Goal: Task Accomplishment & Management: Complete application form

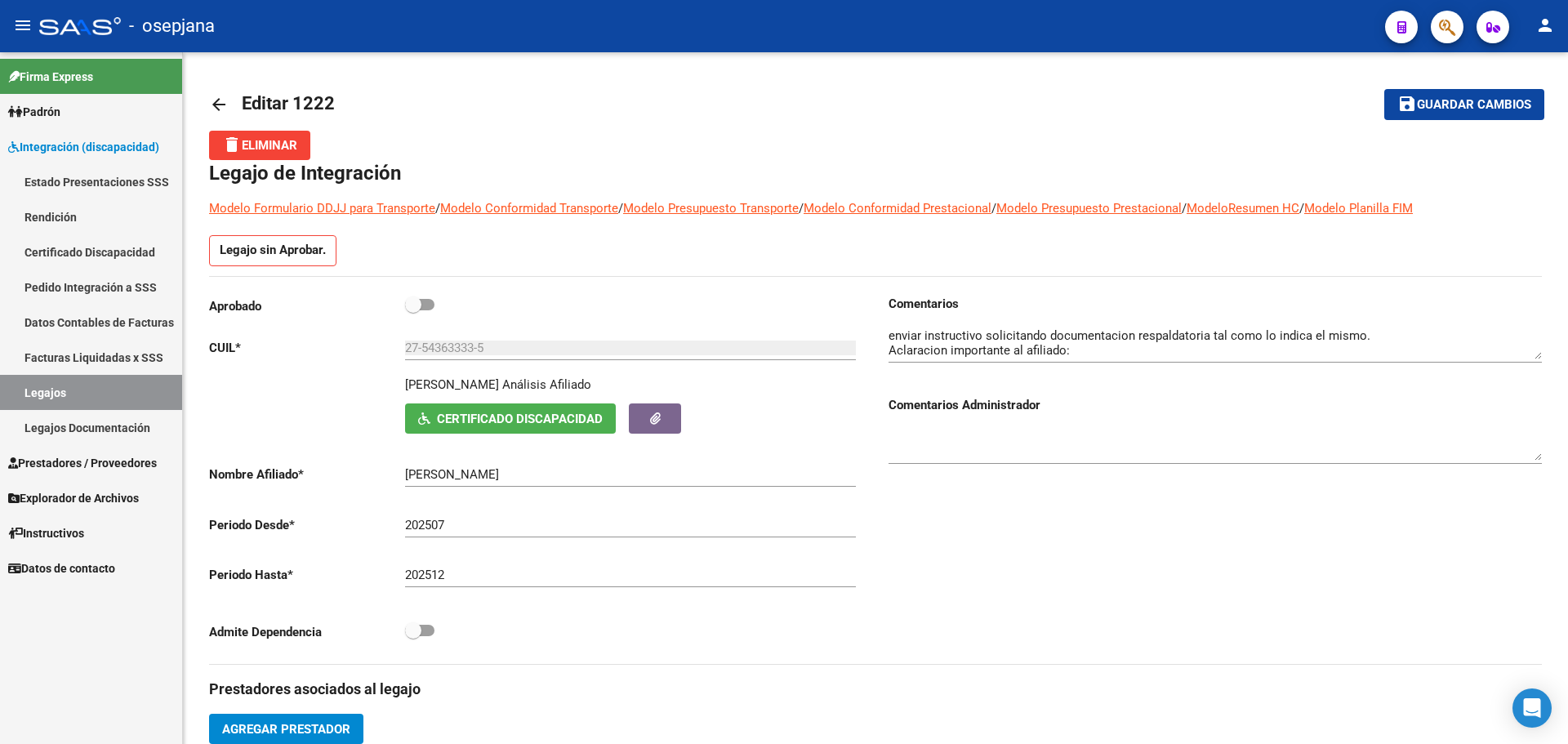
scroll to position [689, 0]
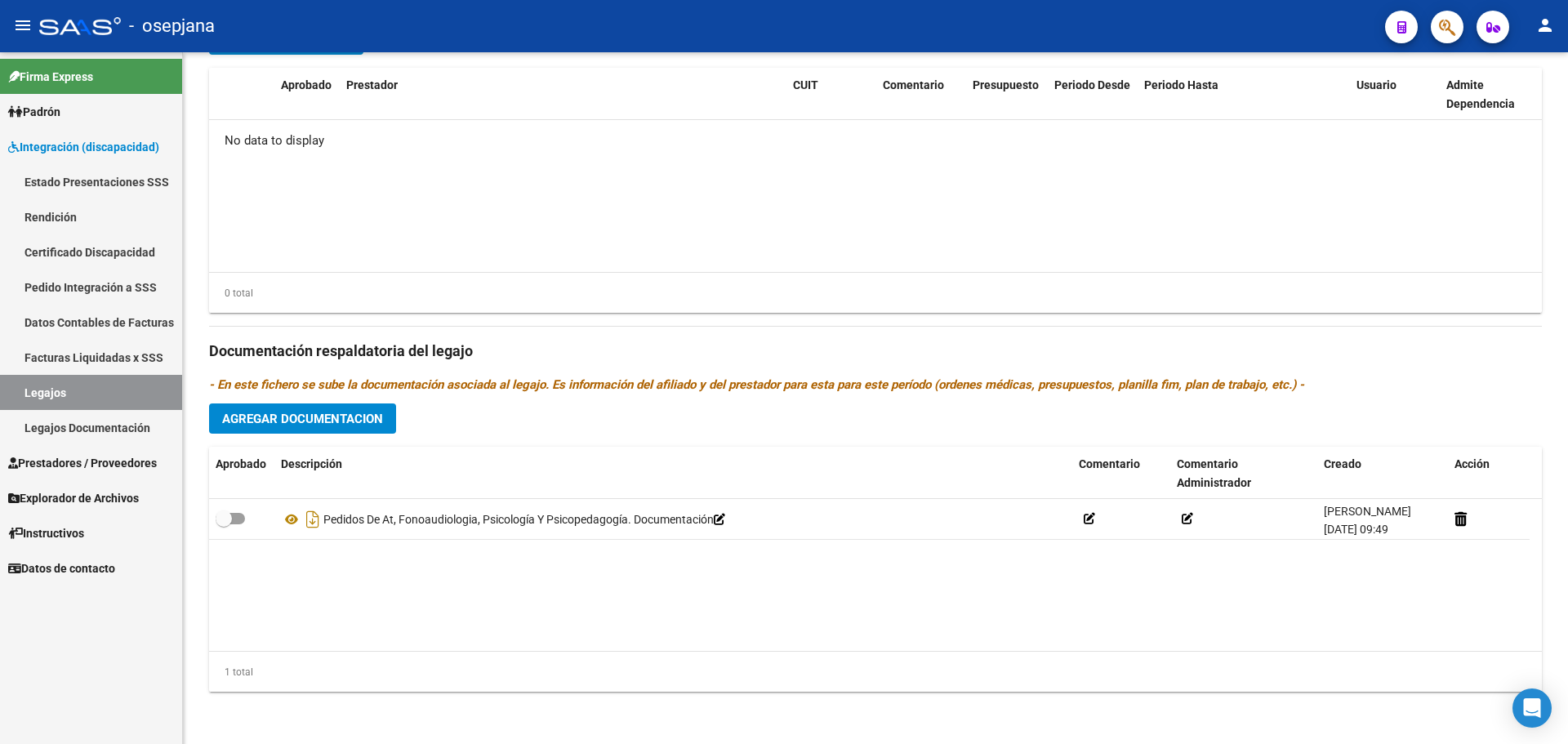
click at [107, 147] on span "Integración (discapacidad)" at bounding box center [84, 147] width 151 height 18
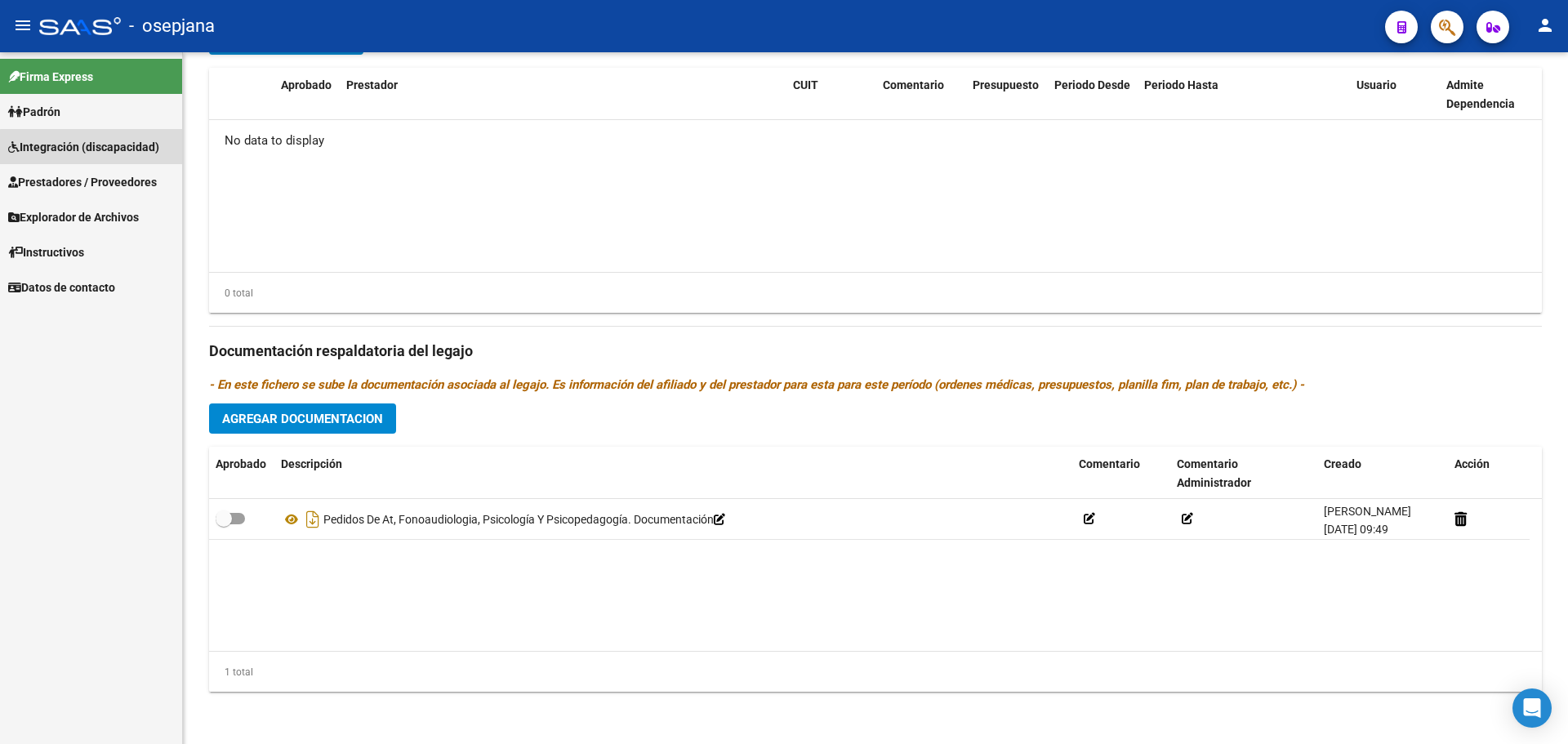
click at [107, 147] on span "Integración (discapacidad)" at bounding box center [84, 147] width 151 height 18
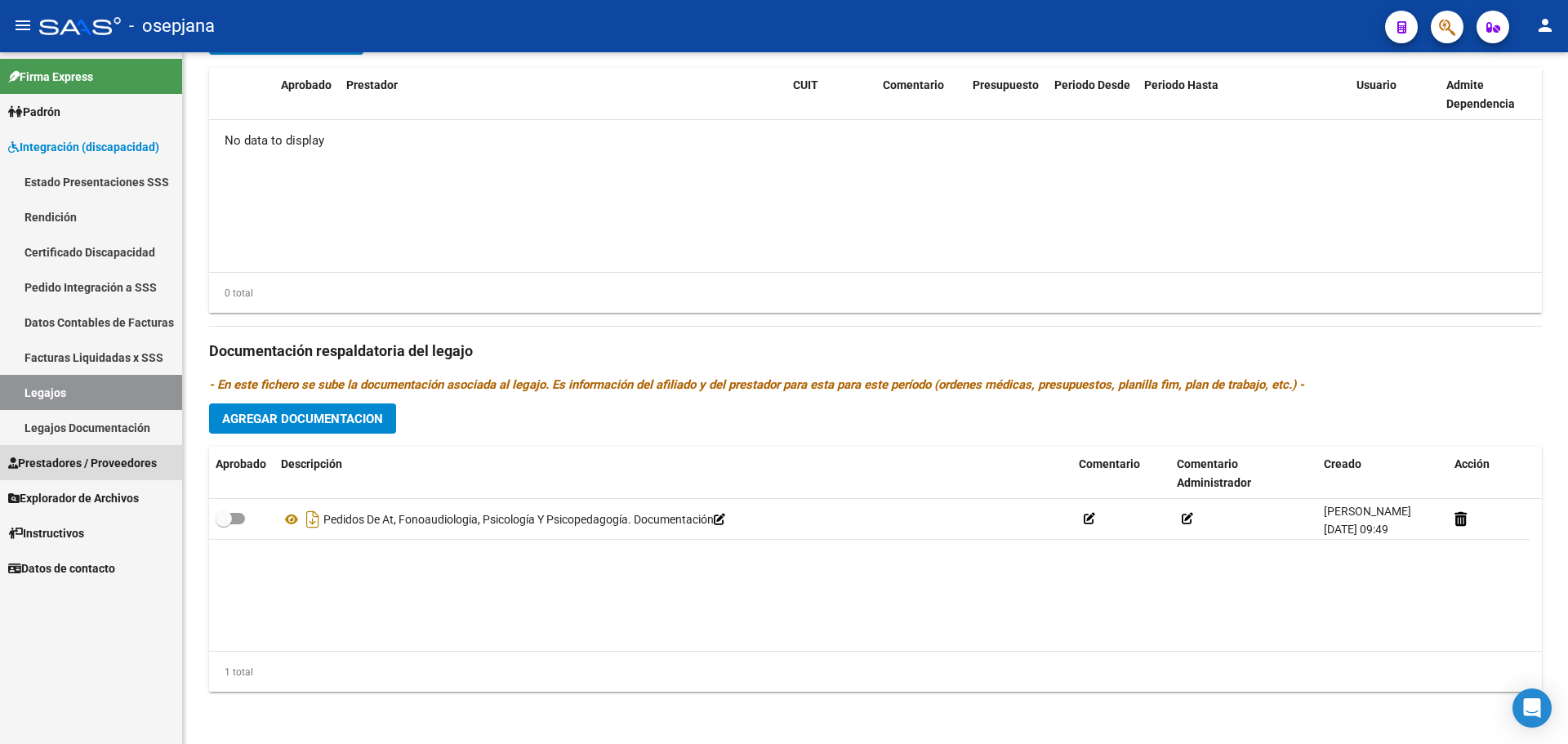
click at [105, 459] on span "Prestadores / Proveedores" at bounding box center [83, 463] width 148 height 18
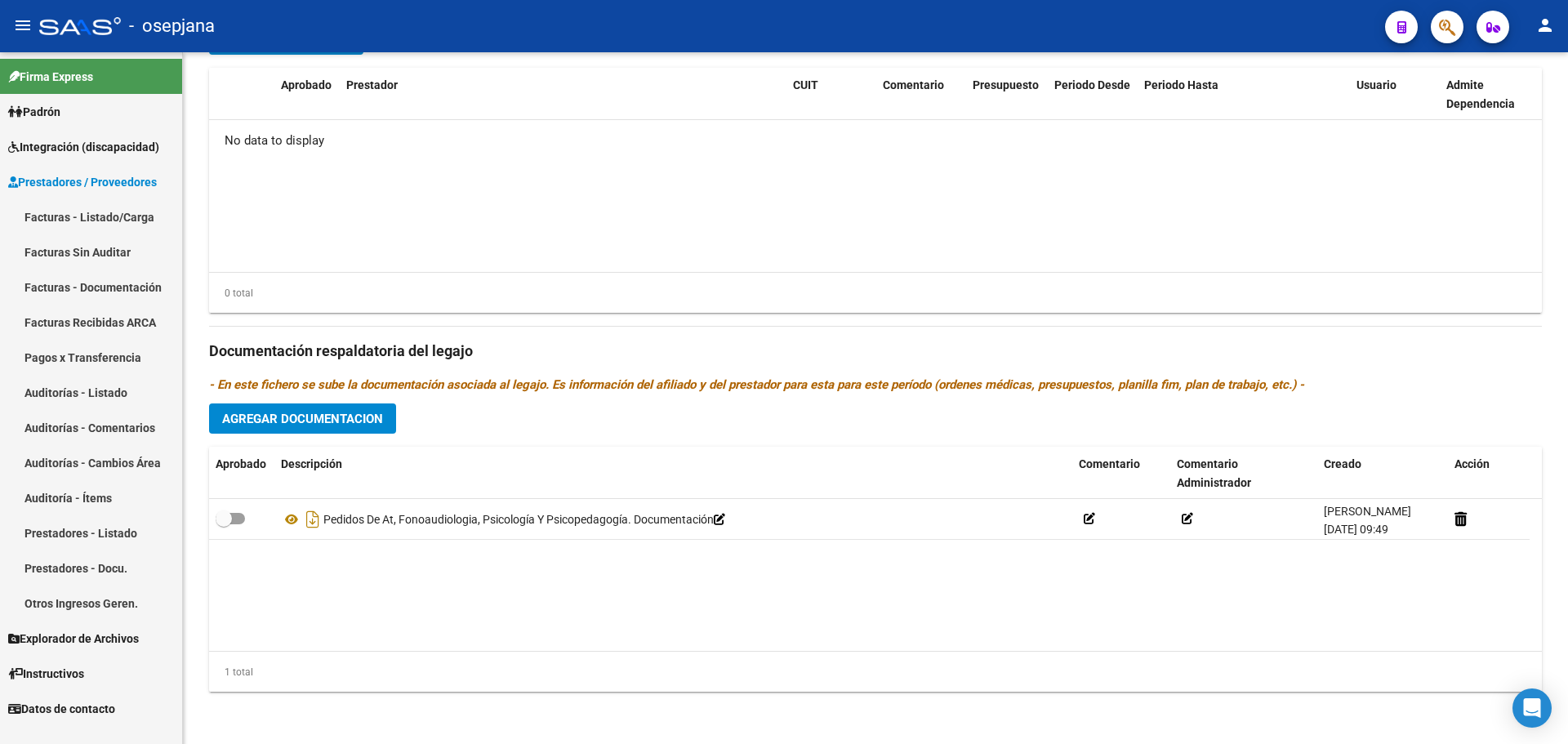
click at [86, 175] on span "Prestadores / Proveedores" at bounding box center [83, 182] width 148 height 18
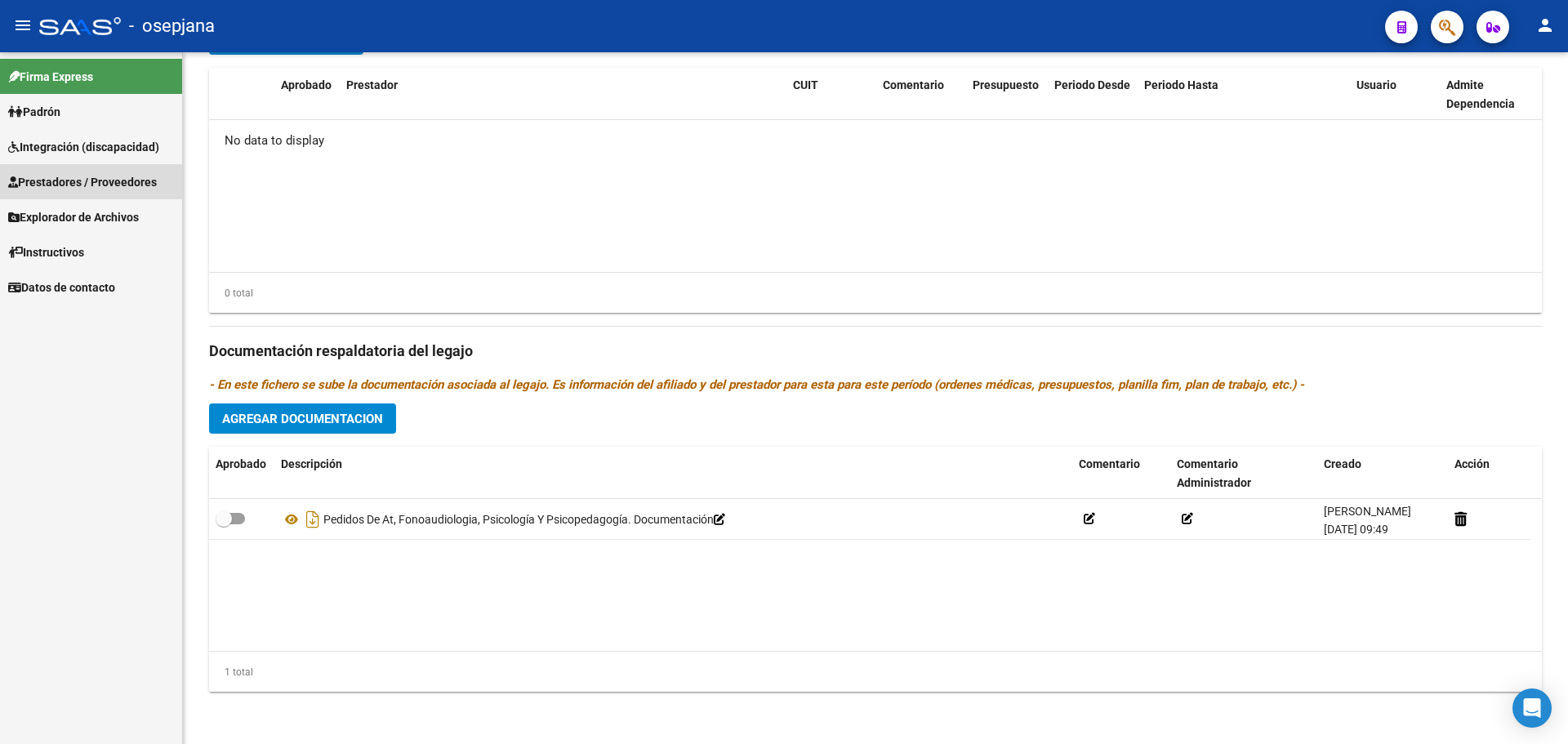
click at [86, 175] on span "Prestadores / Proveedores" at bounding box center [83, 182] width 148 height 18
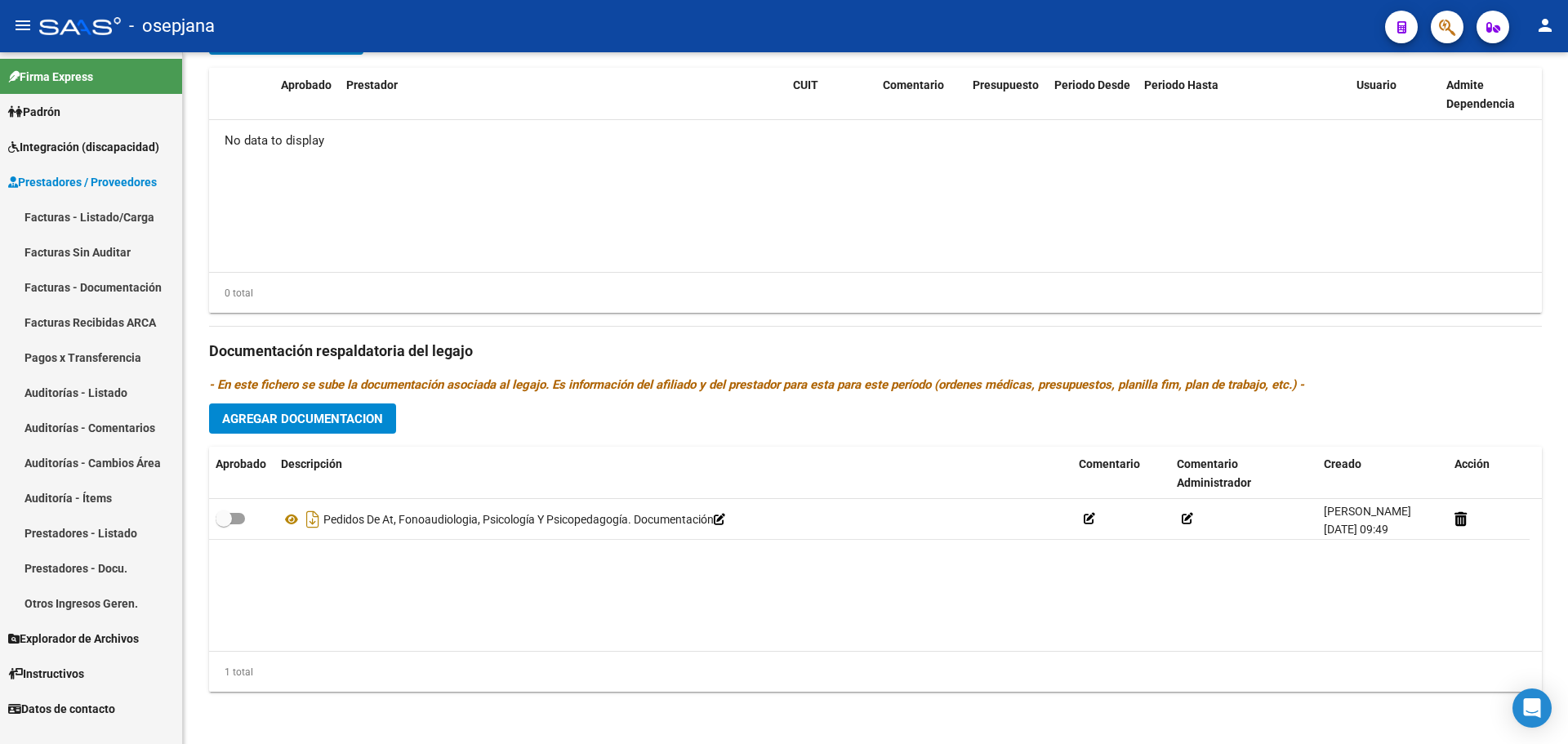
click at [86, 212] on link "Facturas - Listado/Carga" at bounding box center [91, 216] width 182 height 35
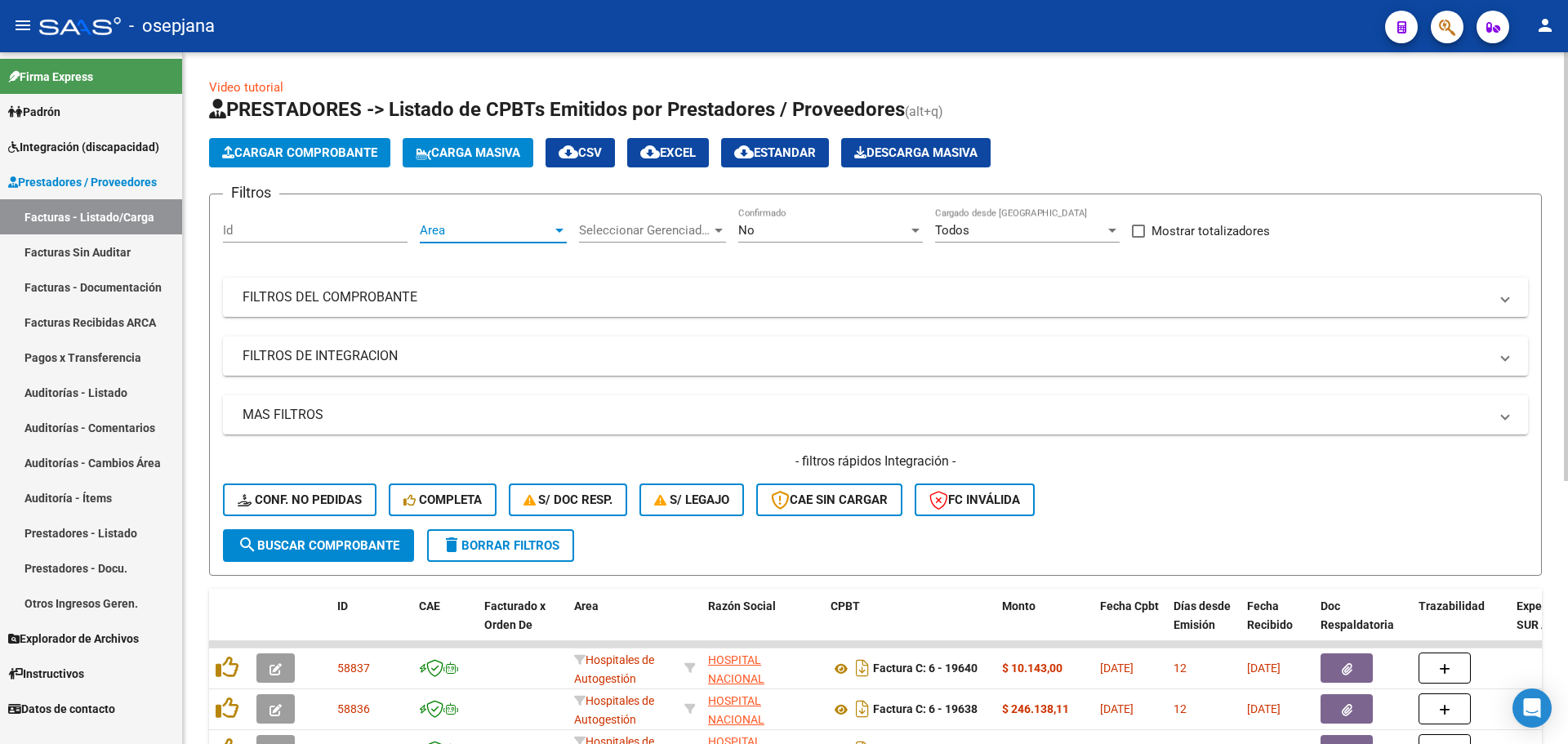
click at [456, 229] on span "Area" at bounding box center [485, 230] width 132 height 14
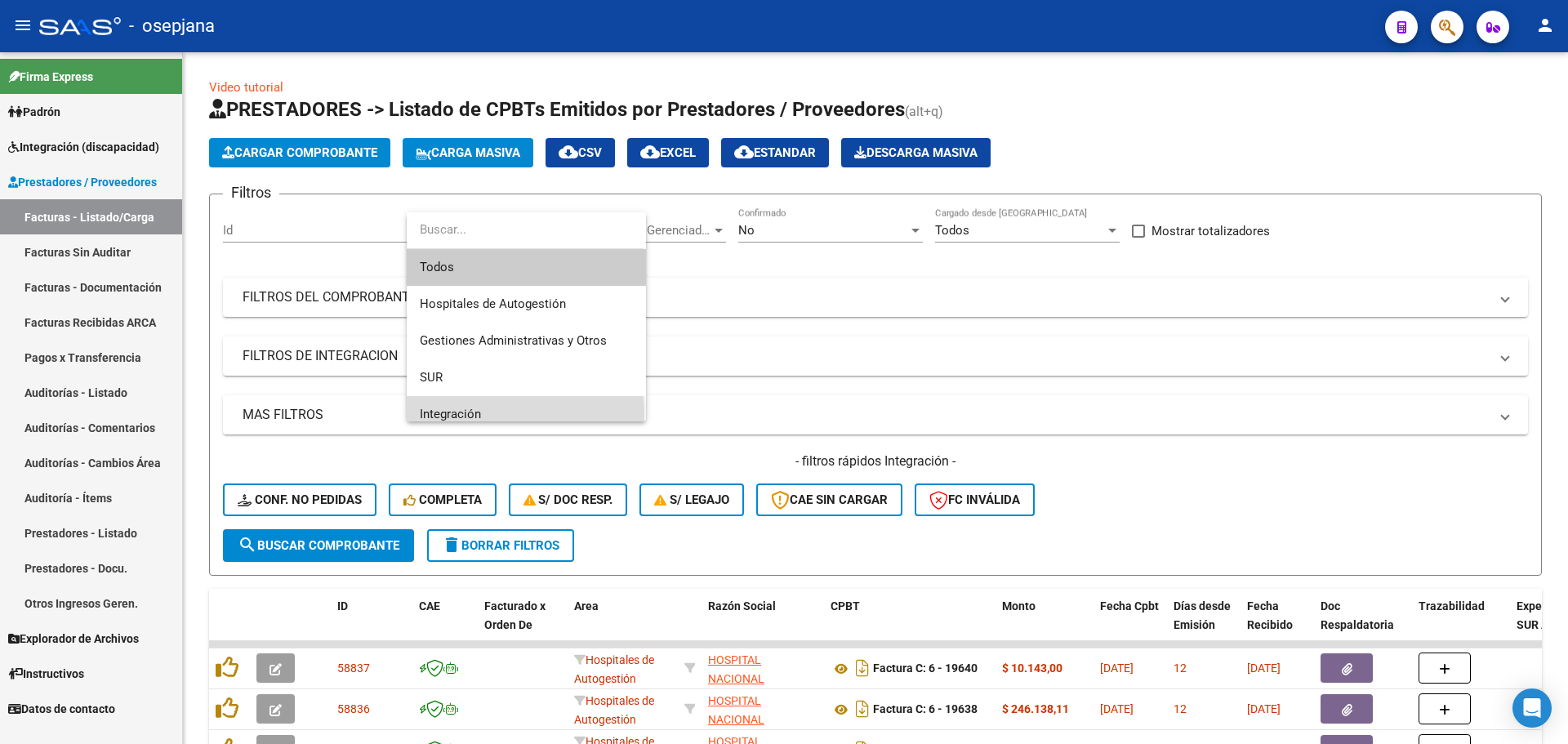
click at [488, 414] on span "Integración" at bounding box center [526, 414] width 213 height 37
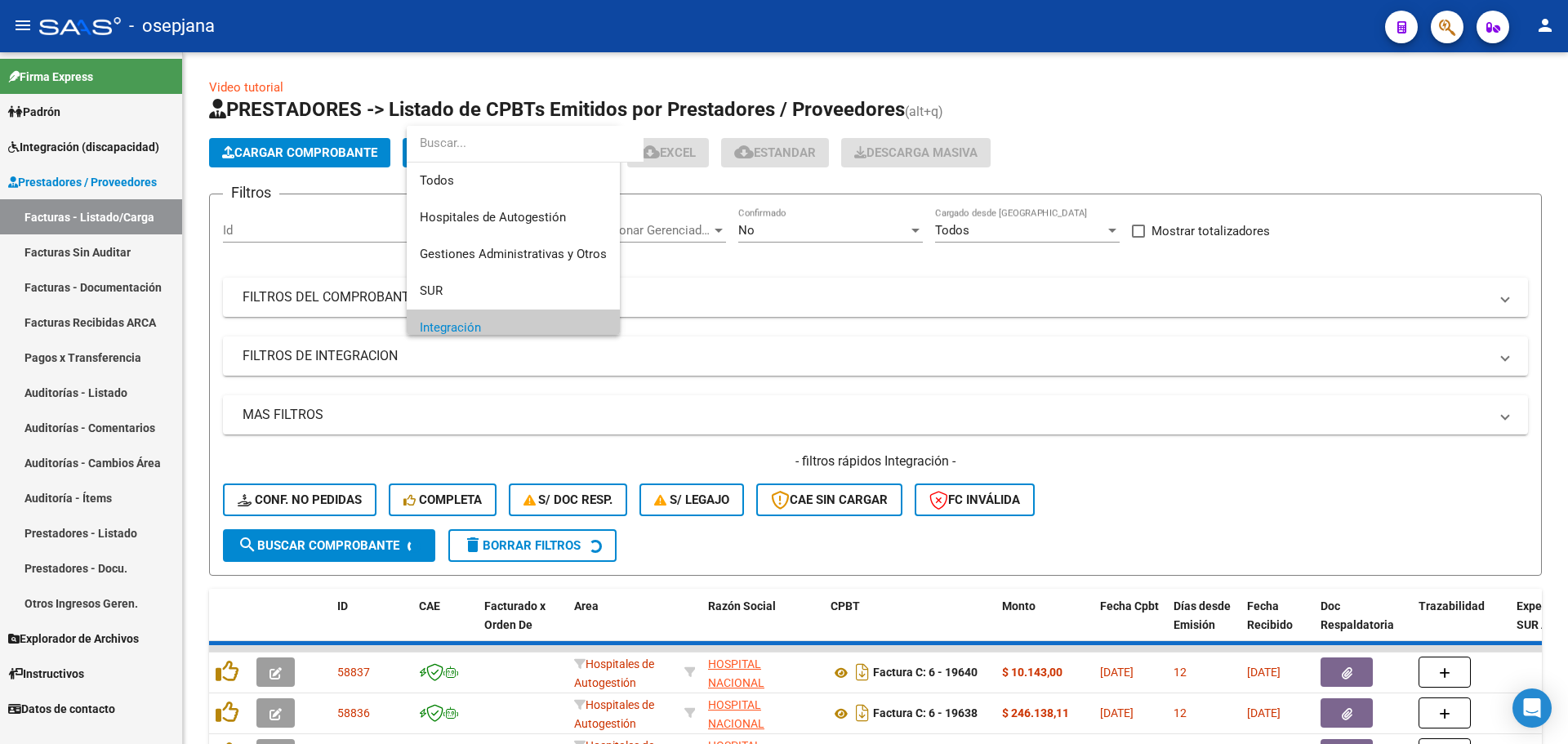
scroll to position [98, 0]
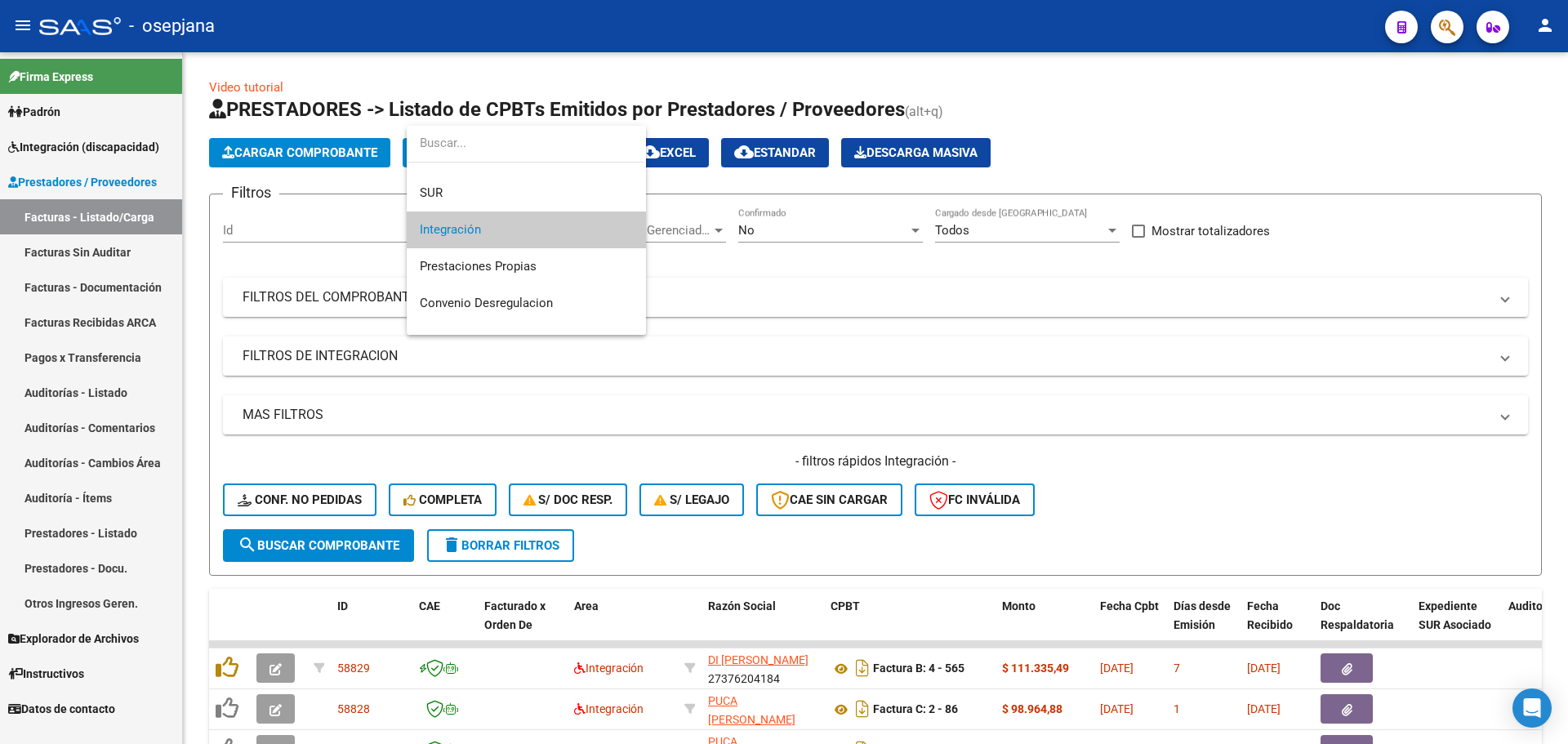
click at [519, 224] on span "Integración" at bounding box center [526, 229] width 213 height 37
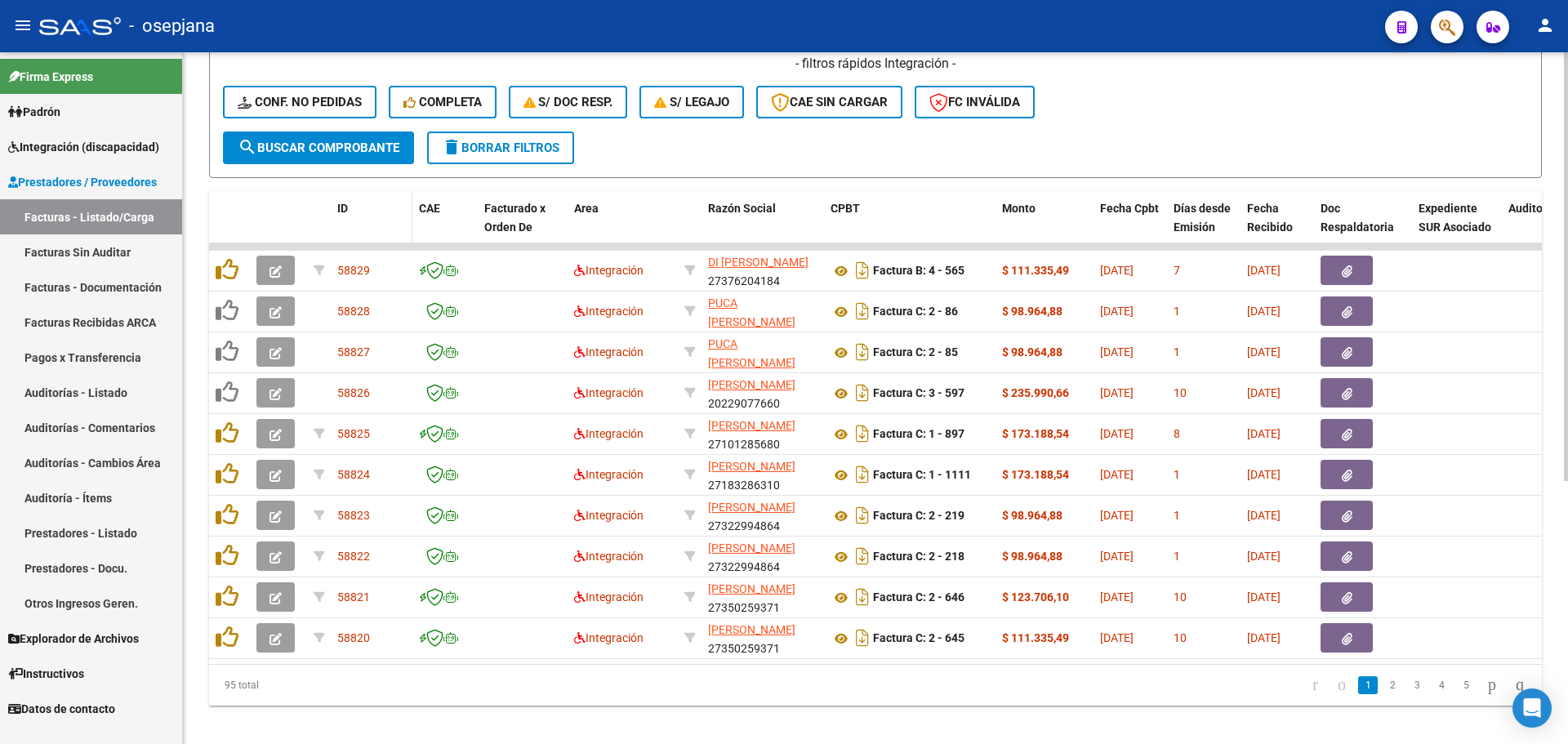
scroll to position [408, 0]
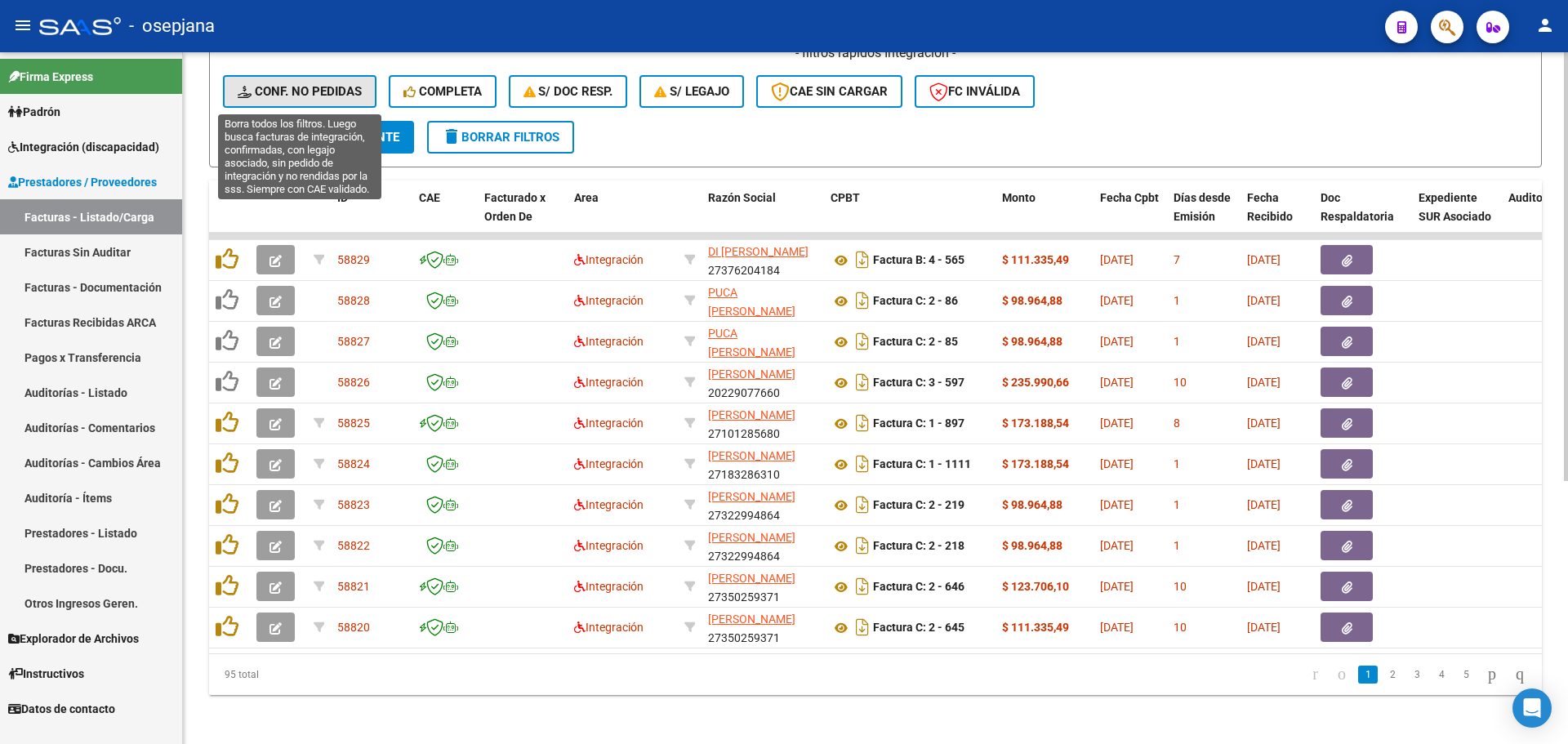
click at [326, 78] on button "Conf. no pedidas" at bounding box center [300, 91] width 153 height 32
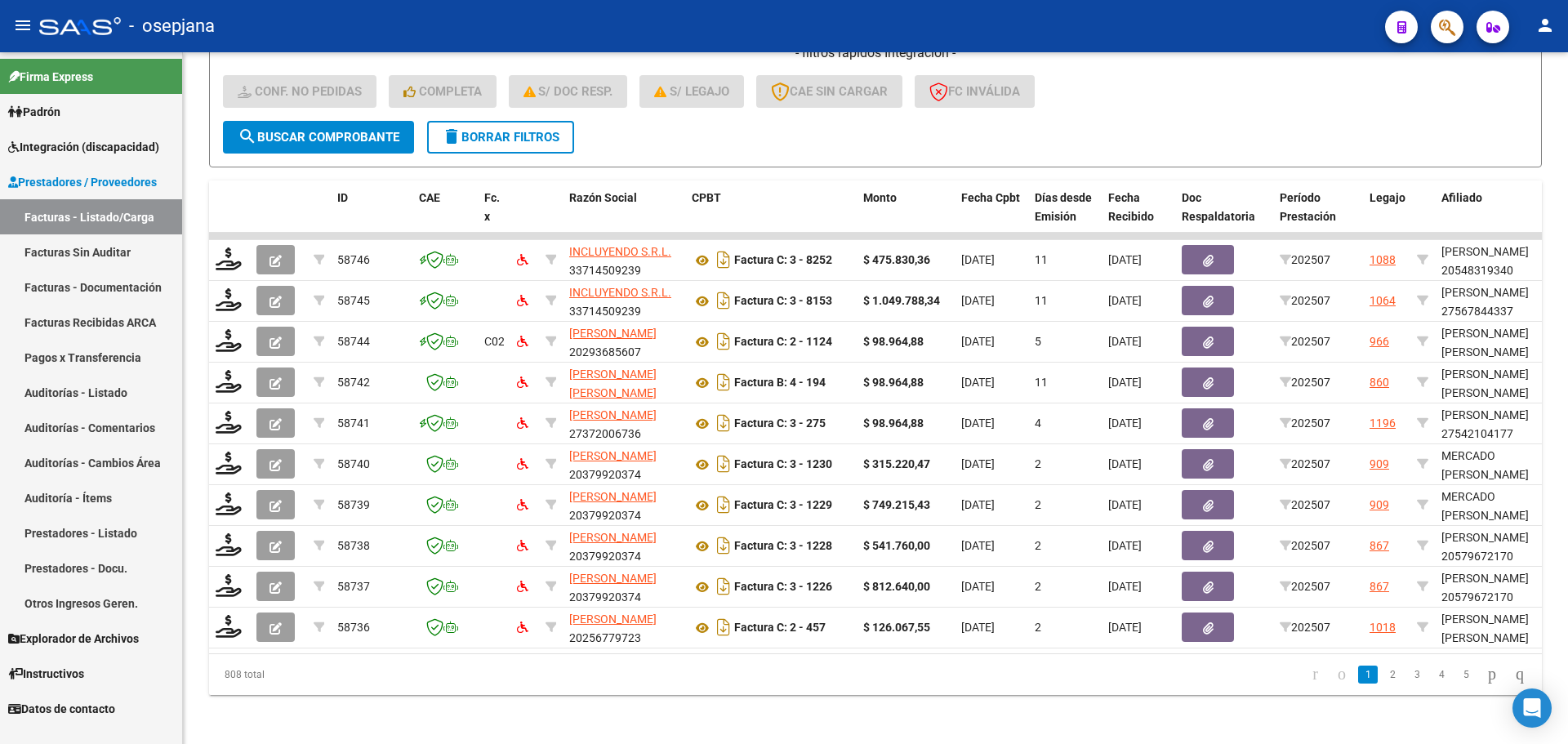
click at [96, 138] on span "Integración (discapacidad)" at bounding box center [84, 147] width 151 height 18
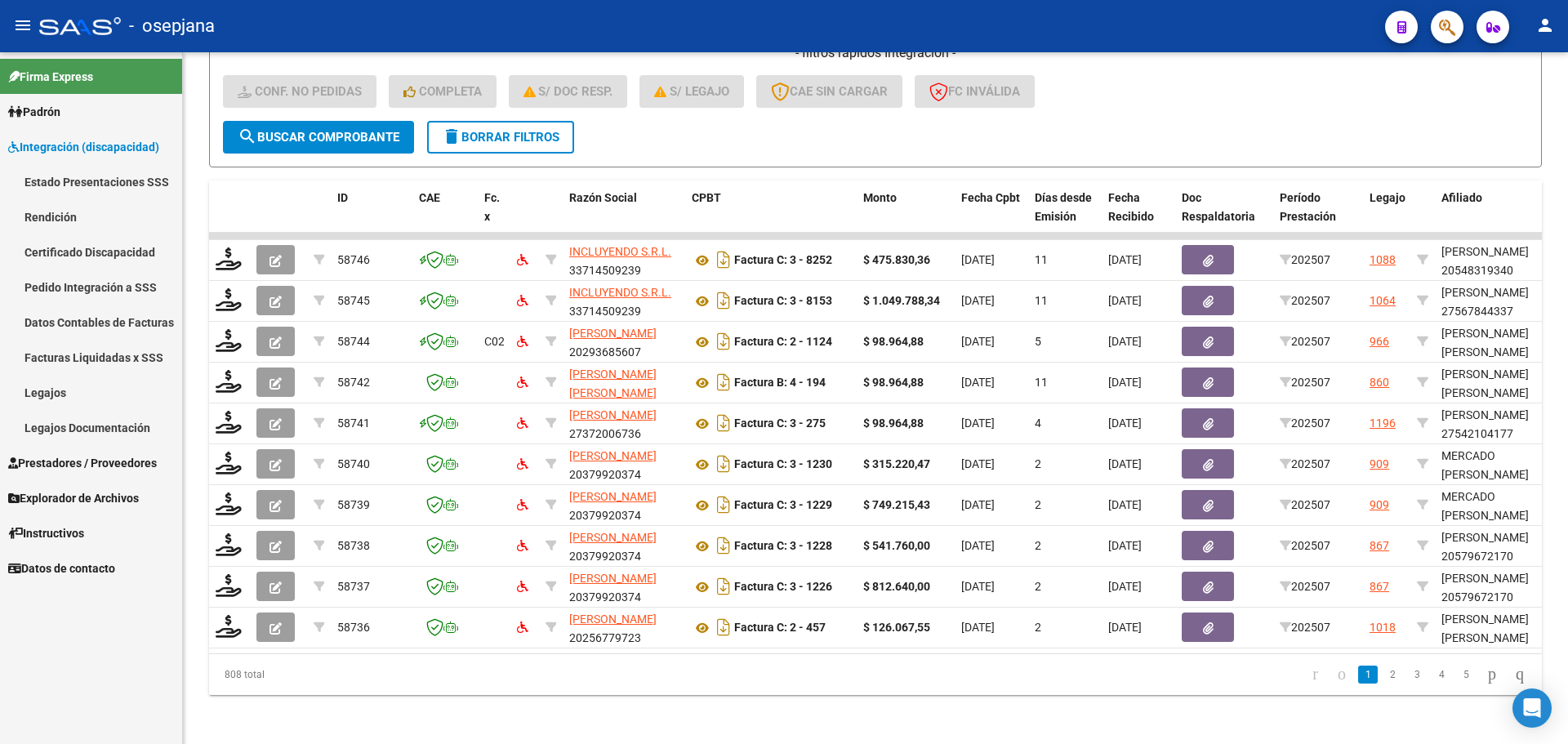
click at [78, 387] on link "Legajos" at bounding box center [91, 392] width 182 height 35
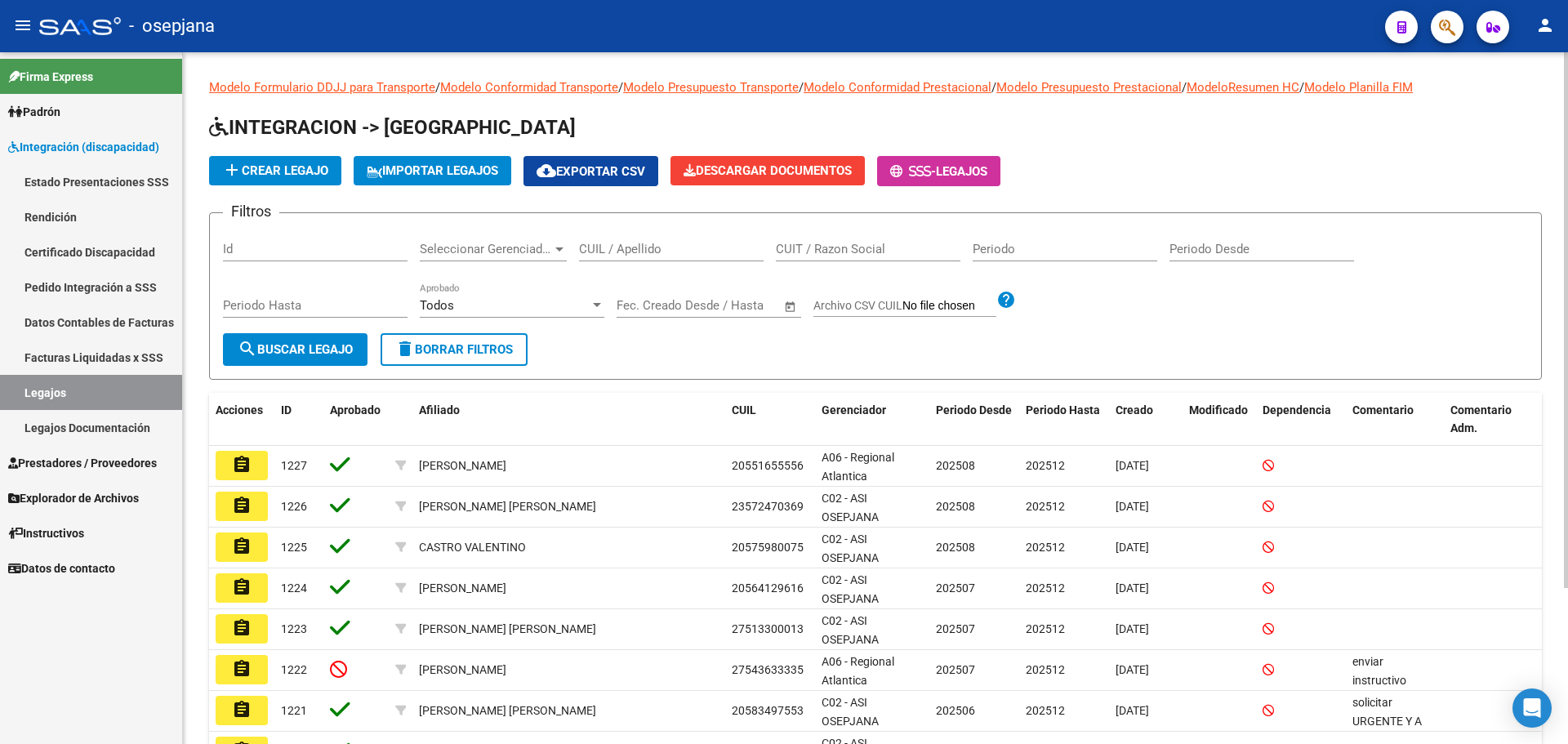
click at [626, 263] on div "CUIL / Apellido" at bounding box center [671, 251] width 184 height 50
click at [629, 257] on input "CUIL / Apellido" at bounding box center [671, 249] width 184 height 14
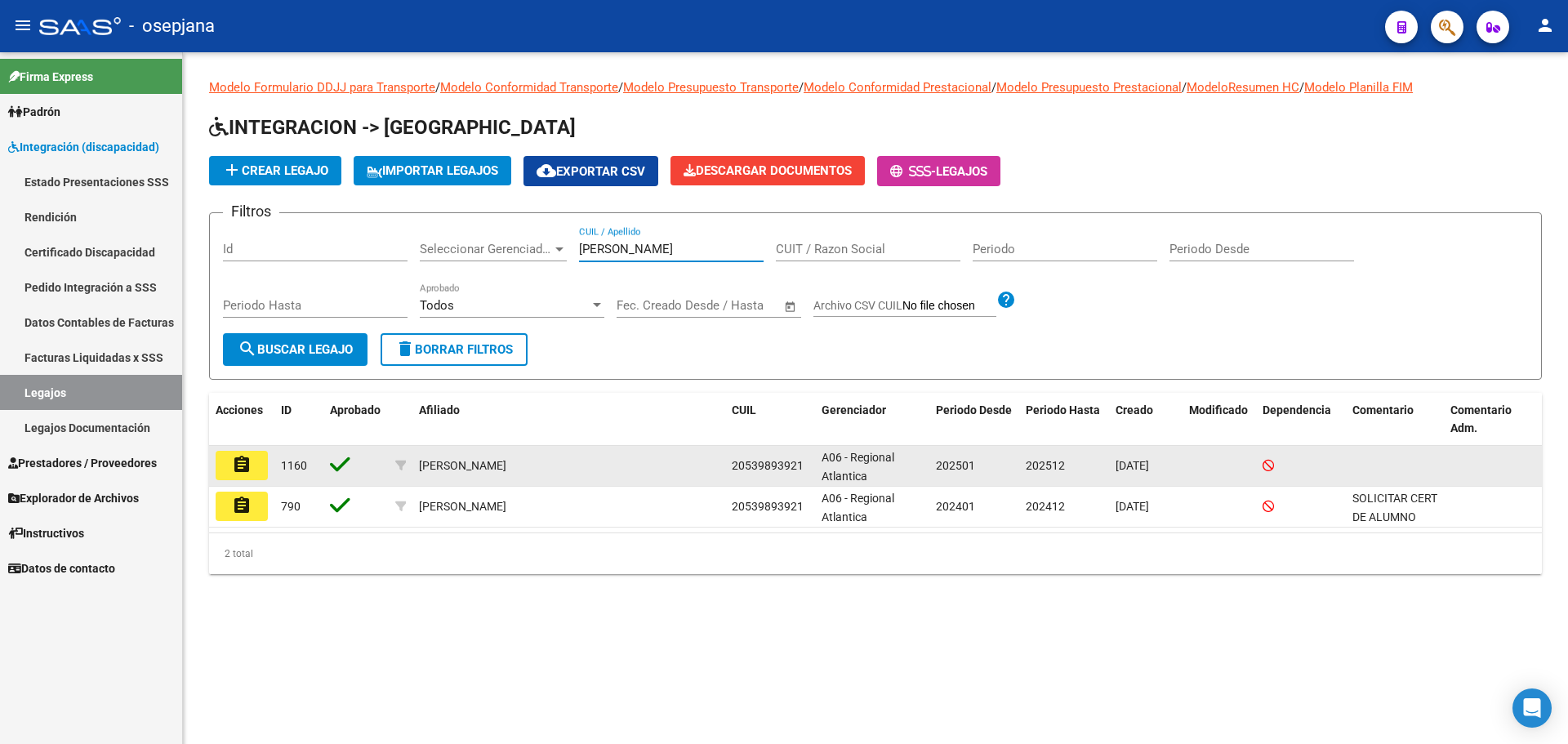
type input "[PERSON_NAME]"
click at [255, 467] on button "assignment" at bounding box center [241, 465] width 52 height 29
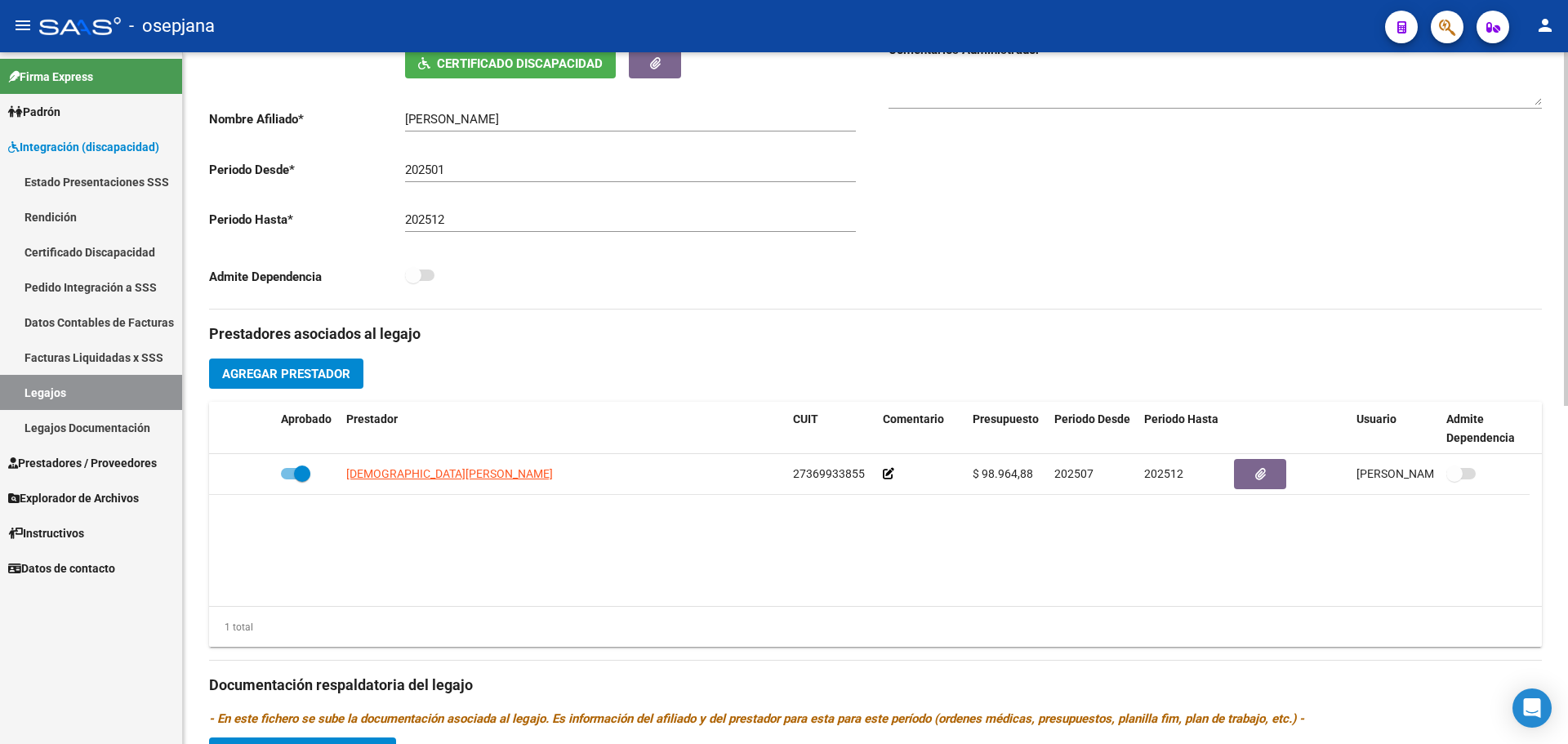
scroll to position [326, 0]
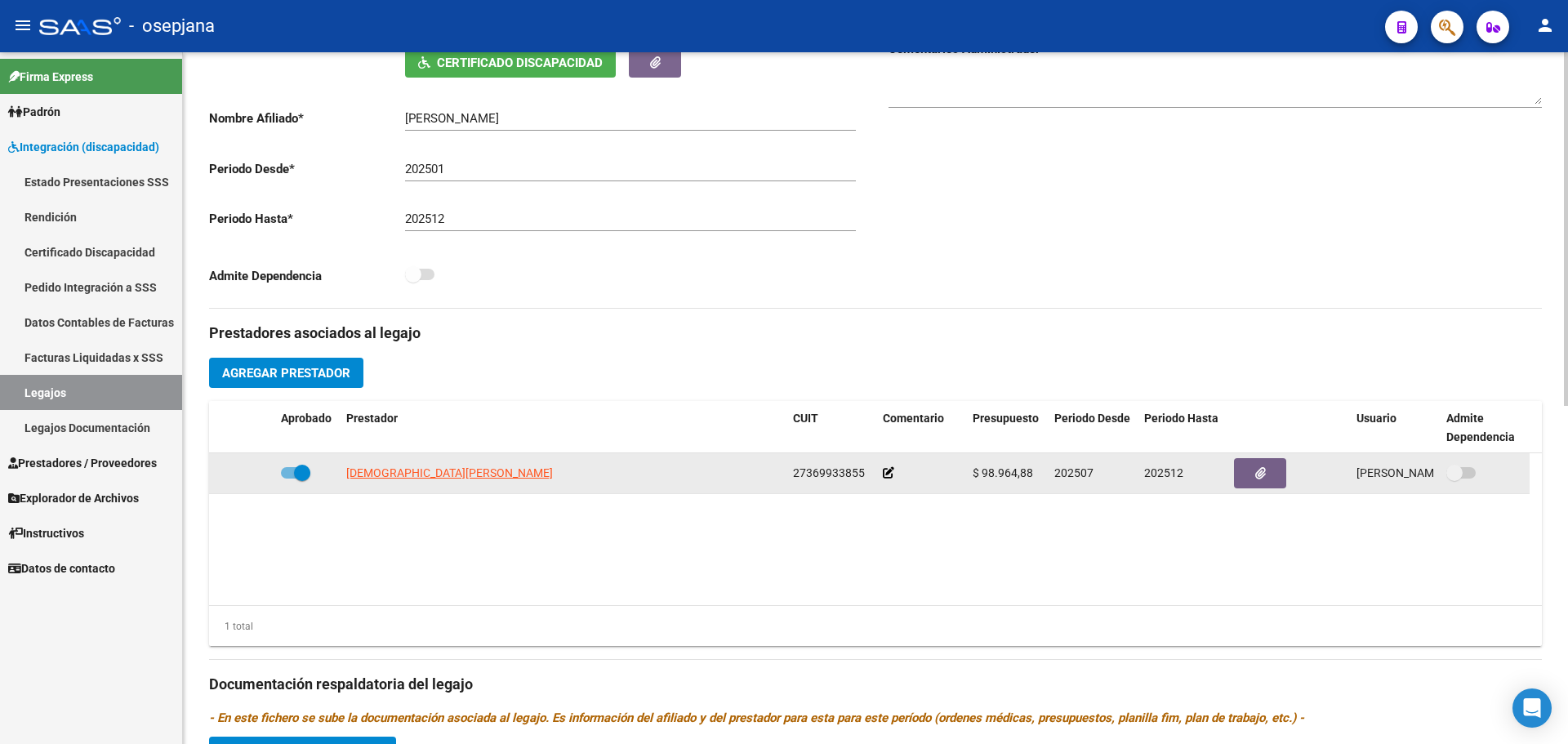
click at [1455, 468] on span at bounding box center [1454, 472] width 16 height 16
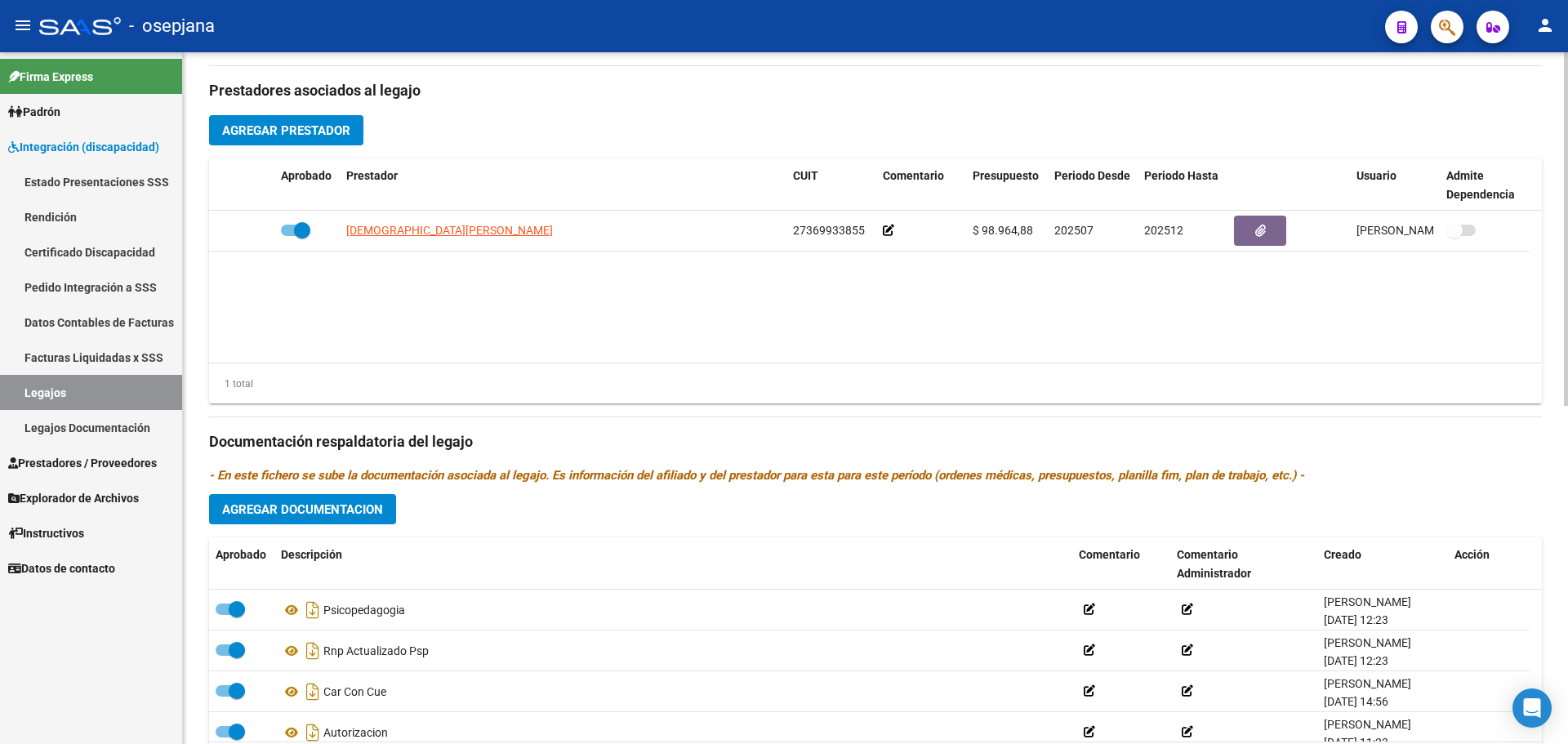
scroll to position [660, 0]
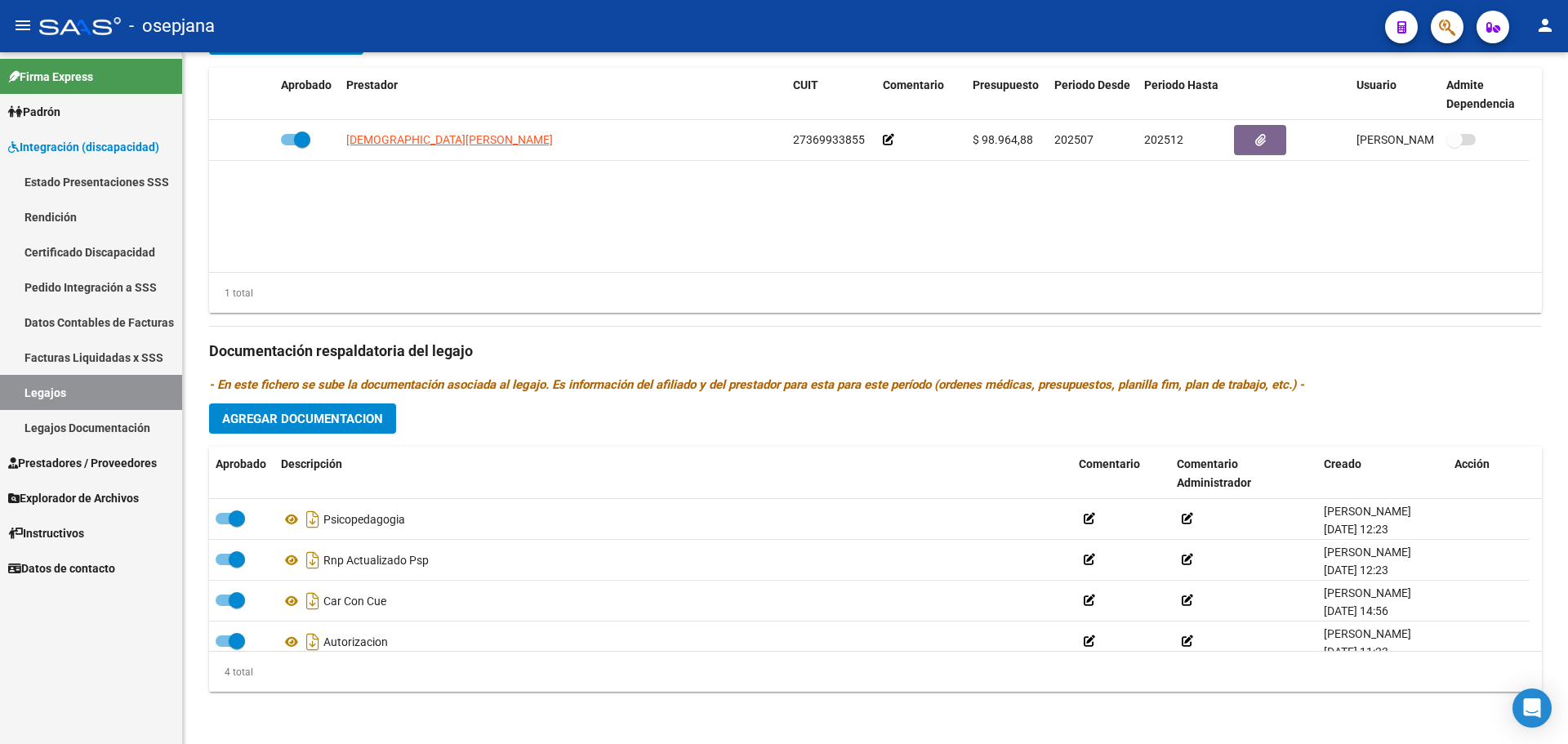
click at [56, 460] on span "Prestadores / Proveedores" at bounding box center [83, 463] width 148 height 18
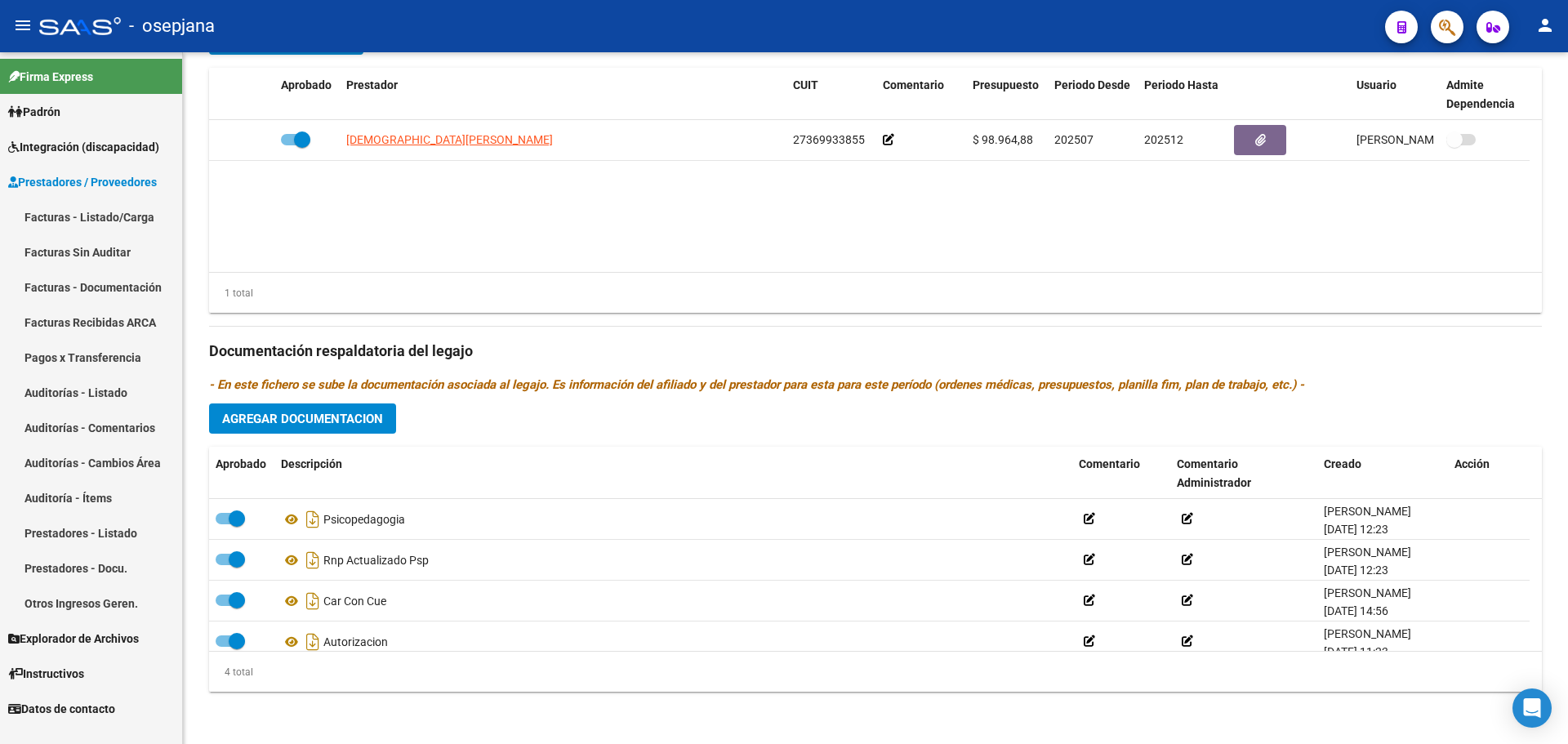
click at [87, 214] on link "Facturas - Listado/Carga" at bounding box center [91, 216] width 182 height 35
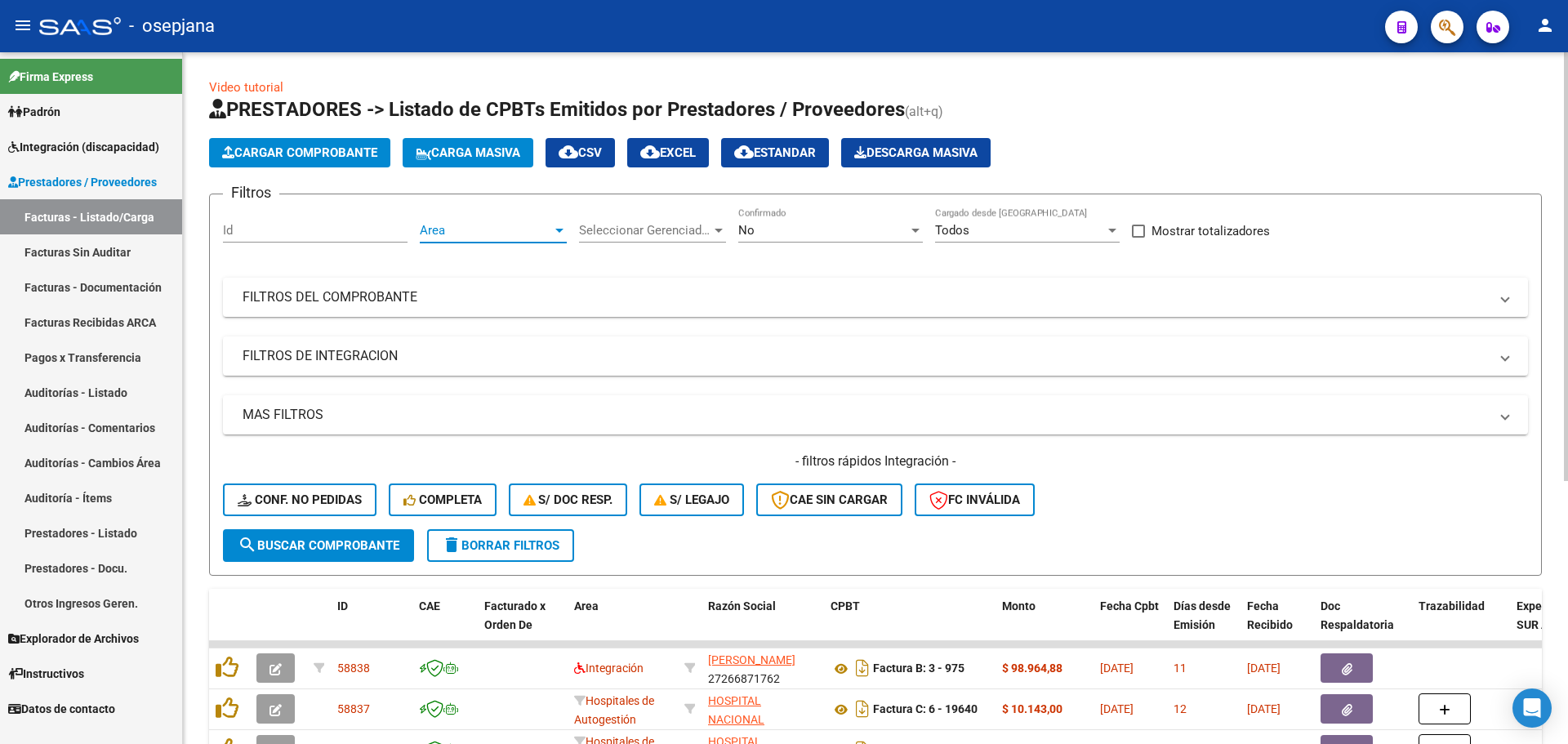
click at [502, 223] on span "Area" at bounding box center [485, 230] width 132 height 14
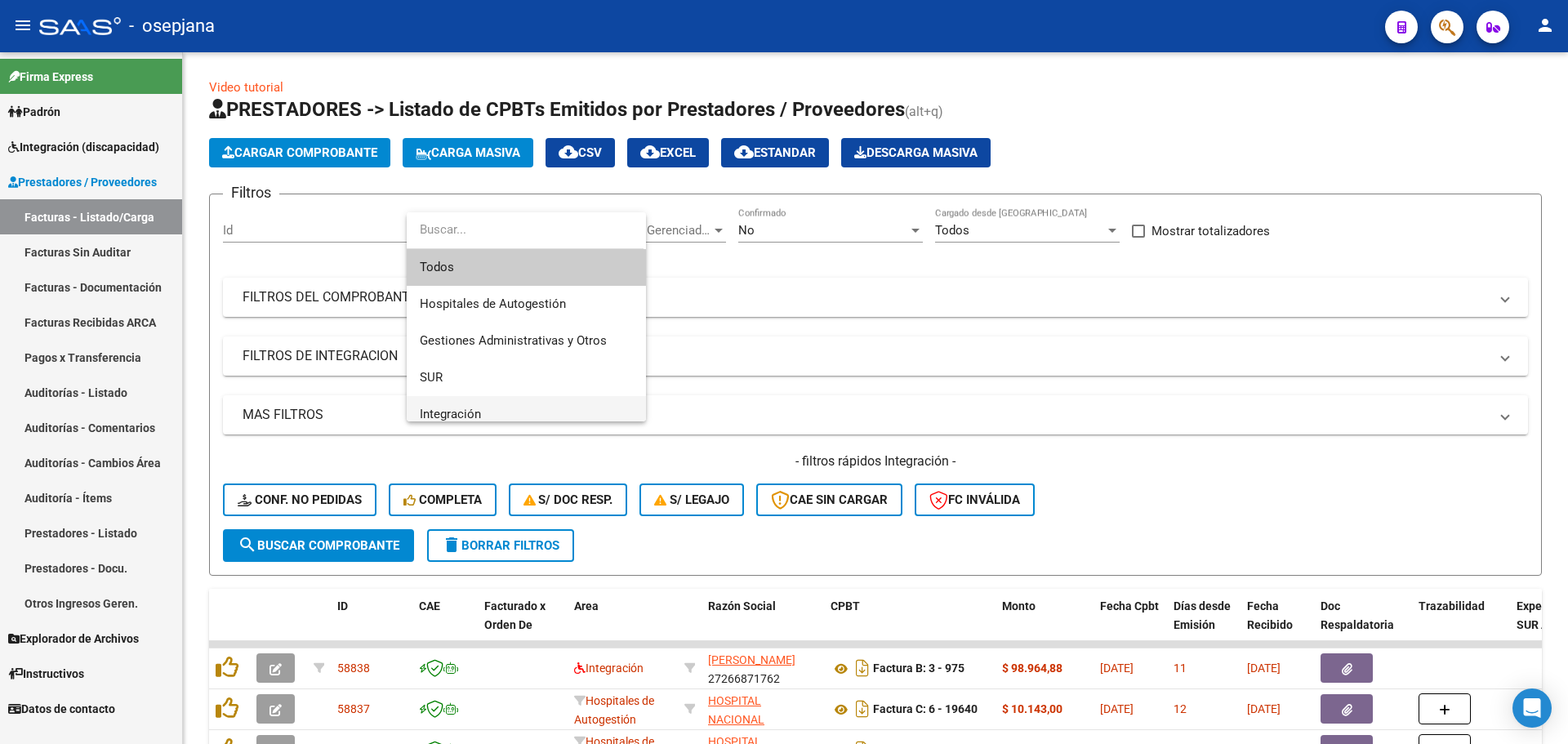
click at [505, 405] on span "Integración" at bounding box center [526, 414] width 213 height 37
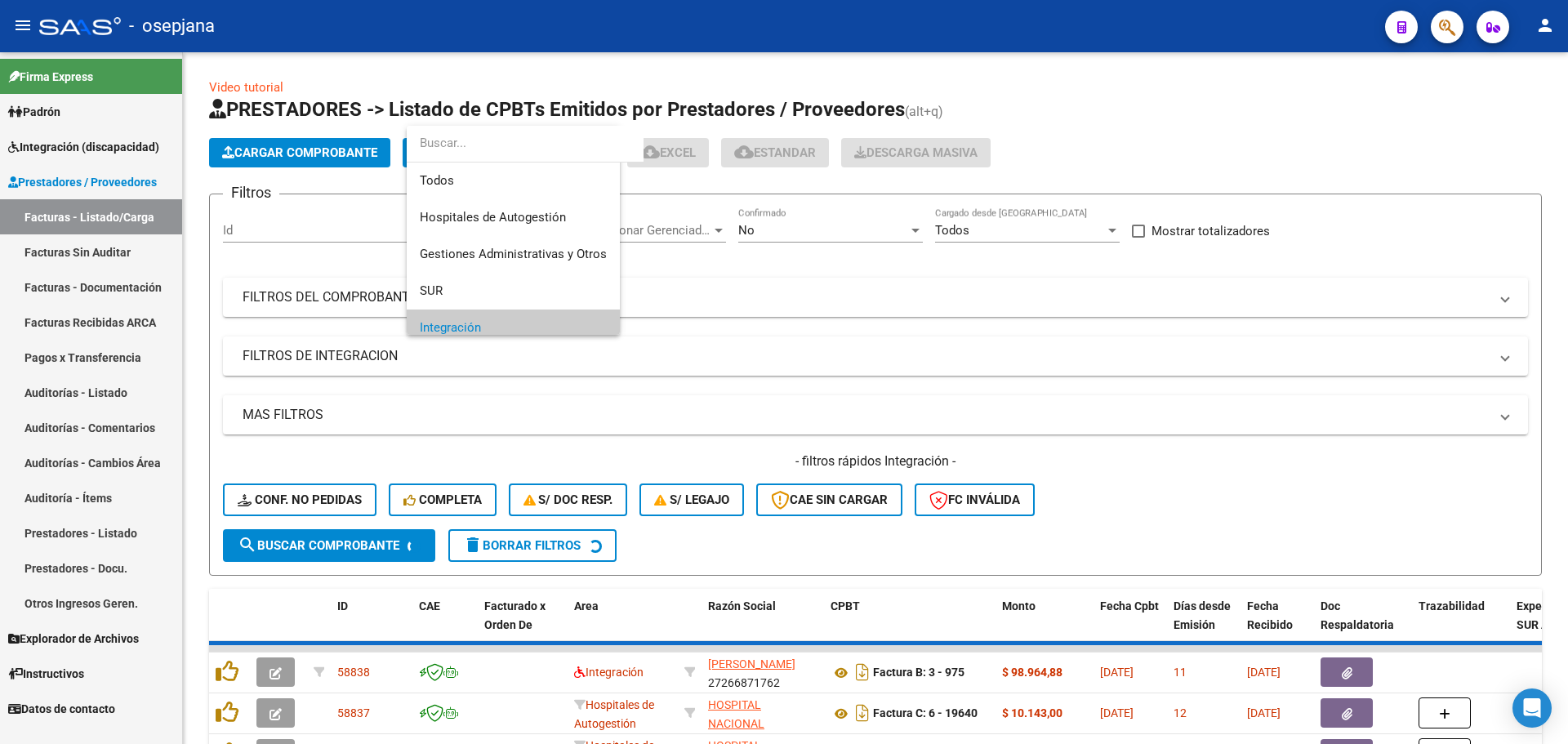
scroll to position [98, 0]
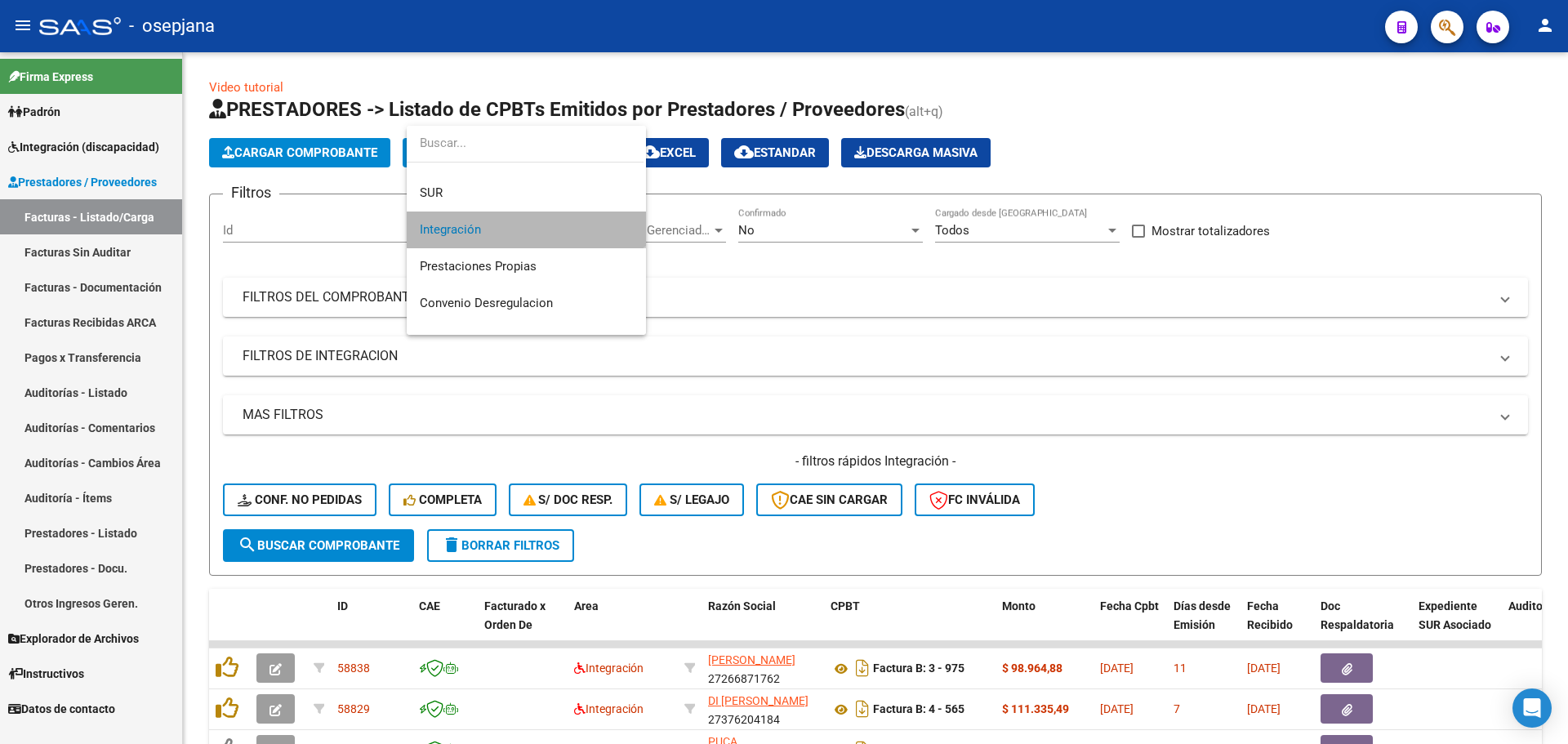
click at [499, 238] on span "Integración" at bounding box center [526, 229] width 213 height 37
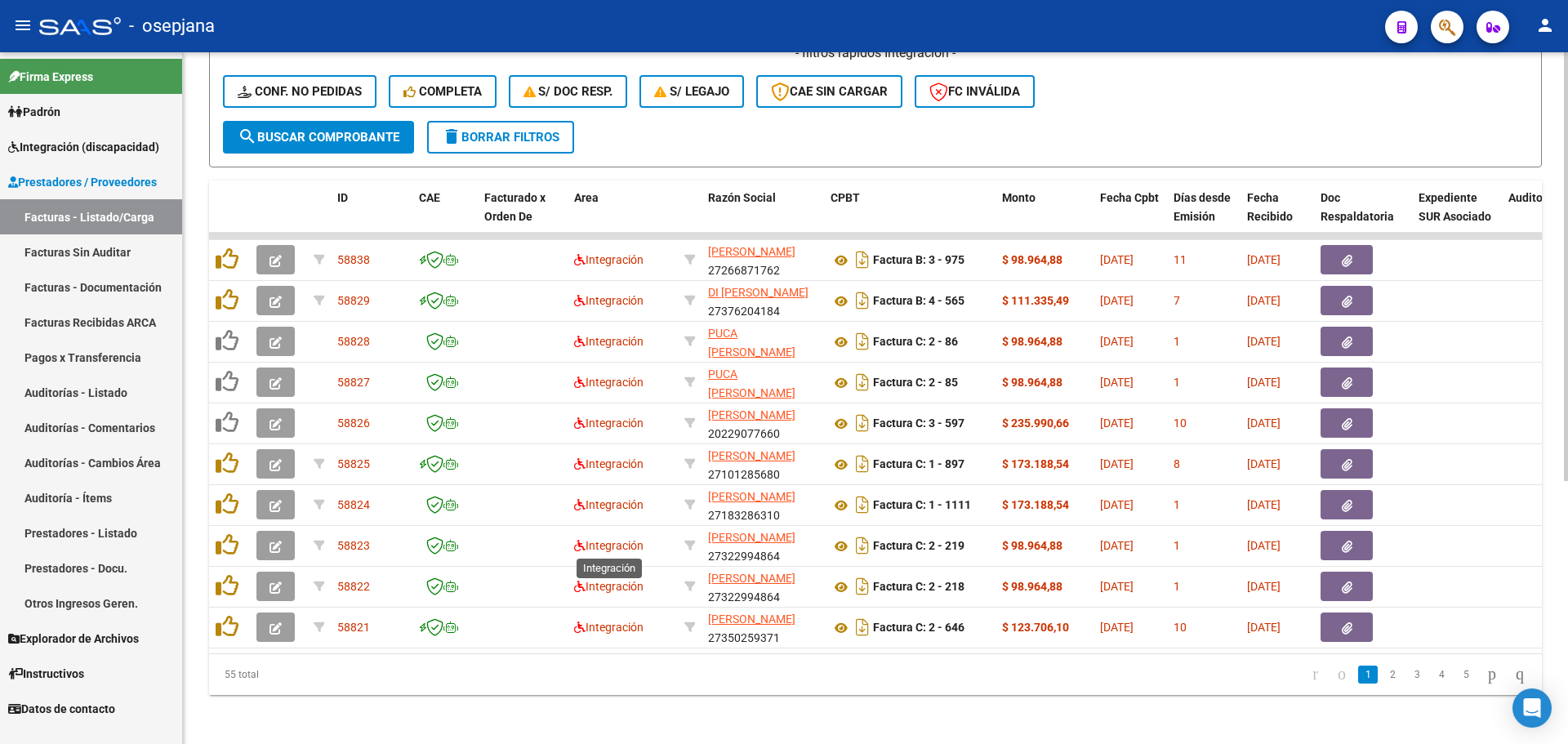
scroll to position [424, 0]
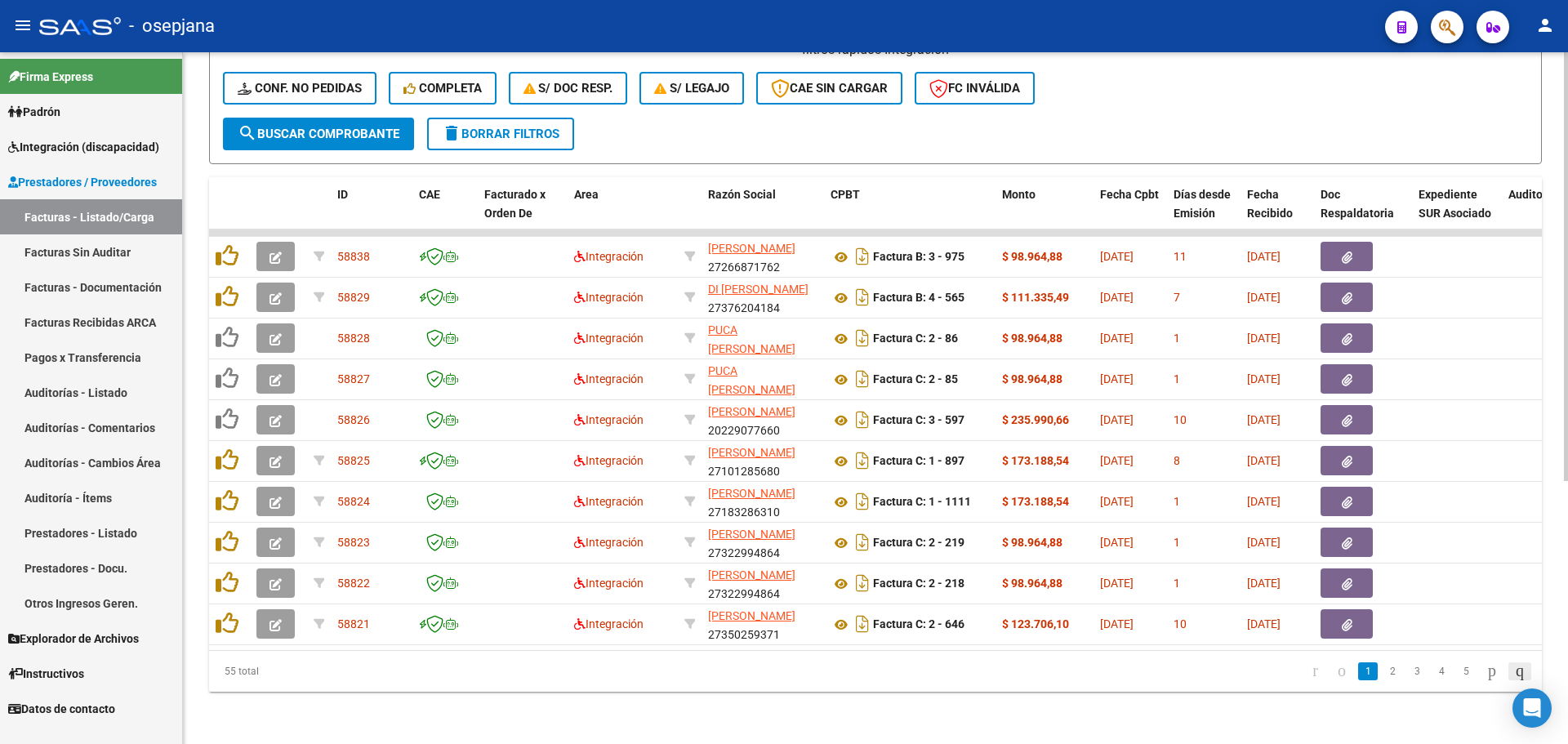
click at [1513, 674] on icon "go to last page" at bounding box center [1519, 670] width 13 height 20
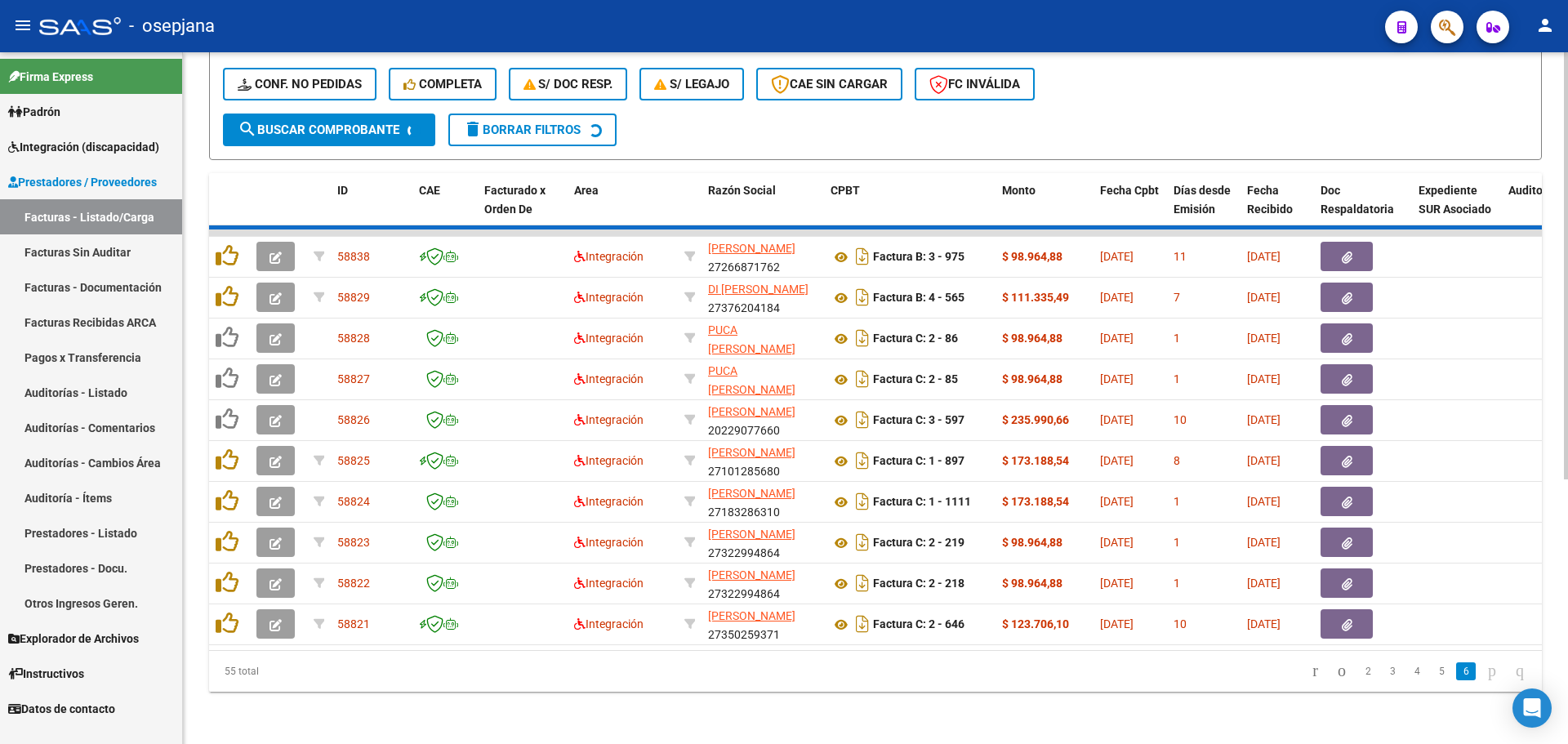
scroll to position [220, 0]
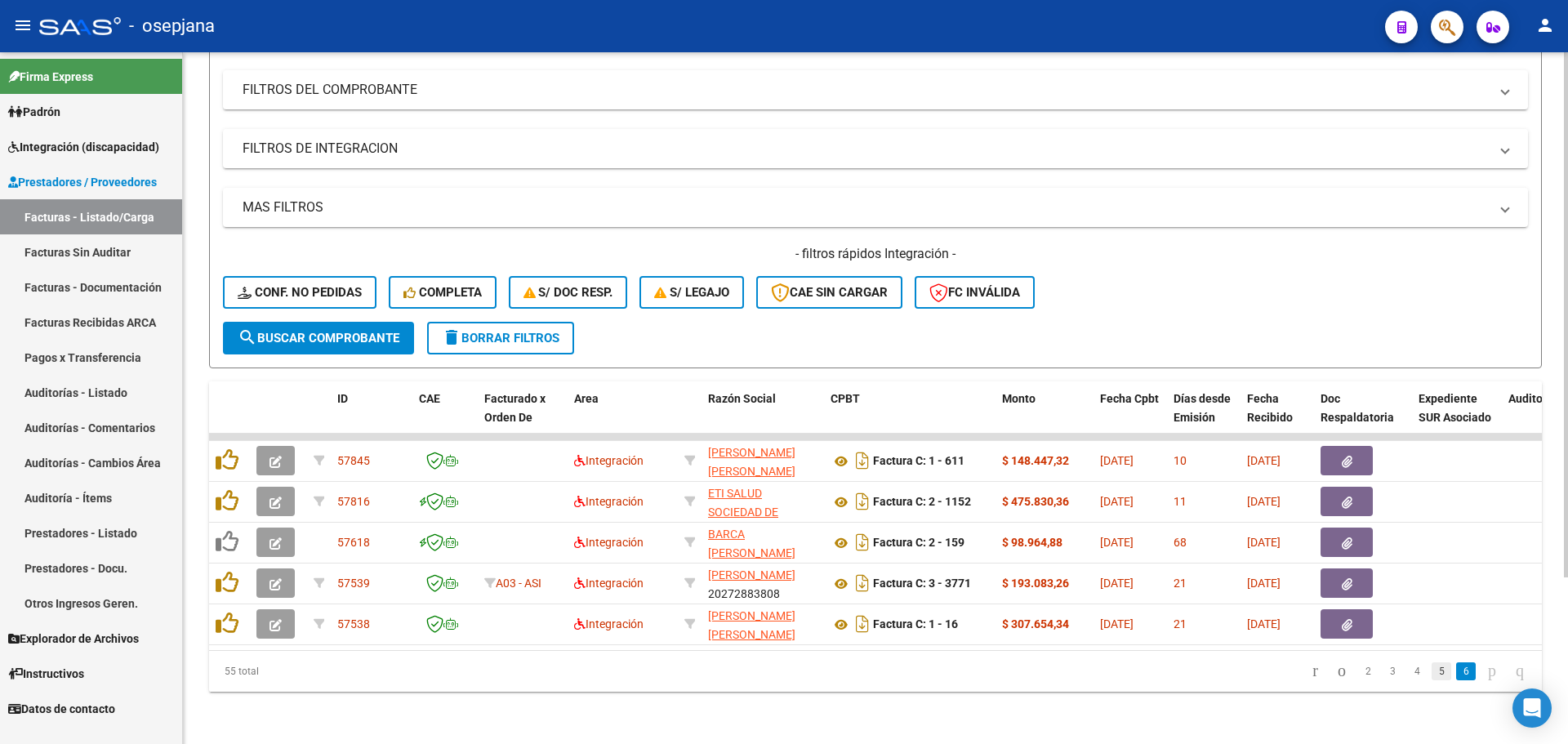
click at [1432, 669] on link "5" at bounding box center [1441, 671] width 20 height 18
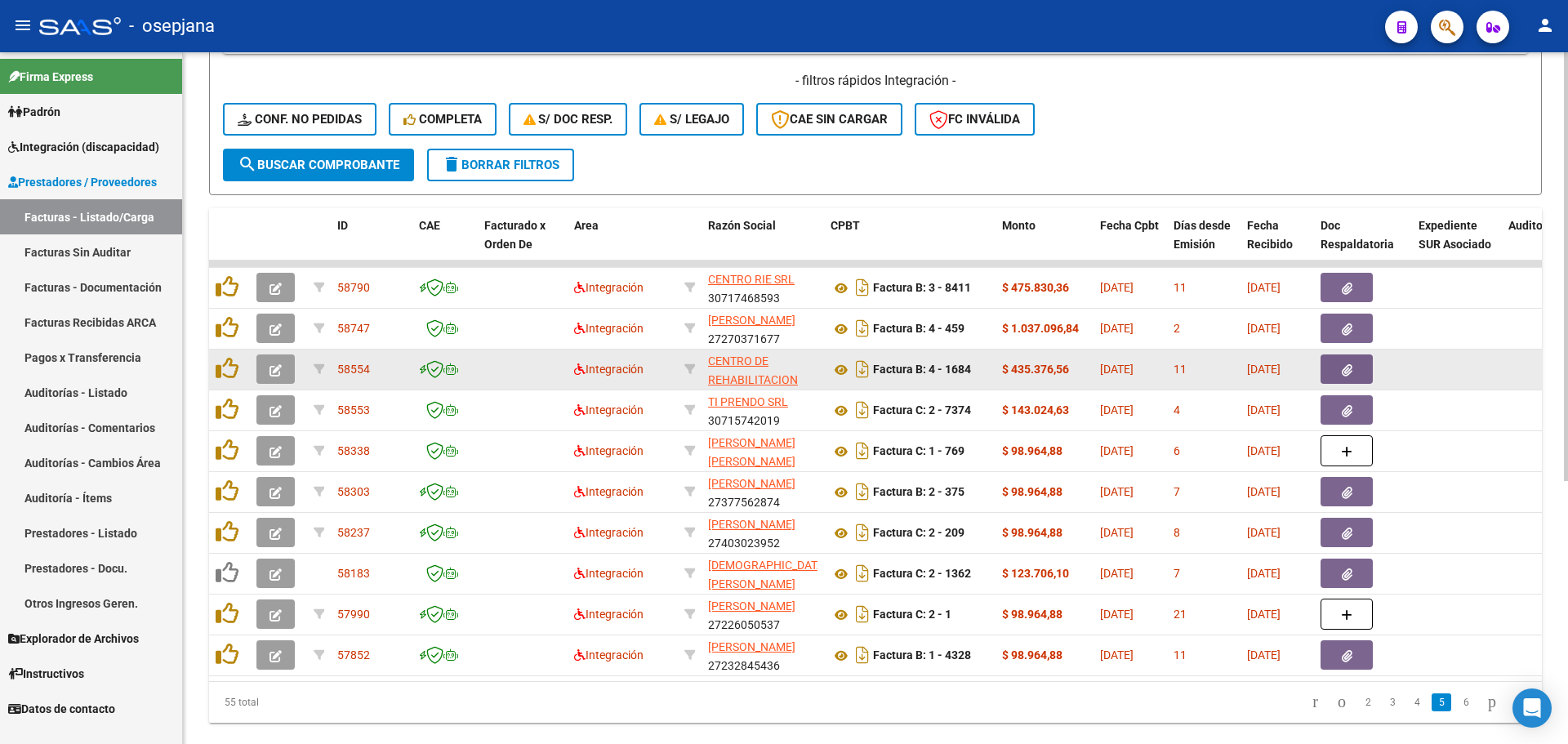
scroll to position [383, 0]
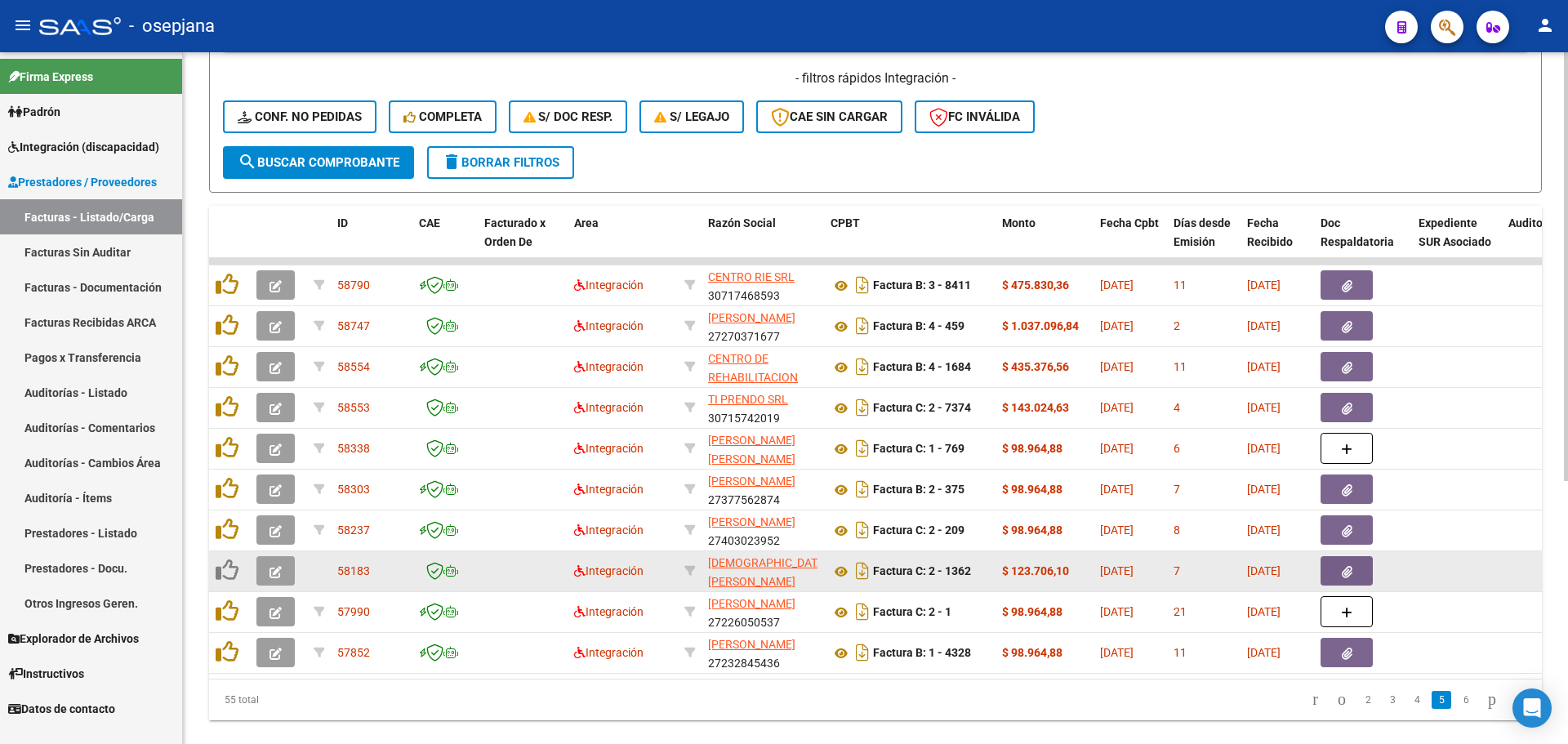
click at [266, 568] on button "button" at bounding box center [275, 570] width 38 height 29
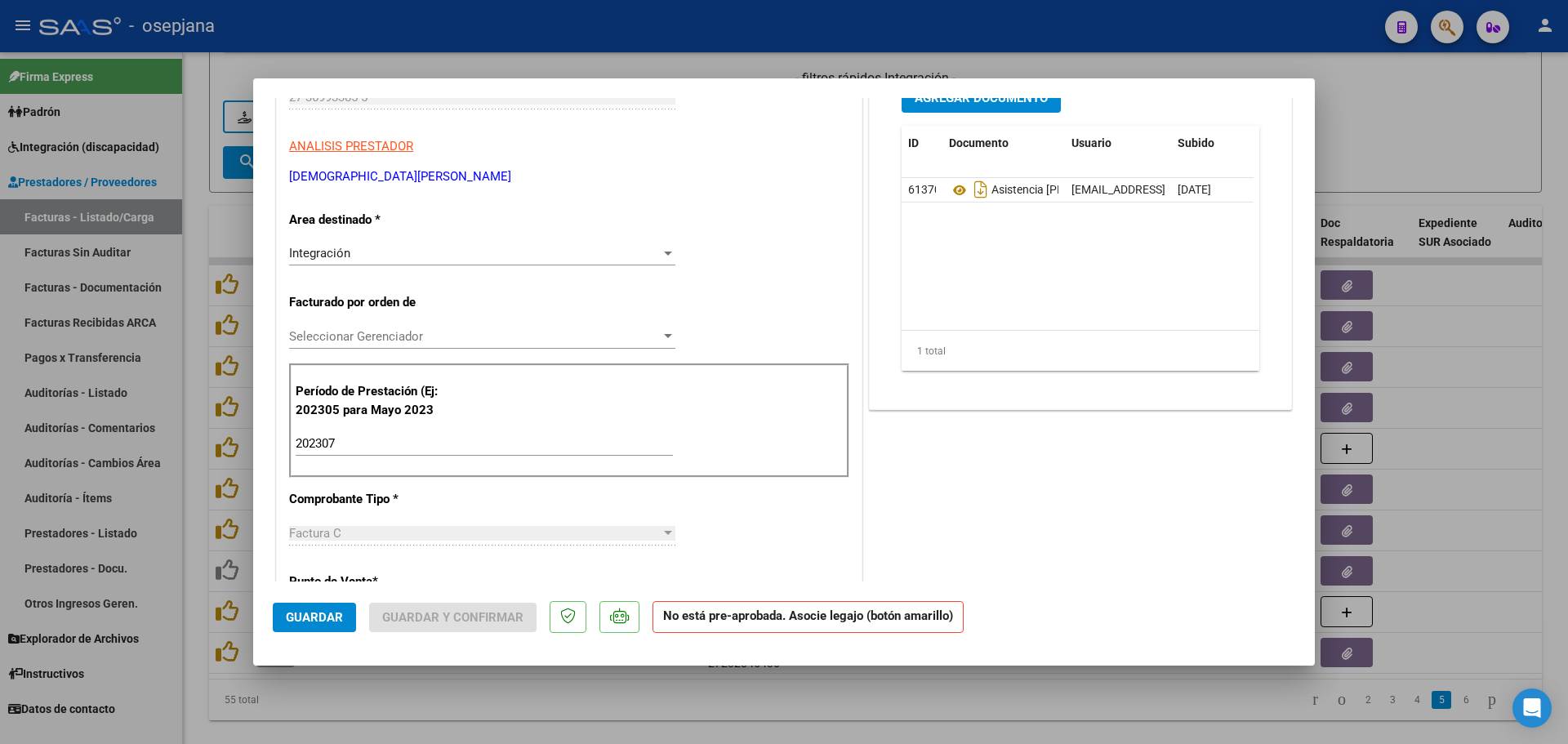
scroll to position [245, 0]
click at [1461, 136] on div at bounding box center [784, 372] width 1568 height 744
type input "$ 0,00"
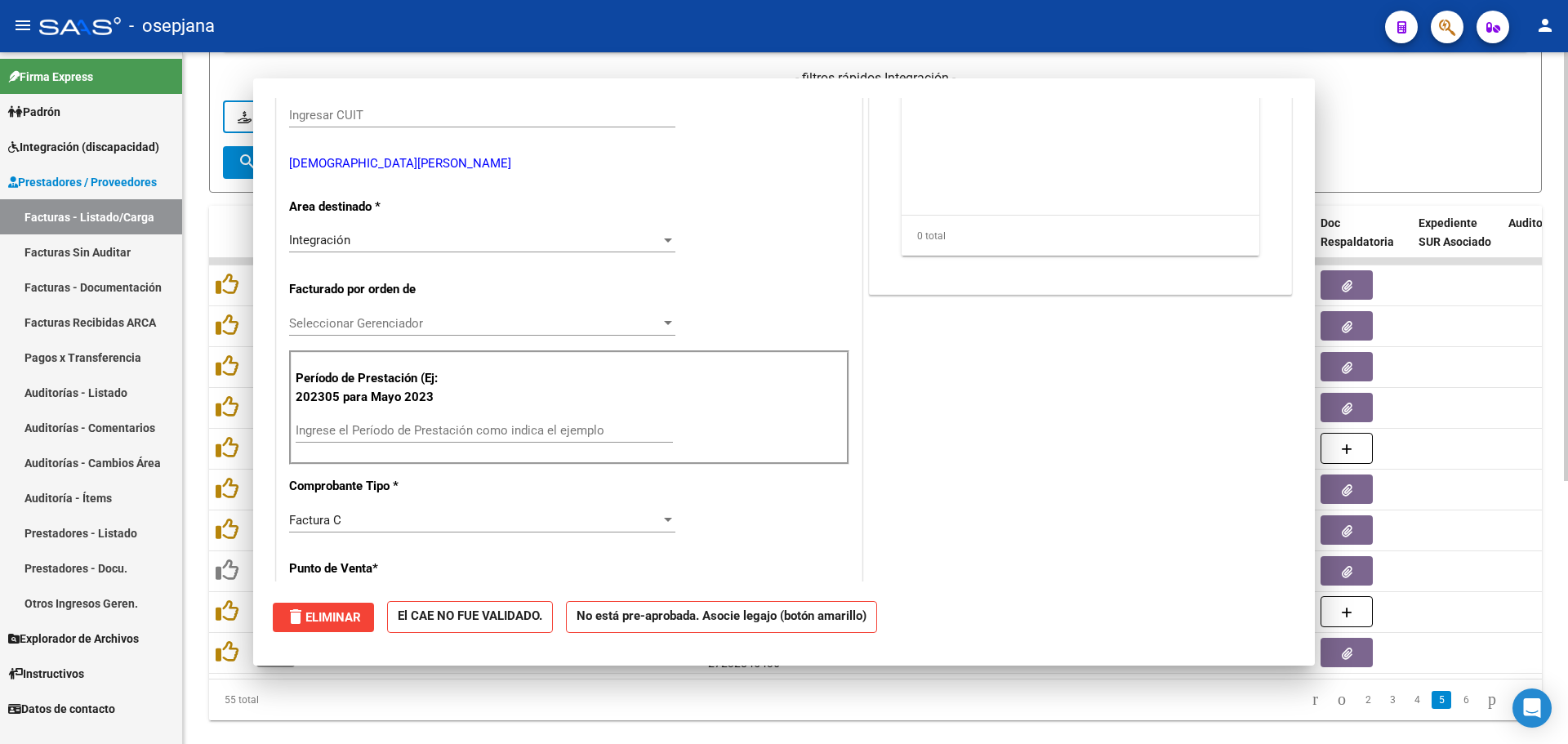
scroll to position [263, 0]
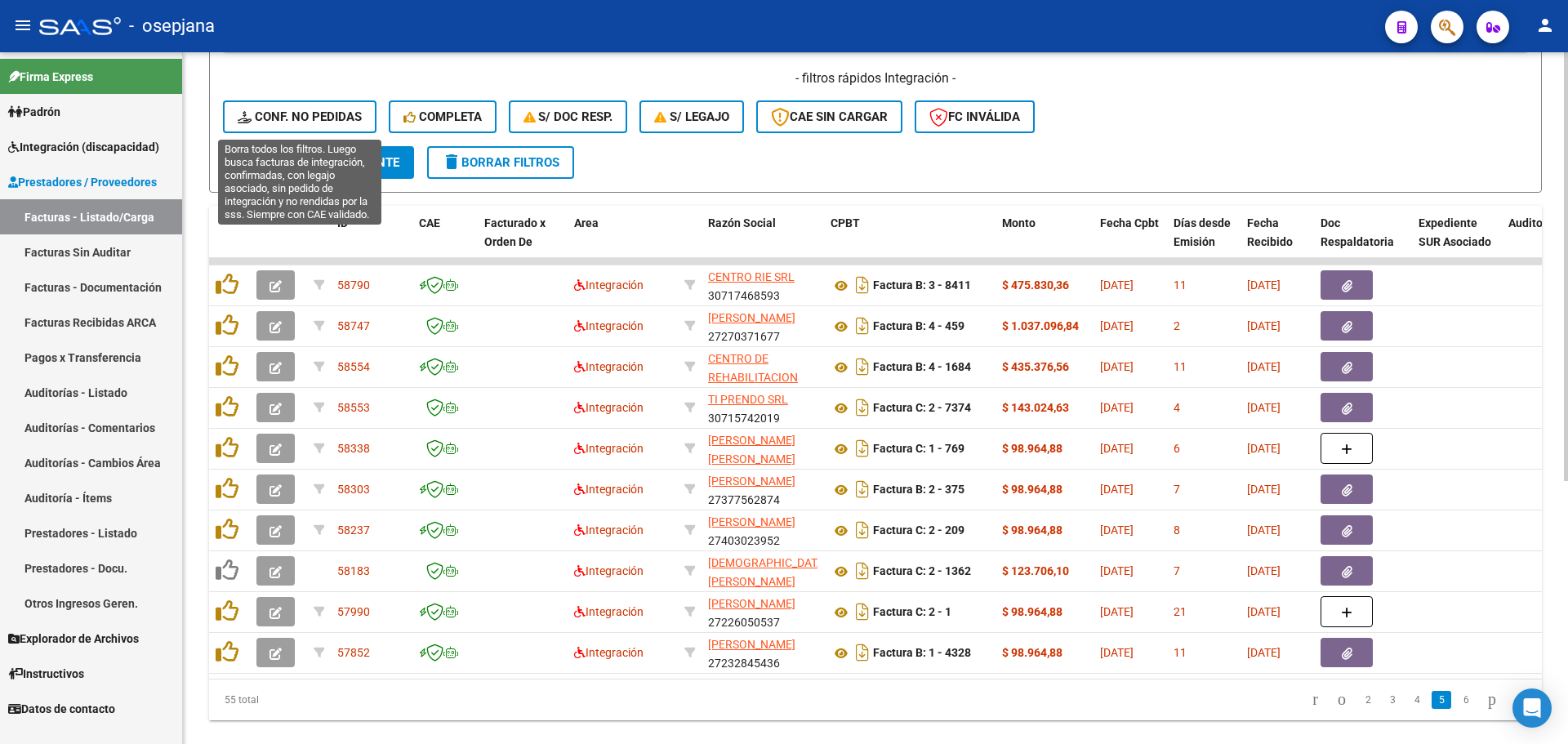
click at [321, 107] on button "Conf. no pedidas" at bounding box center [300, 117] width 153 height 32
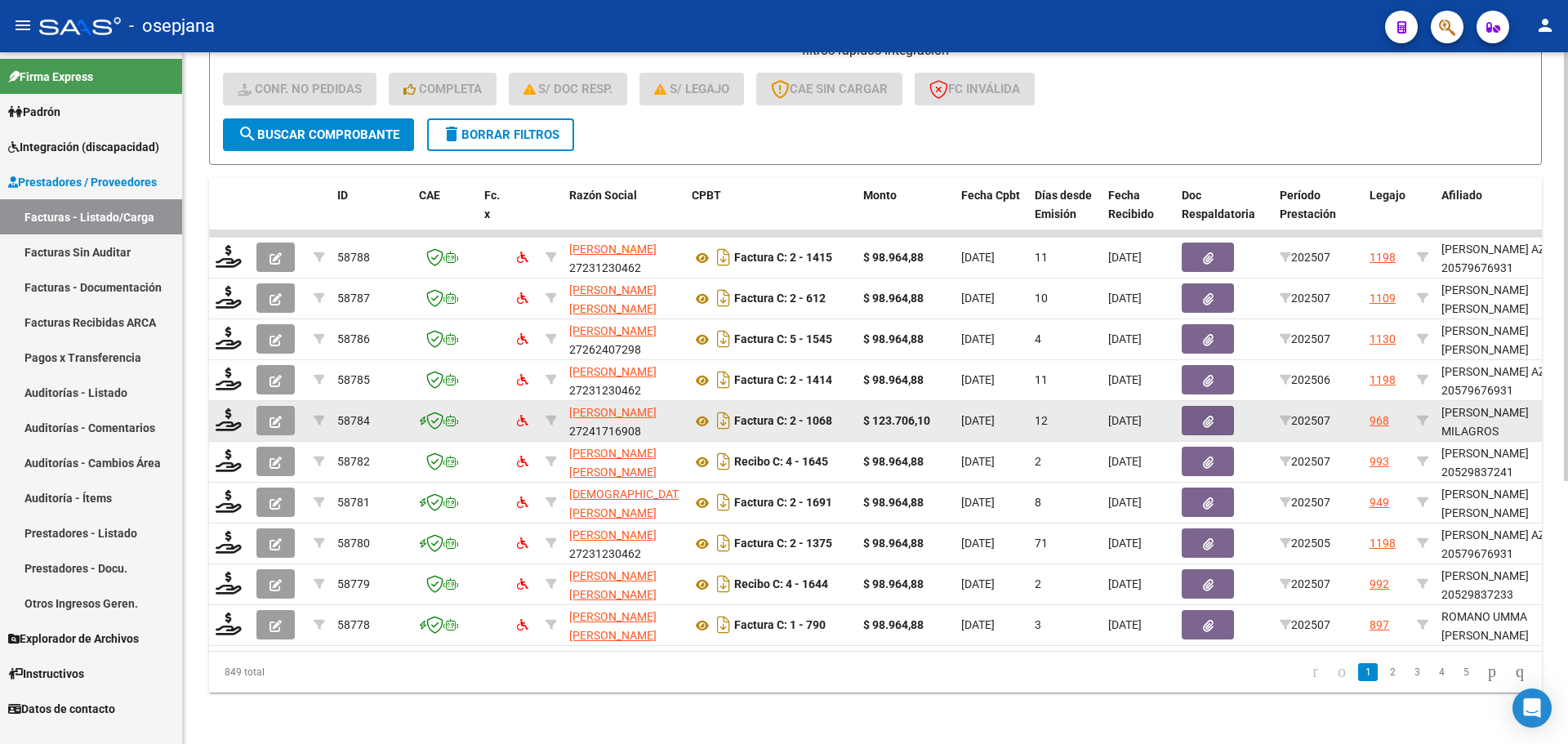
scroll to position [424, 0]
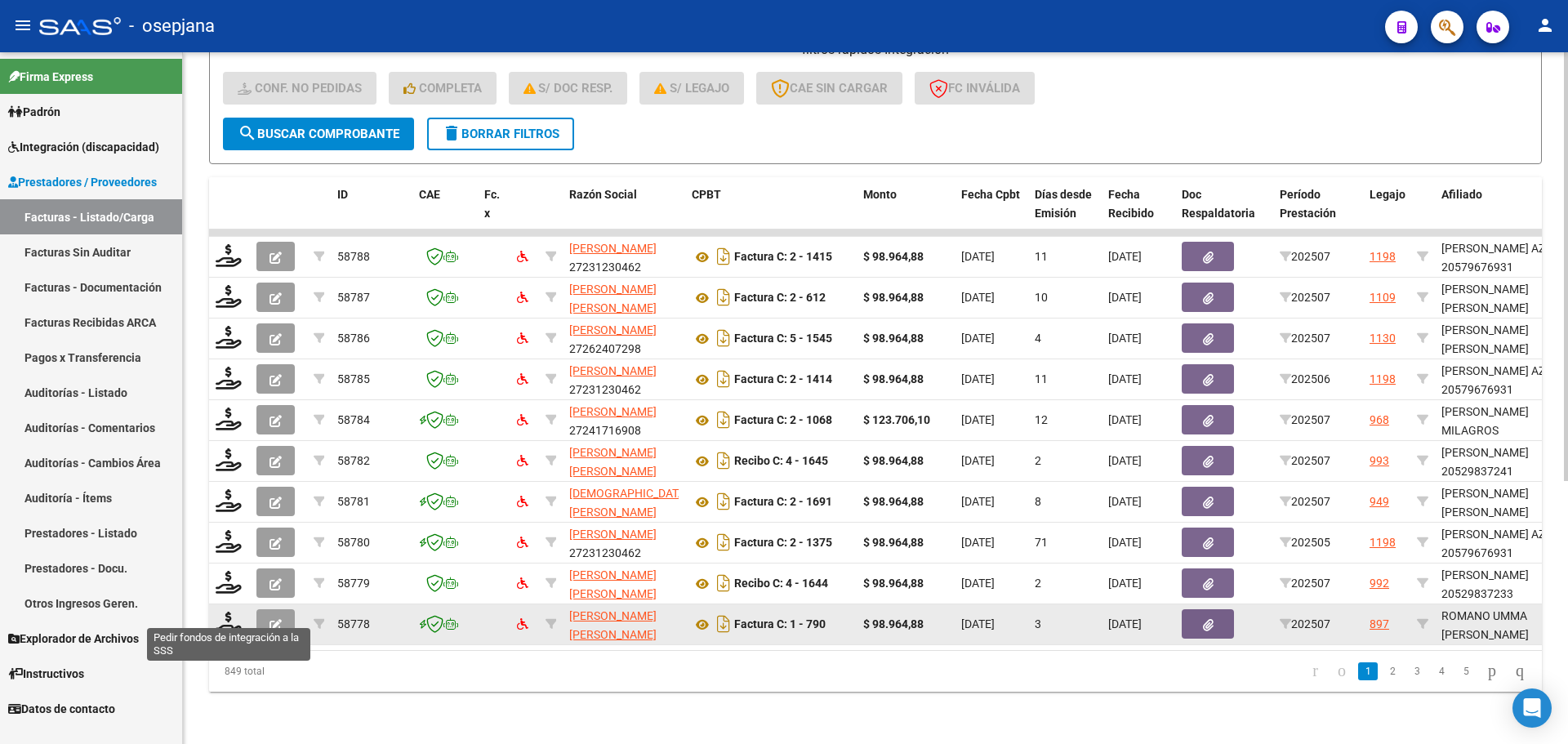
click at [239, 622] on div at bounding box center [229, 624] width 28 height 26
click at [219, 611] on icon at bounding box center [229, 622] width 26 height 23
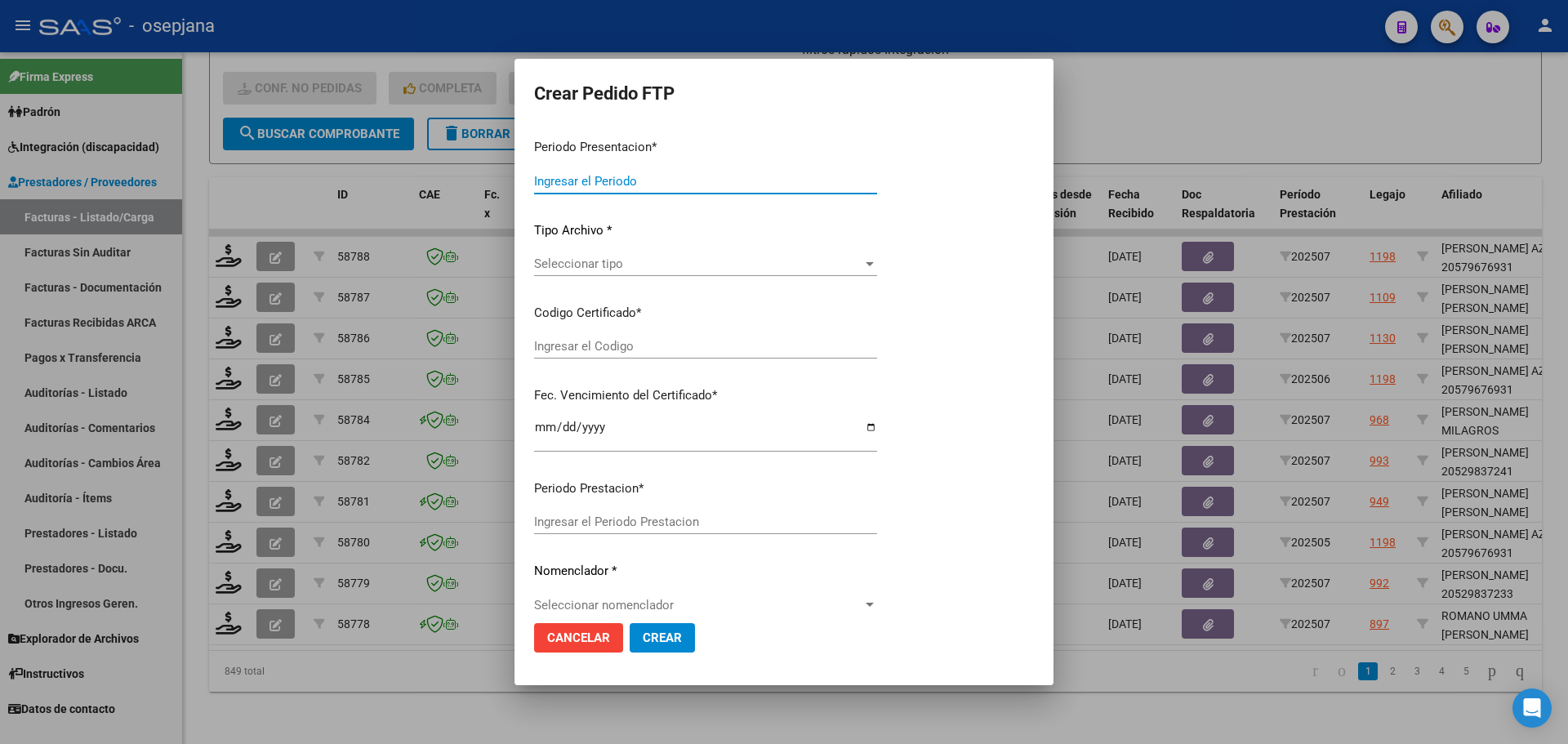
type input "202507"
type input "$ 98.964,88"
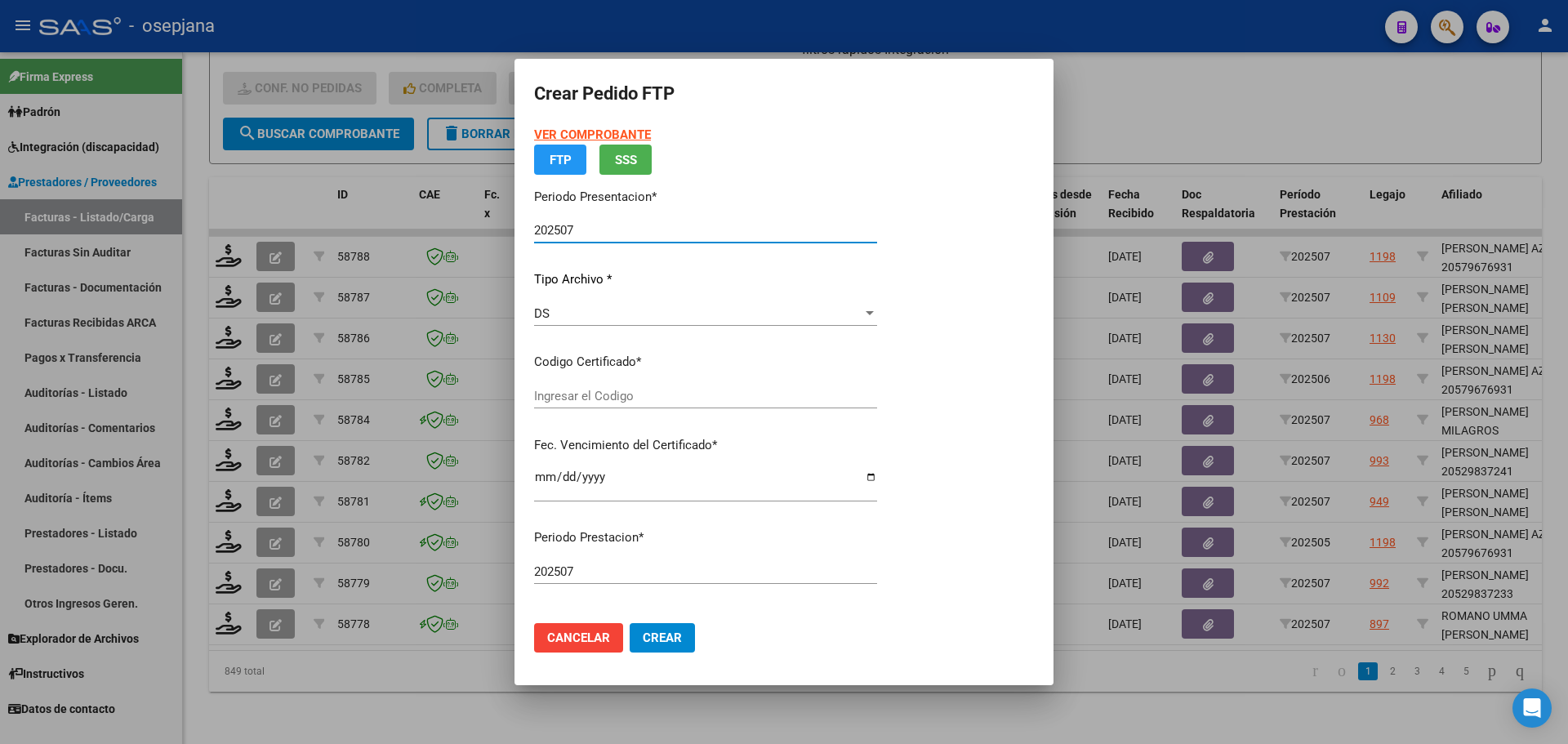
type input "ARG01000583494722023083120260831BS265"
type input "[DATE]"
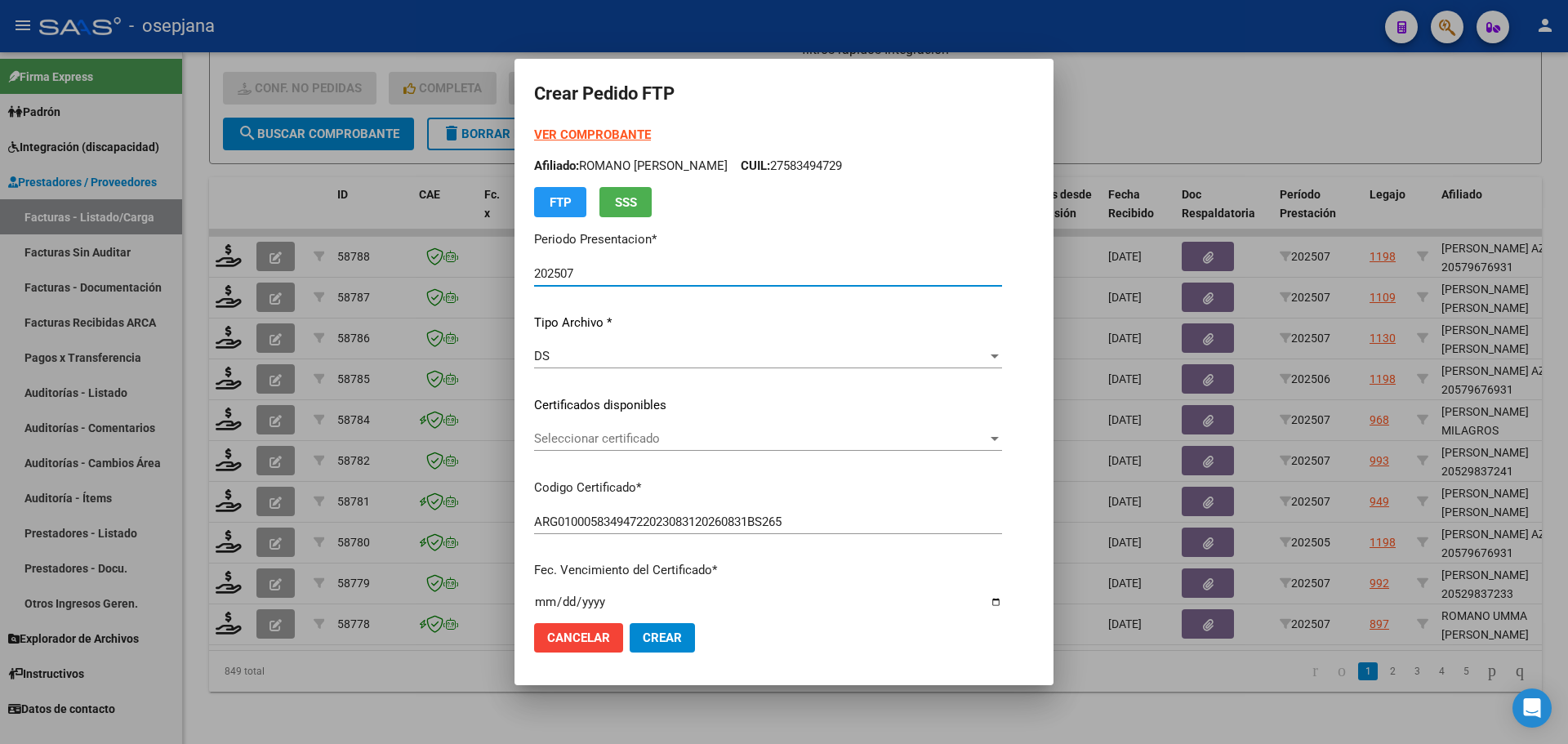
click at [648, 430] on div "Seleccionar certificado Seleccionar certificado" at bounding box center [767, 438] width 468 height 25
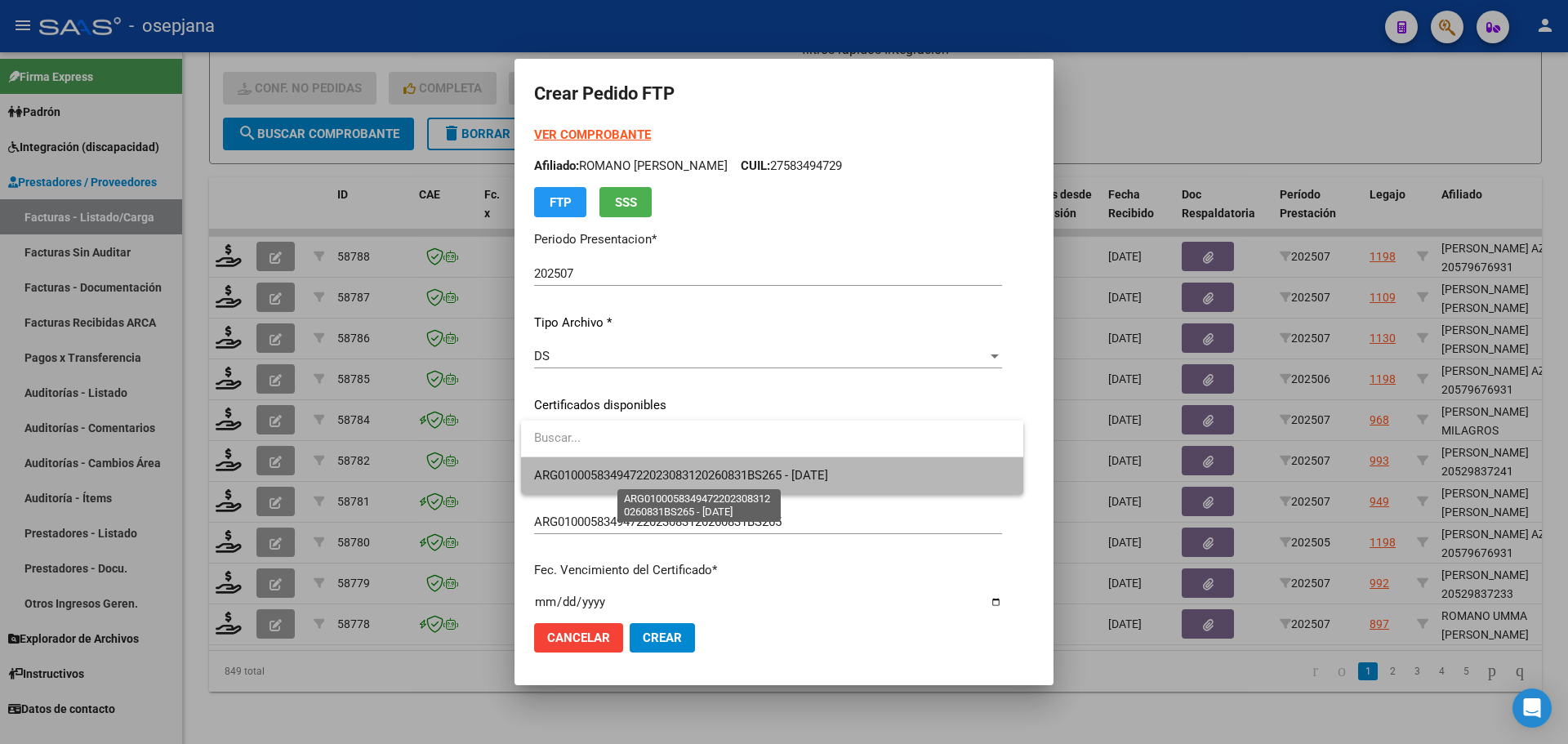
click at [657, 468] on span "ARG01000583494722023083120260831BS265 - [DATE]" at bounding box center [680, 475] width 294 height 14
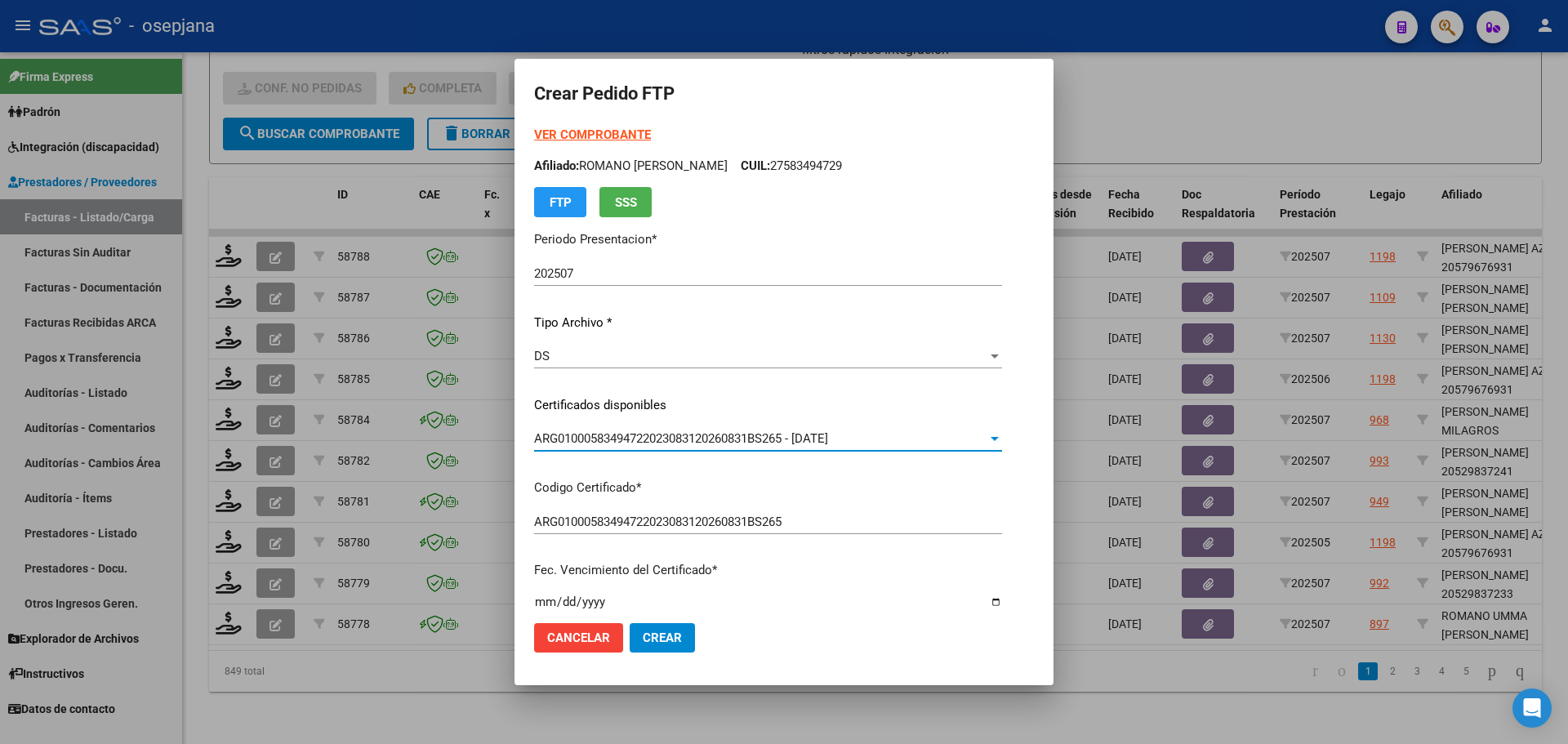
click at [605, 135] on strong "VER COMPROBANTE" at bounding box center [592, 134] width 117 height 14
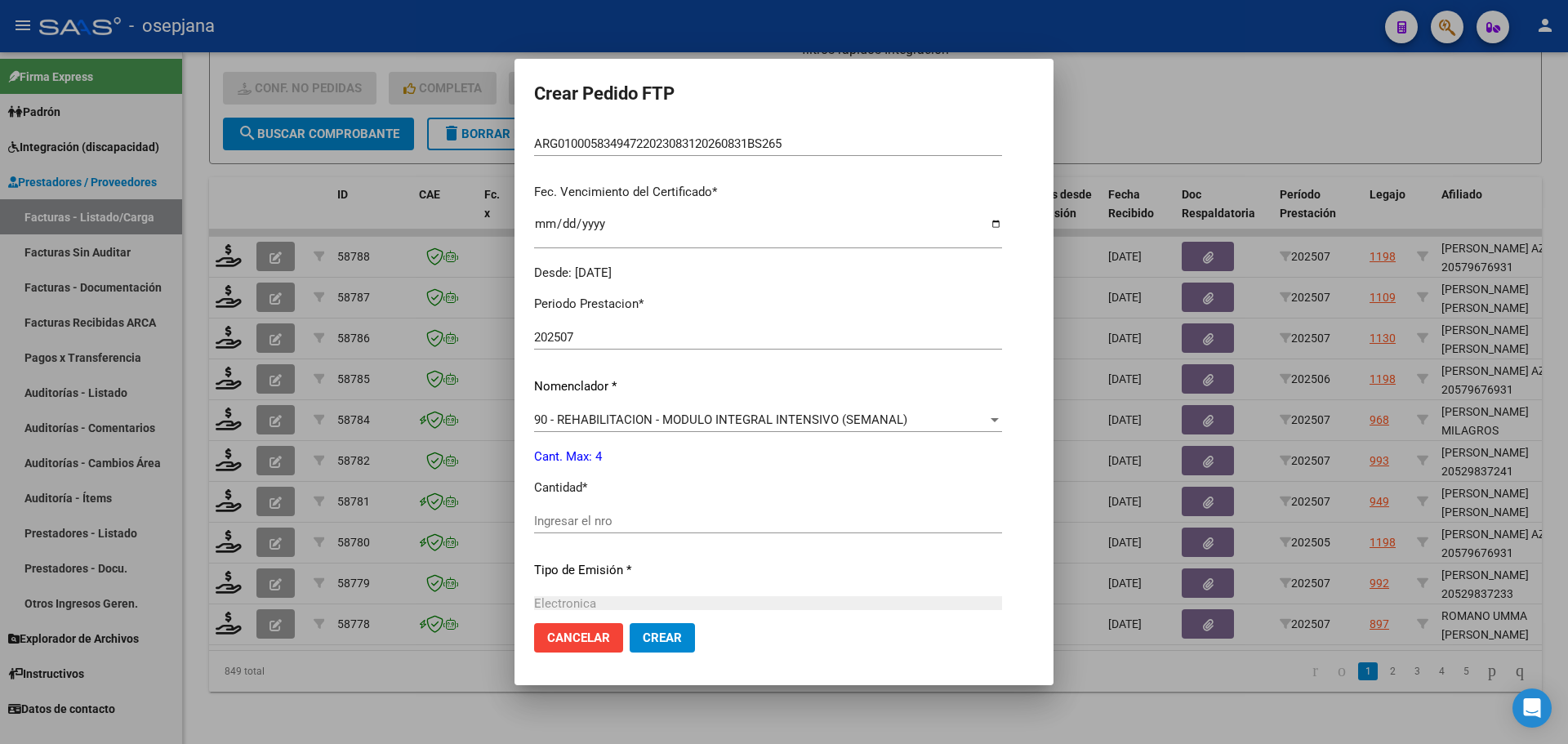
scroll to position [408, 0]
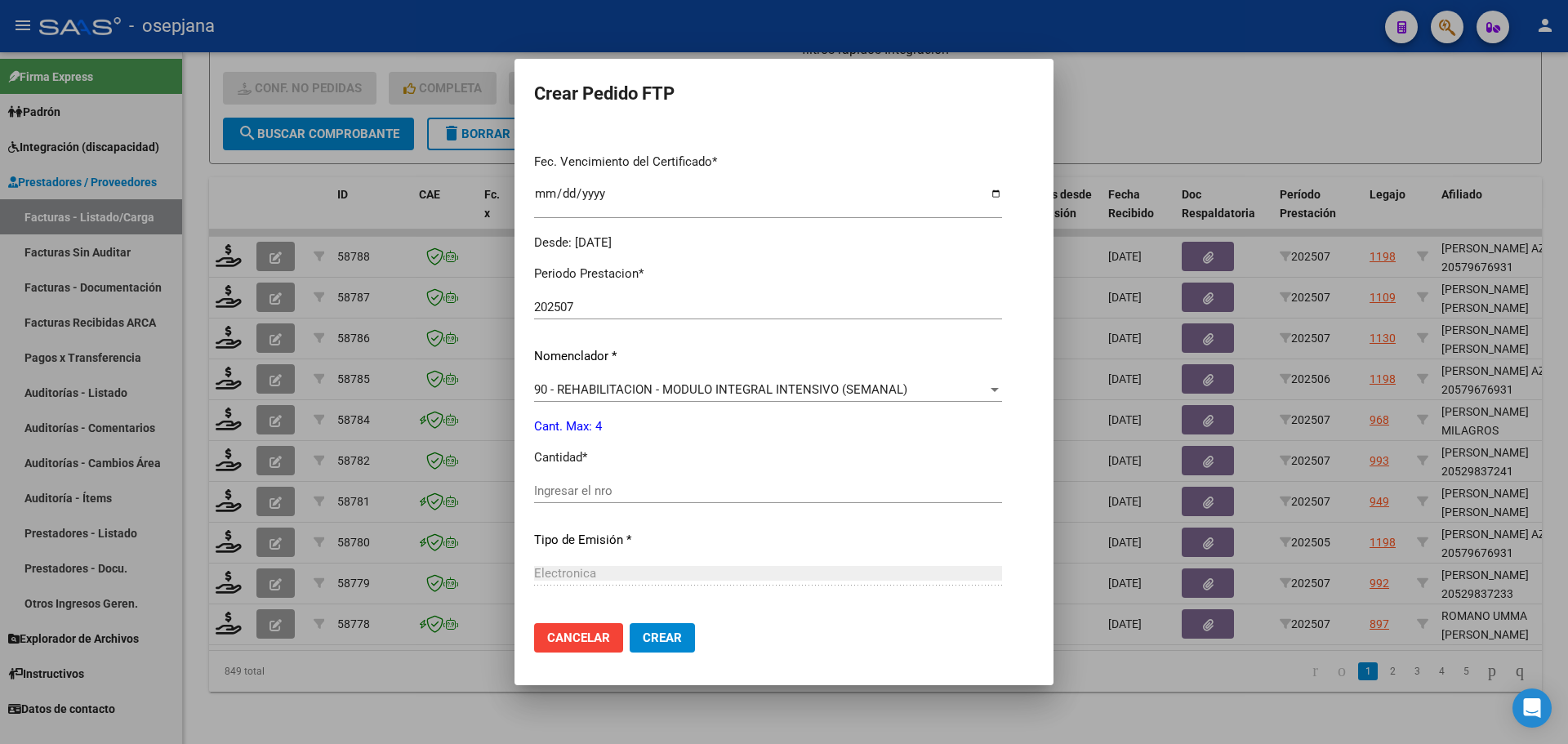
click at [593, 482] on div "Ingresar el nro" at bounding box center [767, 490] width 468 height 25
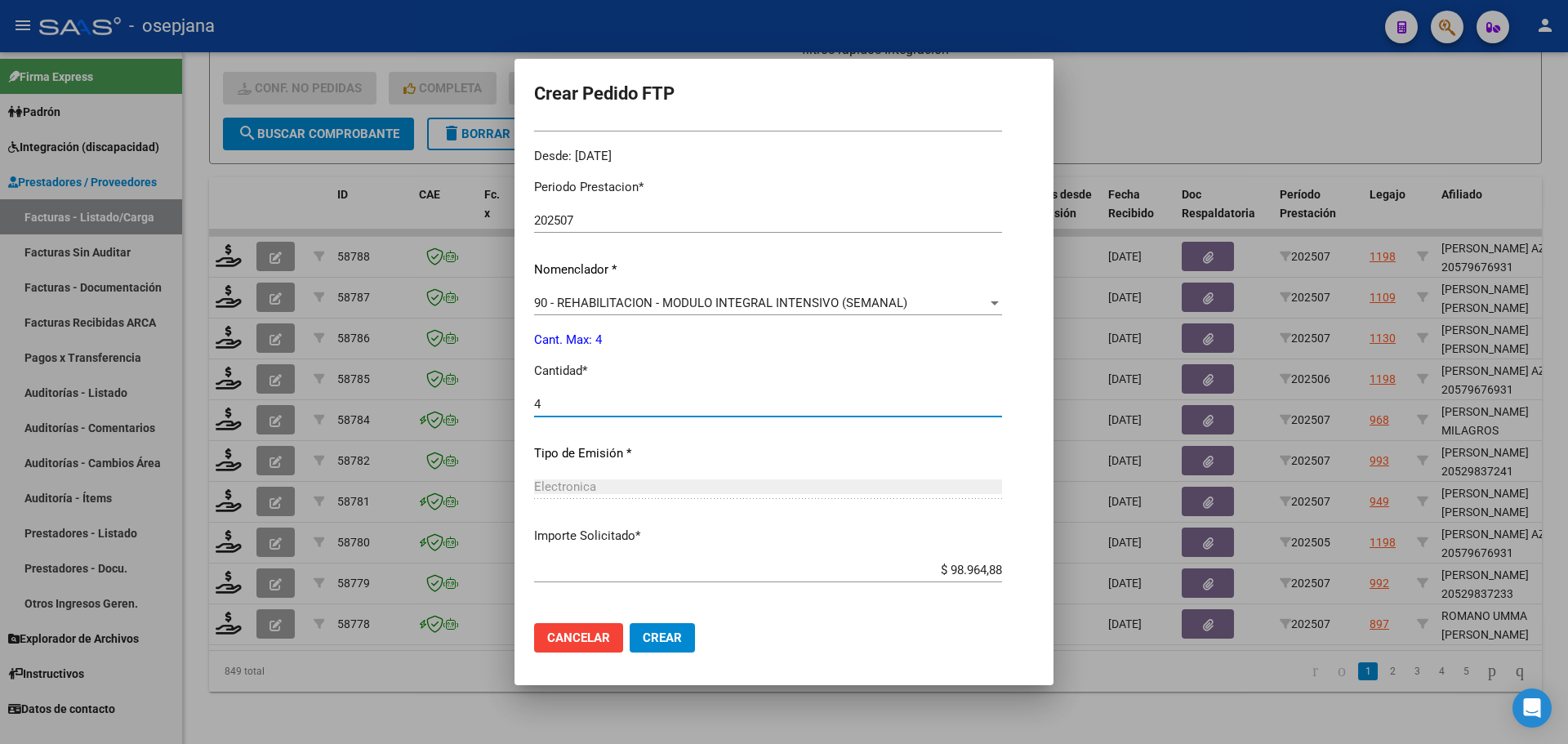
scroll to position [565, 0]
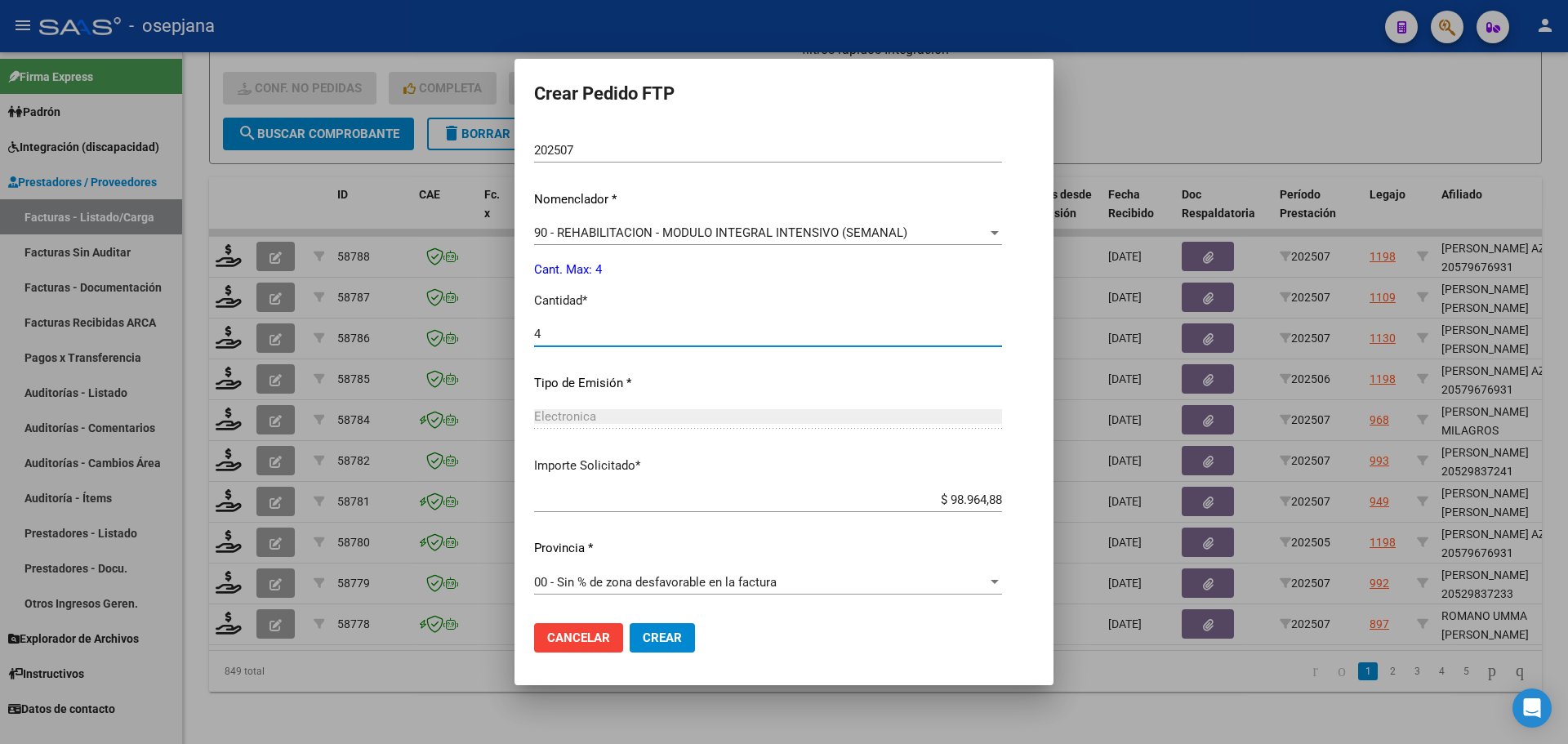
type input "4"
click at [685, 637] on button "Crear" at bounding box center [662, 637] width 66 height 29
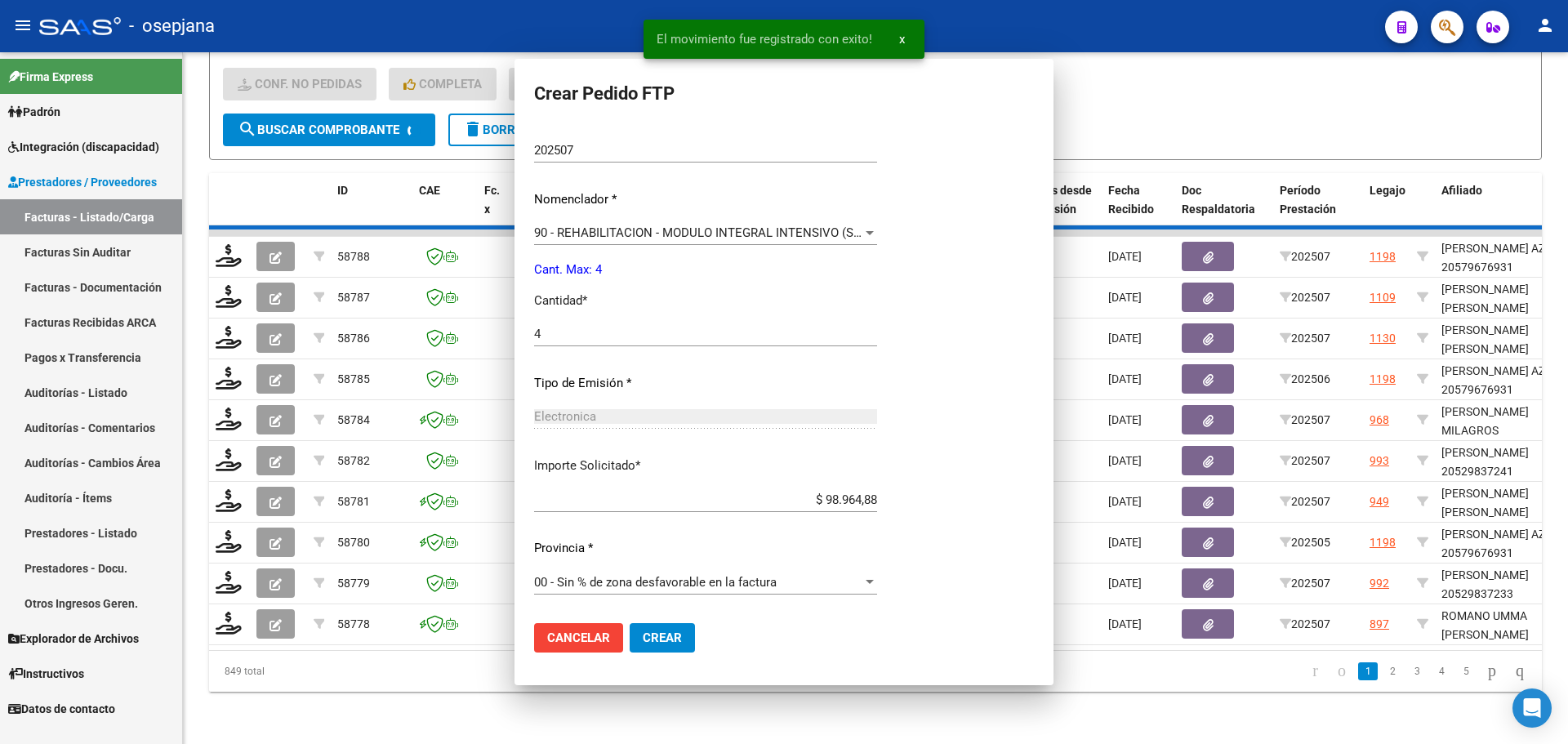
scroll to position [0, 0]
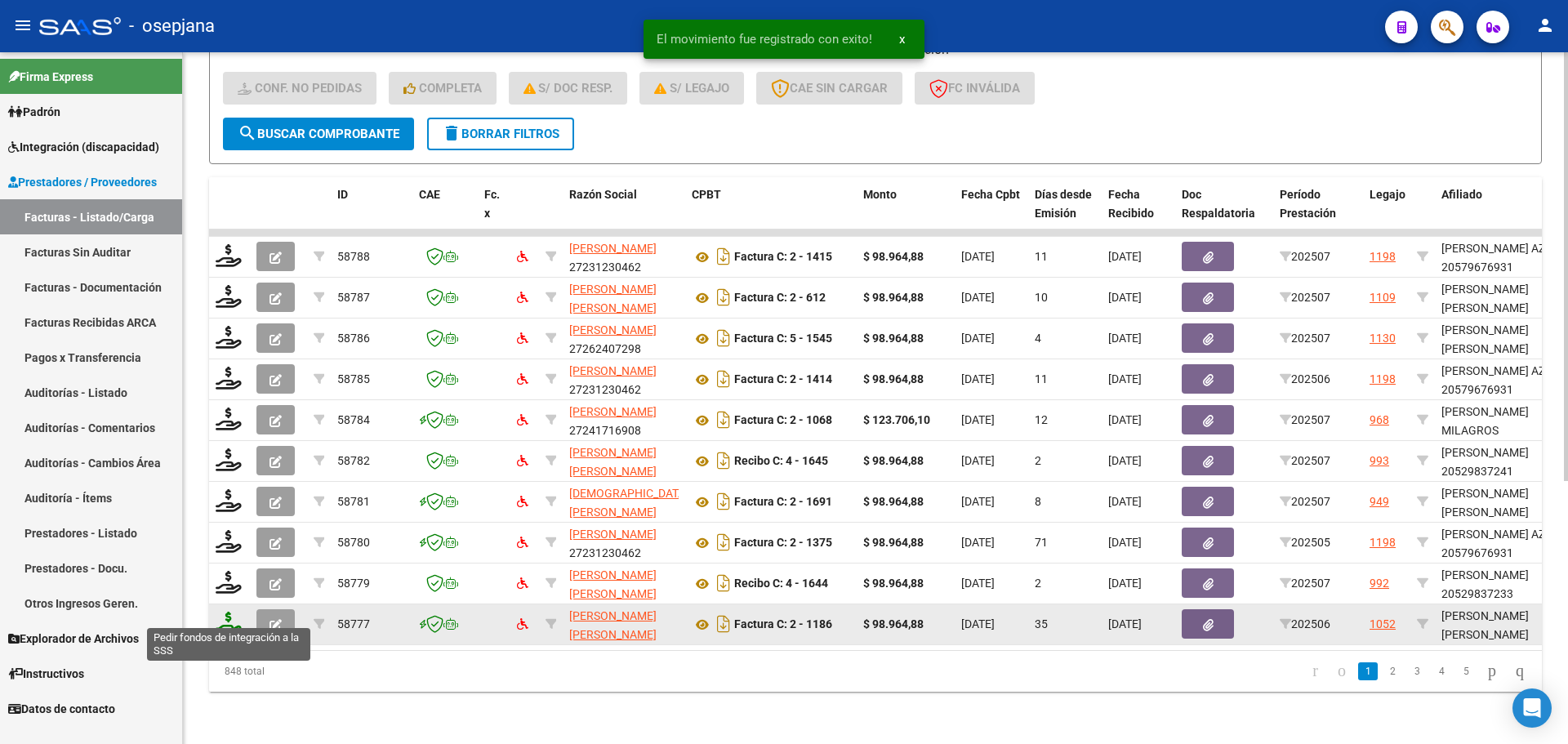
click at [227, 611] on icon at bounding box center [229, 622] width 26 height 23
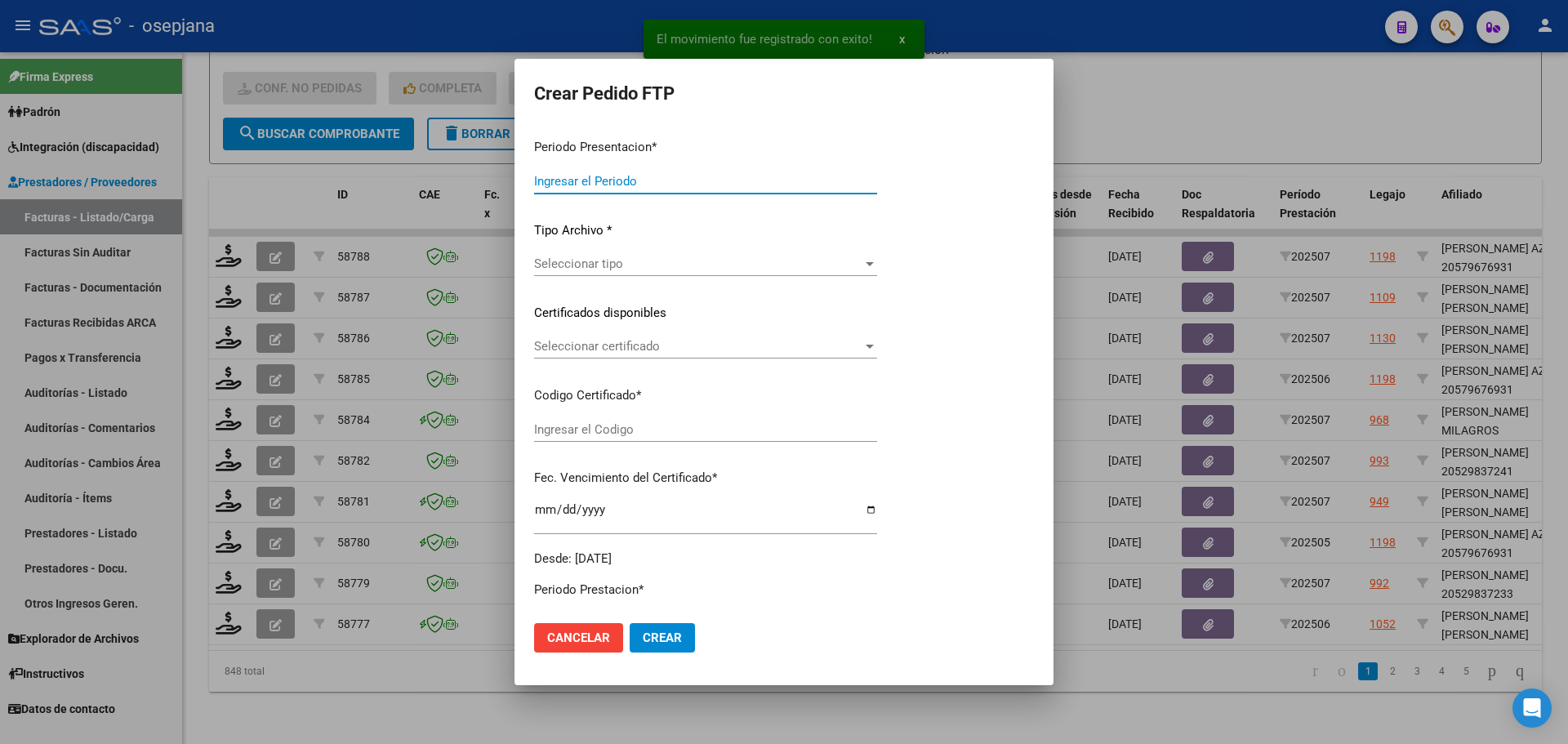
type input "202507"
type input "202506"
type input "$ 98.964,88"
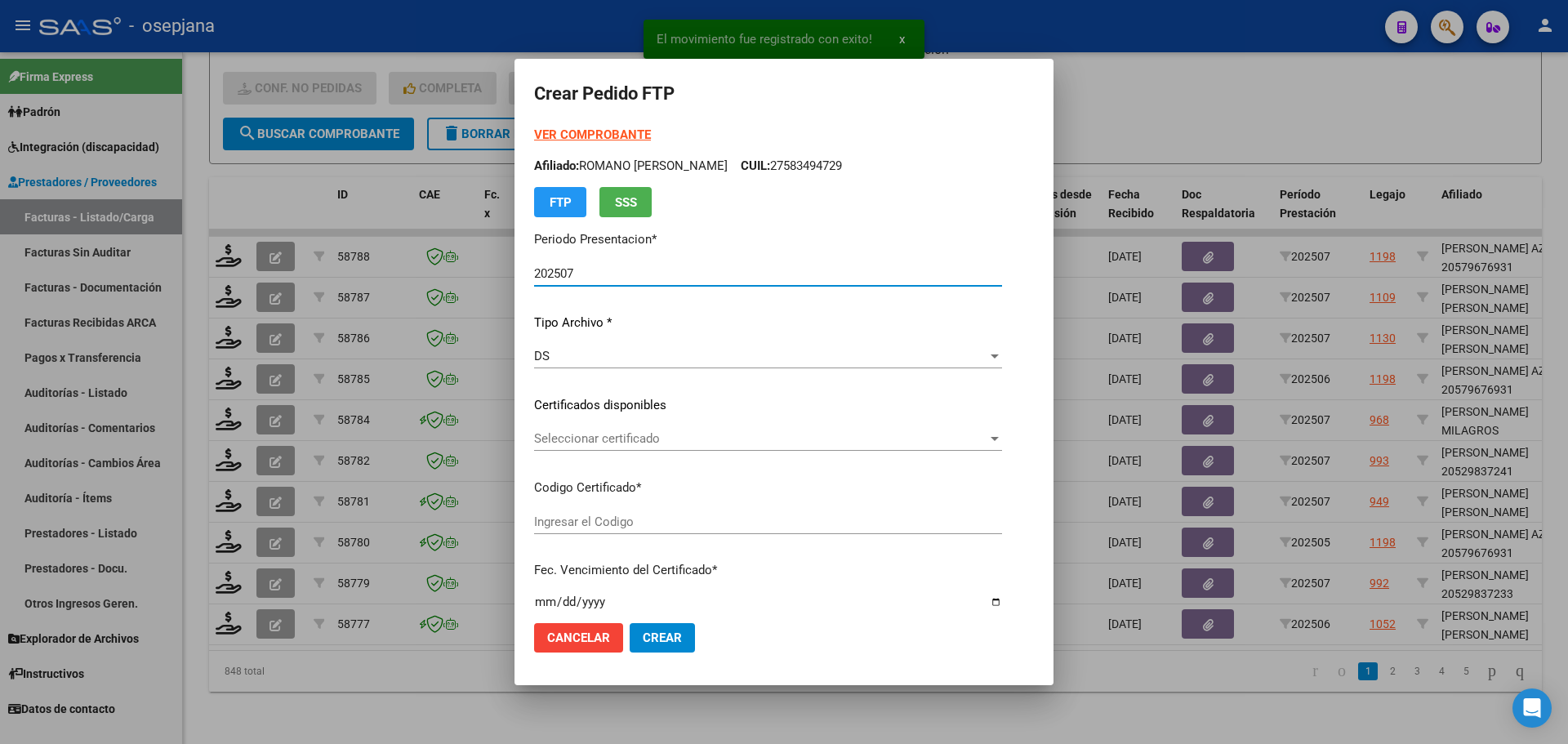
type input "ARG02000487892192019092620250926BSAS427"
type input "[DATE]"
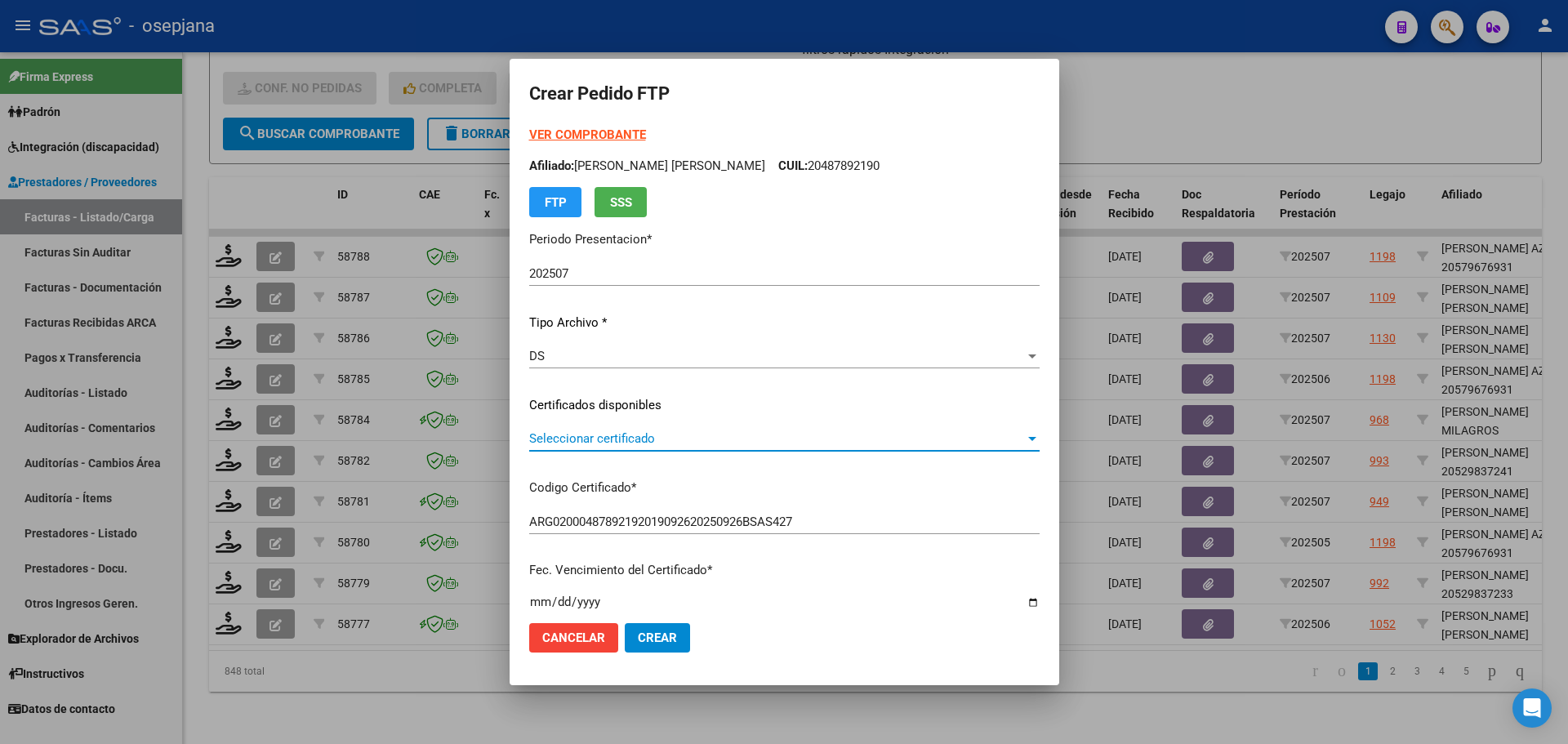
click at [672, 435] on span "Seleccionar certificado" at bounding box center [777, 438] width 495 height 14
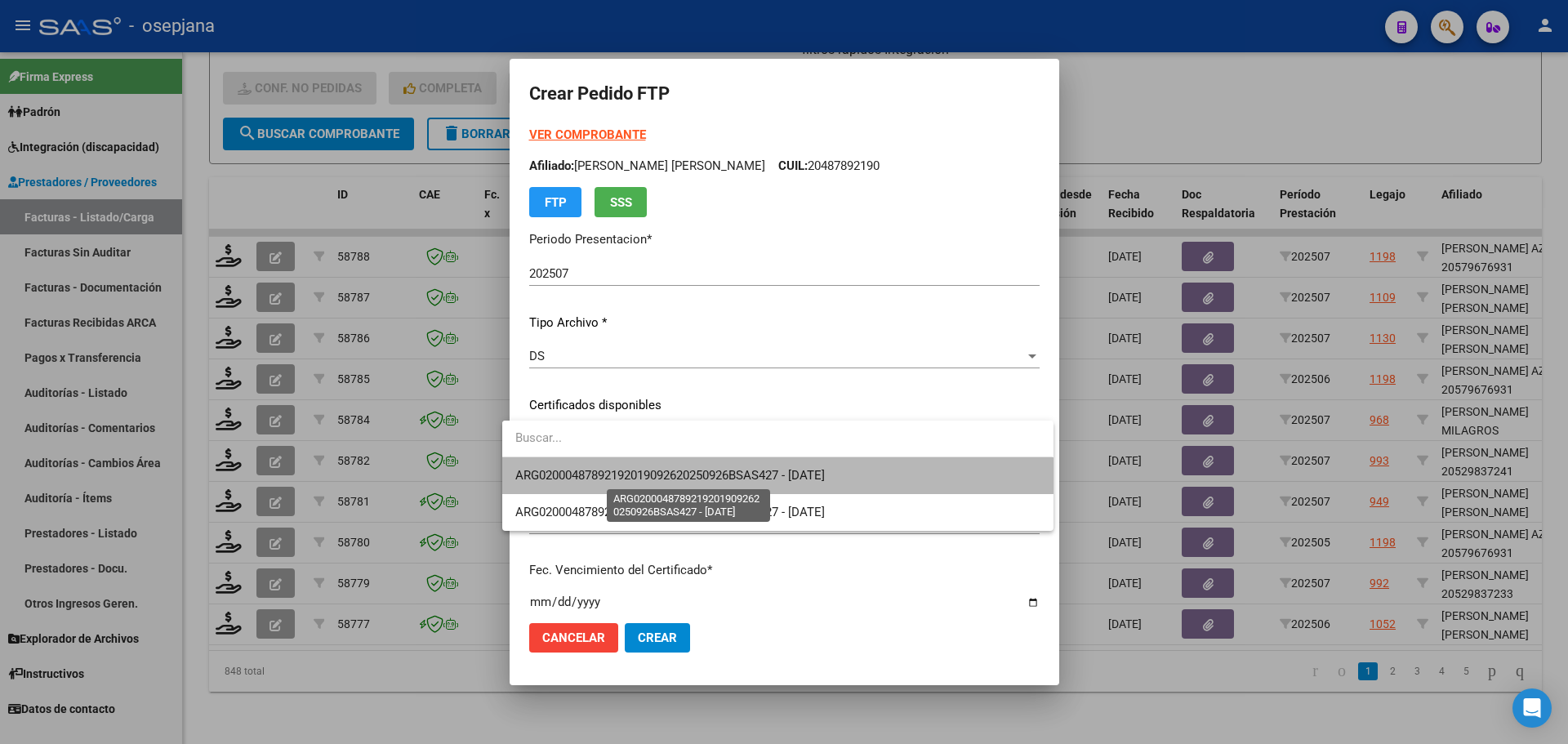
click at [666, 468] on span "ARG02000487892192019092620250926BSAS427 - [DATE]" at bounding box center [669, 475] width 310 height 14
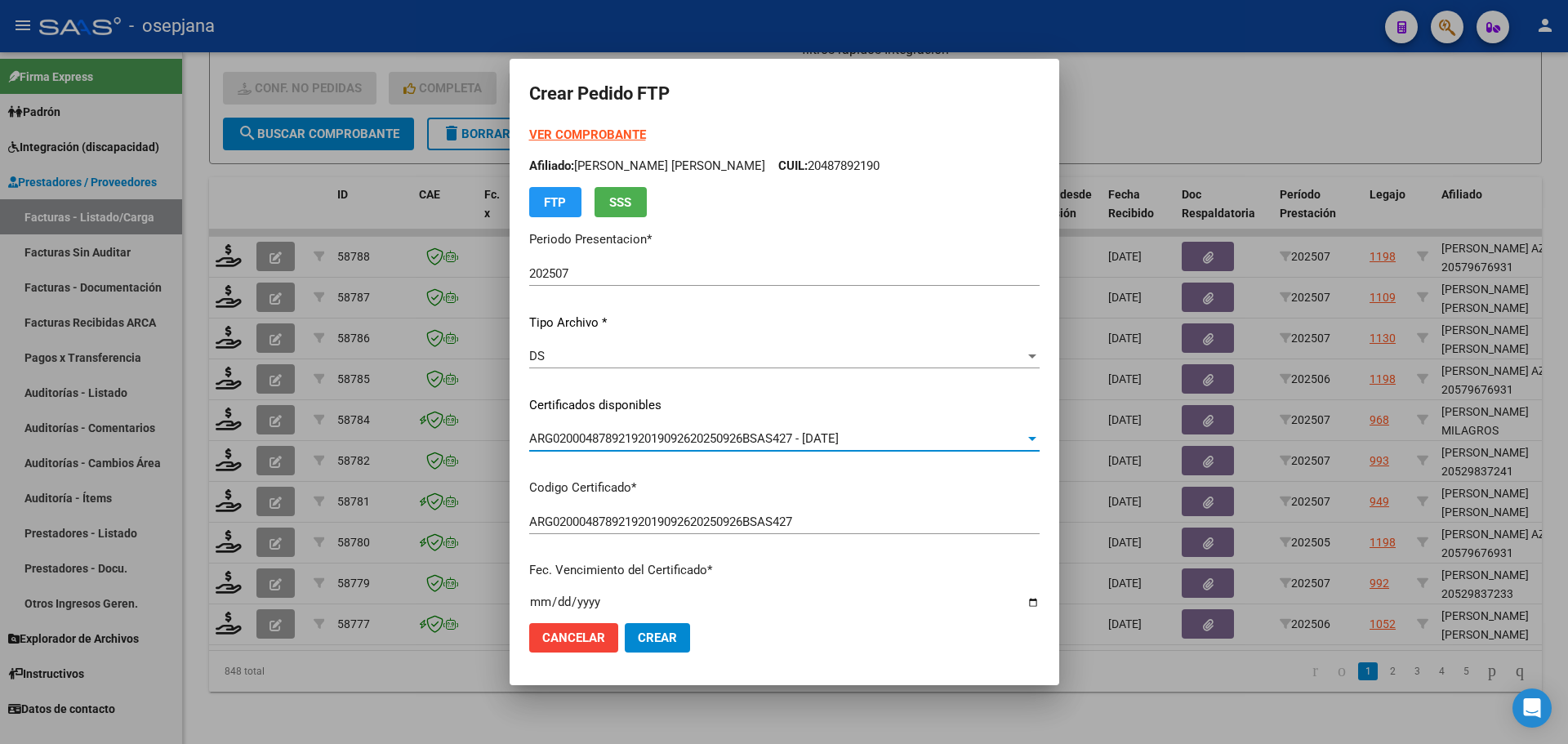
click at [584, 128] on strong "VER COMPROBANTE" at bounding box center [587, 134] width 117 height 14
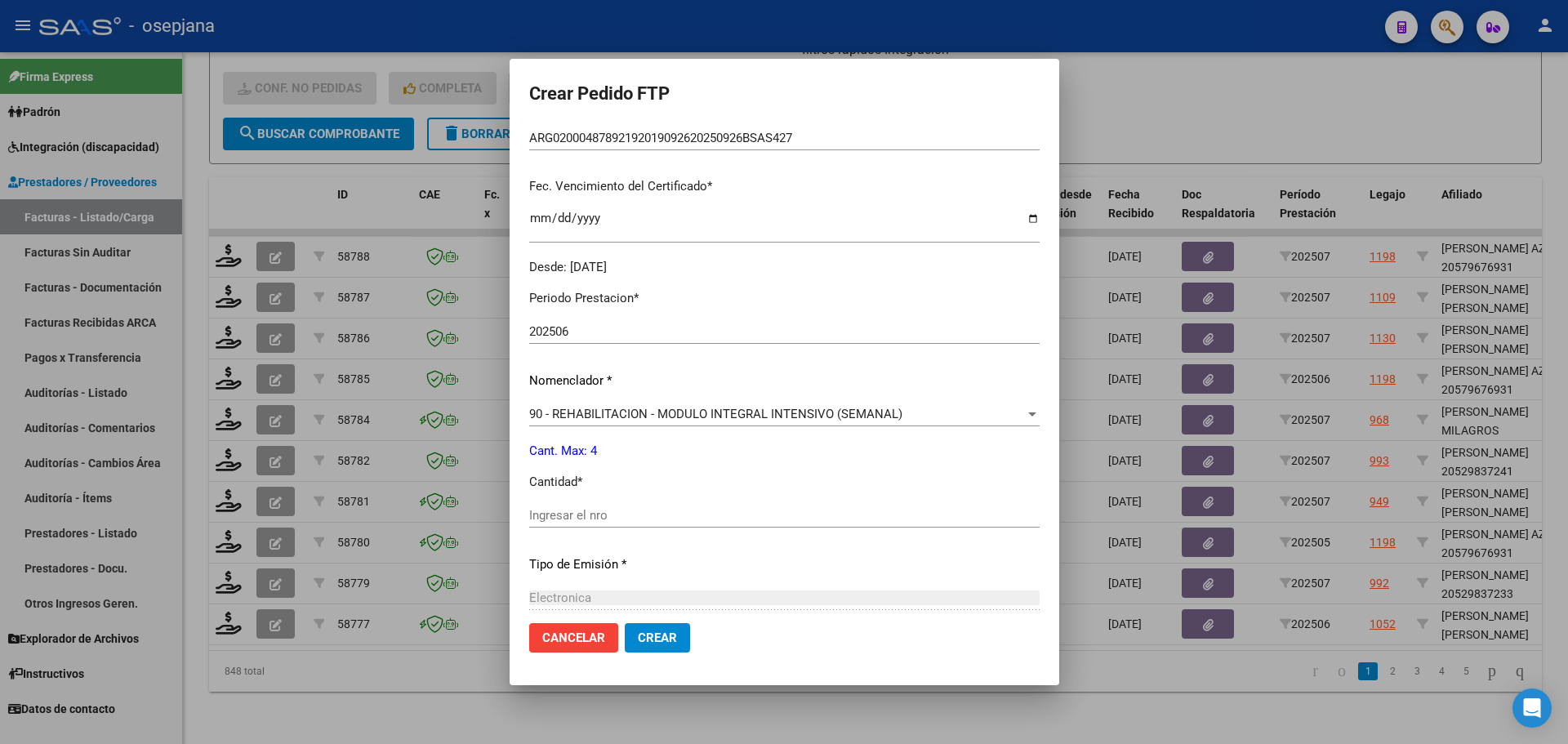
scroll to position [408, 0]
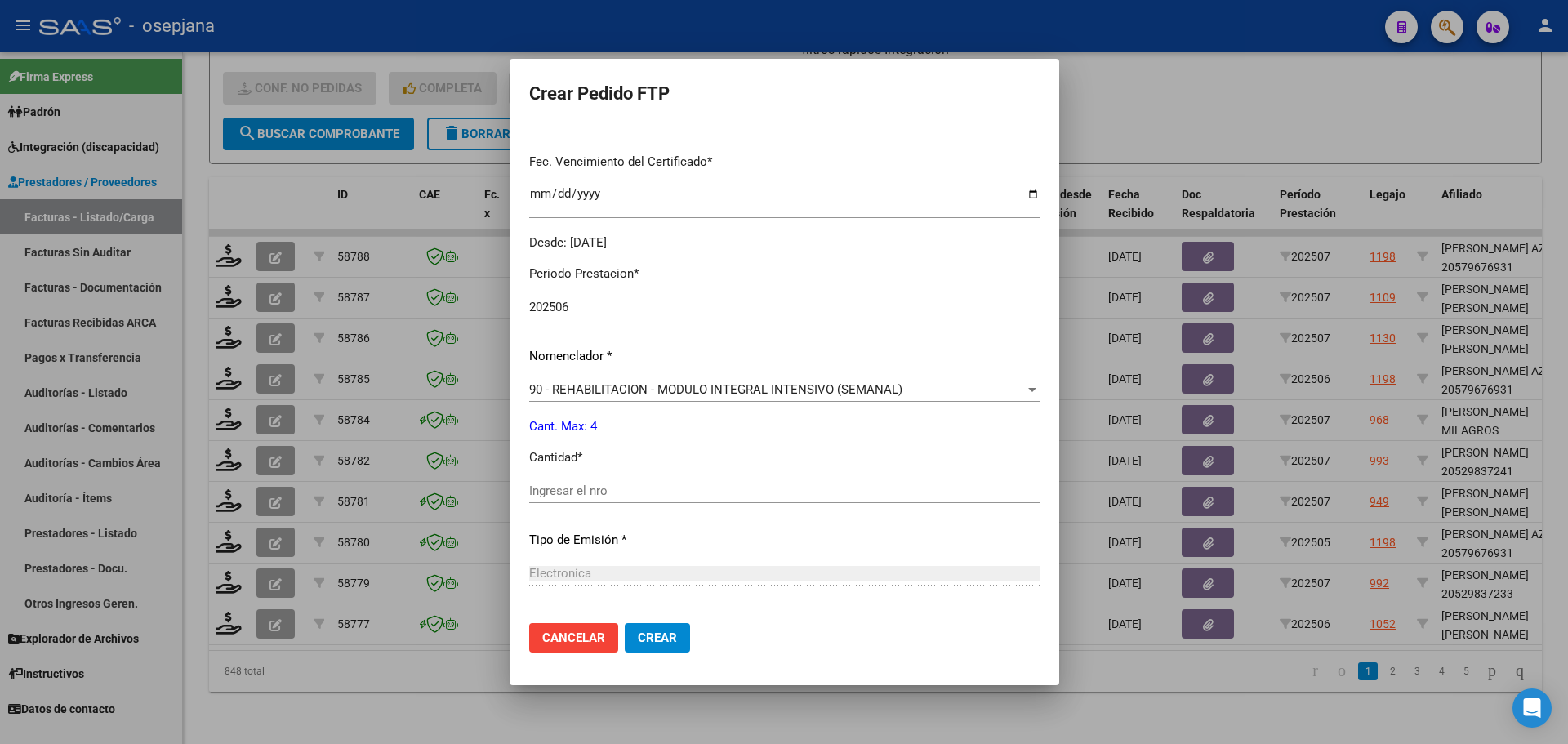
click at [570, 490] on input "Ingresar el nro" at bounding box center [784, 490] width 511 height 14
type input "4"
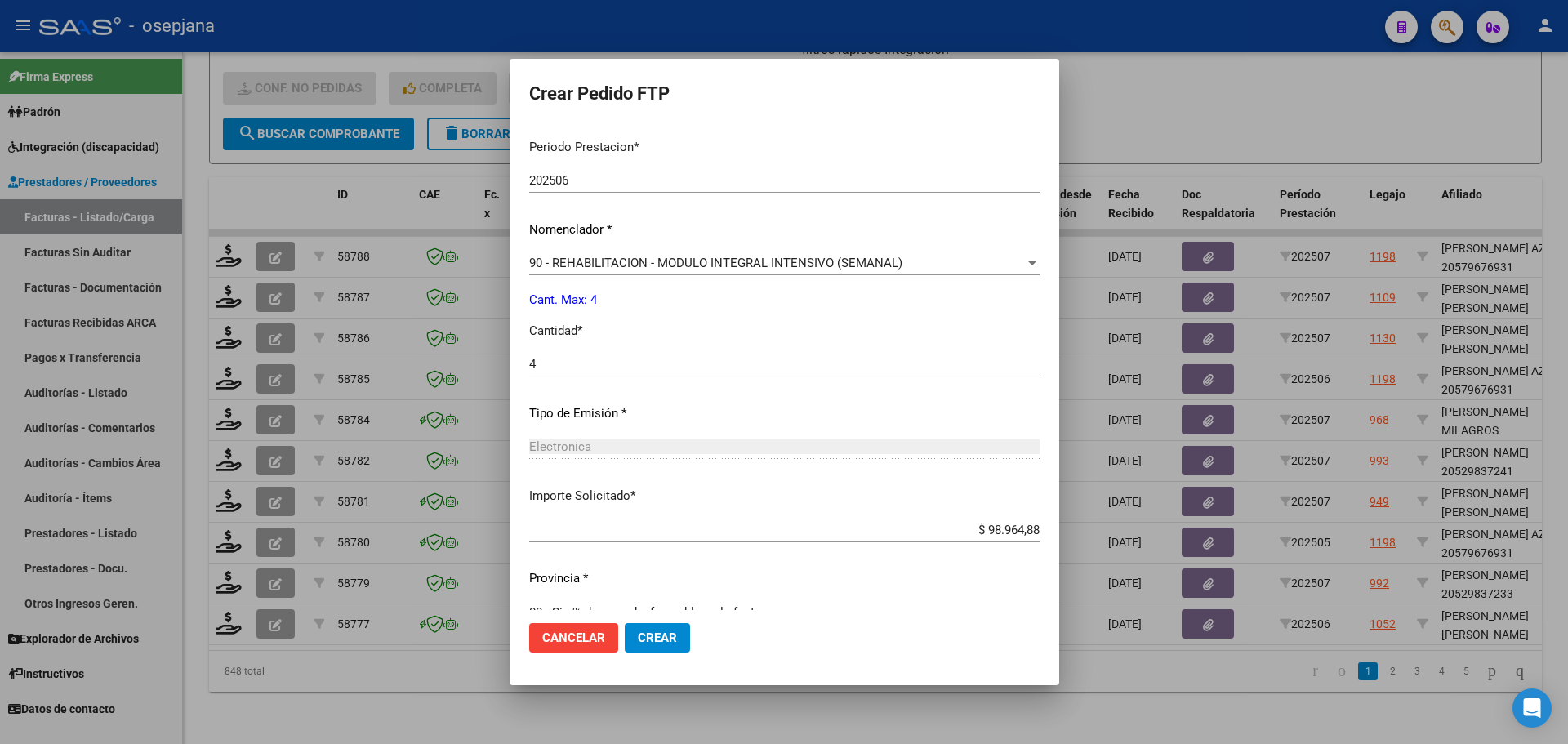
scroll to position [565, 0]
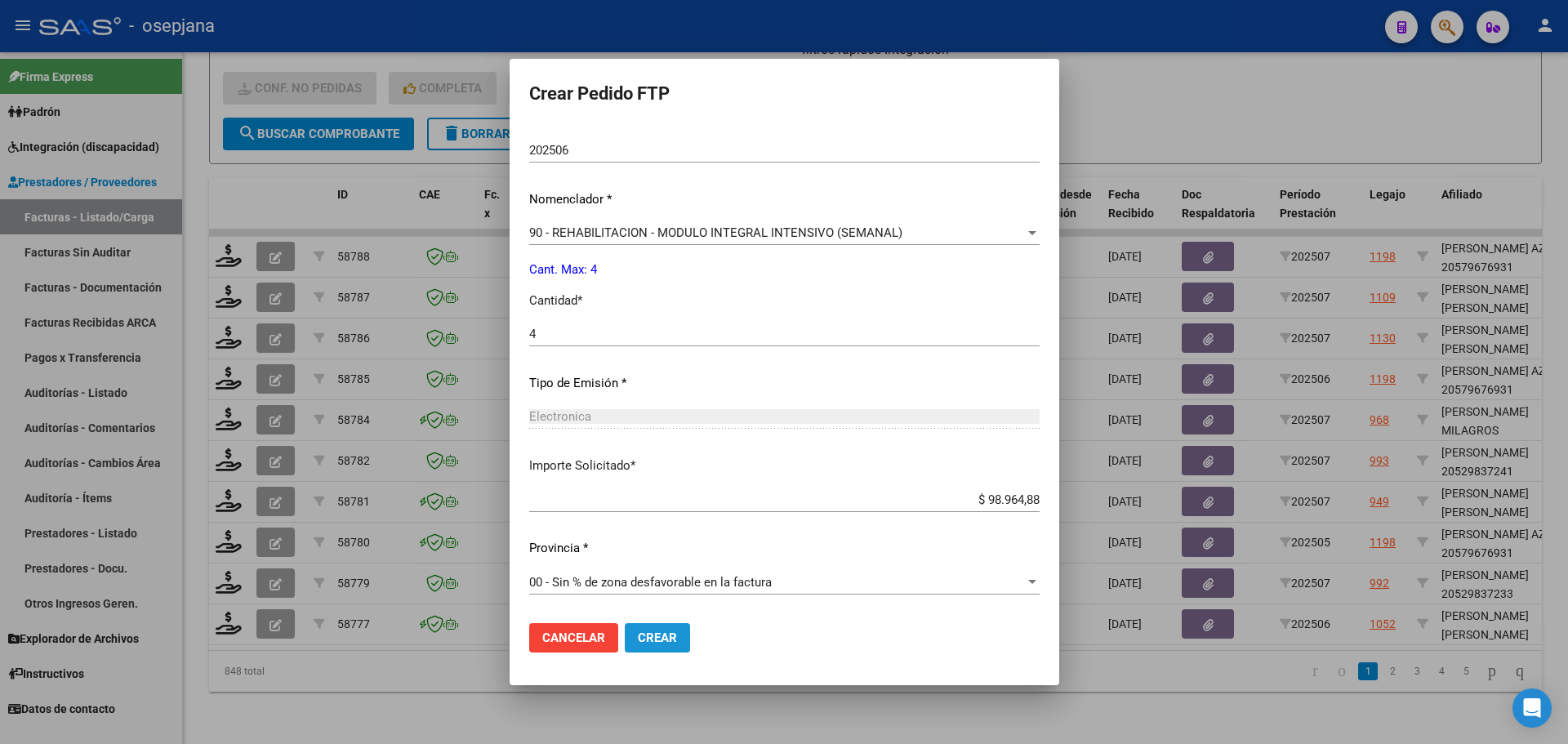
click at [625, 646] on button "Crear" at bounding box center [657, 637] width 66 height 29
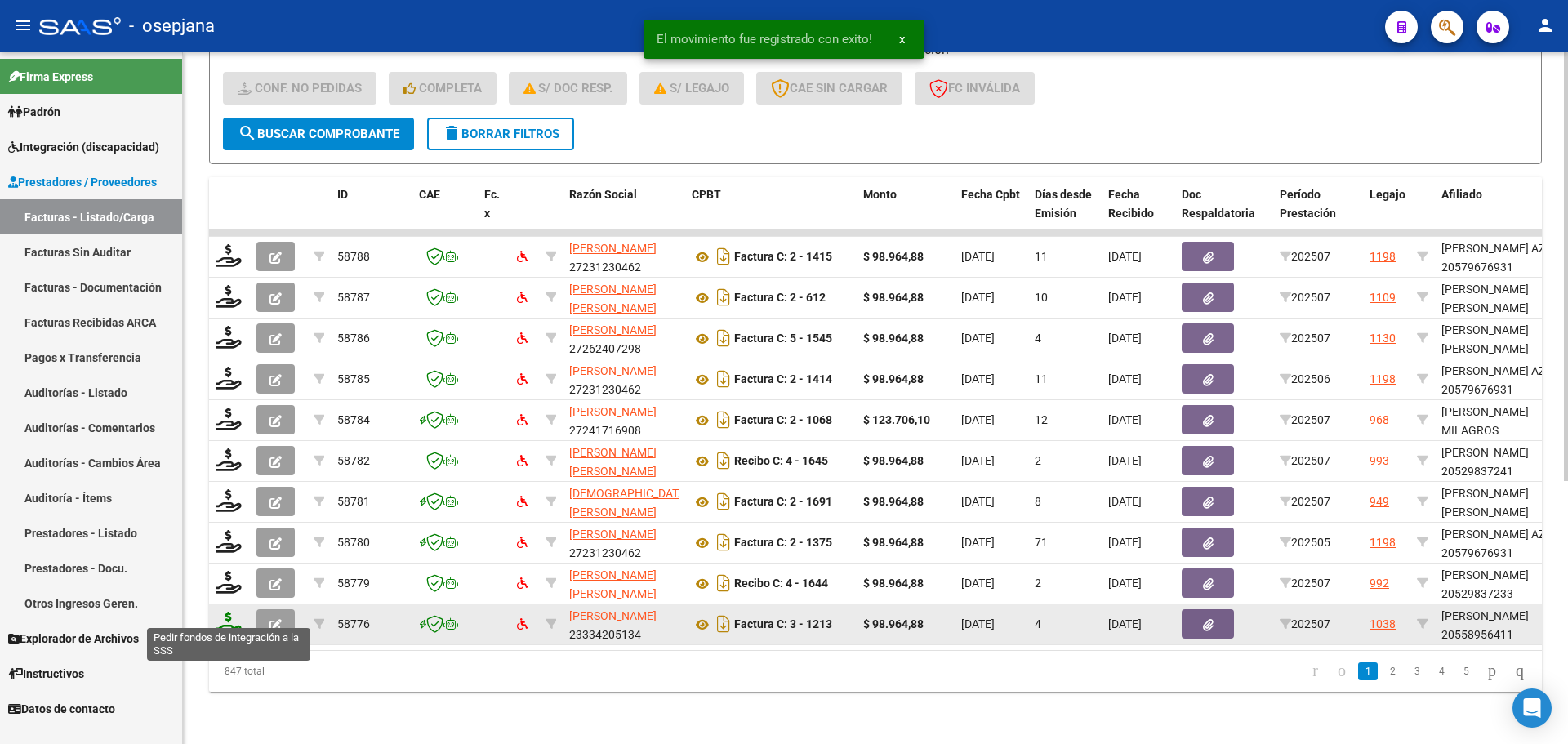
click at [226, 620] on icon at bounding box center [229, 622] width 26 height 23
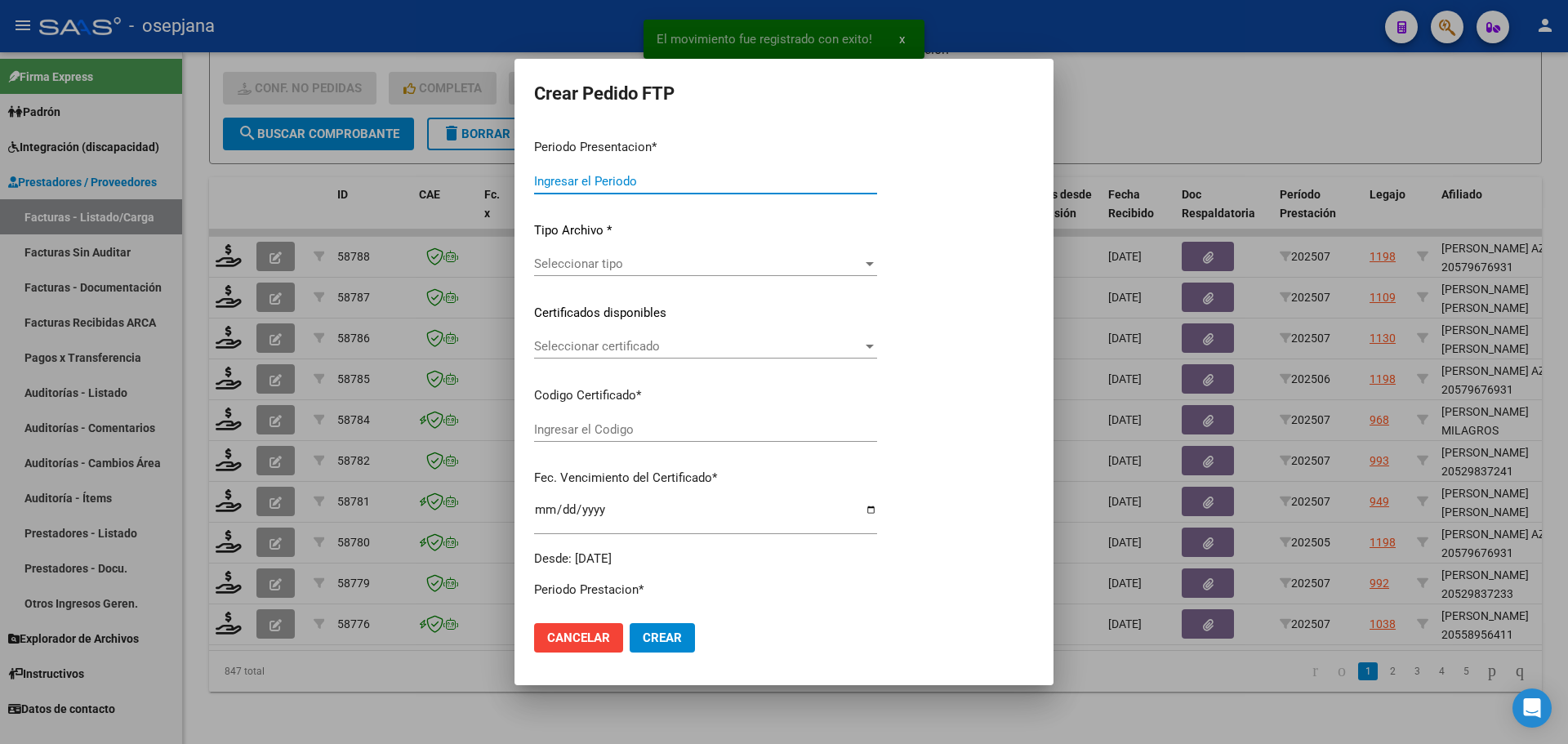
type input "202507"
type input "$ 98.964,88"
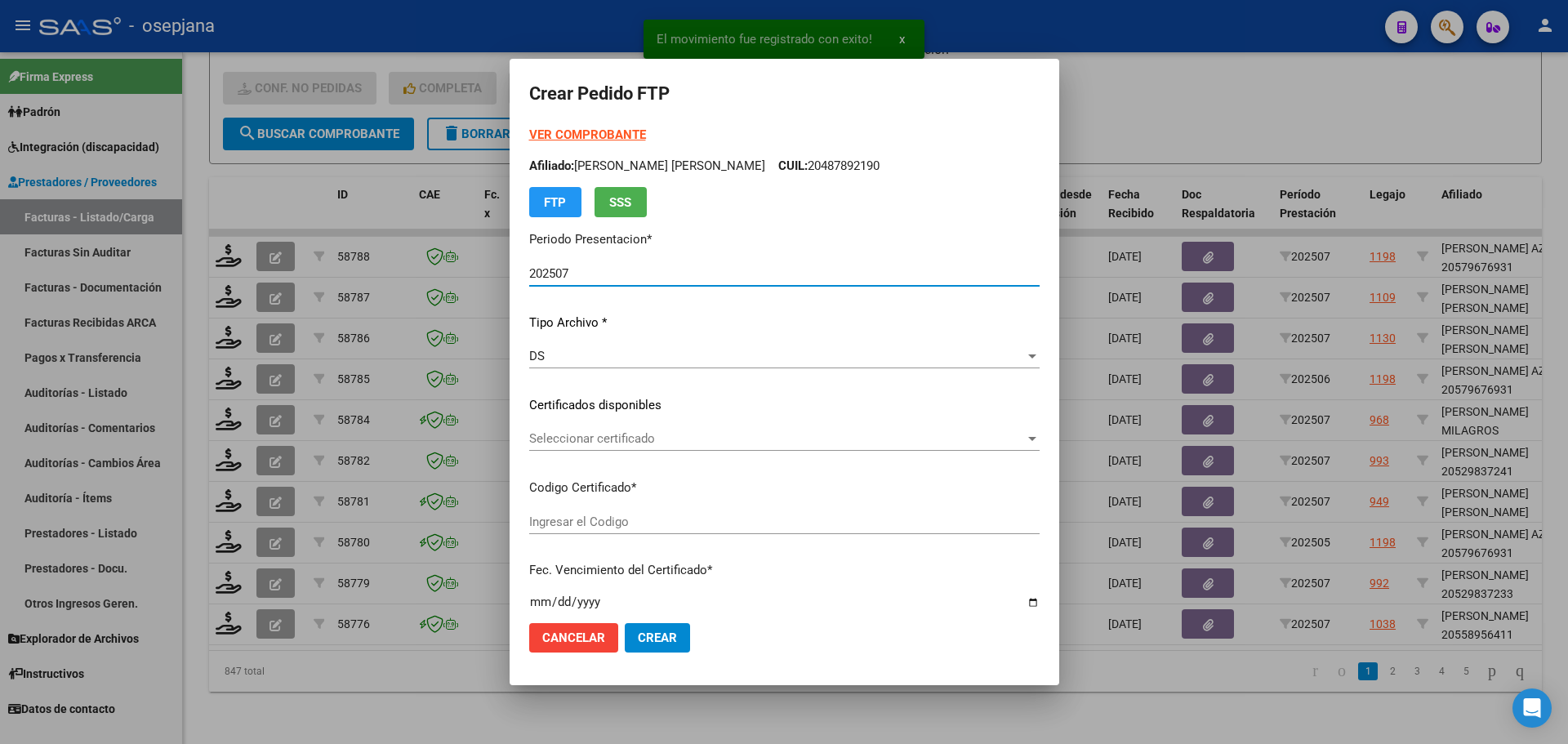
type input "ARG02000558956412023092620280926BS309"
type input "[DATE]"
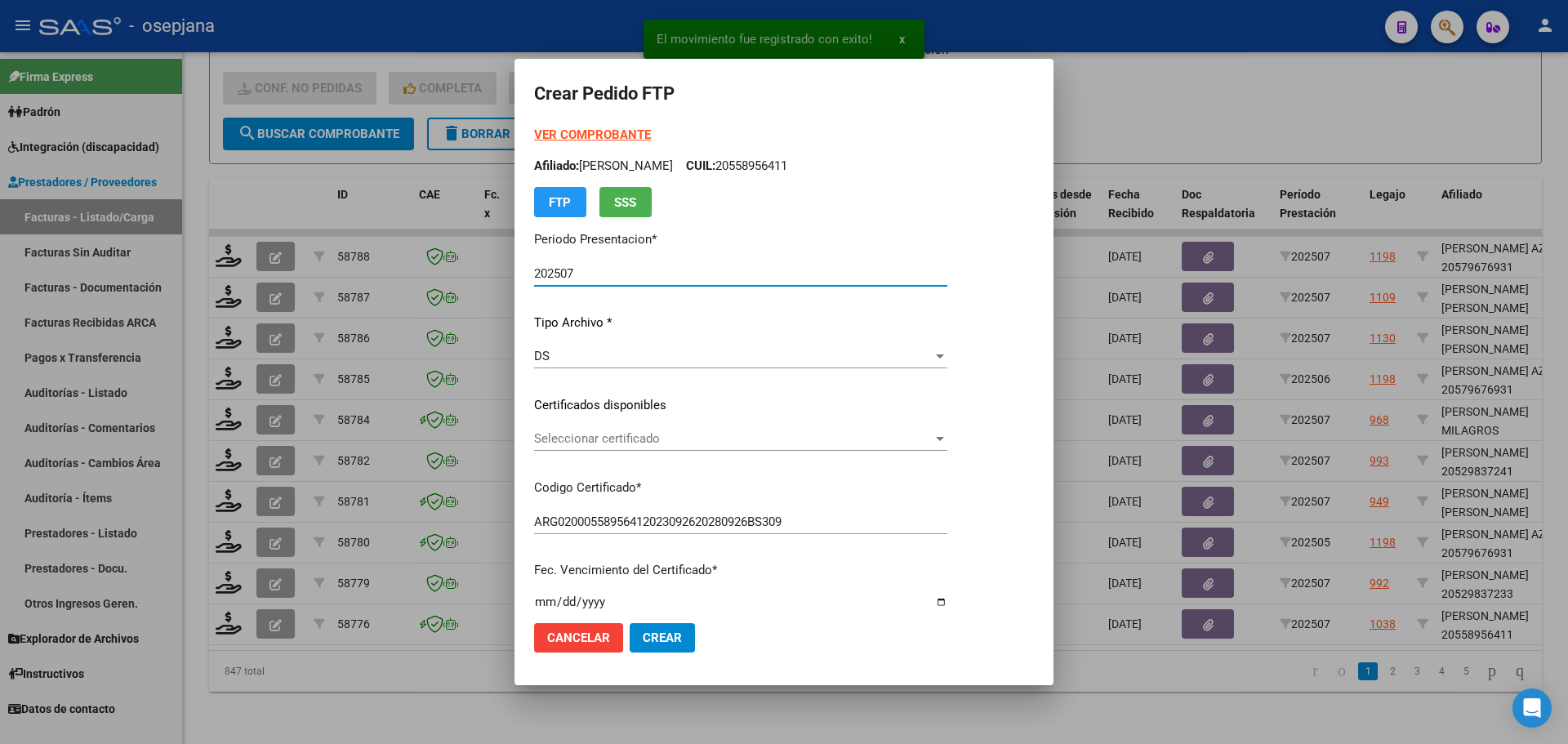
click at [695, 433] on span "Seleccionar certificado" at bounding box center [732, 438] width 398 height 14
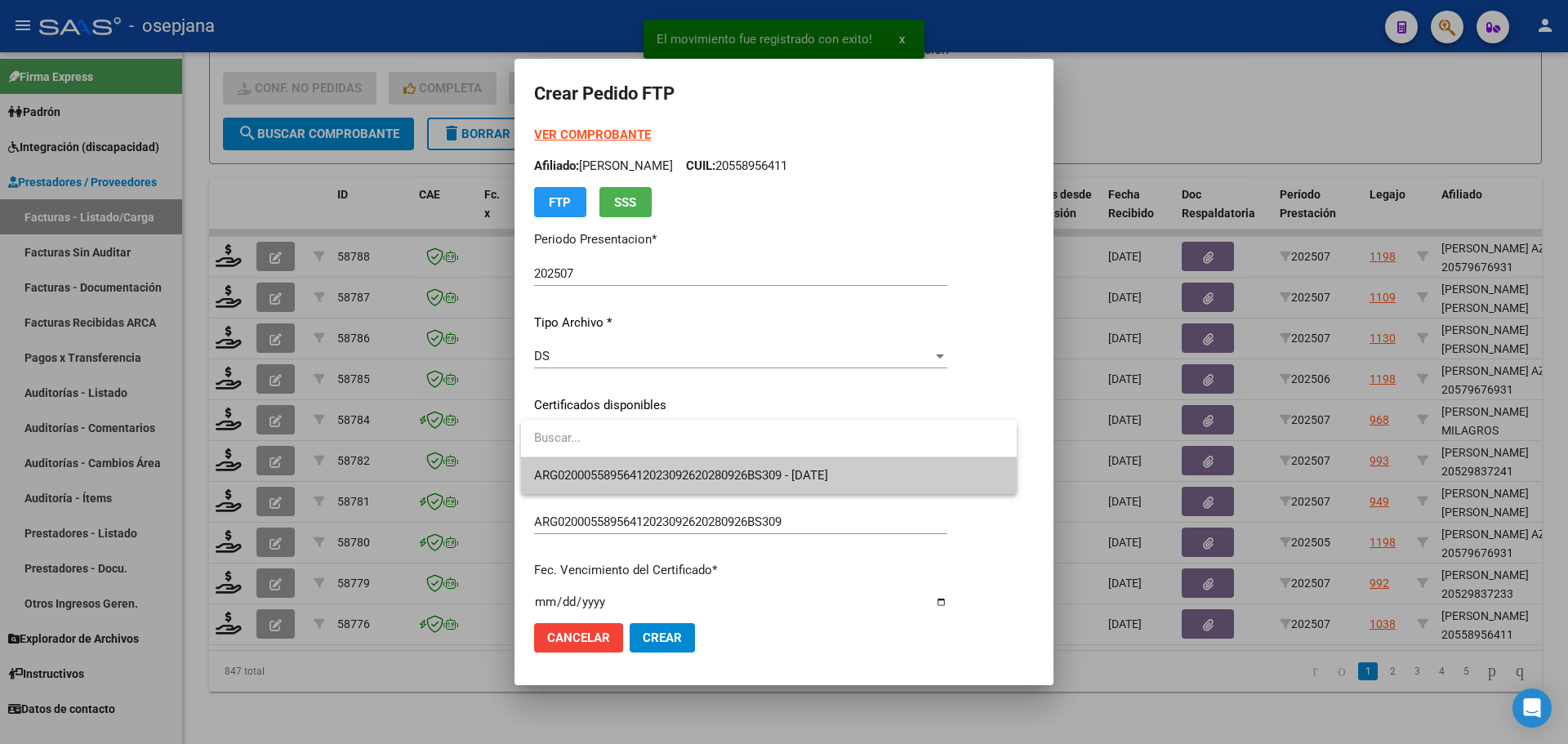
click at [705, 470] on span "ARG02000558956412023092620280926BS309 - [DATE]" at bounding box center [680, 475] width 294 height 14
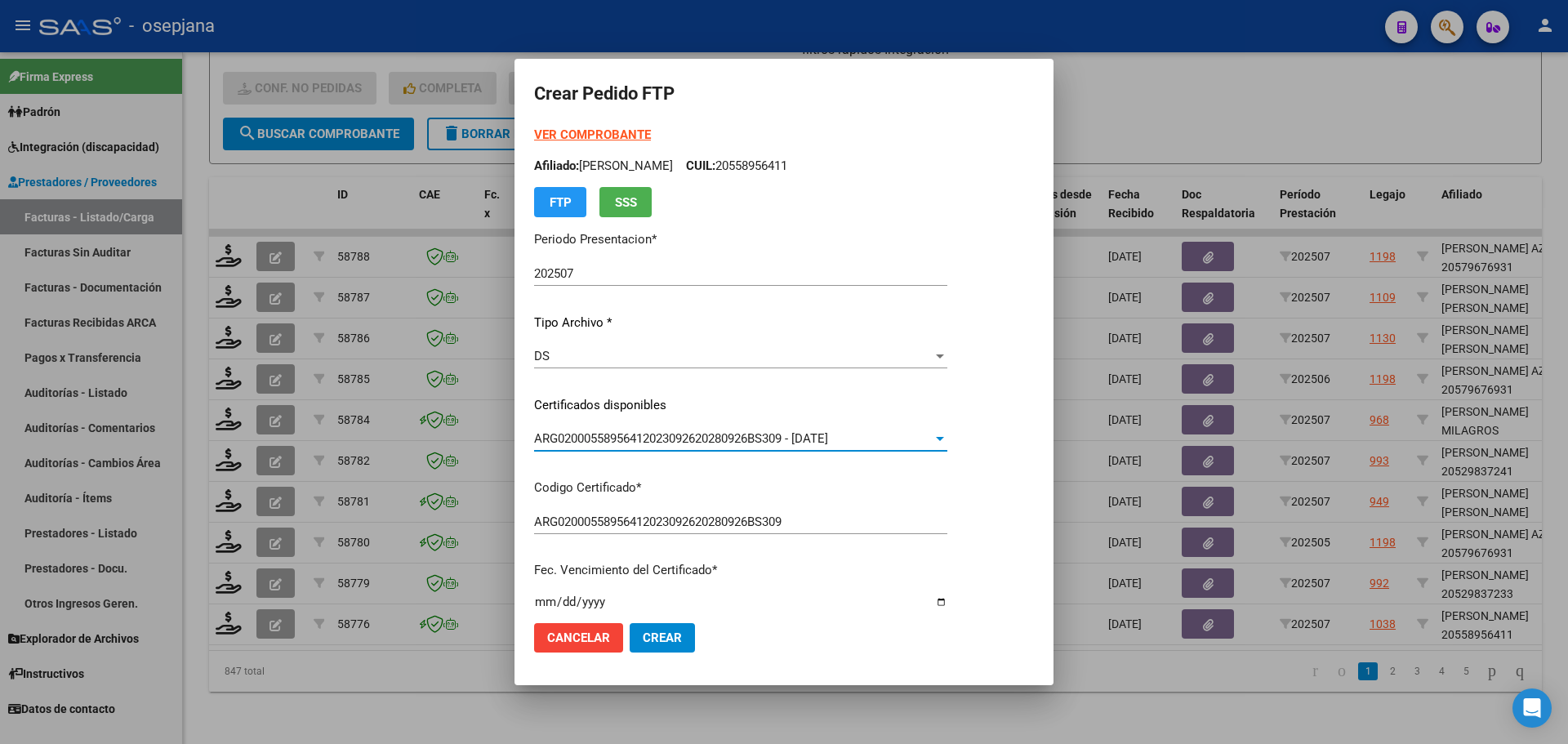
click at [579, 136] on strong "VER COMPROBANTE" at bounding box center [592, 134] width 117 height 14
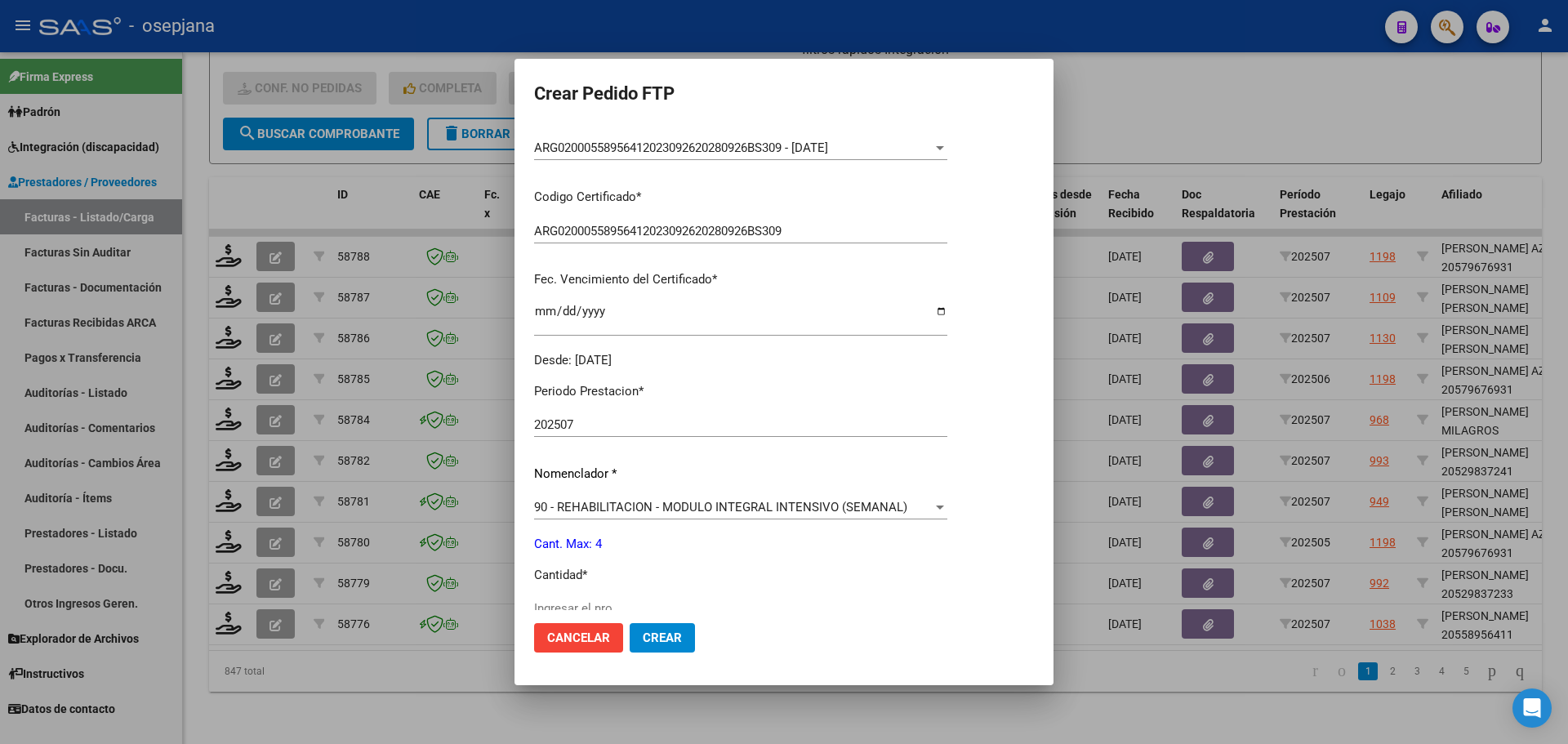
scroll to position [408, 0]
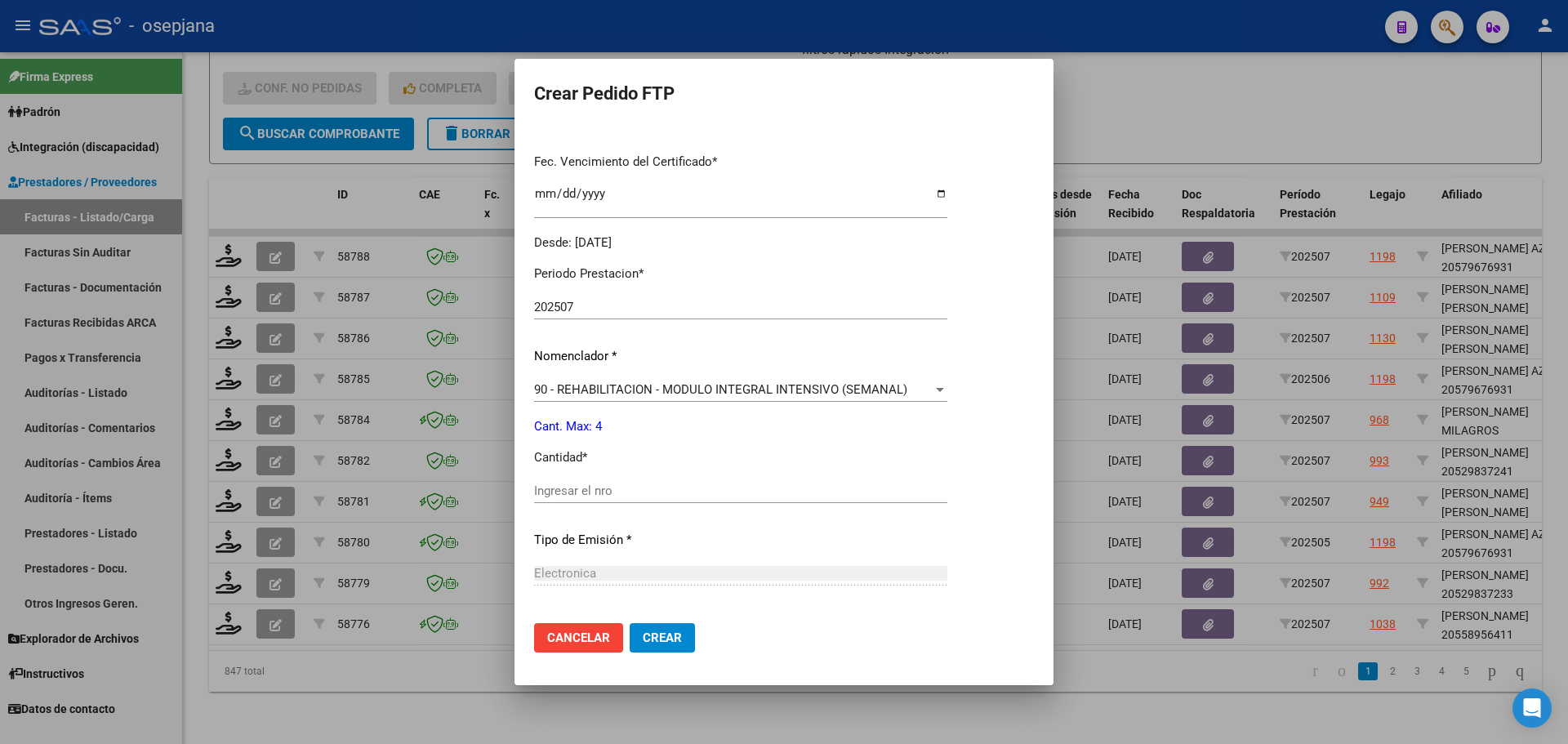
click at [587, 481] on div "Ingresar el nro" at bounding box center [740, 490] width 414 height 25
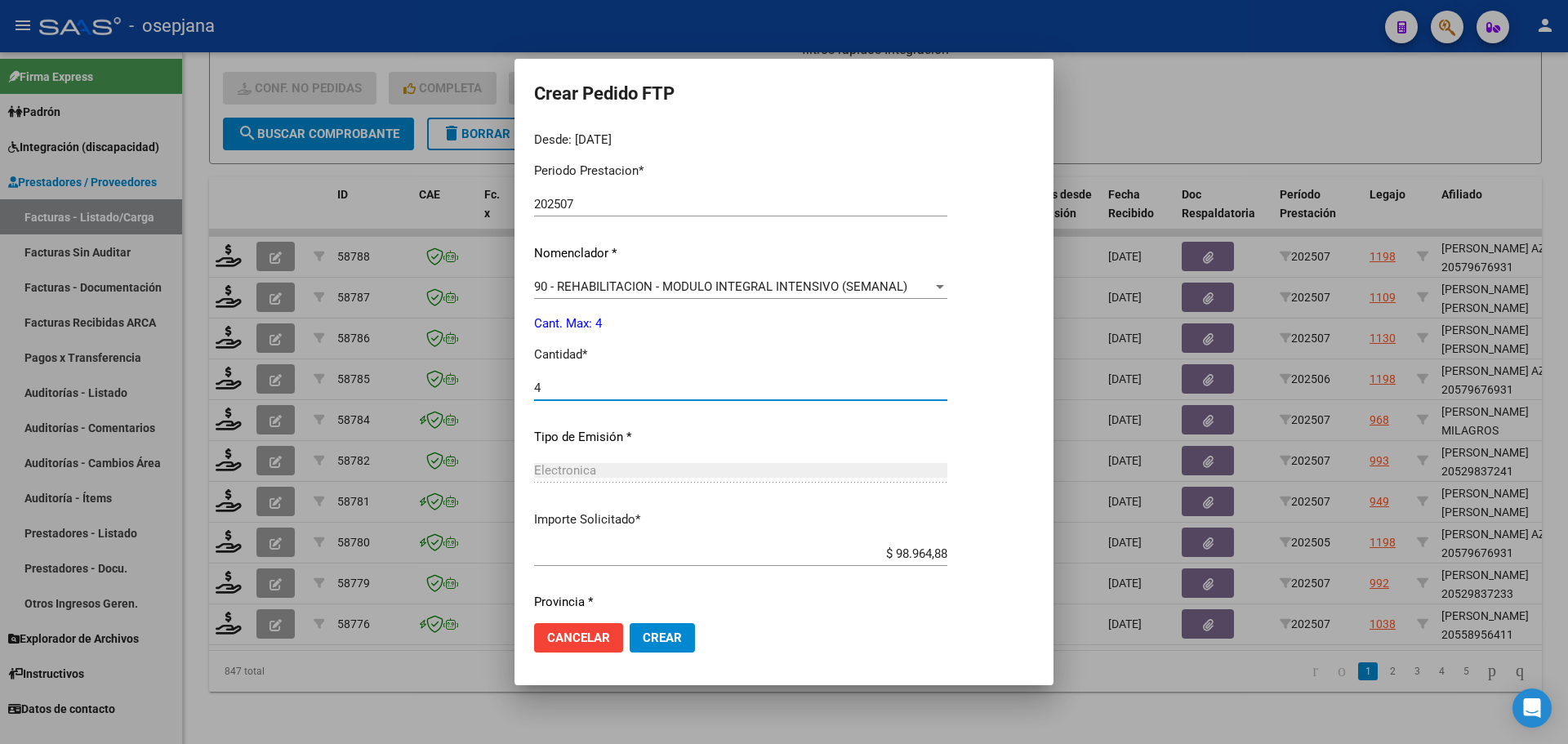
scroll to position [565, 0]
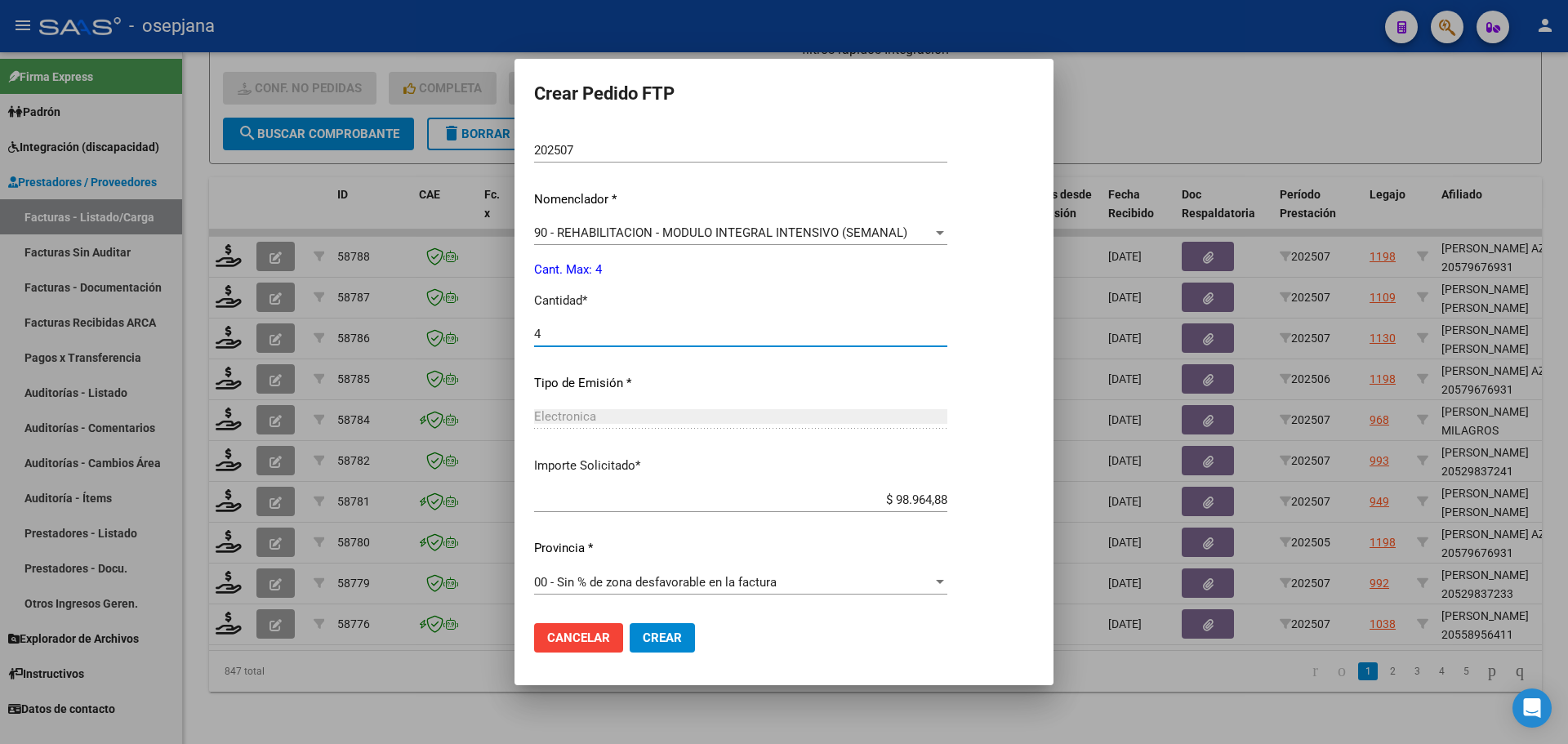
type input "4"
click at [689, 640] on button "Crear" at bounding box center [662, 637] width 66 height 29
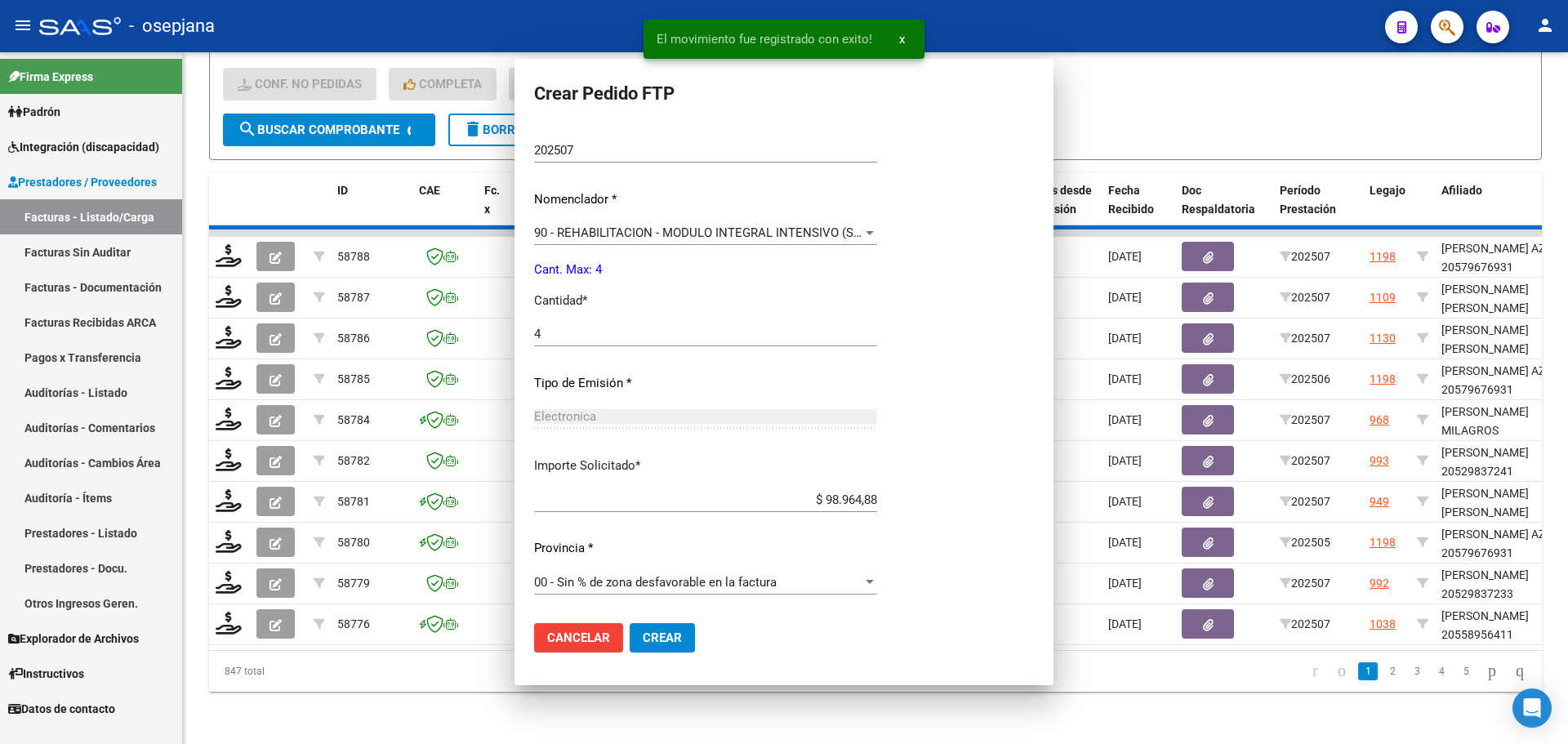
scroll to position [0, 0]
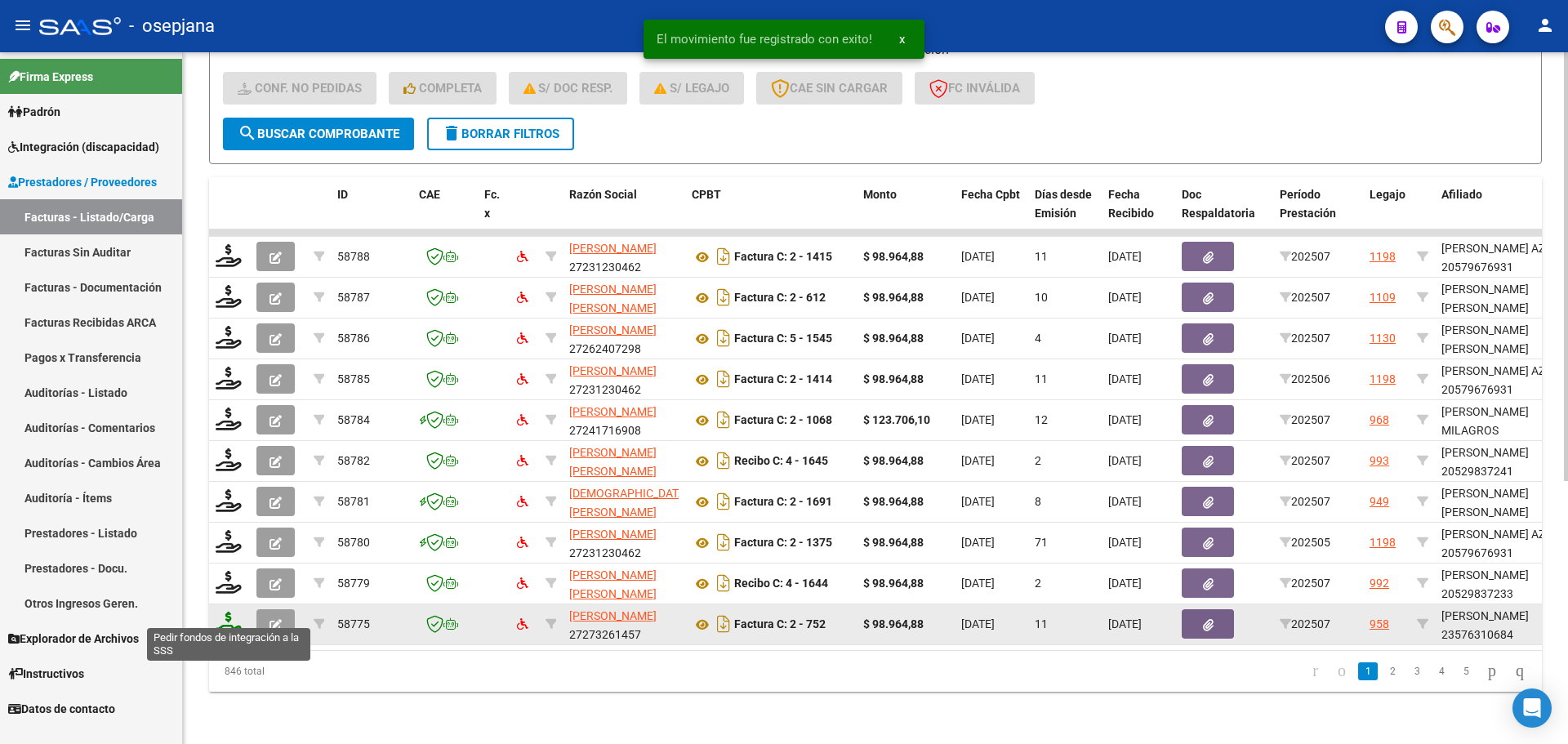
click at [229, 611] on icon at bounding box center [229, 622] width 26 height 23
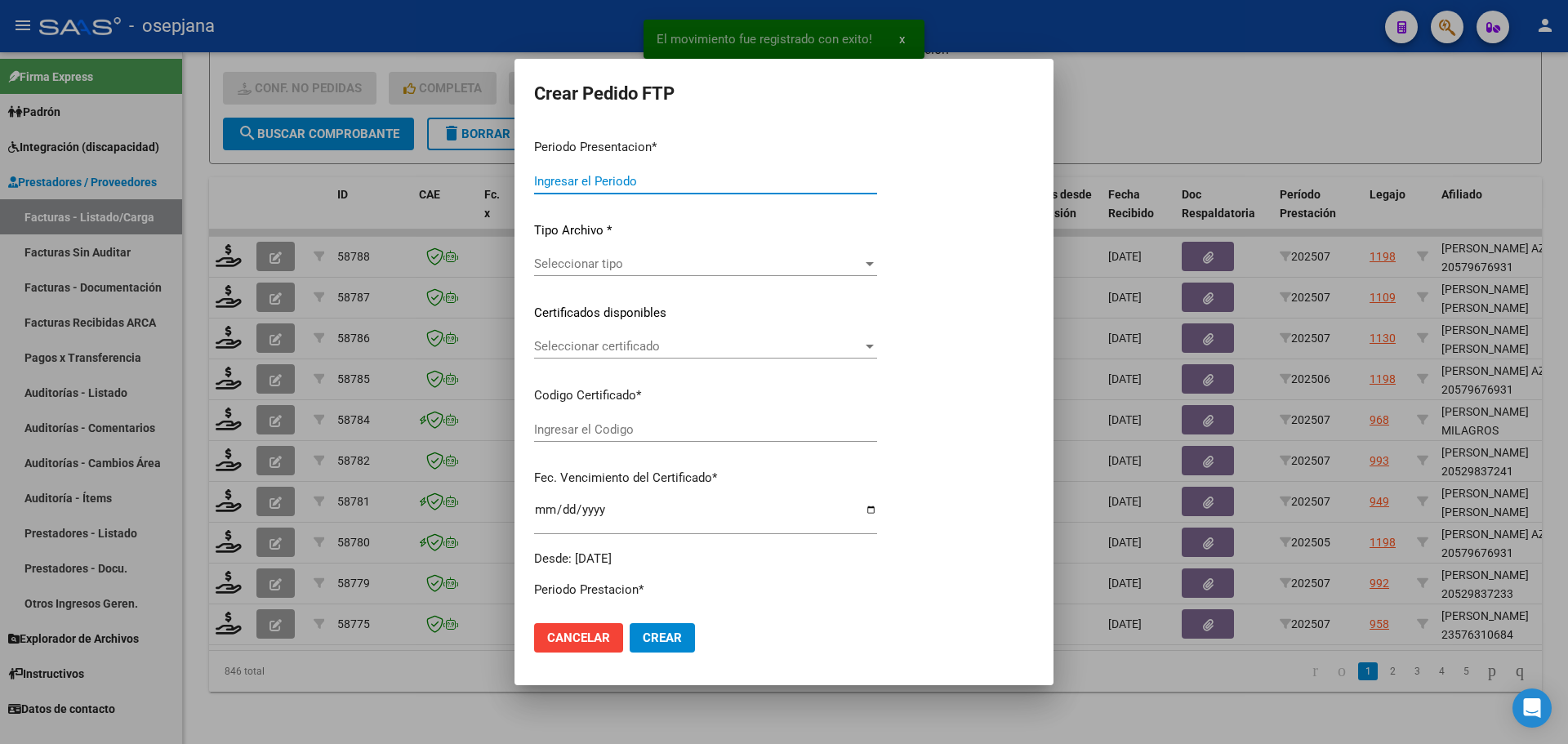
type input "202507"
type input "$ 98.964,88"
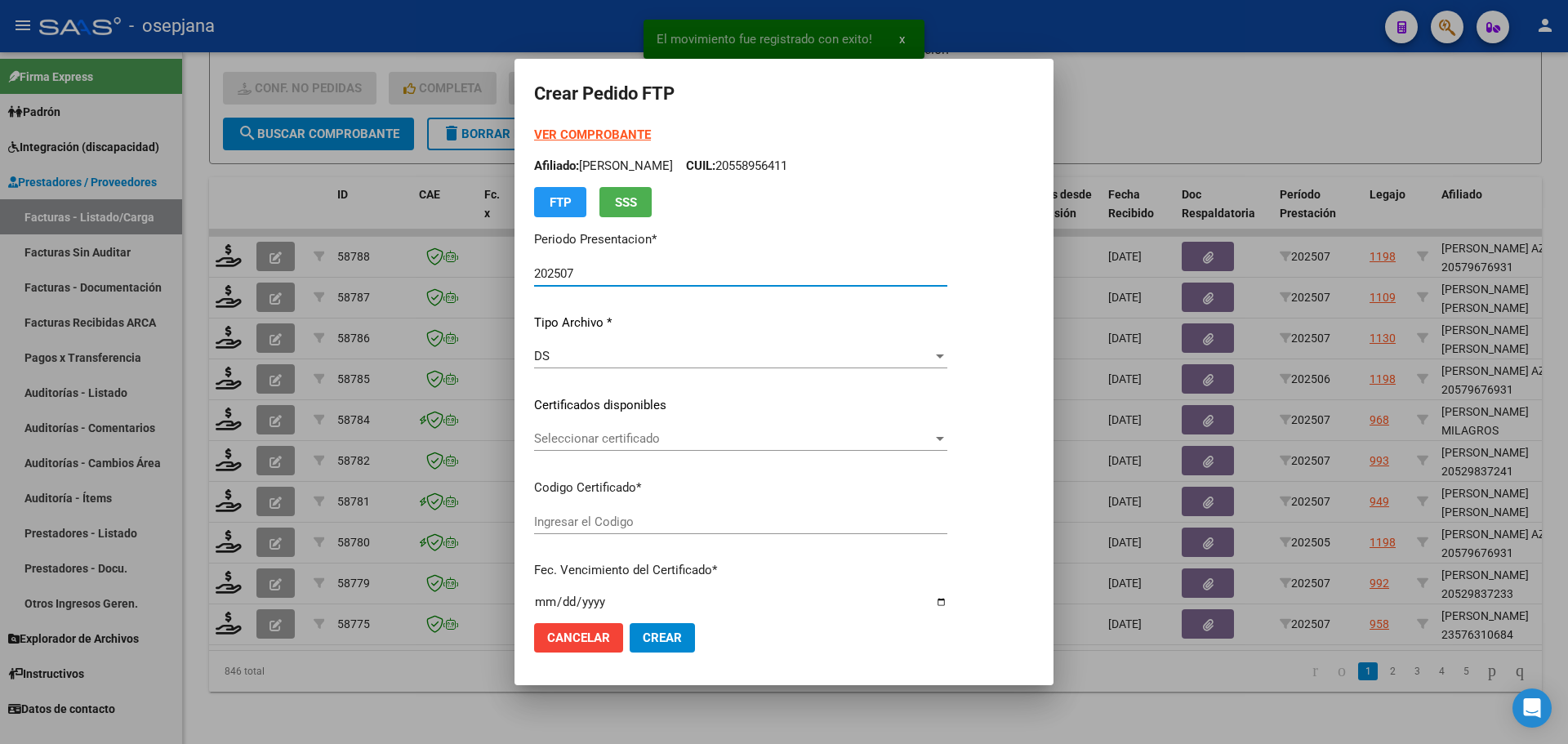
type input "ARG01000576310682025060620300606BUE410"
type input "[DATE]"
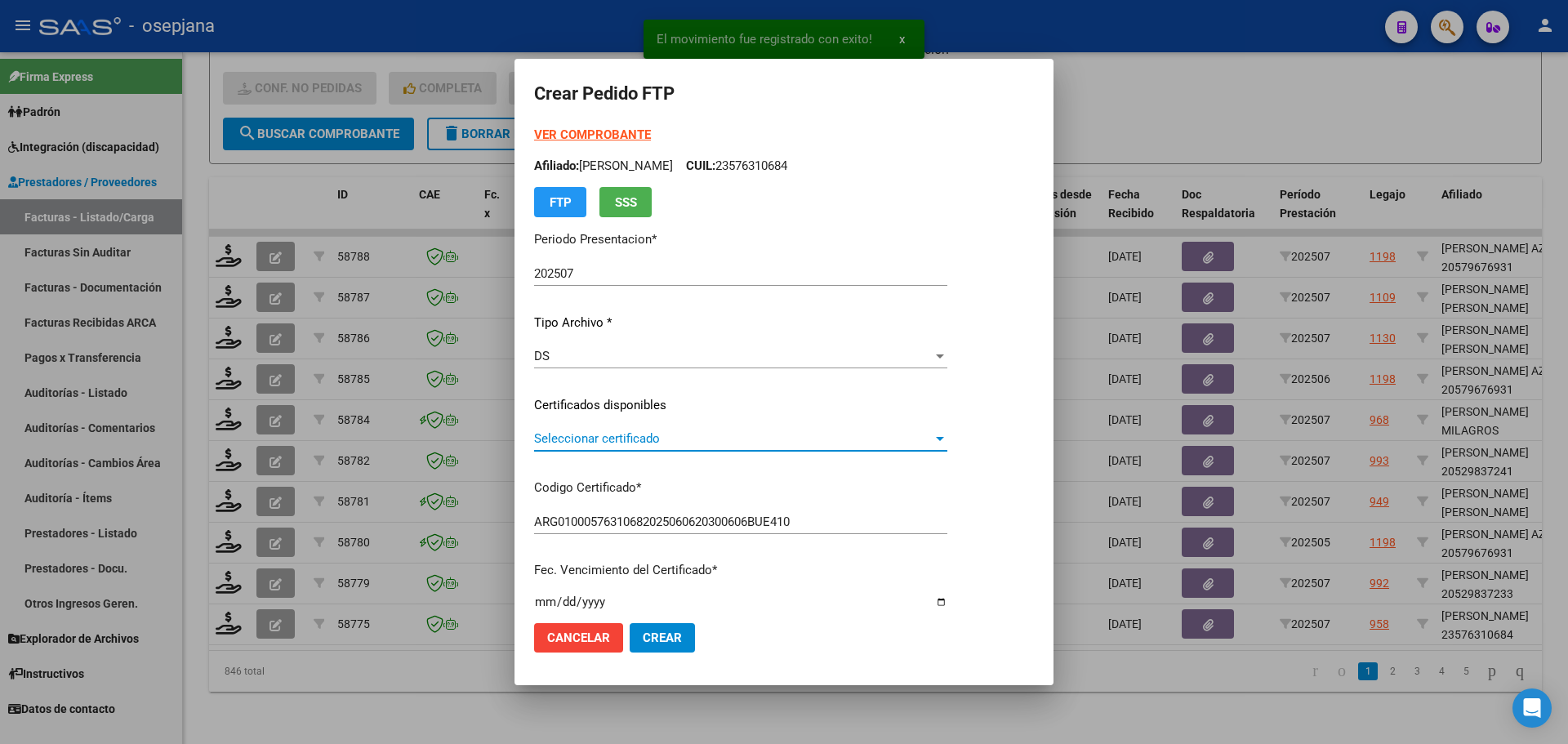
click at [620, 432] on span "Seleccionar certificado" at bounding box center [732, 438] width 398 height 14
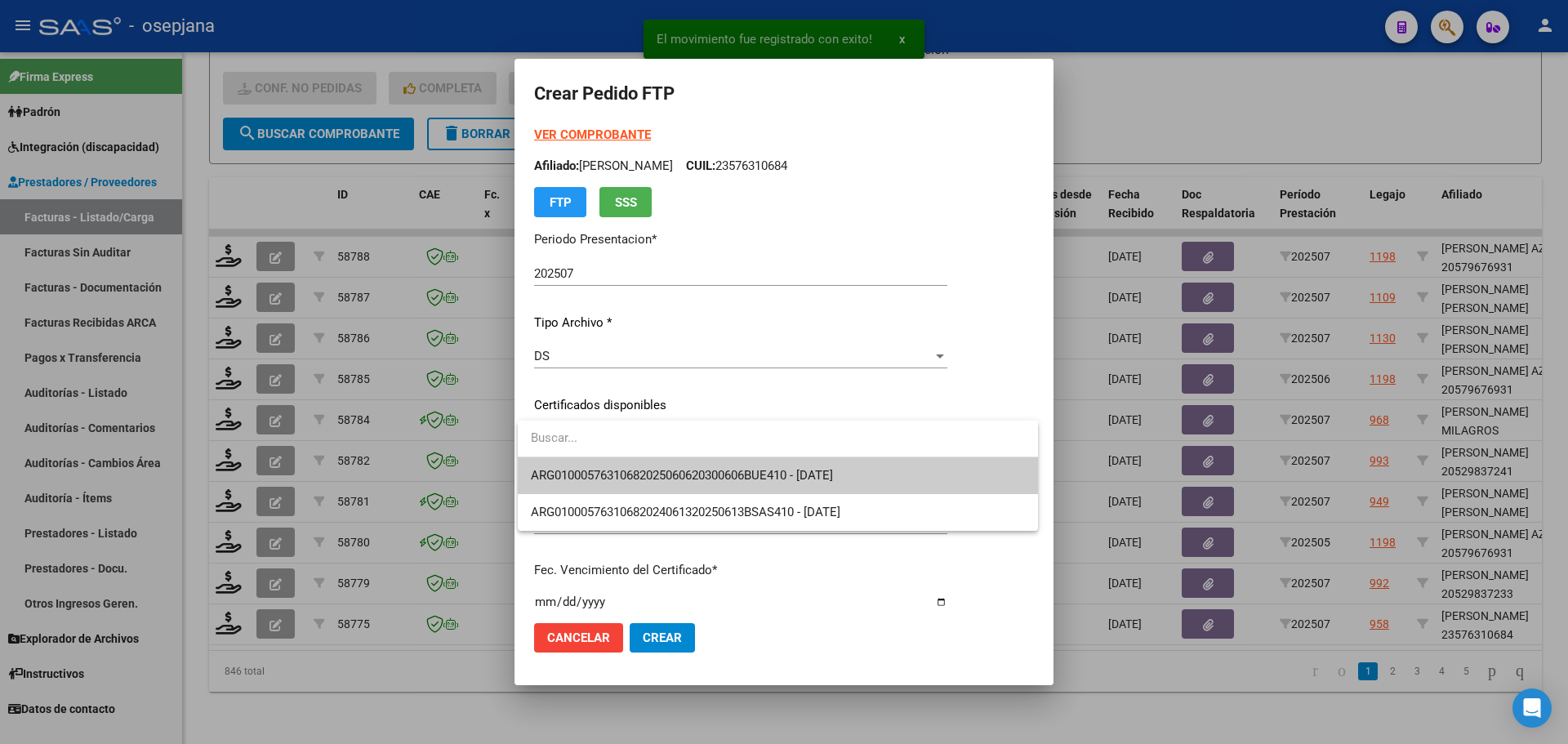
click at [622, 468] on span "ARG01000576310682025060620300606BUE410 - [DATE]" at bounding box center [682, 475] width 302 height 14
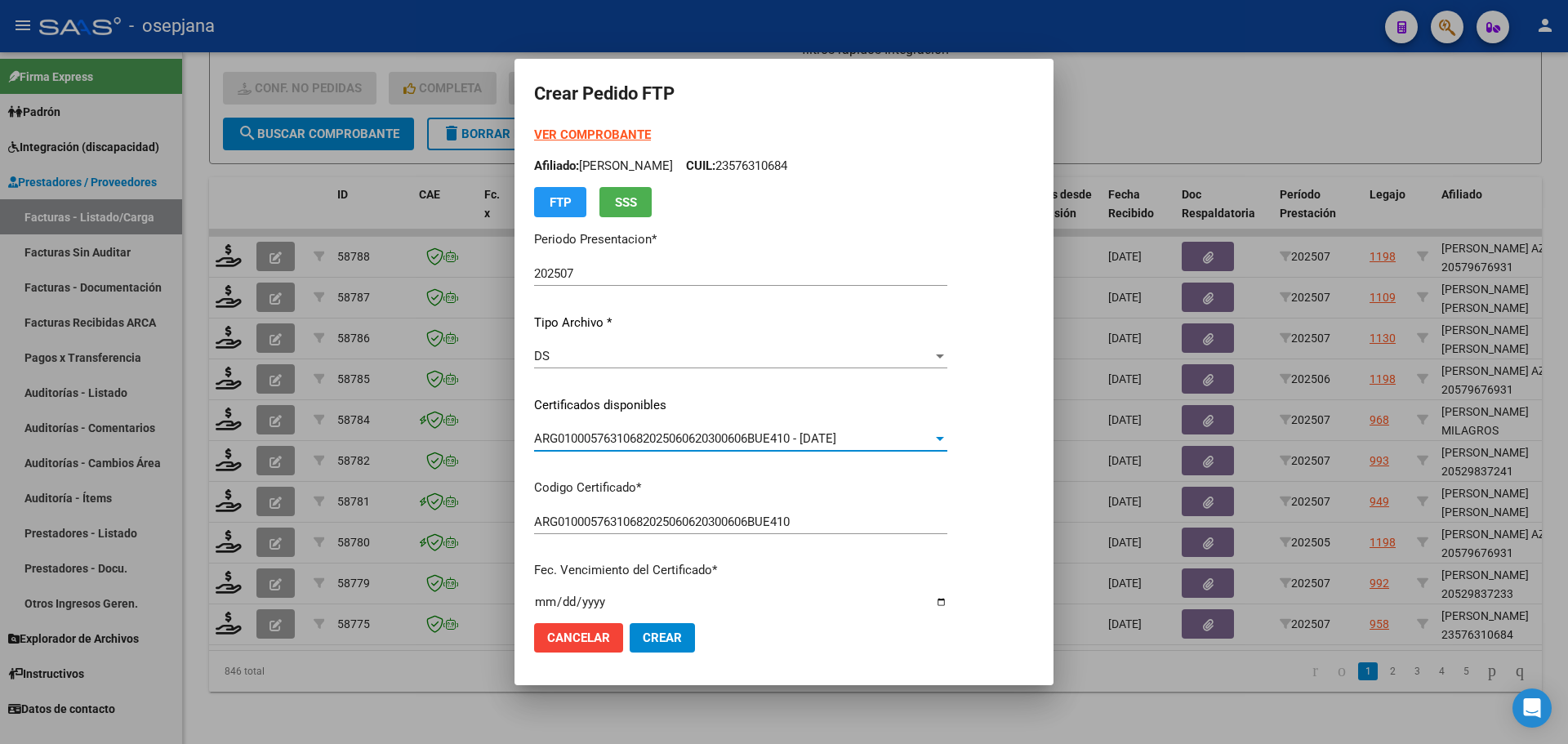
click at [594, 130] on strong "VER COMPROBANTE" at bounding box center [592, 134] width 117 height 14
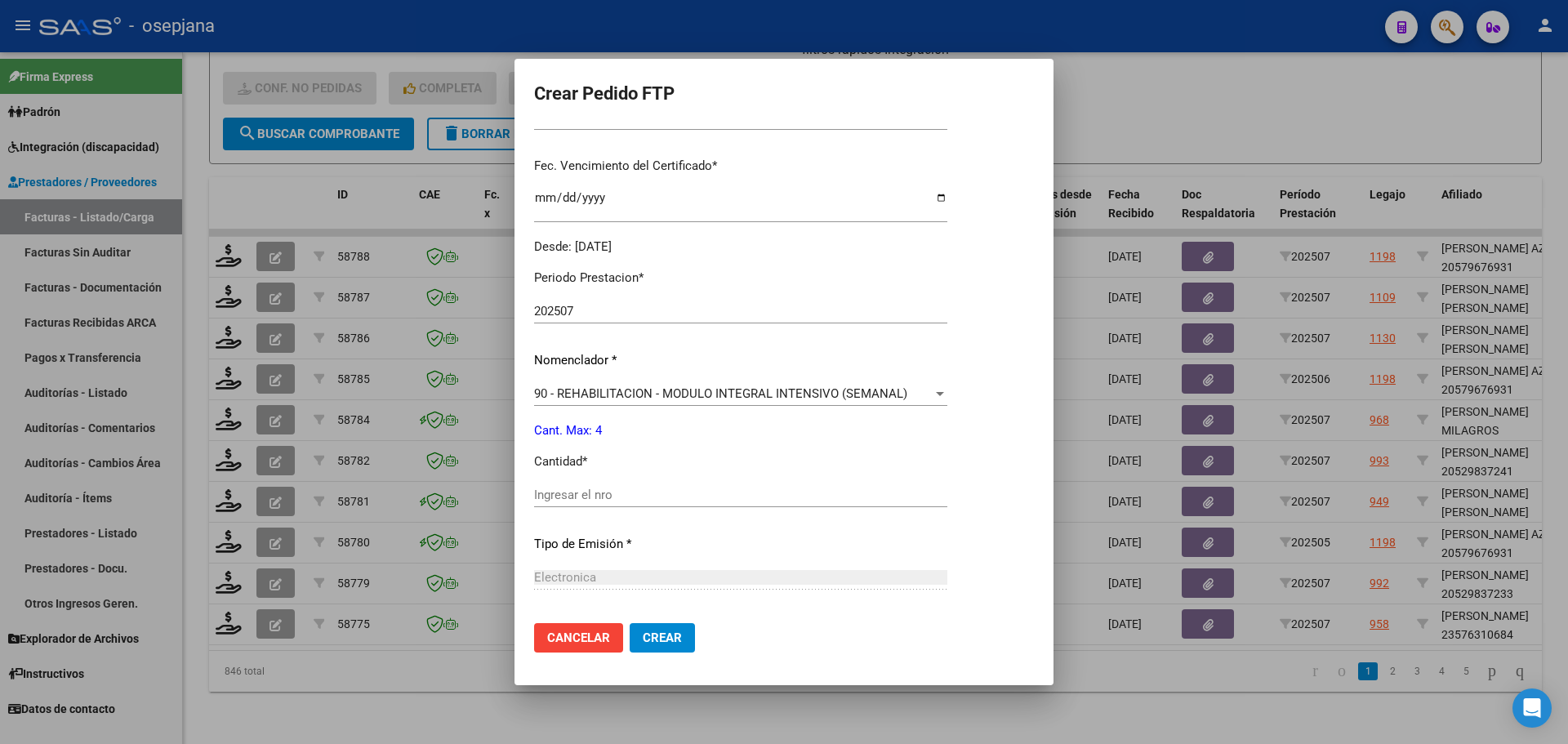
scroll to position [408, 0]
click at [551, 494] on input "Ingresar el nro" at bounding box center [740, 490] width 414 height 14
type input "4"
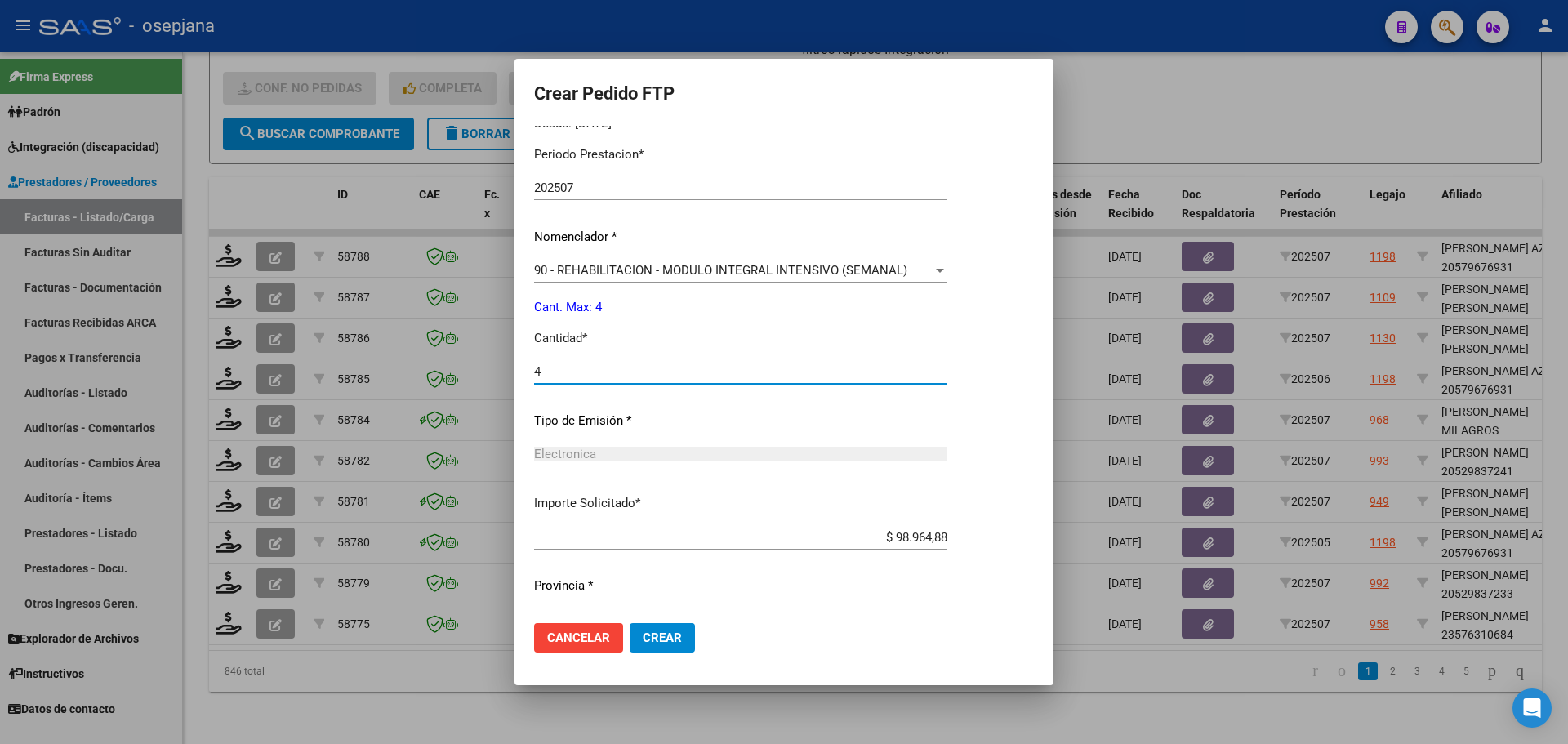
scroll to position [565, 0]
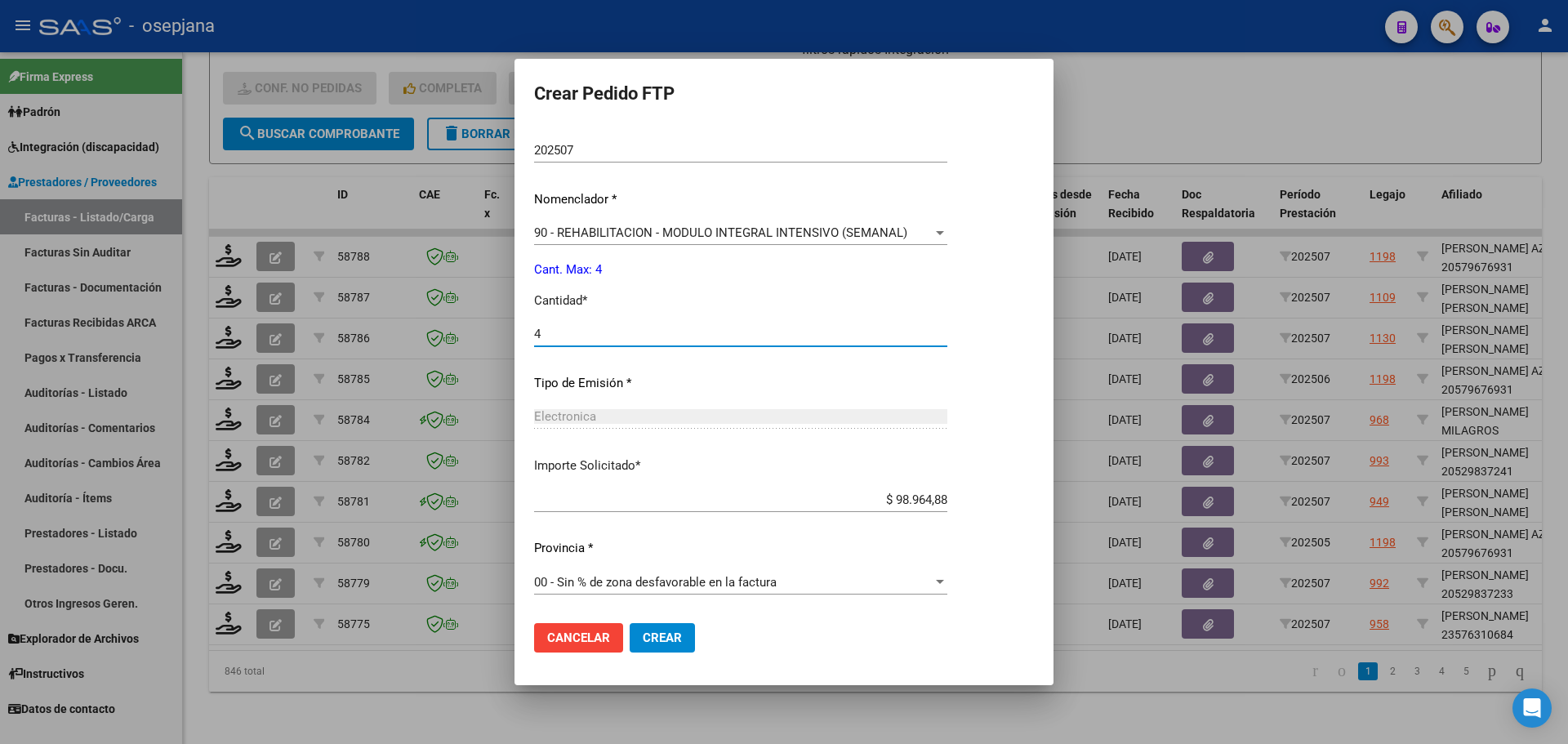
click at [676, 647] on button "Crear" at bounding box center [662, 637] width 66 height 29
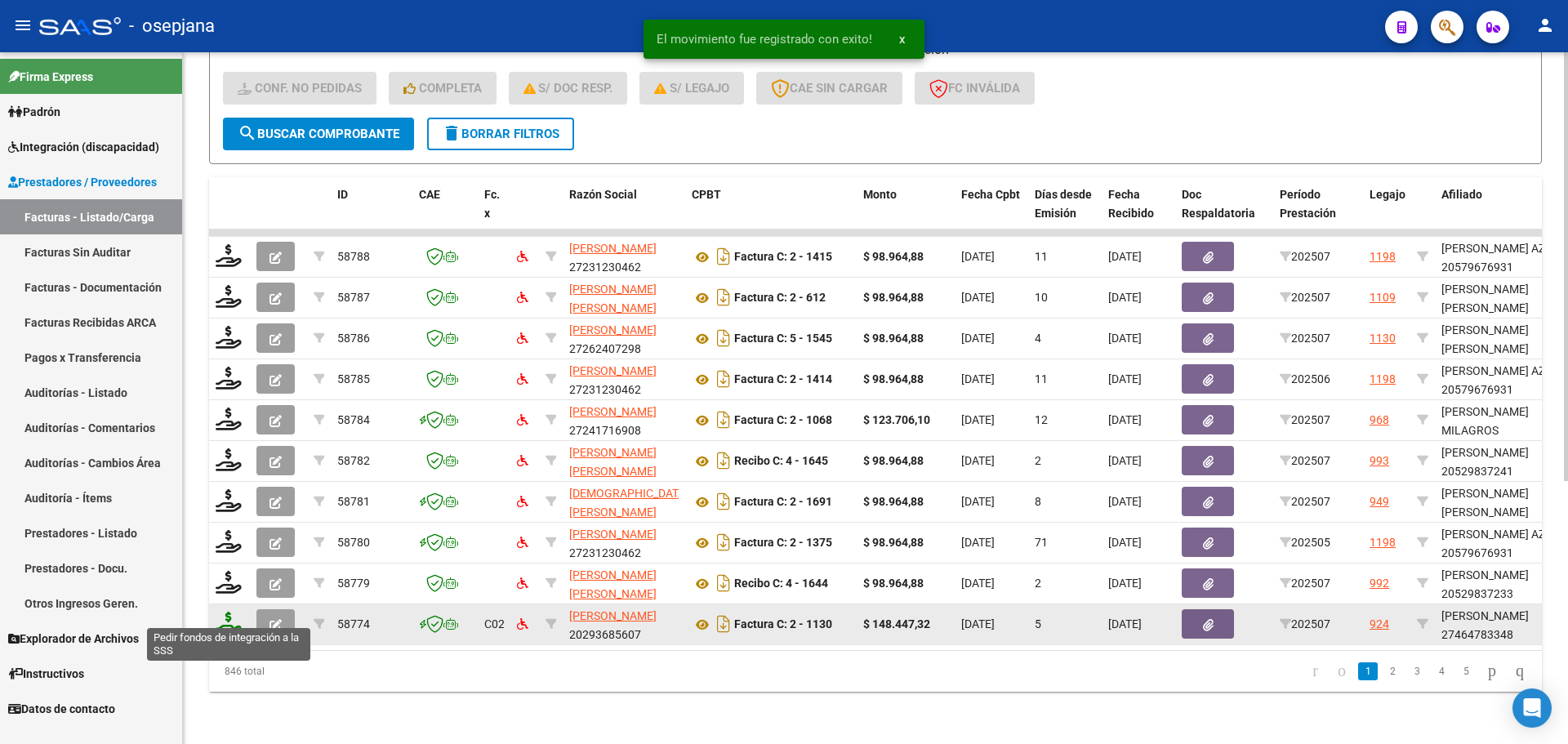
click at [230, 614] on icon at bounding box center [229, 622] width 26 height 23
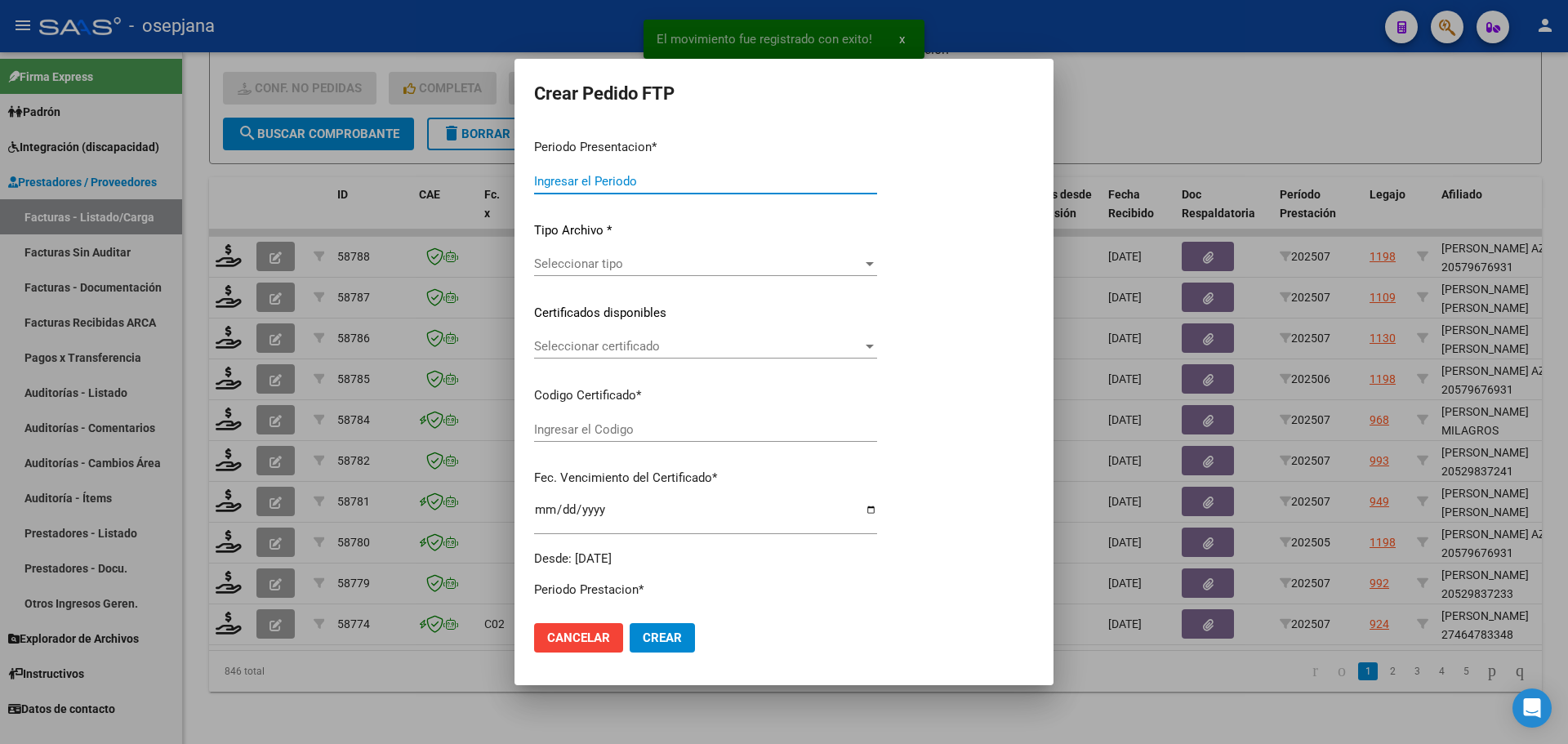
type input "202507"
type input "$ 148.447,32"
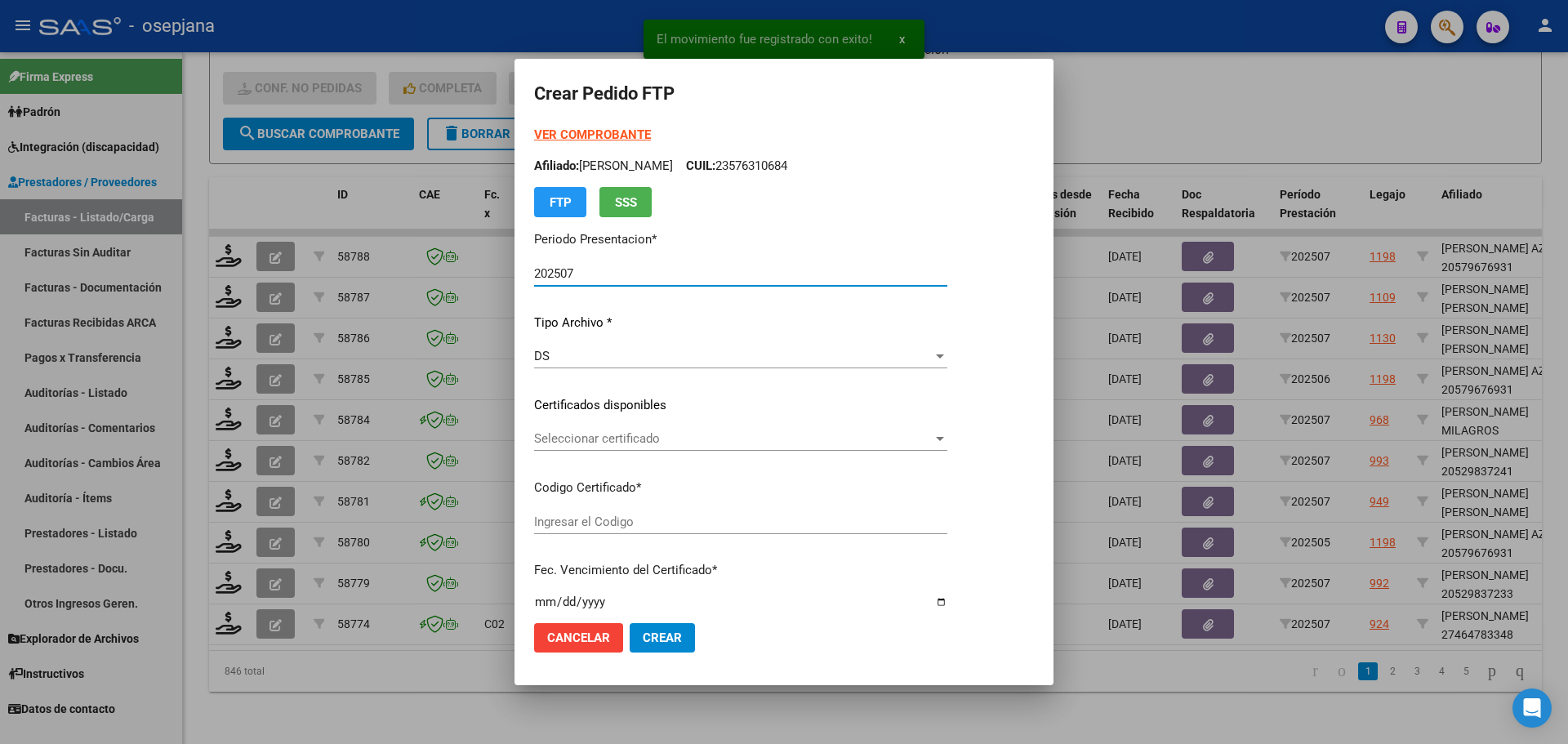
type input "ARG01000464783342024042920340429BUE10725"
type input "[DATE]"
click at [611, 435] on span "Seleccionar certificado" at bounding box center [732, 438] width 398 height 14
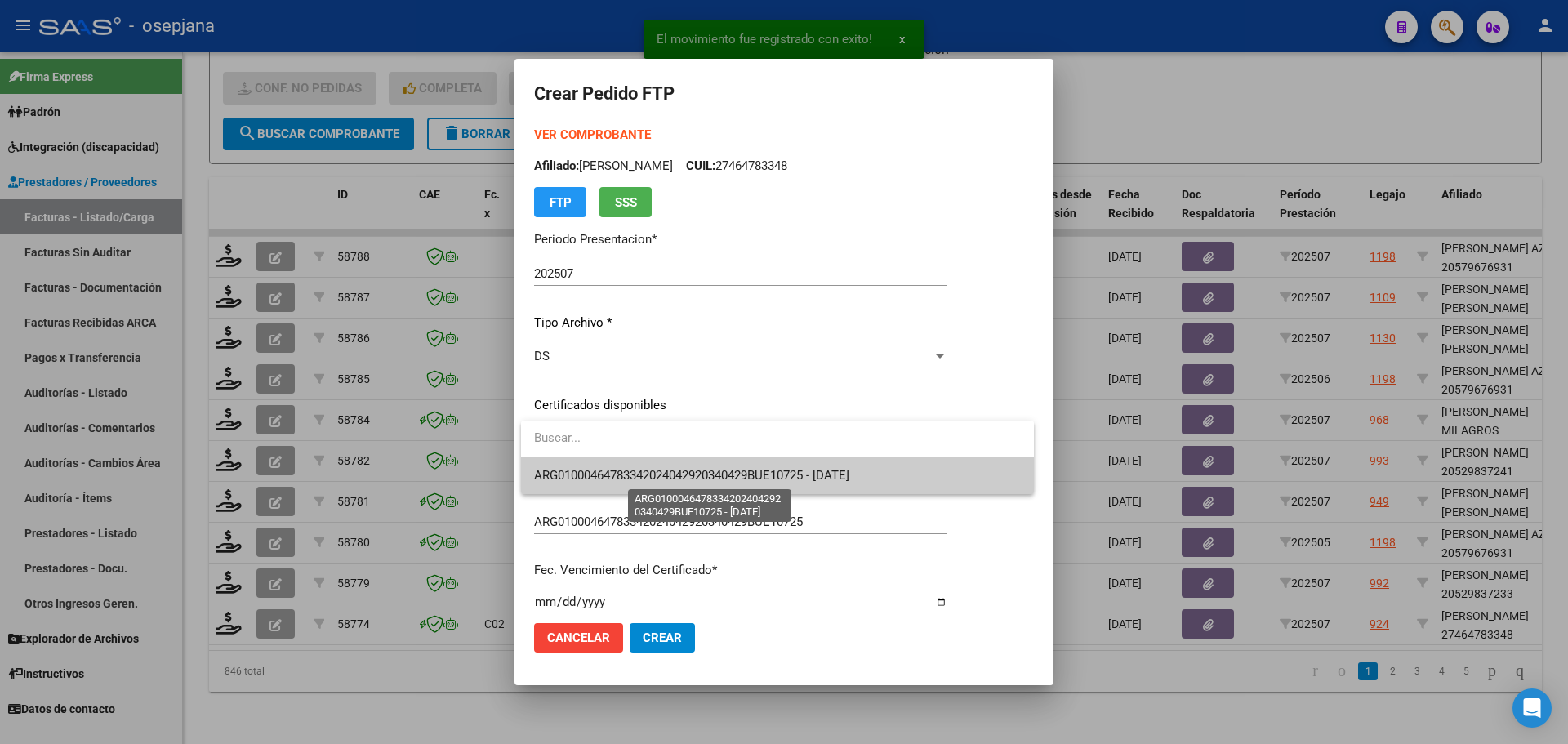
click at [623, 468] on span "ARG01000464783342024042920340429BUE10725 - [DATE]" at bounding box center [691, 475] width 315 height 14
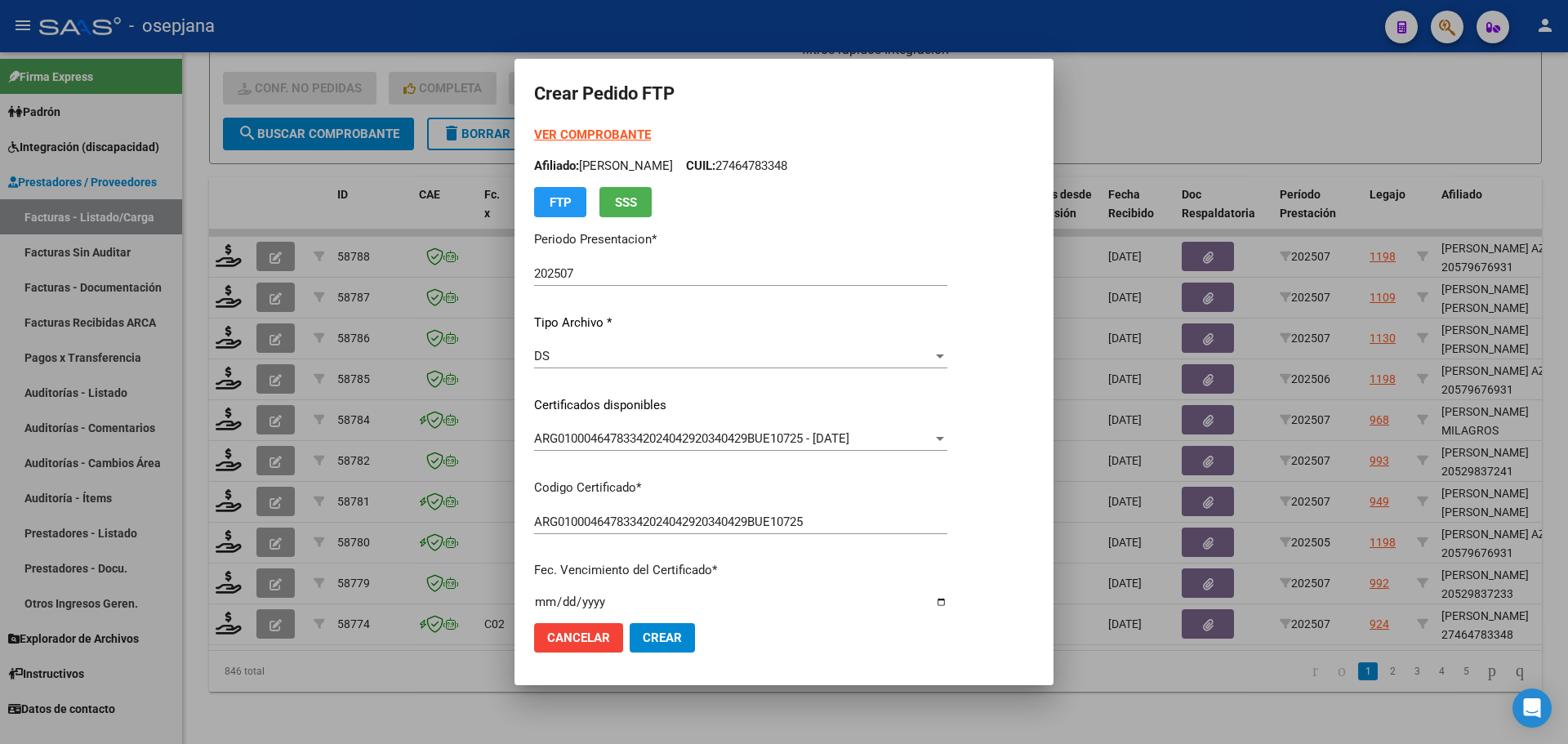
click at [605, 131] on strong "VER COMPROBANTE" at bounding box center [592, 134] width 117 height 14
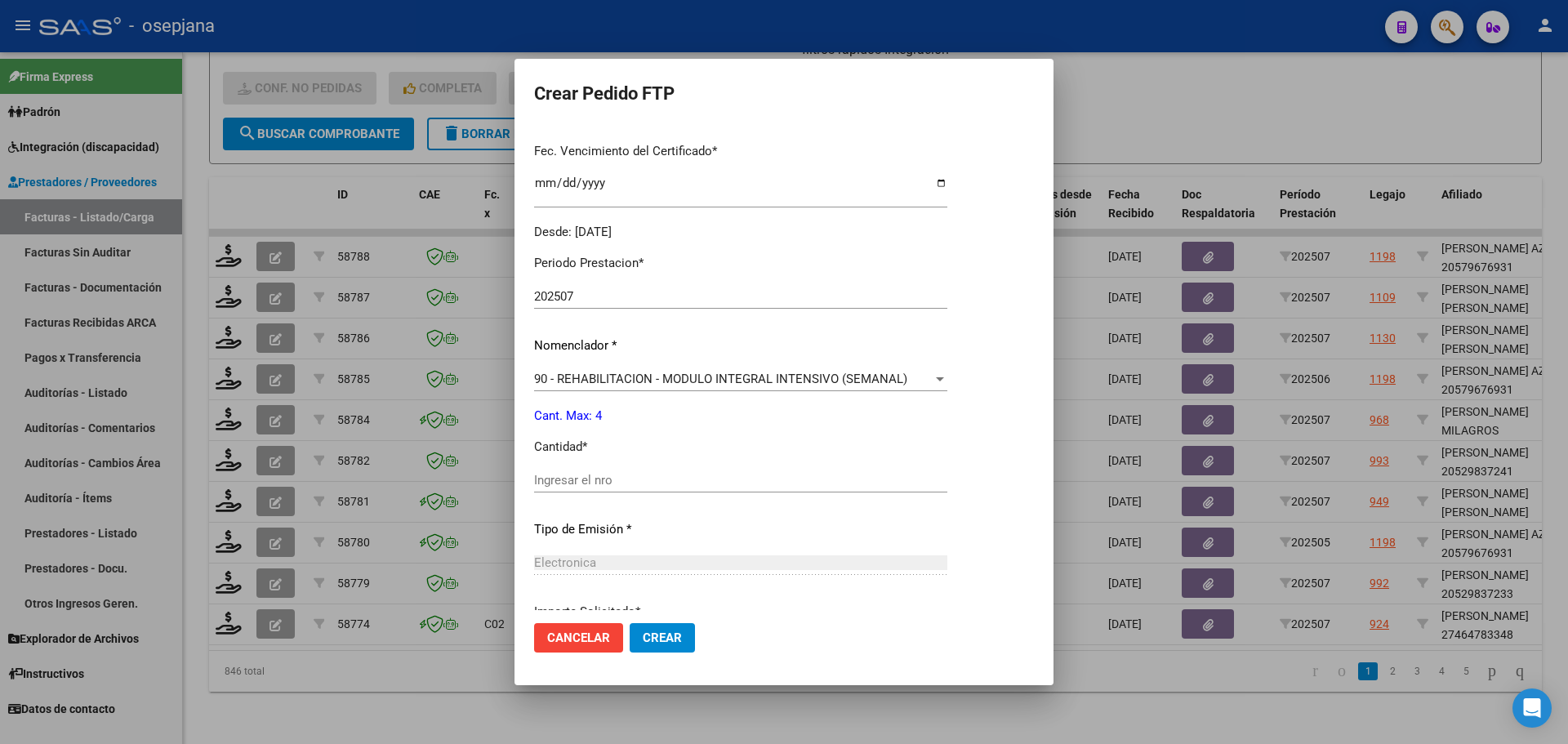
scroll to position [490, 0]
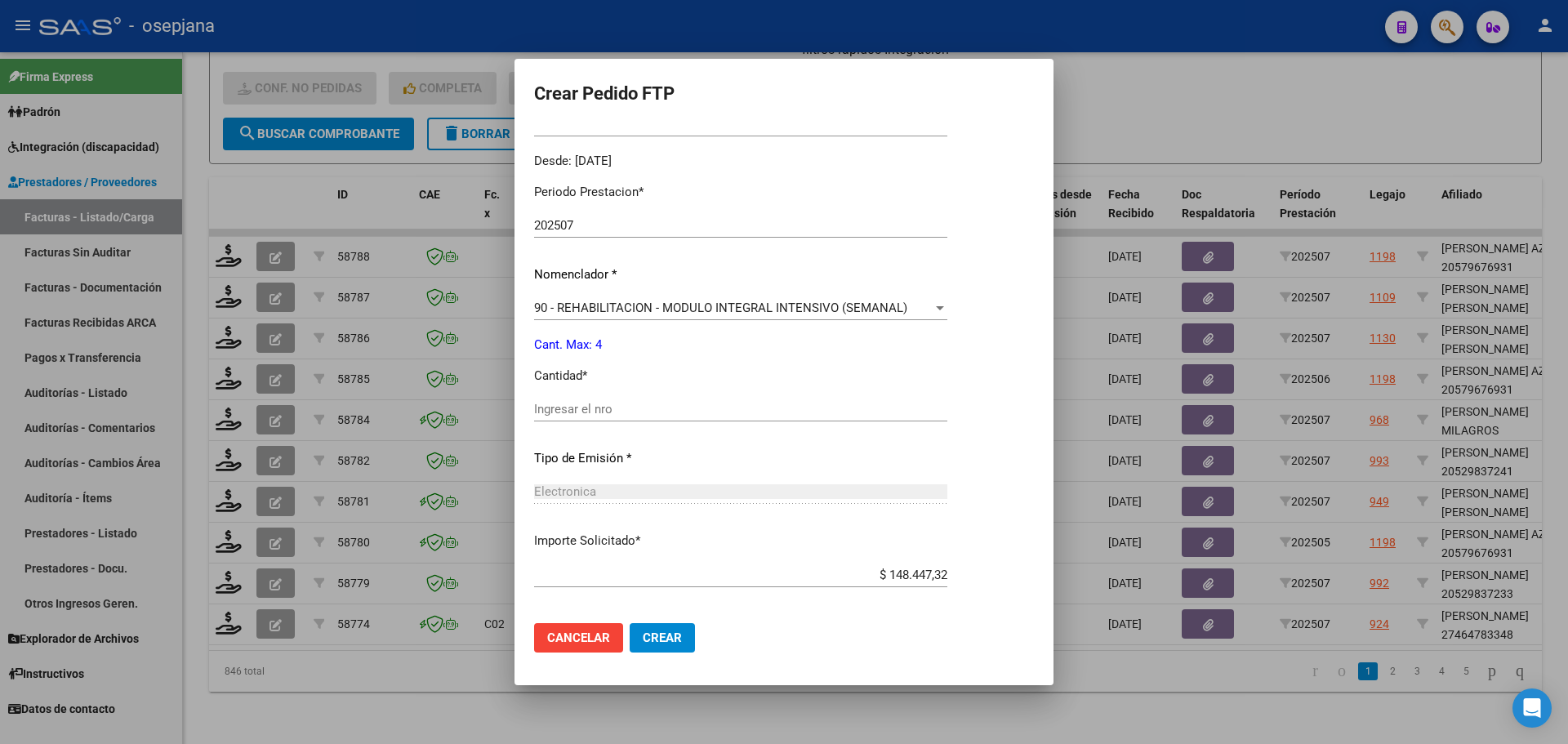
click at [600, 406] on input "Ingresar el nro" at bounding box center [740, 408] width 414 height 14
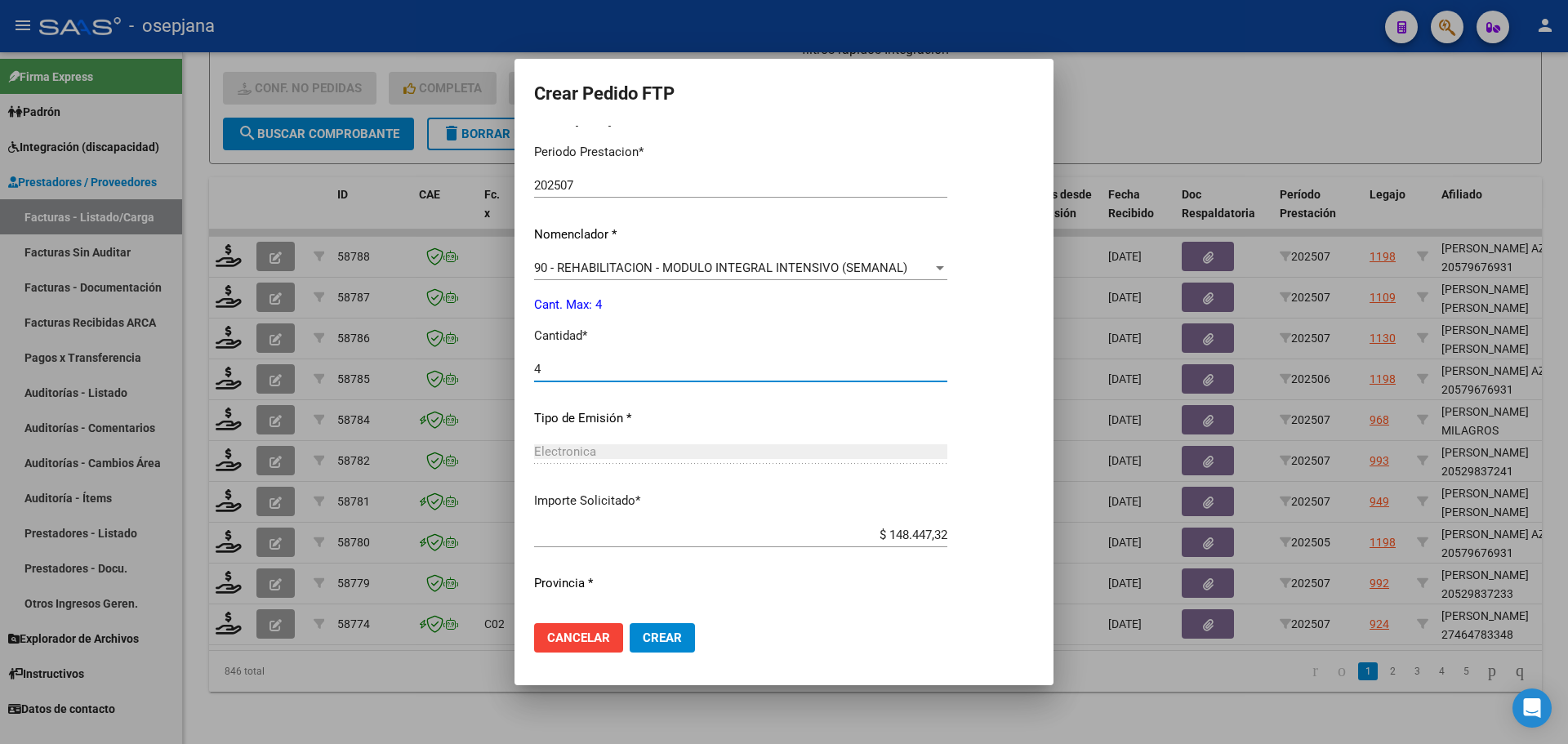
scroll to position [565, 0]
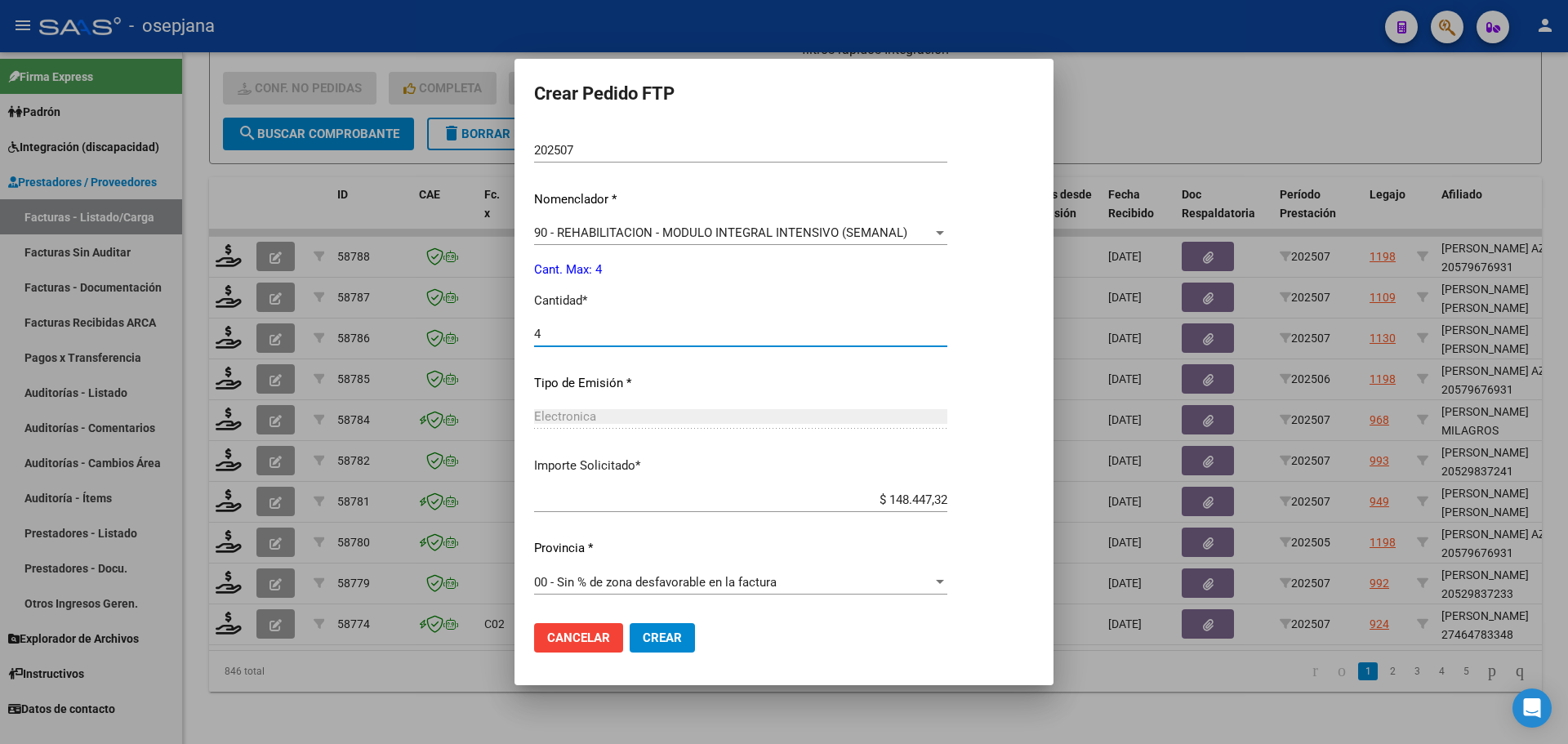
type input "4"
click at [688, 626] on button "Crear" at bounding box center [662, 637] width 66 height 29
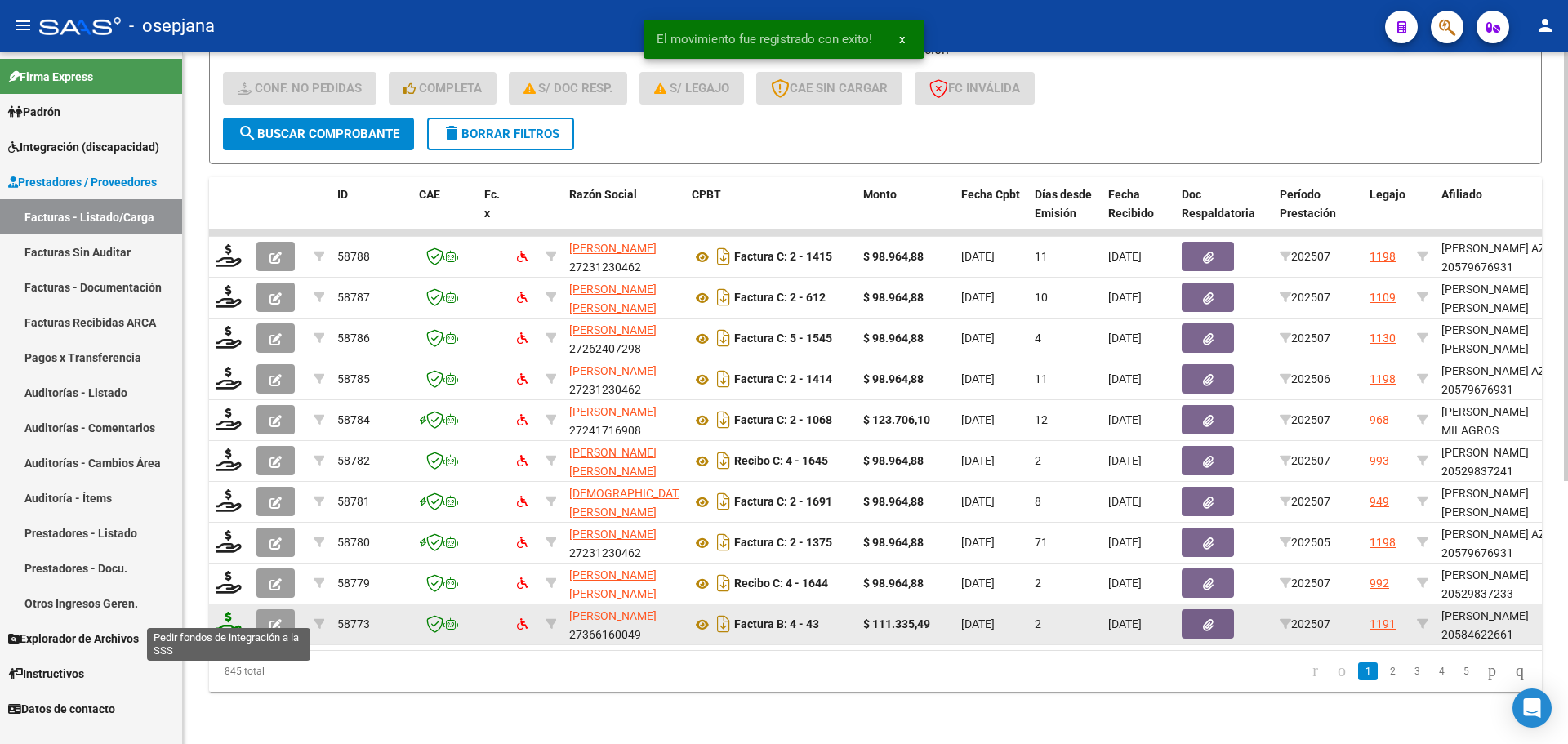
click at [235, 611] on icon at bounding box center [229, 622] width 26 height 23
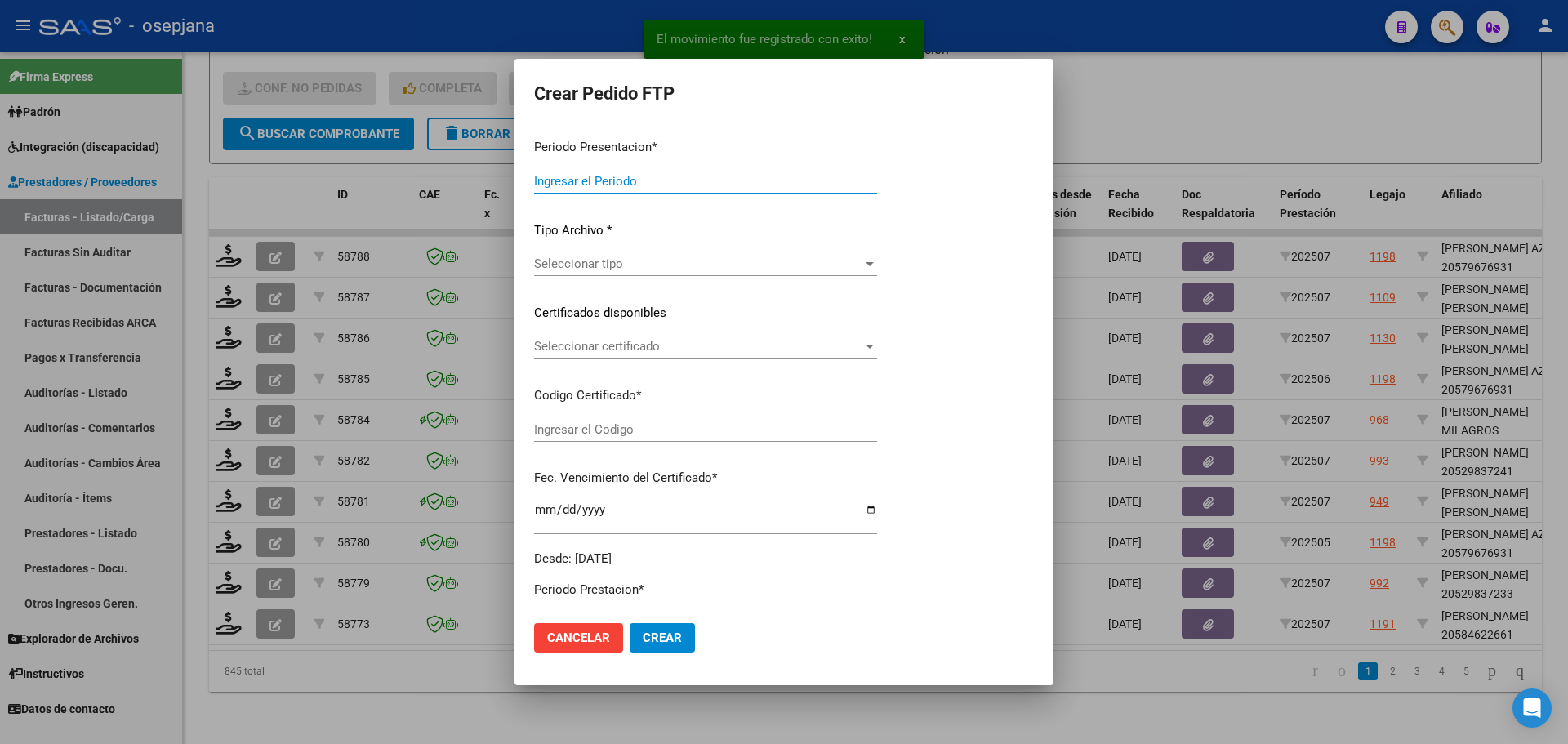
type input "202507"
type input "$ 111.335,49"
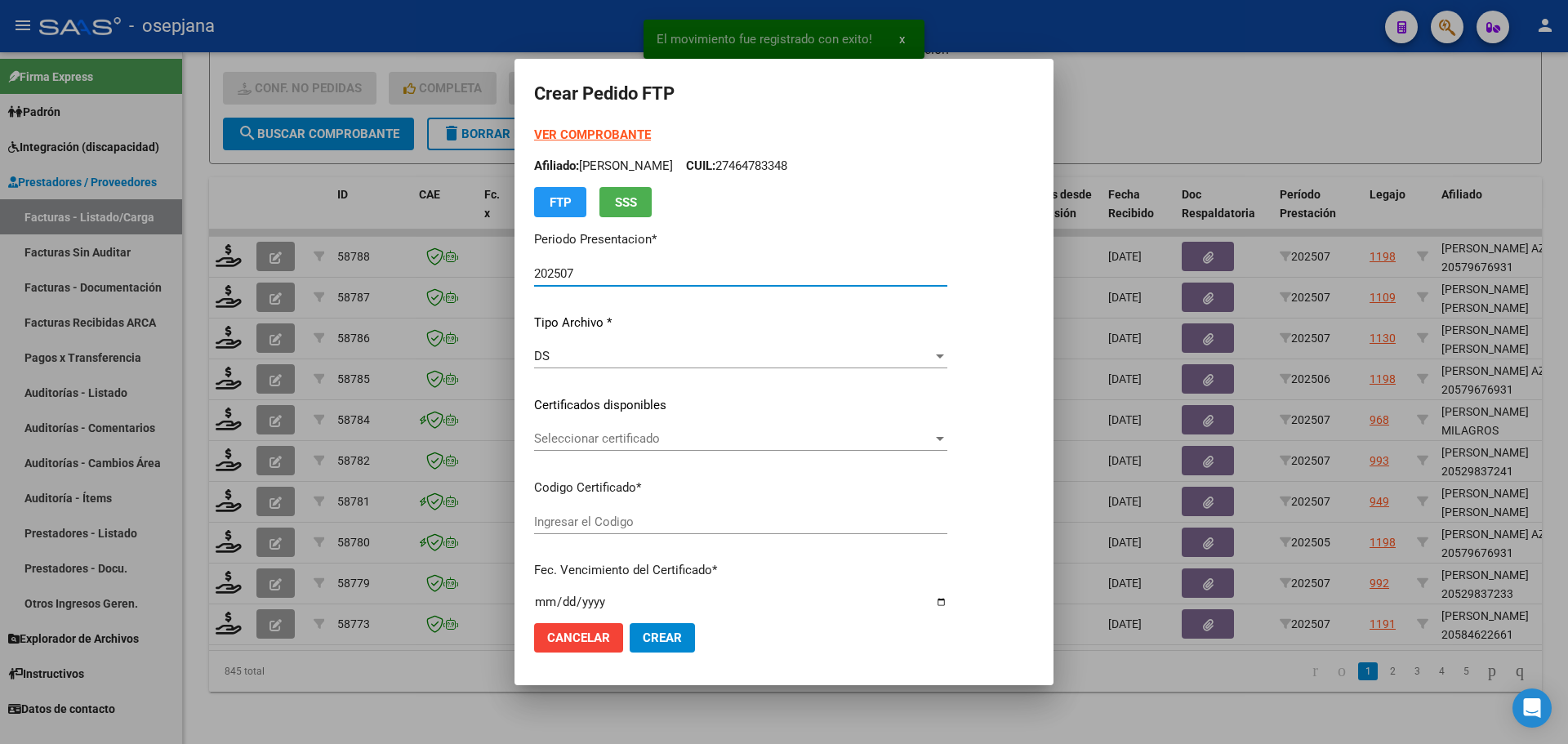
type input "ARG02000584622662023070420280704BSAS309"
type input "[DATE]"
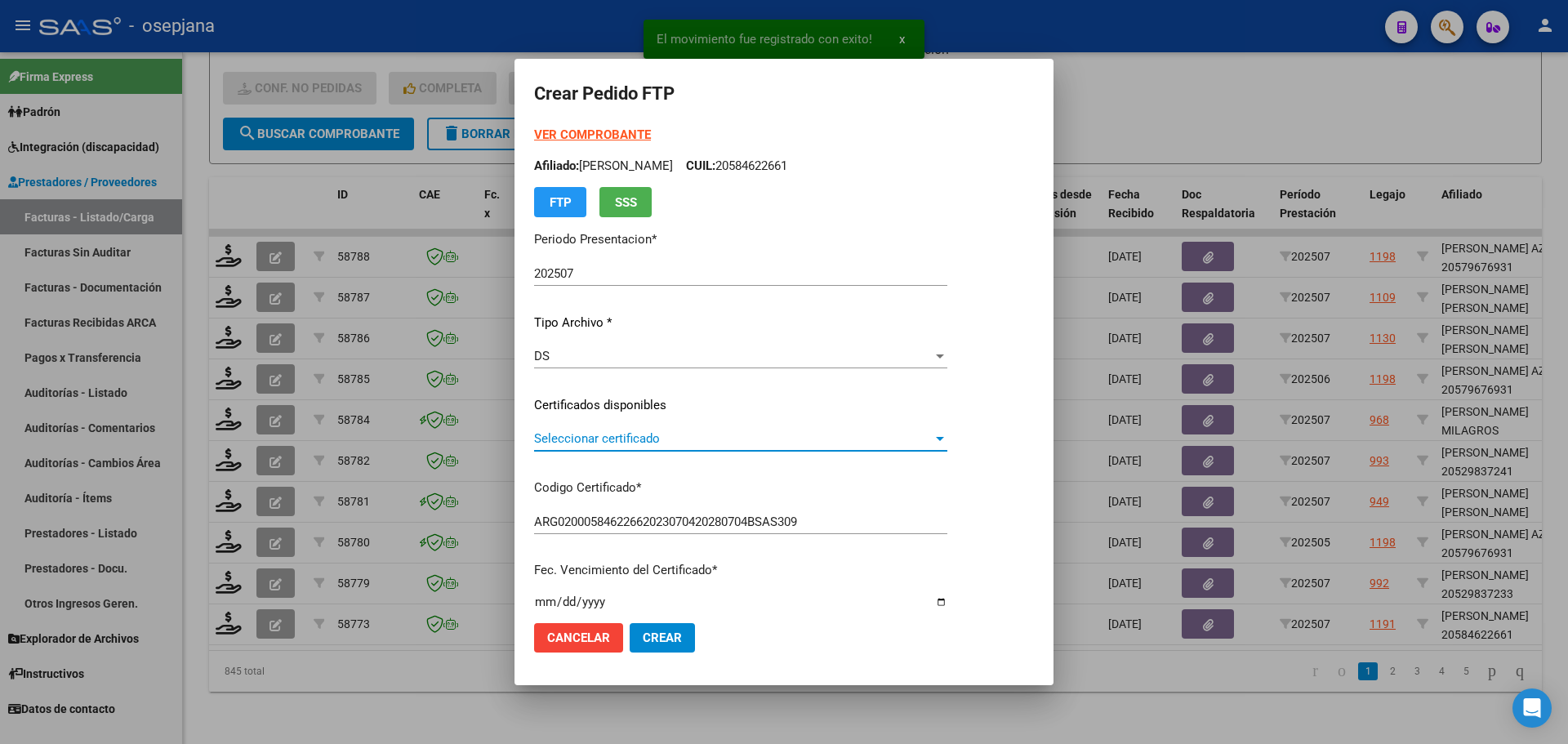
click at [631, 442] on span "Seleccionar certificado" at bounding box center [732, 438] width 398 height 14
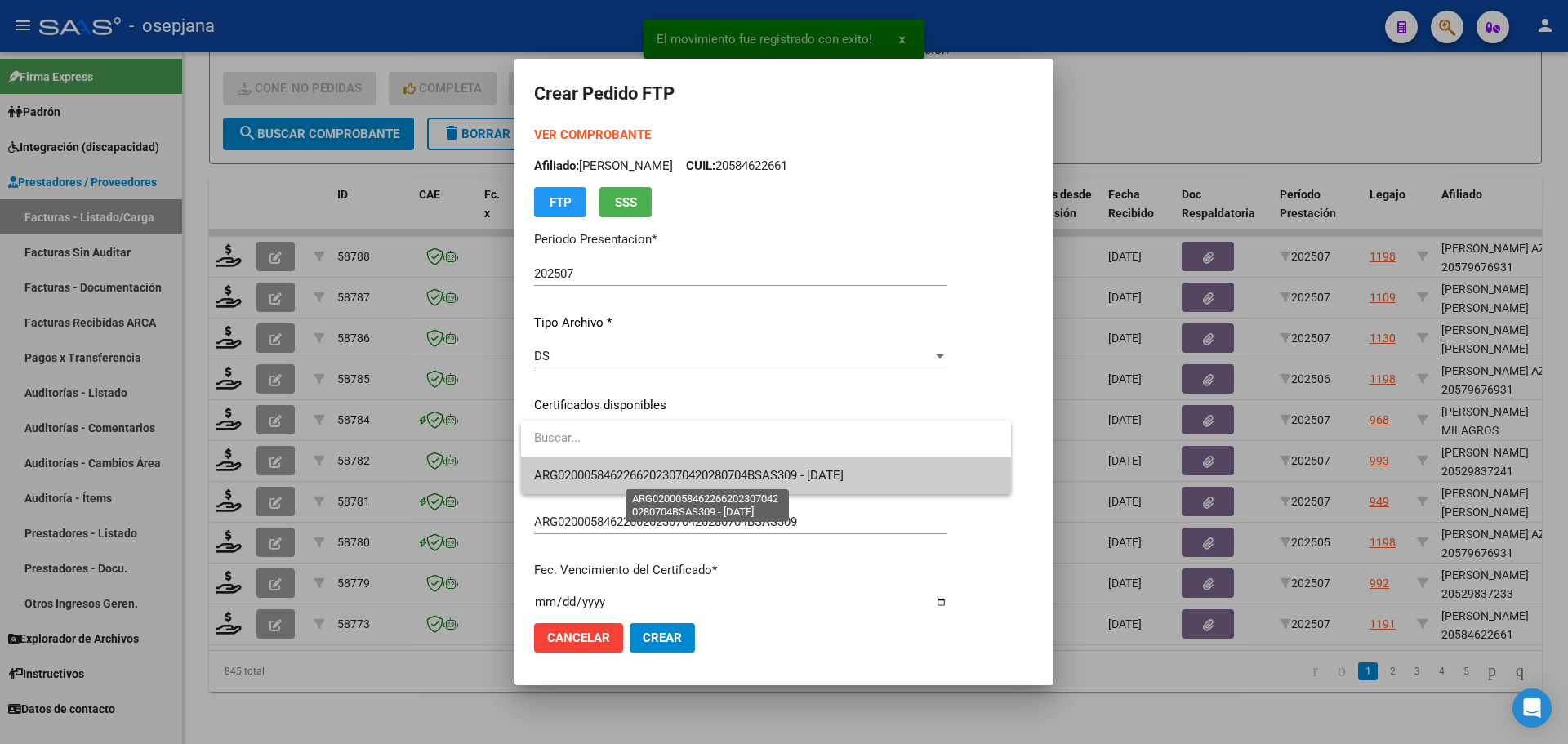
click at [635, 477] on span "ARG02000584622662023070420280704BSAS309 - [DATE]" at bounding box center [688, 475] width 310 height 14
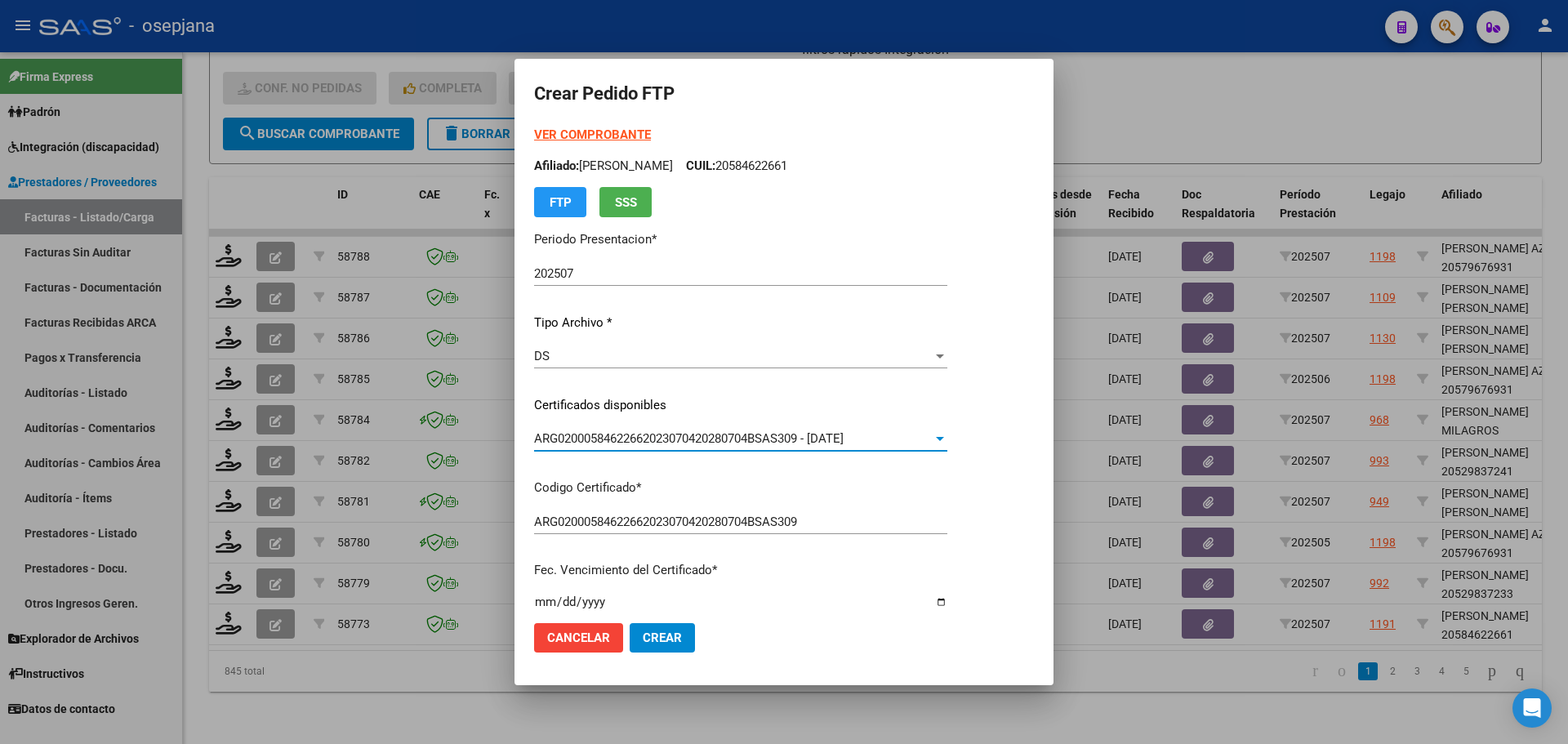
click at [607, 136] on strong "VER COMPROBANTE" at bounding box center [592, 134] width 117 height 14
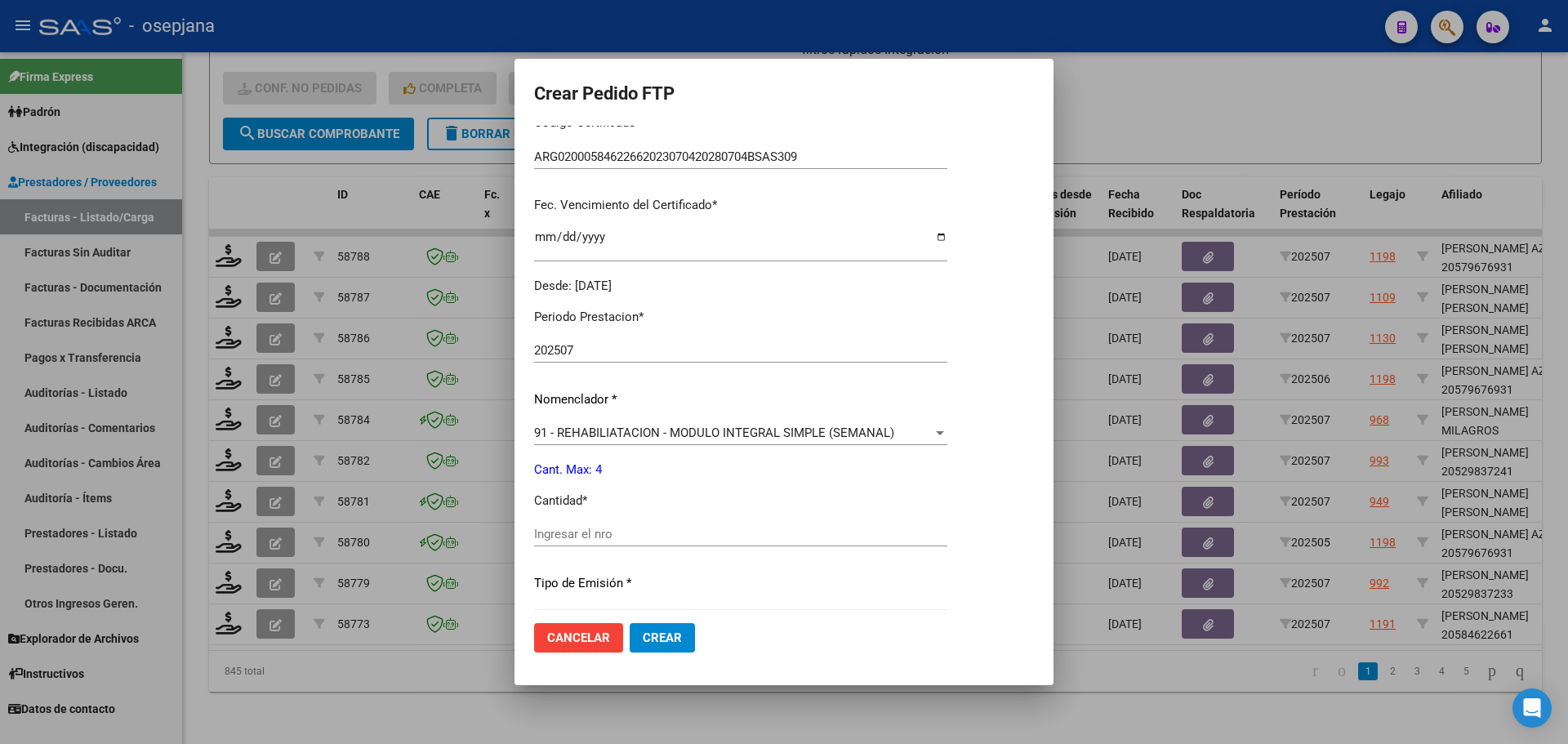
scroll to position [408, 0]
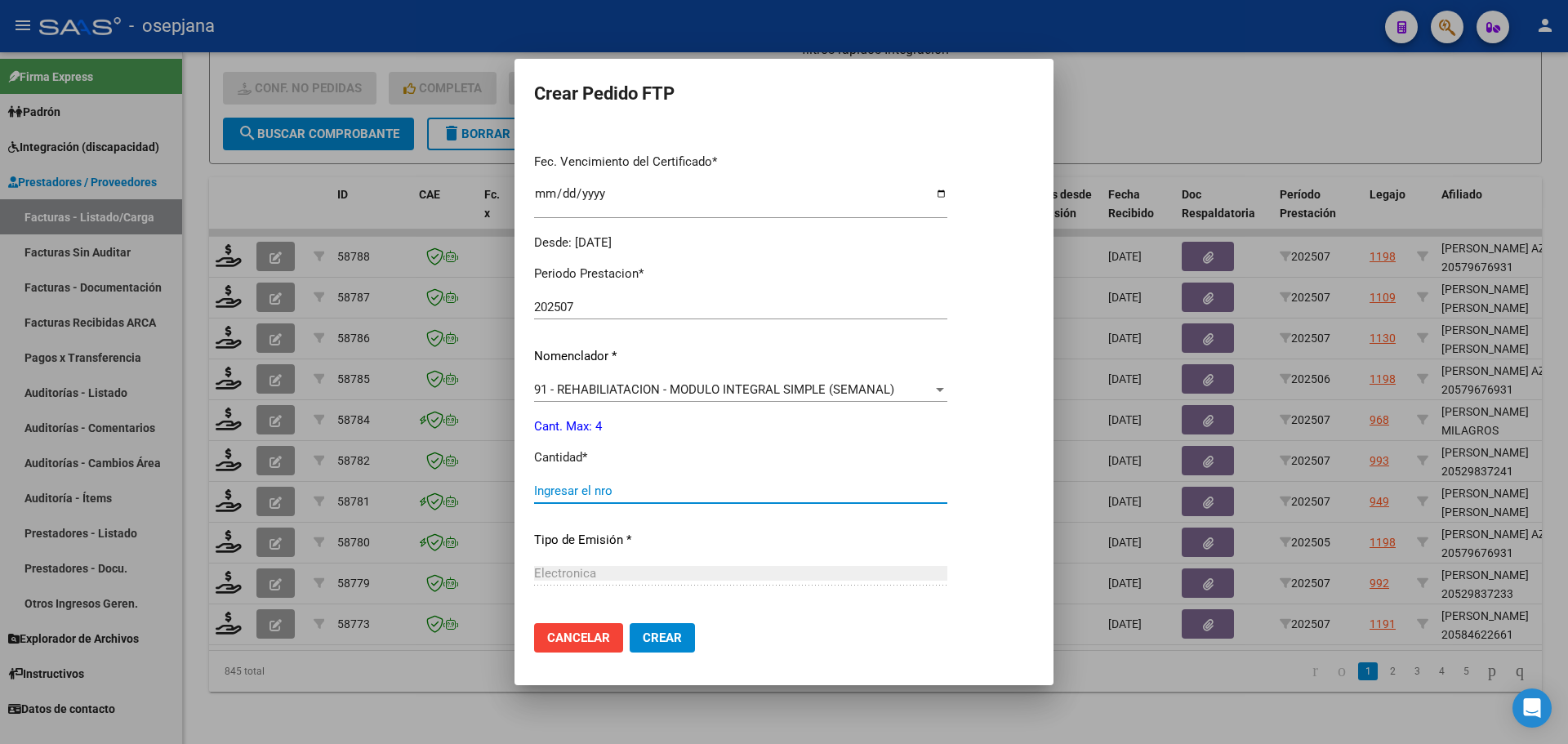
click at [624, 491] on input "Ingresar el nro" at bounding box center [740, 490] width 414 height 14
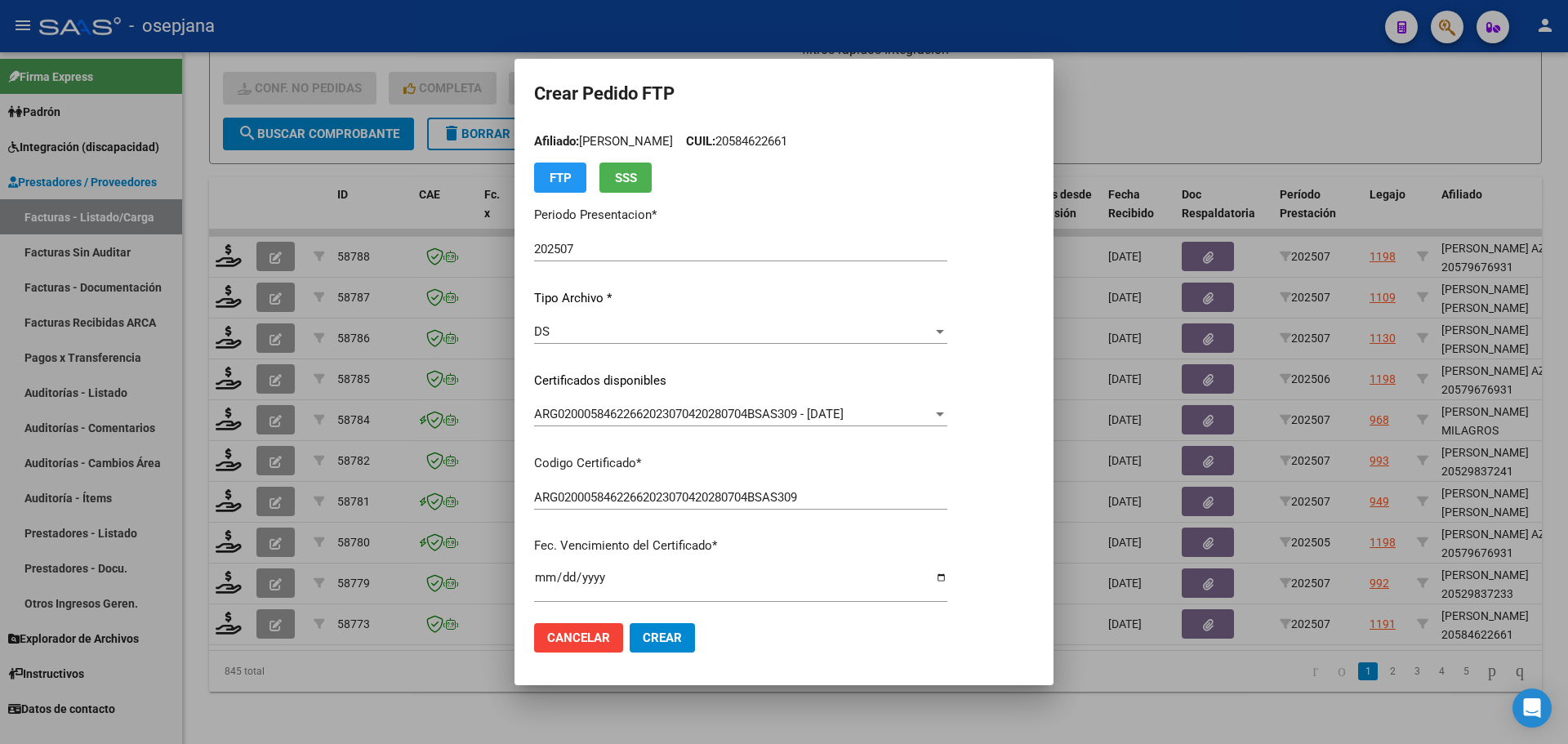
scroll to position [0, 0]
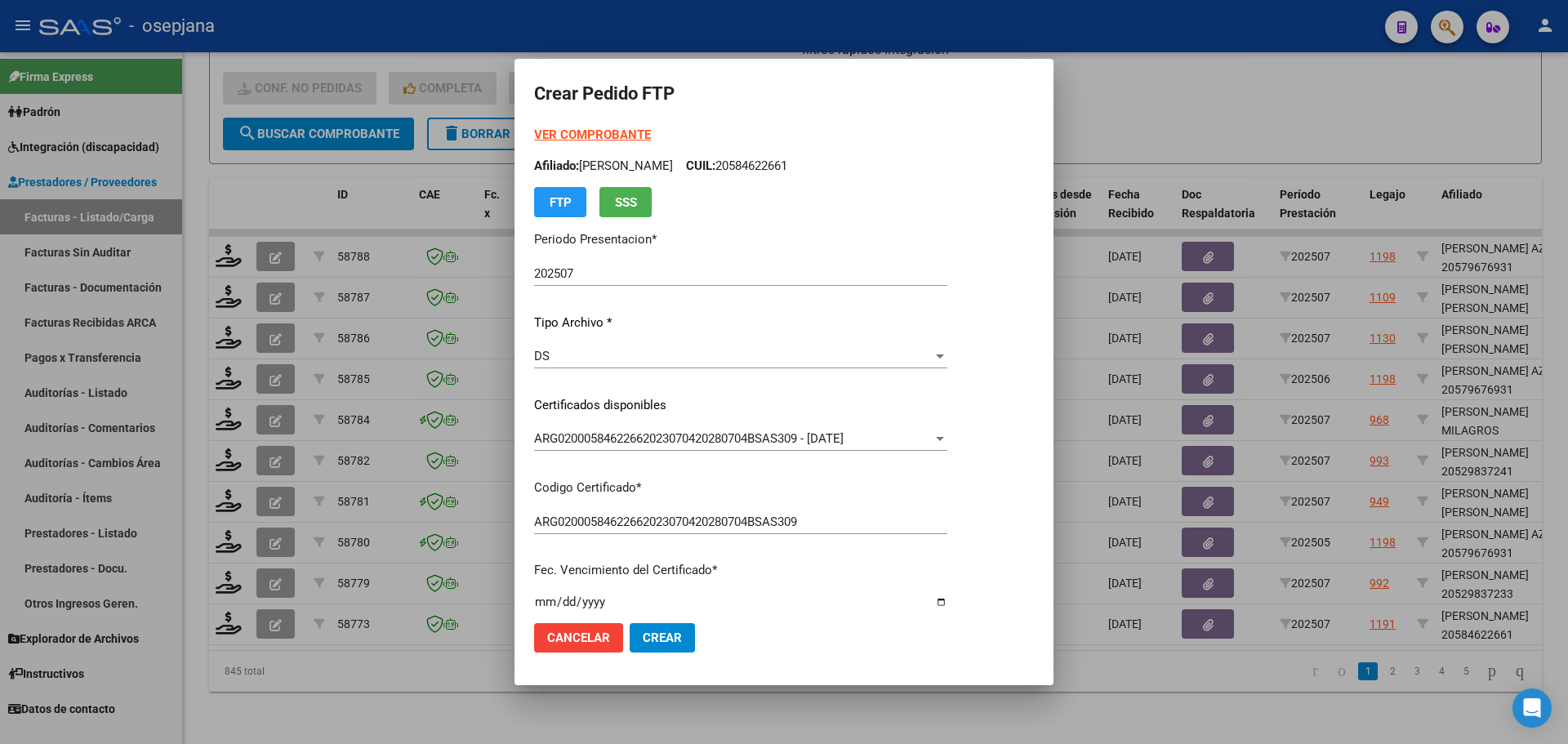
type input "4"
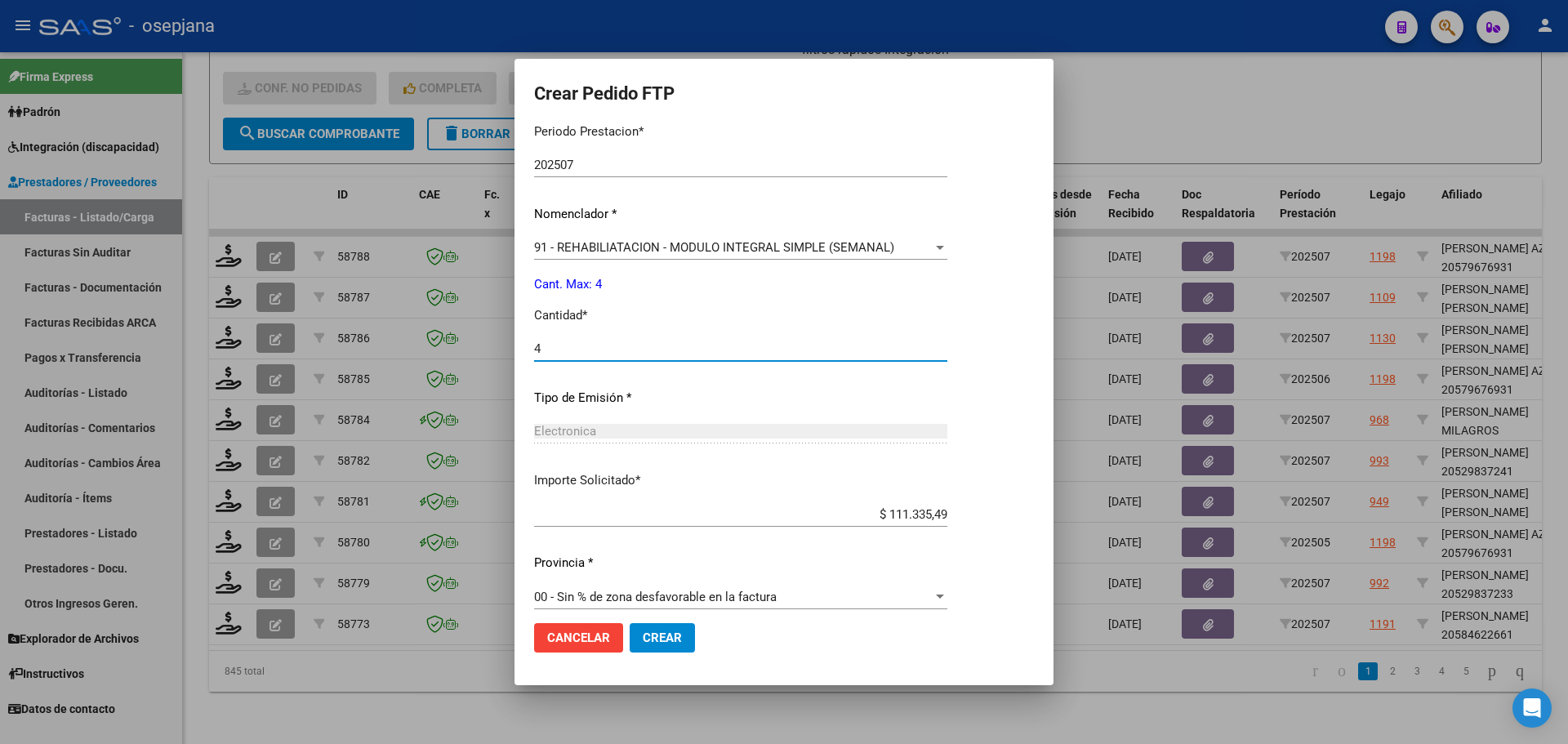
scroll to position [565, 0]
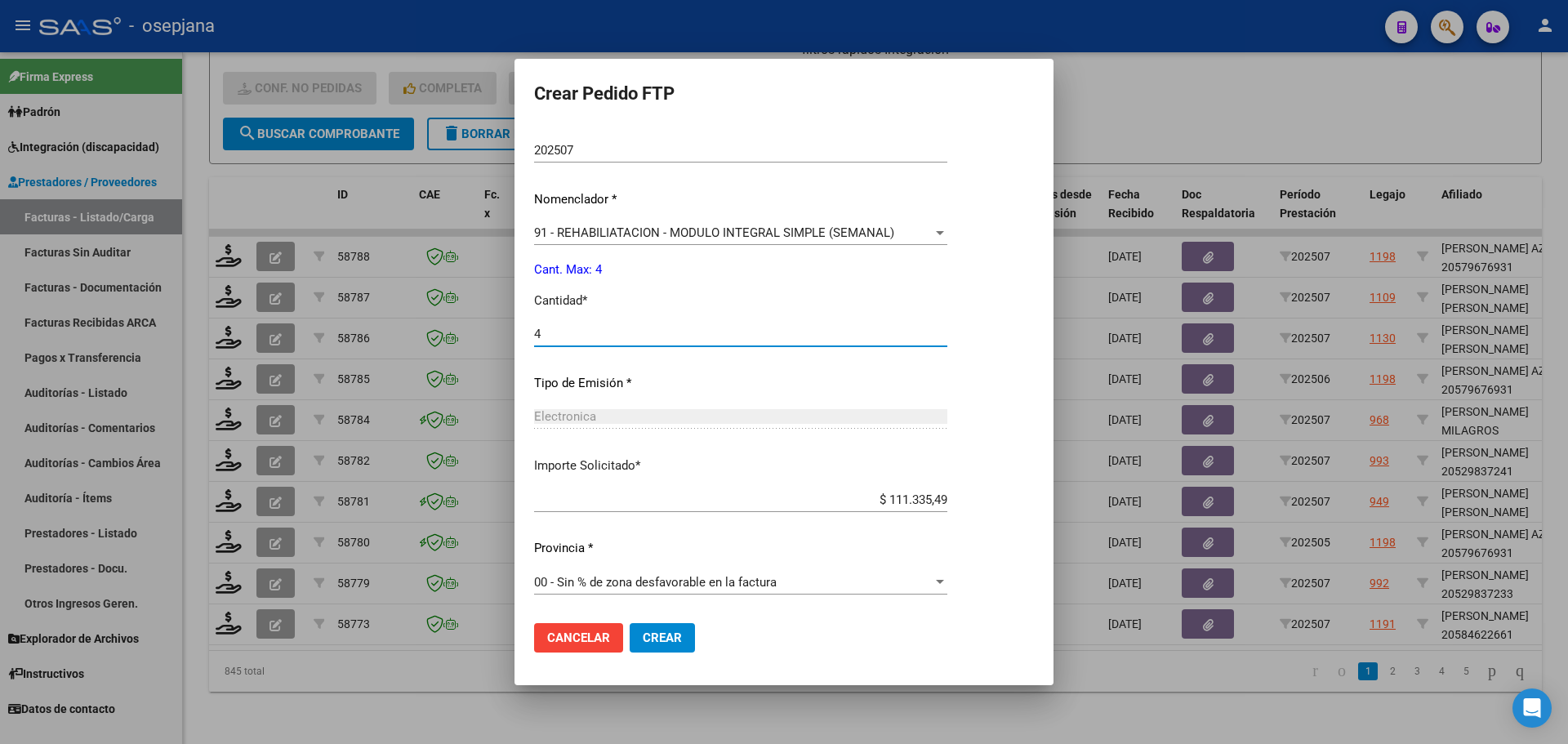
click at [653, 635] on span "Crear" at bounding box center [662, 637] width 39 height 14
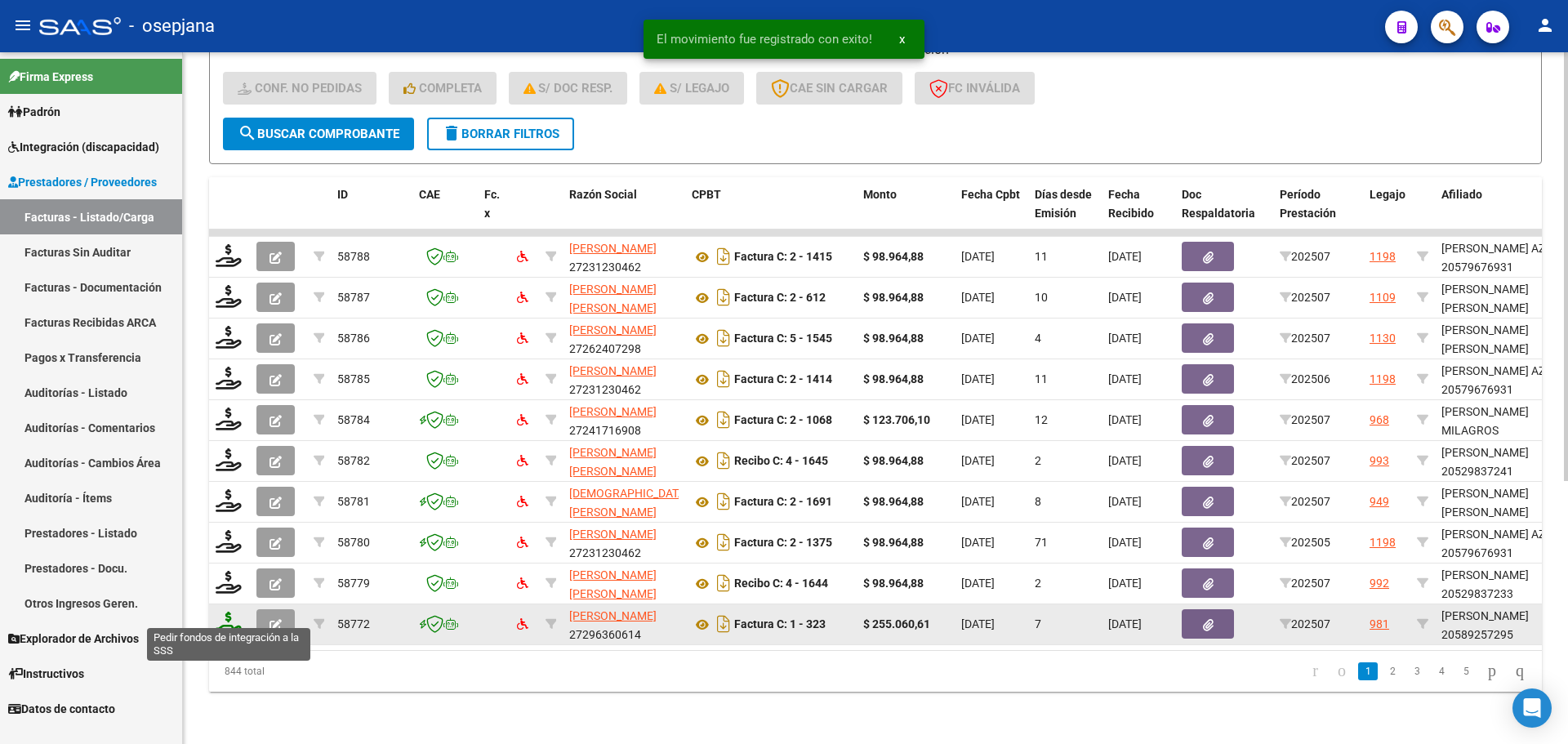
click at [221, 611] on icon at bounding box center [229, 622] width 26 height 23
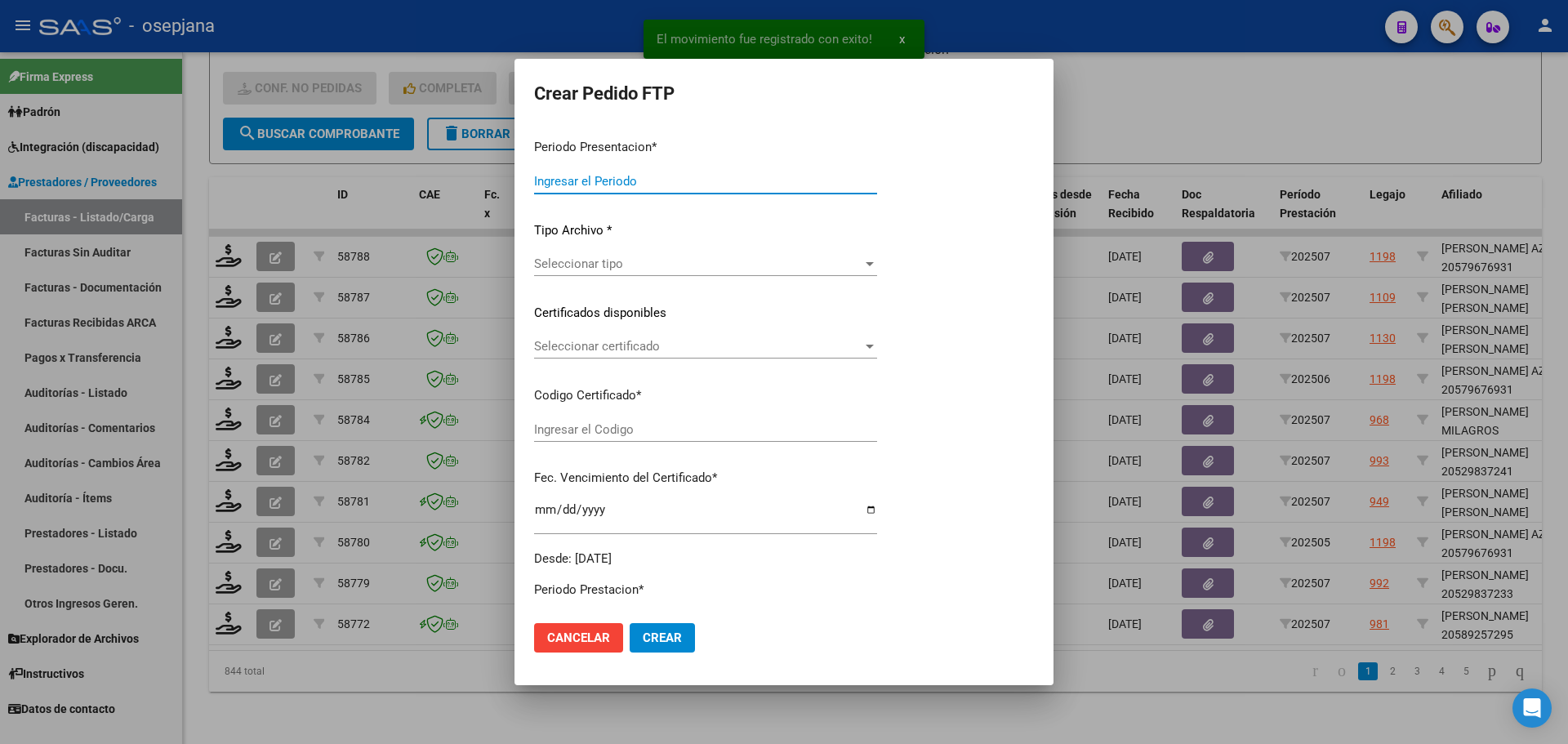
type input "202507"
type input "$ 255.060,61"
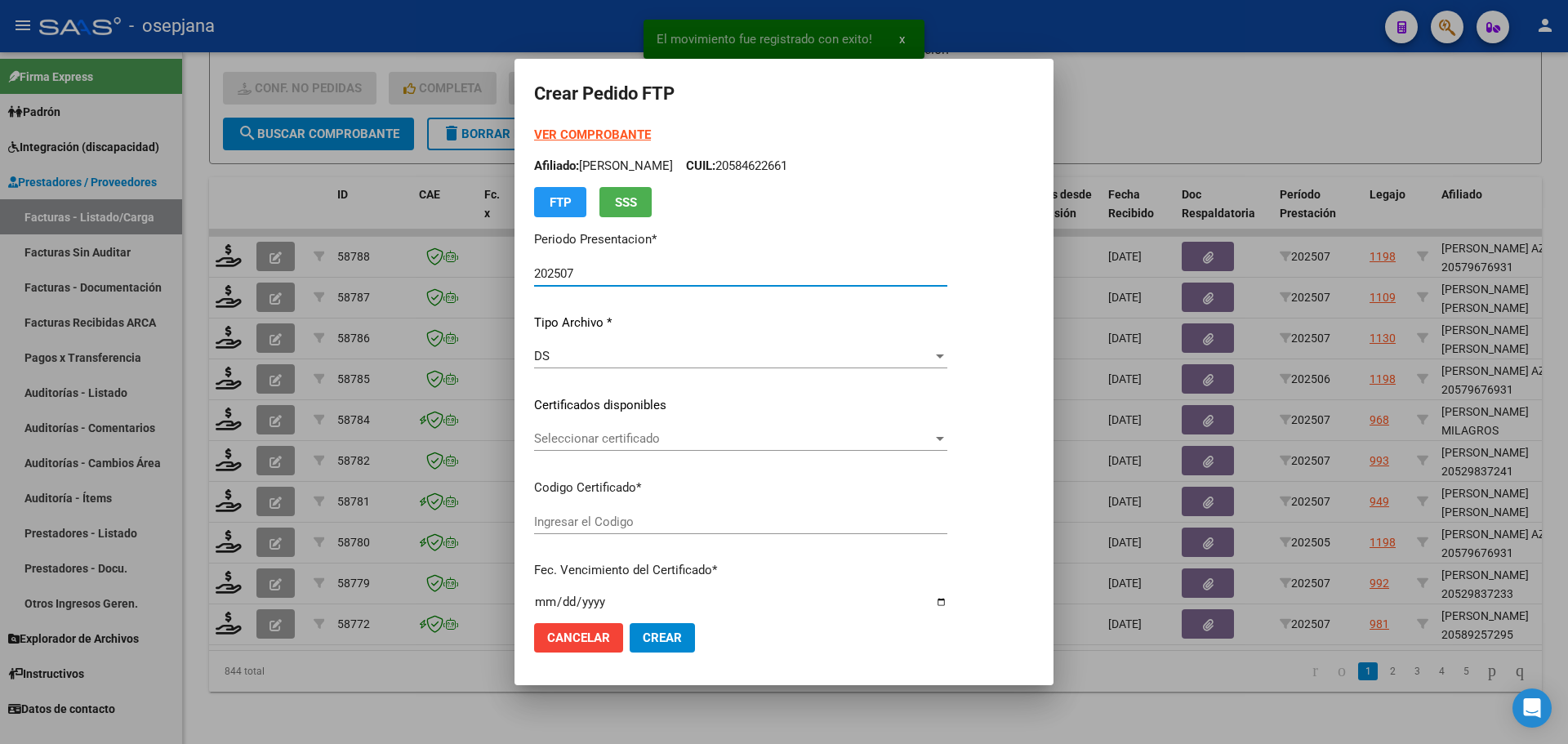
type input "ARG02000589257292024052320270523BSAS265"
type input "[DATE]"
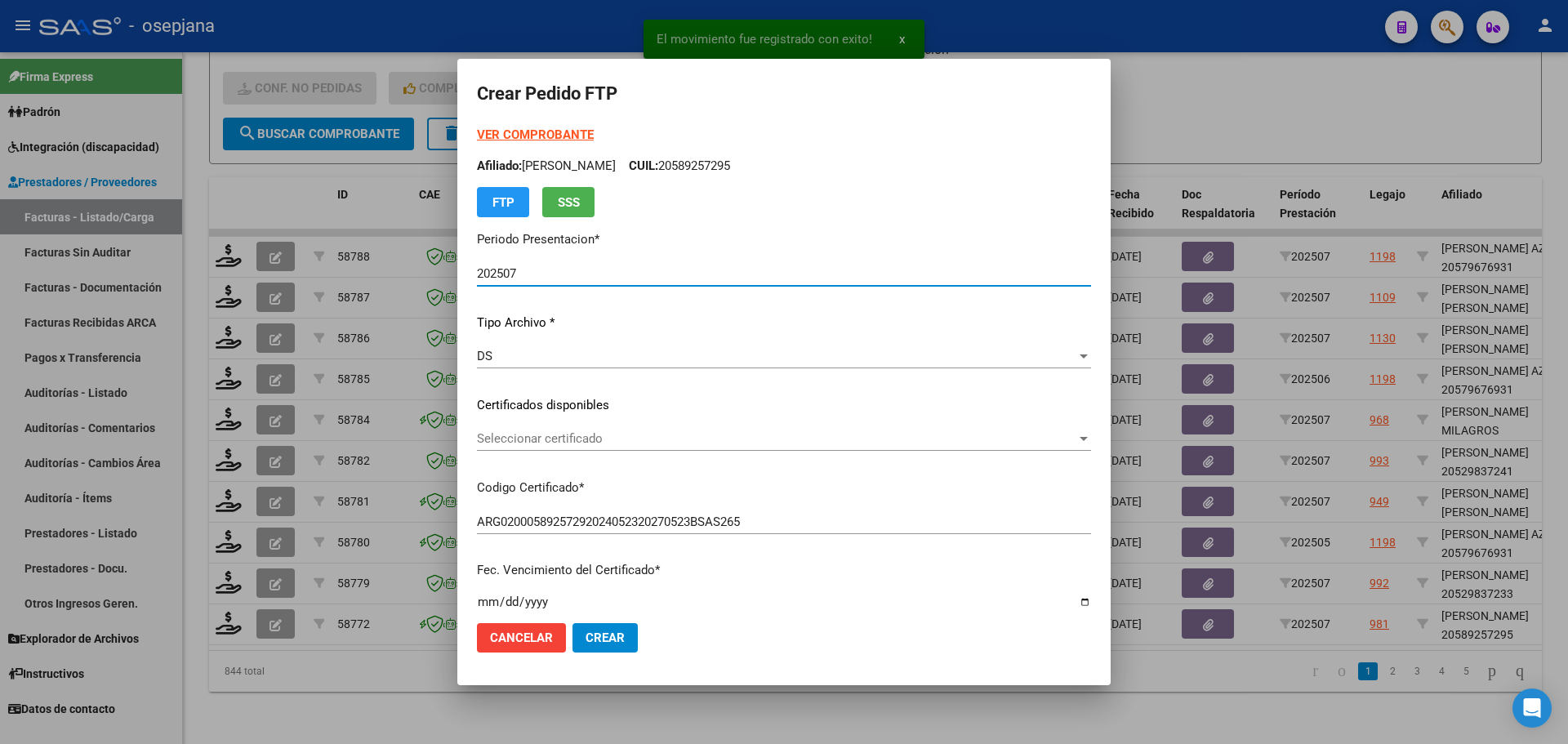
click at [632, 429] on div "Seleccionar certificado Seleccionar certificado" at bounding box center [784, 438] width 614 height 25
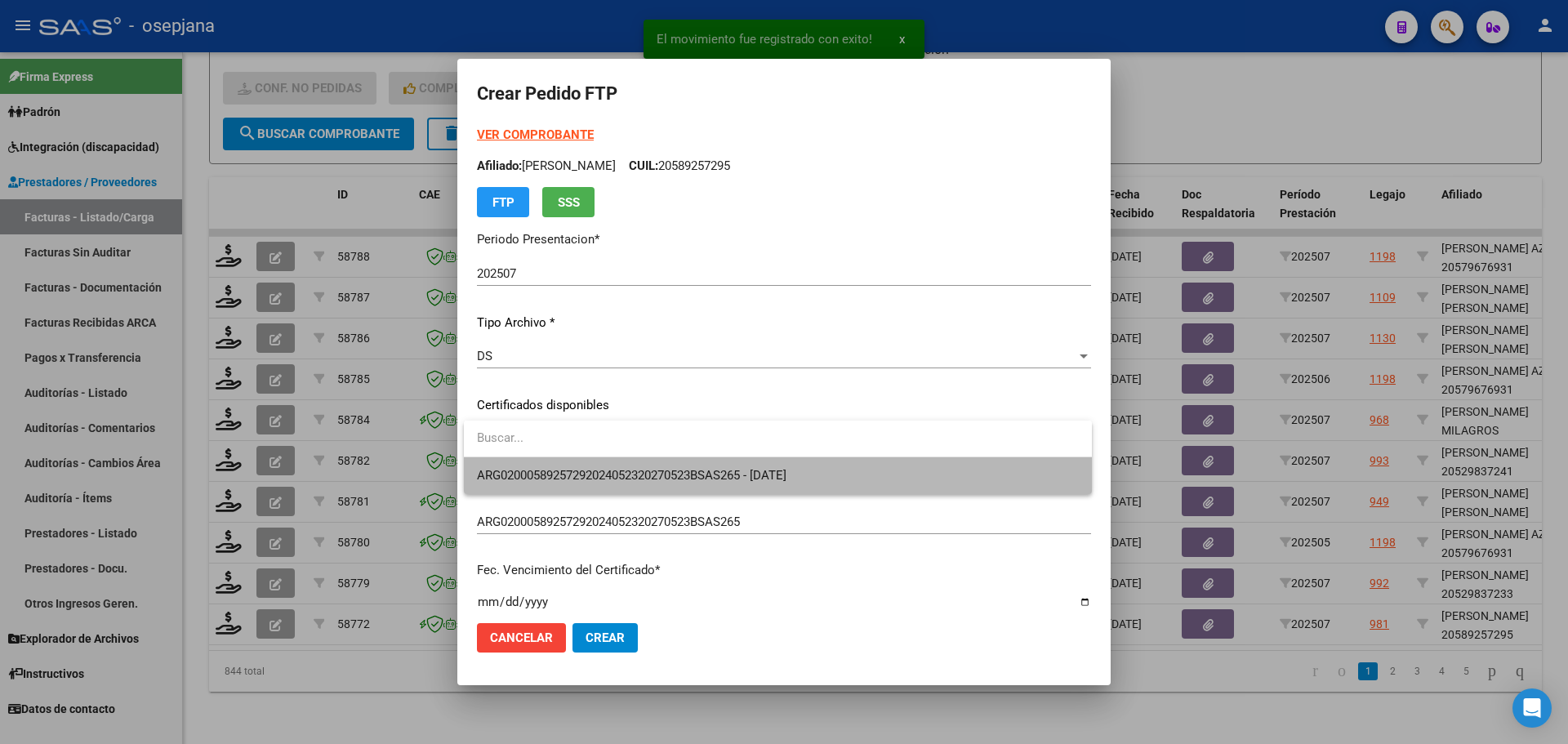
click at [634, 467] on span "ARG02000589257292024052320270523BSAS265 - [DATE]" at bounding box center [778, 475] width 602 height 37
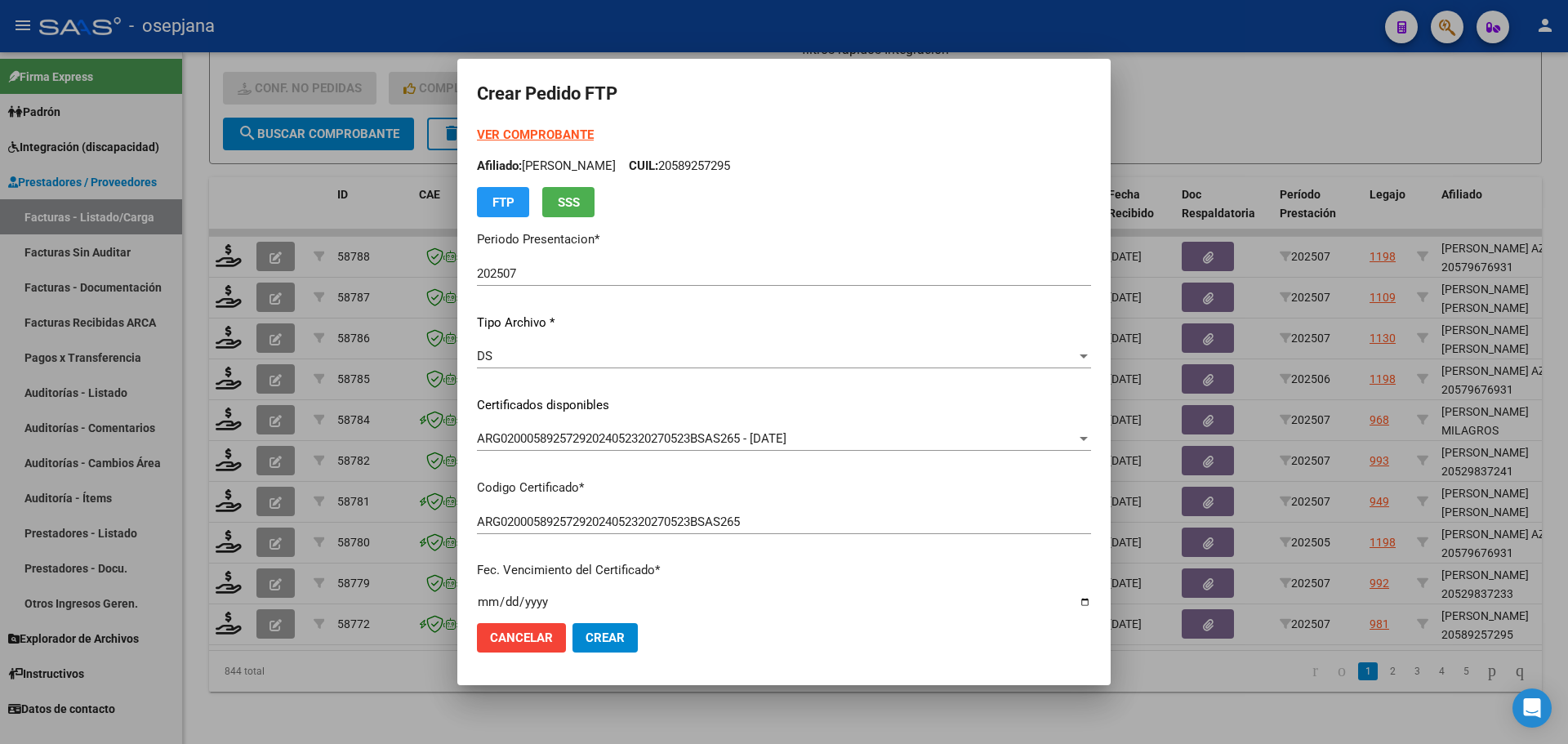
click at [553, 128] on strong "VER COMPROBANTE" at bounding box center [535, 134] width 117 height 14
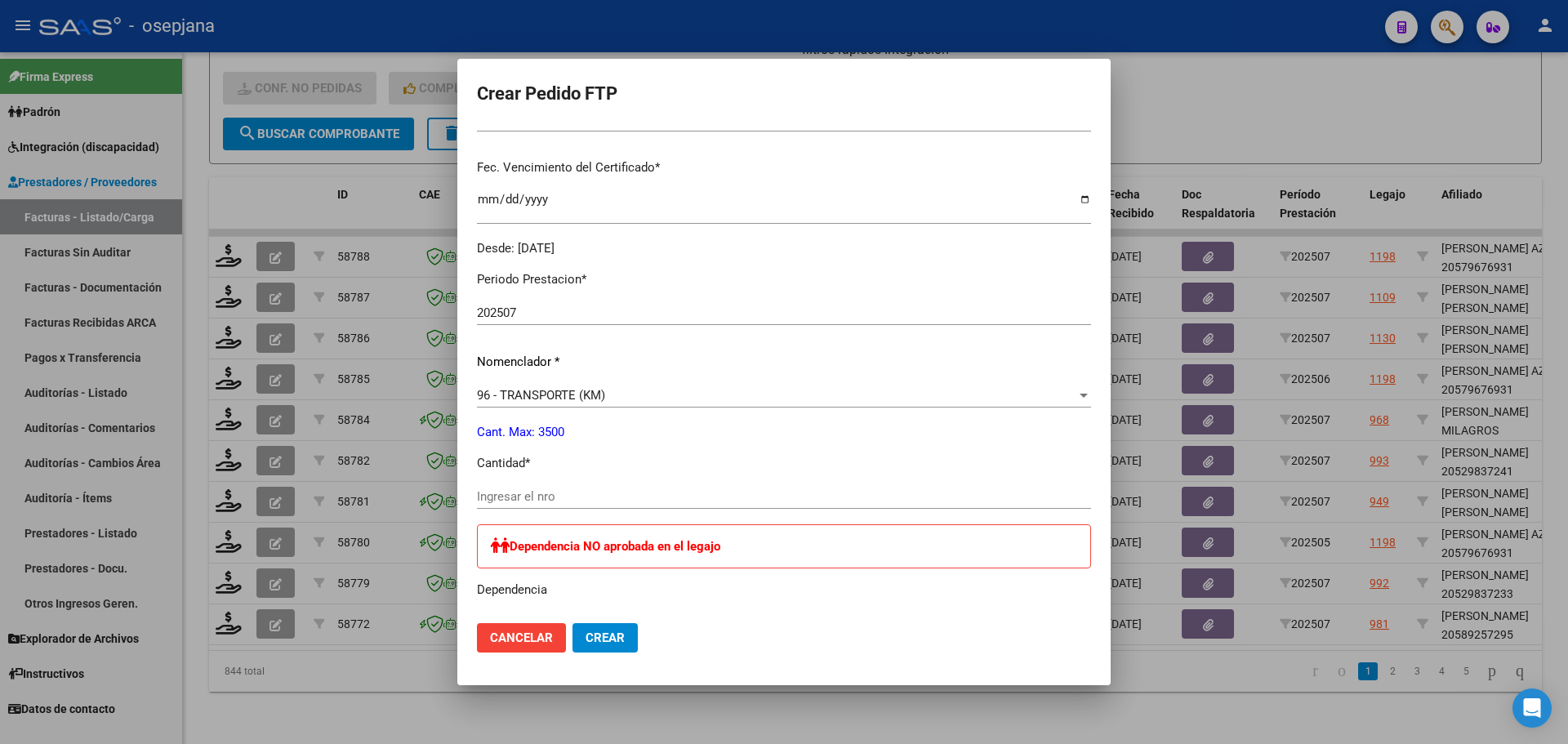
scroll to position [408, 0]
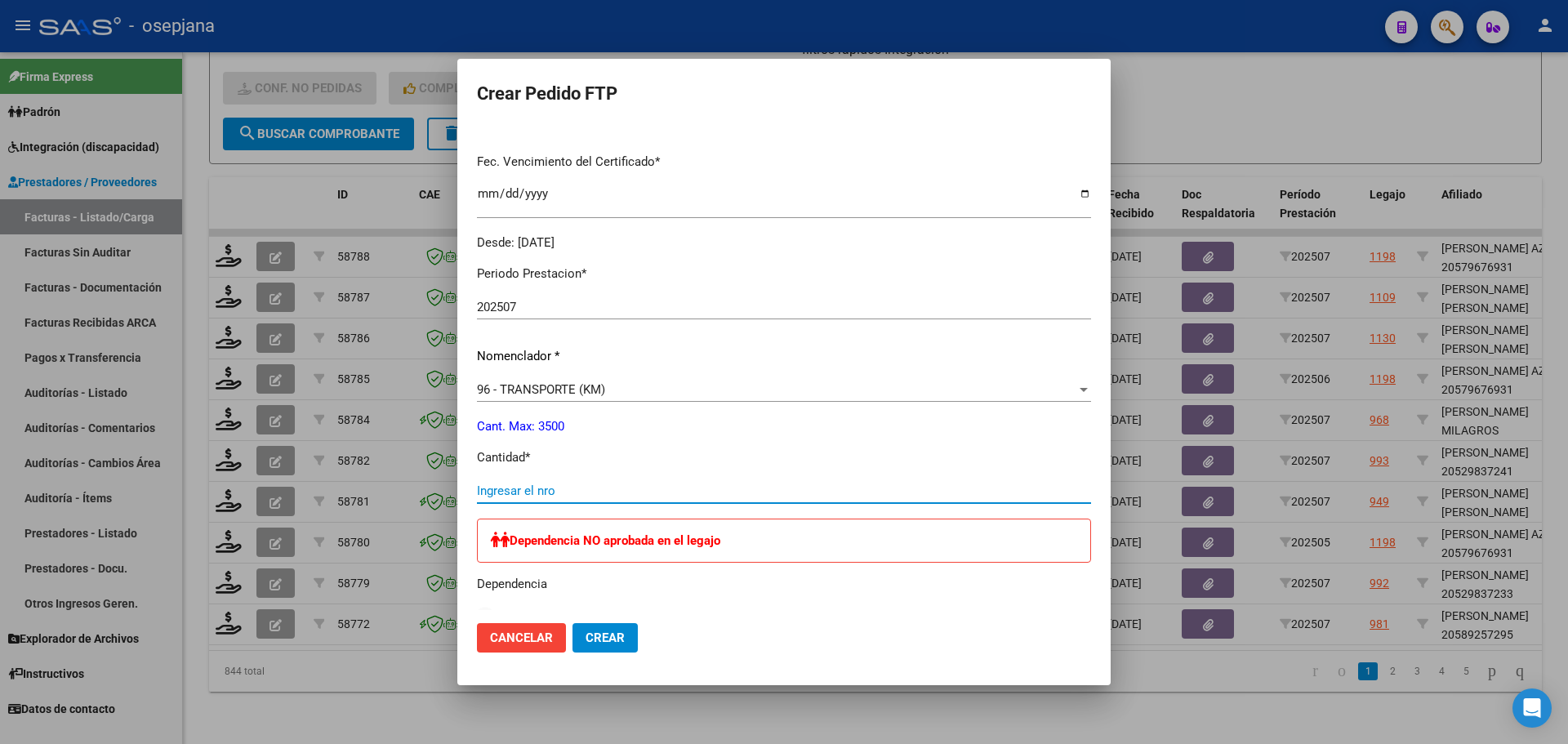
click at [519, 488] on input "Ingresar el nro" at bounding box center [784, 490] width 614 height 14
type input "471"
click at [593, 642] on span "Crear" at bounding box center [605, 637] width 39 height 14
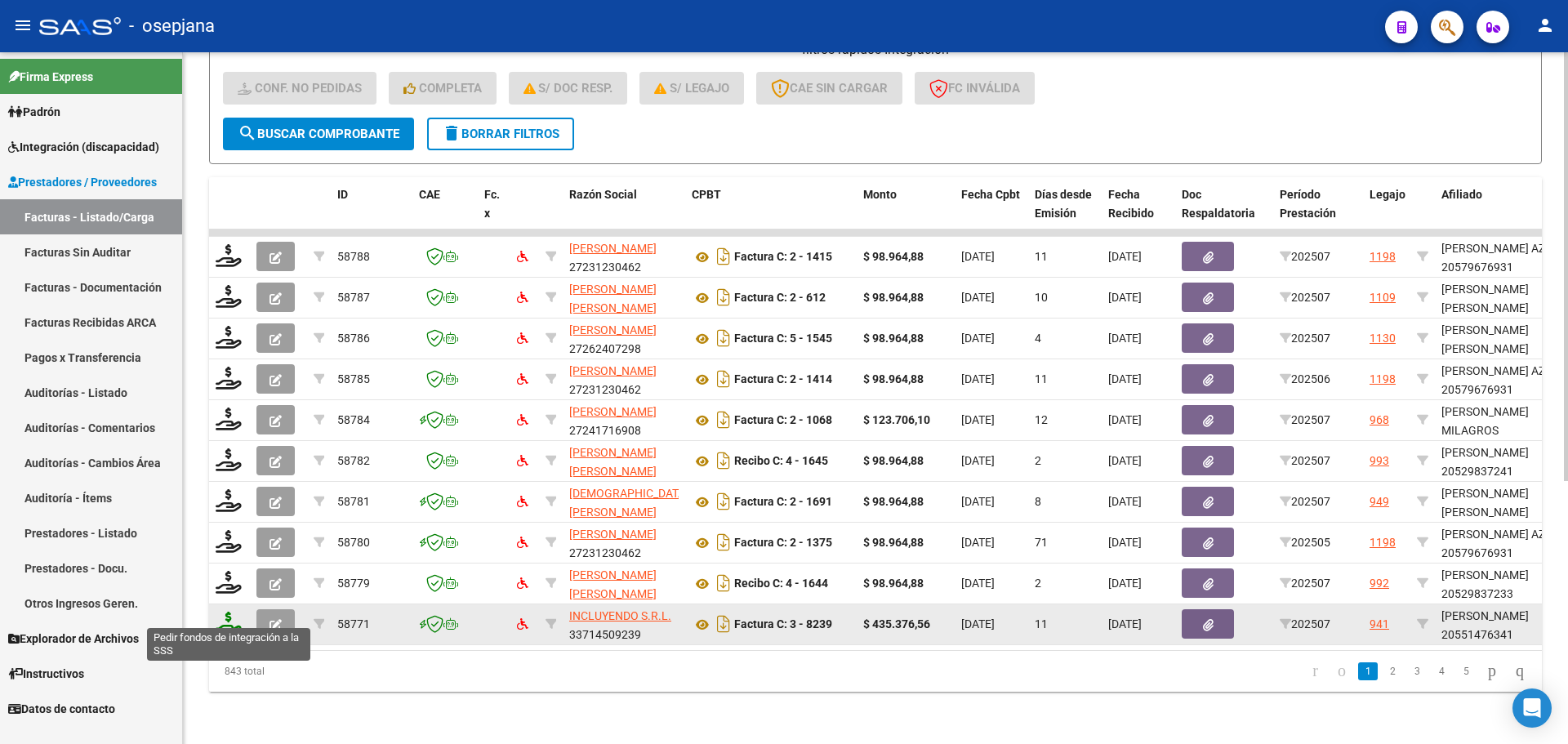
click at [229, 619] on icon at bounding box center [229, 622] width 26 height 23
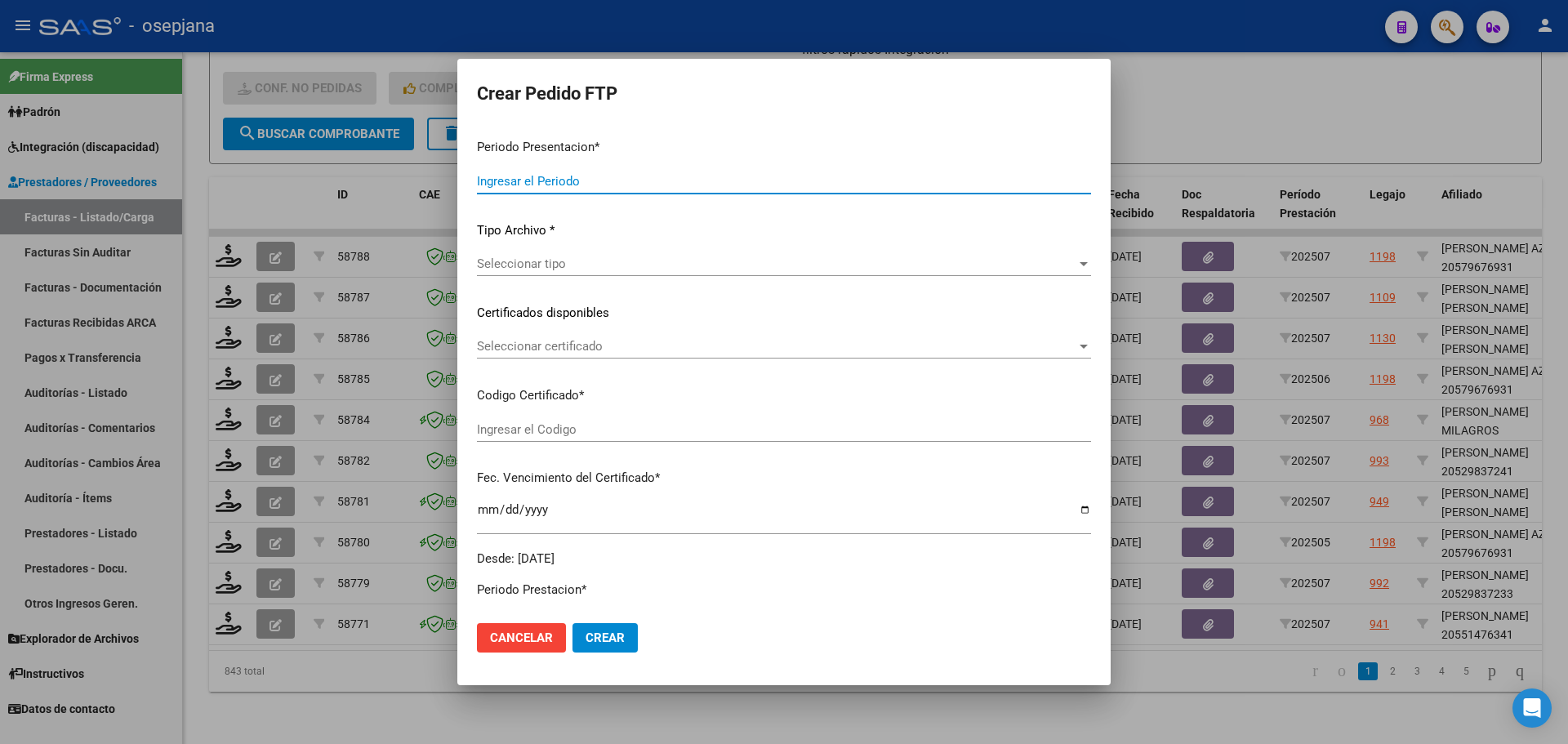
type input "202507"
type input "$ 435.376,56"
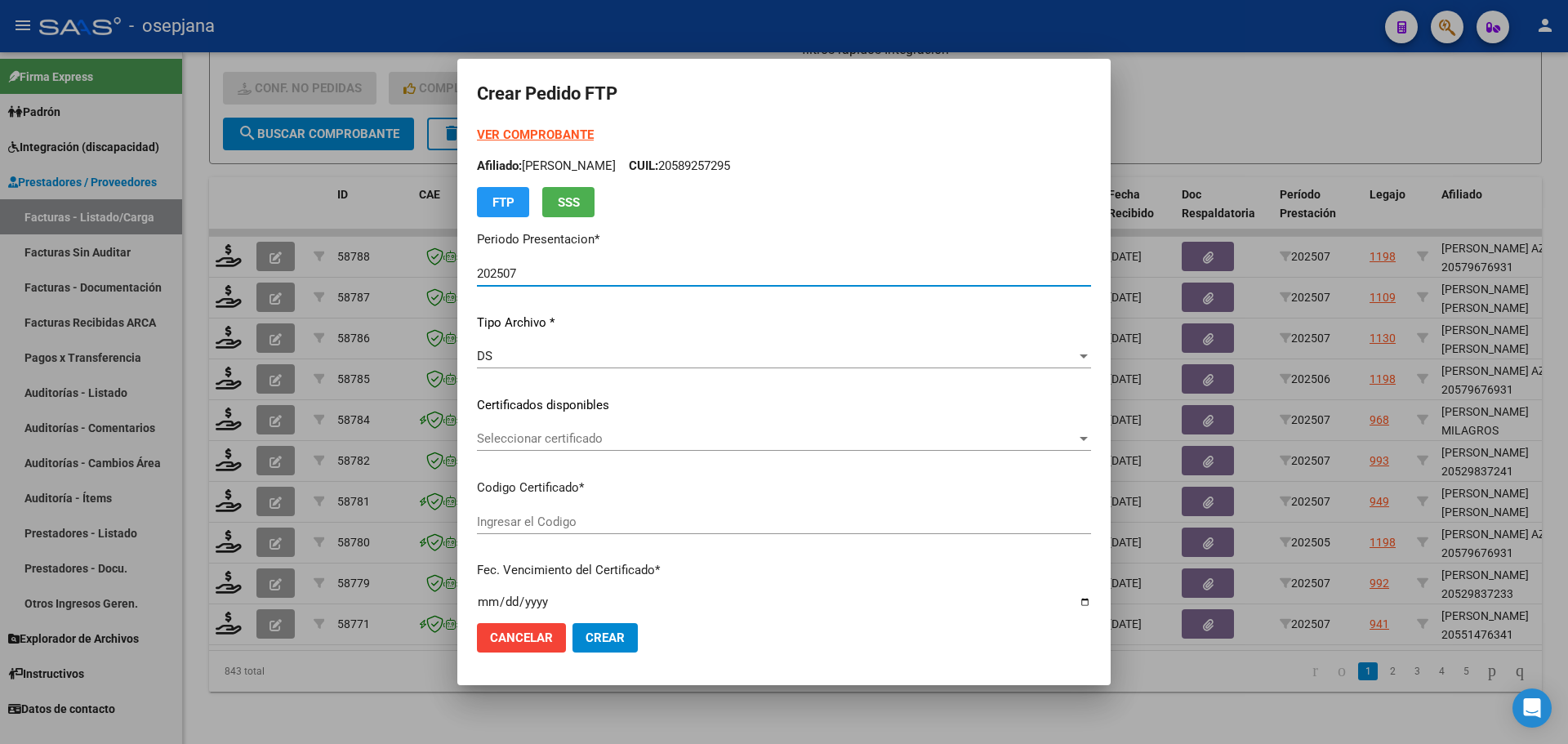
type input "ARG02000551476342021011320260113BSAS448"
type input "[DATE]"
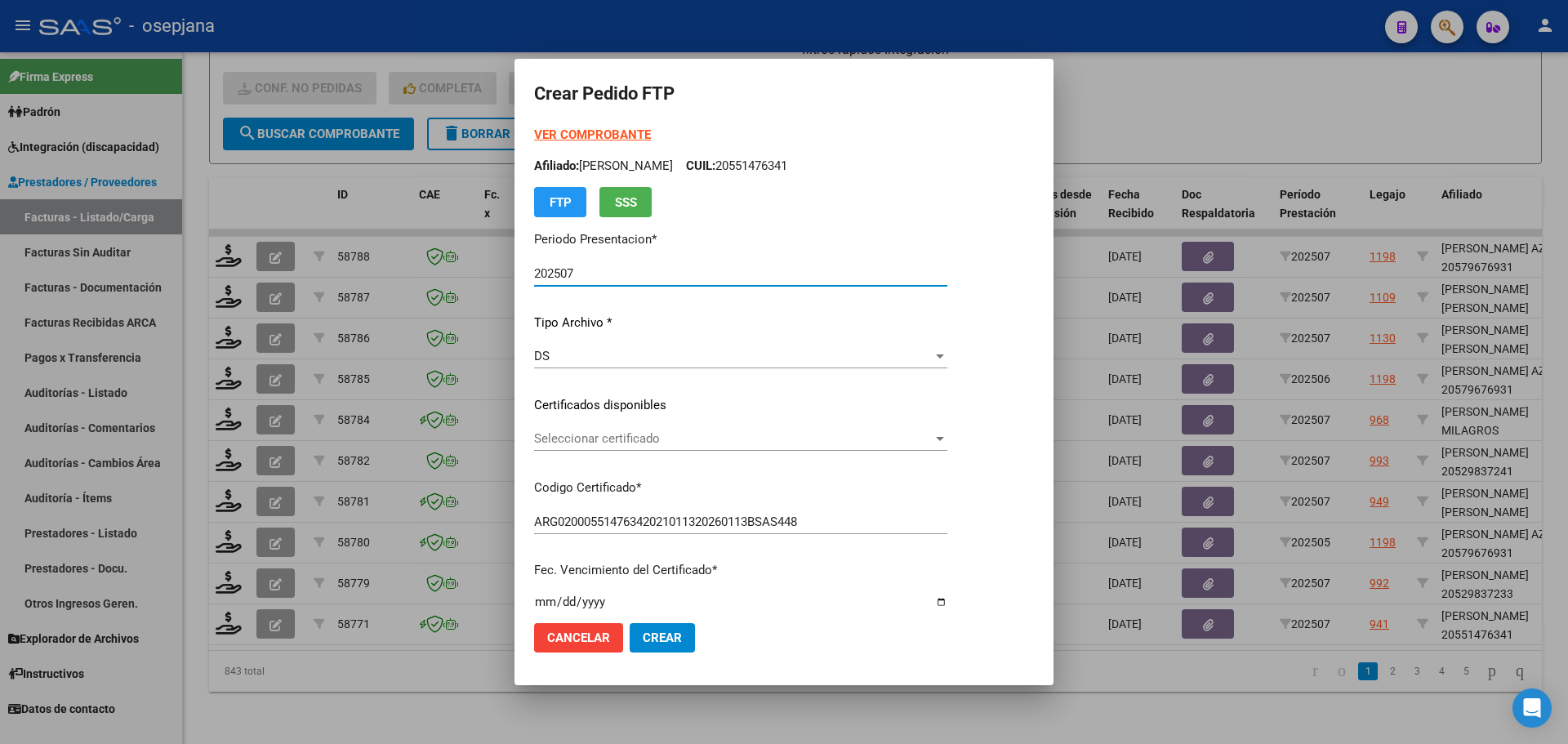
click at [627, 435] on span "Seleccionar certificado" at bounding box center [732, 438] width 398 height 14
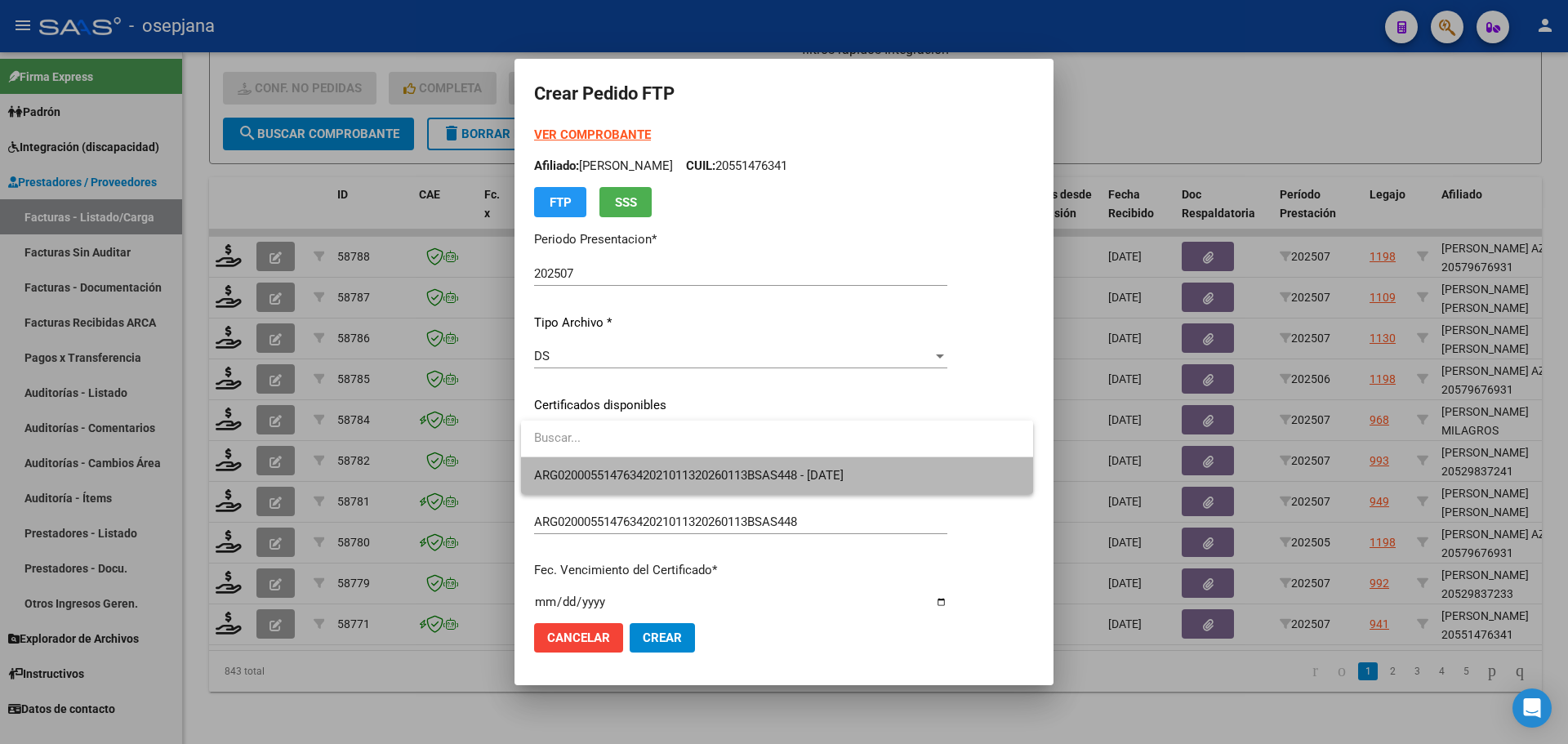
click at [631, 465] on span "ARG02000551476342021011320260113BSAS448 - [DATE]" at bounding box center [777, 475] width 486 height 37
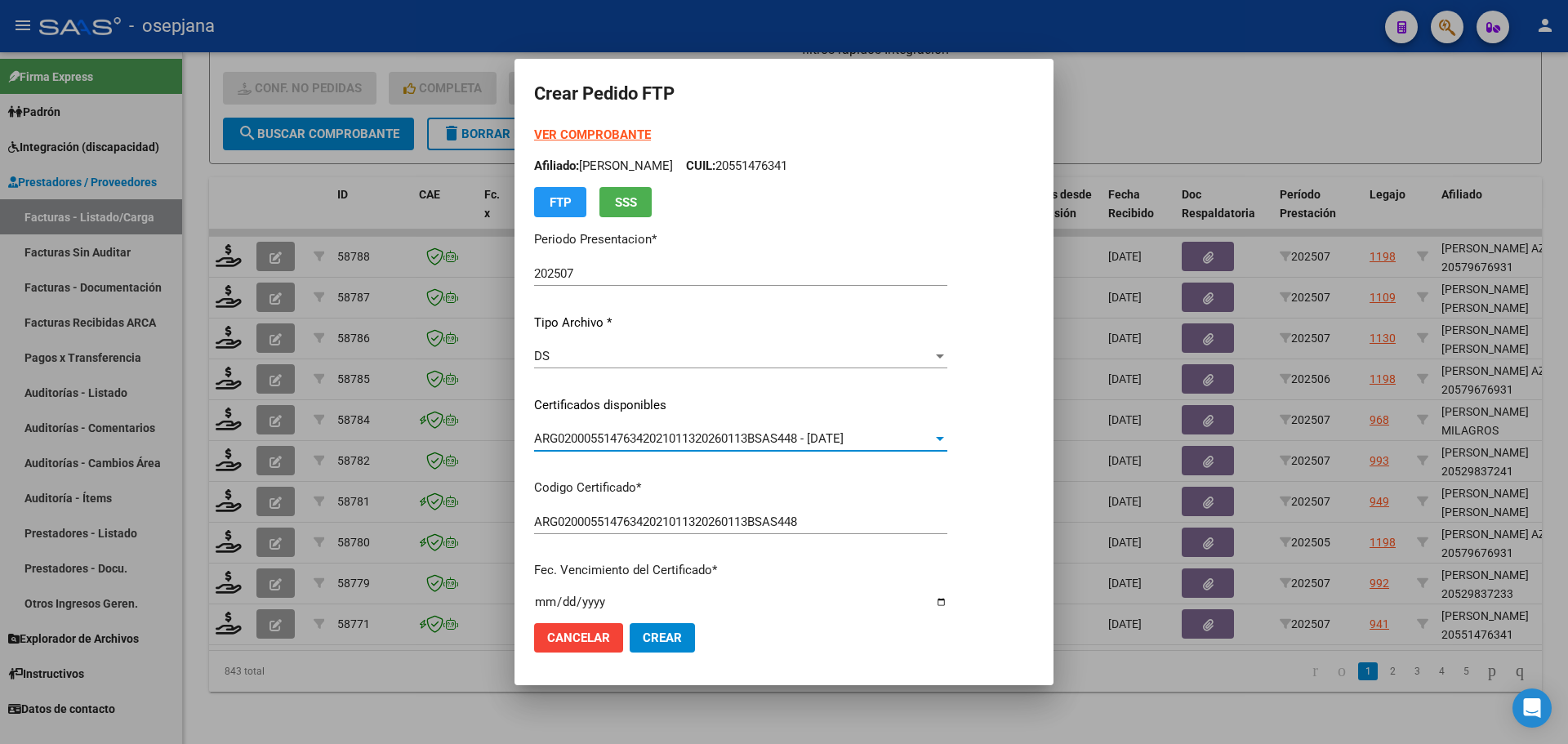
click at [614, 127] on strong "VER COMPROBANTE" at bounding box center [592, 134] width 117 height 14
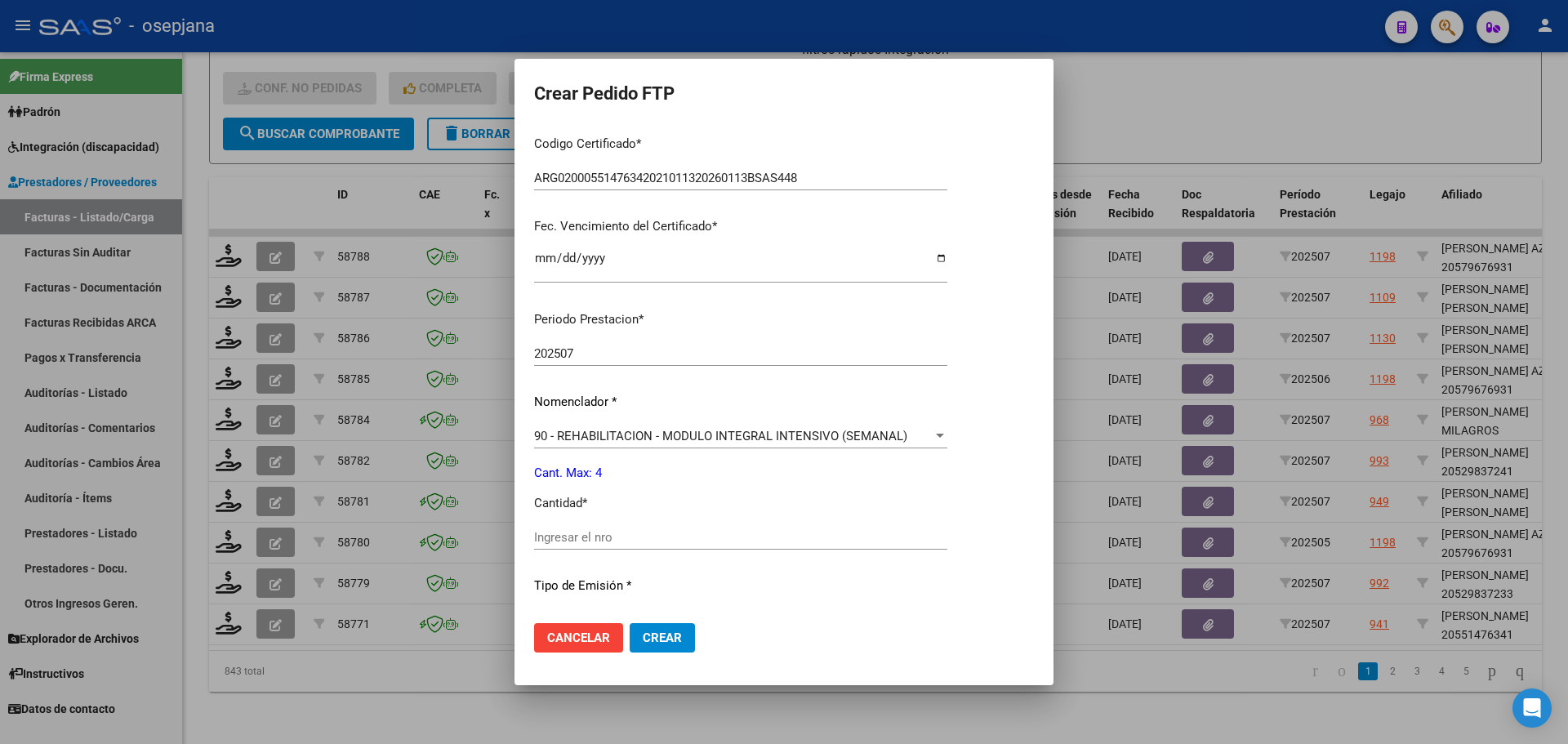
scroll to position [408, 0]
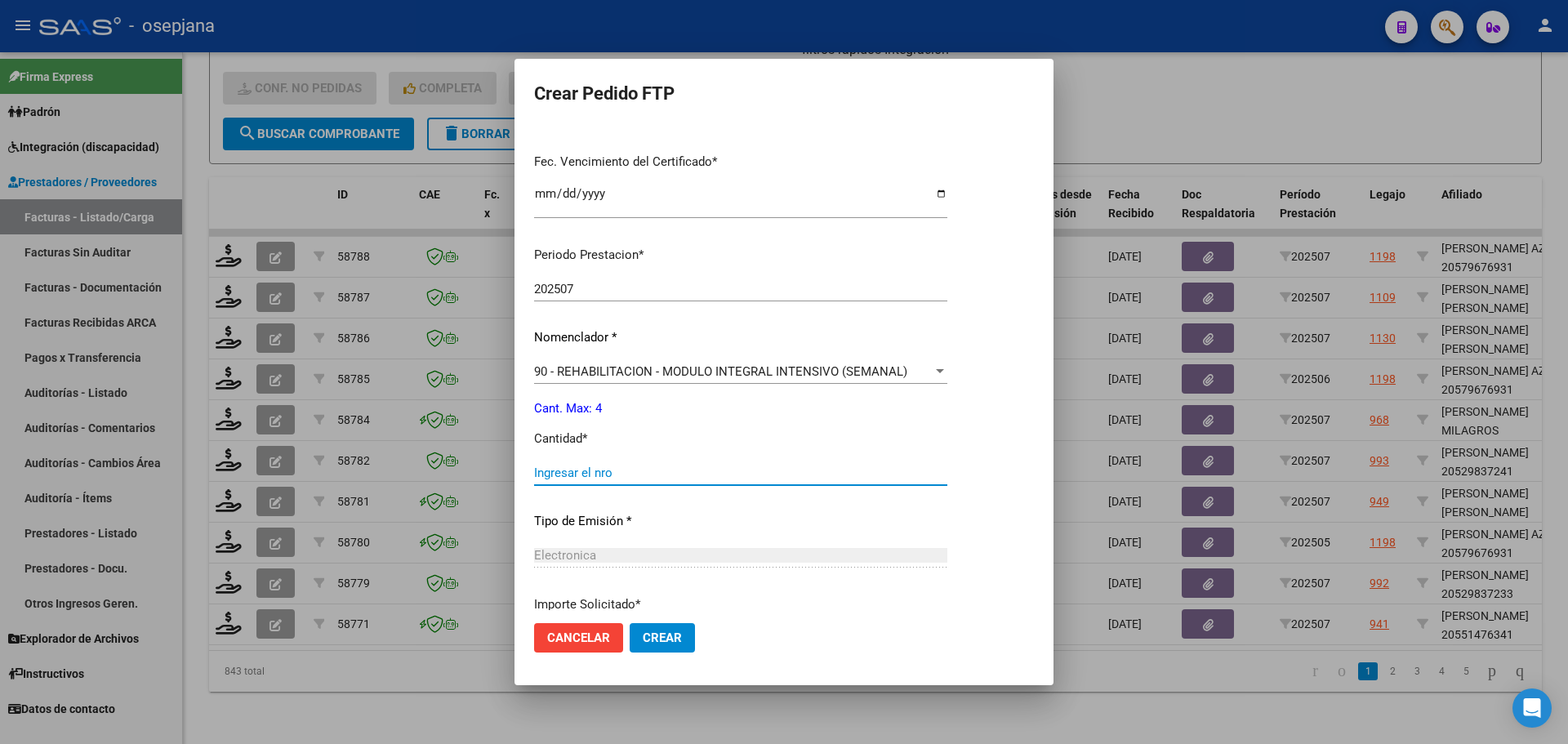
click at [581, 474] on input "Ingresar el nro" at bounding box center [740, 472] width 414 height 14
type input "4"
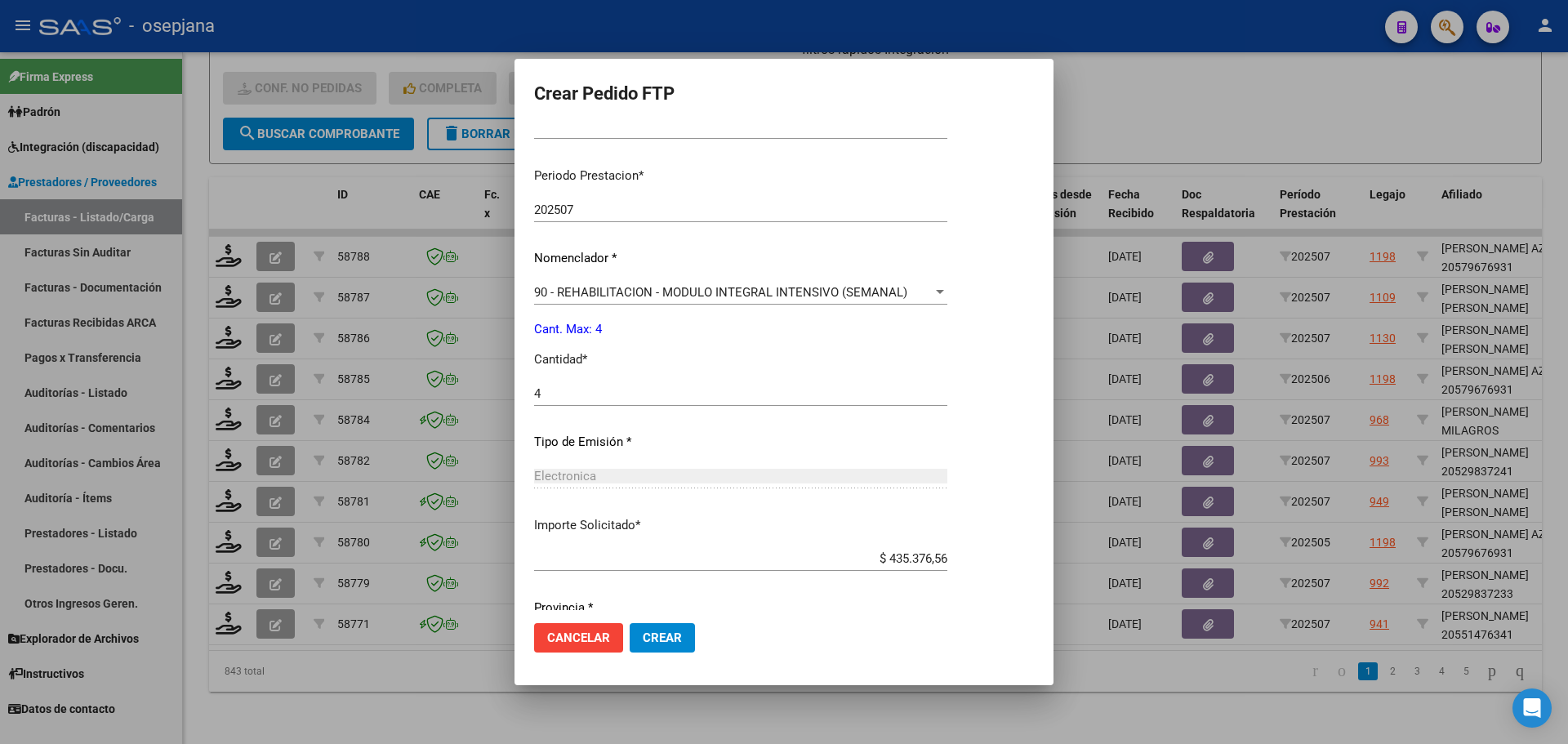
scroll to position [546, 0]
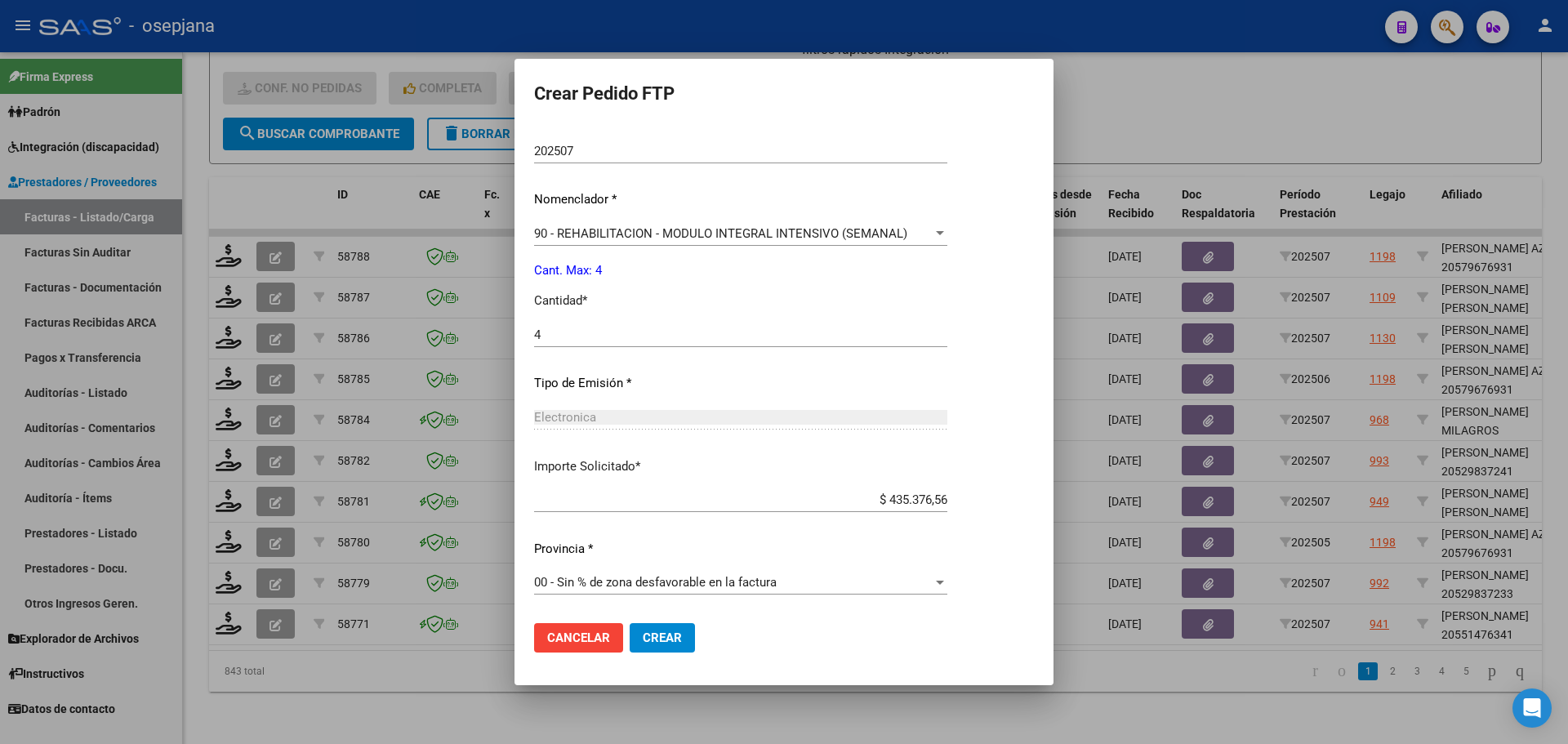
click at [671, 631] on span "Crear" at bounding box center [662, 637] width 39 height 14
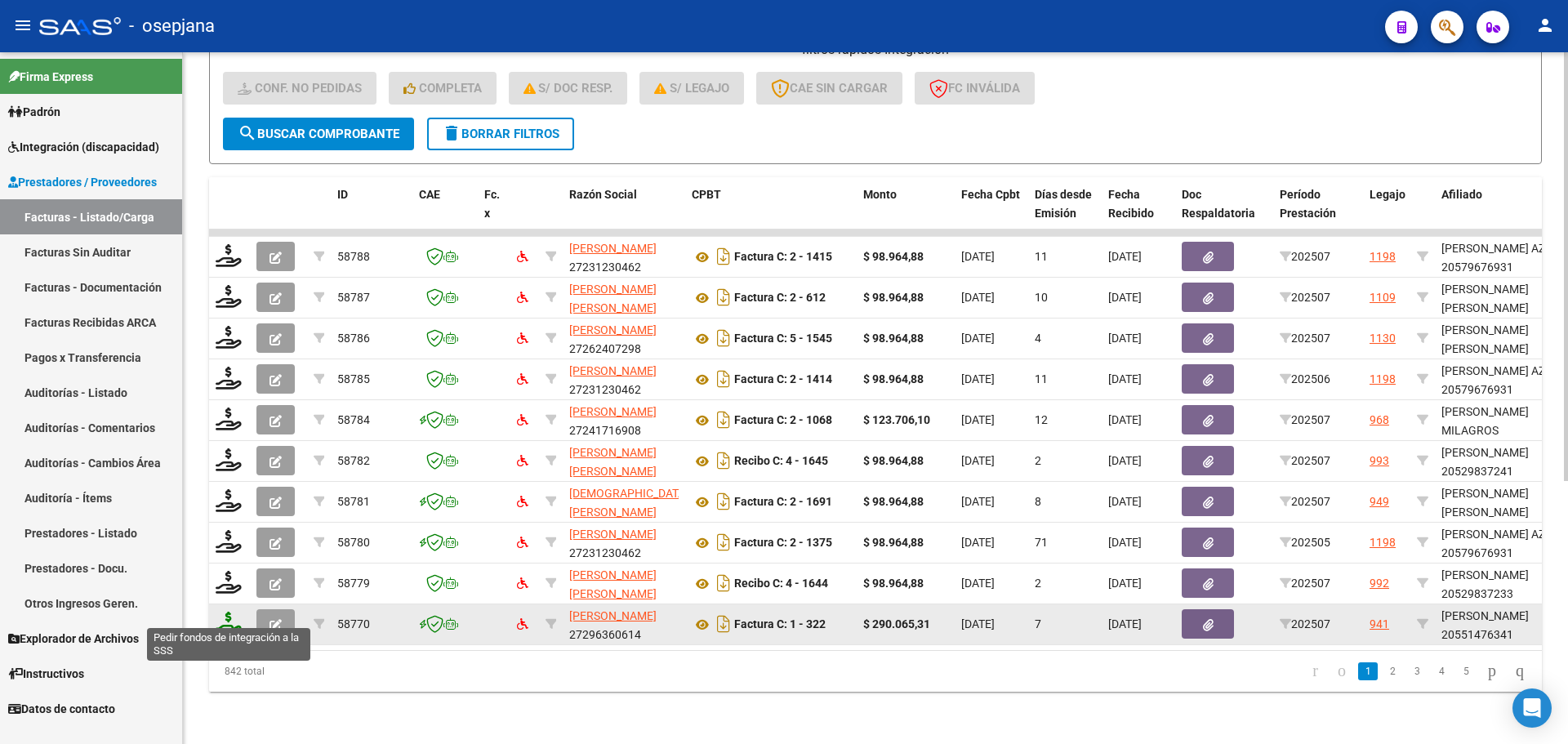
click at [230, 612] on icon at bounding box center [229, 622] width 26 height 23
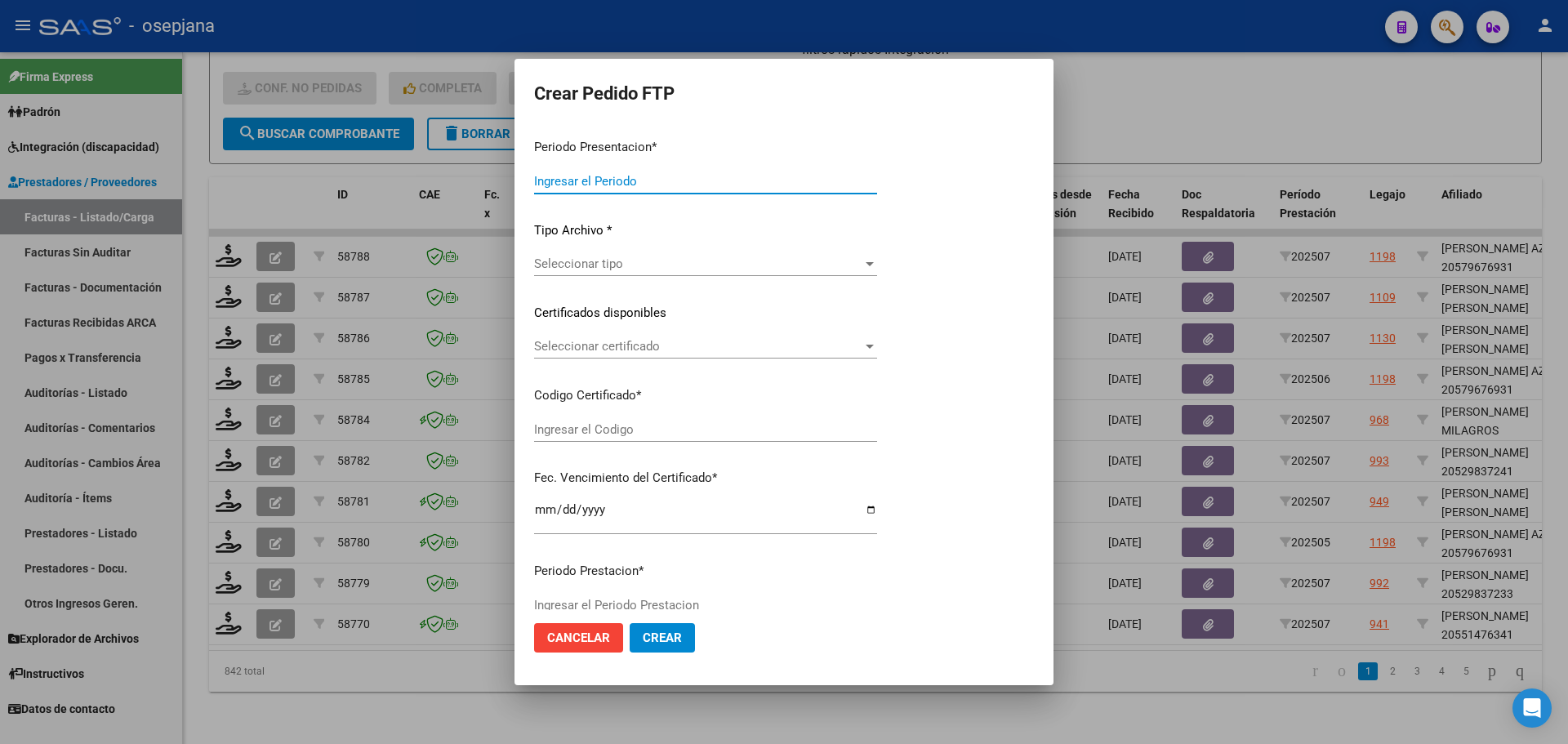
type input "202507"
type input "$ 290.065,31"
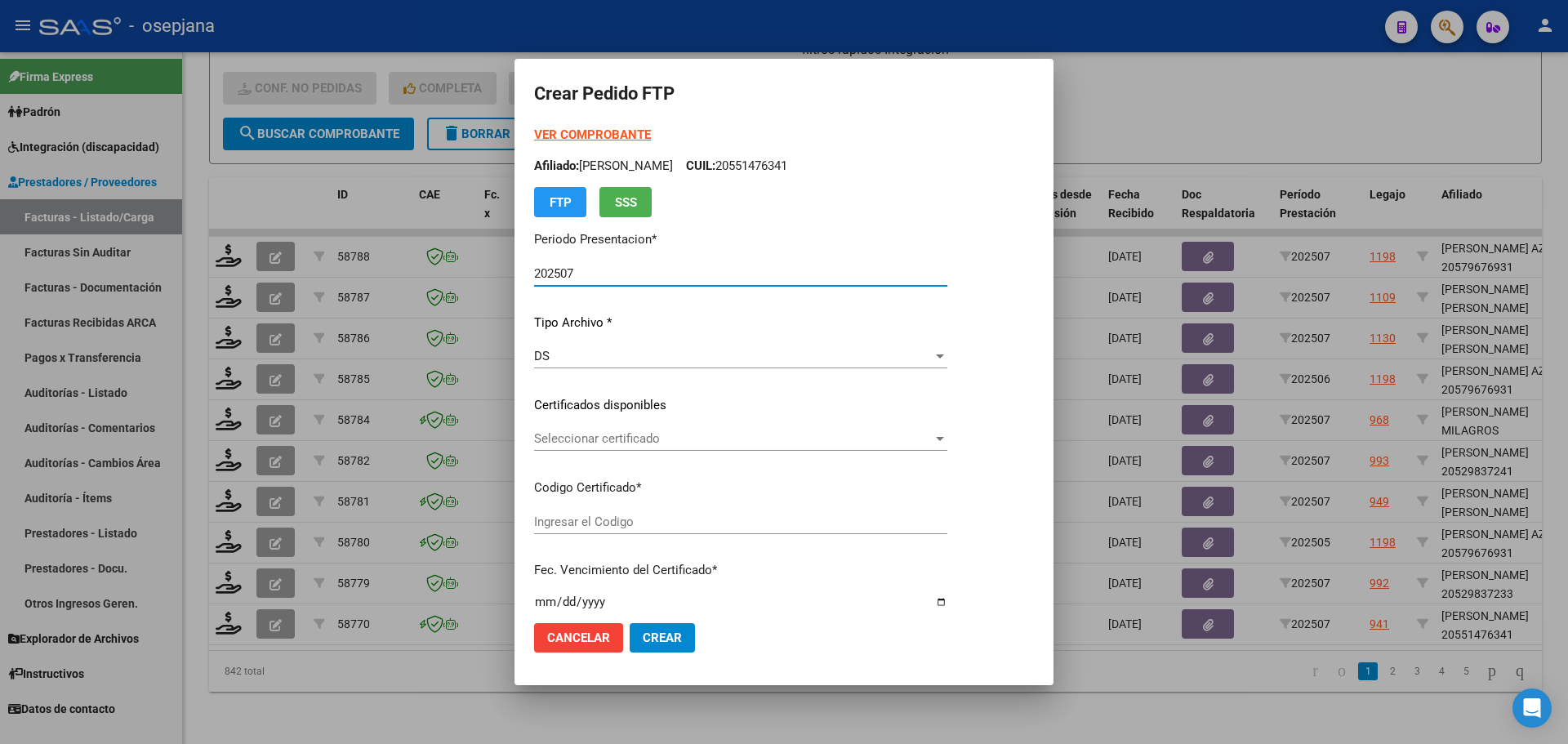
type input "ARG02000551476342021011320260113BSAS448"
type input "[DATE]"
click at [659, 437] on span "Seleccionar certificado" at bounding box center [772, 438] width 477 height 14
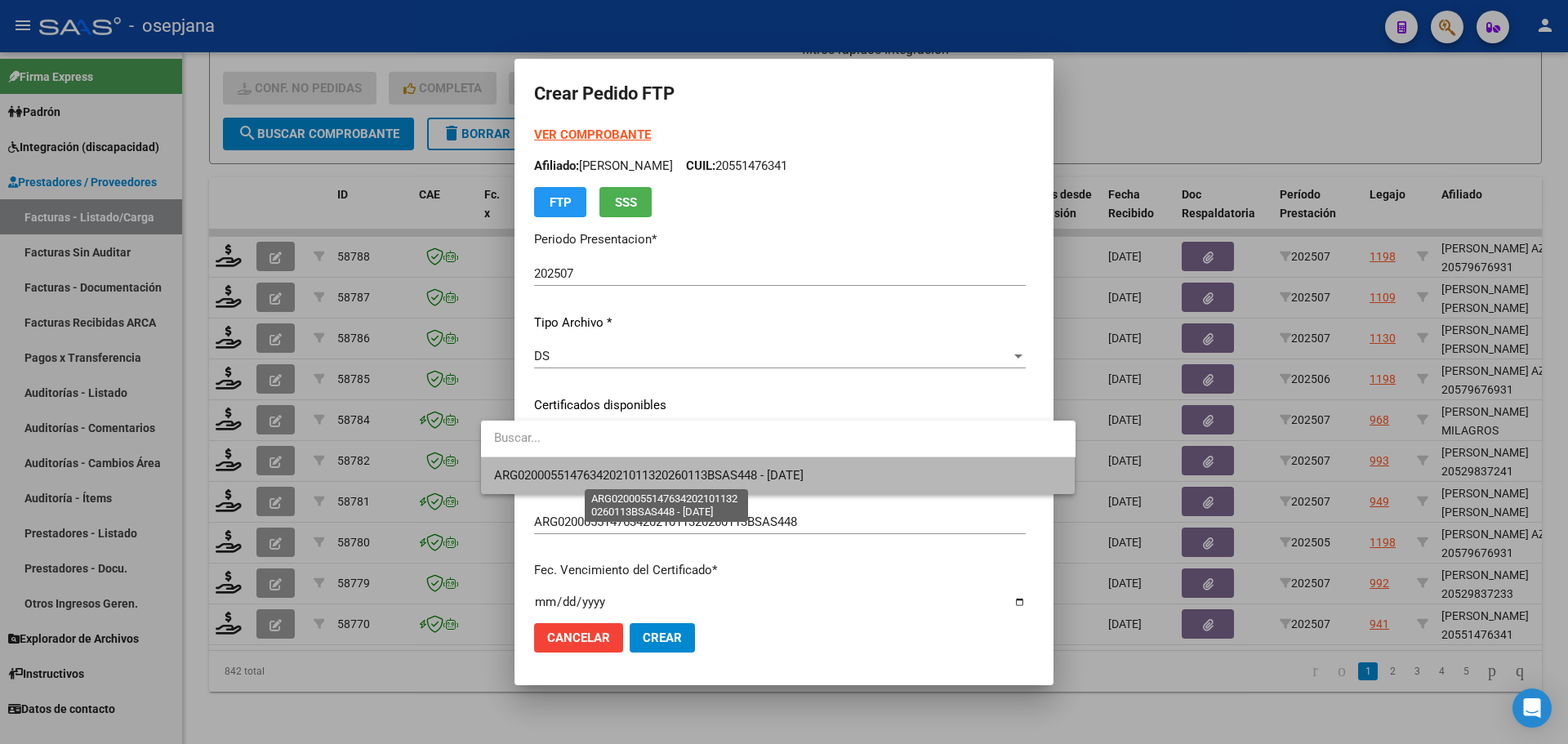
click at [666, 470] on span "ARG02000551476342021011320260113BSAS448 - [DATE]" at bounding box center [649, 475] width 310 height 14
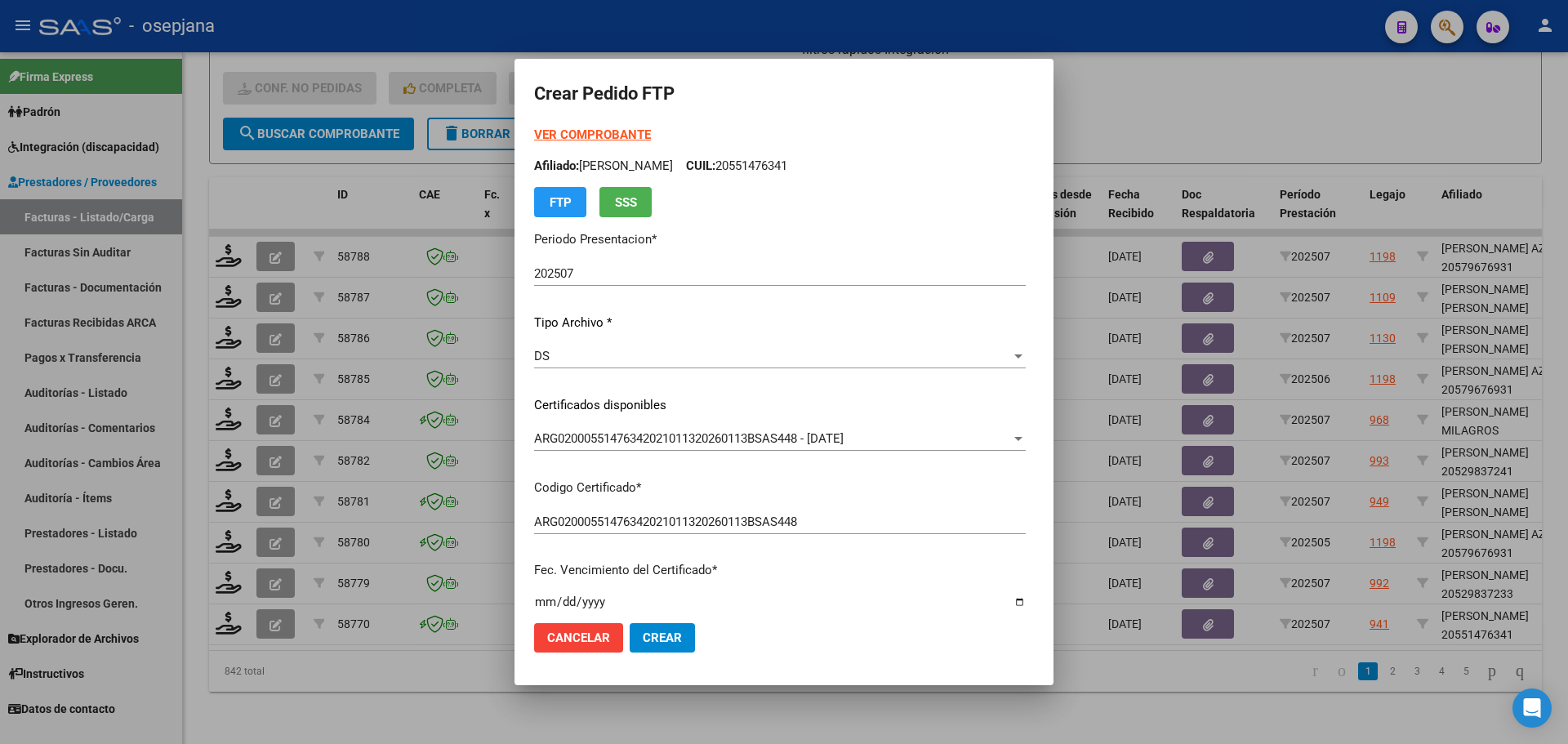
click at [570, 133] on strong "VER COMPROBANTE" at bounding box center [592, 134] width 117 height 14
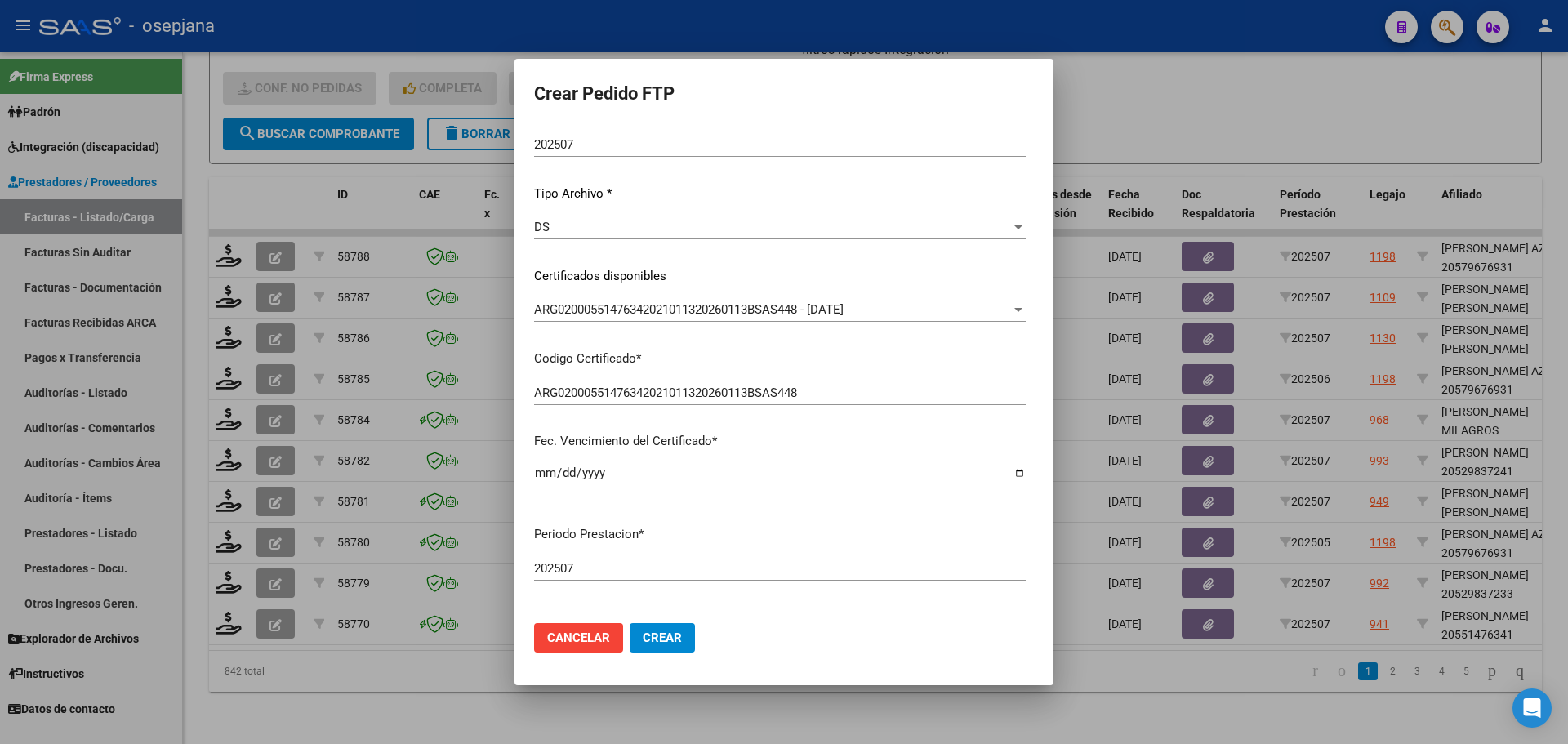
scroll to position [326, 0]
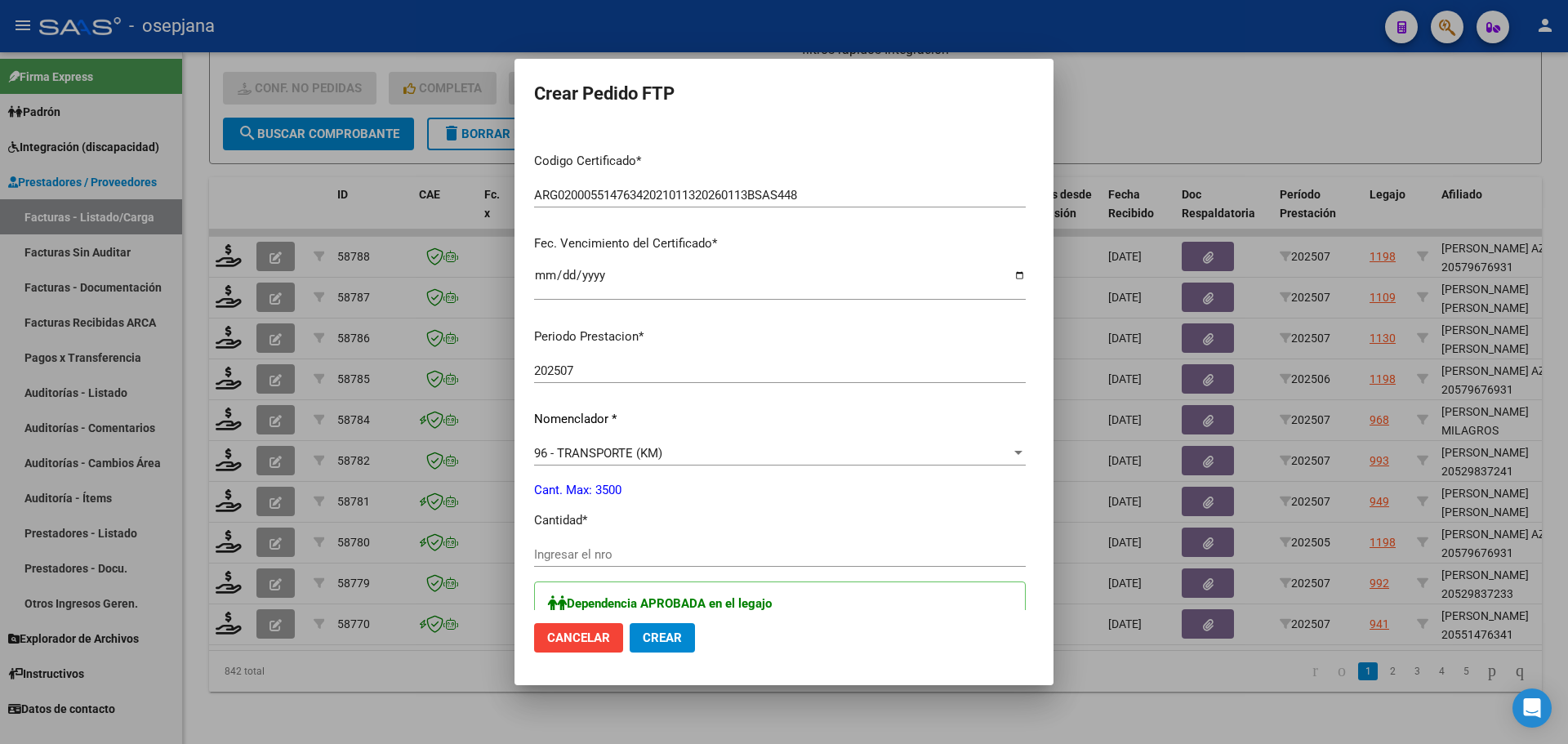
click at [563, 550] on input "Ingresar el nro" at bounding box center [779, 554] width 492 height 14
type input "397"
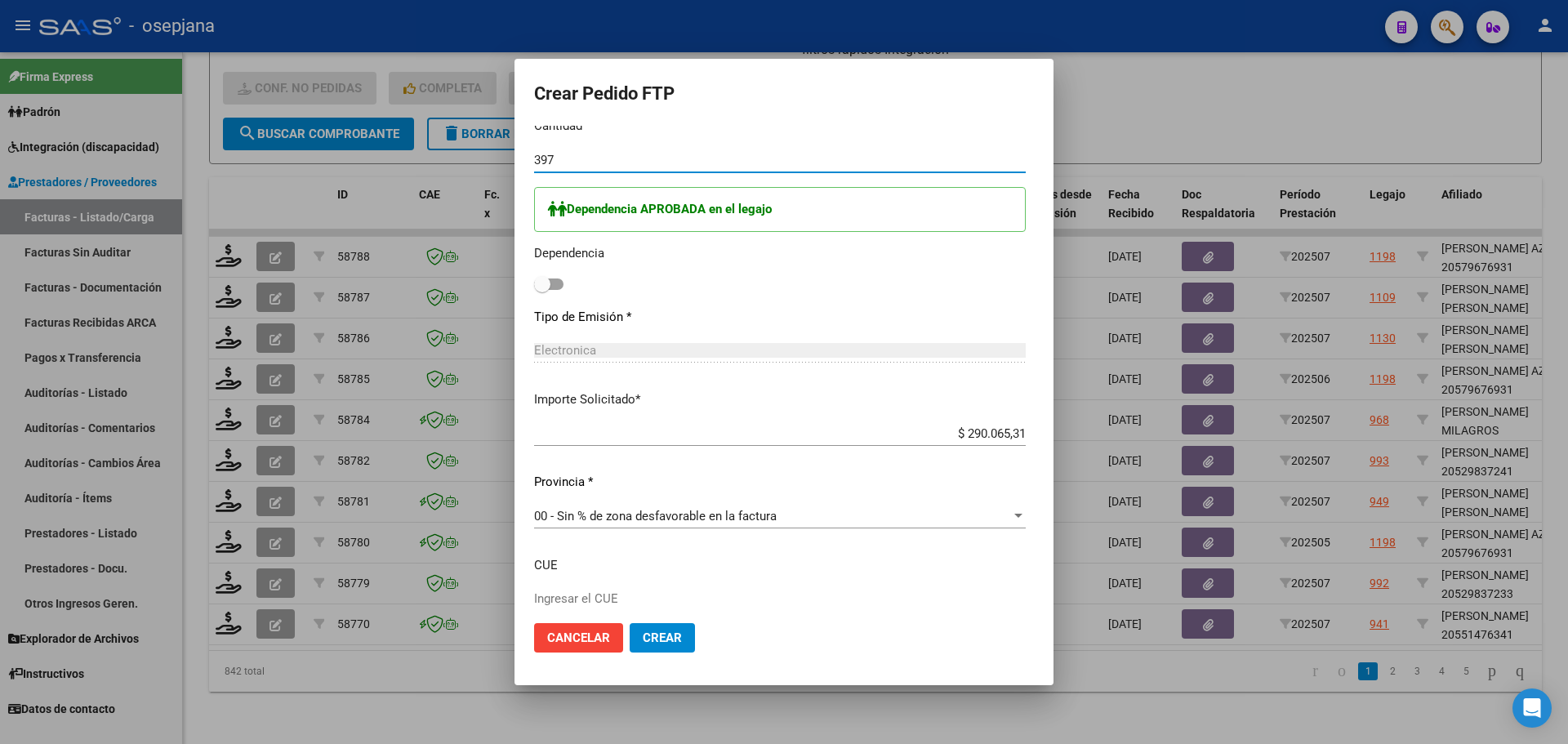
scroll to position [735, 0]
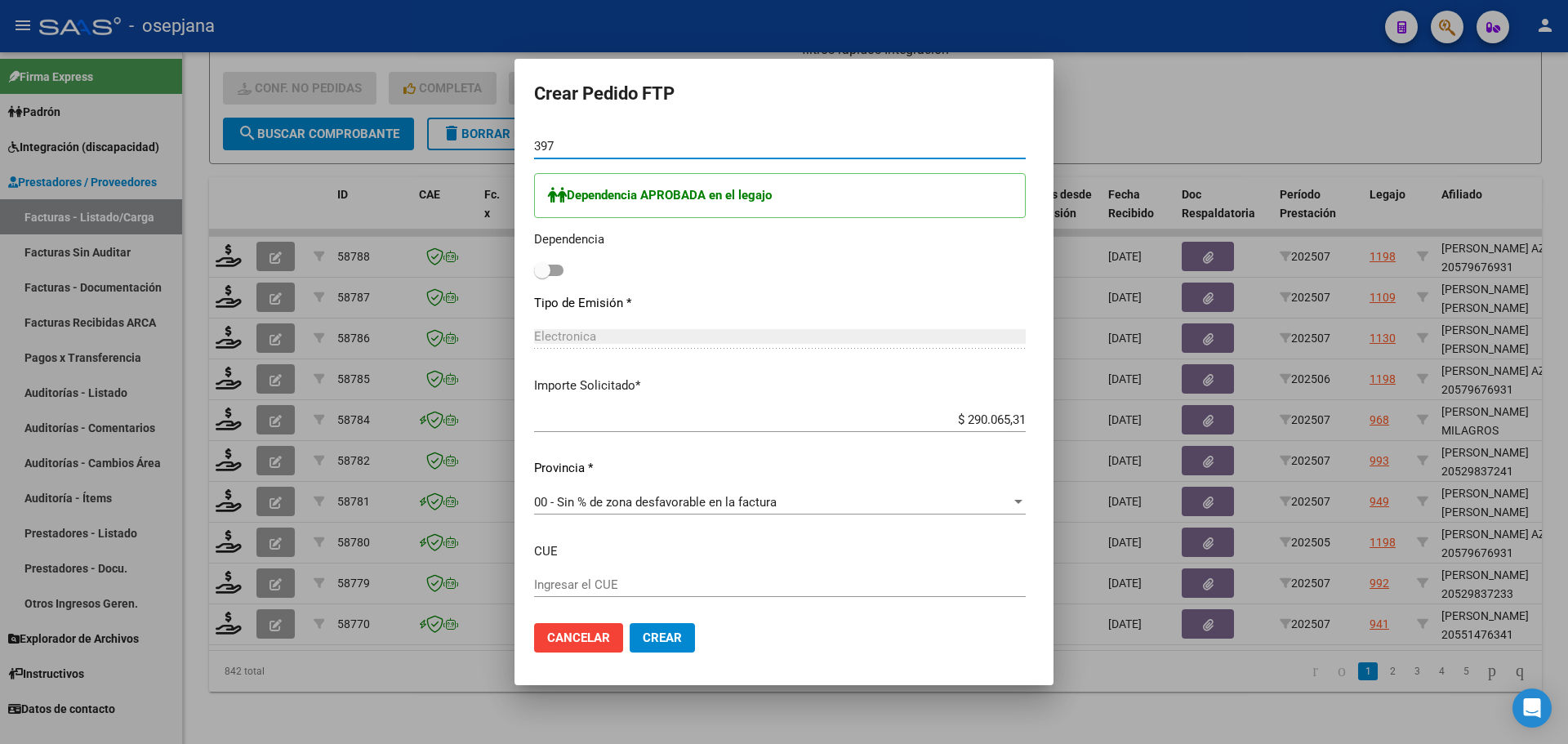
click at [534, 270] on span at bounding box center [548, 269] width 29 height 11
click at [541, 276] on input "checkbox" at bounding box center [541, 276] width 1 height 1
checkbox input "true"
click at [643, 631] on span "Crear" at bounding box center [662, 637] width 39 height 14
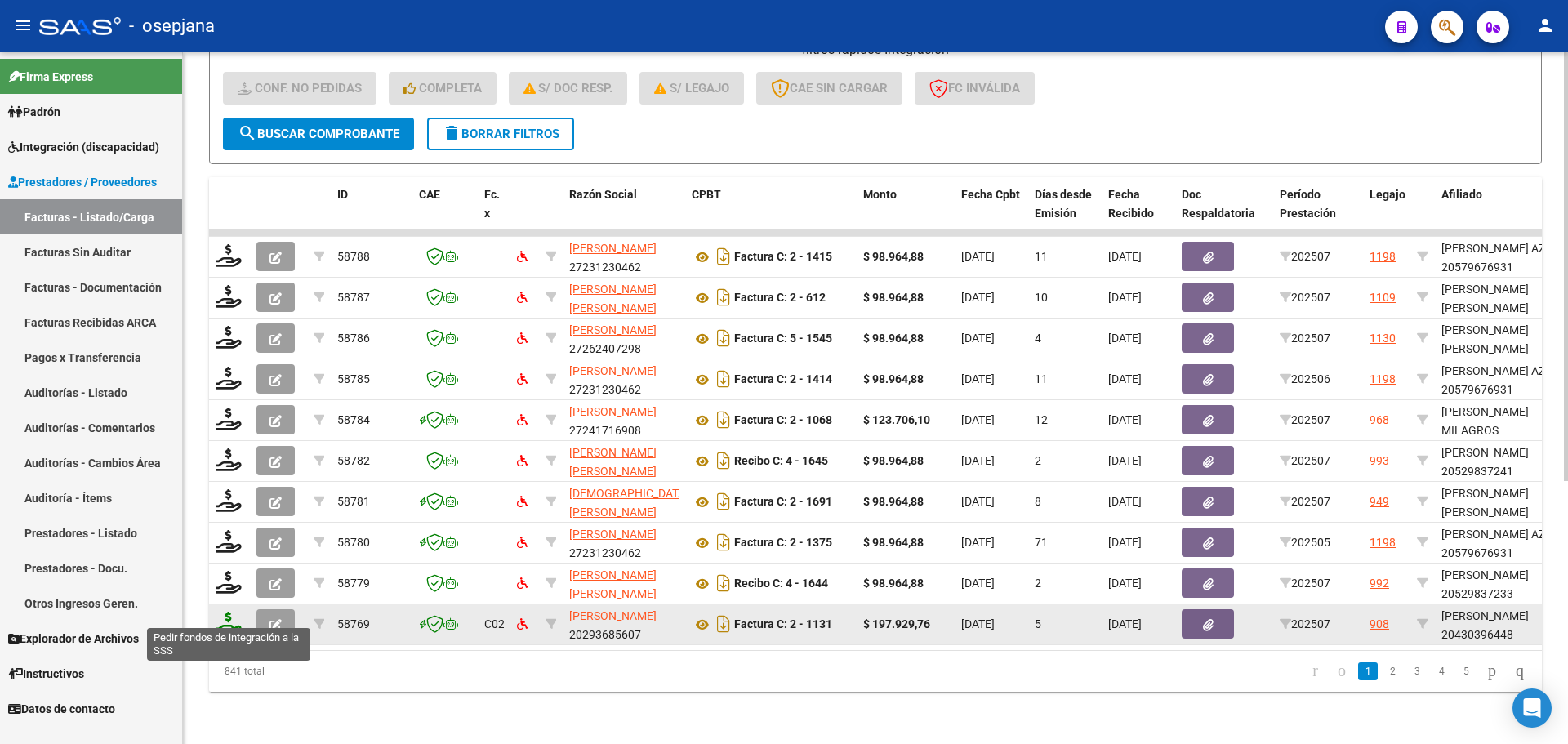
click at [220, 616] on icon at bounding box center [229, 622] width 26 height 23
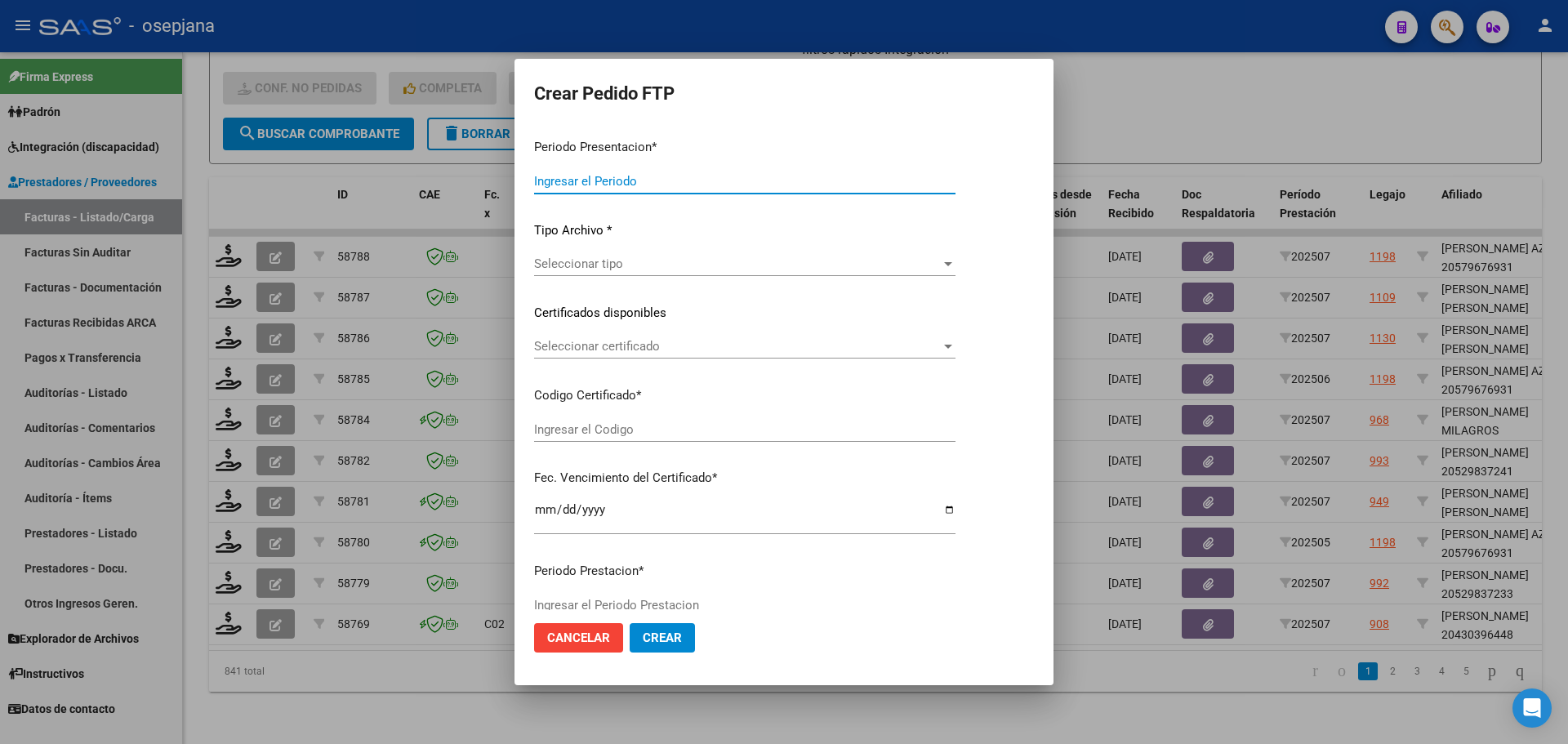
type input "202507"
type input "$ 197.929,76"
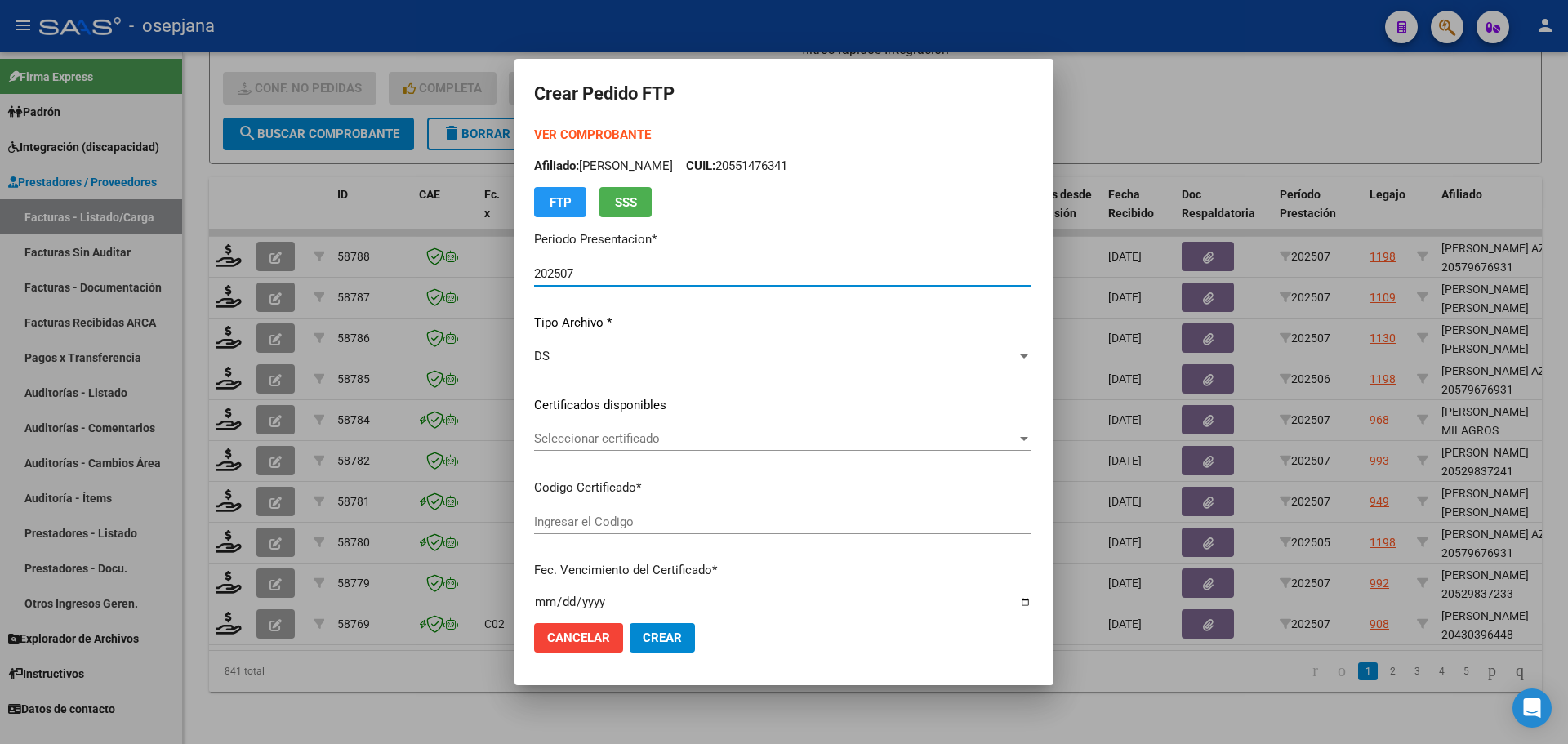
type input "SIN/NRO"
type input "[DATE]"
click at [613, 433] on span "Seleccionar certificado" at bounding box center [732, 438] width 398 height 14
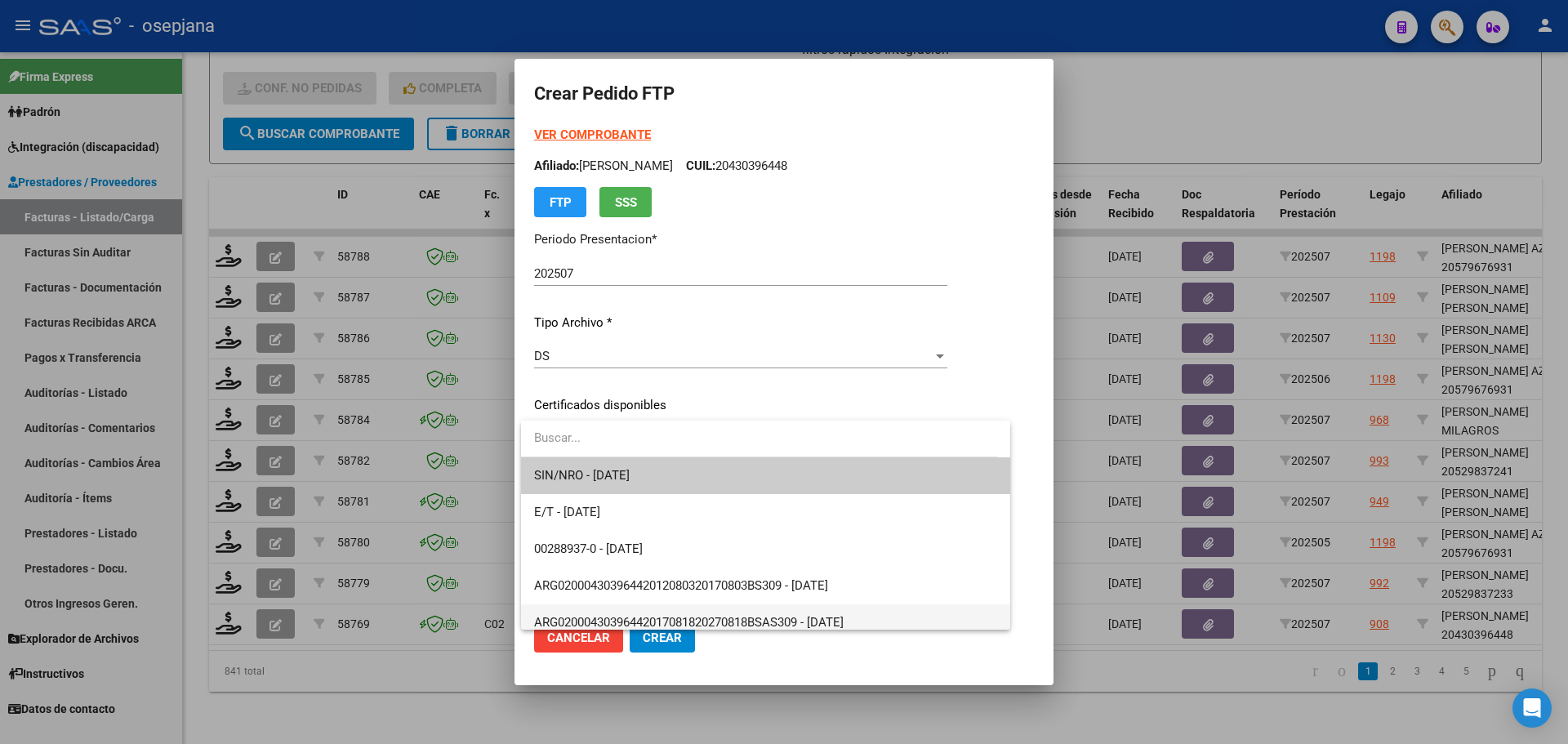
click at [715, 611] on span "ARG02000430396442017081820270818BSAS309 - [DATE]" at bounding box center [765, 622] width 463 height 37
type input "ARG02000430396442017081820270818BSAS309"
type input "[DATE]"
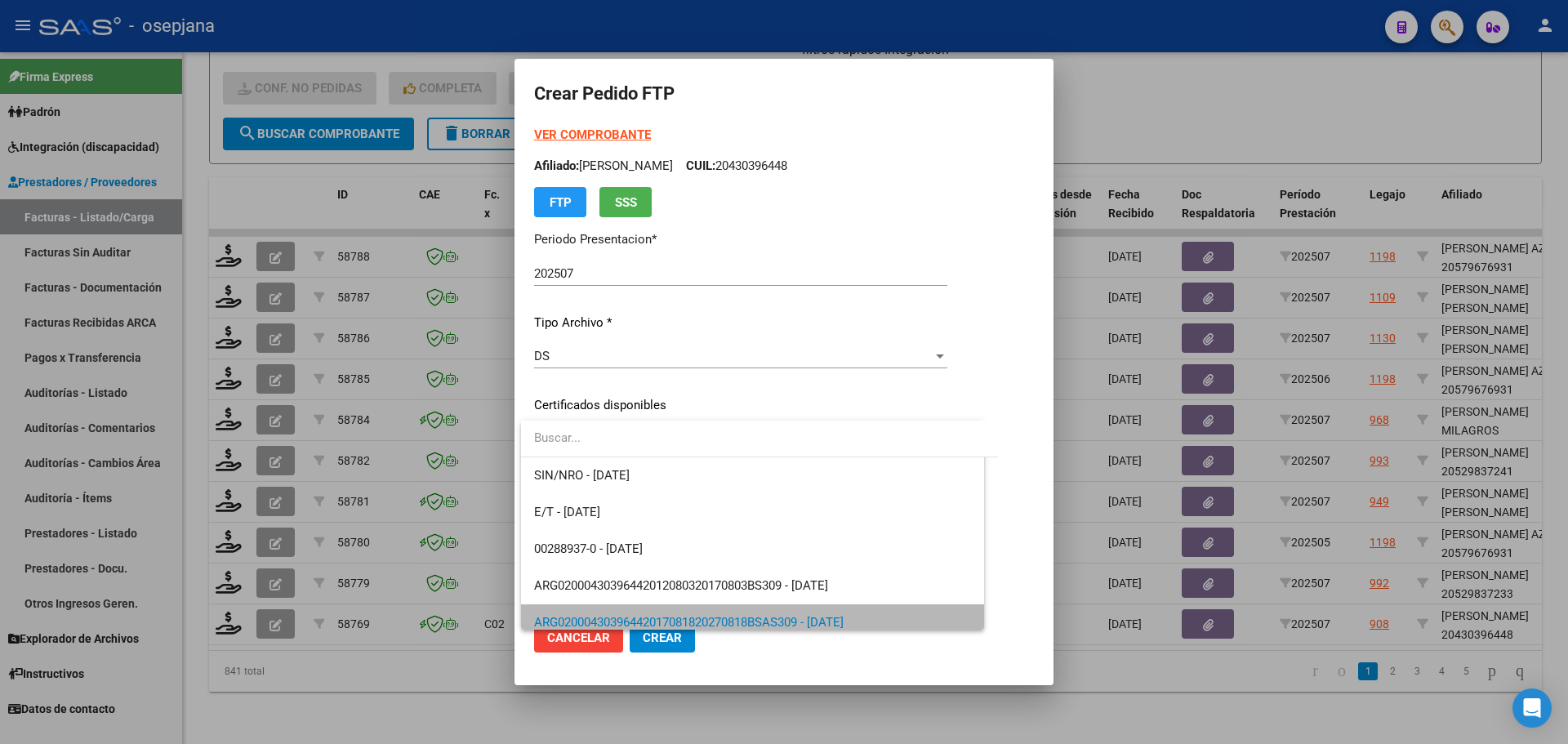
scroll to position [11, 0]
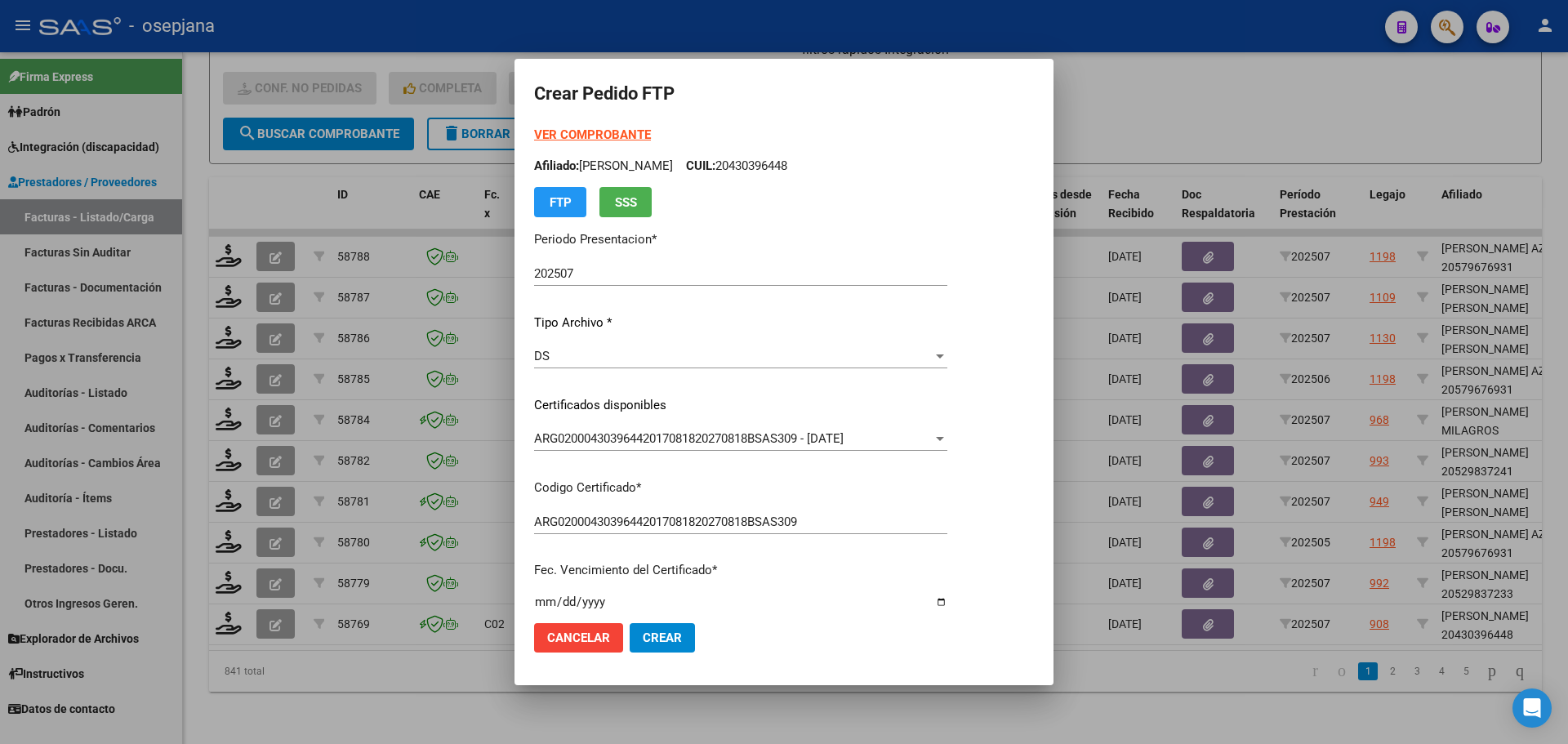
click at [601, 137] on strong "VER COMPROBANTE" at bounding box center [592, 134] width 117 height 14
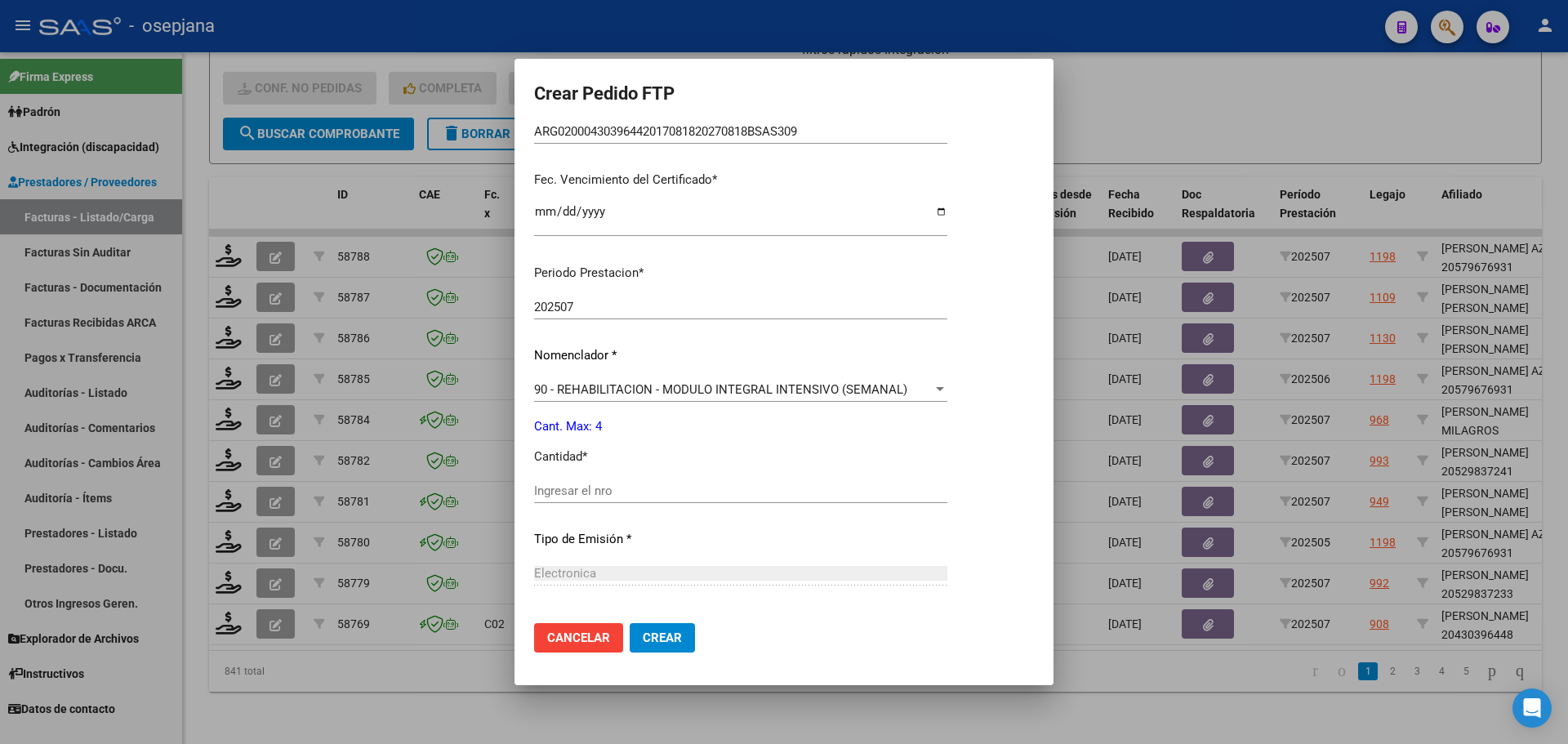
scroll to position [408, 0]
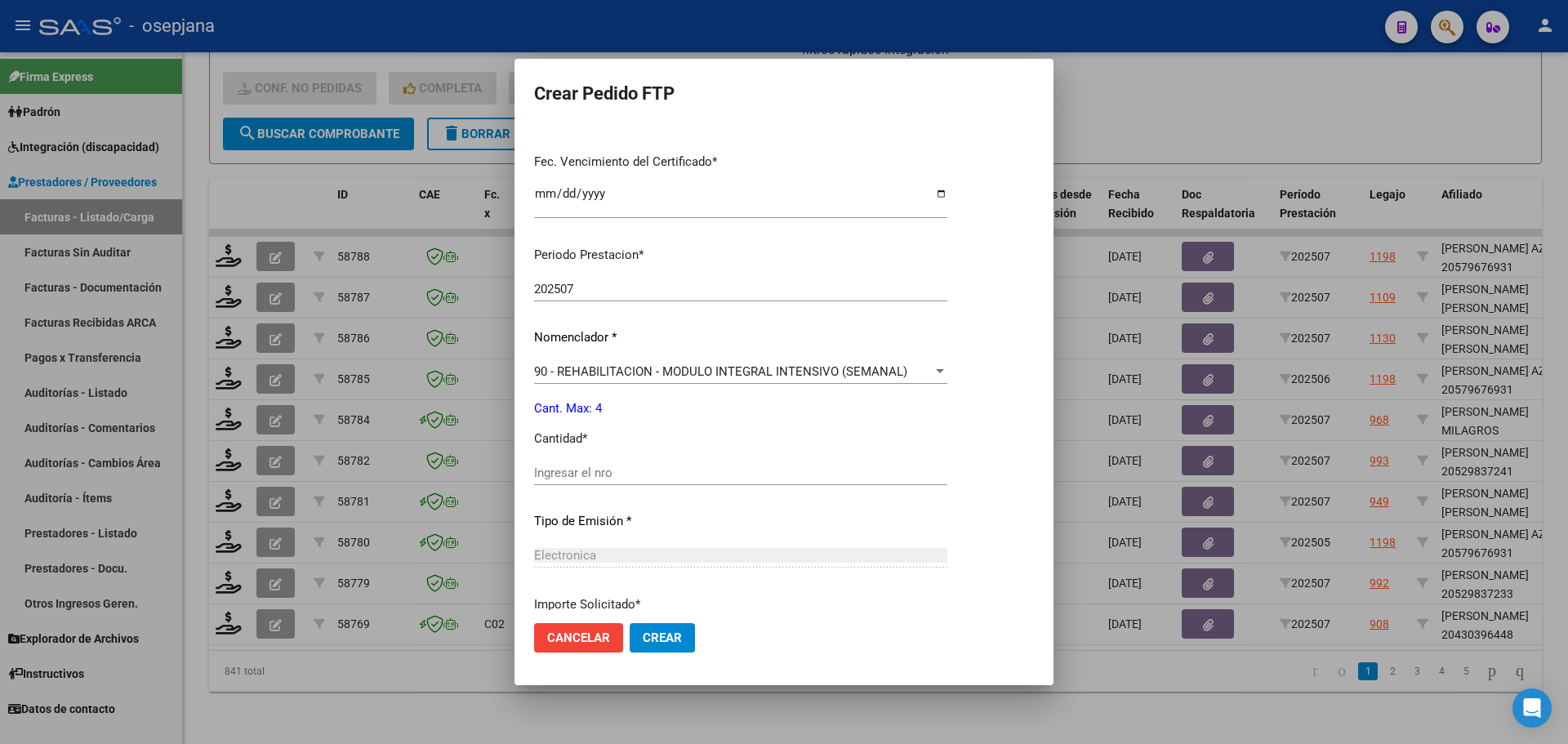
click at [568, 468] on input "Ingresar el nro" at bounding box center [740, 472] width 414 height 14
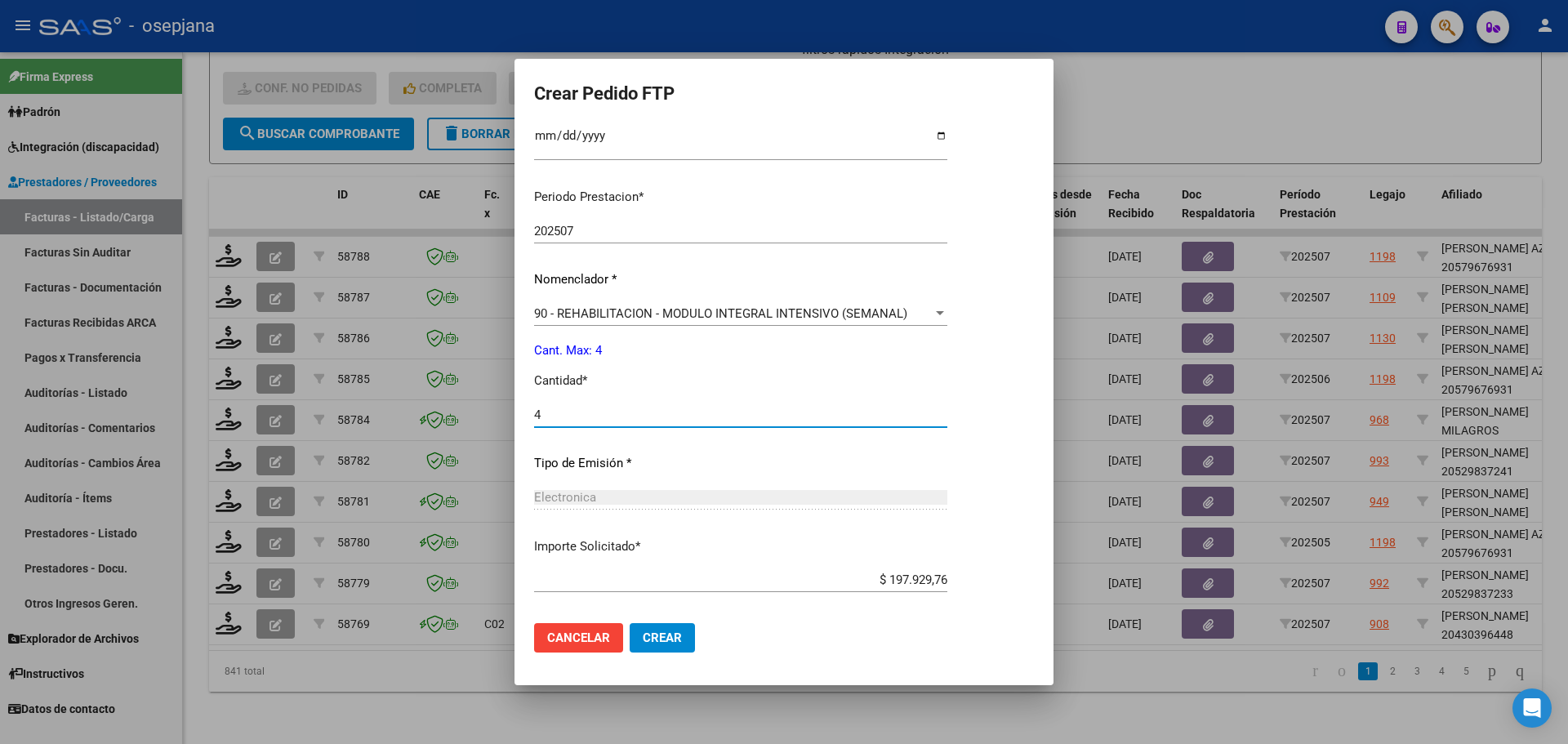
scroll to position [546, 0]
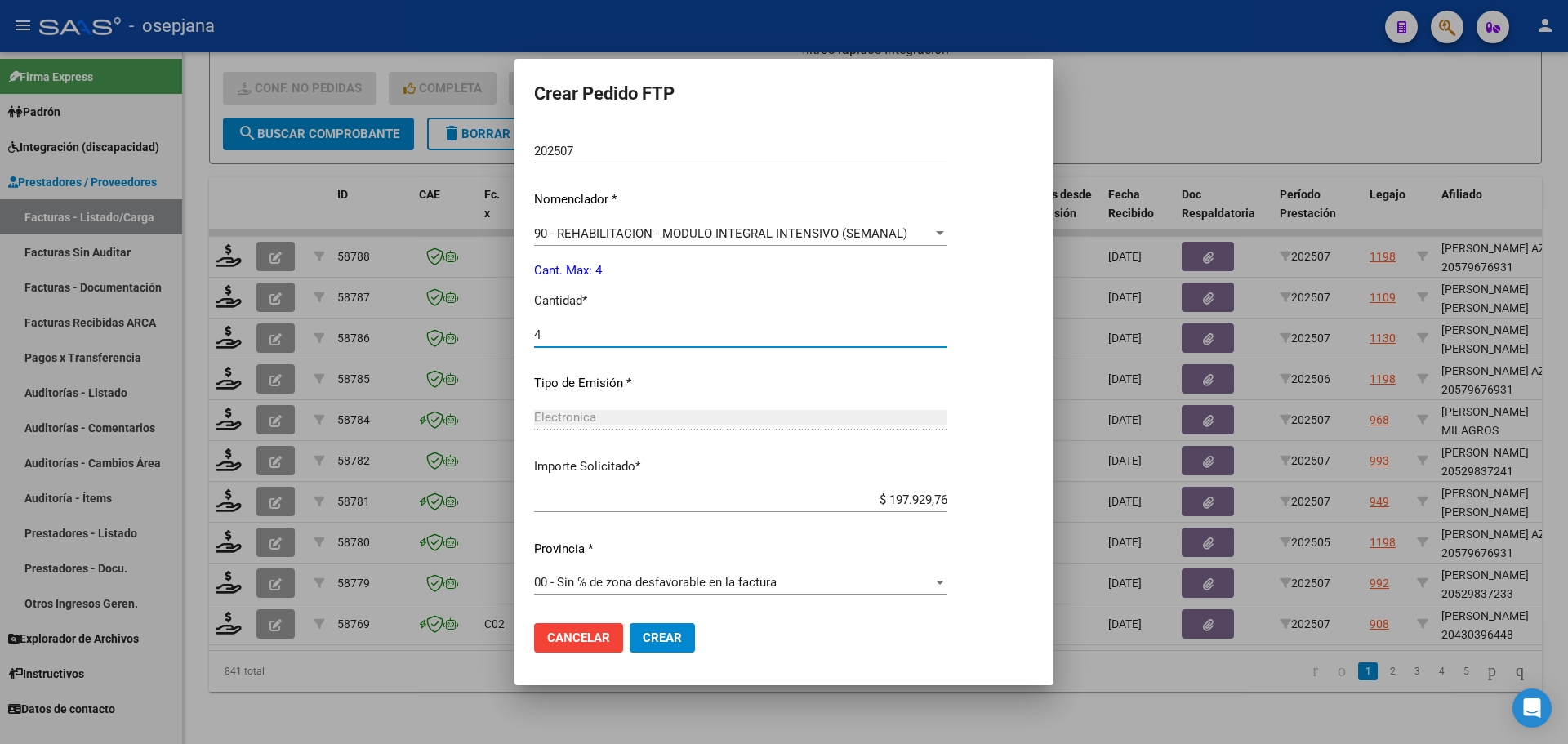
type input "4"
click at [684, 634] on button "Crear" at bounding box center [662, 637] width 66 height 29
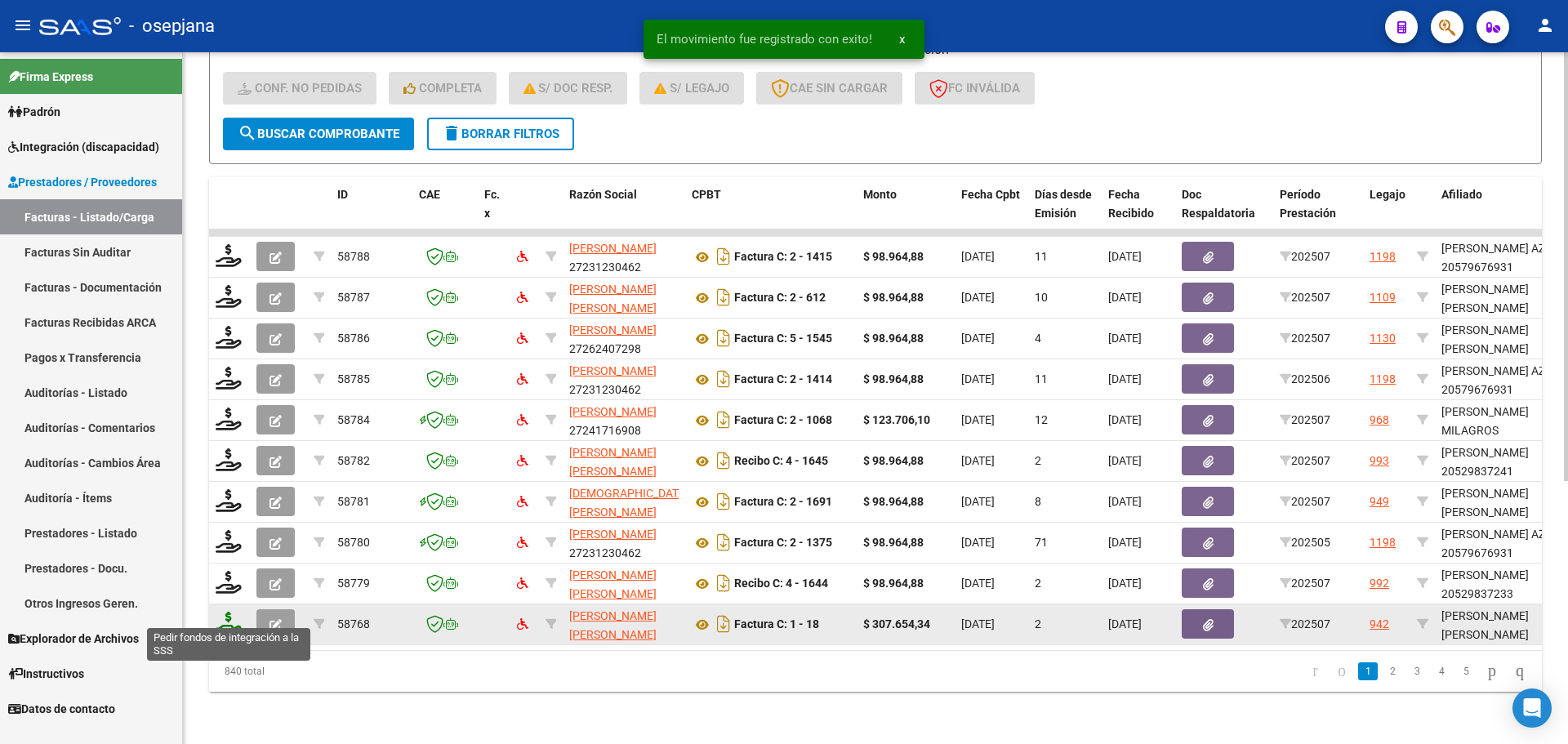
click at [223, 611] on icon at bounding box center [229, 622] width 26 height 23
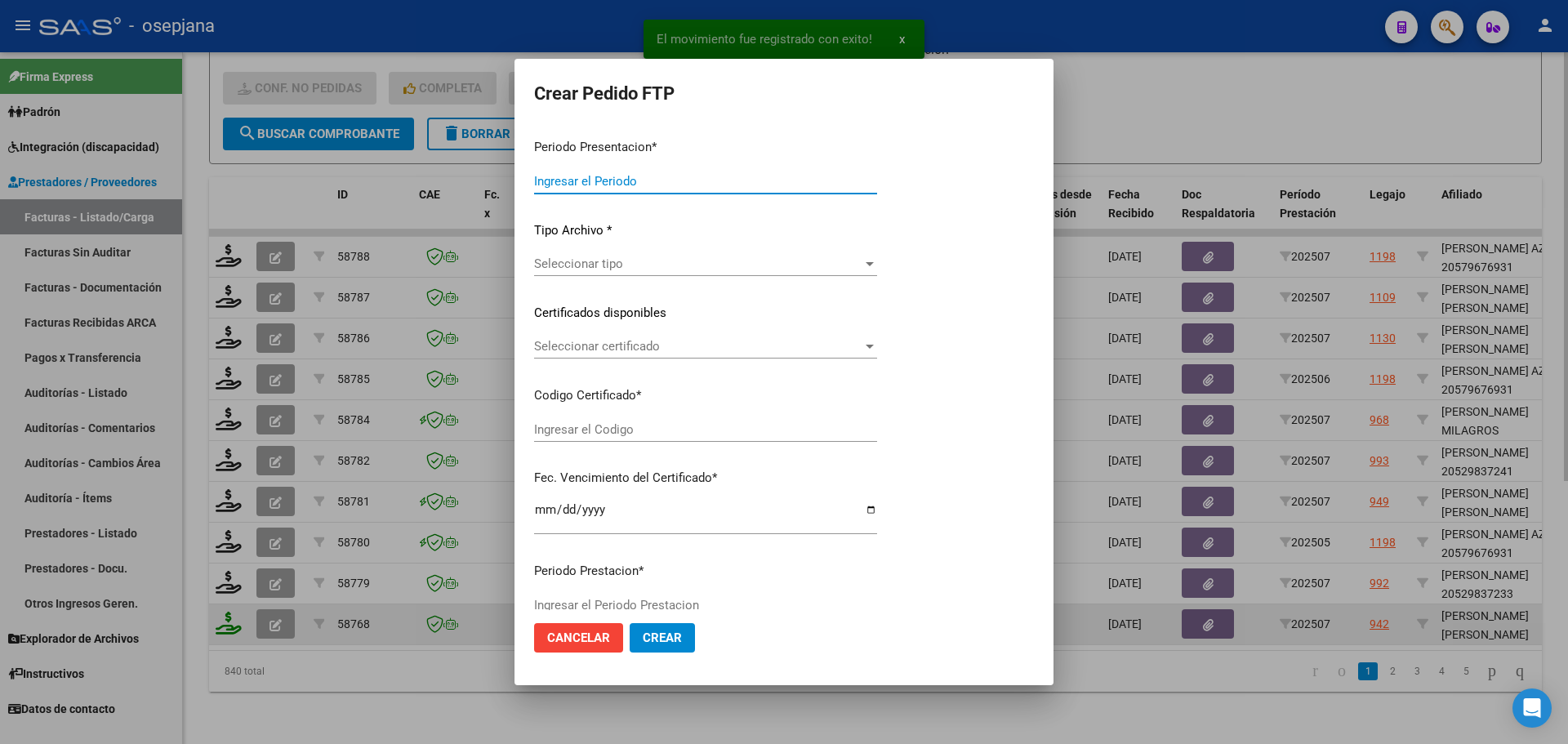
type input "202507"
type input "$ 307.654,34"
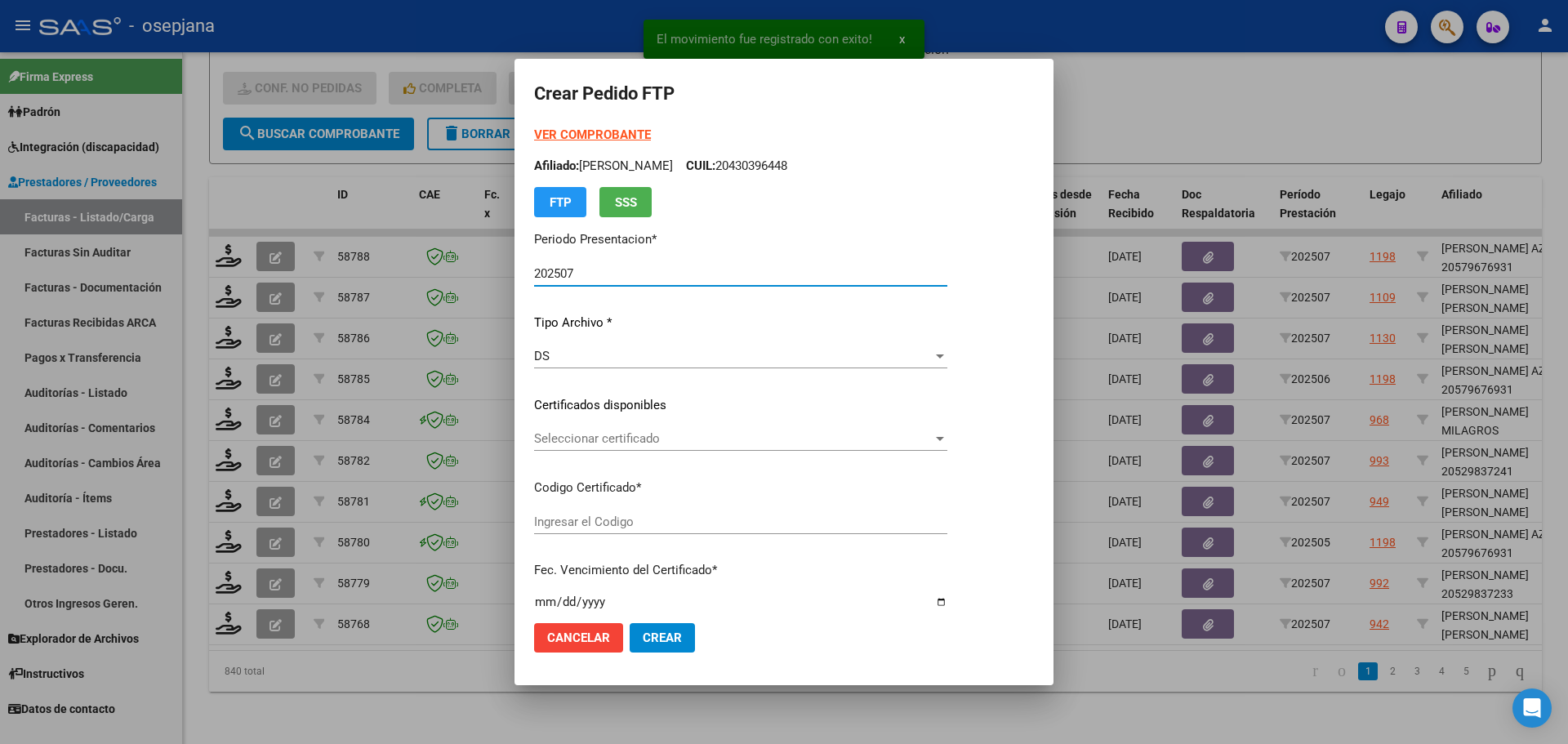
type input "ARG02000526141912023112920331129BSAS311"
type input "[DATE]"
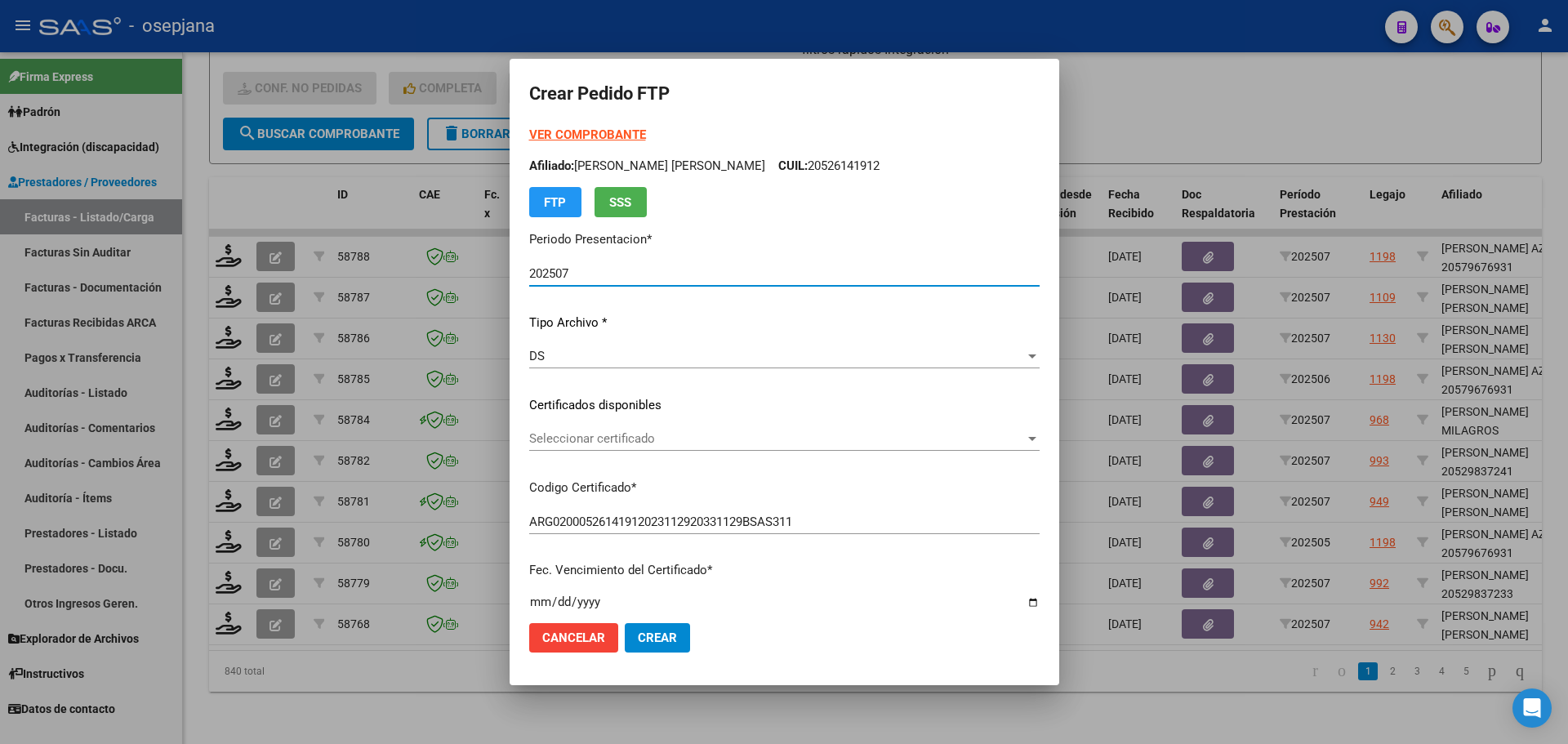
click at [673, 438] on span "Seleccionar certificado" at bounding box center [777, 438] width 495 height 14
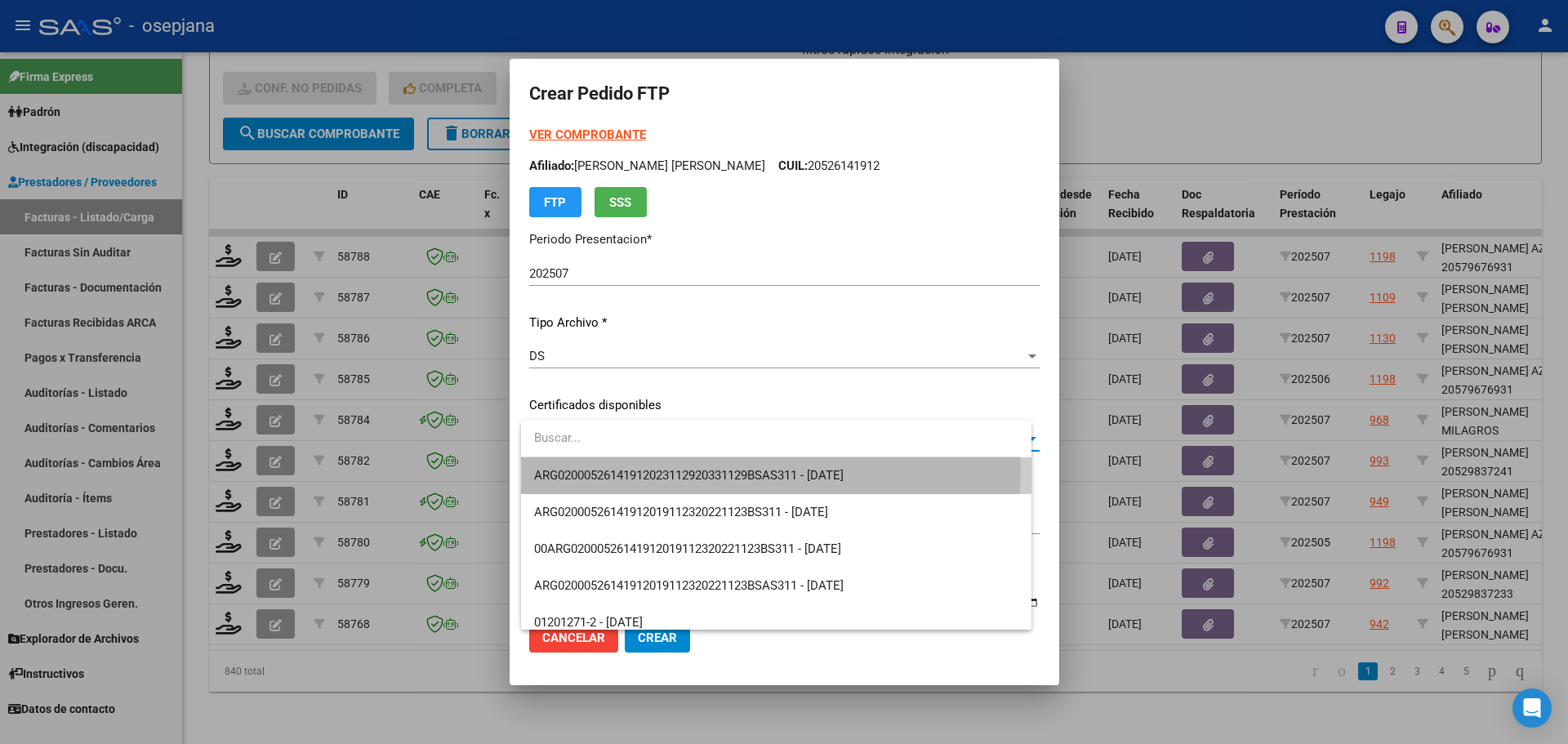
click at [675, 467] on span "ARG02000526141912023112920331129BSAS311 - [DATE]" at bounding box center [776, 475] width 484 height 37
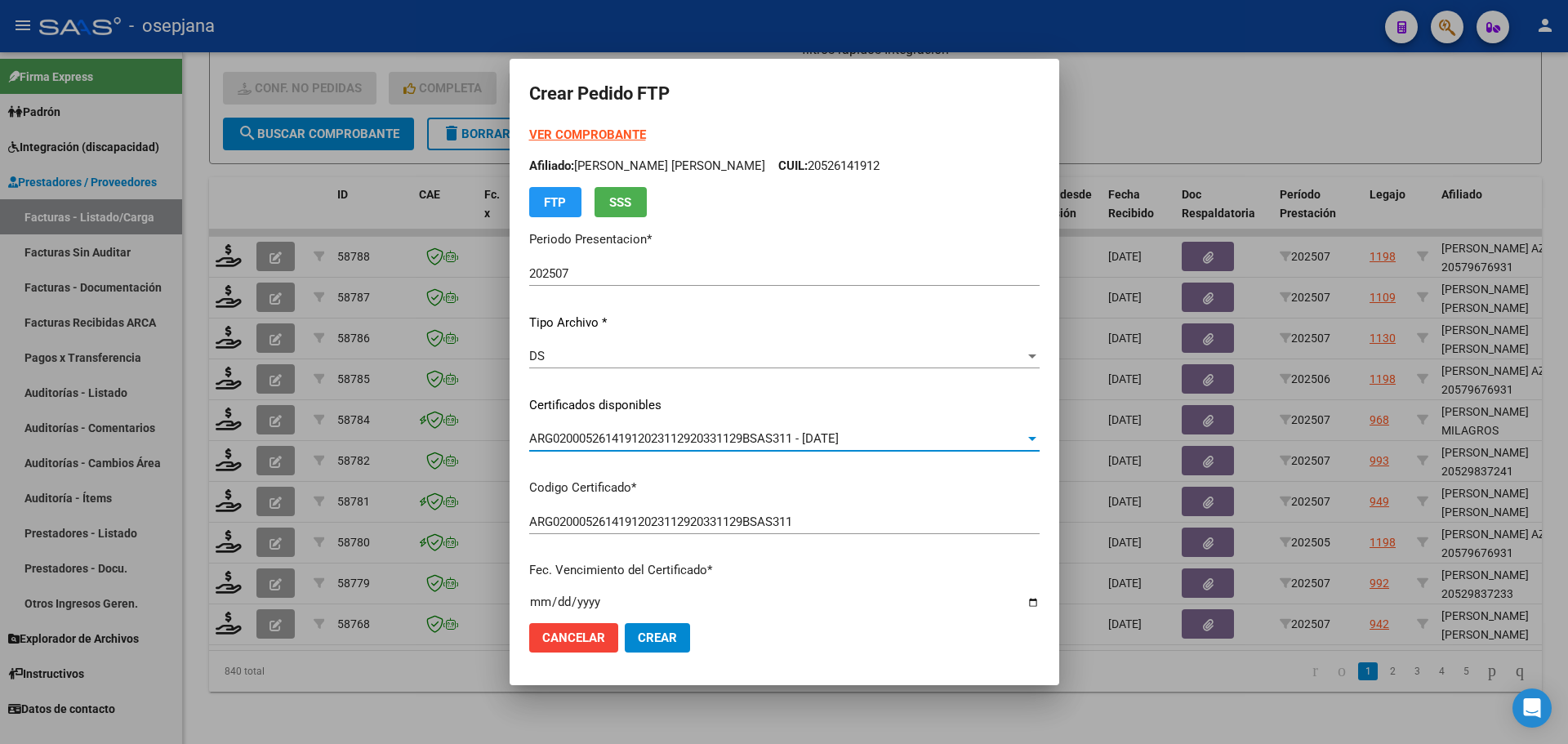
click at [622, 129] on strong "VER COMPROBANTE" at bounding box center [587, 134] width 117 height 14
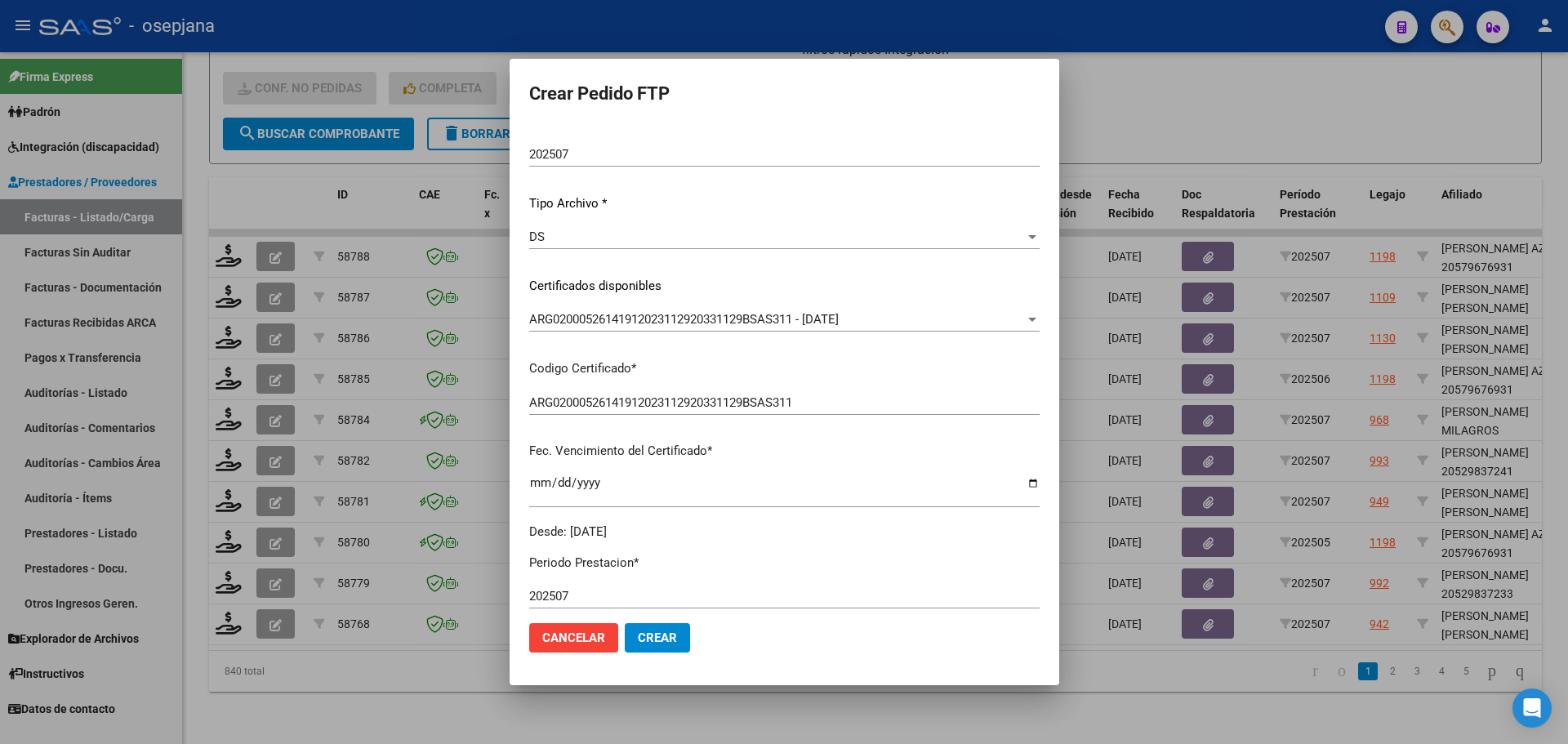
scroll to position [326, 0]
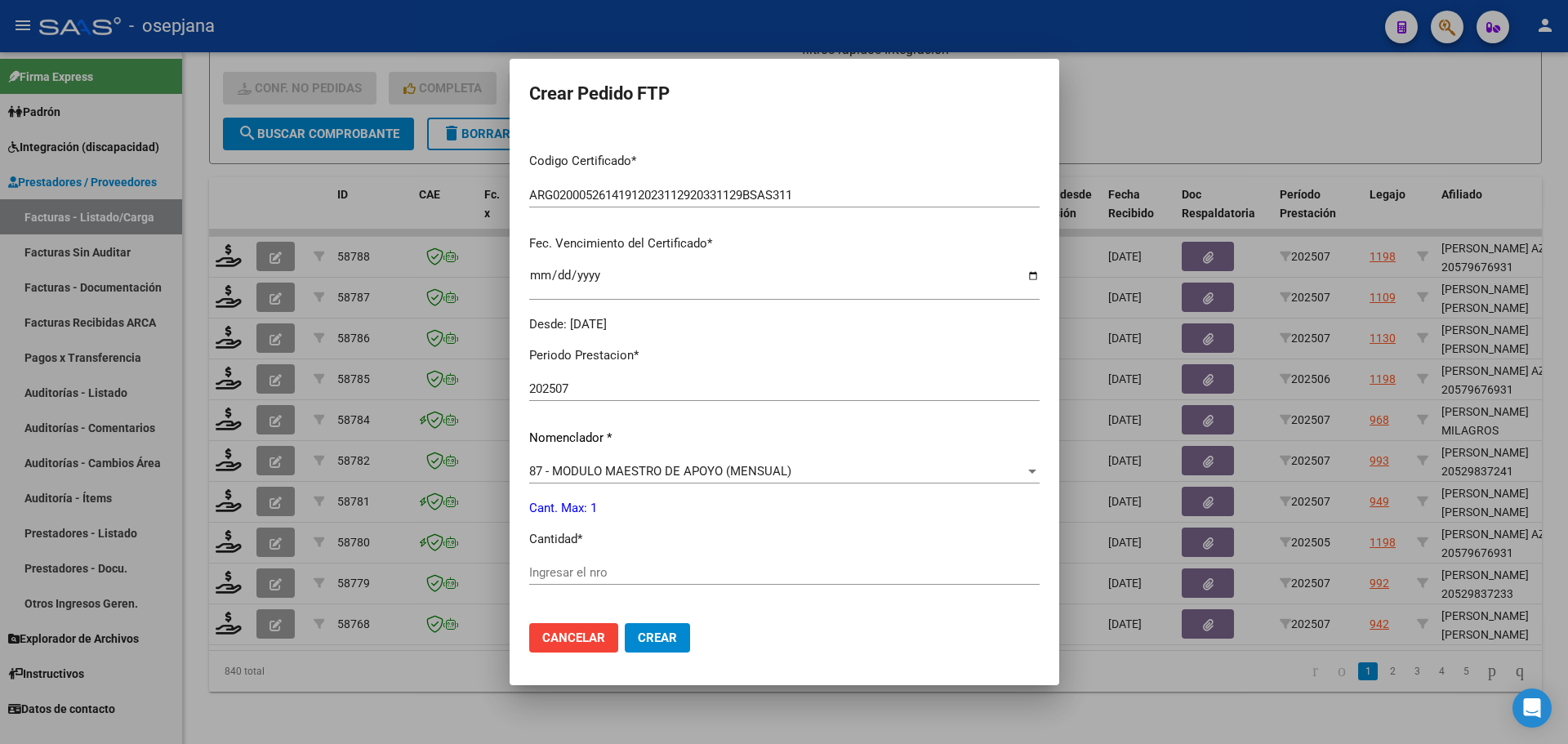
click at [594, 572] on input "Ingresar el nro" at bounding box center [784, 572] width 511 height 14
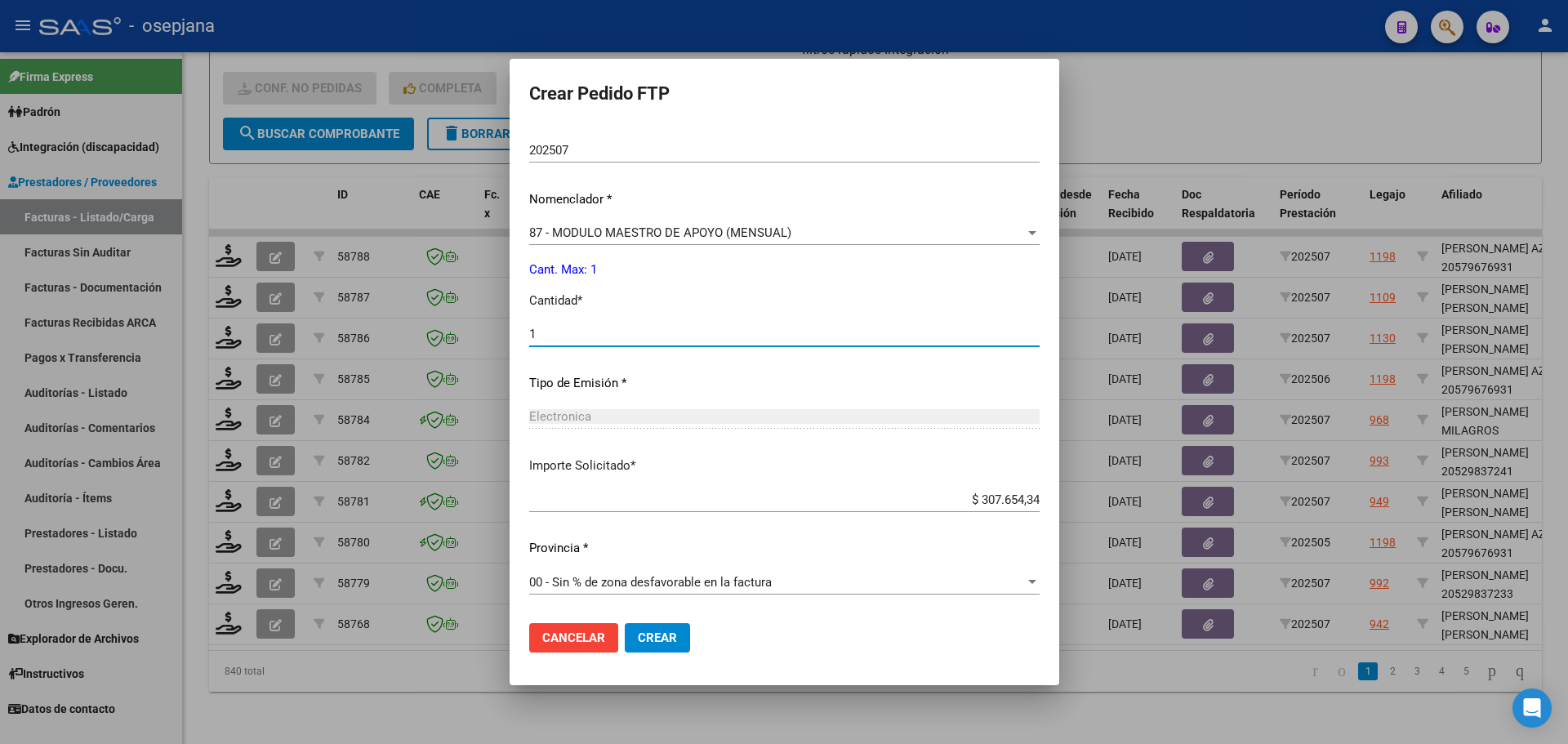
type input "1"
click at [659, 627] on button "Crear" at bounding box center [657, 637] width 66 height 29
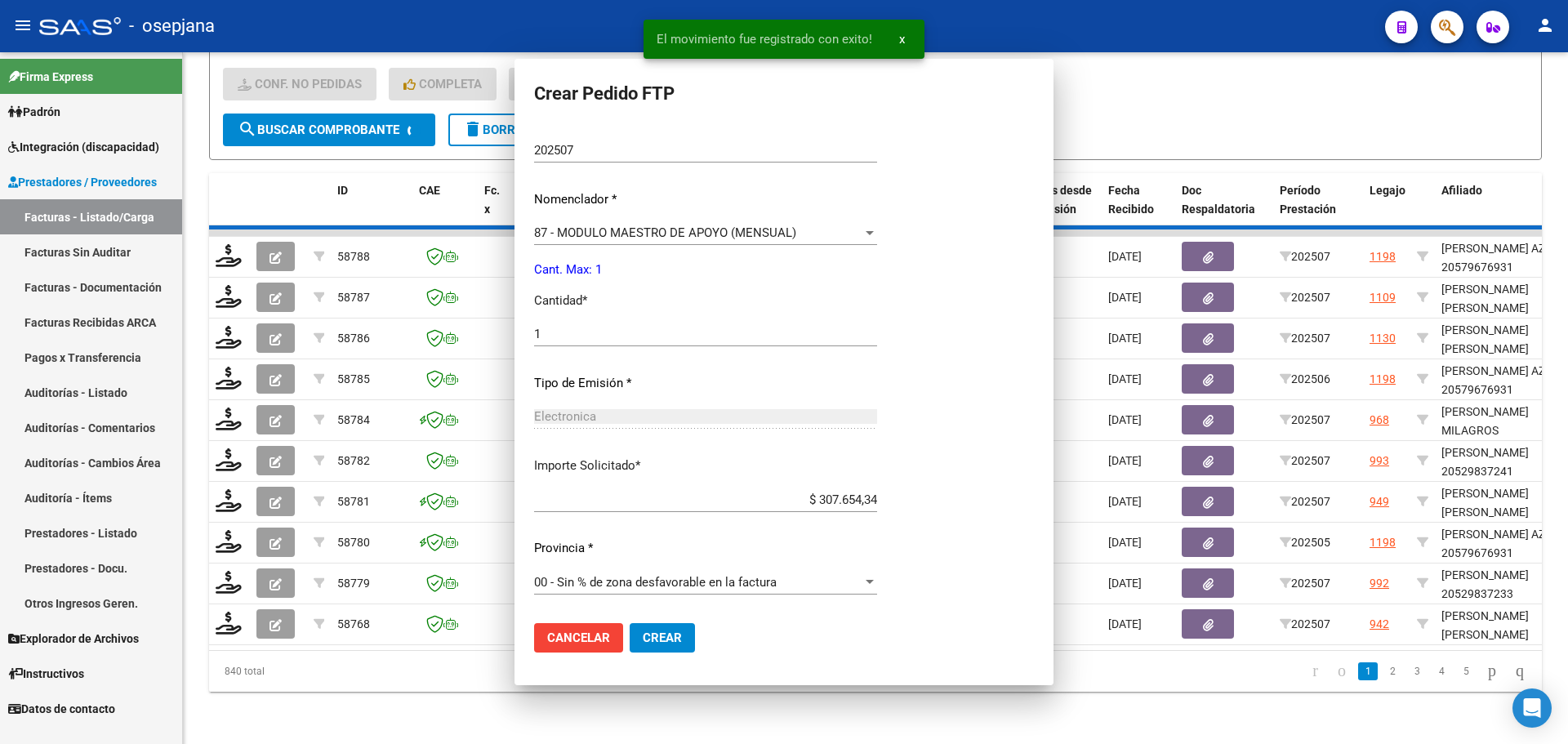
scroll to position [0, 0]
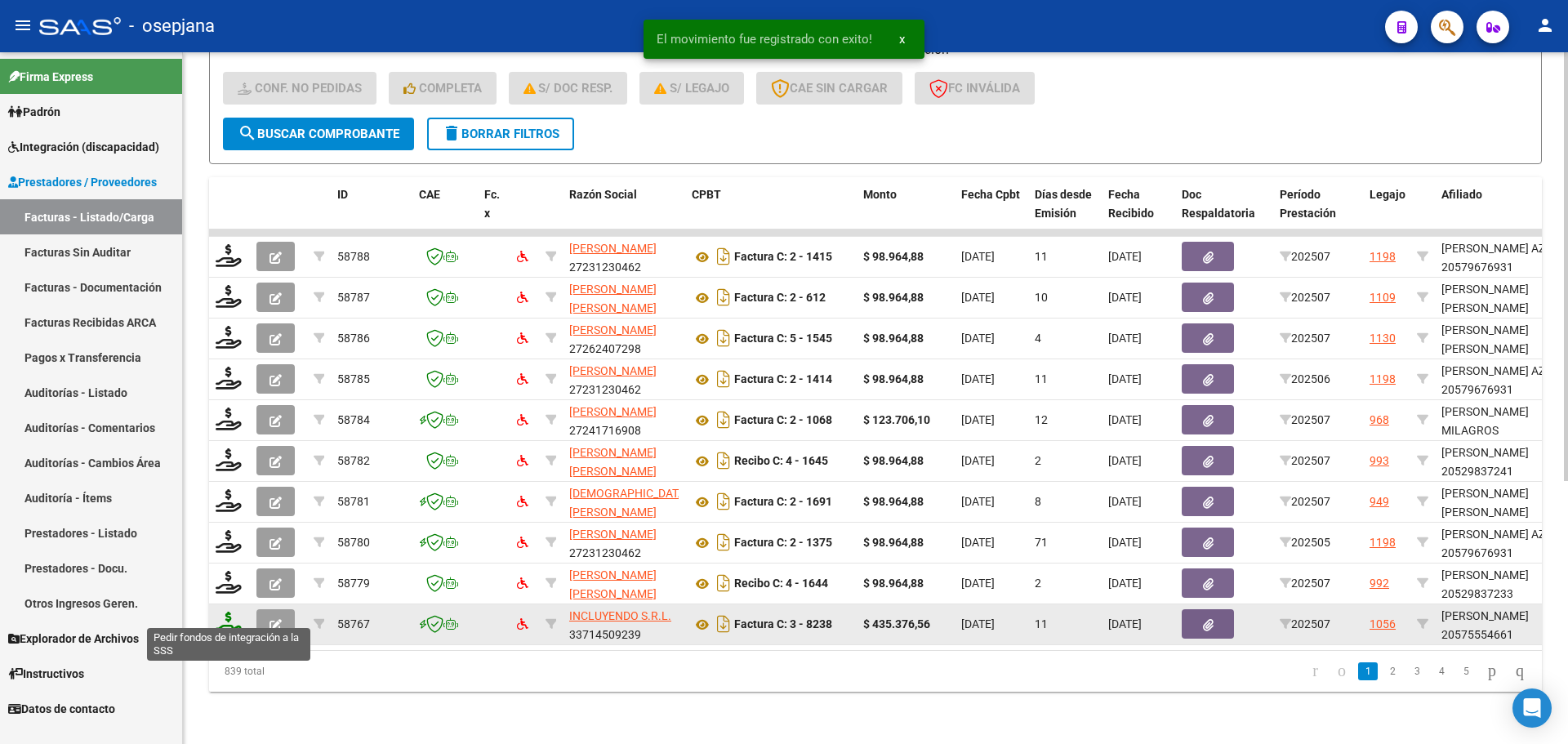
click at [224, 615] on icon at bounding box center [229, 622] width 26 height 23
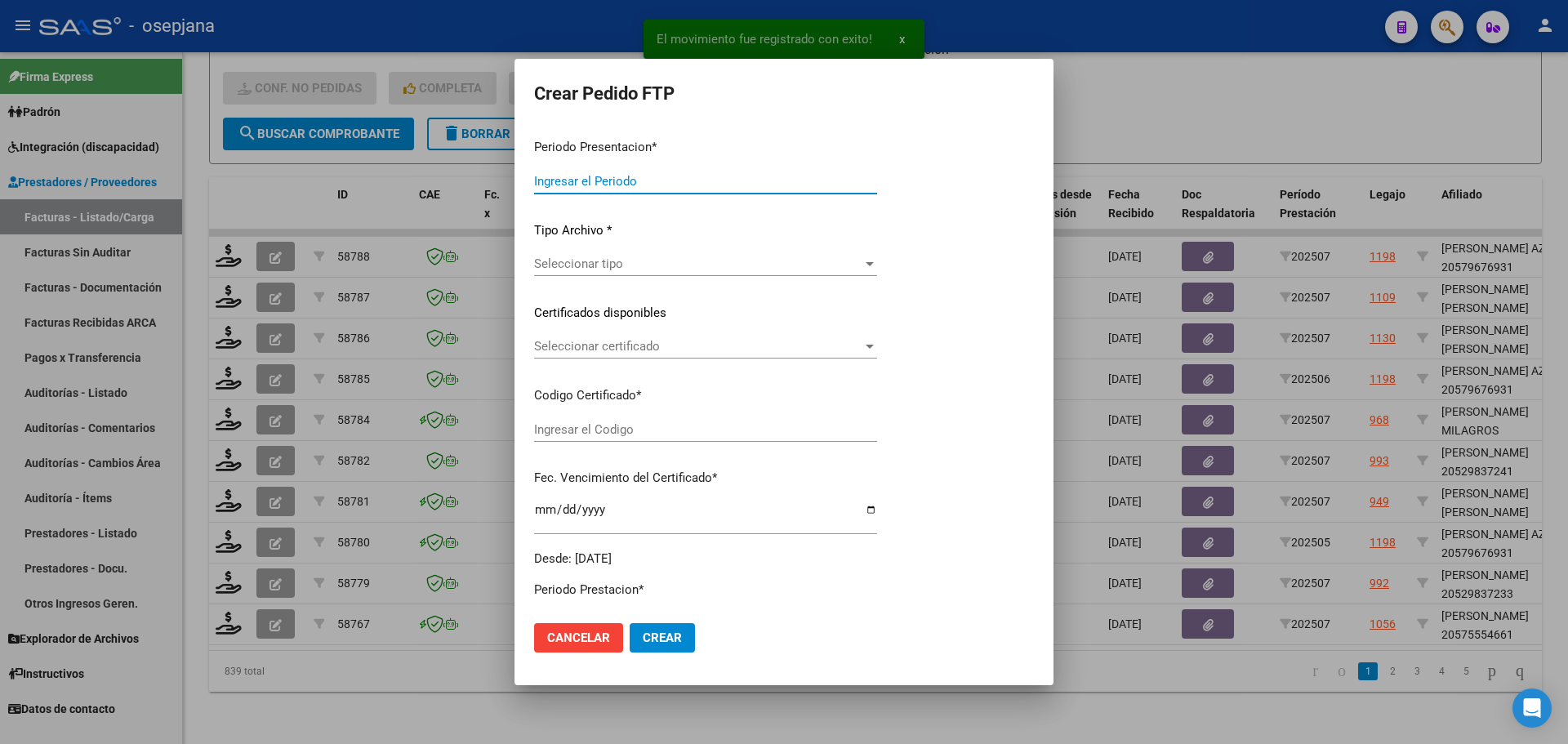
type input "202507"
type input "$ 435.376,56"
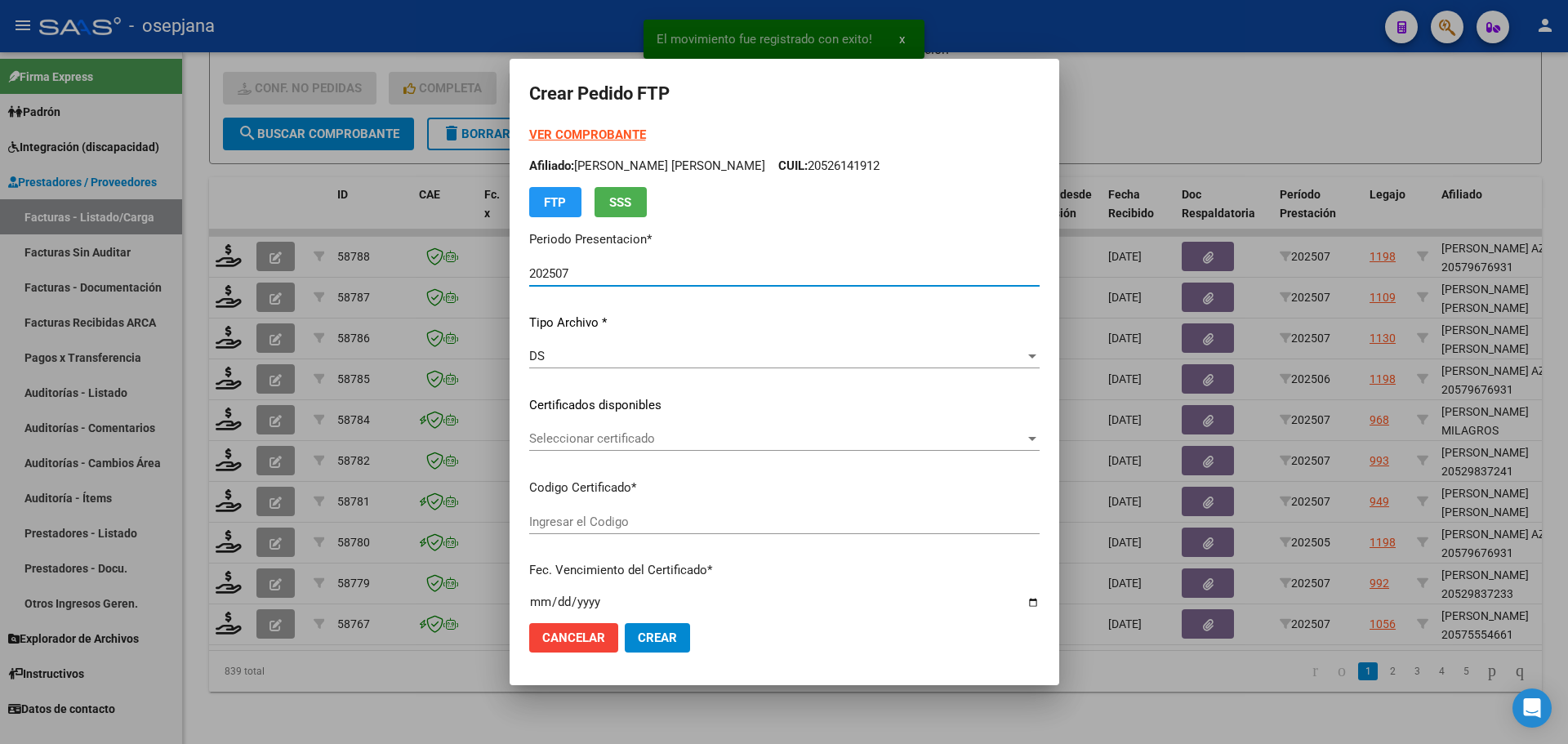
type input "ARG02000575554662024013020270130BUE313"
type input "[DATE]"
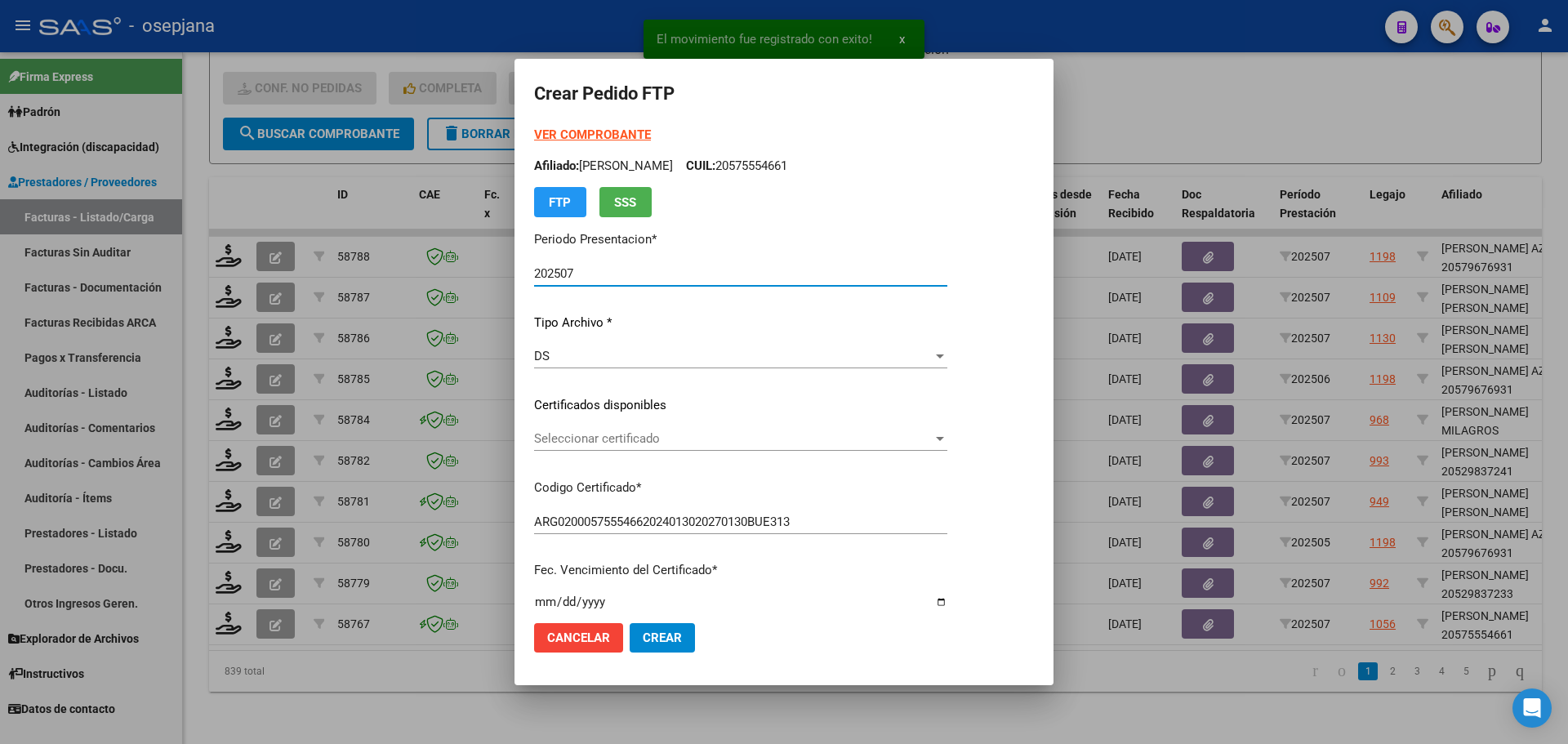
click at [661, 435] on span "Seleccionar certificado" at bounding box center [732, 438] width 398 height 14
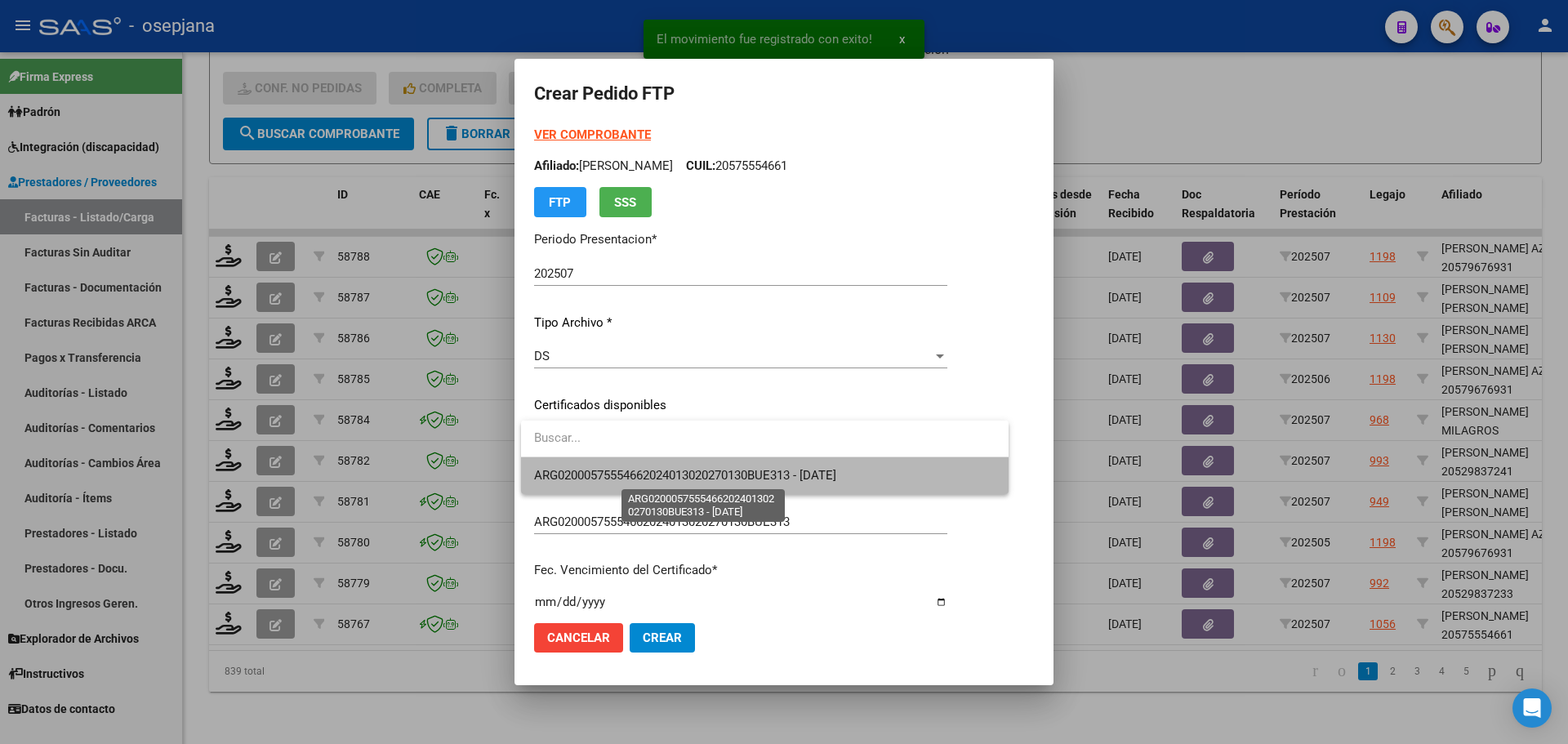
click at [668, 475] on span "ARG02000575554662024013020270130BUE313 - [DATE]" at bounding box center [685, 475] width 302 height 14
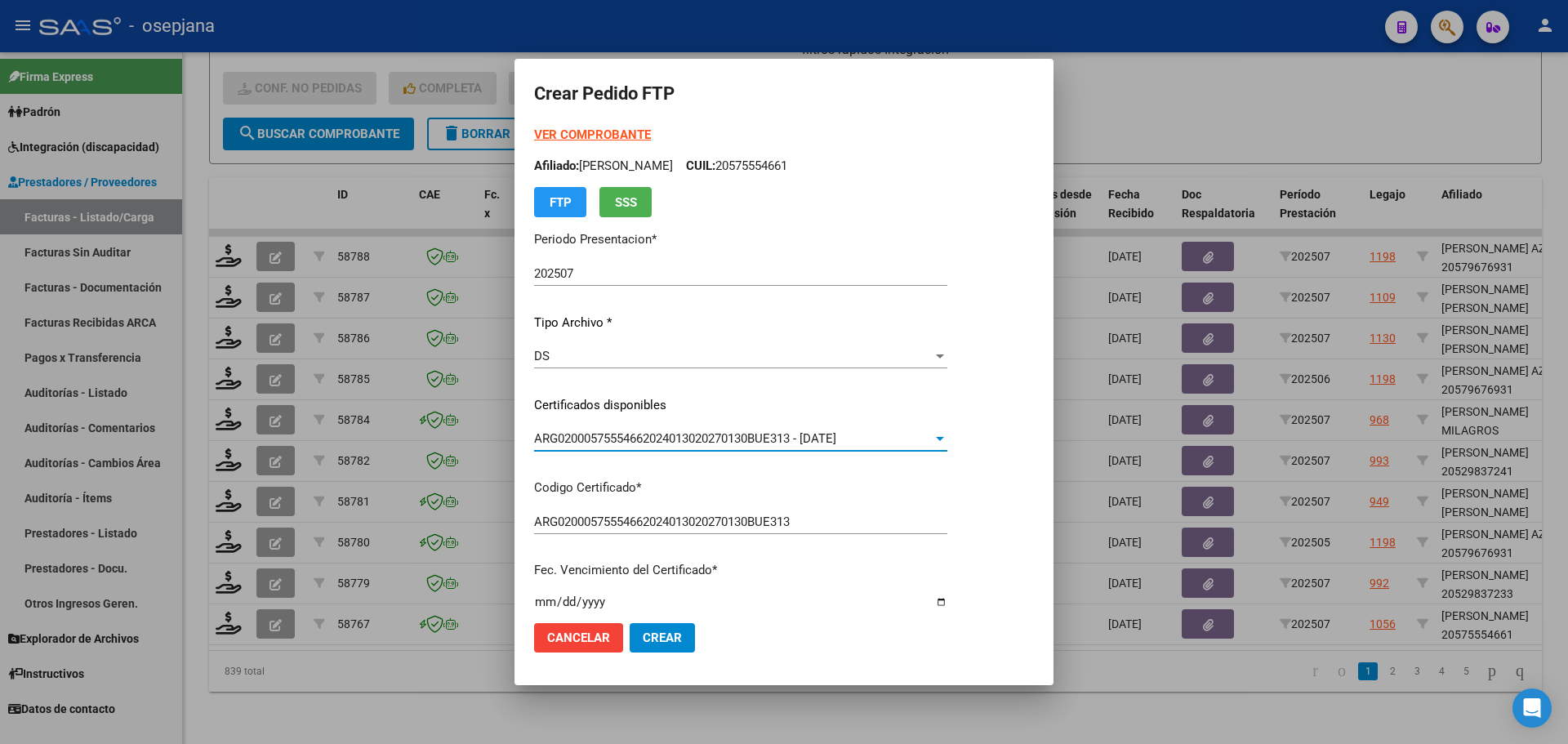
click at [614, 130] on strong "VER COMPROBANTE" at bounding box center [592, 134] width 117 height 14
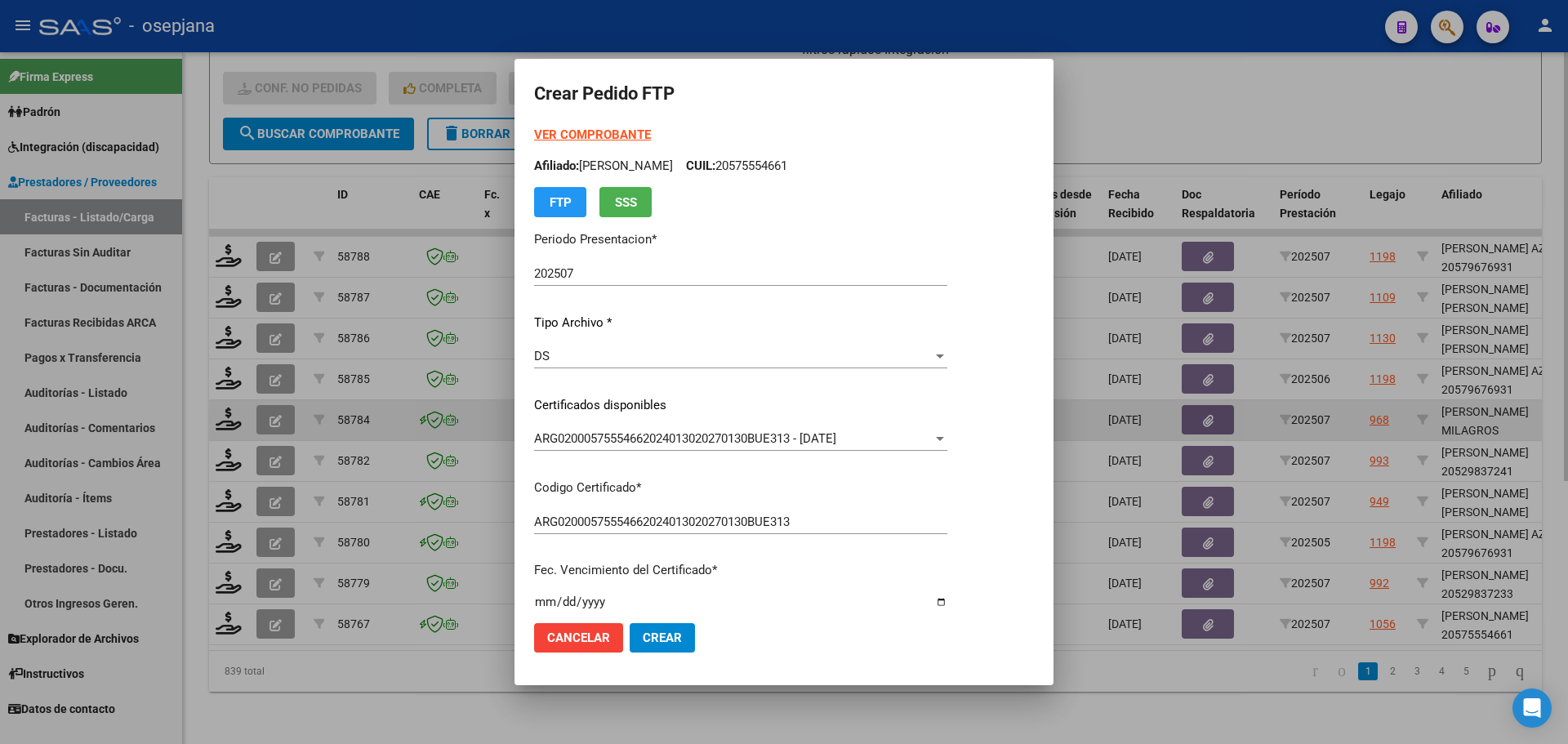
click at [1089, 411] on div at bounding box center [784, 372] width 1568 height 744
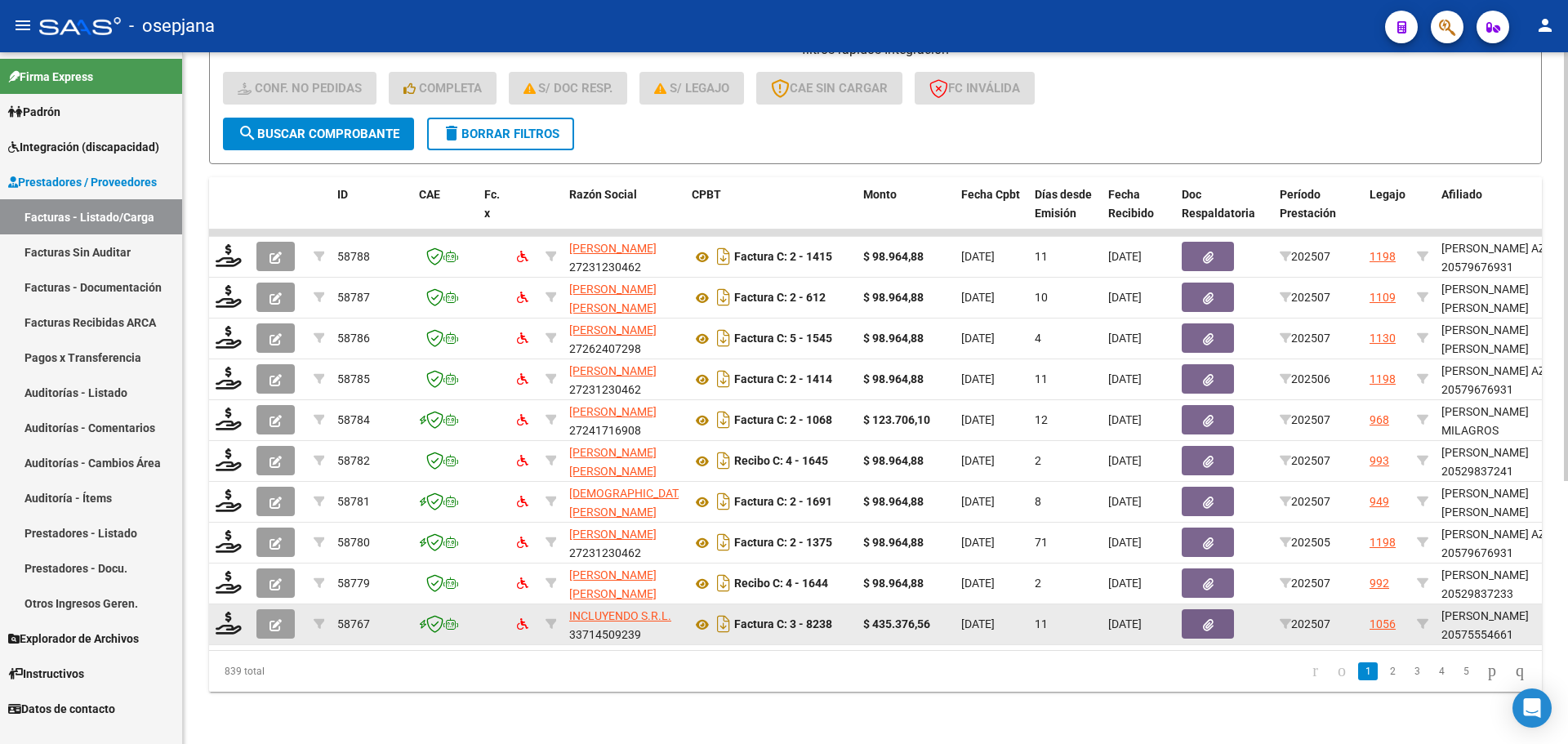
click at [276, 619] on icon "button" at bounding box center [275, 625] width 12 height 12
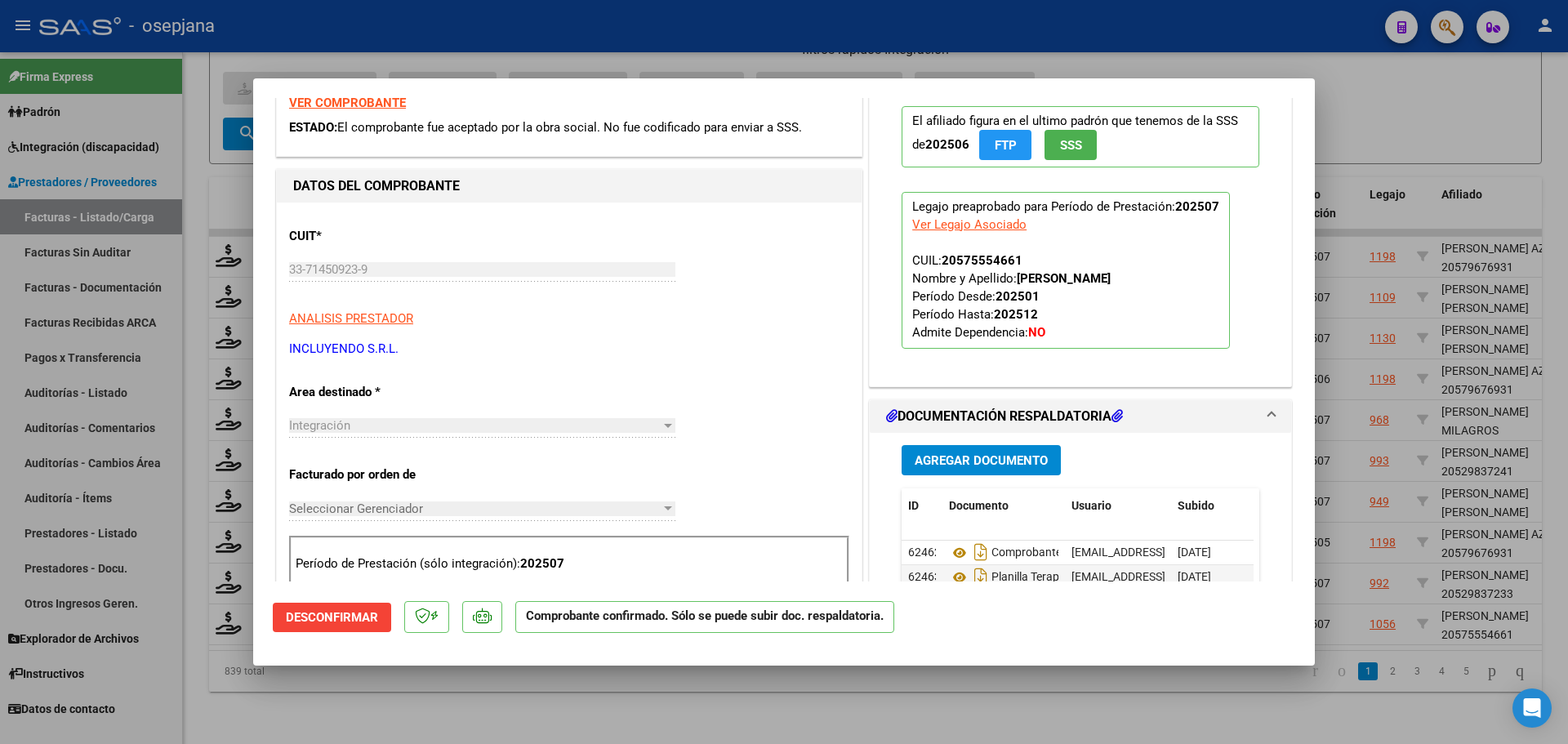
scroll to position [245, 0]
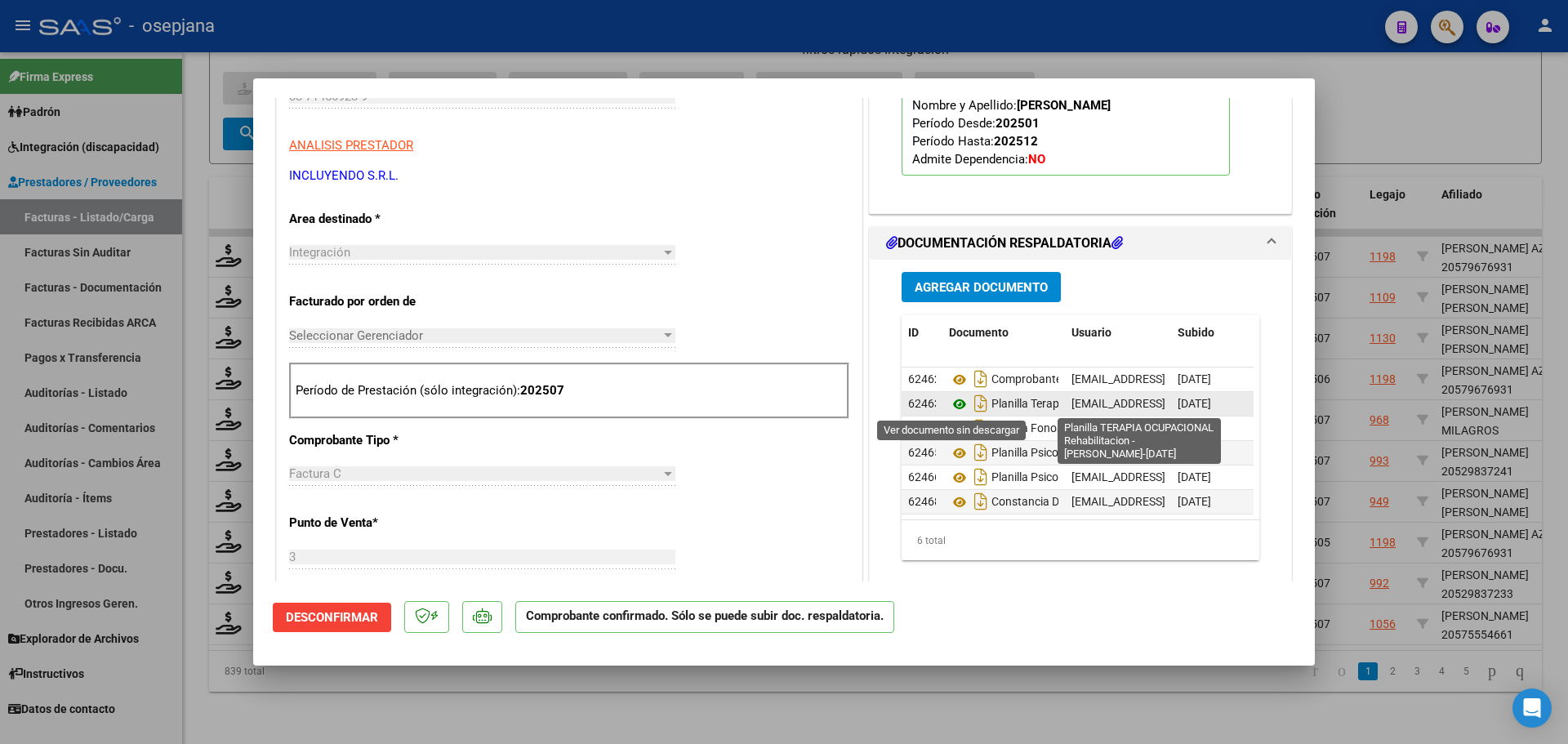
click at [953, 401] on icon at bounding box center [959, 404] width 21 height 20
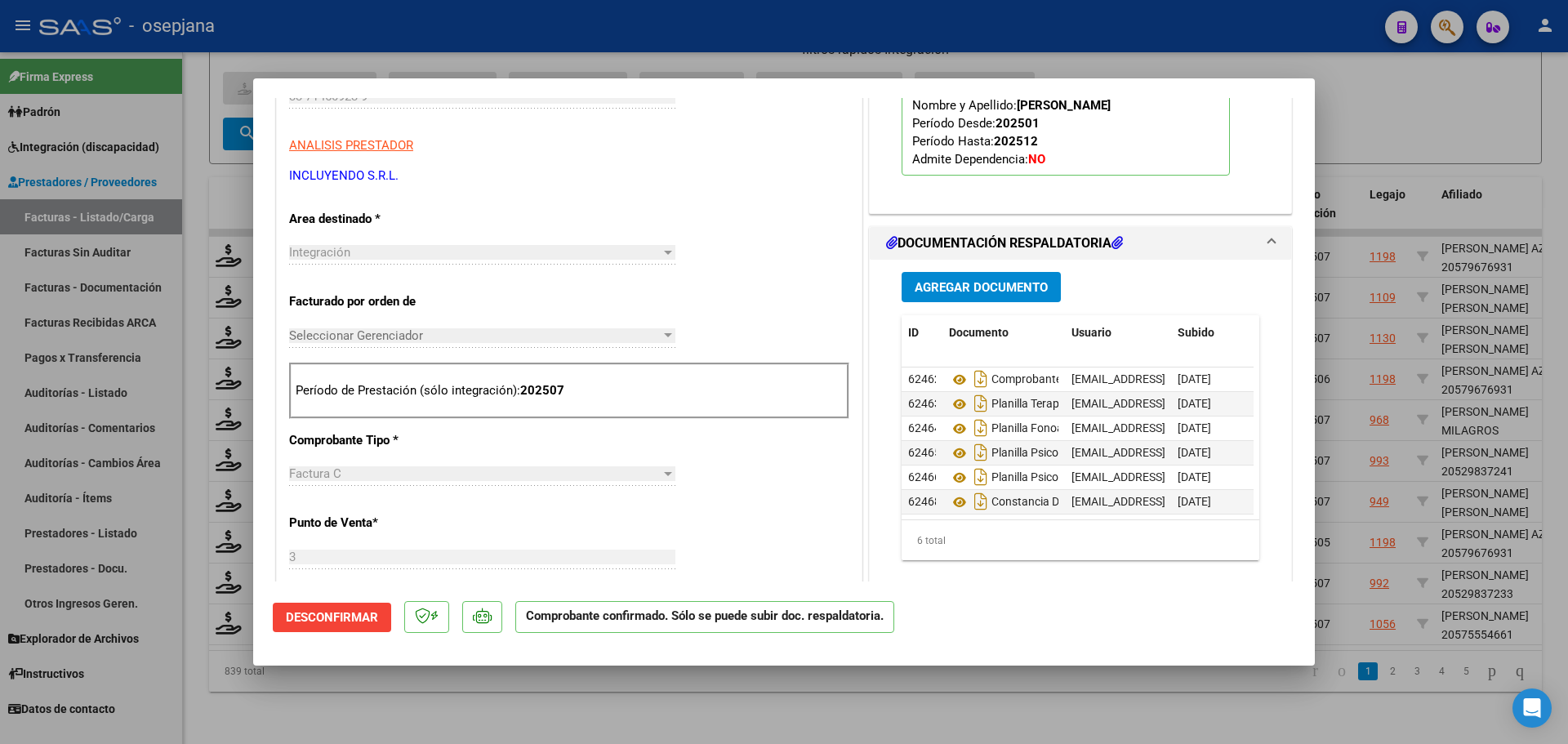
click at [1345, 89] on div at bounding box center [784, 372] width 1568 height 744
type input "$ 0,00"
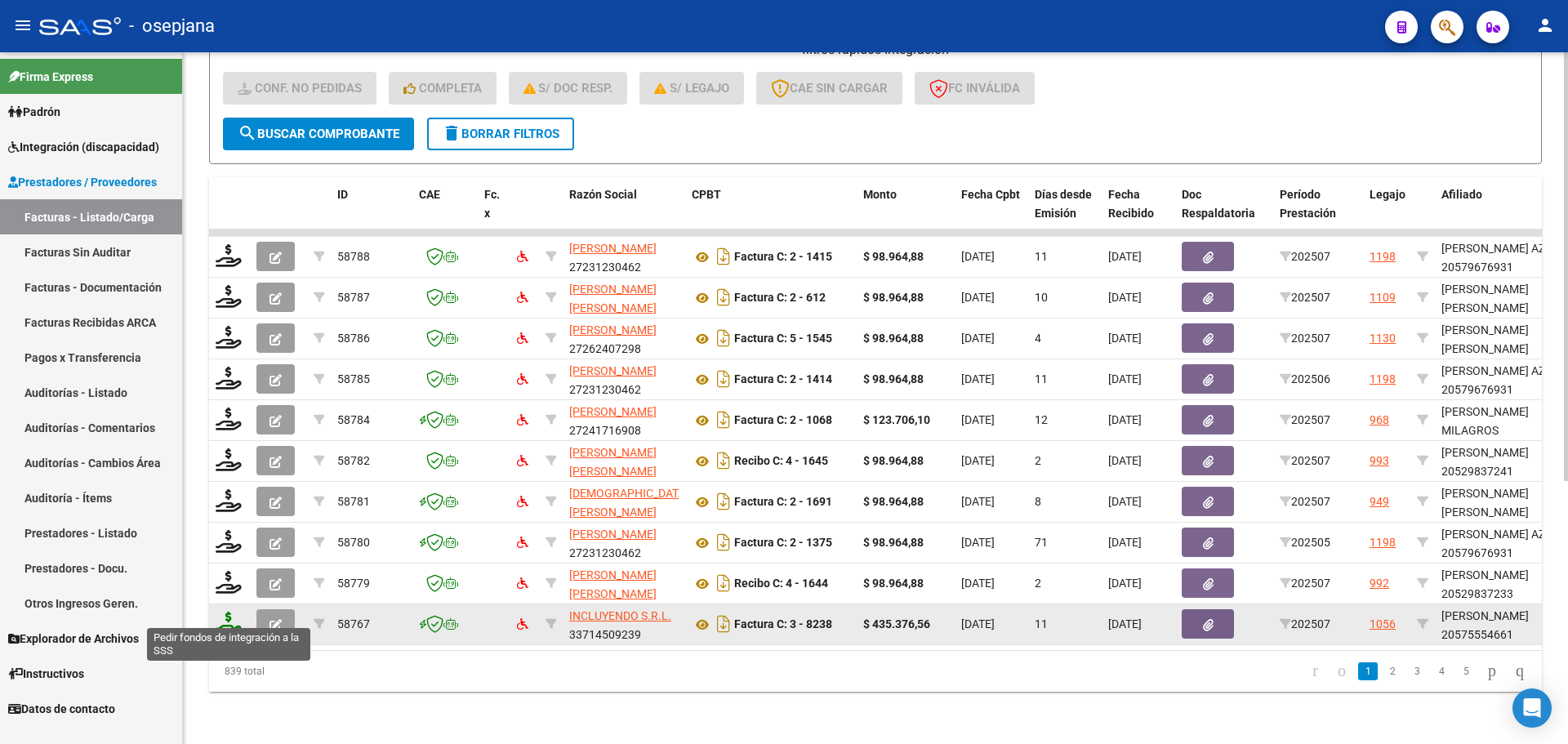
click at [231, 614] on icon at bounding box center [229, 622] width 26 height 23
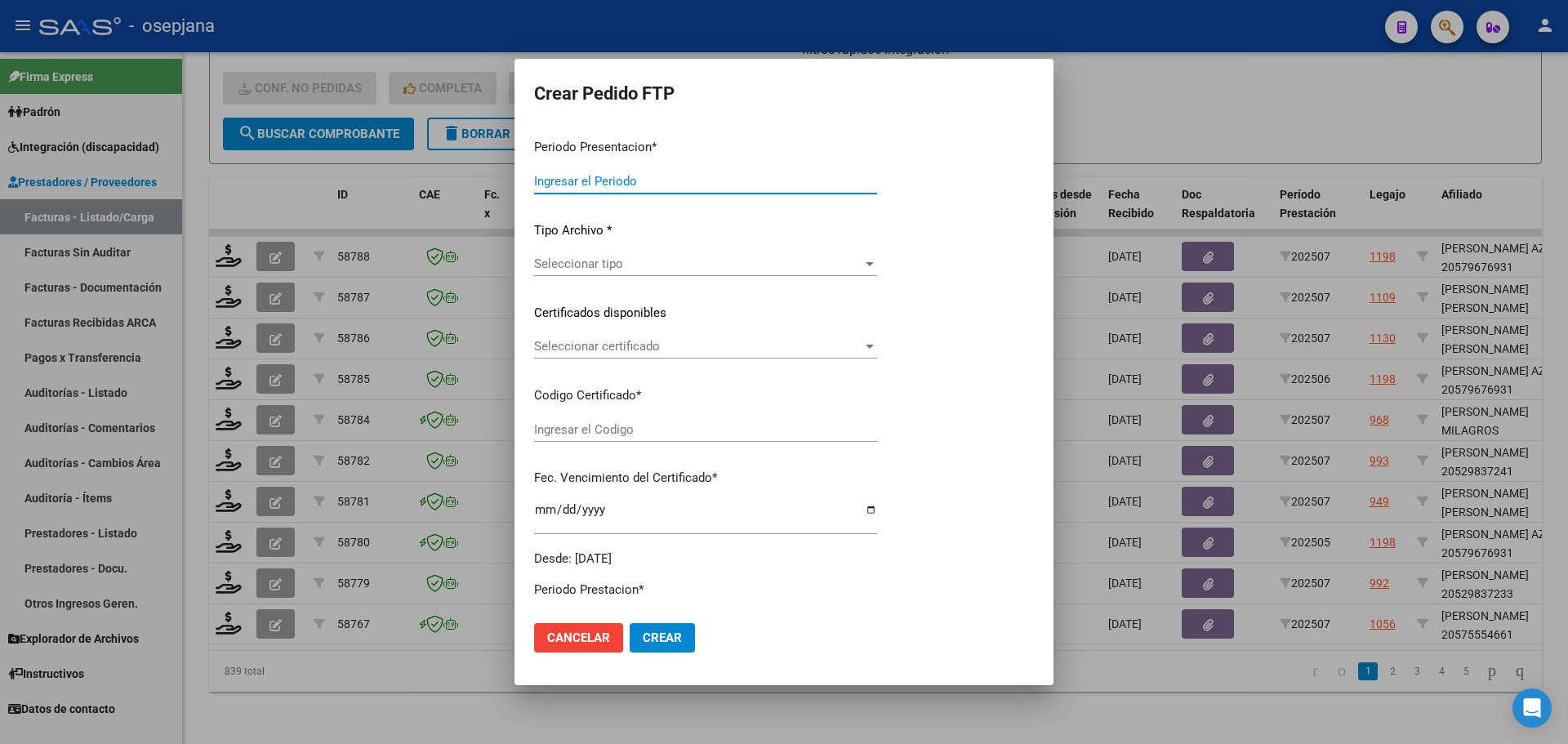
type input "202507"
type input "$ 435.376,56"
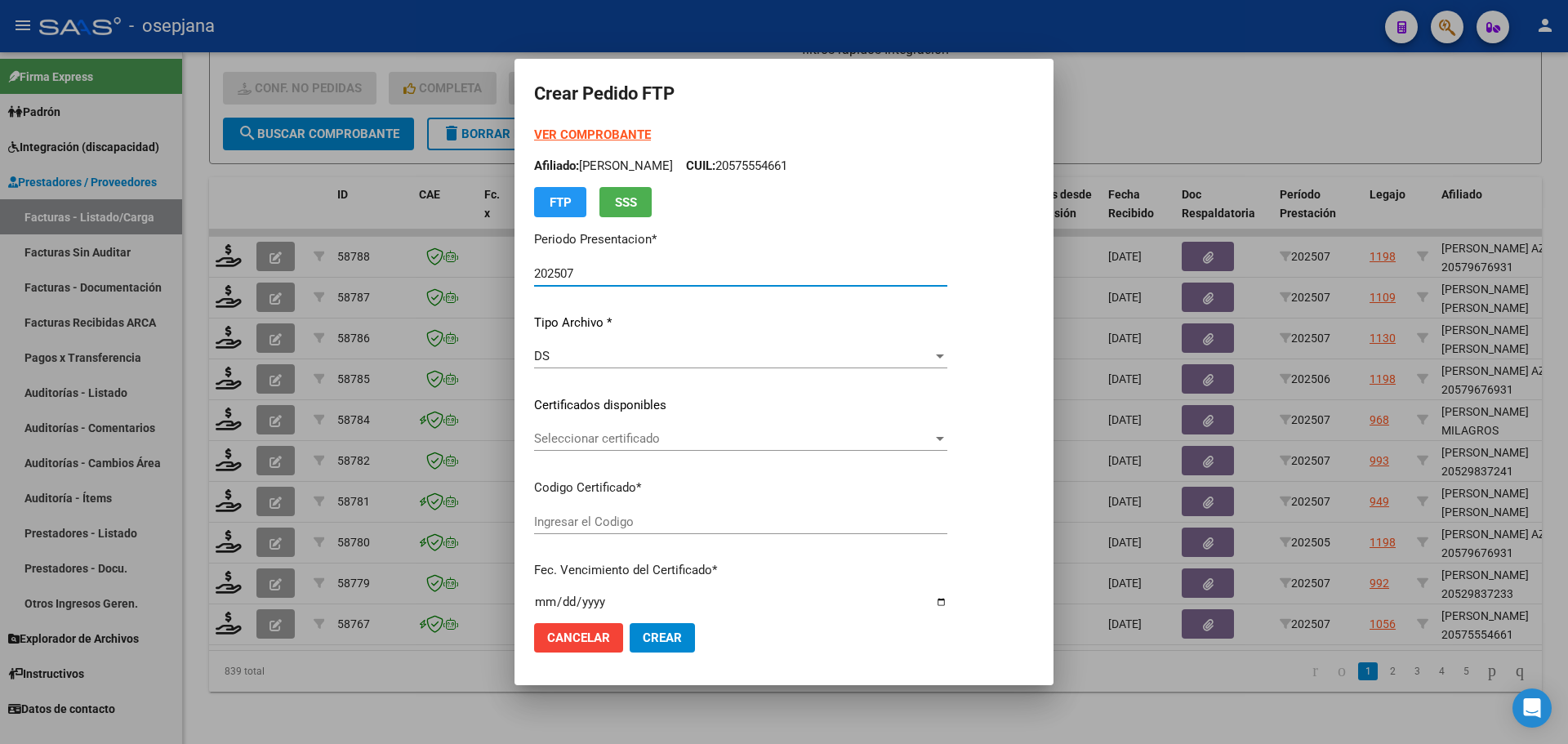
type input "ARG02000575554662024013020270130BUE313"
type input "[DATE]"
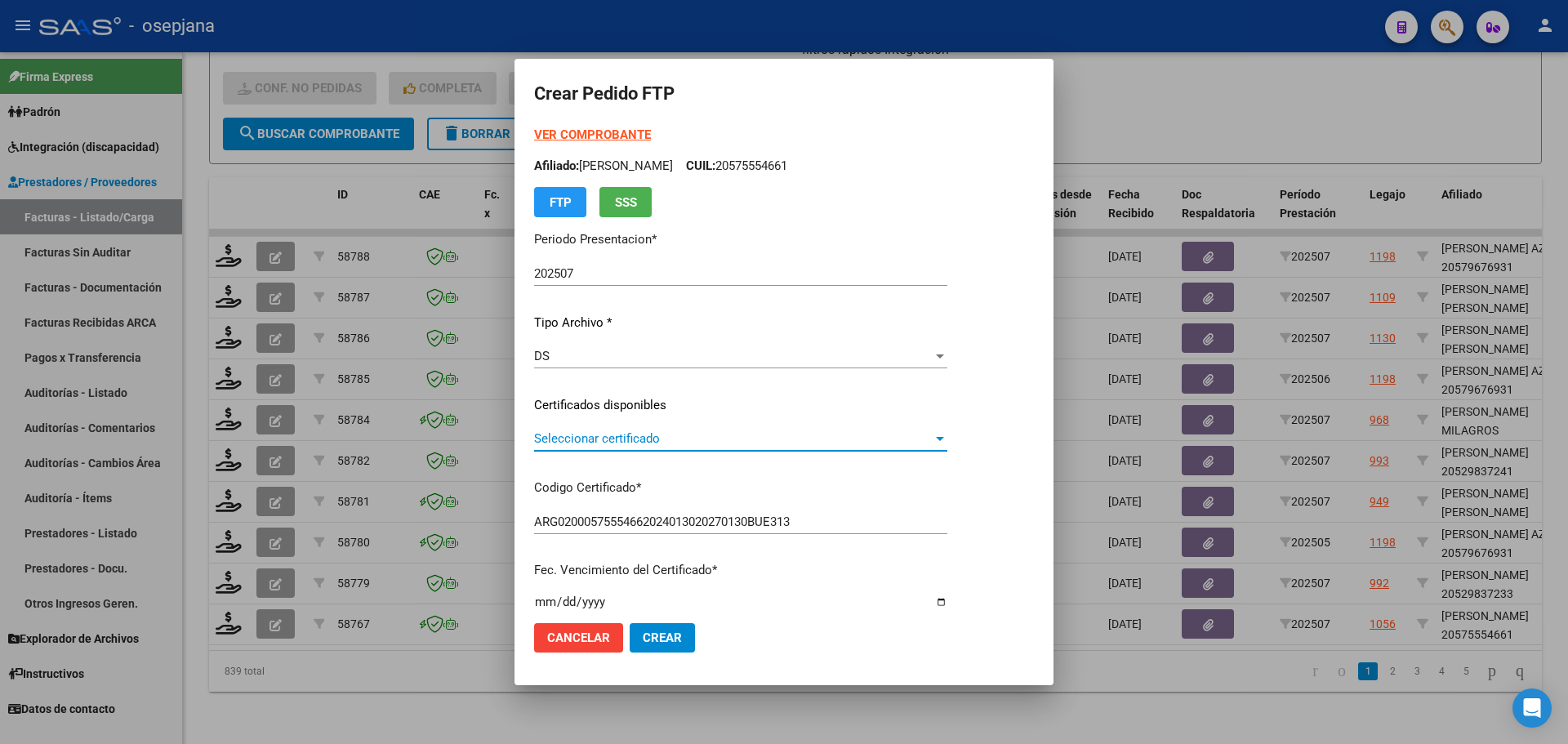
click at [581, 439] on span "Seleccionar certificado" at bounding box center [732, 438] width 398 height 14
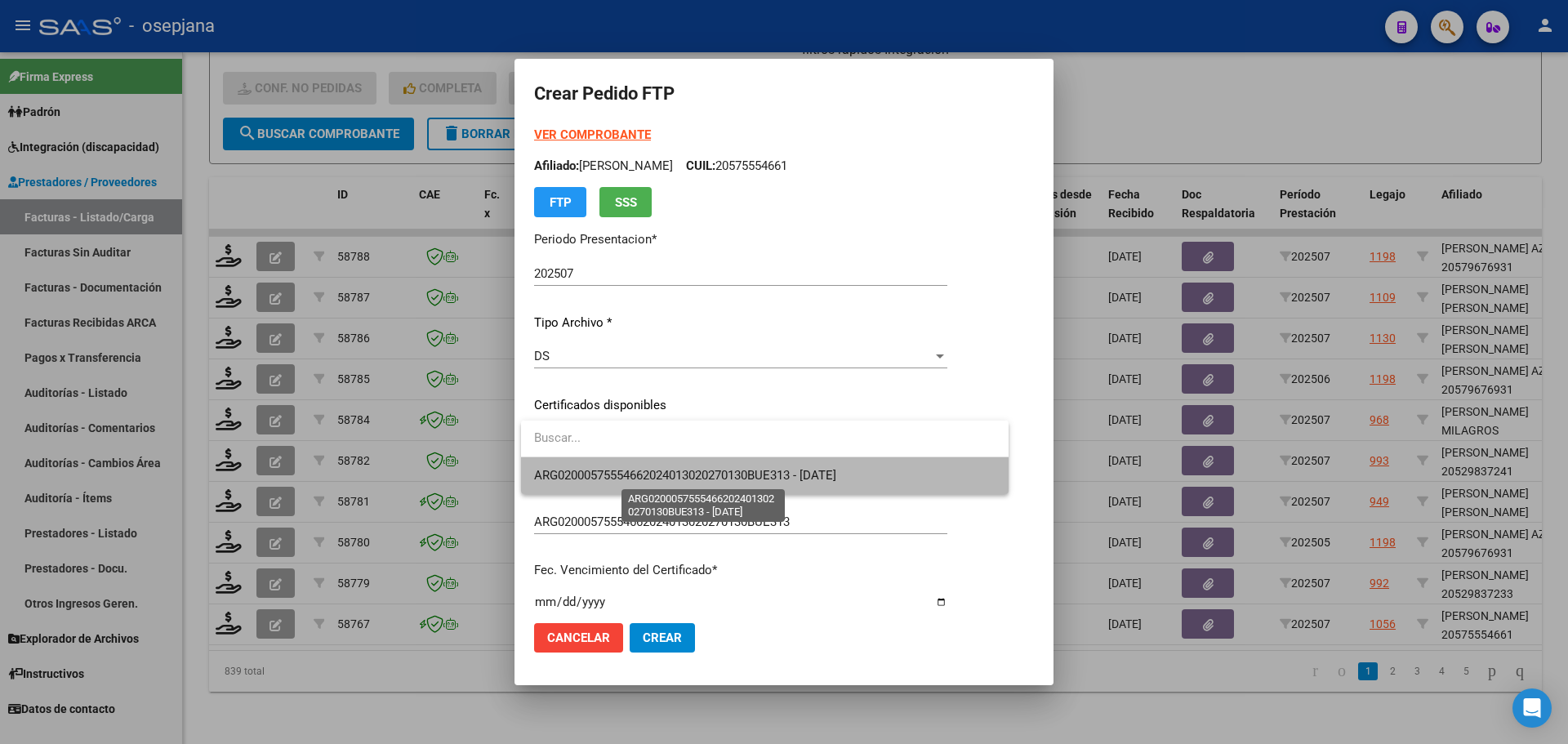
click at [587, 473] on span "ARG02000575554662024013020270130BUE313 - [DATE]" at bounding box center [685, 475] width 302 height 14
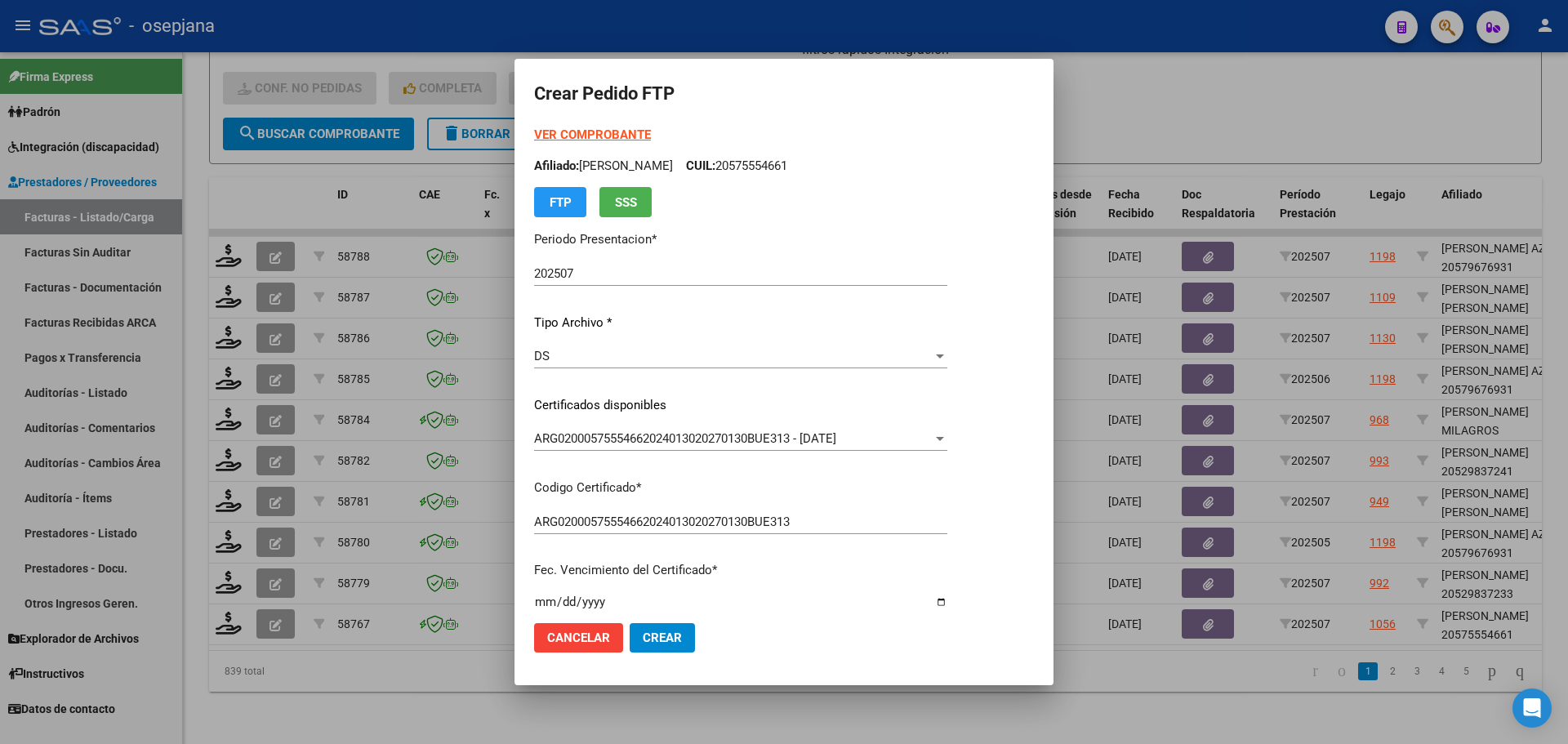
click at [624, 124] on form "Crear Pedido FTP VER COMPROBANTE ARCA Padrón Afiliado: [PERSON_NAME] CUIL: 2057…" at bounding box center [784, 372] width 500 height 586
click at [623, 137] on strong "VER COMPROBANTE" at bounding box center [592, 134] width 117 height 14
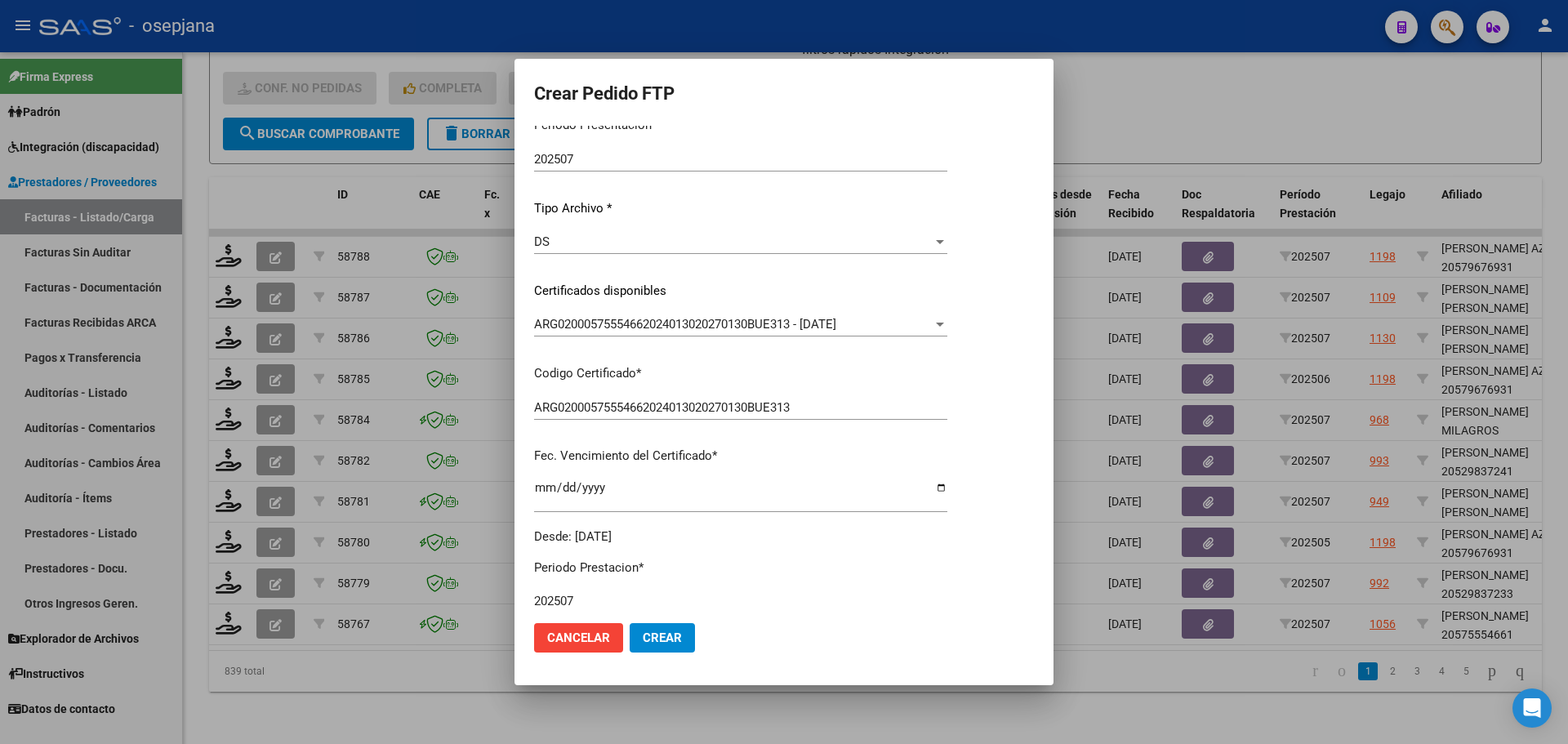
scroll to position [326, 0]
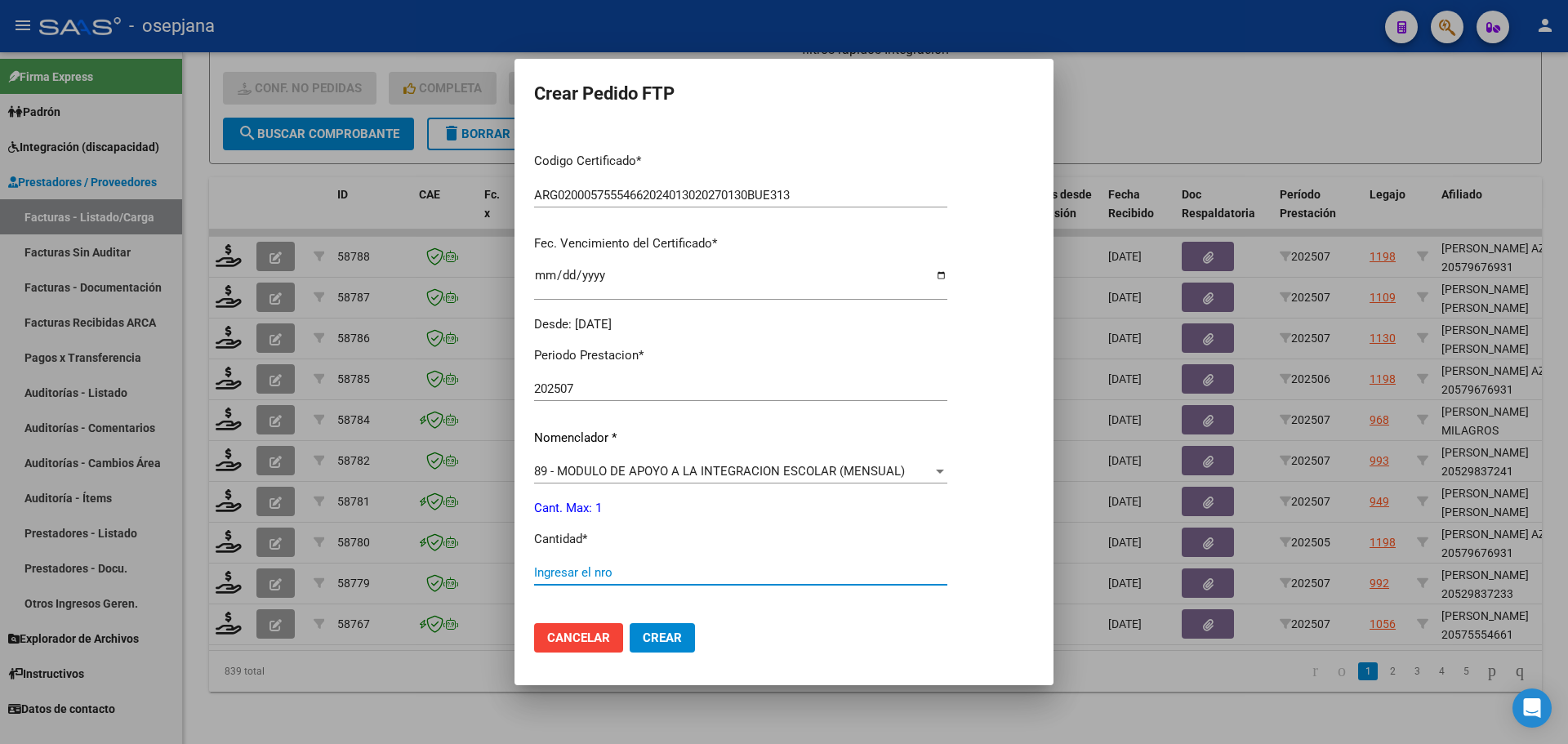
click at [581, 568] on input "Ingresar el nro" at bounding box center [740, 572] width 414 height 14
click at [645, 469] on span "89 - MODULO DE APOYO A LA INTEGRACION ESCOLAR (MENSUAL)" at bounding box center [719, 470] width 371 height 14
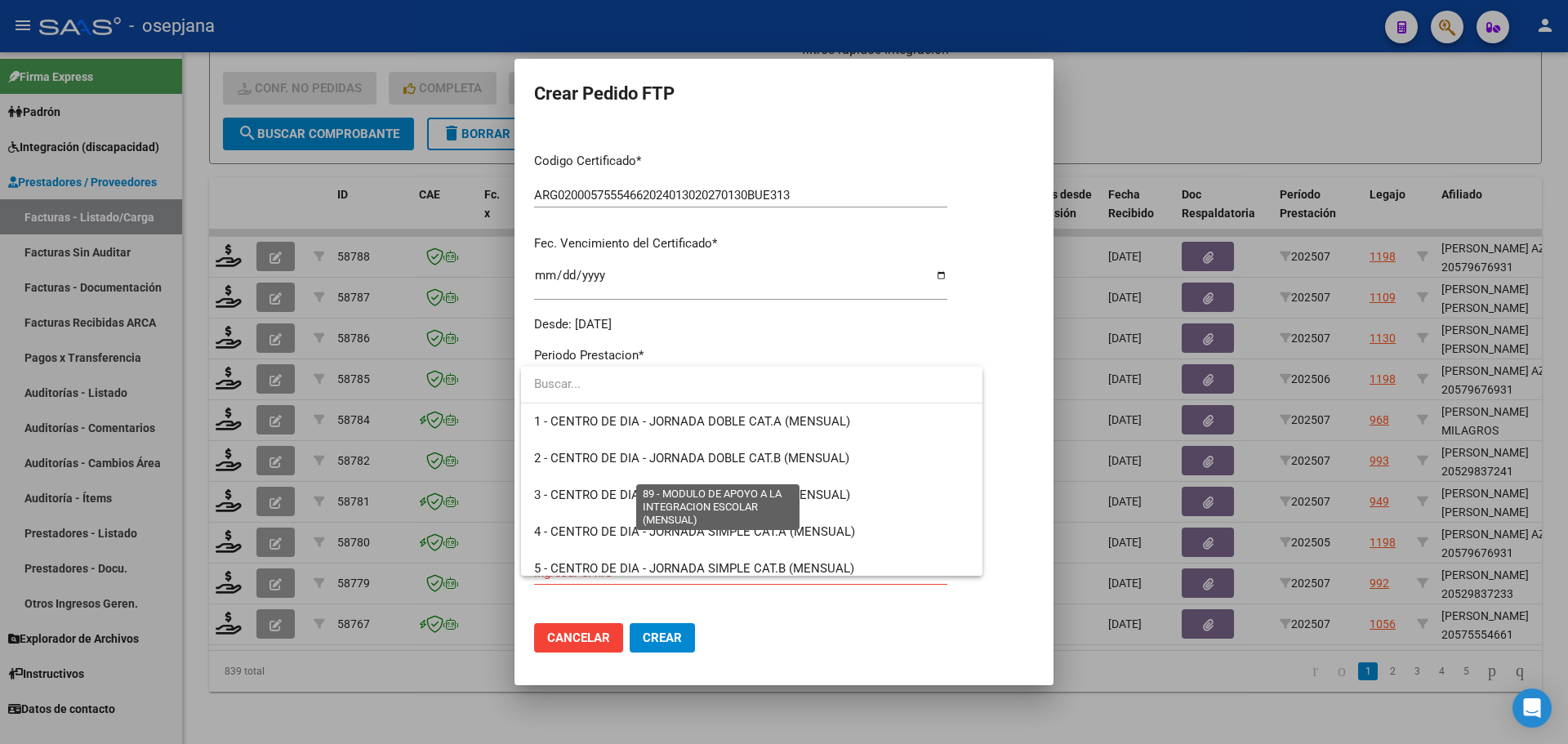
scroll to position [3184, 0]
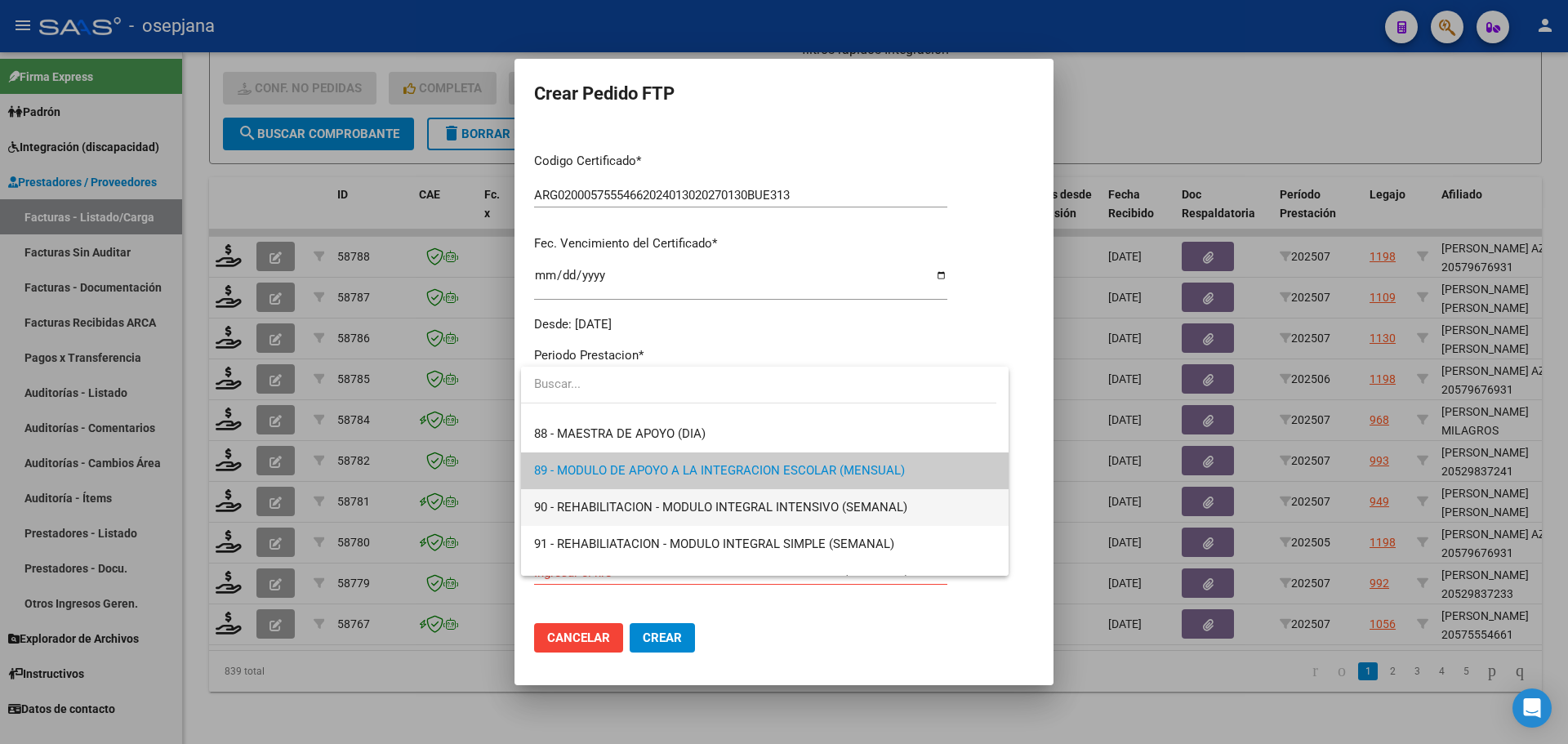
click at [639, 499] on span "90 - REHABILITACION - MODULO INTEGRAL INTENSIVO (SEMANAL)" at bounding box center [764, 507] width 461 height 37
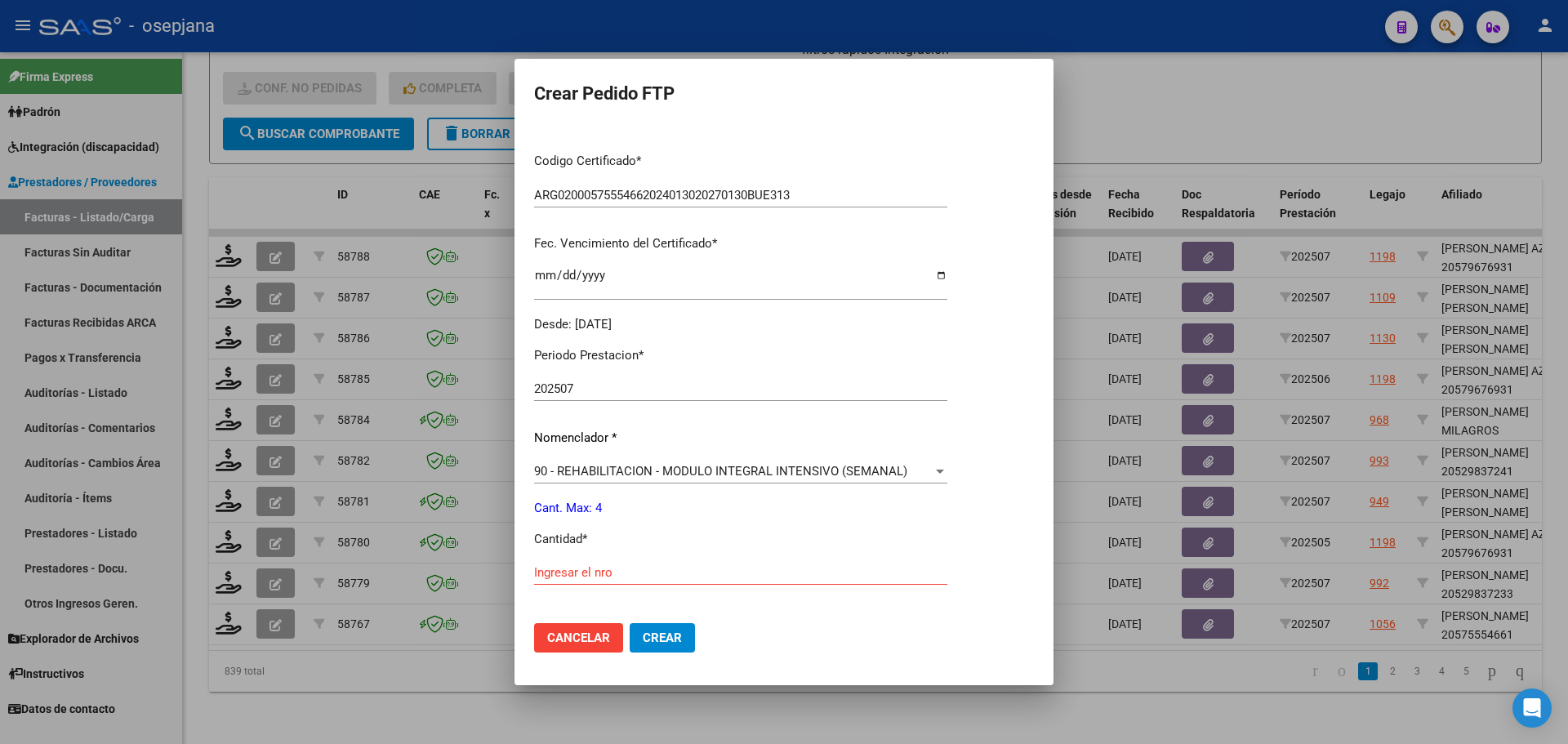
click at [604, 564] on div "Ingresar el nro" at bounding box center [740, 572] width 414 height 25
type input "4"
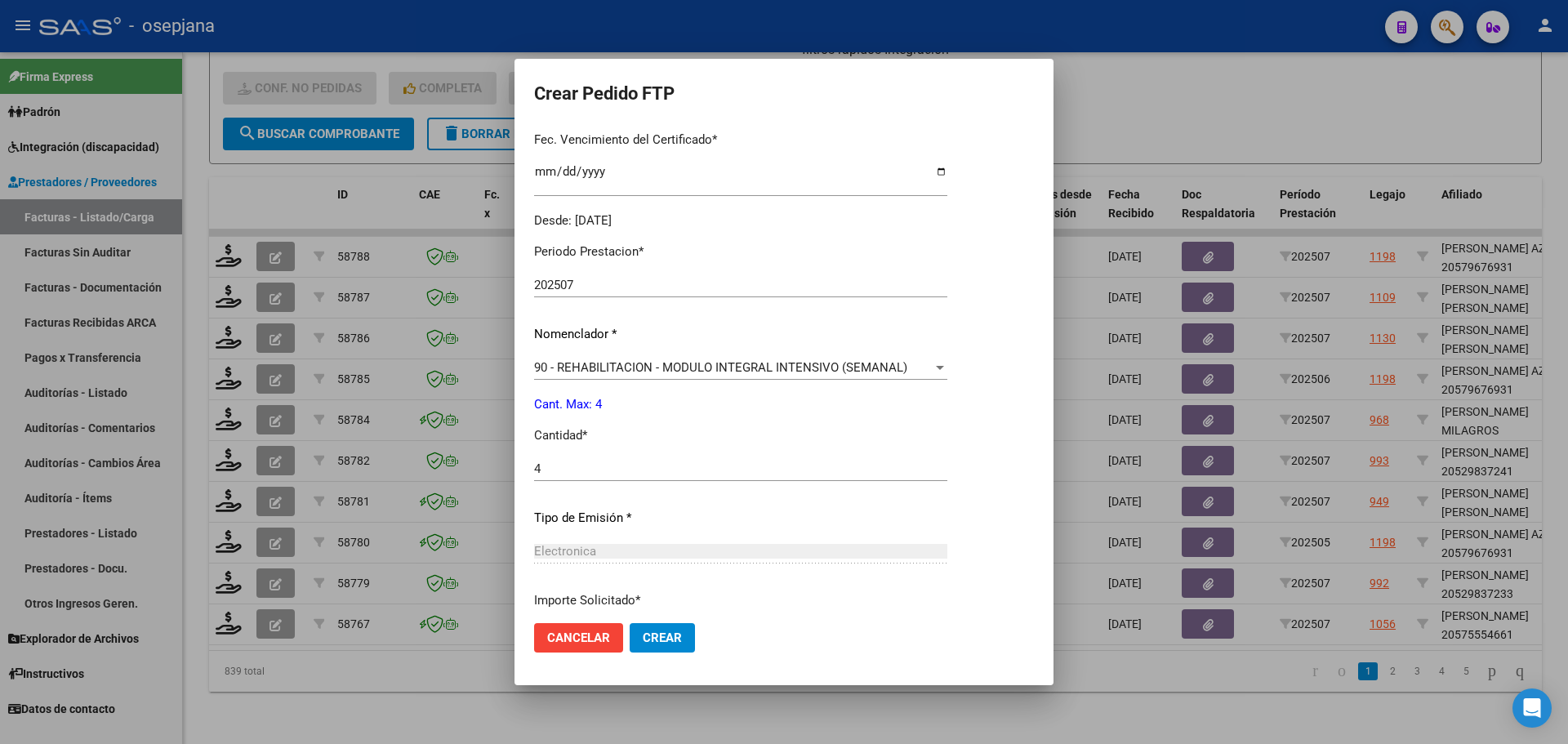
scroll to position [565, 0]
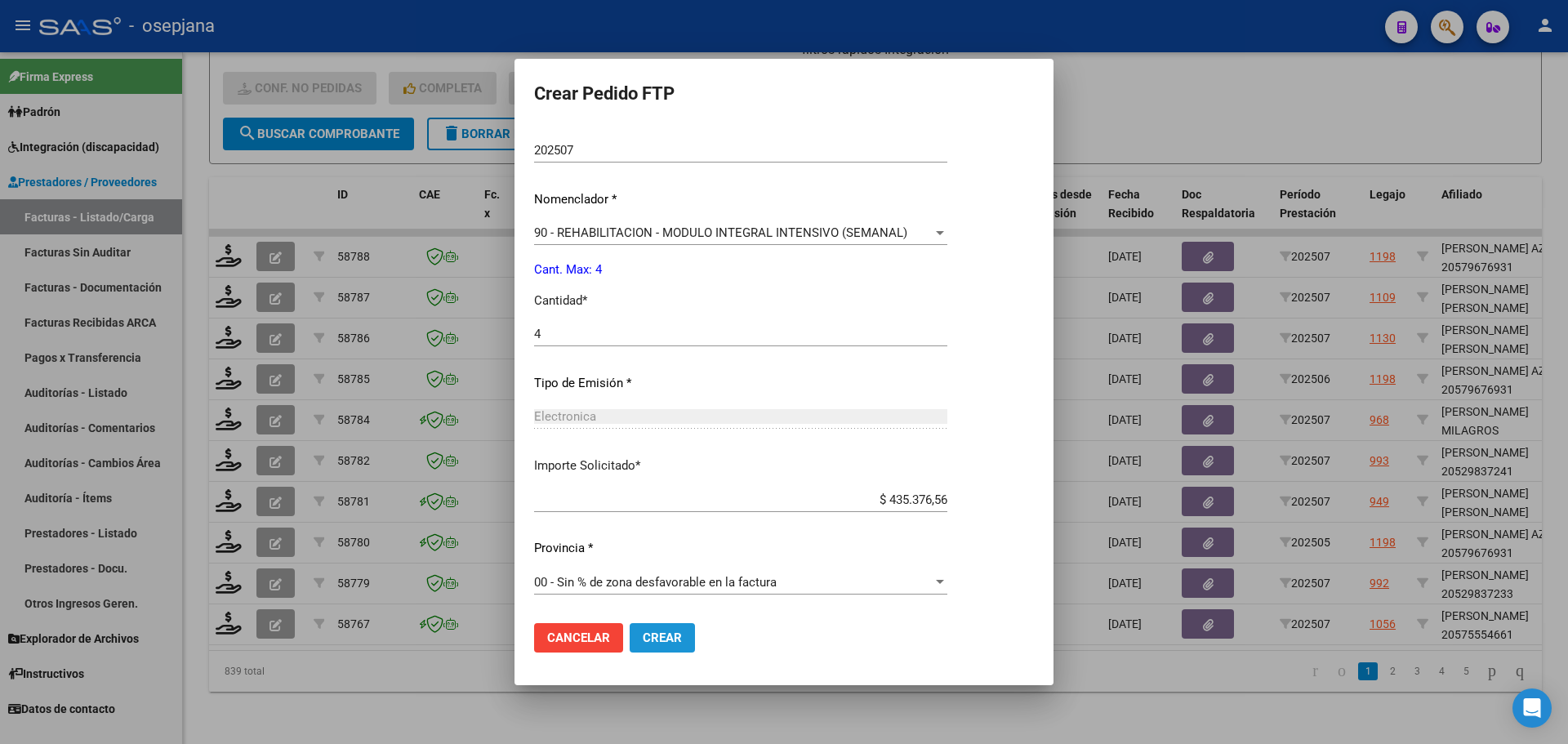
click at [666, 635] on span "Crear" at bounding box center [662, 637] width 39 height 14
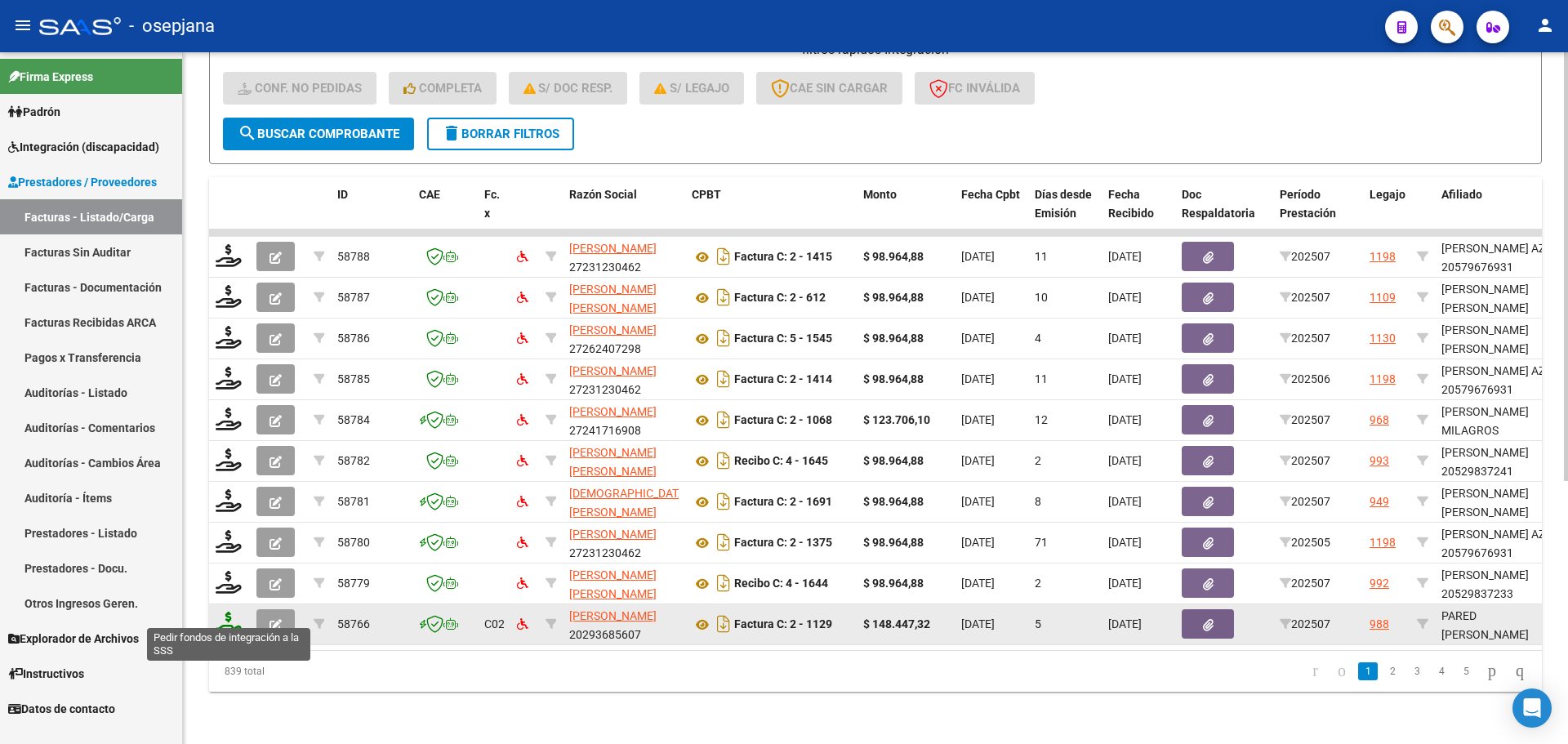
click at [228, 613] on icon at bounding box center [229, 622] width 26 height 23
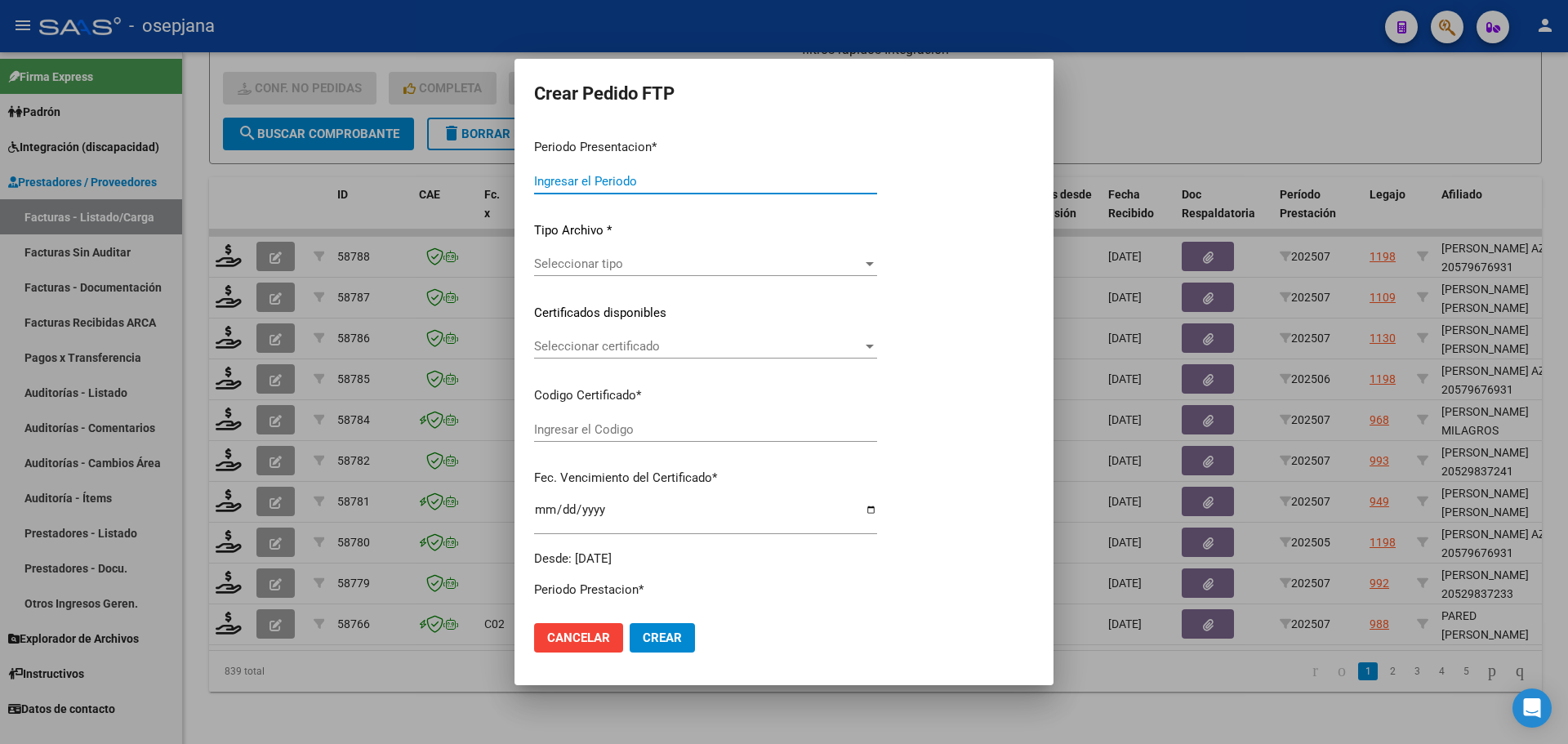
type input "202507"
type input "$ 148.447,32"
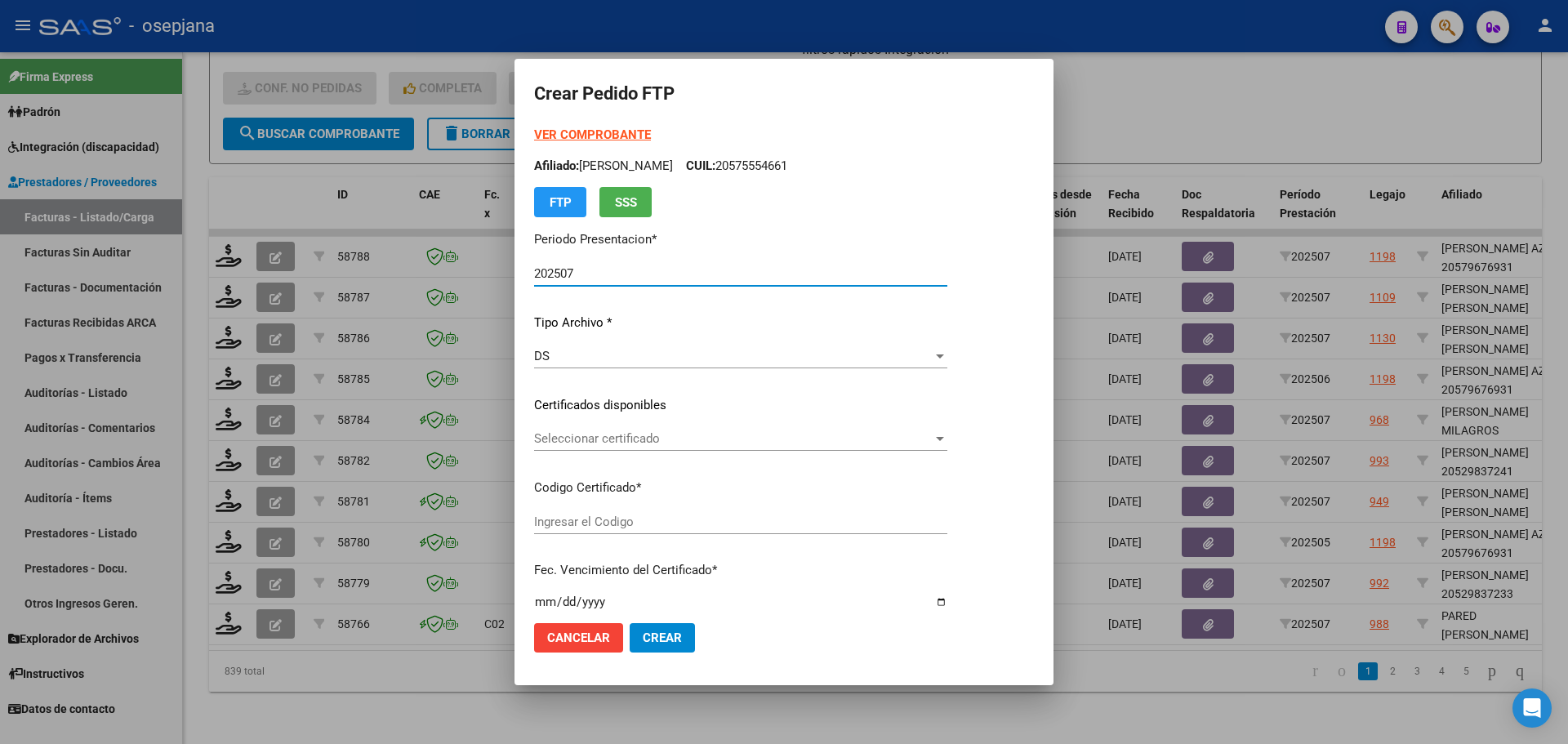
type input "ARG02000552700112022081020270810ANDIS105"
type input "[DATE]"
click at [647, 434] on span "Seleccionar certificado" at bounding box center [753, 438] width 439 height 14
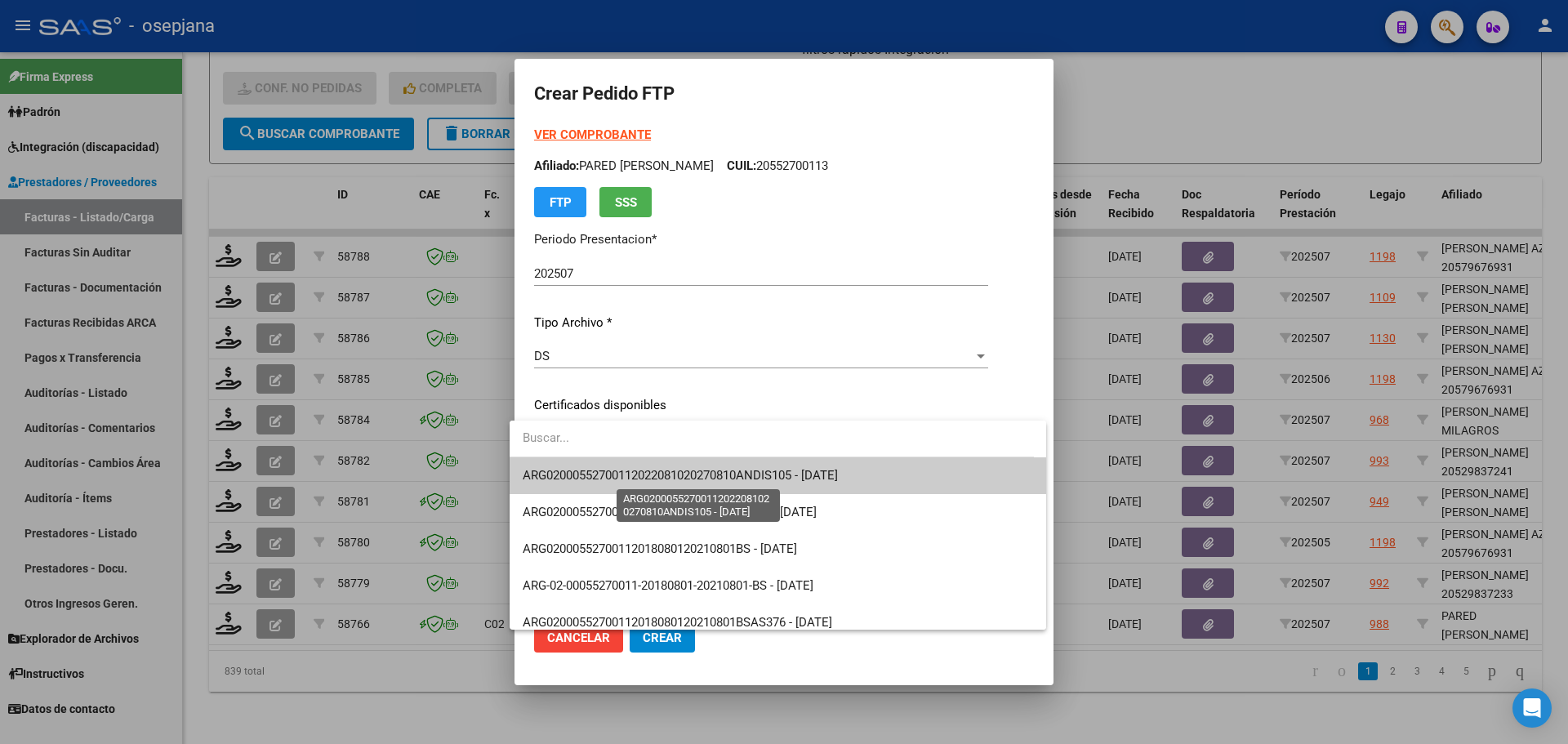
click at [654, 470] on span "ARG02000552700112022081020270810ANDIS105 - [DATE]" at bounding box center [680, 475] width 315 height 14
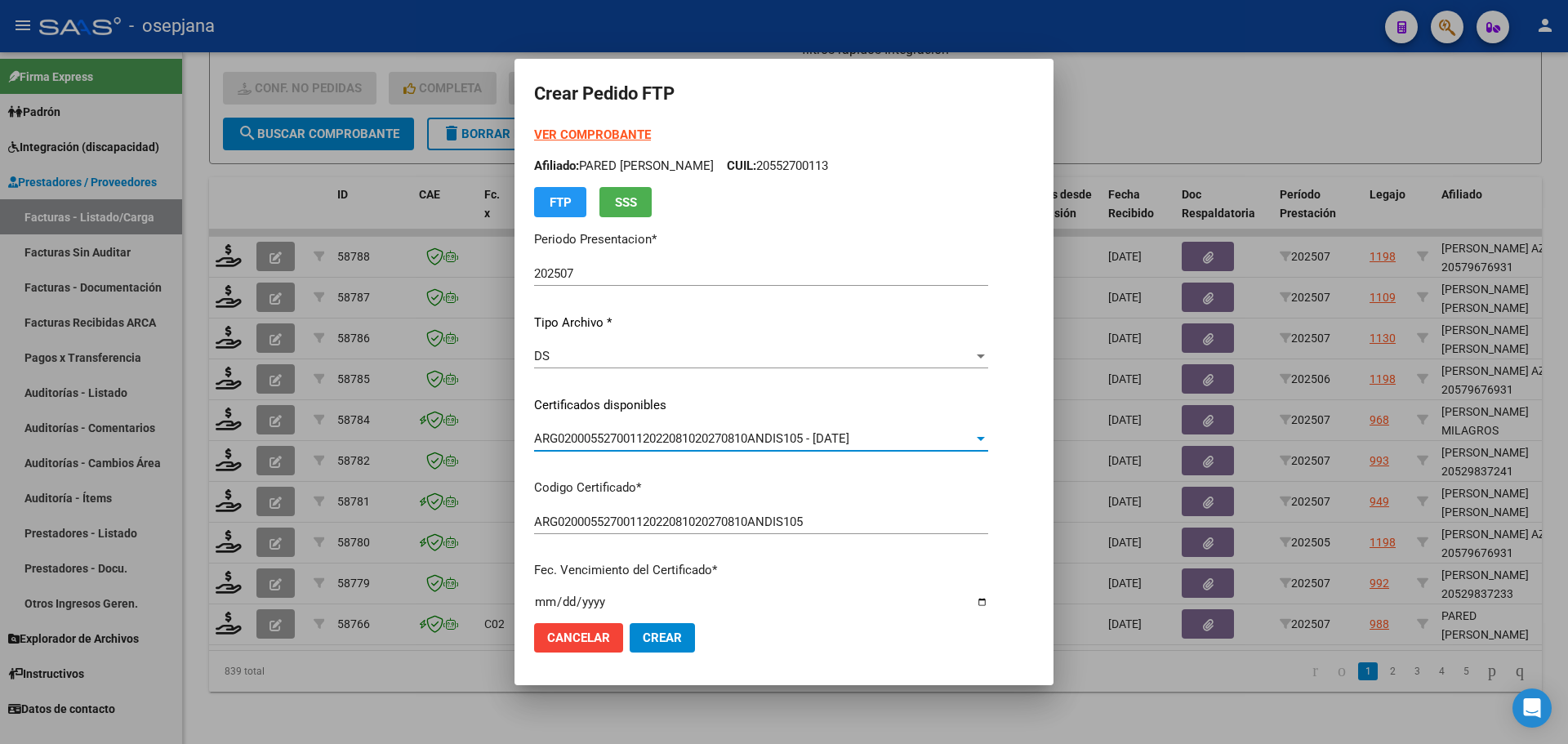
click at [611, 139] on strong "VER COMPROBANTE" at bounding box center [592, 134] width 117 height 14
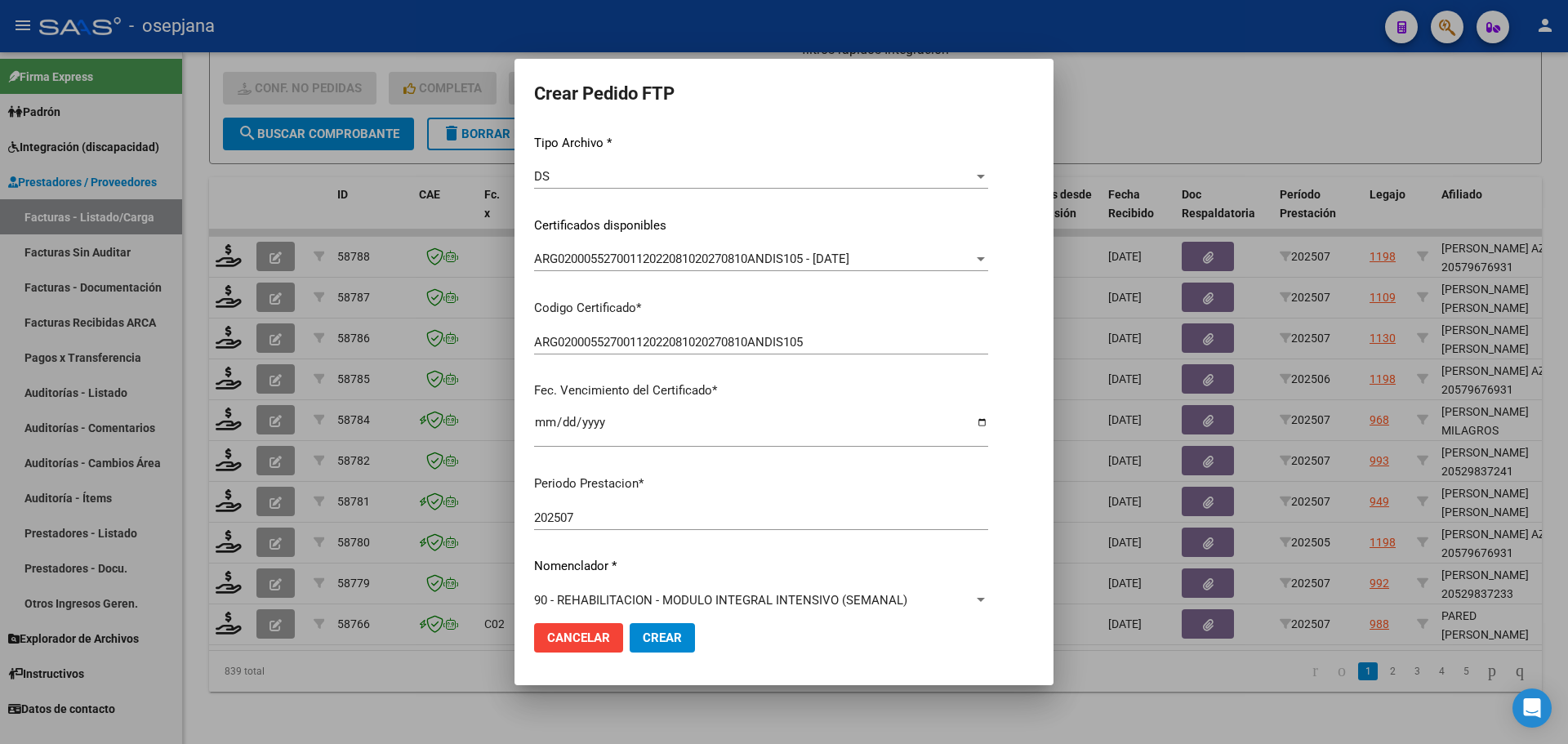
scroll to position [408, 0]
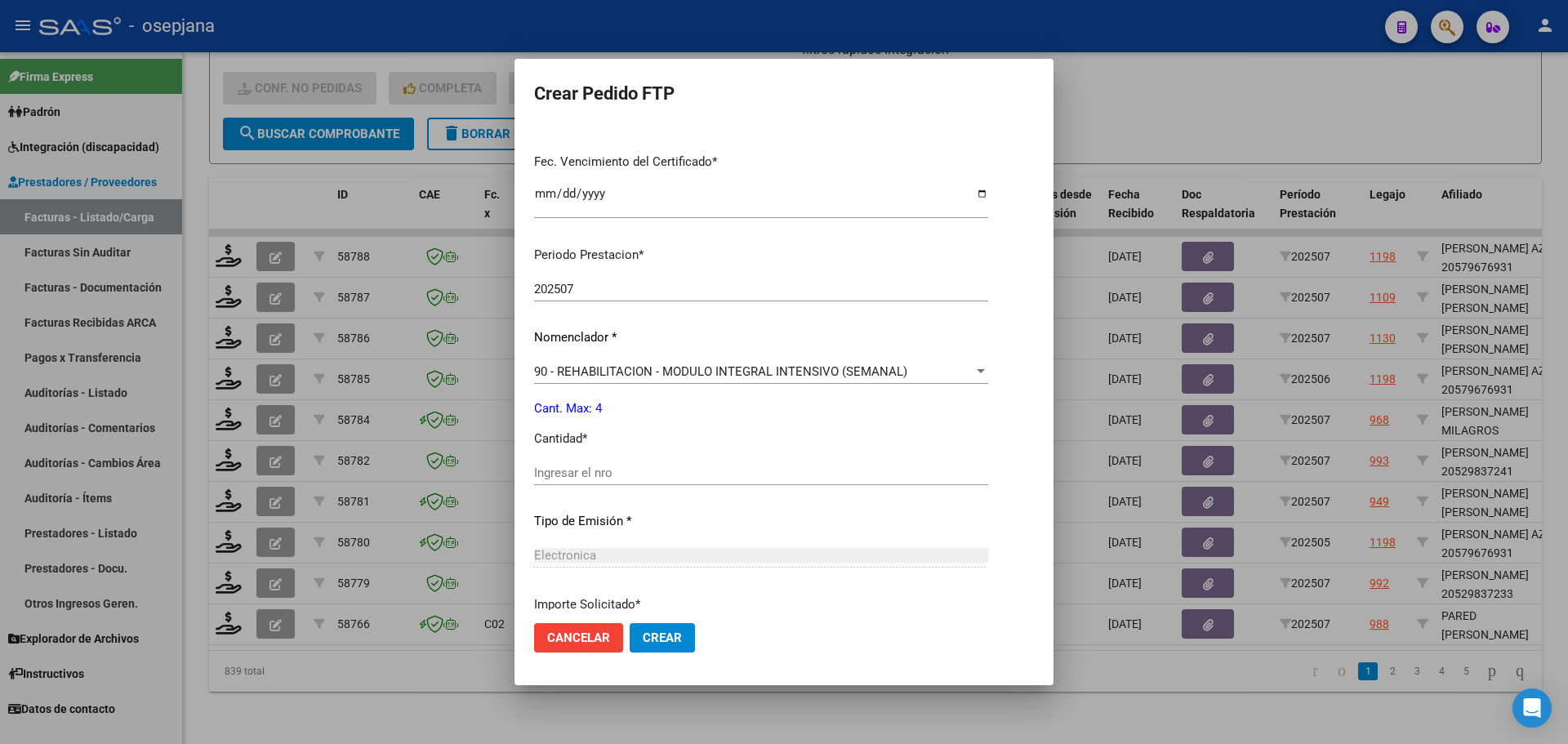
click at [564, 470] on input "Ingresar el nro" at bounding box center [761, 472] width 454 height 14
type input "4"
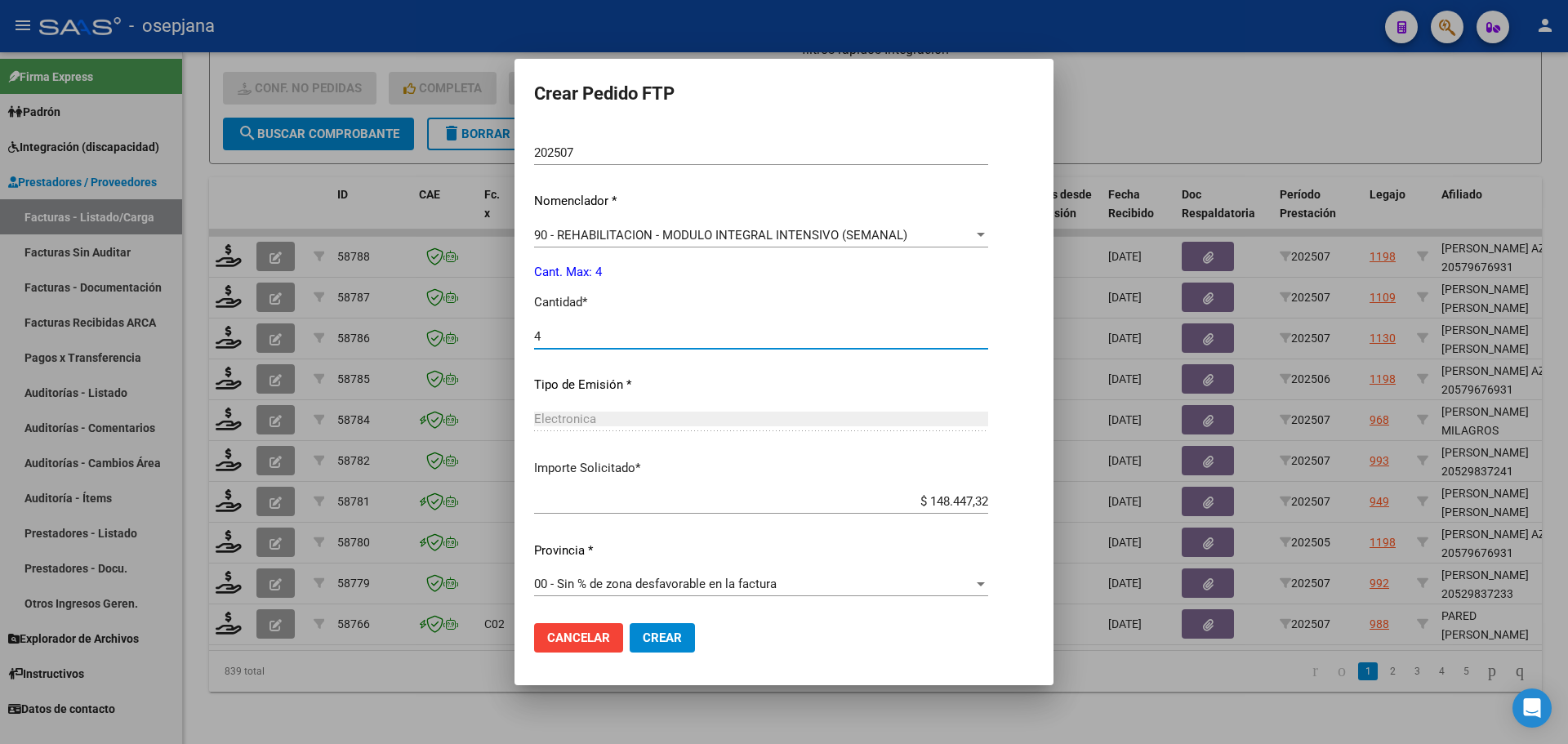
scroll to position [546, 0]
click at [660, 633] on span "Crear" at bounding box center [662, 637] width 39 height 14
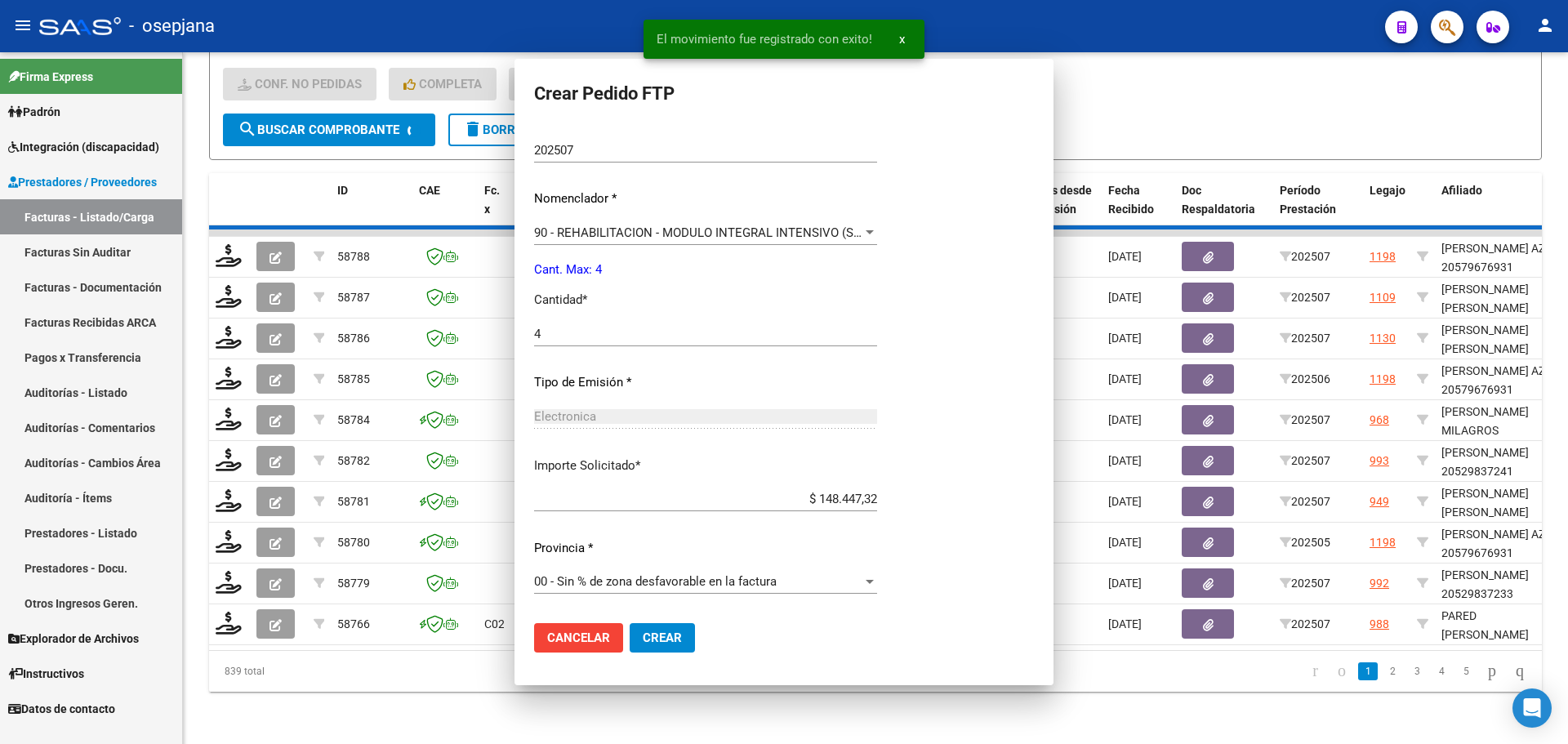
scroll to position [0, 0]
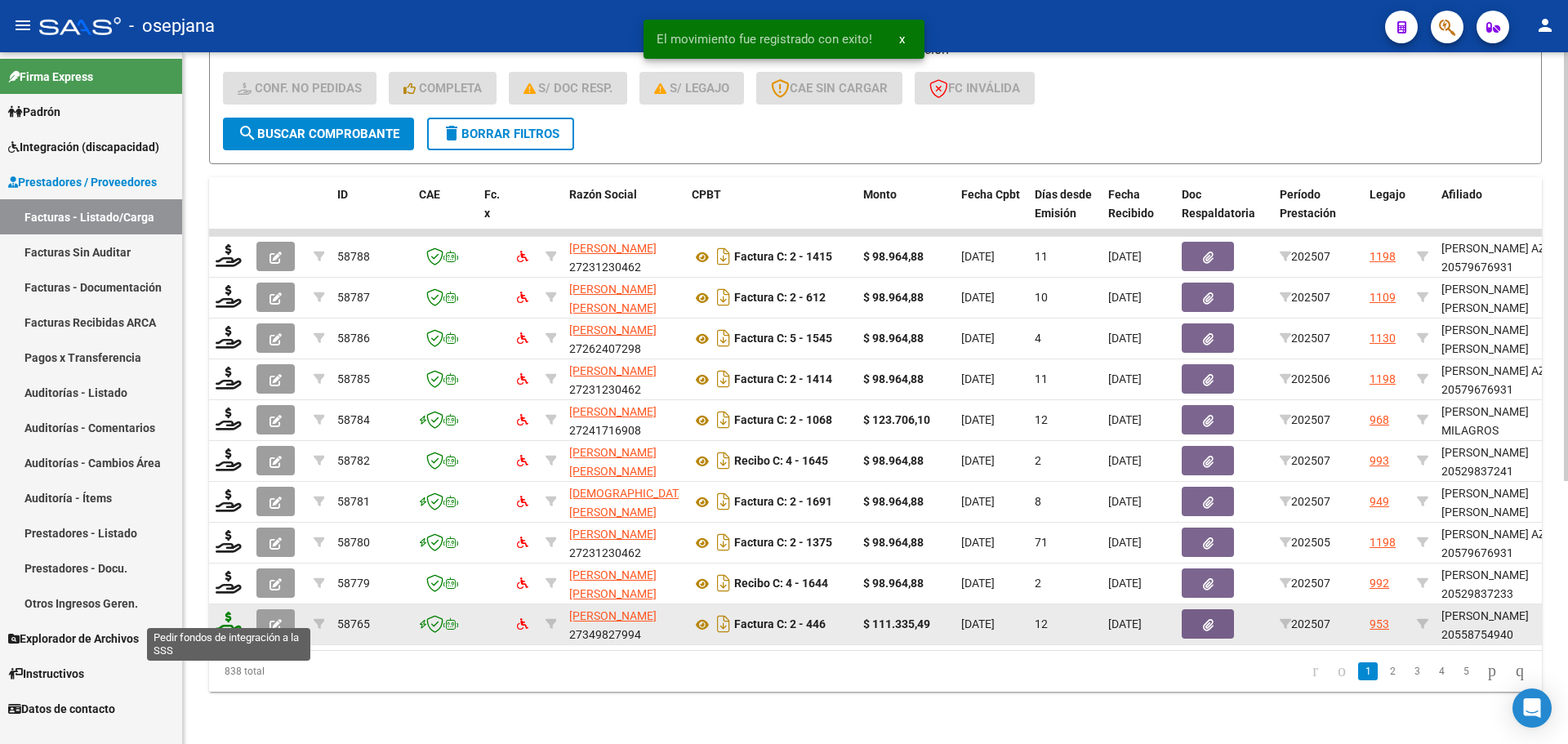
click at [231, 615] on icon at bounding box center [229, 622] width 26 height 23
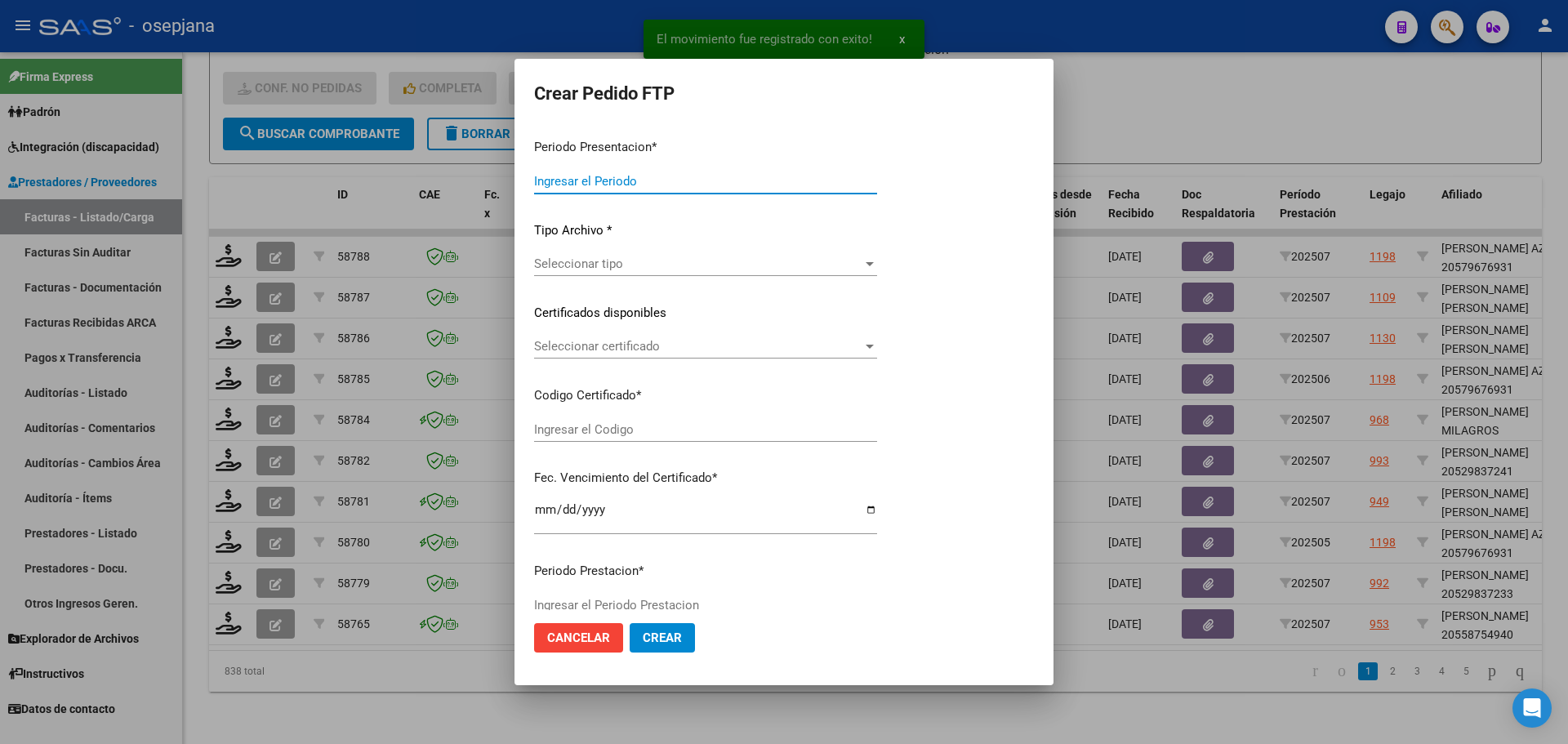
type input "202507"
type input "$ 111.335,49"
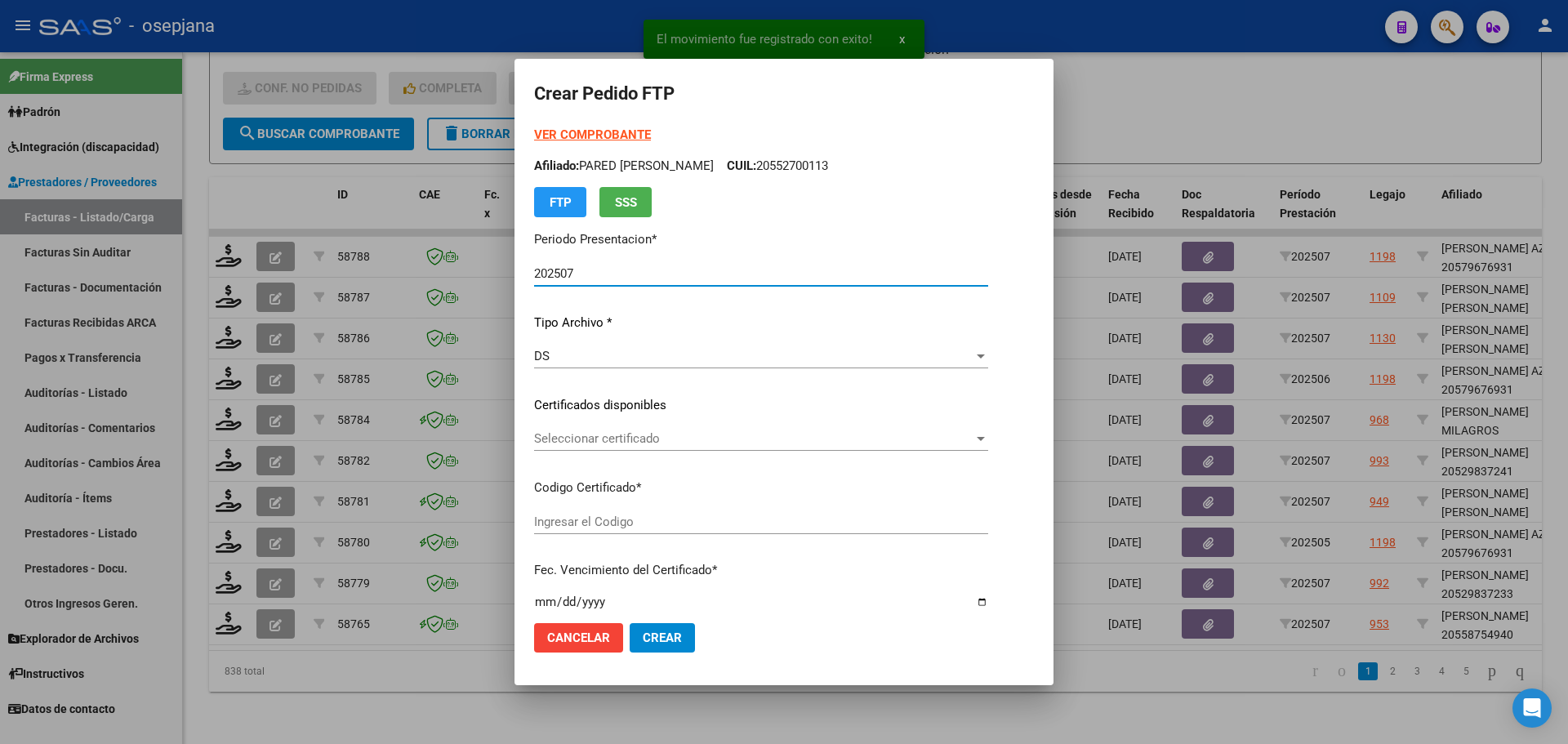
type input "ARG02000558754942023110920281109BS436"
type input "[DATE]"
click at [601, 449] on div "Seleccionar certificado Seleccionar certificado" at bounding box center [740, 438] width 414 height 25
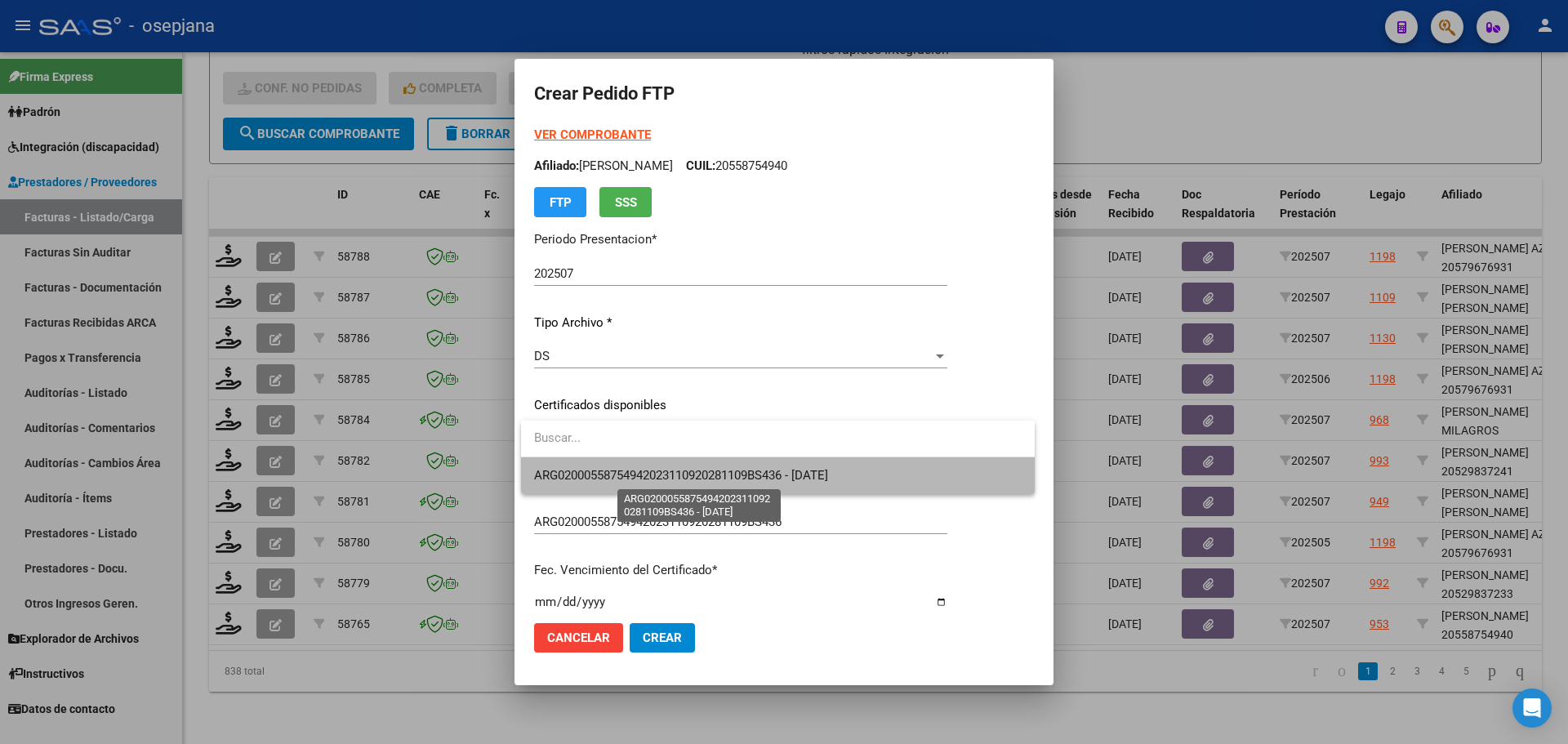
click at [602, 478] on span "ARG02000558754942023110920281109BS436 - [DATE]" at bounding box center [680, 475] width 294 height 14
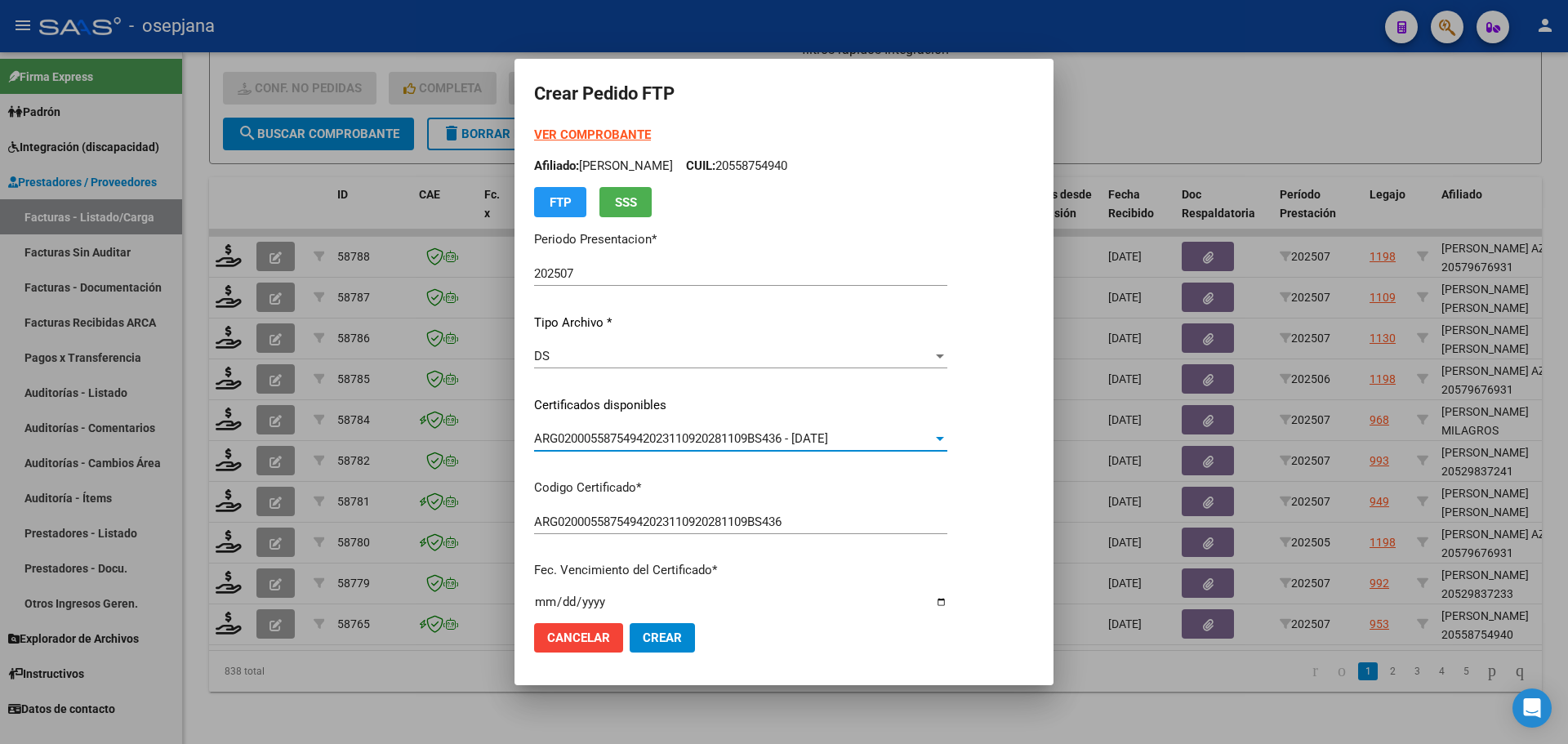
click at [593, 135] on strong "VER COMPROBANTE" at bounding box center [592, 134] width 117 height 14
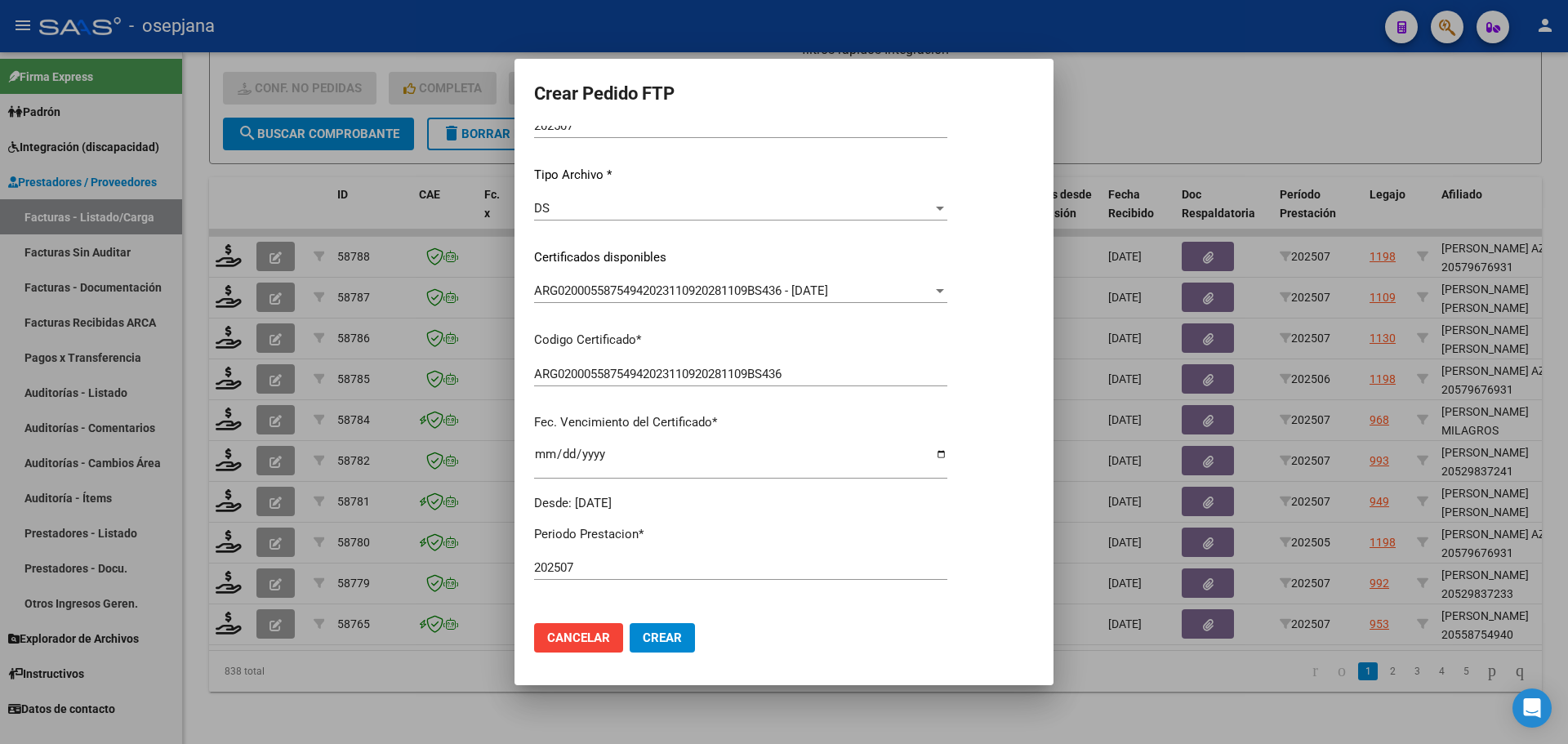
scroll to position [408, 0]
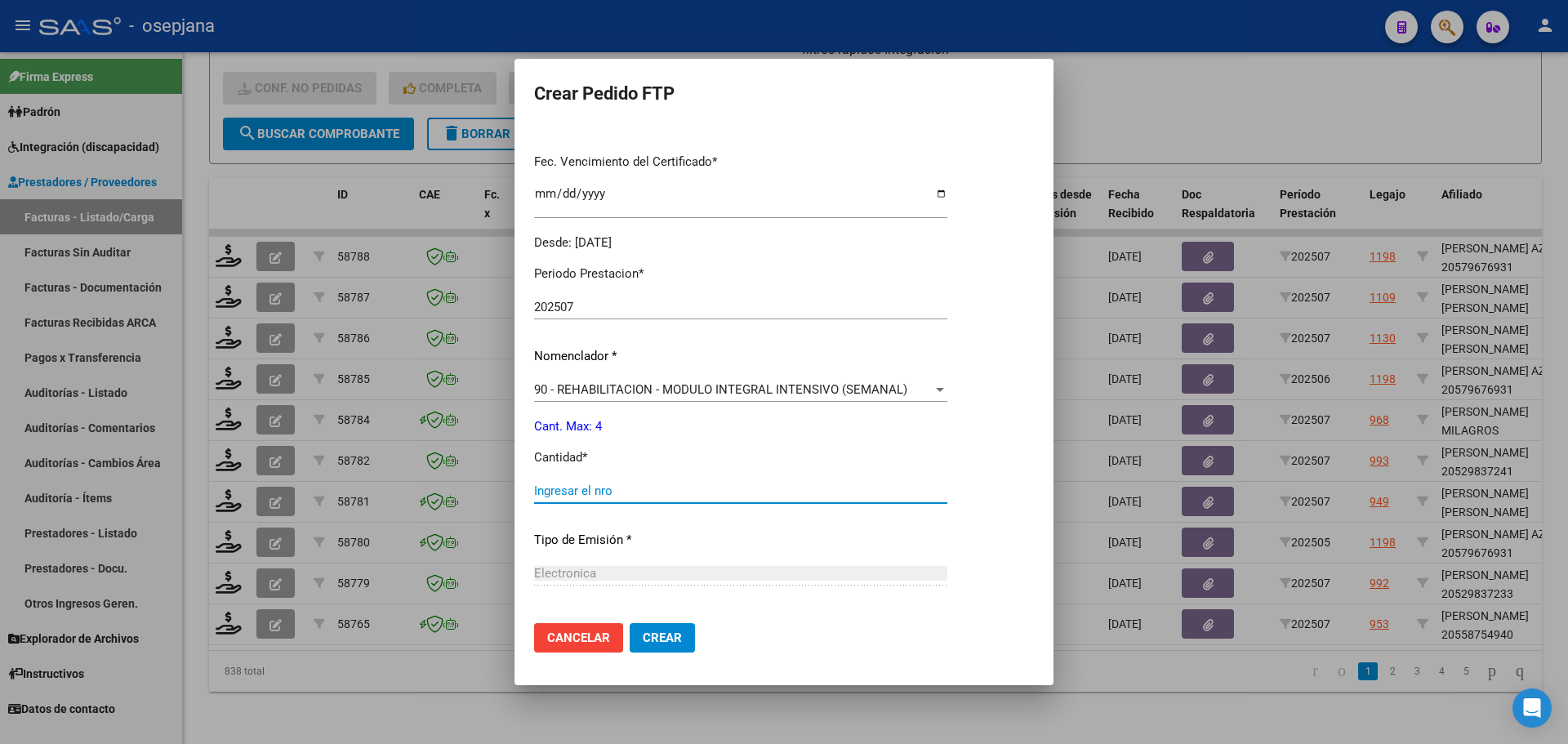
click at [582, 497] on input "Ingresar el nro" at bounding box center [740, 490] width 414 height 14
type input "4"
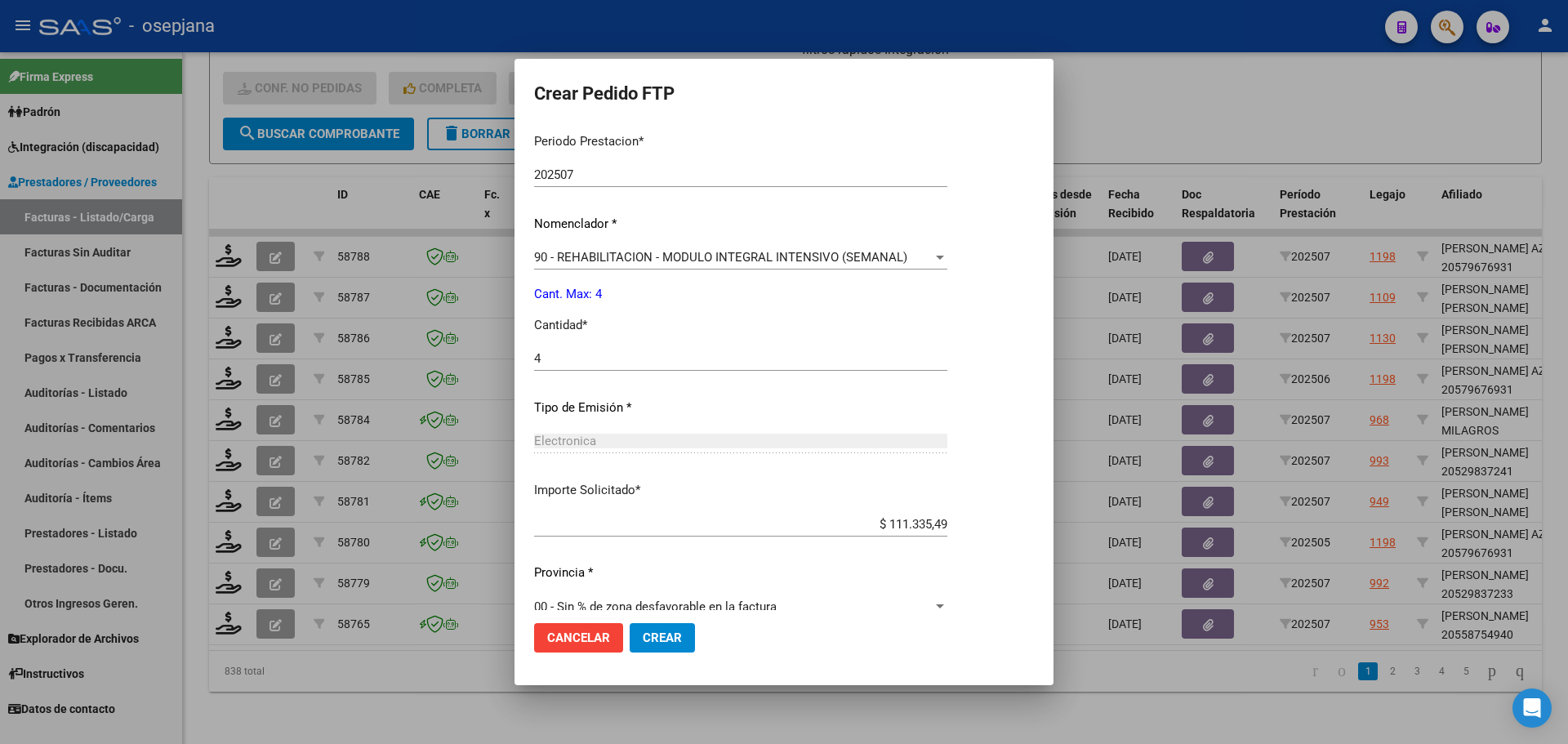
scroll to position [565, 0]
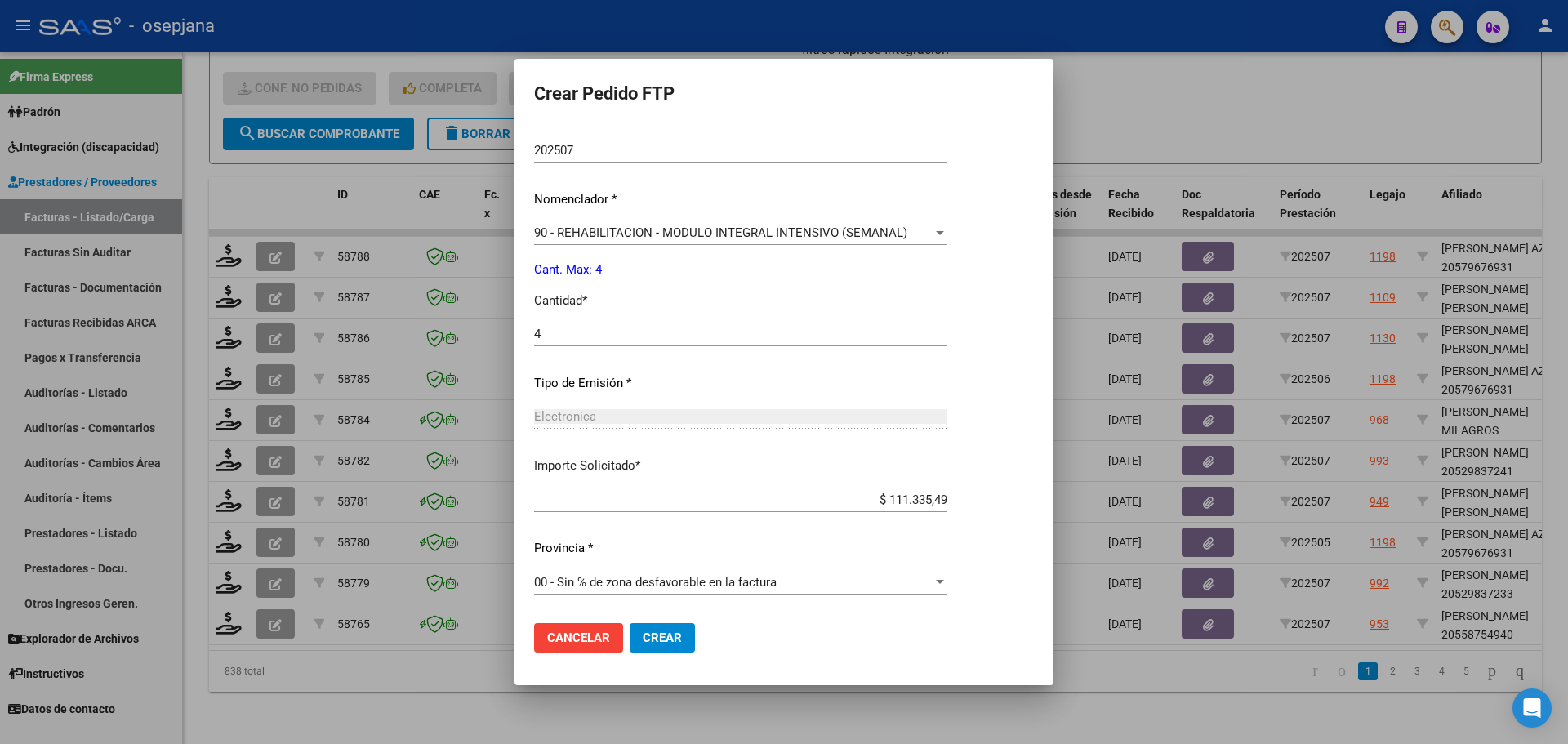
click at [662, 627] on button "Crear" at bounding box center [662, 637] width 66 height 29
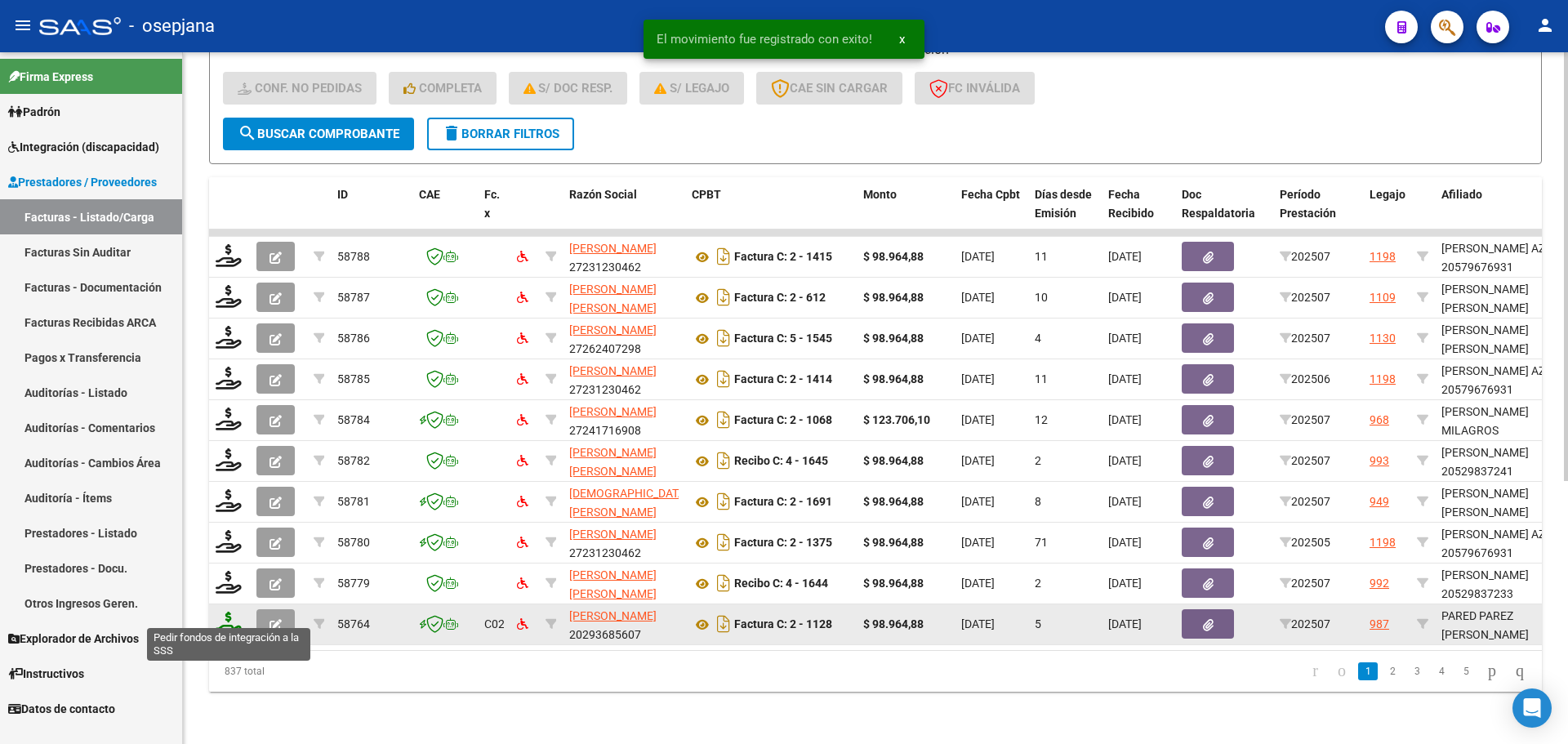
click at [225, 611] on icon at bounding box center [229, 622] width 26 height 23
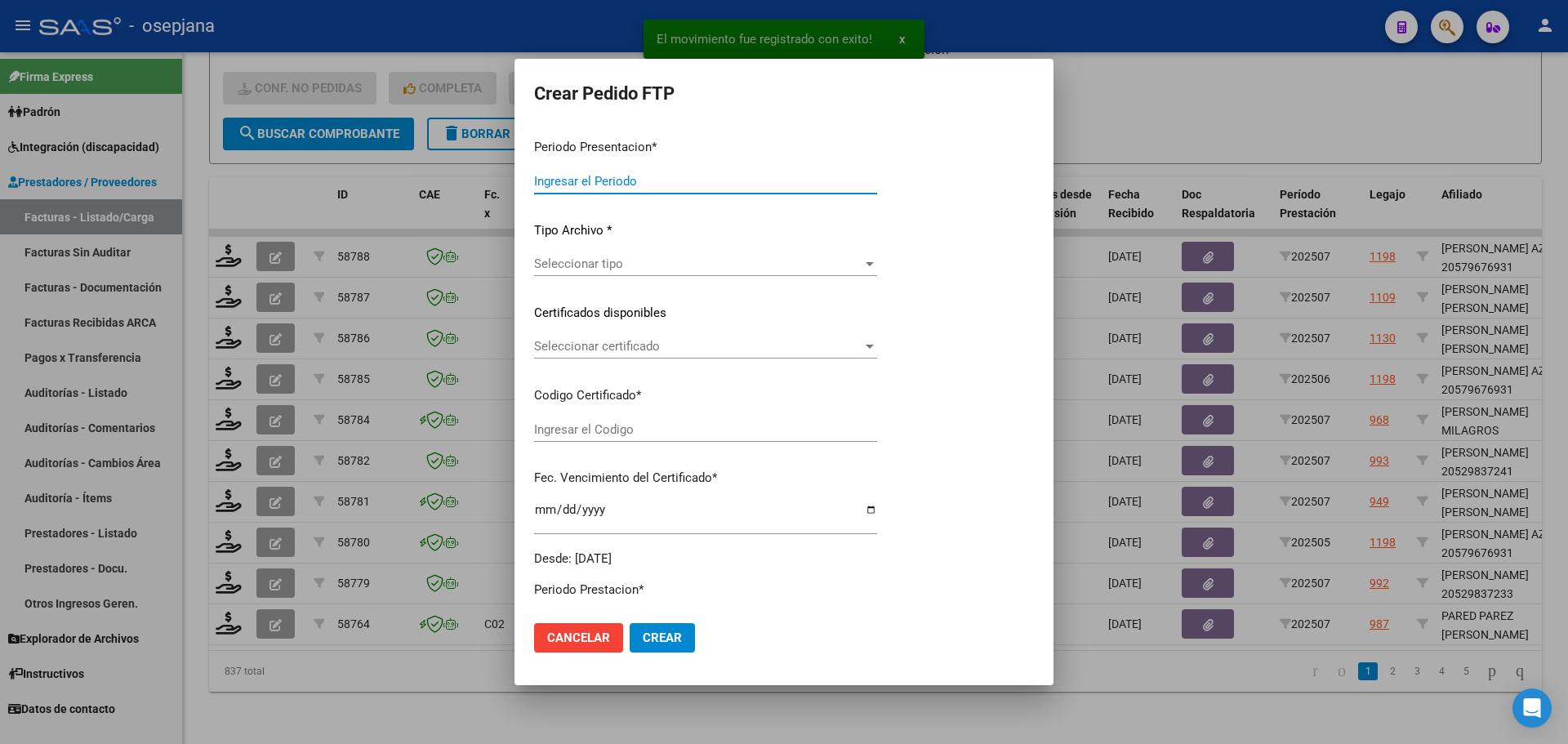
type input "202507"
type input "$ 98.964,88"
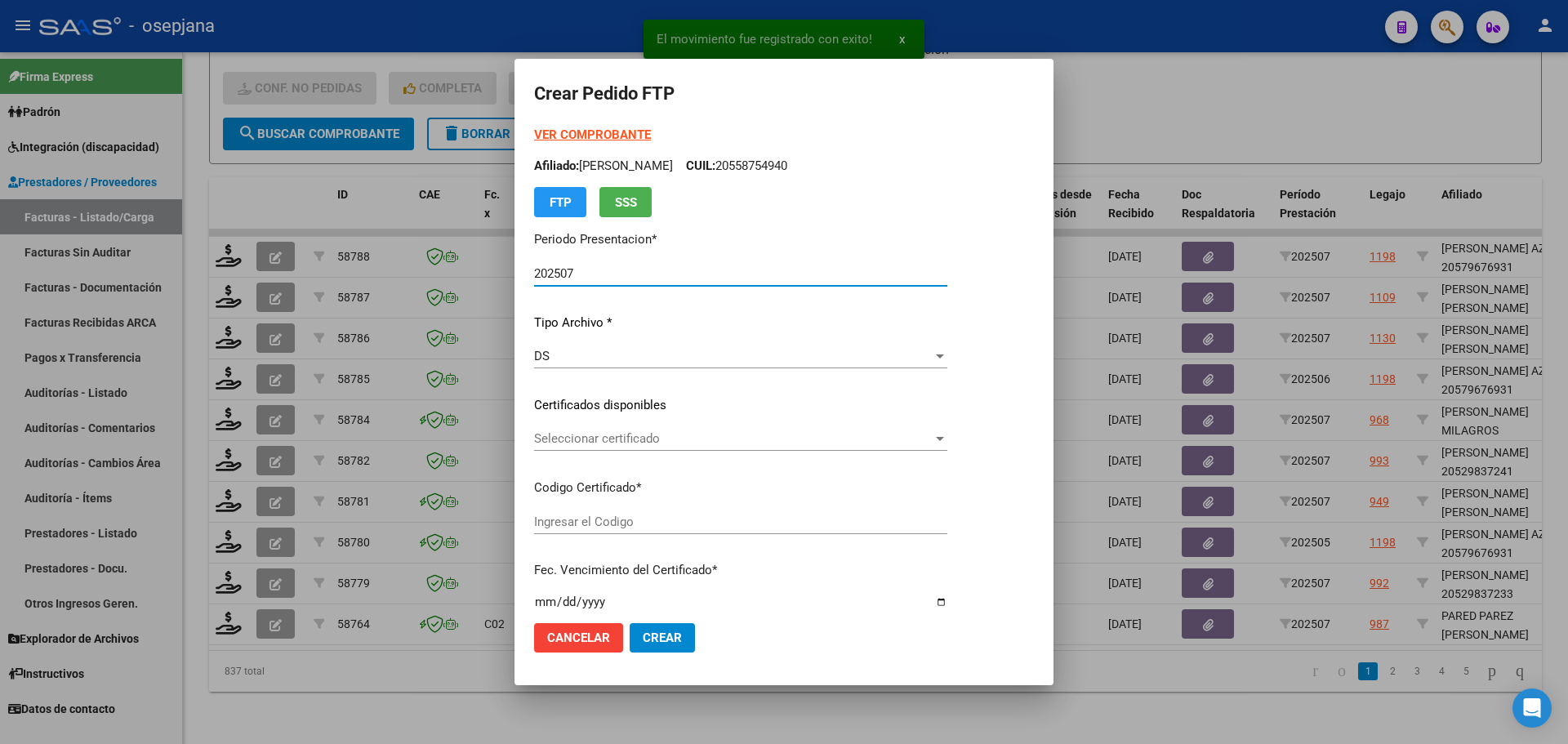
type input "ARG02000583497672022092220250922ANDIS105"
type input "[DATE]"
click at [627, 440] on span "Seleccionar certificado" at bounding box center [773, 438] width 479 height 14
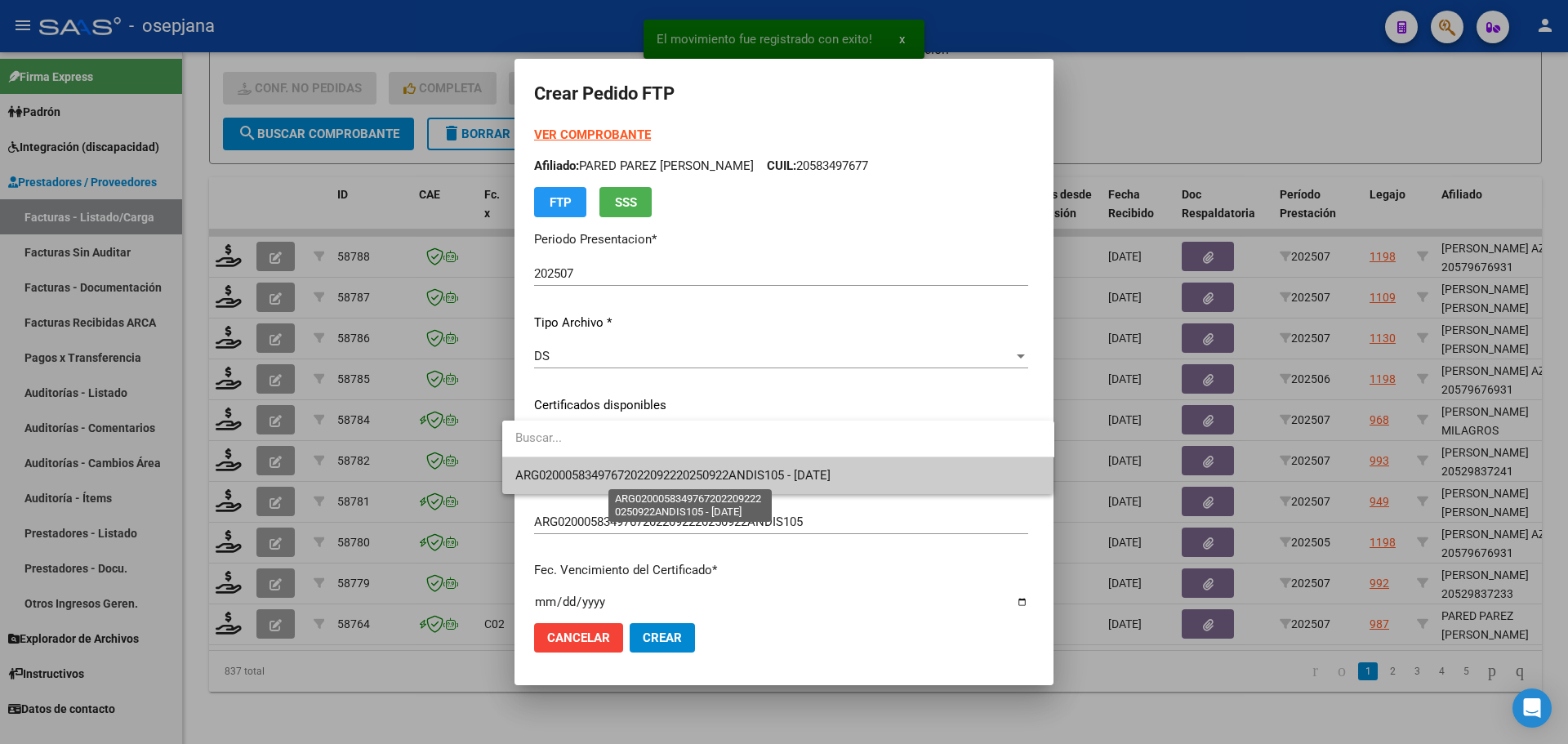
click at [628, 469] on span "ARG02000583497672022092220250922ANDIS105 - [DATE]" at bounding box center [673, 475] width 315 height 14
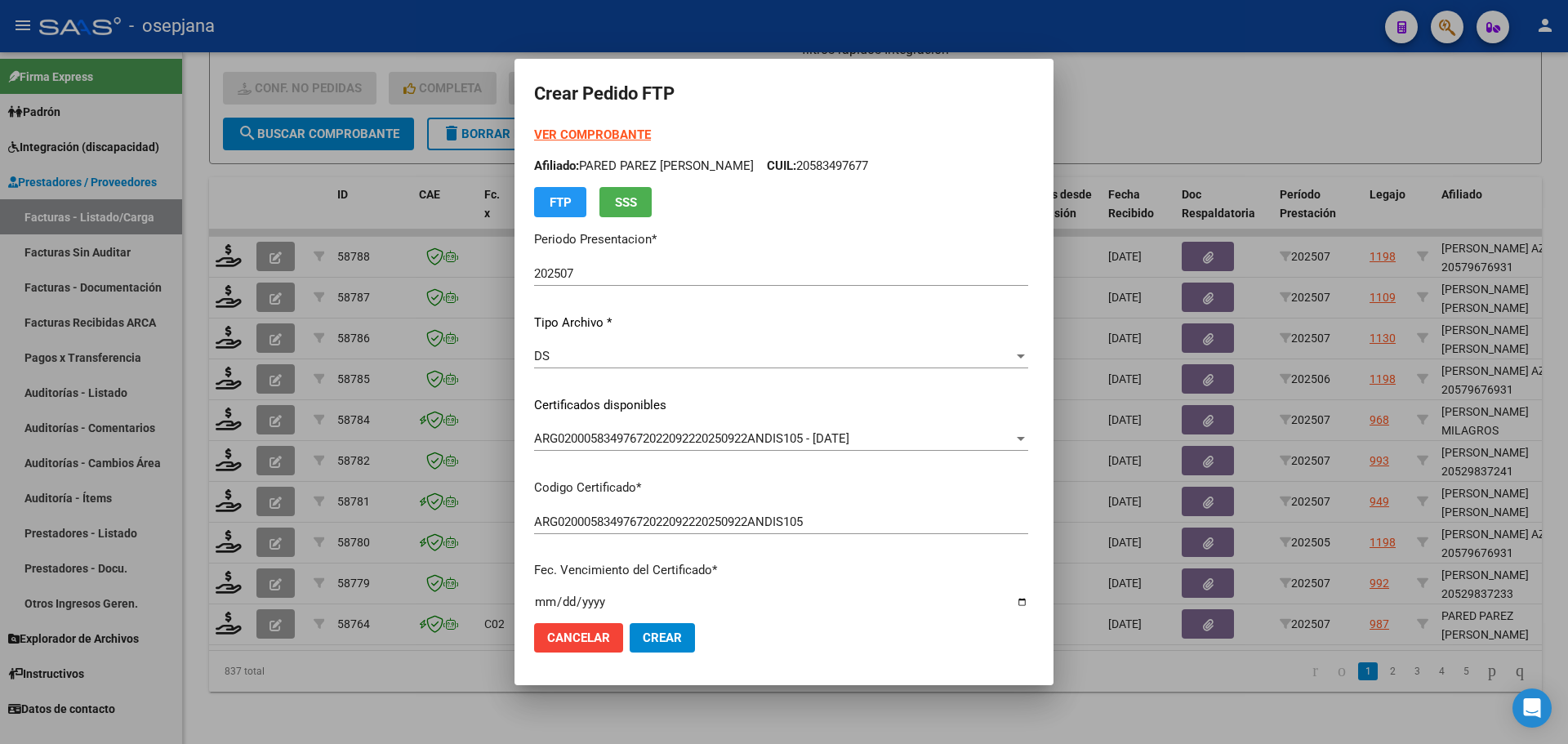
click at [587, 130] on strong "VER COMPROBANTE" at bounding box center [592, 134] width 117 height 14
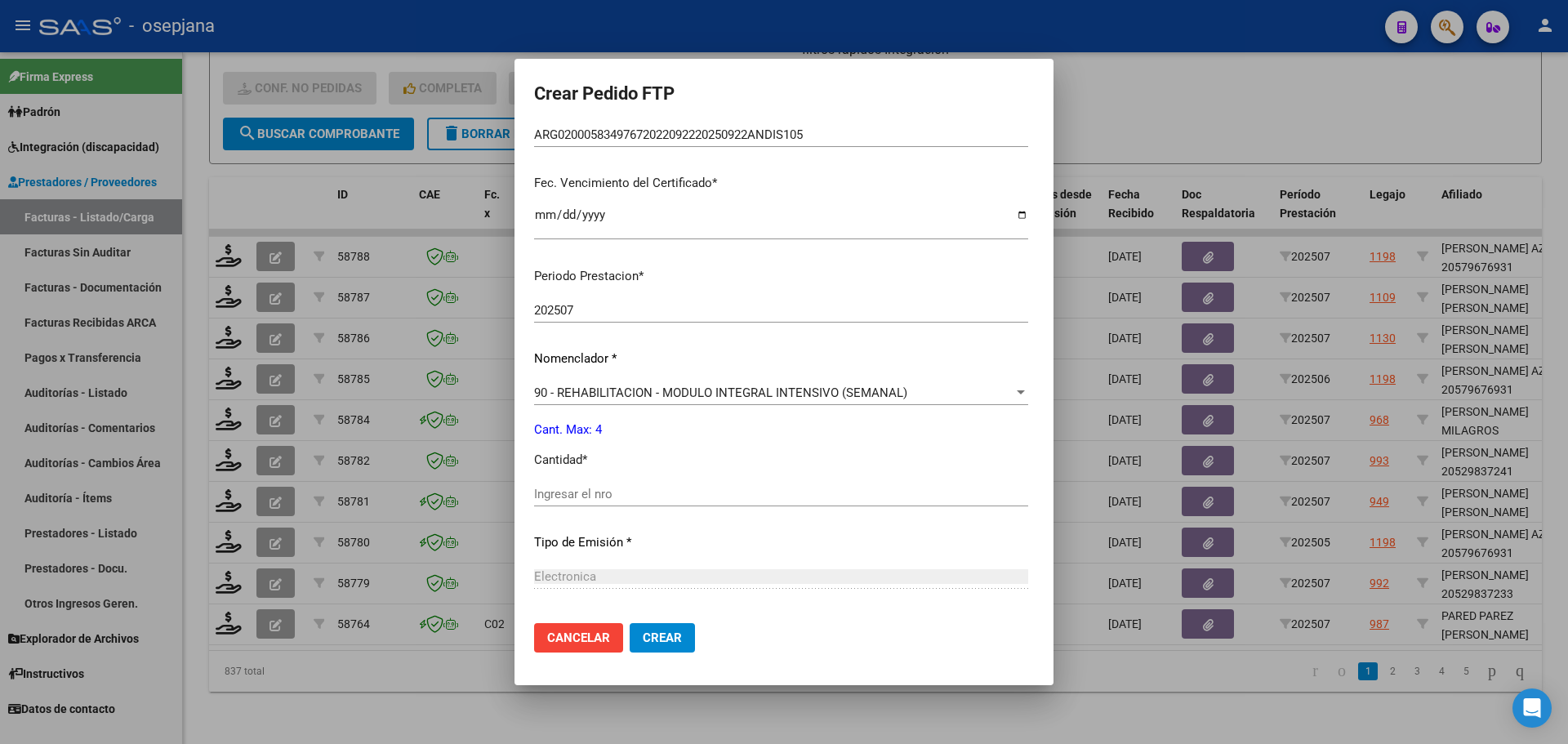
scroll to position [408, 0]
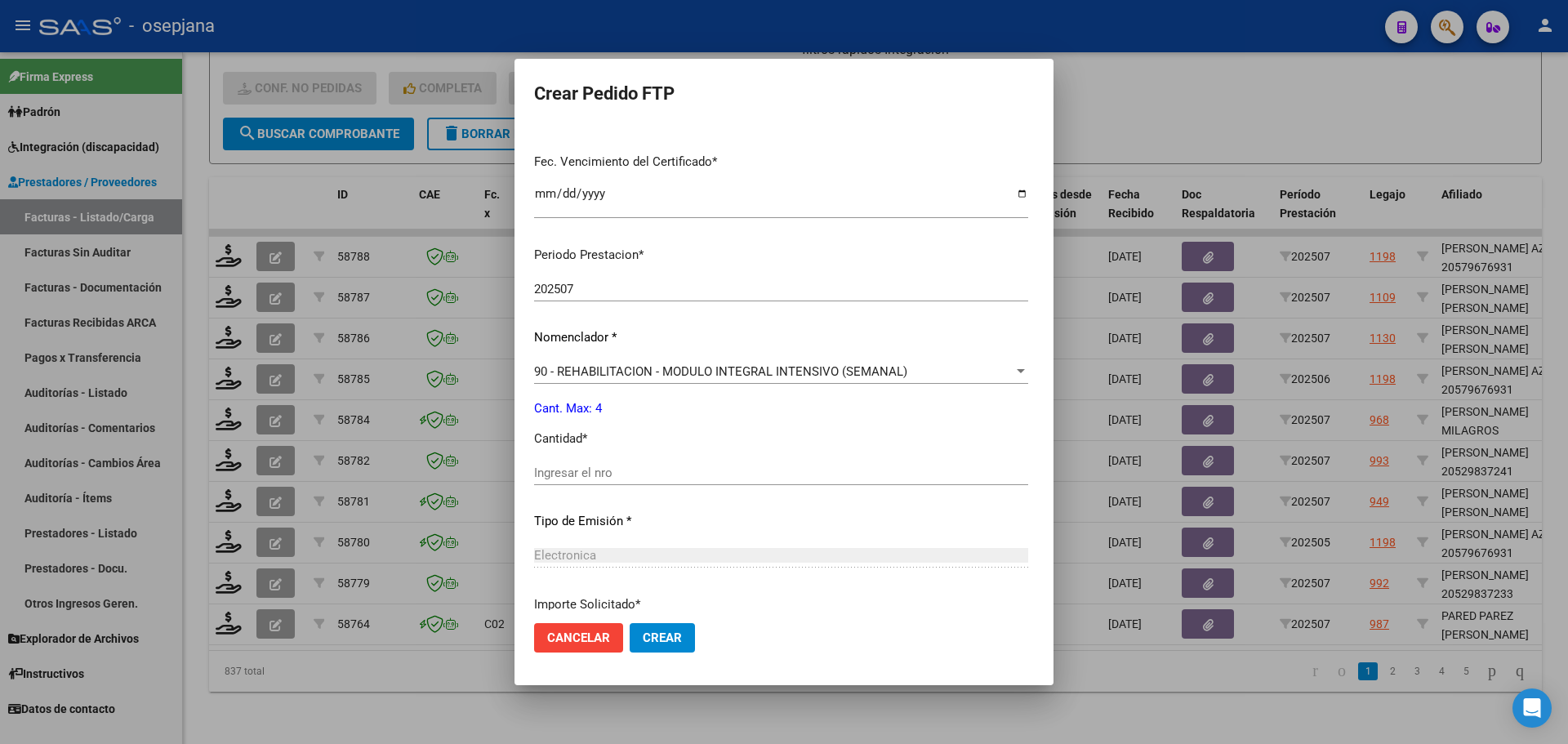
click at [590, 474] on input "Ingresar el nro" at bounding box center [781, 472] width 495 height 14
type input "4"
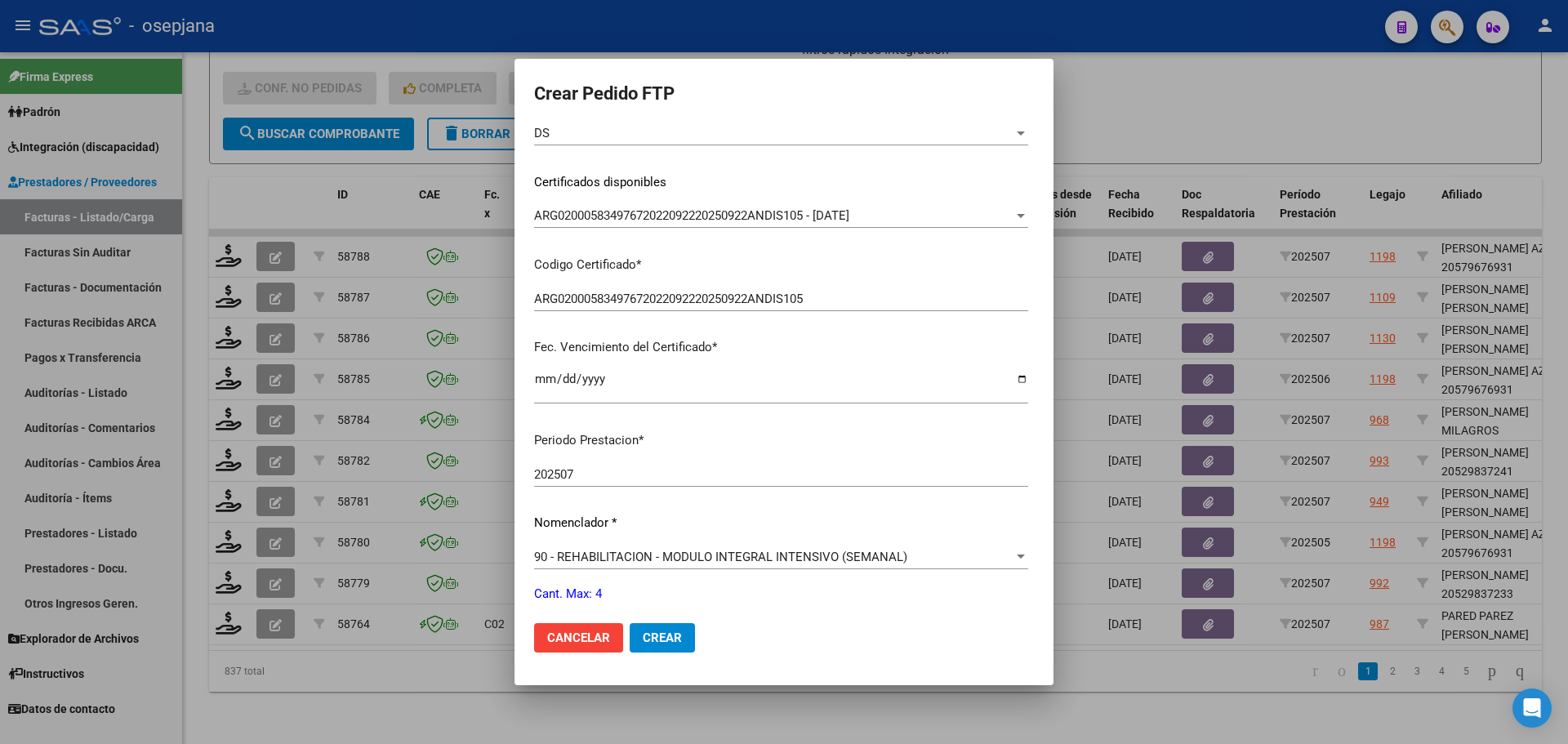
scroll to position [0, 0]
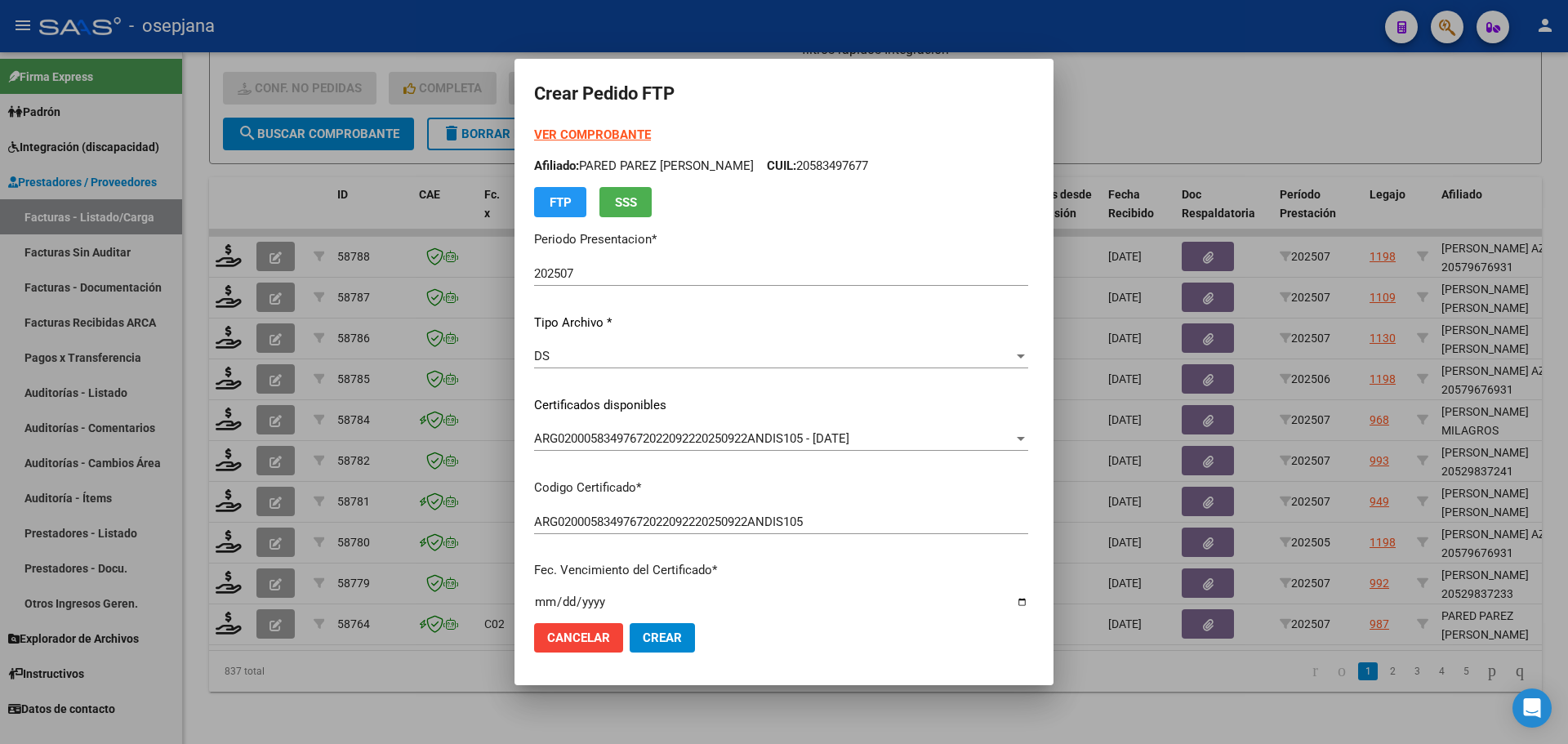
click at [643, 637] on span "Crear" at bounding box center [662, 637] width 39 height 14
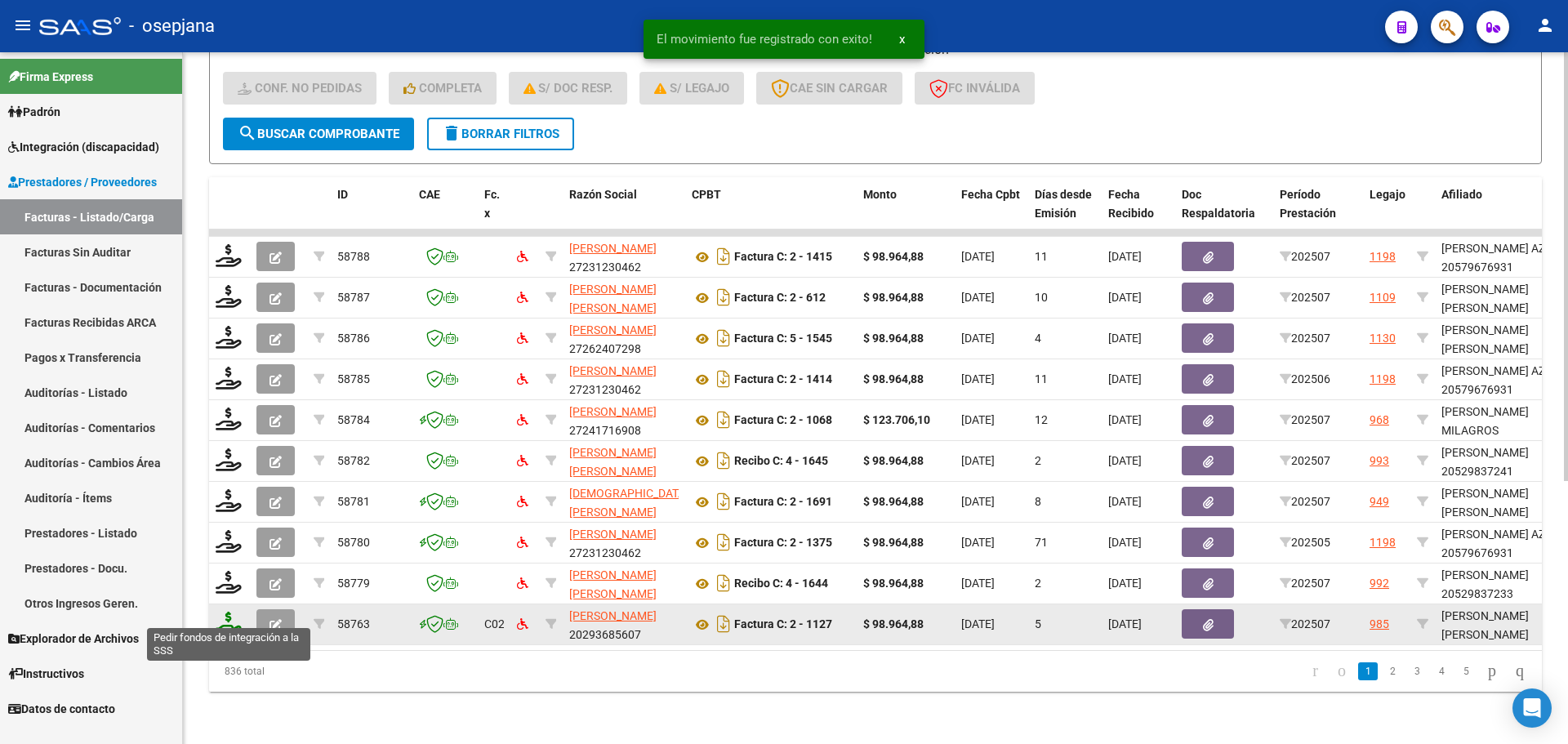
click at [229, 616] on icon at bounding box center [229, 622] width 26 height 23
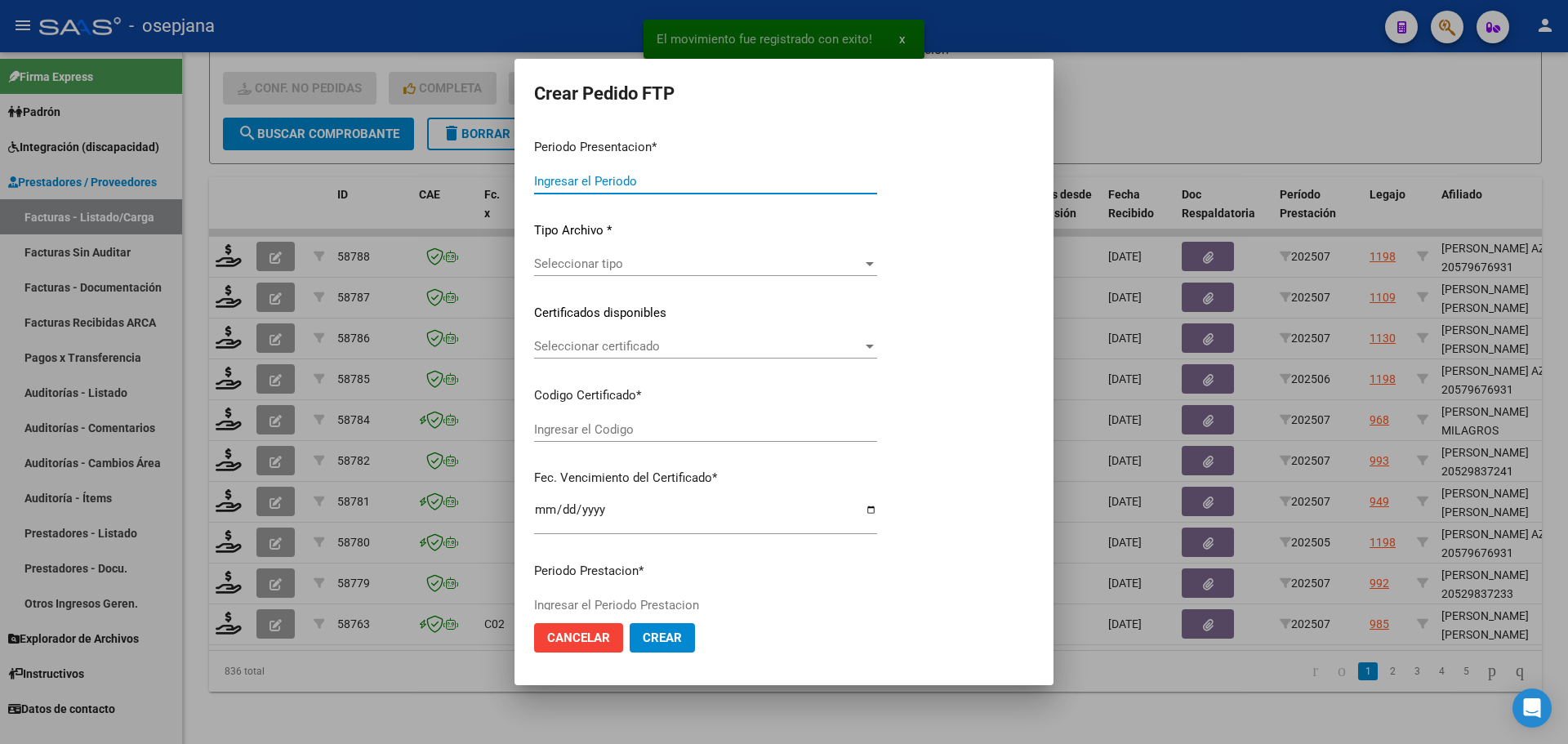
type input "202507"
type input "$ 98.964,88"
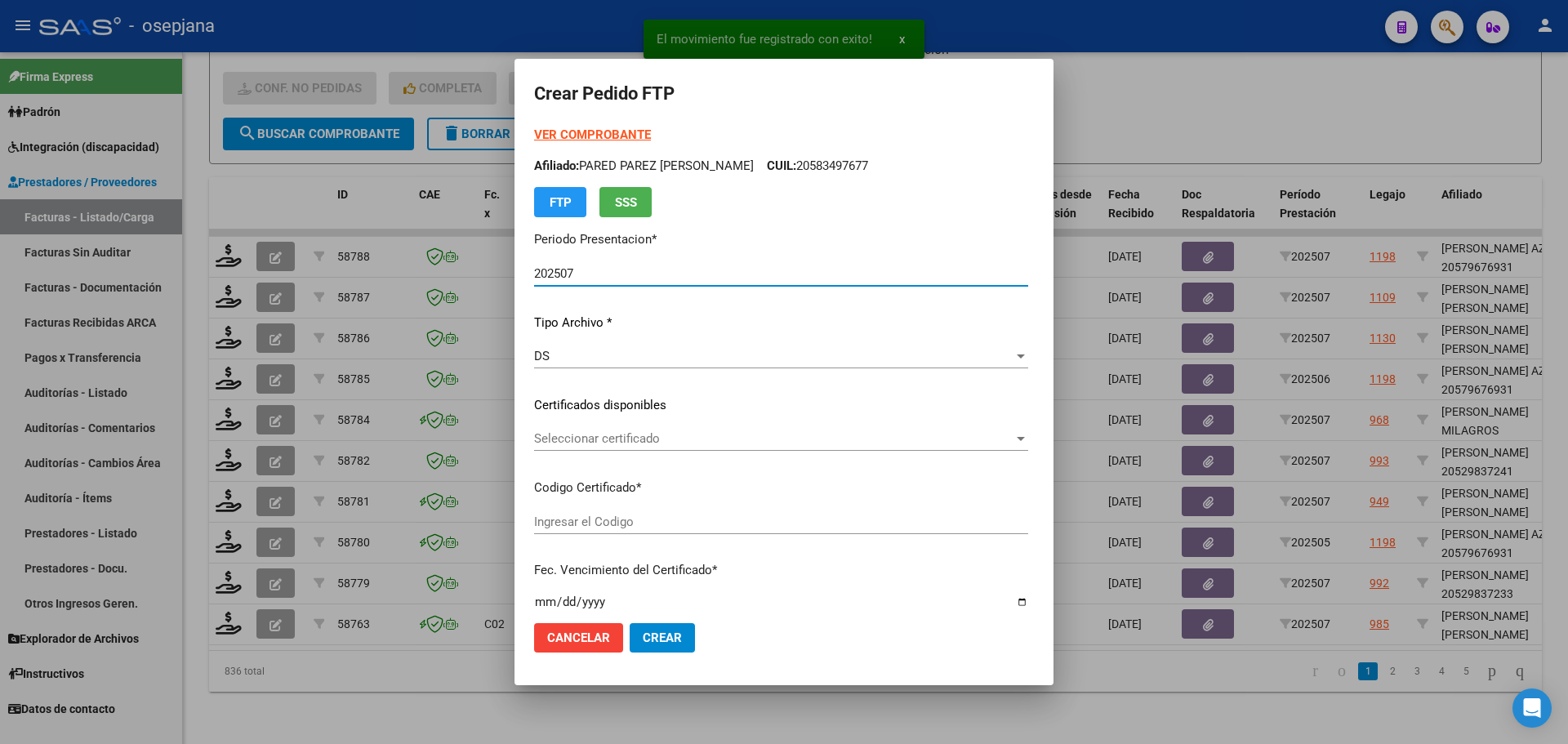
type input "ARG02000567331072022061320270613BSAS376"
type input "[DATE]"
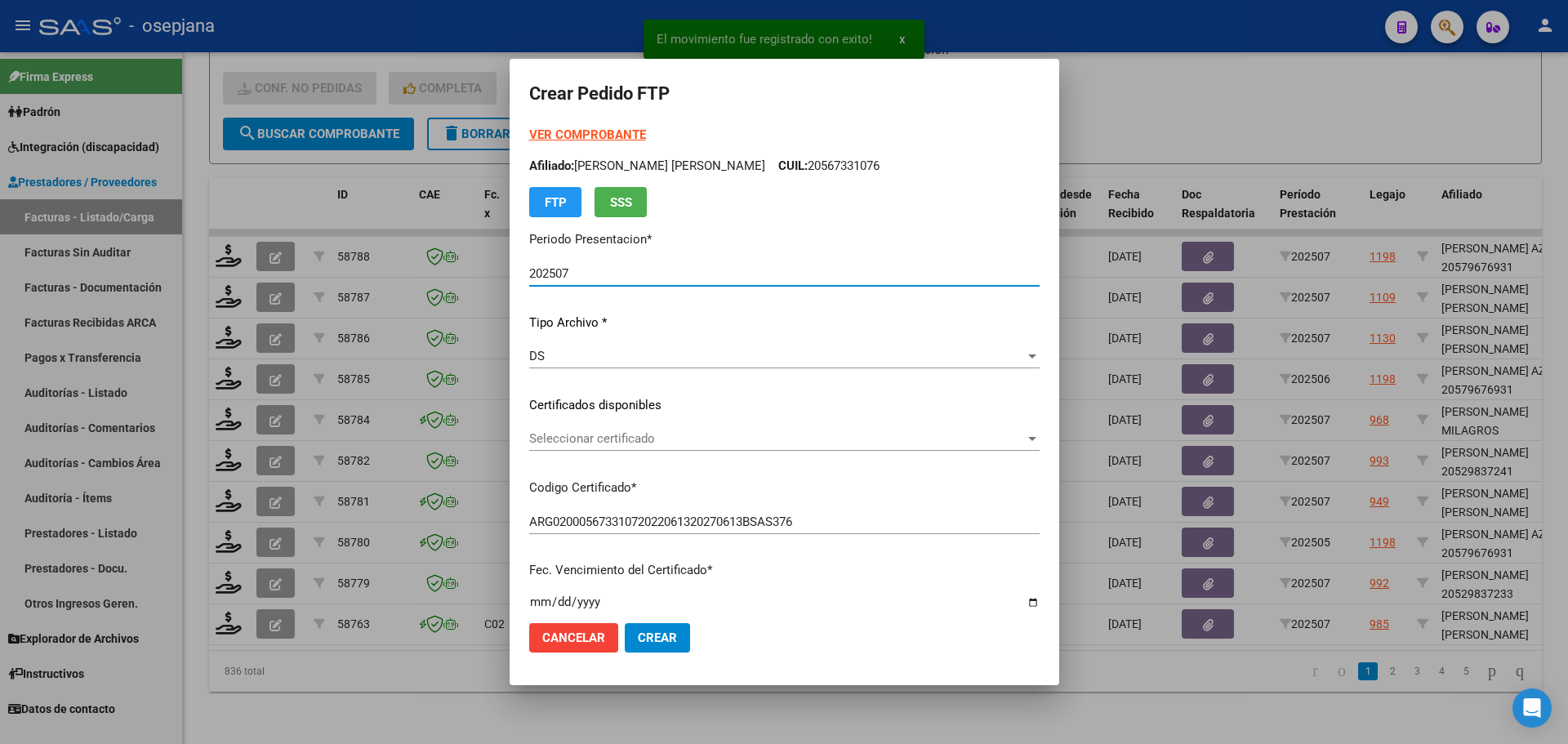
click at [645, 442] on span "Seleccionar certificado" at bounding box center [777, 438] width 495 height 14
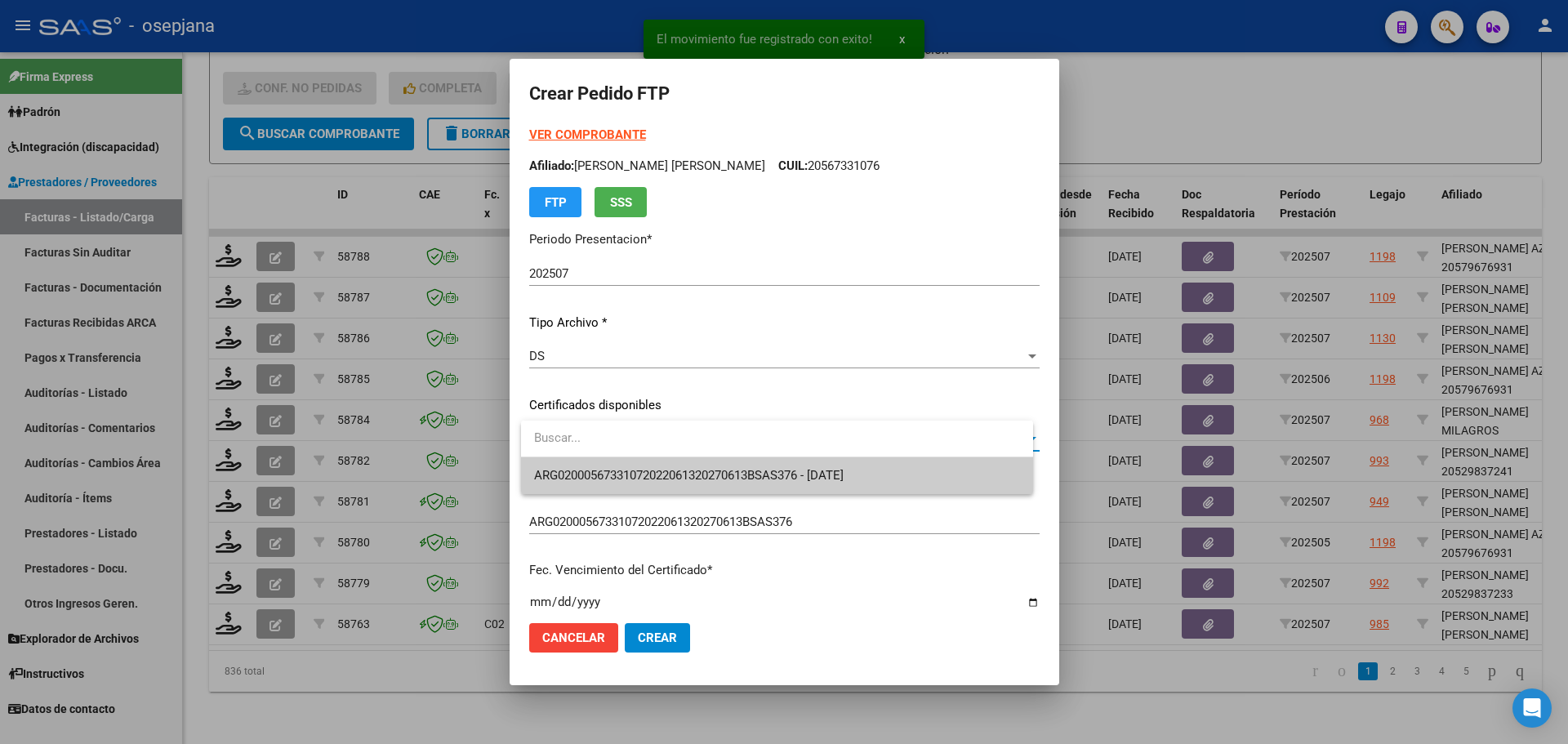
click at [649, 471] on span "ARG02000567331072022061320270613BSAS376 - [DATE]" at bounding box center [688, 475] width 310 height 14
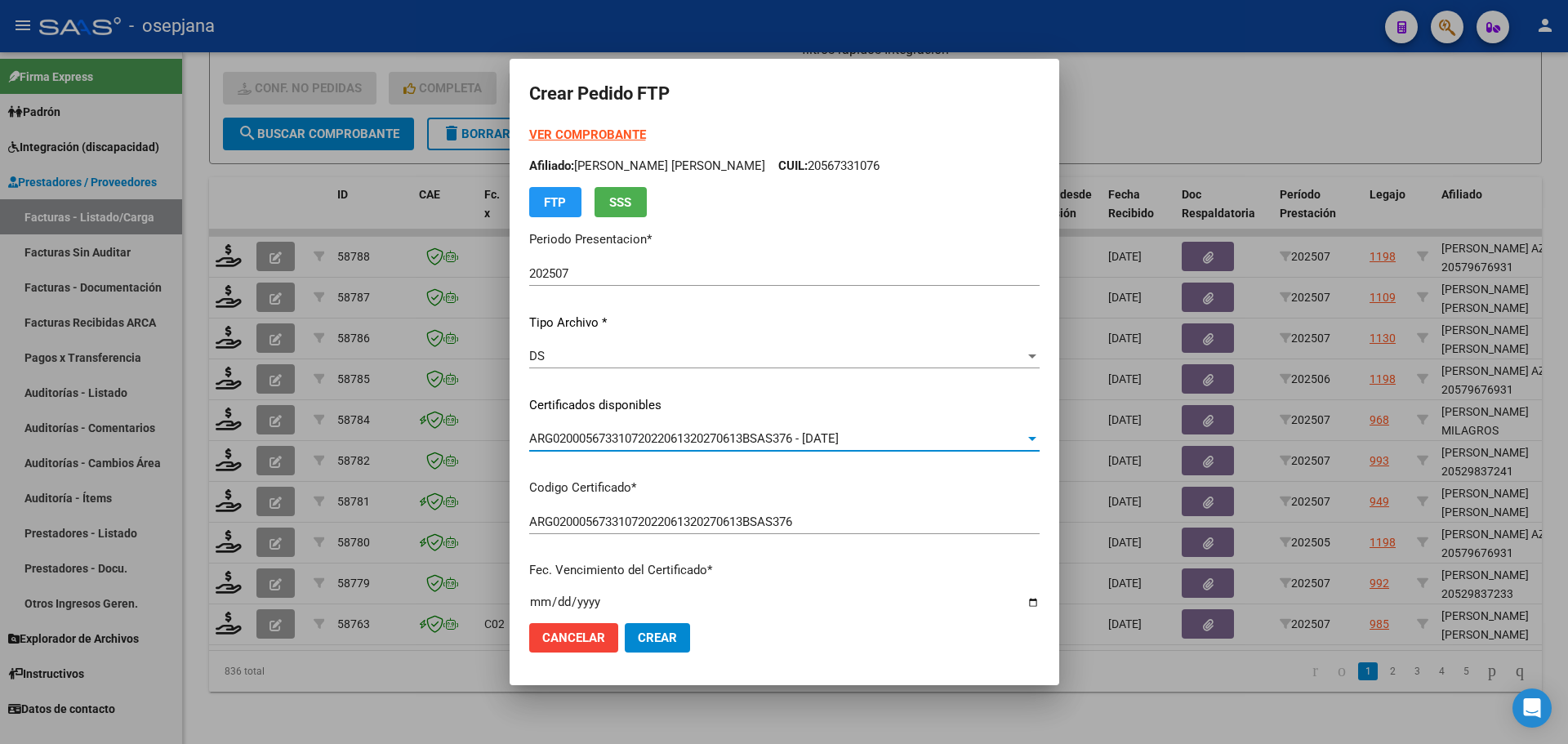
click at [599, 130] on strong "VER COMPROBANTE" at bounding box center [587, 134] width 117 height 14
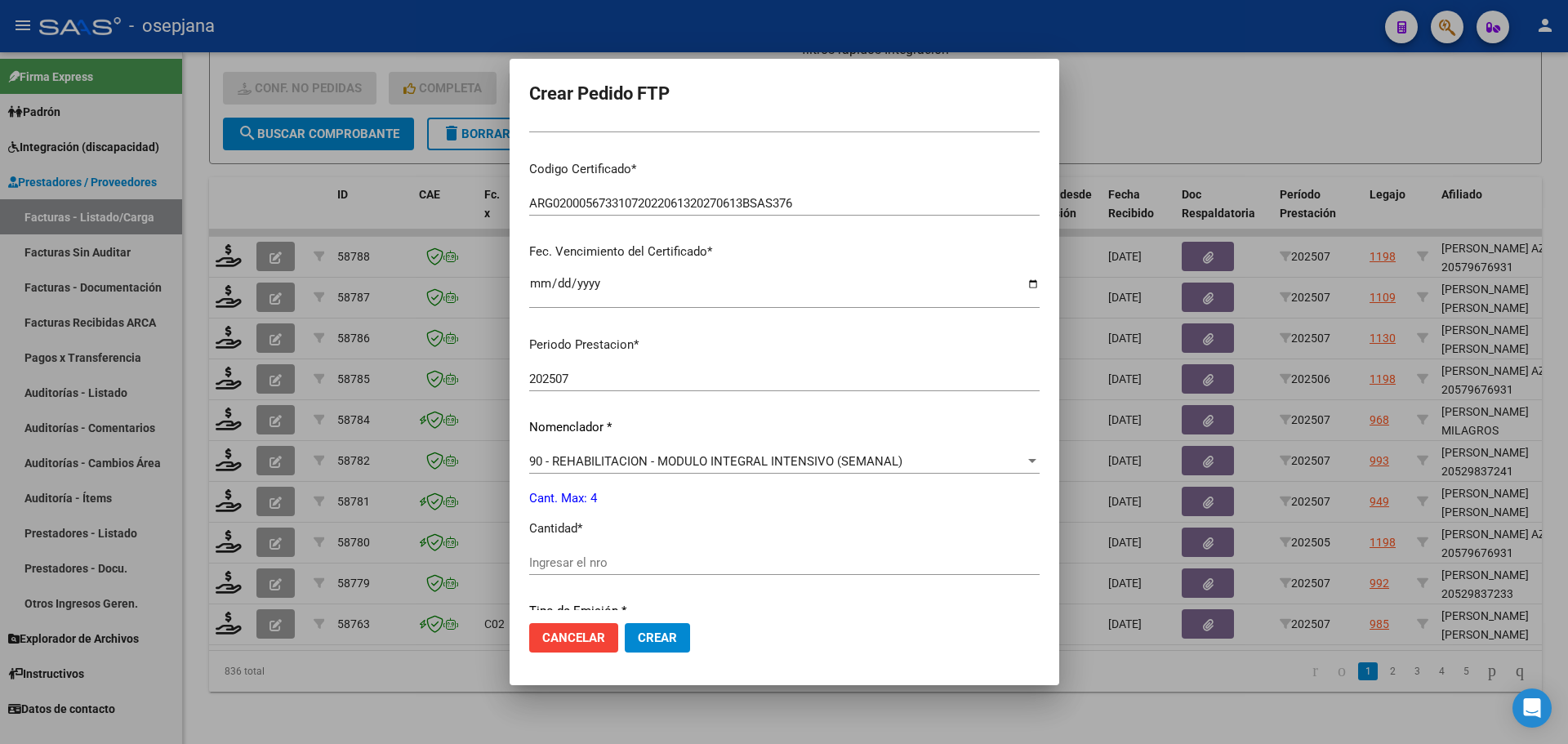
scroll to position [326, 0]
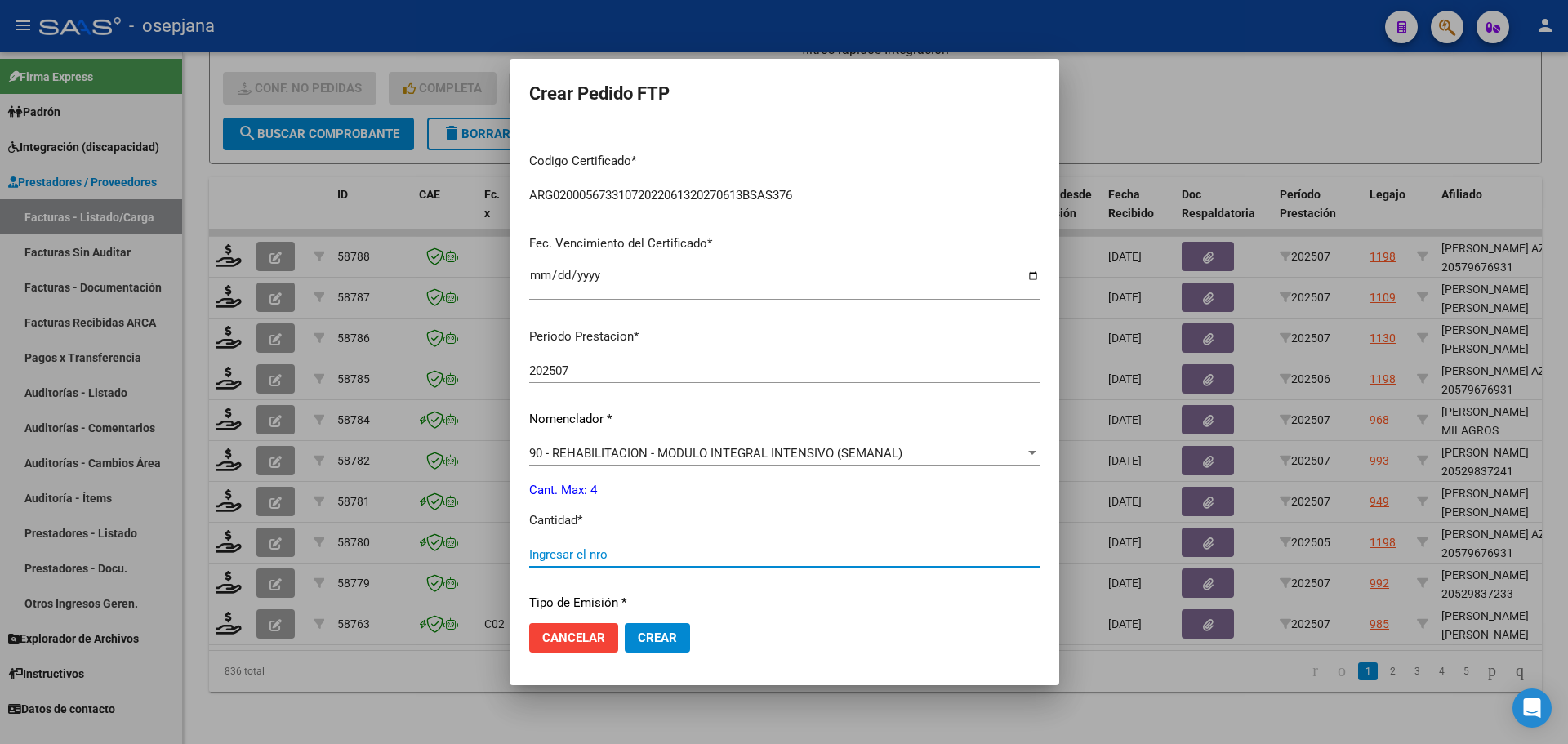
click at [593, 551] on input "Ingresar el nro" at bounding box center [784, 554] width 511 height 14
type input "4"
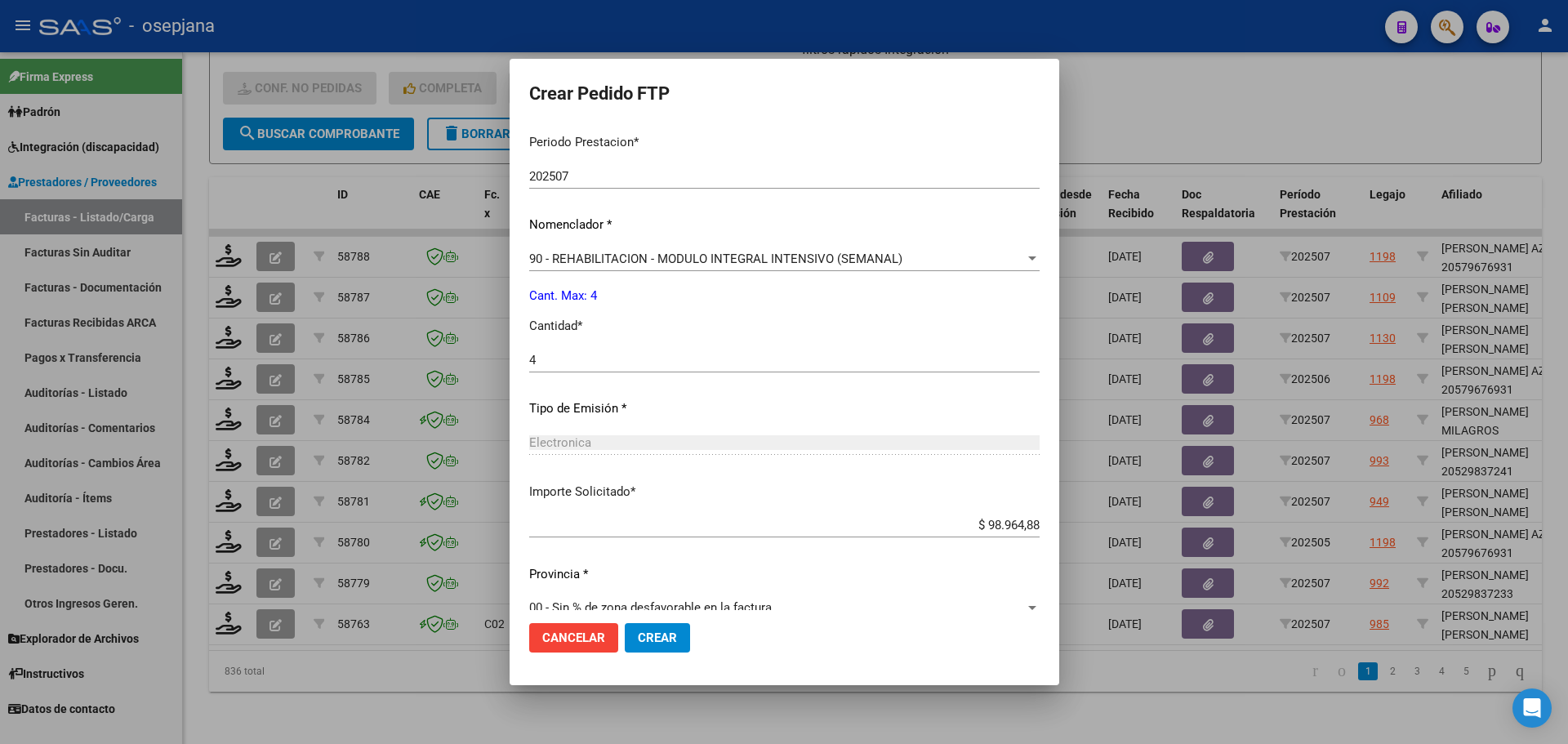
scroll to position [546, 0]
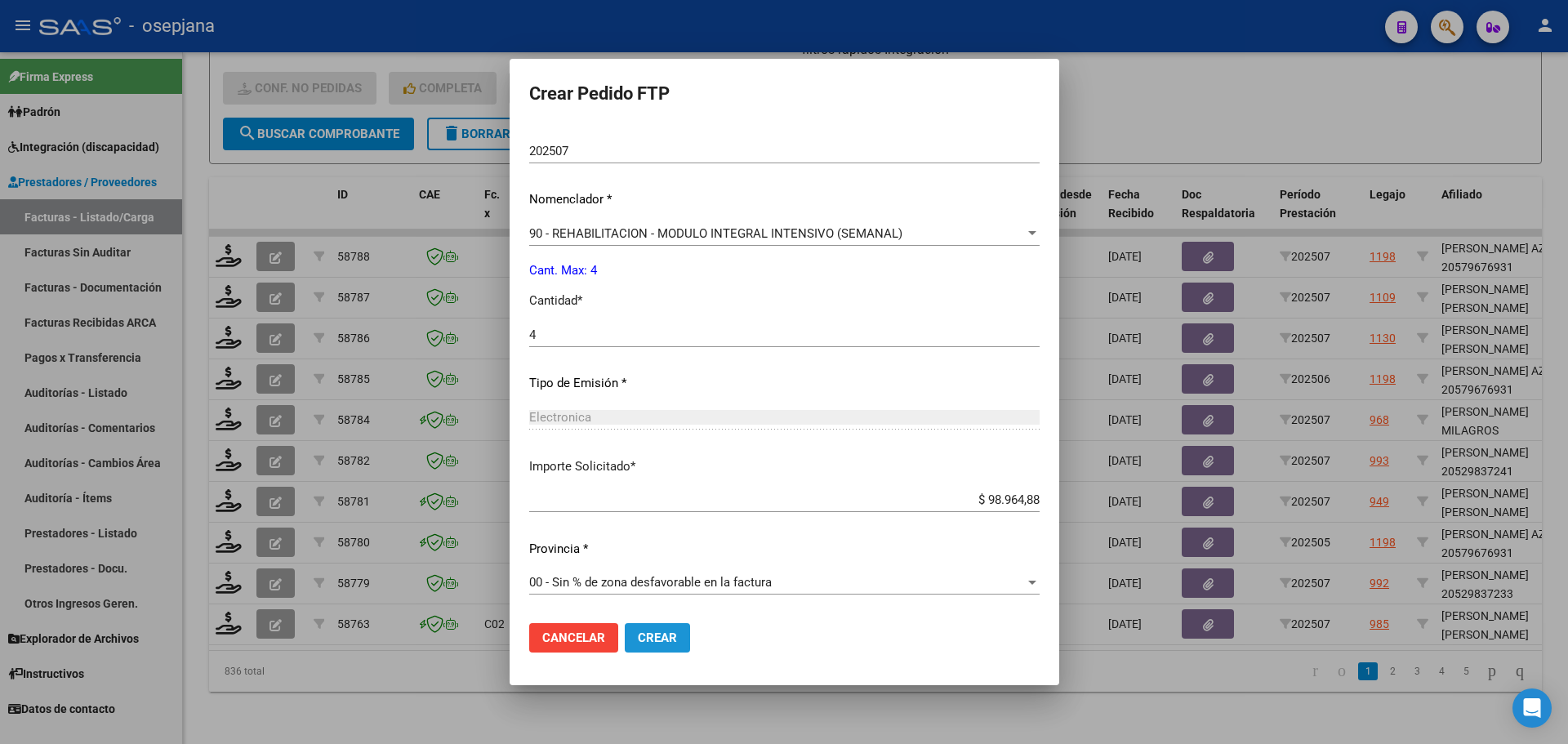
click at [651, 631] on span "Crear" at bounding box center [657, 637] width 39 height 14
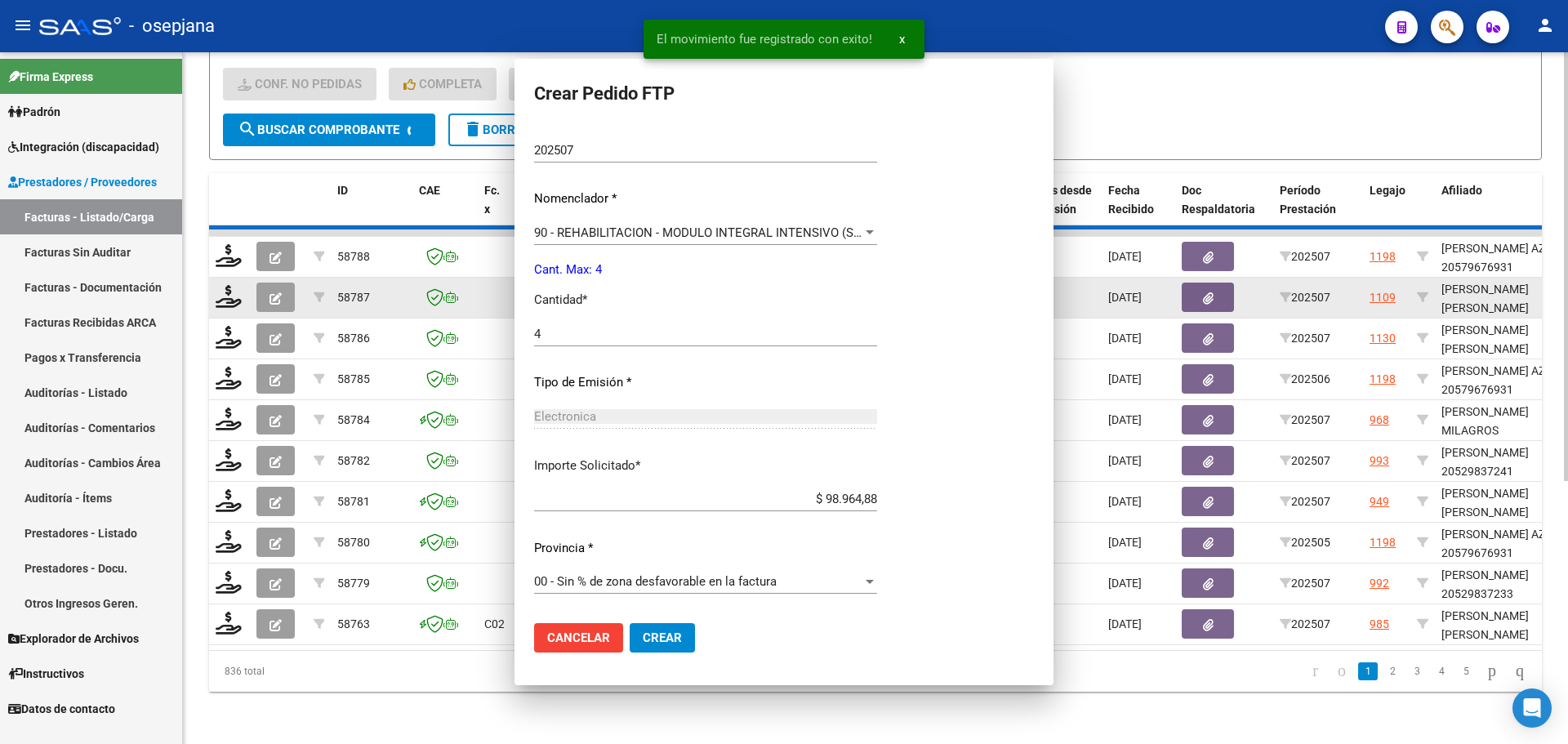
scroll to position [0, 0]
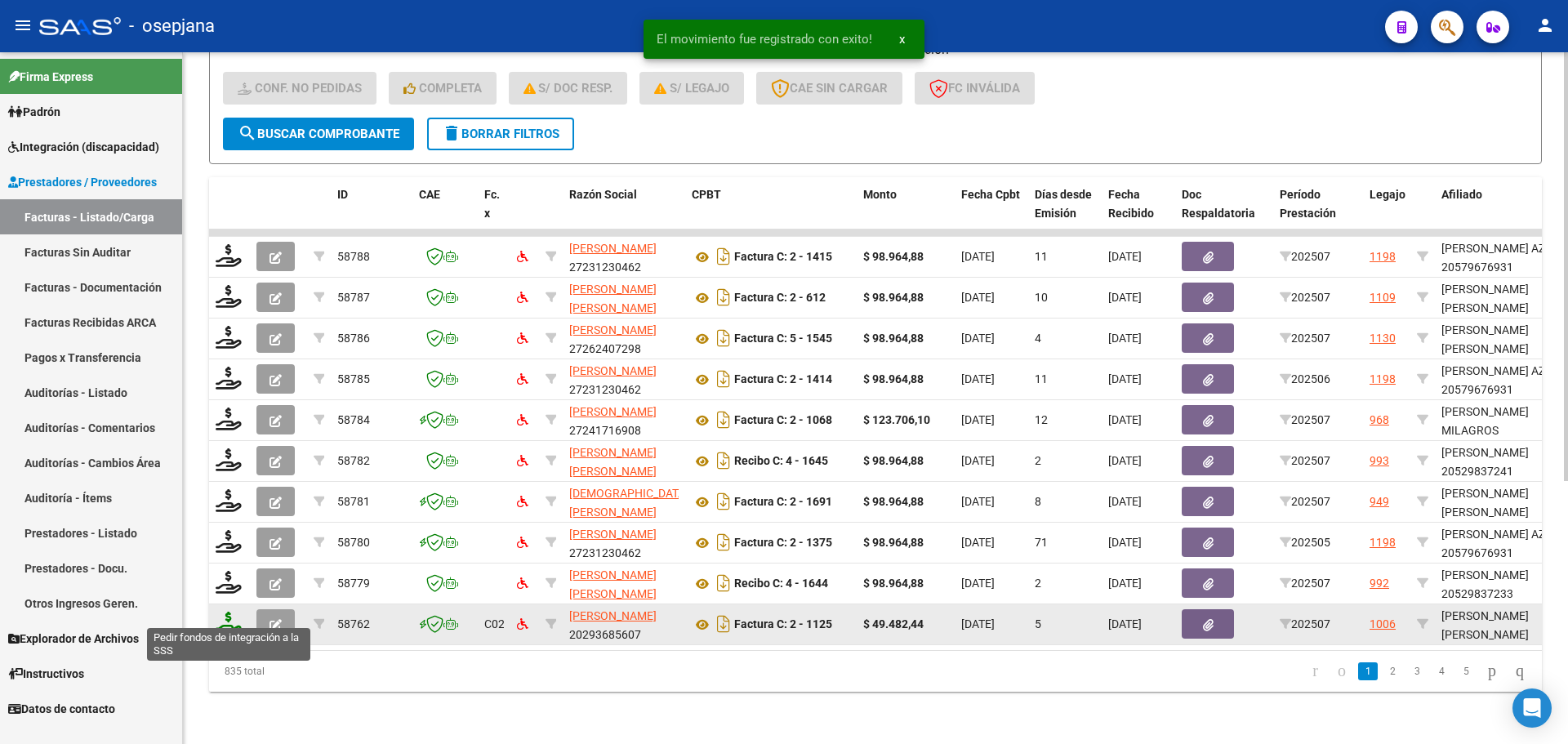
click at [230, 611] on icon at bounding box center [229, 622] width 26 height 23
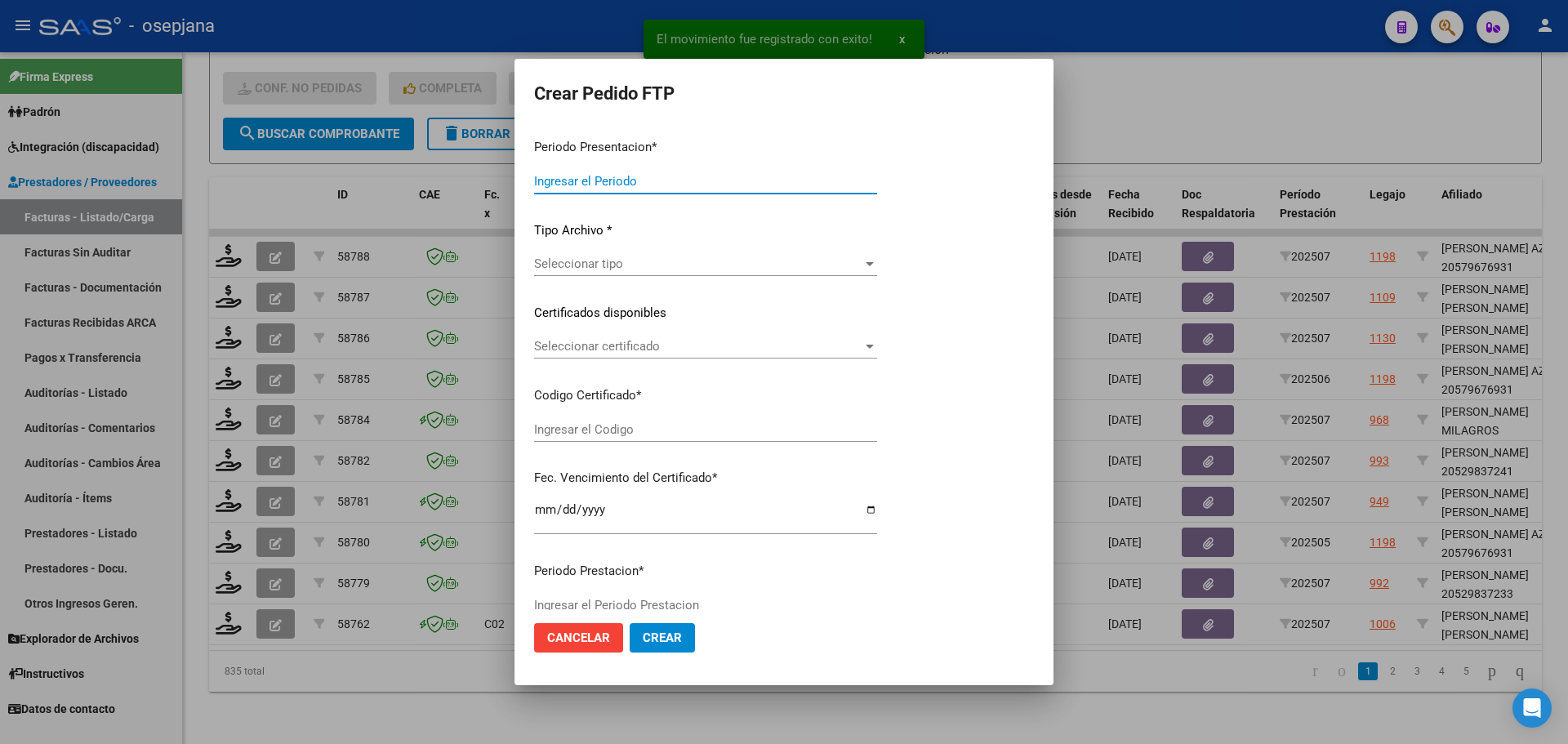
type input "202507"
type input "$ 49.482,44"
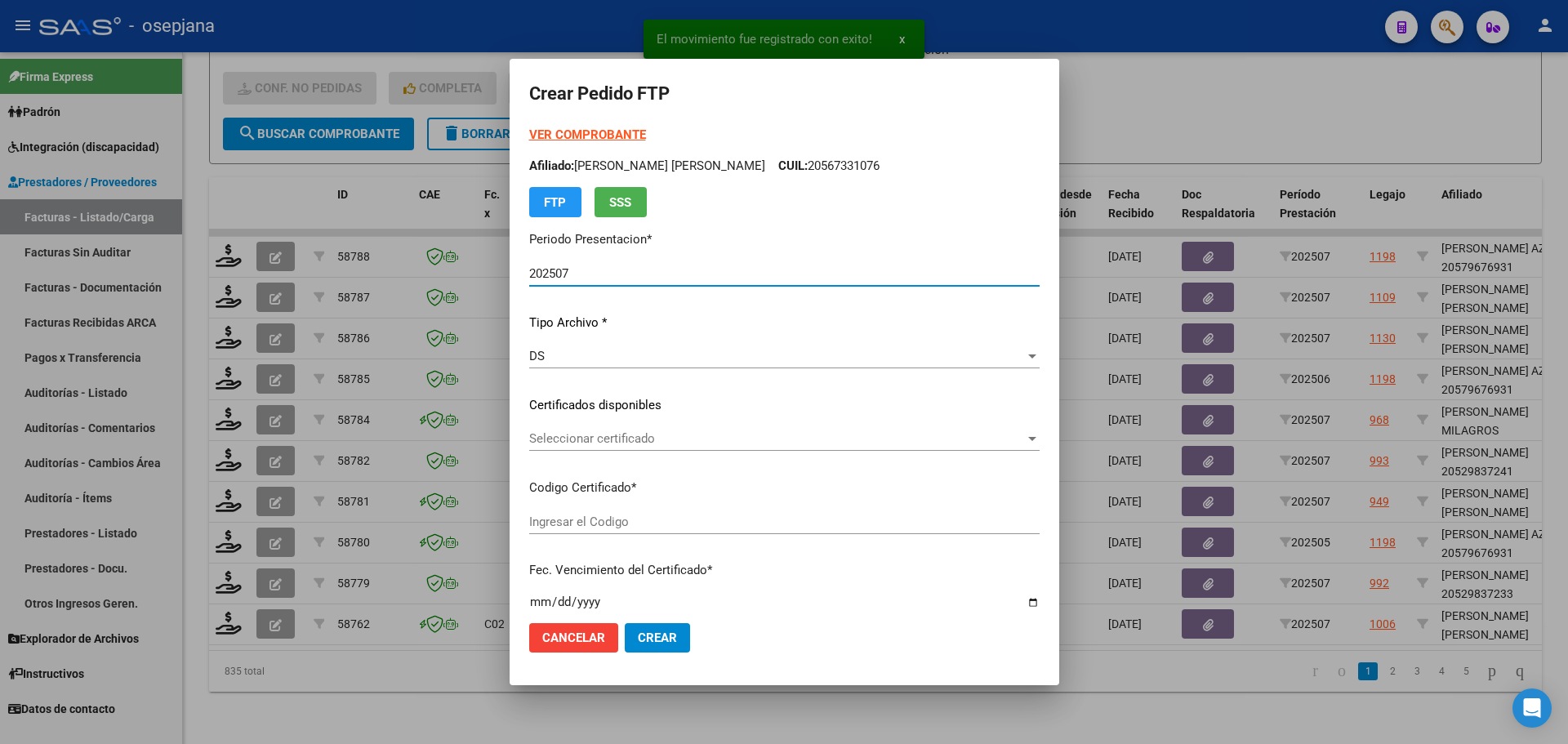
type input "ARG02000541294642022042020260420BSAS376"
type input "[DATE]"
click at [658, 432] on span "Seleccionar certificado" at bounding box center [777, 438] width 495 height 14
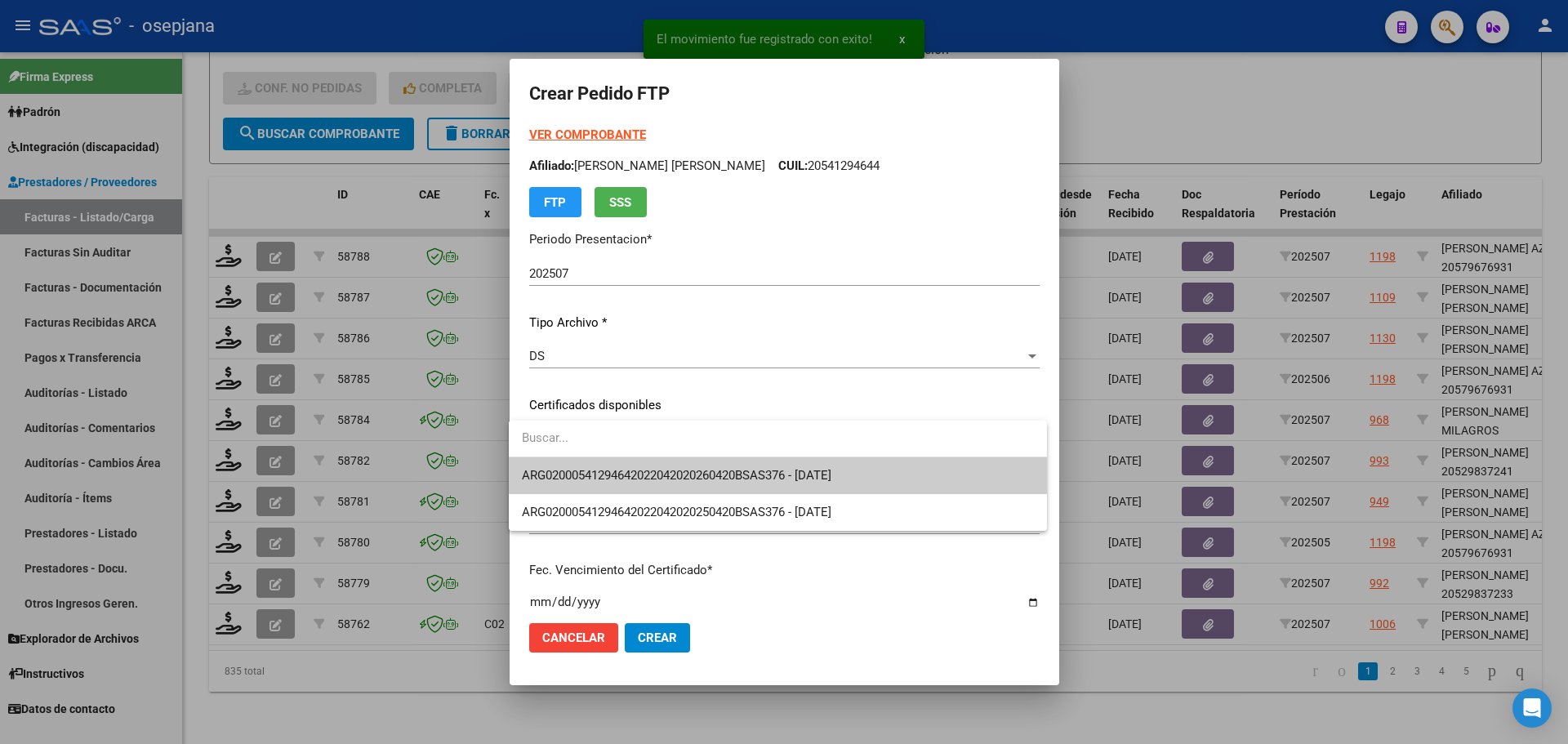
click at [665, 469] on span "ARG02000541294642022042020260420BSAS376 - [DATE]" at bounding box center [676, 475] width 310 height 14
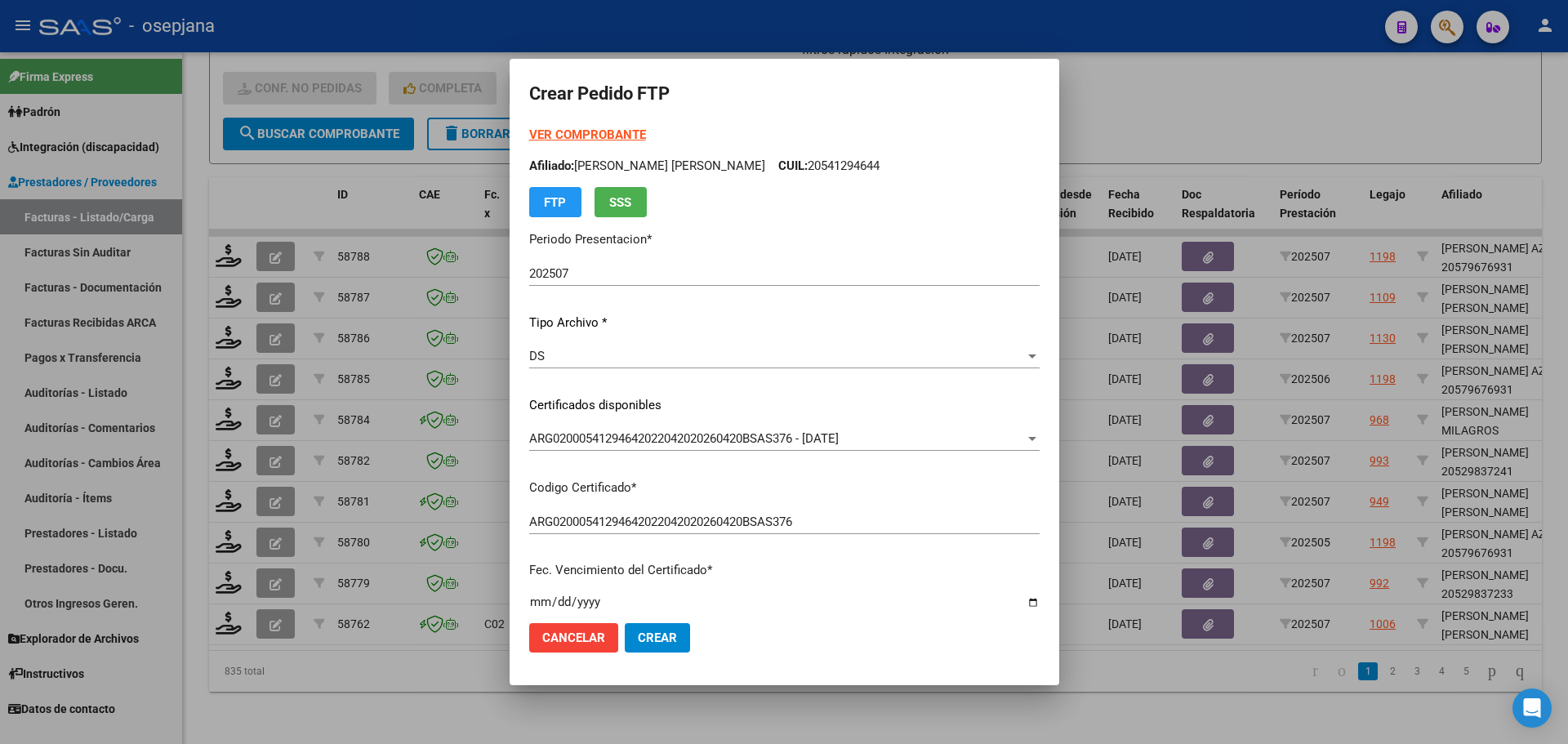
click at [587, 133] on strong "VER COMPROBANTE" at bounding box center [587, 134] width 117 height 14
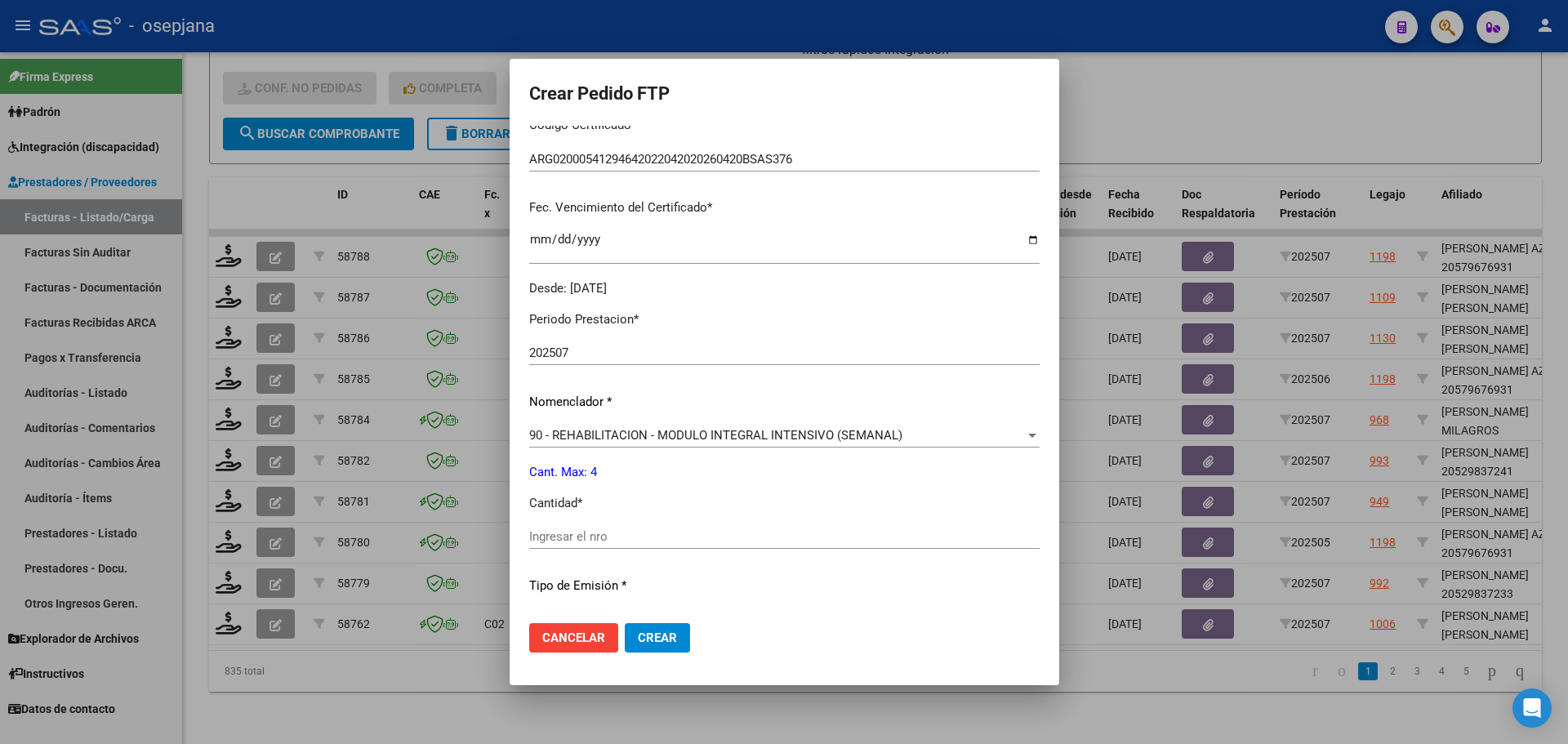
scroll to position [490, 0]
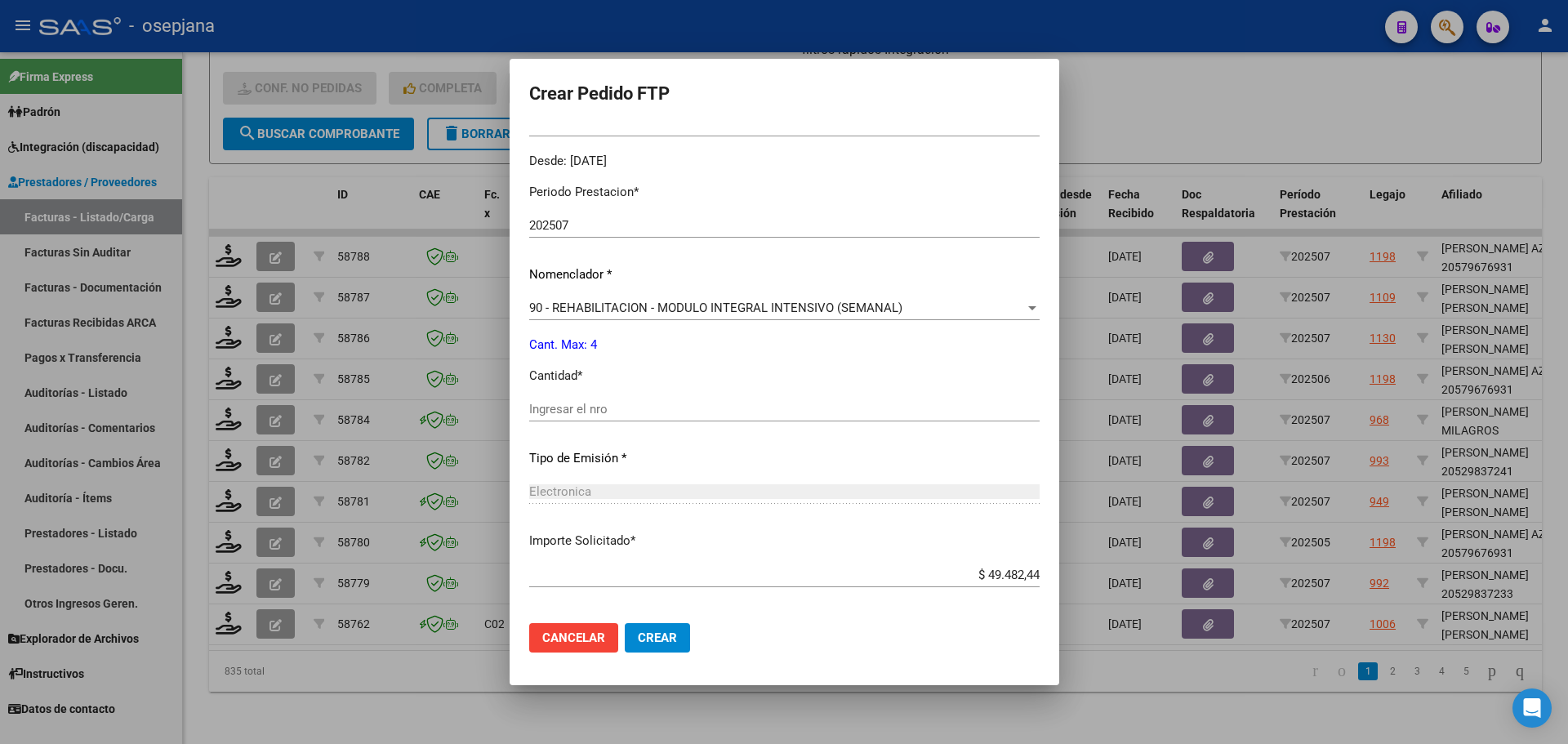
click at [543, 406] on input "Ingresar el nro" at bounding box center [784, 408] width 511 height 14
type input "4"
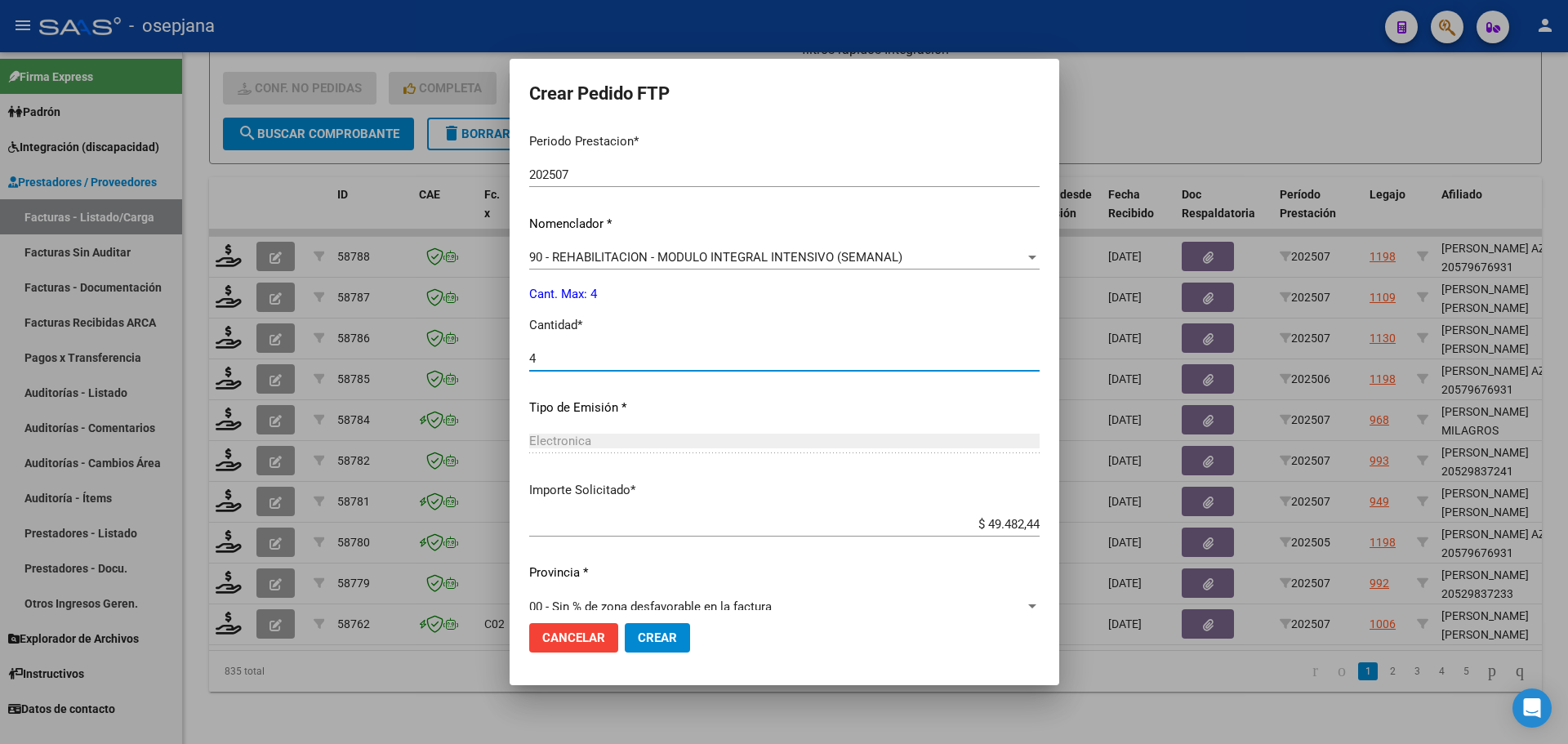
scroll to position [565, 0]
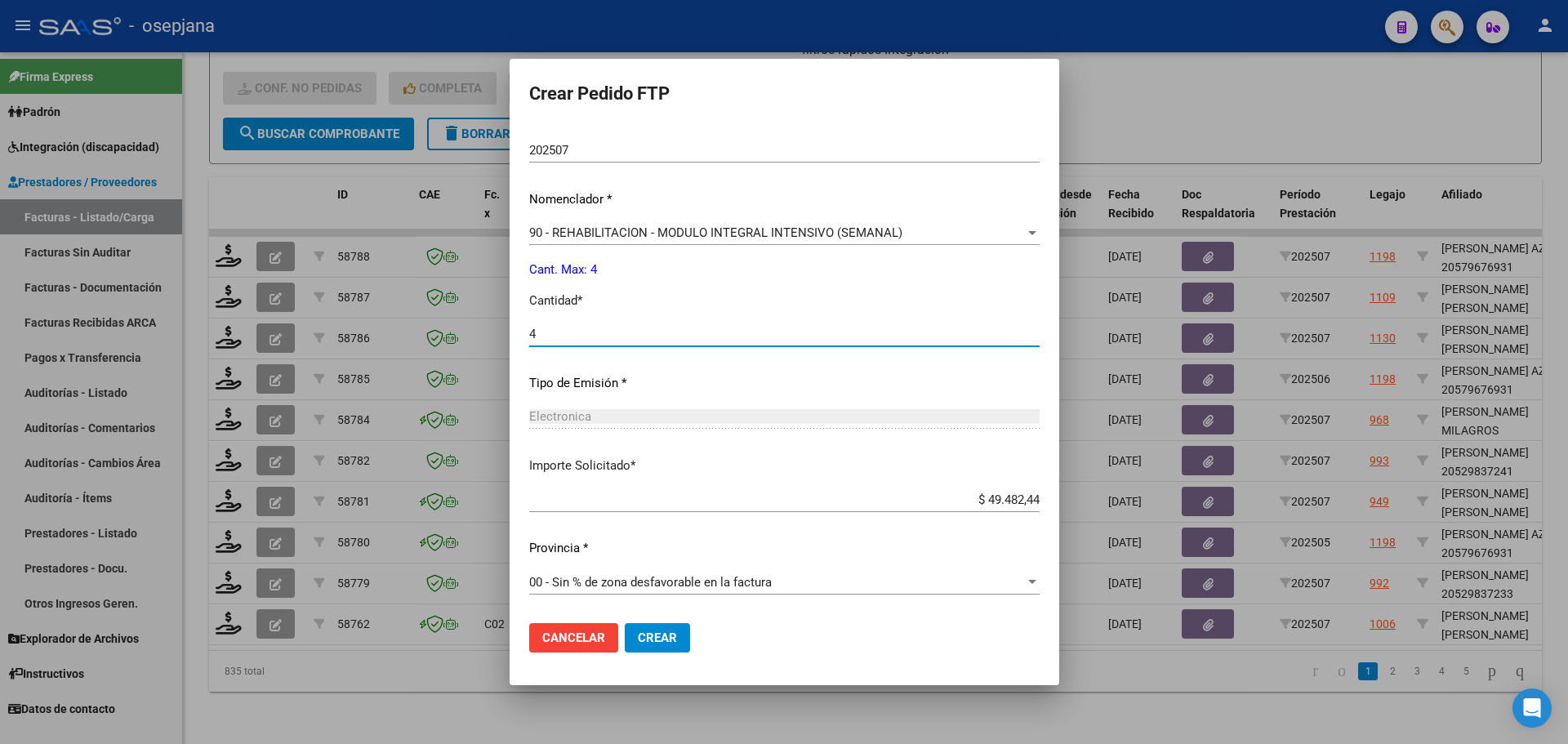
click at [664, 631] on span "Crear" at bounding box center [657, 637] width 39 height 14
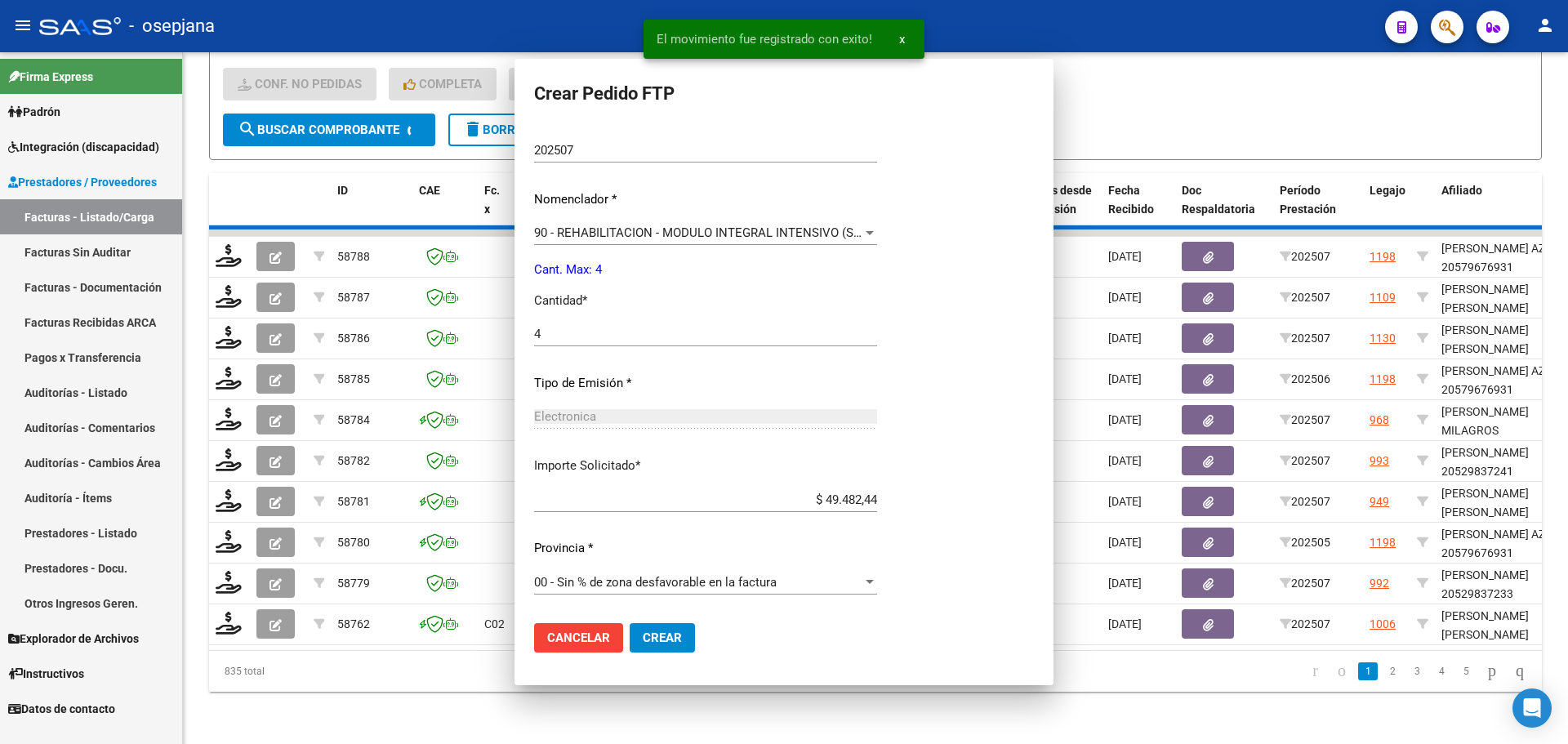
scroll to position [0, 0]
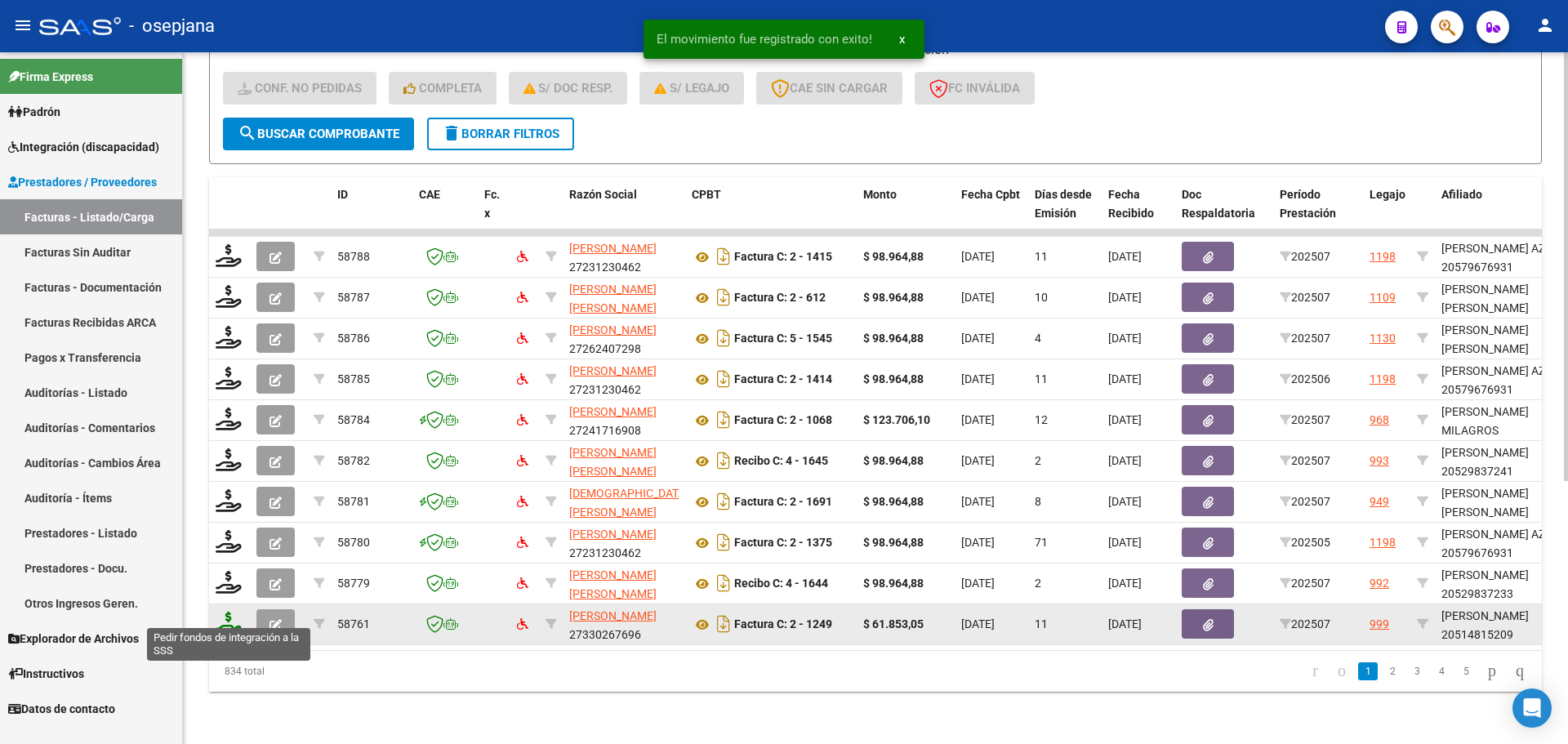
click at [231, 611] on icon at bounding box center [229, 622] width 26 height 23
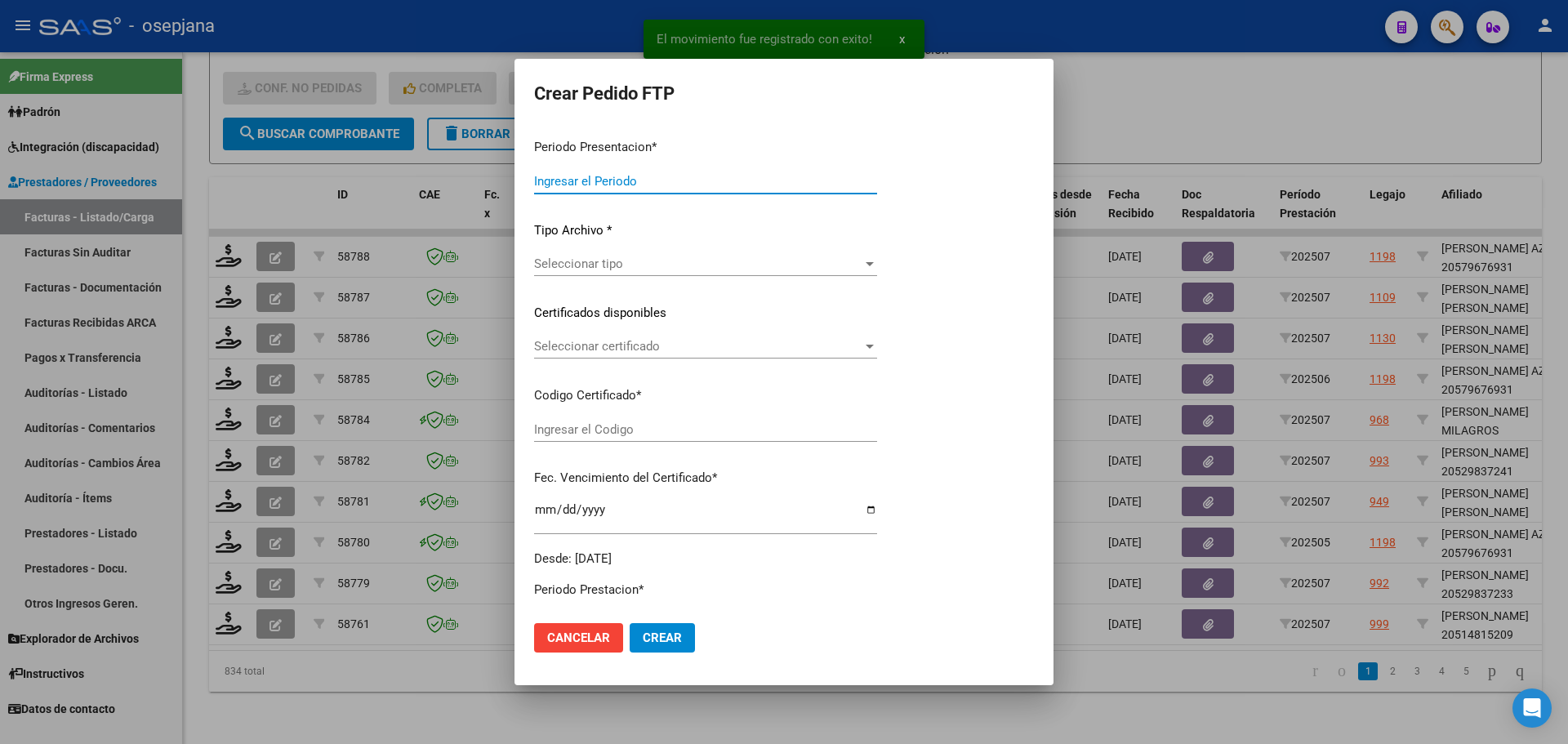
type input "202507"
type input "$ 61.853,05"
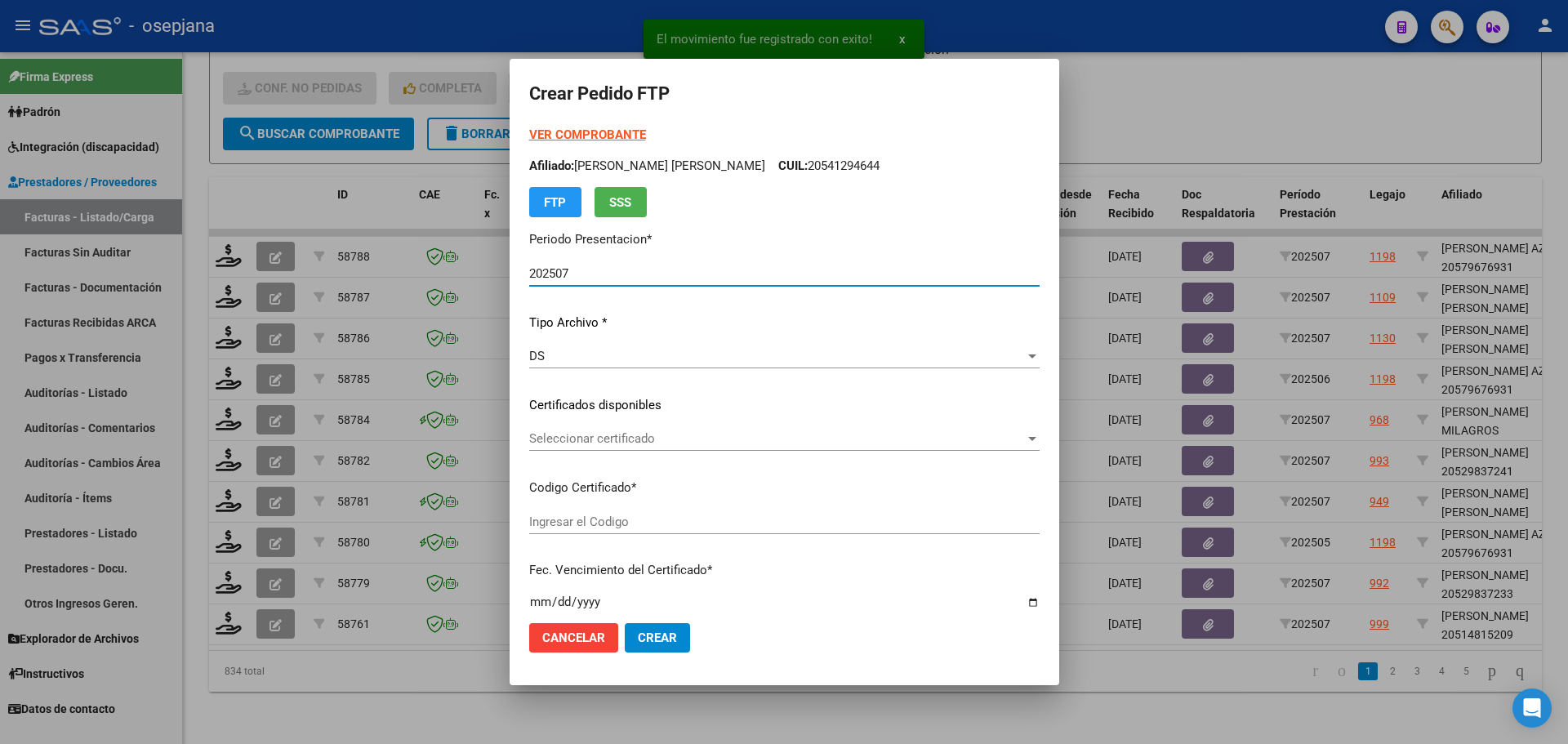
type input "SIN/NRO"
type input "[DATE]"
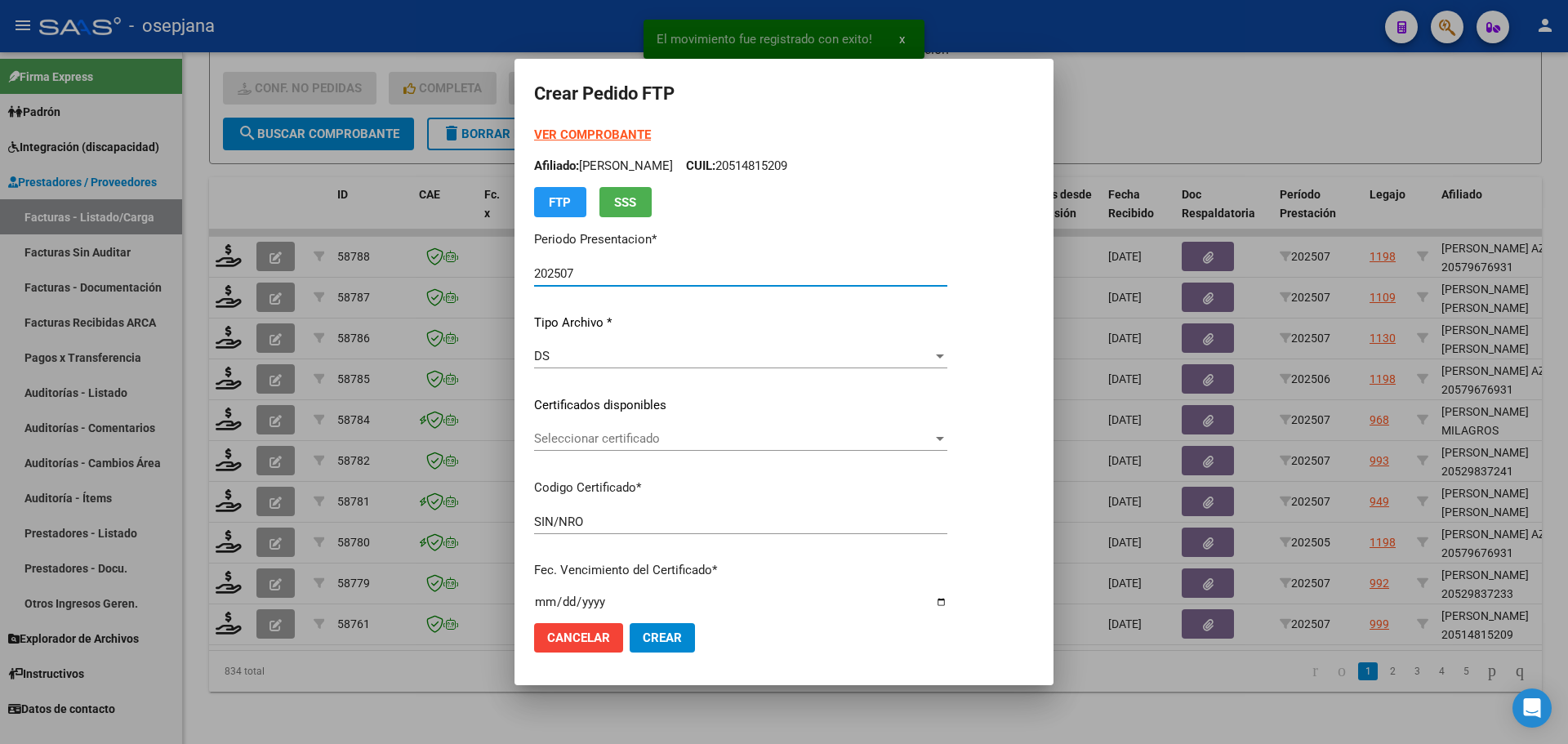
click at [650, 432] on span "Seleccionar certificado" at bounding box center [732, 438] width 398 height 14
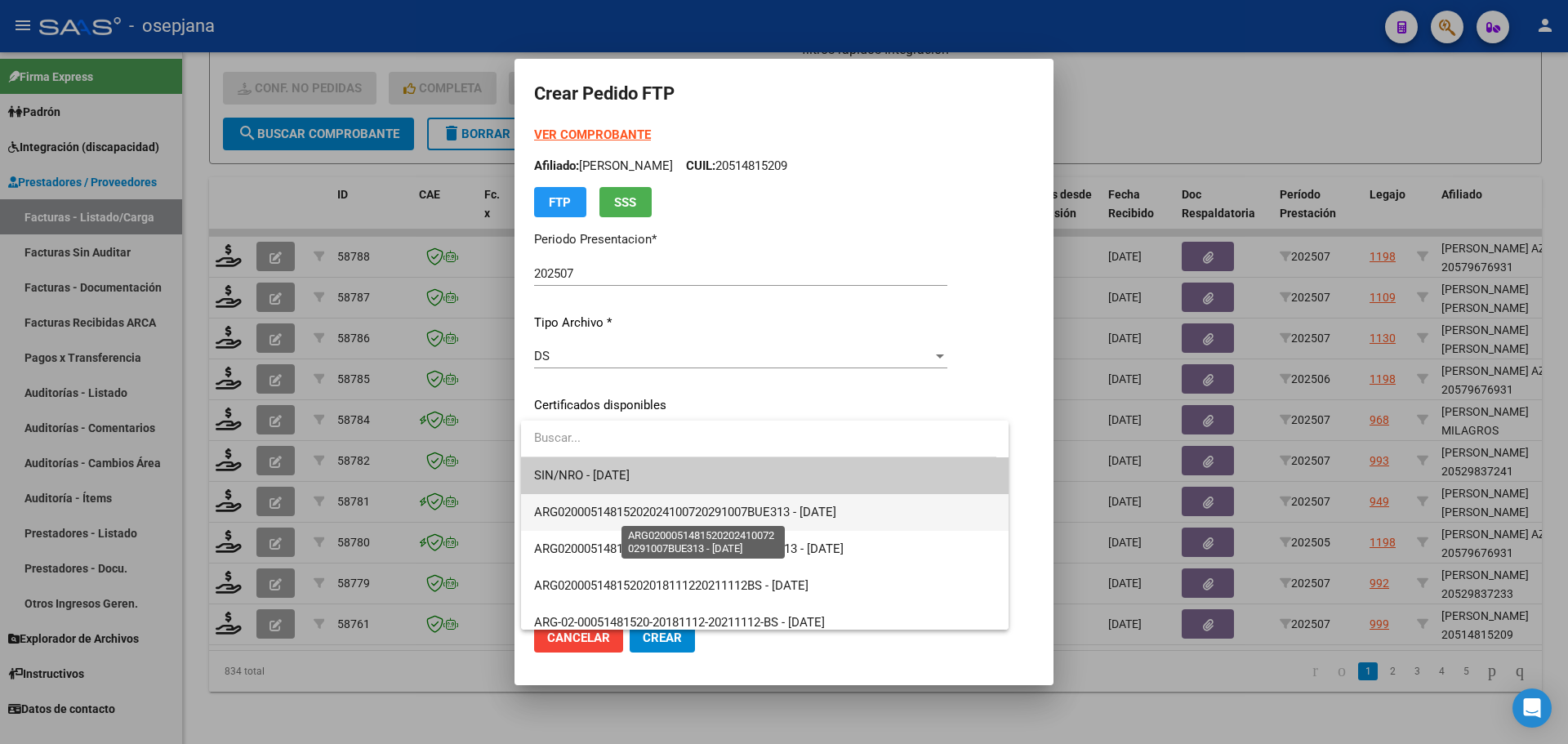
click at [672, 510] on span "ARG02000514815202024100720291007BUE313 - [DATE]" at bounding box center [685, 511] width 302 height 14
type input "ARG02000514815202024100720291007BUE313"
type input "[DATE]"
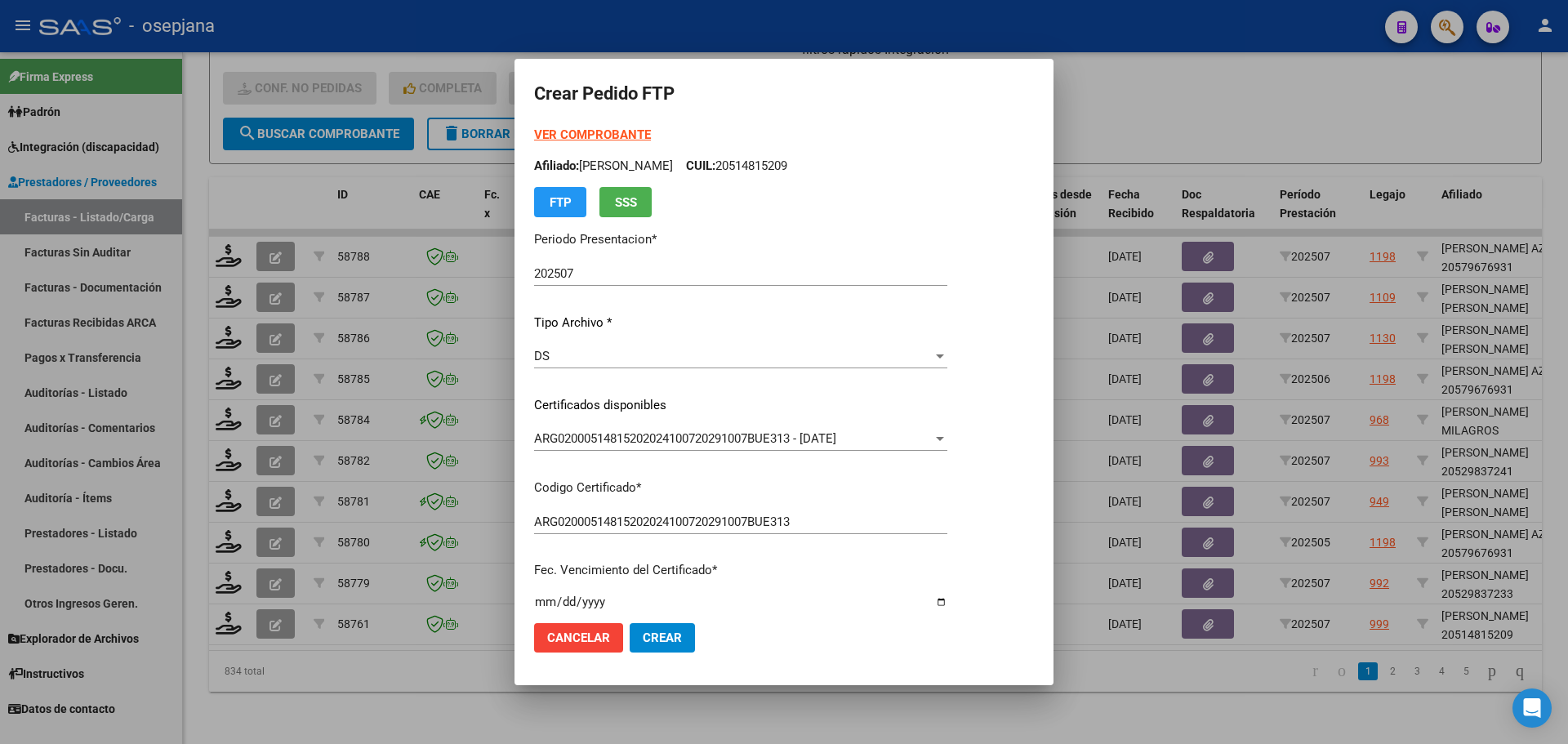
click at [592, 131] on strong "VER COMPROBANTE" at bounding box center [592, 134] width 117 height 14
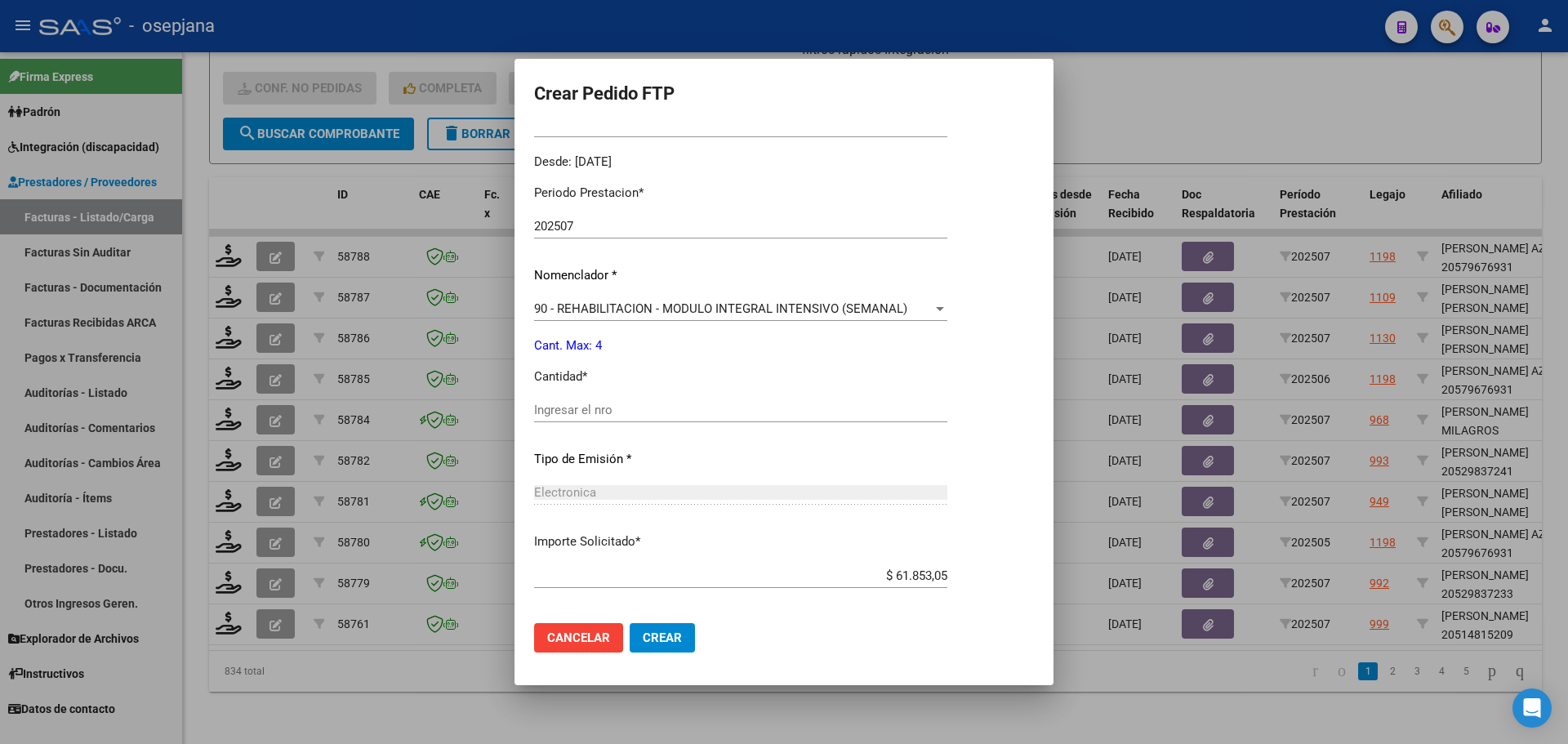
scroll to position [490, 0]
click at [559, 401] on div "Ingresar el nro" at bounding box center [740, 409] width 414 height 25
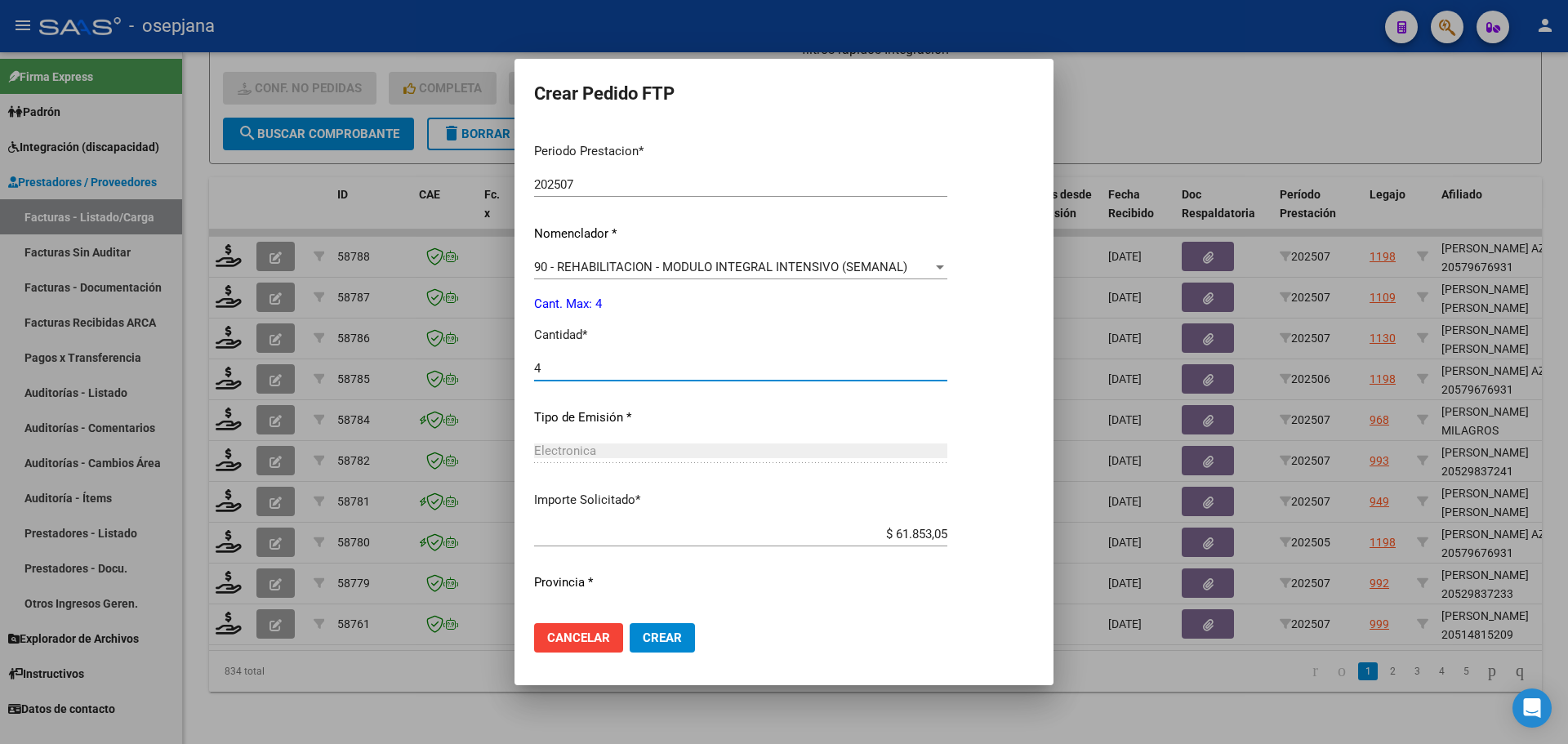
scroll to position [565, 0]
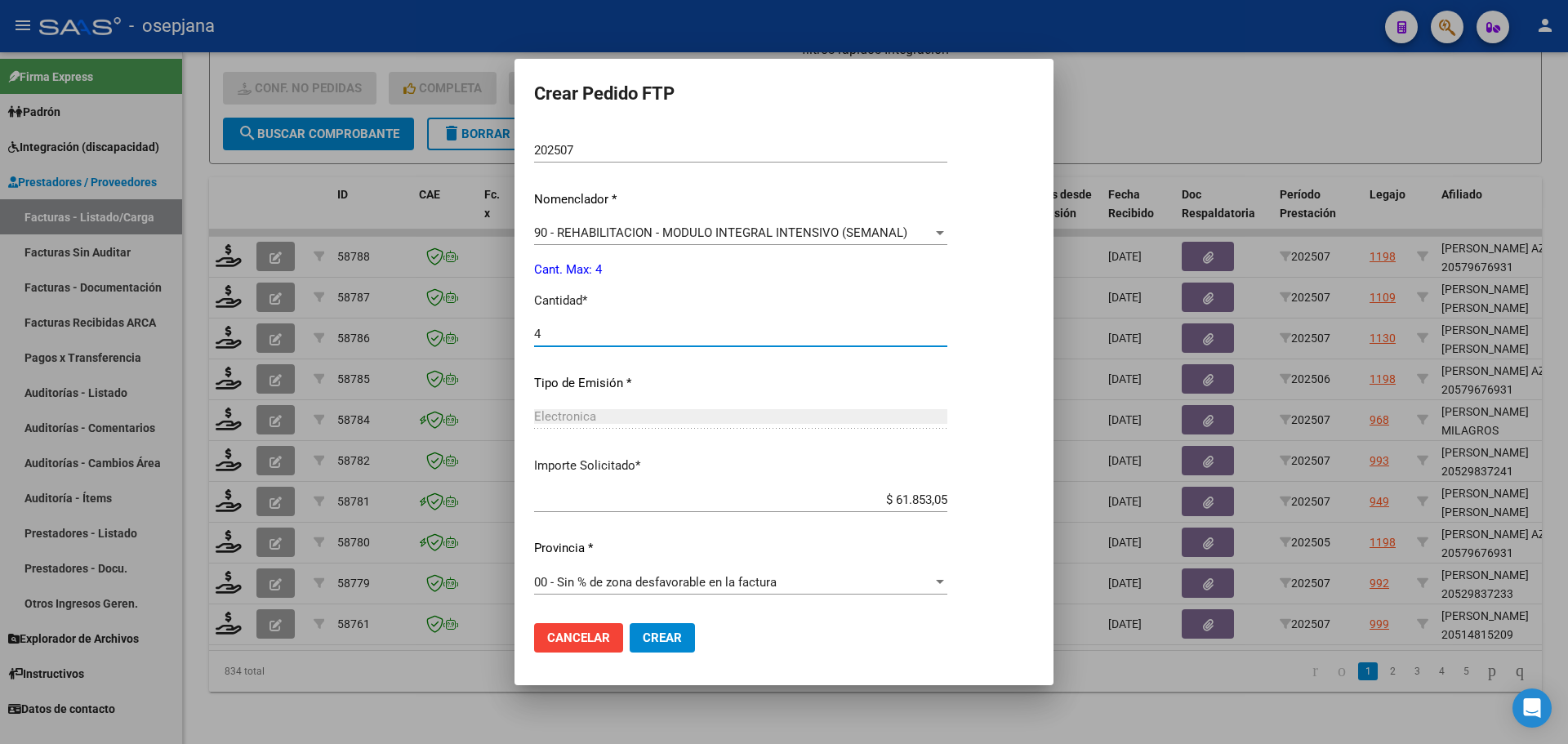
type input "4"
click at [666, 624] on button "Crear" at bounding box center [662, 637] width 66 height 29
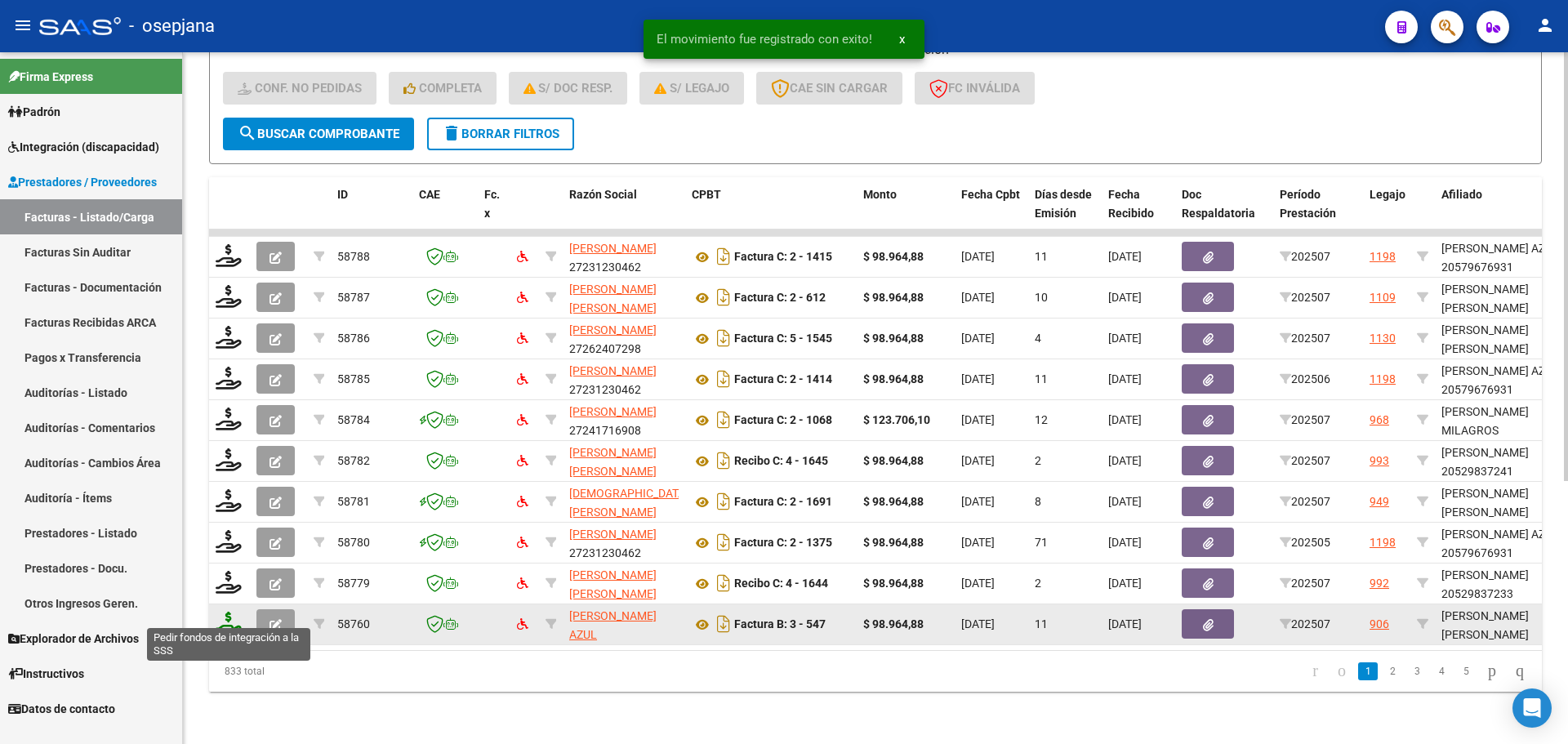
click at [231, 614] on icon at bounding box center [229, 622] width 26 height 23
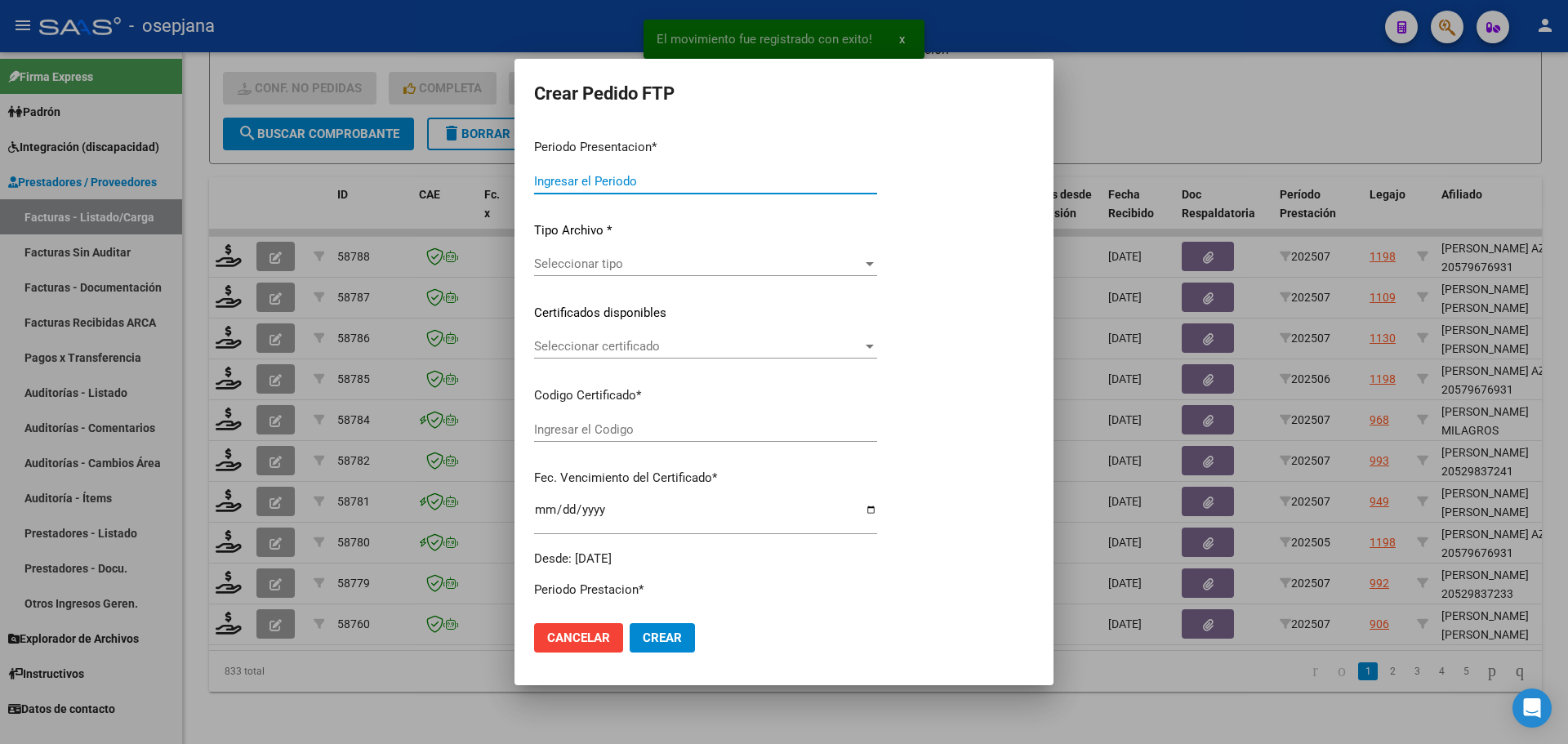
type input "202507"
type input "$ 98.964,88"
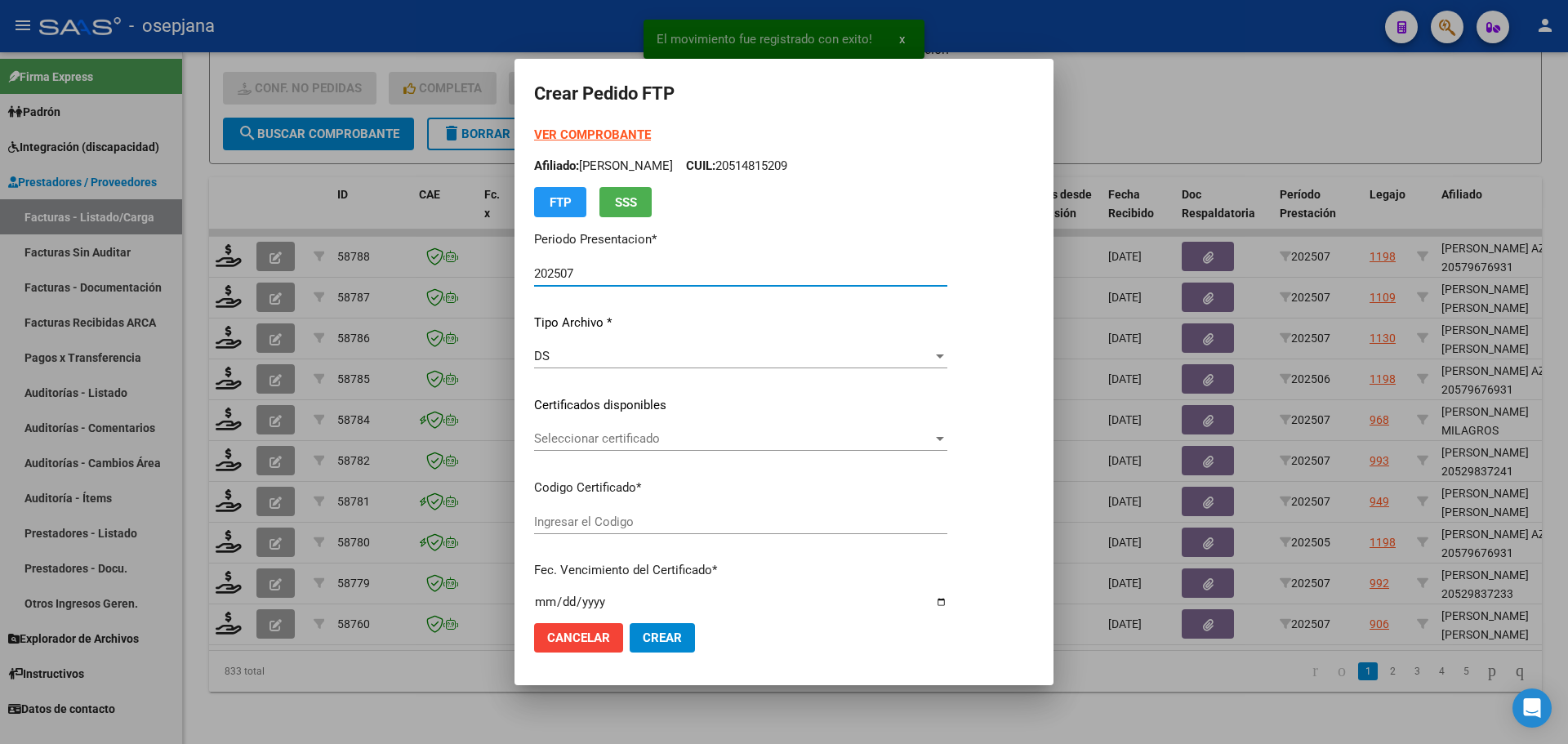
type input "ARG02000572549572024080620260806BSAS265"
type input "[DATE]"
click at [617, 443] on span "Seleccionar certificado" at bounding box center [732, 438] width 398 height 14
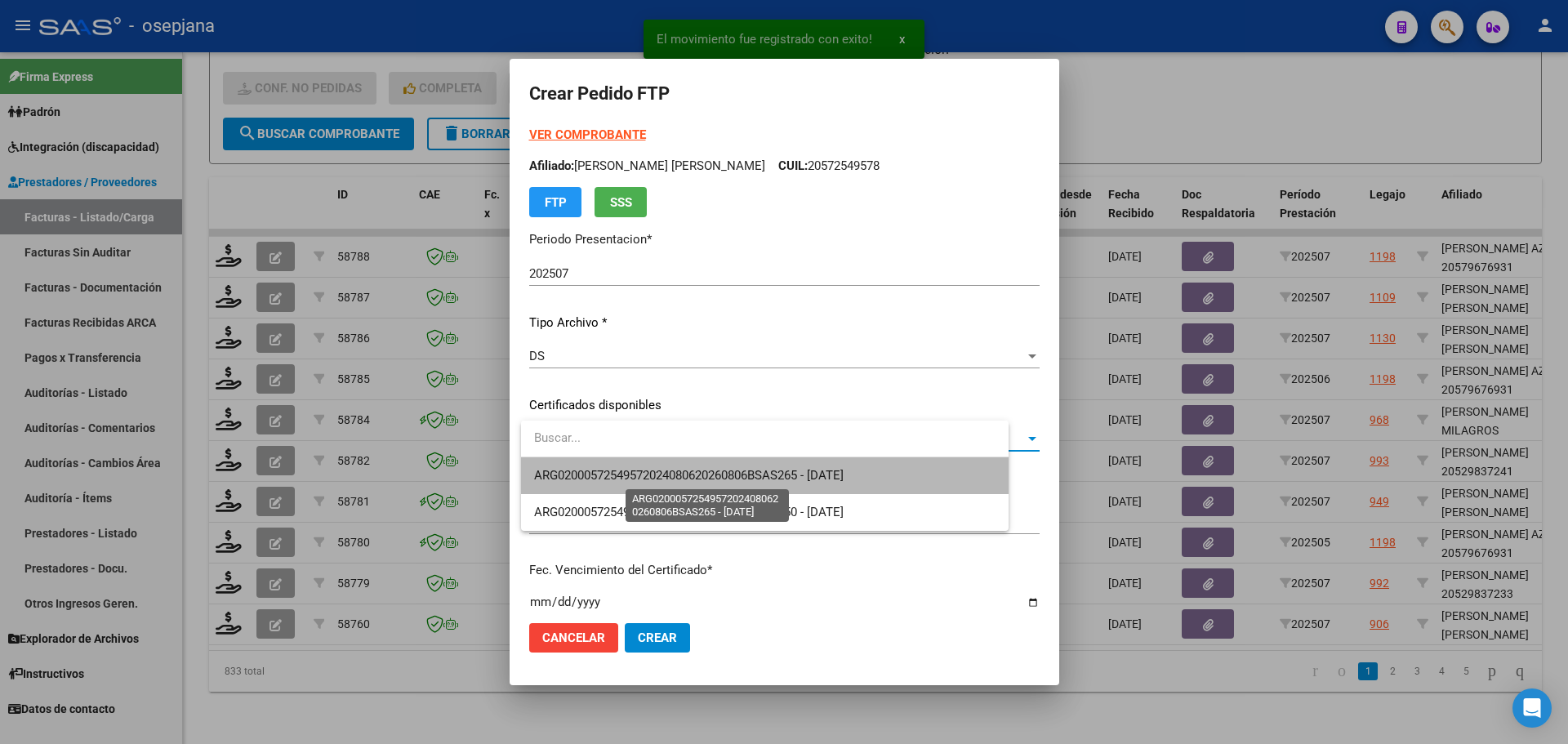
click at [624, 470] on span "ARG02000572549572024080620260806BSAS265 - [DATE]" at bounding box center [688, 475] width 310 height 14
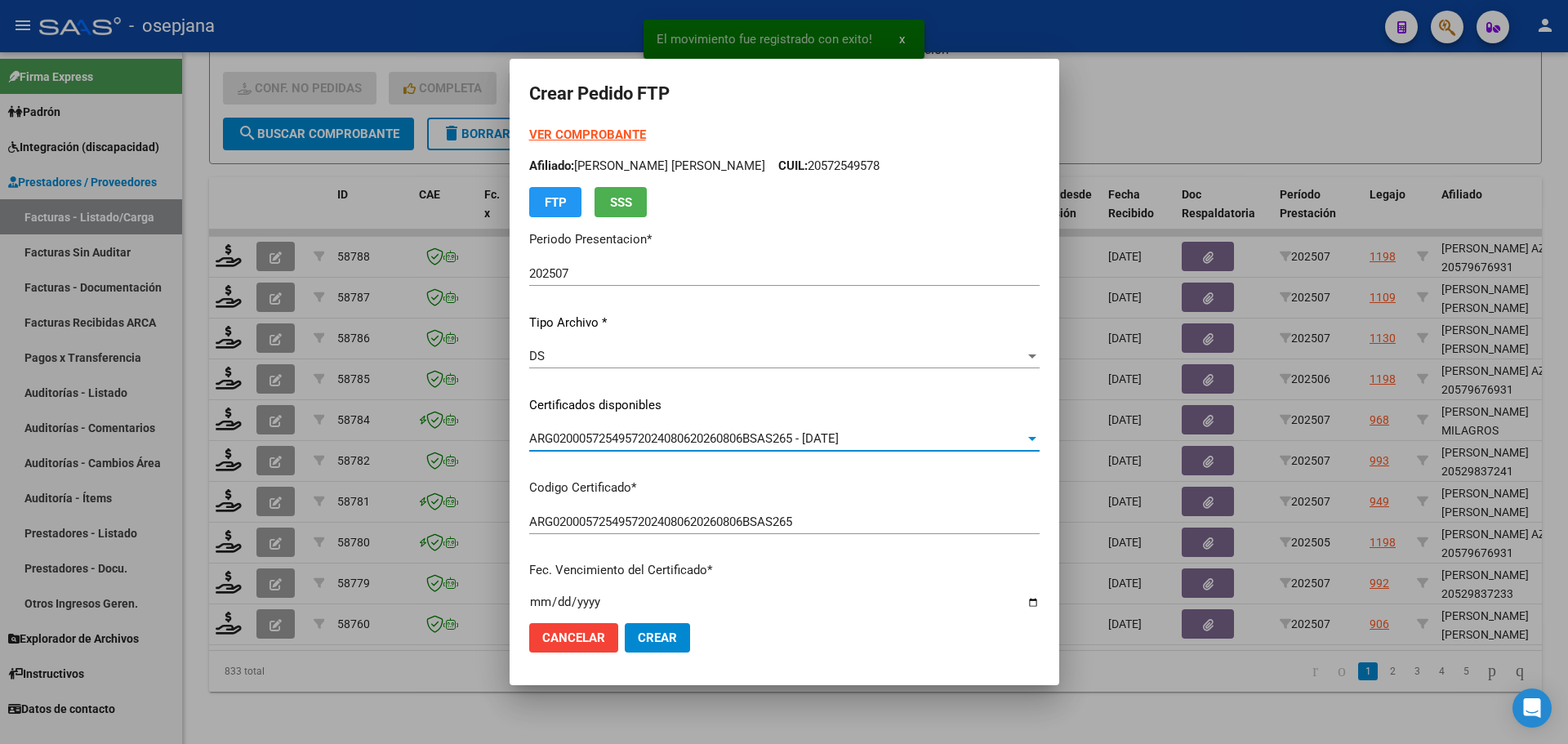
click at [581, 131] on strong "VER COMPROBANTE" at bounding box center [587, 134] width 117 height 14
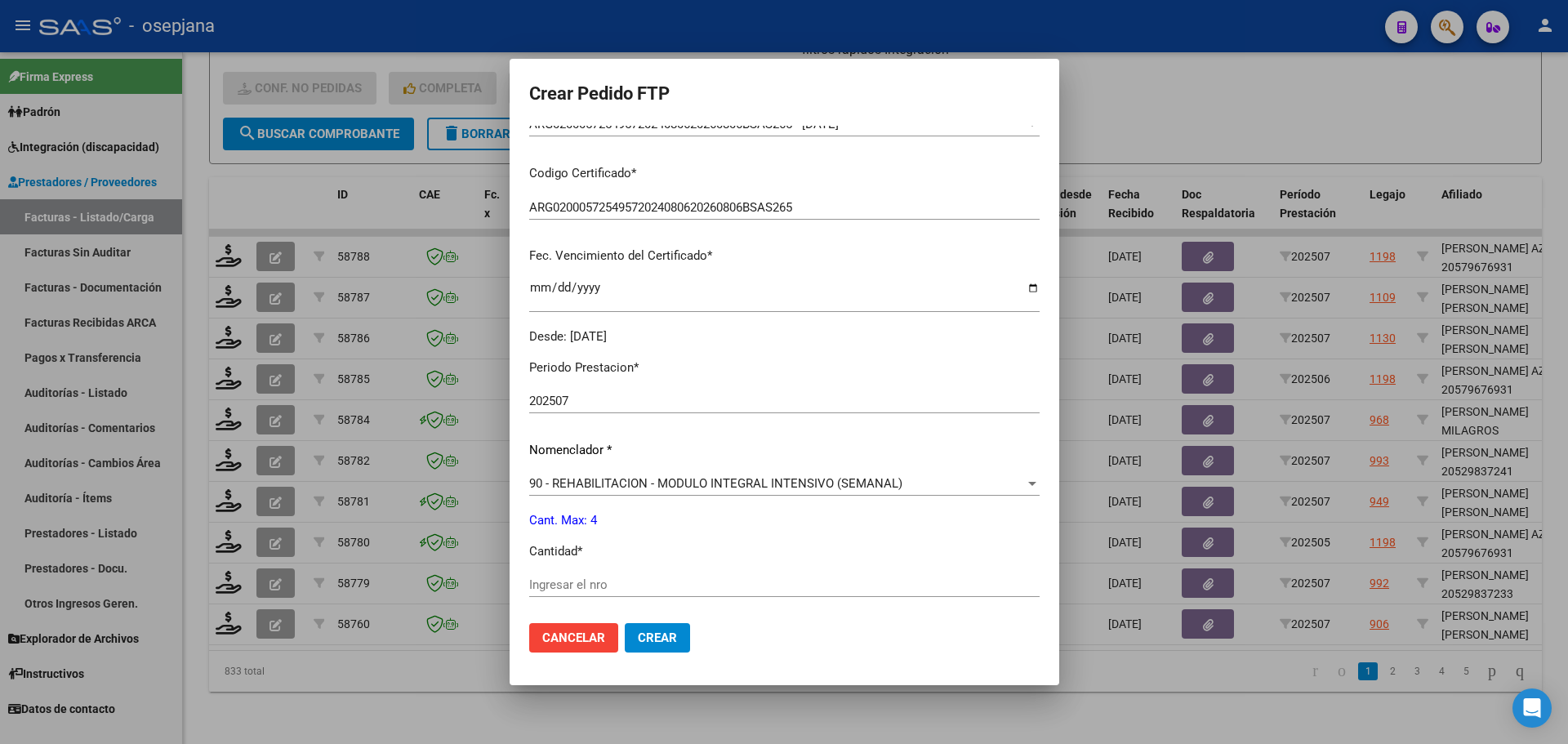
scroll to position [326, 0]
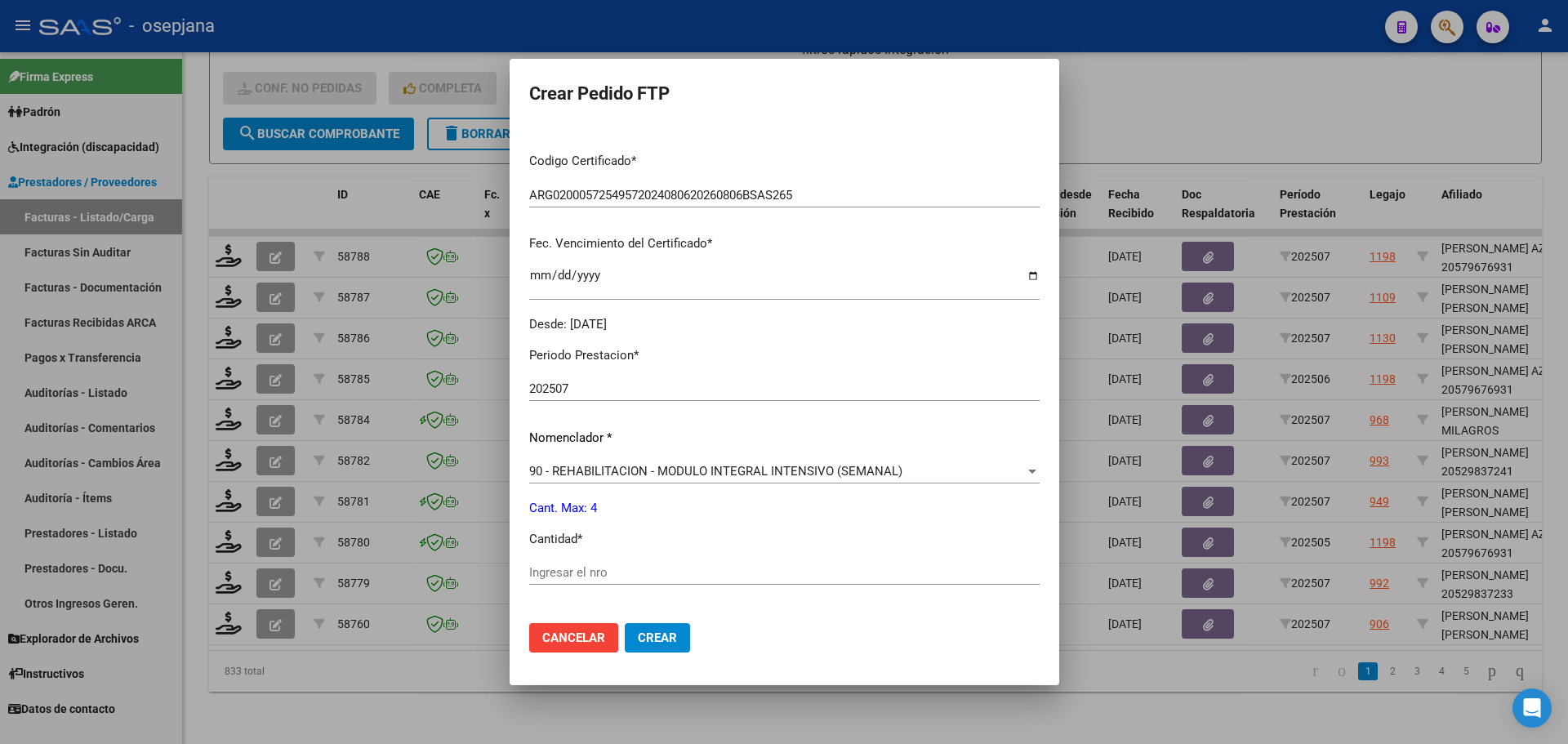
click at [543, 562] on div "Ingresar el nro" at bounding box center [784, 572] width 511 height 25
type input "4"
click at [646, 642] on span "Crear" at bounding box center [657, 637] width 39 height 14
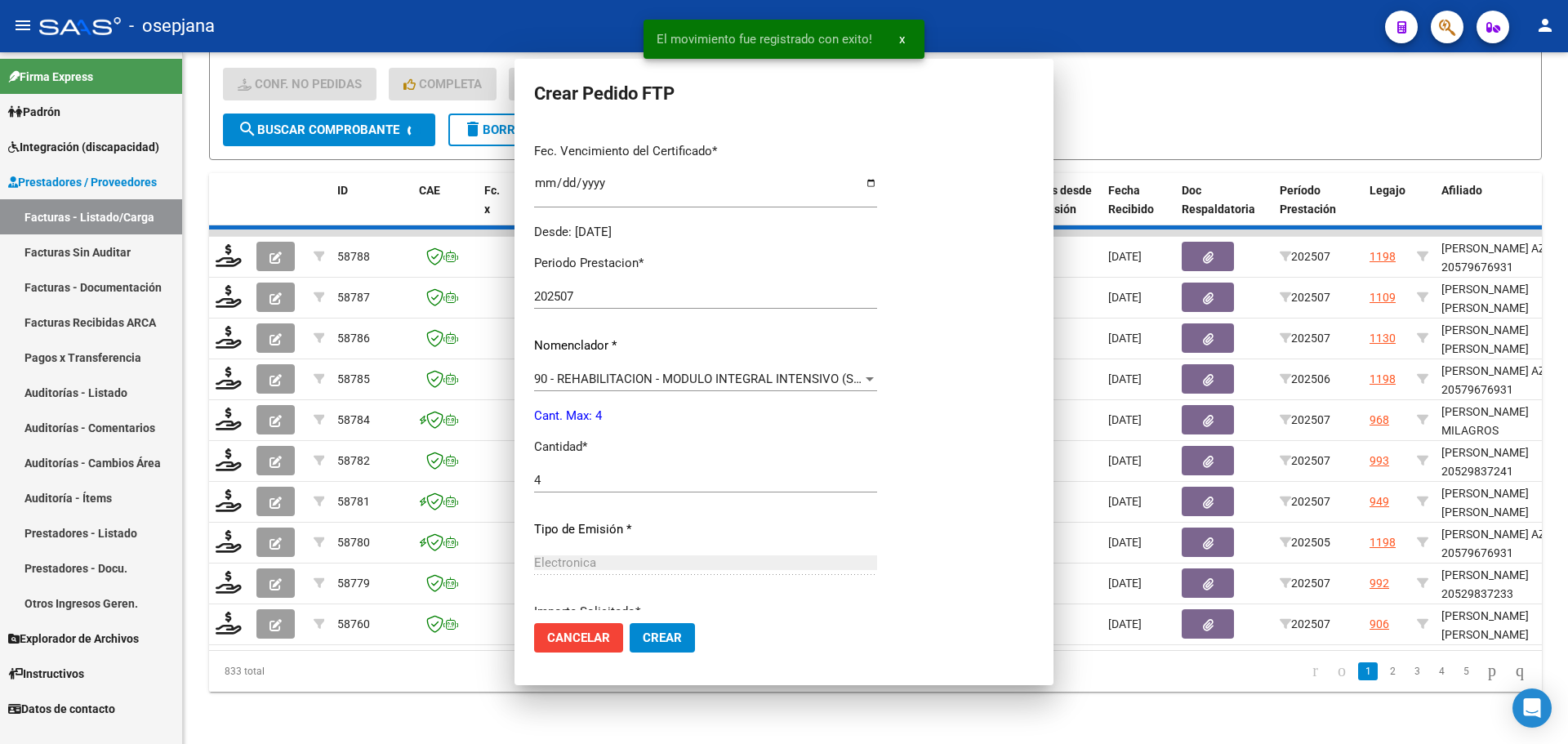
scroll to position [0, 0]
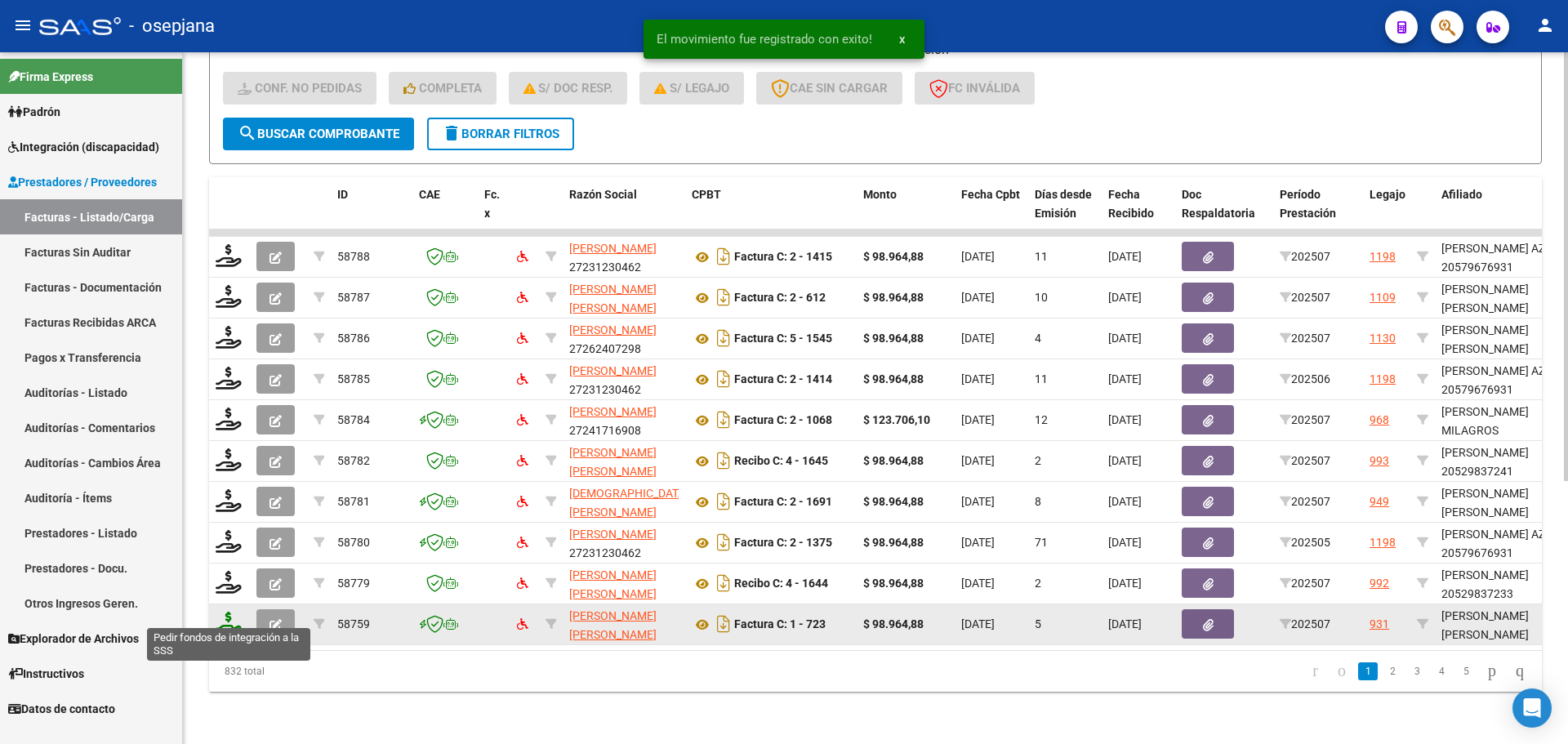
click at [223, 611] on icon at bounding box center [229, 622] width 26 height 23
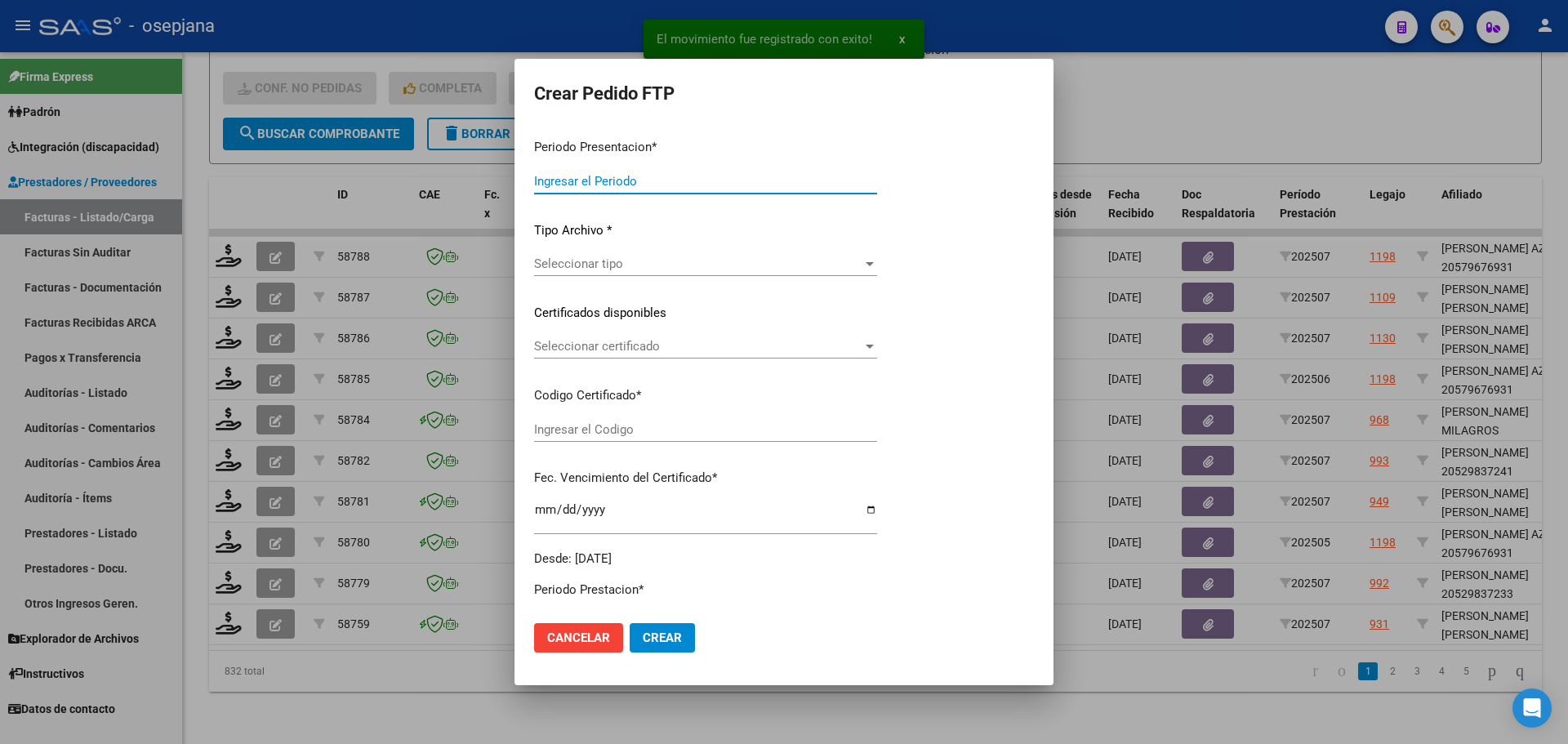
type input "202507"
type input "$ 98.964,88"
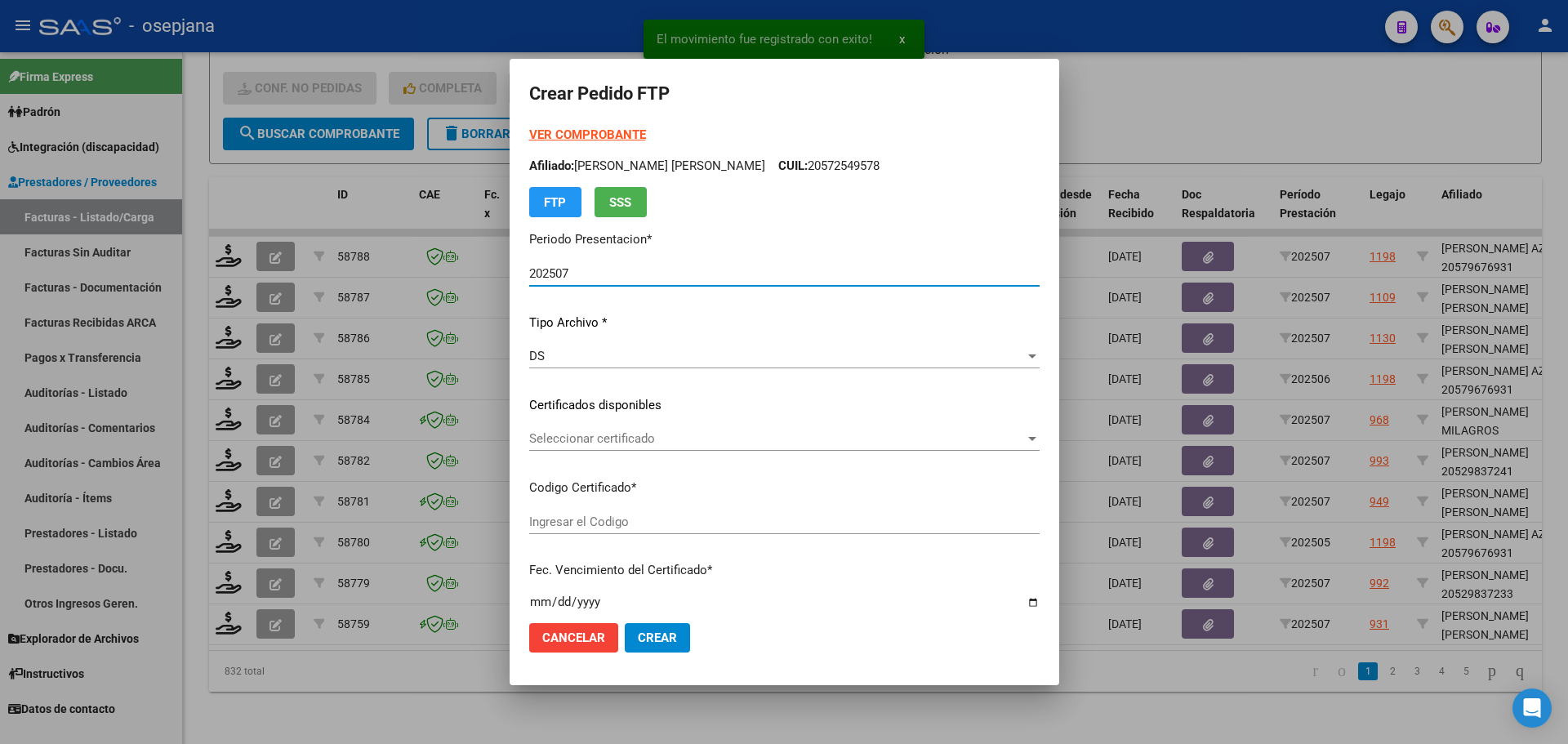
type input "ARG02000578886582024121620271216BSAS342"
type input "[DATE]"
click at [628, 427] on div "Seleccionar certificado Seleccionar certificado" at bounding box center [784, 438] width 511 height 25
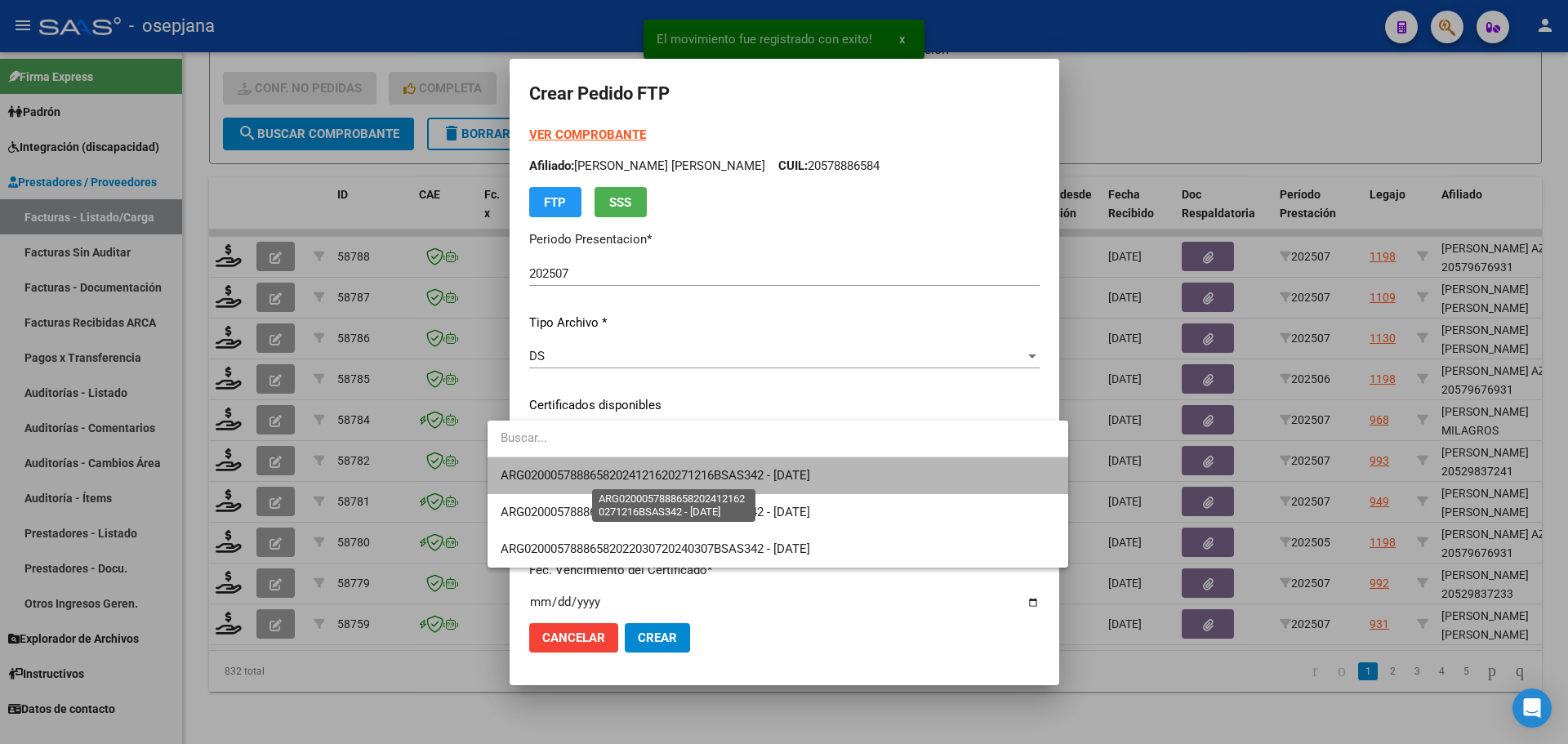
click at [628, 468] on span "ARG02000578886582024121620271216BSAS342 - [DATE]" at bounding box center [655, 475] width 310 height 14
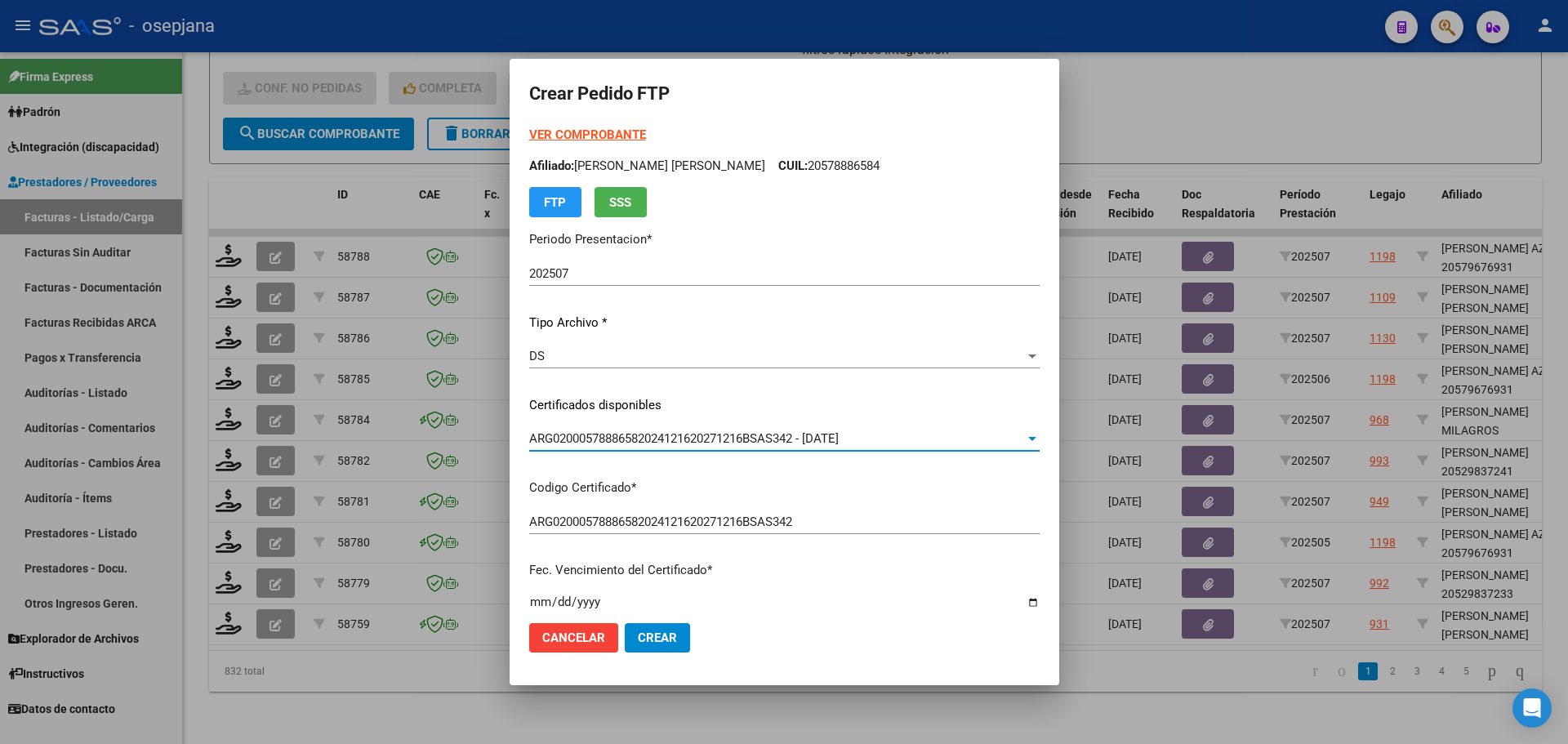
click at [593, 136] on strong "VER COMPROBANTE" at bounding box center [587, 134] width 117 height 14
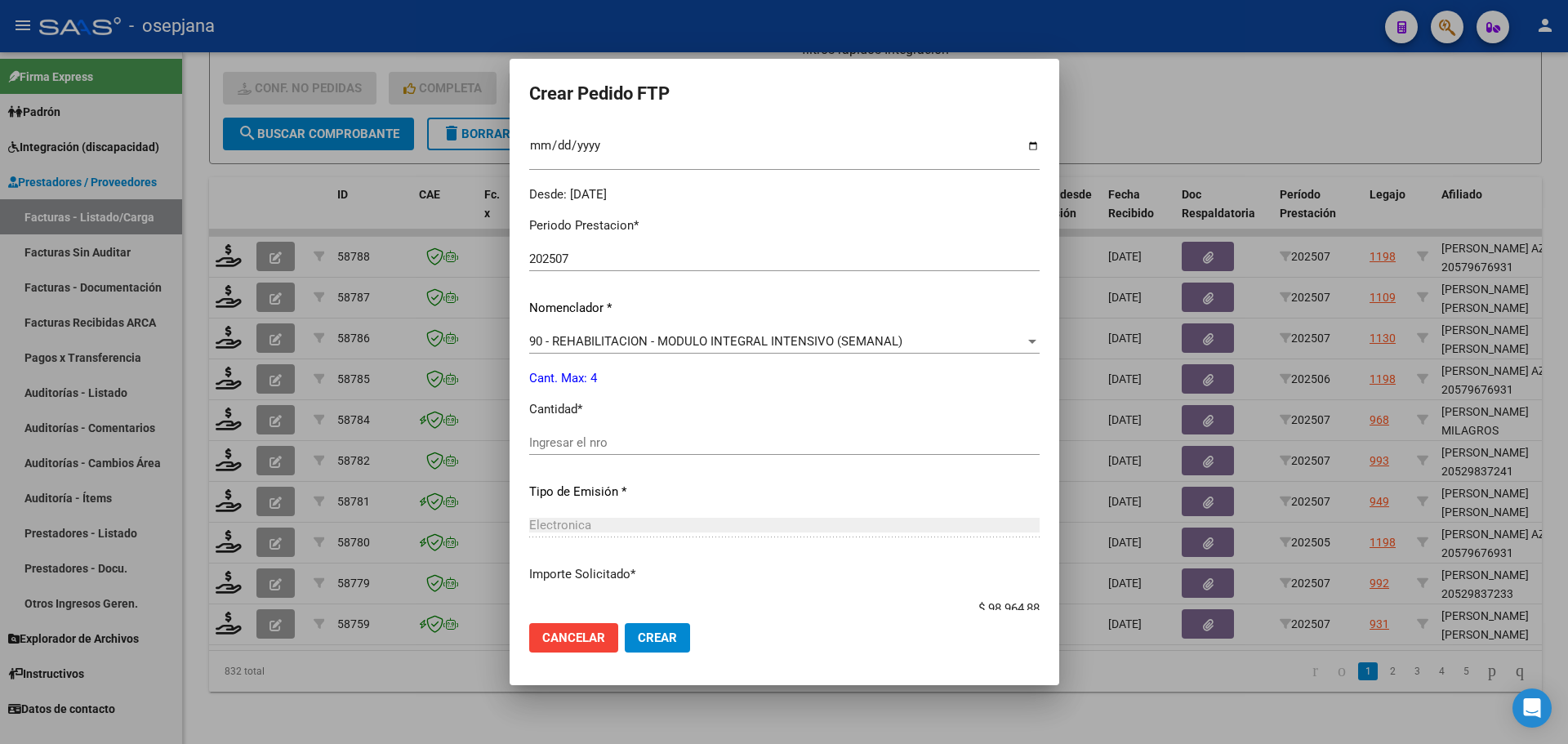
scroll to position [490, 0]
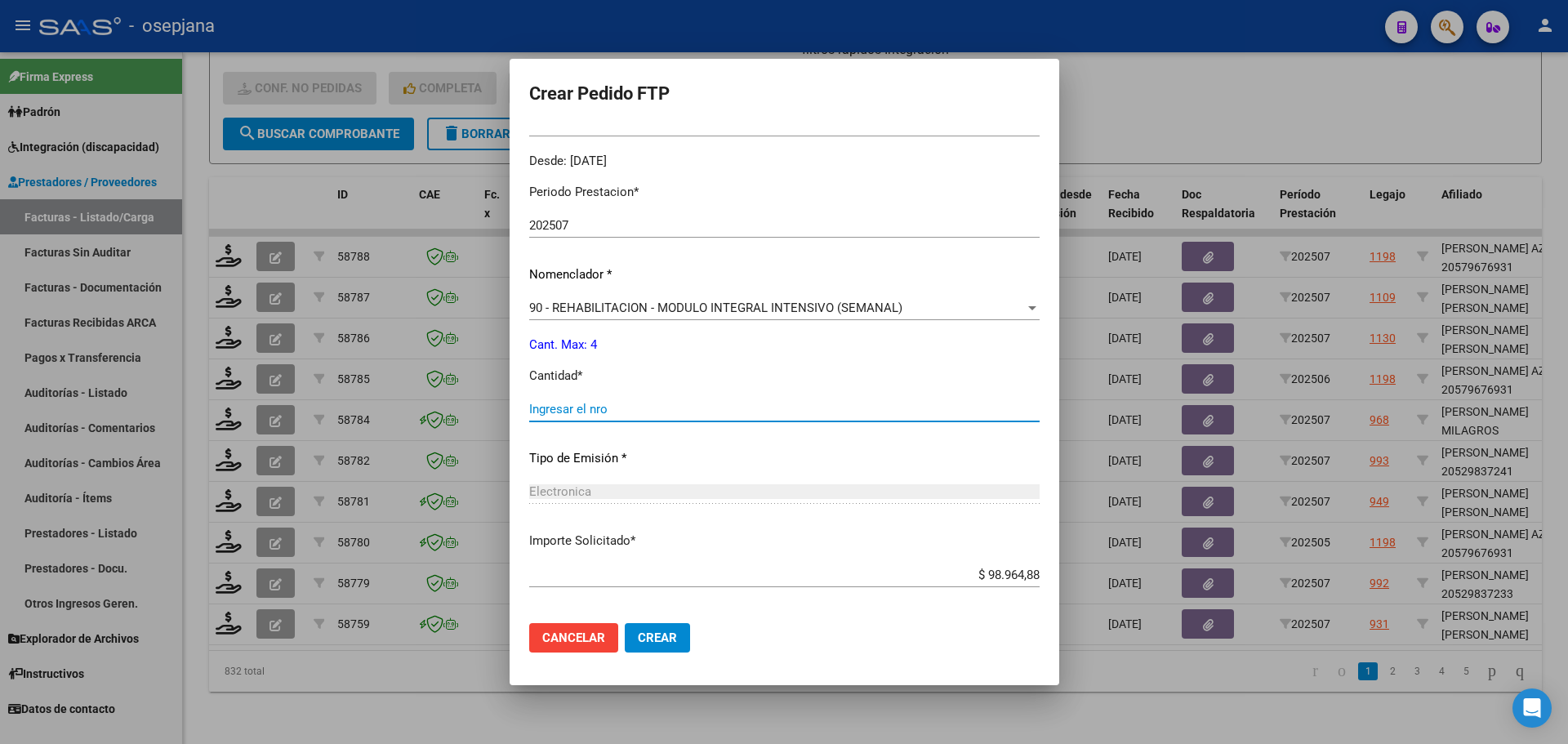
click at [529, 404] on input "Ingresar el nro" at bounding box center [784, 408] width 511 height 14
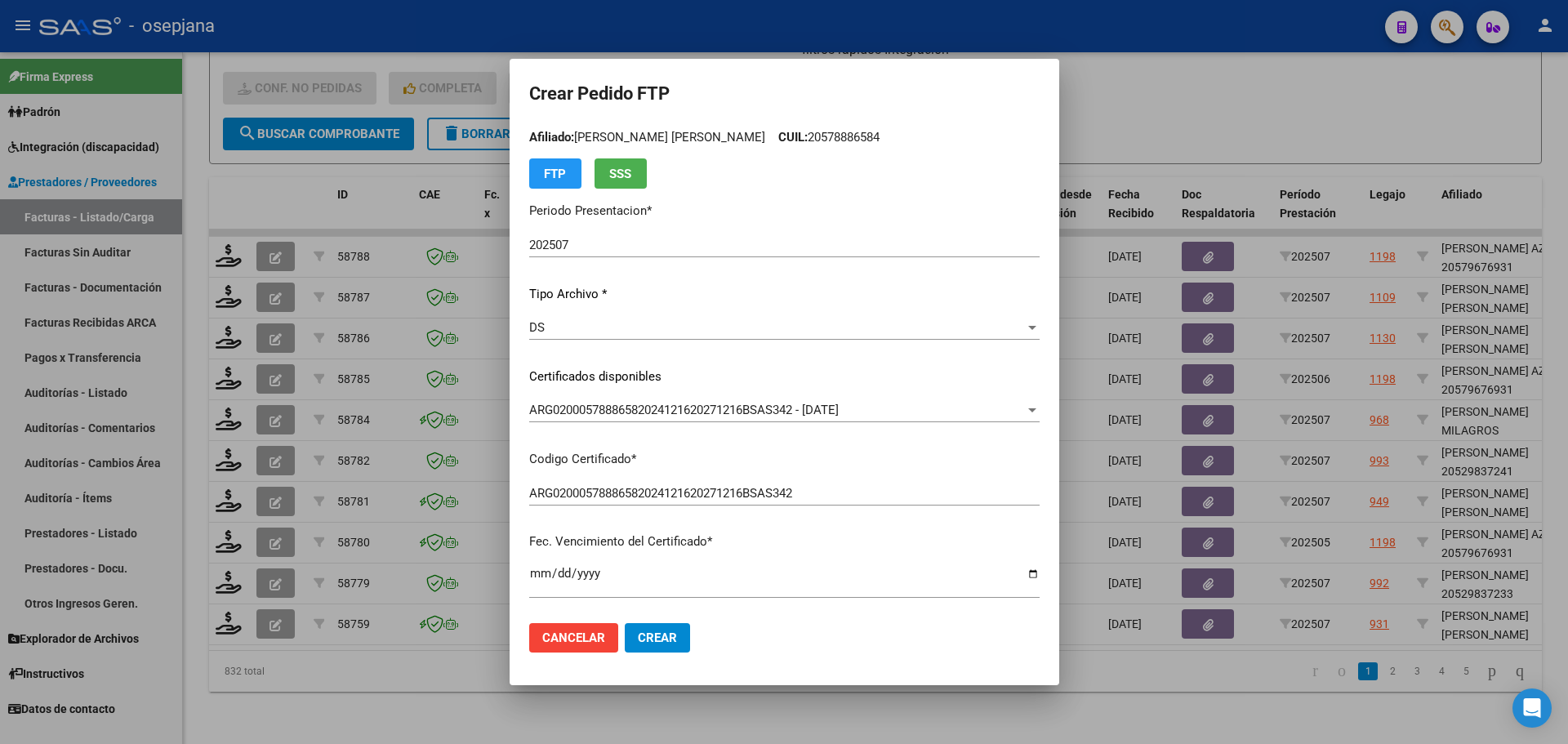
scroll to position [0, 0]
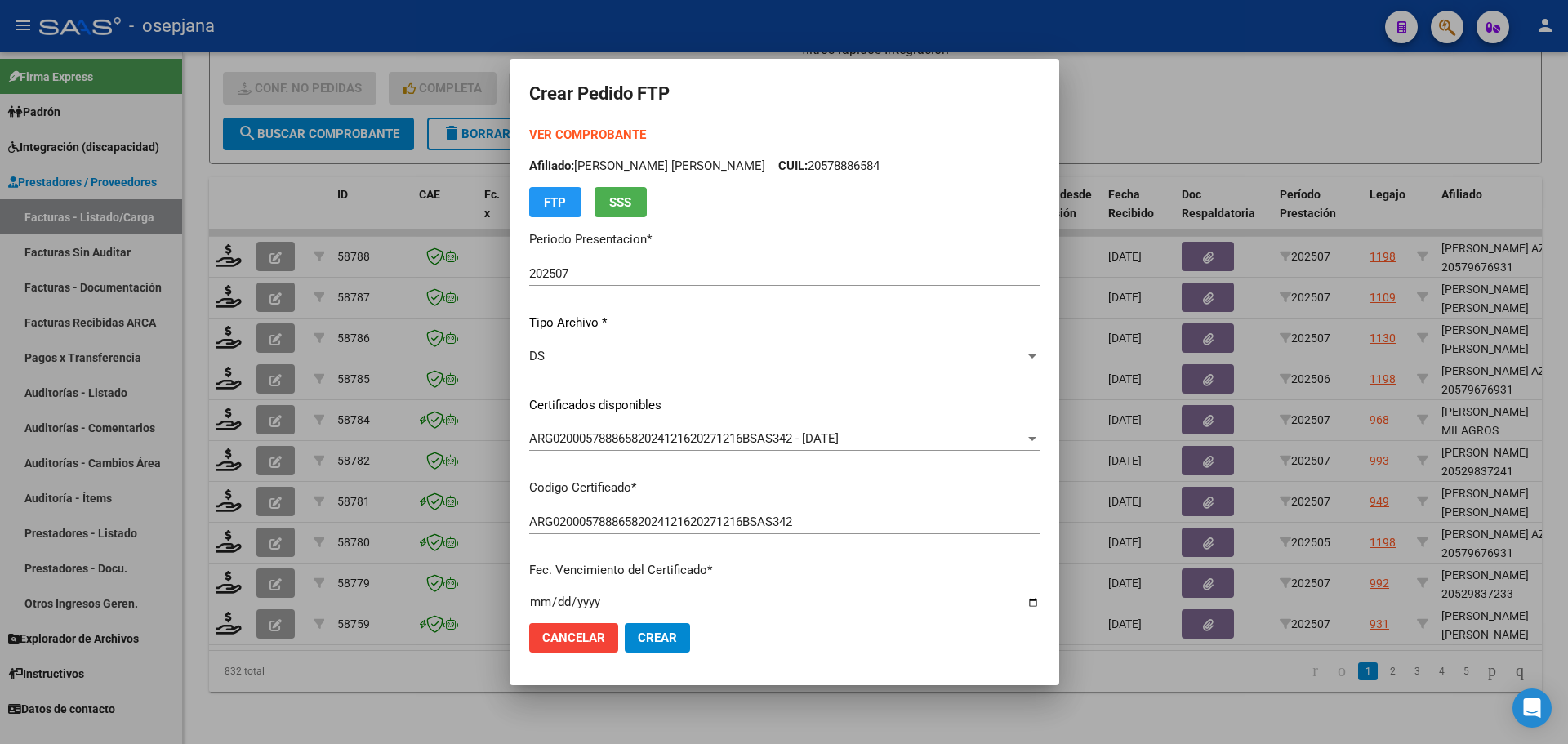
type input "4"
click at [653, 630] on button "Crear" at bounding box center [657, 637] width 66 height 29
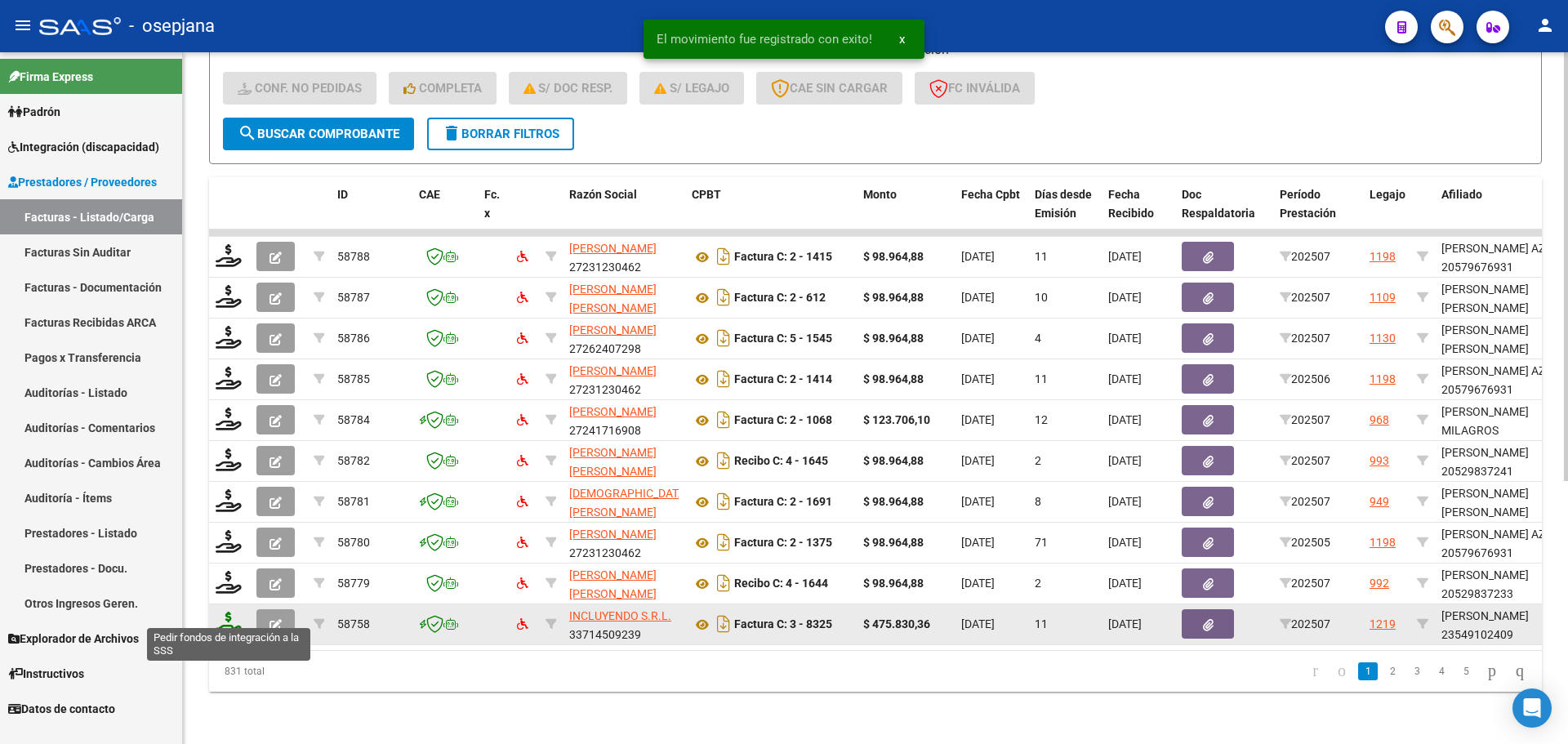
click at [229, 614] on icon at bounding box center [229, 622] width 26 height 23
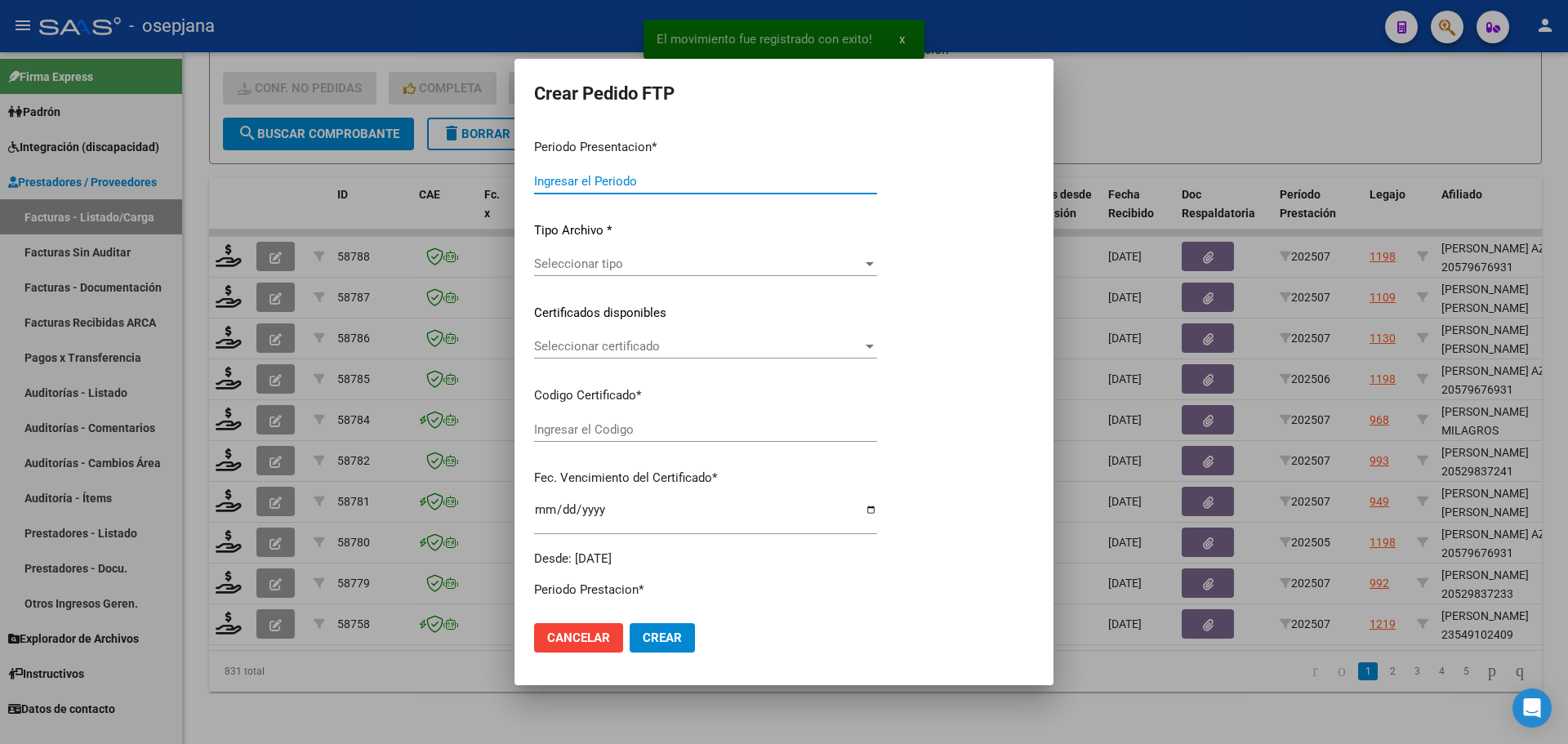
type input "202507"
type input "$ 475.830,36"
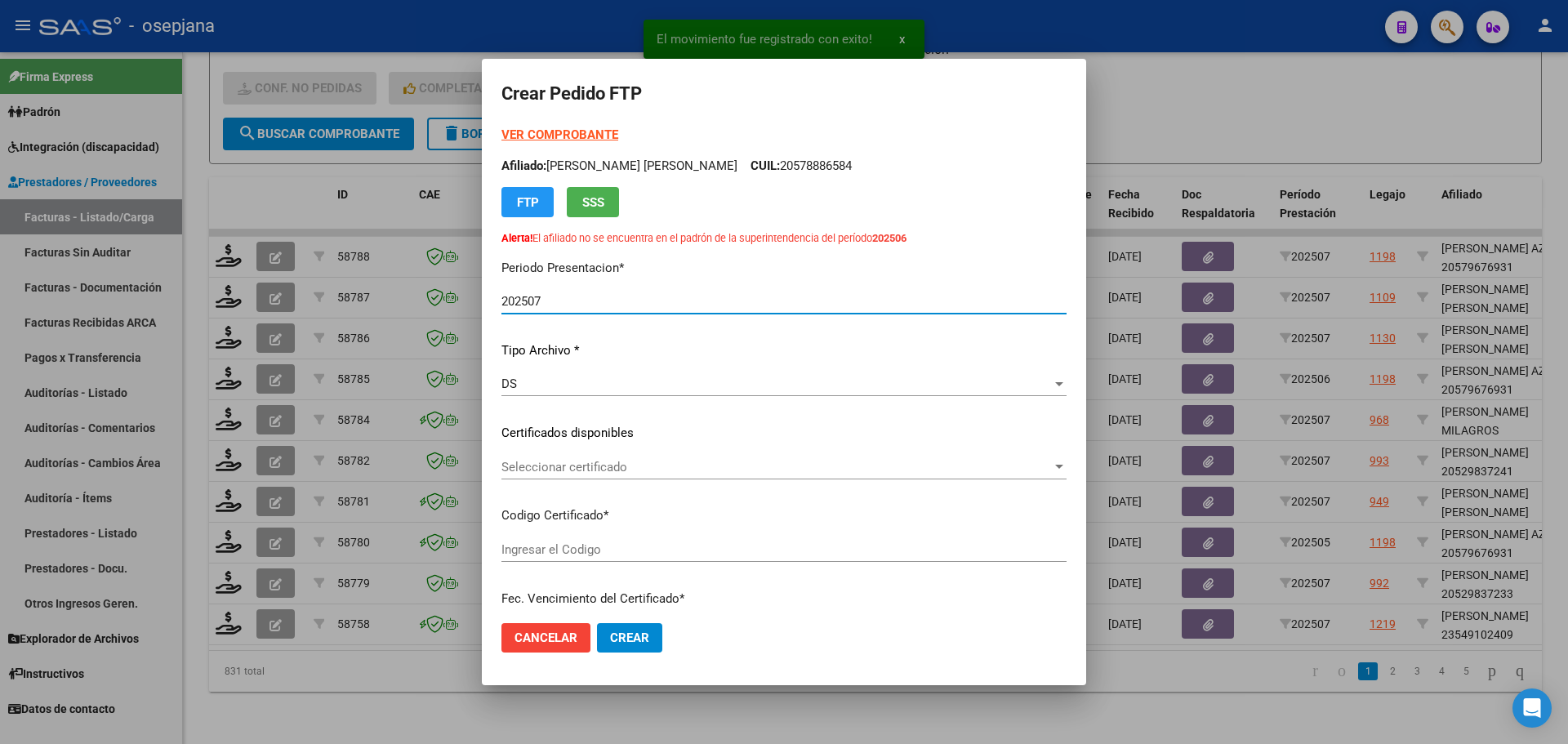
type input "ARG02000549102402025031320280313BUE10725"
type input "[DATE]"
click at [597, 461] on span "Seleccionar certificado" at bounding box center [777, 466] width 551 height 14
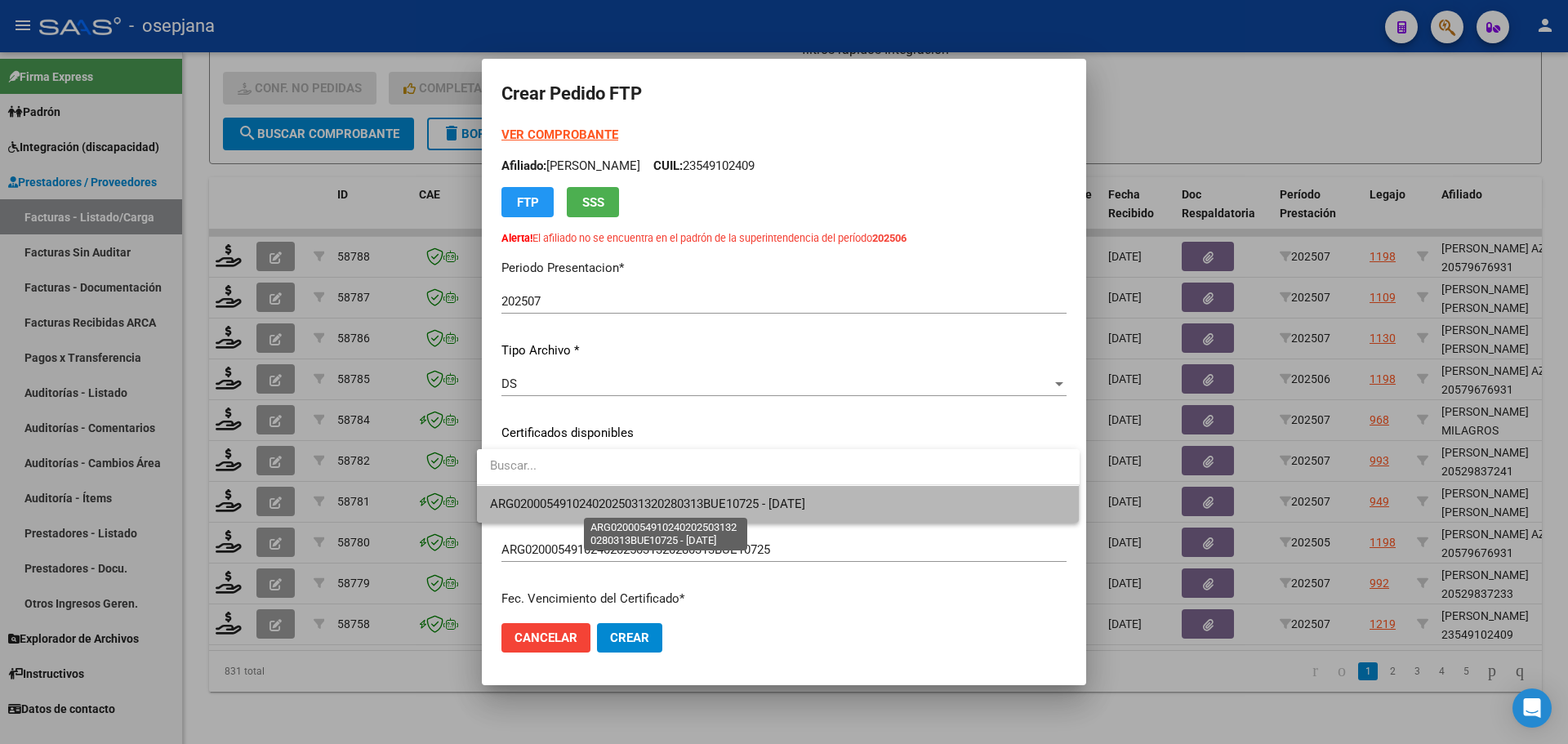
click at [613, 496] on span "ARG02000549102402025031320280313BUE10725 - [DATE]" at bounding box center [648, 503] width 315 height 14
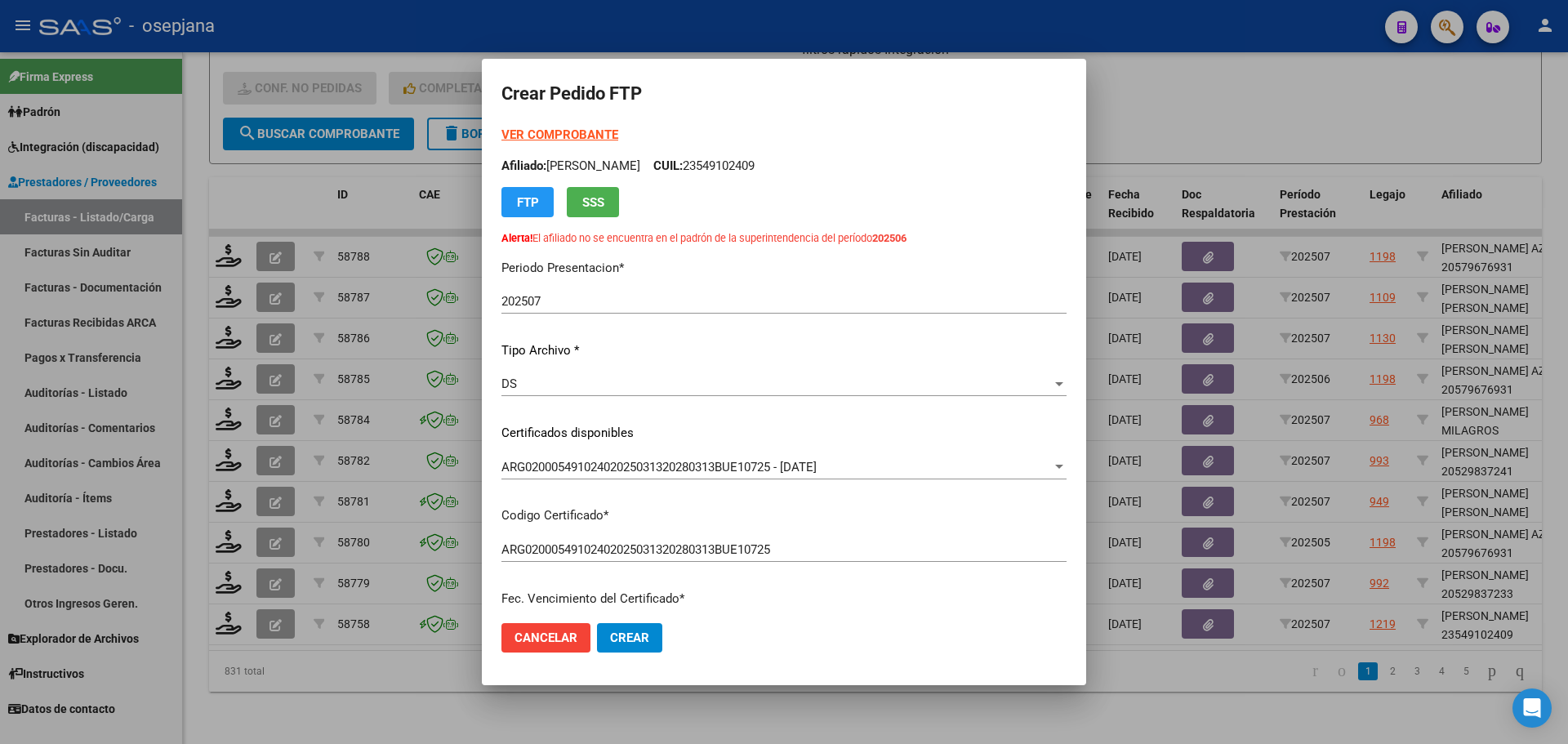
click at [572, 133] on strong "VER COMPROBANTE" at bounding box center [559, 134] width 117 height 14
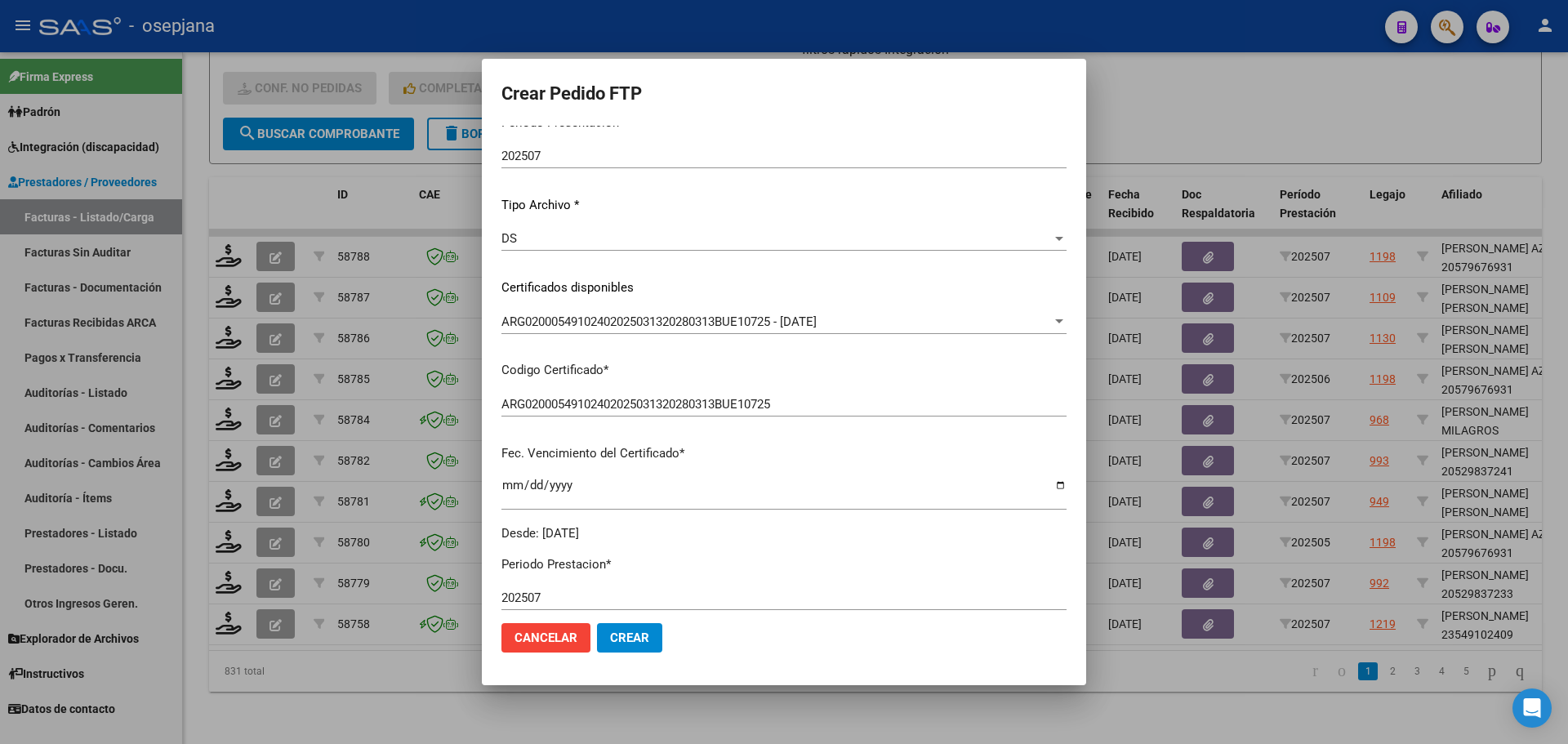
scroll to position [326, 0]
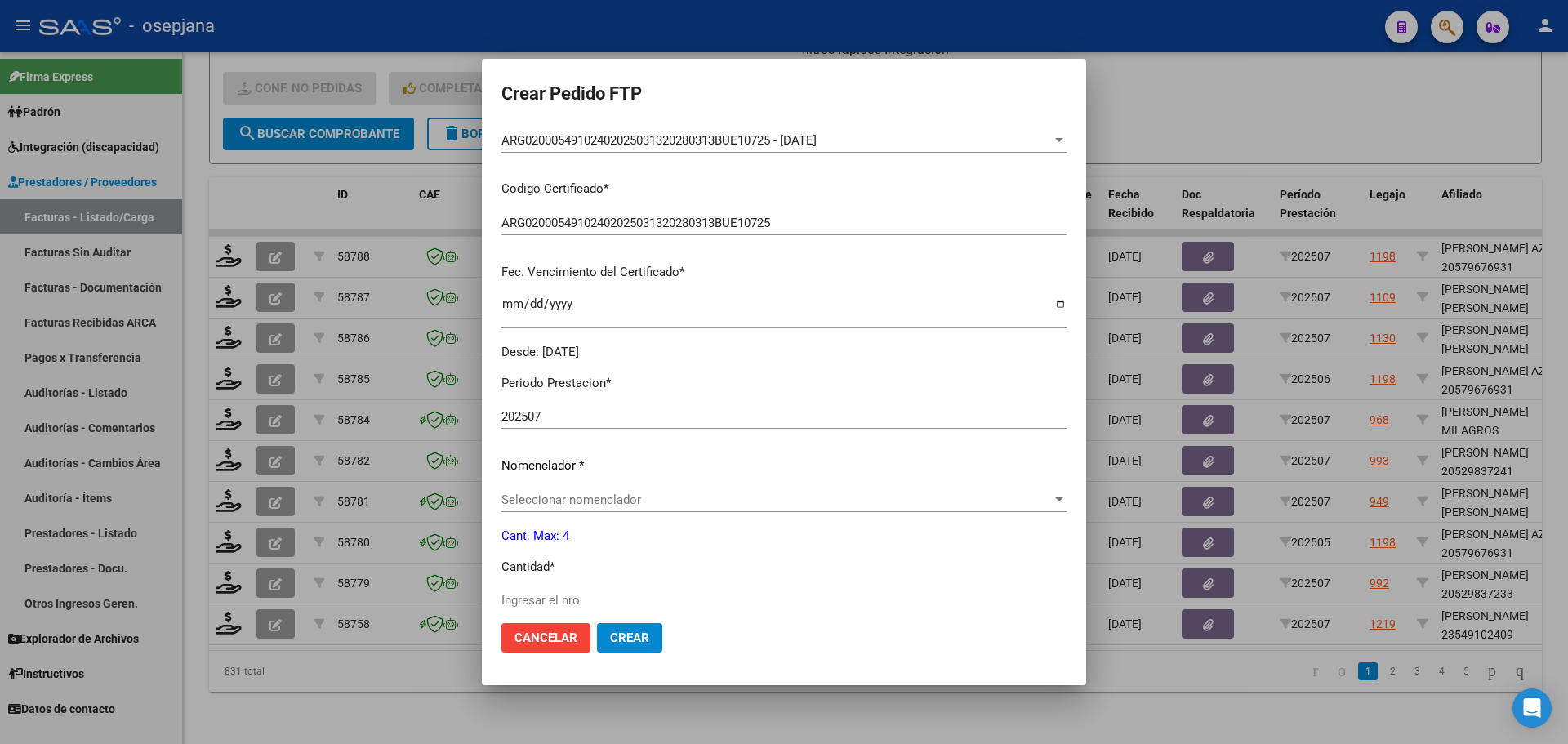
click at [550, 495] on span "Seleccionar nomenclador" at bounding box center [777, 499] width 551 height 14
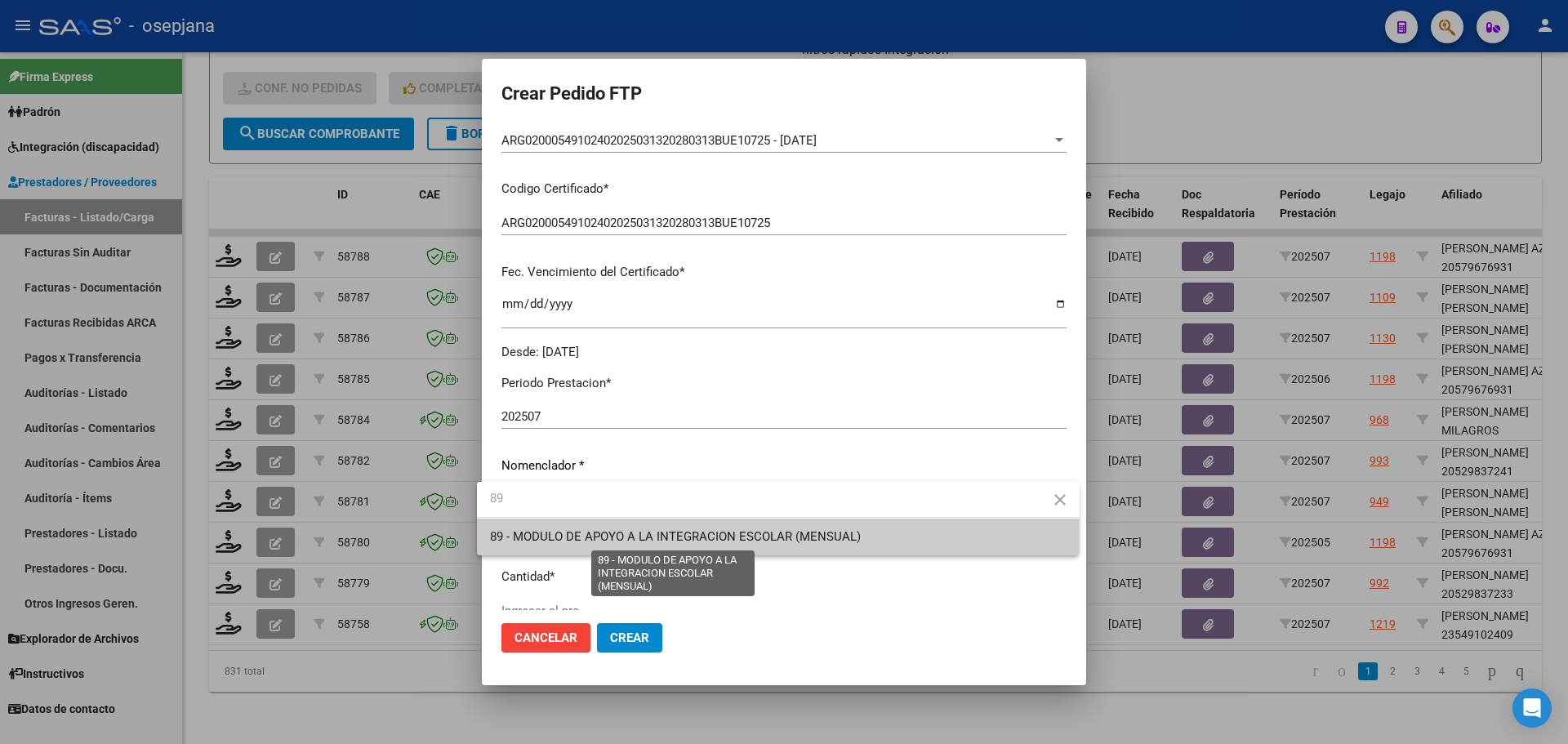
type input "89"
click at [553, 533] on span "89 - MODULO DE APOYO A LA INTEGRACION ESCOLAR (MENSUAL)" at bounding box center [675, 536] width 371 height 14
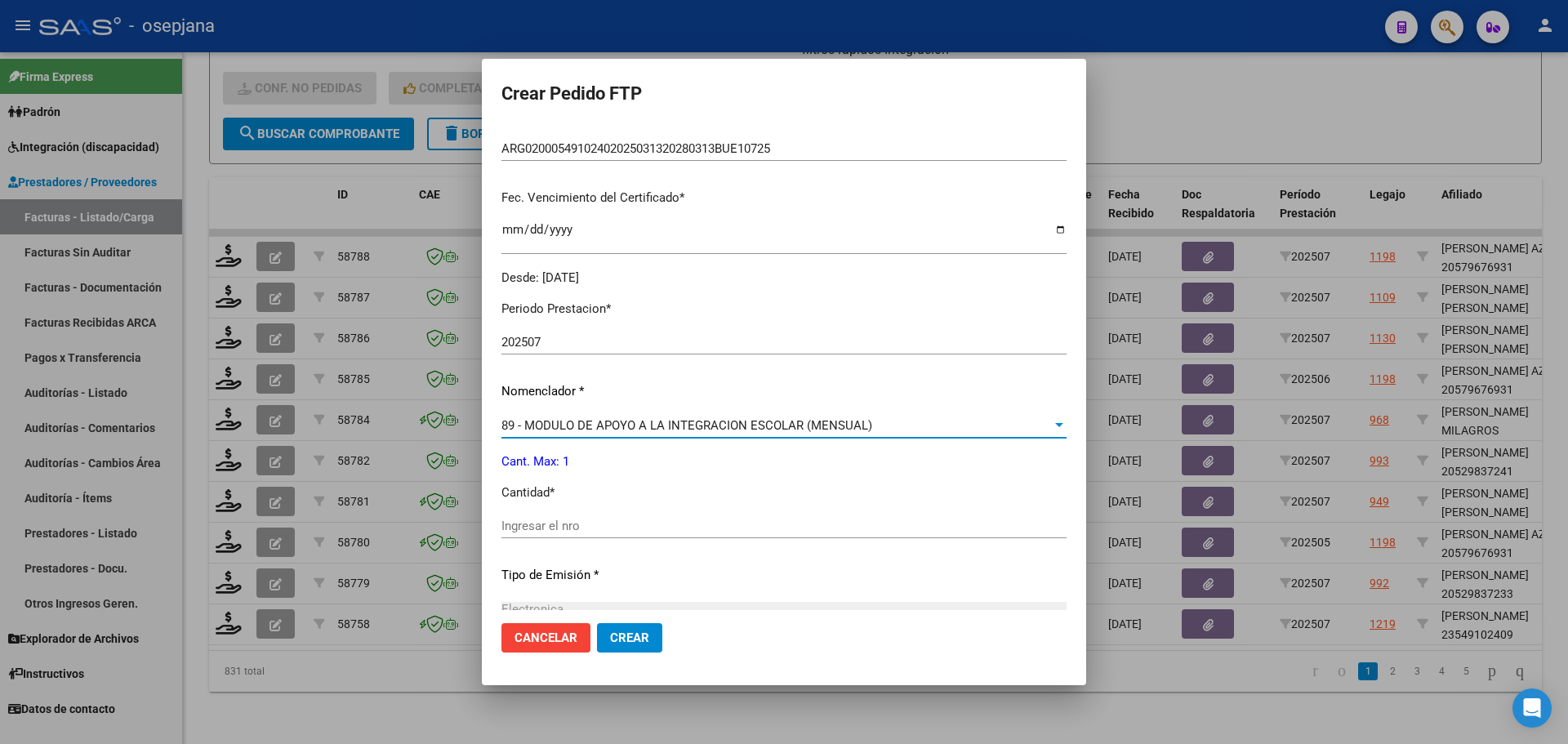
scroll to position [490, 0]
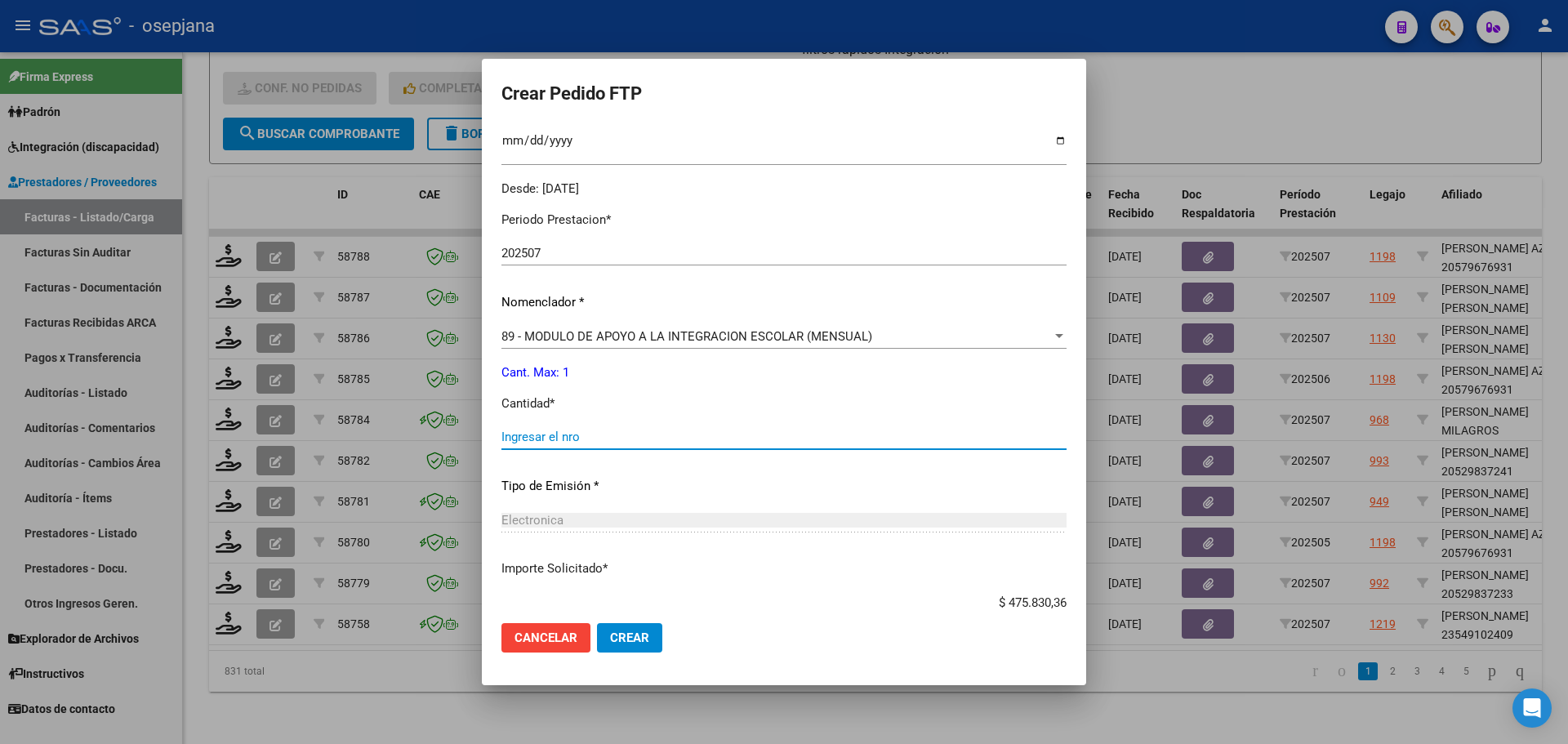
click at [539, 436] on input "Ingresar el nro" at bounding box center [784, 436] width 565 height 14
type input "1"
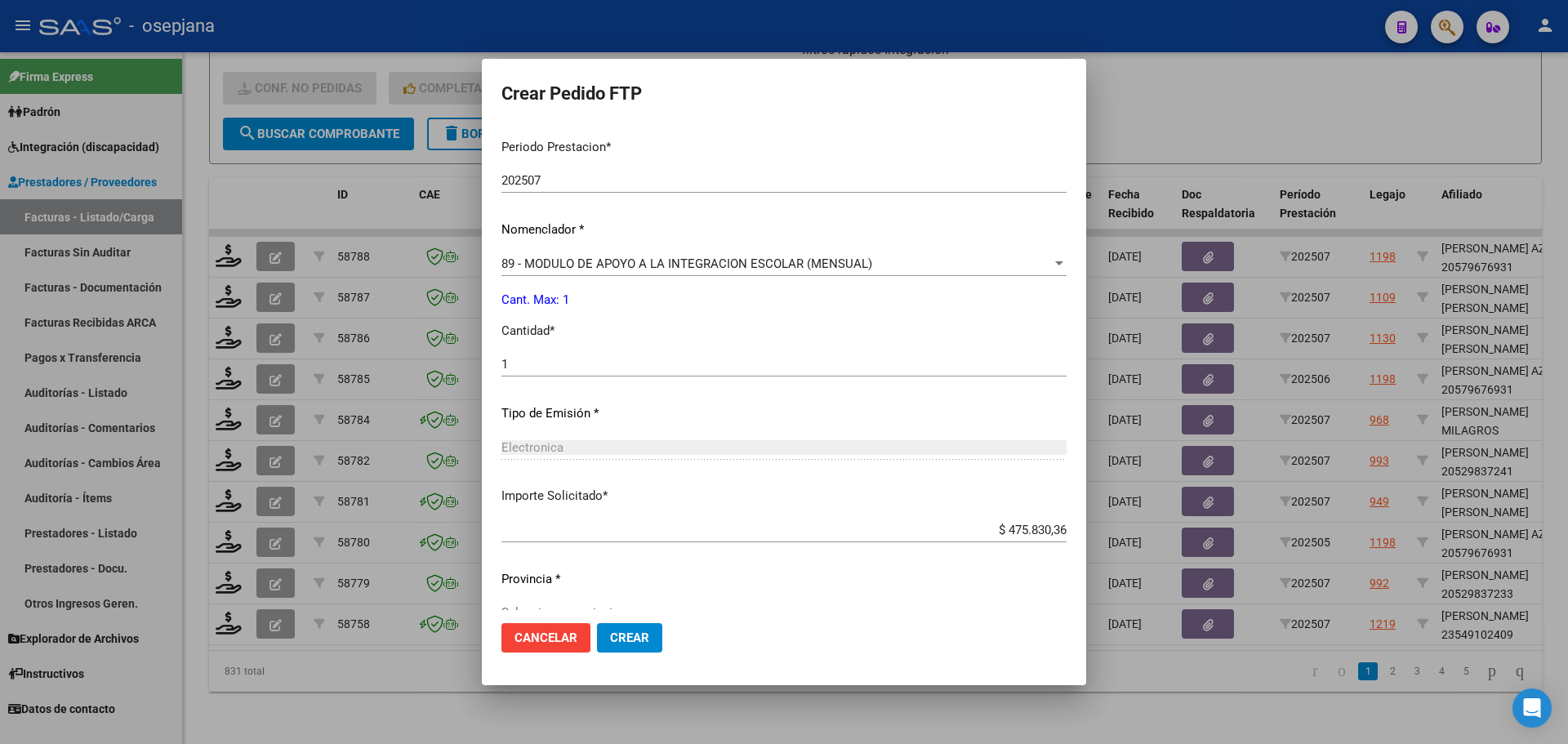
scroll to position [592, 0]
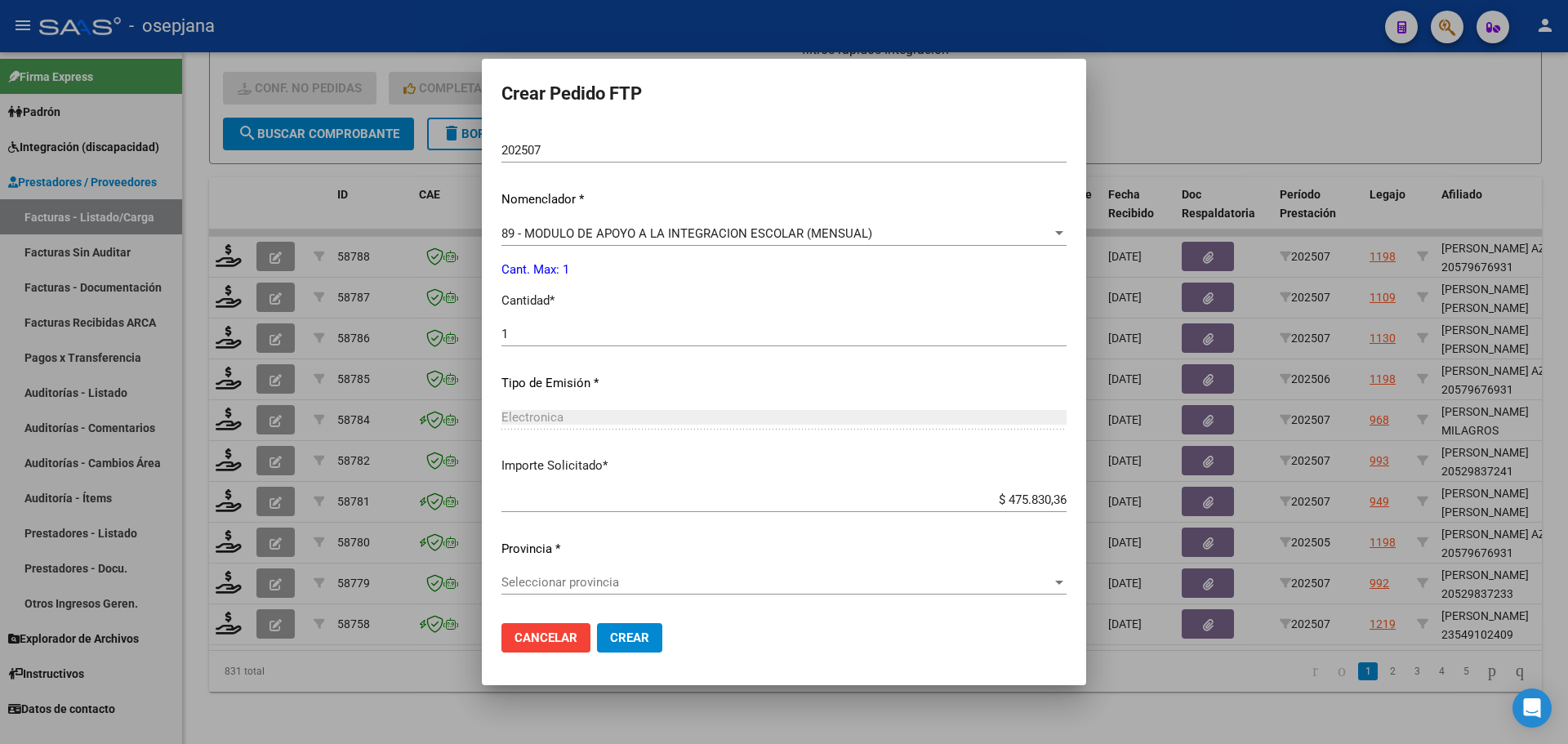
click at [611, 588] on span "Seleccionar provincia" at bounding box center [777, 581] width 551 height 14
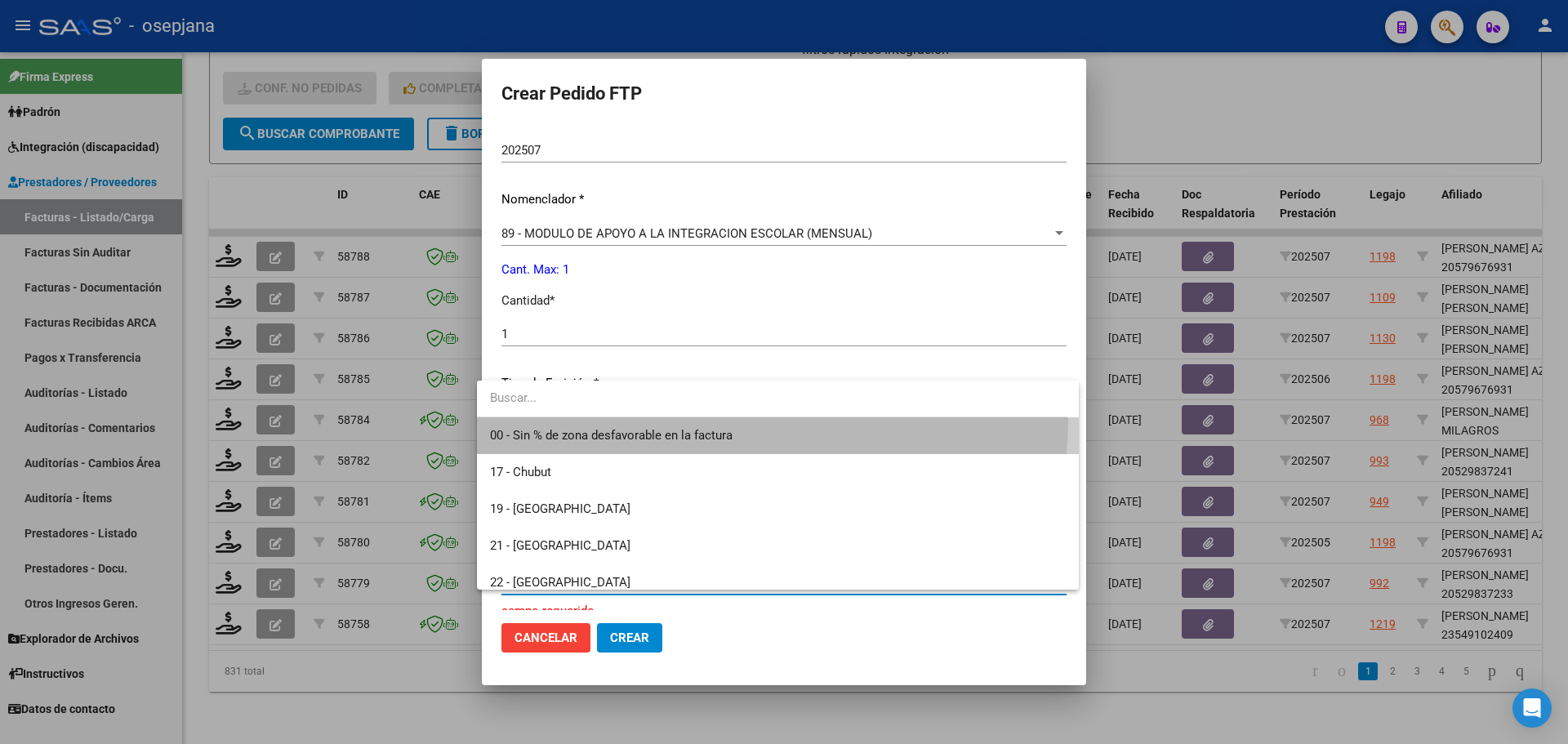
click at [647, 418] on span "00 - Sin % de zona desfavorable en la factura" at bounding box center [778, 435] width 576 height 37
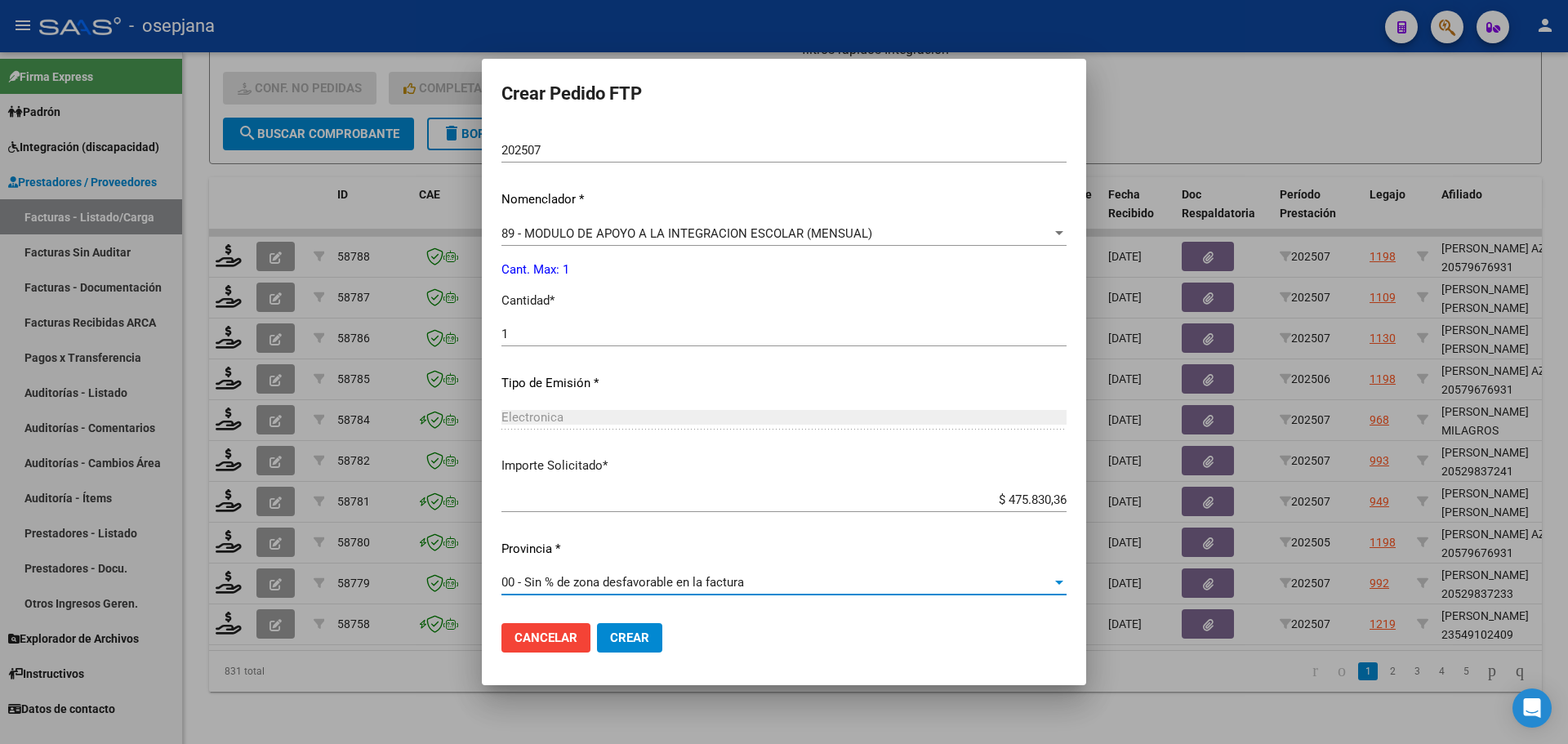
click at [638, 639] on button "Crear" at bounding box center [629, 637] width 66 height 29
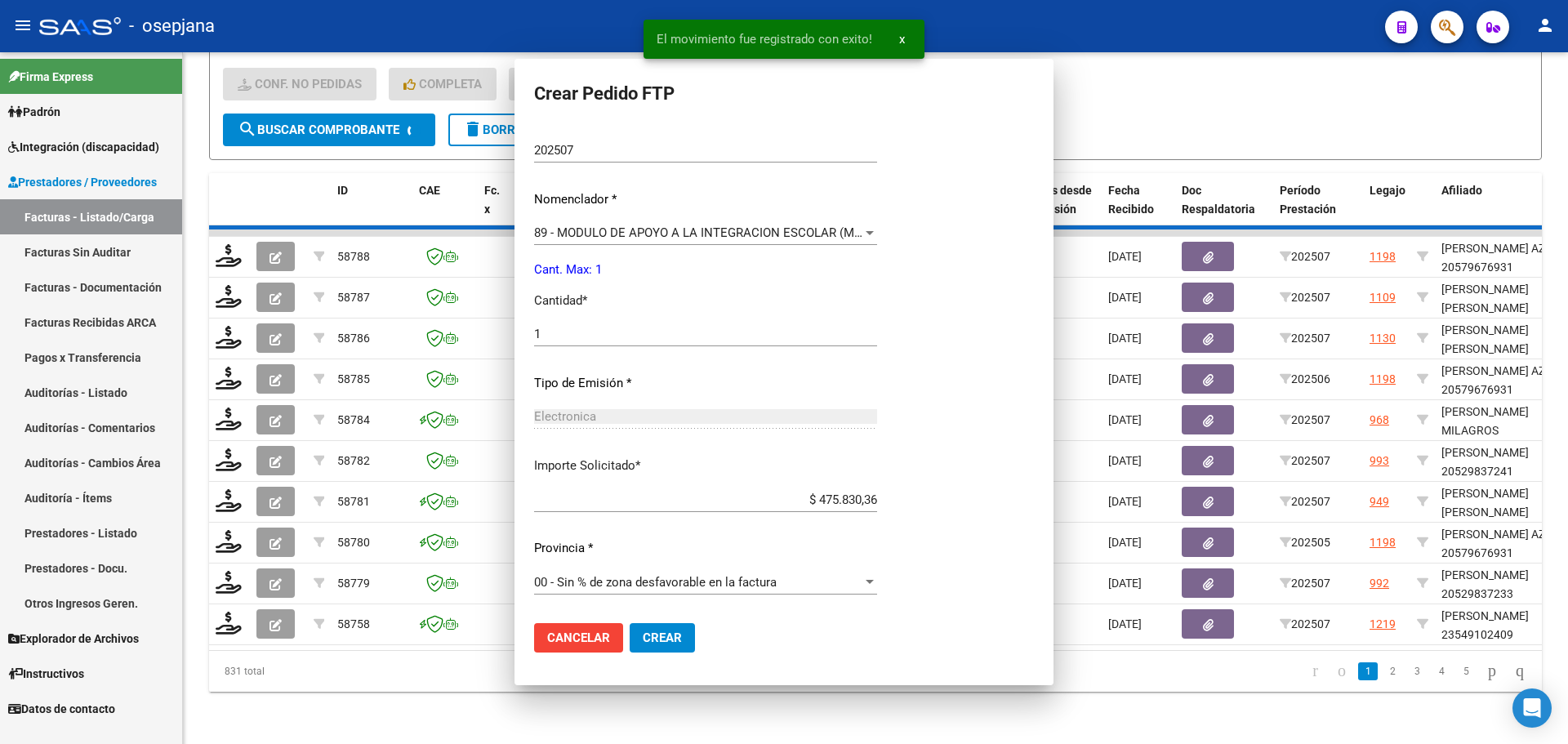
scroll to position [473, 0]
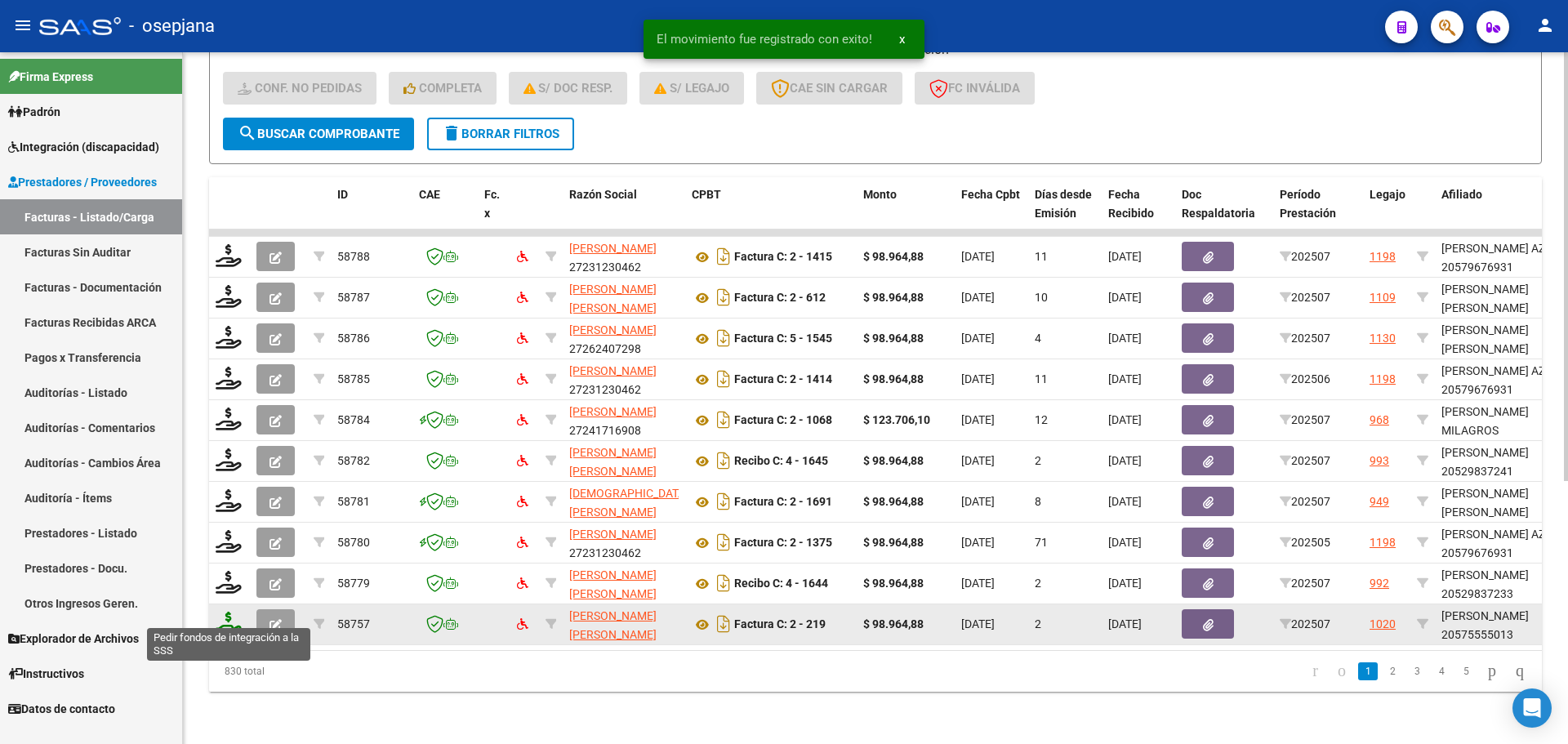
click at [234, 613] on icon at bounding box center [229, 622] width 26 height 23
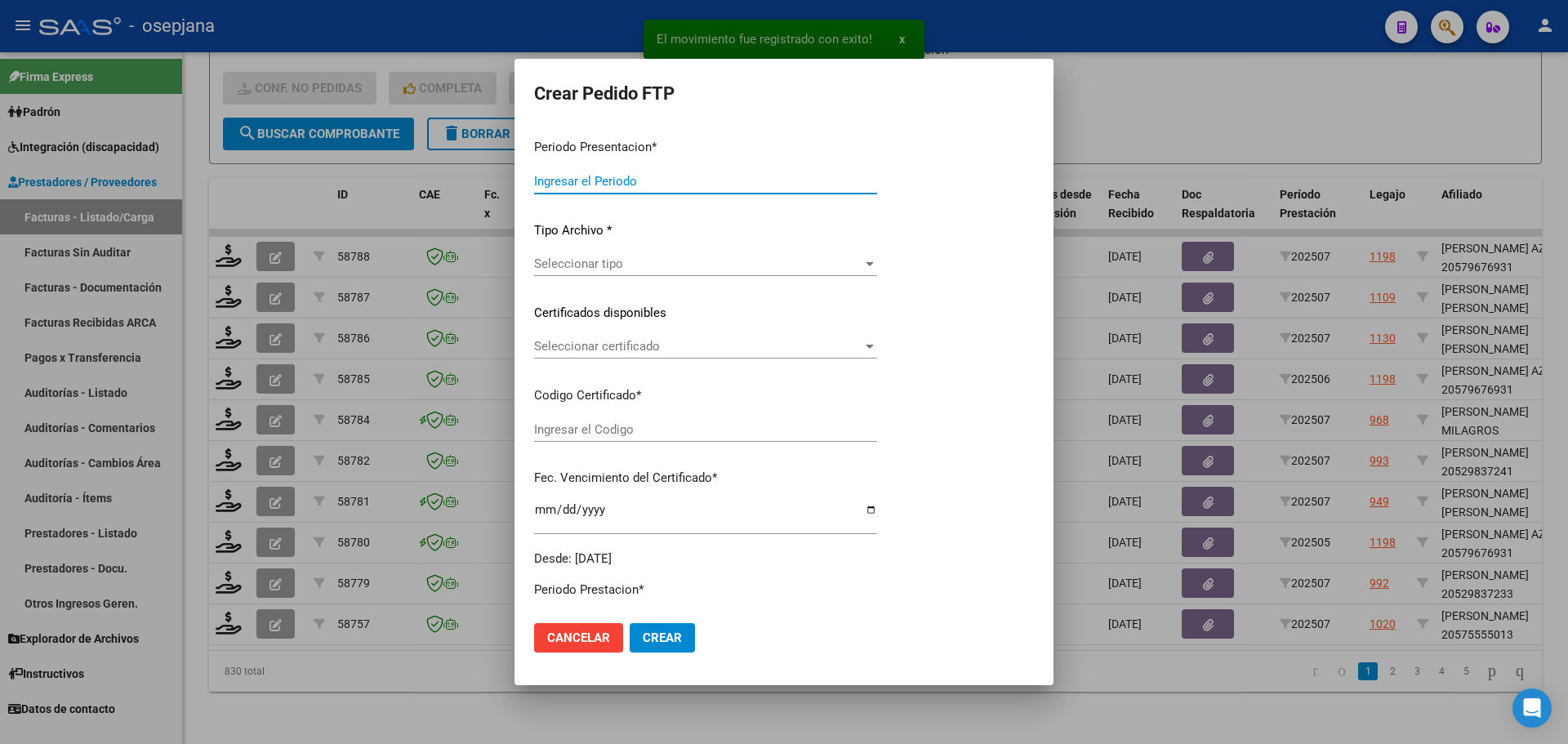
type input "202507"
type input "$ 98.964,88"
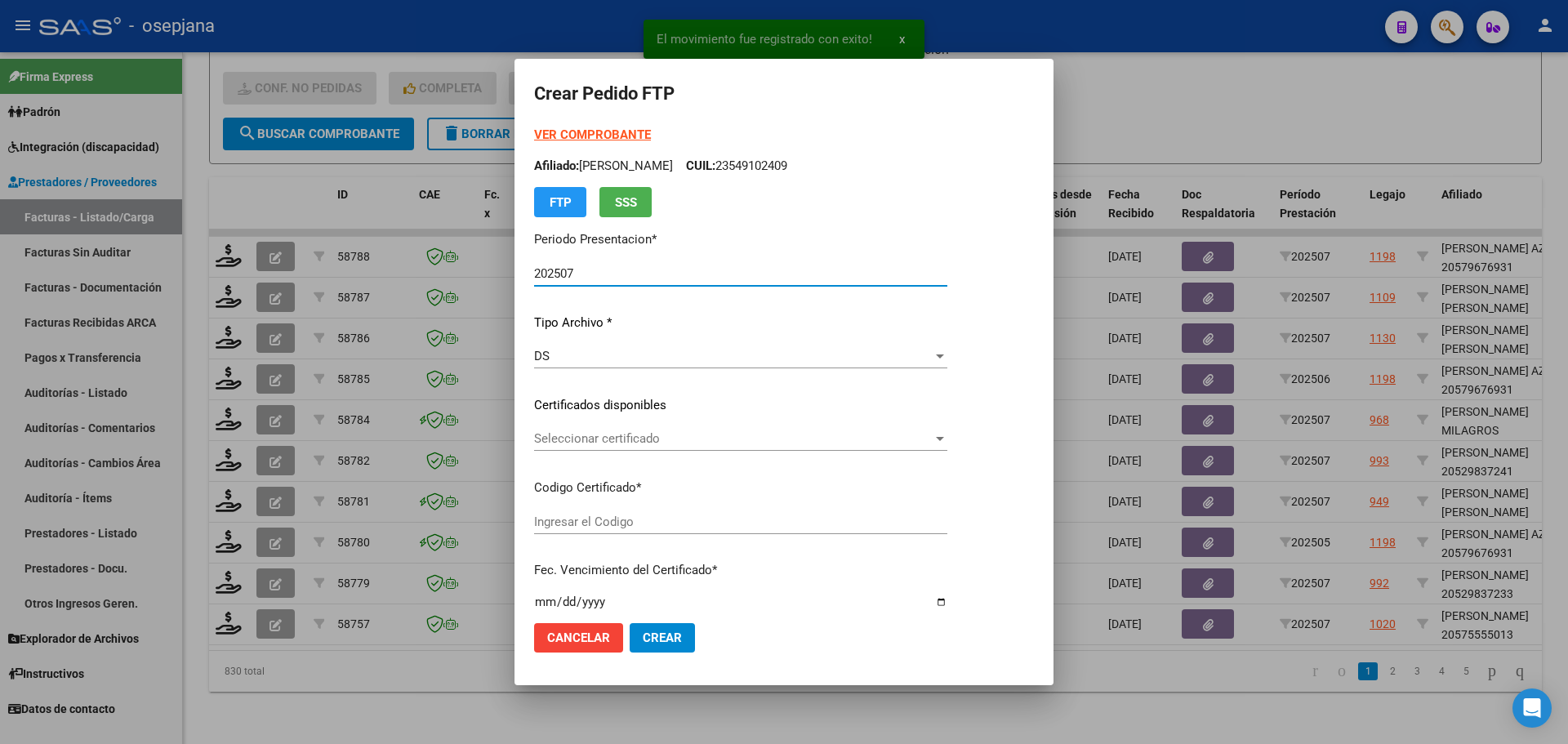
type input "ARG02000575555012023010420250104BSAS311"
type input "[DATE]"
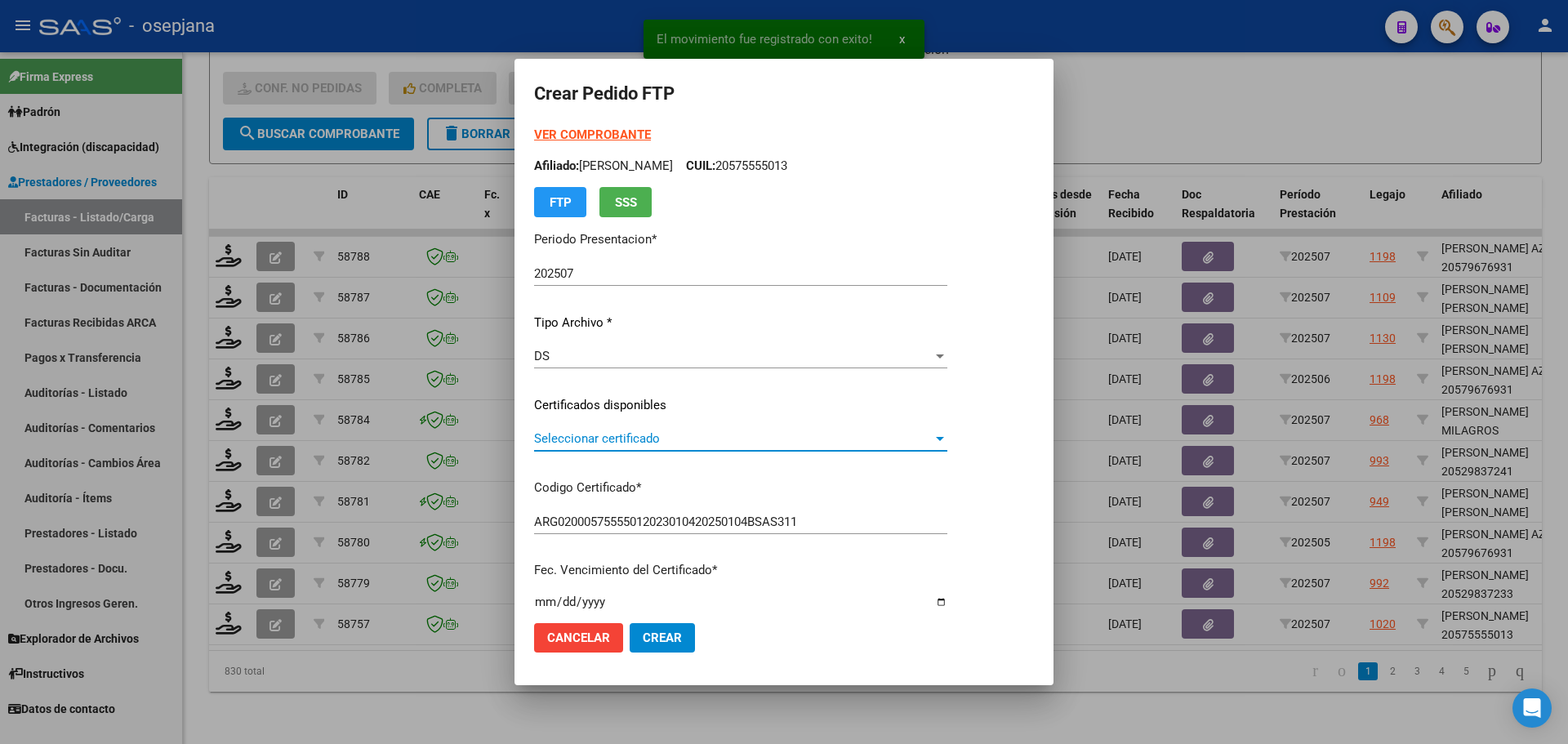
click at [659, 435] on span "Seleccionar certificado" at bounding box center [732, 438] width 398 height 14
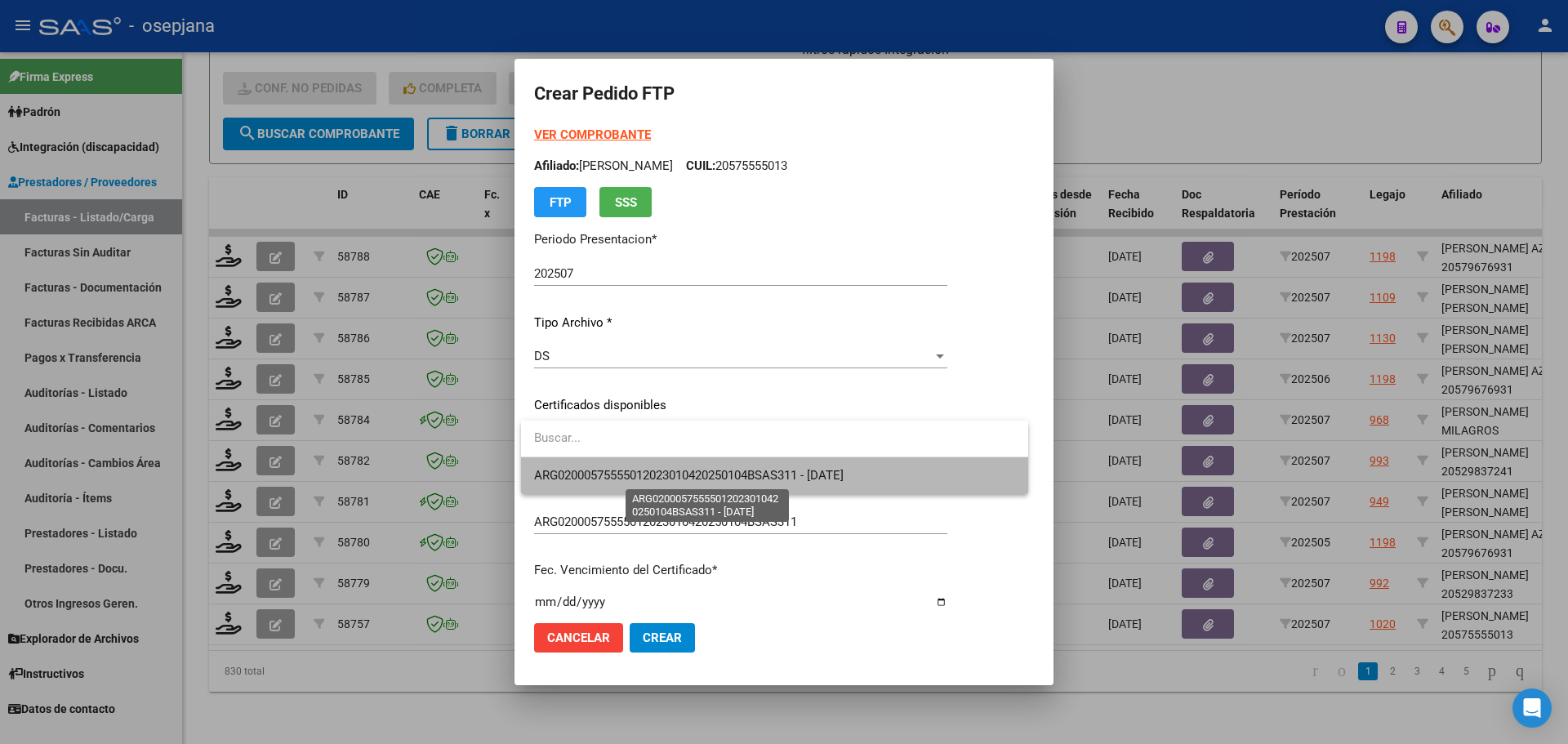
click at [661, 470] on span "ARG02000575555012023010420250104BSAS311 - [DATE]" at bounding box center [688, 475] width 310 height 14
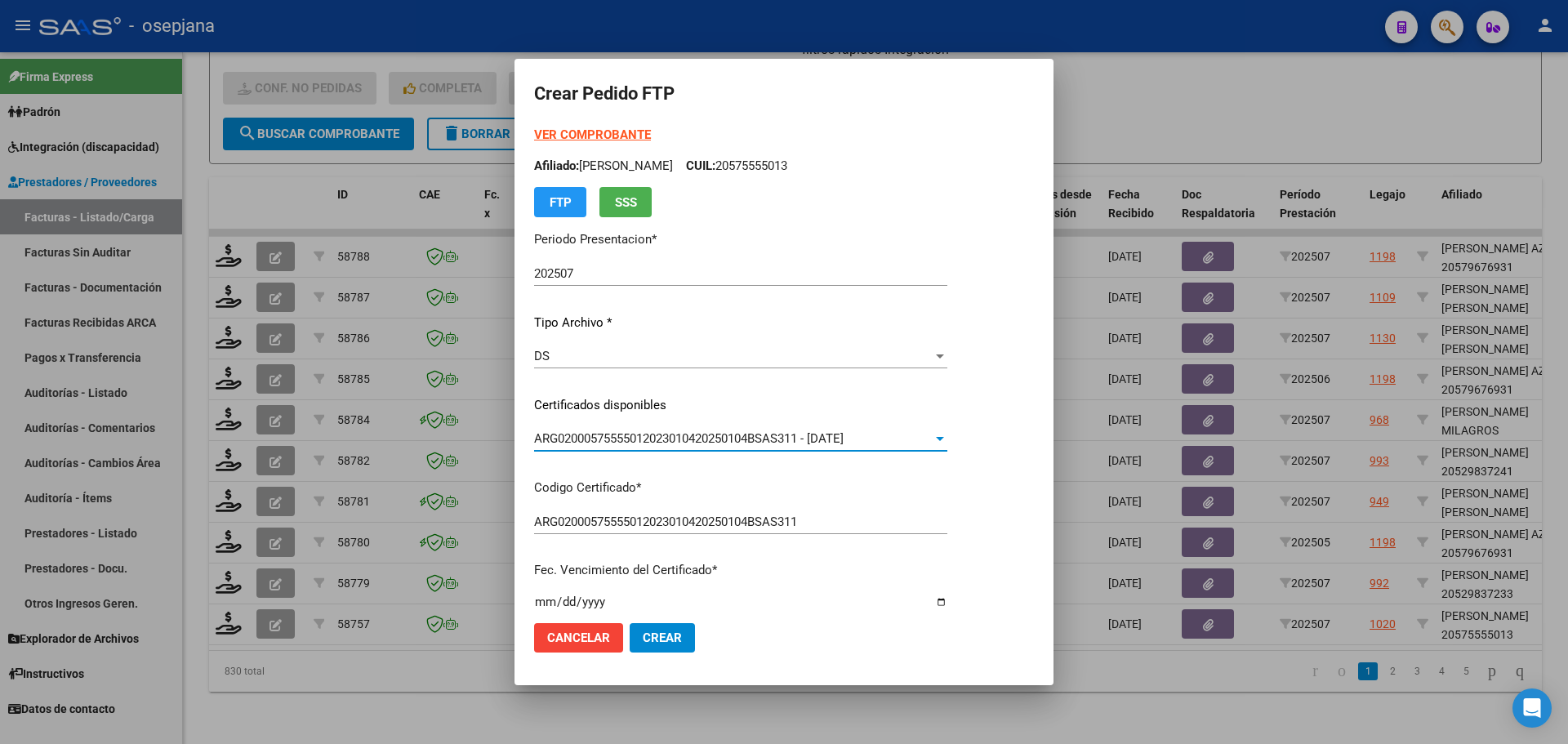
click at [604, 135] on strong "VER COMPROBANTE" at bounding box center [592, 134] width 117 height 14
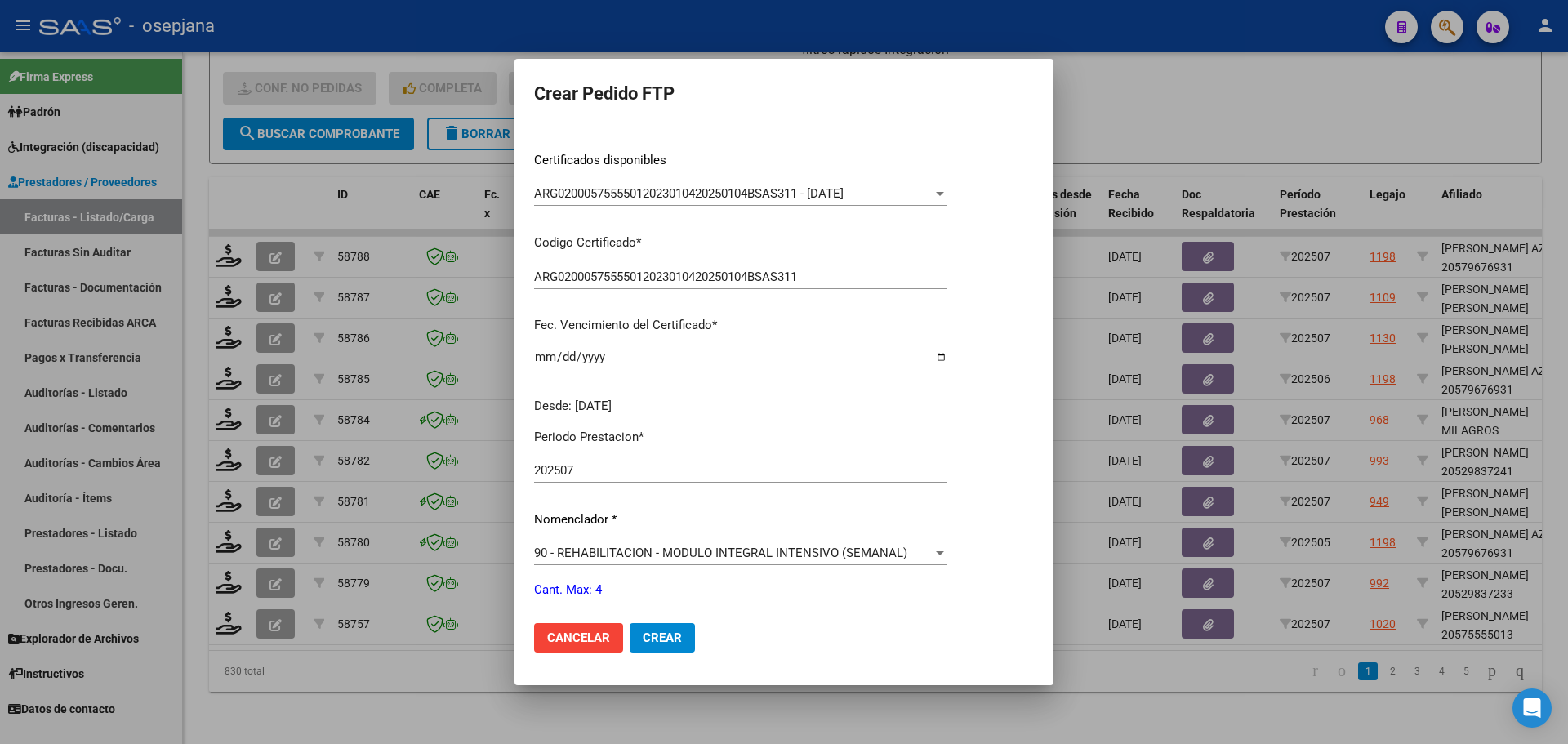
scroll to position [326, 0]
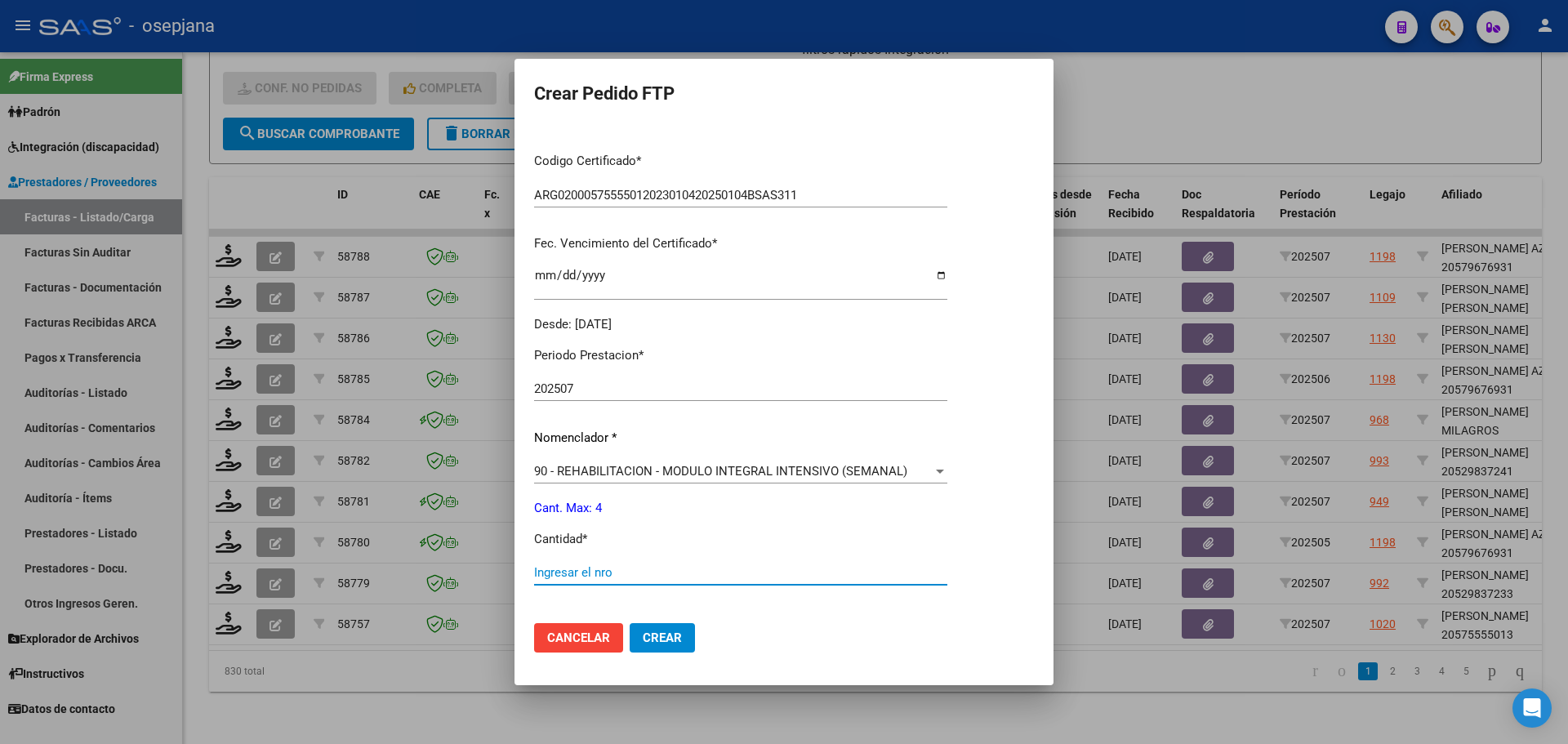
click at [564, 569] on input "Ingresar el nro" at bounding box center [740, 572] width 414 height 14
type input "4"
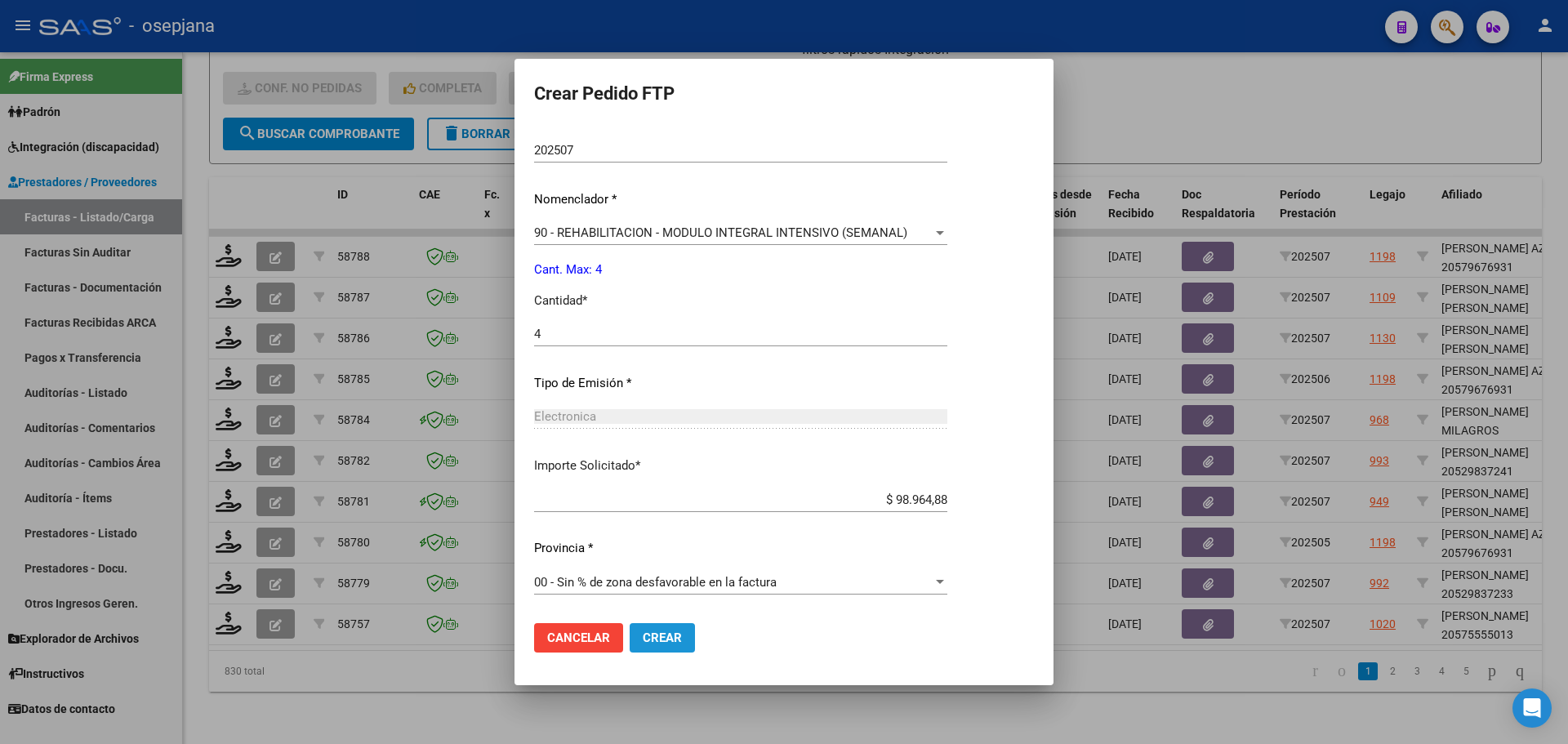
click at [652, 634] on span "Crear" at bounding box center [662, 637] width 39 height 14
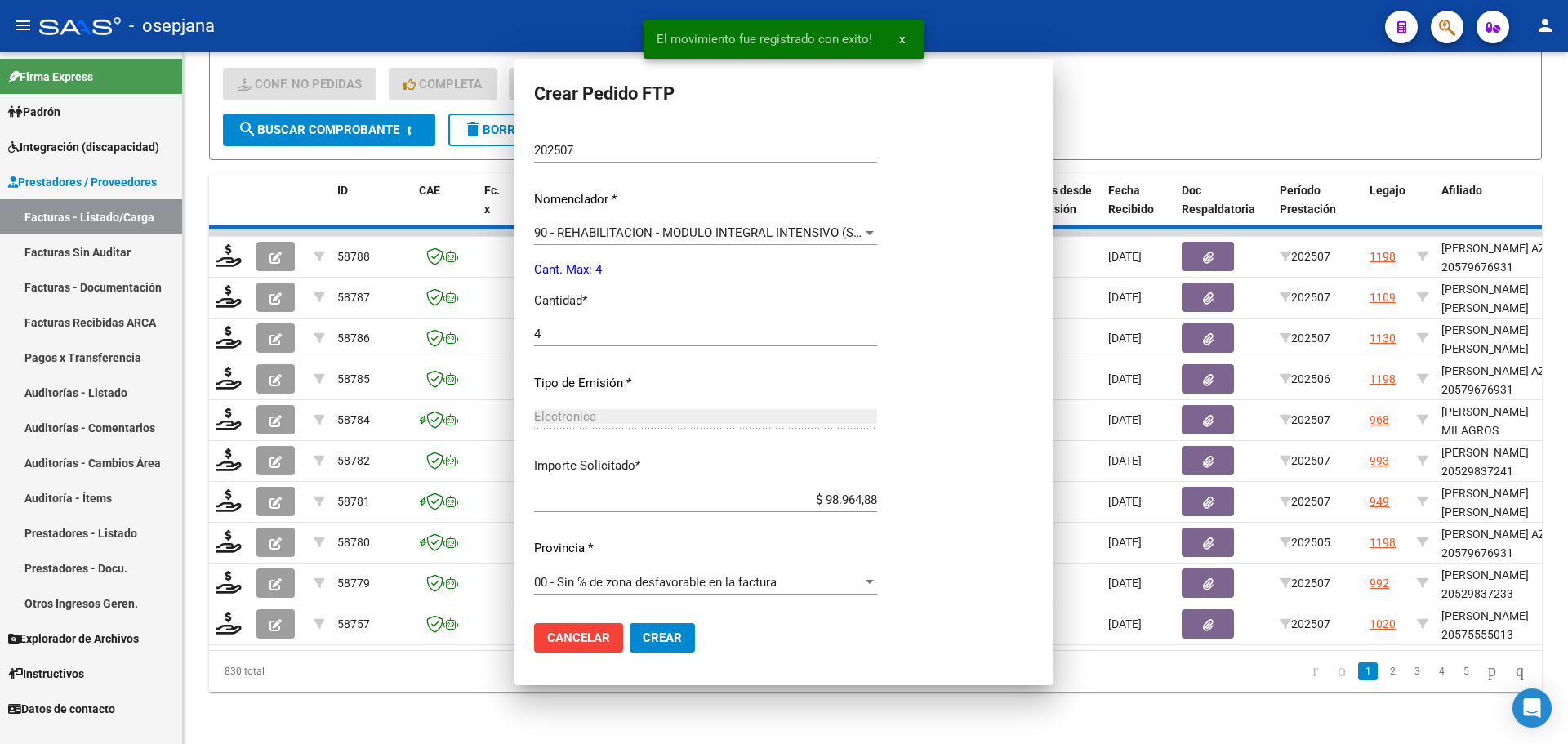
scroll to position [0, 0]
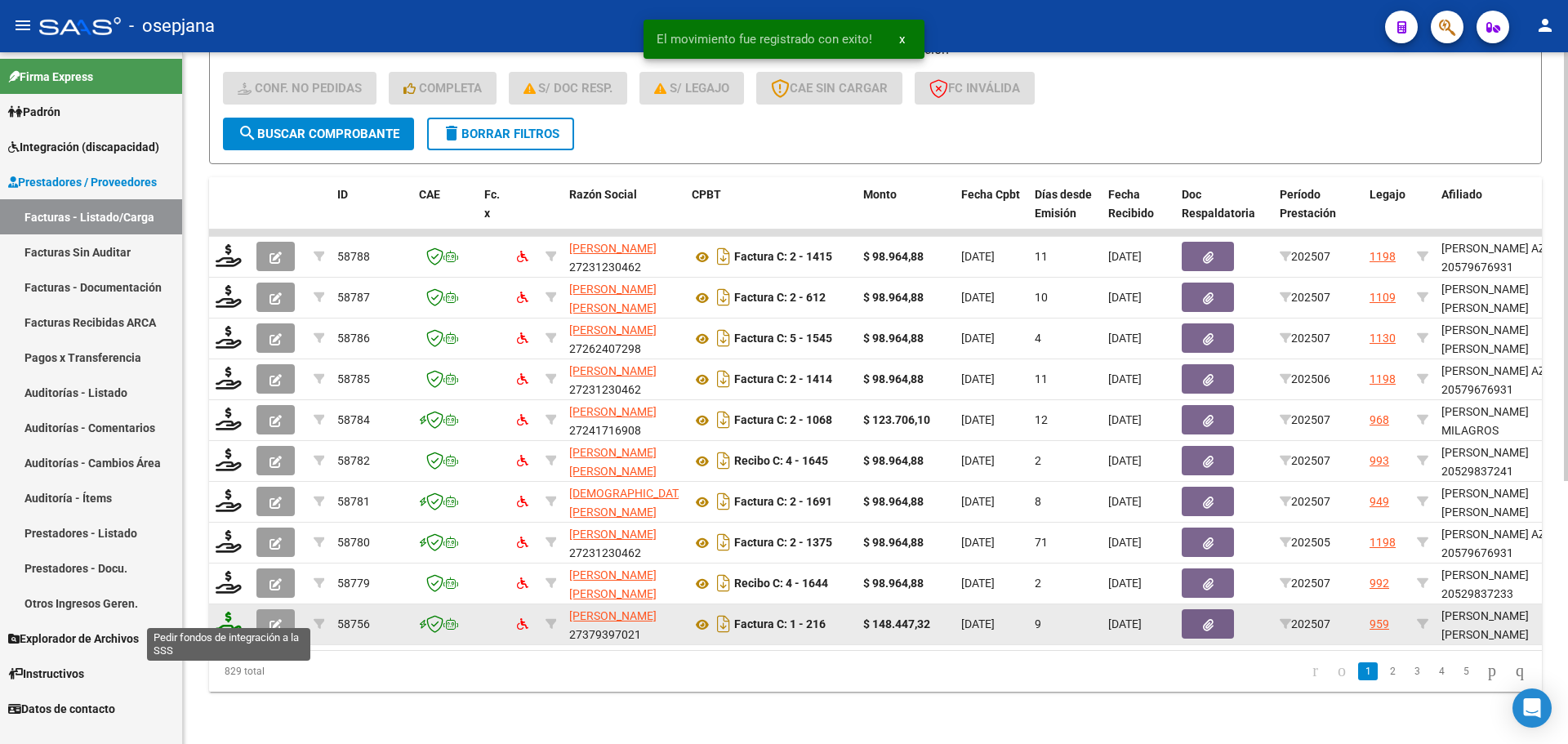
click at [217, 618] on icon at bounding box center [229, 622] width 26 height 23
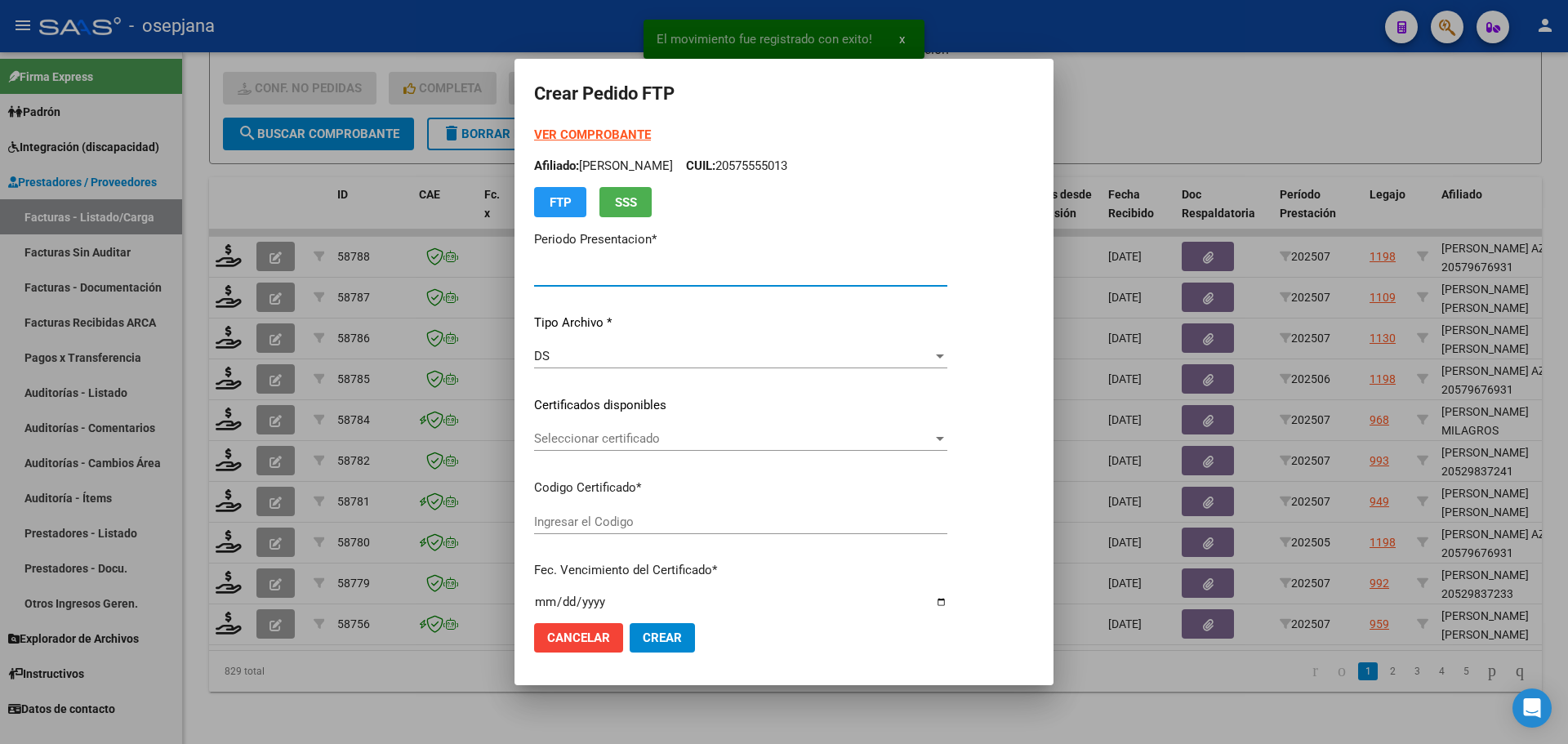
type input "202507"
type input "$ 148.447,32"
type input "ARG01000546679842022110420271104BSAS311"
type input "[DATE]"
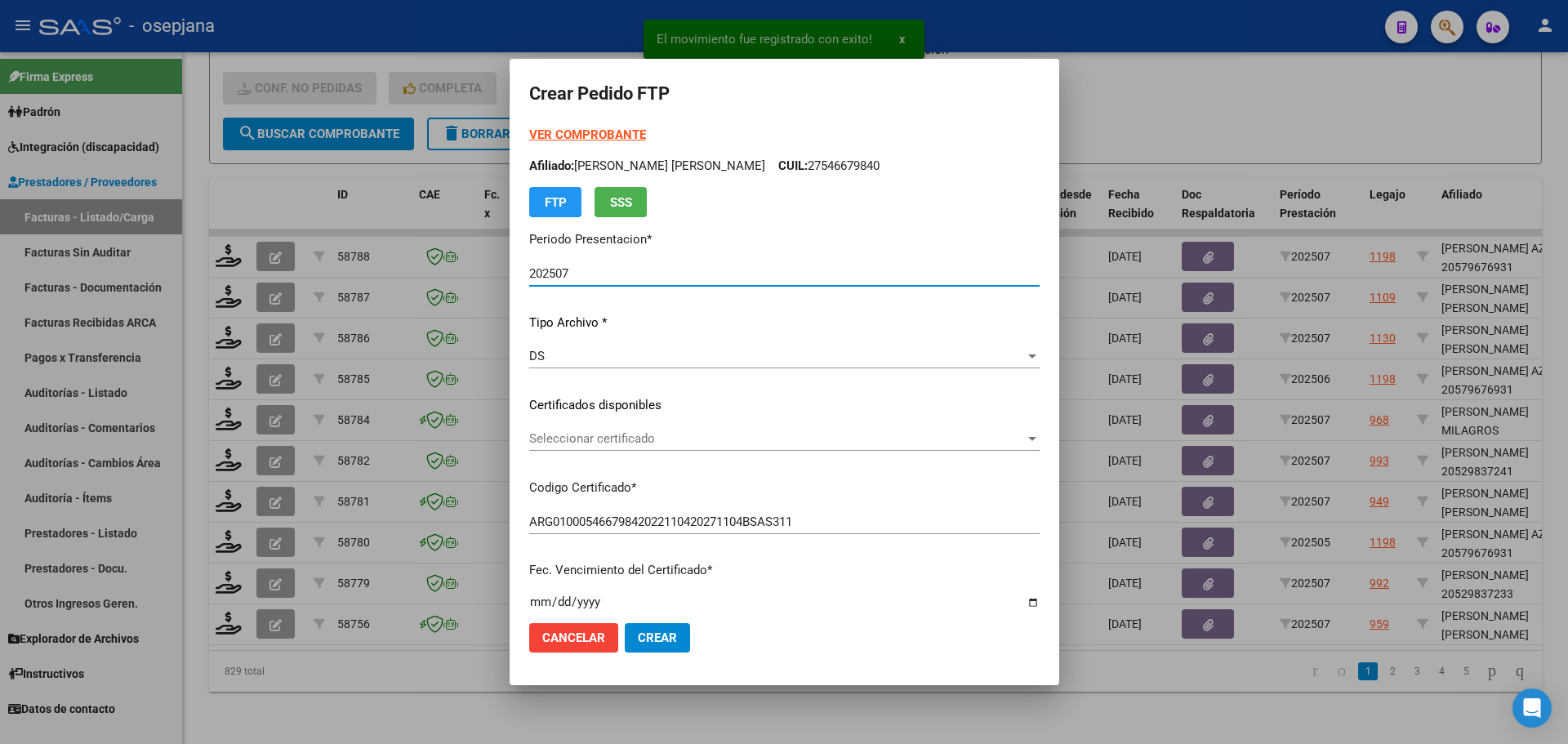
click at [622, 438] on span "Seleccionar certificado" at bounding box center [777, 438] width 495 height 14
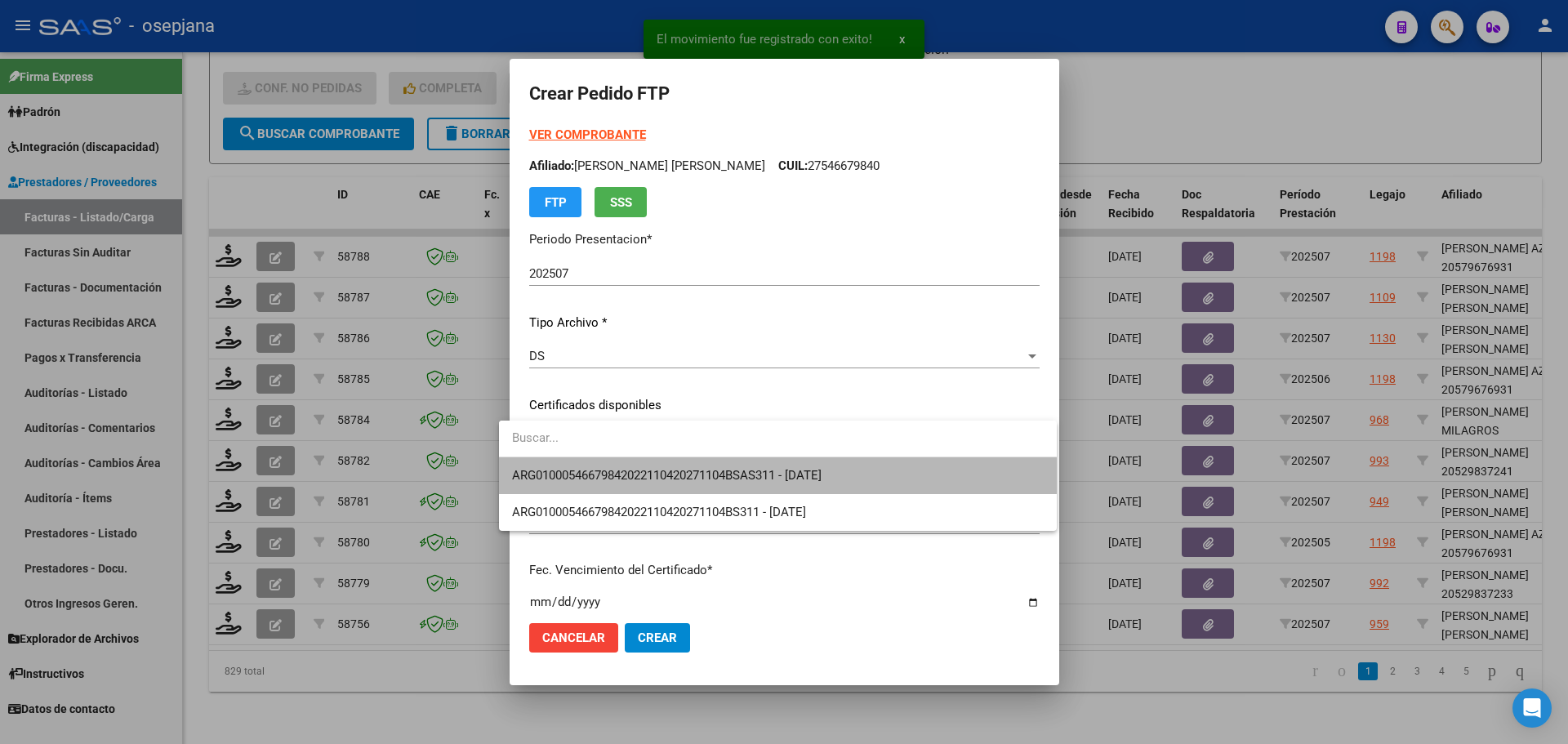
click at [627, 467] on span "ARG01000546679842022110420271104BSAS311 - [DATE]" at bounding box center [778, 475] width 532 height 37
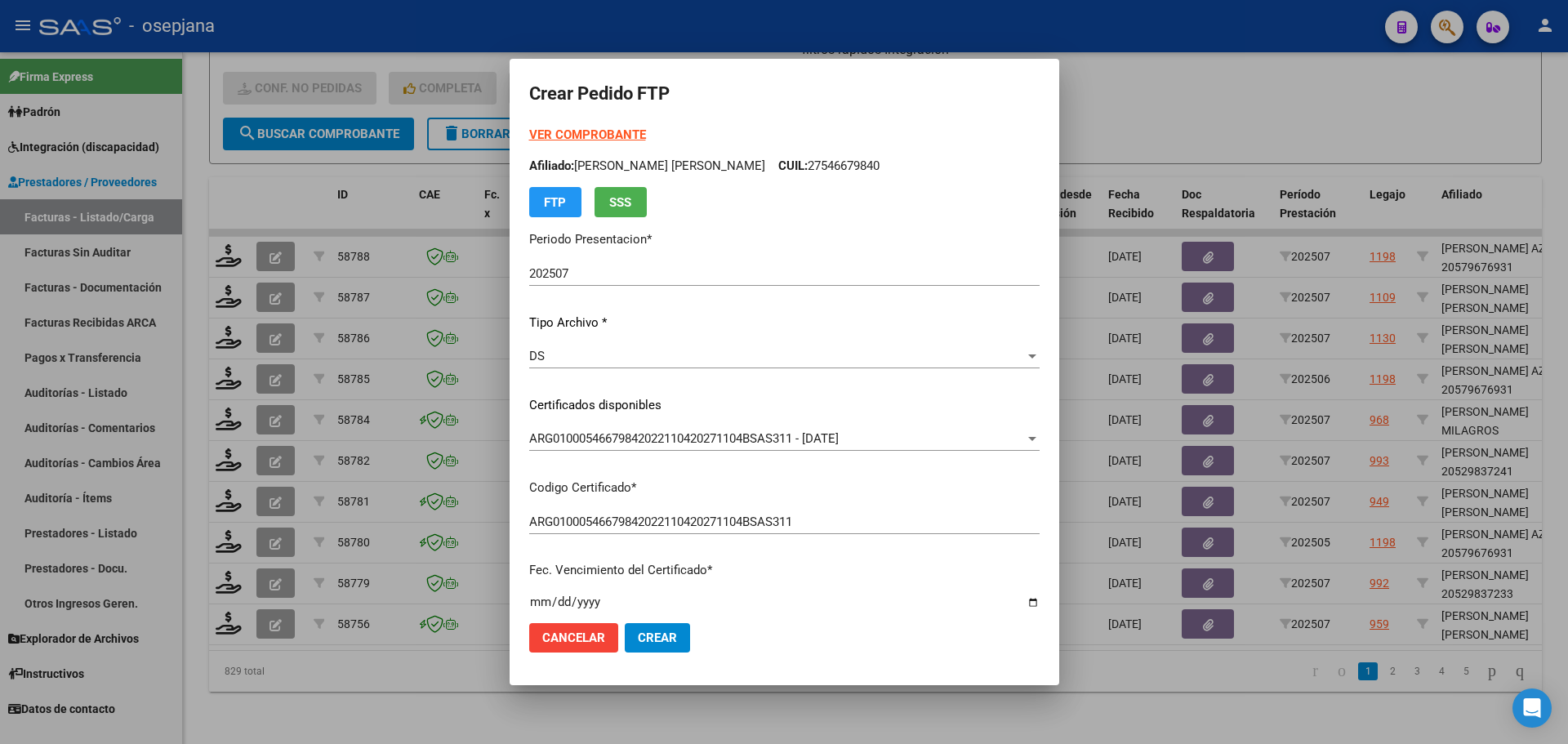
click at [598, 128] on strong "VER COMPROBANTE" at bounding box center [587, 134] width 117 height 14
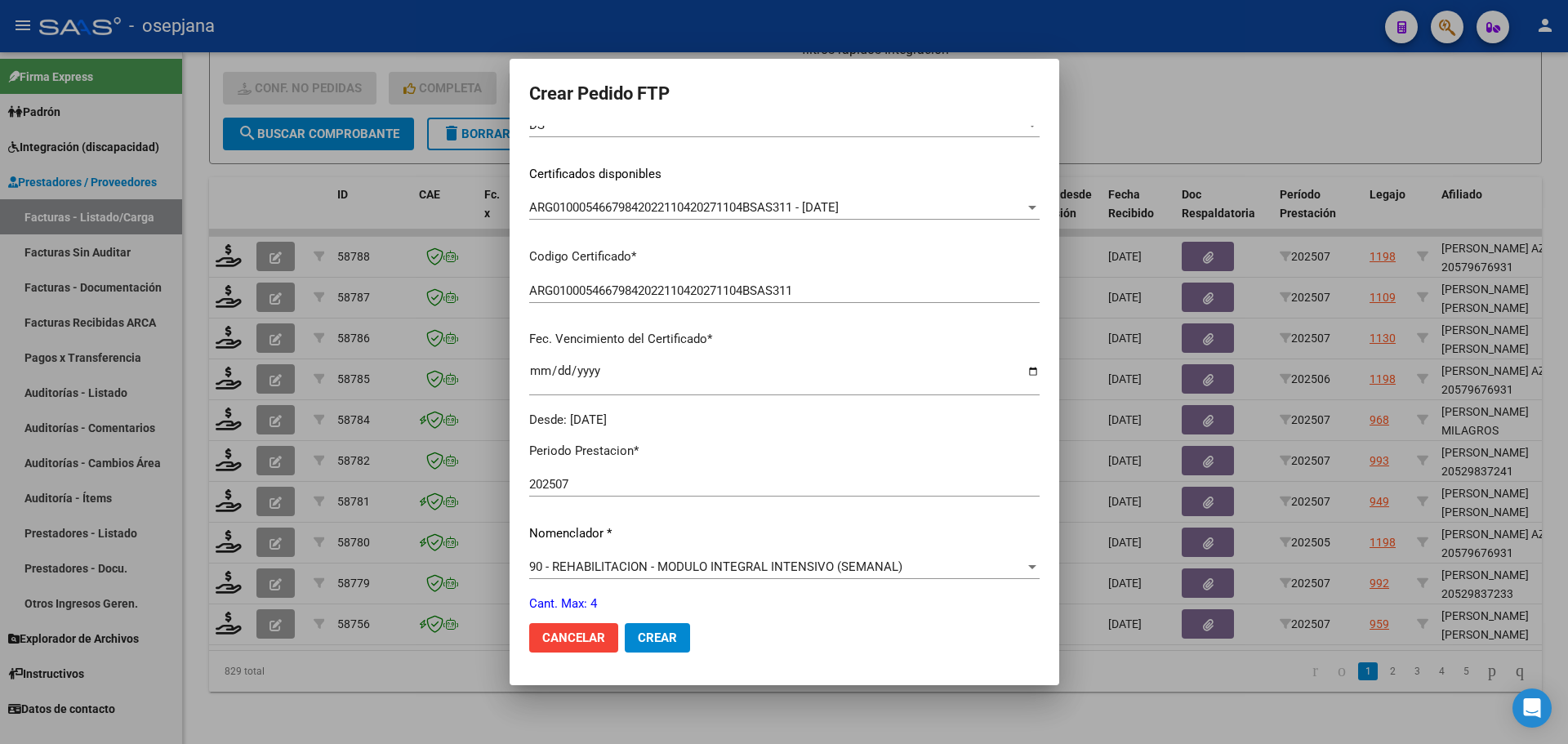
scroll to position [408, 0]
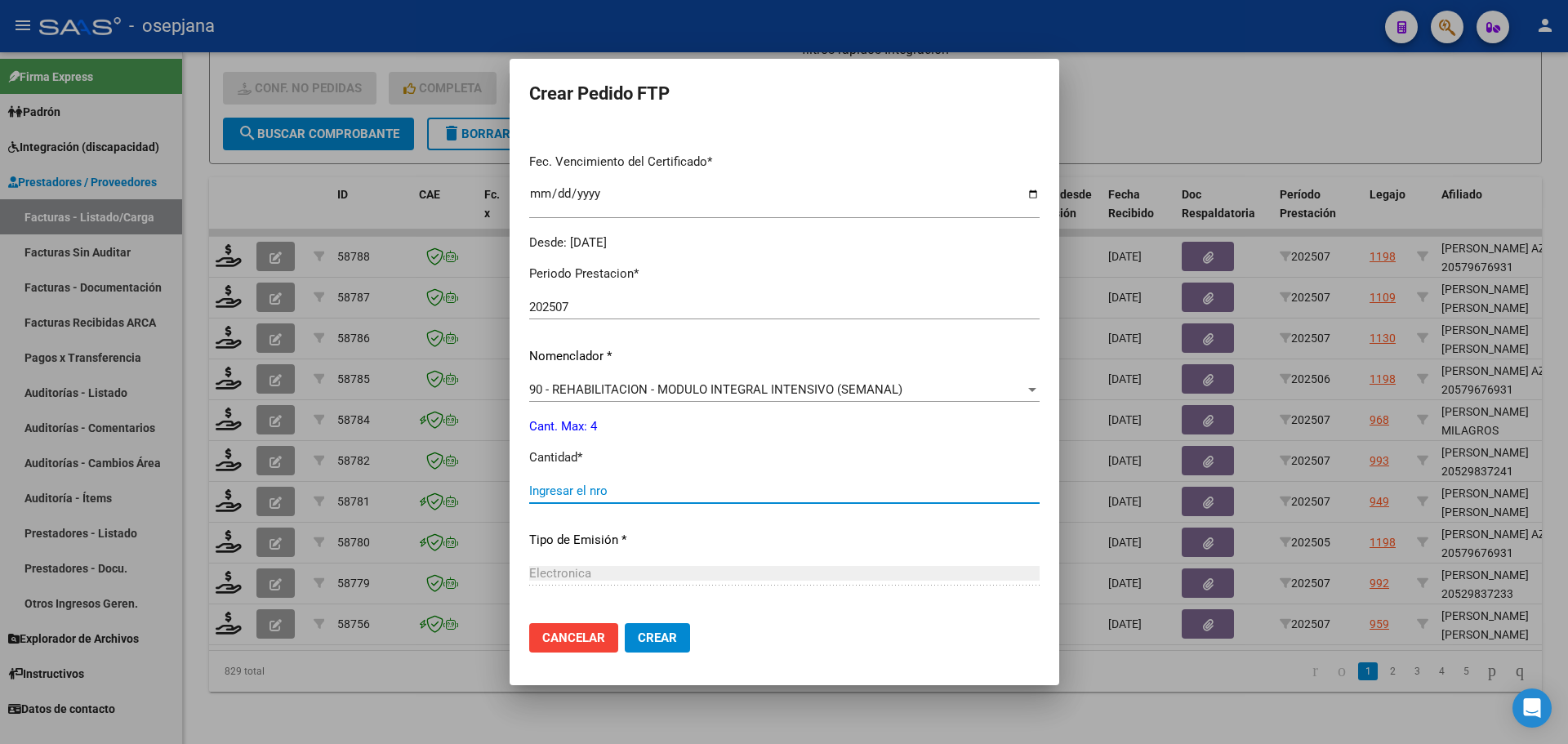
click at [550, 485] on input "Ingresar el nro" at bounding box center [784, 490] width 511 height 14
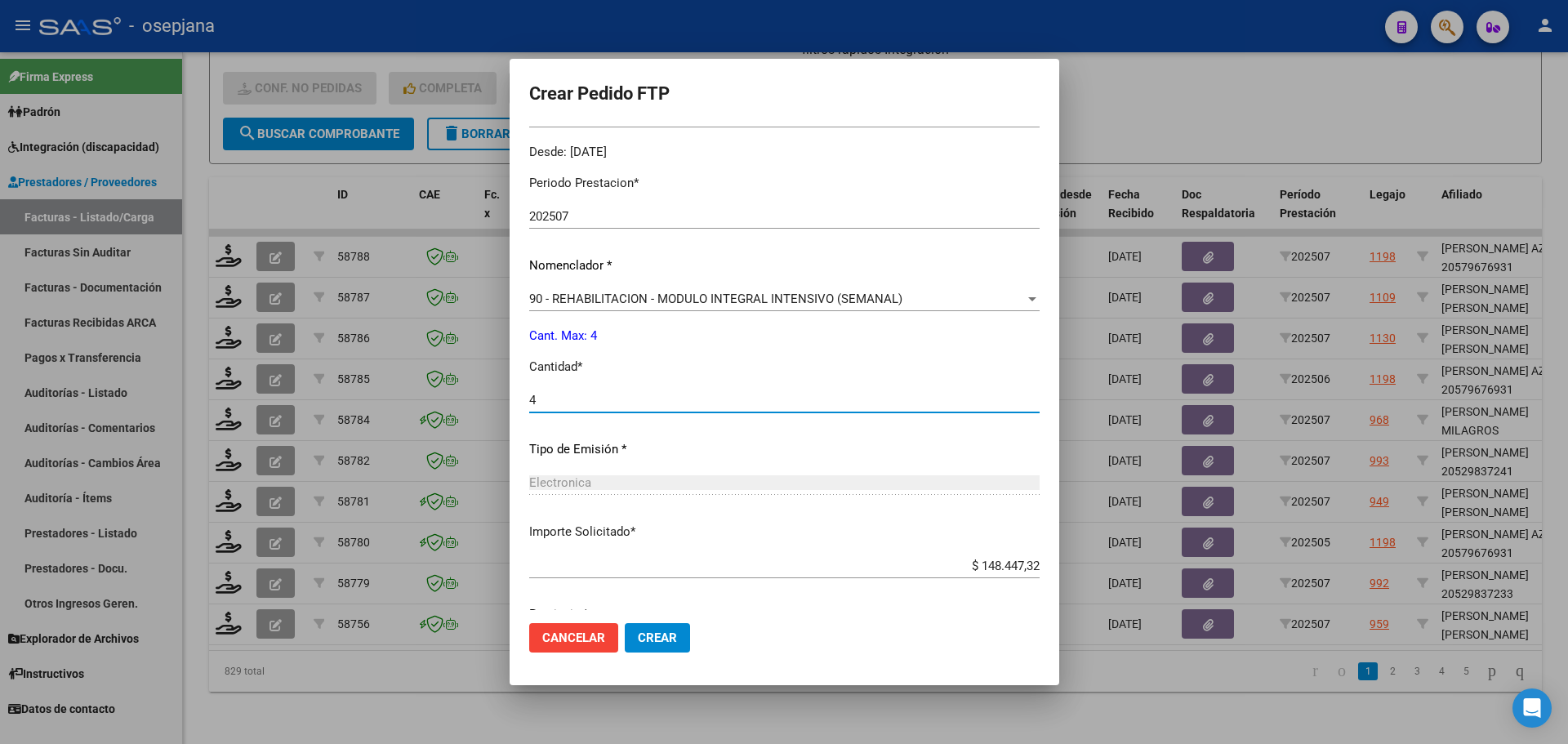
scroll to position [565, 0]
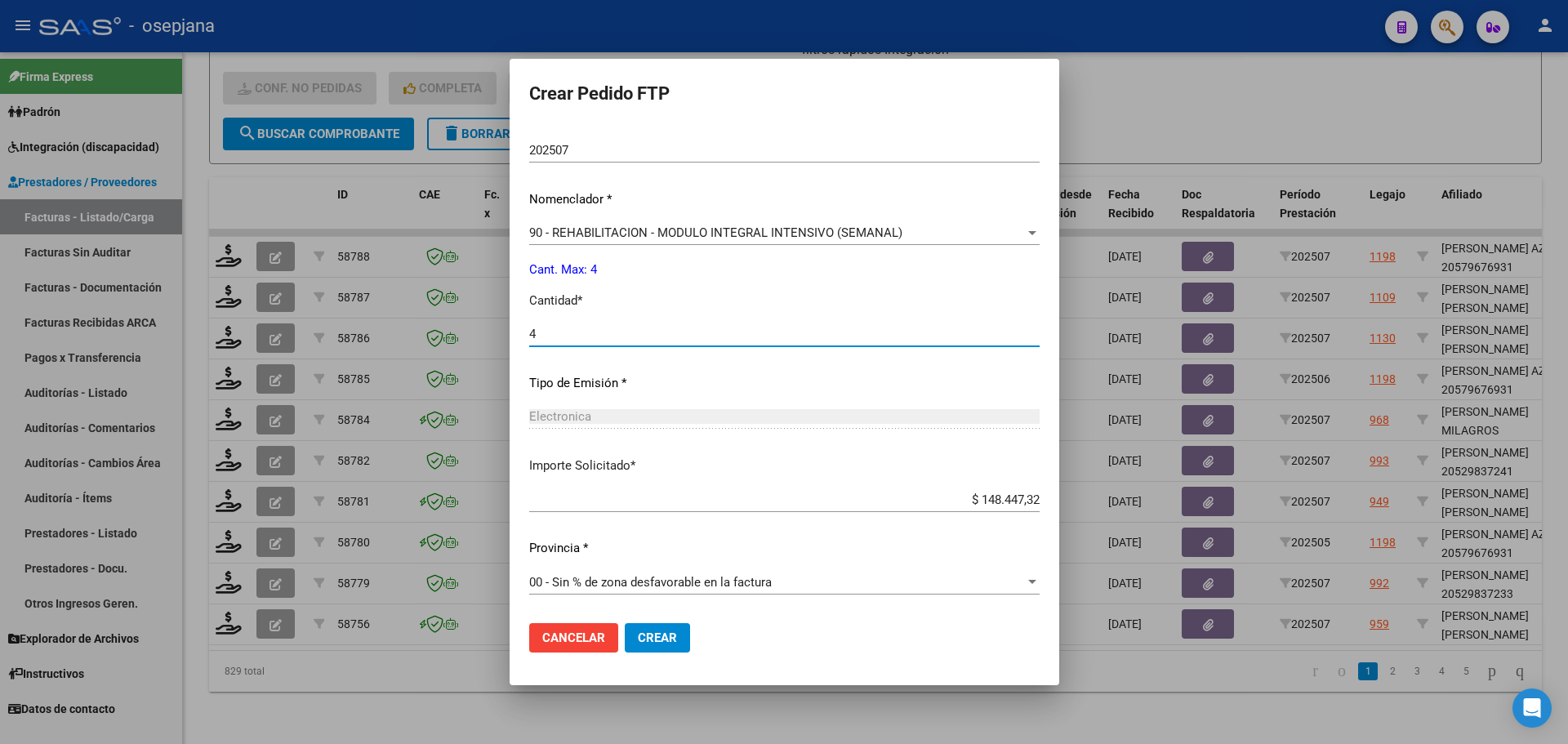
type input "4"
click at [662, 626] on button "Crear" at bounding box center [657, 637] width 66 height 29
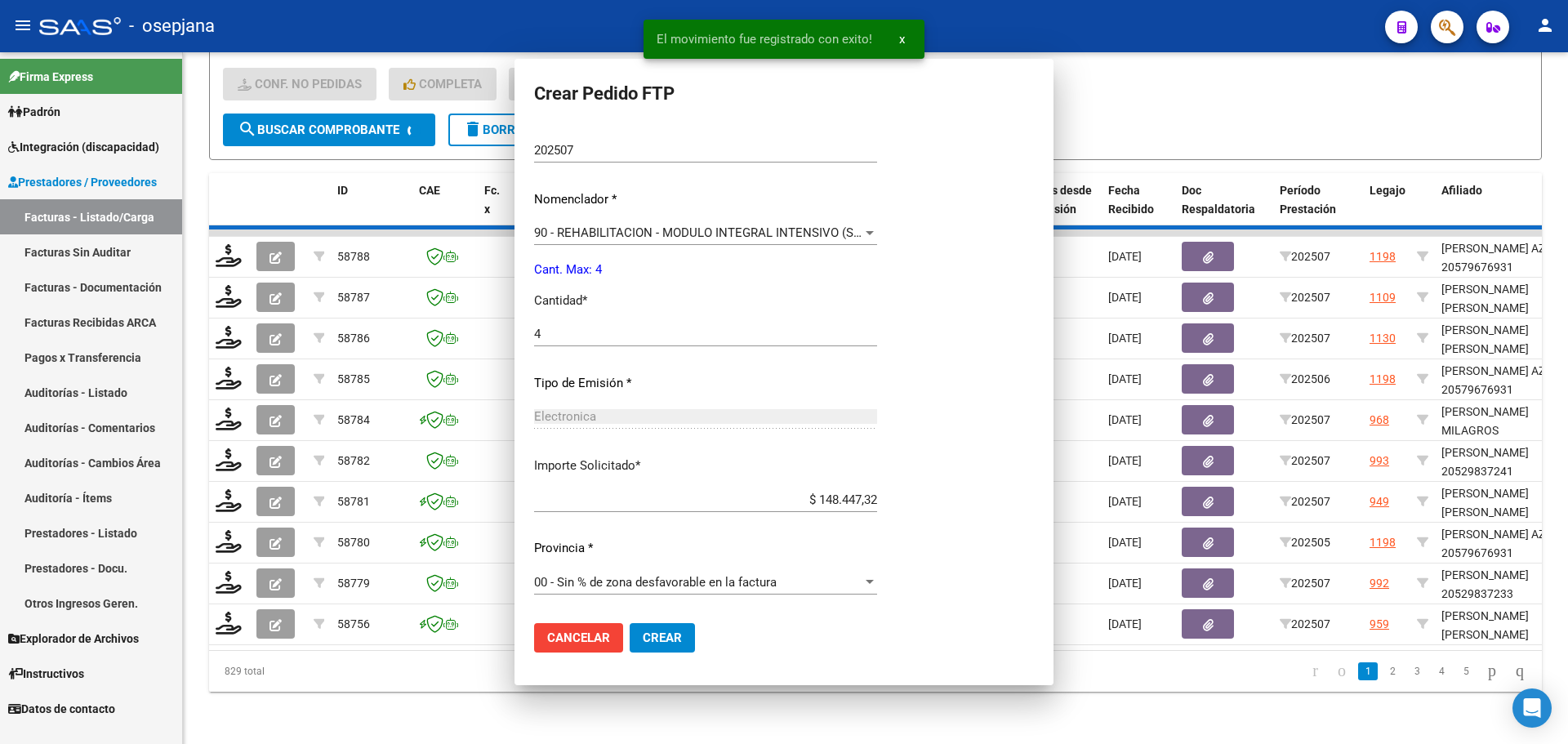
scroll to position [0, 0]
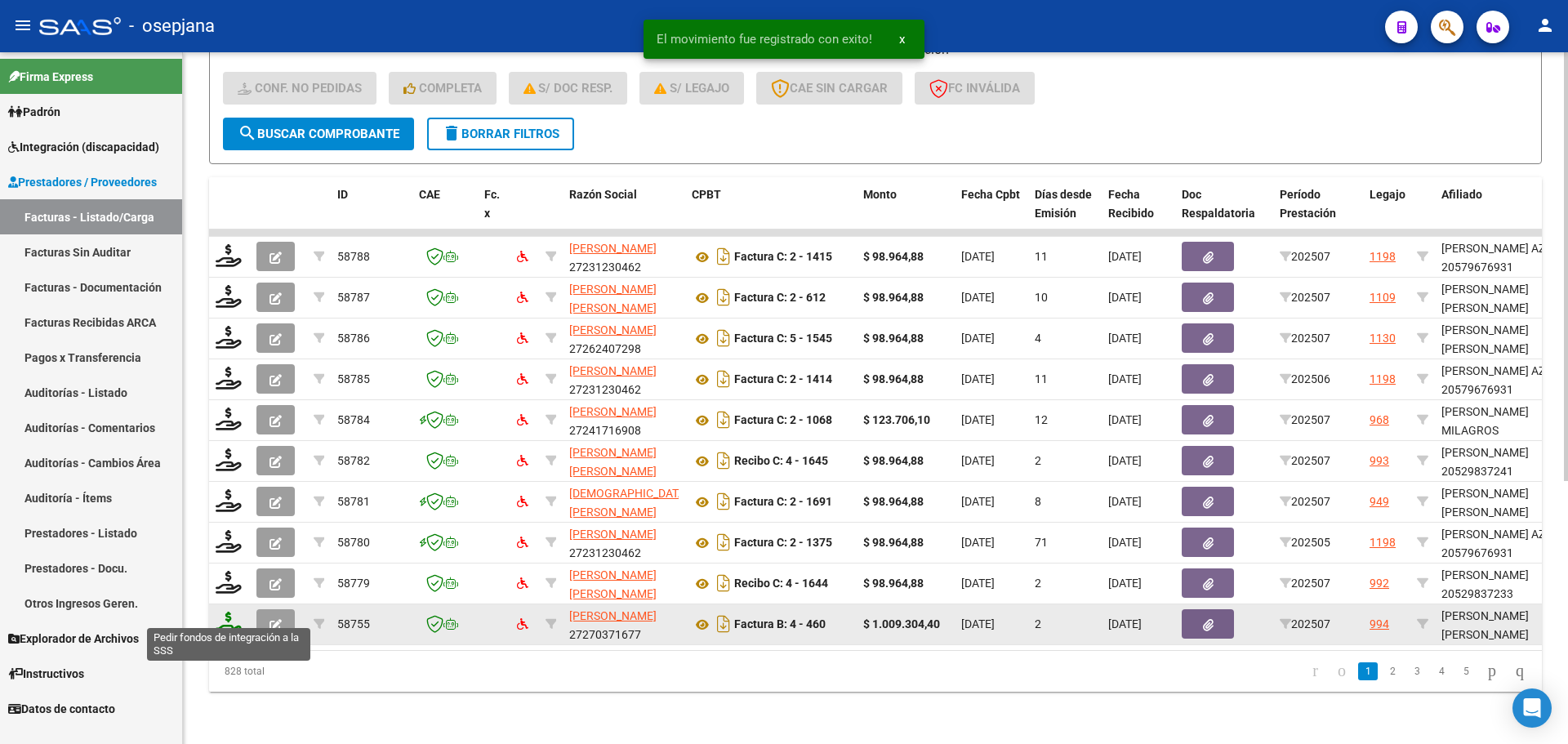
click at [236, 611] on icon at bounding box center [229, 622] width 26 height 23
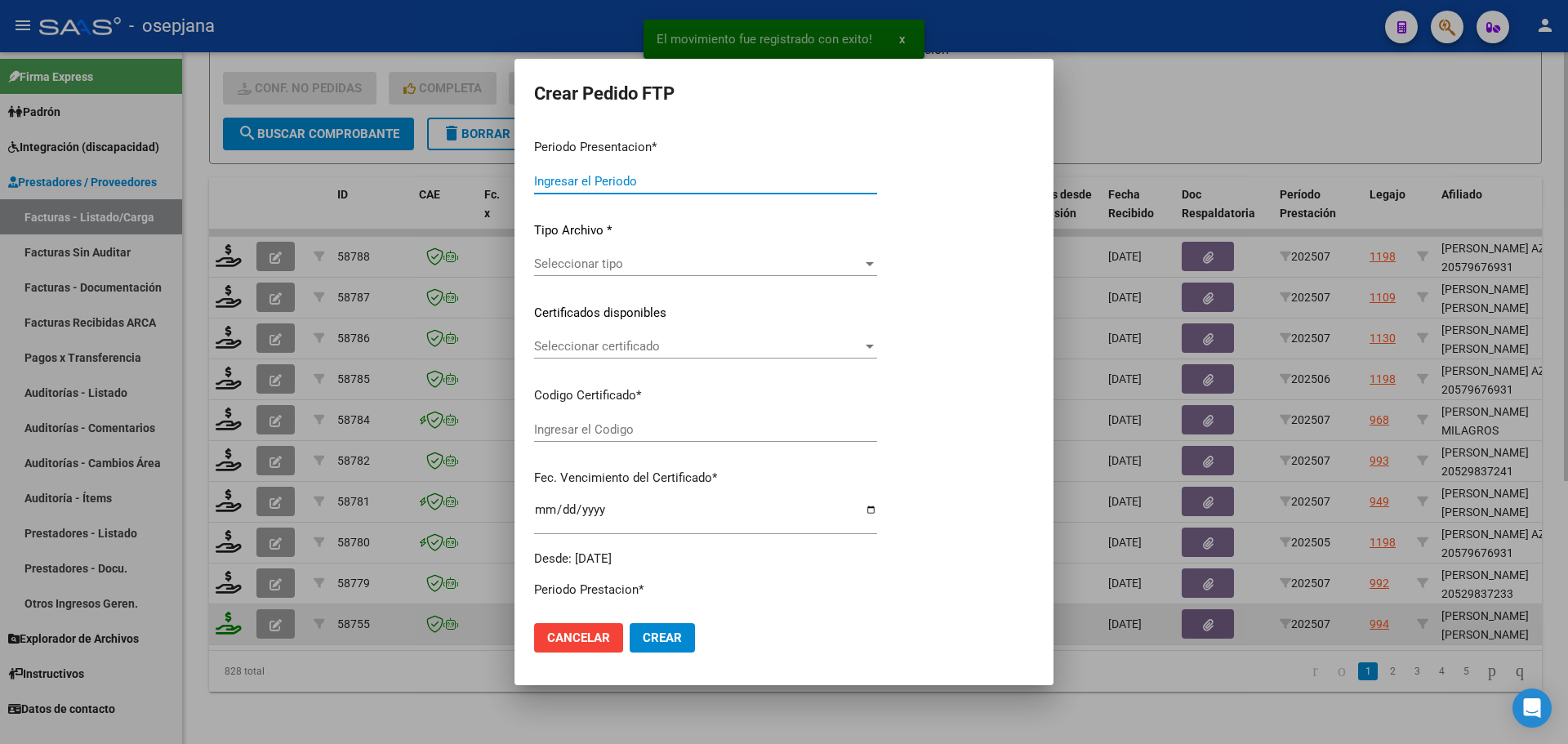
type input "202507"
type input "$ 1.009.304,40"
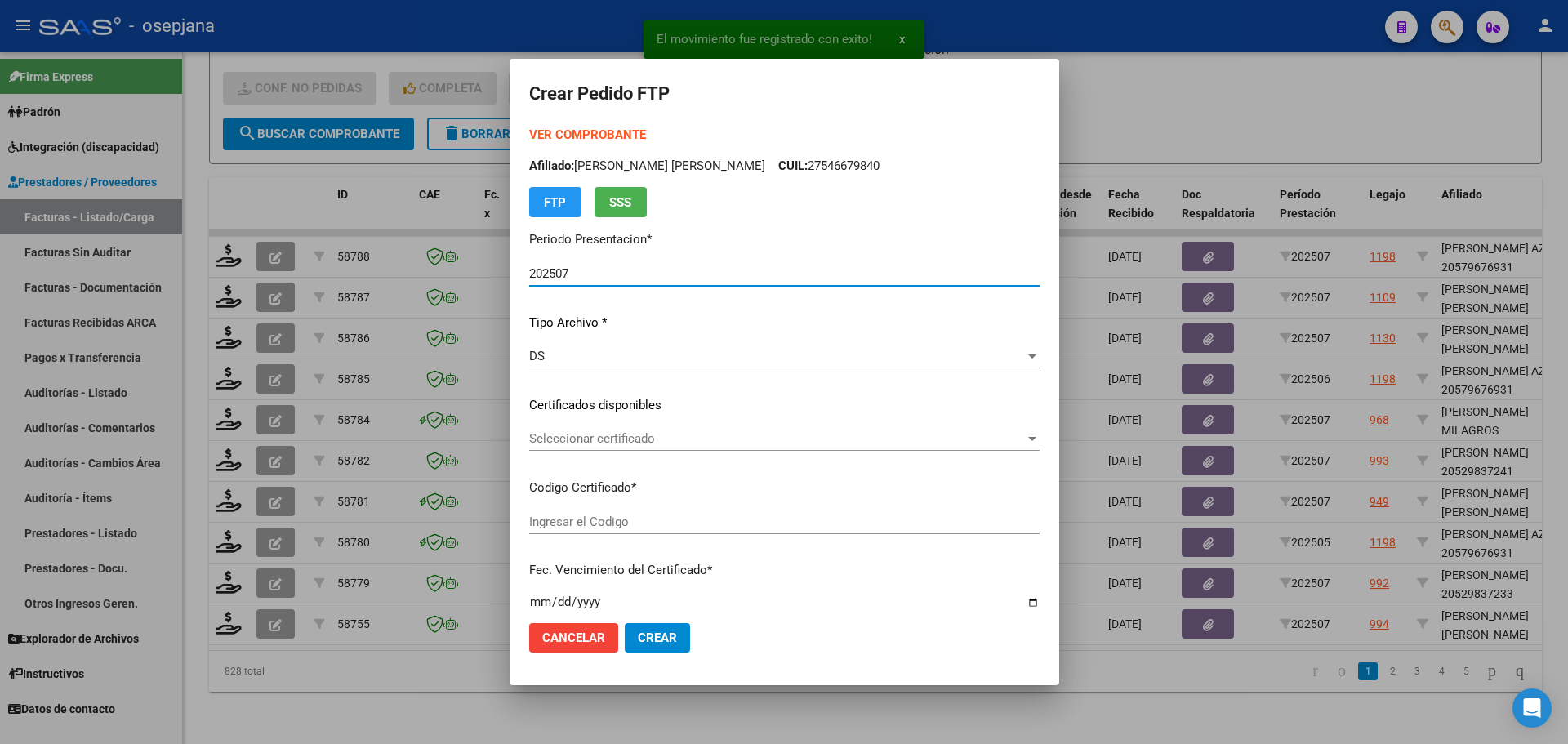
type input "ARG02000546325462022091420270914BSAS313"
type input "[DATE]"
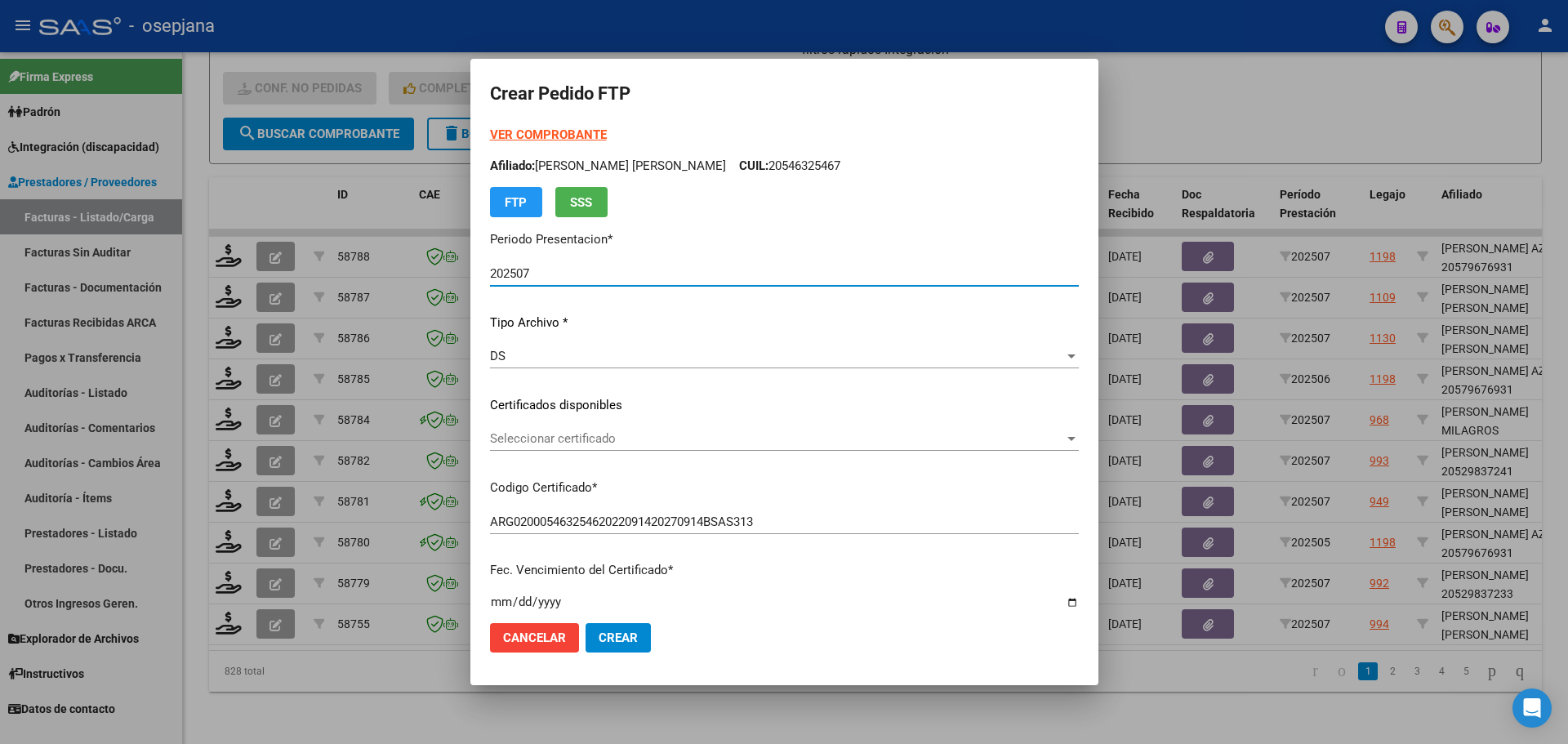
click at [555, 435] on span "Seleccionar certificado" at bounding box center [777, 438] width 574 height 14
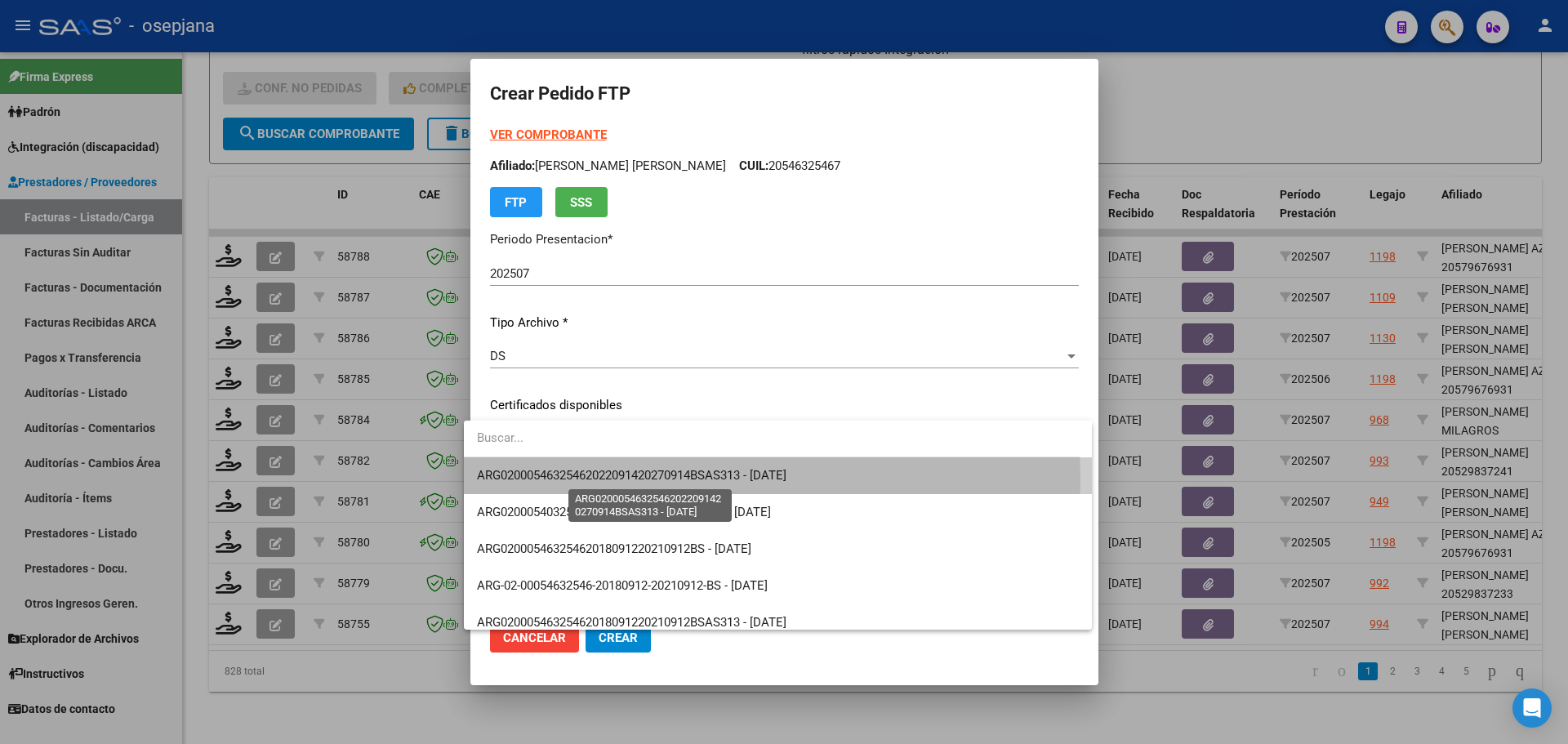
click at [558, 480] on span "ARG02000546325462022091420270914BSAS313 - [DATE]" at bounding box center [631, 475] width 310 height 14
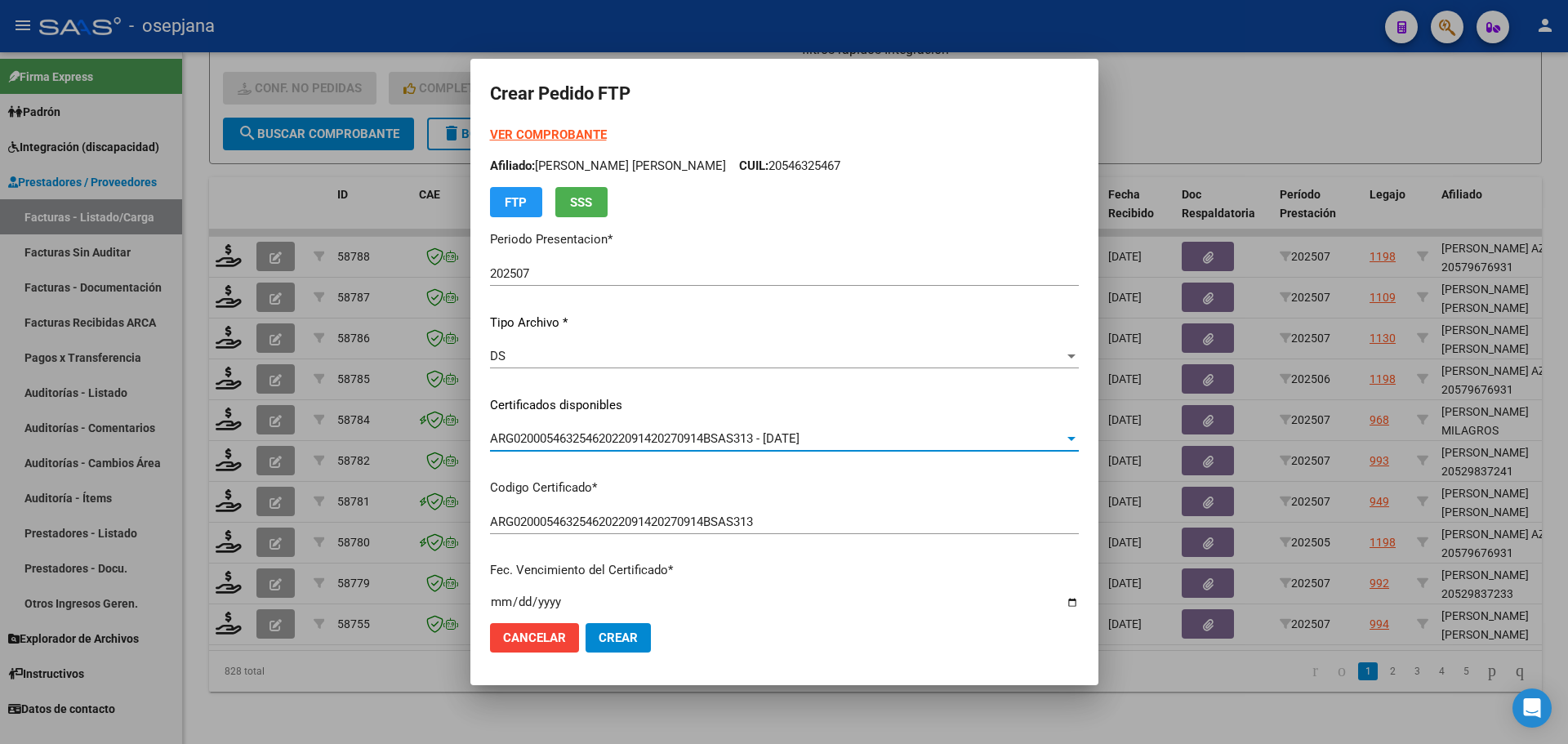
click at [538, 136] on strong "VER COMPROBANTE" at bounding box center [548, 134] width 117 height 14
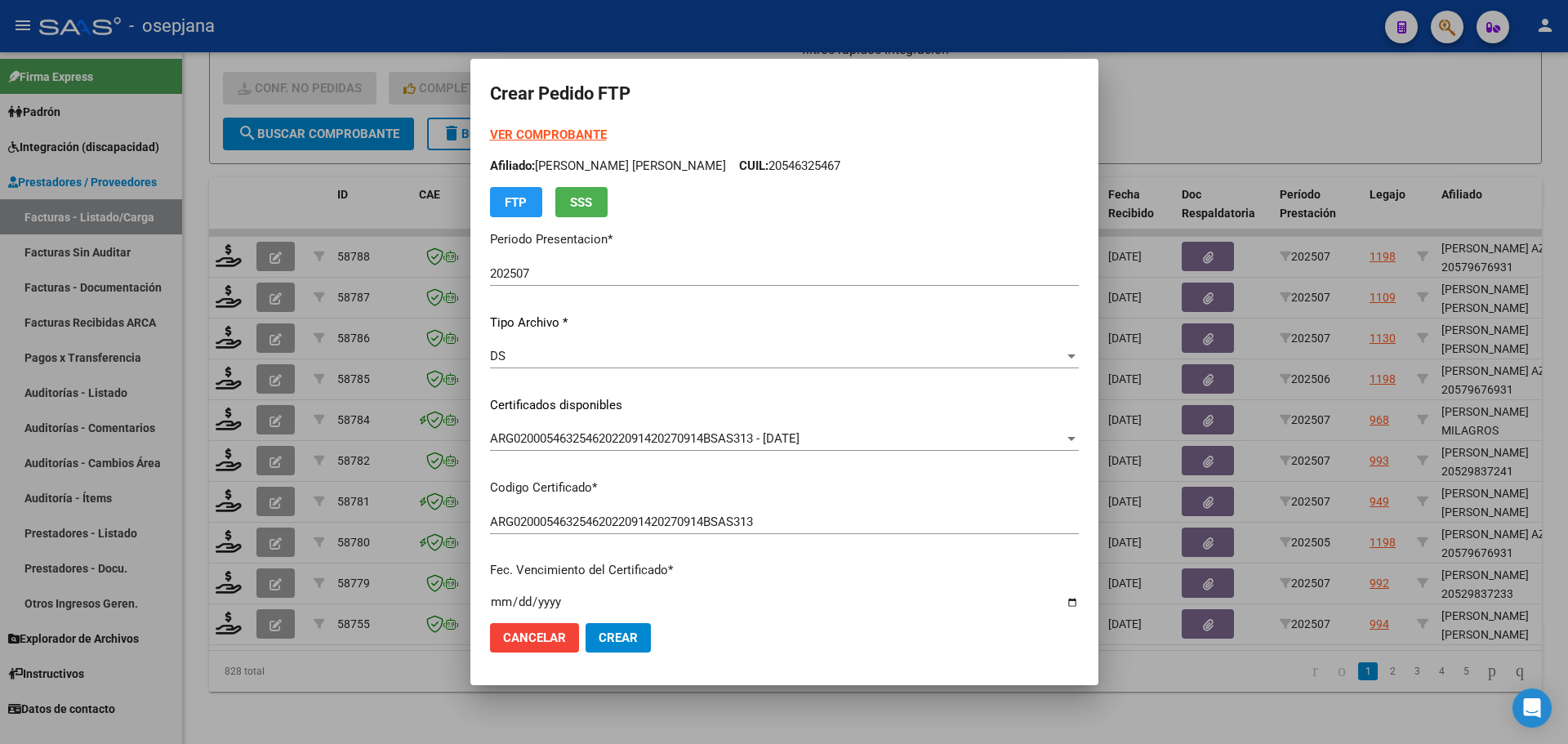
scroll to position [490, 0]
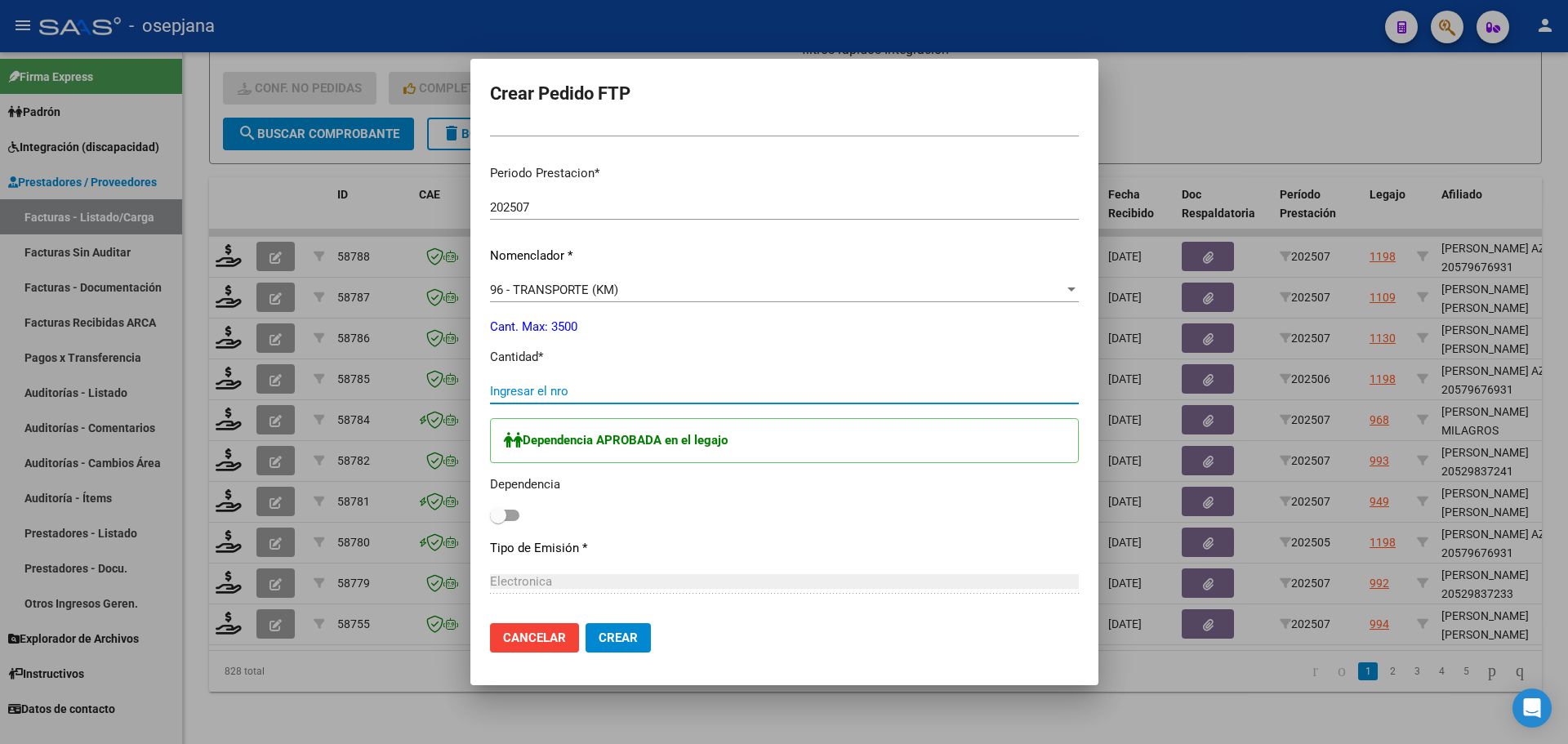
click at [560, 384] on input "Ingresar el nro" at bounding box center [784, 390] width 589 height 14
type input "1380"
click at [491, 522] on span at bounding box center [498, 515] width 16 height 16
click at [497, 522] on input "checkbox" at bounding box center [497, 521] width 1 height 1
checkbox input "true"
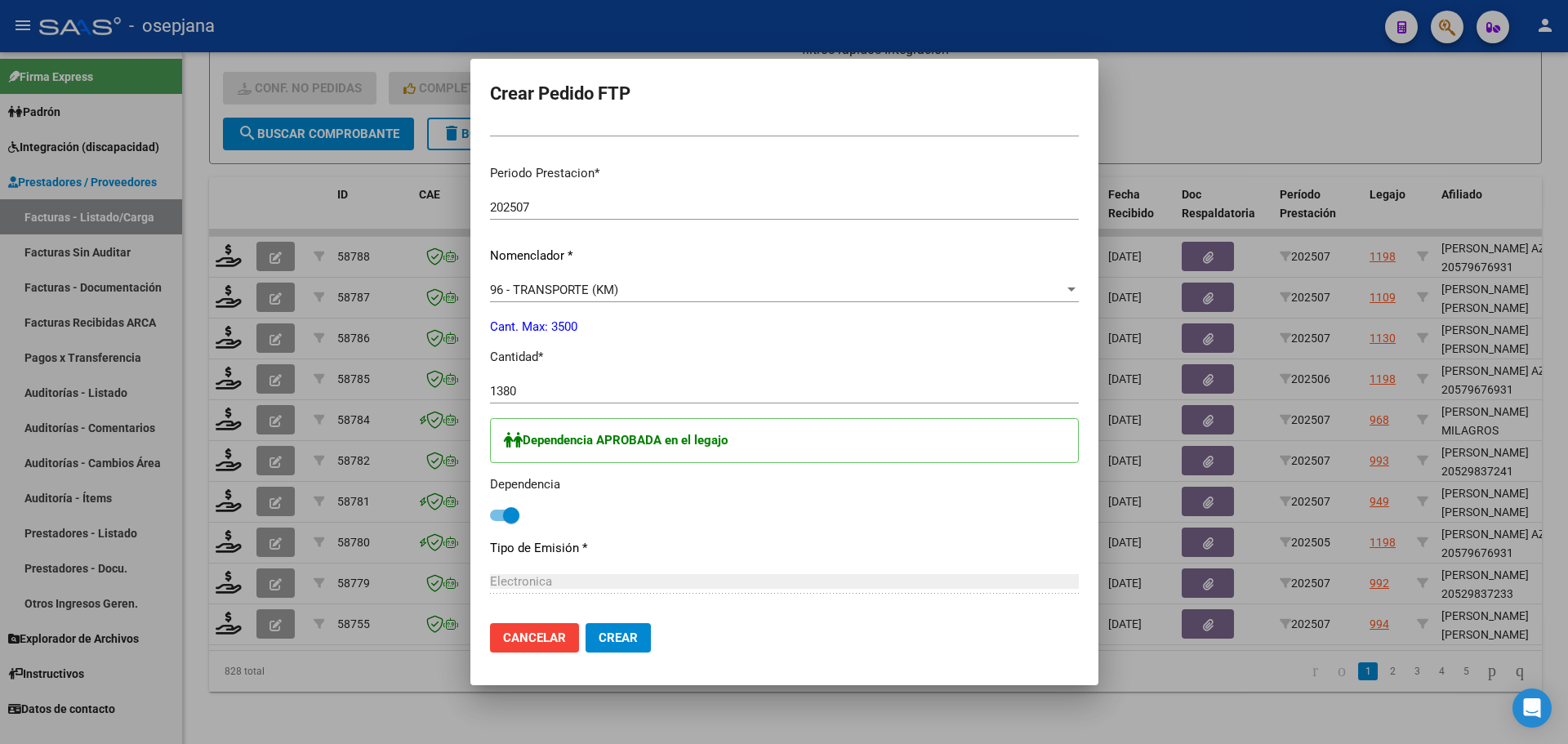
scroll to position [820, 0]
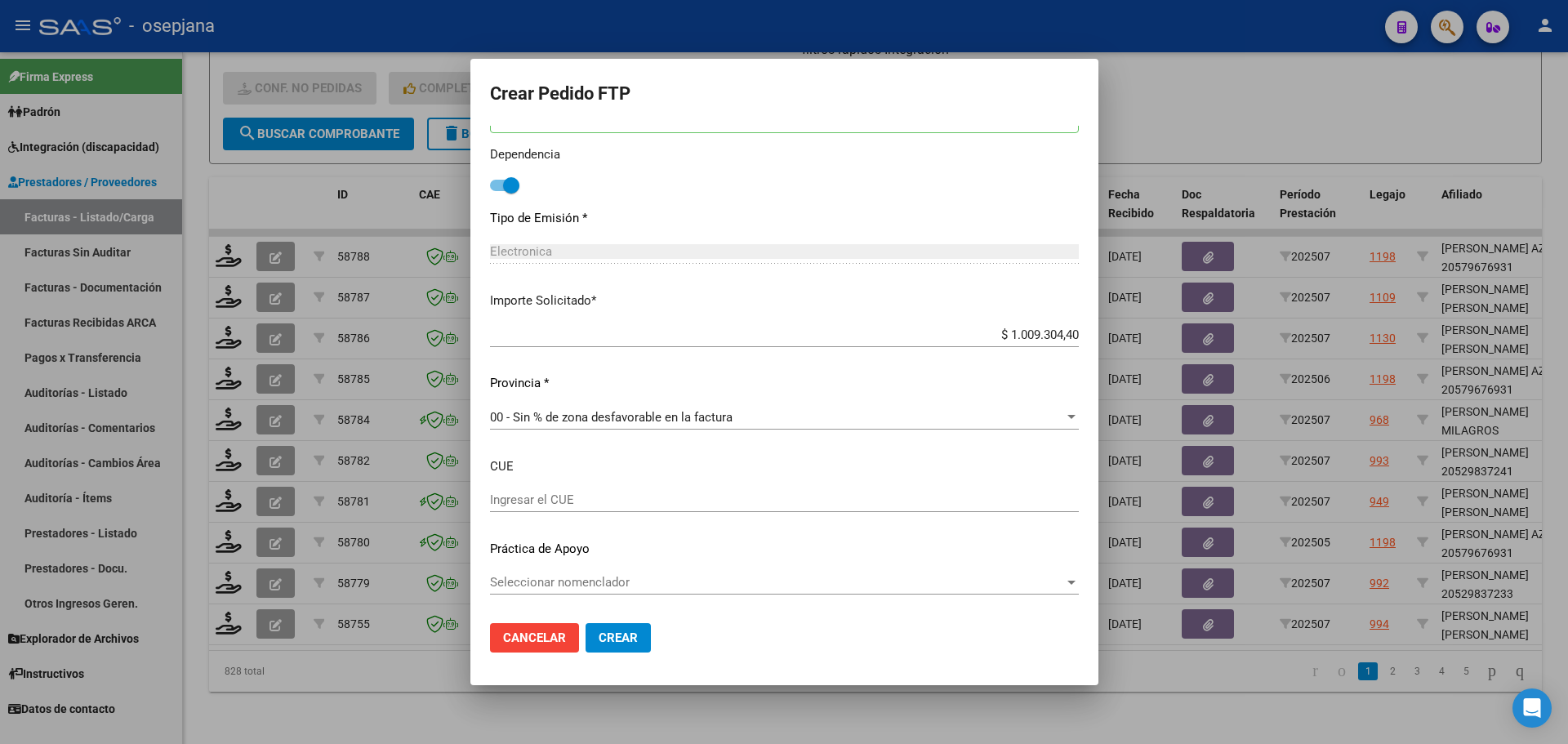
click at [628, 644] on button "Crear" at bounding box center [618, 637] width 66 height 29
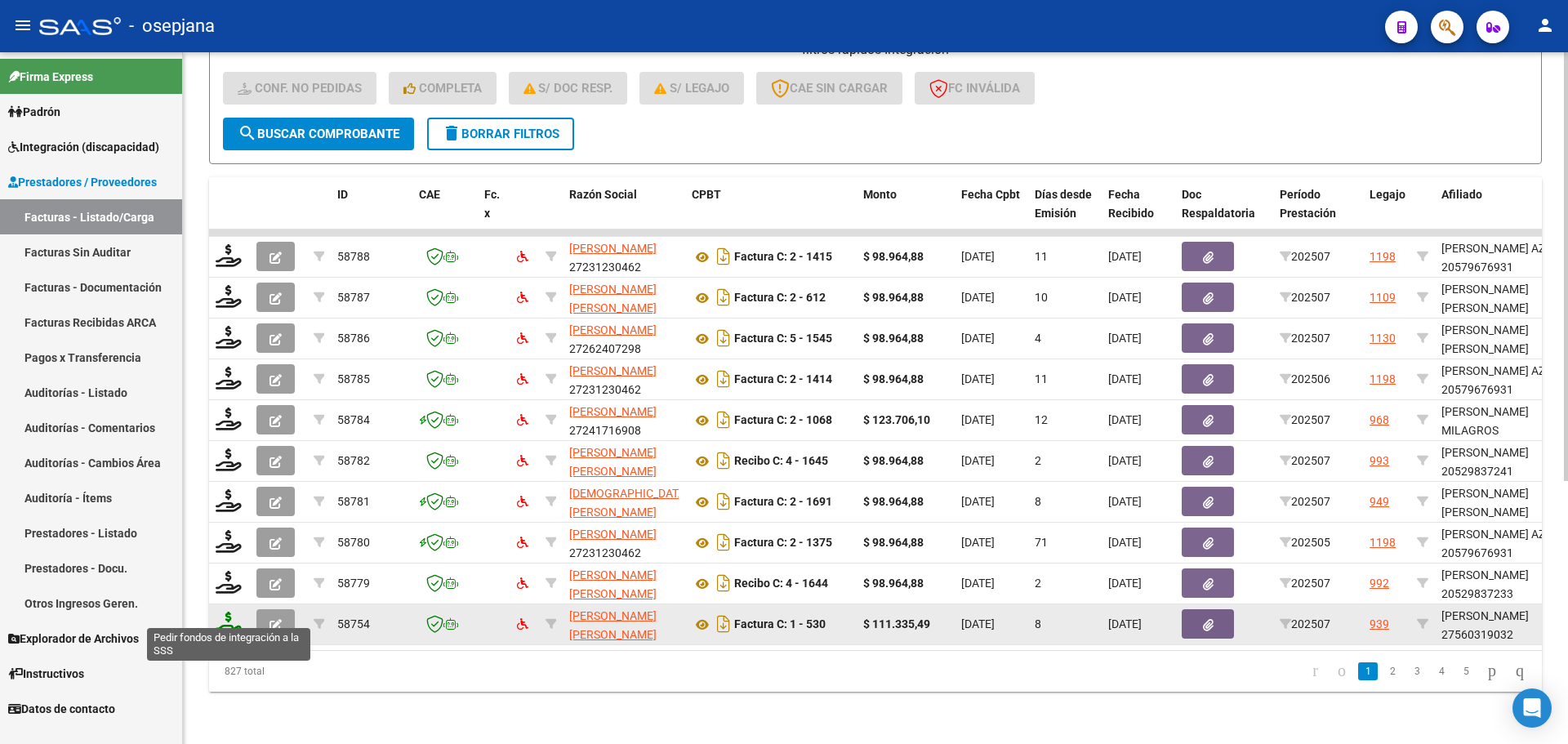
click at [237, 616] on icon at bounding box center [229, 622] width 26 height 23
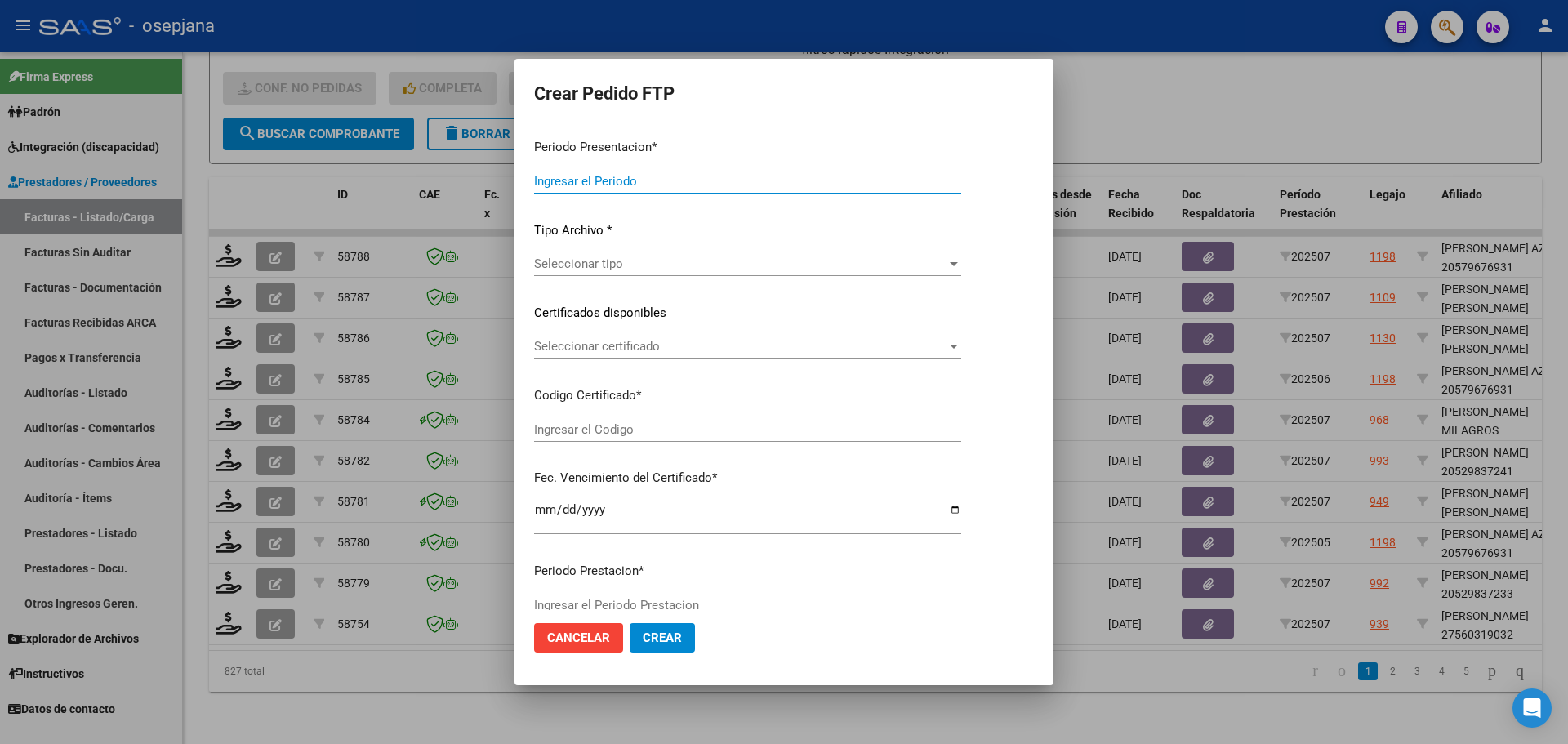
type input "202507"
type input "$ 111.335,49"
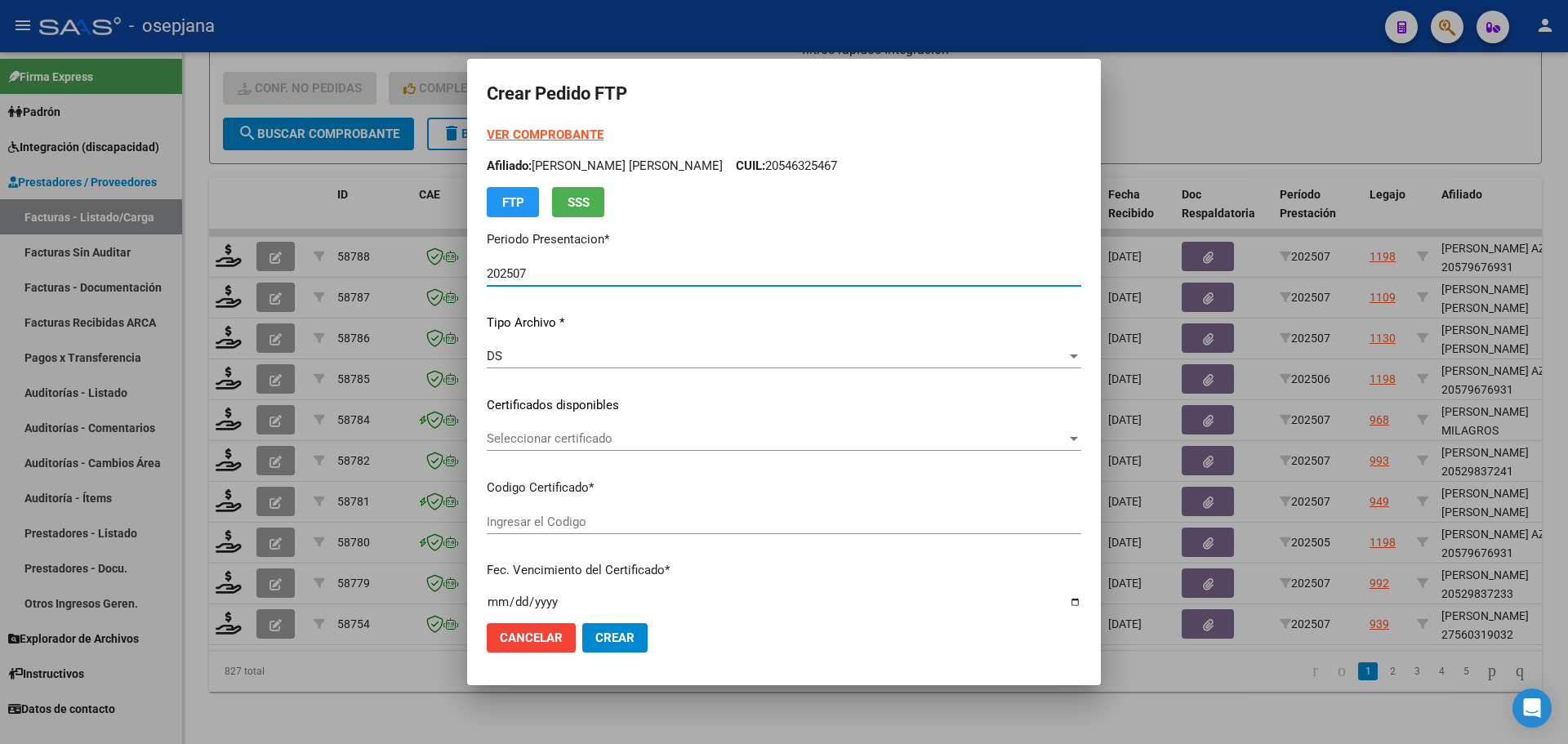
type input "ARG01000560319032024060520290605BSAS311"
type input "[DATE]"
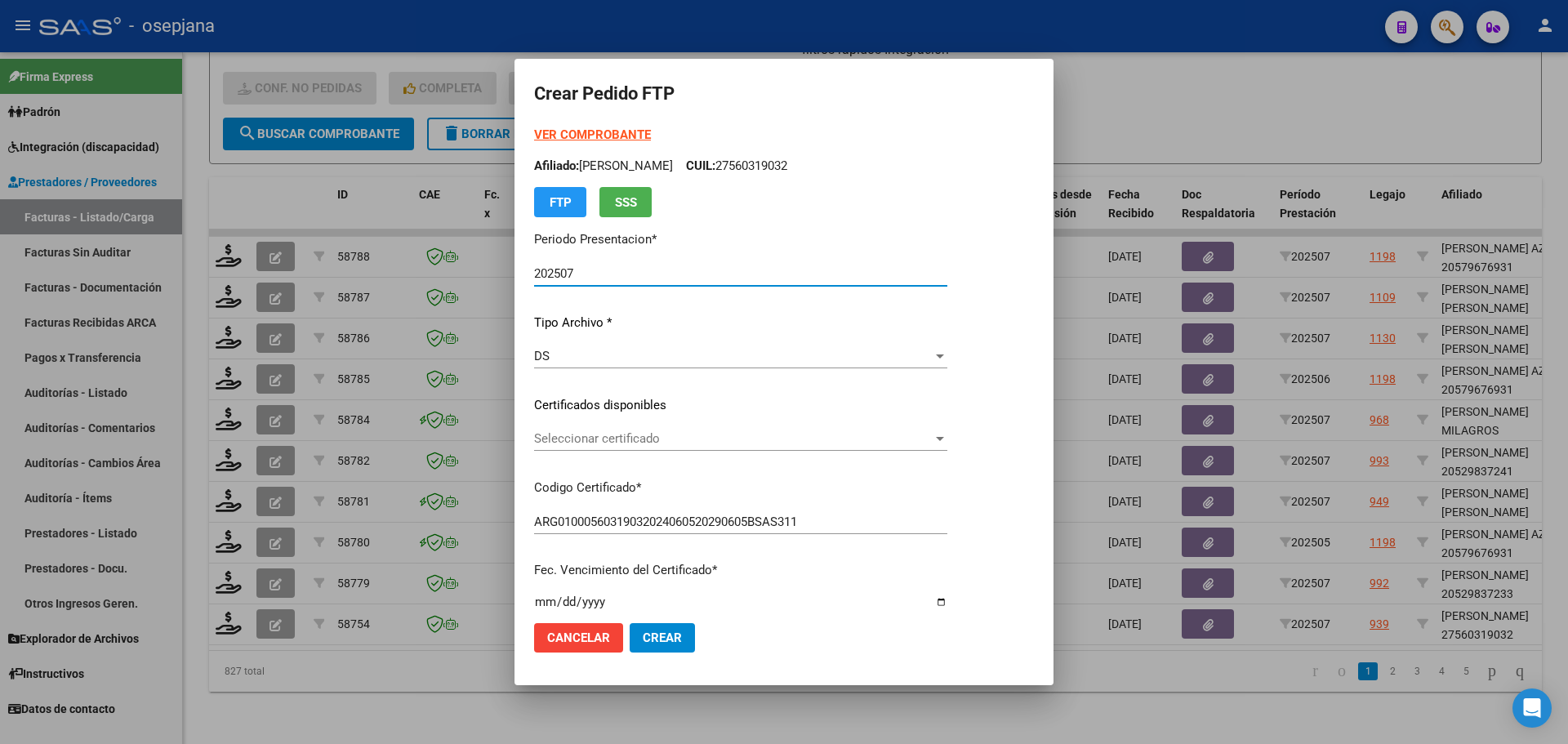
click at [621, 433] on span "Seleccionar certificado" at bounding box center [732, 438] width 398 height 14
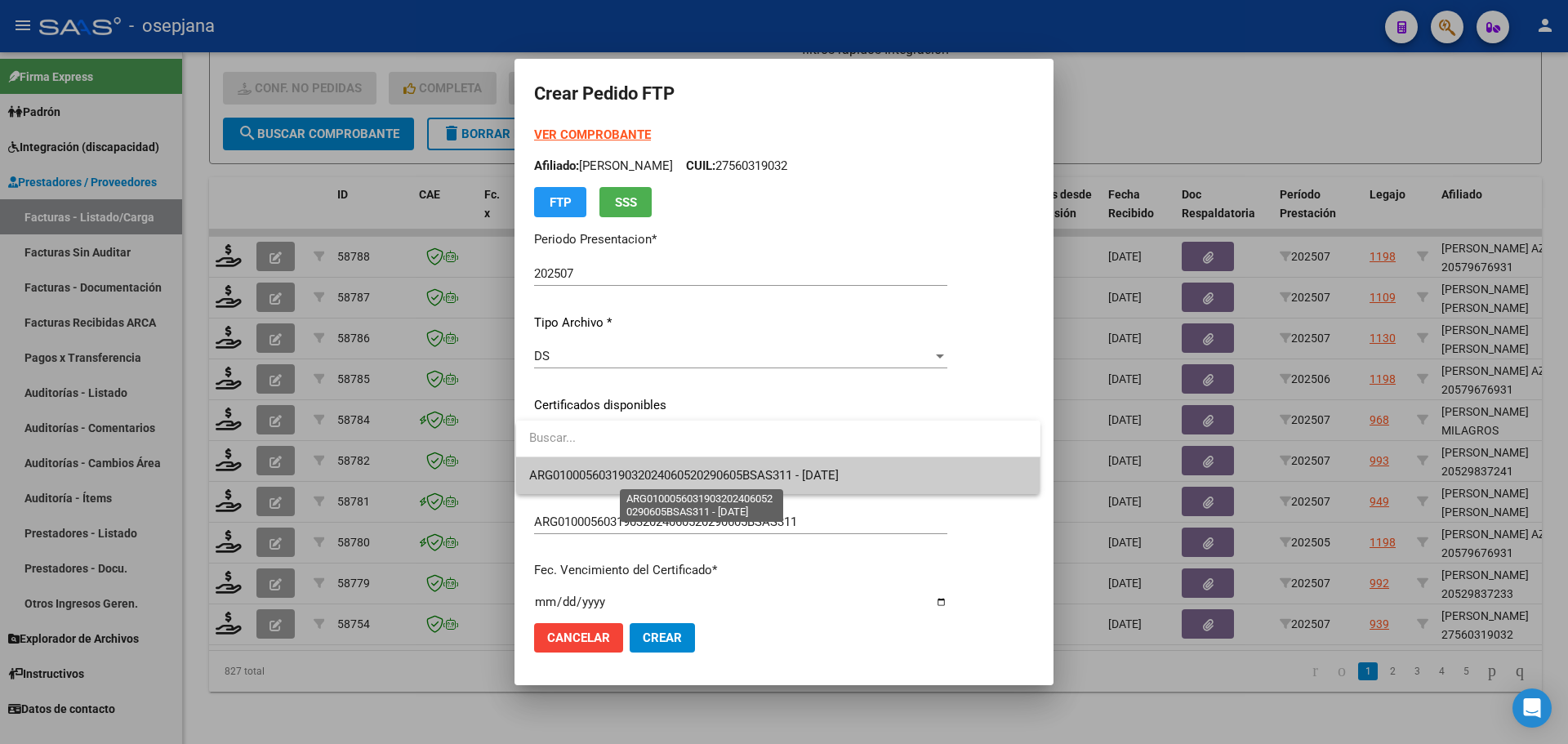
click at [628, 474] on span "ARG01000560319032024060520290605BSAS311 - [DATE]" at bounding box center [684, 475] width 310 height 14
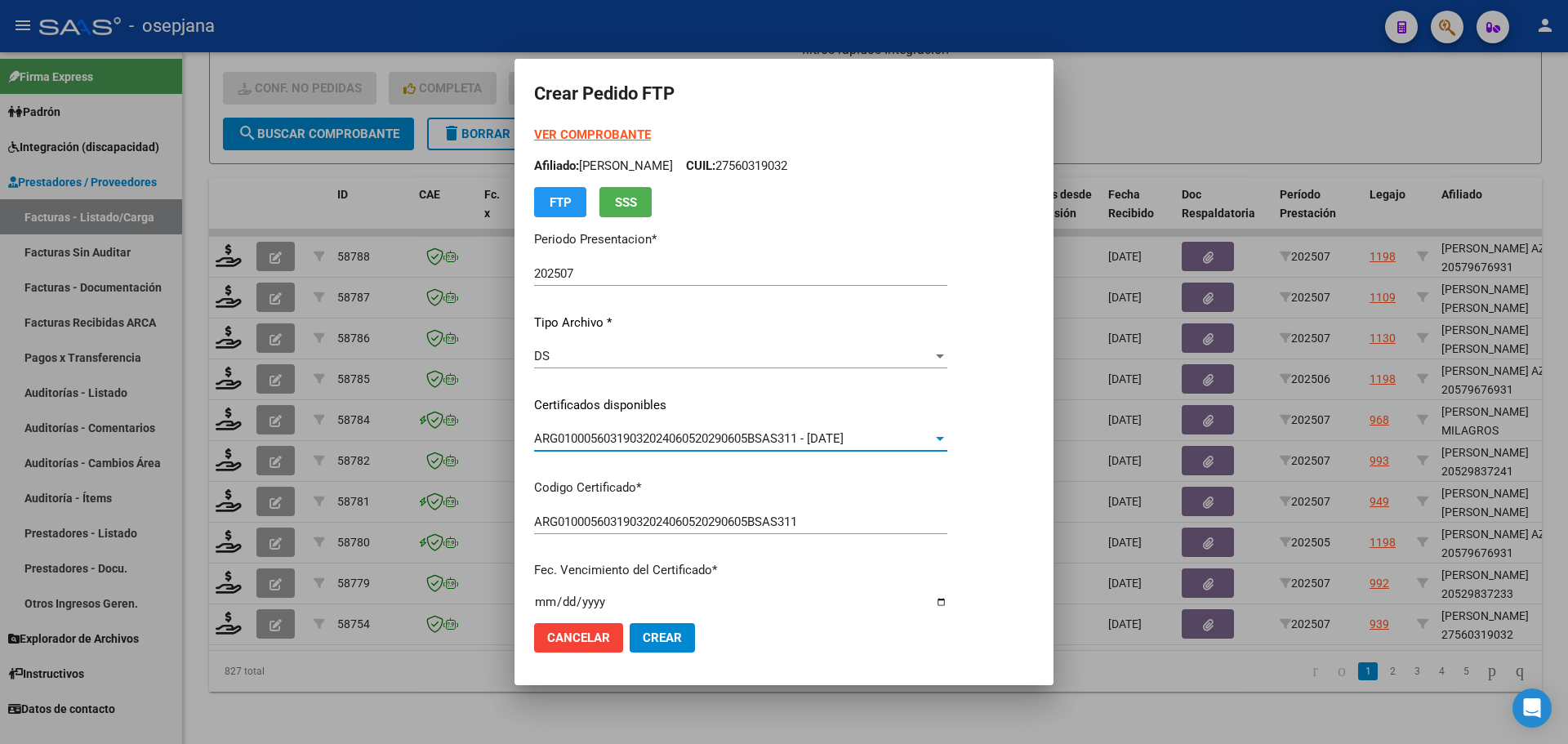
click at [600, 134] on strong "VER COMPROBANTE" at bounding box center [592, 134] width 117 height 14
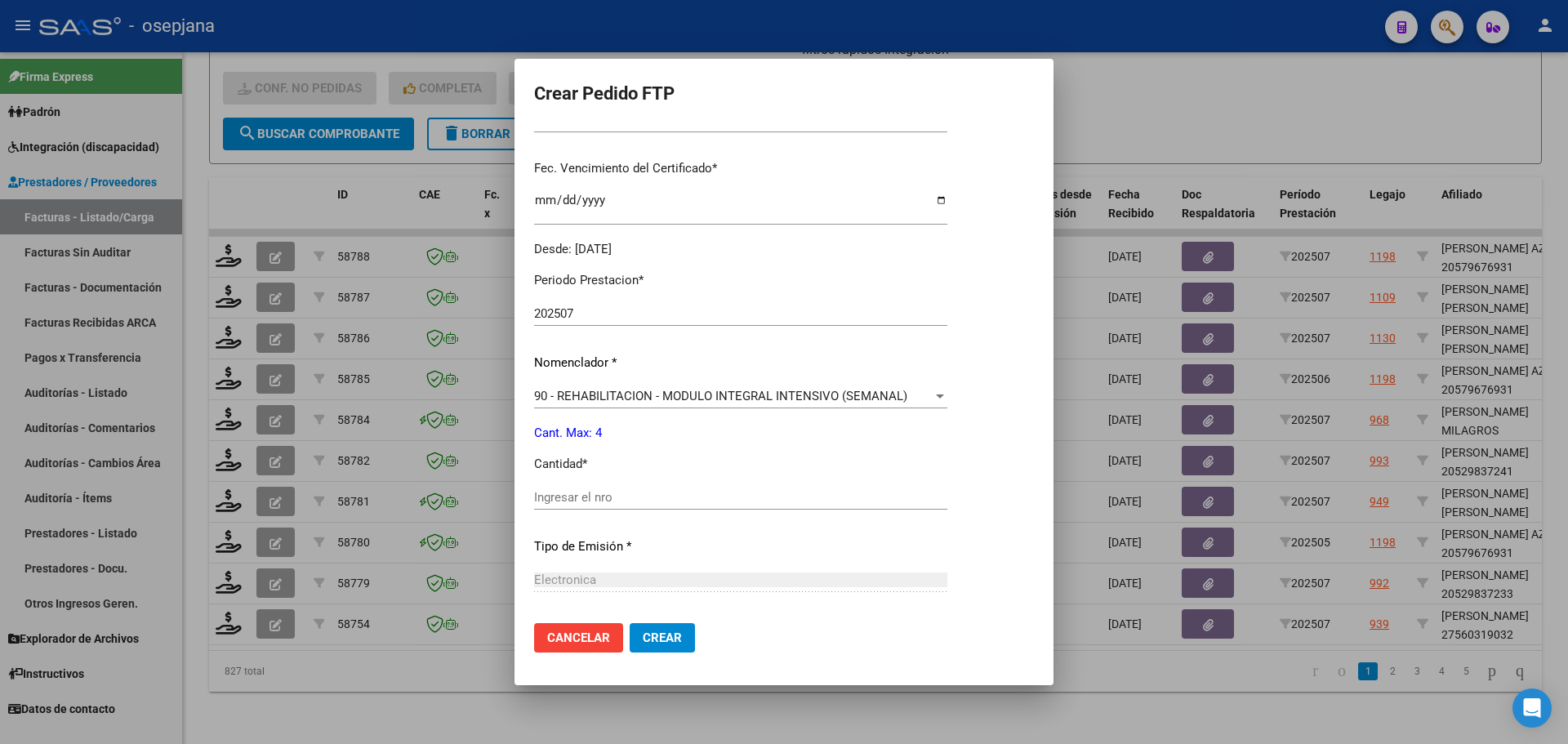
scroll to position [408, 0]
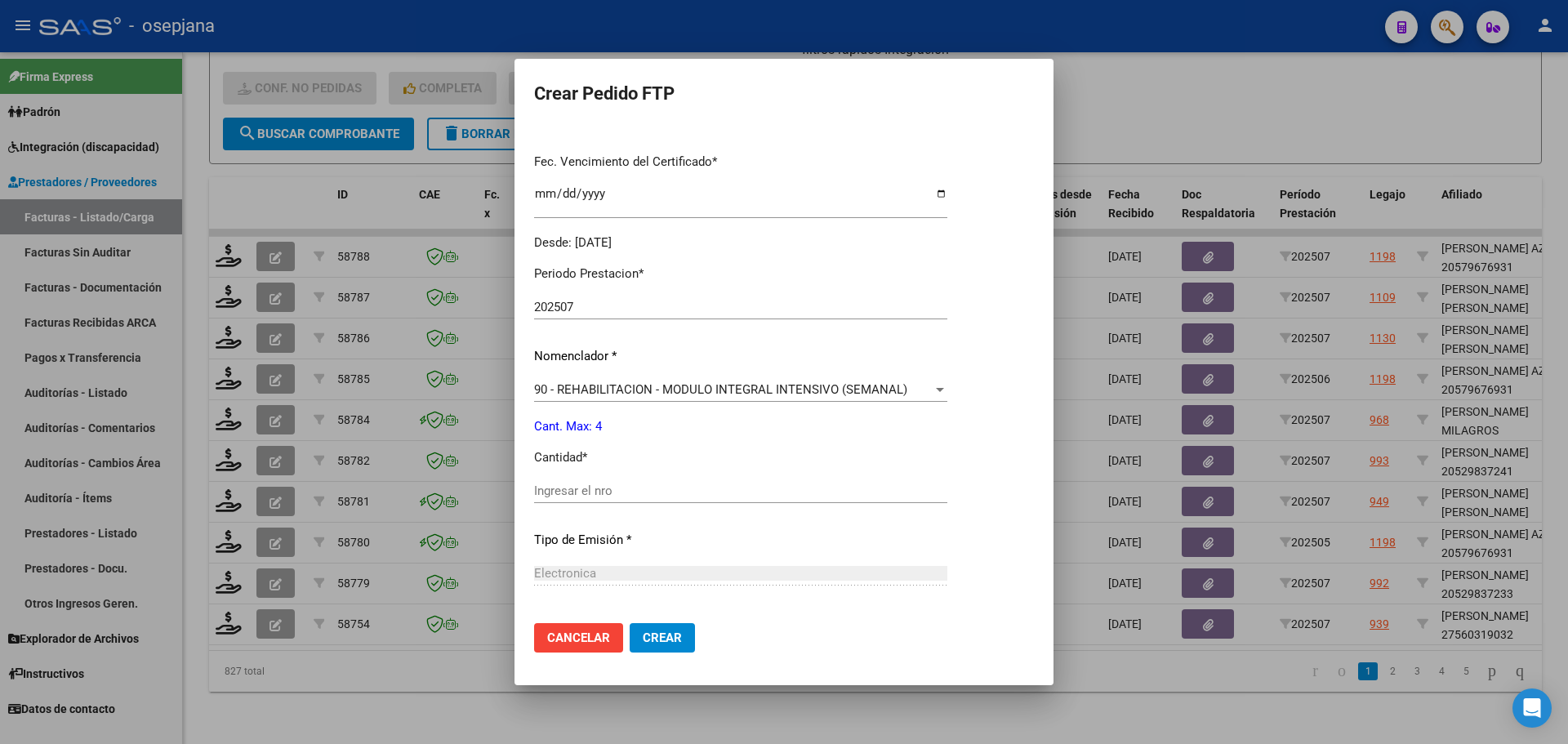
click at [576, 476] on div "Periodo Prestacion * 202507 Ingresar el Periodo Prestacion Nomenclador * 90 - R…" at bounding box center [740, 509] width 414 height 514
click at [590, 493] on input "Ingresar el nro" at bounding box center [740, 490] width 414 height 14
type input "4"
click at [678, 644] on button "Crear" at bounding box center [662, 637] width 66 height 29
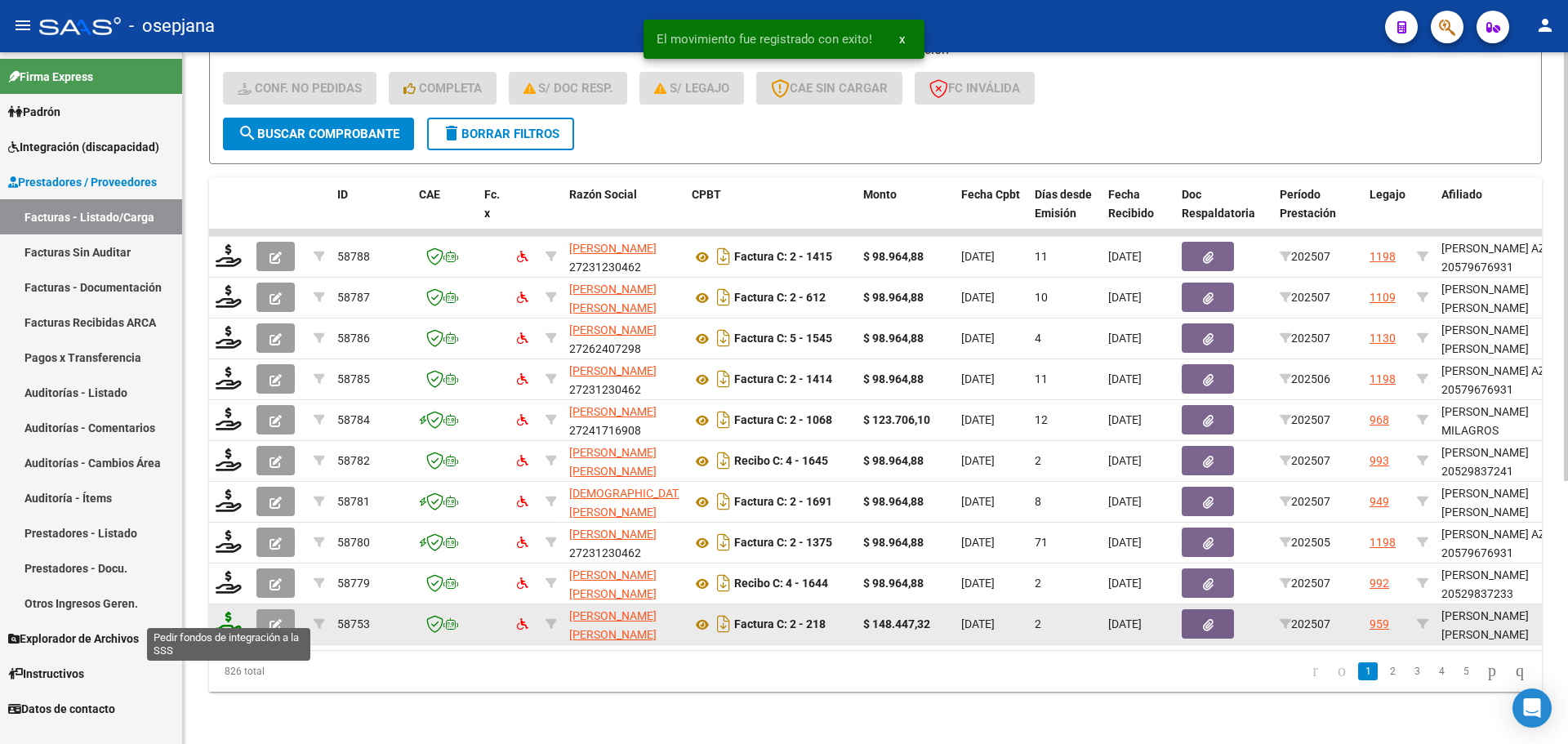
click at [225, 611] on icon at bounding box center [229, 622] width 26 height 23
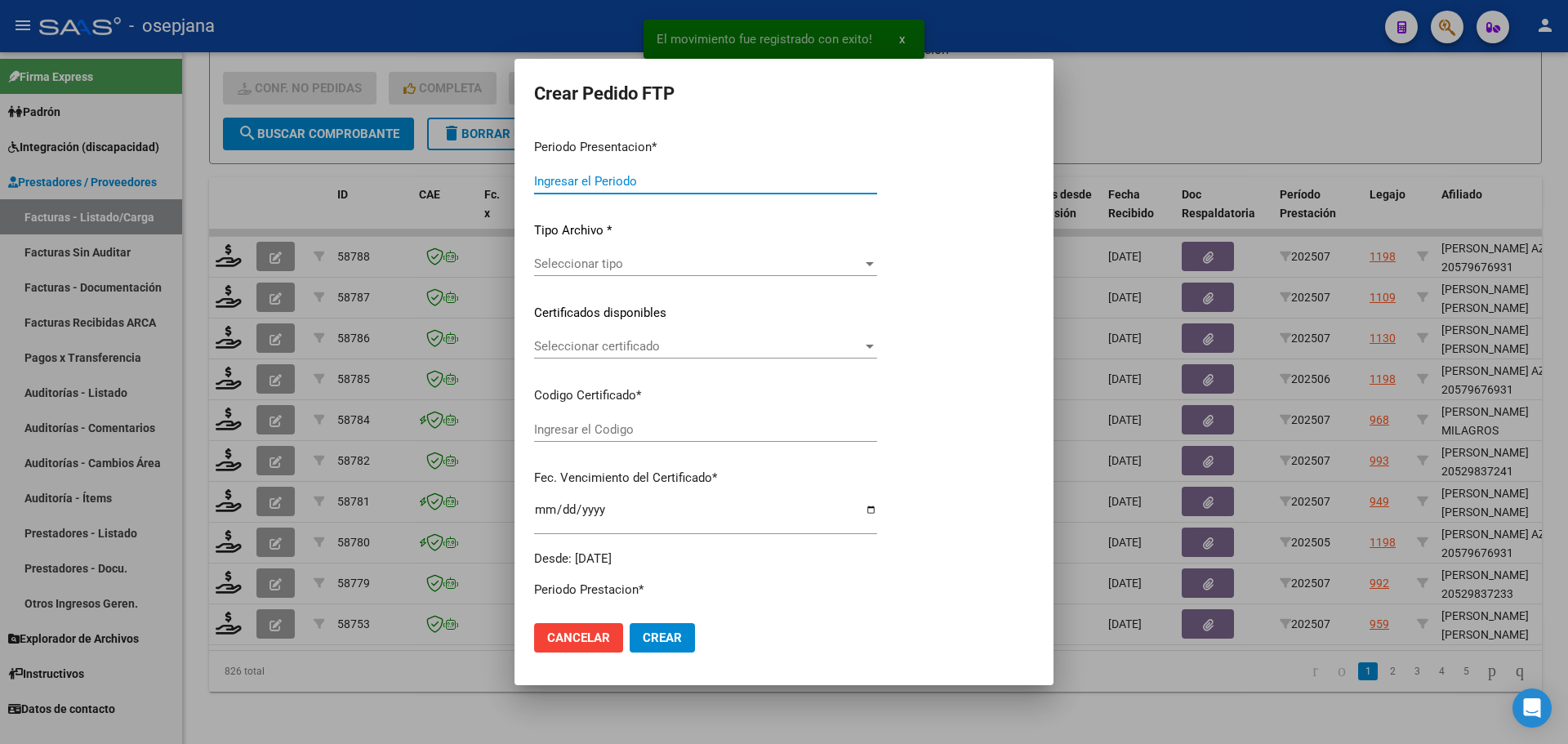
type input "202507"
type input "$ 148.447,32"
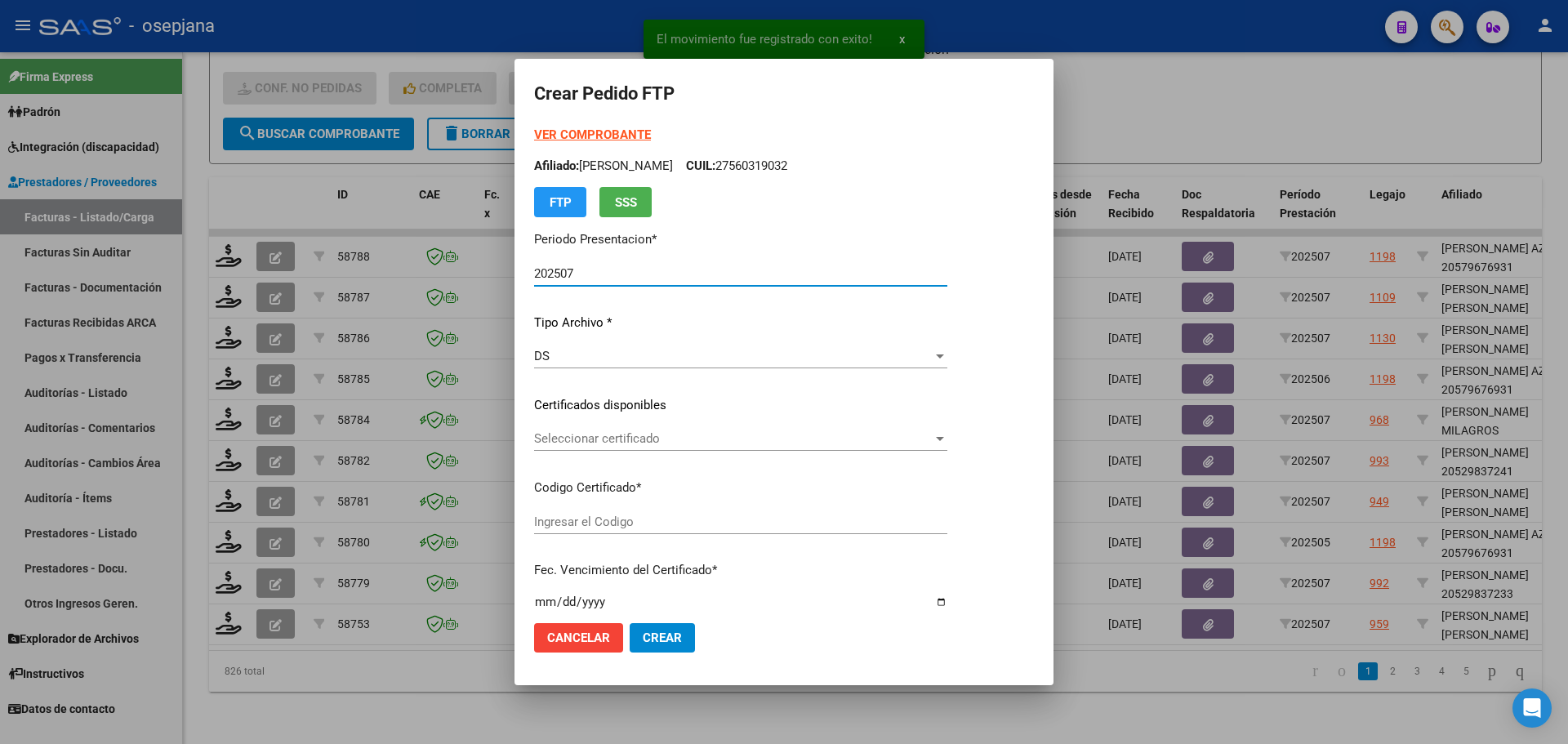
type input "ARG01000546679842022110420271104BSAS311"
type input "[DATE]"
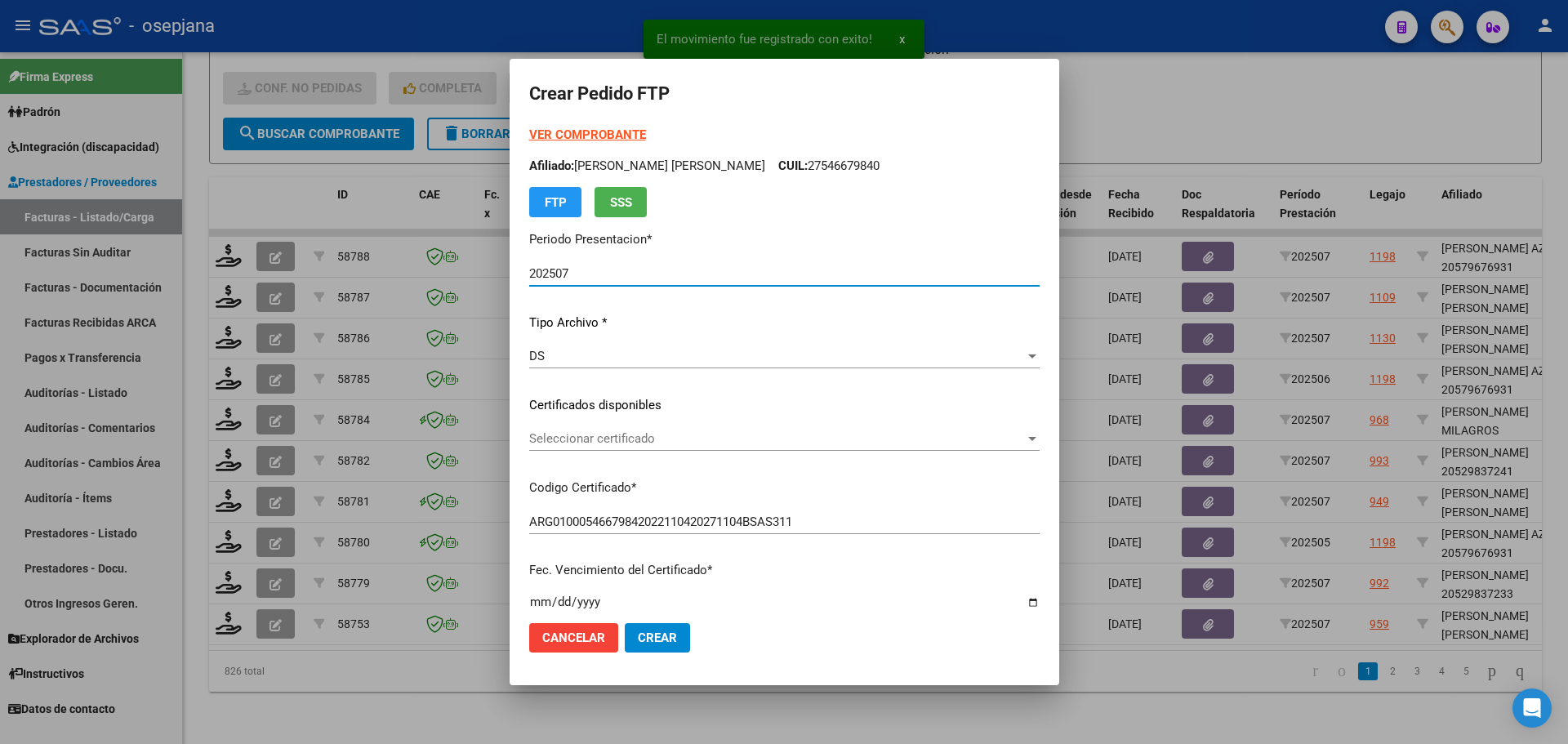
click at [684, 435] on span "Seleccionar certificado" at bounding box center [777, 438] width 495 height 14
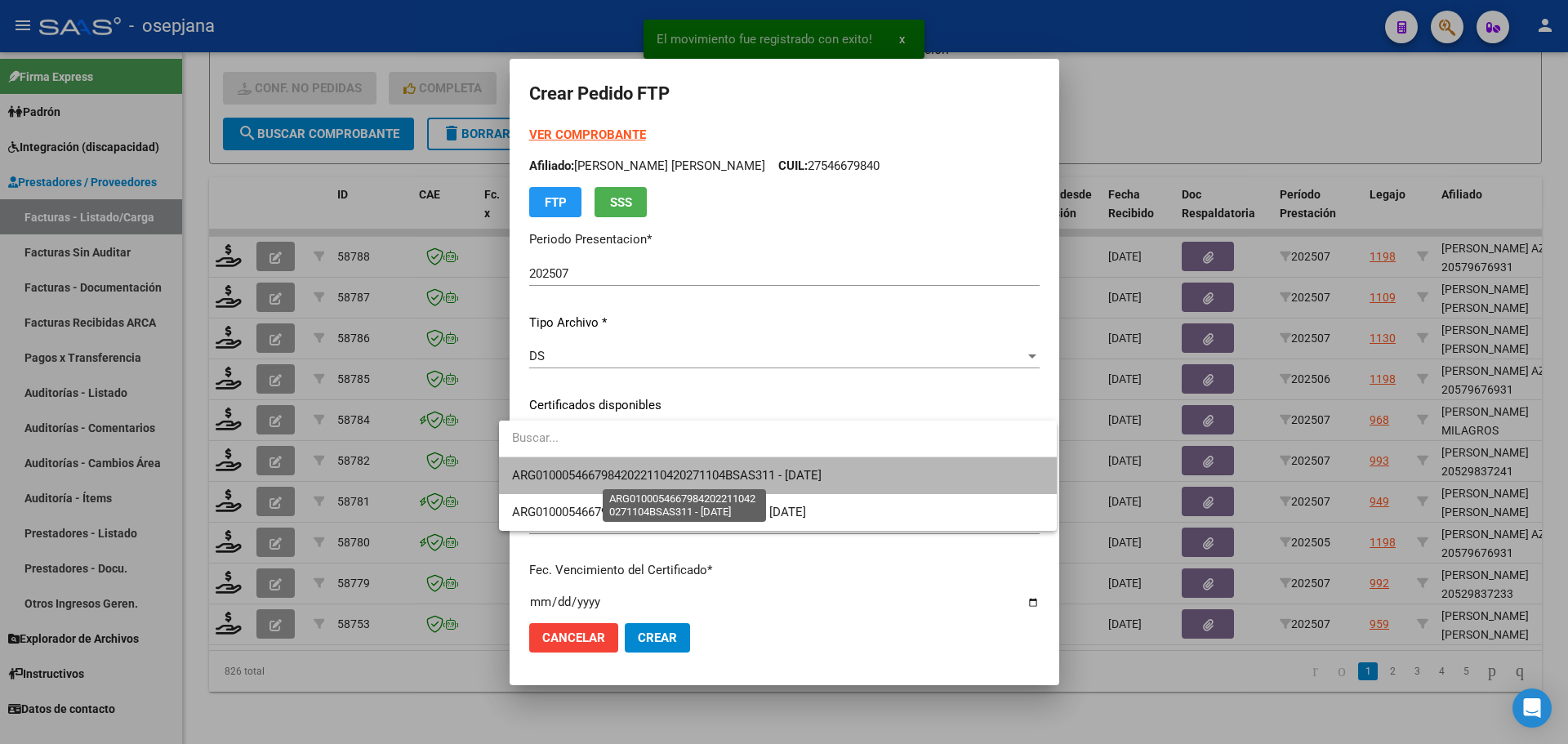
click at [683, 471] on span "ARG01000546679842022110420271104BSAS311 - [DATE]" at bounding box center [667, 475] width 310 height 14
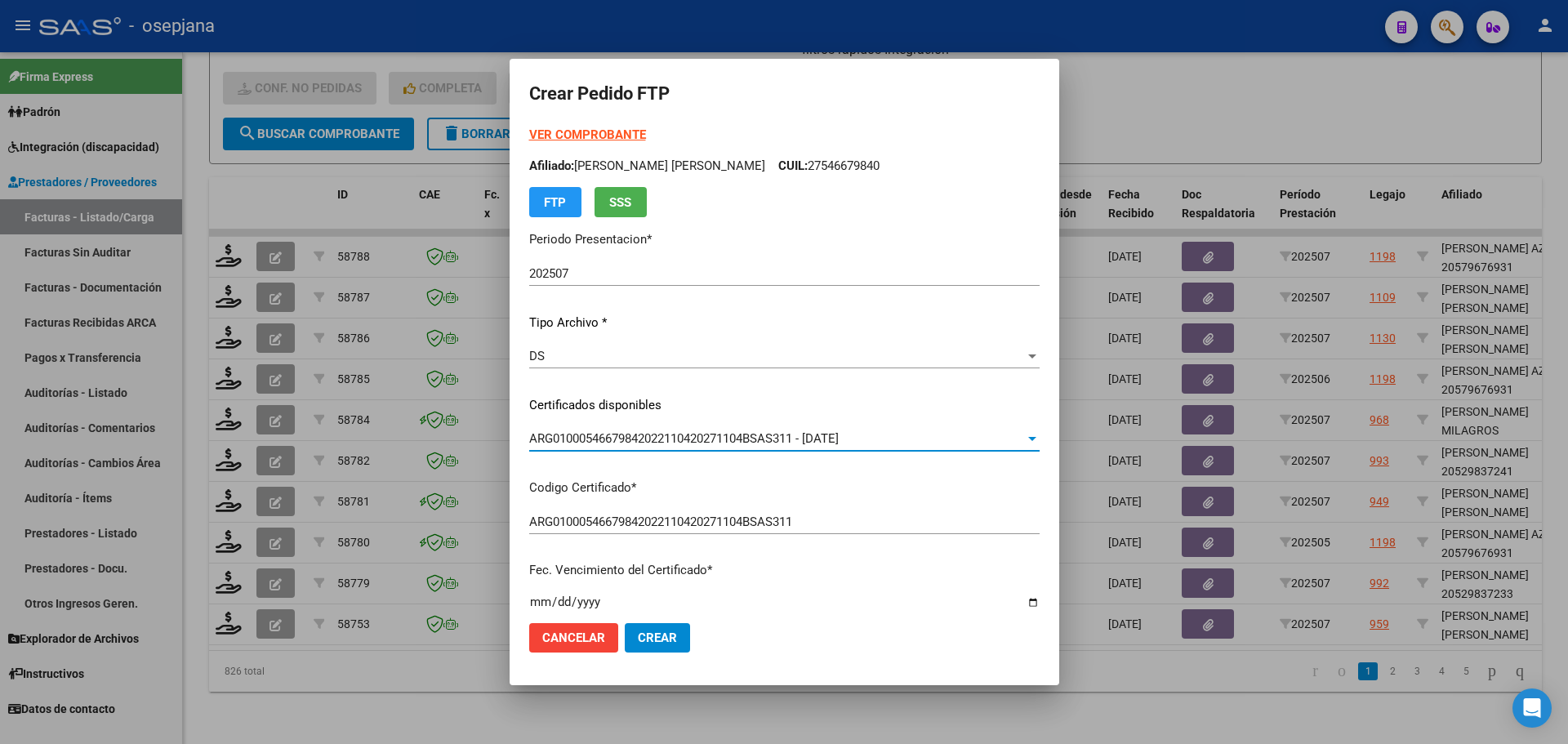
click at [576, 131] on strong "VER COMPROBANTE" at bounding box center [587, 134] width 117 height 14
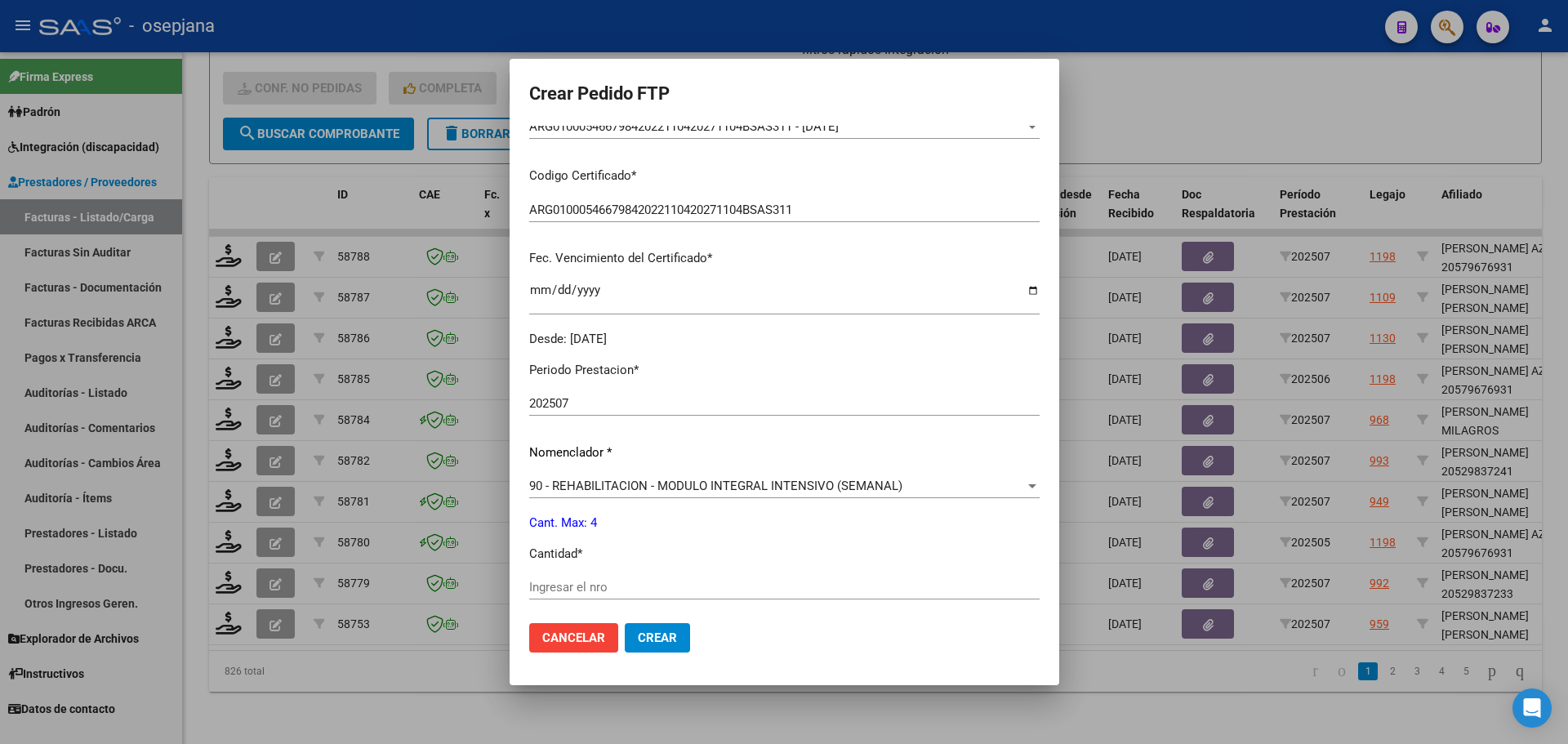
scroll to position [326, 0]
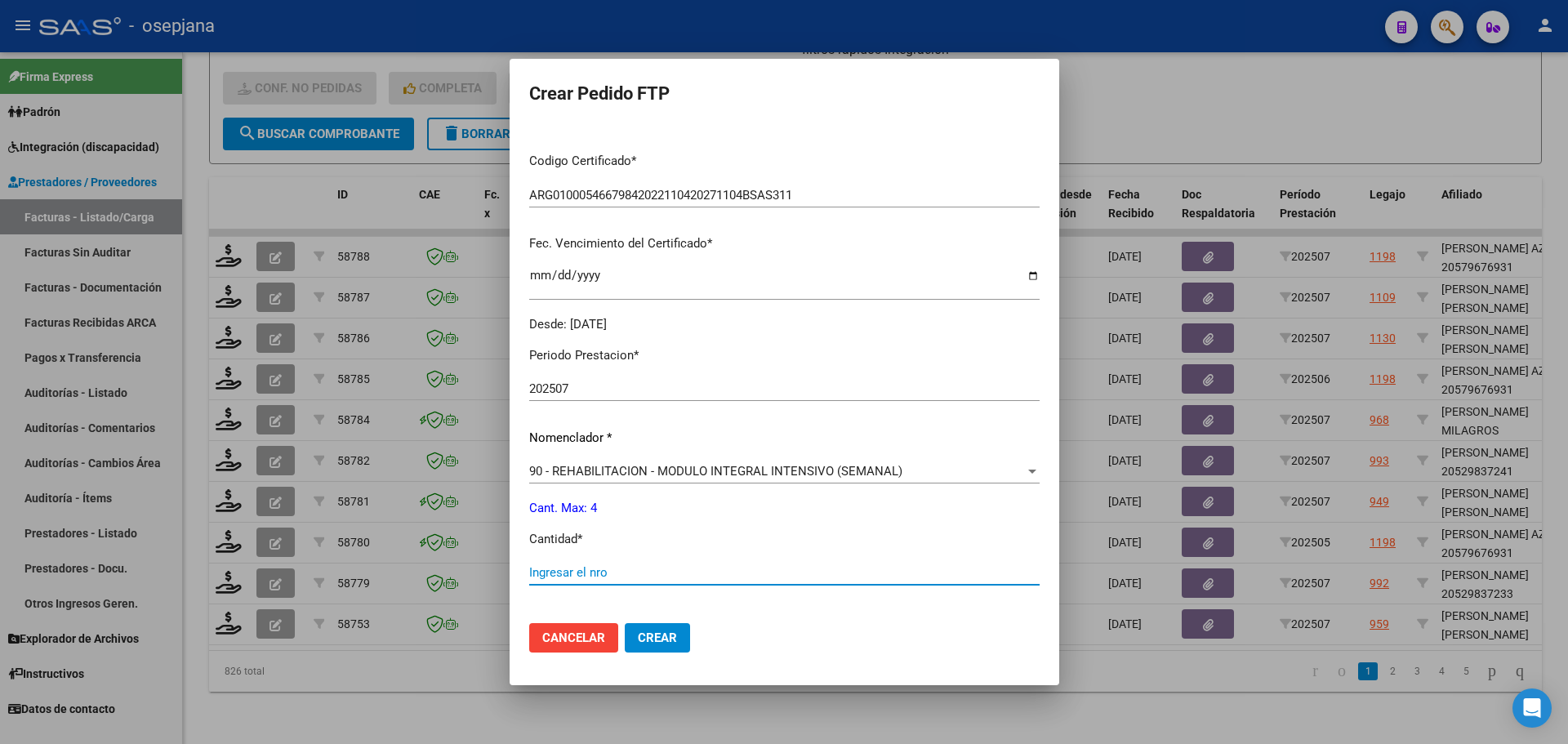
click at [529, 574] on input "Ingresar el nro" at bounding box center [784, 572] width 511 height 14
type input "4"
click at [639, 632] on span "Crear" at bounding box center [657, 637] width 39 height 14
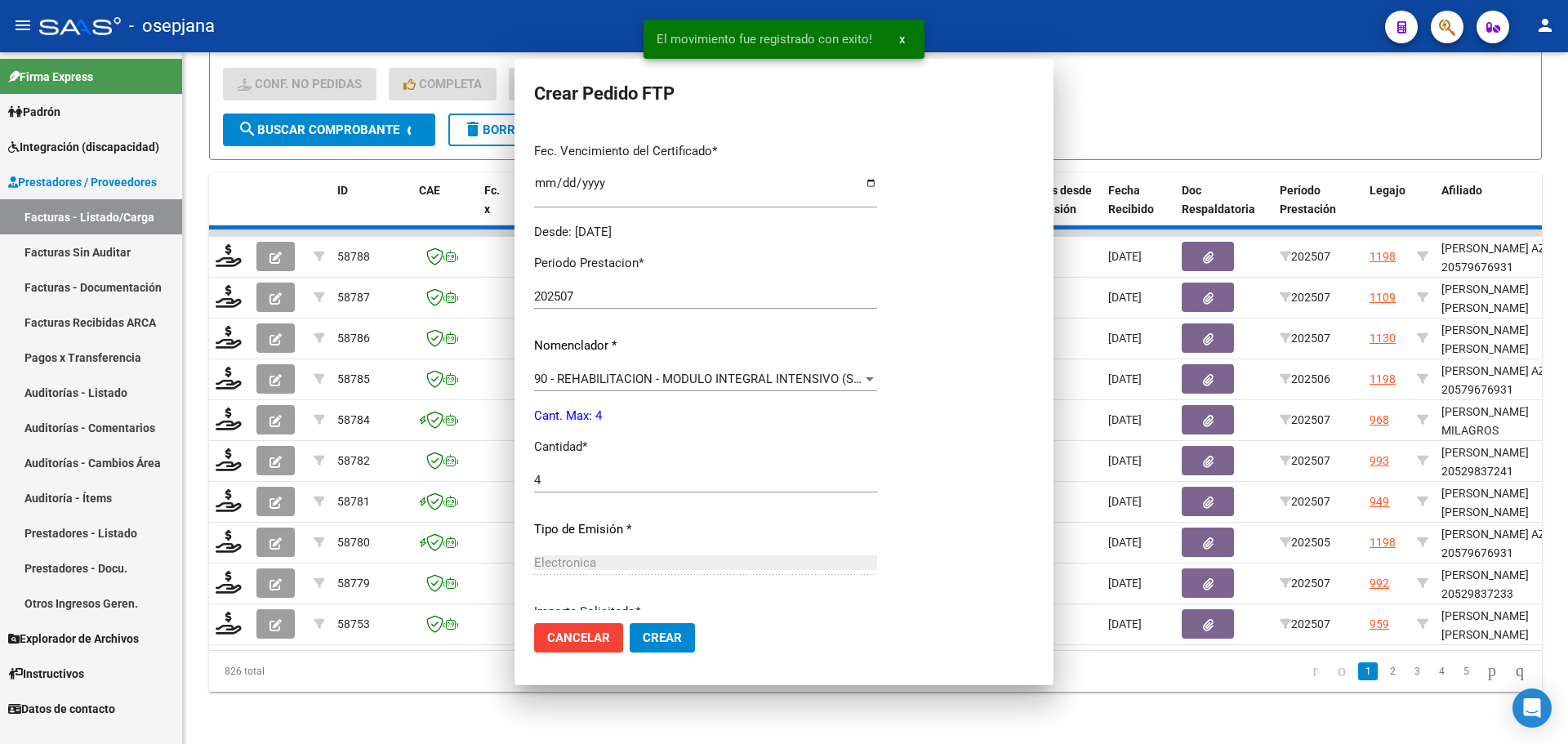
scroll to position [0, 0]
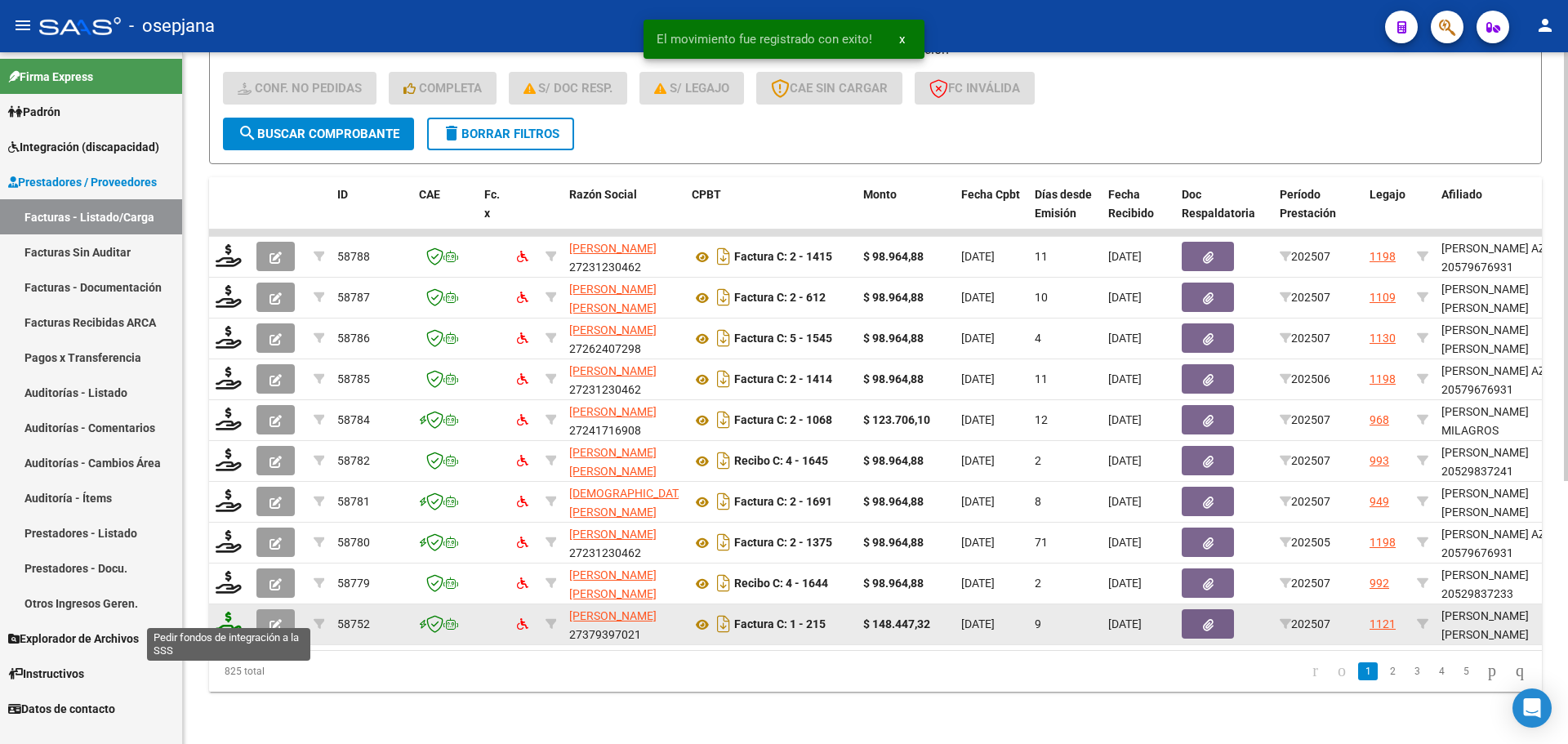
click at [223, 611] on icon at bounding box center [229, 622] width 26 height 23
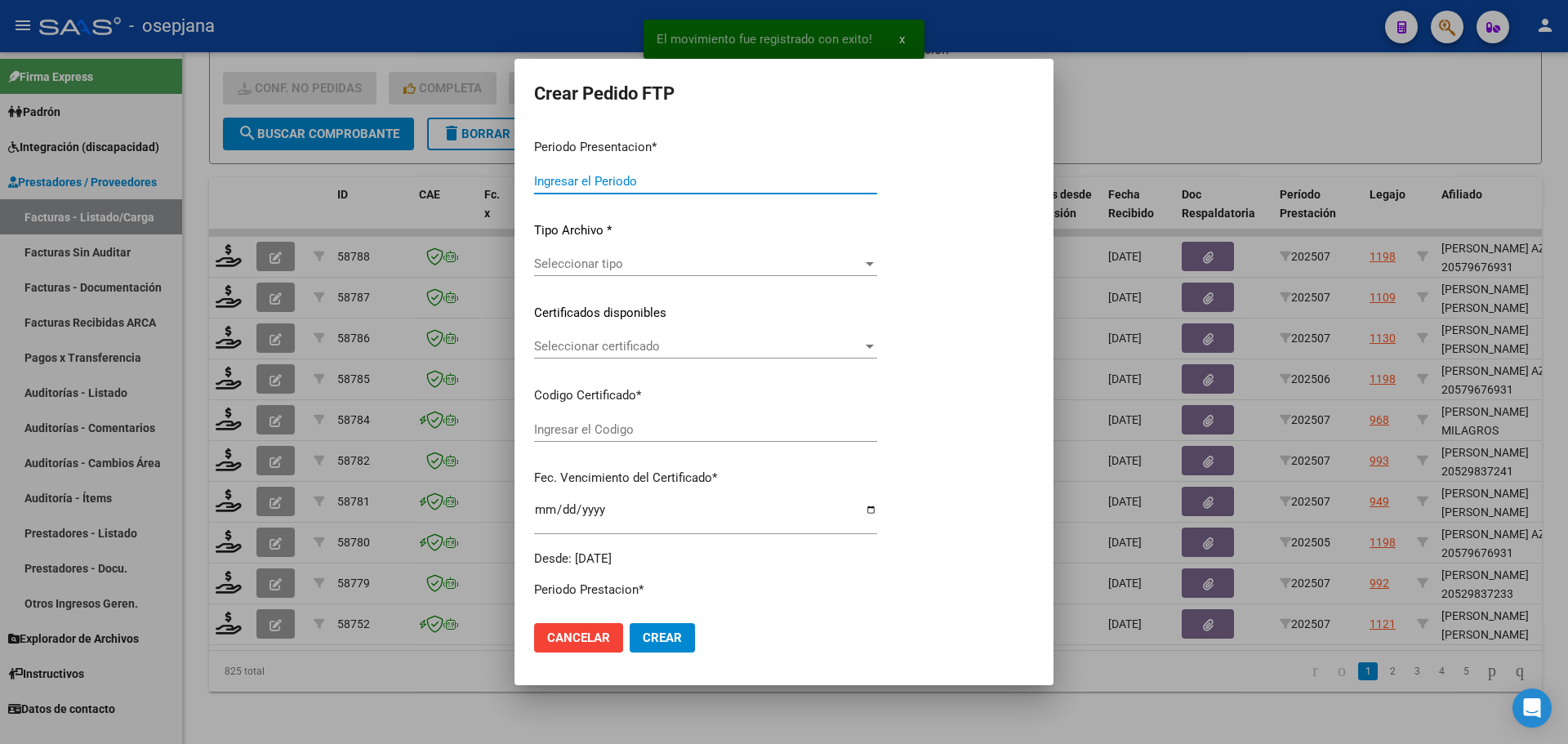
type input "202507"
type input "$ 148.447,32"
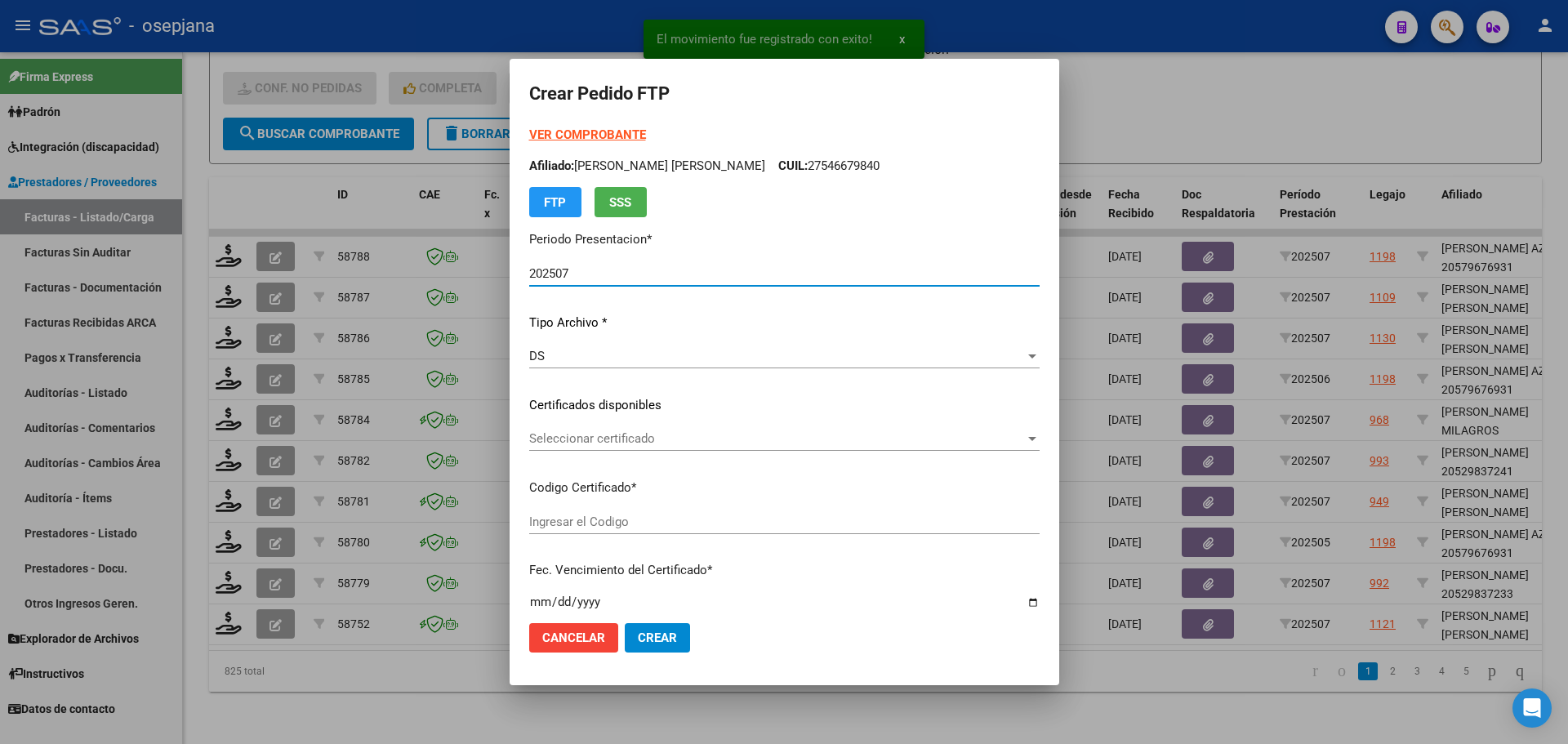
type input "ARG01000574720732025010820300108BSAS311"
type input "[DATE]"
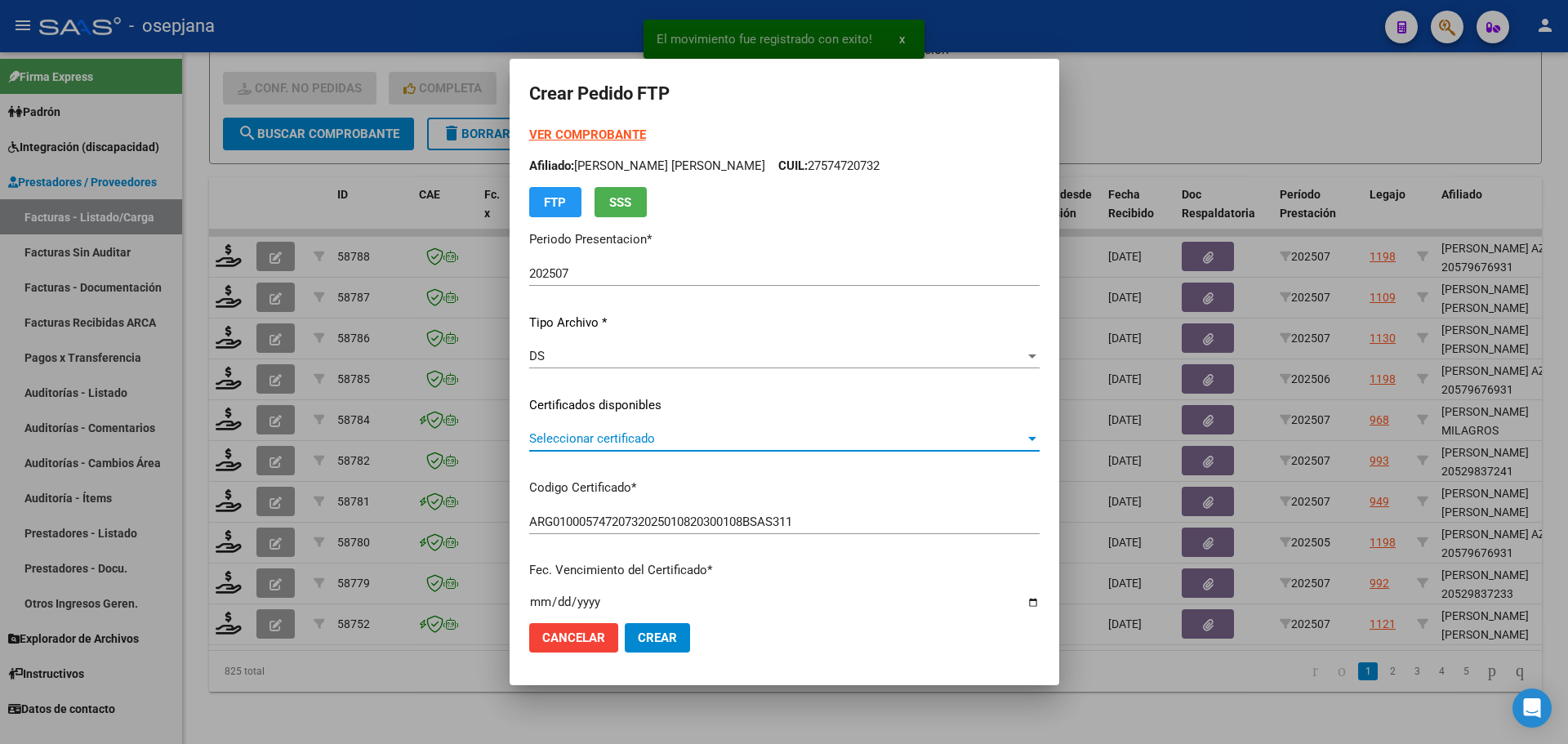
click at [637, 435] on span "Seleccionar certificado" at bounding box center [777, 438] width 495 height 14
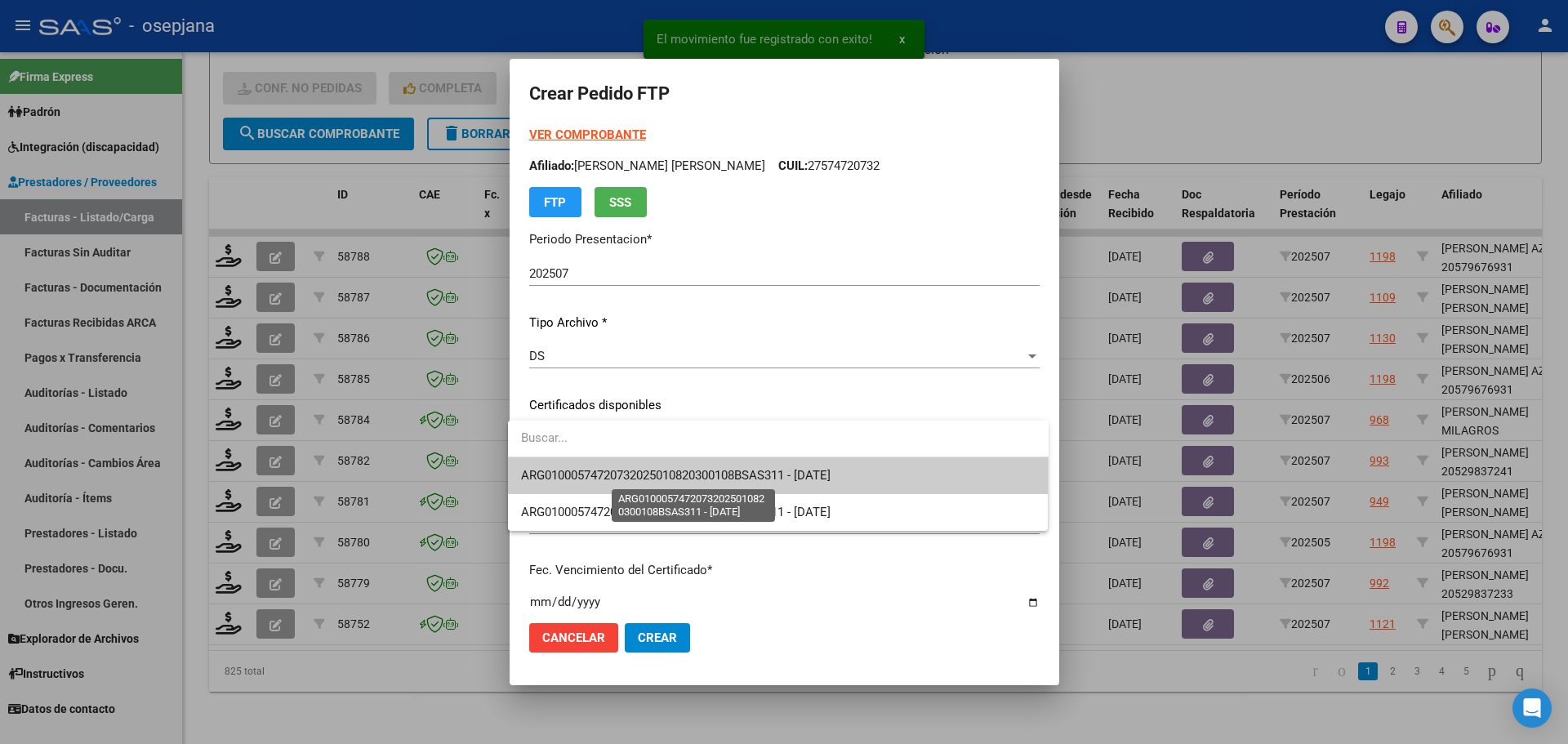
click at [641, 469] on span "ARG01000574720732025010820300108BSAS311 - [DATE]" at bounding box center [675, 475] width 310 height 14
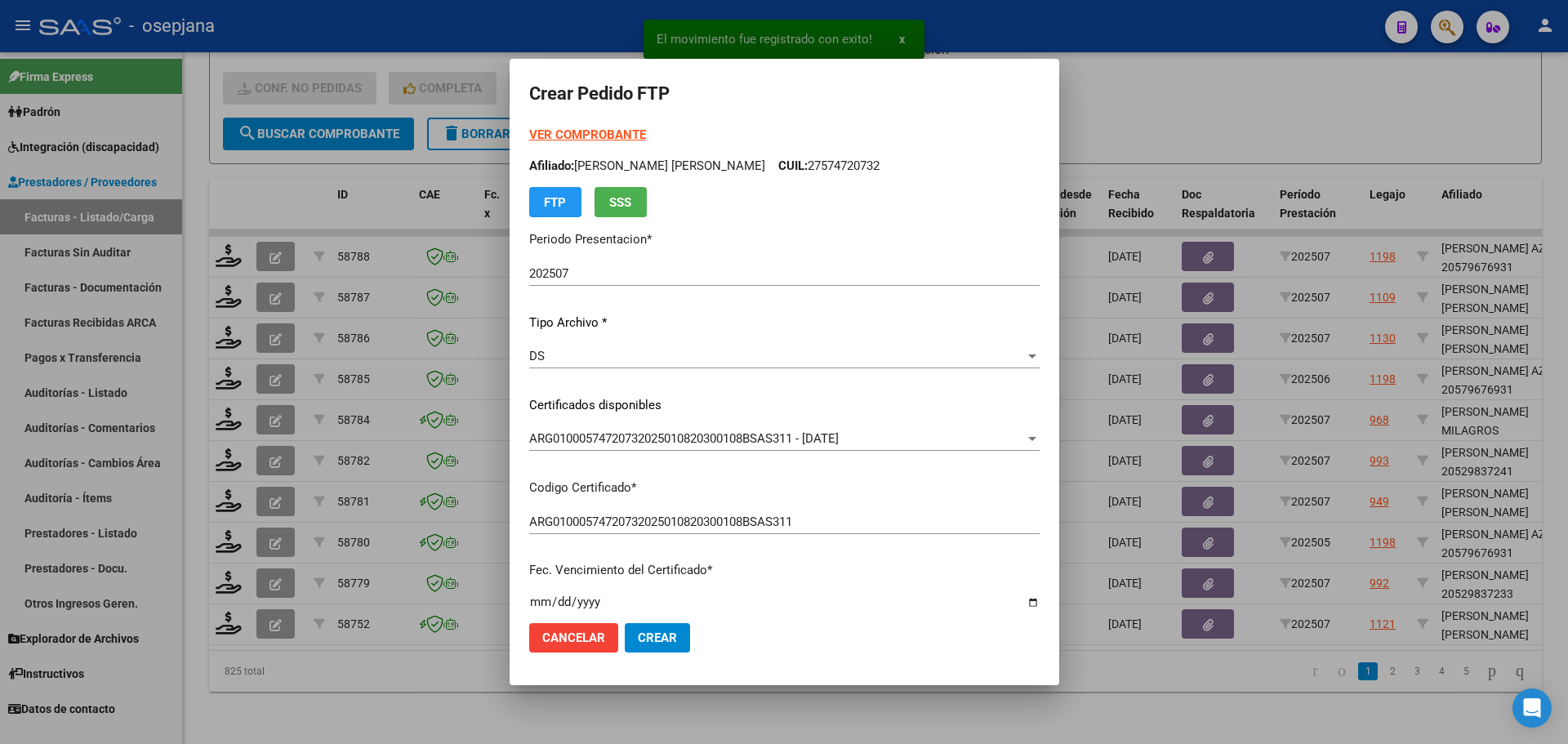
click at [599, 130] on strong "VER COMPROBANTE" at bounding box center [587, 134] width 117 height 14
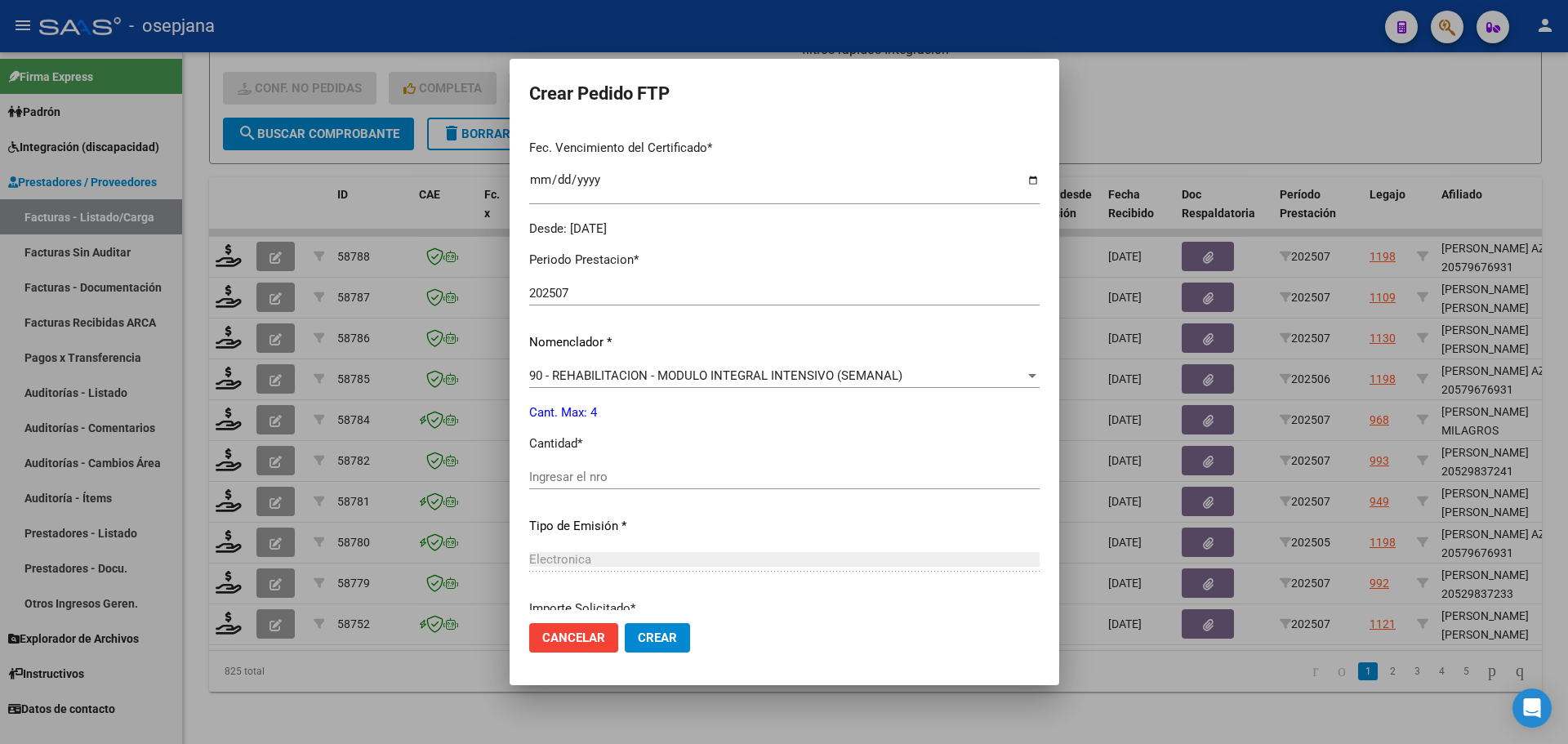
scroll to position [490, 0]
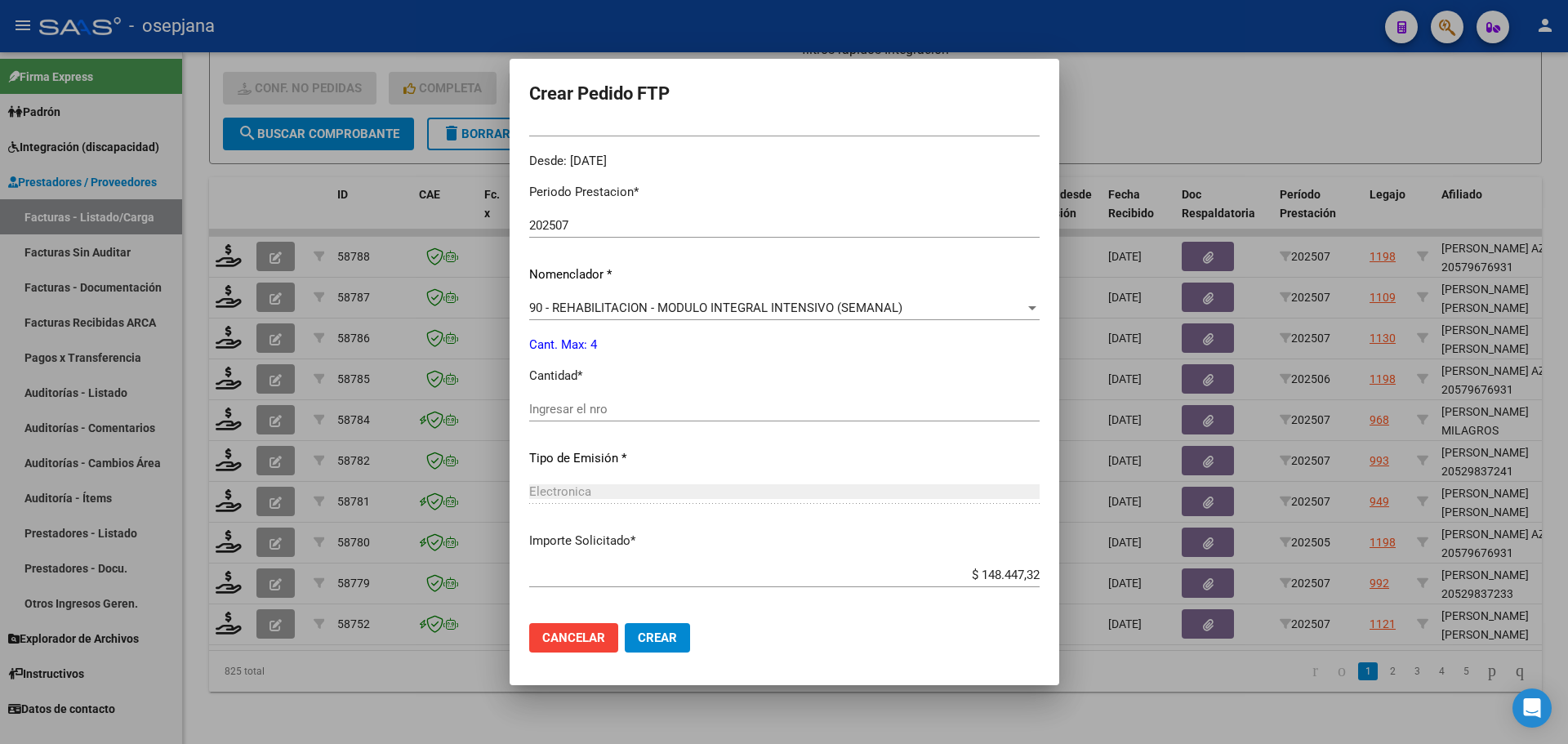
click at [581, 404] on input "Ingresar el nro" at bounding box center [784, 408] width 511 height 14
type input "4"
click at [663, 636] on span "Crear" at bounding box center [657, 637] width 39 height 14
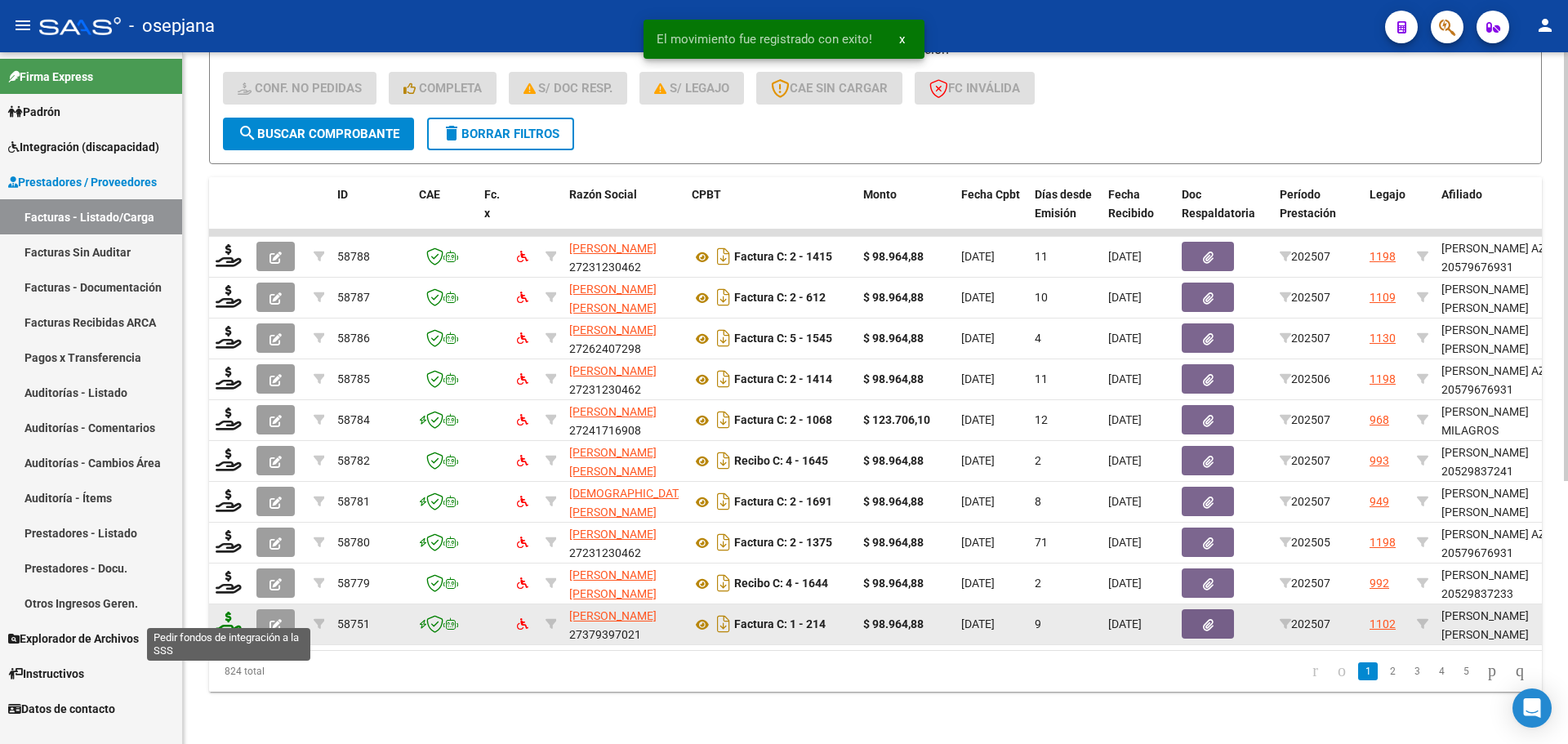
click at [228, 611] on icon at bounding box center [229, 622] width 26 height 23
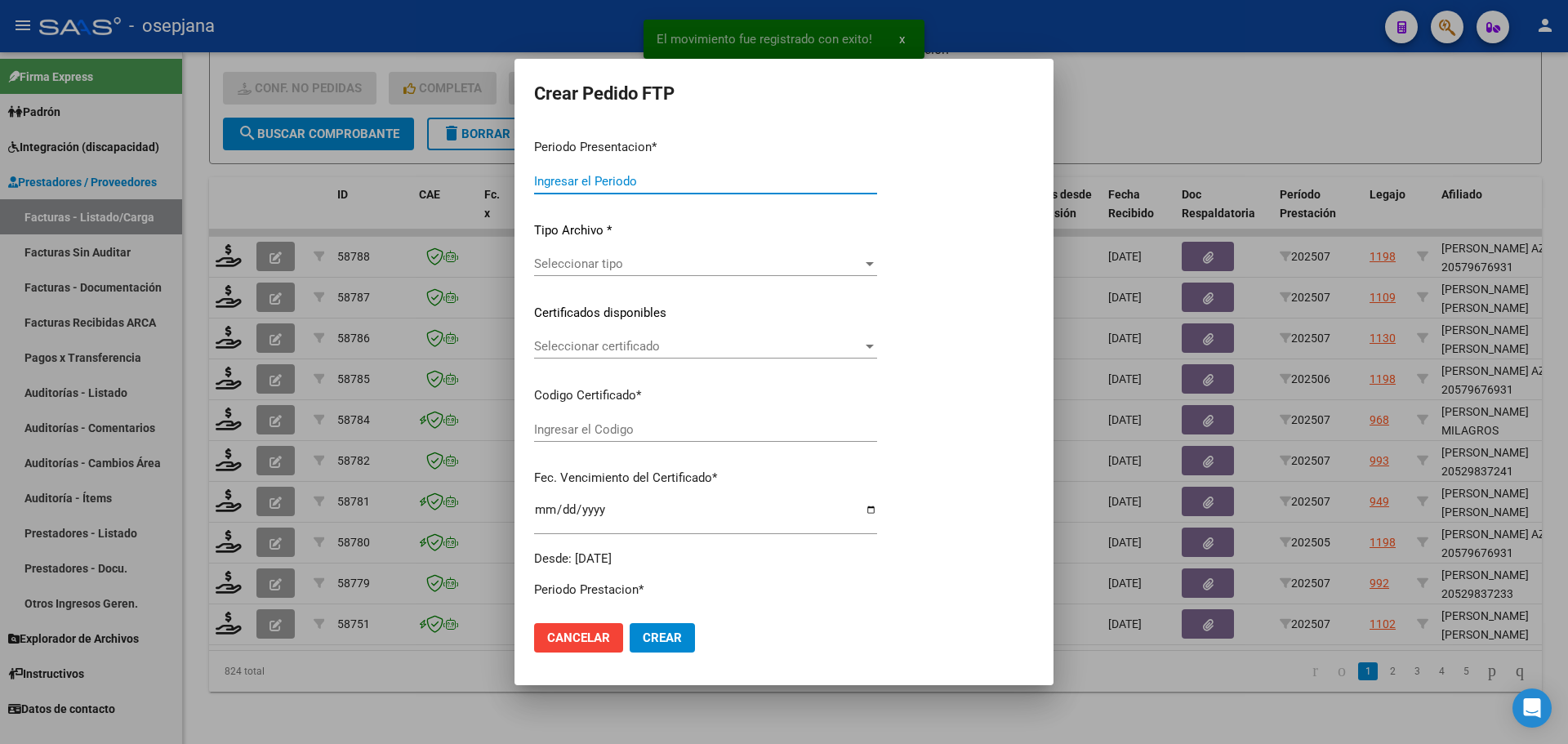
type input "202507"
type input "$ 98.964,88"
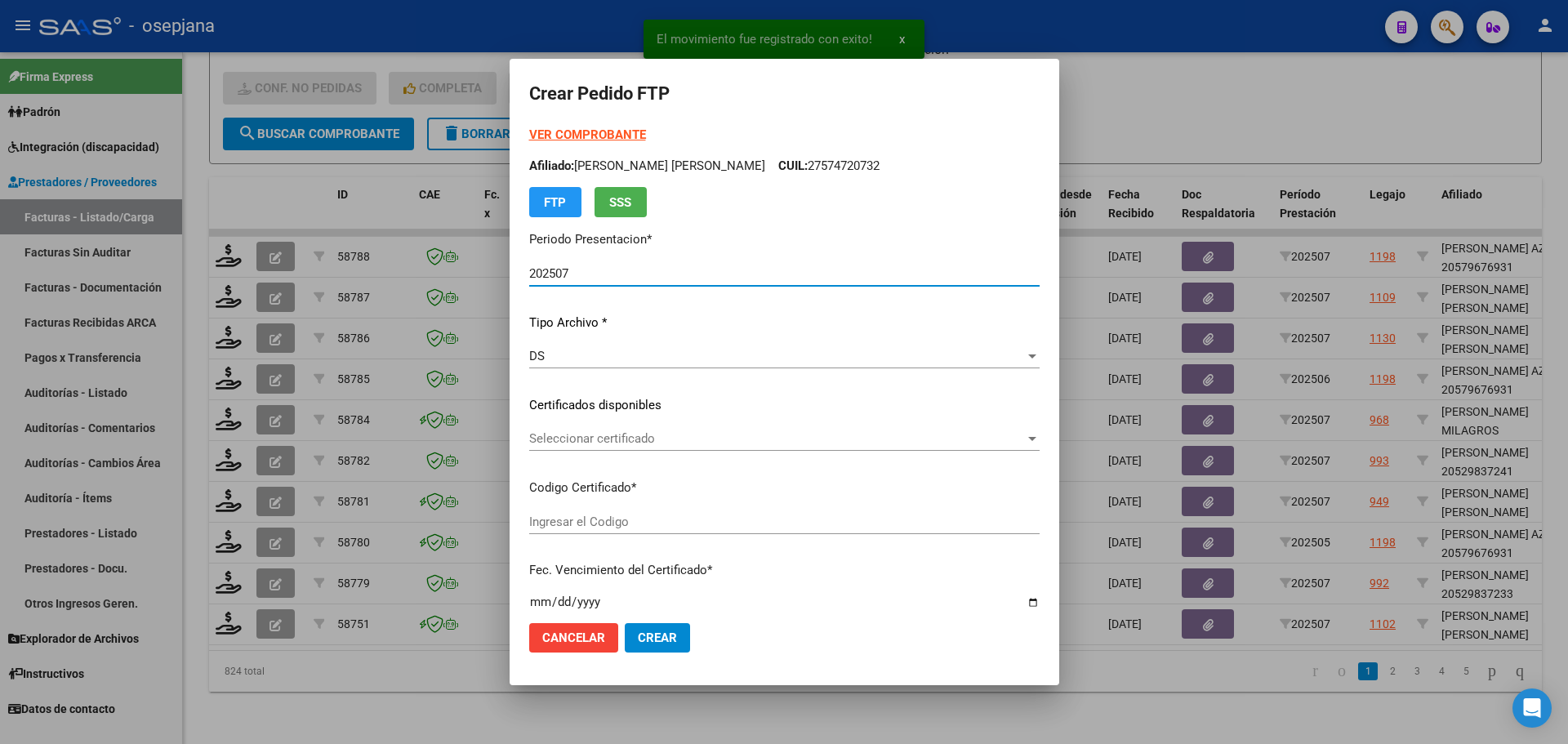
type input "ARG02000560761292025011520270115BSAS311"
type input "[DATE]"
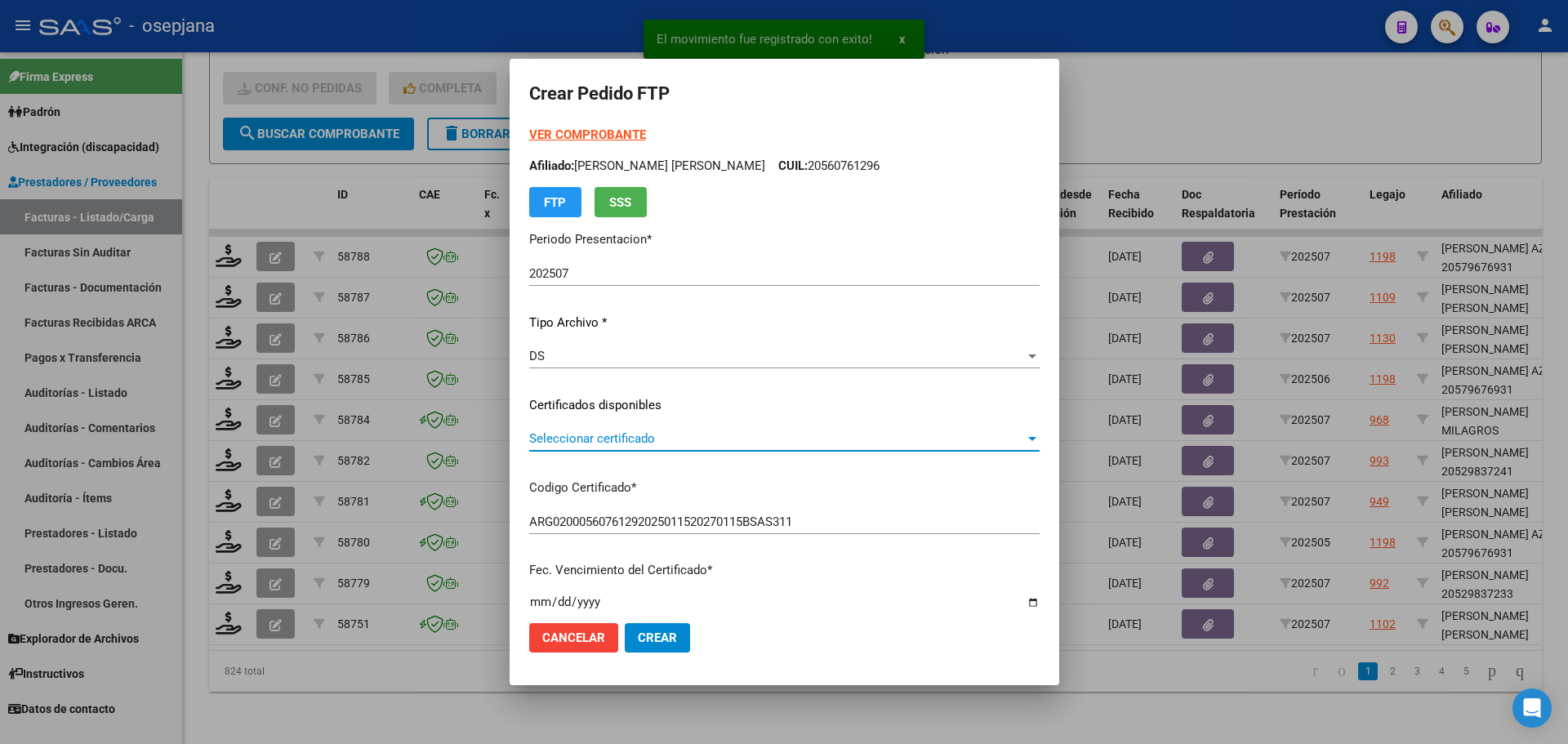
click at [648, 433] on span "Seleccionar certificado" at bounding box center [777, 438] width 495 height 14
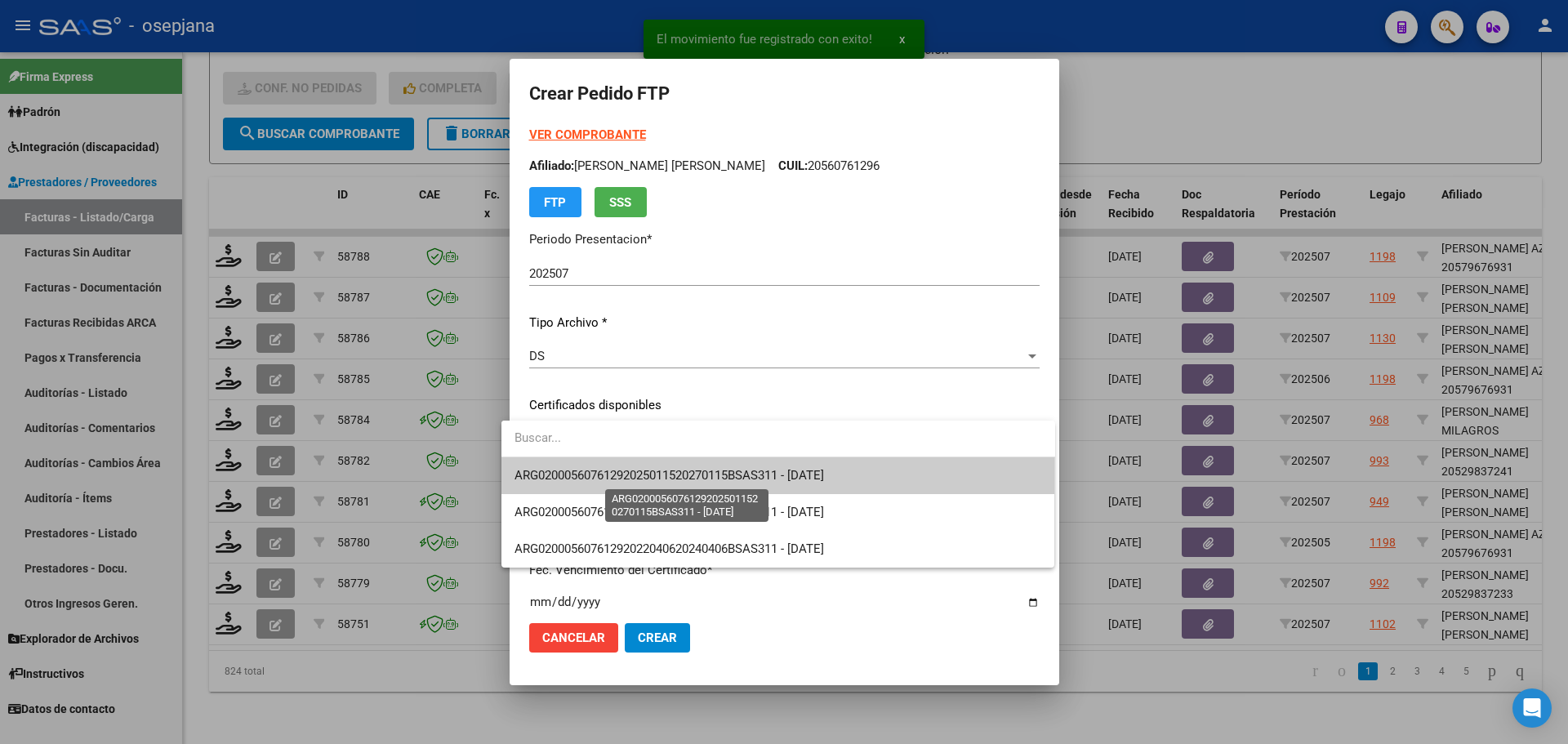
click at [655, 474] on span "ARG02000560761292025011520270115BSAS311 - [DATE]" at bounding box center [668, 475] width 310 height 14
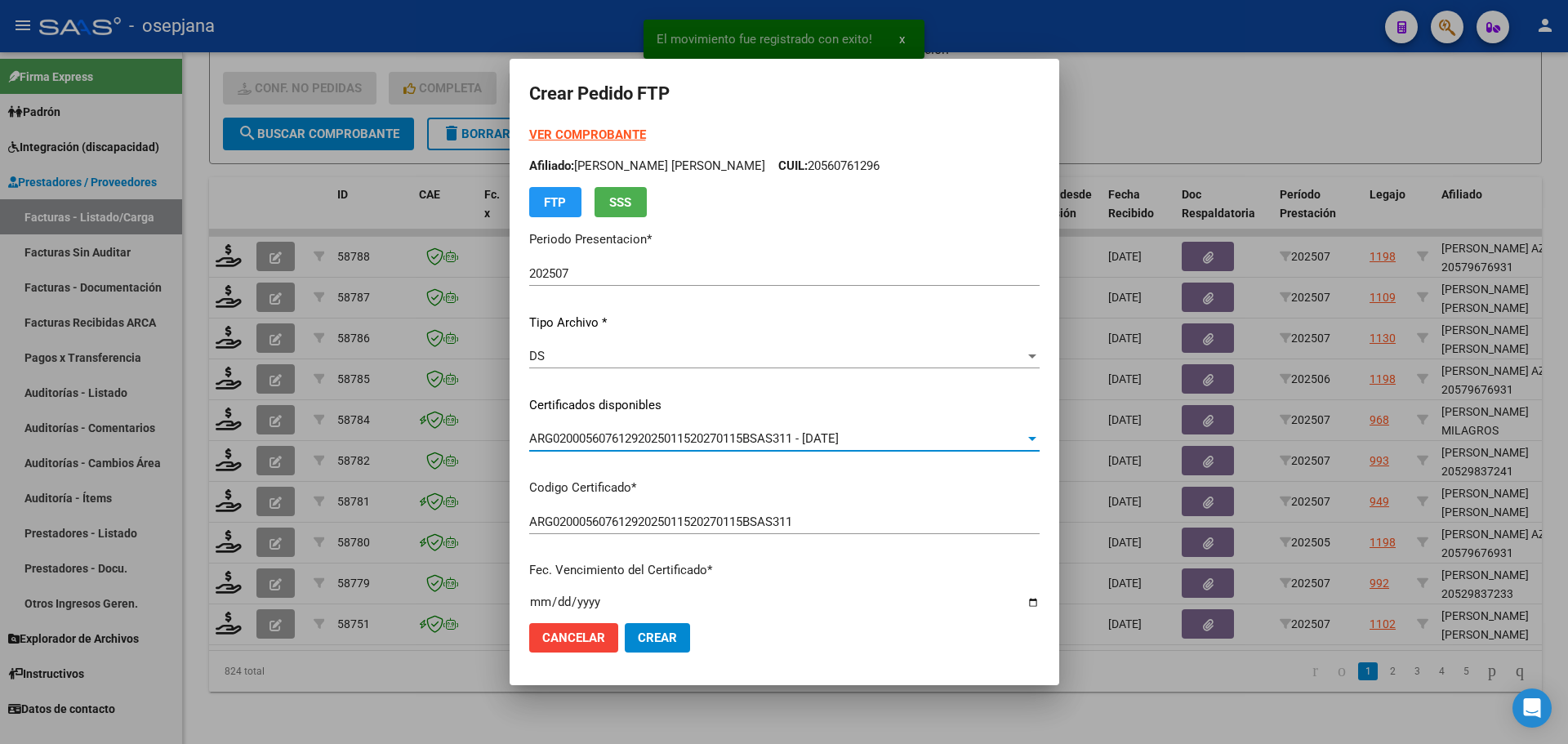
click at [576, 134] on strong "VER COMPROBANTE" at bounding box center [587, 134] width 117 height 14
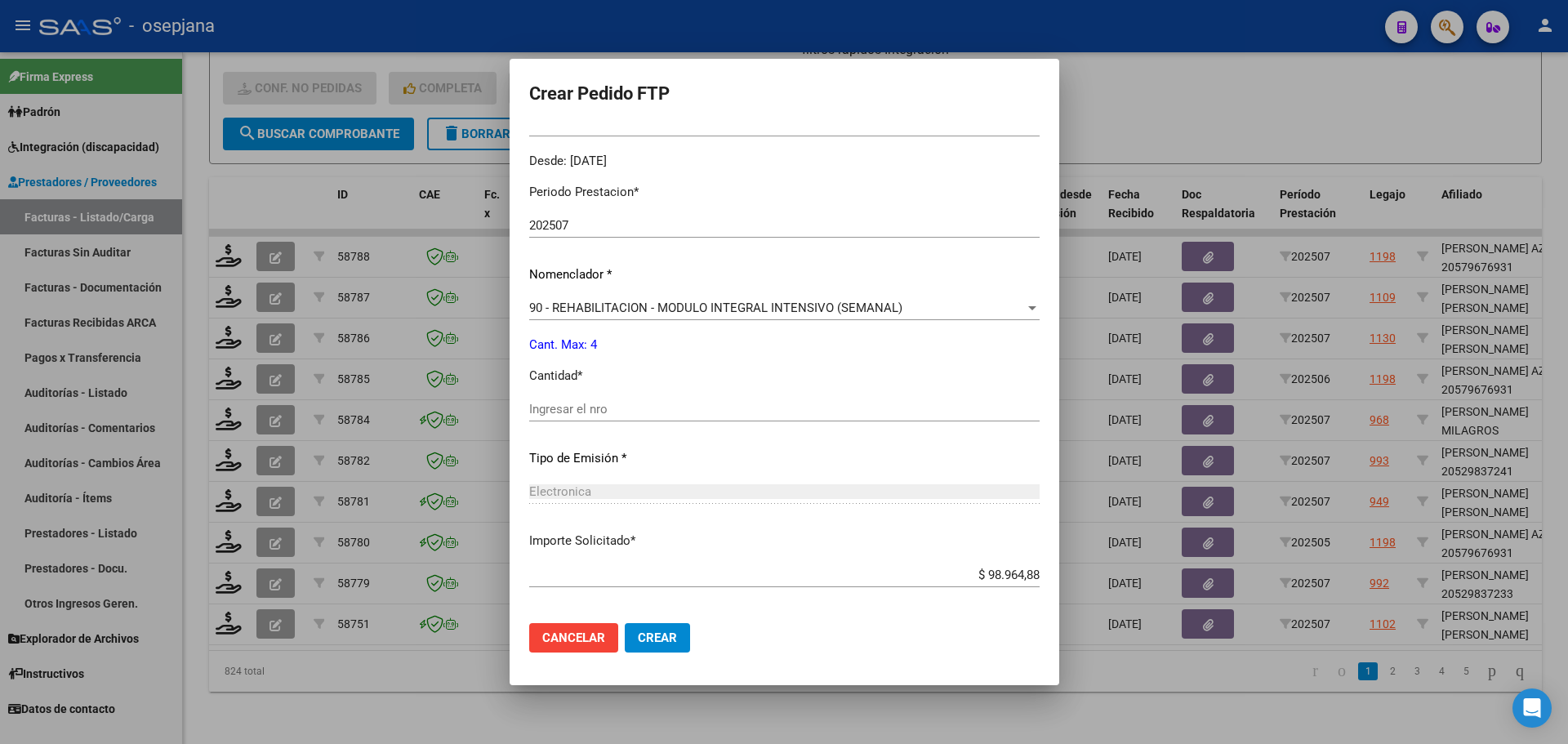
click at [577, 411] on input "Ingresar el nro" at bounding box center [784, 408] width 511 height 14
type input "4"
click at [644, 628] on button "Crear" at bounding box center [657, 637] width 66 height 29
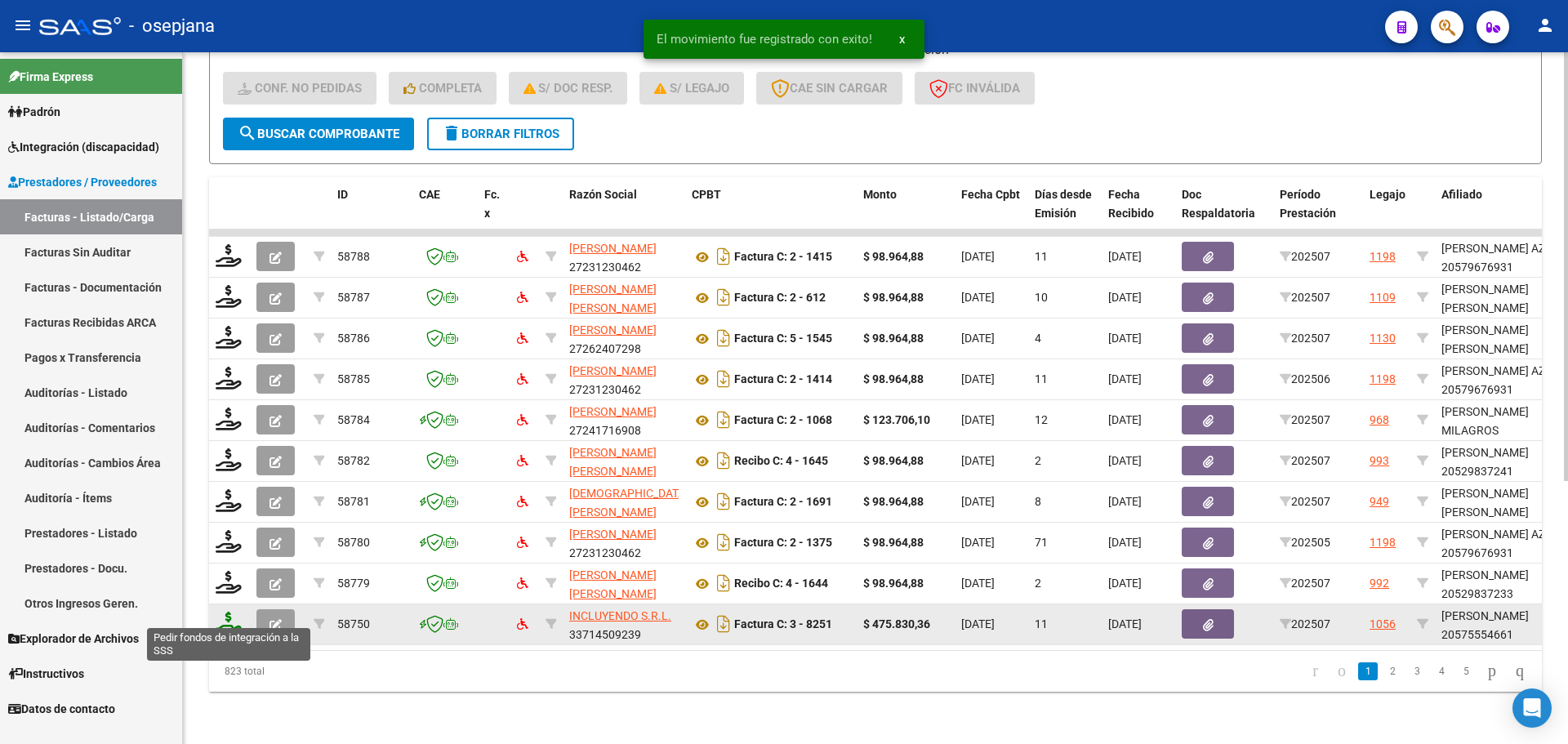
click at [227, 611] on icon at bounding box center [229, 622] width 26 height 23
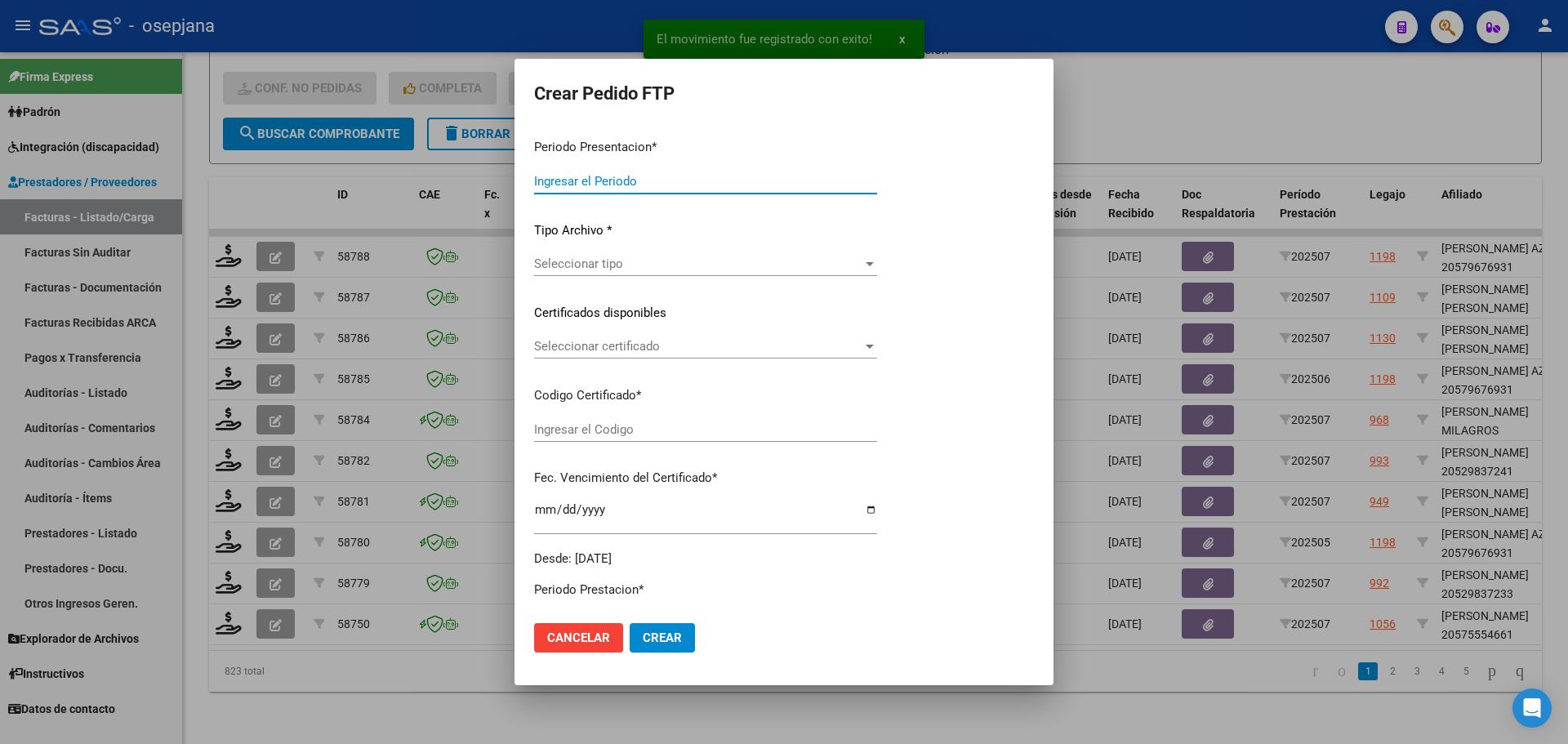
type input "202507"
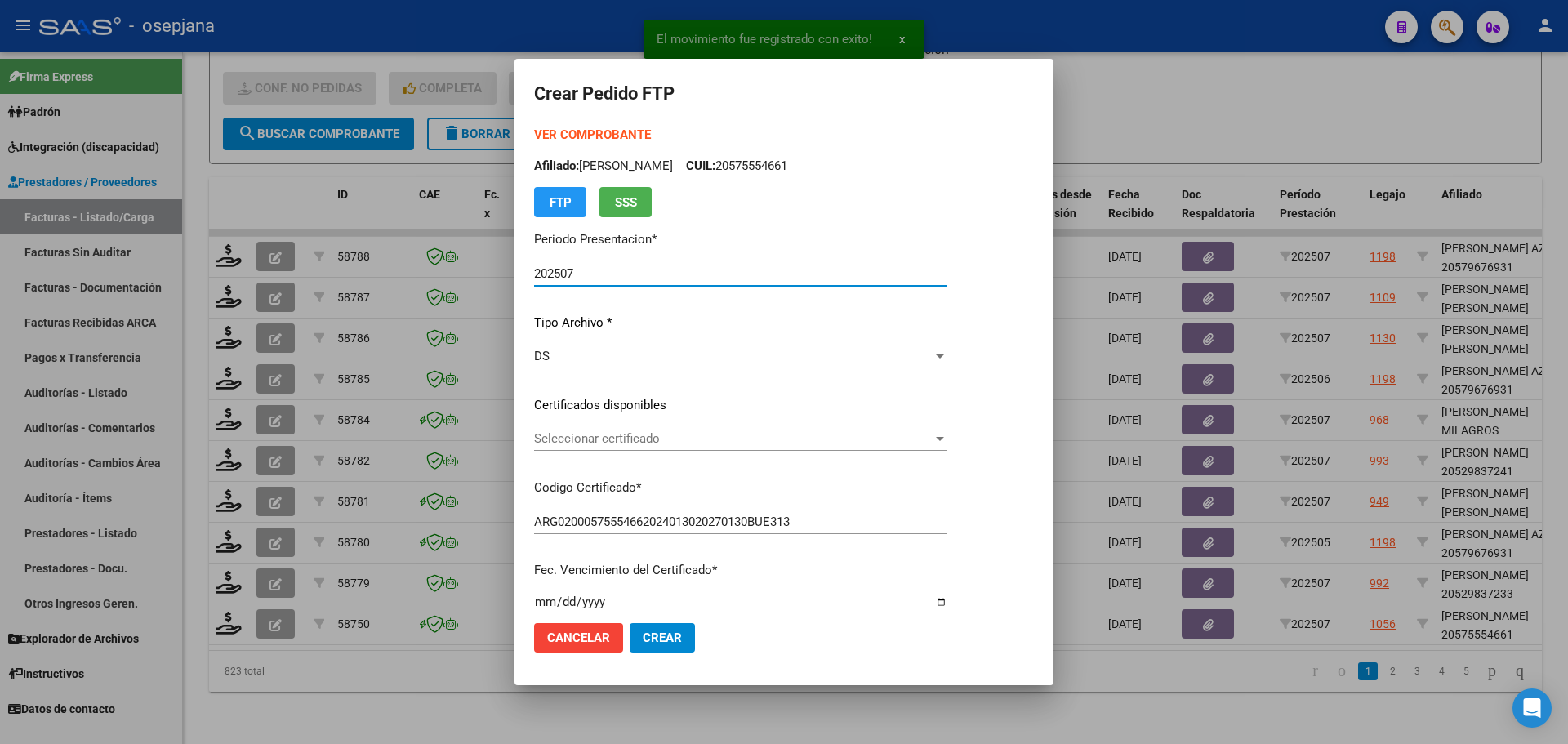
click at [581, 440] on span "Seleccionar certificado" at bounding box center [732, 438] width 398 height 14
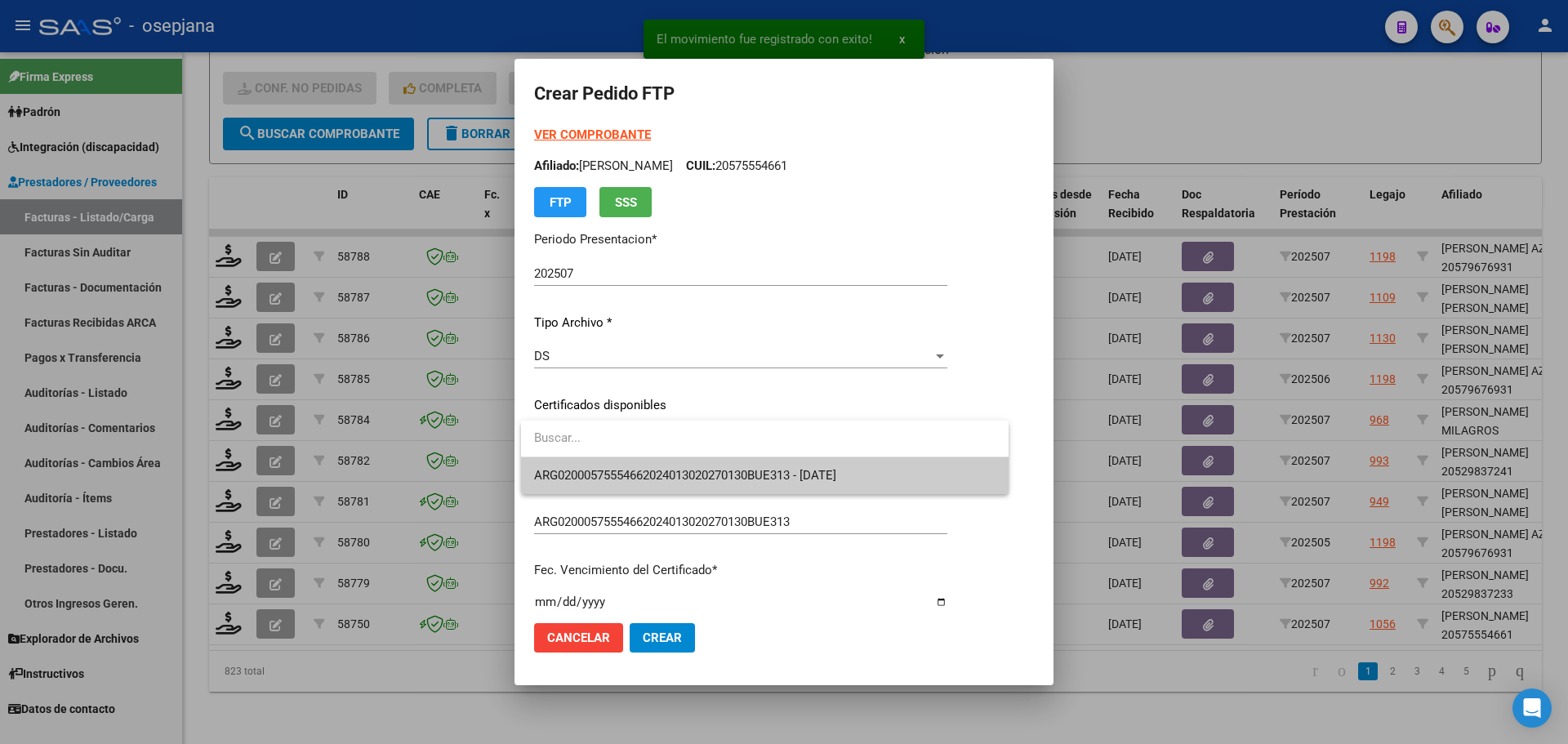
click at [584, 485] on span "ARG02000575554662024013020270130BUE313 - [DATE]" at bounding box center [764, 475] width 461 height 37
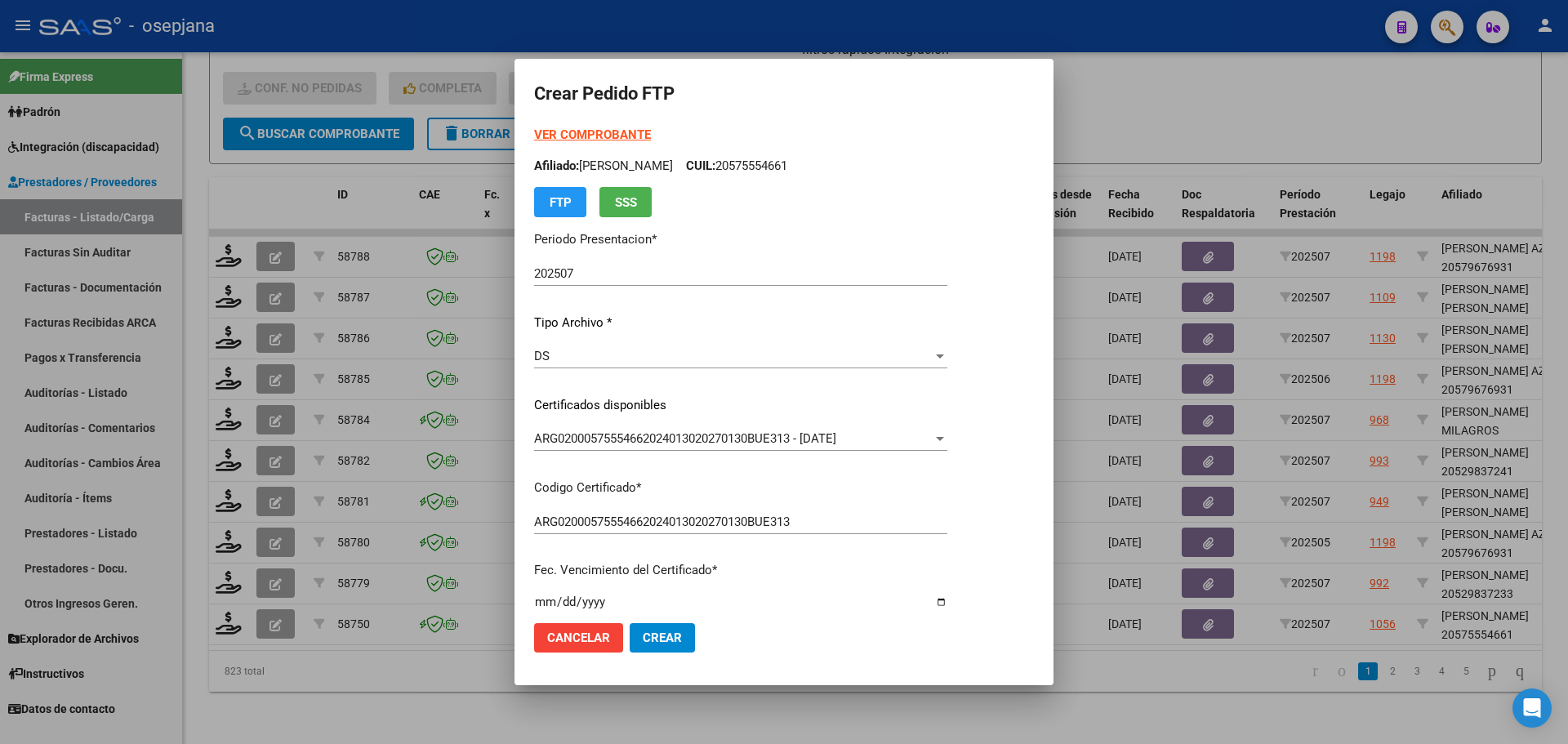
click at [588, 132] on strong "VER COMPROBANTE" at bounding box center [592, 134] width 117 height 14
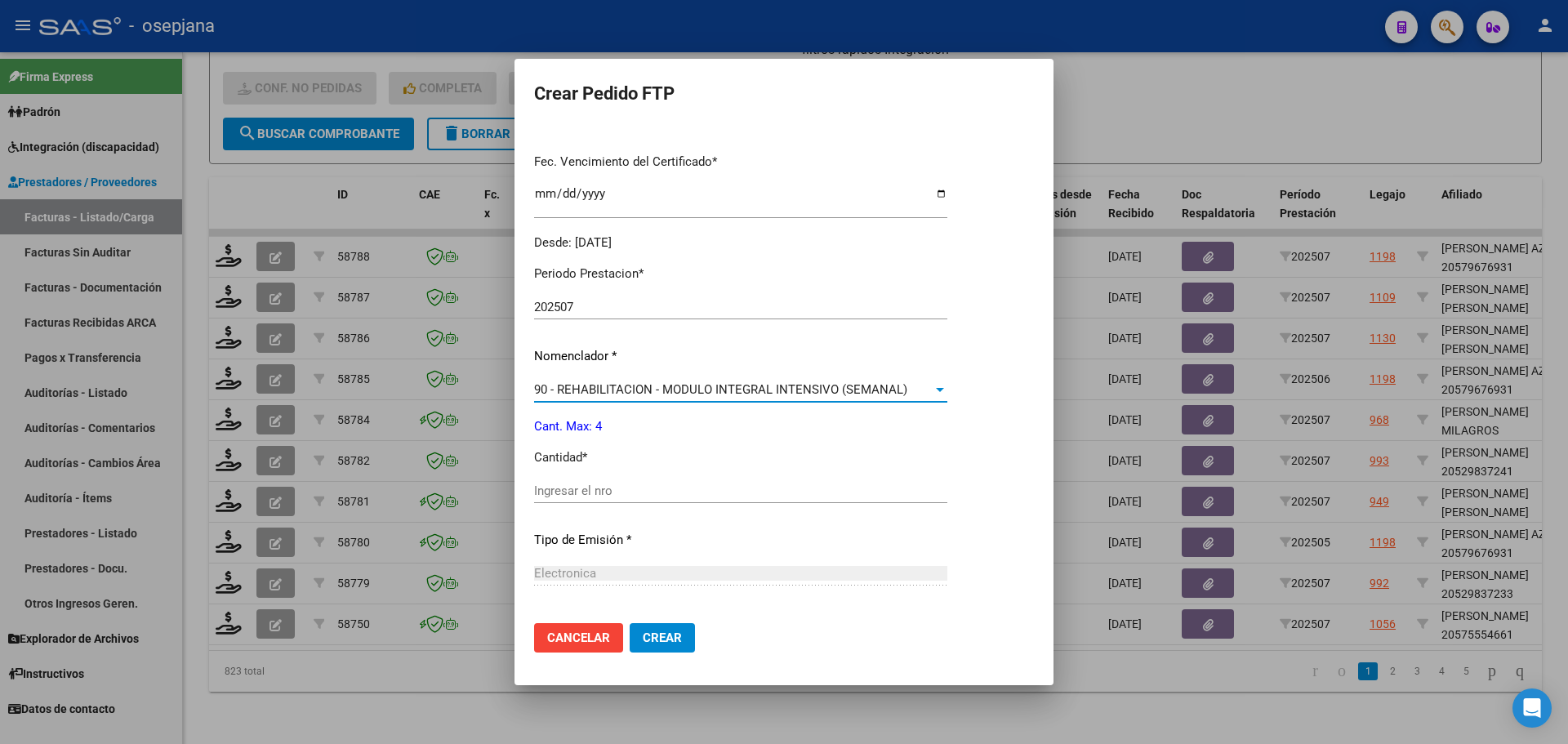
click at [595, 387] on span "90 - REHABILITACION - MODULO INTEGRAL INTENSIVO (SEMANAL)" at bounding box center [720, 389] width 373 height 14
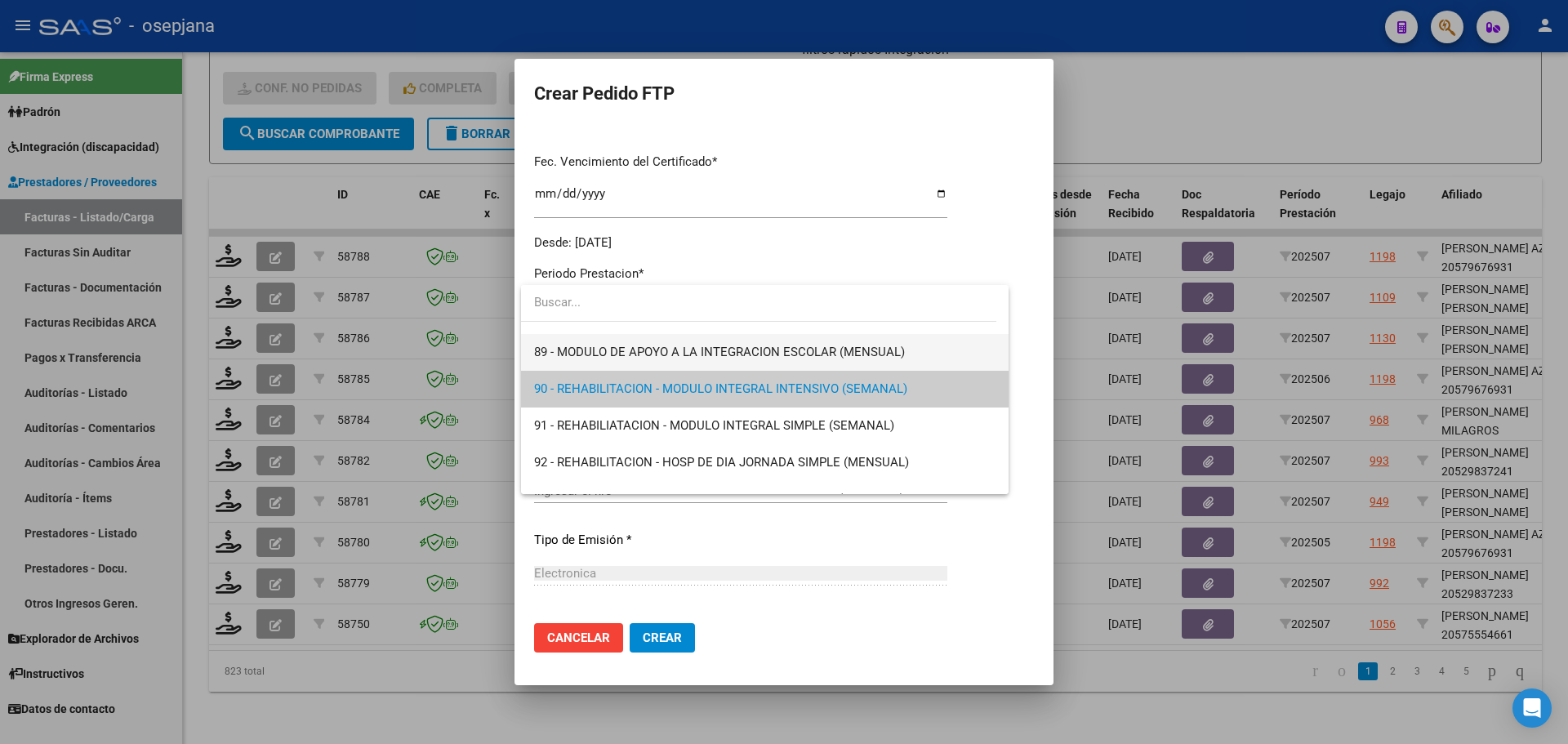
click at [605, 334] on span "89 - MODULO DE APOYO A LA INTEGRACION ESCOLAR (MENSUAL)" at bounding box center [764, 352] width 461 height 37
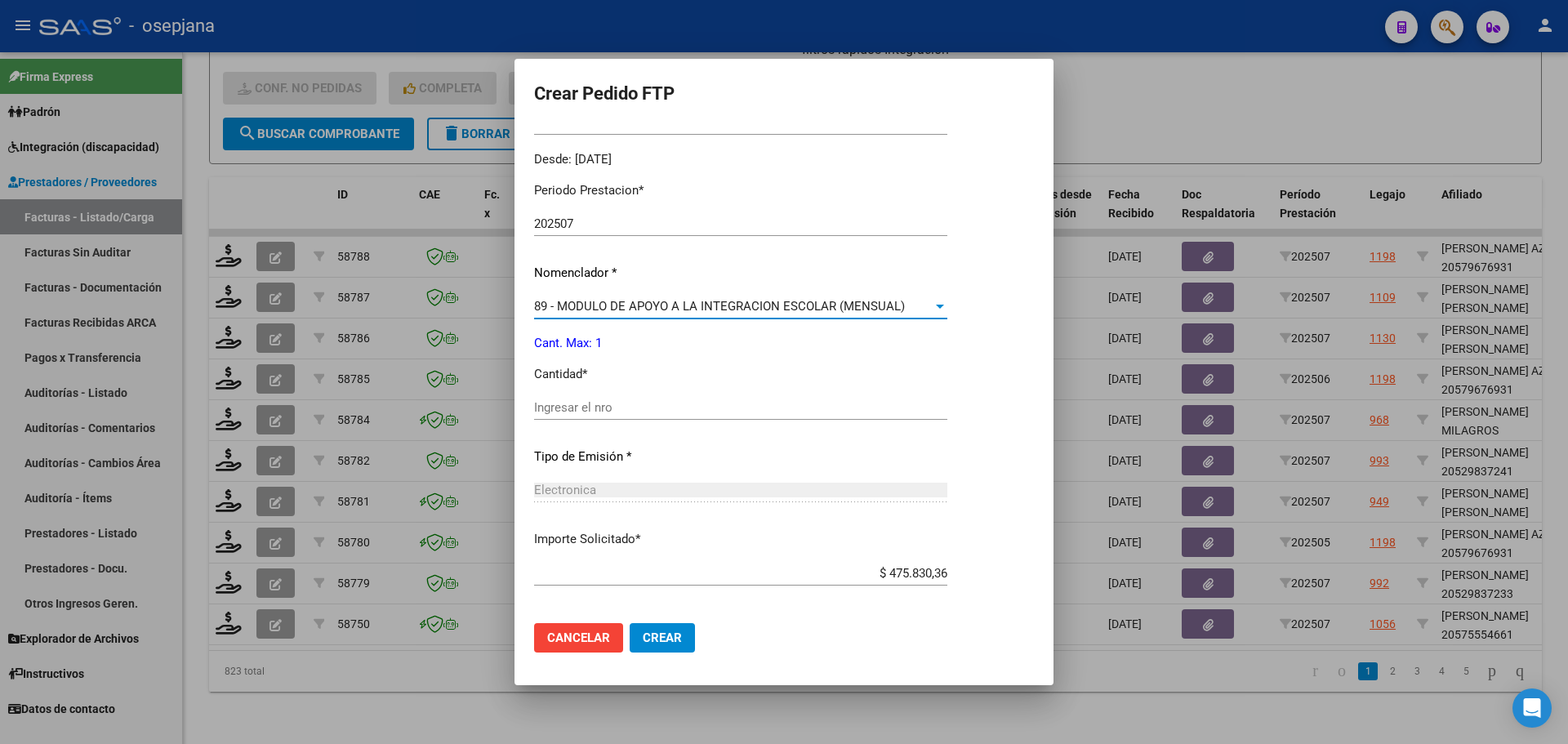
scroll to position [565, 0]
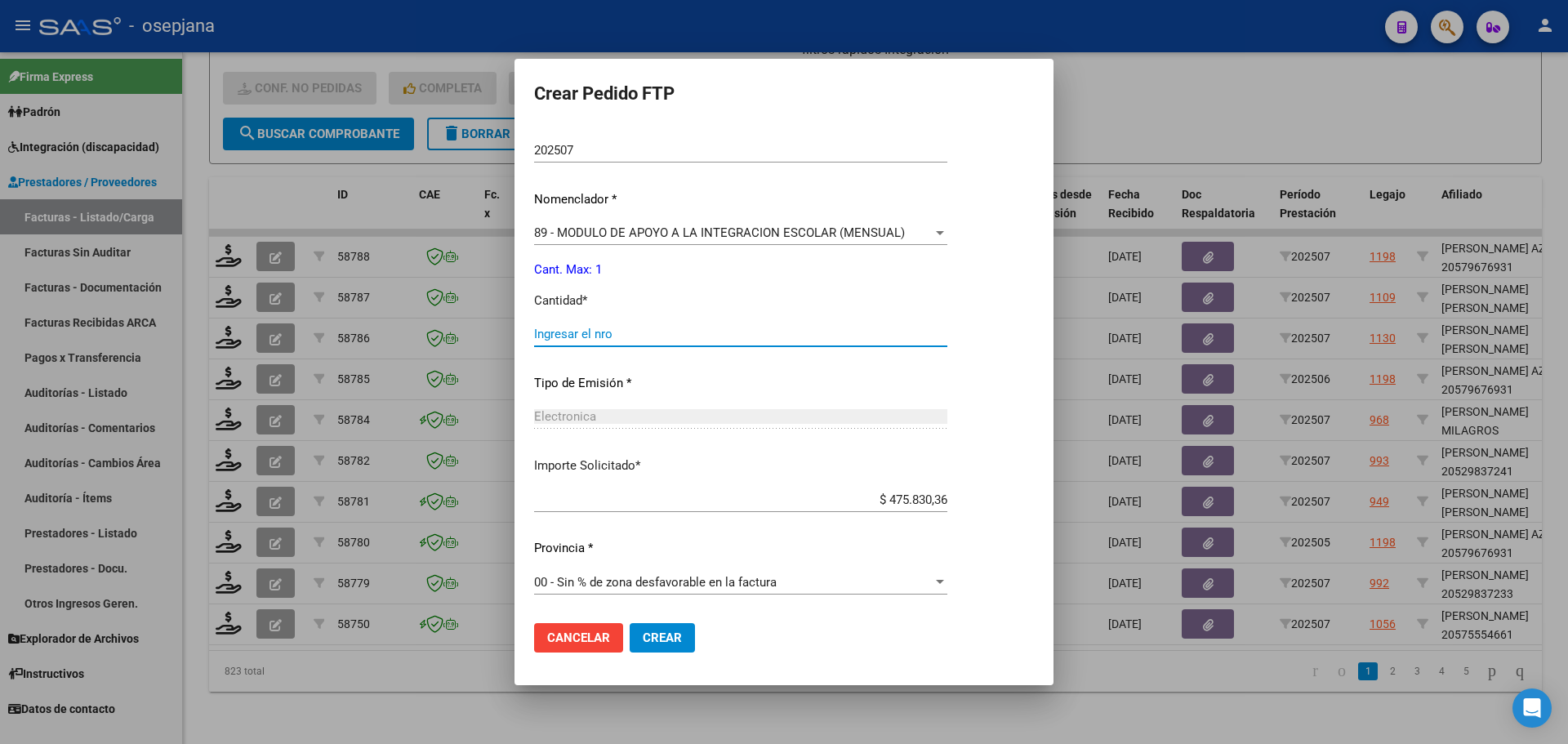
click at [647, 333] on input "Ingresar el nro" at bounding box center [740, 333] width 414 height 14
click at [671, 643] on span "Crear" at bounding box center [662, 637] width 39 height 14
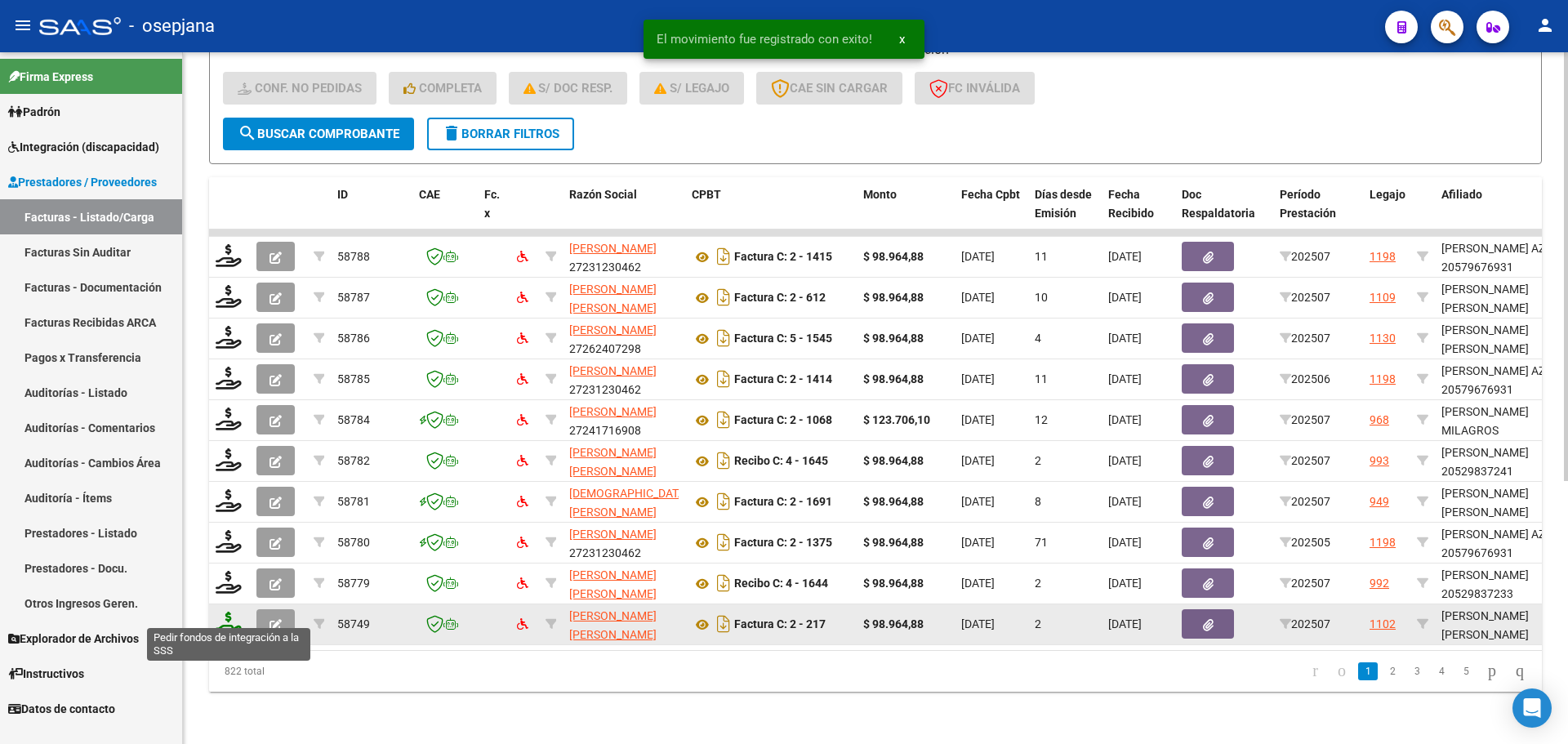
click at [238, 617] on icon at bounding box center [229, 622] width 26 height 23
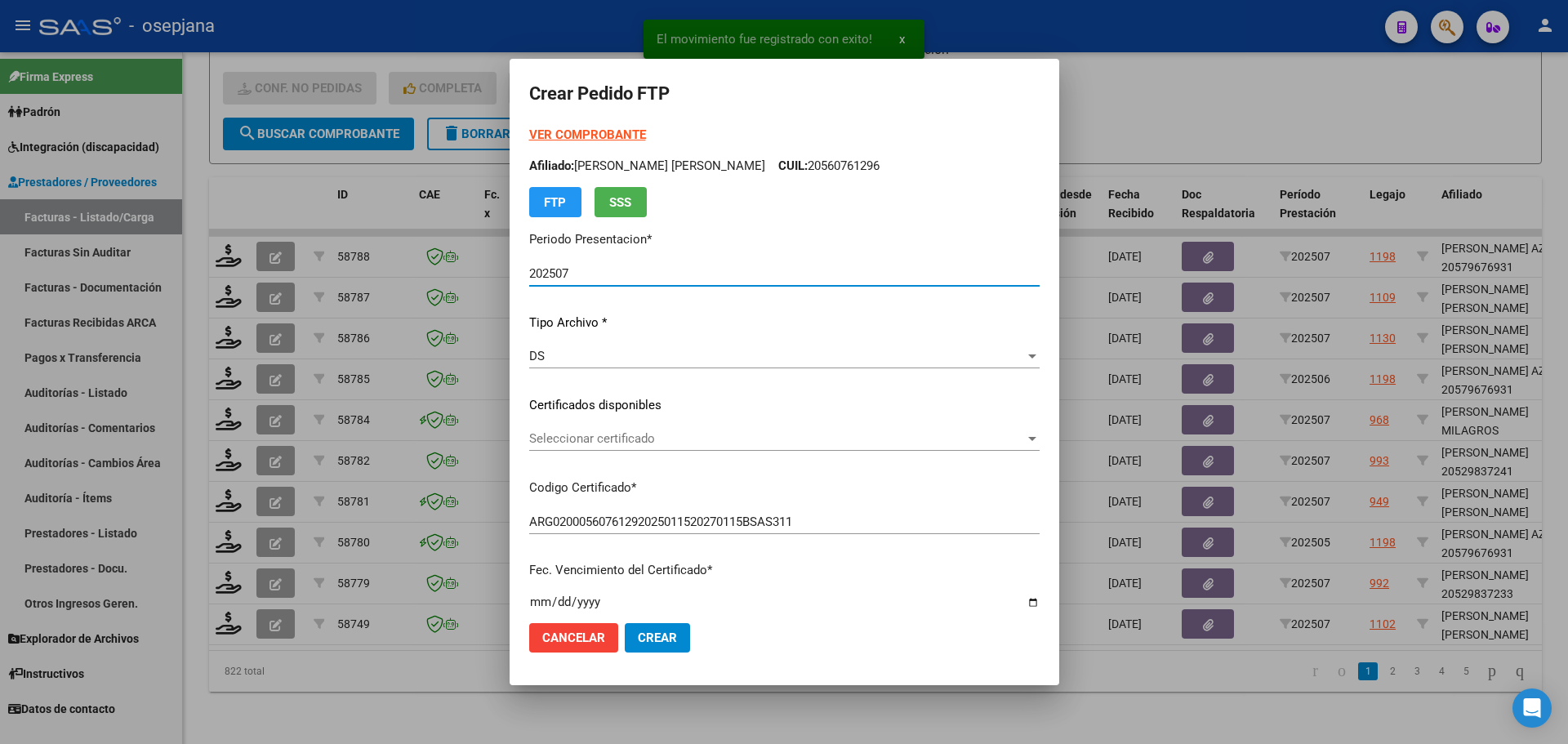
click at [653, 439] on span "Seleccionar certificado" at bounding box center [777, 438] width 495 height 14
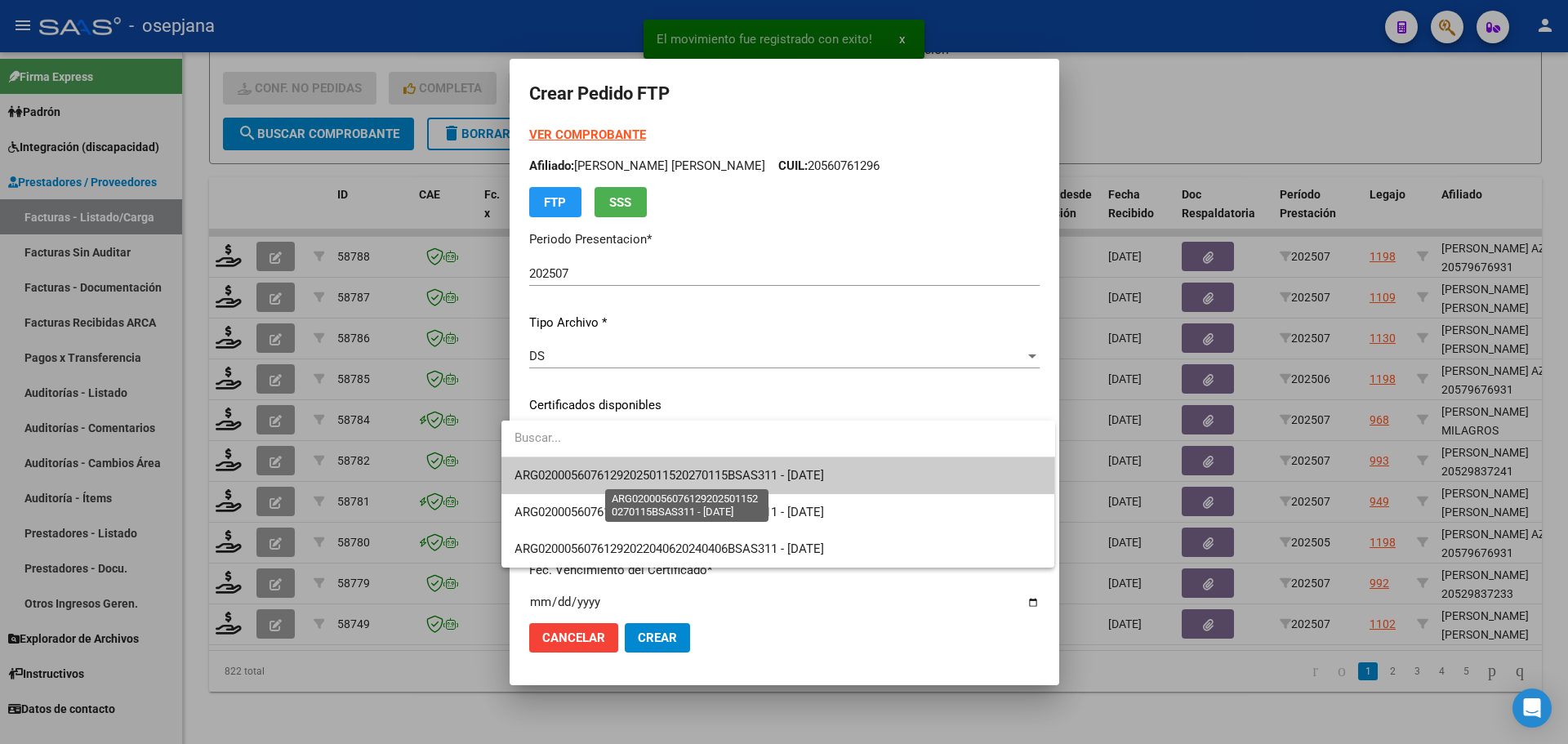
click at [653, 469] on span "ARG02000560761292025011520270115BSAS311 - [DATE]" at bounding box center [668, 475] width 310 height 14
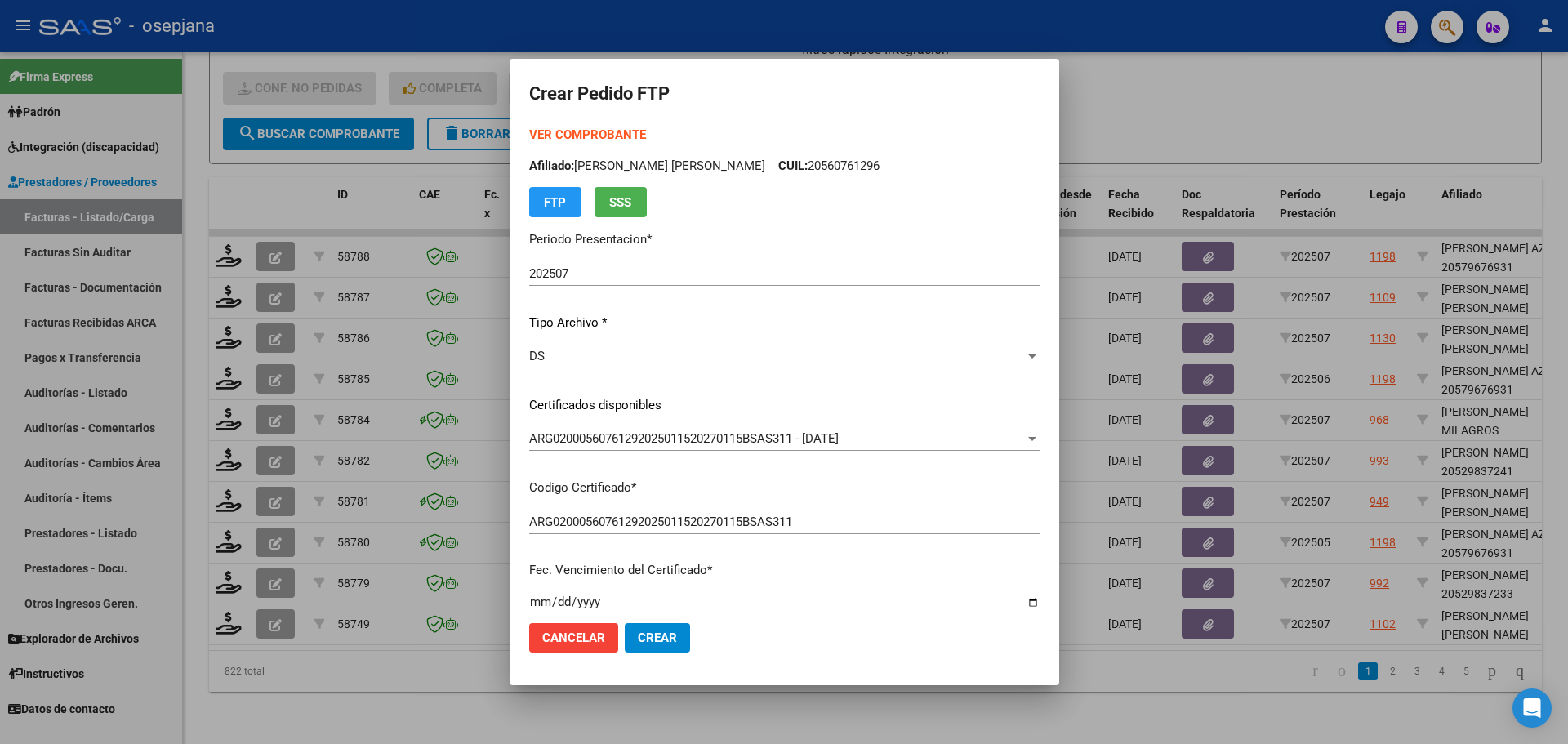
click at [604, 129] on strong "VER COMPROBANTE" at bounding box center [587, 134] width 117 height 14
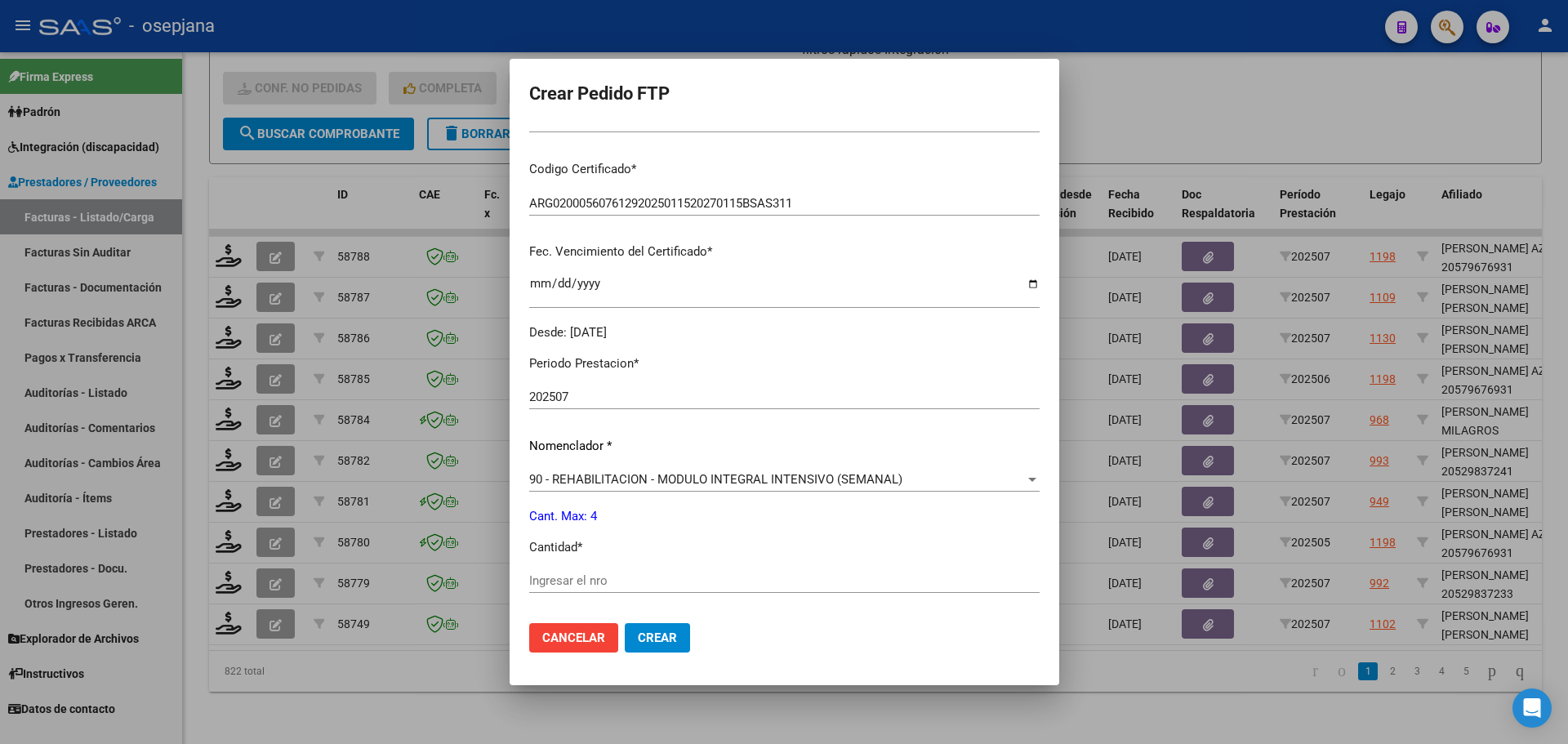
scroll to position [490, 0]
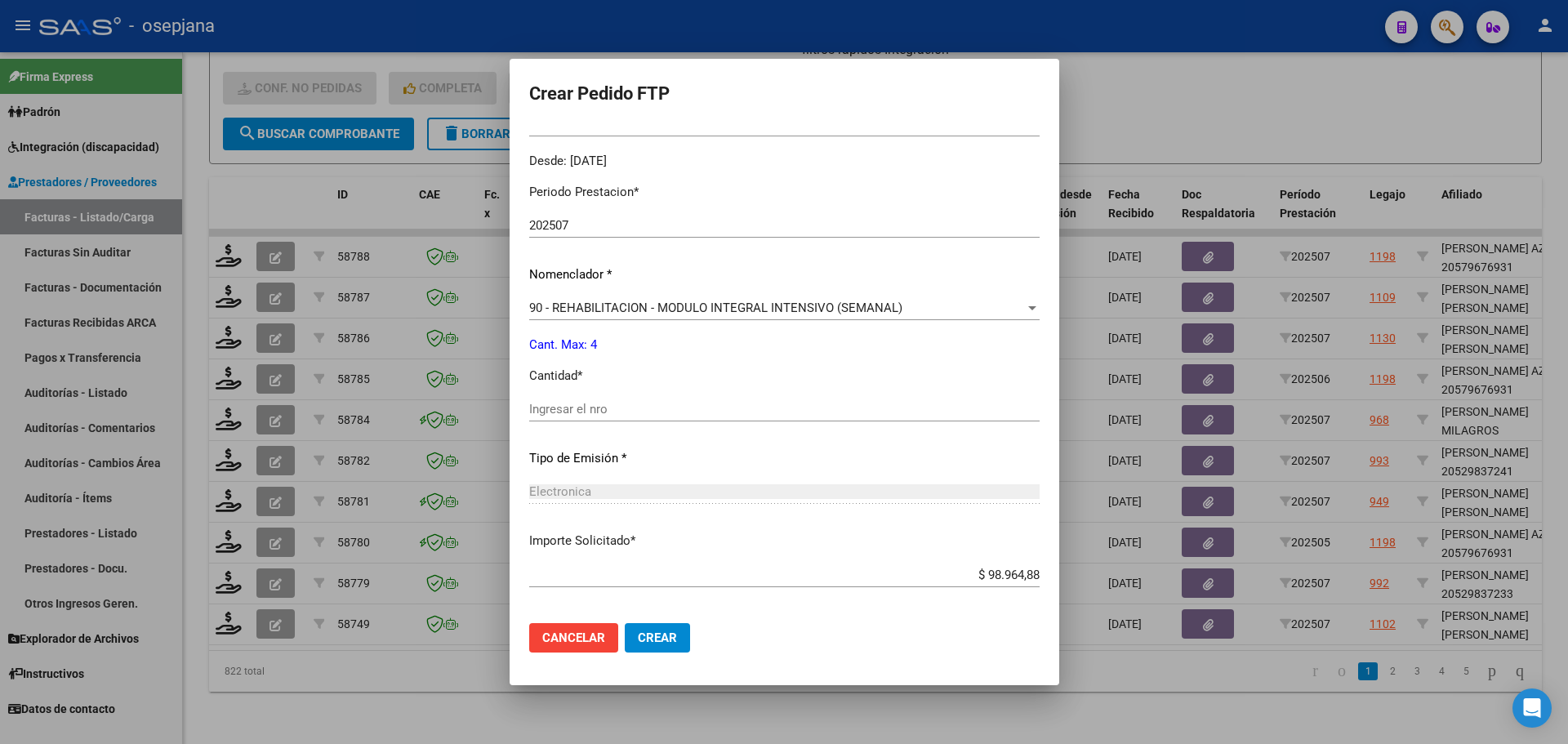
click at [614, 416] on input "Ingresar el nro" at bounding box center [784, 408] width 511 height 14
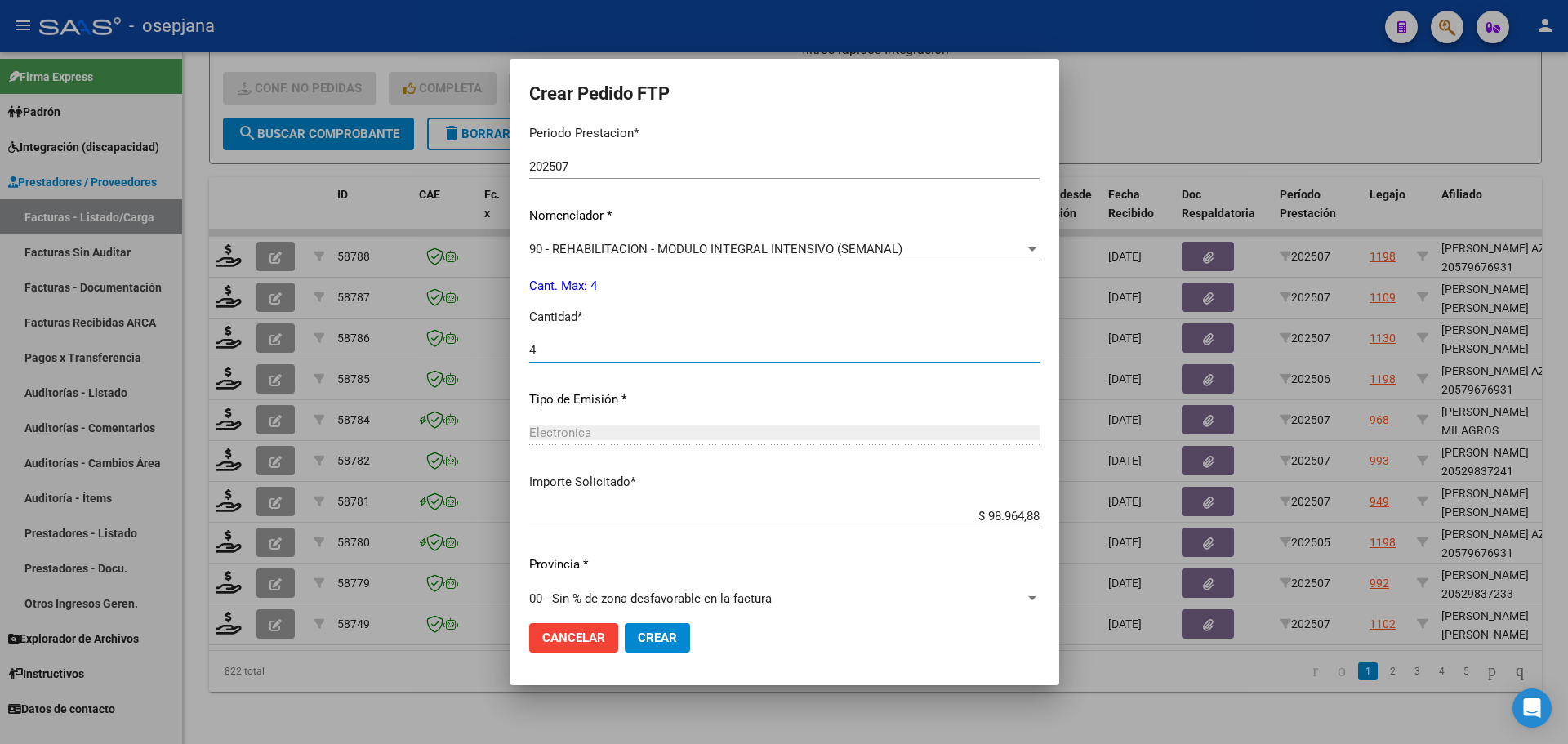
scroll to position [565, 0]
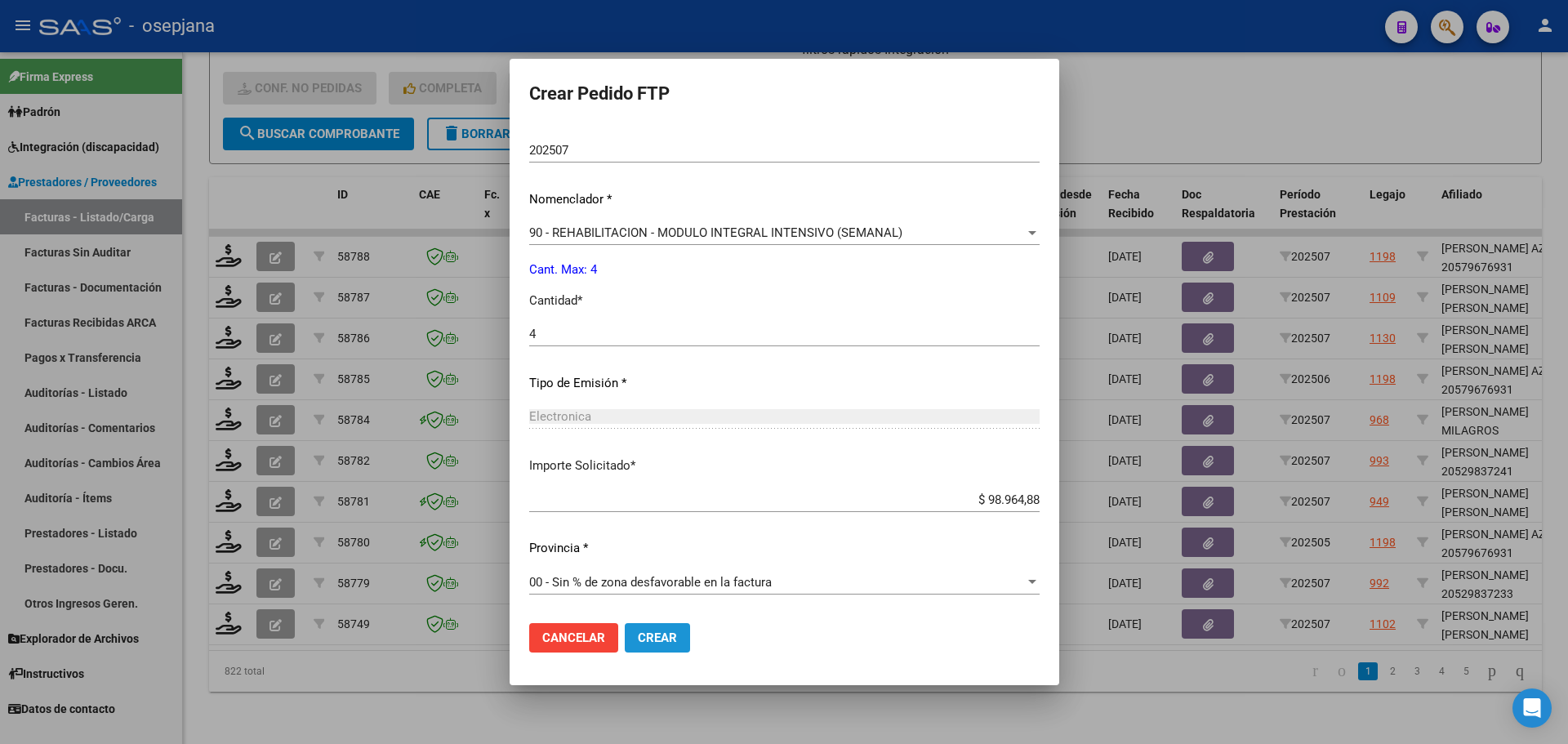
click at [656, 640] on span "Crear" at bounding box center [657, 637] width 39 height 14
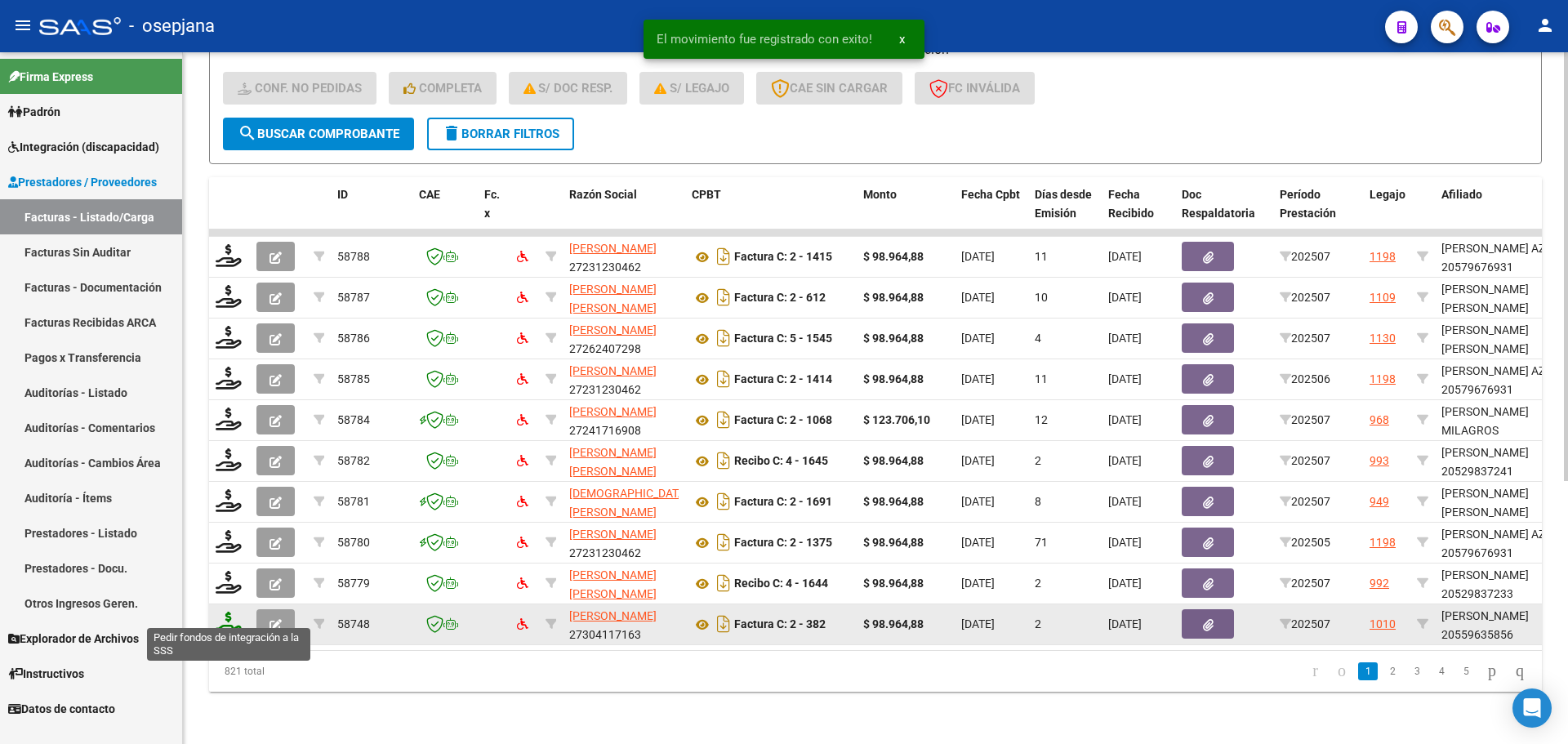
click at [229, 617] on icon at bounding box center [229, 622] width 26 height 23
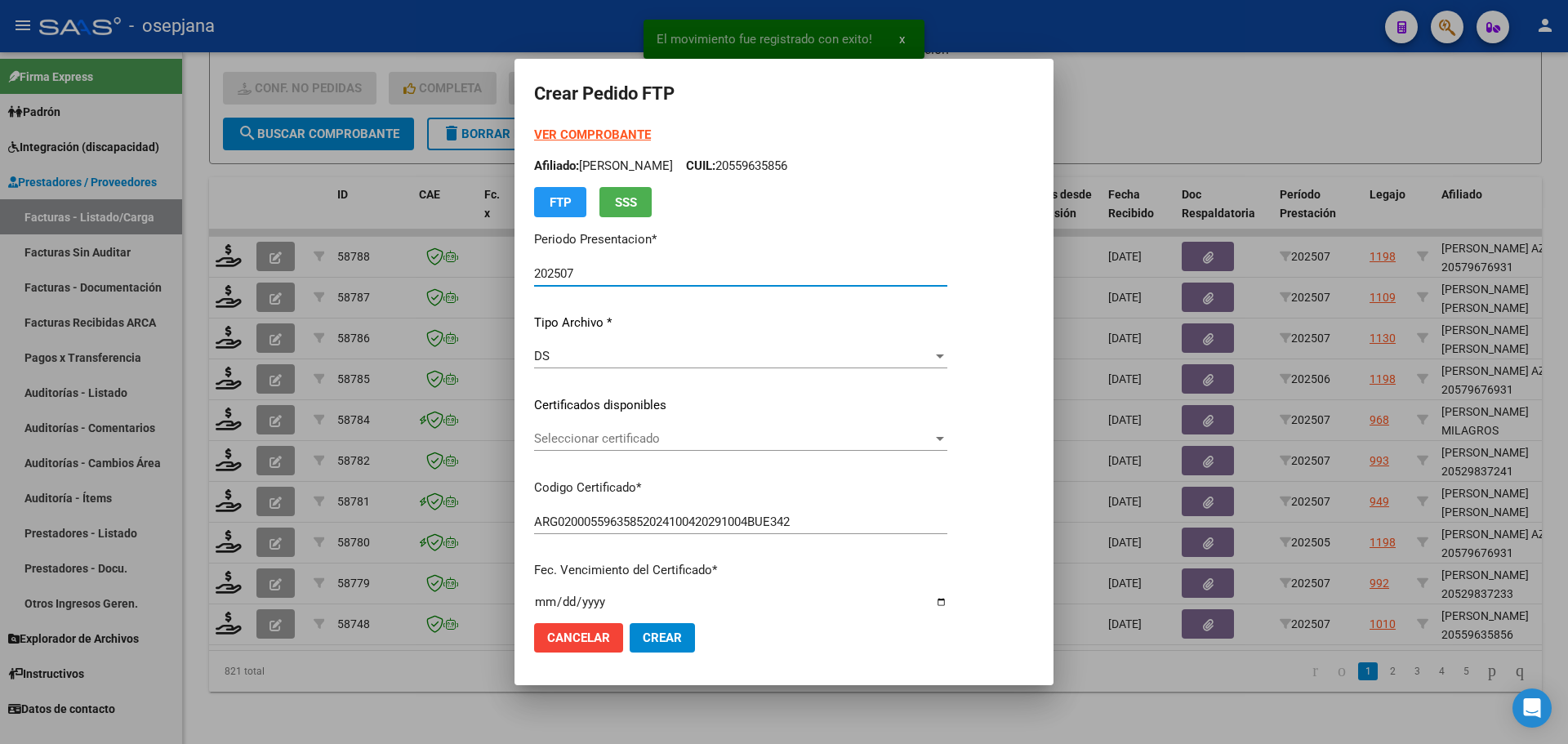
click at [693, 438] on span "Seleccionar certificado" at bounding box center [732, 438] width 398 height 14
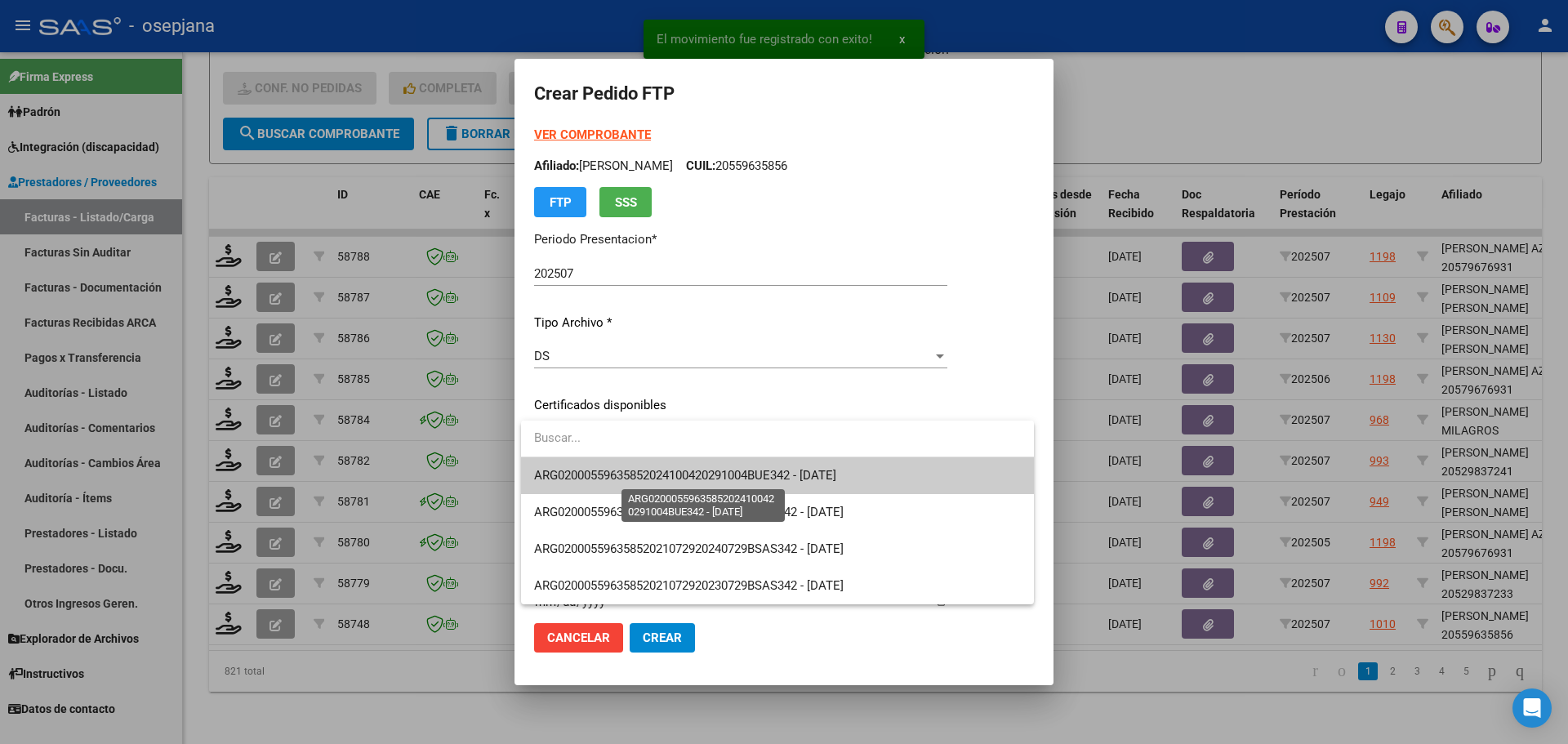
click at [693, 472] on span "ARG02000559635852024100420291004BUE342 - [DATE]" at bounding box center [685, 475] width 302 height 14
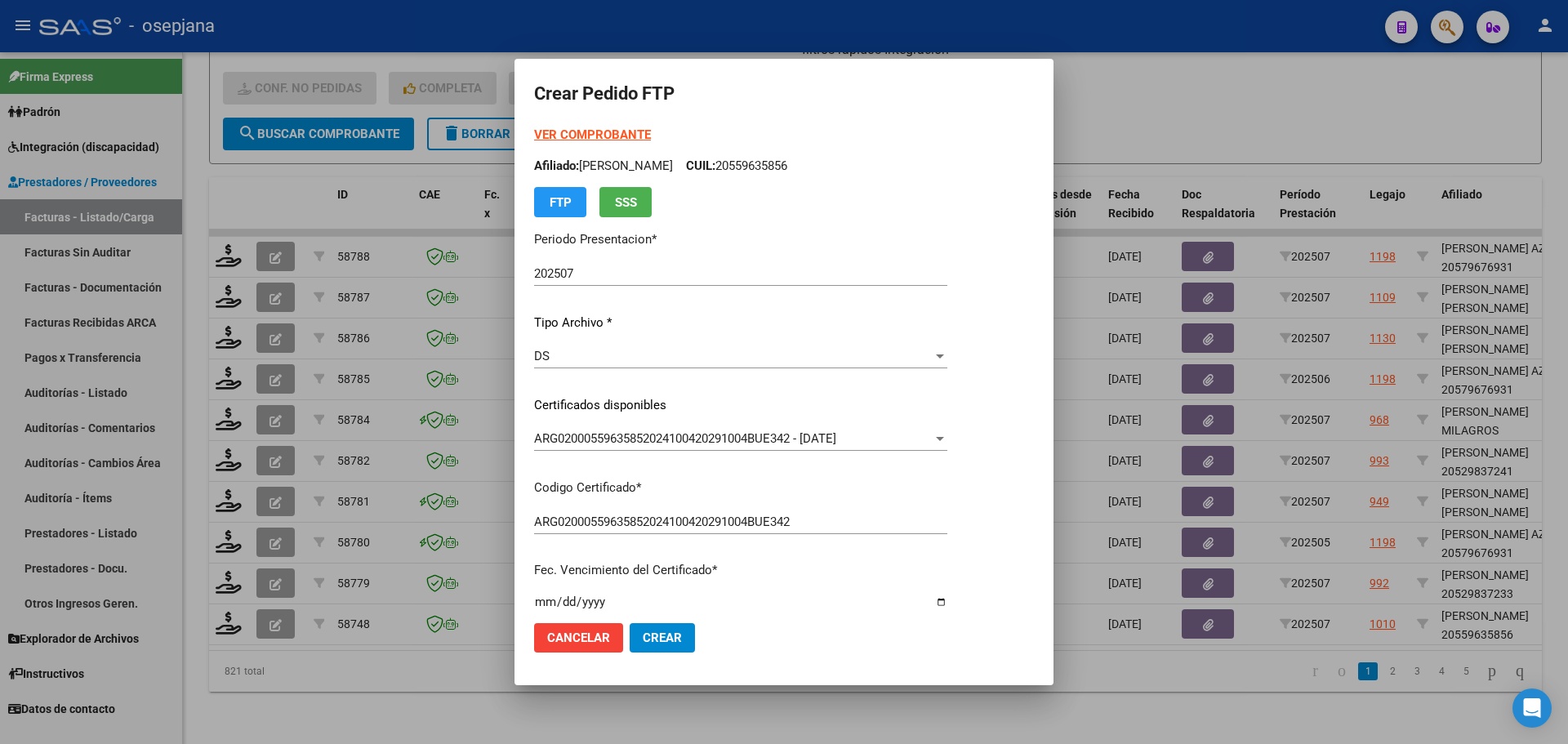
click at [611, 126] on div "VER COMPROBANTE ARCA Padrón Afiliado: [PERSON_NAME]: 20559635856 FTP SSS" at bounding box center [740, 171] width 414 height 91
click at [611, 135] on strong "VER COMPROBANTE" at bounding box center [592, 134] width 117 height 14
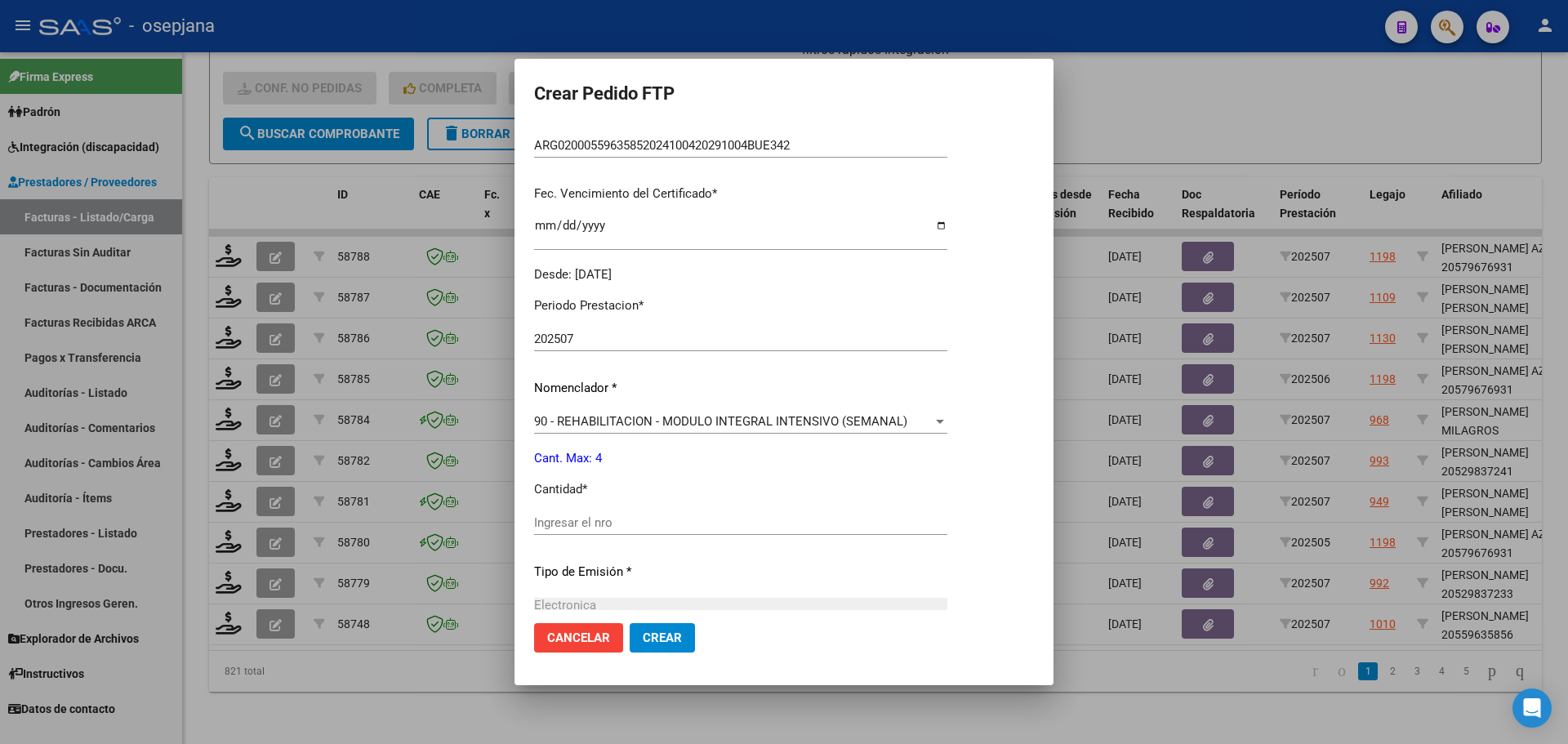
scroll to position [408, 0]
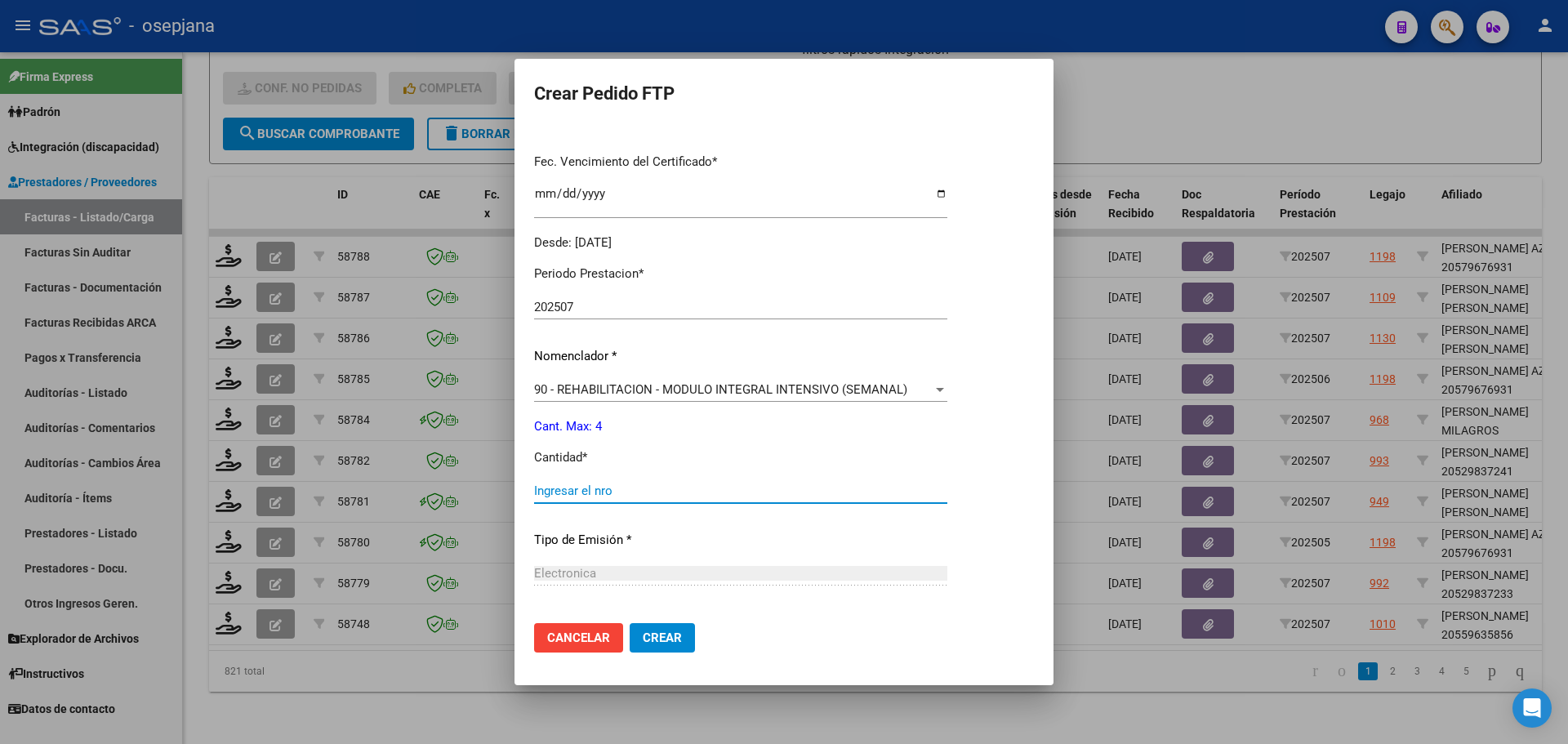
click at [573, 490] on input "Ingresar el nro" at bounding box center [740, 490] width 414 height 14
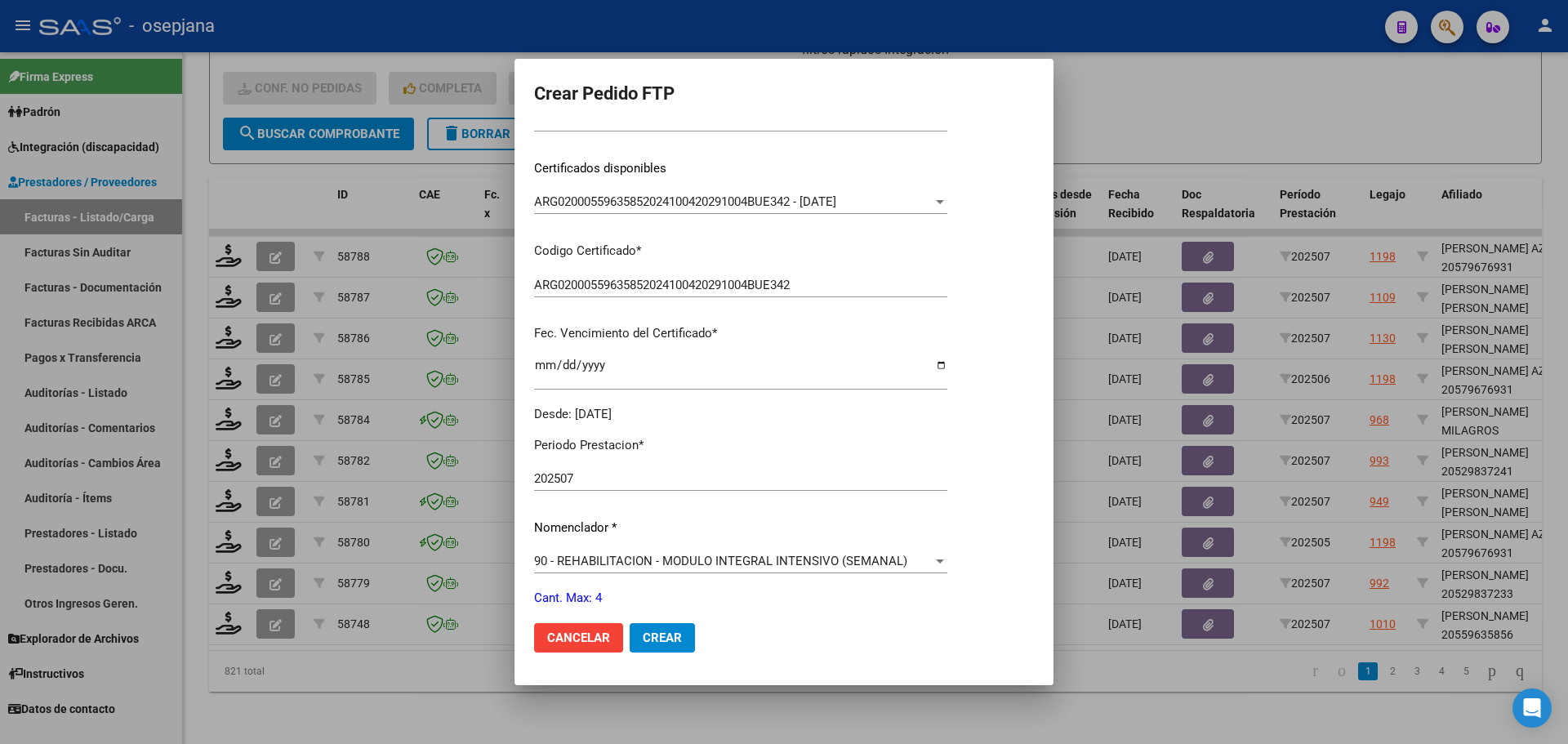
scroll to position [0, 0]
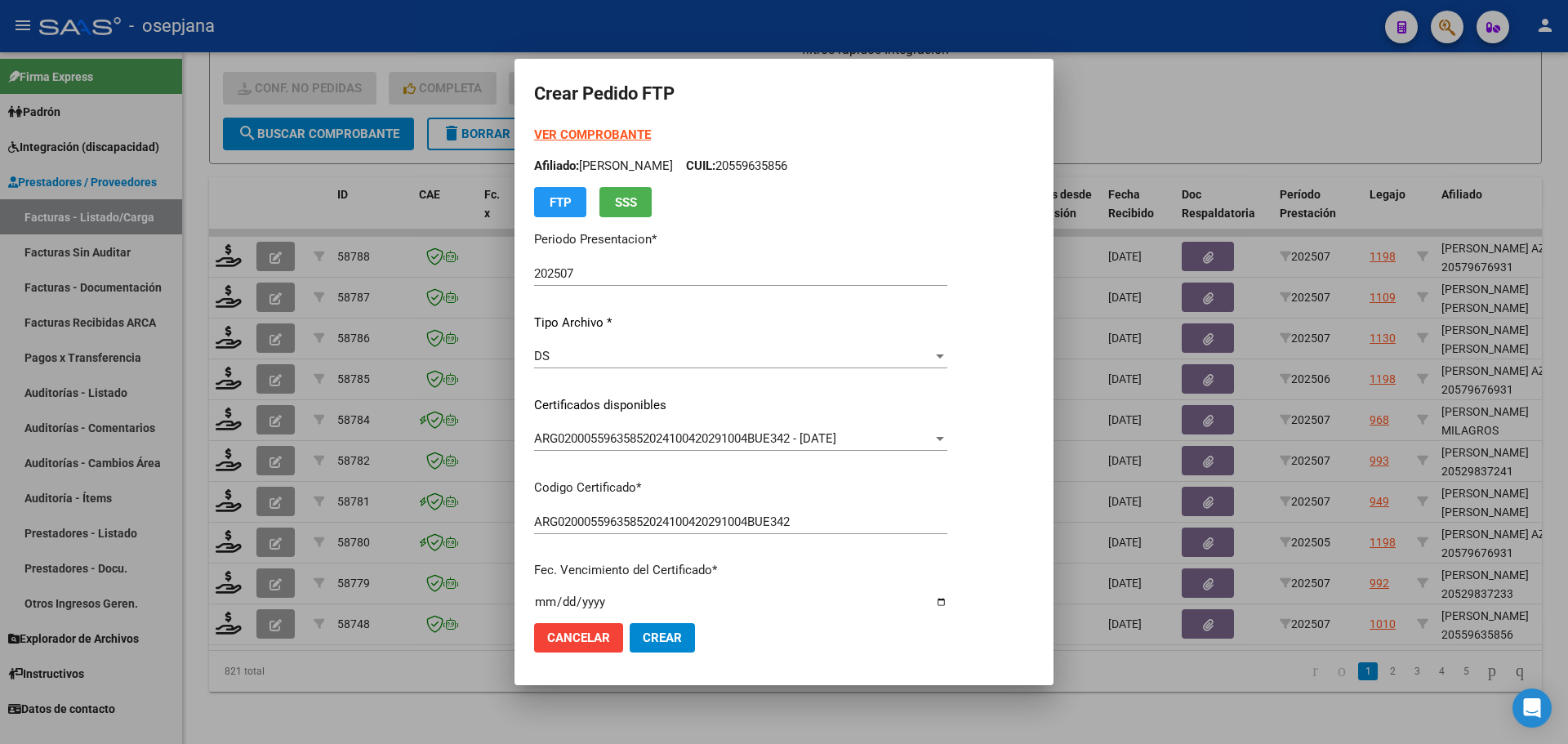
click at [659, 637] on span "Crear" at bounding box center [662, 637] width 39 height 14
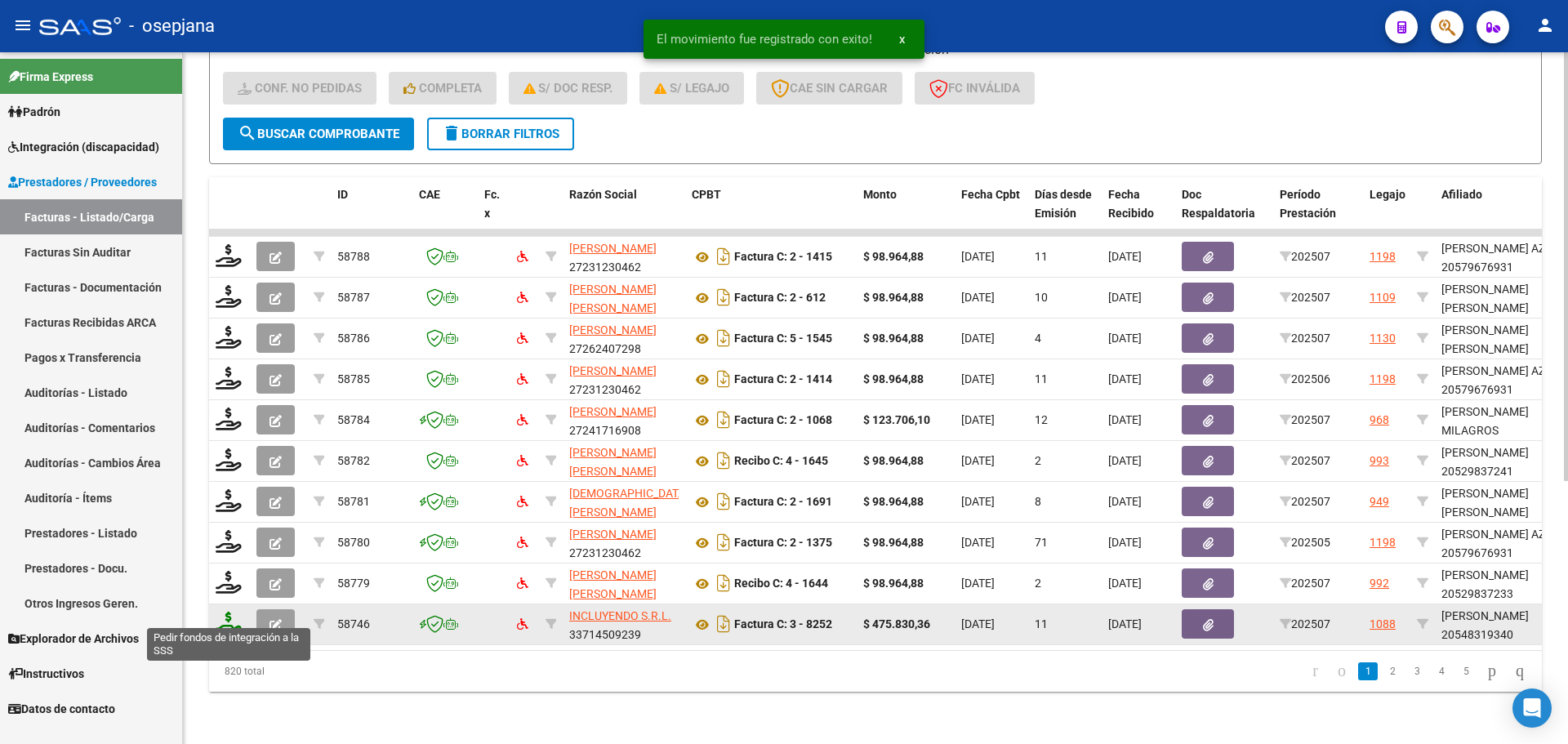
click at [227, 611] on icon at bounding box center [229, 622] width 26 height 23
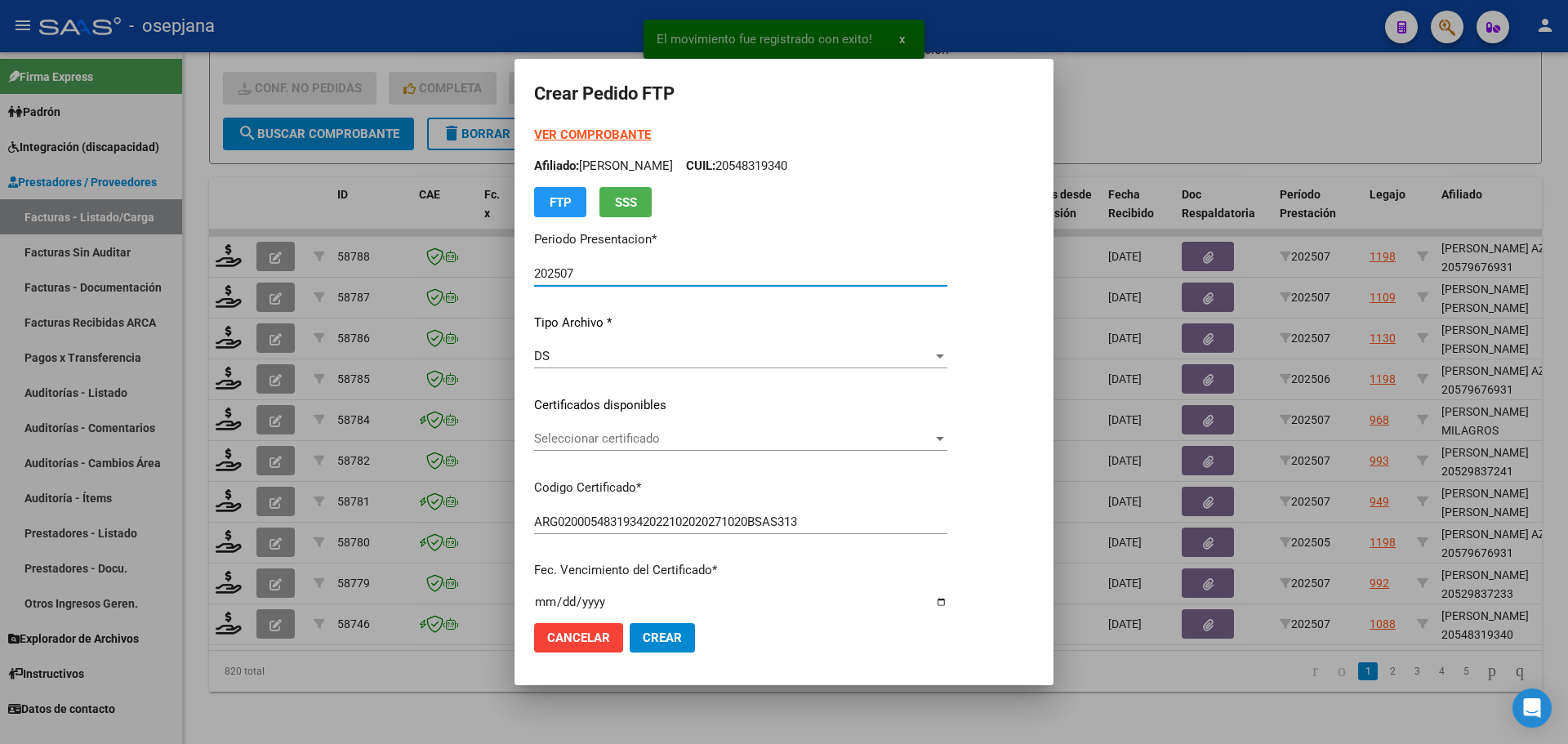
click at [649, 437] on span "Seleccionar certificado" at bounding box center [732, 438] width 398 height 14
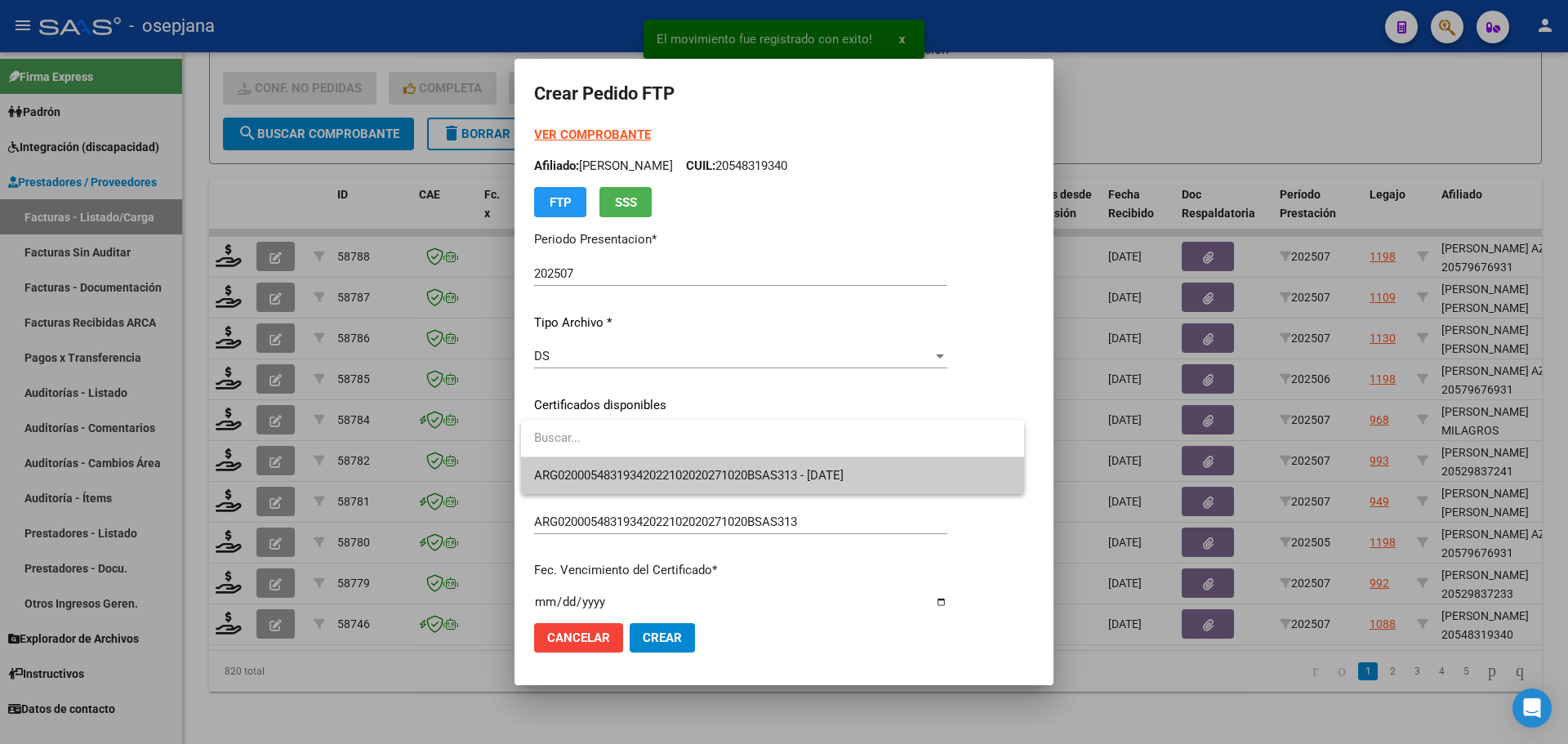
click at [657, 468] on span "ARG02000548319342022102020271020BSAS313 - [DATE]" at bounding box center [688, 475] width 310 height 14
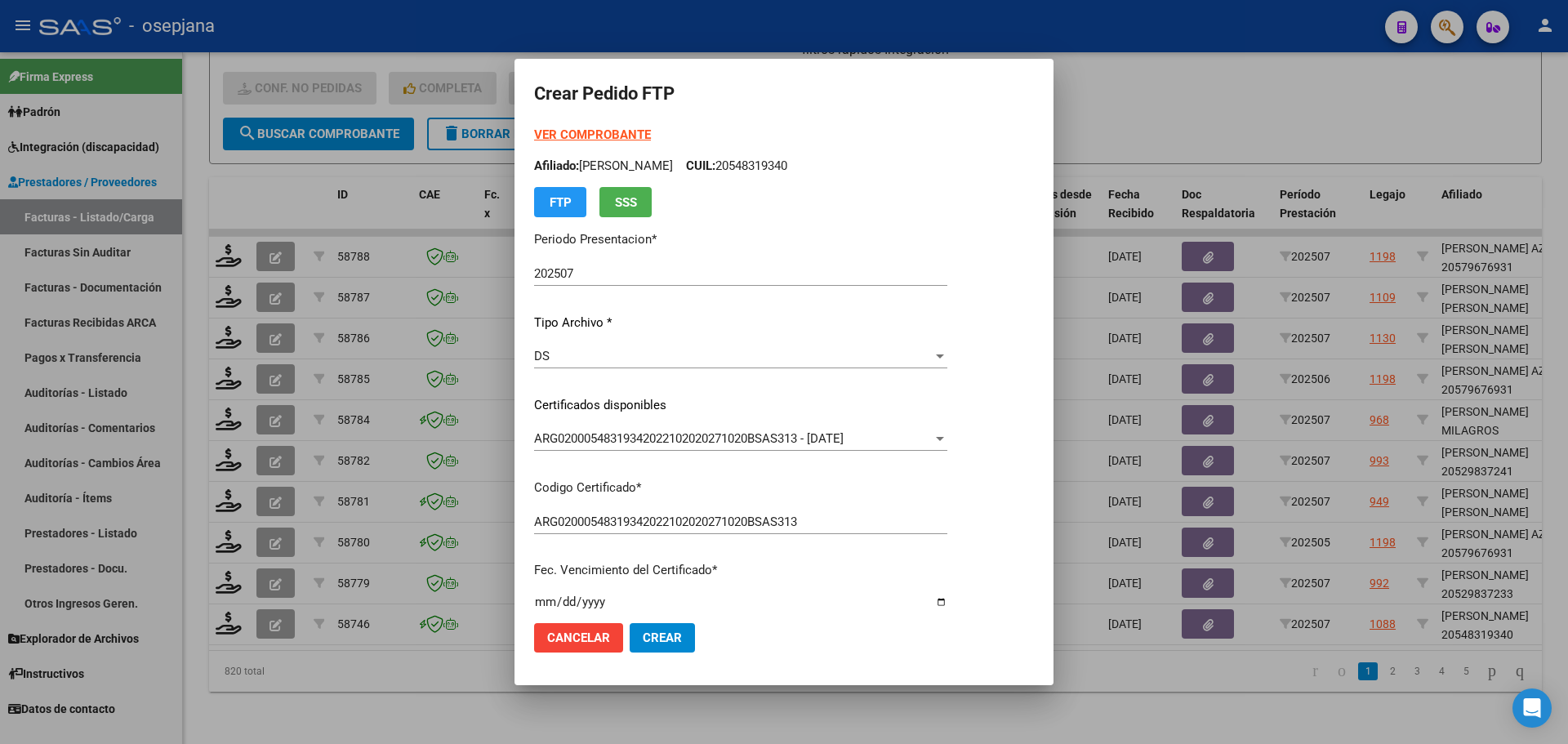
click at [617, 124] on form "Crear Pedido FTP VER COMPROBANTE ARCA Padrón Afiliado: [PERSON_NAME]: 205483193…" at bounding box center [784, 372] width 500 height 586
click at [616, 132] on strong "VER COMPROBANTE" at bounding box center [592, 134] width 117 height 14
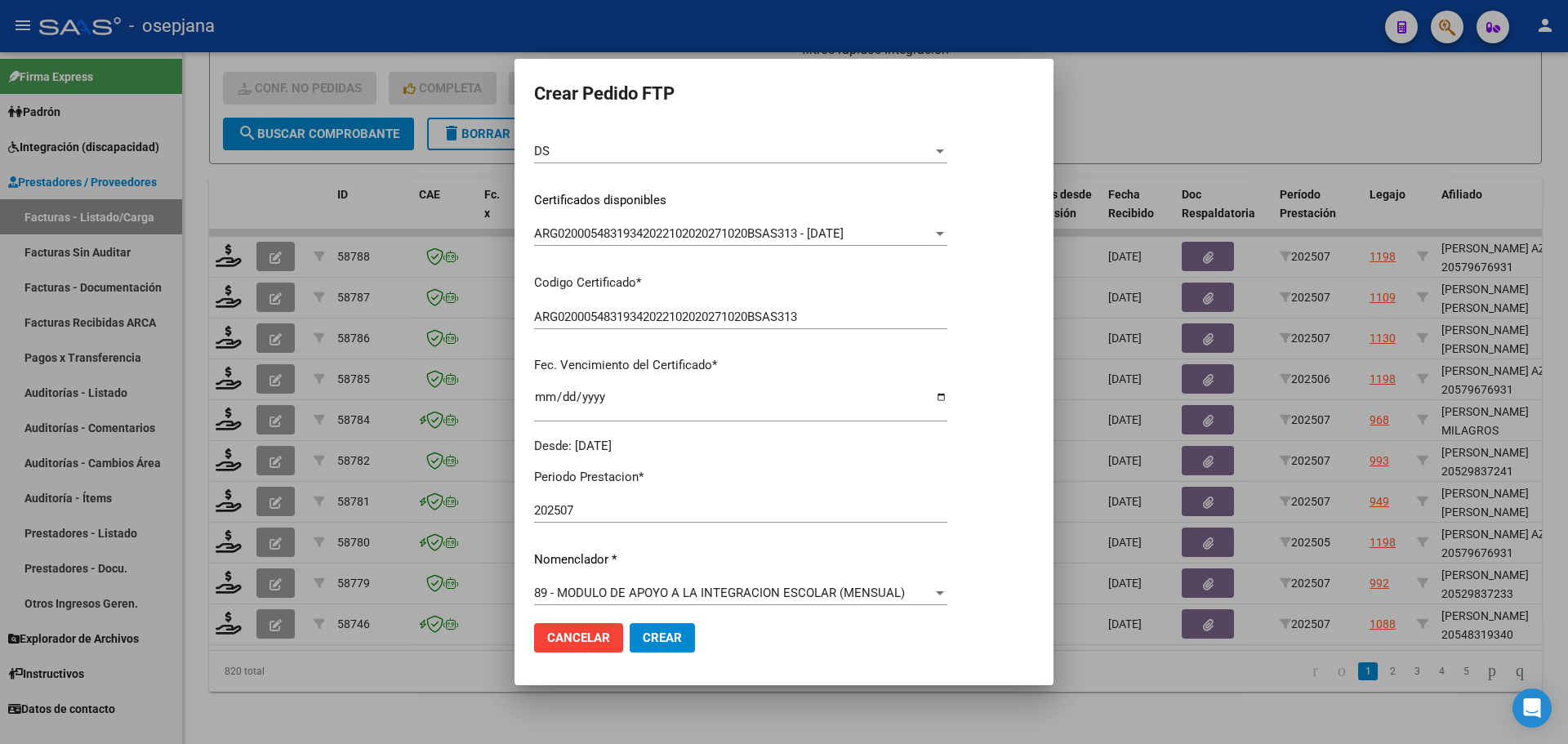
scroll to position [408, 0]
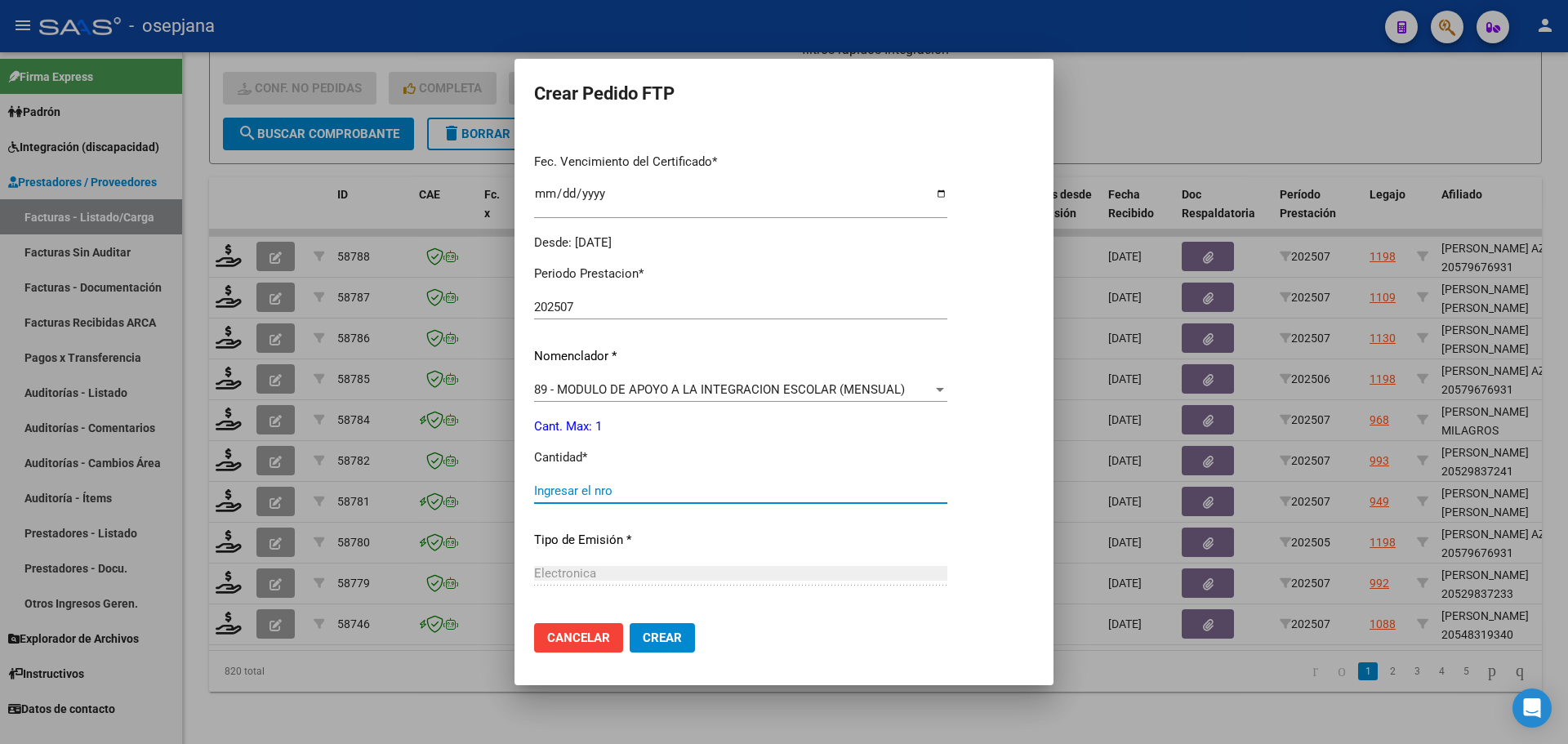
click at [589, 494] on input "Ingresar el nro" at bounding box center [740, 490] width 414 height 14
click at [668, 637] on span "Crear" at bounding box center [662, 637] width 39 height 14
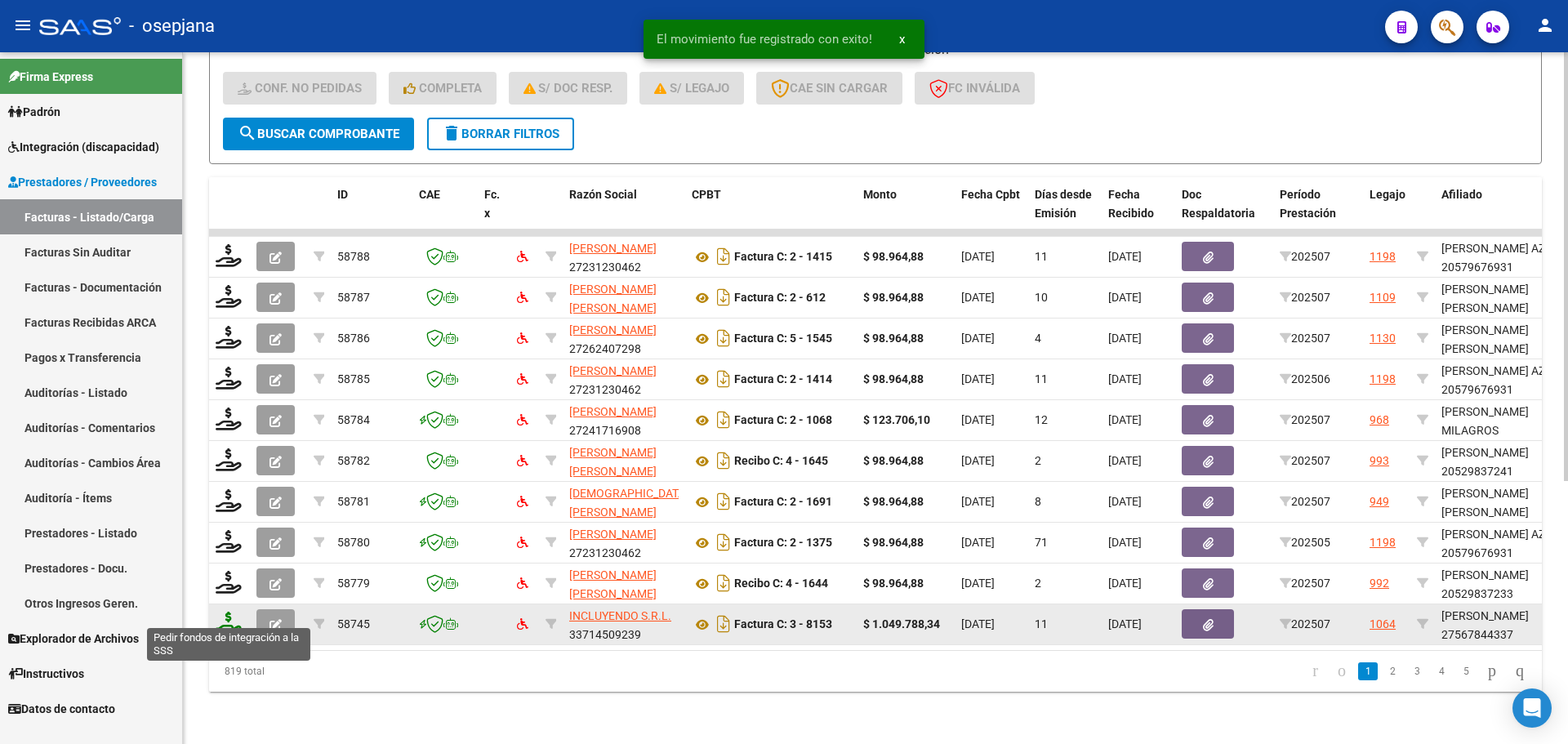
click at [229, 611] on icon at bounding box center [229, 622] width 26 height 23
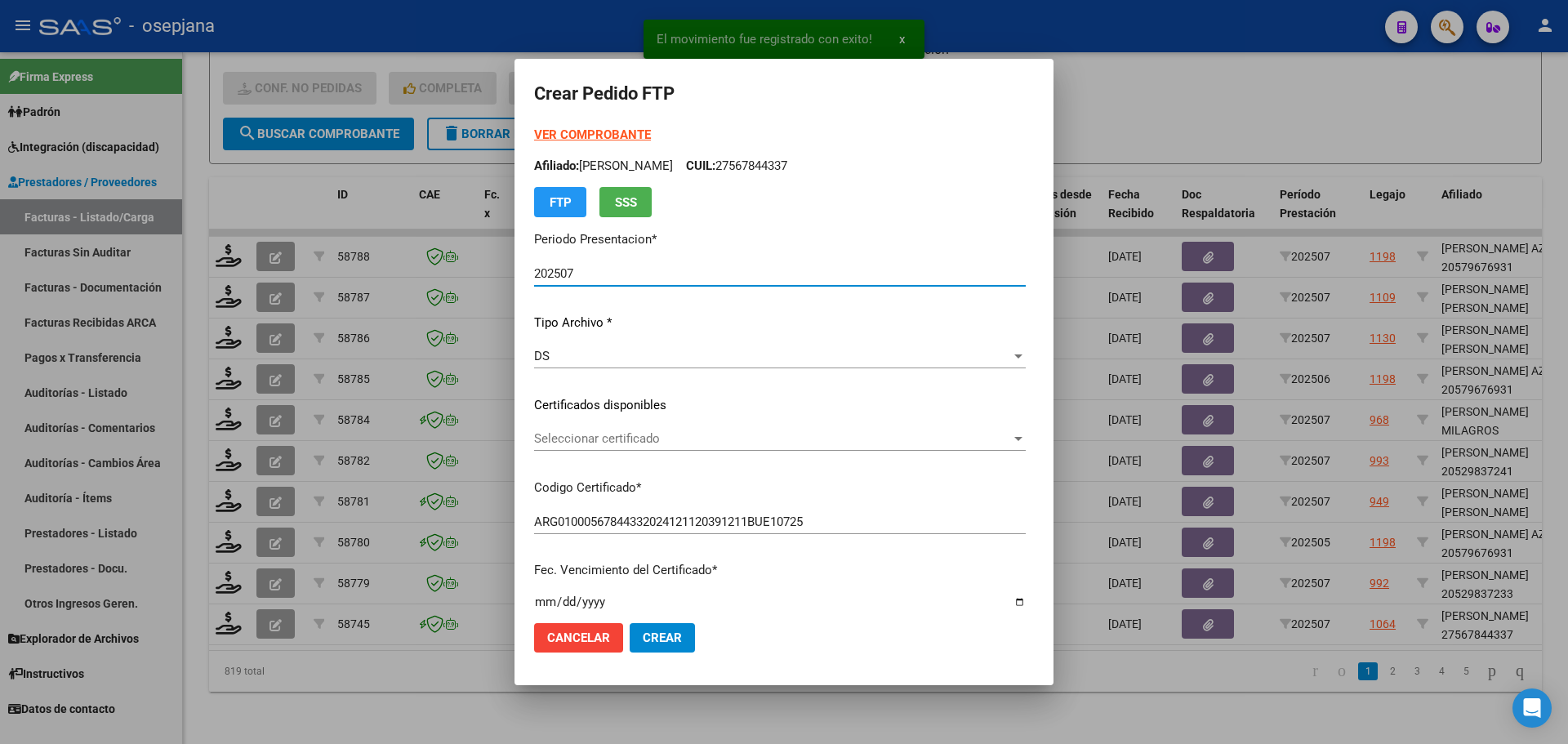
click at [654, 441] on span "Seleccionar certificado" at bounding box center [772, 438] width 477 height 14
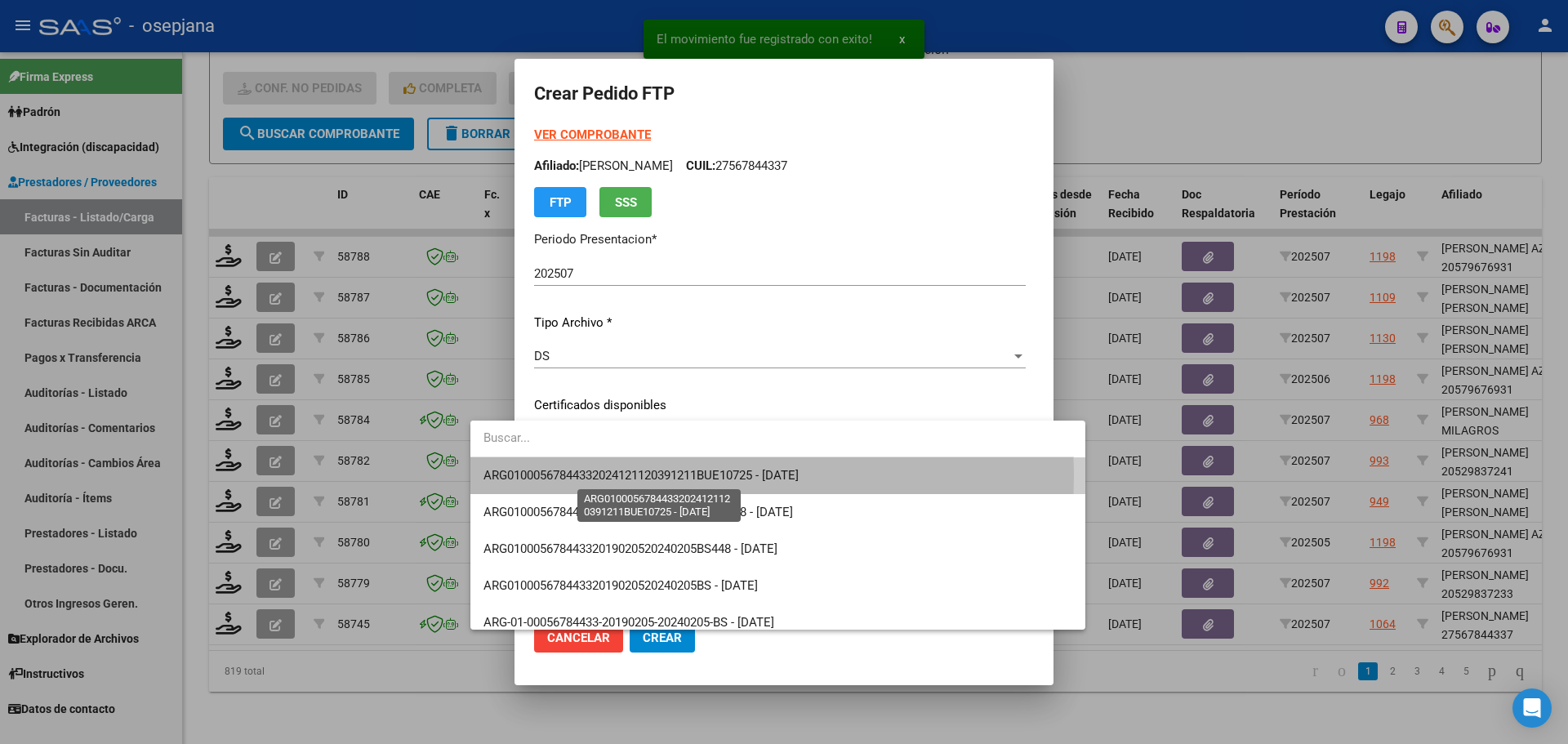
click at [650, 476] on span "ARG01000567844332024121120391211BUE10725 - [DATE]" at bounding box center [641, 475] width 315 height 14
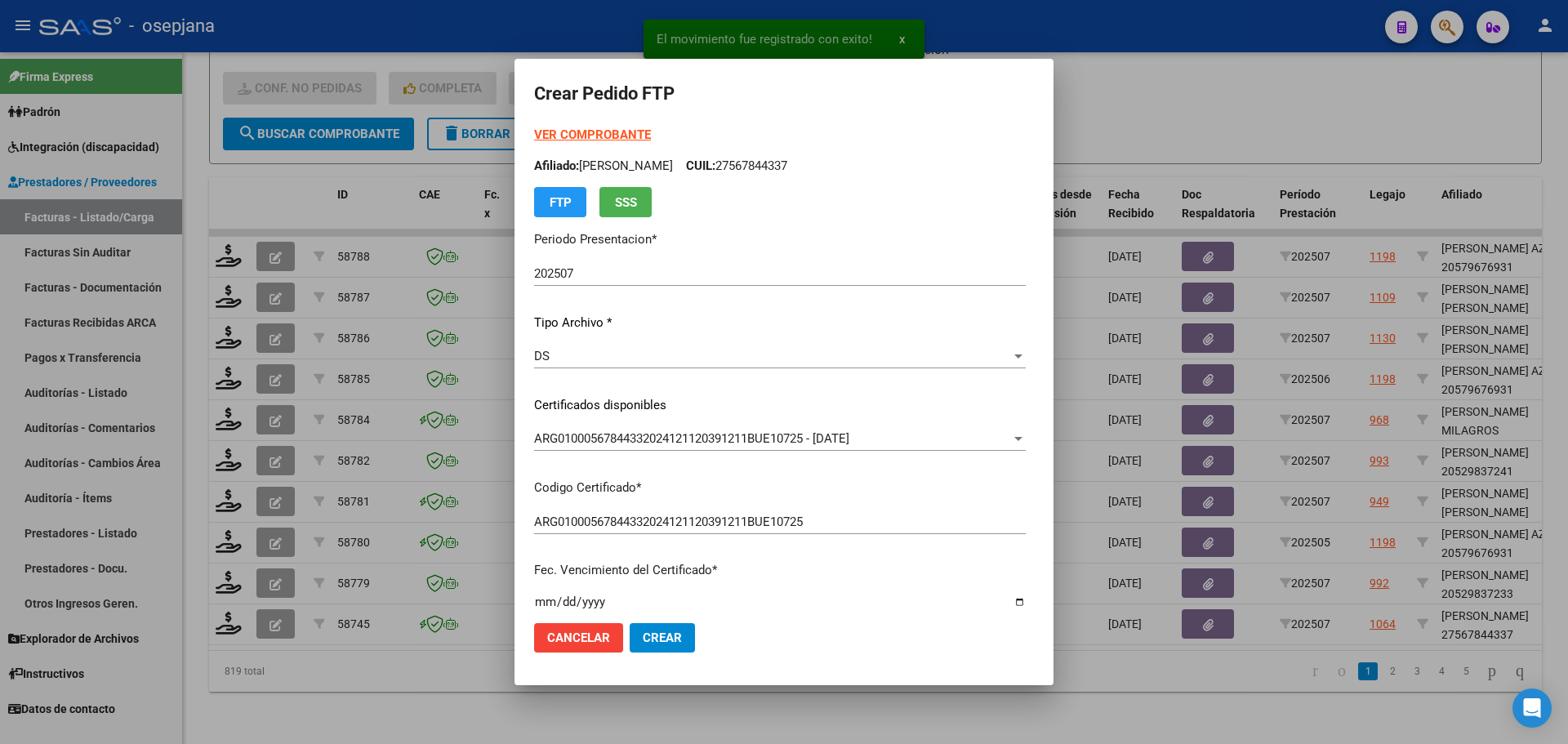
click at [572, 131] on strong "VER COMPROBANTE" at bounding box center [592, 134] width 117 height 14
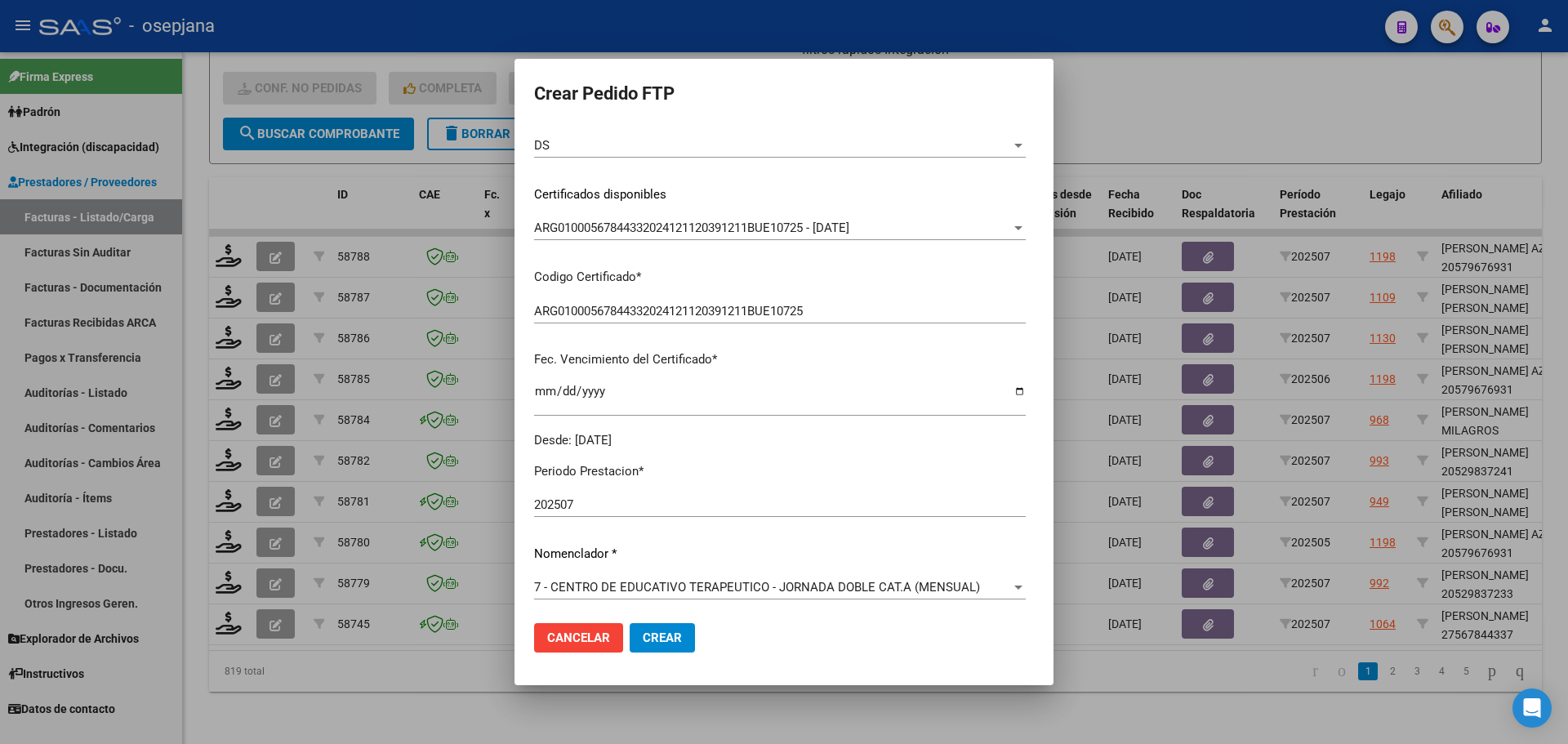
scroll to position [408, 0]
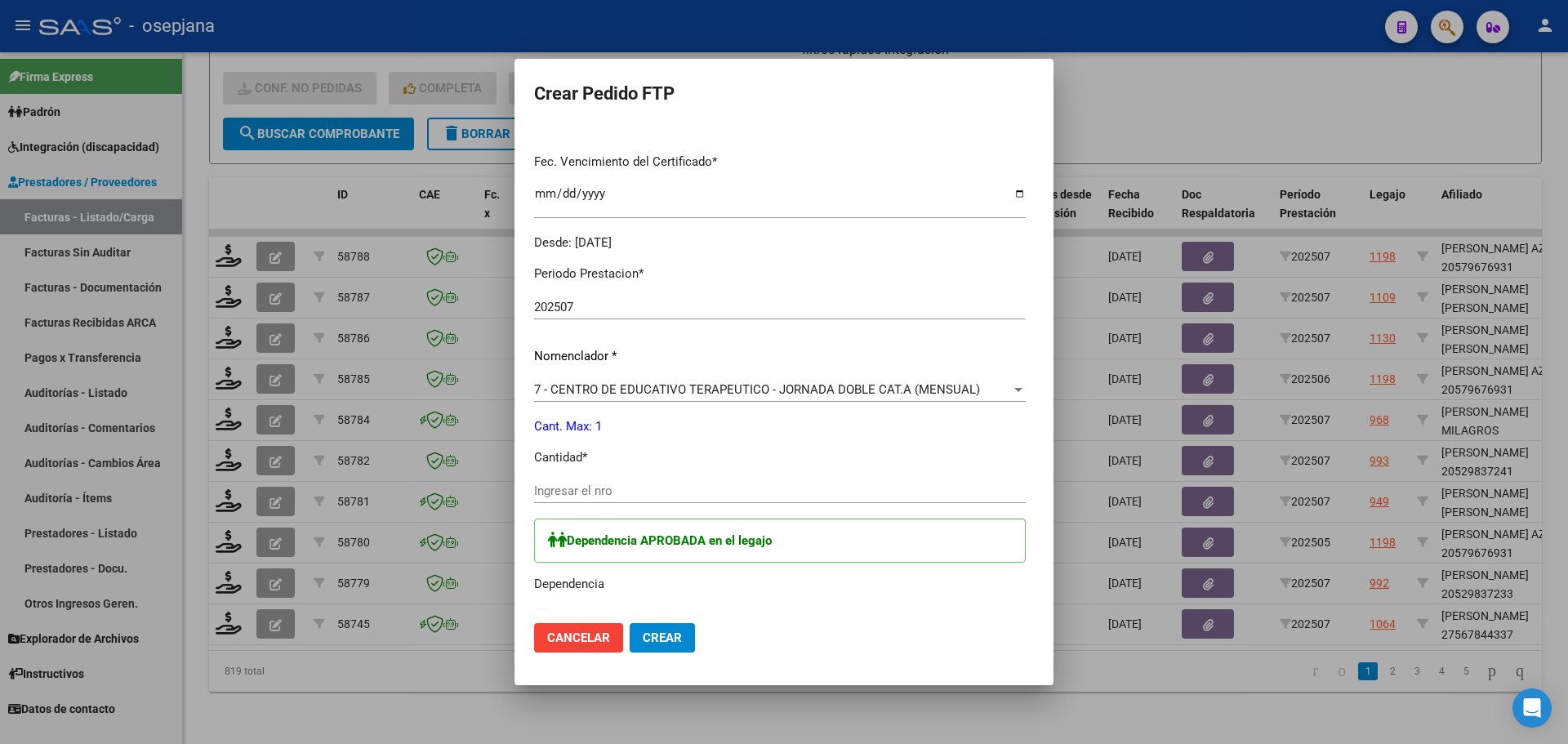
click at [535, 482] on div "Ingresar el nro" at bounding box center [779, 490] width 492 height 25
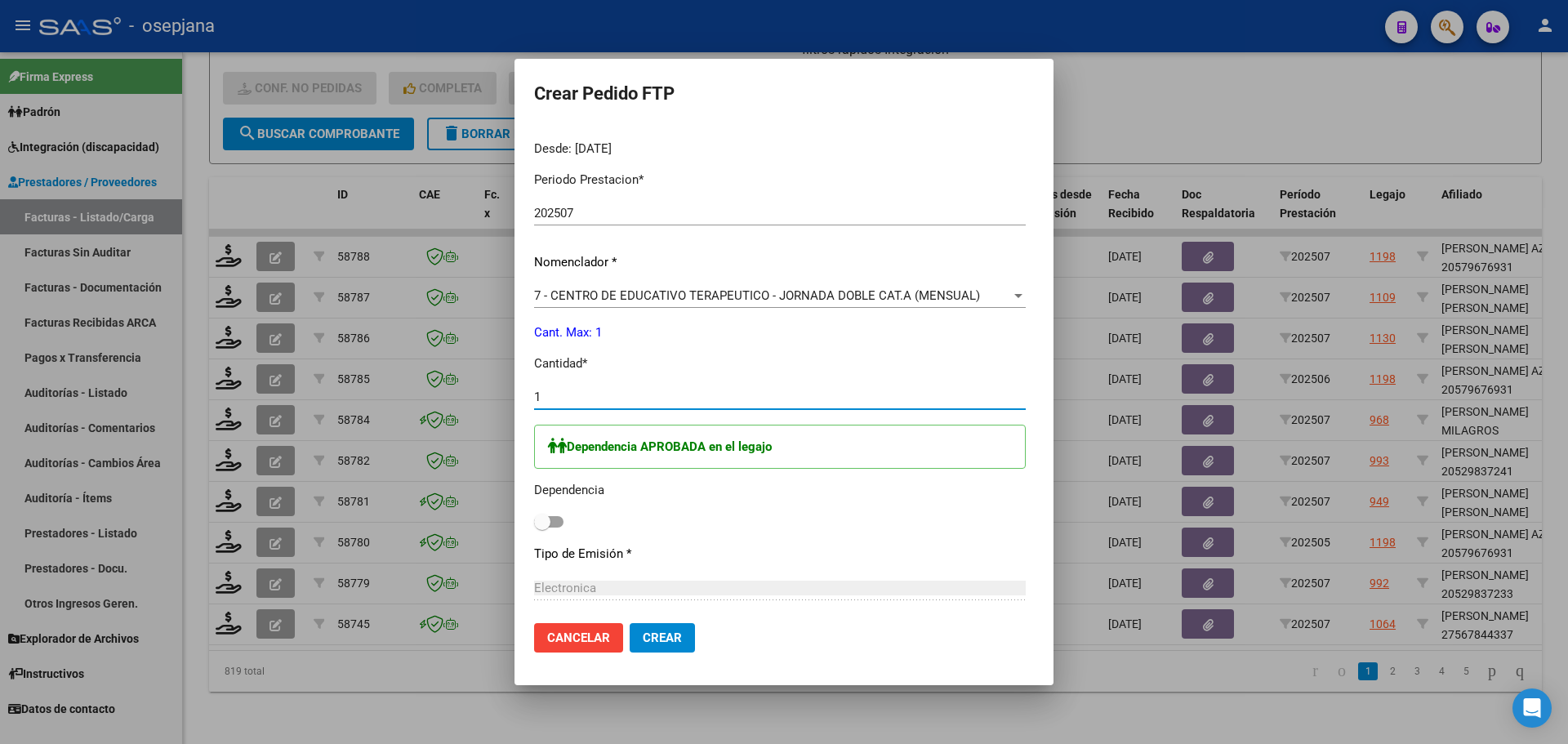
scroll to position [572, 0]
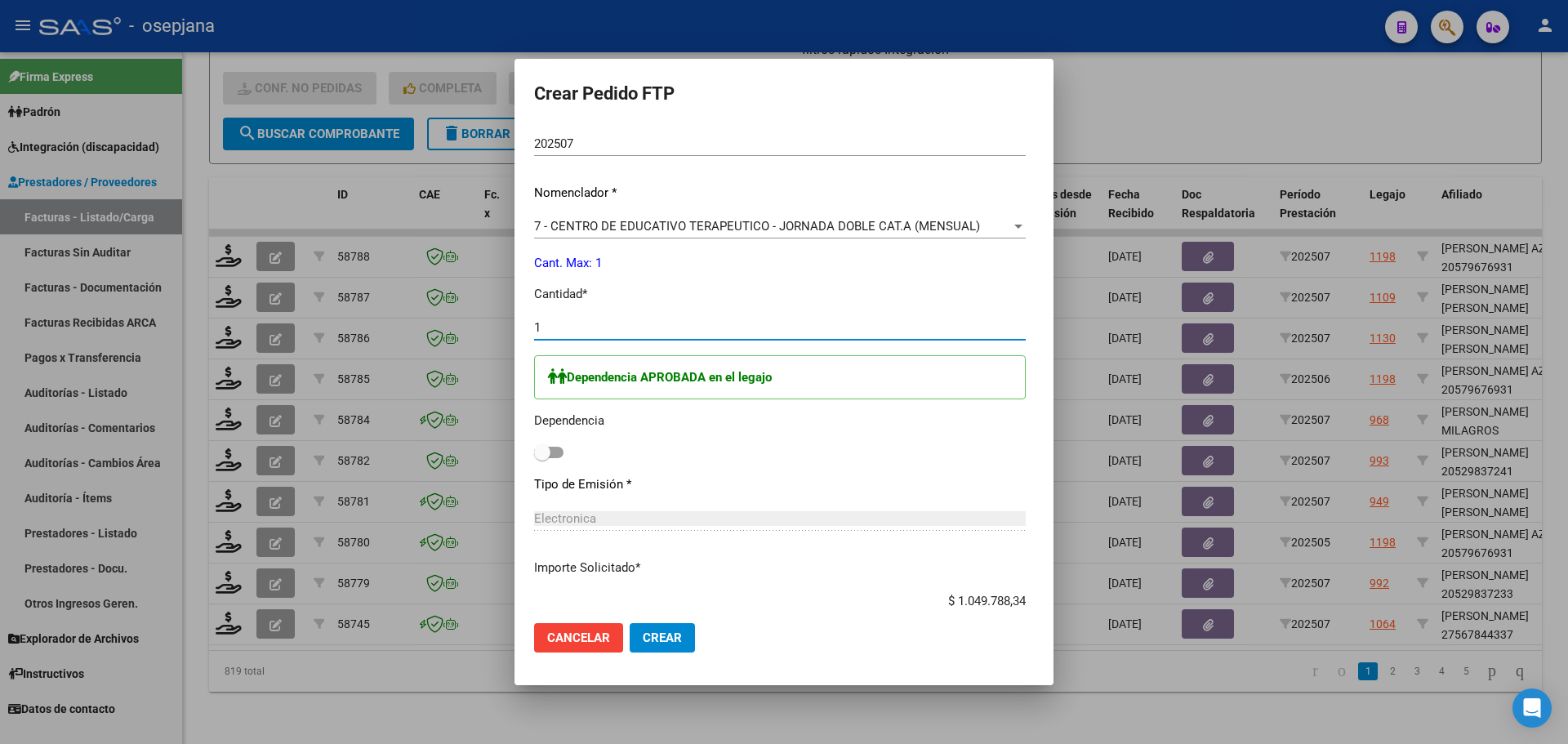
click at [534, 452] on span at bounding box center [541, 452] width 16 height 16
click at [541, 458] on input "checkbox" at bounding box center [541, 458] width 1 height 1
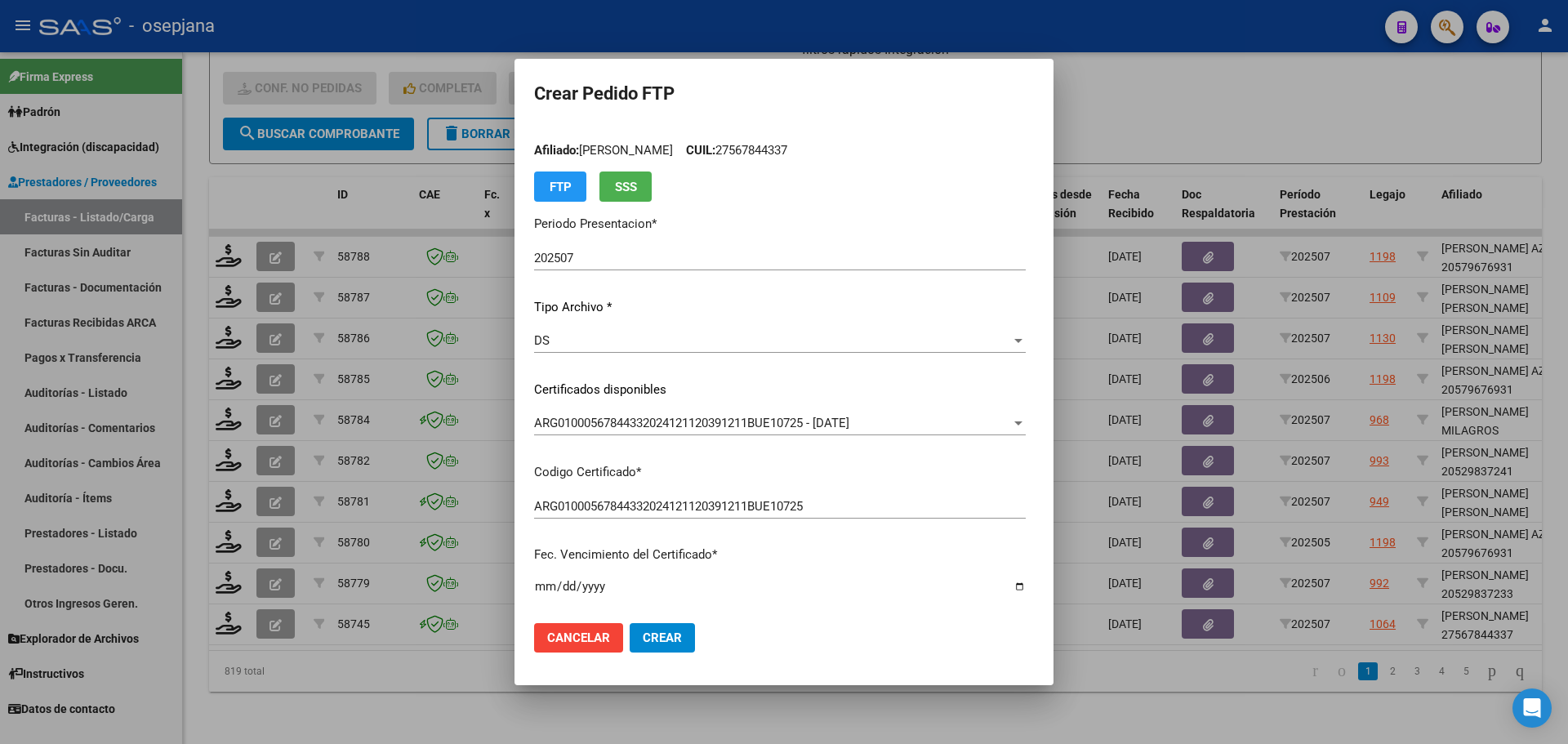
scroll to position [0, 0]
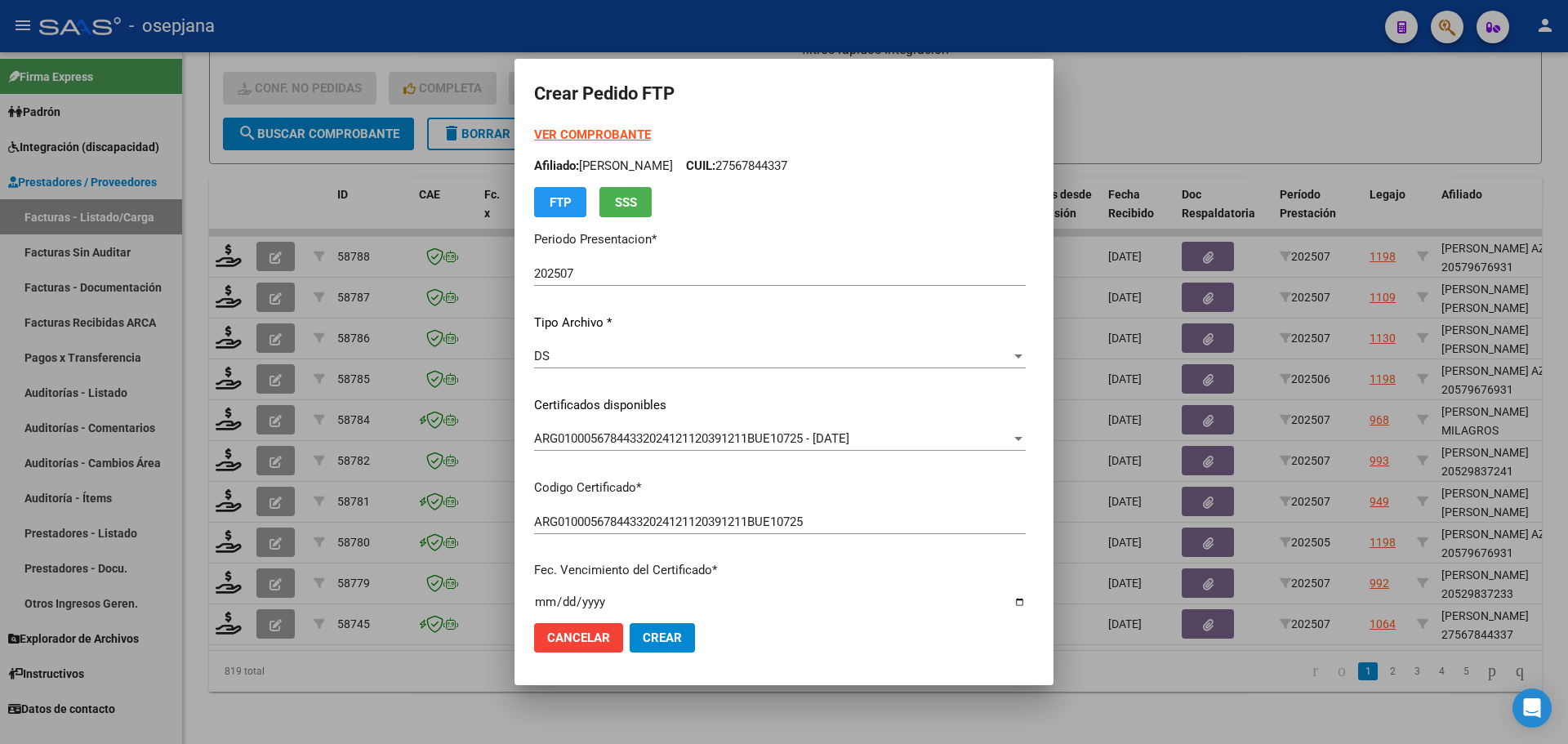
click at [643, 641] on span "Crear" at bounding box center [662, 637] width 39 height 14
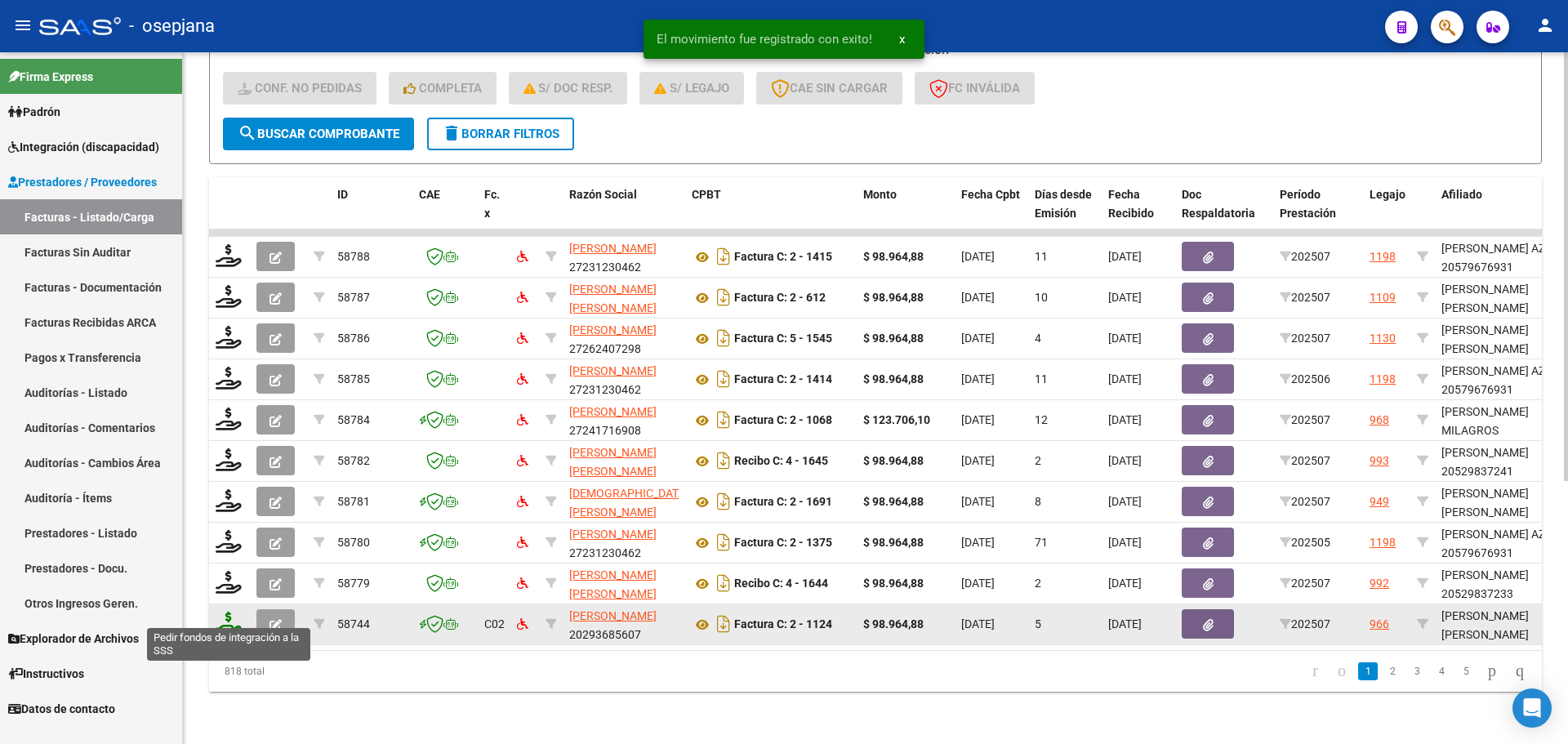
click at [229, 613] on icon at bounding box center [229, 622] width 26 height 23
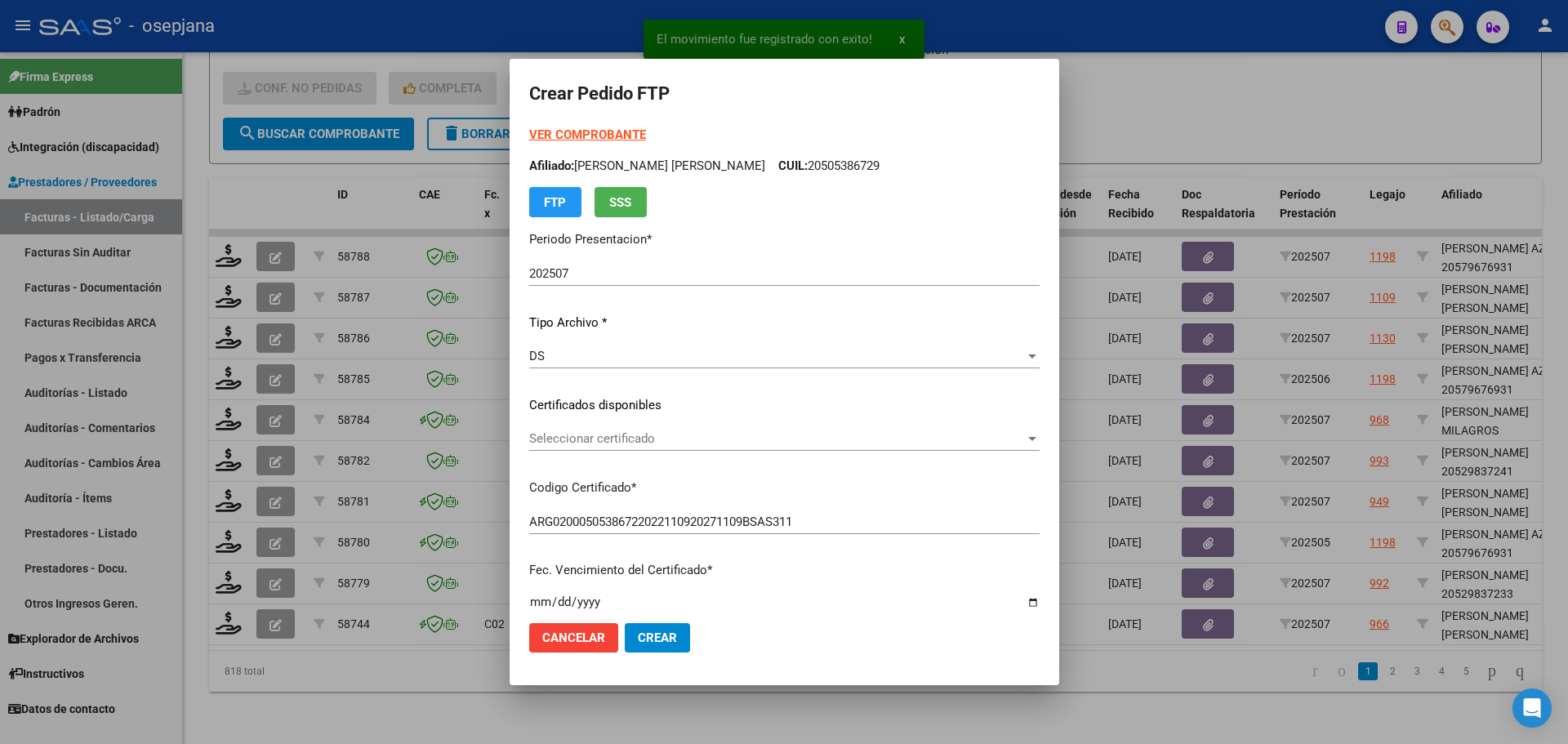
click at [628, 428] on div "Seleccionar certificado Seleccionar certificado" at bounding box center [784, 438] width 511 height 25
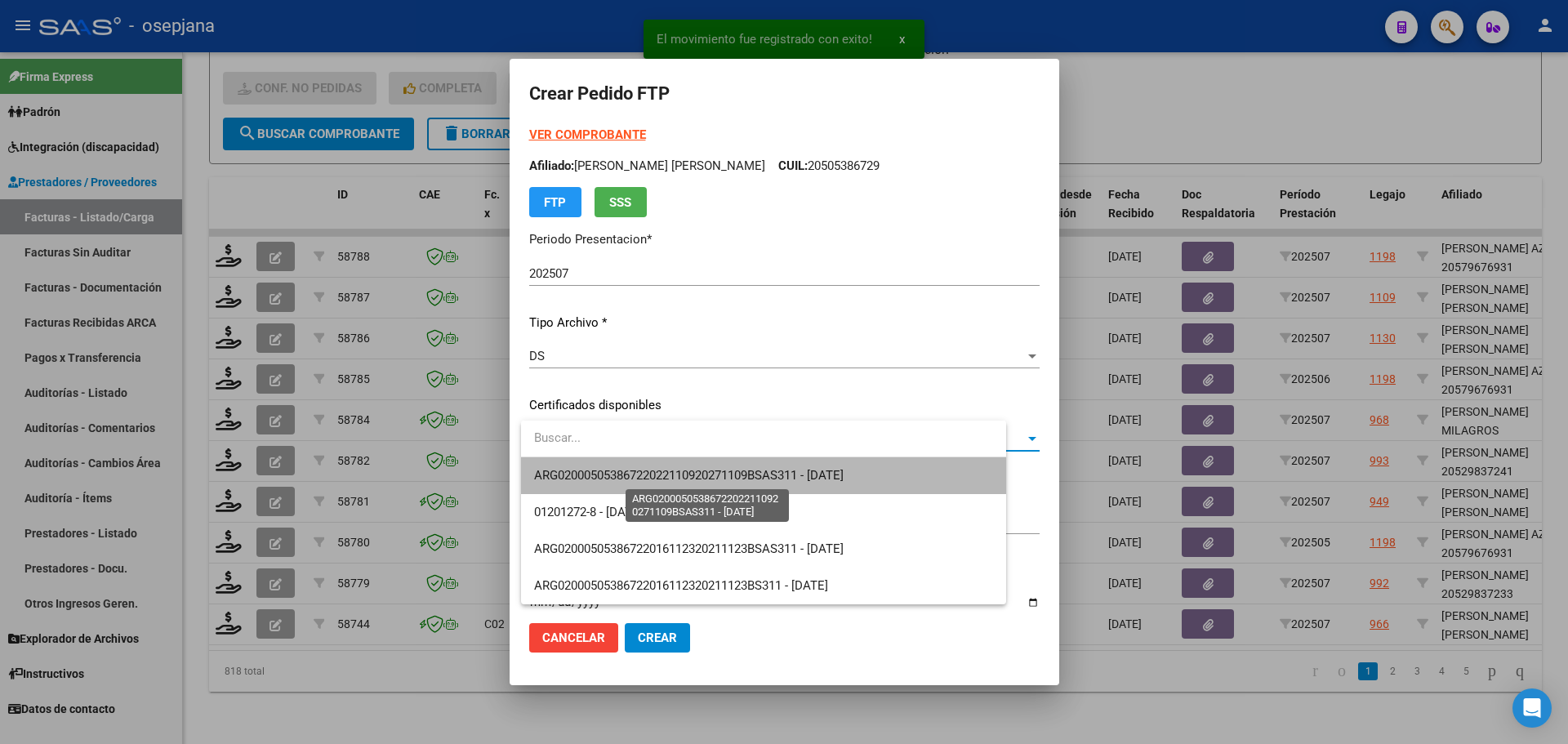
click at [629, 474] on span "ARG02000505386722022110920271109BSAS311 - [DATE]" at bounding box center [688, 475] width 310 height 14
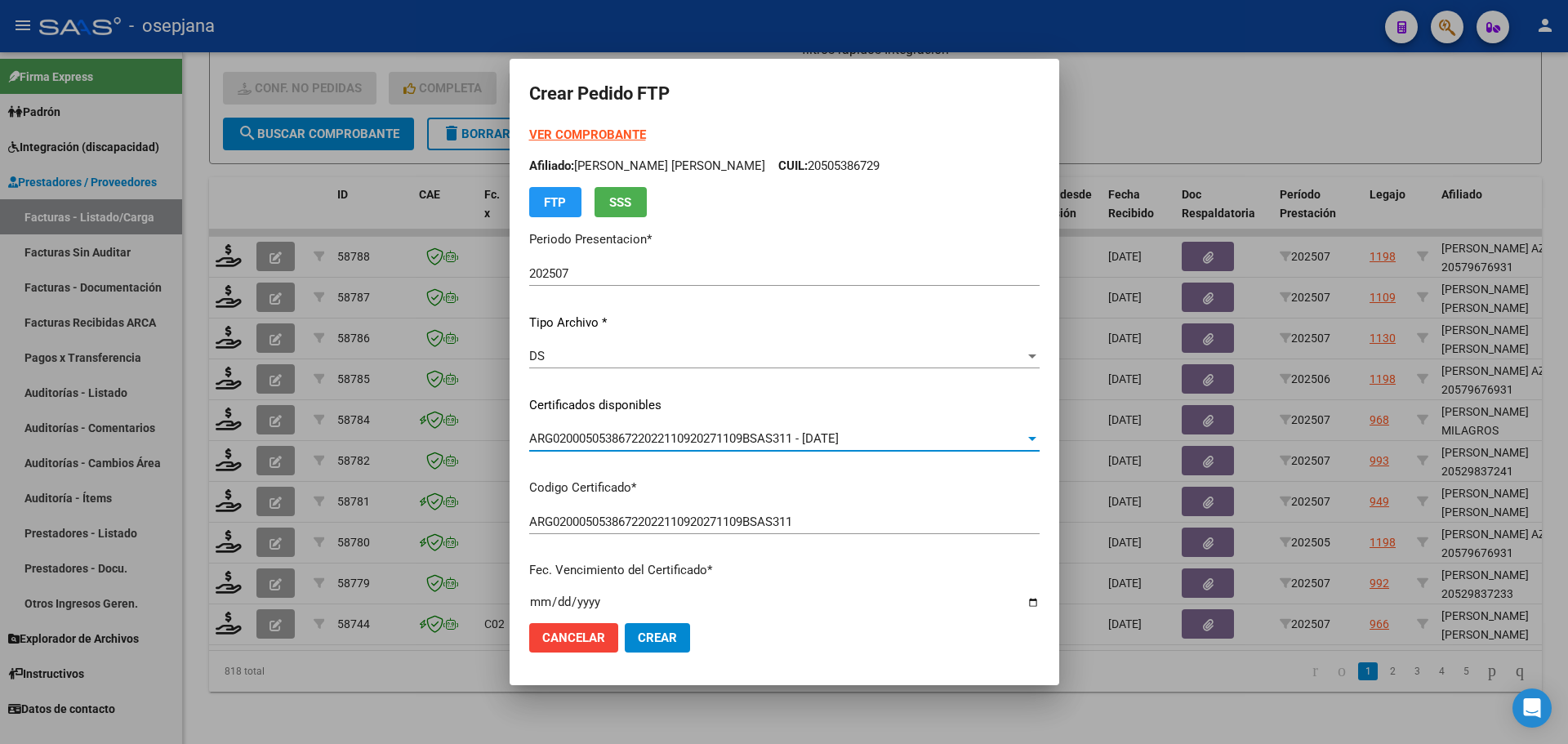
click at [611, 130] on strong "VER COMPROBANTE" at bounding box center [587, 134] width 117 height 14
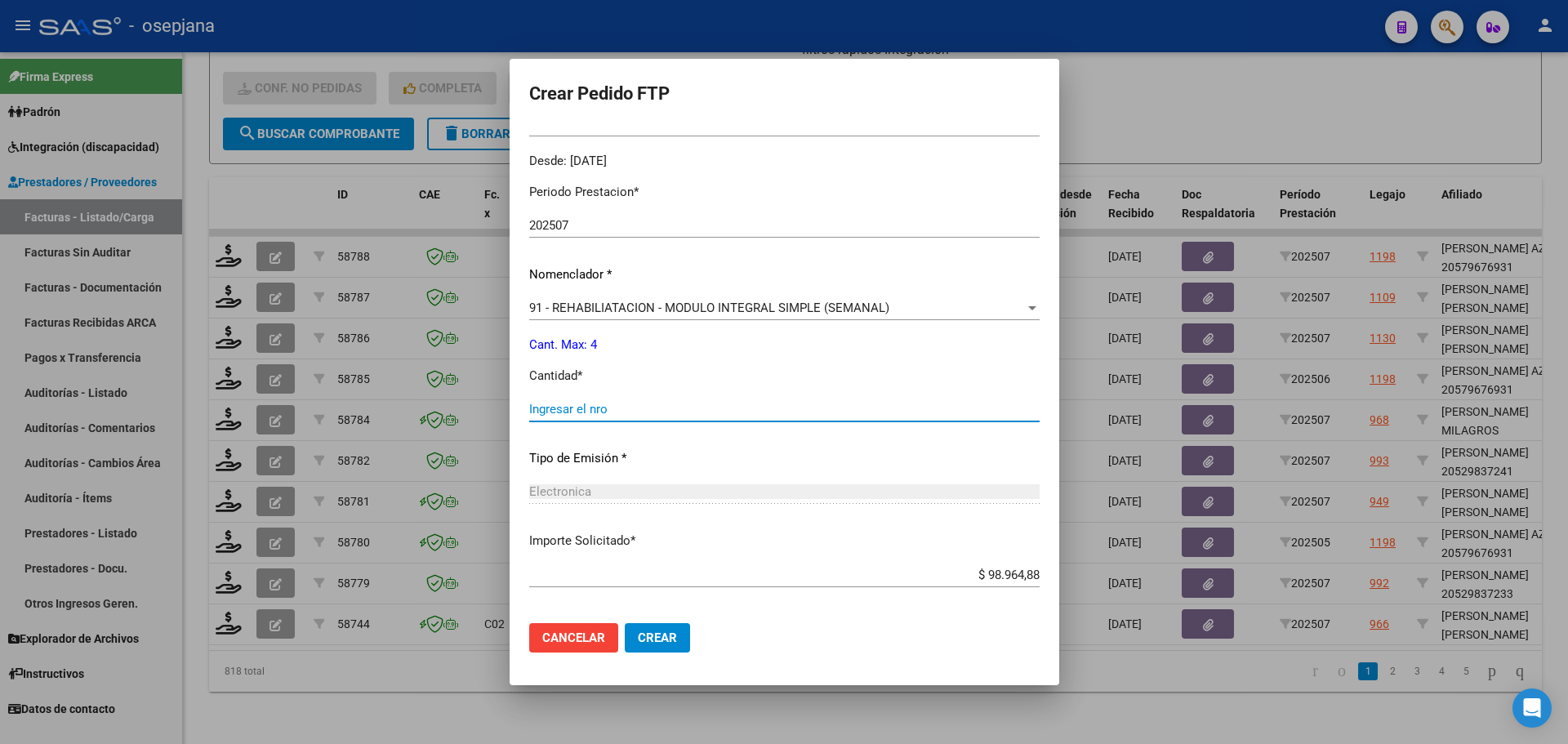
click at [592, 403] on input "Ingresar el nro" at bounding box center [784, 408] width 511 height 14
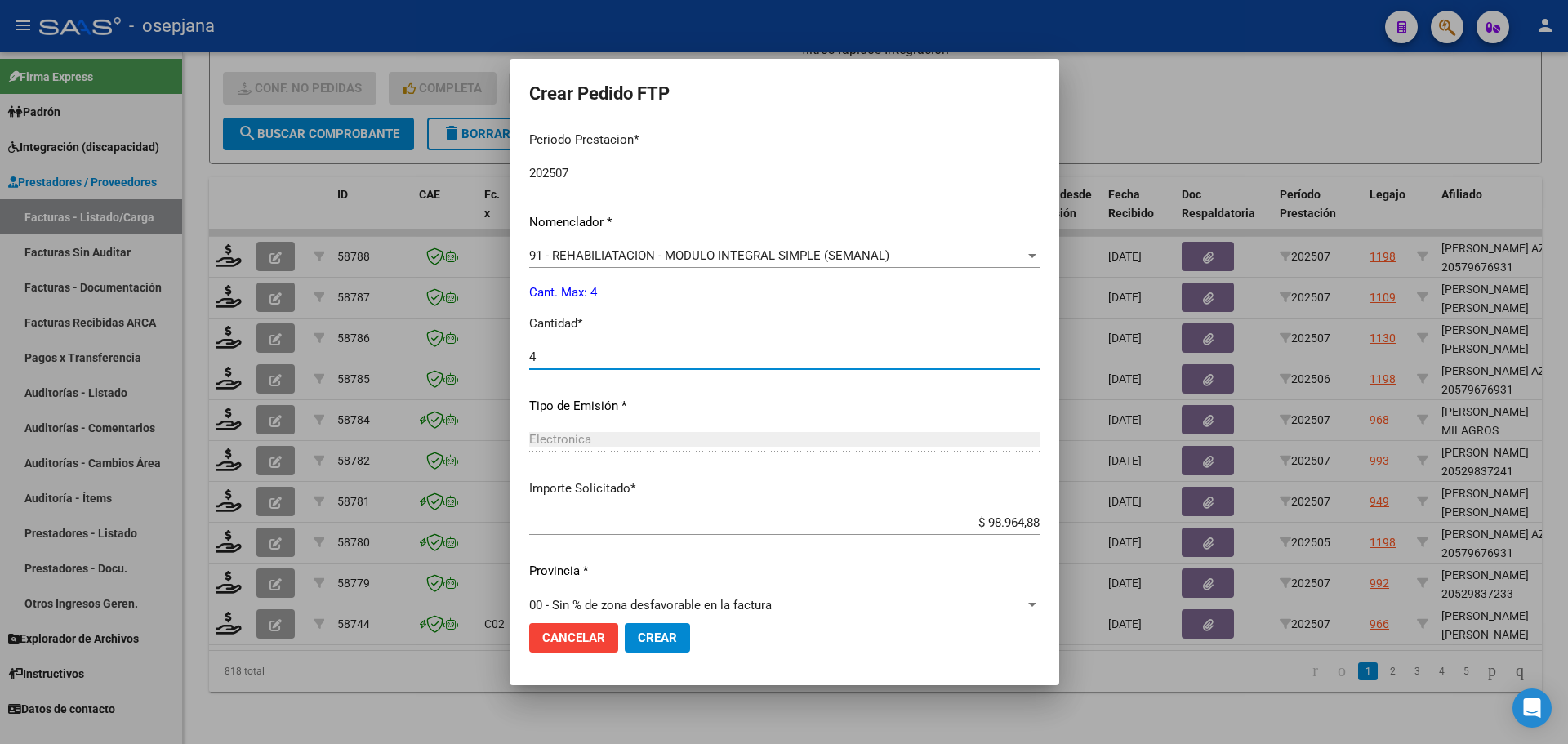
scroll to position [565, 0]
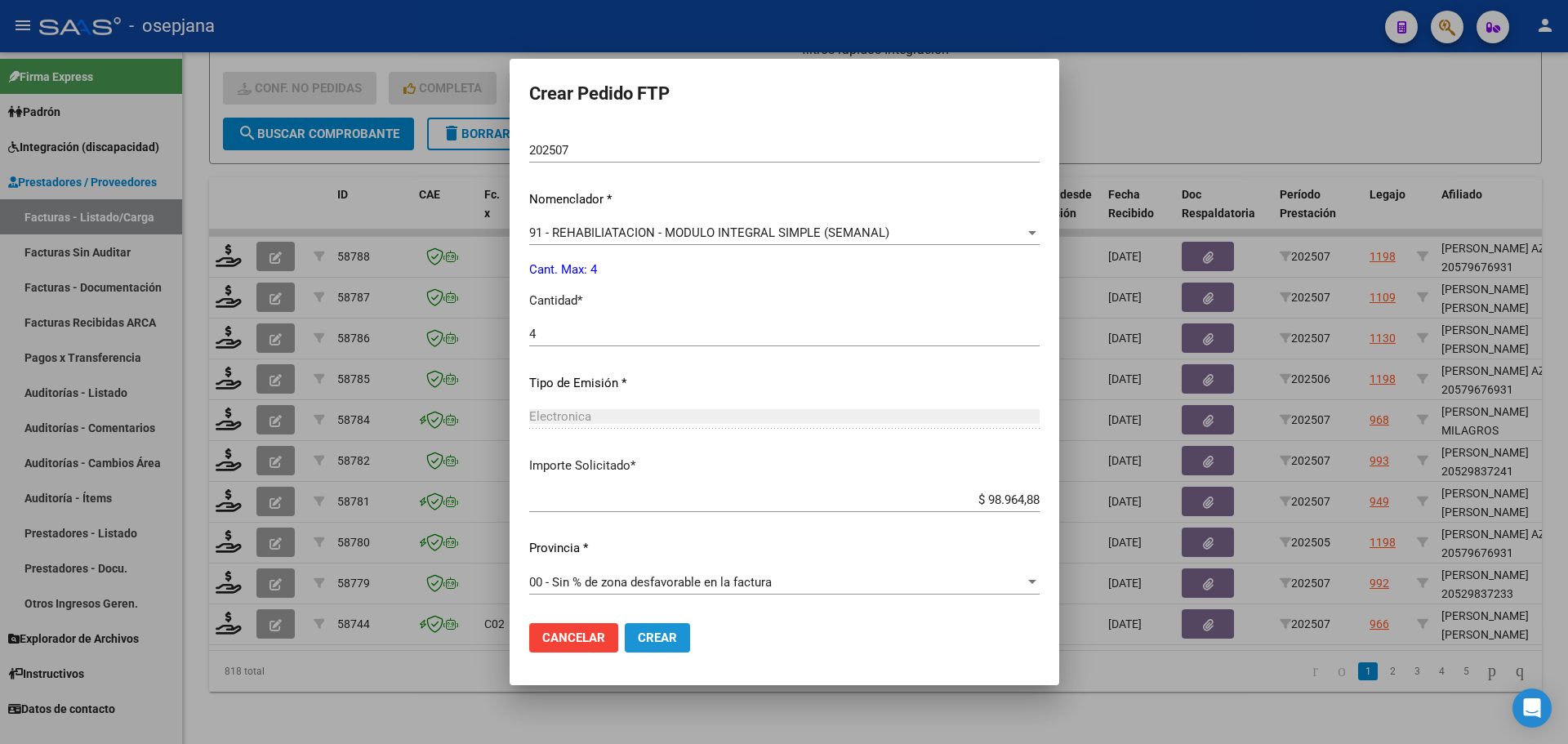
click at [681, 626] on button "Crear" at bounding box center [657, 637] width 66 height 29
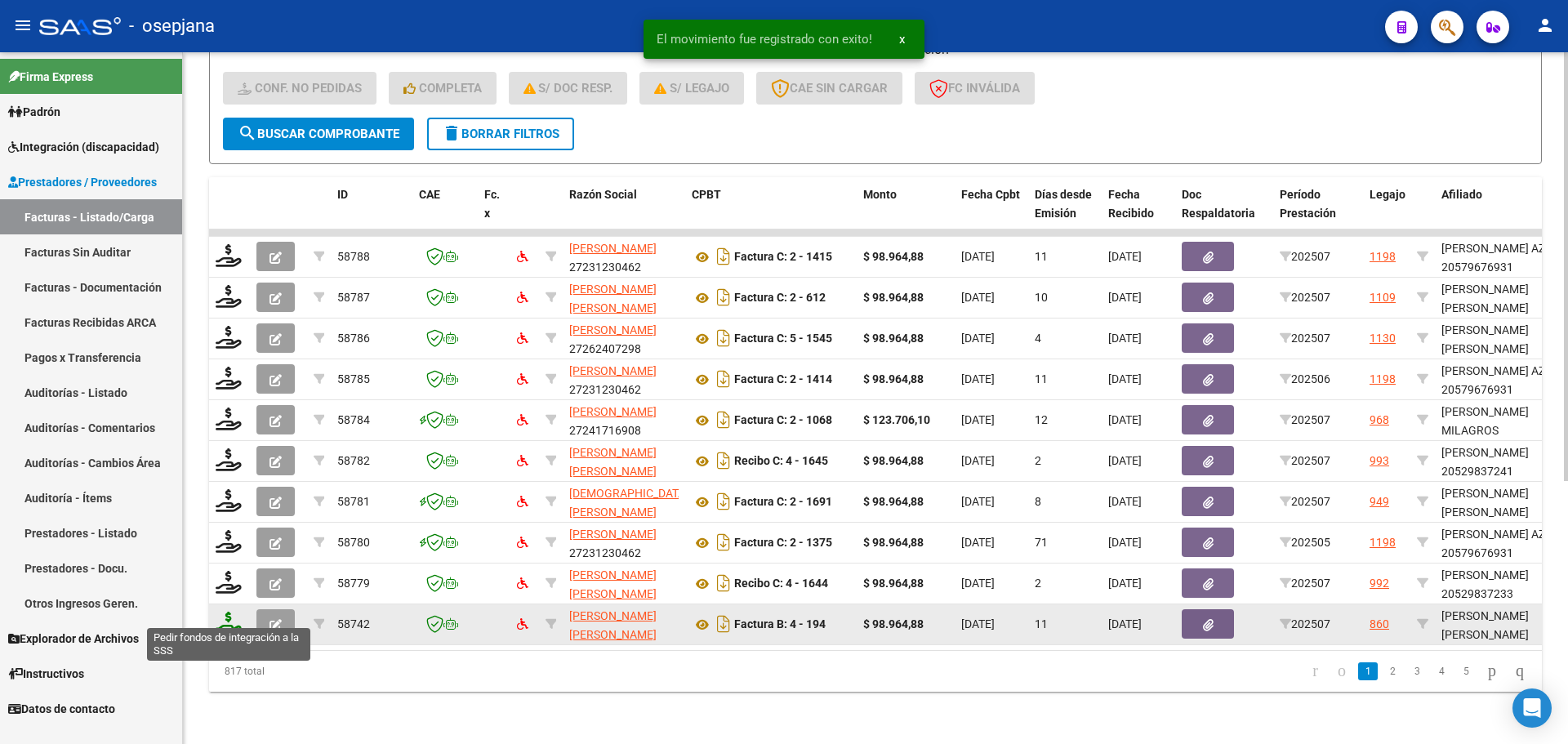
click at [227, 611] on icon at bounding box center [229, 622] width 26 height 23
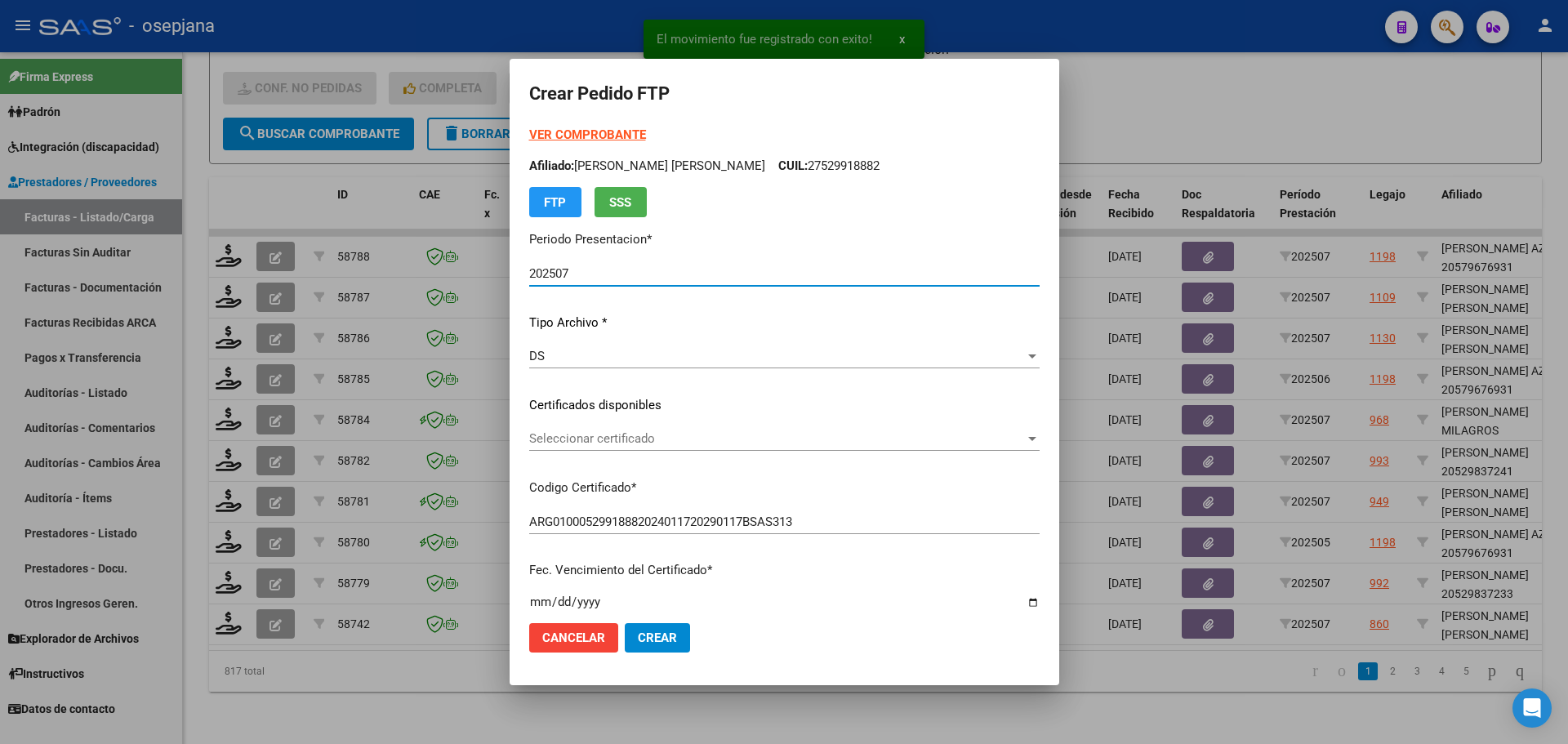
click at [617, 437] on span "Seleccionar certificado" at bounding box center [777, 438] width 495 height 14
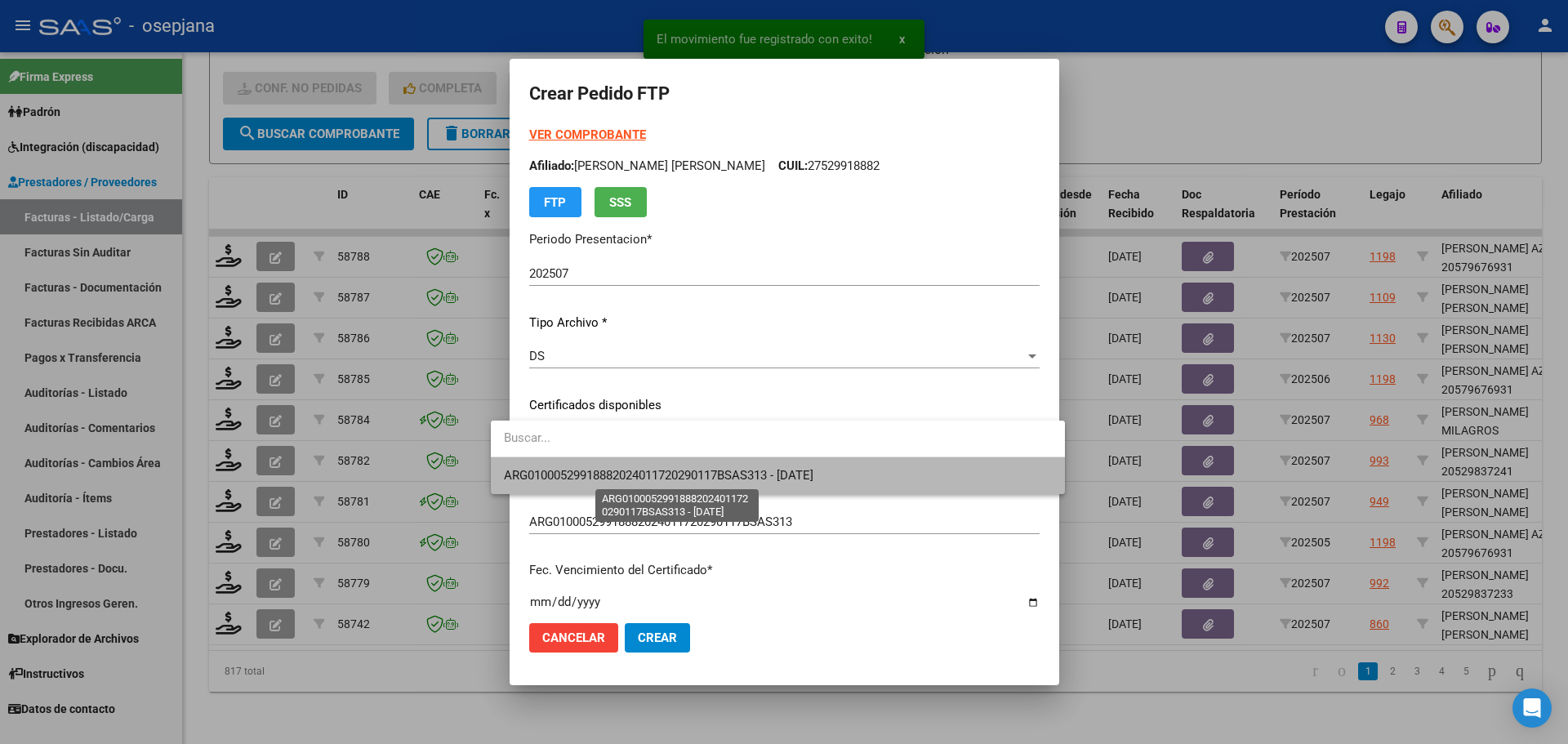
click at [611, 470] on span "ARG01000529918882024011720290117BSAS313 - [DATE]" at bounding box center [658, 475] width 310 height 14
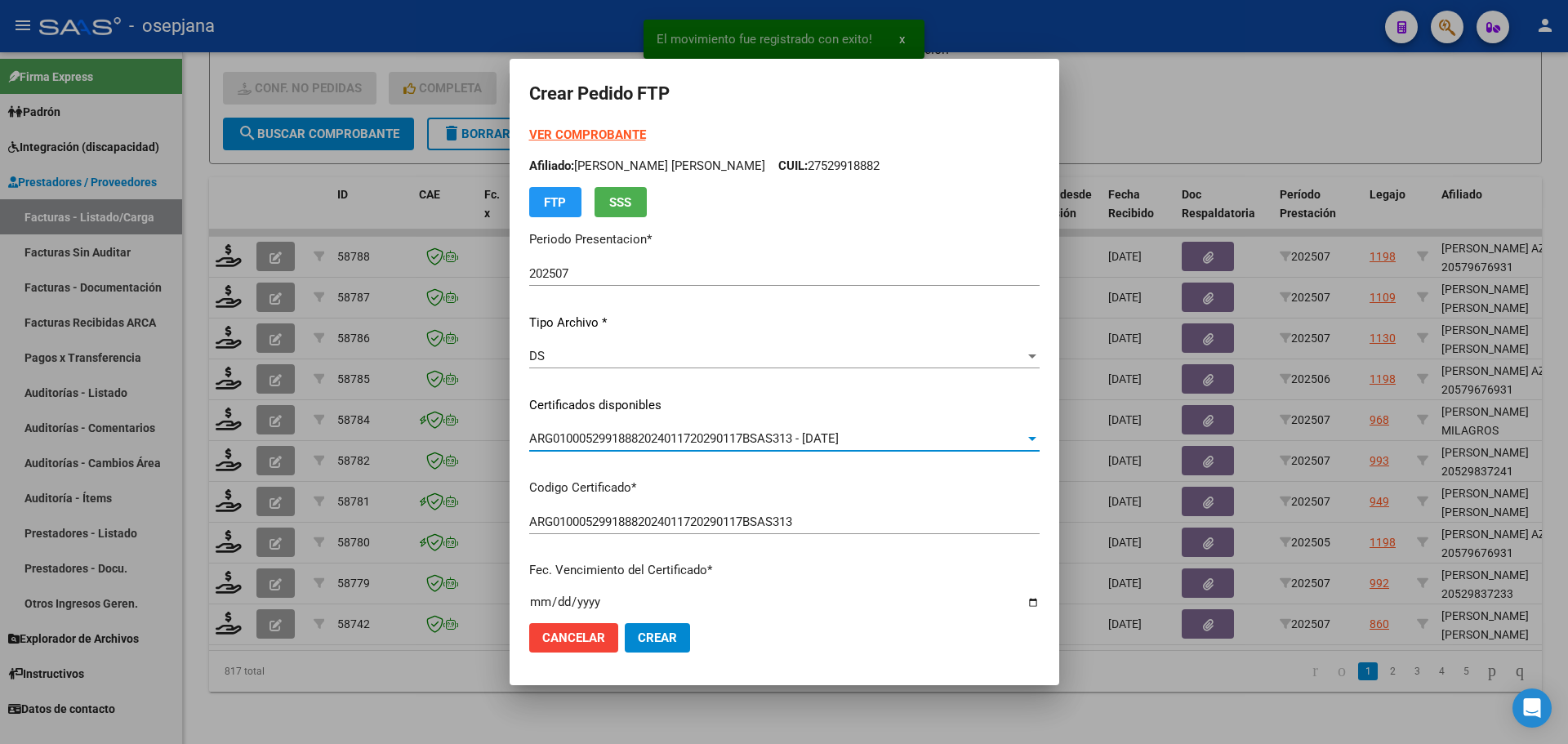
click at [572, 130] on strong "VER COMPROBANTE" at bounding box center [587, 134] width 117 height 14
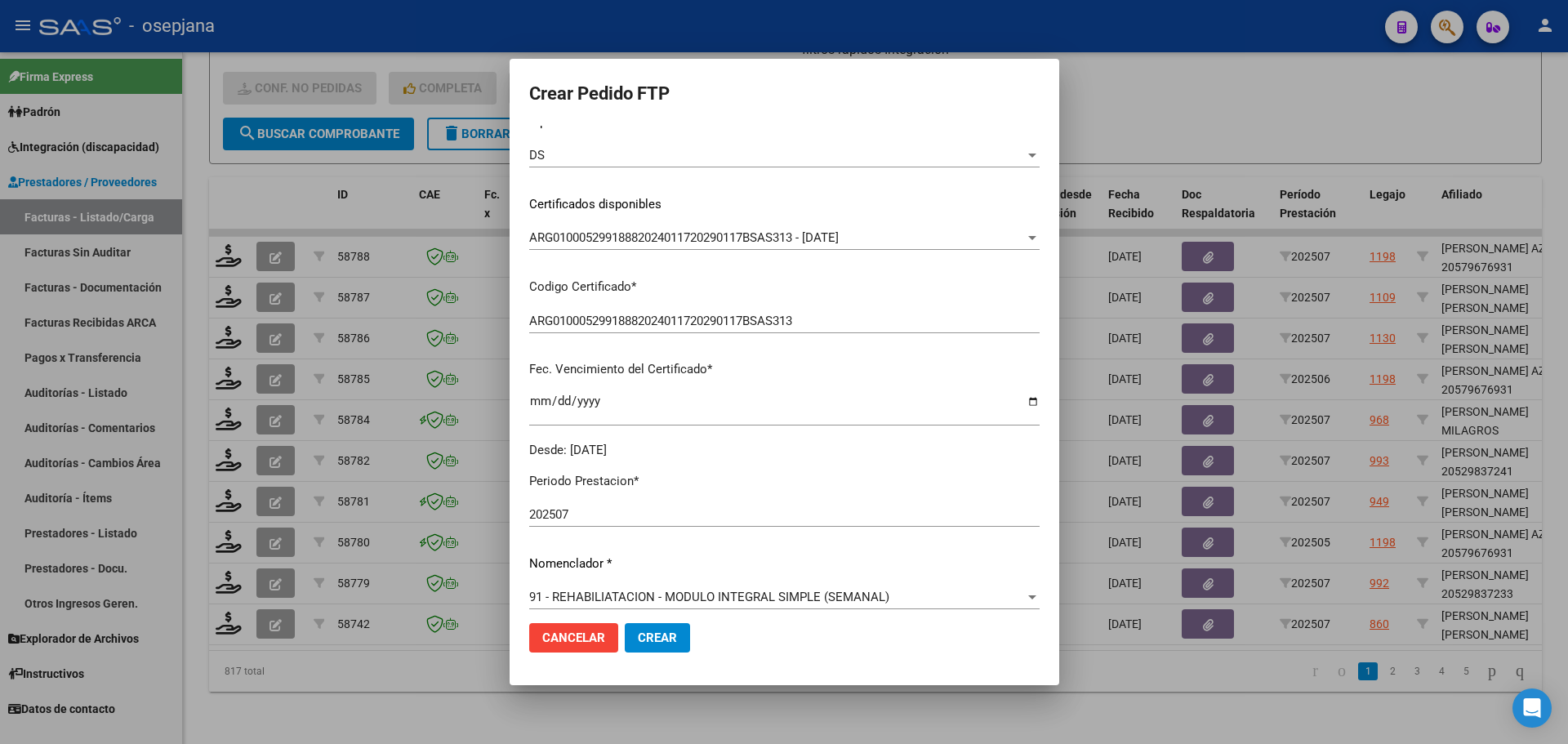
scroll to position [326, 0]
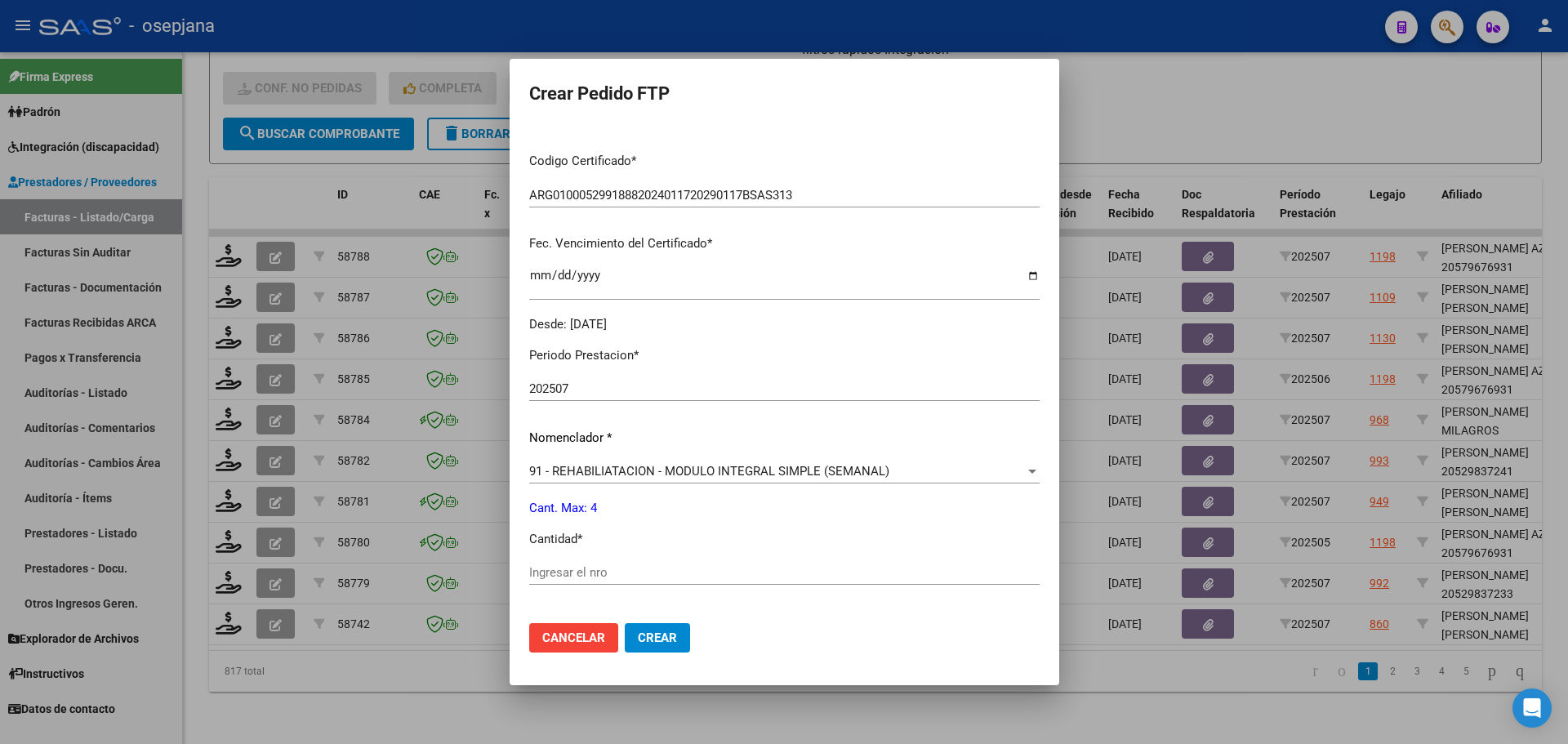
click at [533, 575] on input "Ingresar el nro" at bounding box center [784, 572] width 511 height 14
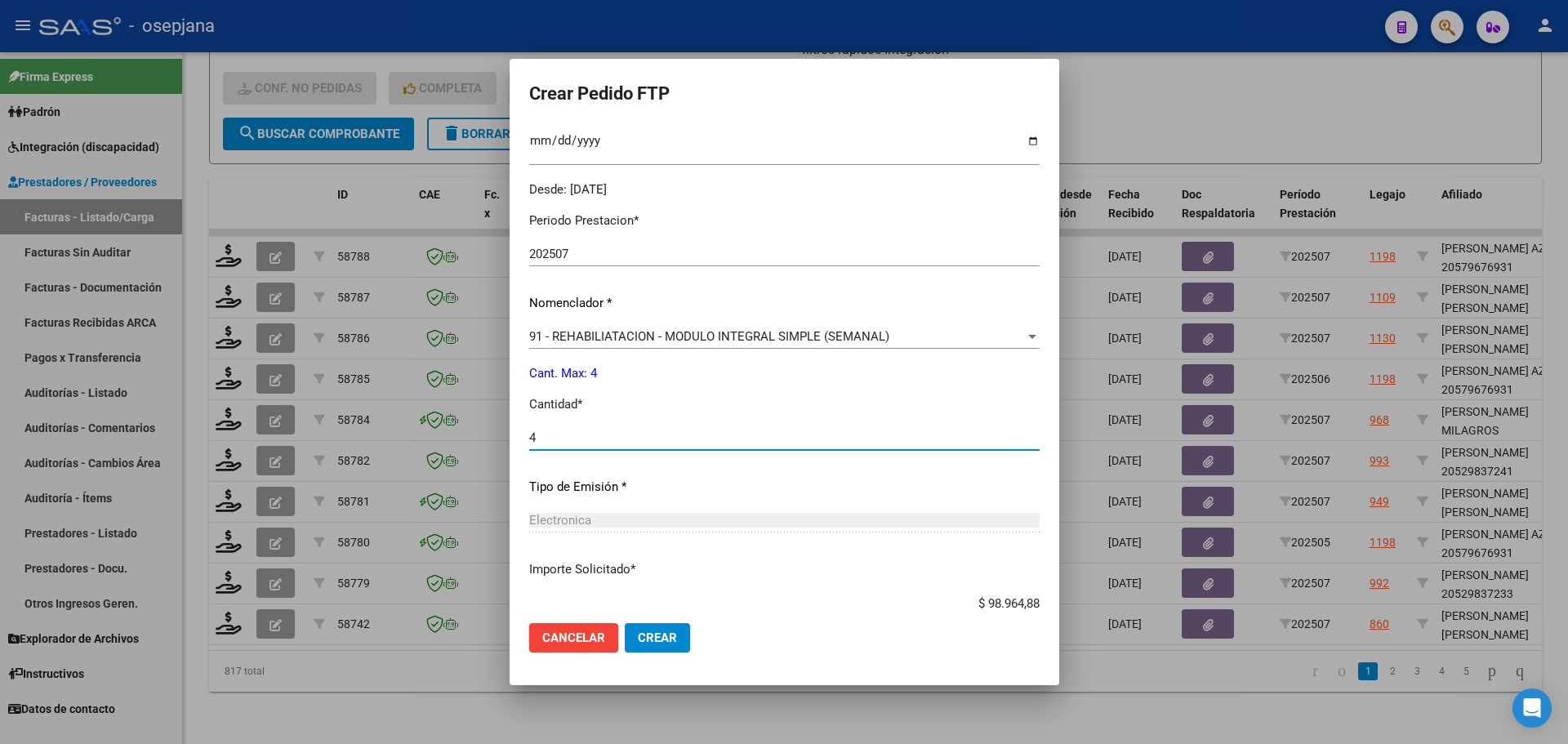
scroll to position [490, 0]
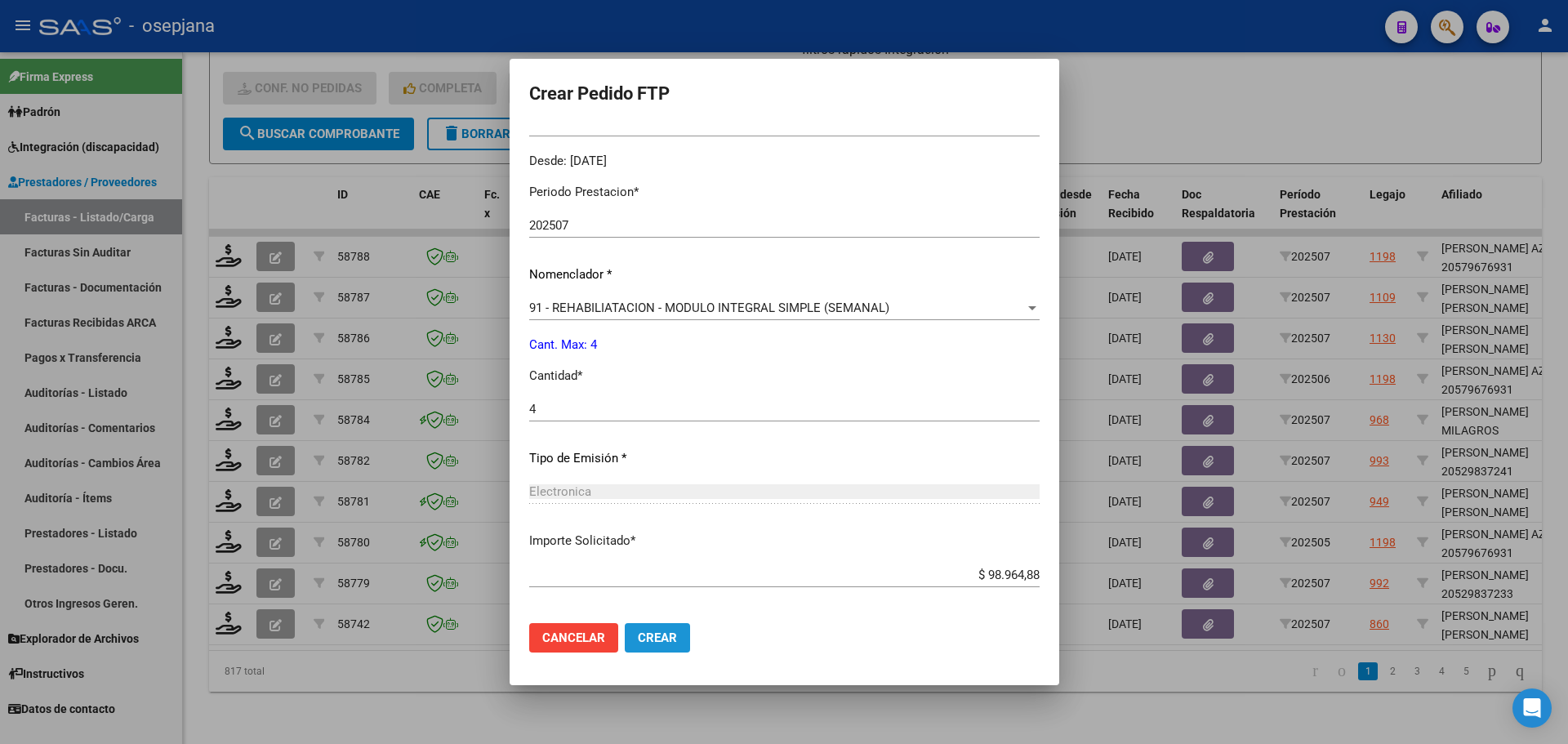
click at [639, 638] on span "Crear" at bounding box center [657, 637] width 39 height 14
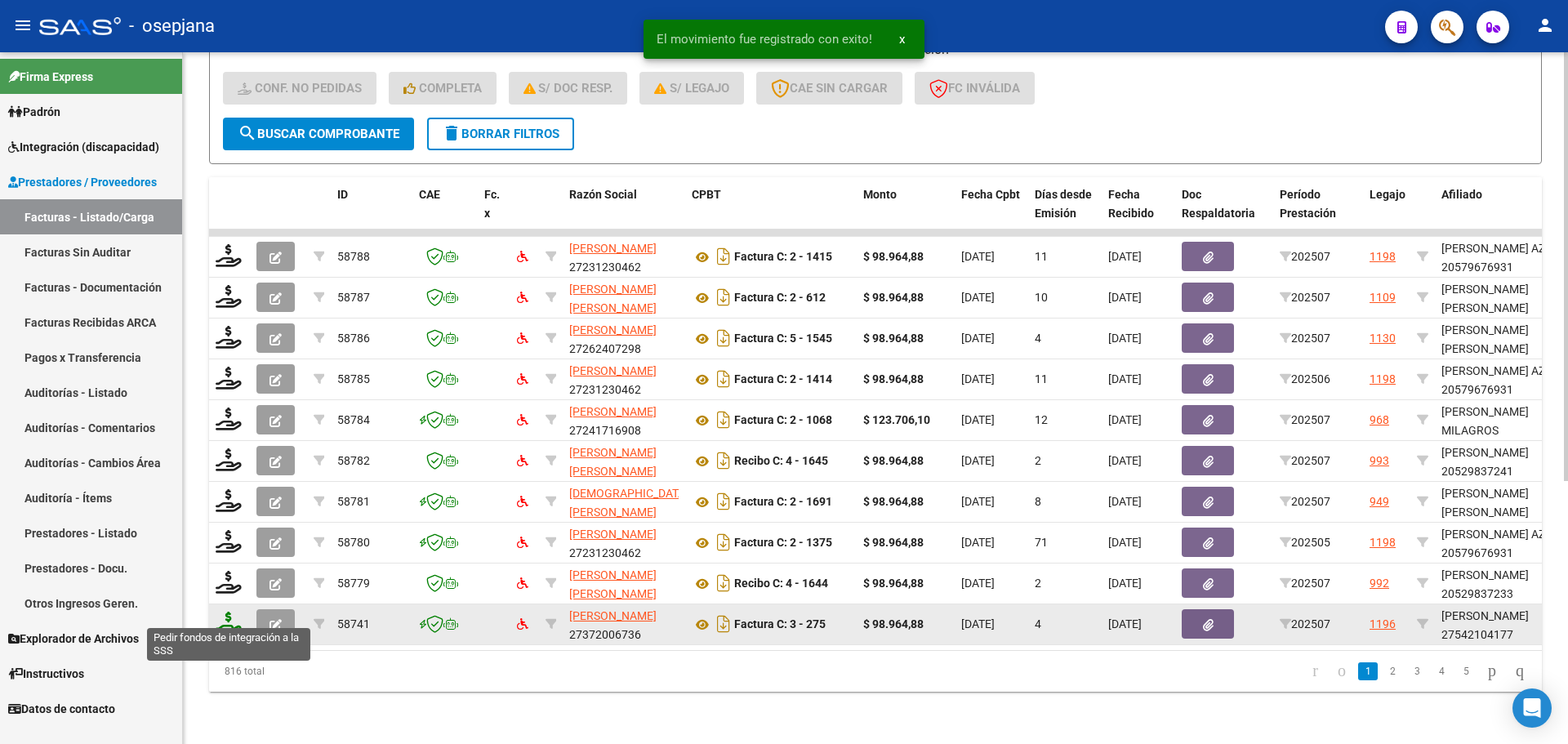
click at [234, 616] on icon at bounding box center [229, 622] width 26 height 23
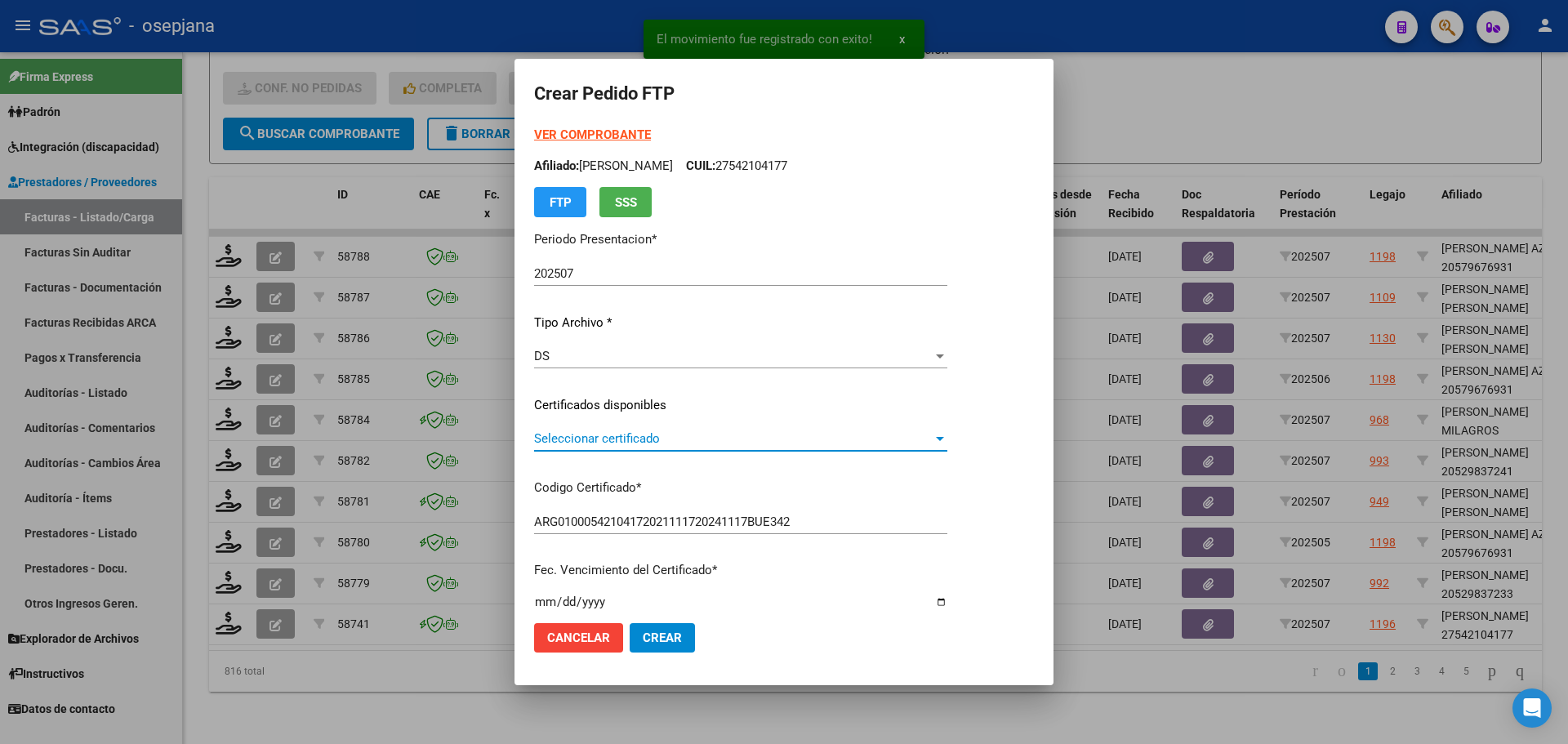
click at [604, 438] on span "Seleccionar certificado" at bounding box center [732, 438] width 398 height 14
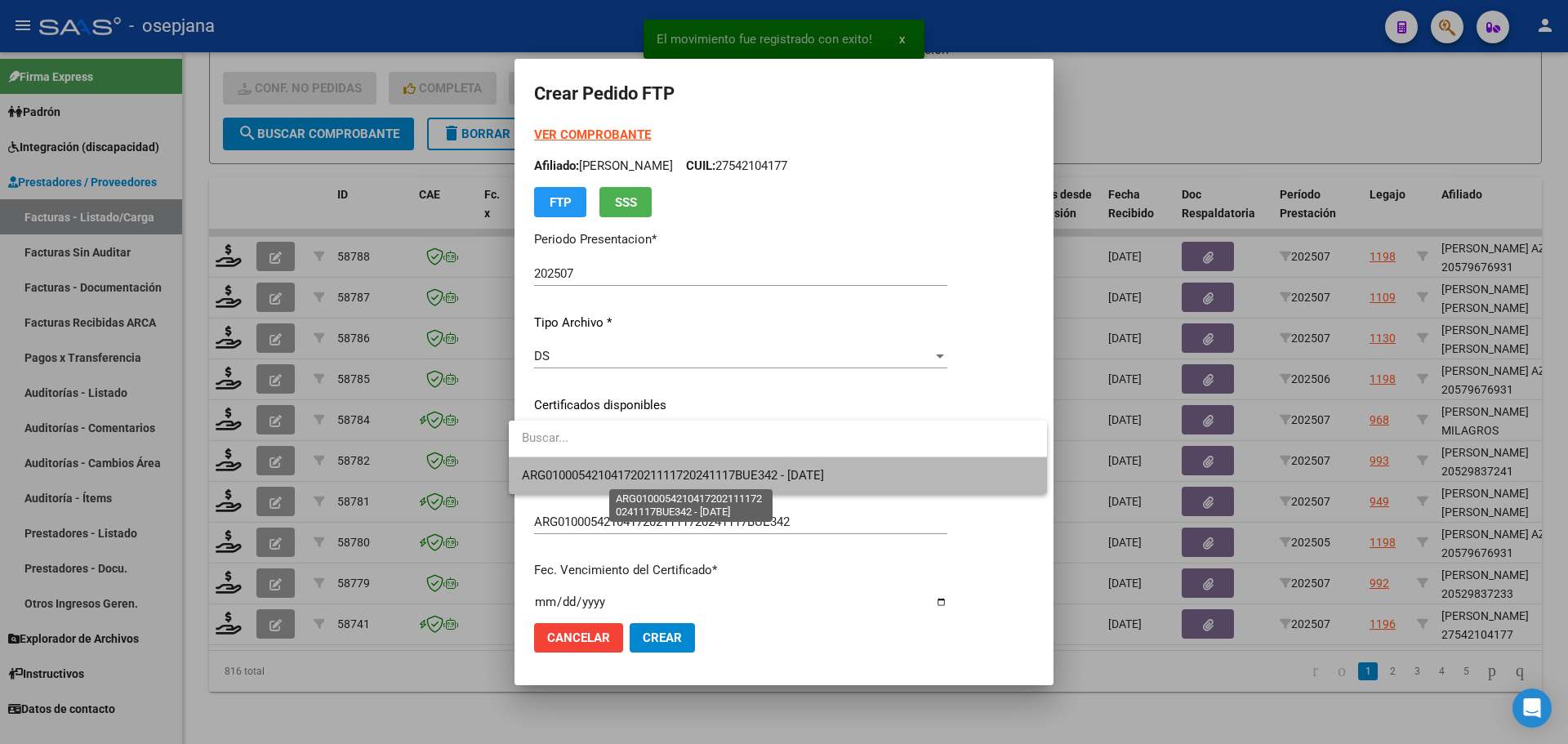
click at [611, 470] on span "ARG01000542104172021111720241117BUE342 - [DATE]" at bounding box center [673, 475] width 302 height 14
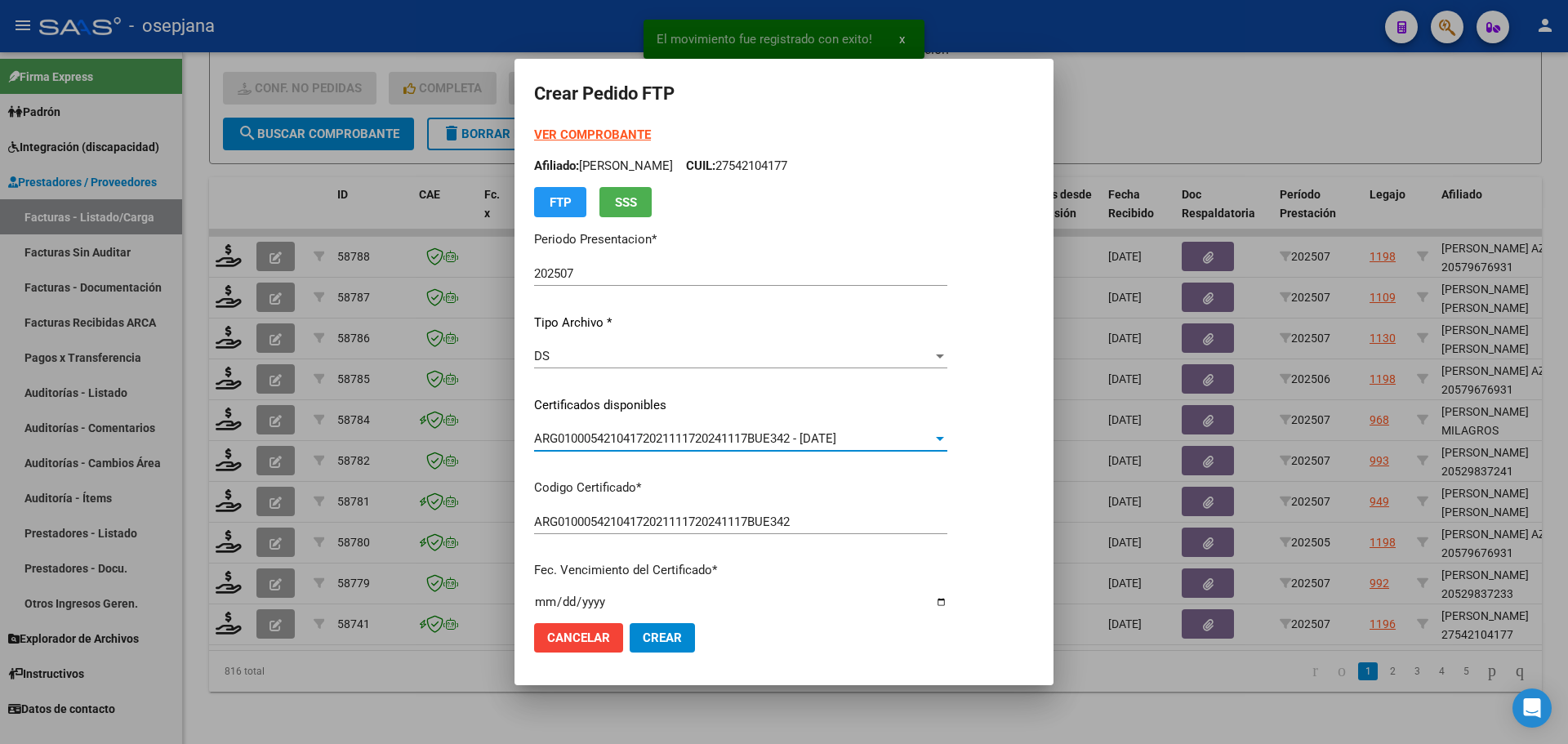
click at [597, 130] on strong "VER COMPROBANTE" at bounding box center [592, 134] width 117 height 14
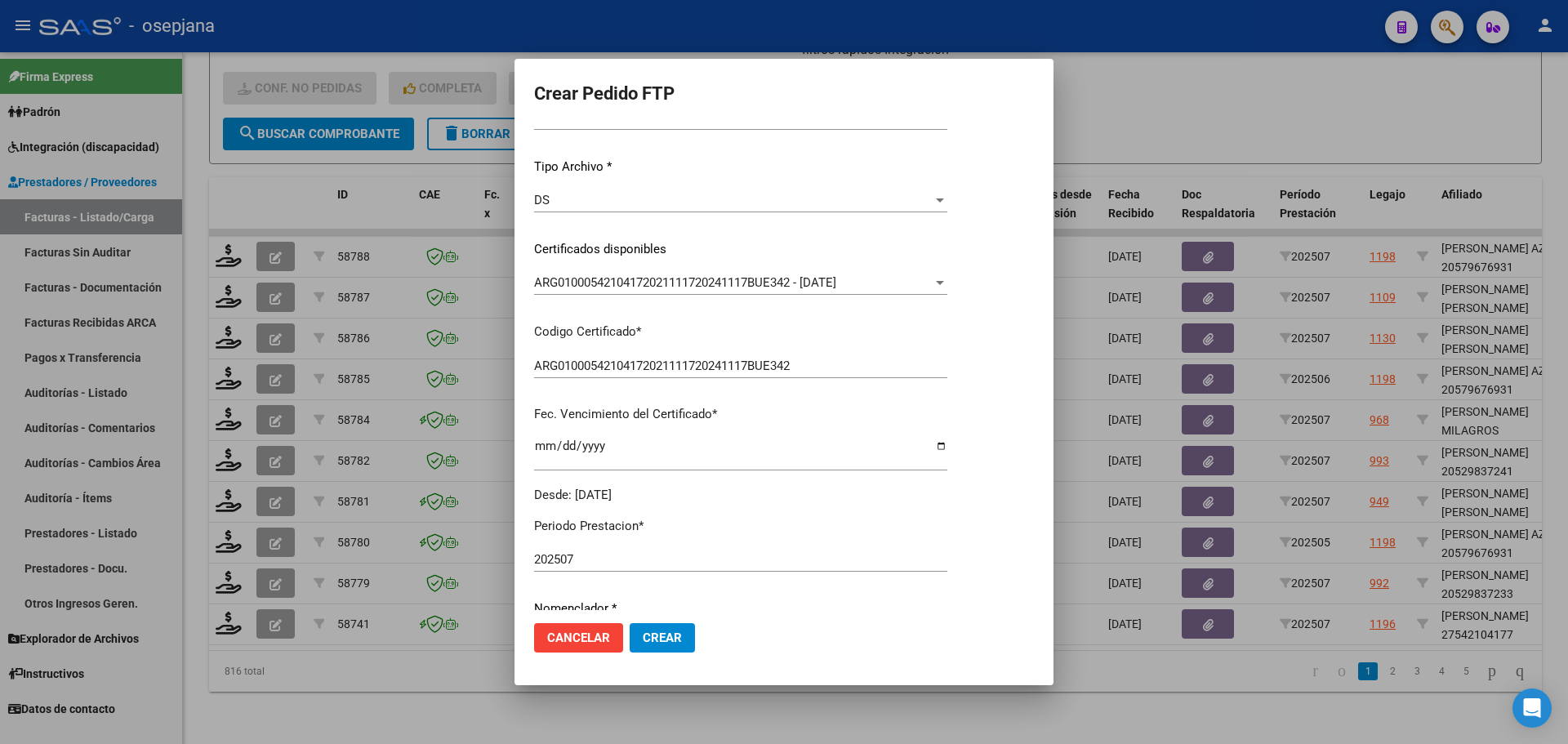
scroll to position [326, 0]
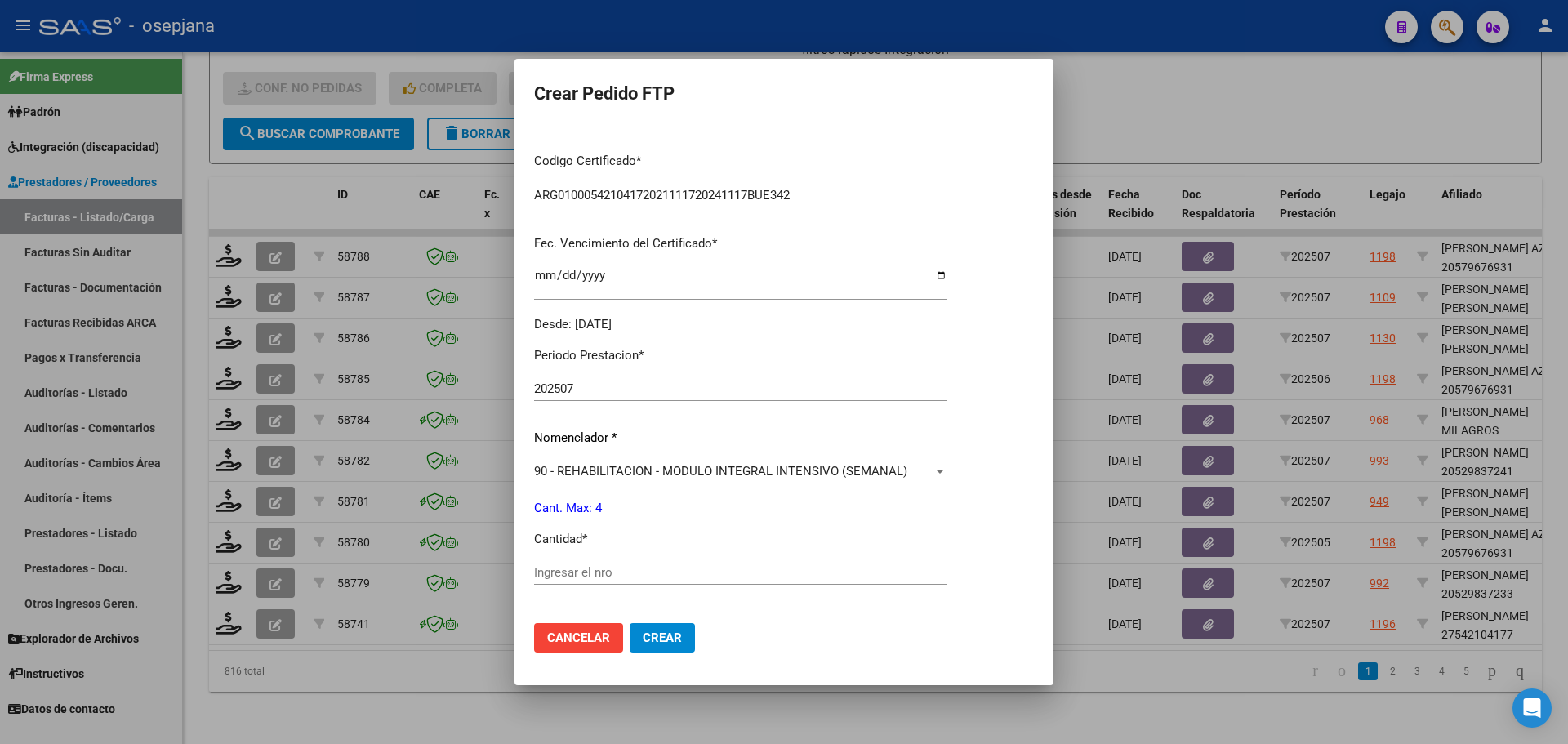
click at [546, 574] on input "Ingresar el nro" at bounding box center [740, 572] width 414 height 14
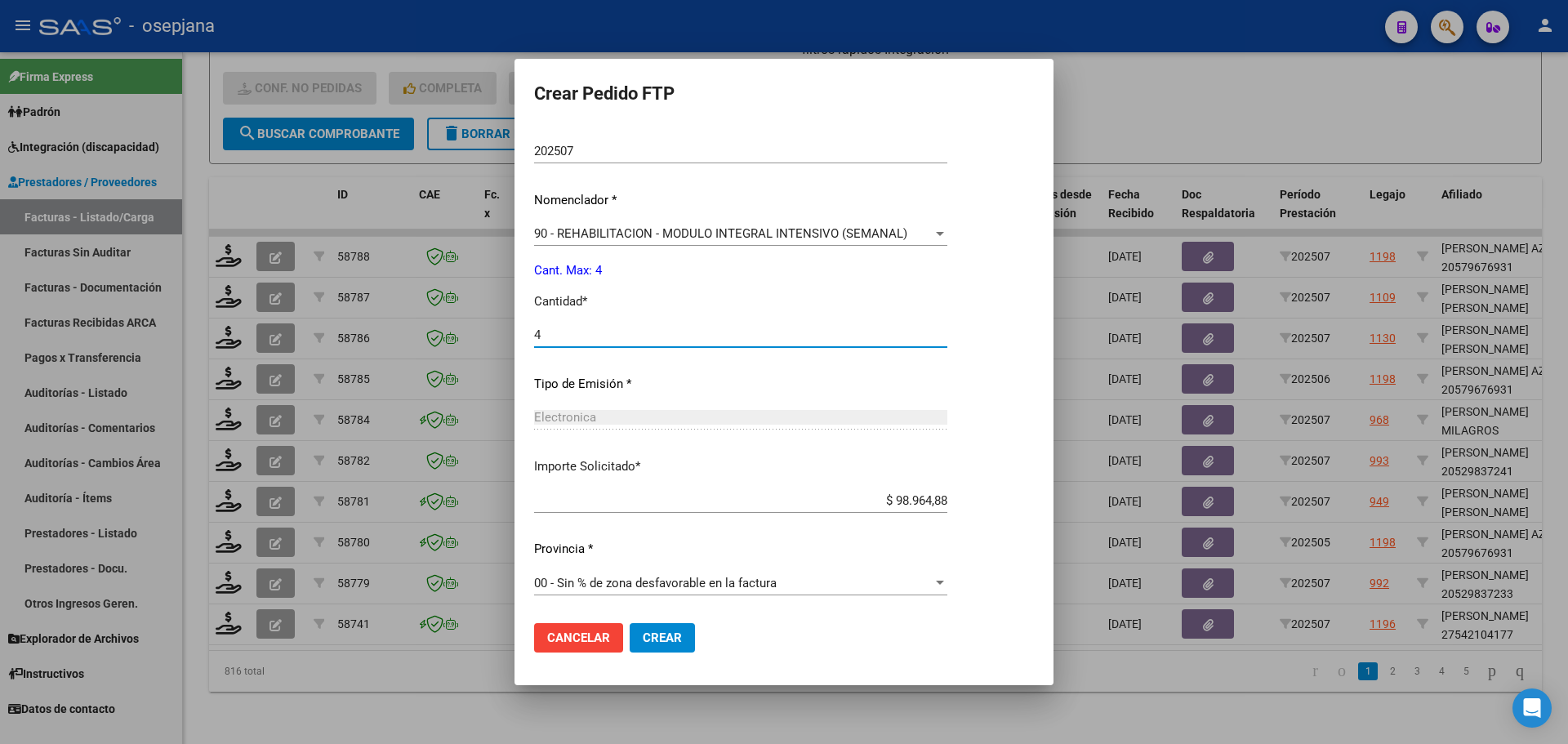
scroll to position [565, 0]
click at [663, 635] on span "Crear" at bounding box center [662, 637] width 39 height 14
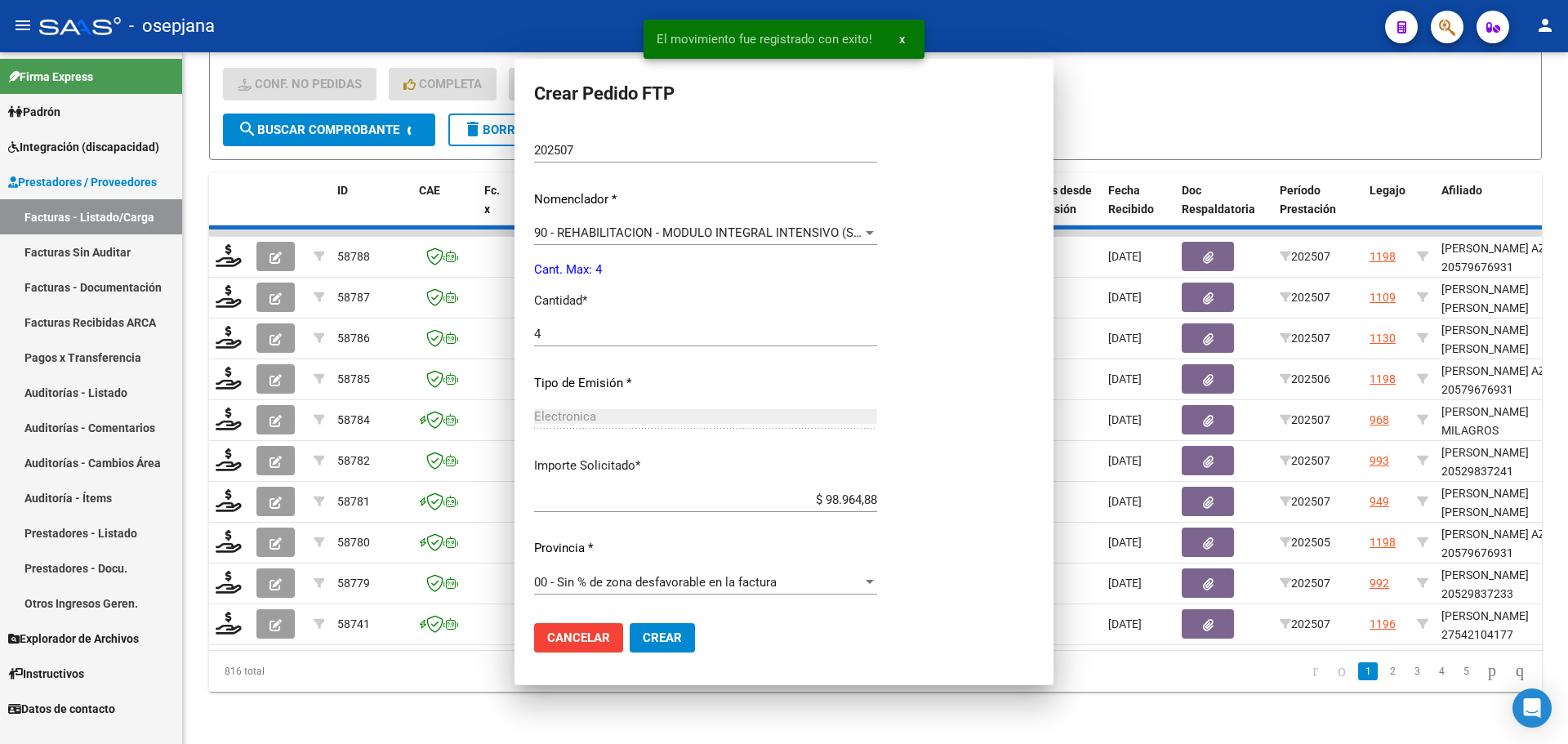
scroll to position [0, 0]
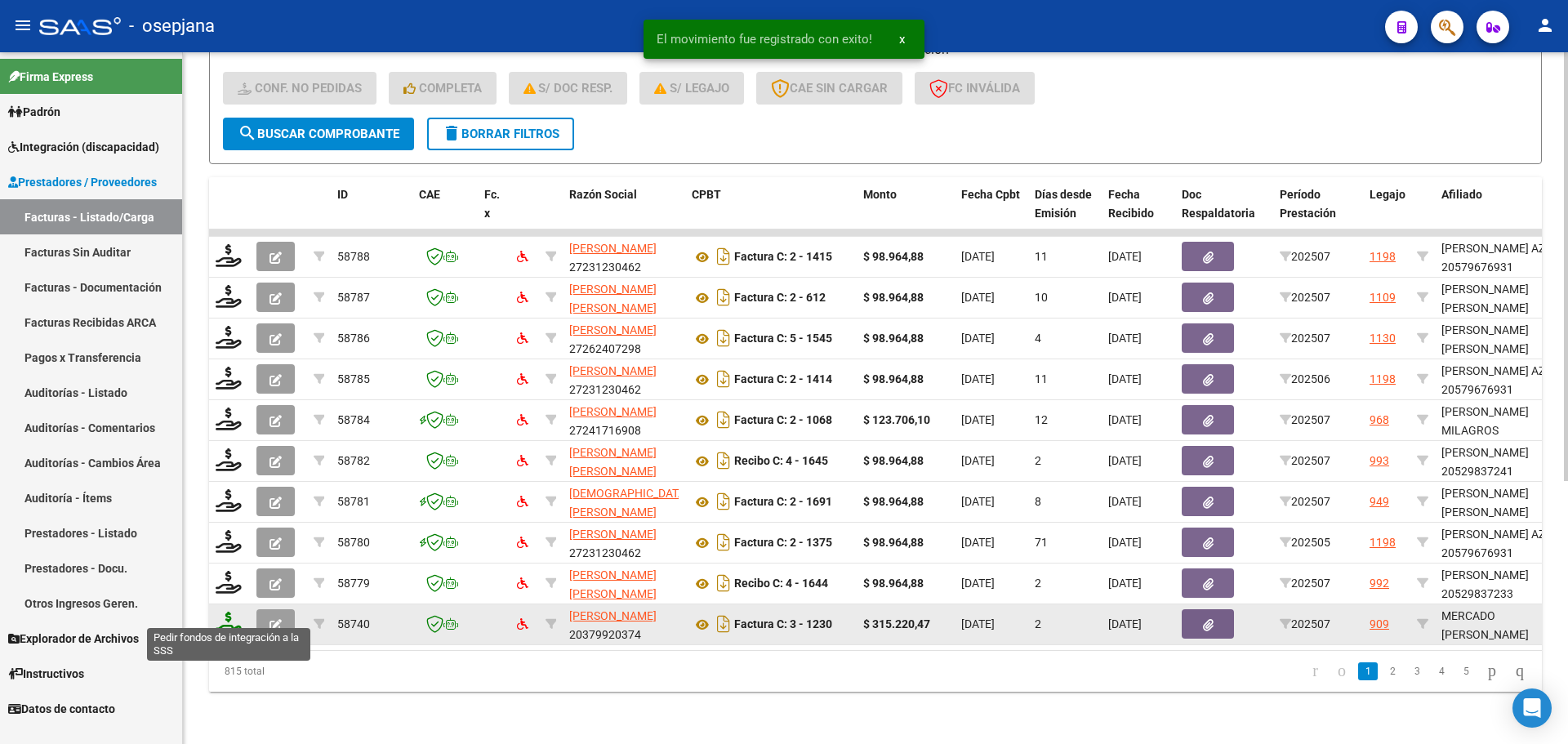
click at [229, 612] on icon at bounding box center [229, 622] width 26 height 23
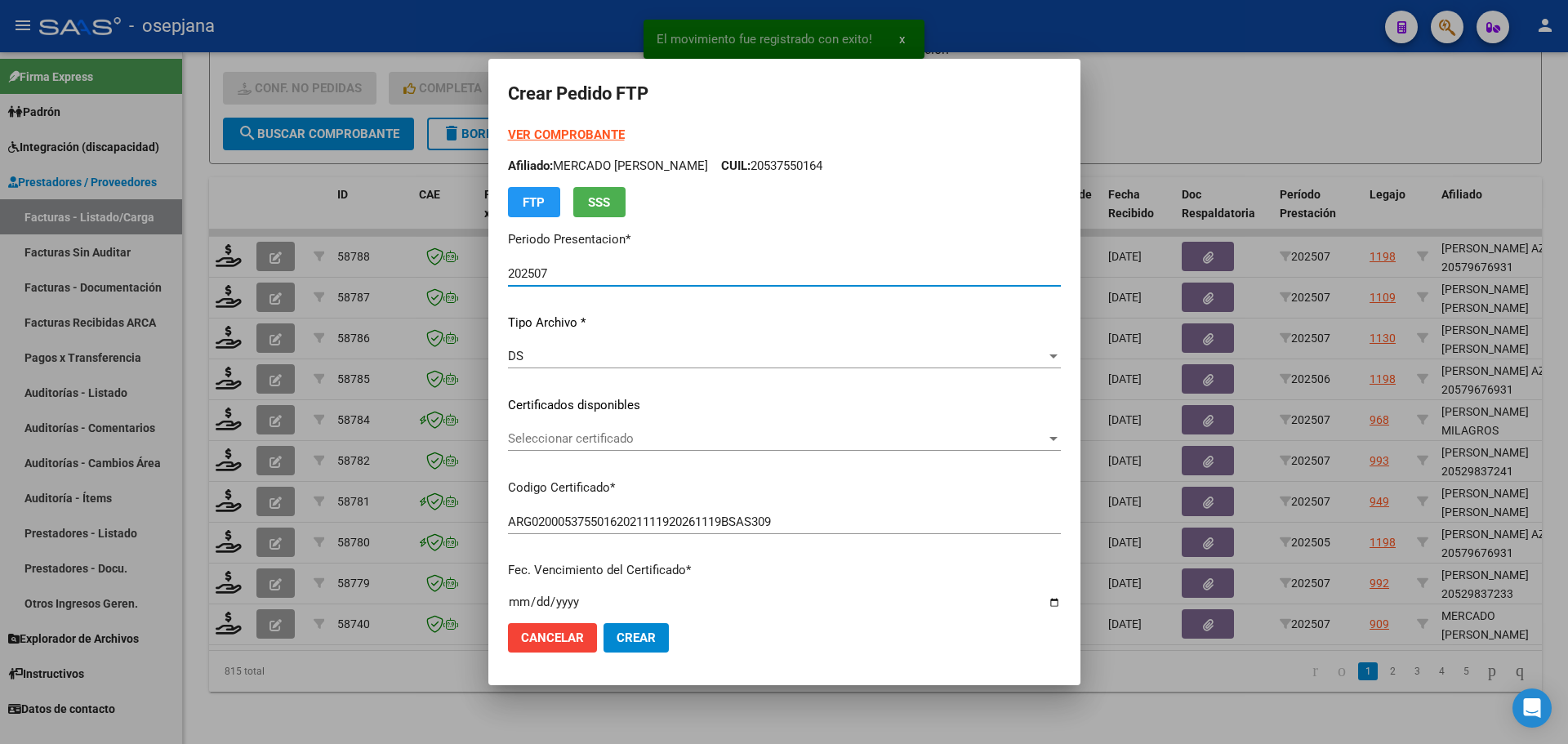
click at [626, 440] on span "Seleccionar certificado" at bounding box center [777, 438] width 538 height 14
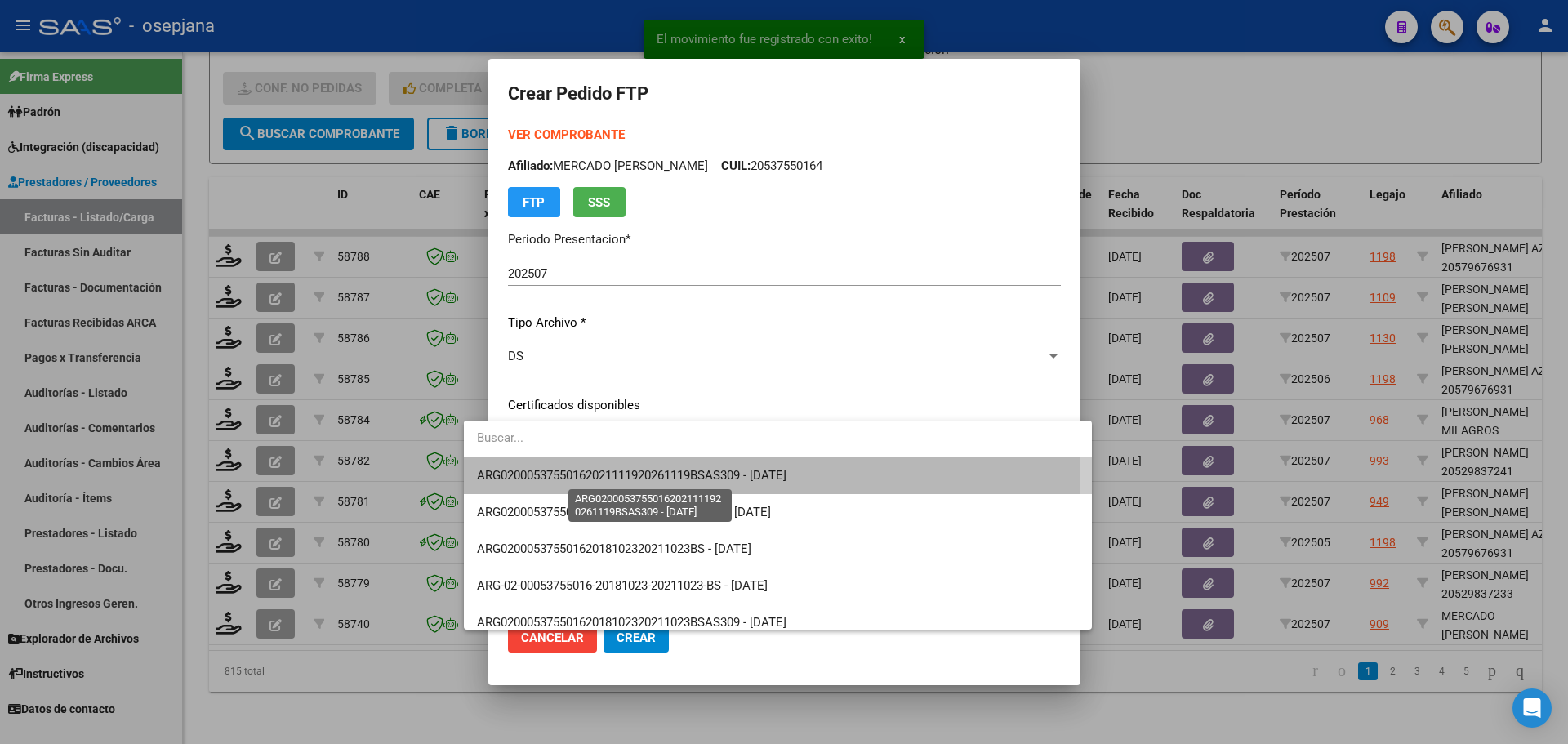
click at [623, 479] on span "ARG02000537550162021111920261119BSAS309 - [DATE]" at bounding box center [631, 475] width 310 height 14
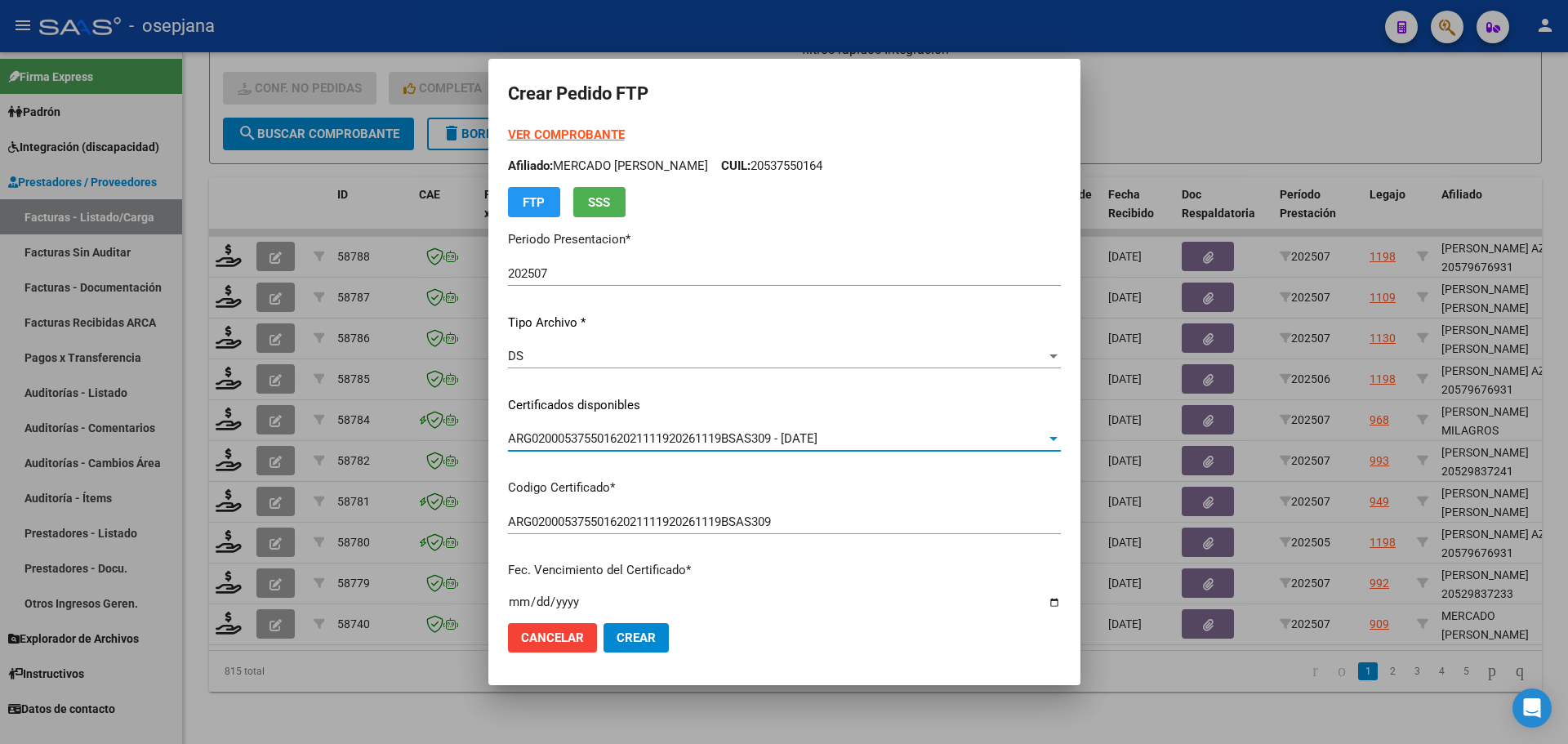
click at [546, 135] on strong "VER COMPROBANTE" at bounding box center [566, 134] width 117 height 14
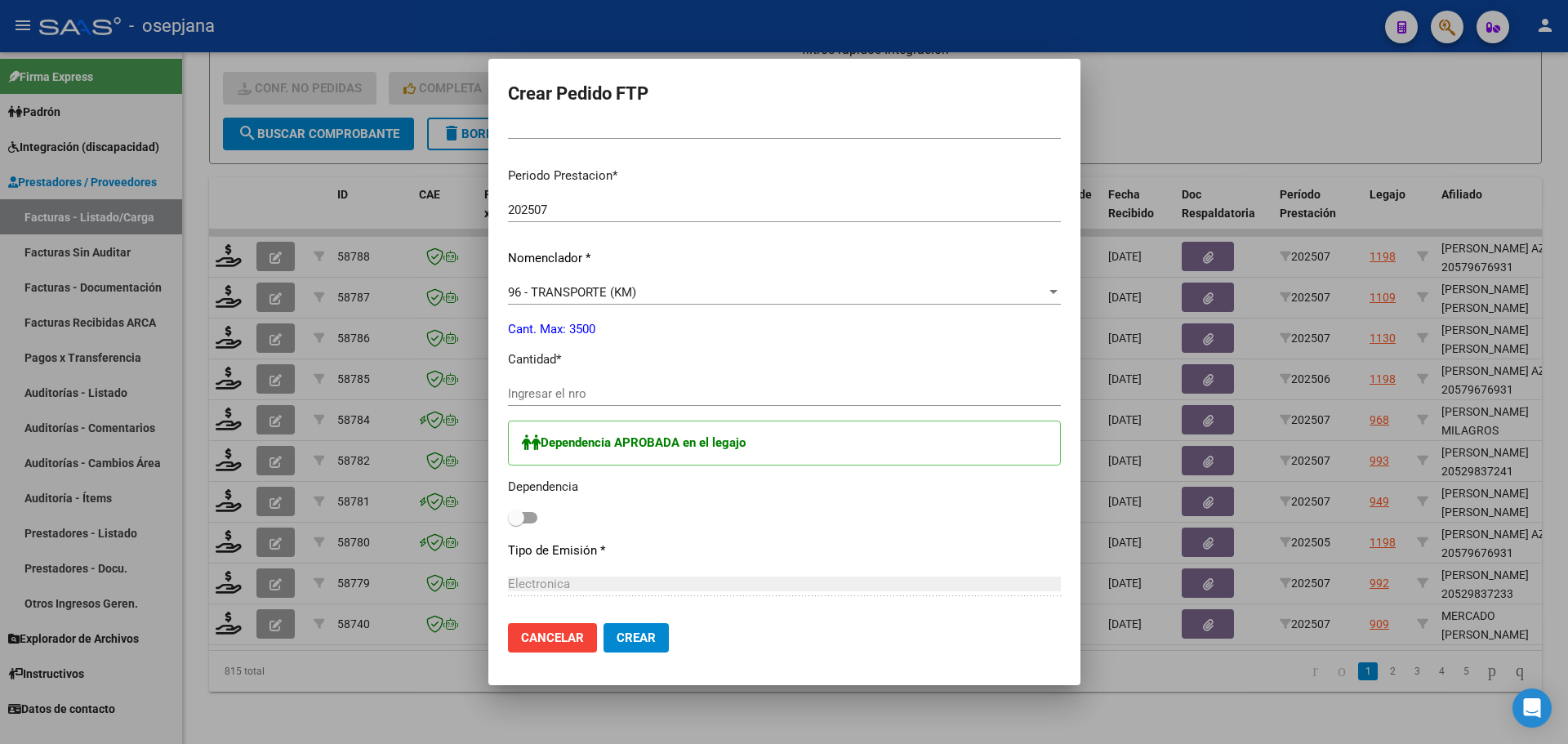
scroll to position [490, 0]
click at [519, 388] on input "Ingresar el nro" at bounding box center [784, 390] width 553 height 14
click at [508, 510] on span at bounding box center [523, 515] width 29 height 11
click at [515, 521] on input "checkbox" at bounding box center [515, 521] width 1 height 1
click at [616, 632] on span "Crear" at bounding box center [636, 637] width 39 height 14
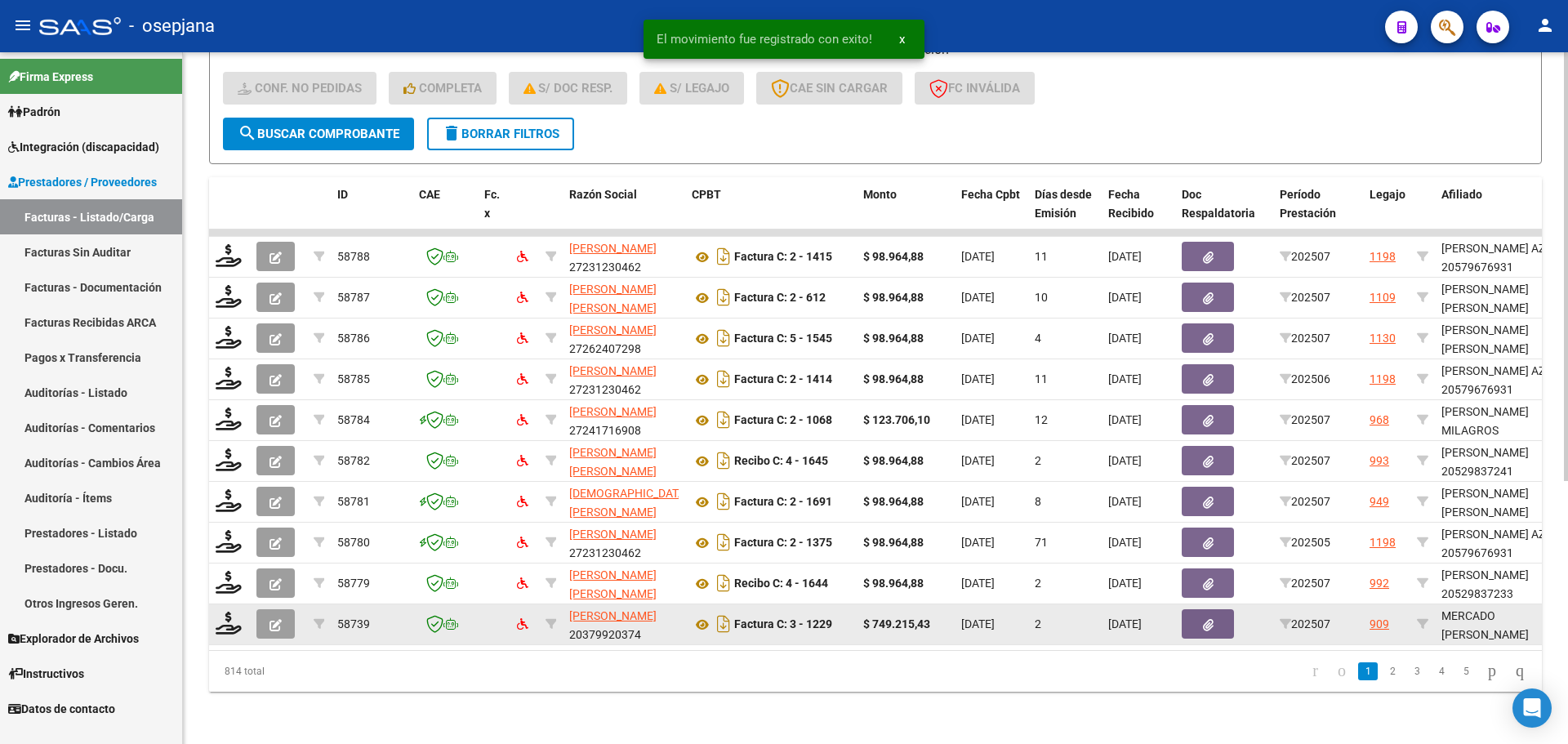
click at [231, 604] on datatable-body-cell at bounding box center [229, 624] width 41 height 40
click at [229, 611] on icon at bounding box center [229, 622] width 26 height 23
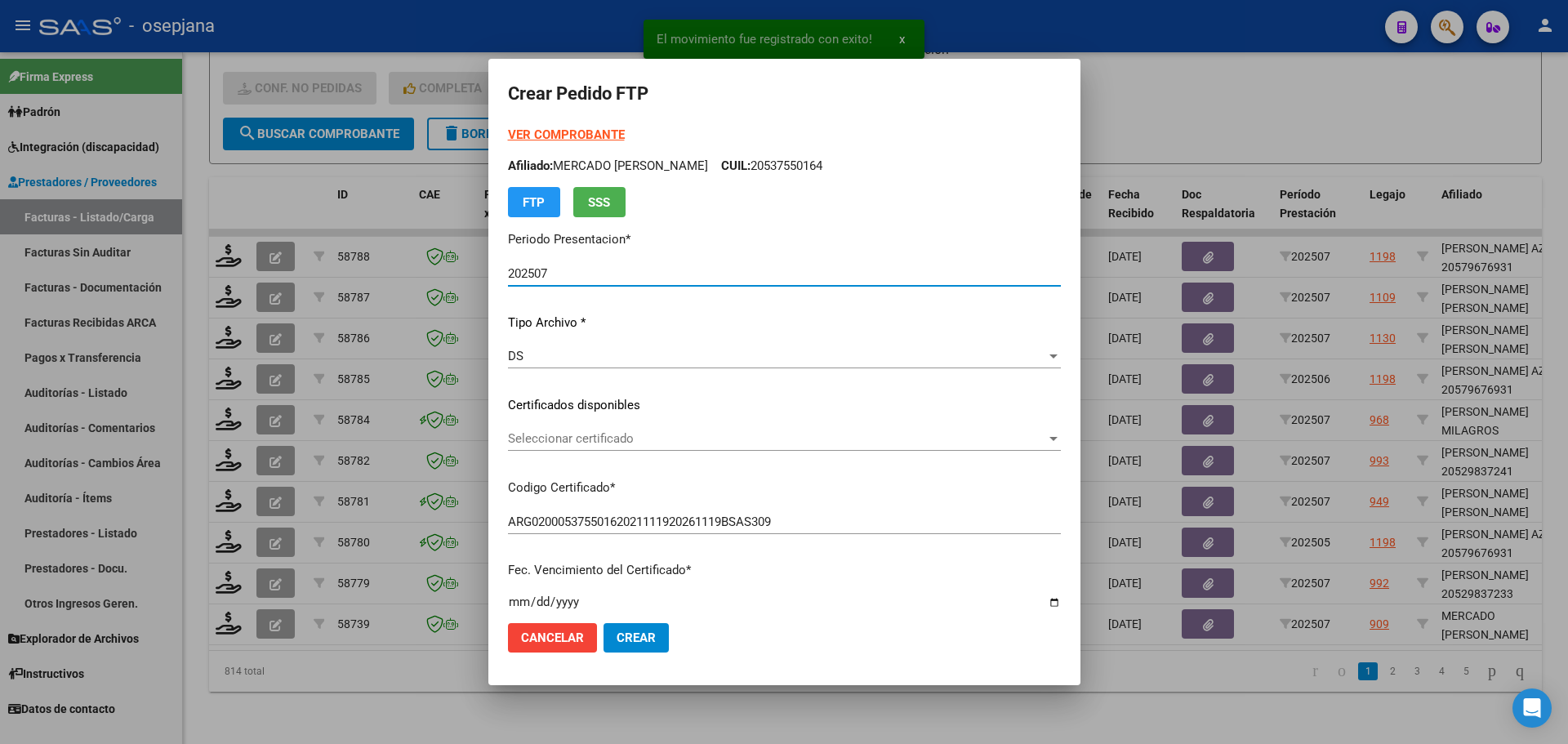
click at [554, 444] on span "Seleccionar certificado" at bounding box center [777, 438] width 538 height 14
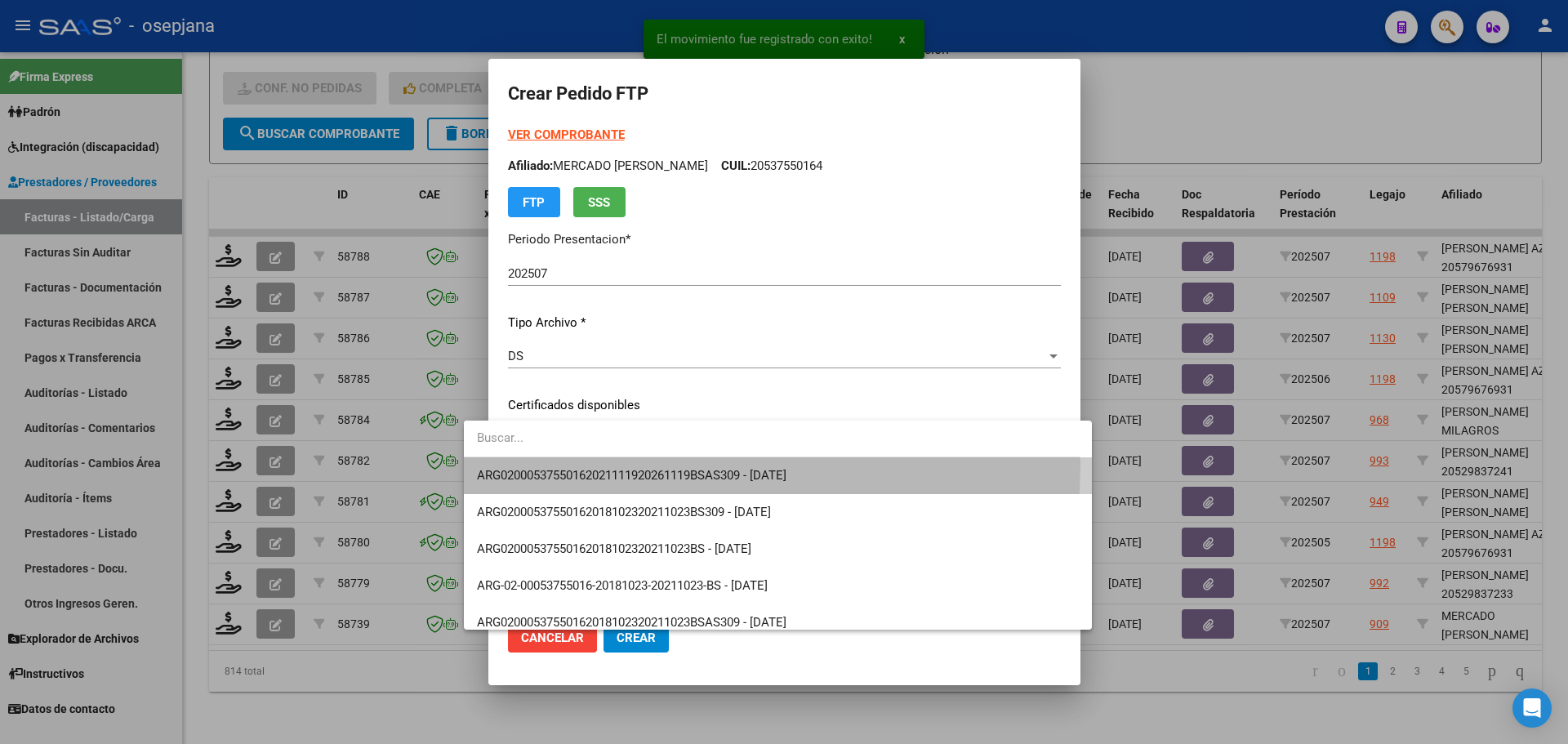
click at [560, 462] on span "ARG02000537550162021111920261119BSAS309 - [DATE]" at bounding box center [778, 475] width 602 height 37
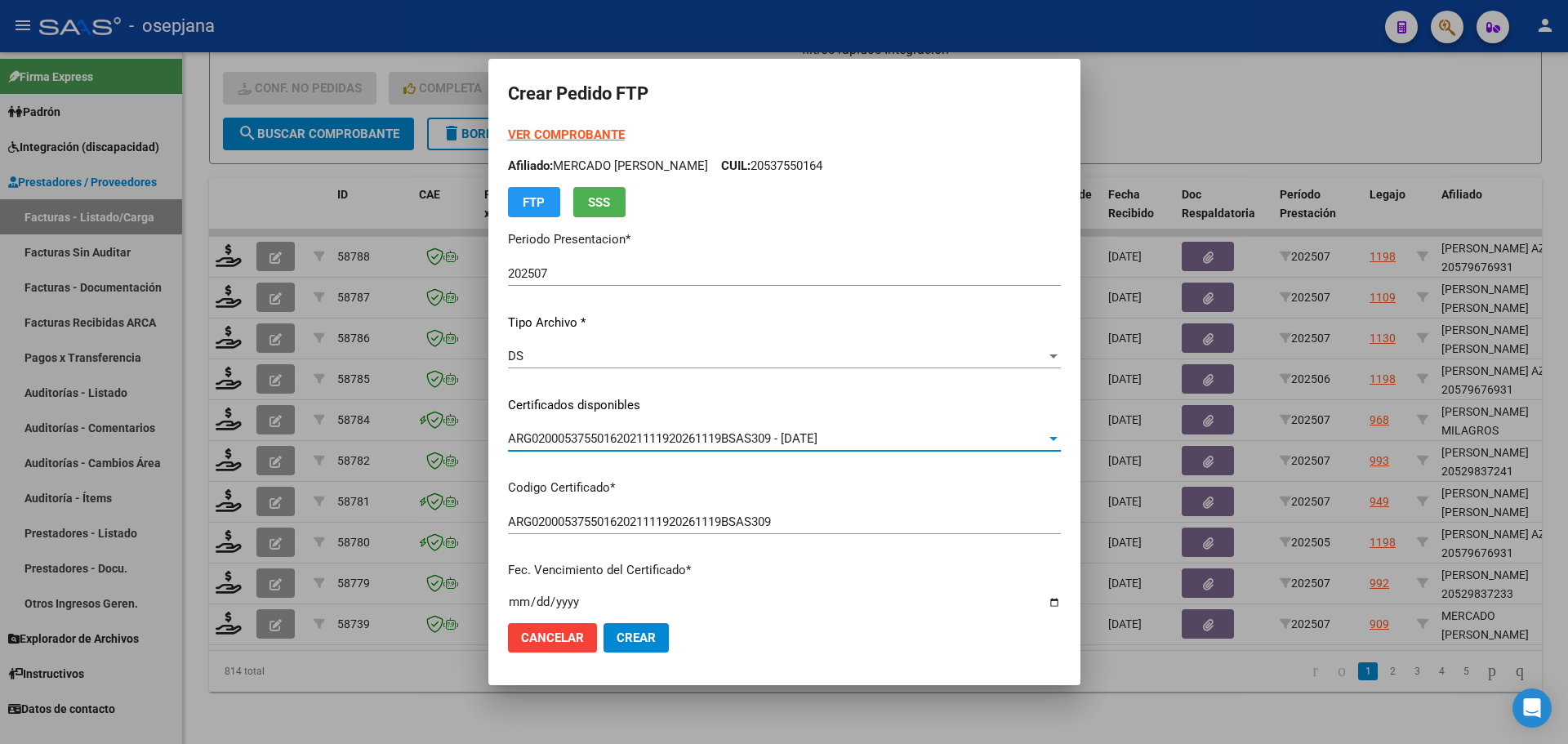
click at [564, 134] on strong "VER COMPROBANTE" at bounding box center [566, 134] width 117 height 14
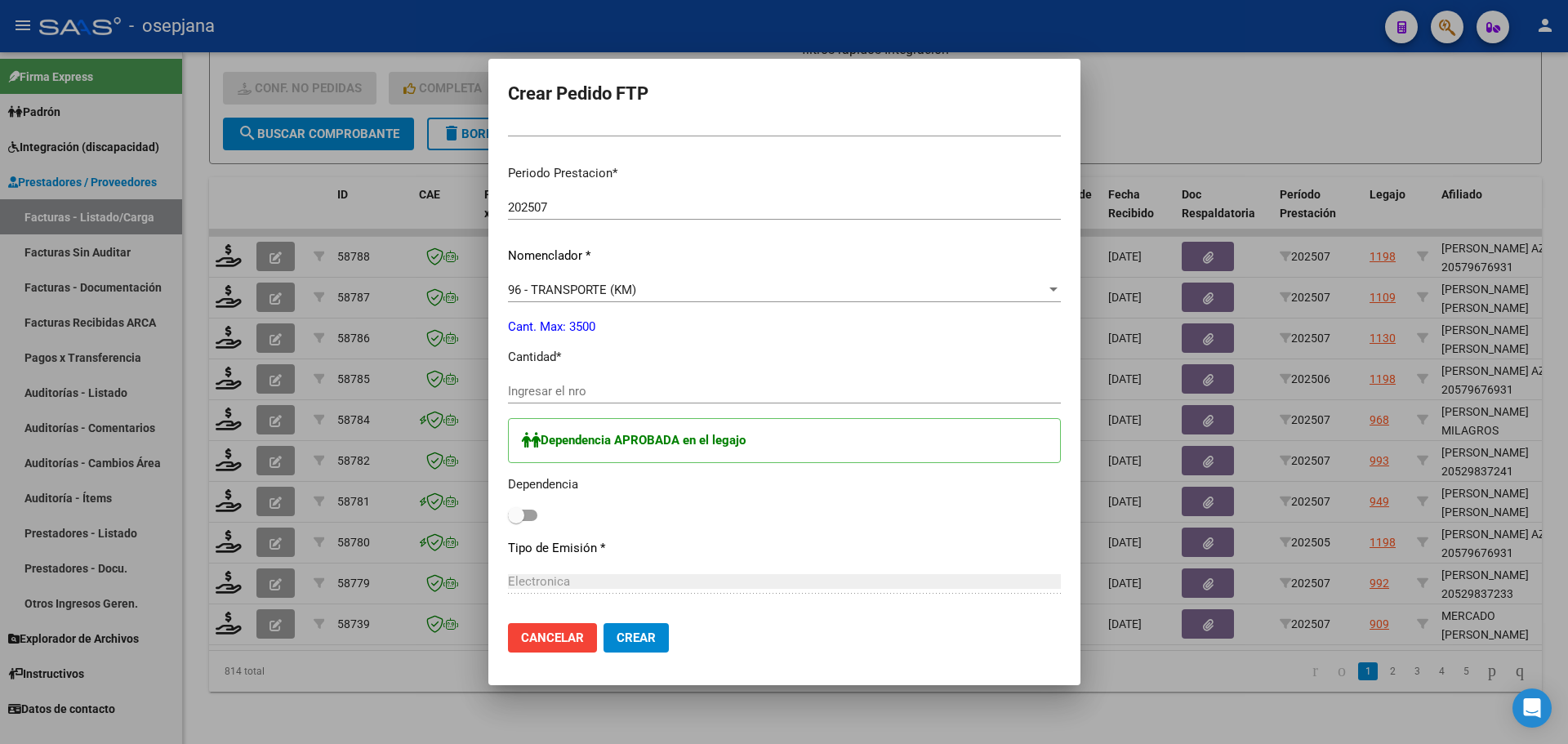
click at [517, 390] on input "Ingresar el nro" at bounding box center [784, 390] width 553 height 14
click at [508, 519] on span at bounding box center [516, 515] width 16 height 16
click at [515, 521] on input "checkbox" at bounding box center [515, 521] width 1 height 1
click at [604, 627] on button "Crear" at bounding box center [636, 637] width 66 height 29
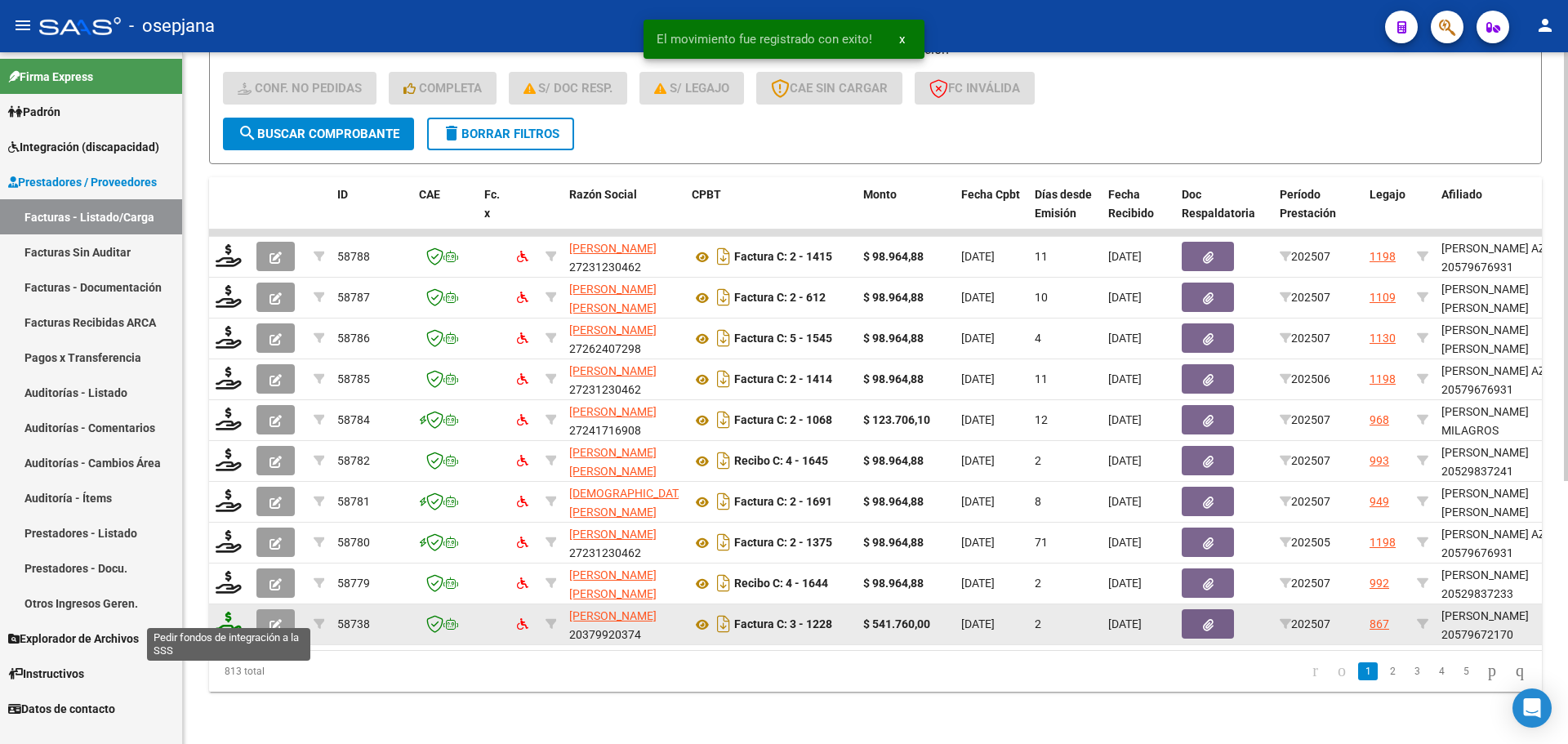
click at [229, 618] on icon at bounding box center [229, 622] width 26 height 23
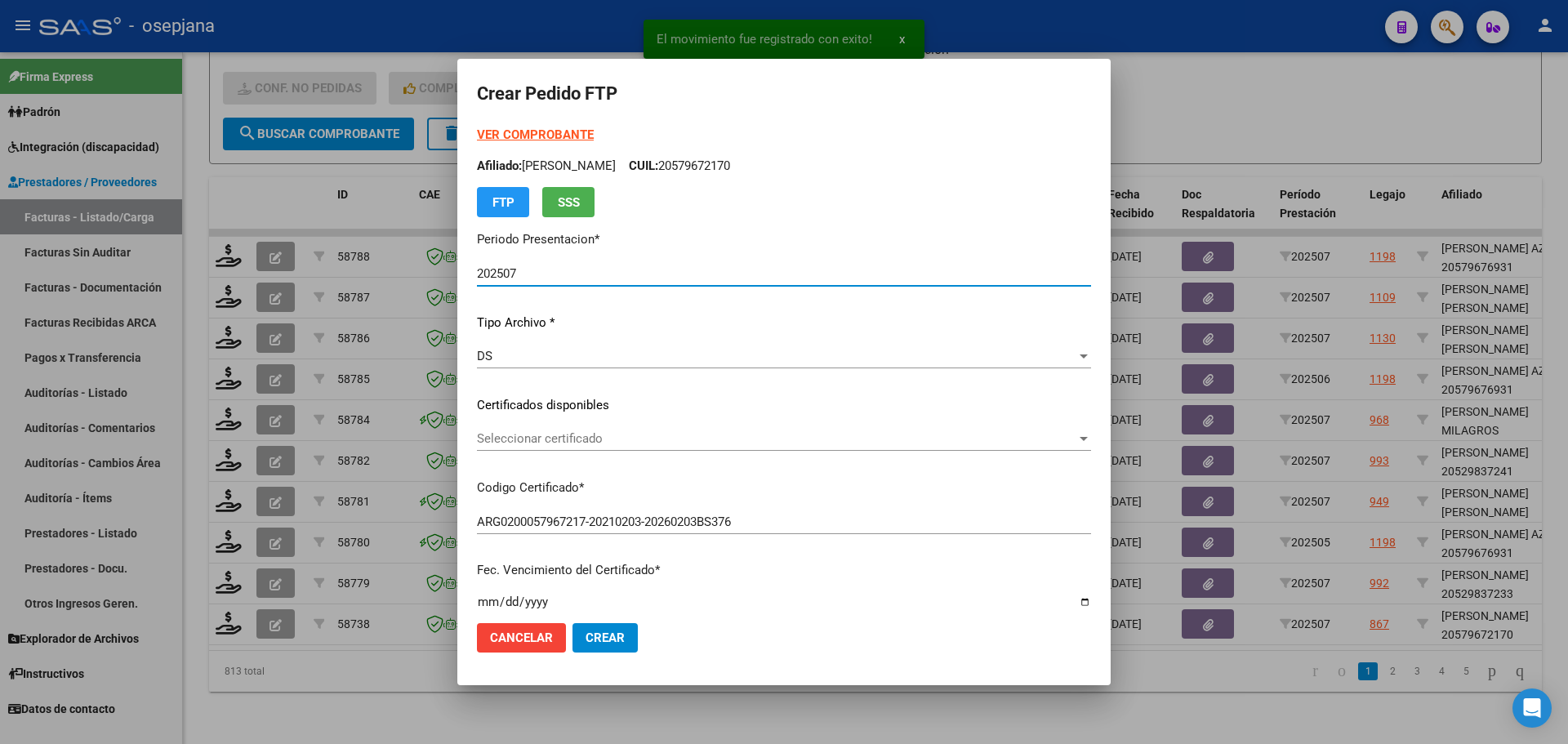
click at [613, 433] on span "Seleccionar certificado" at bounding box center [776, 438] width 599 height 14
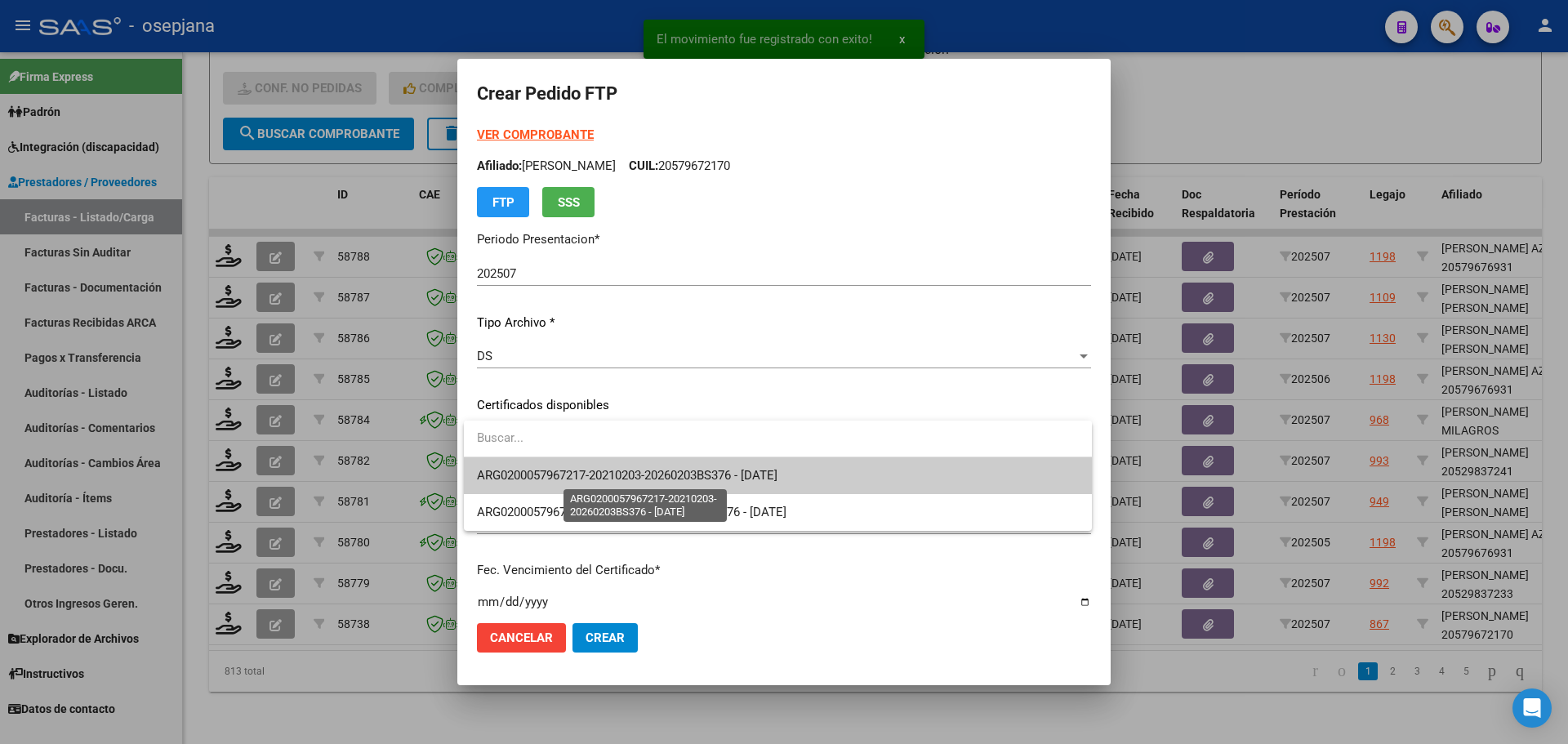
click at [614, 476] on span "ARG0200057967217-20210203-20260203BS376 - [DATE]" at bounding box center [627, 475] width 301 height 14
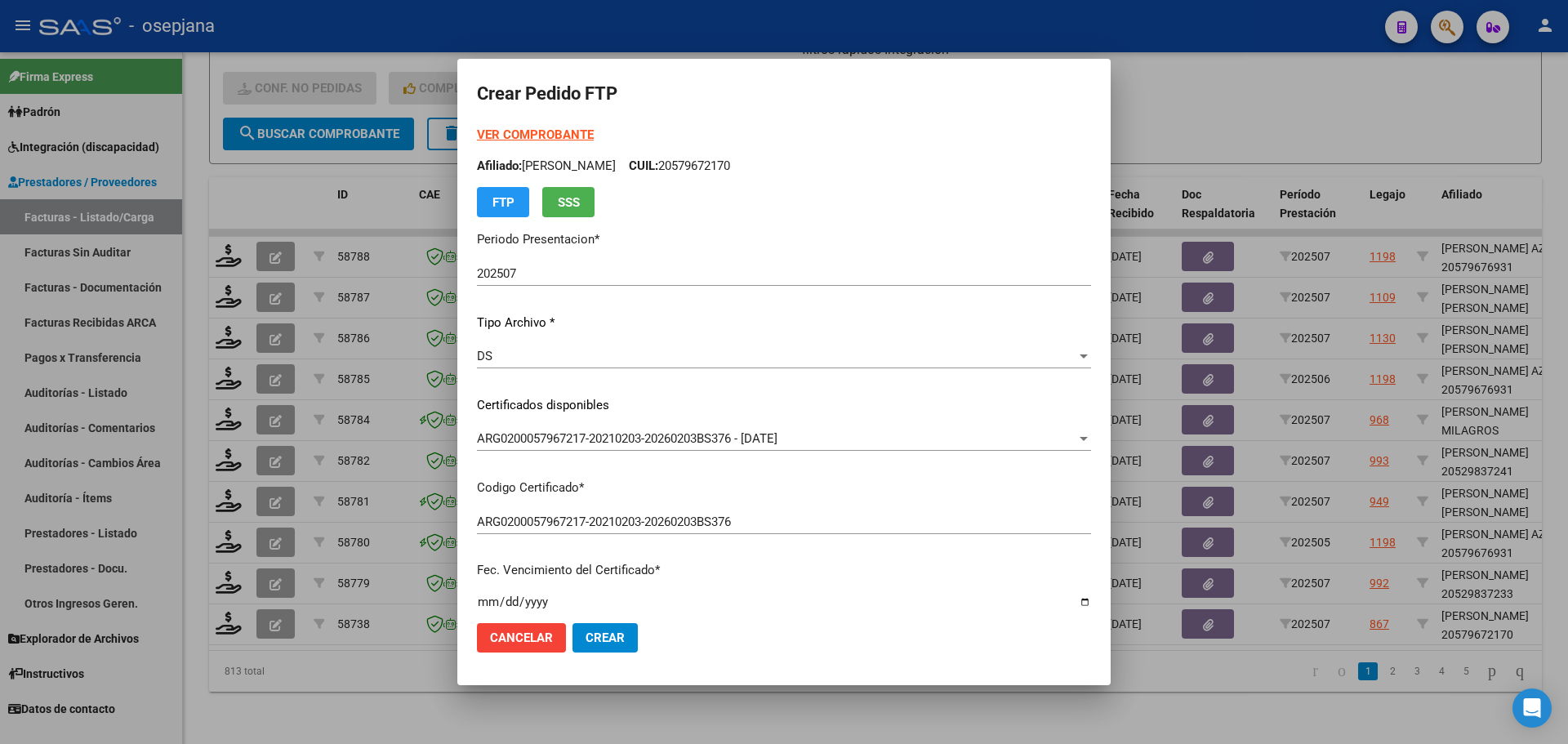
click at [556, 131] on strong "VER COMPROBANTE" at bounding box center [535, 134] width 117 height 14
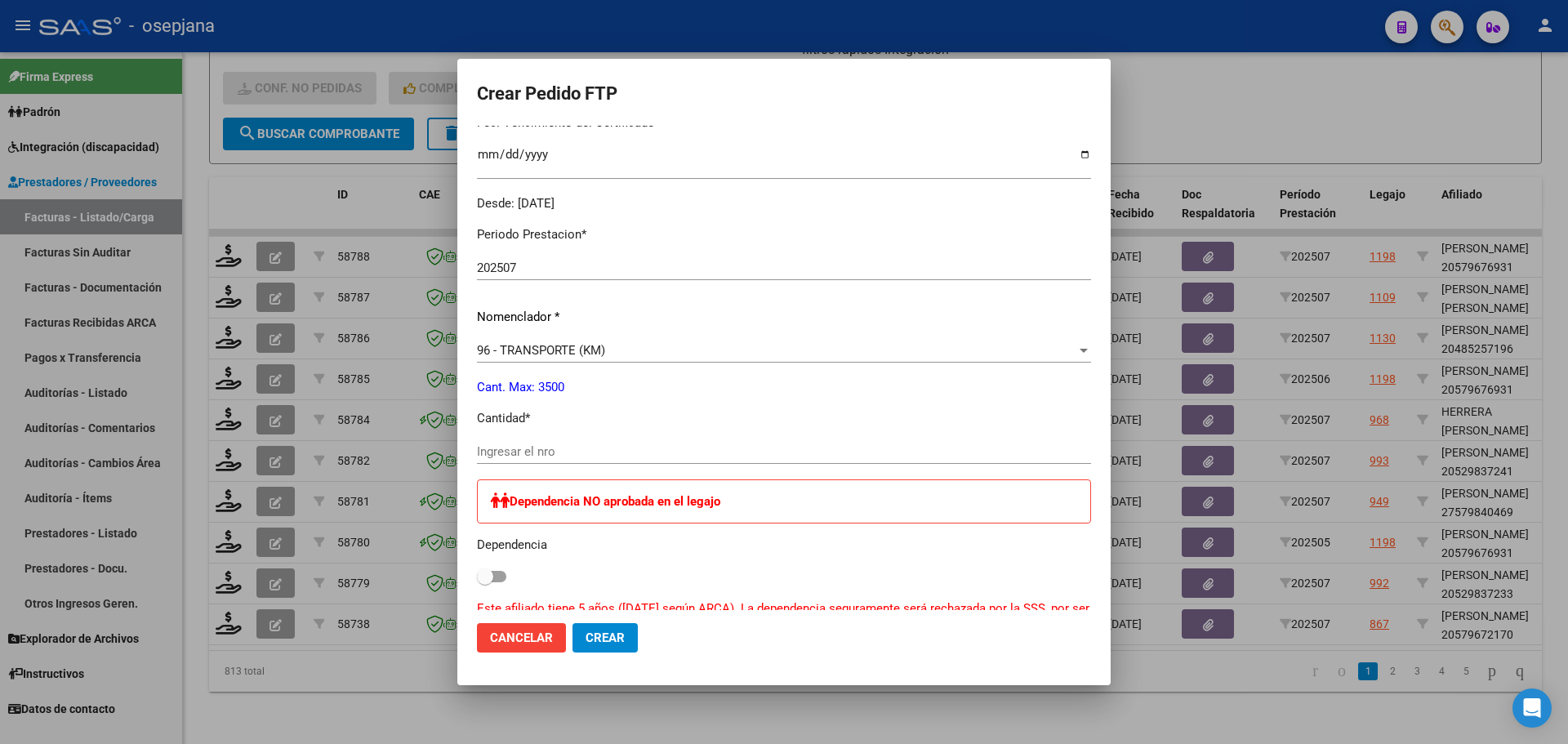
scroll to position [490, 0]
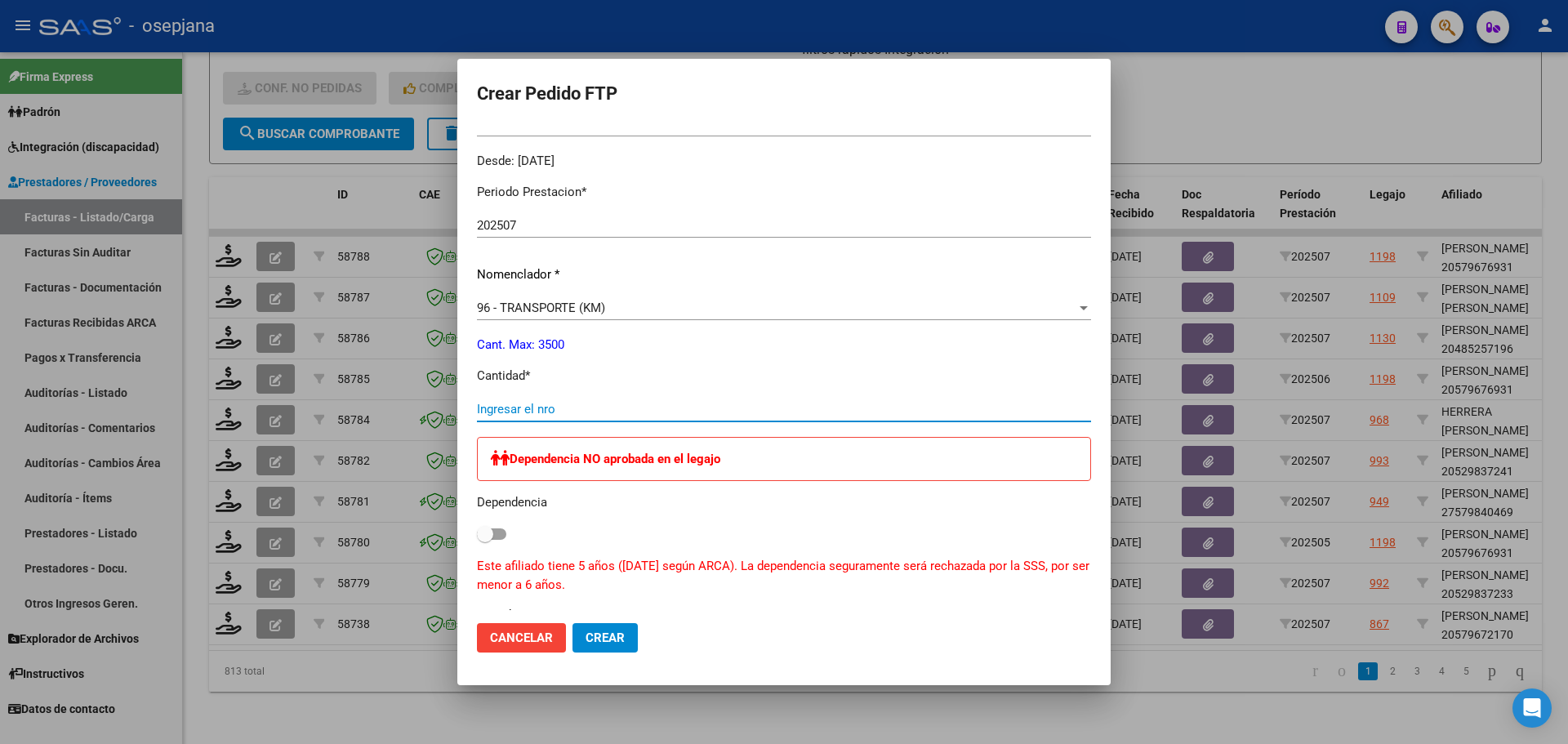
click at [534, 403] on input "Ingresar el nro" at bounding box center [784, 408] width 614 height 14
type input "1000"
click at [601, 642] on span "Crear" at bounding box center [605, 637] width 39 height 14
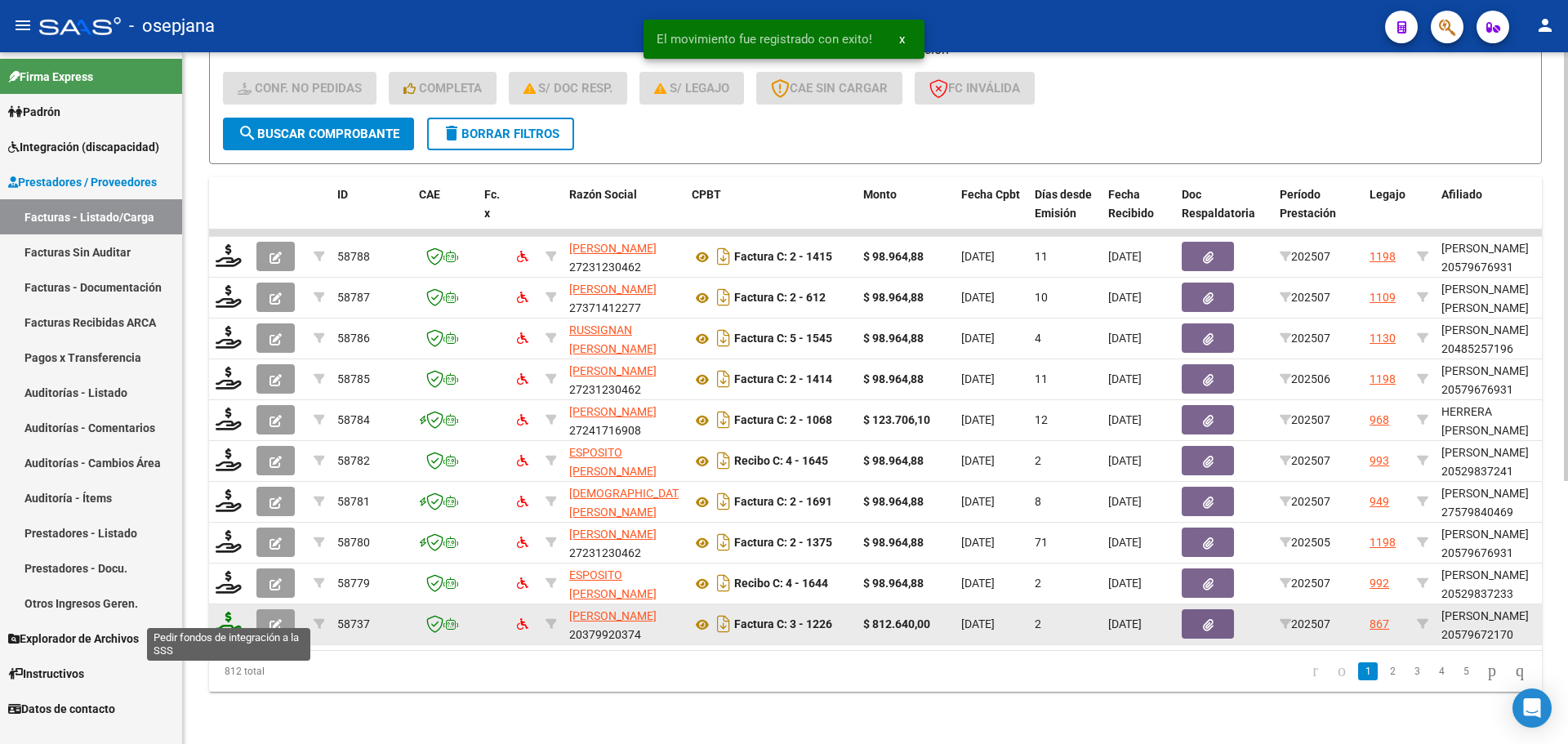
click at [238, 613] on icon at bounding box center [229, 622] width 26 height 23
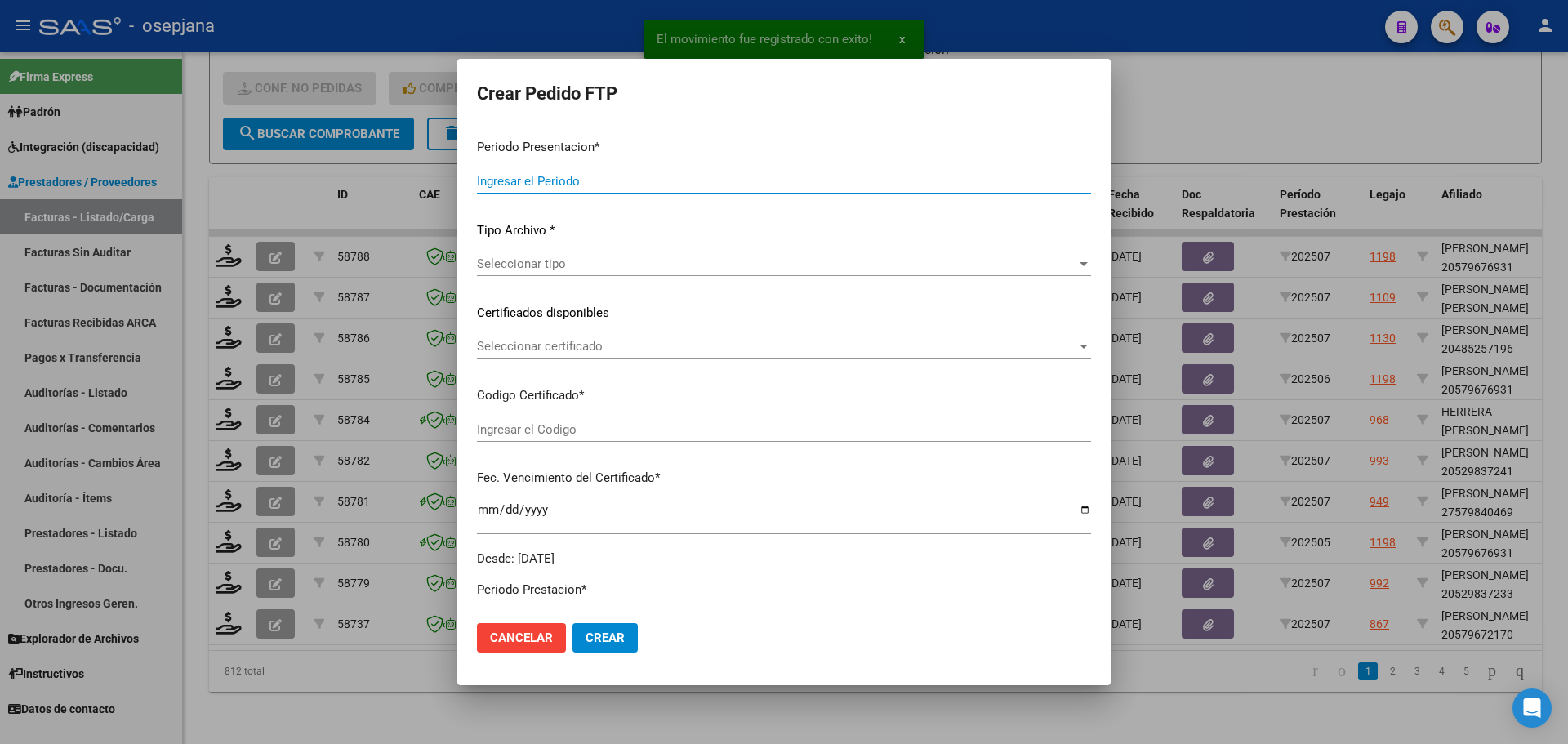
type input "202507"
type input "$ 812.640,00"
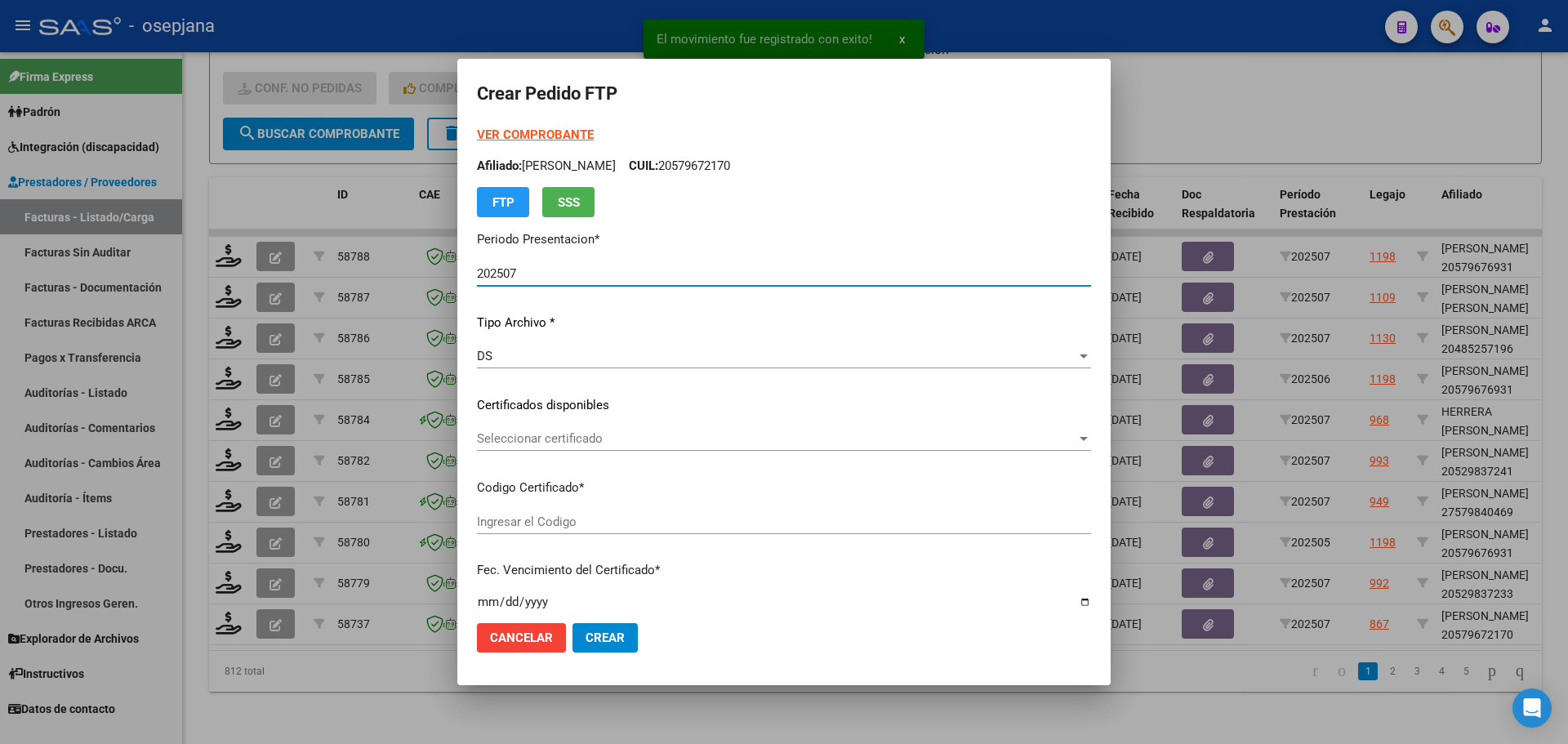
type input "ARG0200057967217-20210203-20260203BS376"
type input "[DATE]"
click at [563, 428] on div "Seleccionar certificado Seleccionar certificado" at bounding box center [784, 438] width 614 height 25
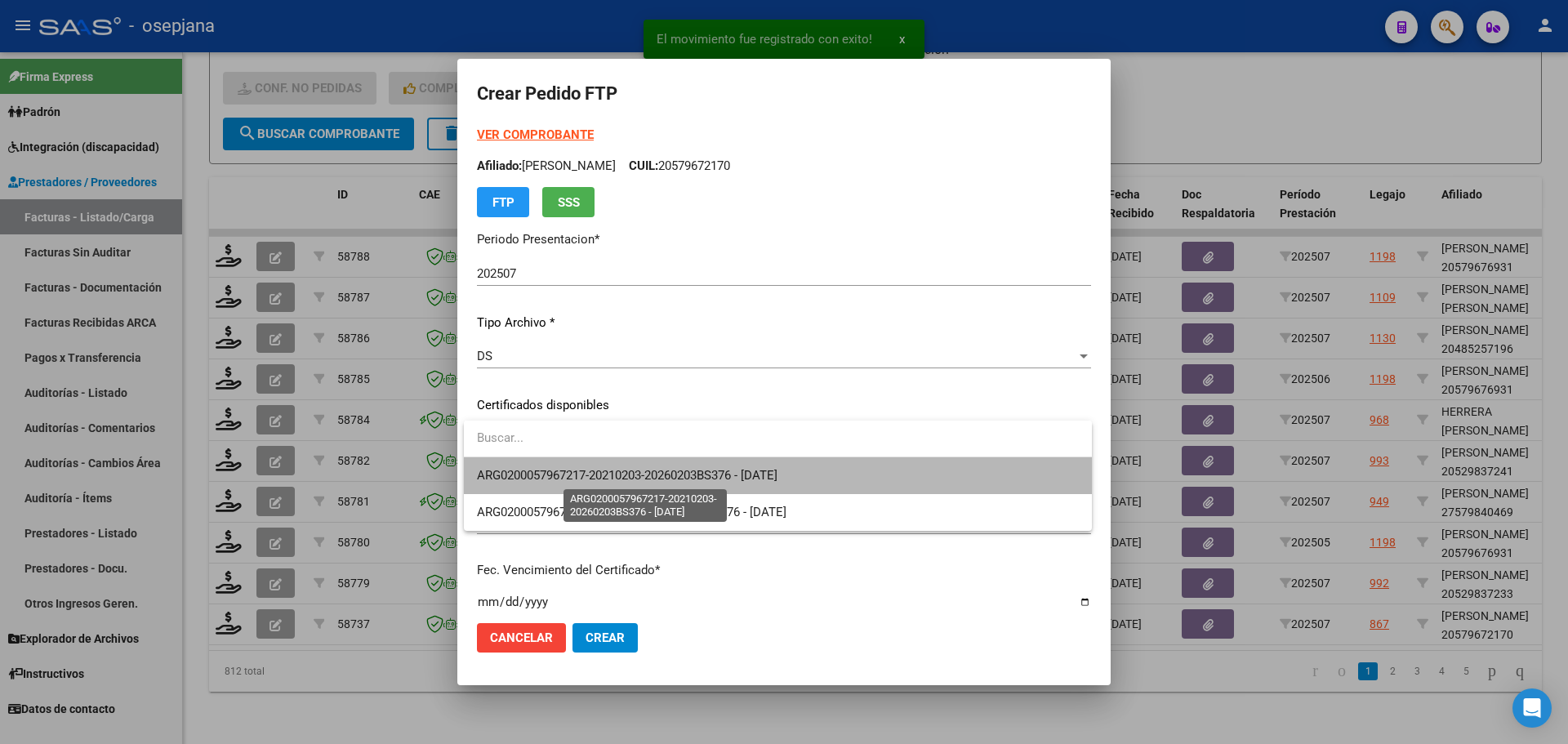
click at [565, 469] on span "ARG0200057967217-20210203-20260203BS376 - [DATE]" at bounding box center [627, 475] width 301 height 14
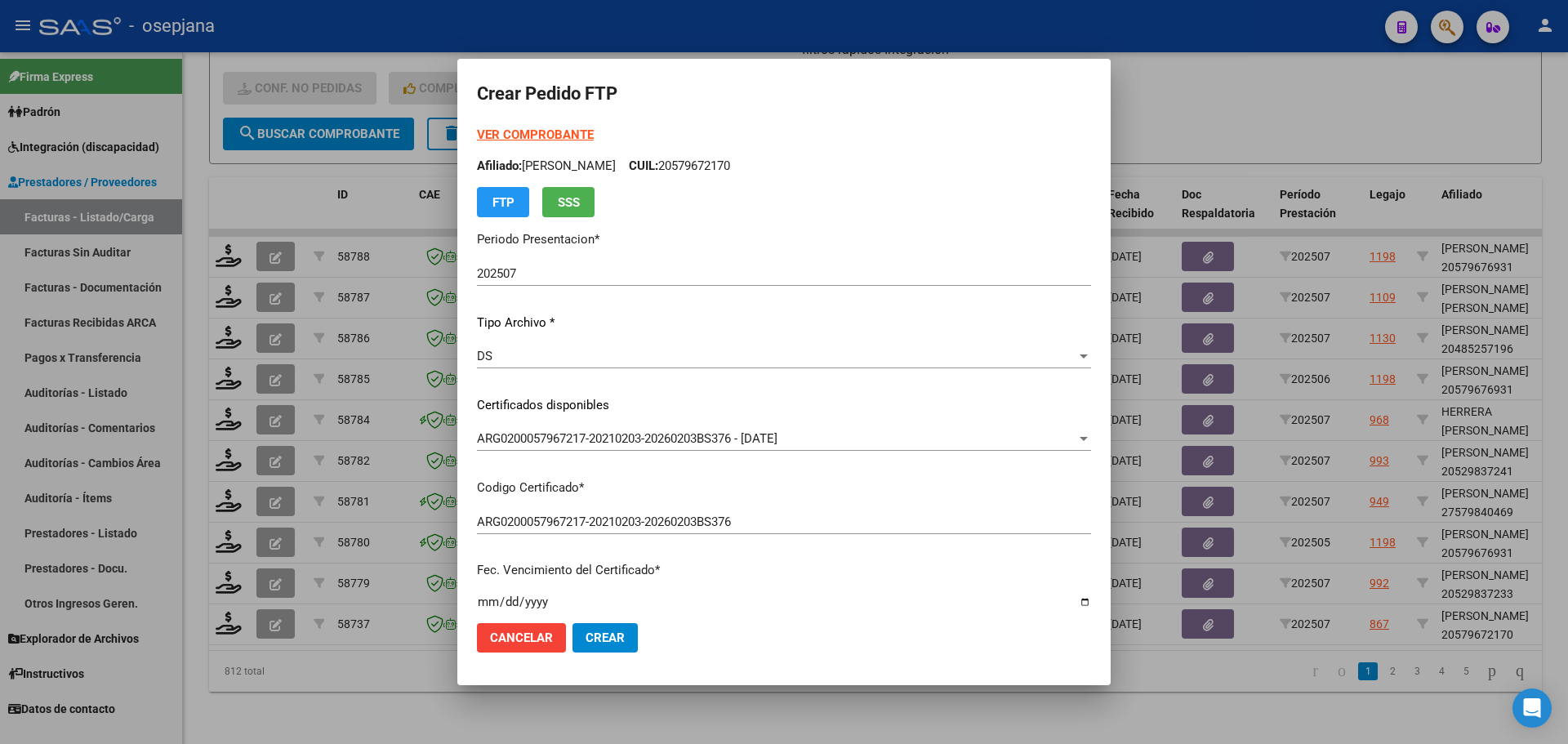
click at [544, 130] on strong "VER COMPROBANTE" at bounding box center [535, 134] width 117 height 14
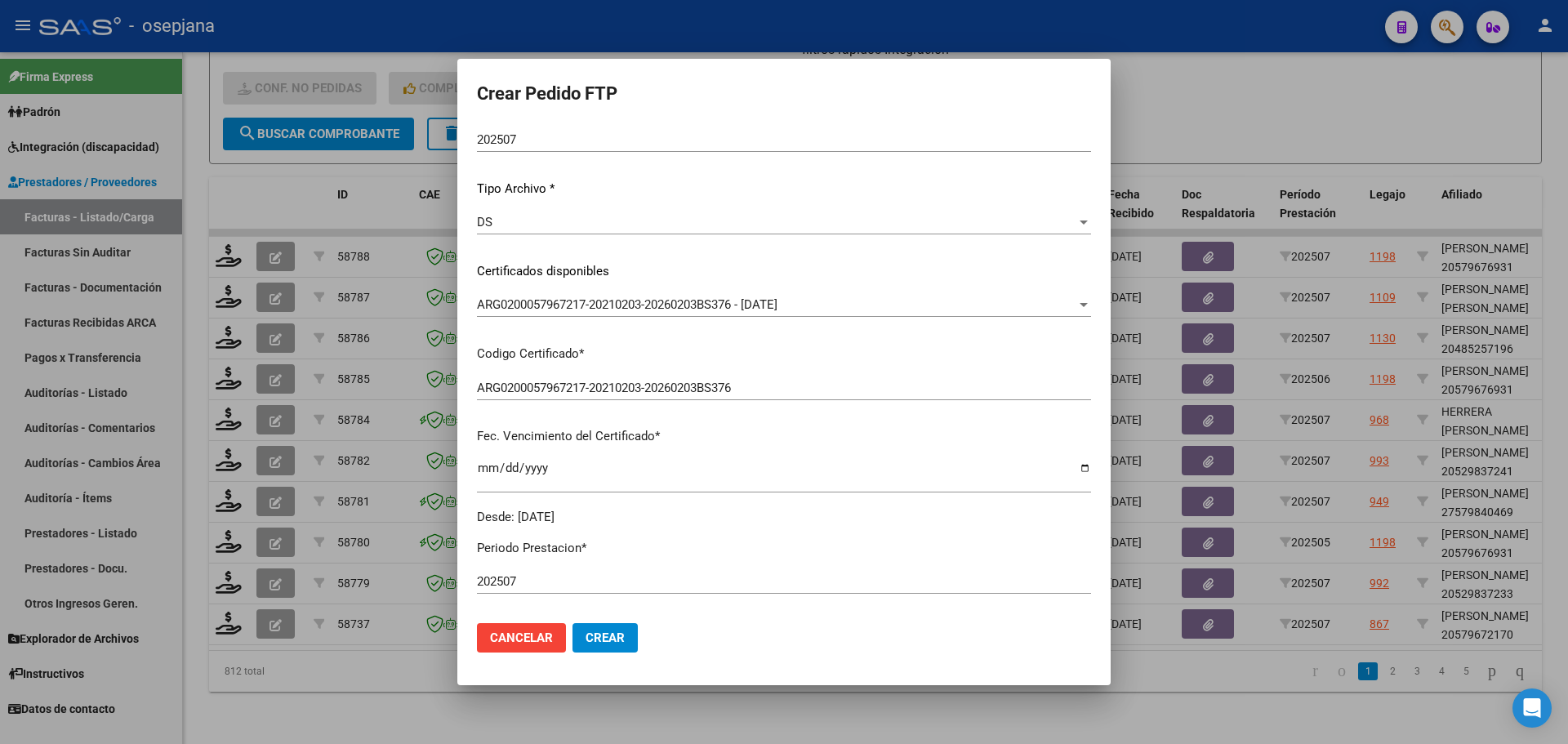
scroll to position [490, 0]
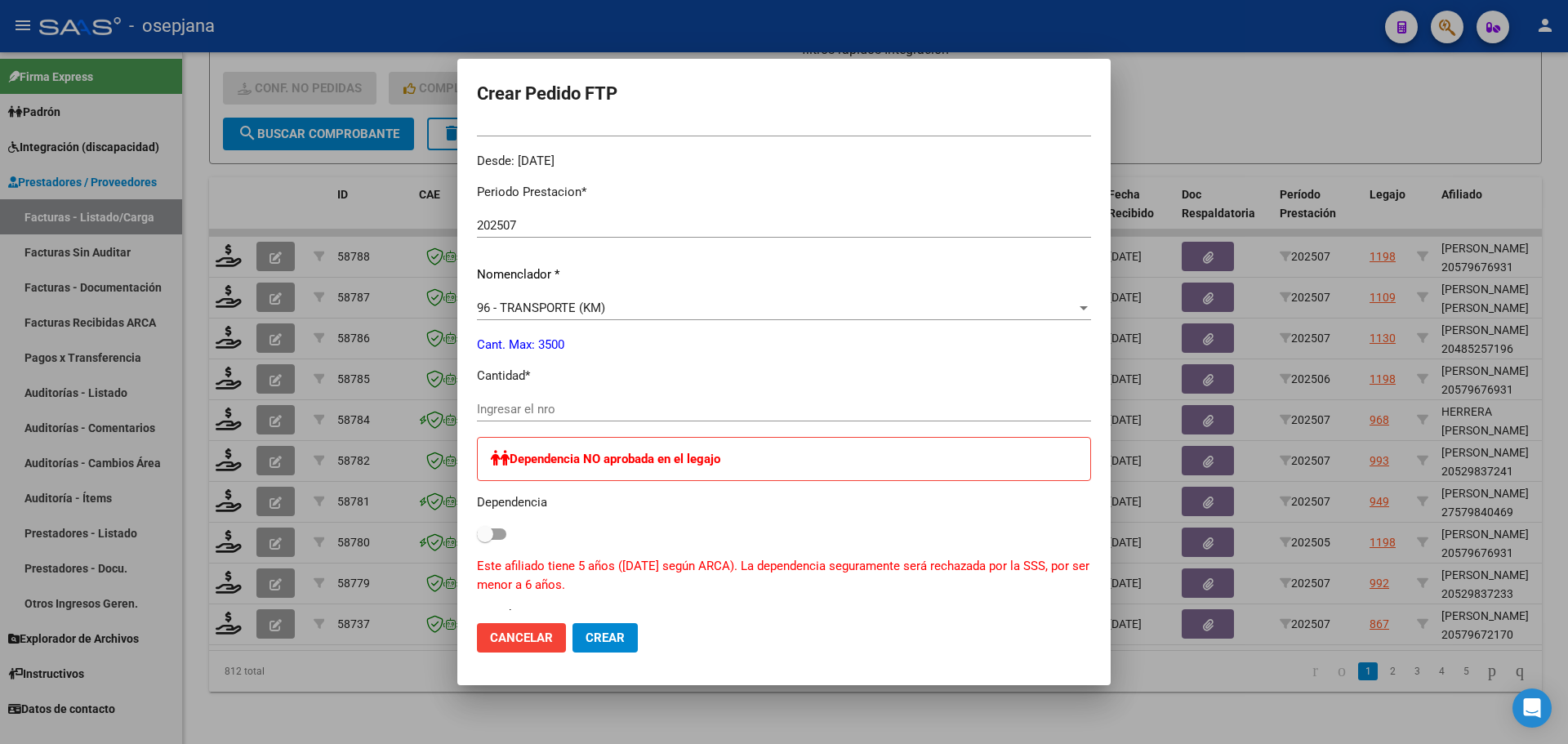
click at [554, 398] on div "Ingresar el nro" at bounding box center [784, 409] width 614 height 25
type input "1500"
click at [622, 635] on span "Crear" at bounding box center [605, 637] width 39 height 14
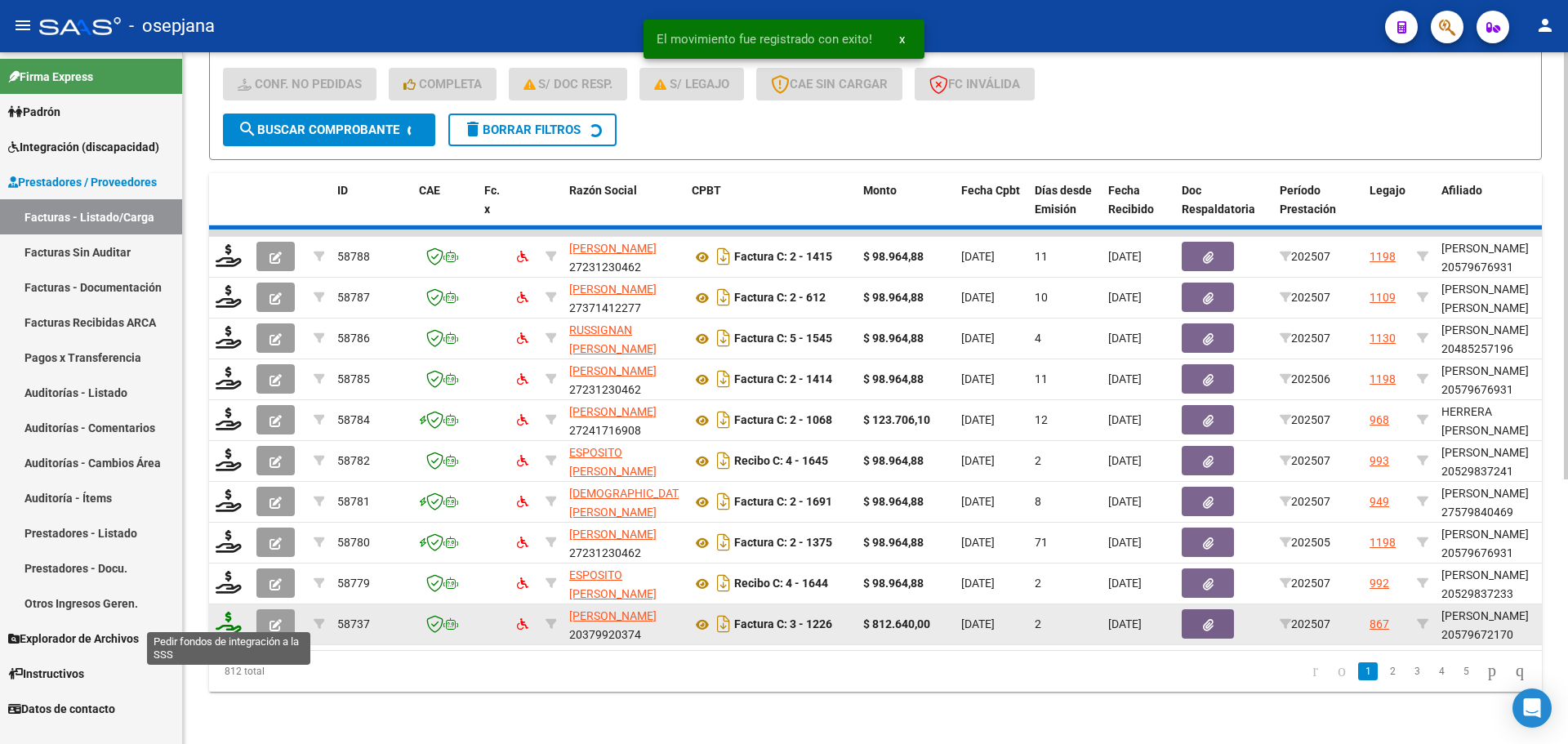
click at [232, 614] on icon at bounding box center [229, 622] width 26 height 23
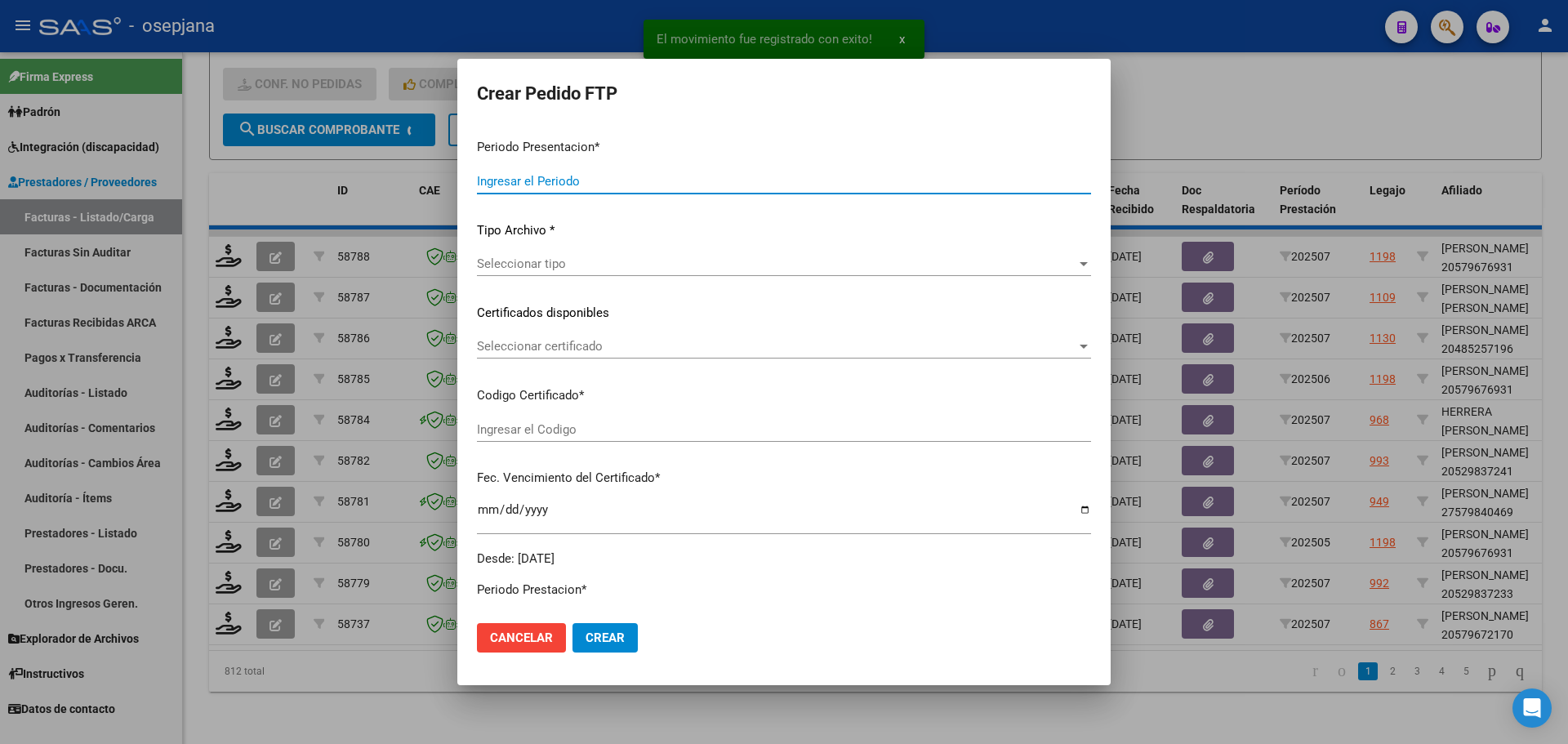
type input "202507"
type input "$ 812.640,00"
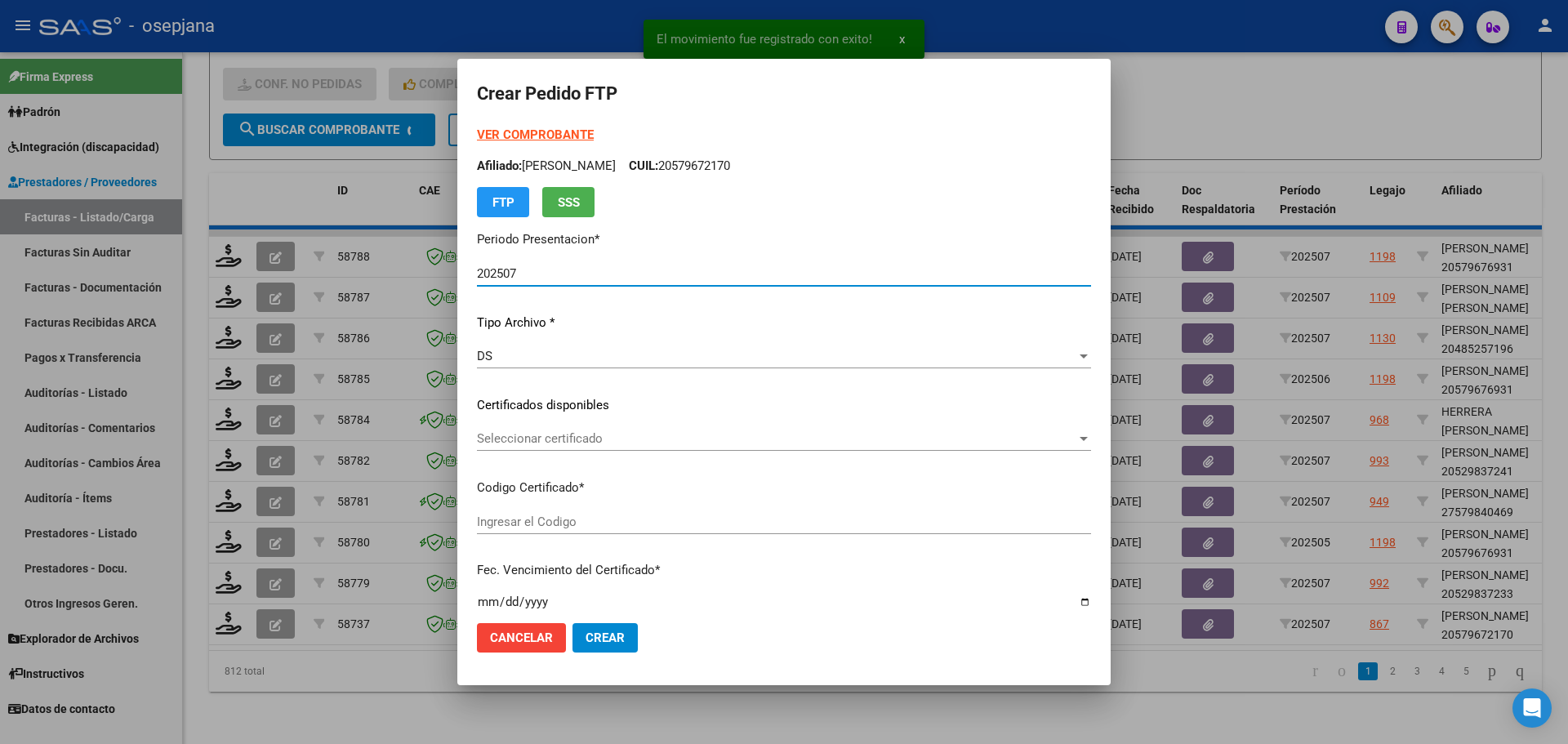
type input "ARG0200057967217-20210203-20260203BS376"
type input "[DATE]"
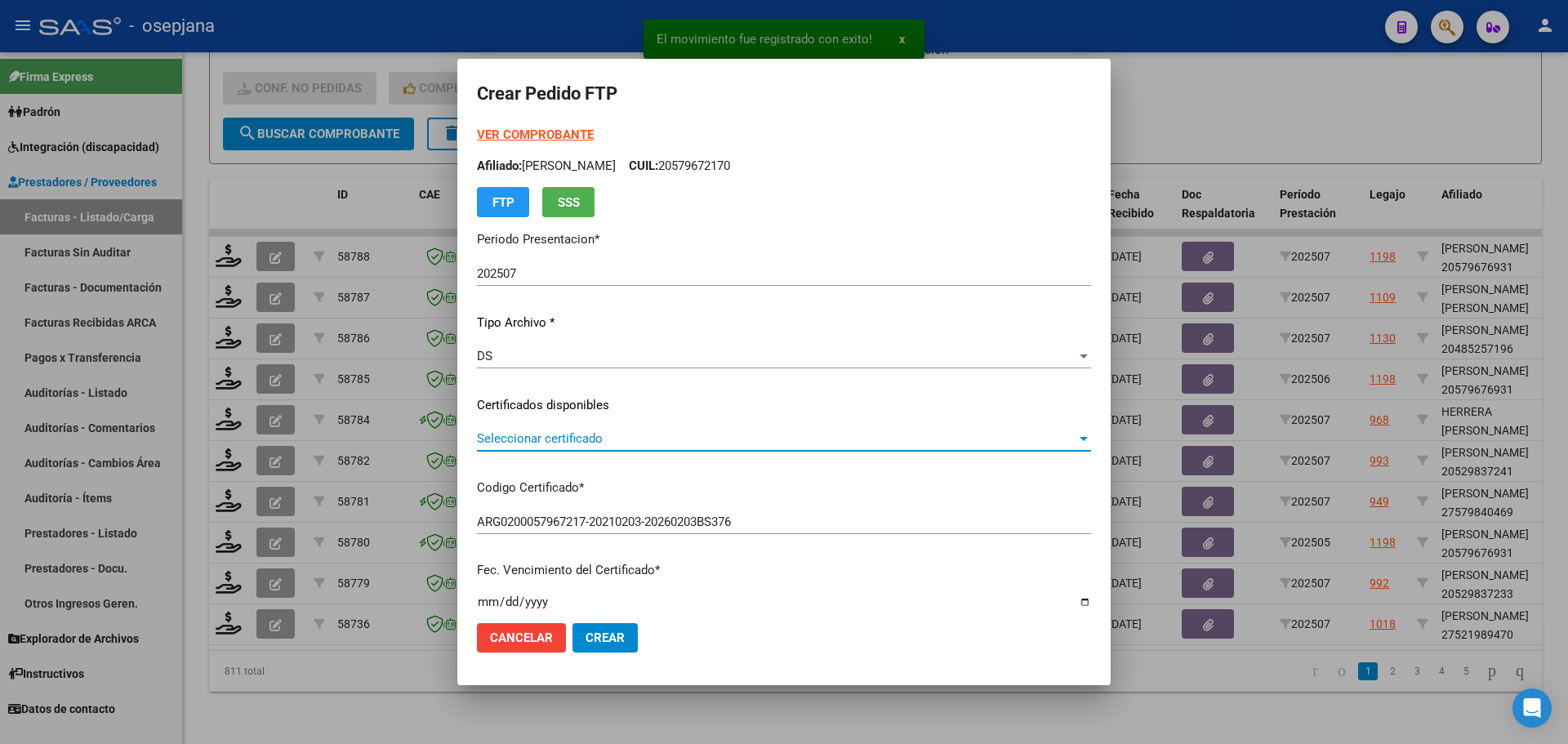
click at [631, 434] on span "Seleccionar certificado" at bounding box center [776, 438] width 599 height 14
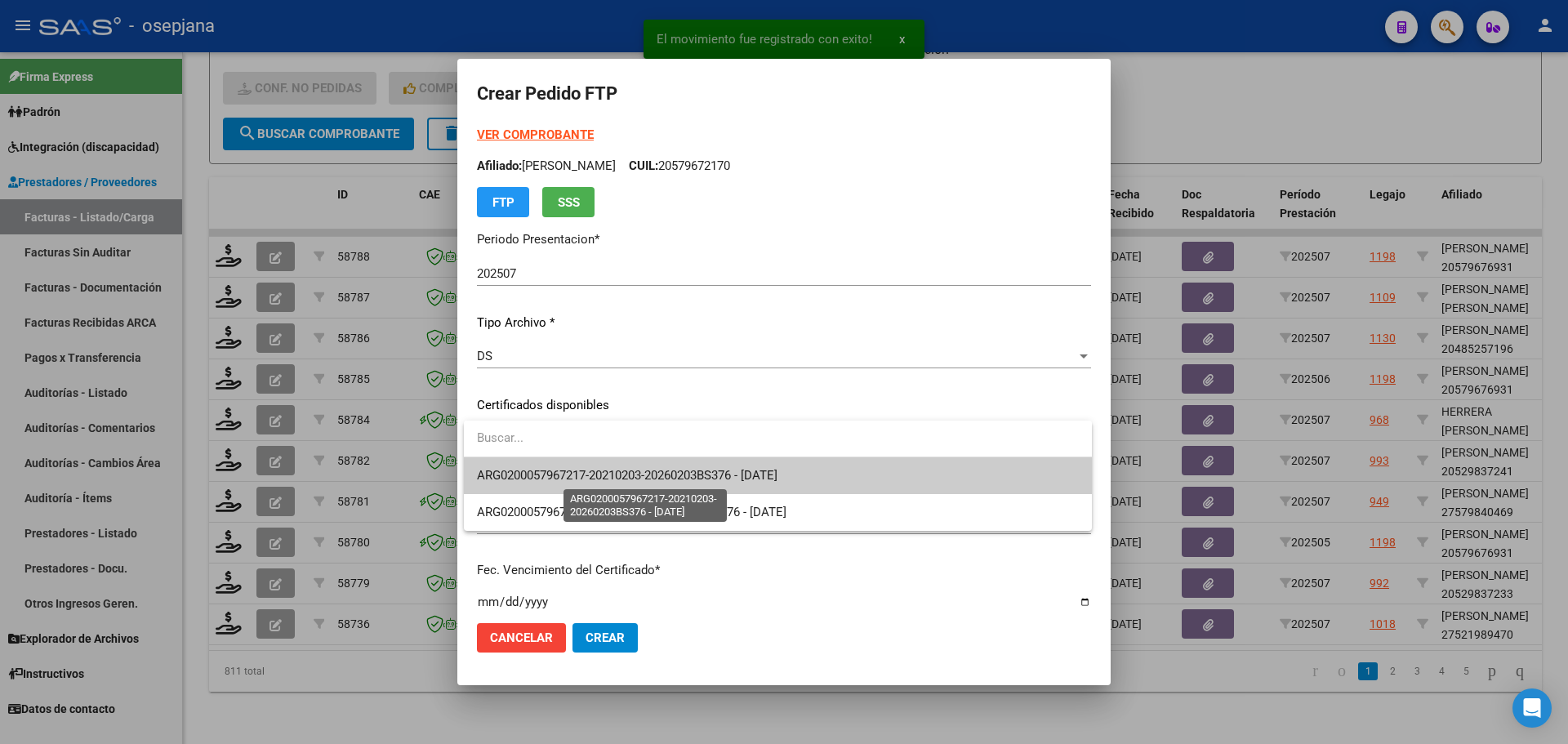
click at [632, 471] on span "ARG0200057967217-20210203-20260203BS376 - [DATE]" at bounding box center [627, 475] width 301 height 14
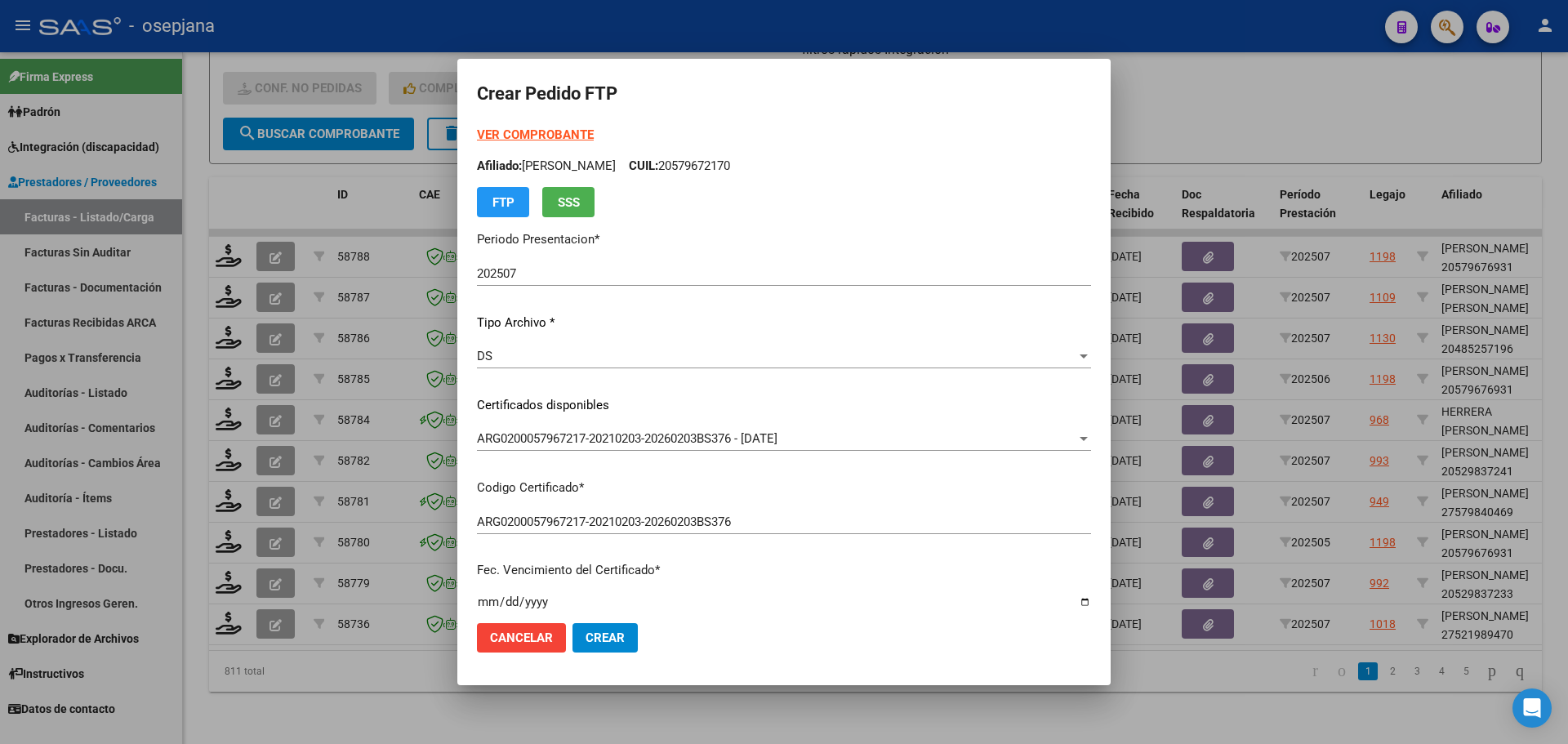
click at [534, 138] on strong "VER COMPROBANTE" at bounding box center [535, 134] width 117 height 14
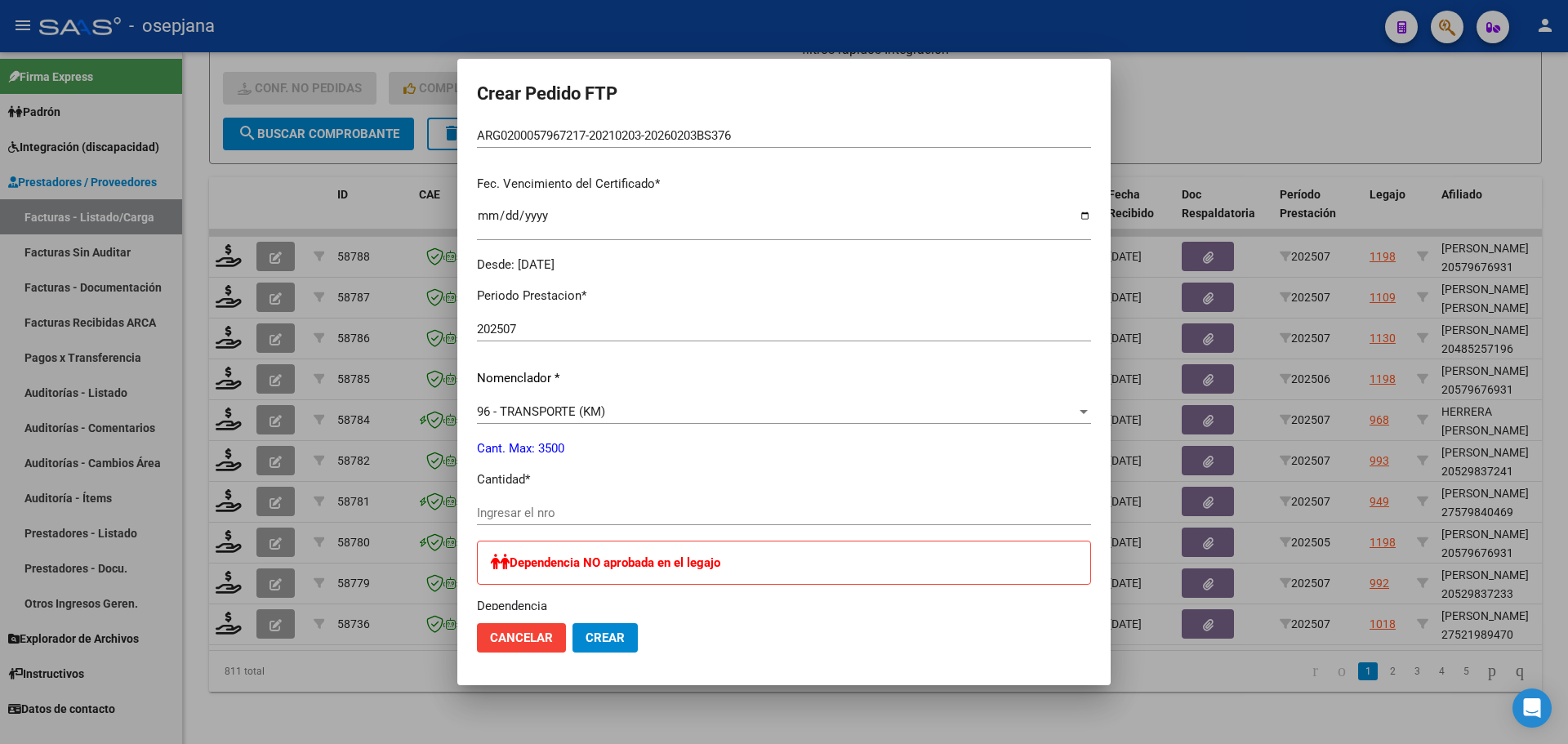
scroll to position [408, 0]
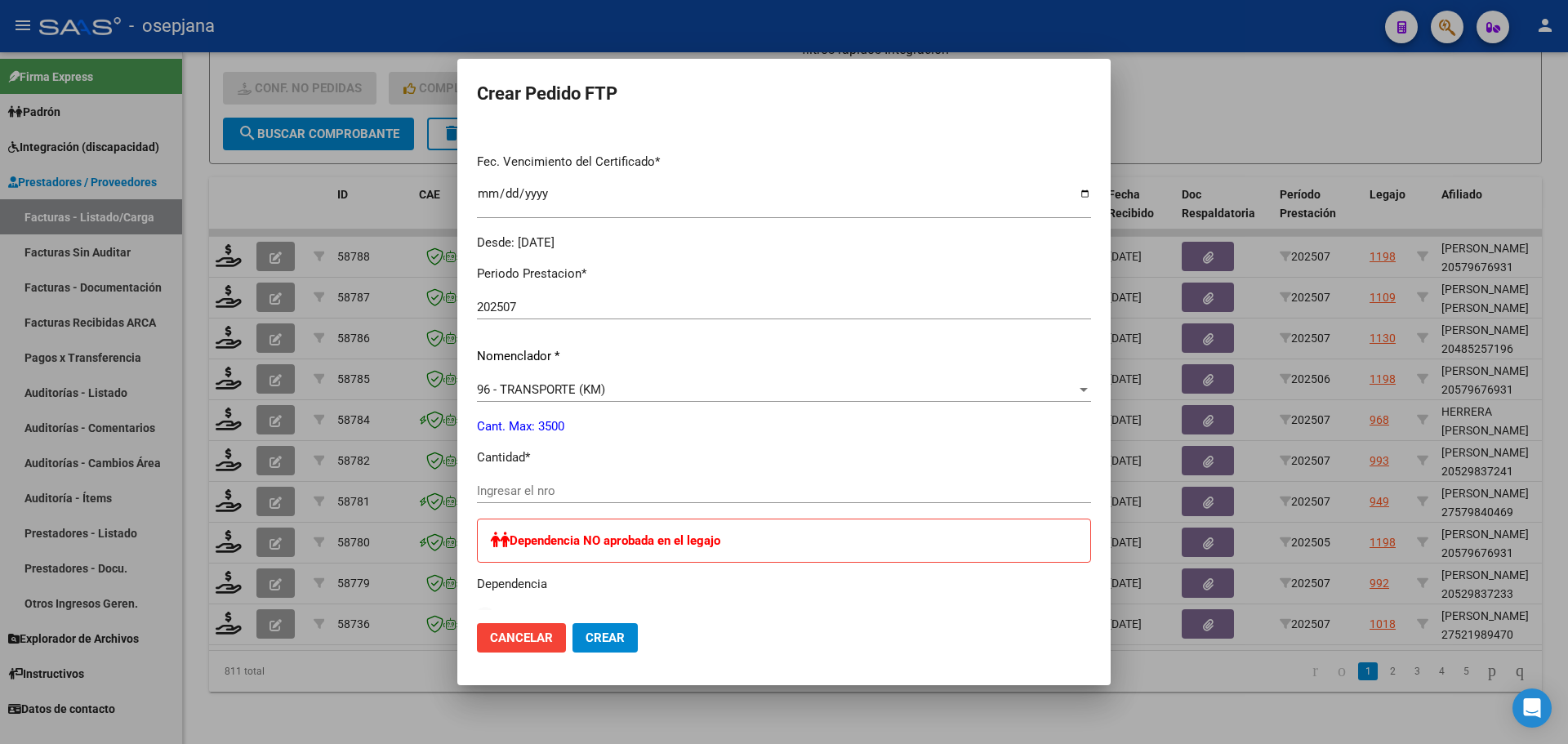
click at [552, 498] on input "Ingresar el nro" at bounding box center [784, 490] width 614 height 14
type input "1500"
click at [601, 639] on span "Crear" at bounding box center [605, 637] width 39 height 14
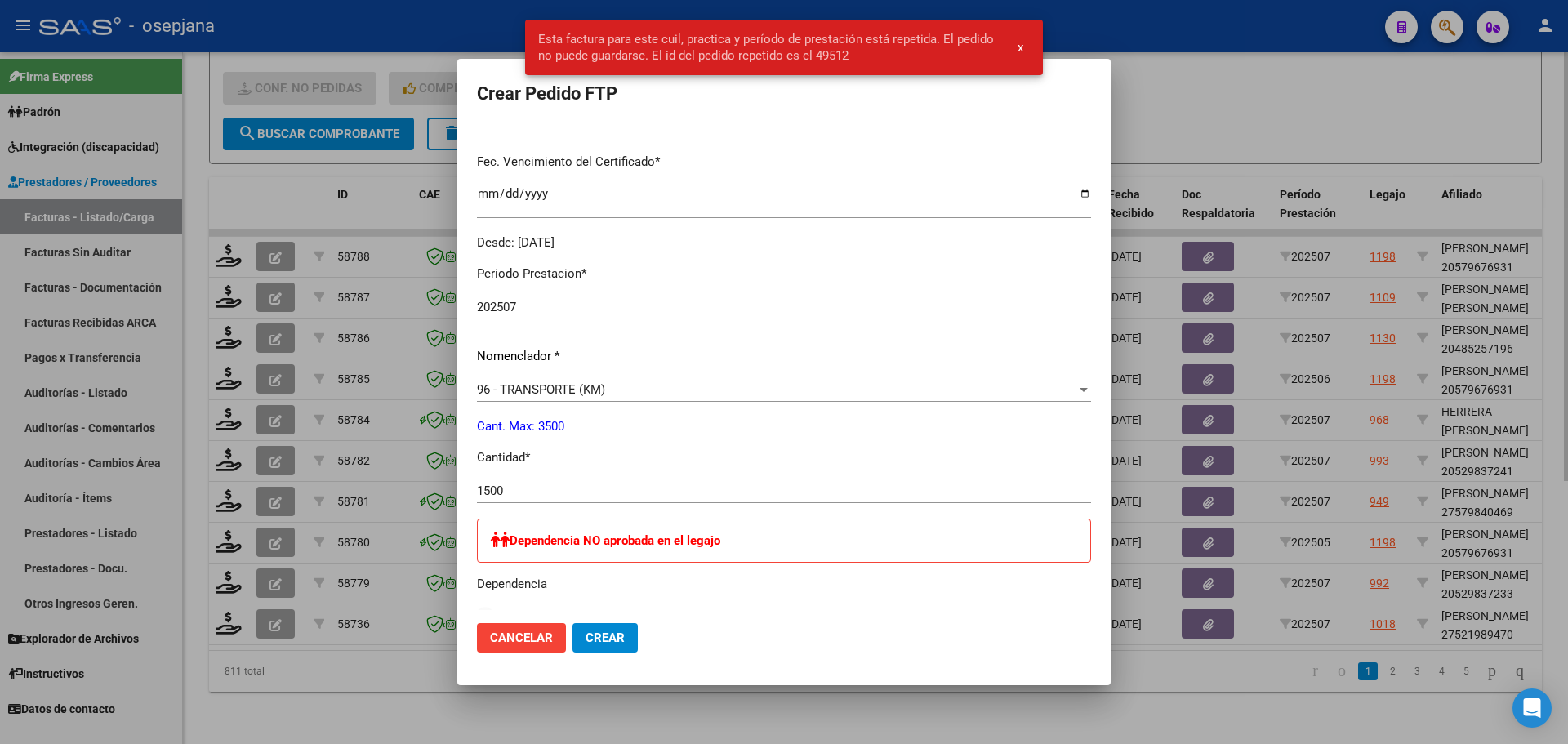
click at [1186, 91] on div at bounding box center [784, 372] width 1568 height 744
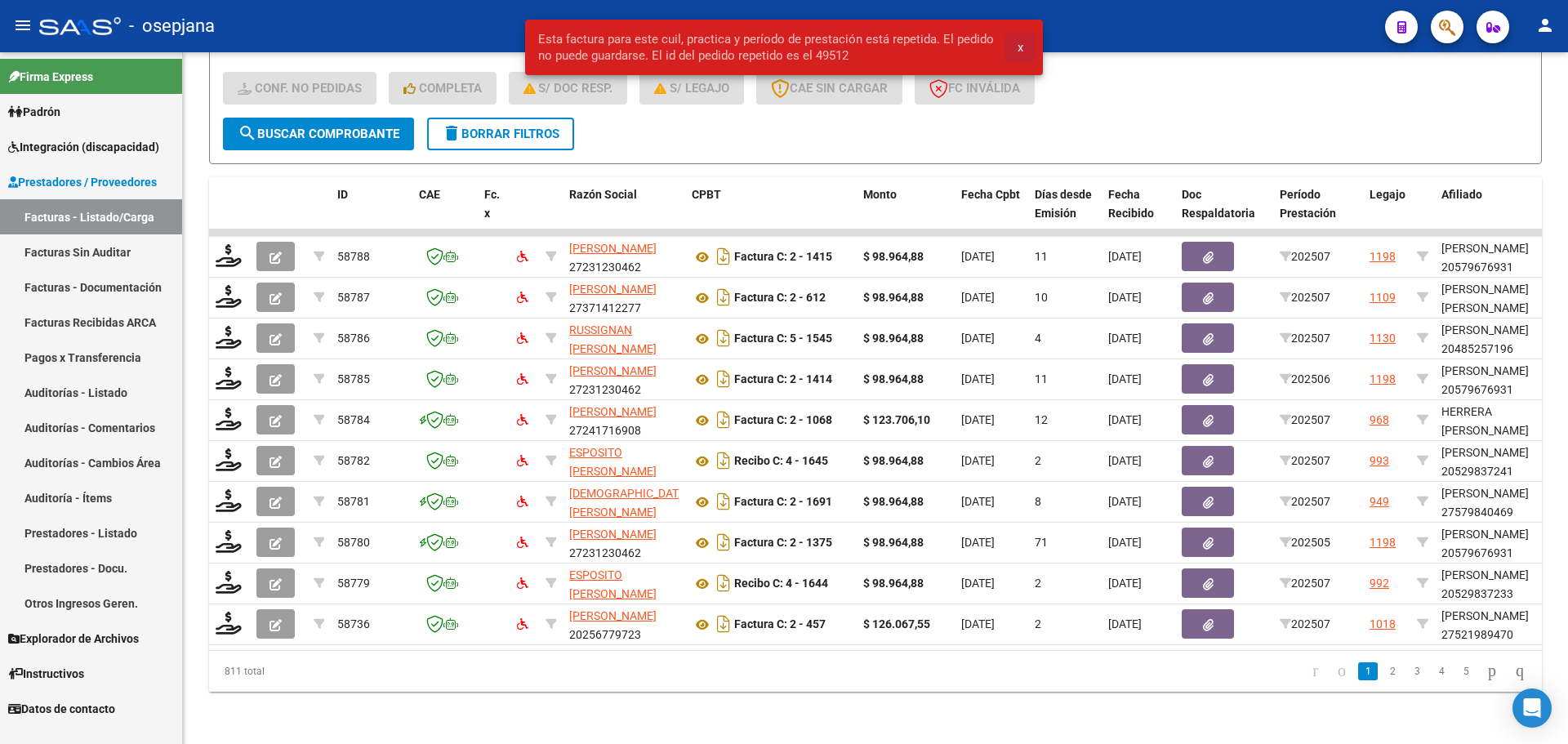
click at [1021, 49] on span "x" at bounding box center [1021, 47] width 6 height 14
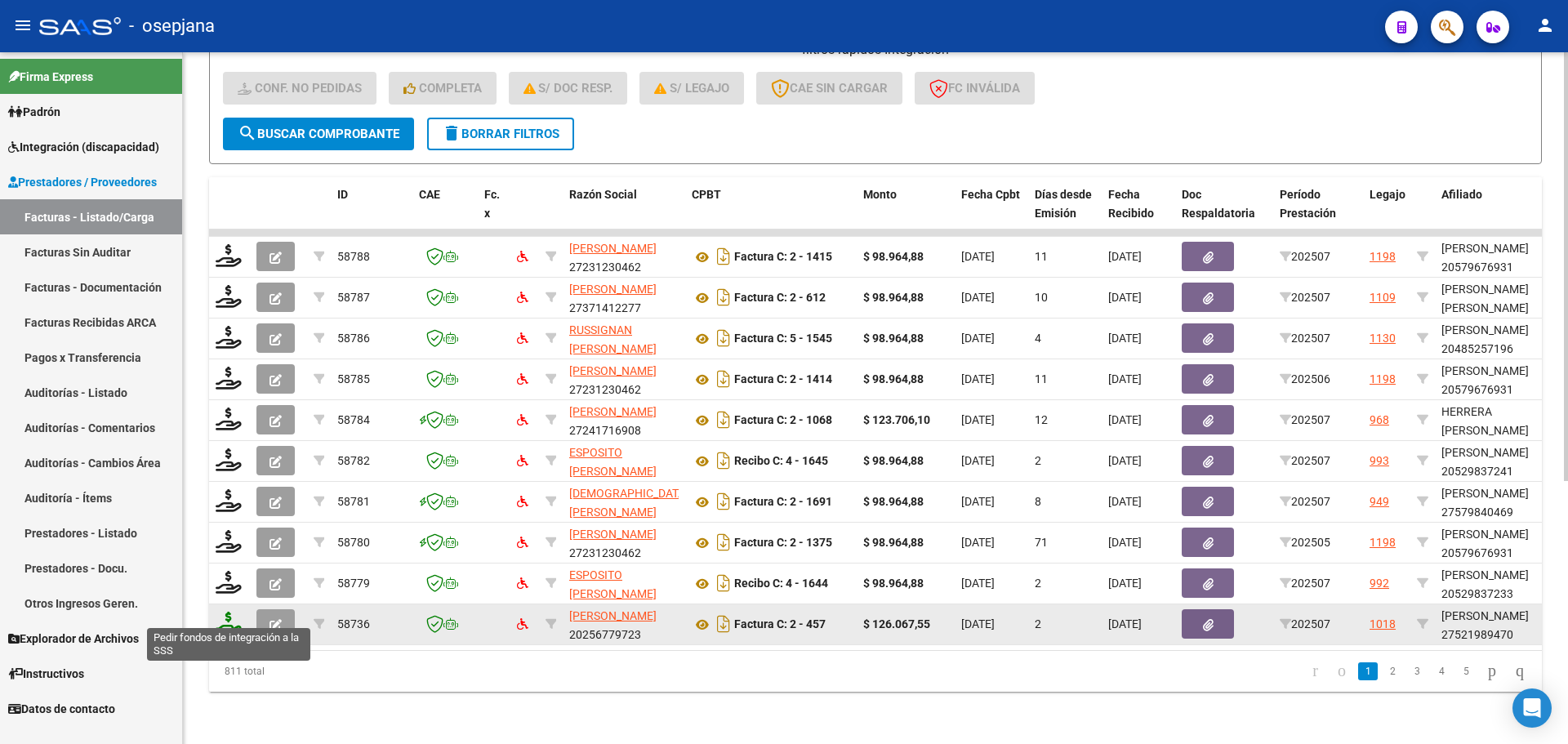
click at [220, 611] on icon at bounding box center [229, 622] width 26 height 23
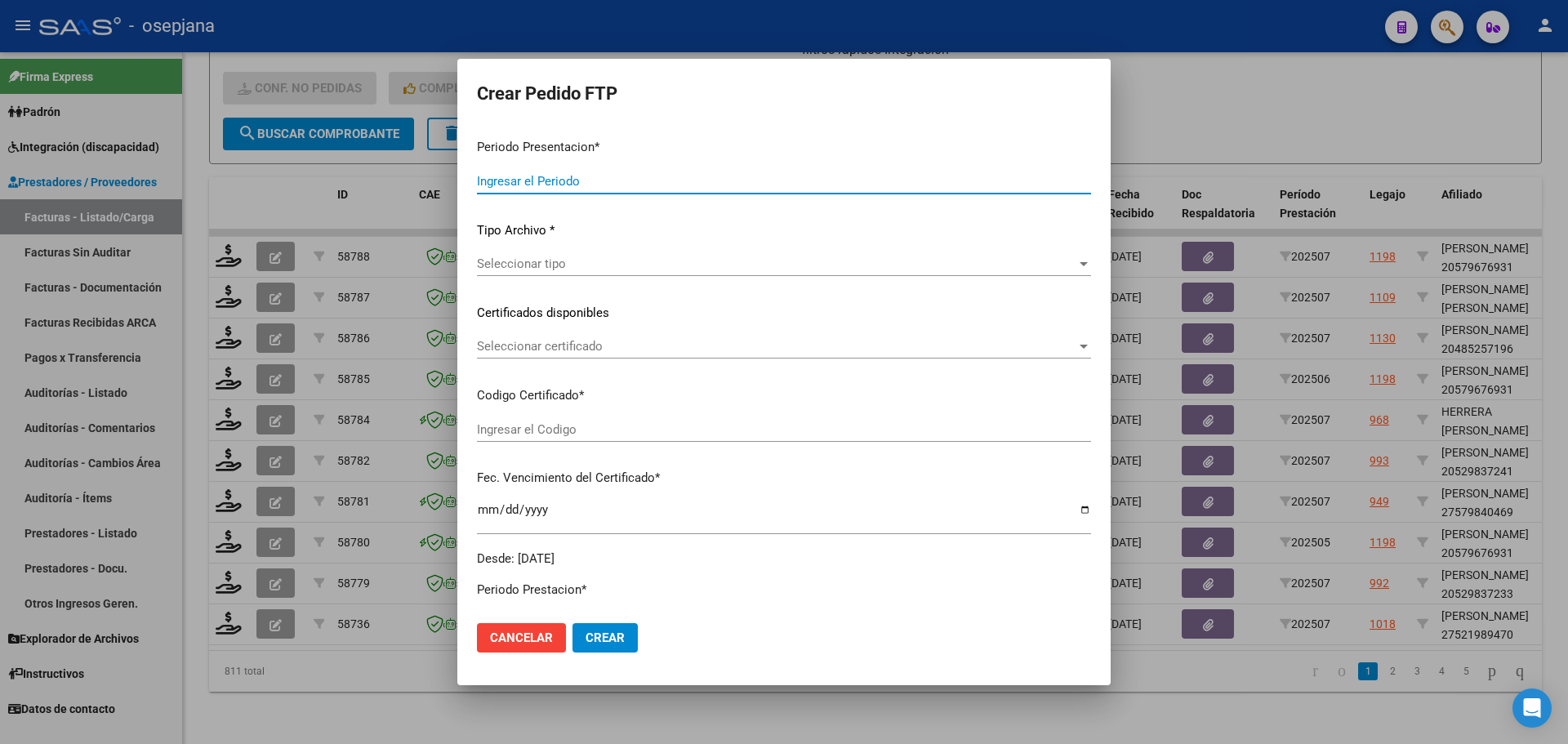
type input "202507"
type input "$ 126.067,55"
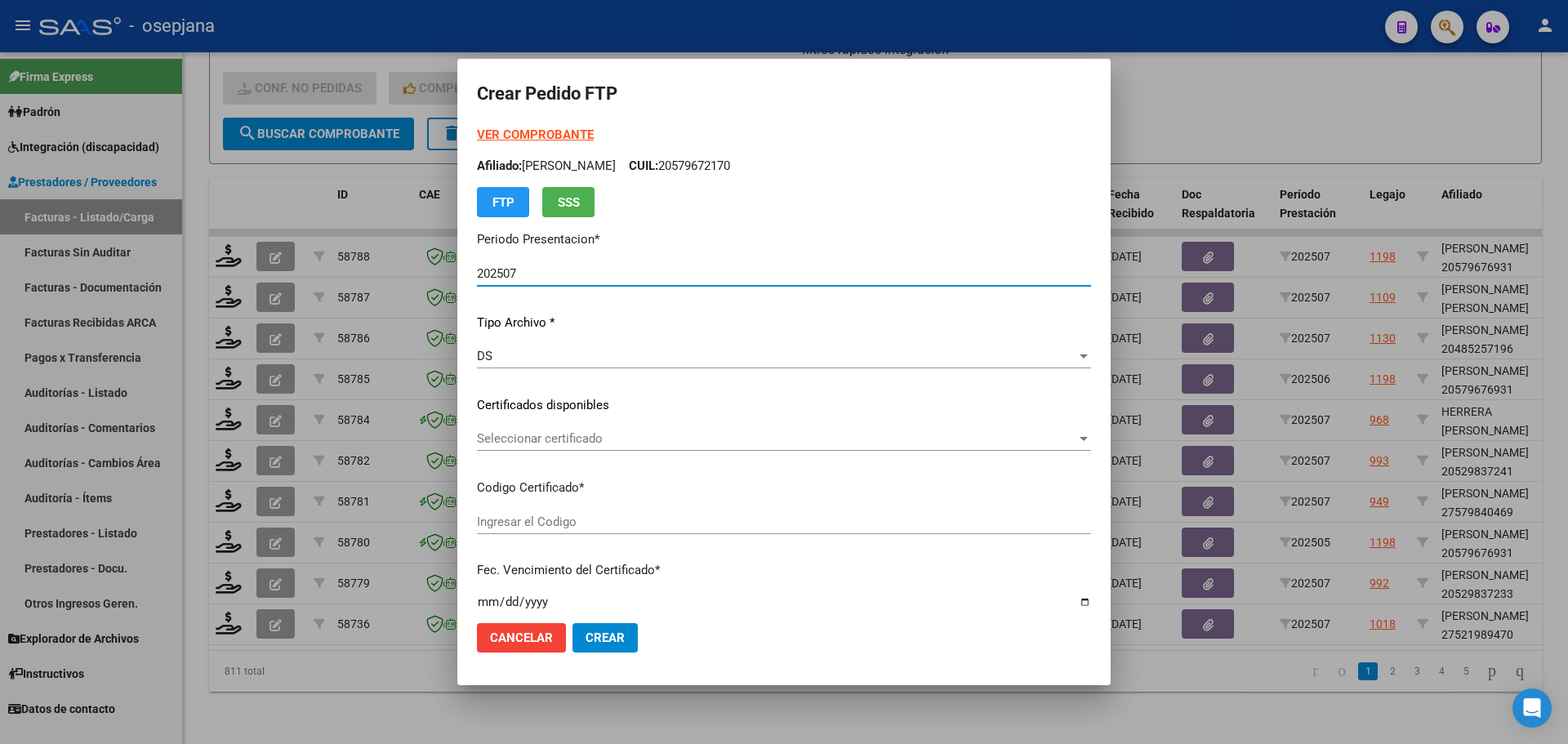
type input "ARG01000521989472018011720250117BSAS342"
type input "2025-01-17"
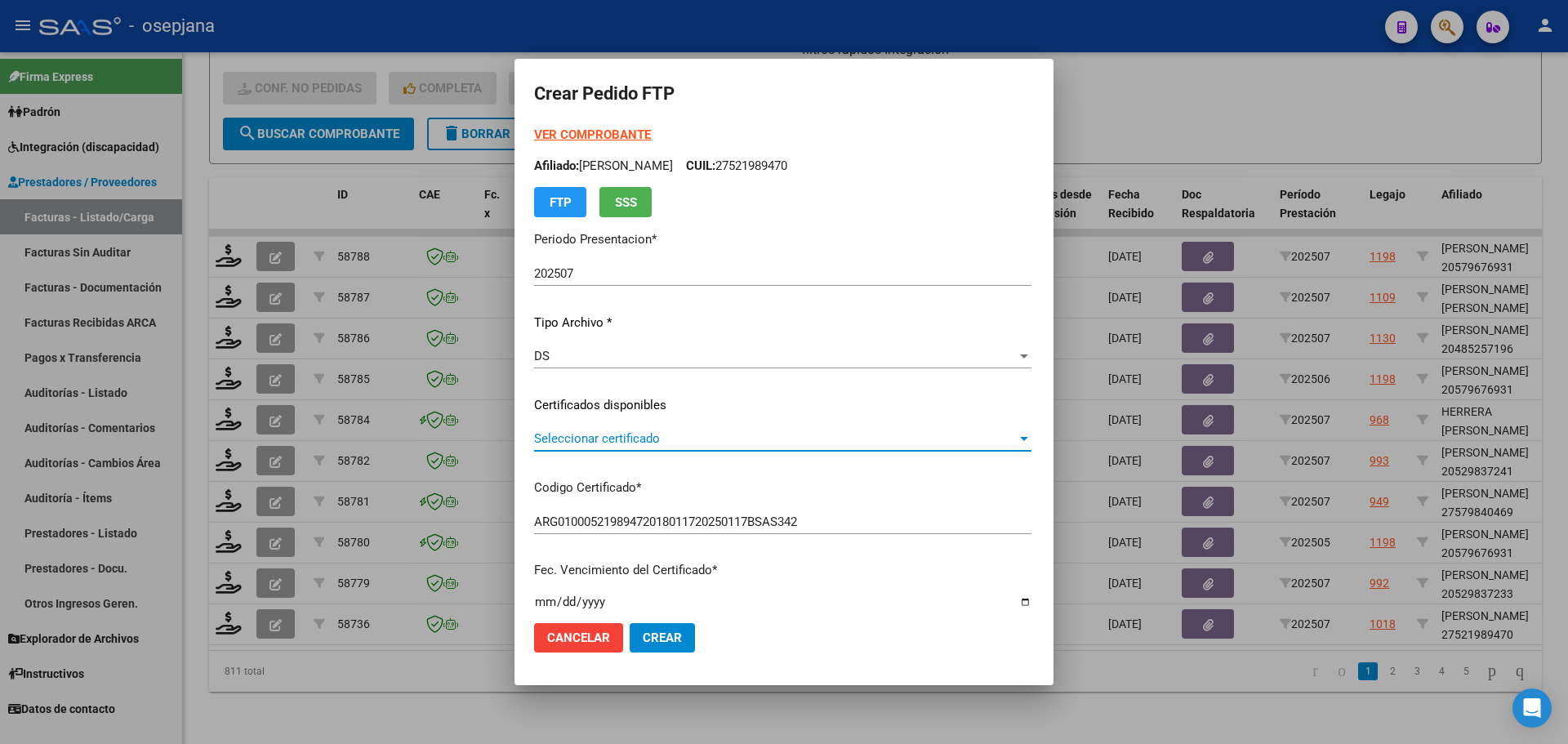
click at [587, 434] on span "Seleccionar certificado" at bounding box center [775, 438] width 483 height 14
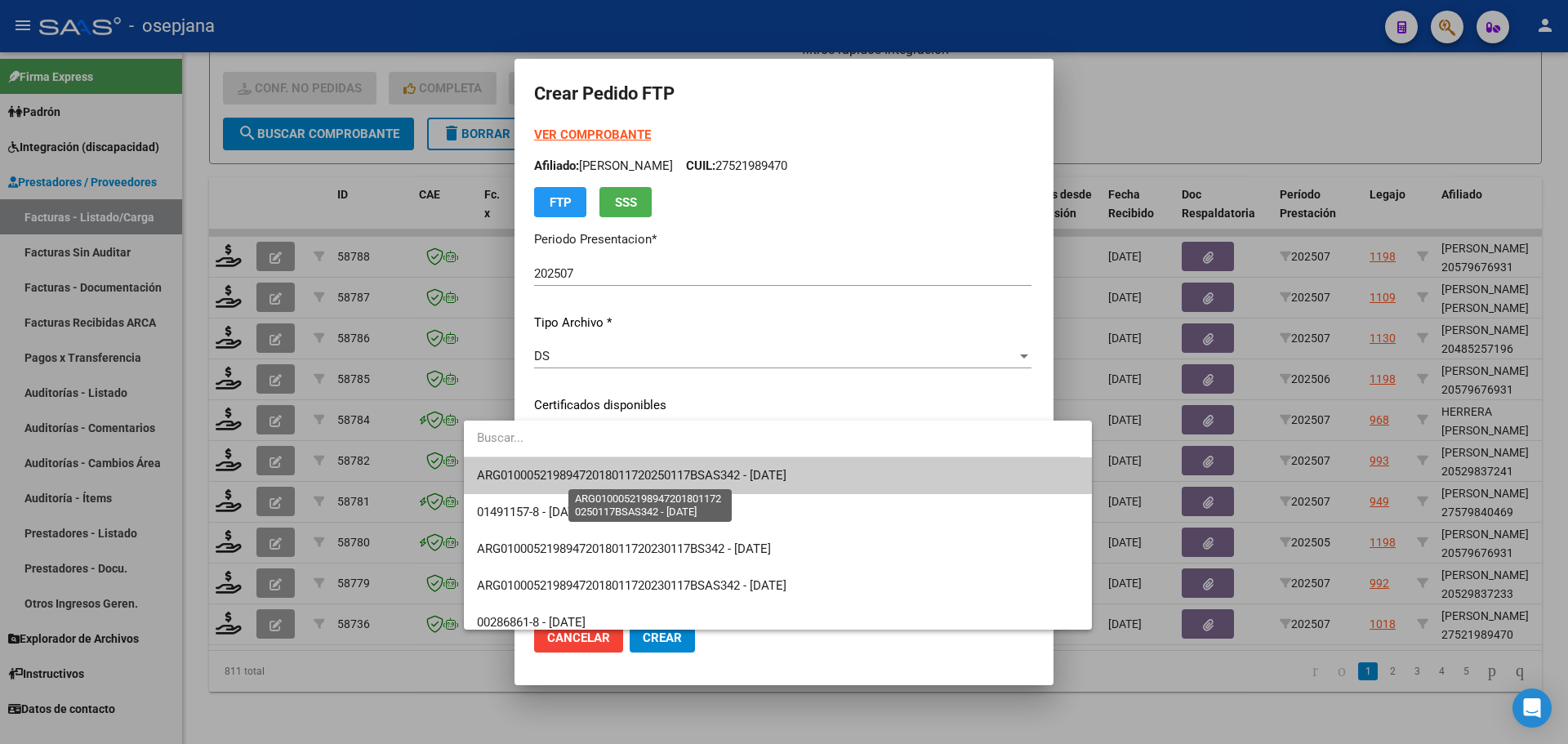
click at [588, 470] on span "ARG01000521989472018011720250117BSAS342 - 2025-01-17" at bounding box center [631, 475] width 310 height 14
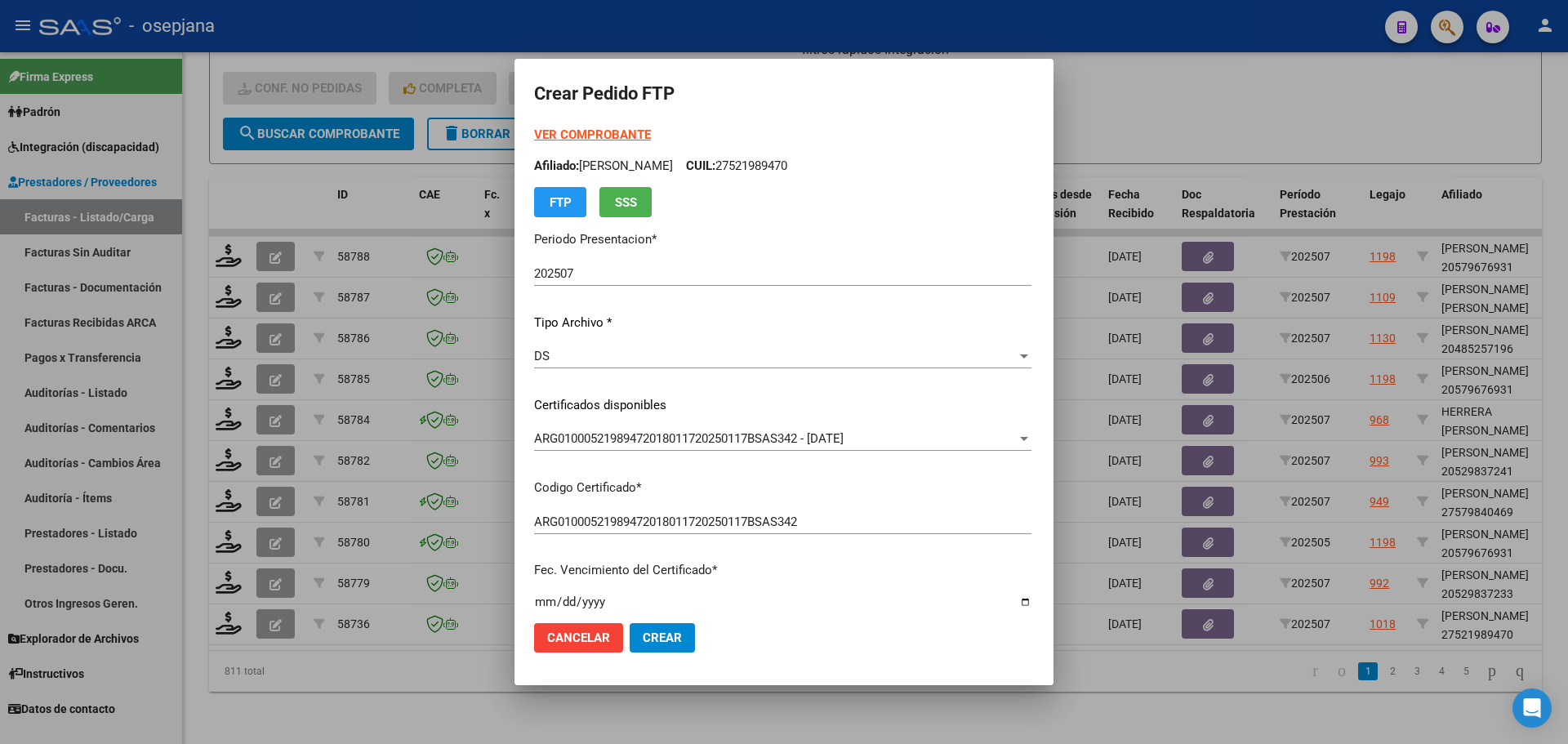
click at [553, 135] on strong "VER COMPROBANTE" at bounding box center [592, 134] width 117 height 14
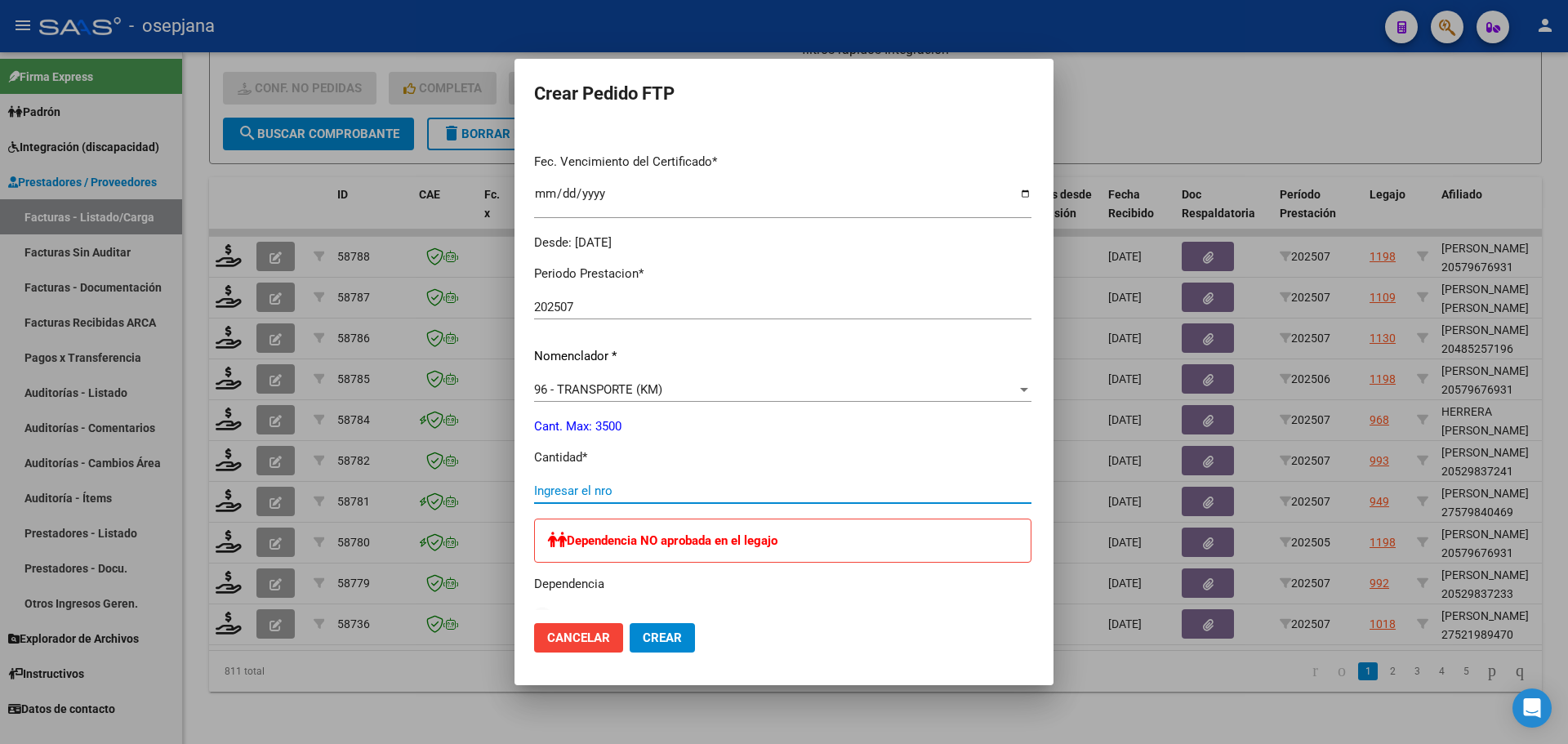
click at [544, 488] on input "Ingresar el nro" at bounding box center [782, 490] width 497 height 14
type input "238"
click at [630, 628] on button "Crear" at bounding box center [662, 637] width 66 height 29
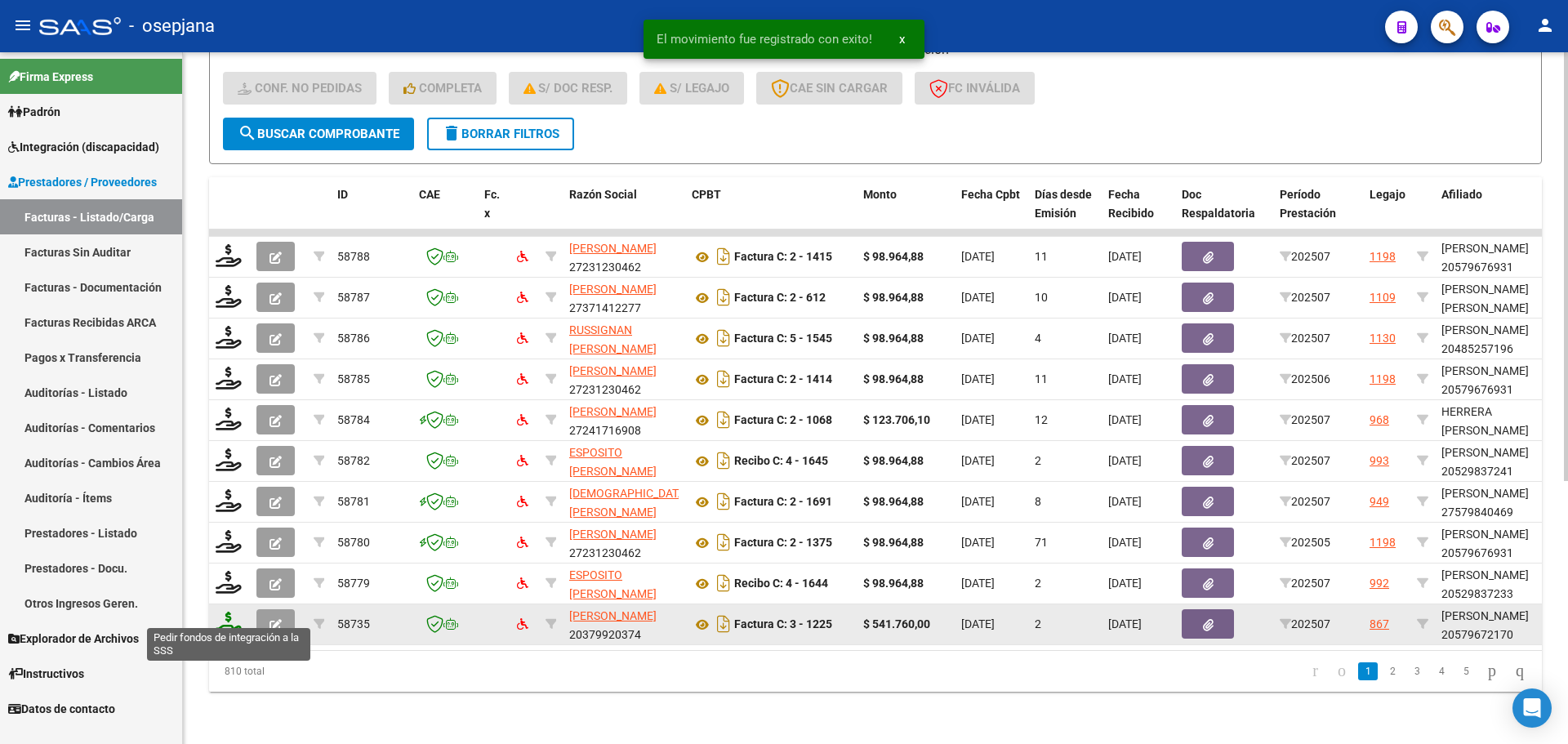
click at [234, 611] on icon at bounding box center [229, 622] width 26 height 23
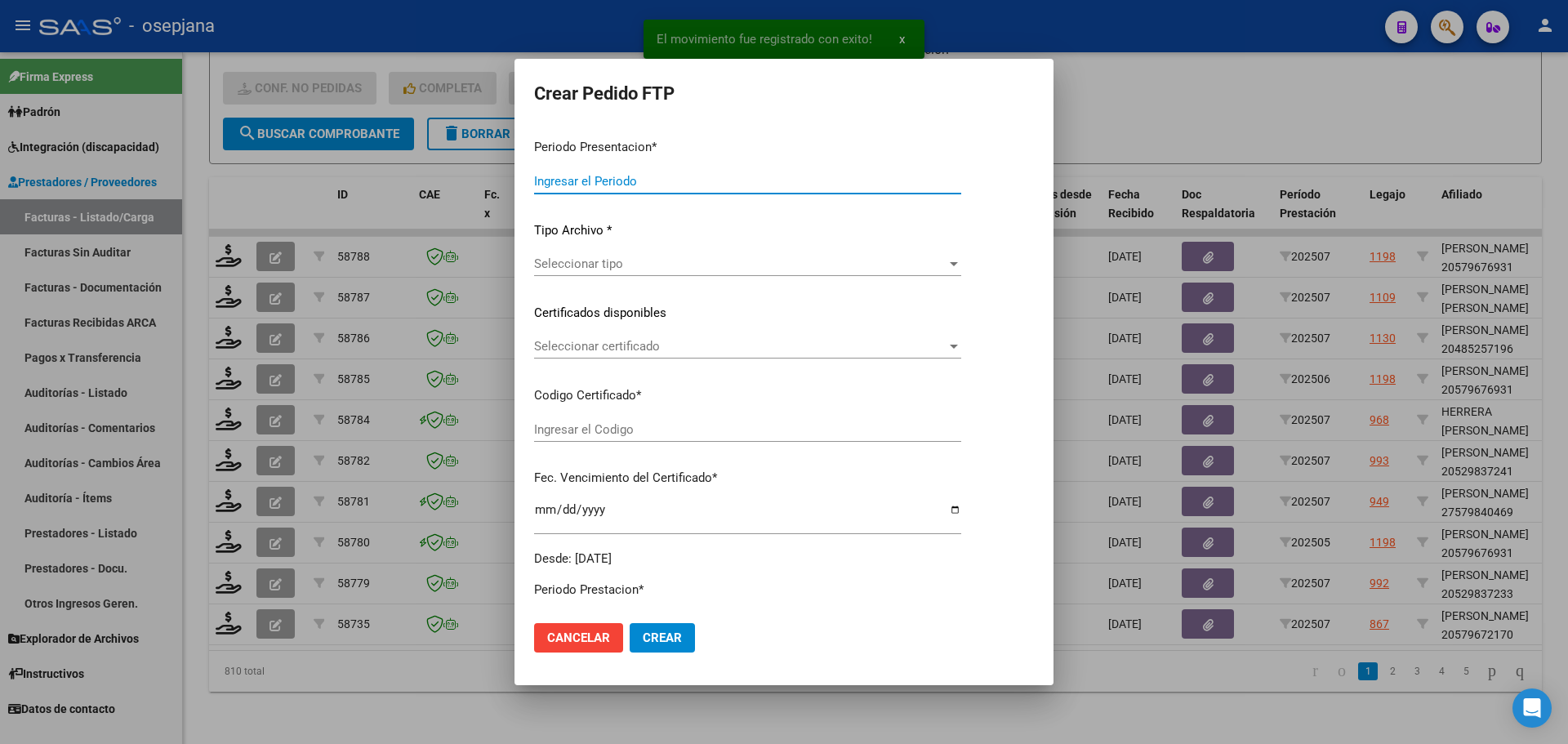
type input "202507"
type input "$ 541.760,00"
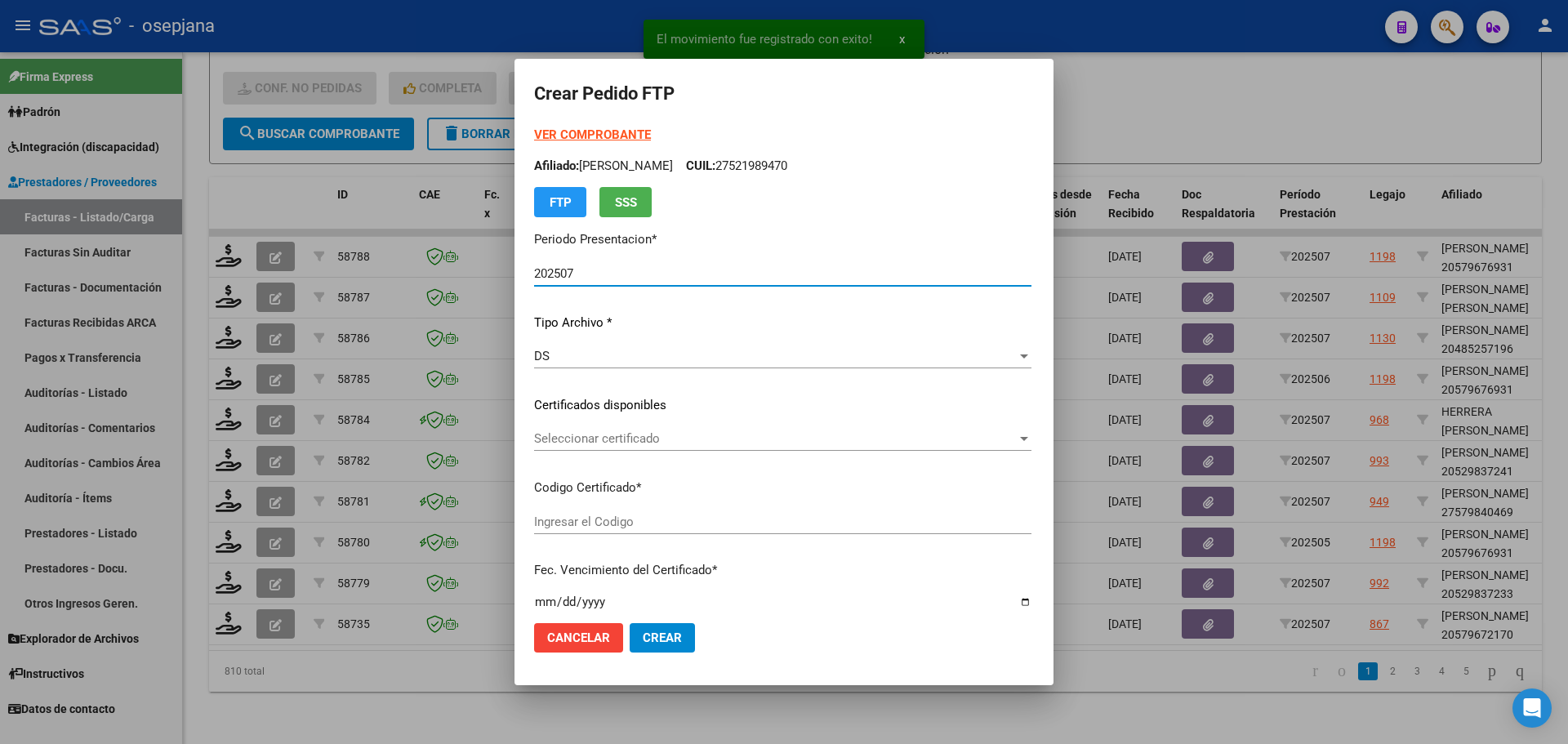
type input "ARG0200057967217-20210203-20260203BS376"
type input "[DATE]"
click at [596, 443] on span "Seleccionar certificado" at bounding box center [775, 438] width 483 height 14
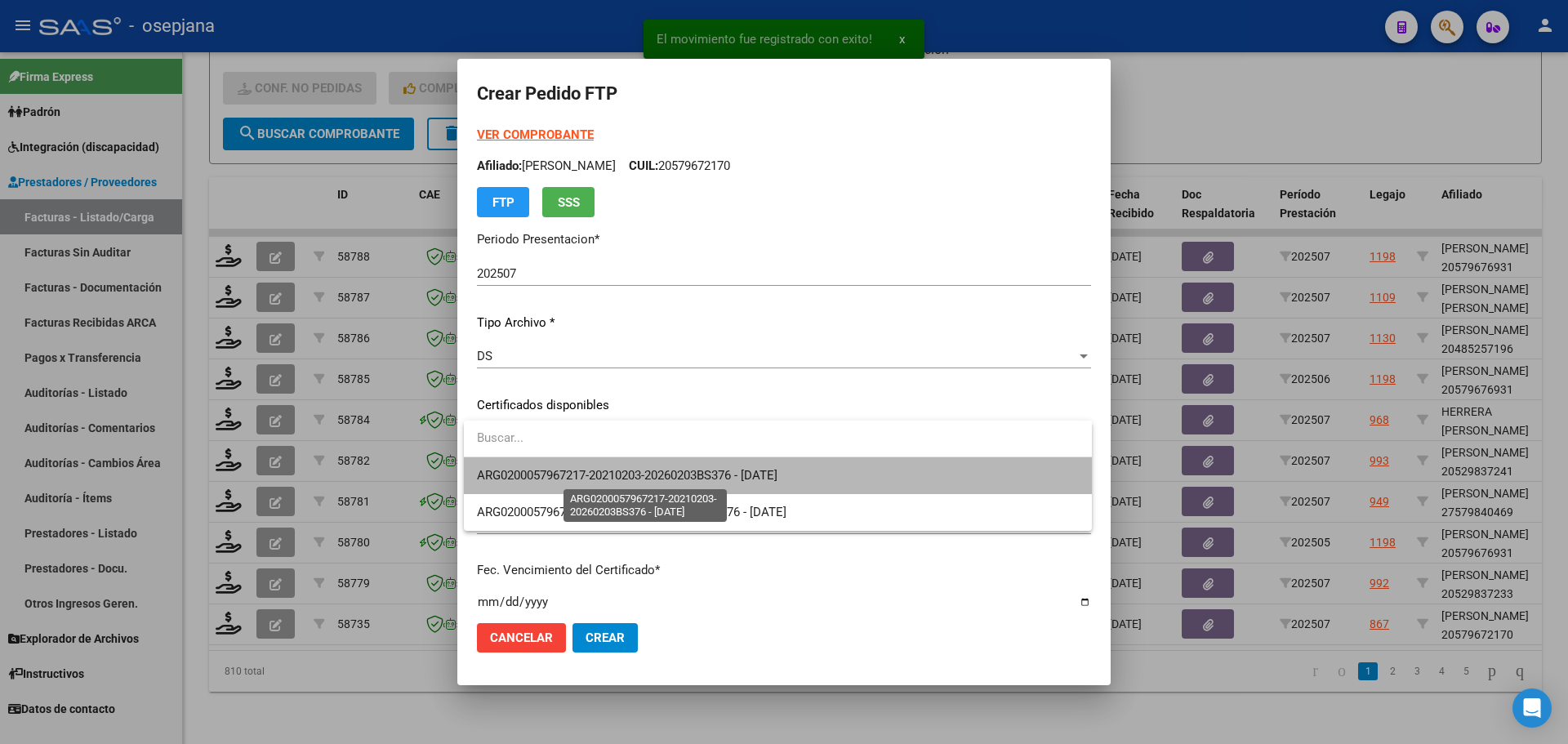
click at [600, 472] on span "ARG0200057967217-20210203-20260203BS376 - [DATE]" at bounding box center [627, 475] width 301 height 14
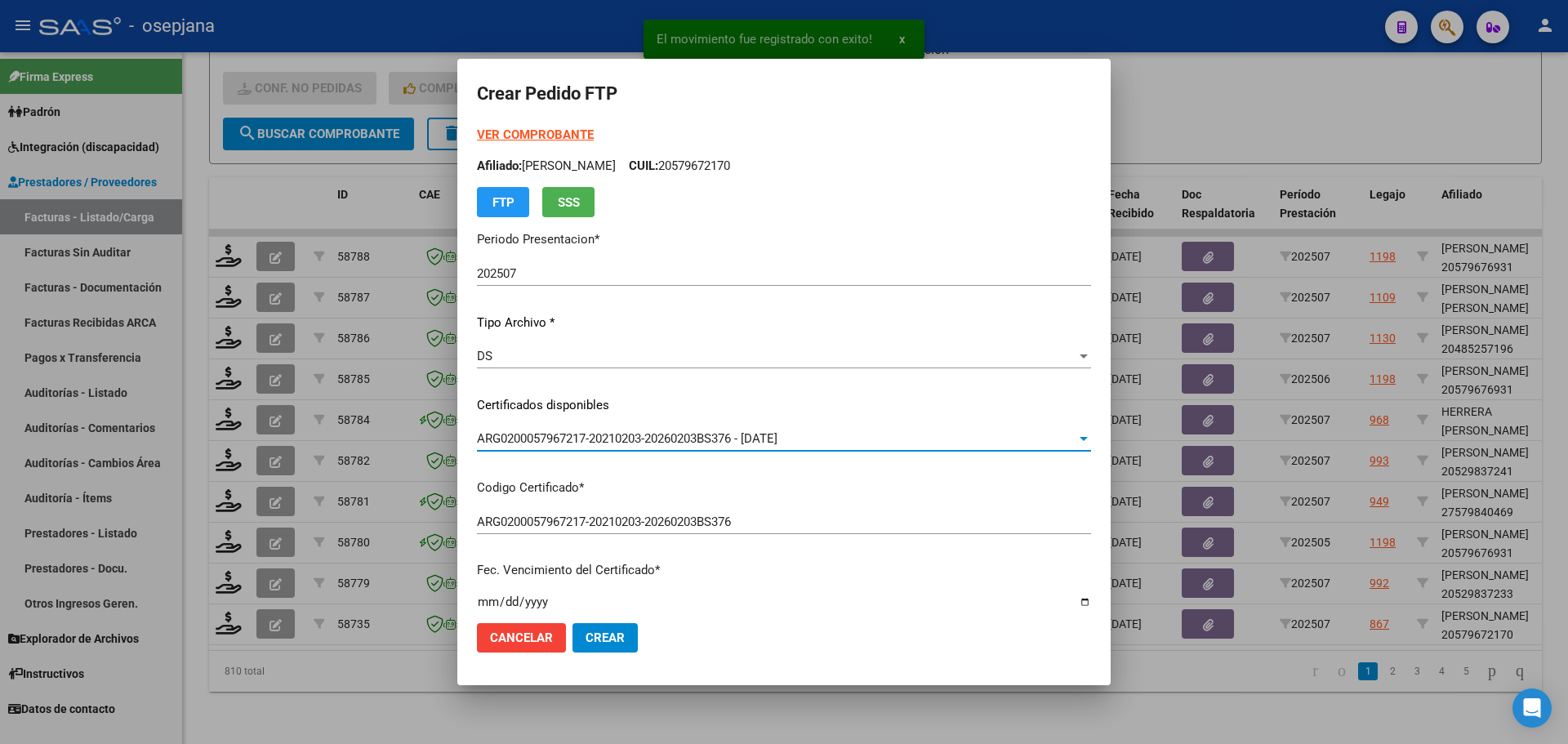
click at [558, 136] on strong "VER COMPROBANTE" at bounding box center [535, 134] width 117 height 14
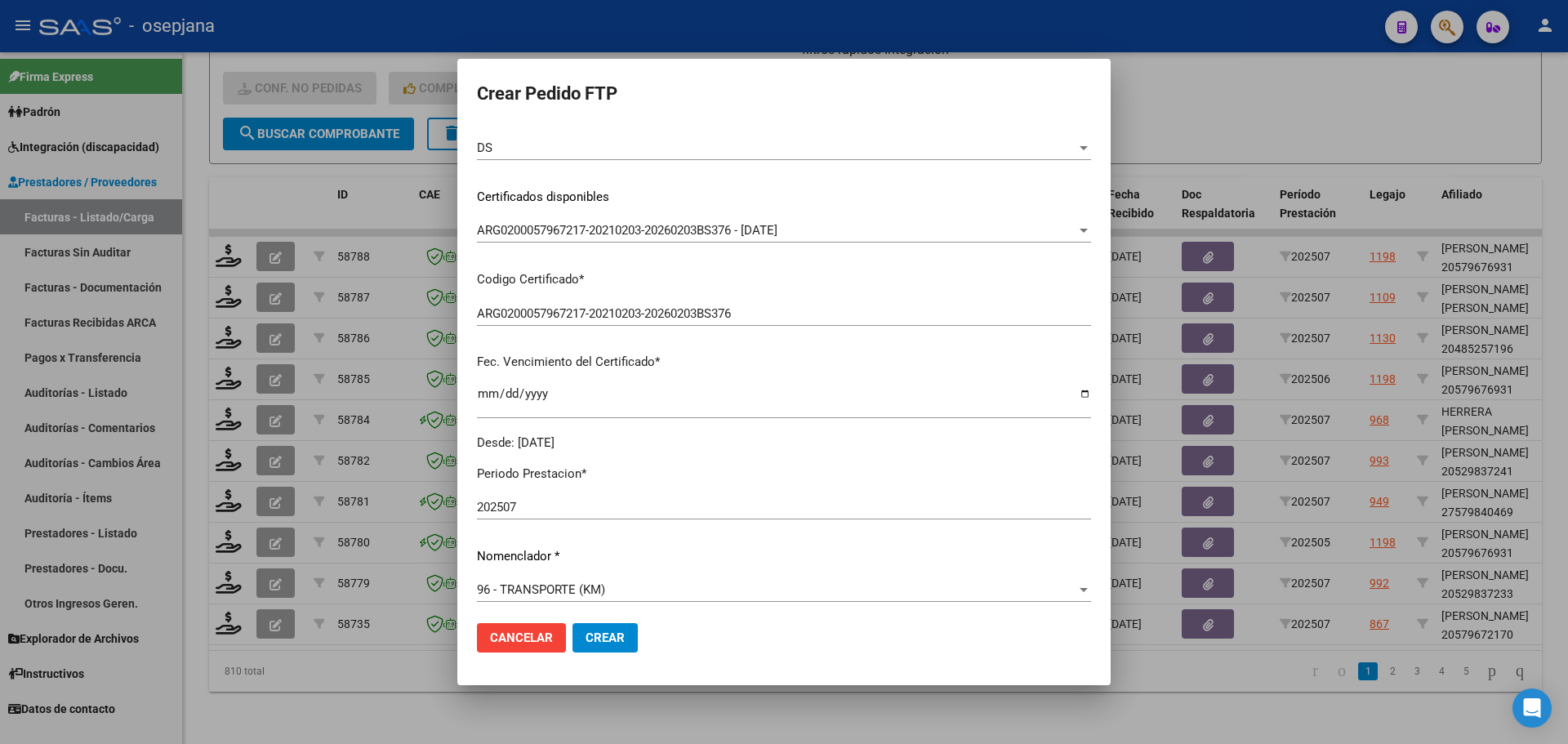
scroll to position [408, 0]
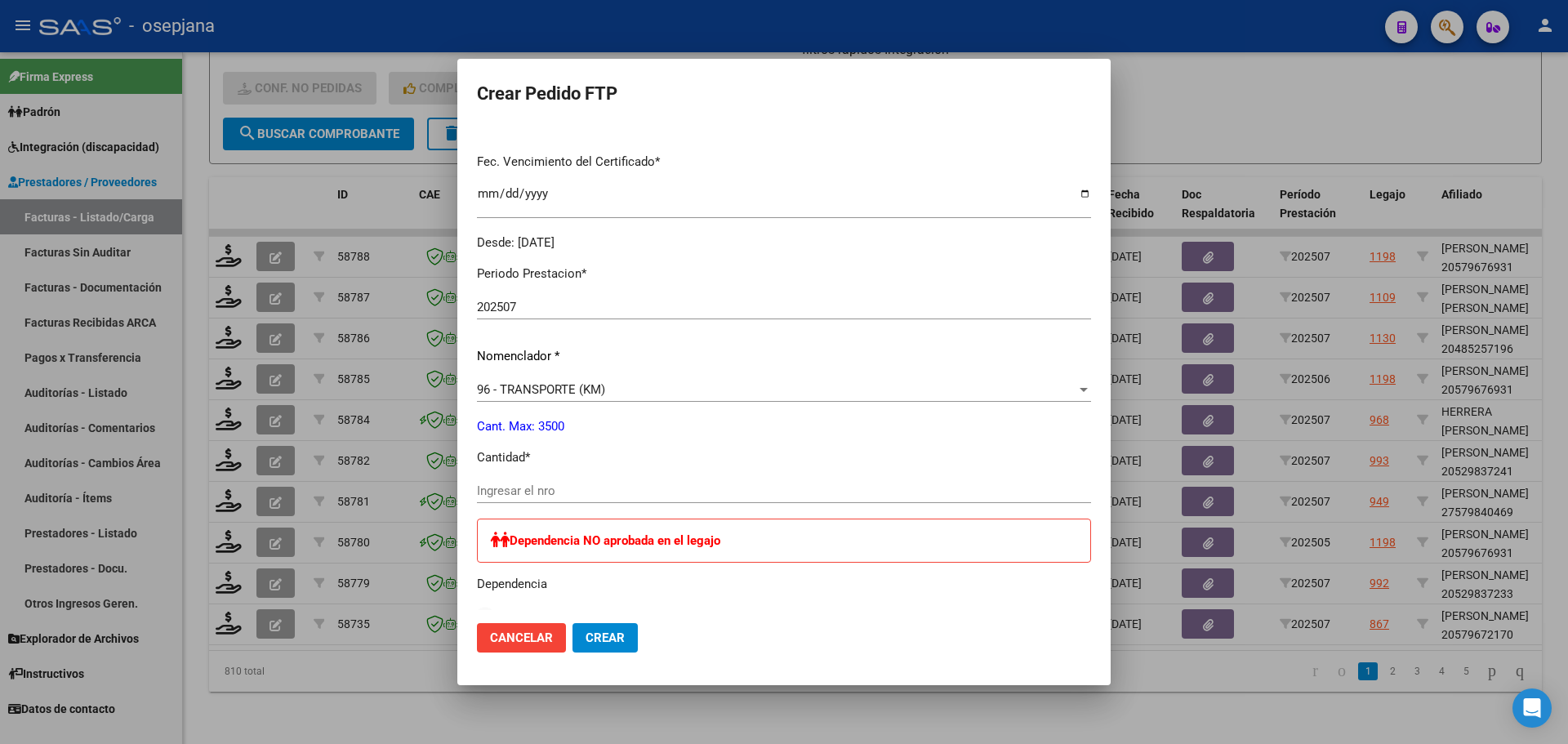
click at [581, 487] on input "Ingresar el nro" at bounding box center [784, 490] width 614 height 14
type input "1000"
click at [616, 639] on span "Crear" at bounding box center [605, 637] width 39 height 14
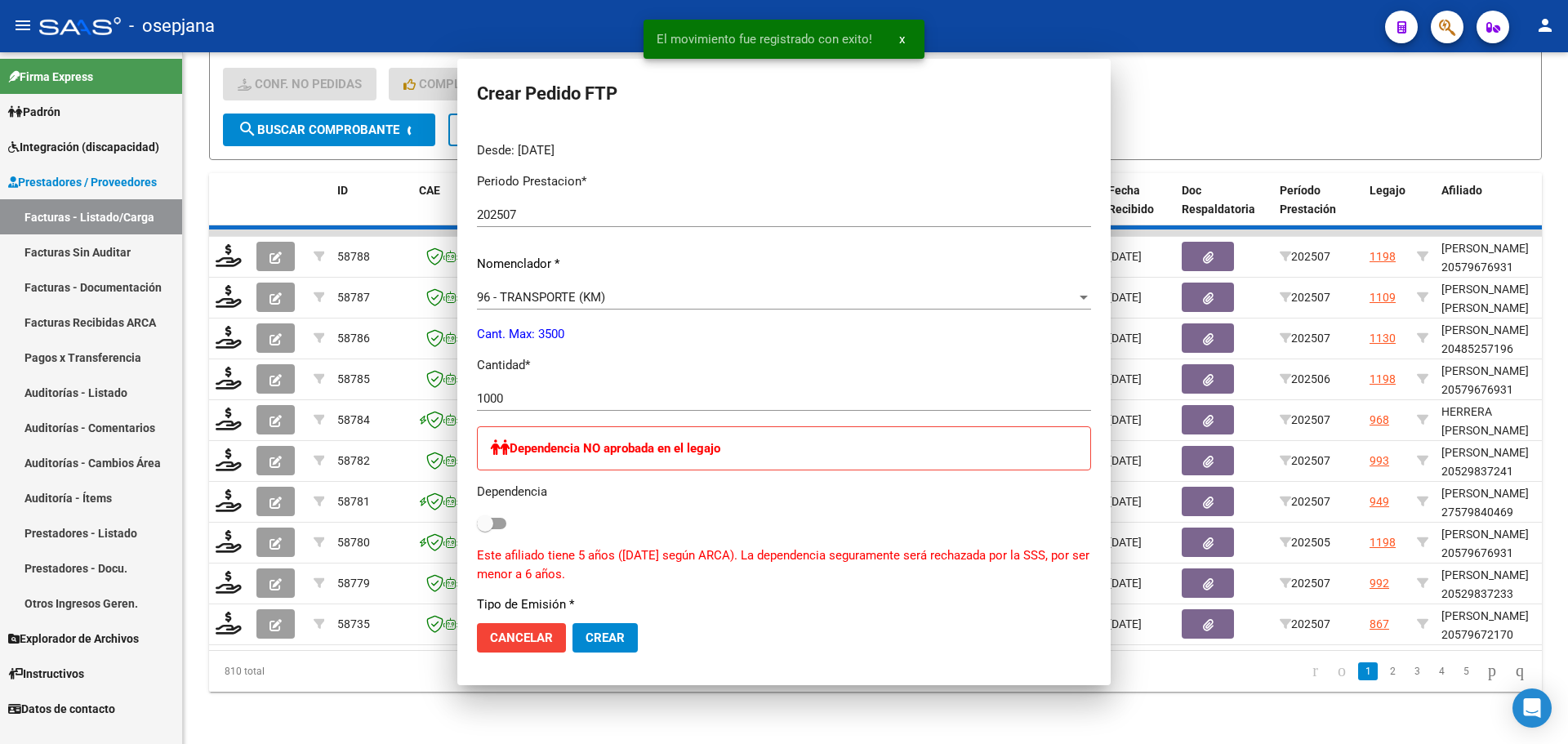
scroll to position [316, 0]
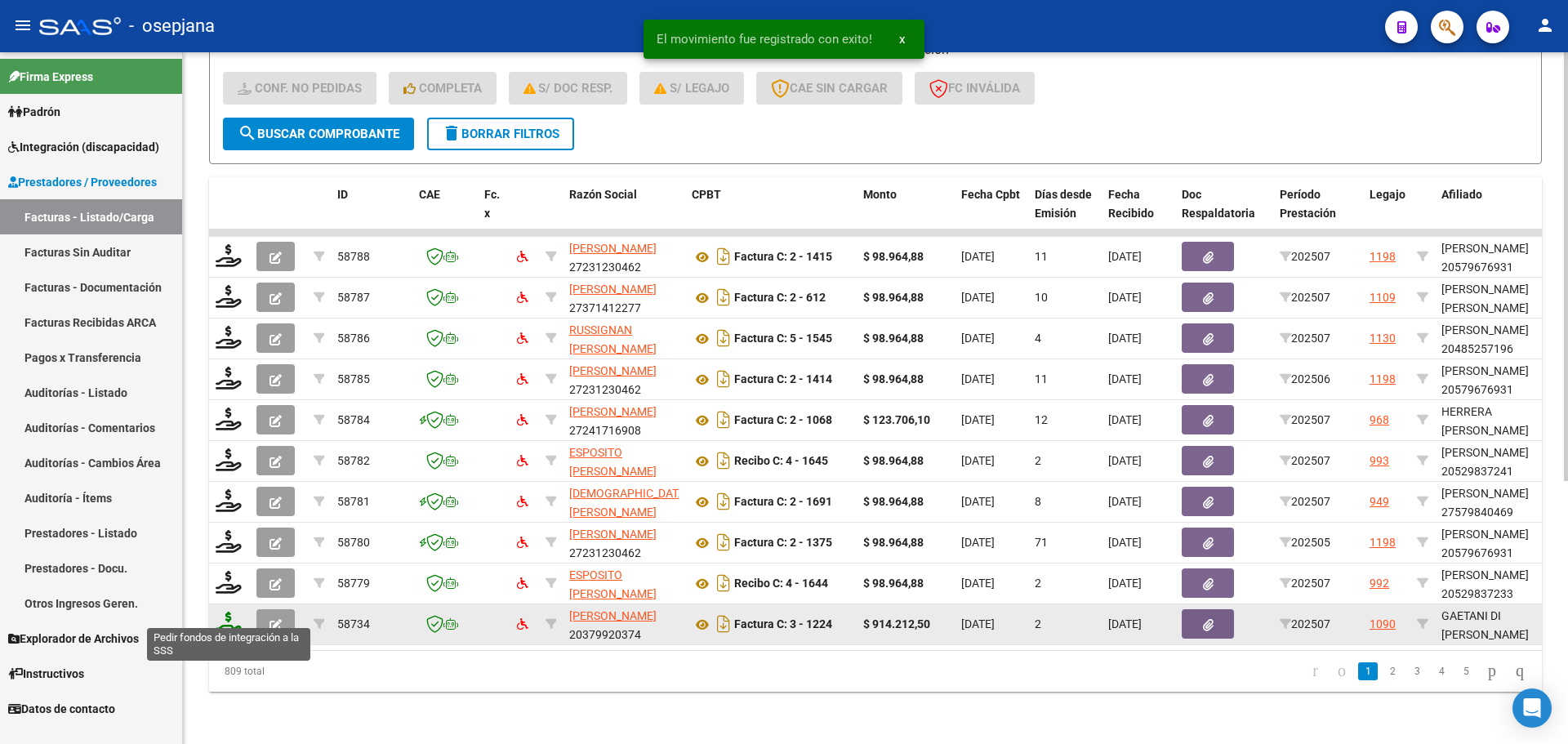
click at [228, 618] on icon at bounding box center [229, 622] width 26 height 23
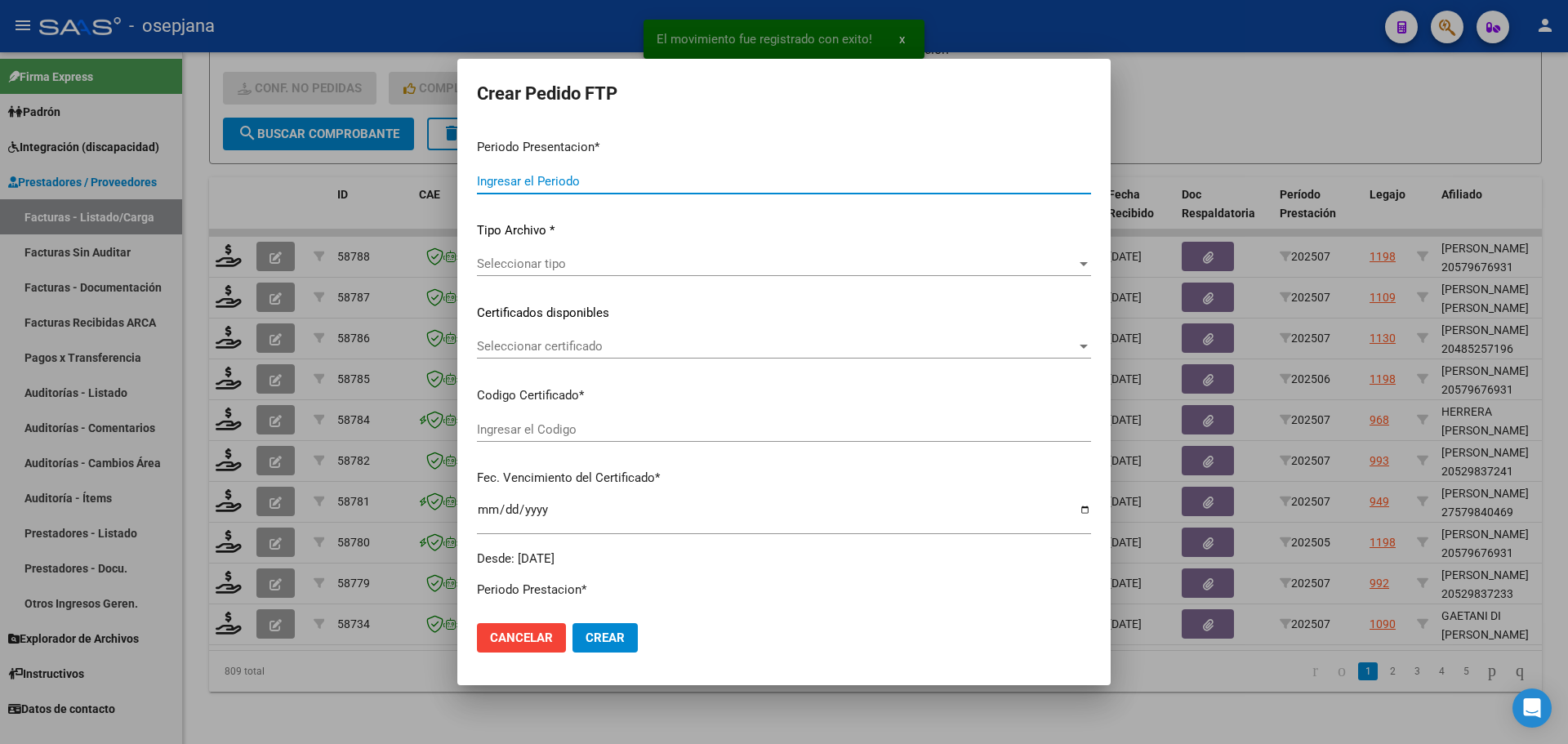
type input "202507"
type input "$ 914.212,50"
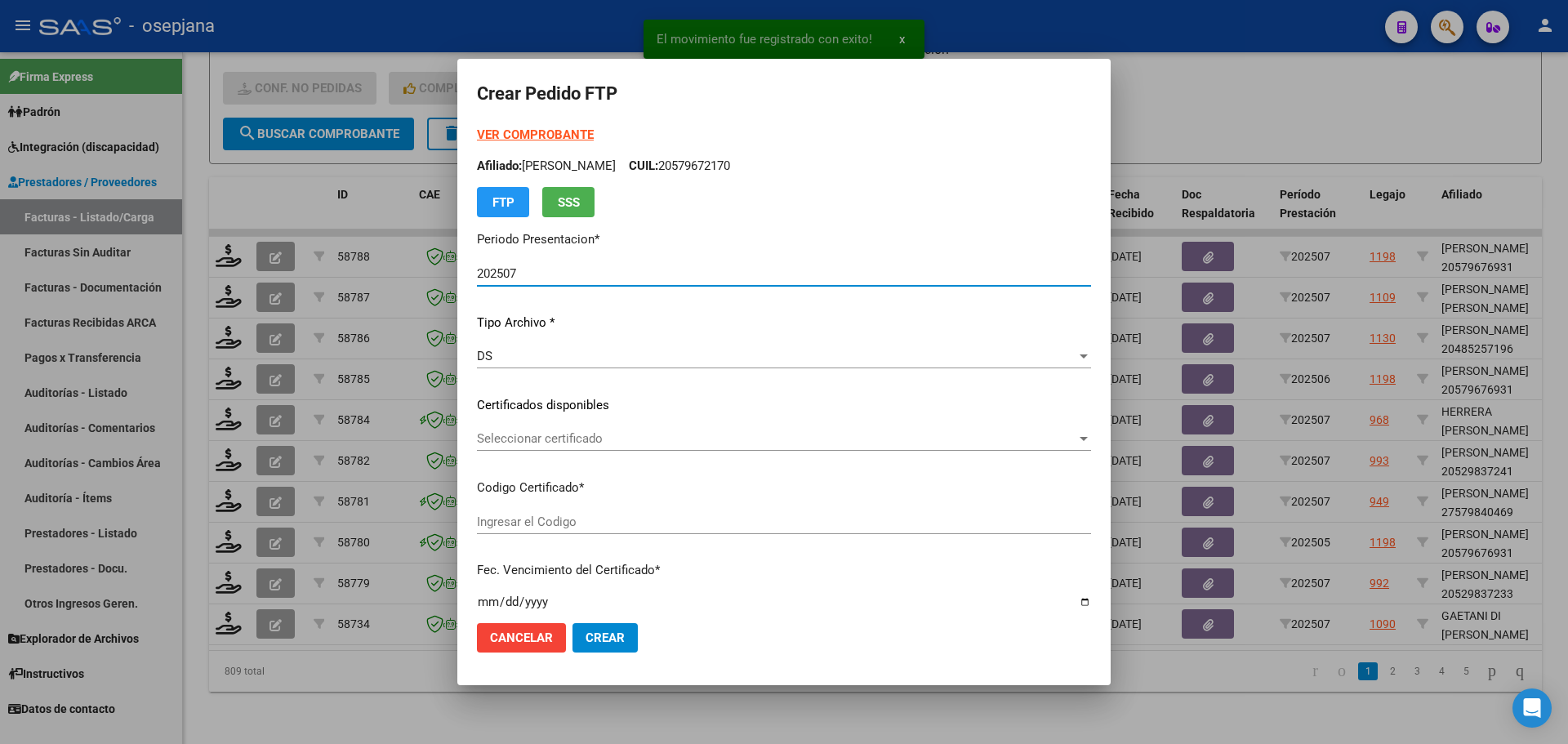
type input "ARG02000138075082022080420270804BSAS313"
type input "2027-08-04"
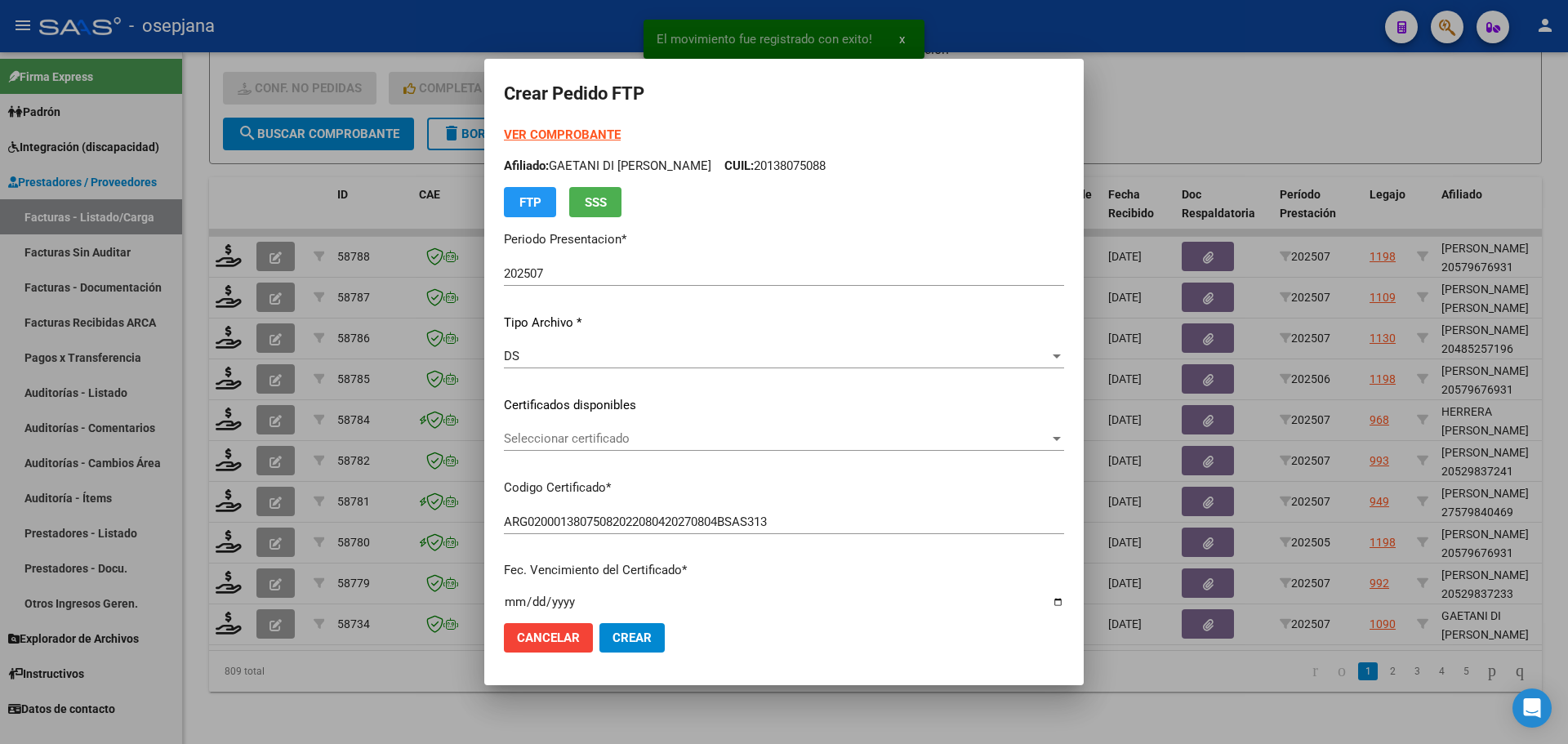
click at [609, 430] on div "Seleccionar certificado Seleccionar certificado" at bounding box center [784, 438] width 560 height 25
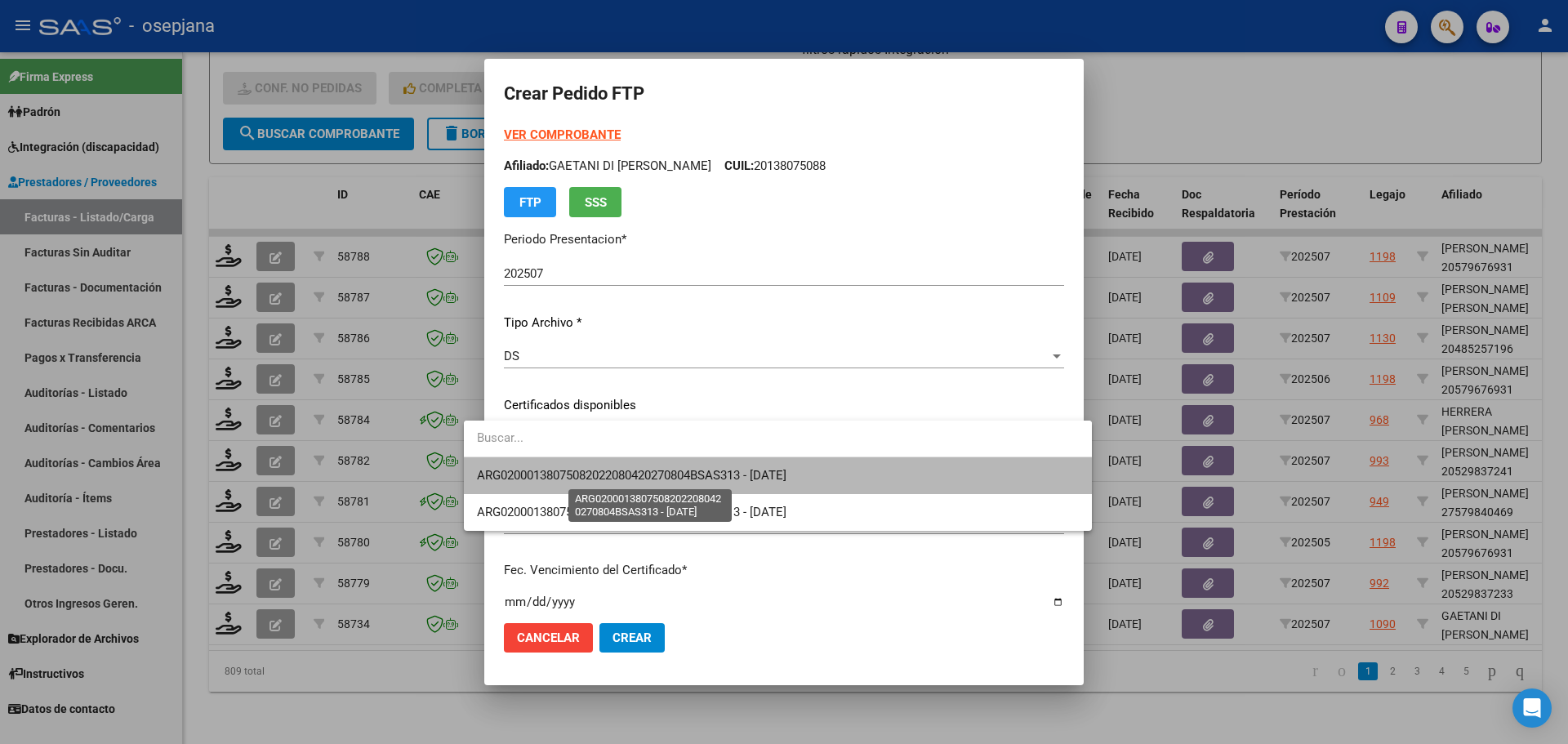
click at [612, 470] on span "ARG02000138075082022080420270804BSAS313 - 2027-08-04" at bounding box center [631, 475] width 310 height 14
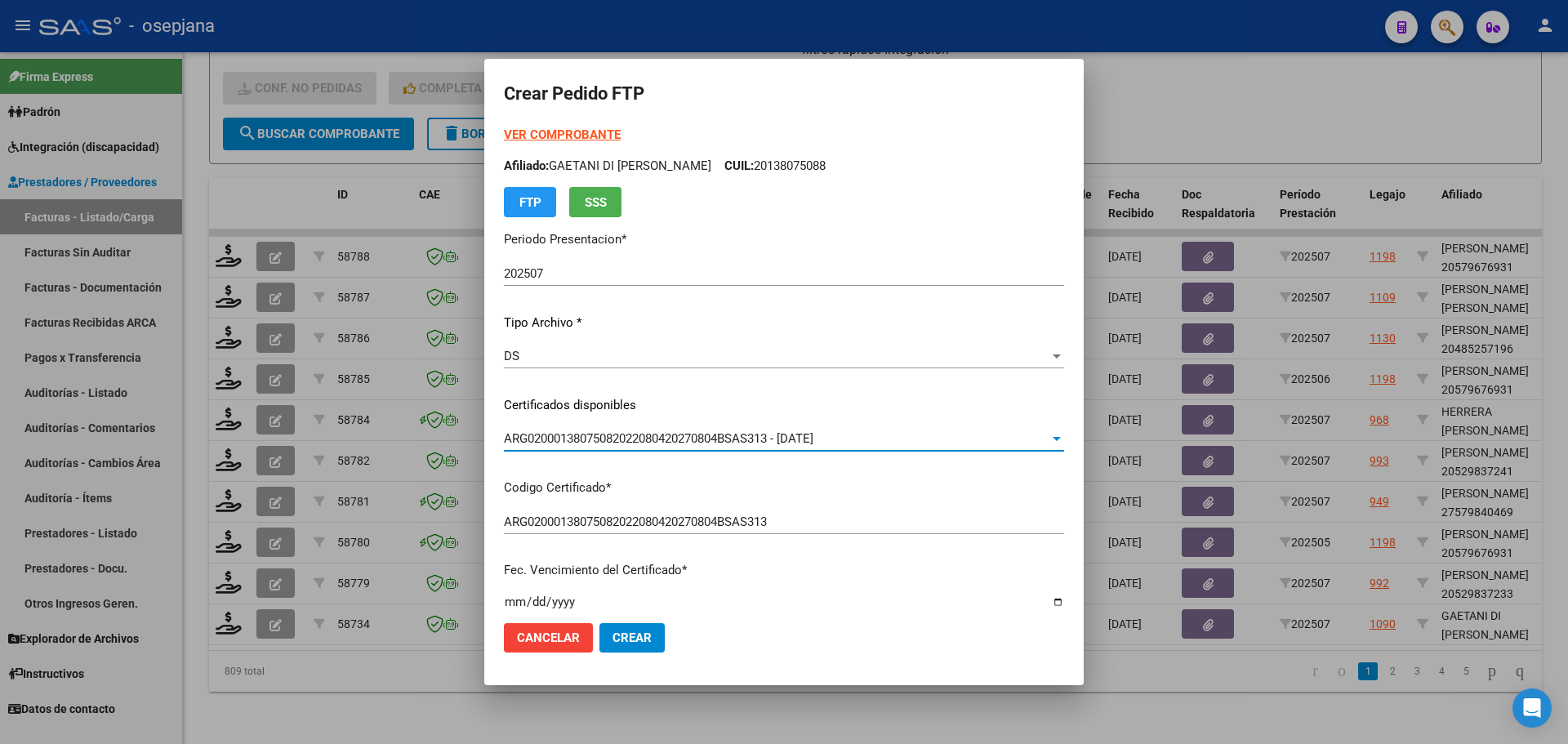
click at [572, 127] on strong "VER COMPROBANTE" at bounding box center [562, 134] width 117 height 14
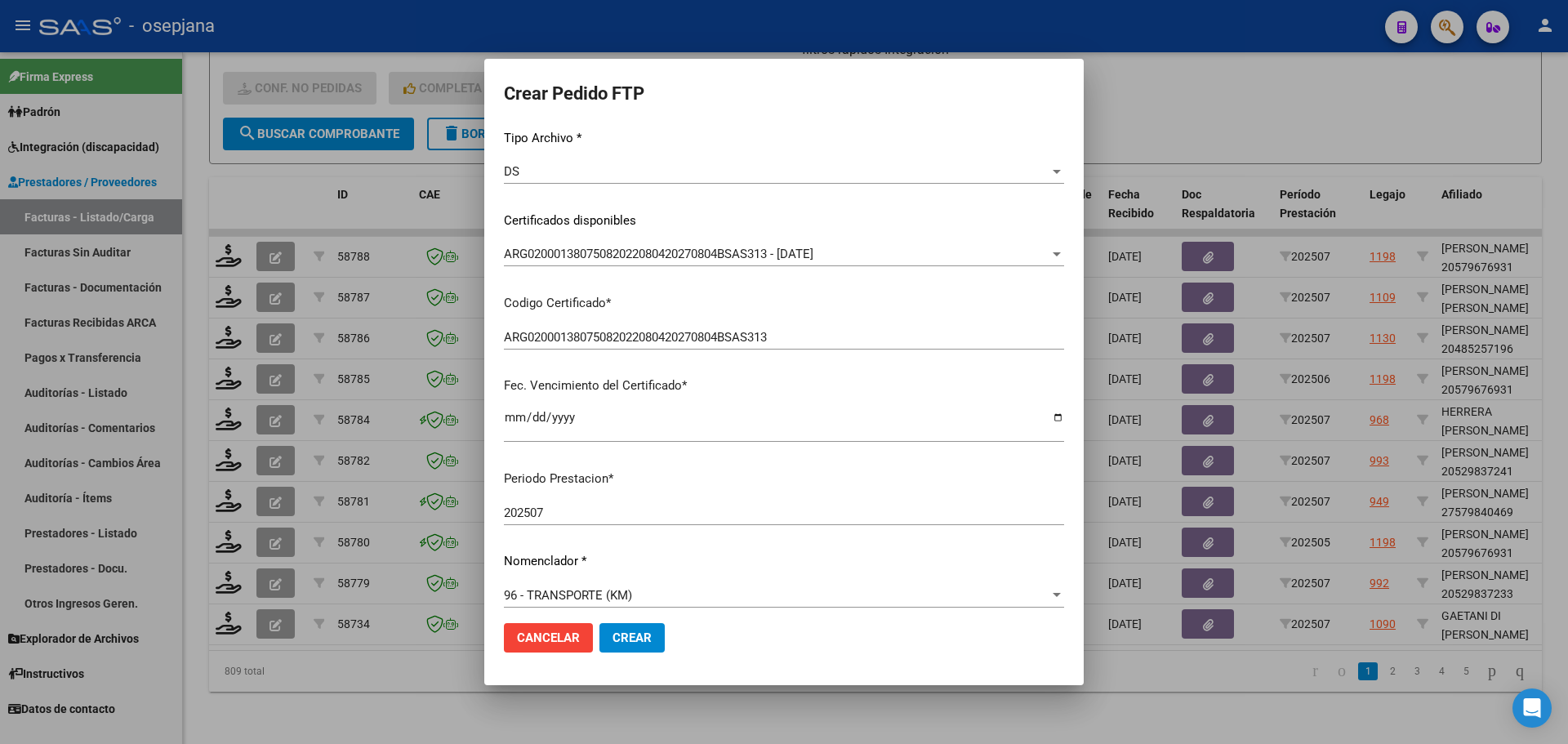
scroll to position [408, 0]
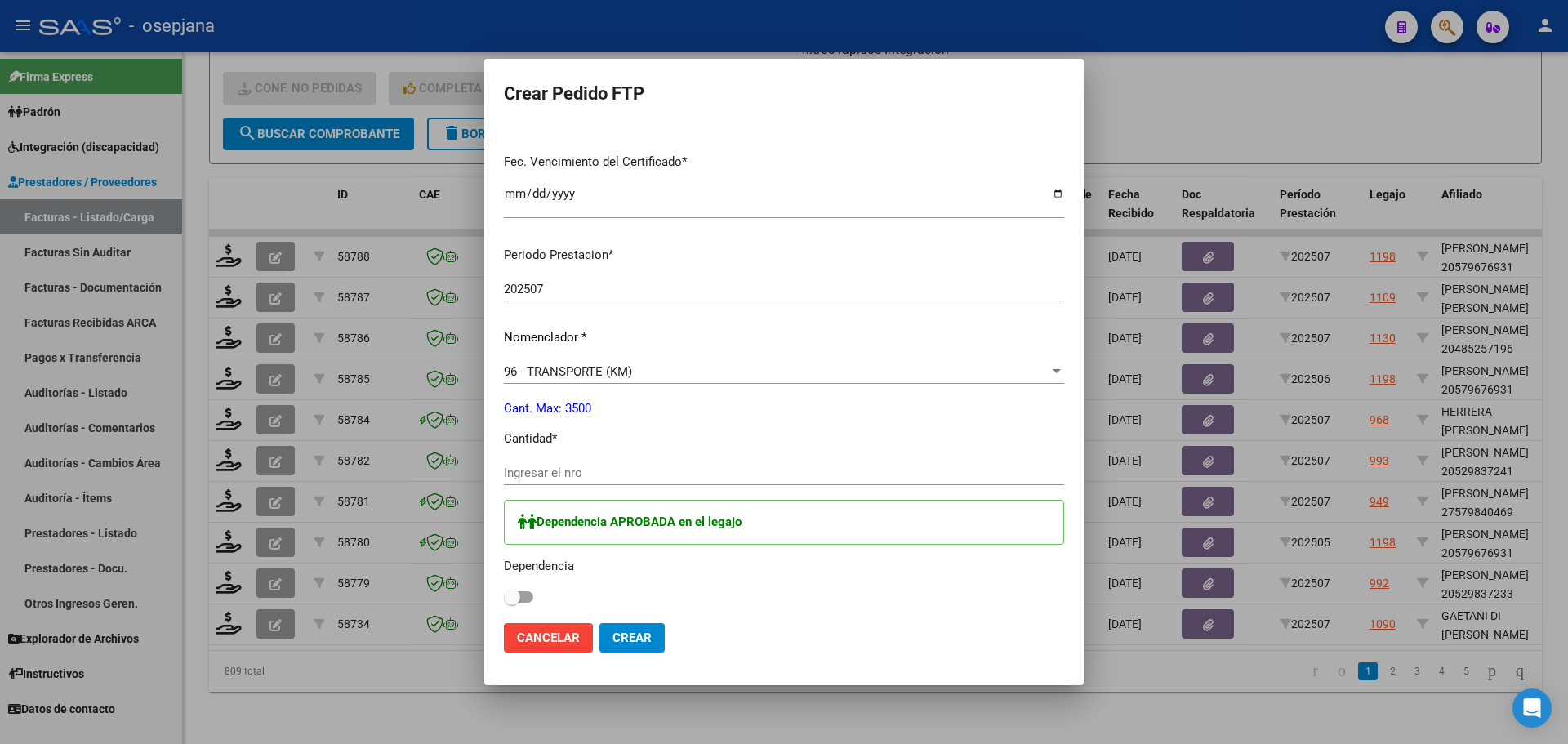
click at [566, 468] on input "Ingresar el nro" at bounding box center [784, 472] width 560 height 14
type input "1250"
click at [504, 590] on span at bounding box center [512, 597] width 16 height 16
click at [512, 603] on input "checkbox" at bounding box center [512, 603] width 1 height 1
checkbox input "true"
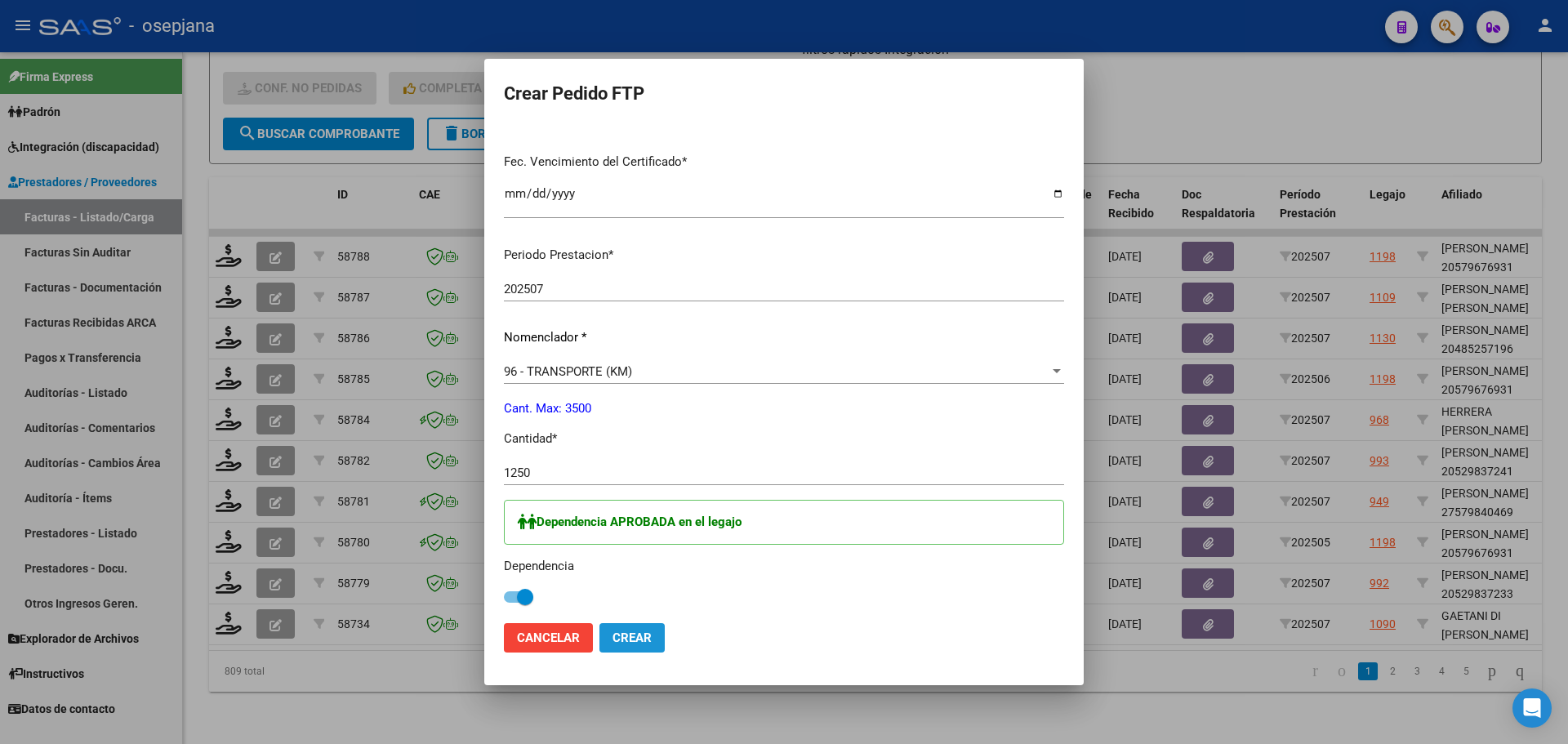
click at [622, 631] on button "Crear" at bounding box center [632, 637] width 66 height 29
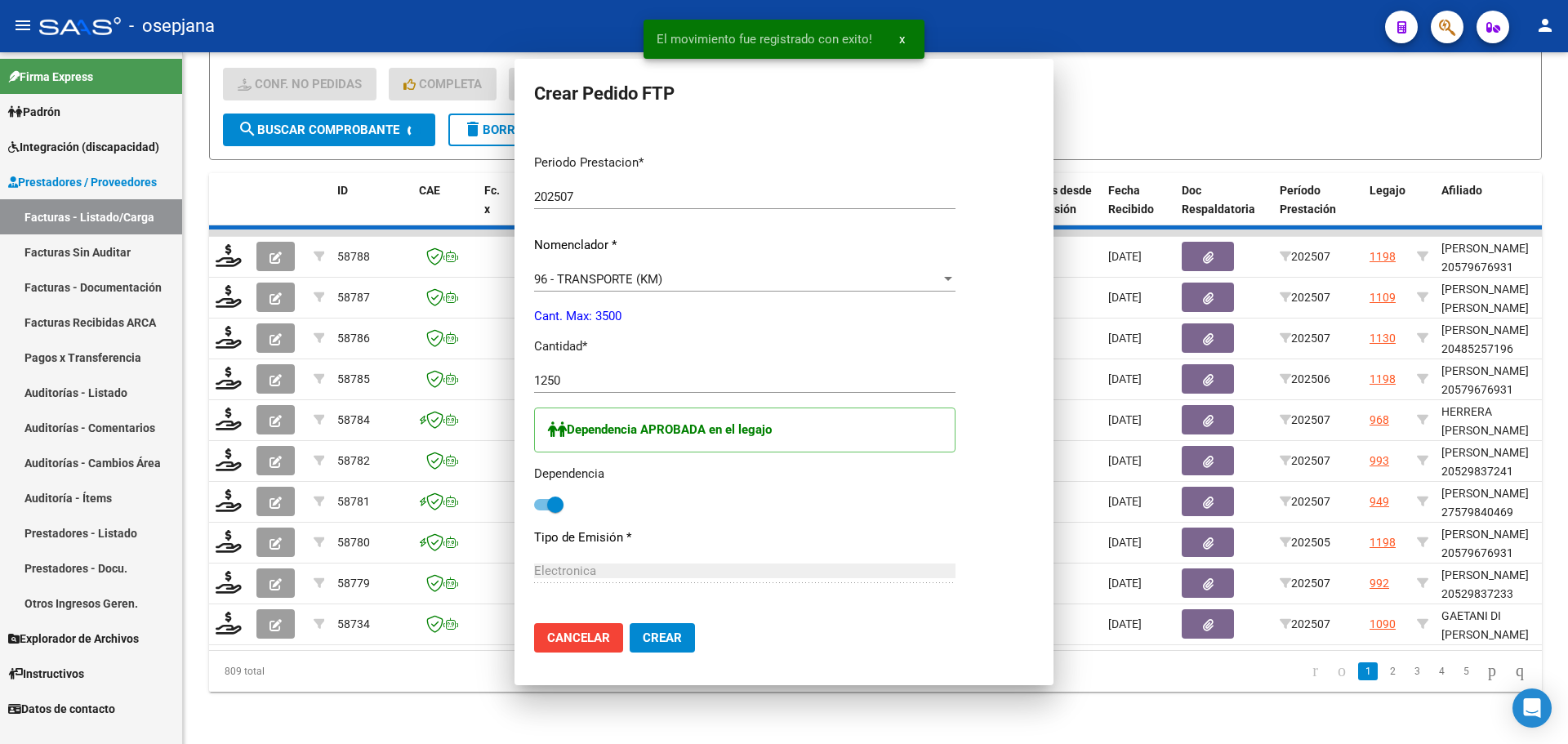
scroll to position [0, 0]
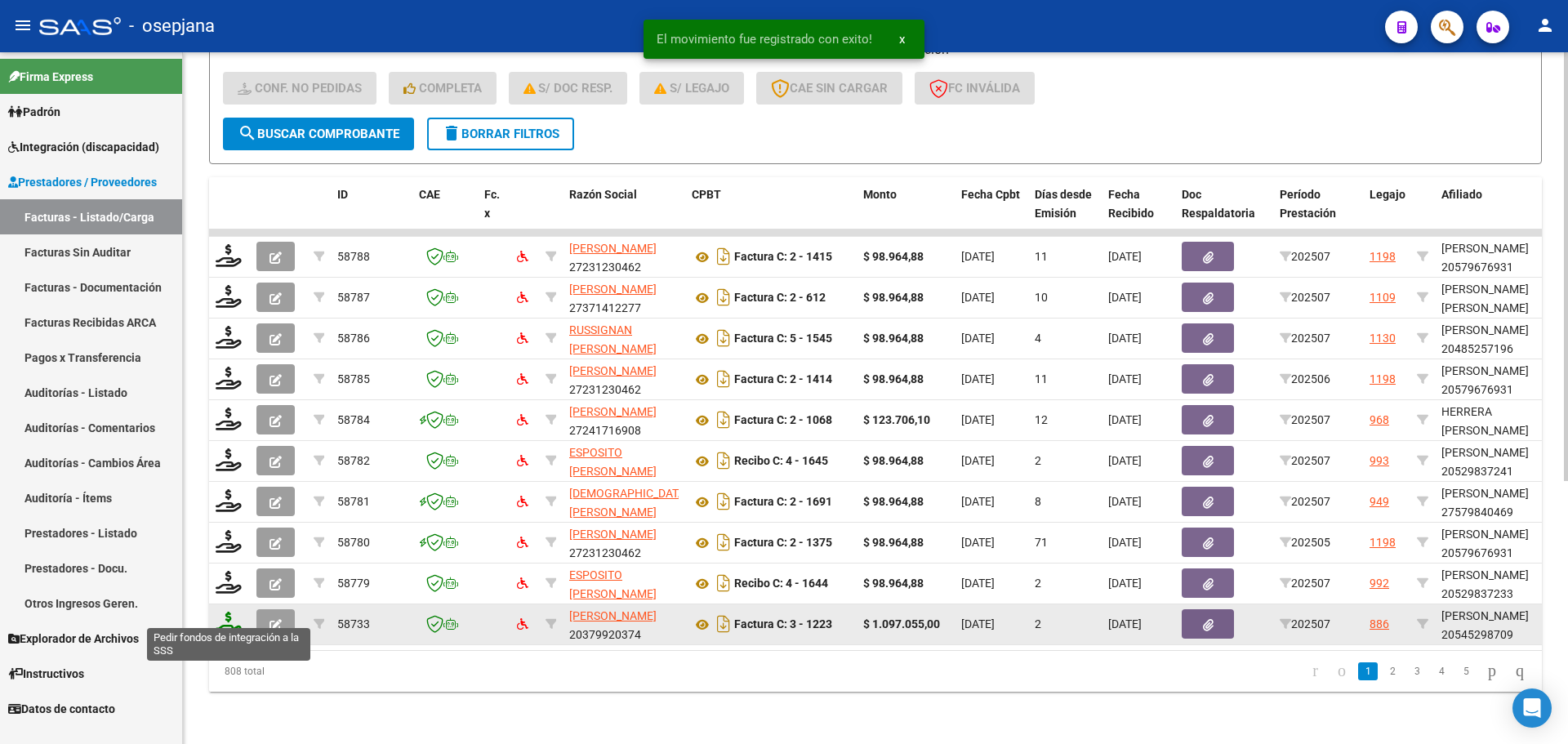
click at [233, 615] on icon at bounding box center [229, 622] width 26 height 23
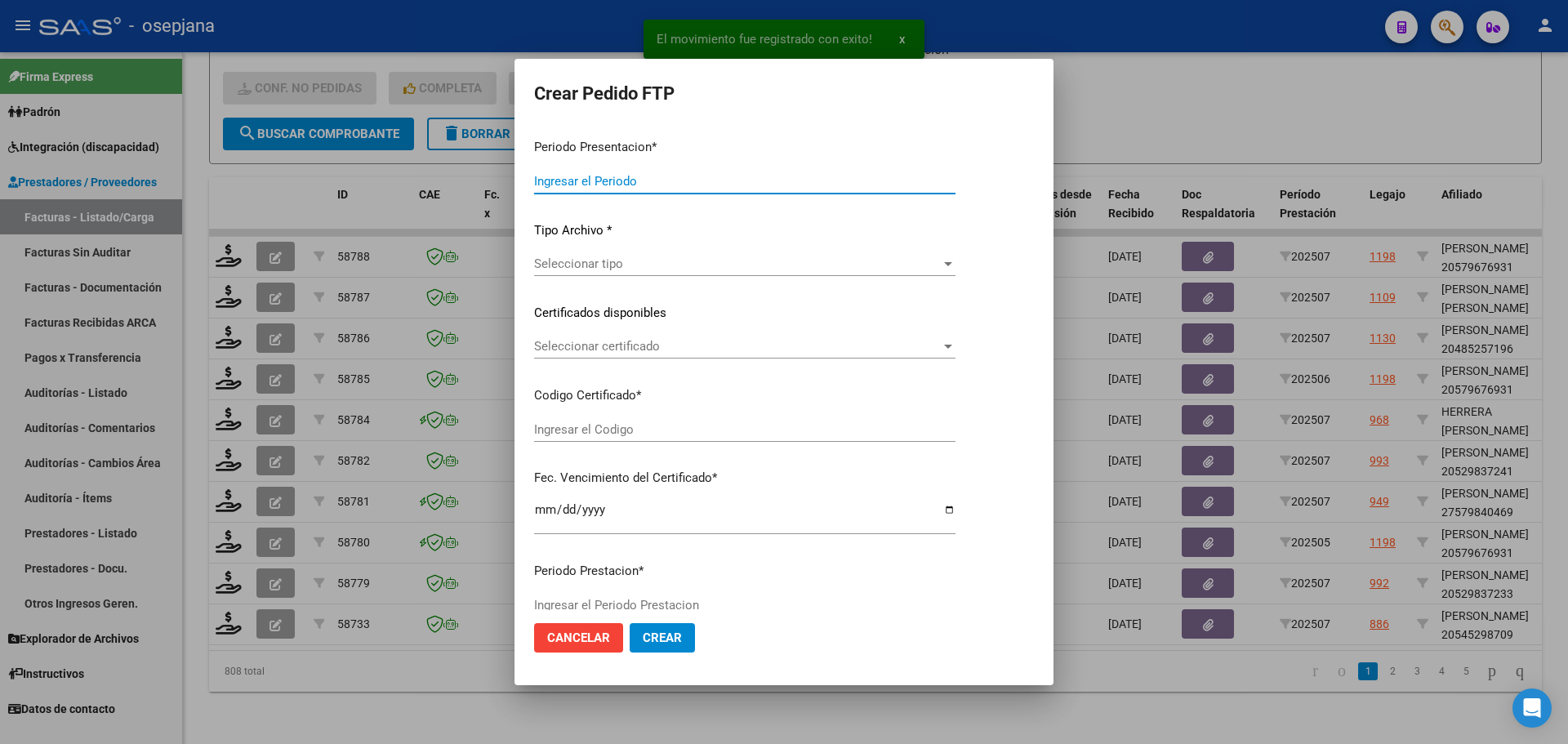
type input "202507"
type input "$ 1.097.055,00"
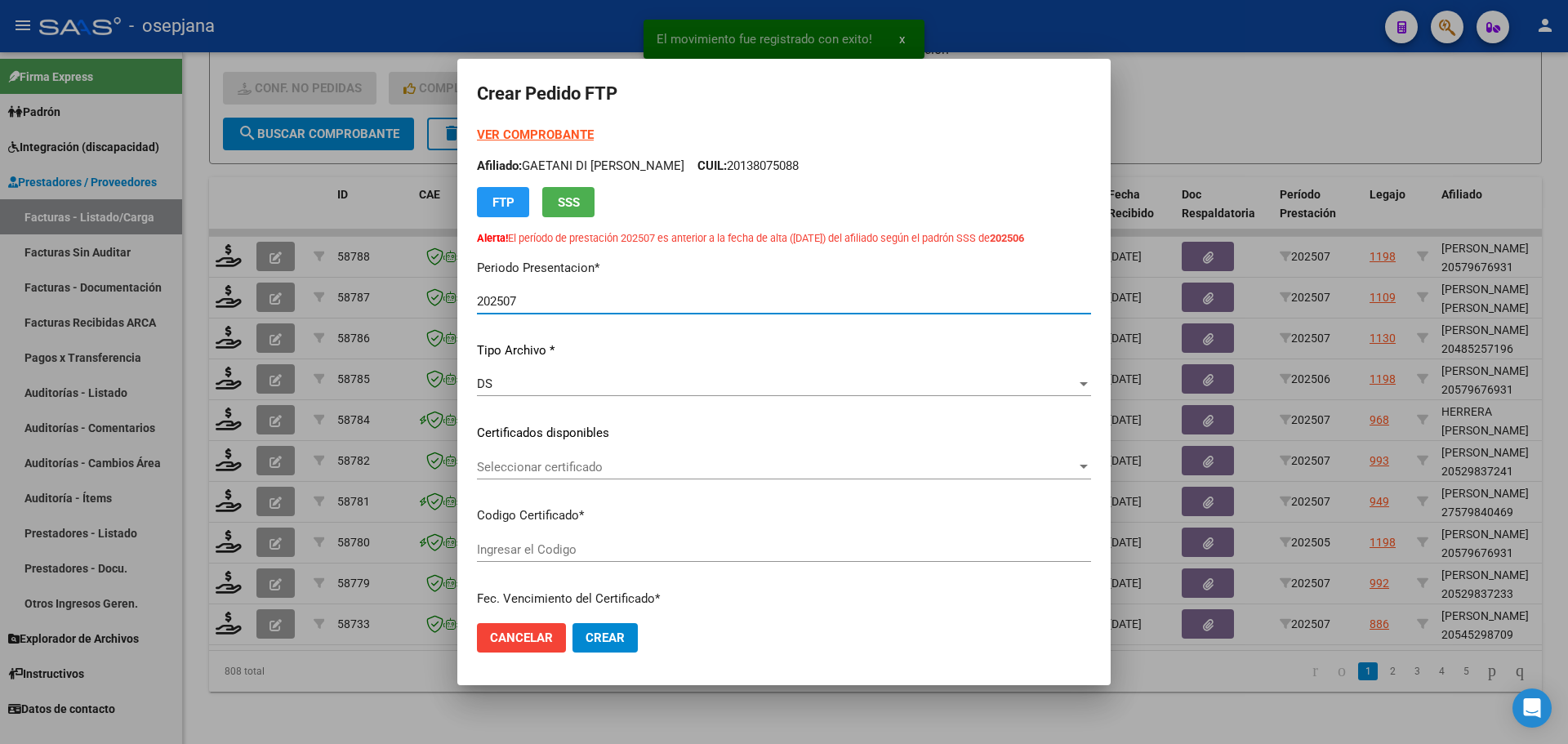
type input "ARG02000545298702022091320270913BSAS376"
type input "2027-09-13"
click at [628, 464] on span "Seleccionar certificado" at bounding box center [776, 466] width 599 height 14
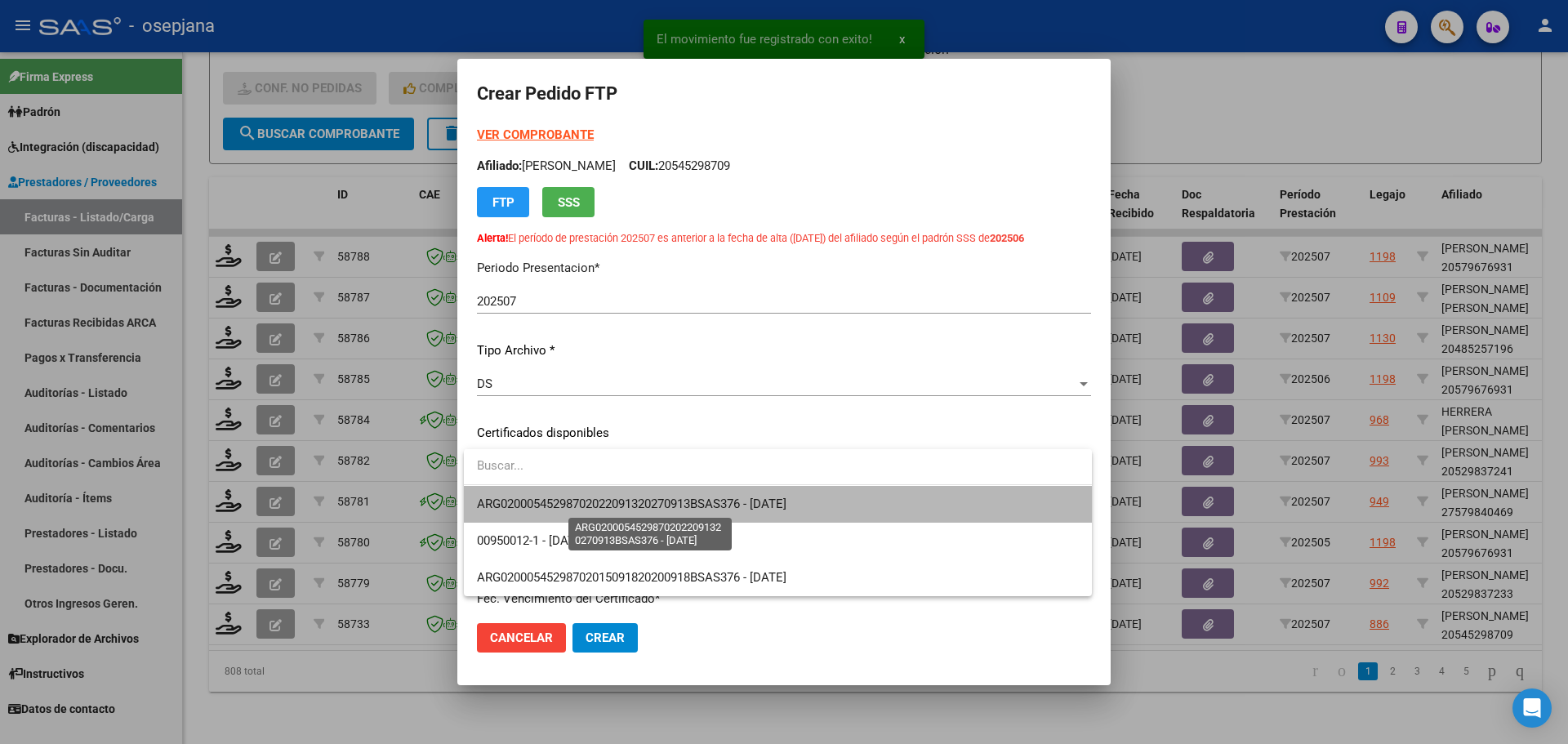
click at [628, 499] on span "ARG02000545298702022091320270913BSAS376 - 2027-09-13" at bounding box center [631, 503] width 310 height 14
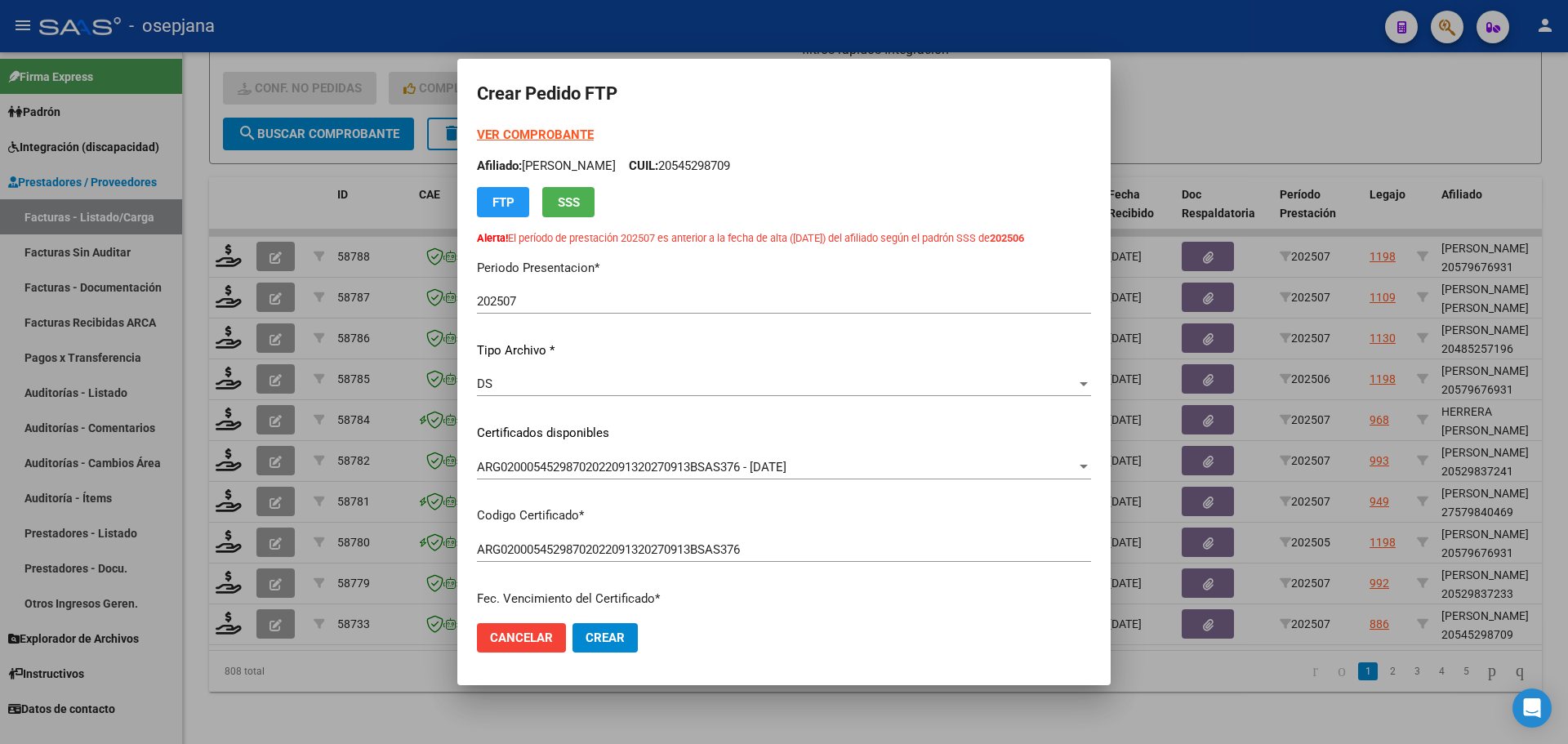
click at [558, 136] on strong "VER COMPROBANTE" at bounding box center [535, 134] width 117 height 14
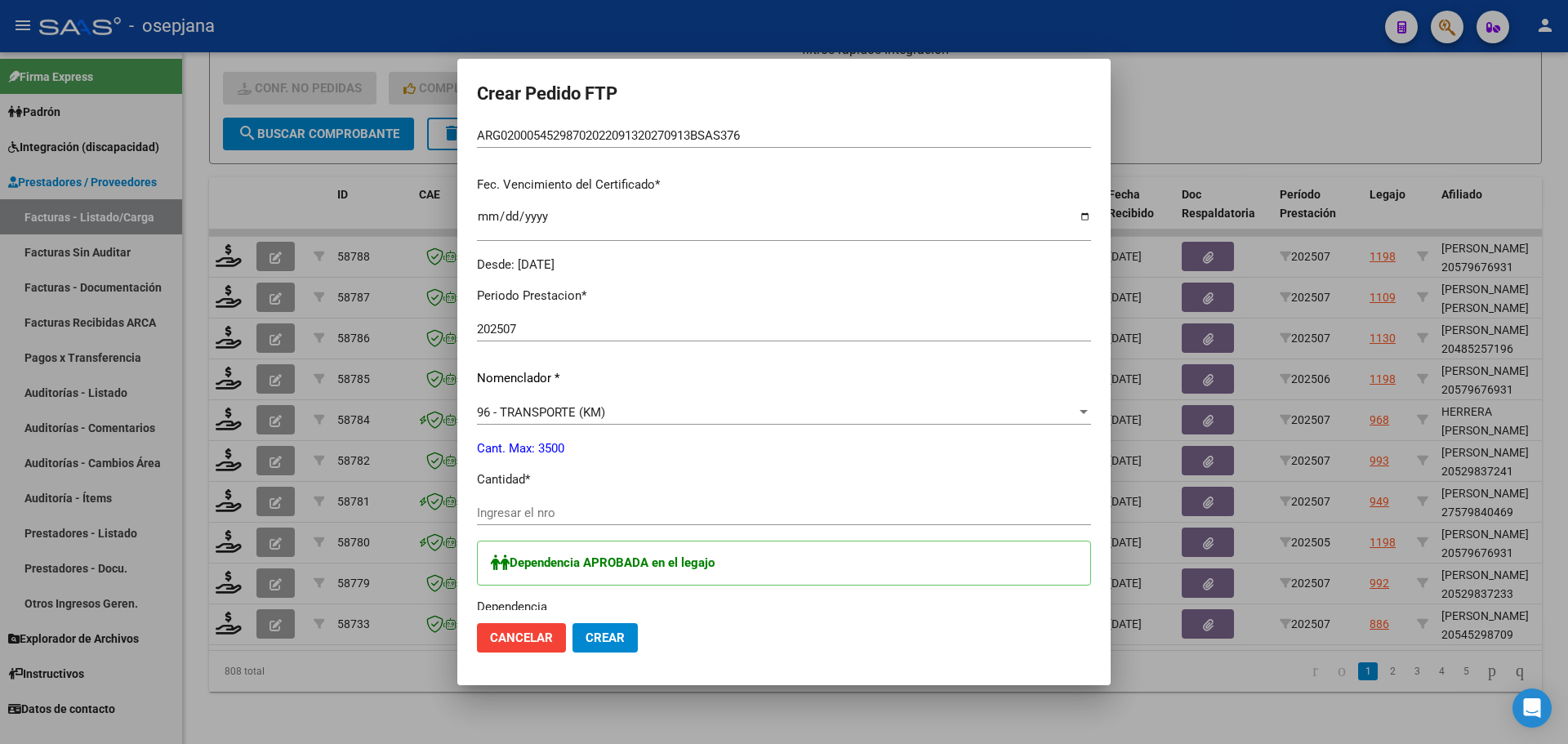
scroll to position [572, 0]
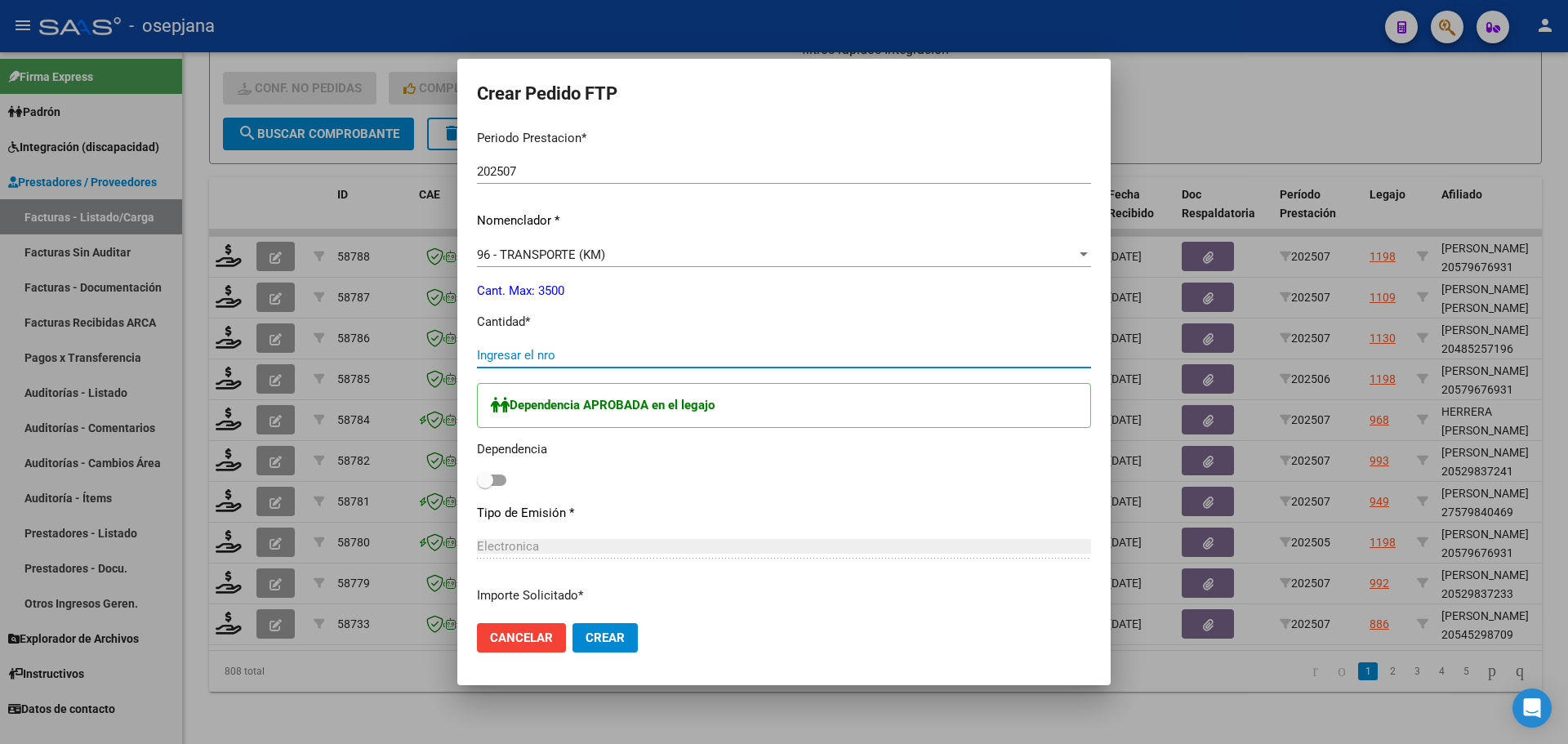
click at [604, 359] on input "Ingresar el nro" at bounding box center [784, 355] width 614 height 14
type input "1500"
click at [483, 481] on span at bounding box center [484, 480] width 16 height 16
click at [484, 486] on input "checkbox" at bounding box center [484, 486] width 1 height 1
checkbox input "true"
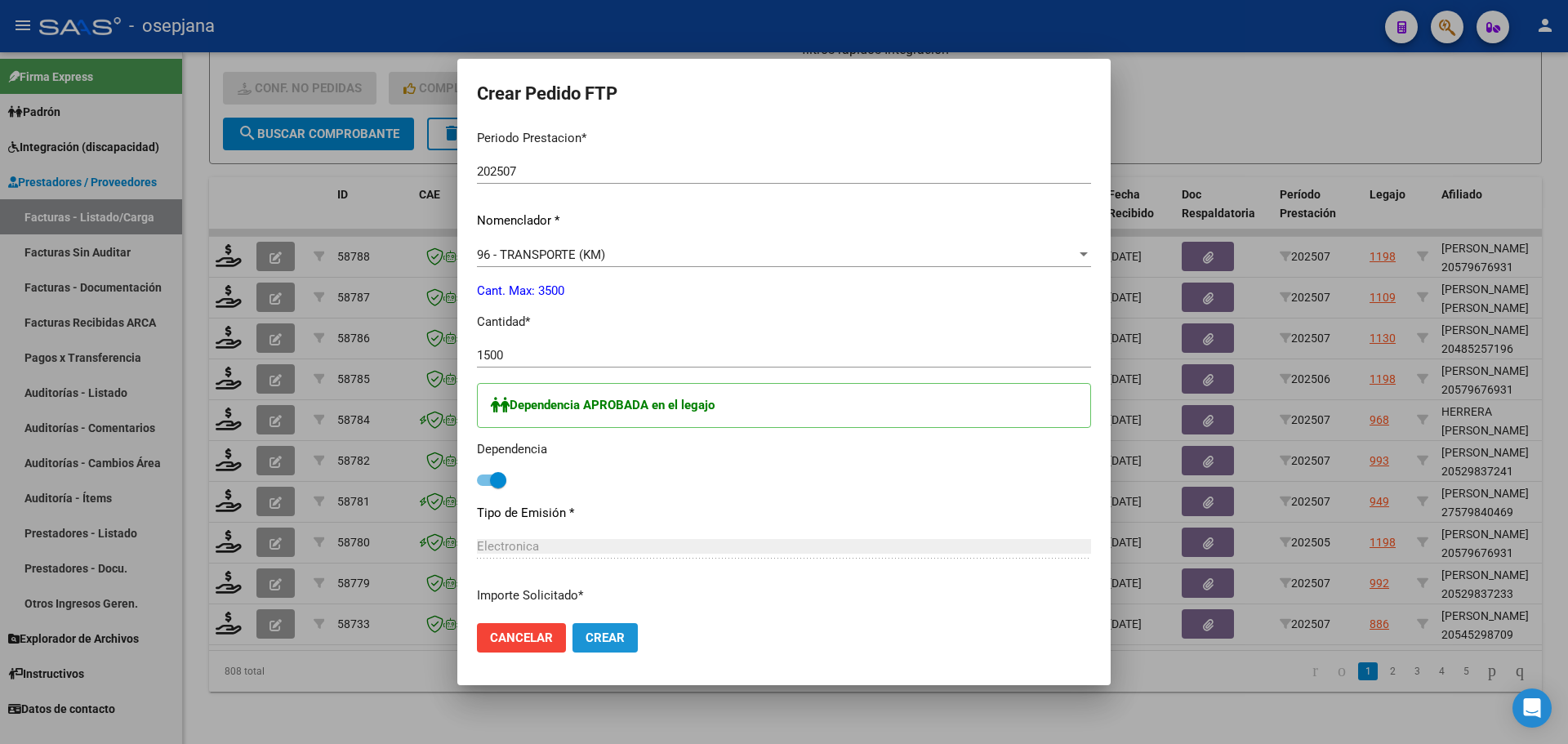
click at [628, 639] on button "Crear" at bounding box center [605, 637] width 66 height 29
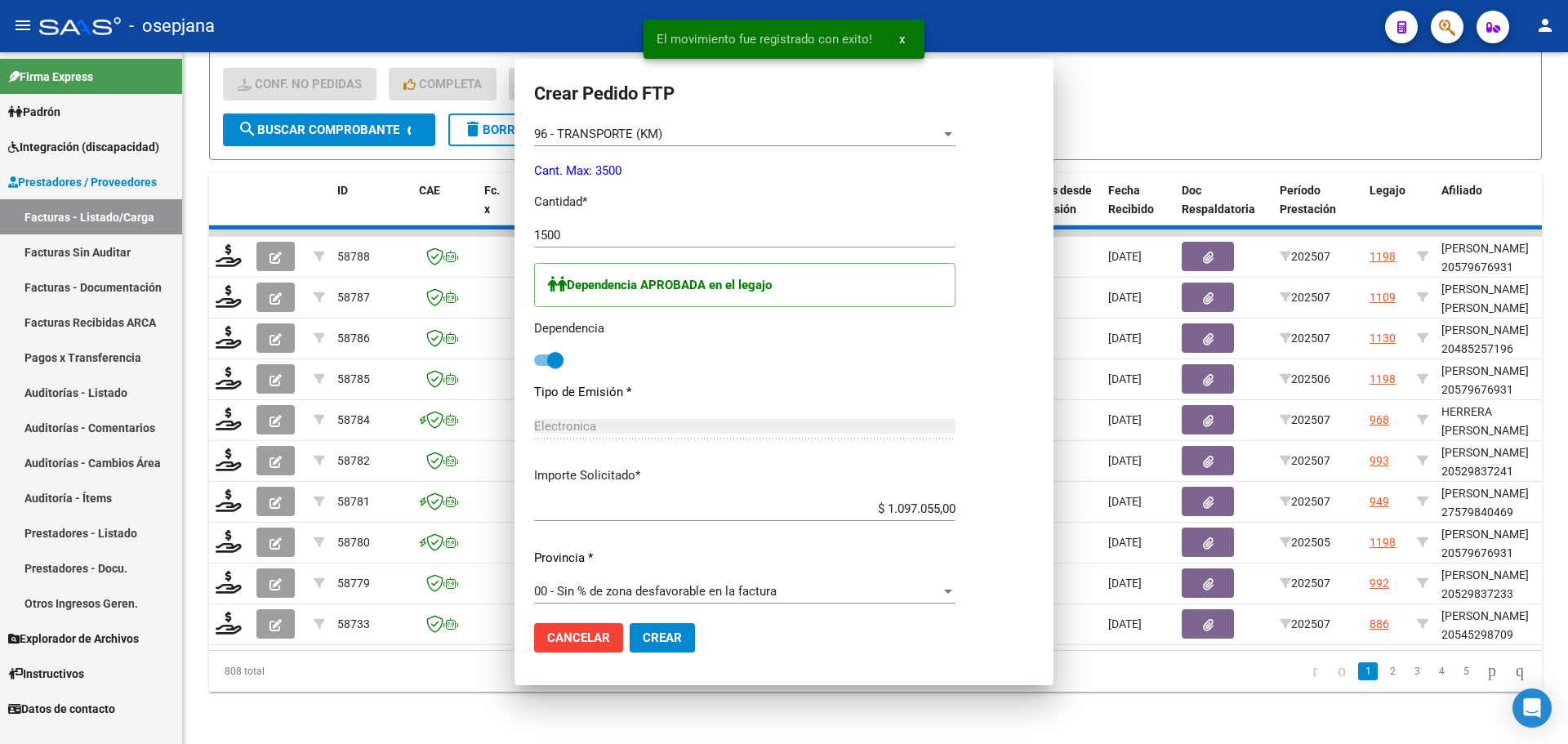
scroll to position [0, 0]
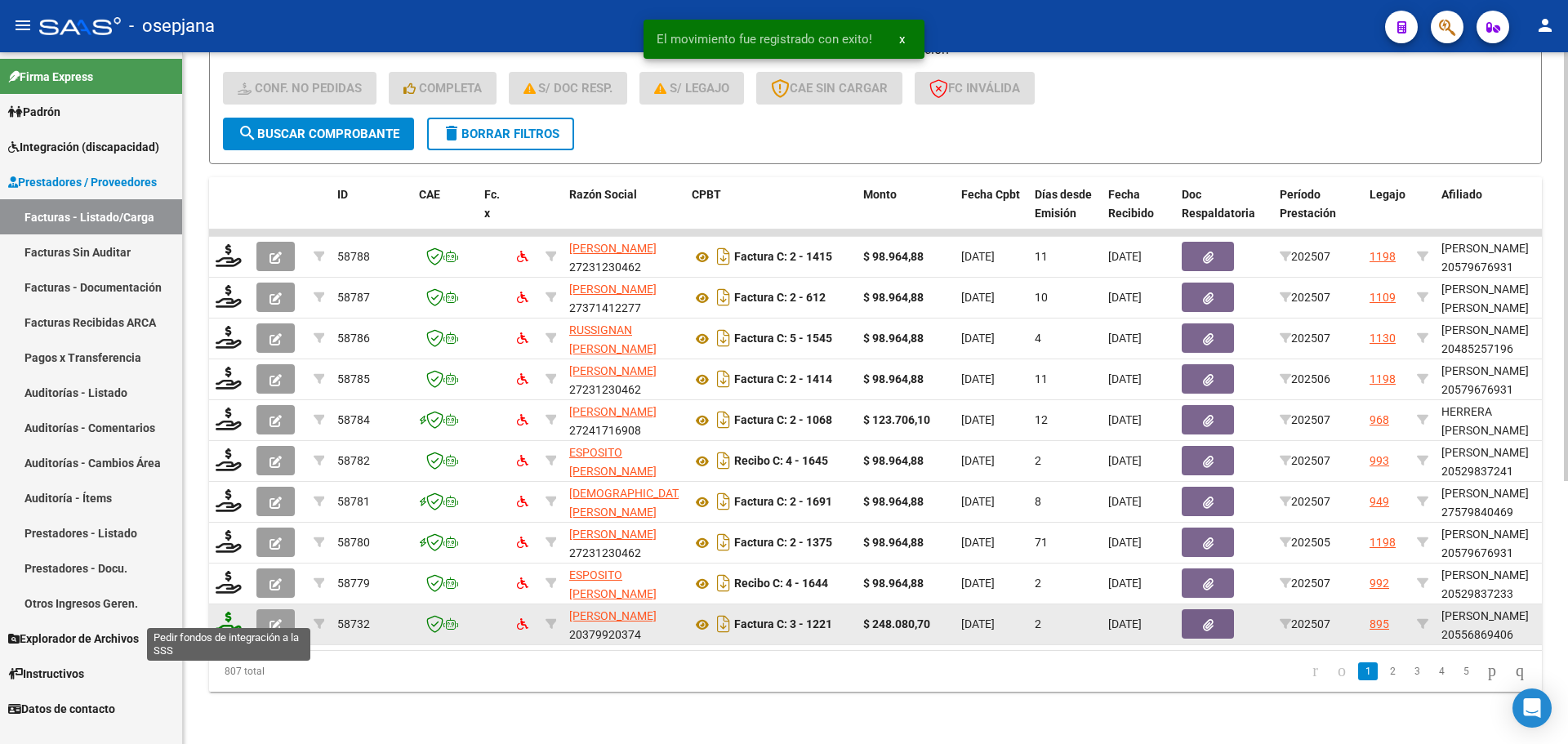
click at [226, 614] on icon at bounding box center [229, 622] width 26 height 23
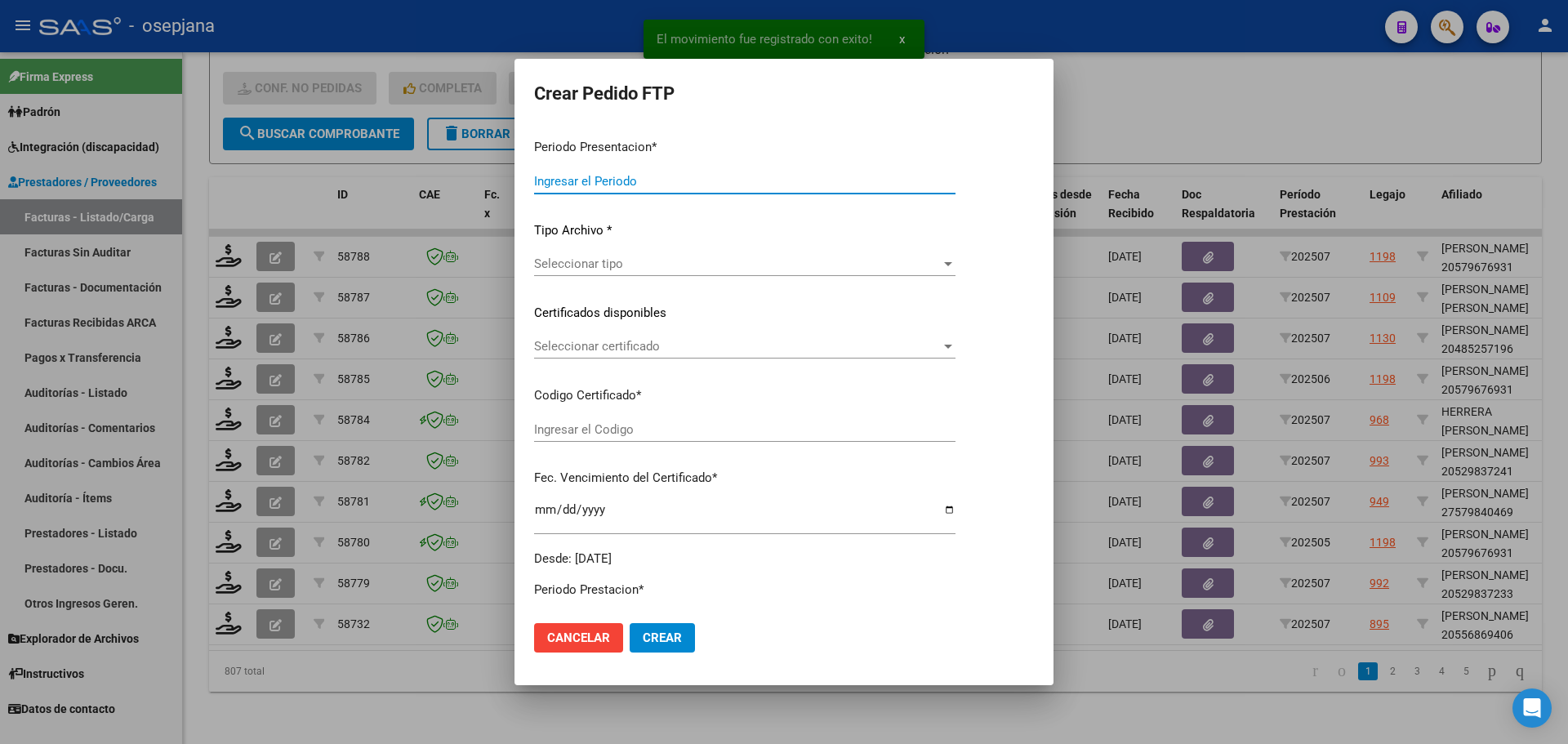
type input "202507"
type input "$ 248.080,70"
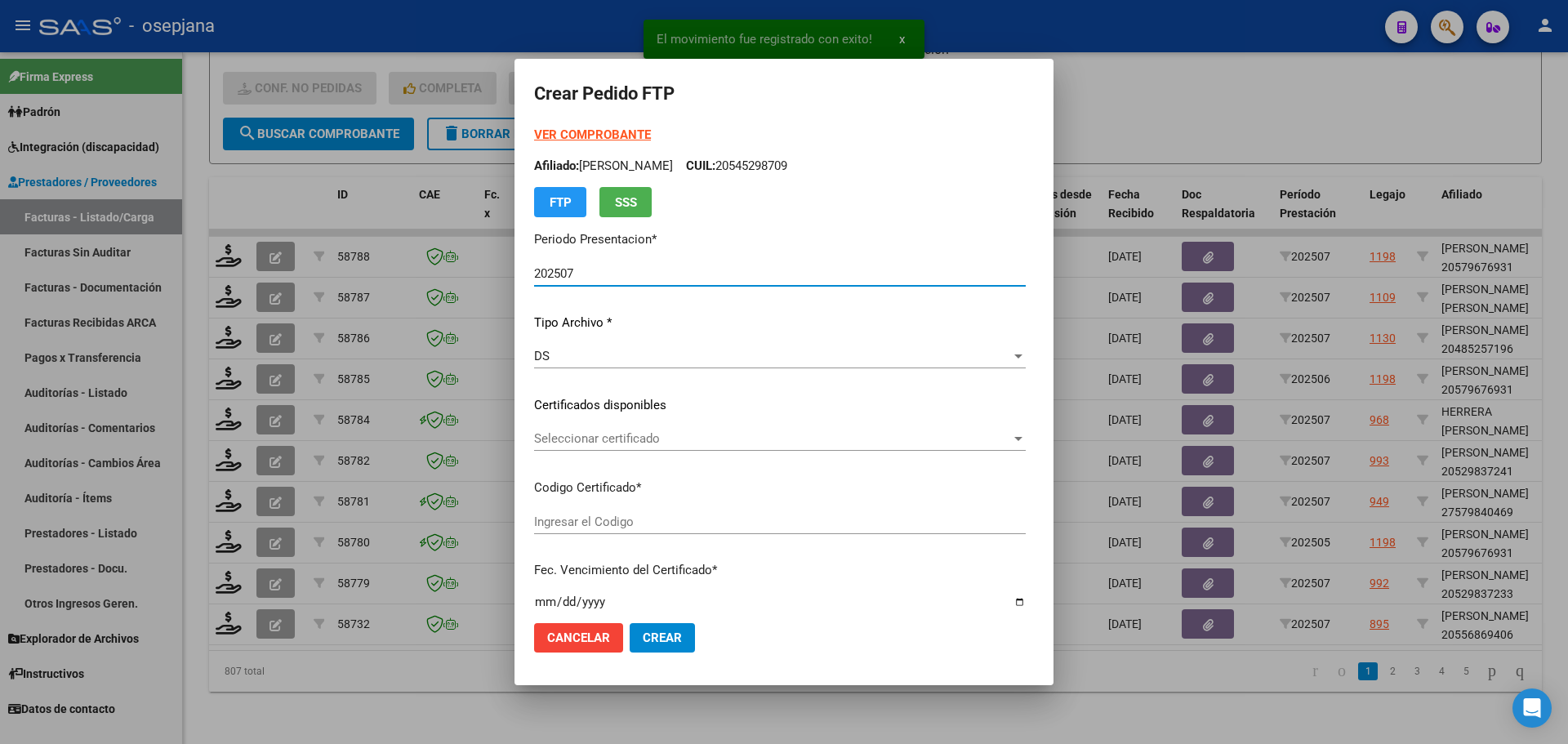
type input "ARG02000556869402022011820270118BSAS309"
type input "2027-01-18"
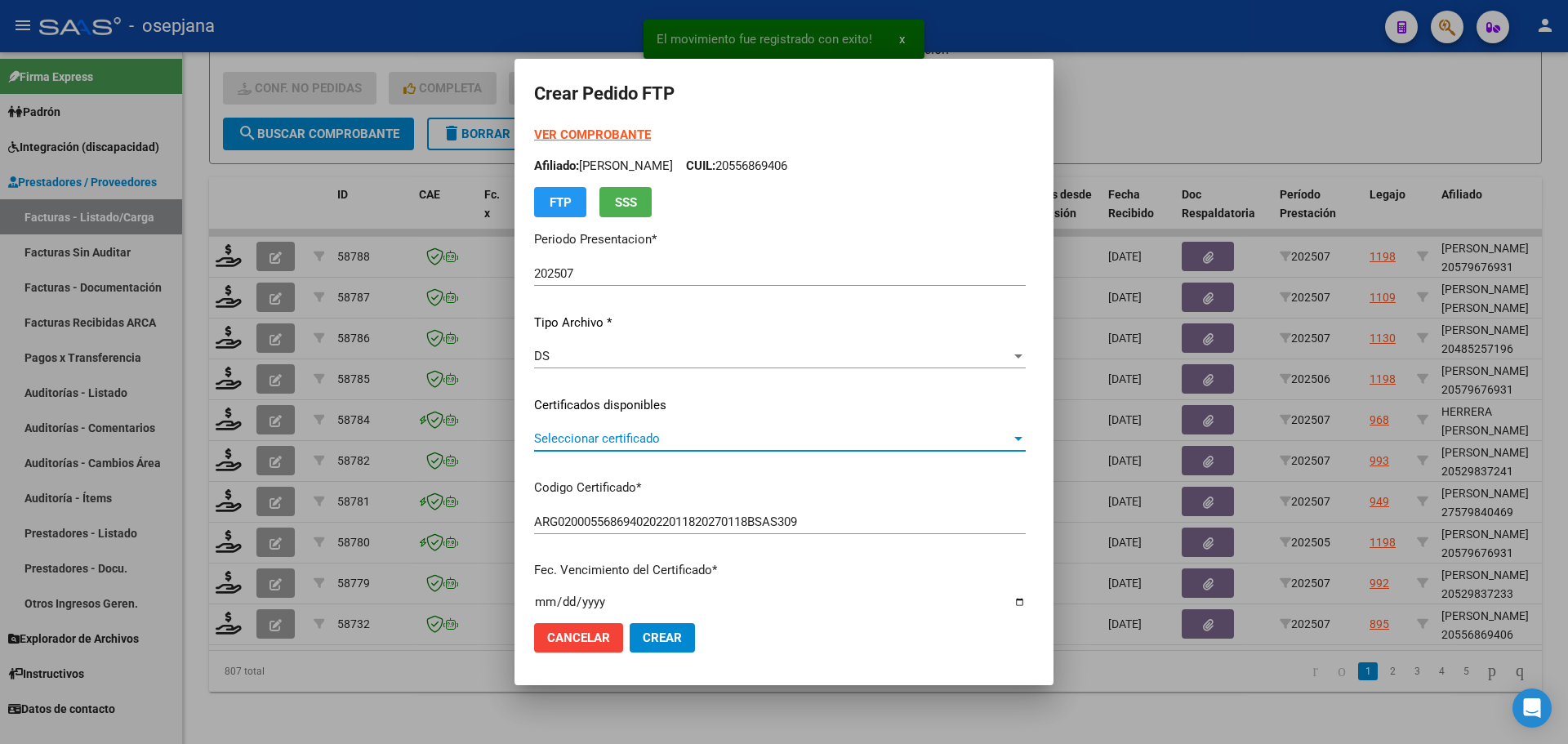
click at [654, 433] on span "Seleccionar certificado" at bounding box center [772, 438] width 477 height 14
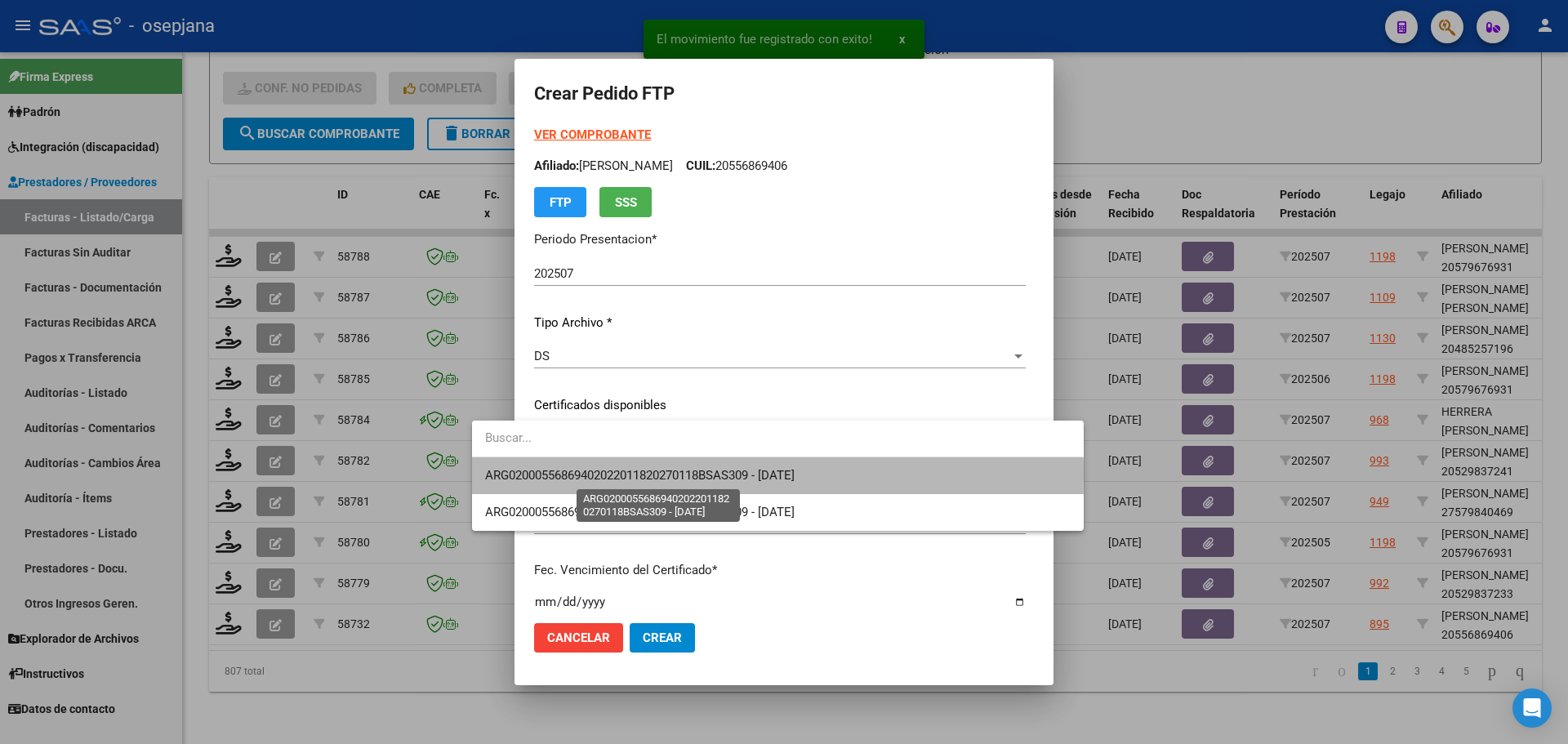
click at [657, 476] on span "ARG02000556869402022011820270118BSAS309 - 2027-01-18" at bounding box center [639, 475] width 310 height 14
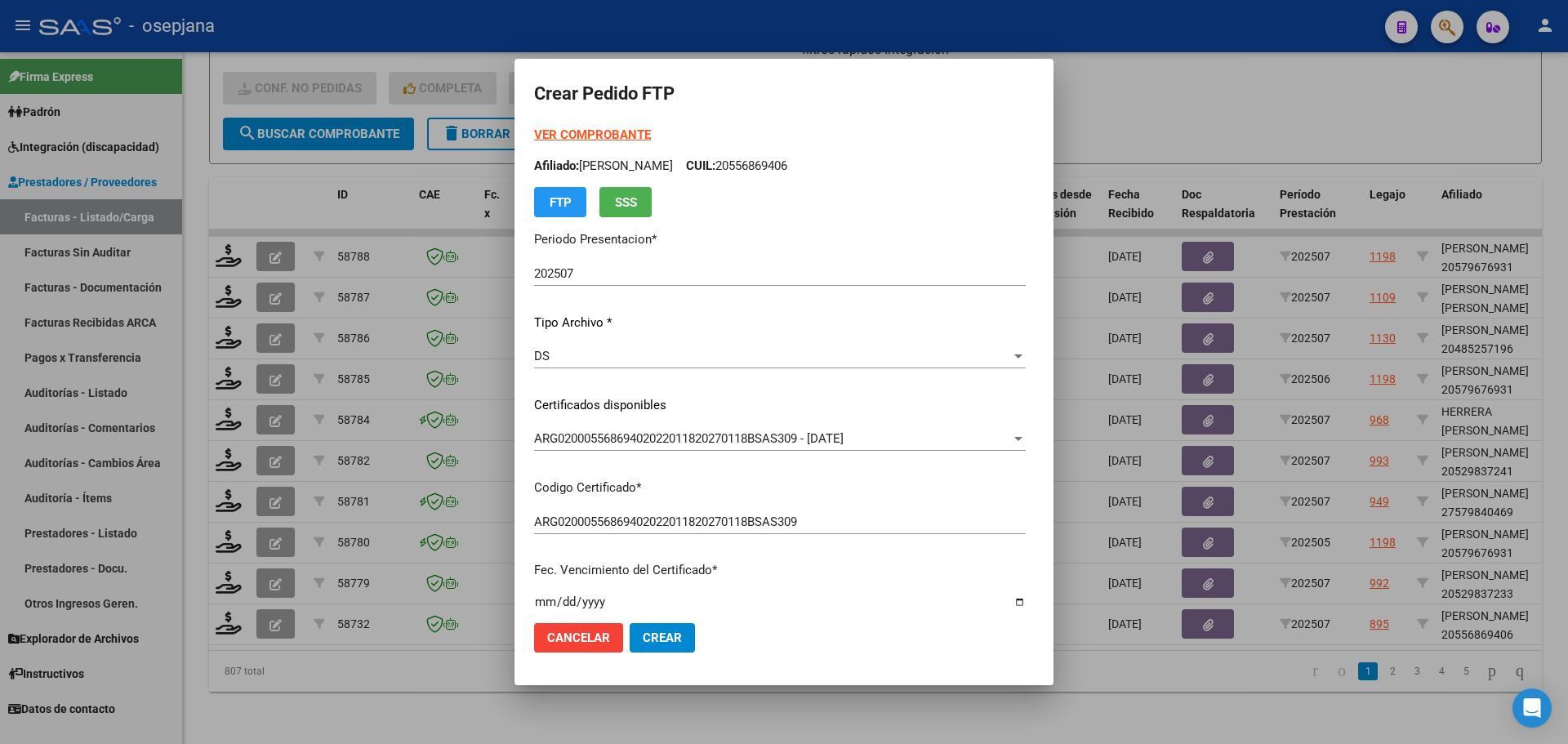
click at [575, 131] on strong "VER COMPROBANTE" at bounding box center [592, 134] width 117 height 14
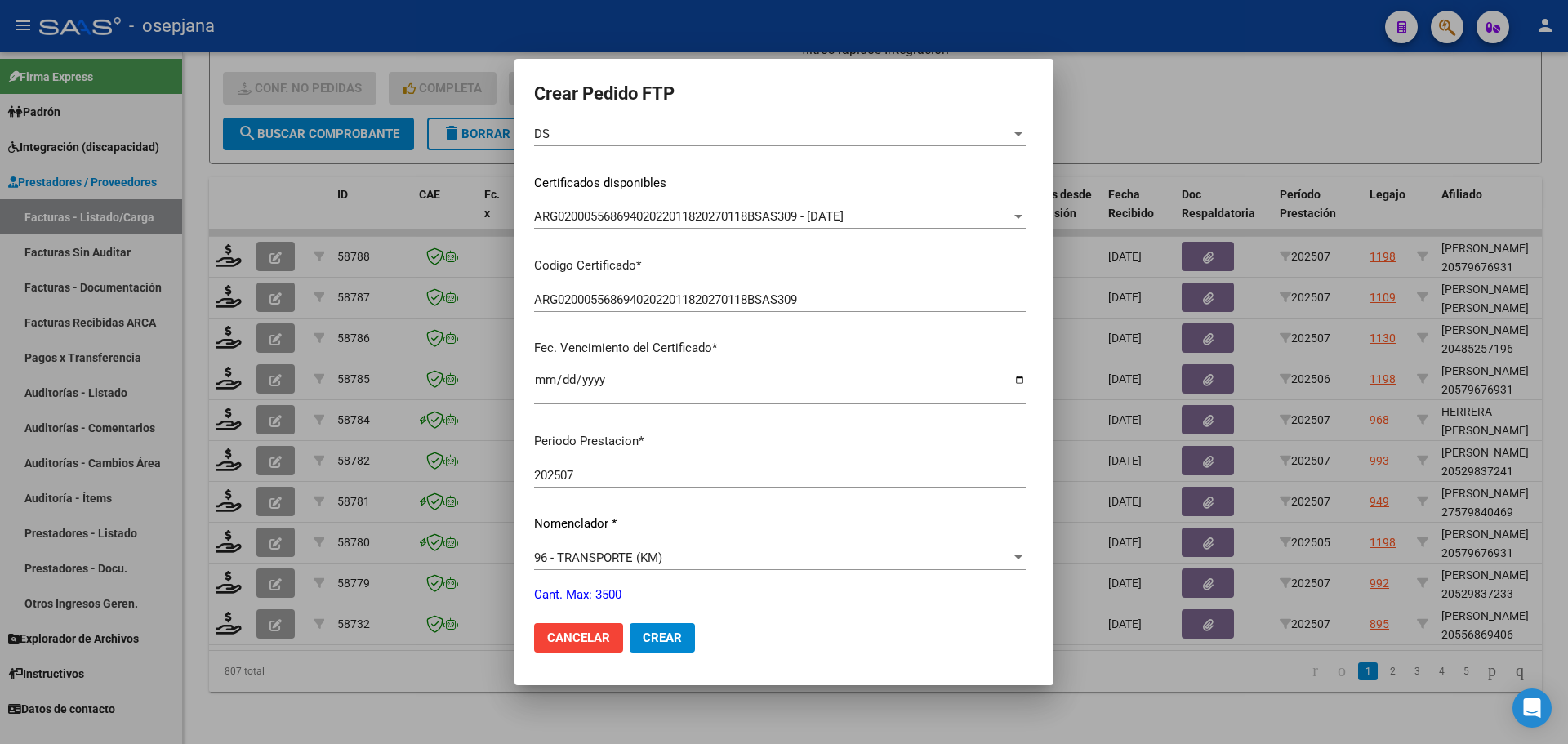
scroll to position [326, 0]
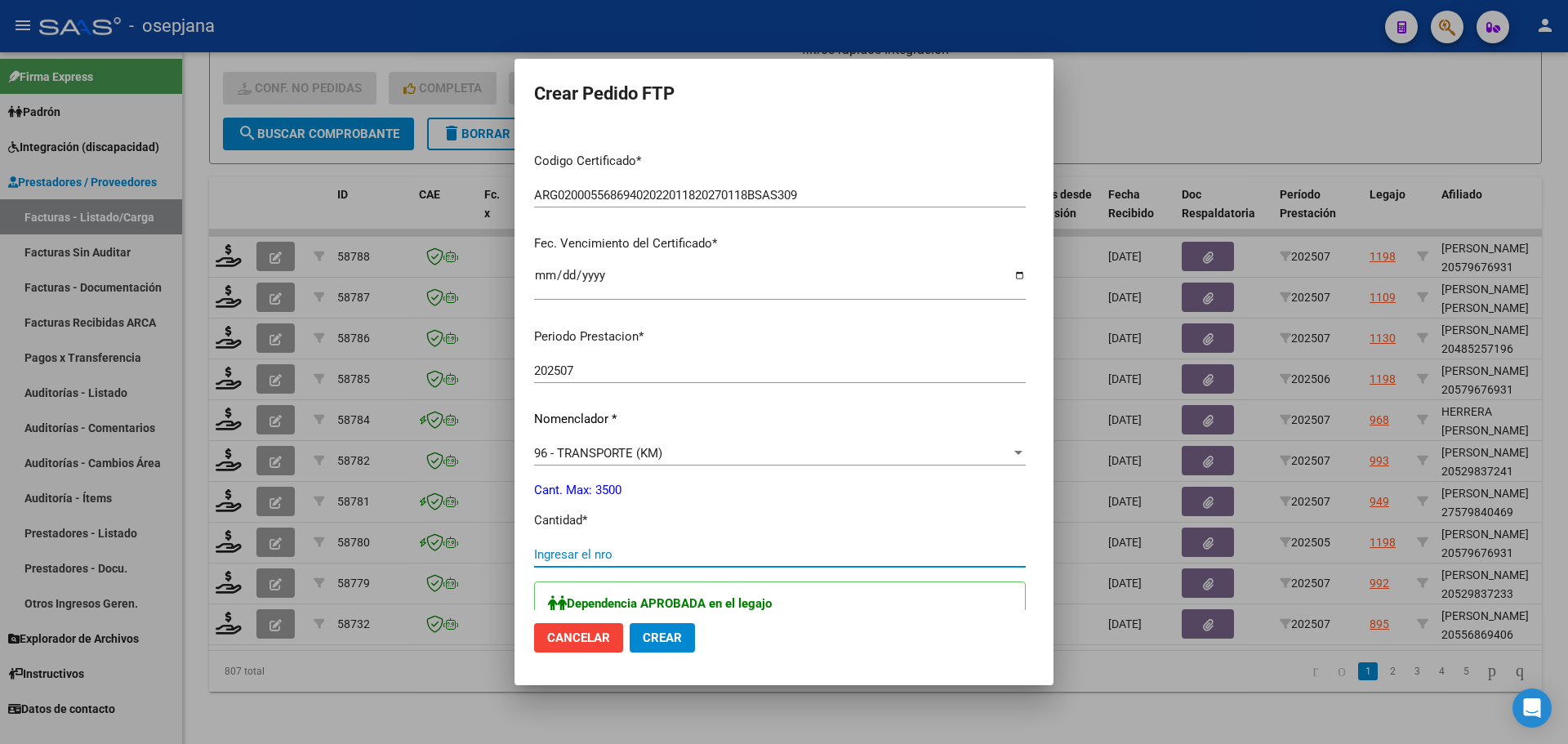
click at [538, 557] on input "Ingresar el nro" at bounding box center [779, 554] width 492 height 14
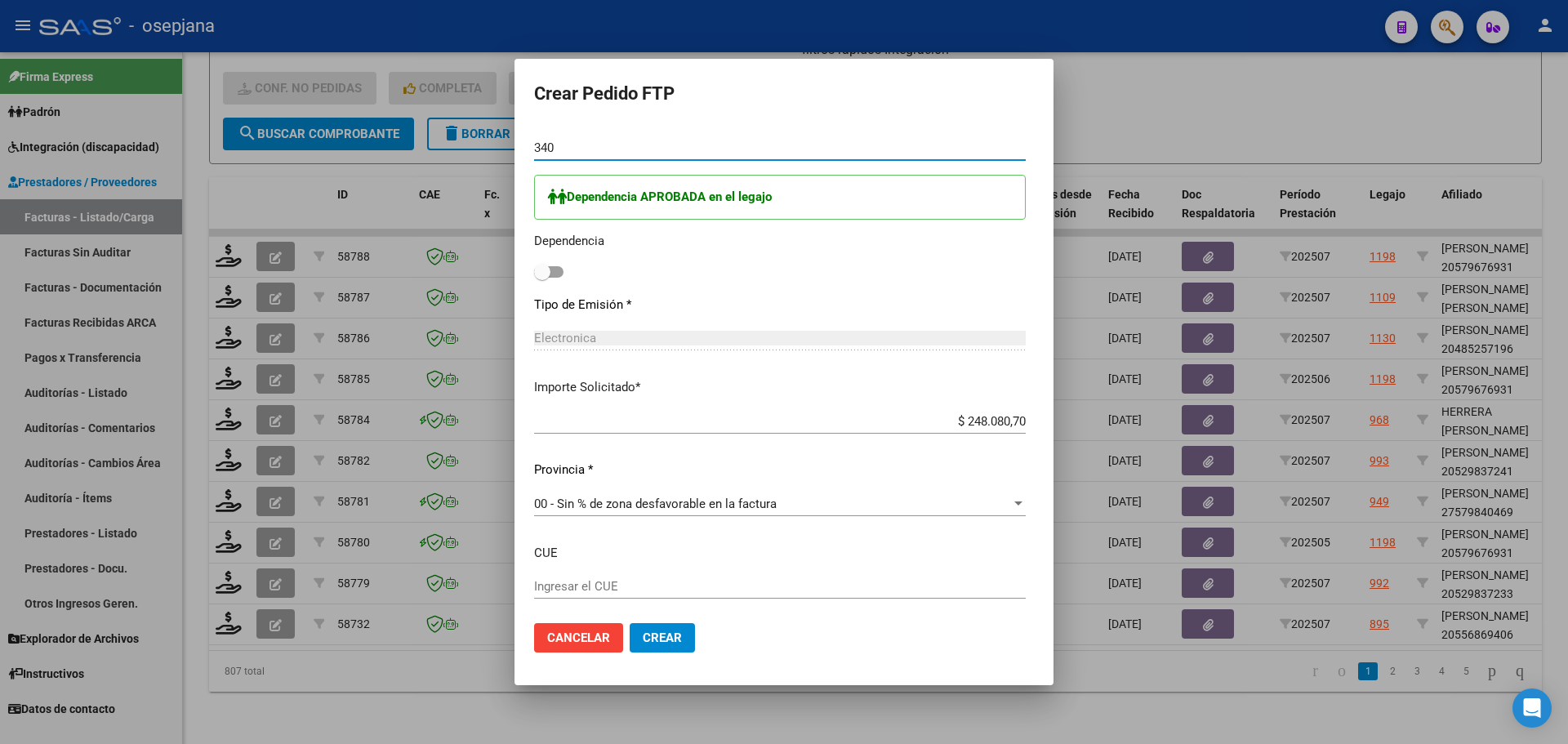
scroll to position [735, 0]
type input "340"
click at [534, 274] on span at bounding box center [541, 269] width 16 height 16
click at [541, 276] on input "checkbox" at bounding box center [541, 276] width 1 height 1
checkbox input "true"
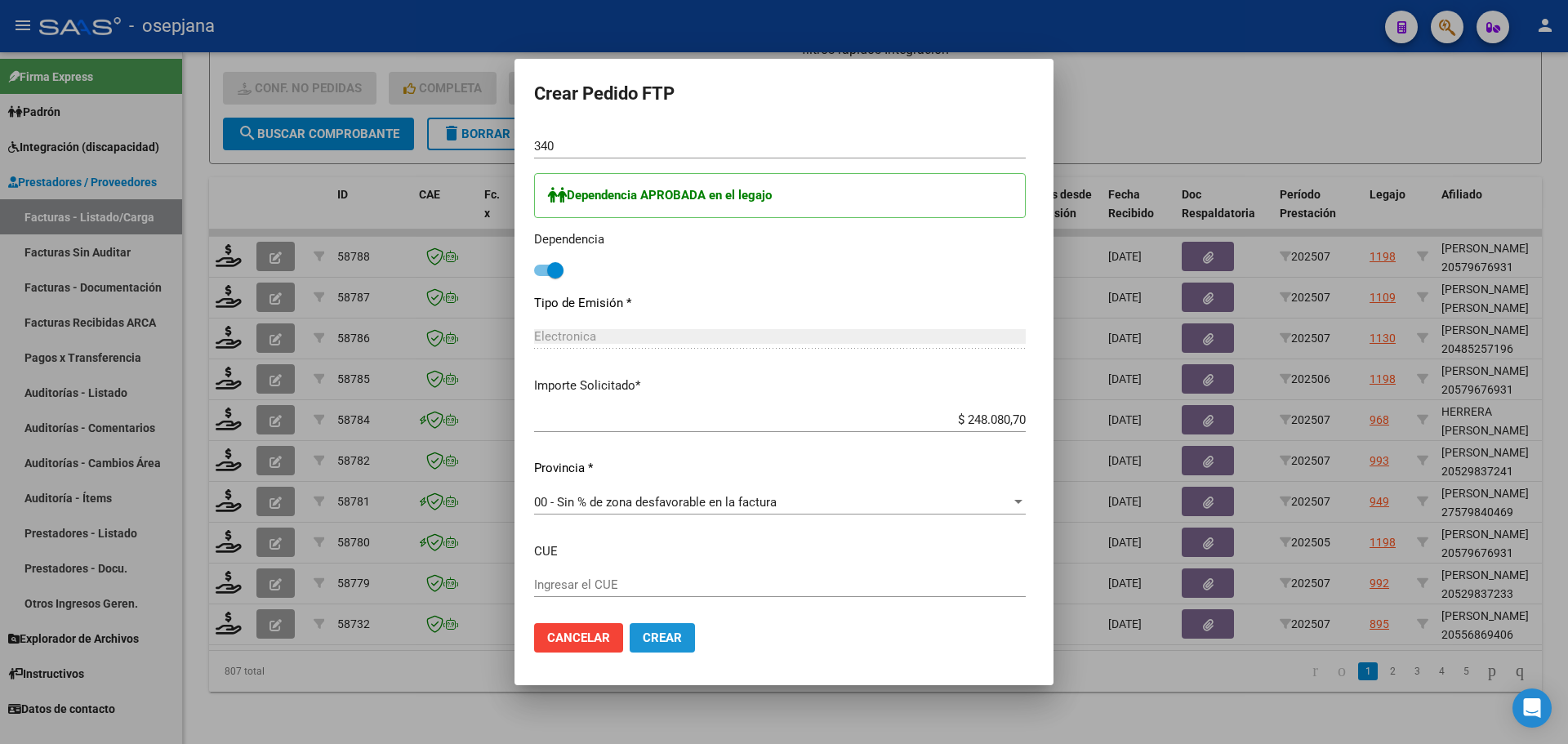
click at [643, 636] on span "Crear" at bounding box center [662, 637] width 39 height 14
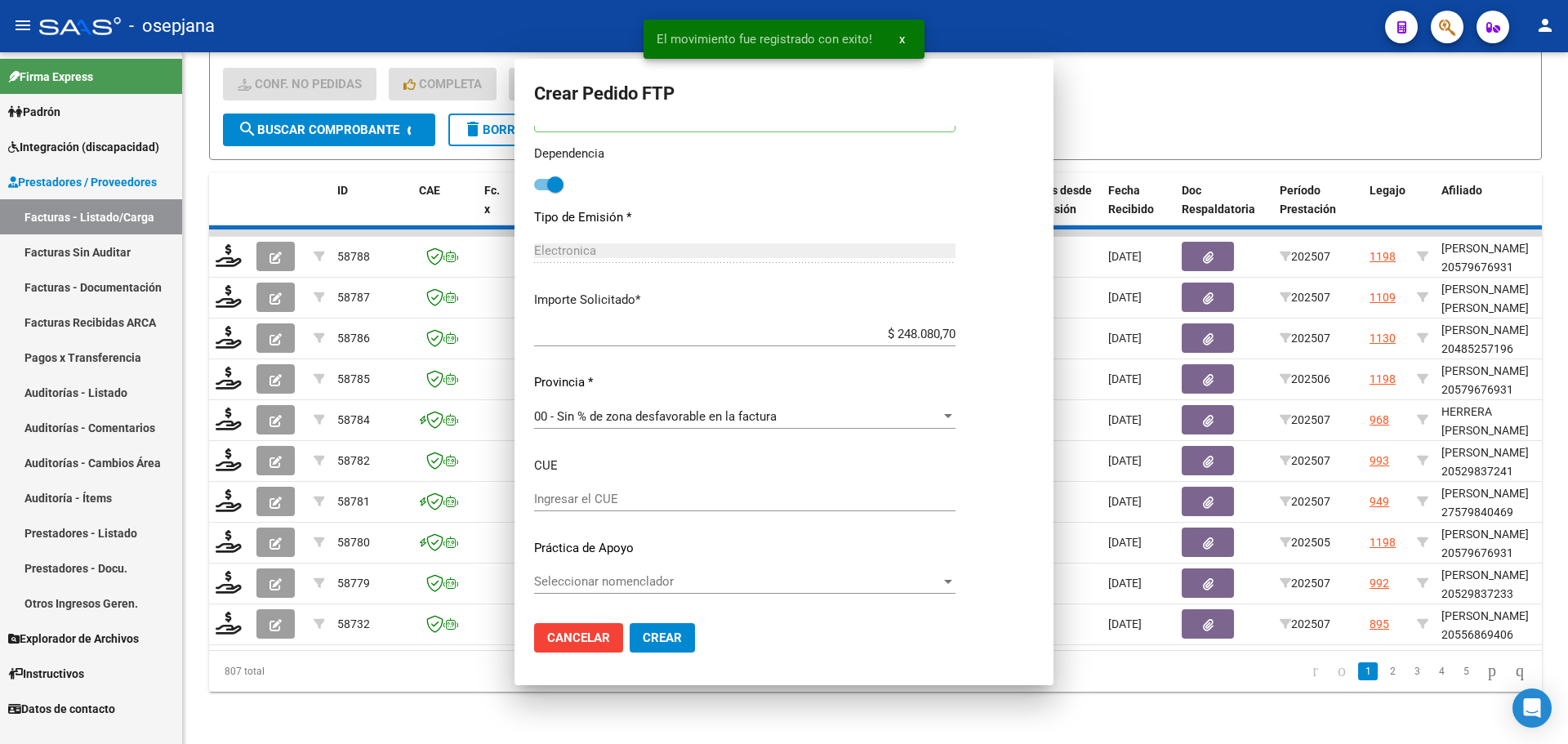
scroll to position [0, 0]
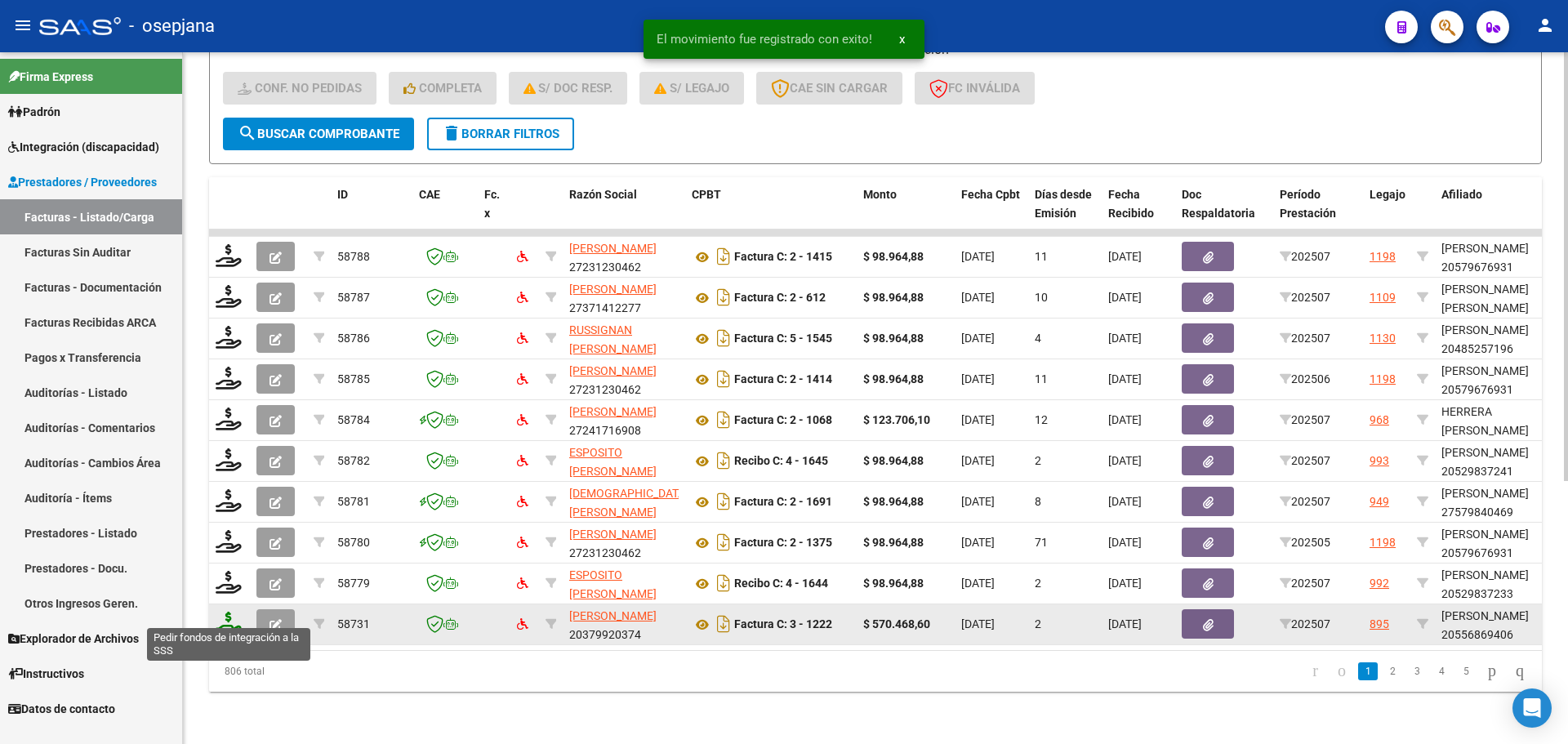
click at [234, 612] on icon at bounding box center [229, 622] width 26 height 23
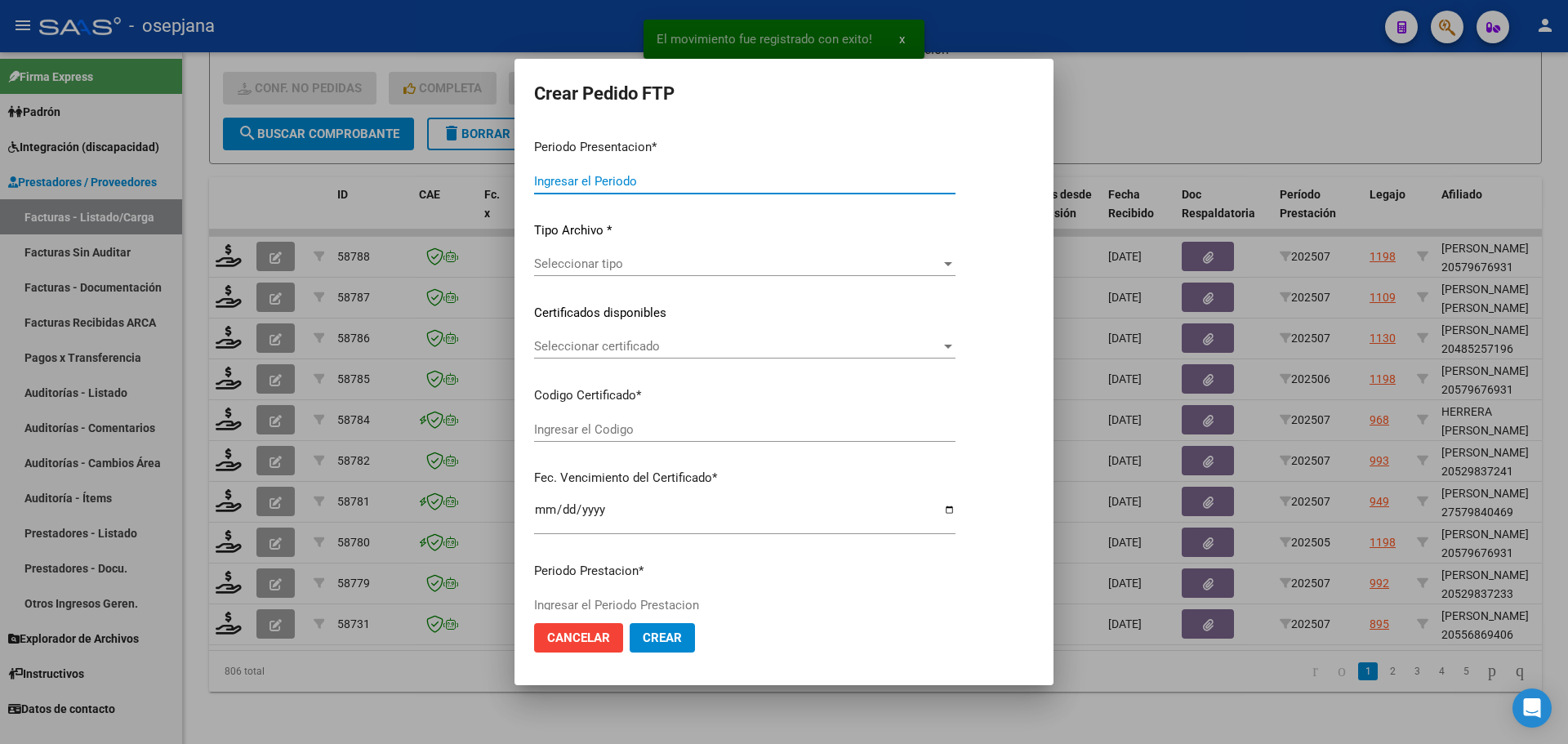
type input "202507"
type input "$ 570.468,60"
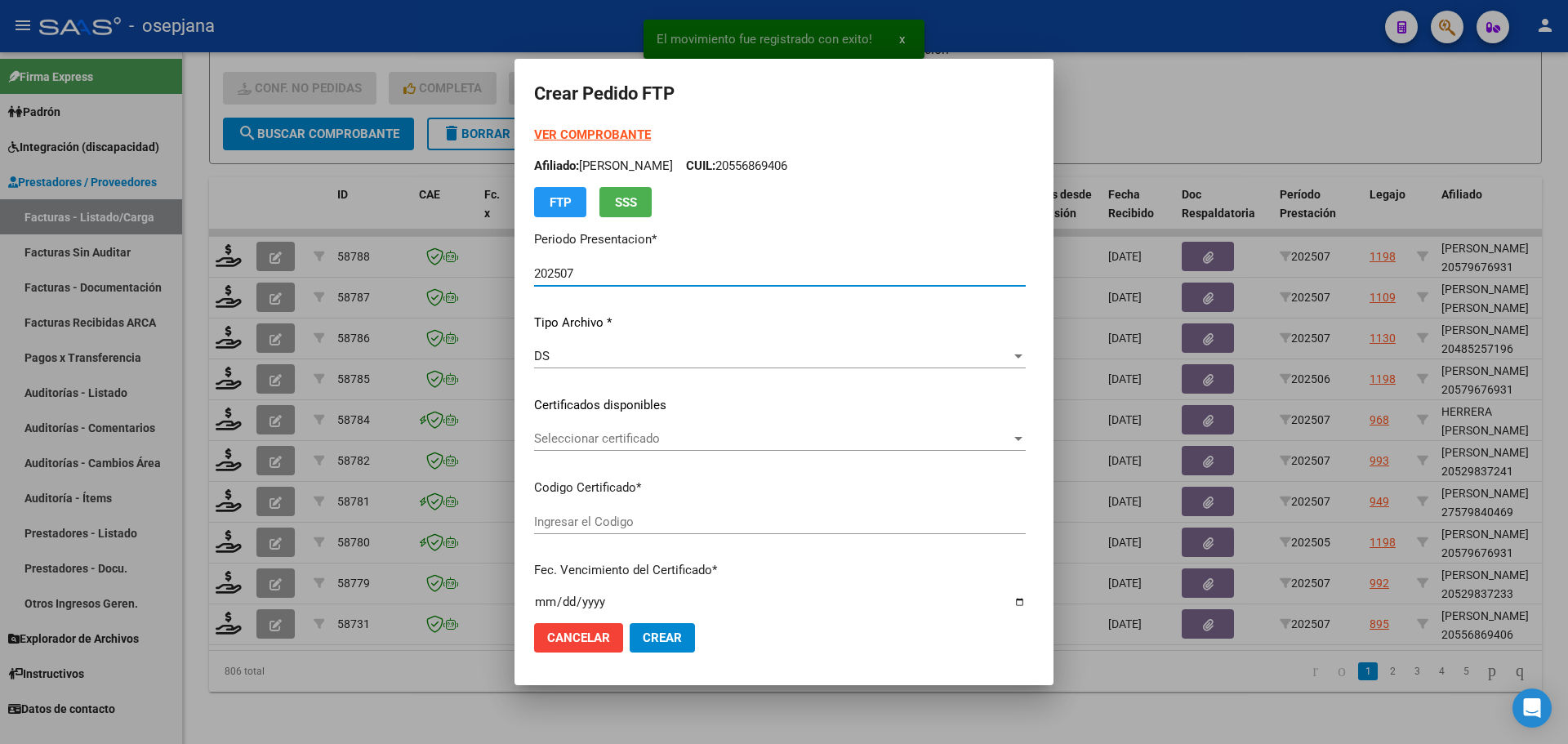
type input "ARG02000556869402022011820270118BSAS309"
type input "2027-01-18"
click at [586, 441] on span "Seleccionar certificado" at bounding box center [772, 438] width 477 height 14
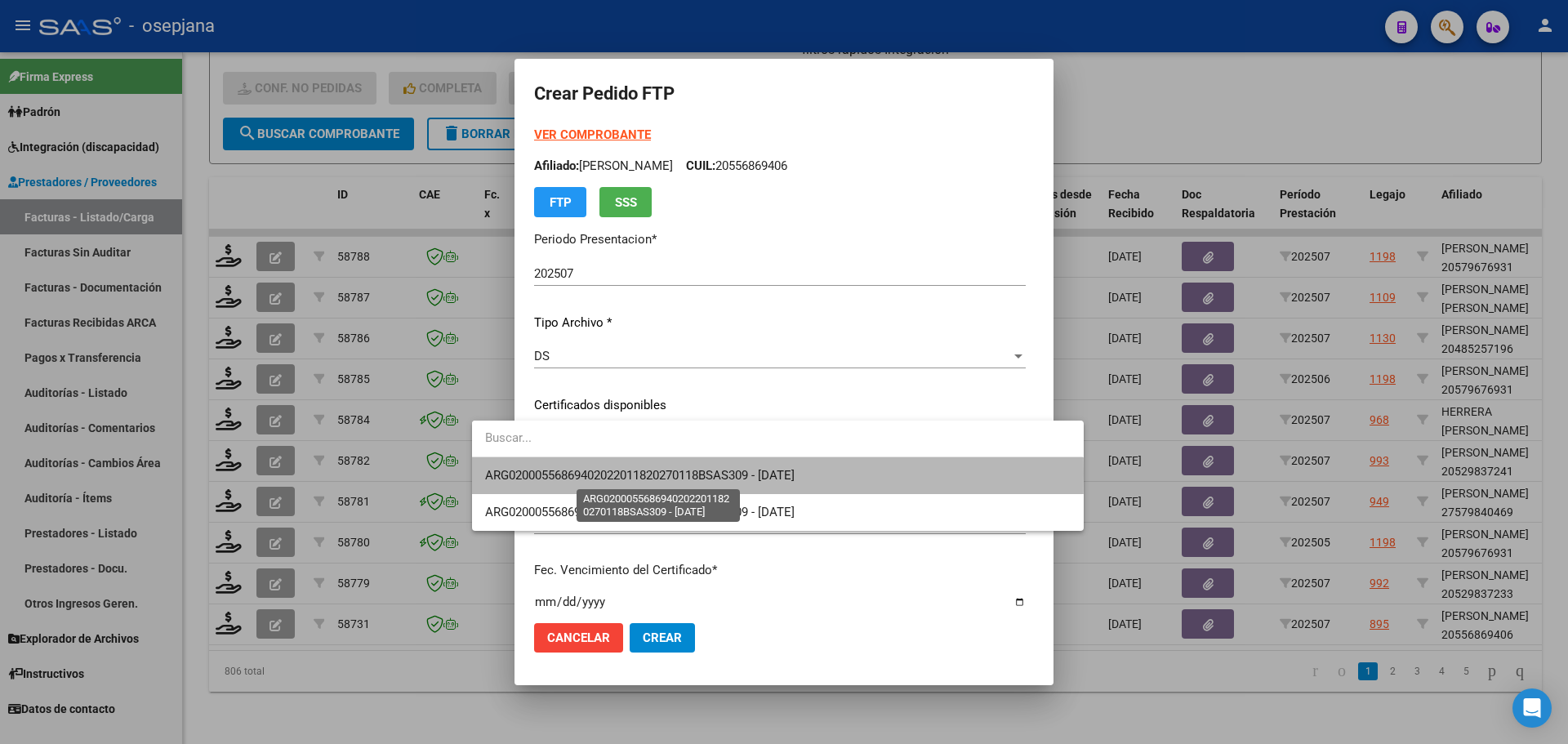
click at [616, 474] on span "ARG02000556869402022011820270118BSAS309 - 2027-01-18" at bounding box center [639, 475] width 310 height 14
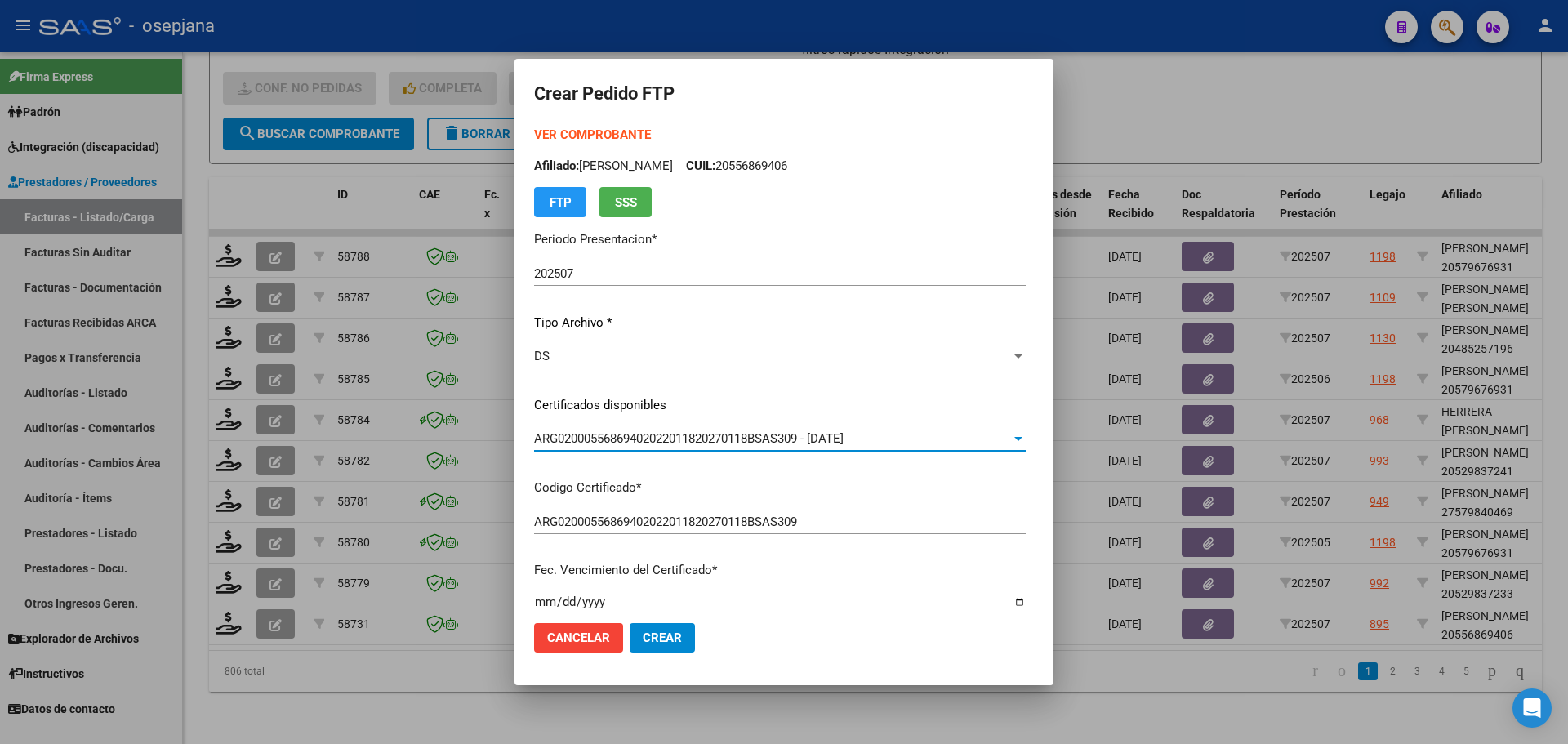
click at [568, 134] on strong "VER COMPROBANTE" at bounding box center [592, 134] width 117 height 14
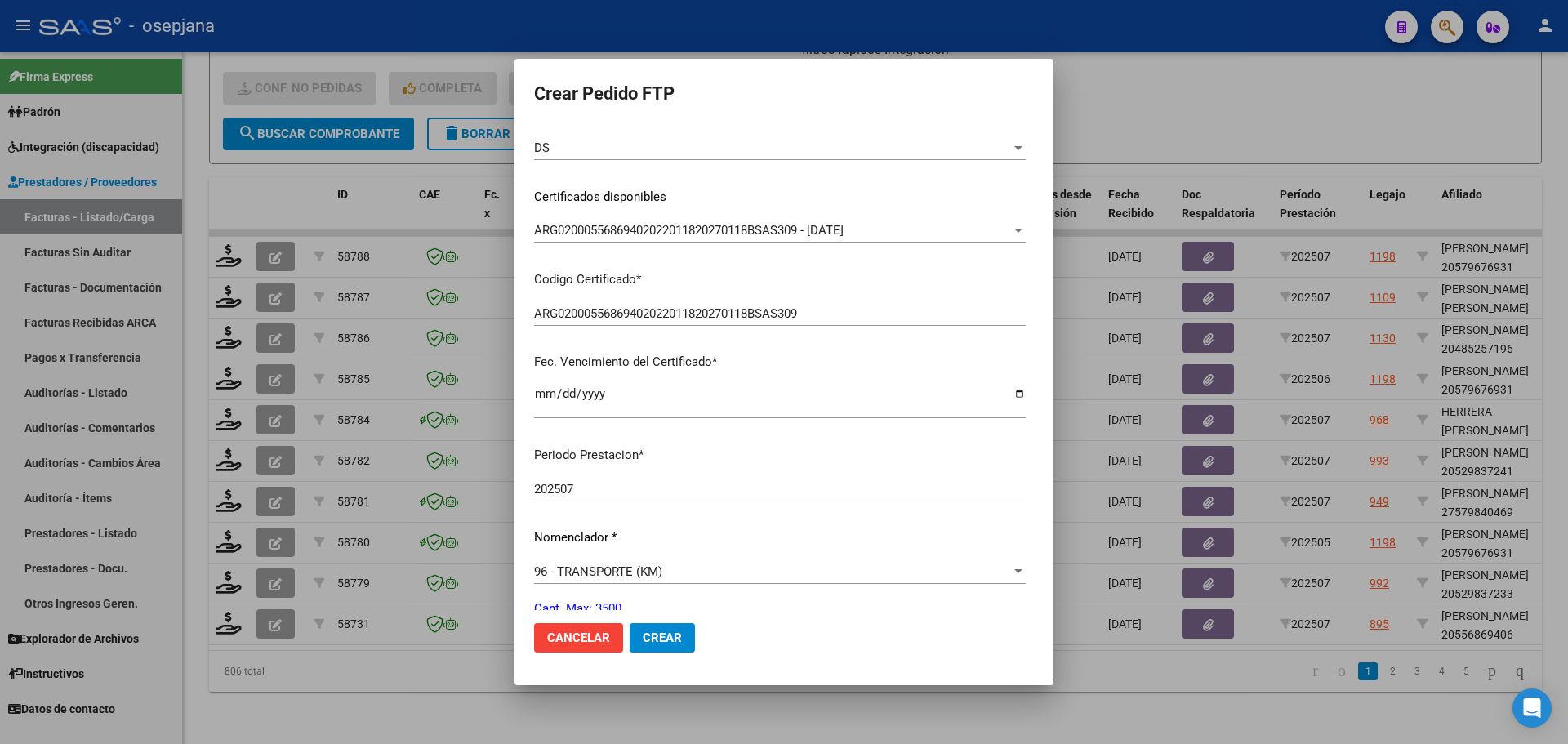
scroll to position [408, 0]
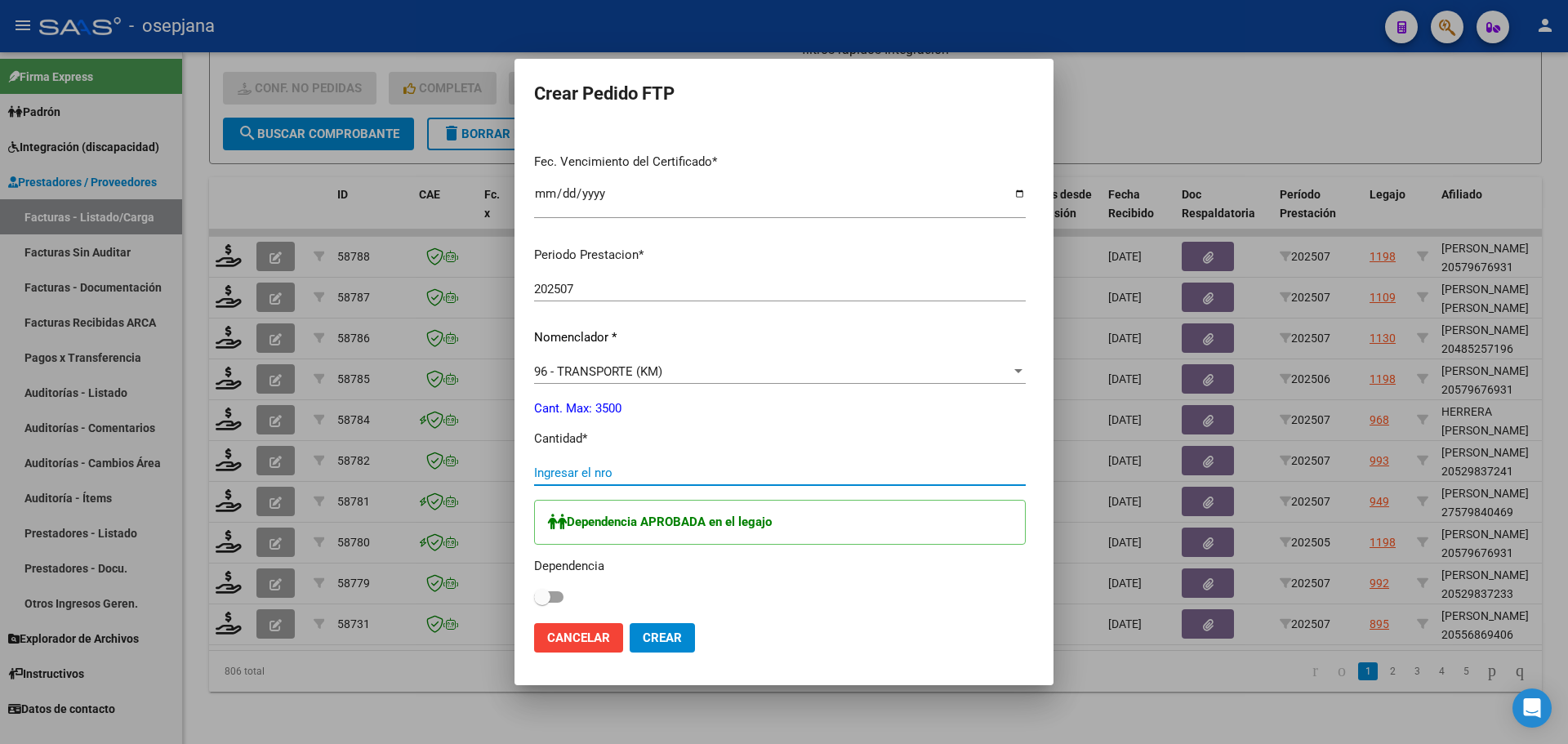
click at [561, 473] on input "Ingresar el nro" at bounding box center [779, 472] width 492 height 14
type input "780"
click at [534, 591] on span at bounding box center [541, 597] width 16 height 16
click at [541, 603] on input "checkbox" at bounding box center [541, 603] width 1 height 1
checkbox input "true"
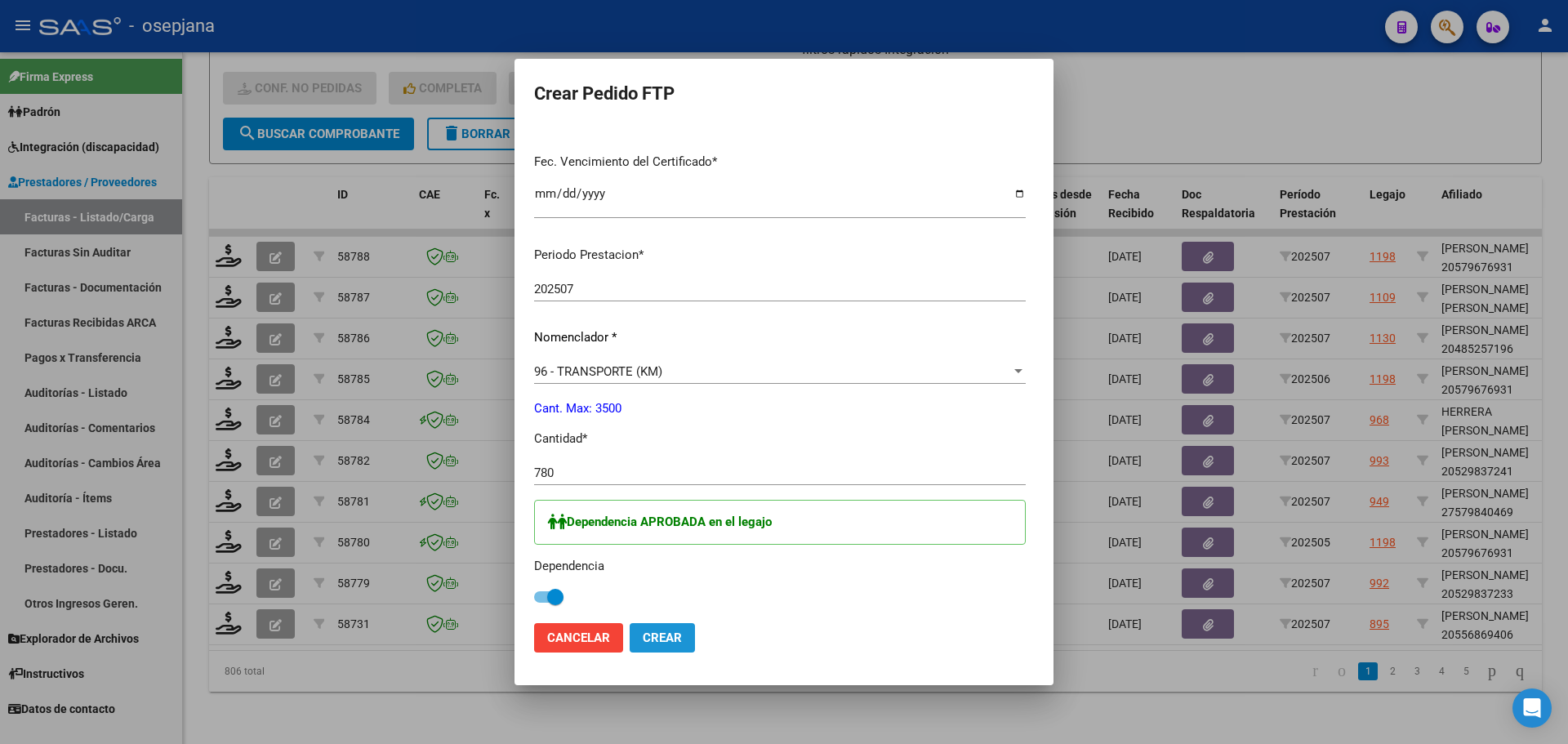
click at [643, 632] on span "Crear" at bounding box center [662, 637] width 39 height 14
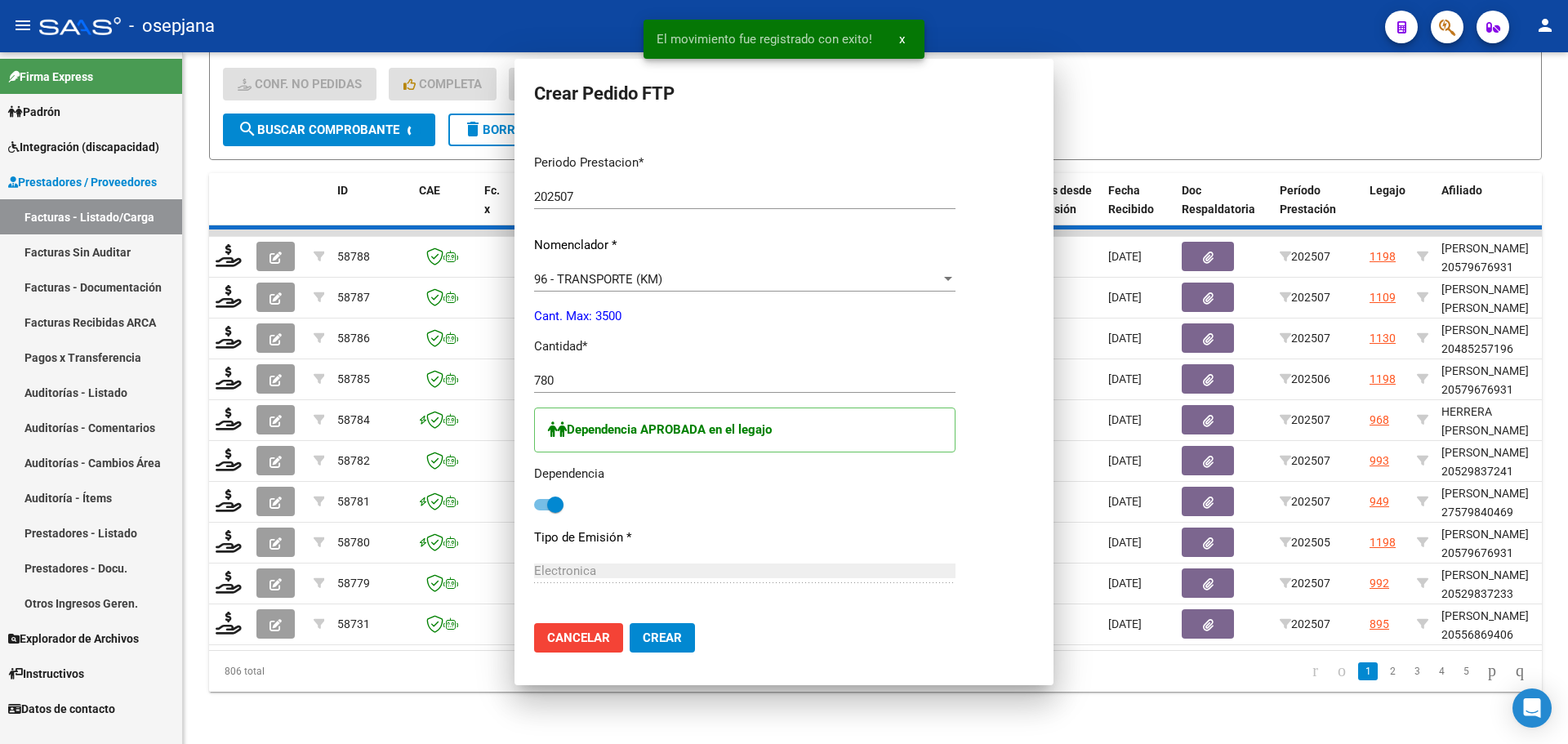
scroll to position [0, 0]
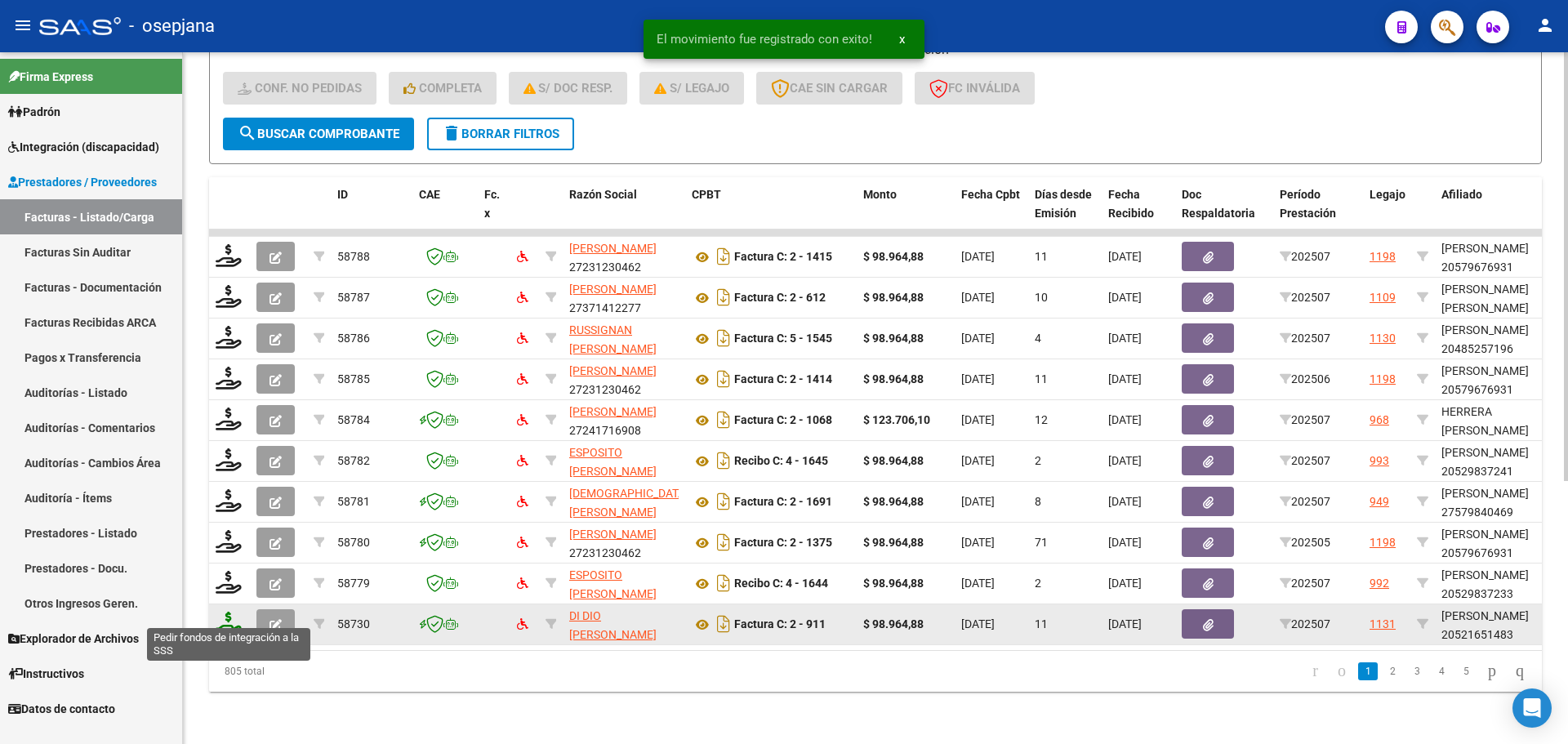
click at [234, 611] on icon at bounding box center [229, 622] width 26 height 23
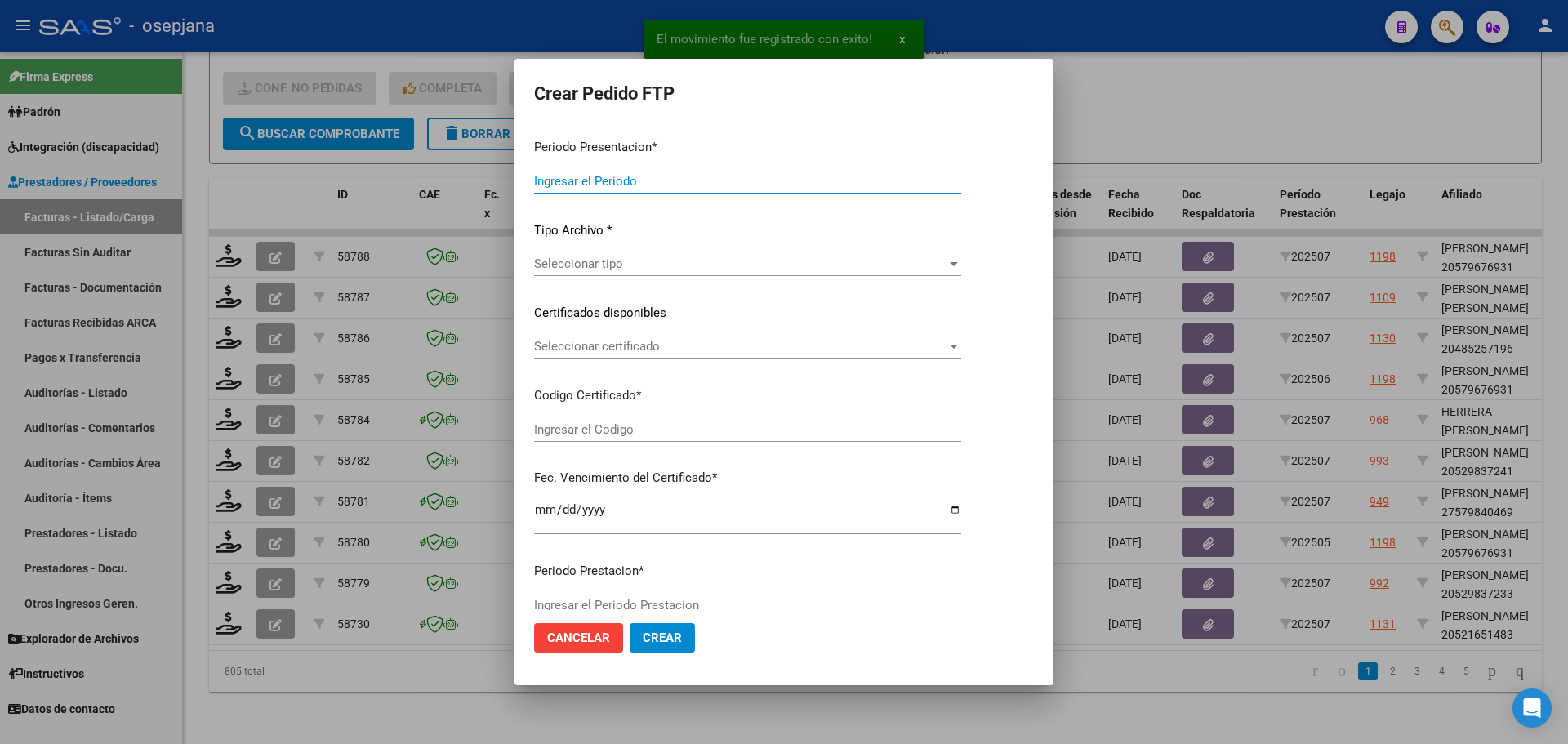
type input "202507"
type input "$ 98.964,88"
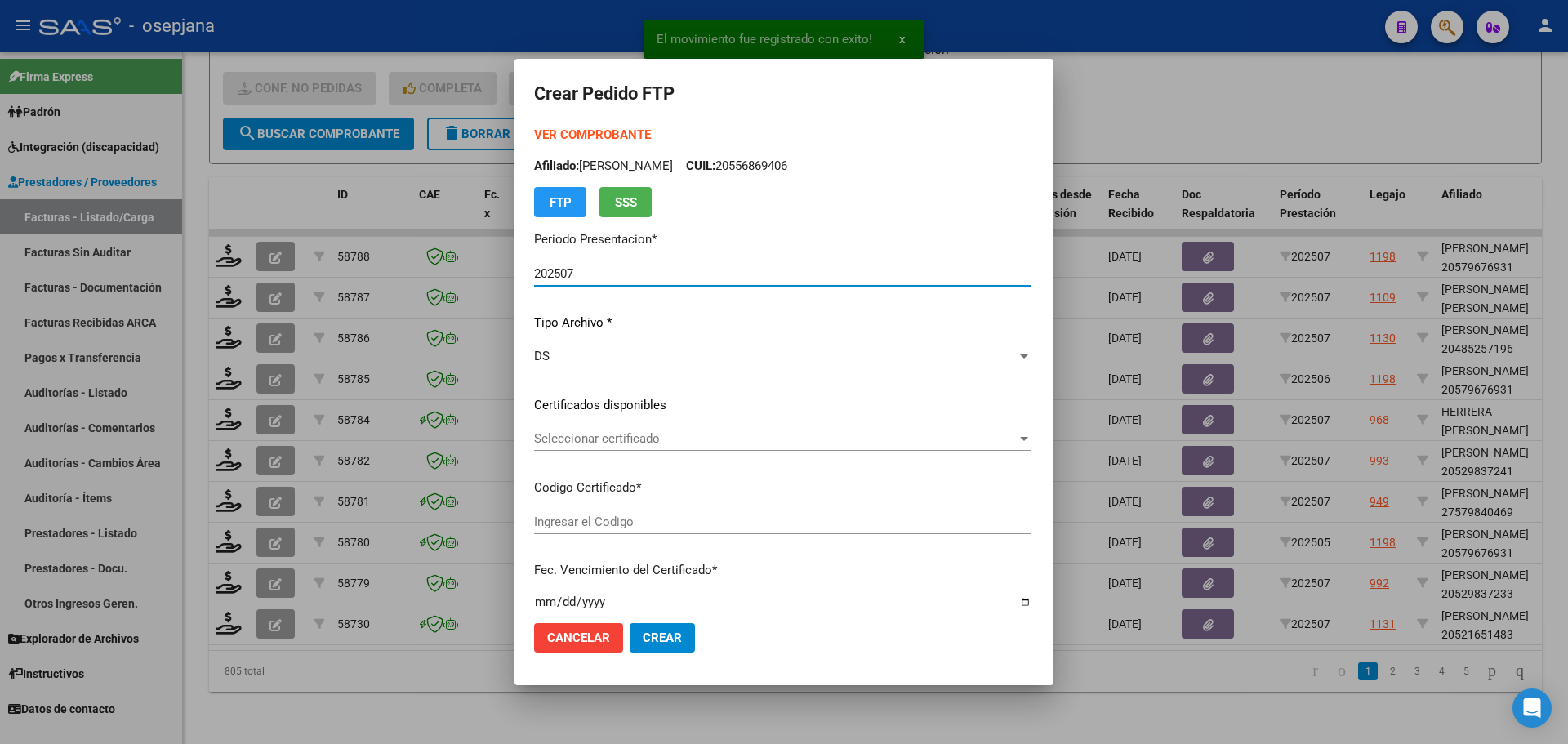
type input "ARG02000521651482023051820260518BS313"
type input "2026-05-06"
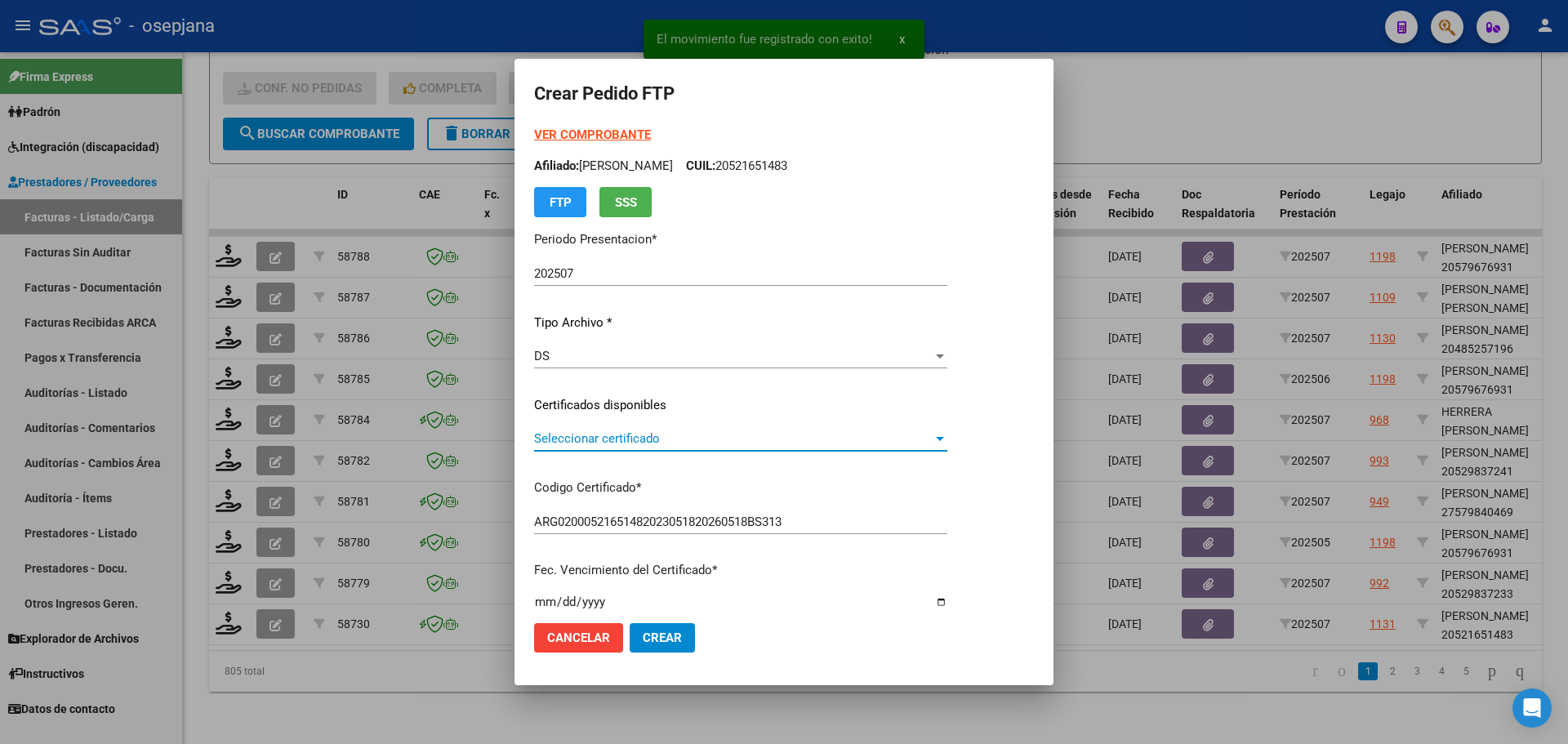
click at [648, 436] on span "Seleccionar certificado" at bounding box center [732, 438] width 398 height 14
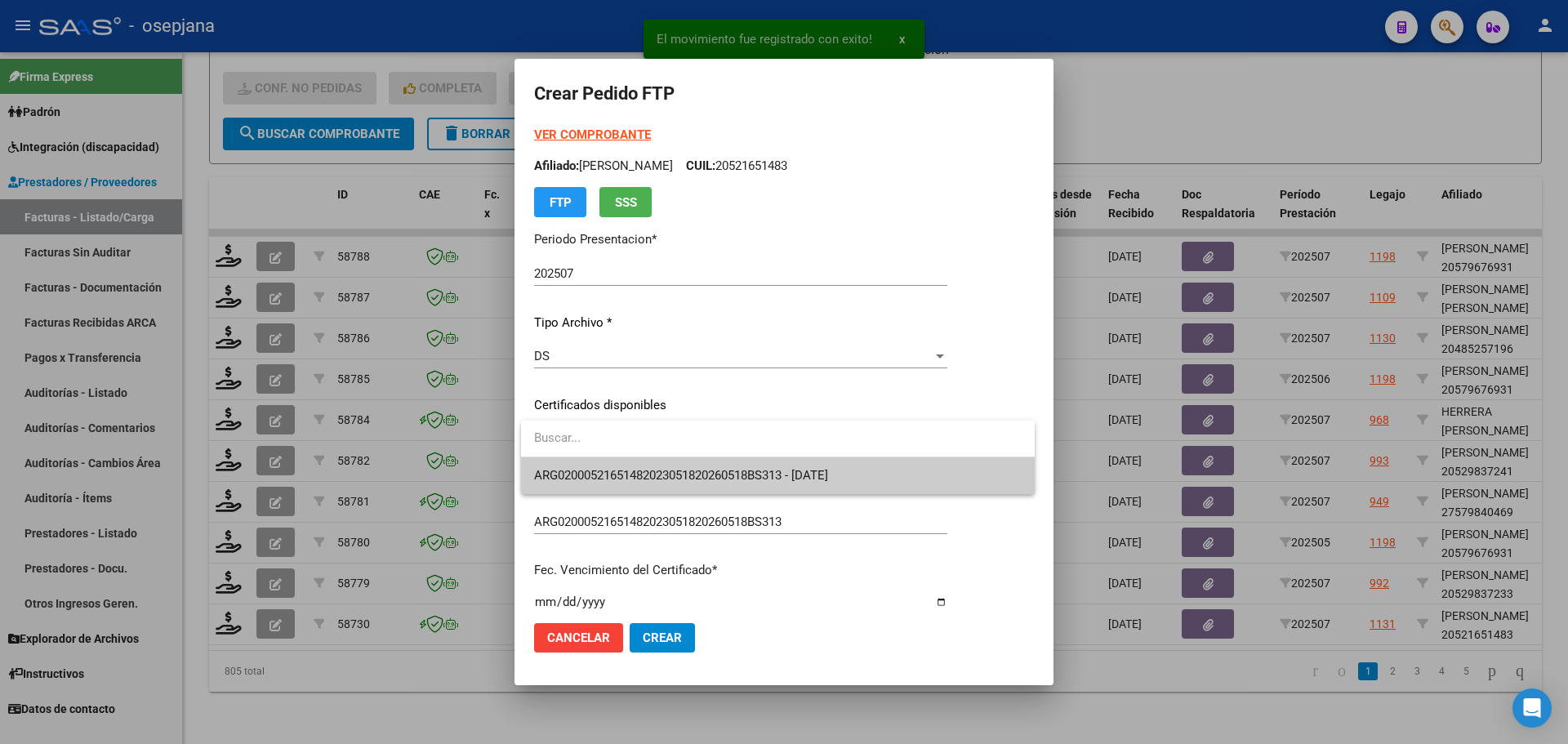
click at [656, 465] on span "ARG02000521651482023051820260518BS313 - 2026-05-06" at bounding box center [778, 475] width 488 height 37
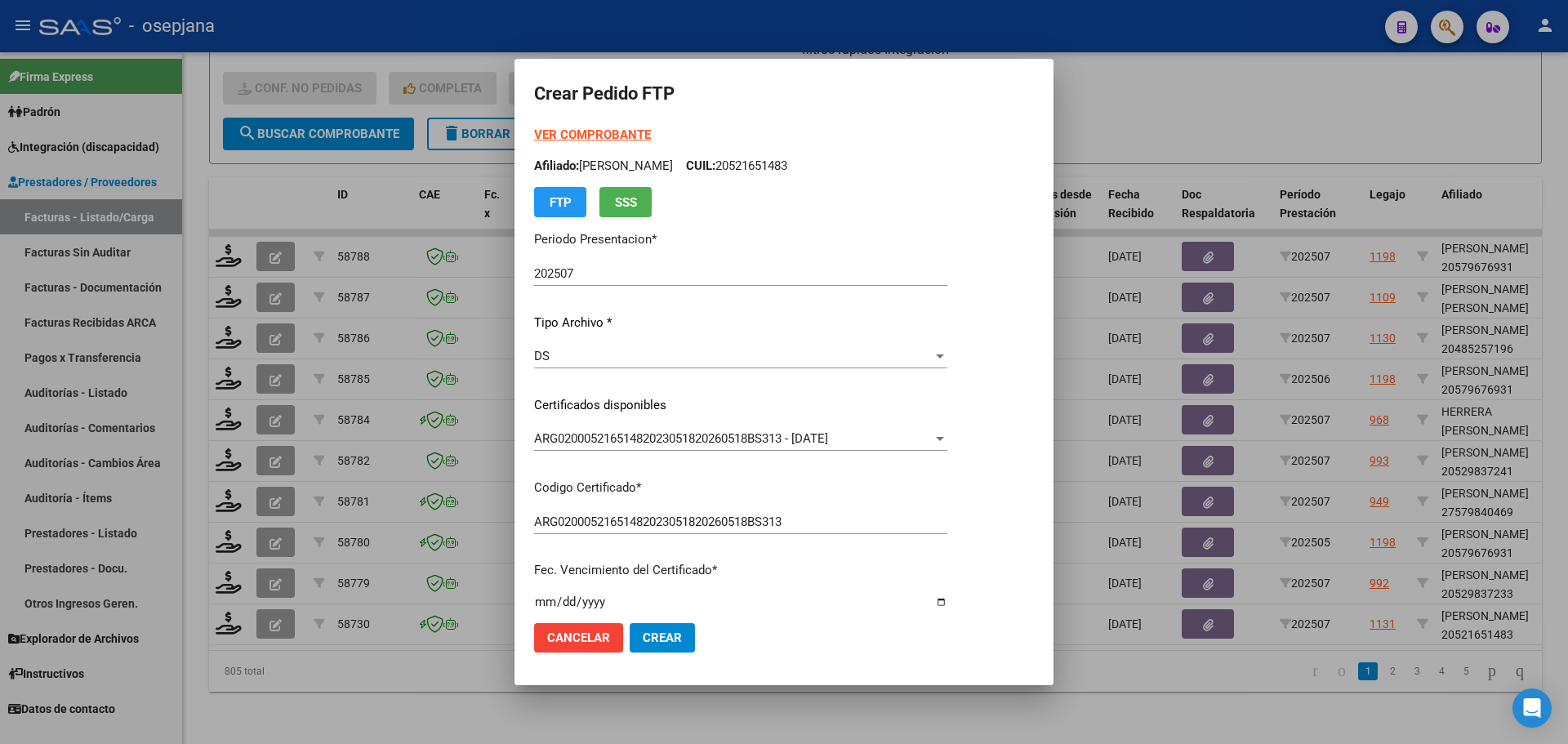
click at [611, 133] on strong "VER COMPROBANTE" at bounding box center [592, 134] width 117 height 14
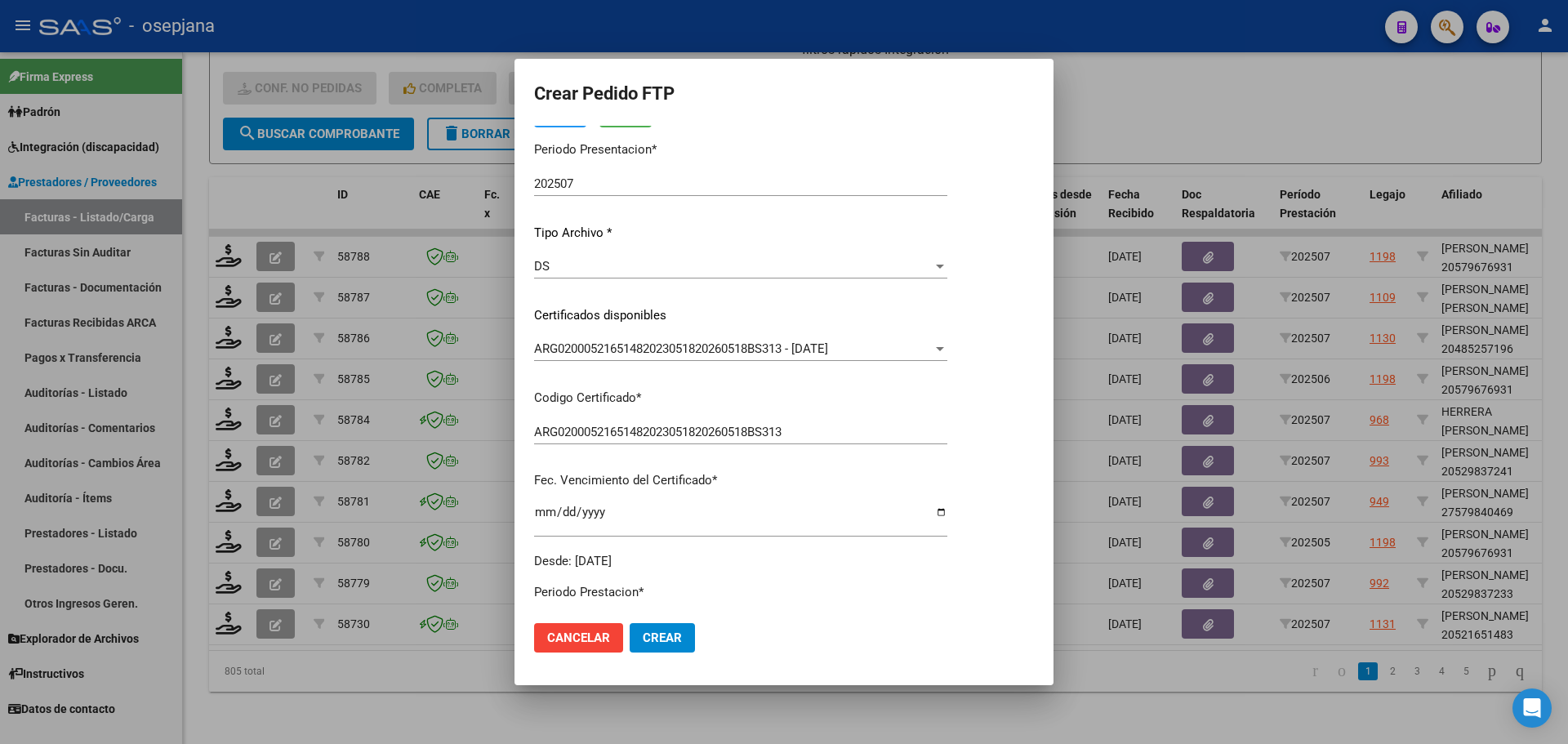
scroll to position [164, 0]
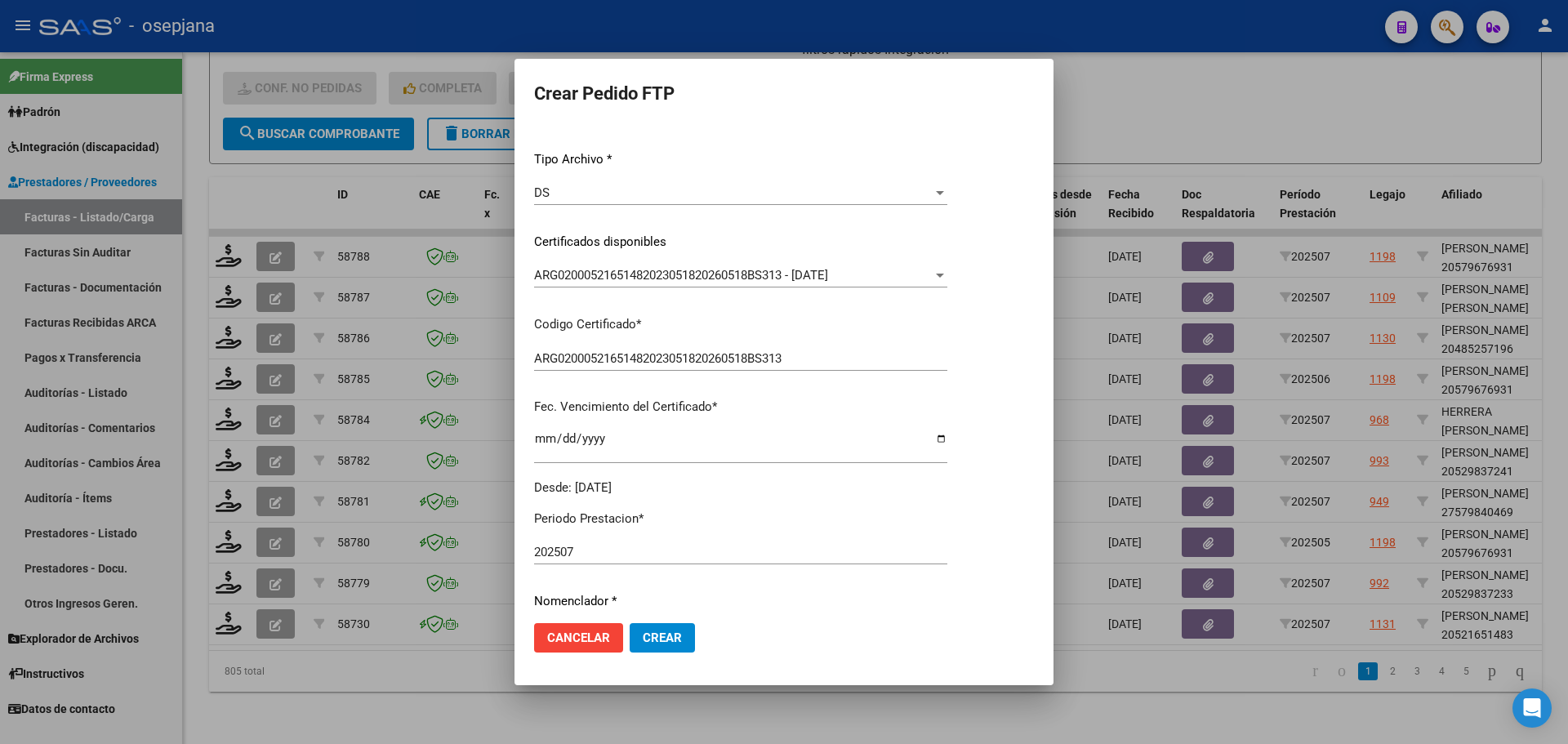
click at [465, 555] on div at bounding box center [784, 372] width 1568 height 744
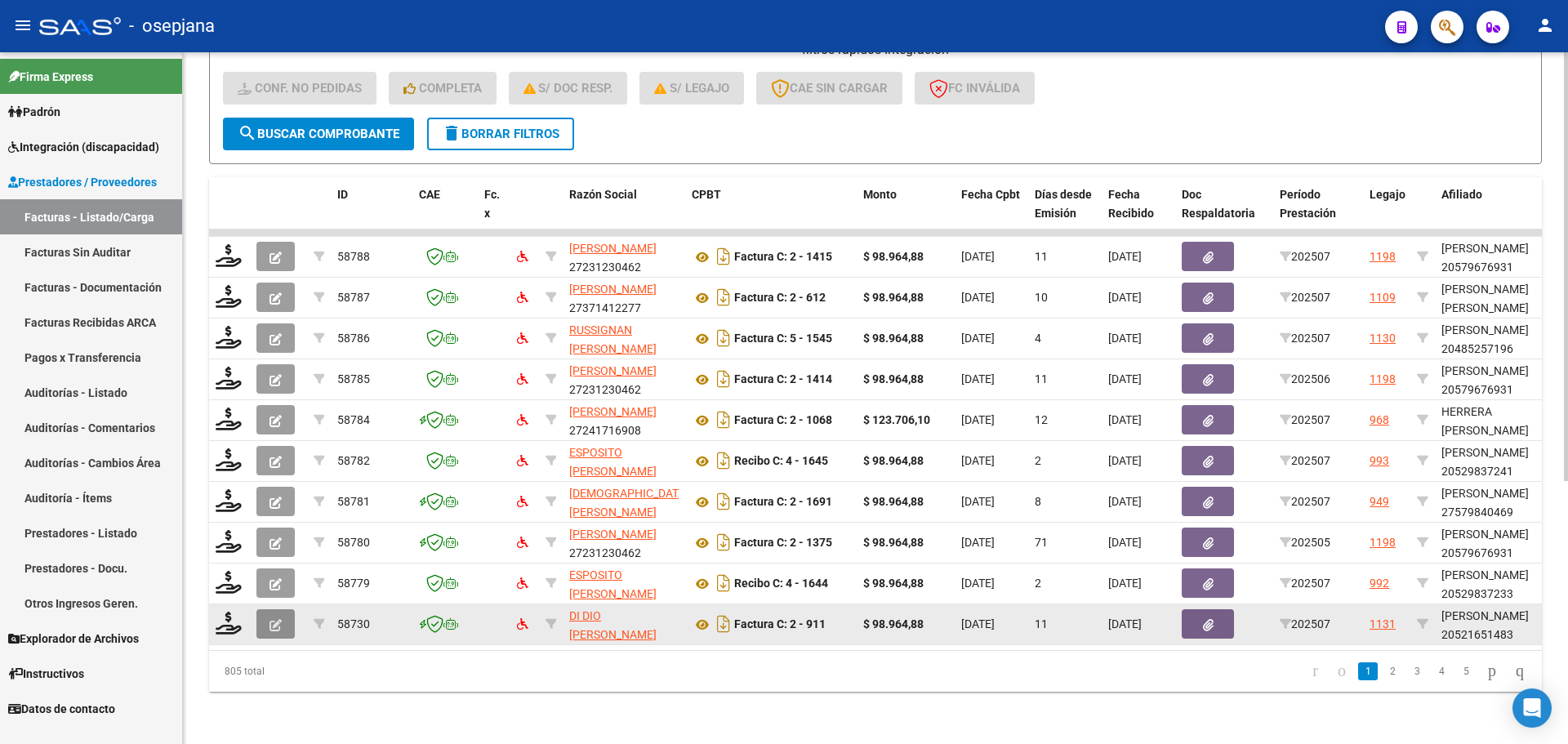
click at [292, 609] on button "button" at bounding box center [275, 624] width 38 height 29
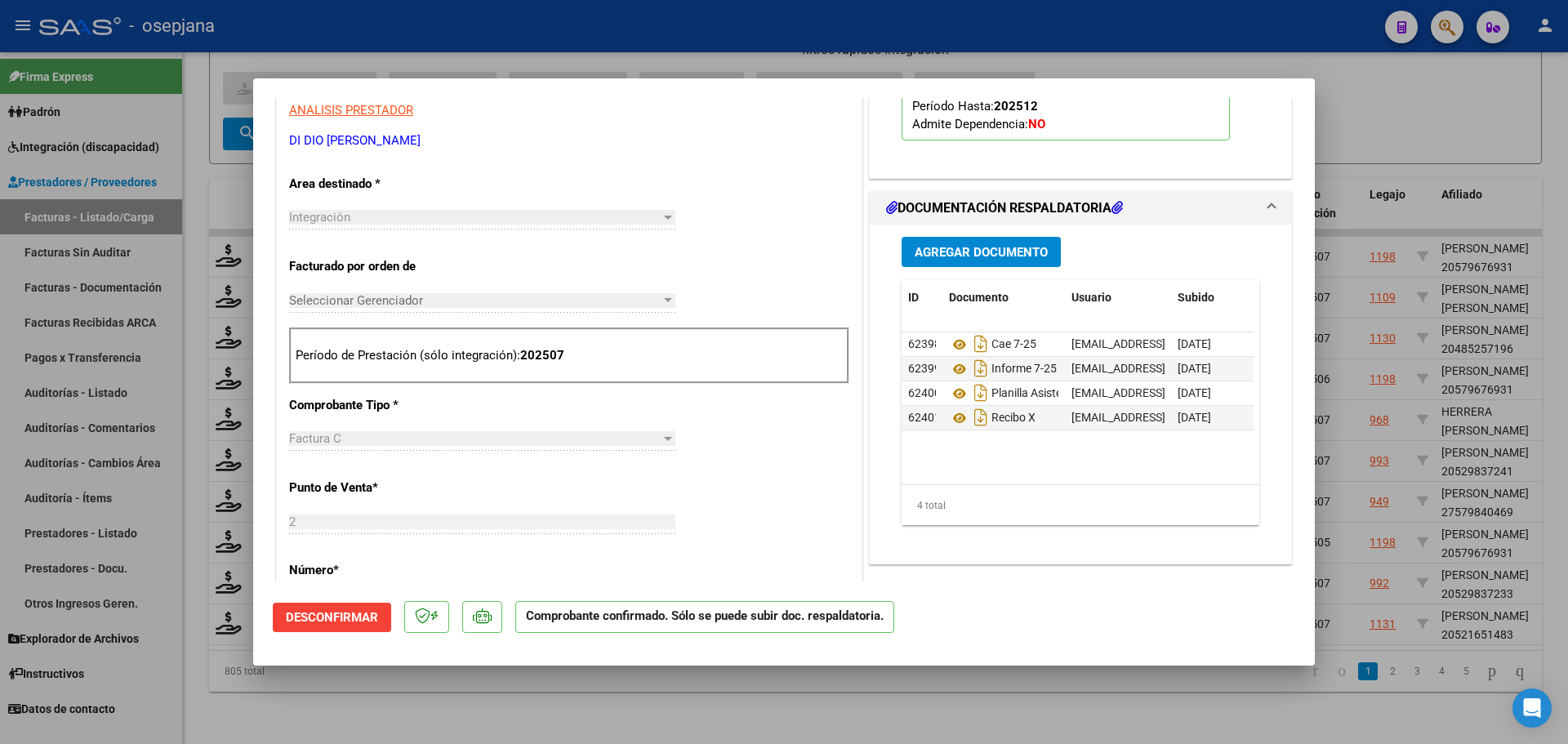
scroll to position [326, 0]
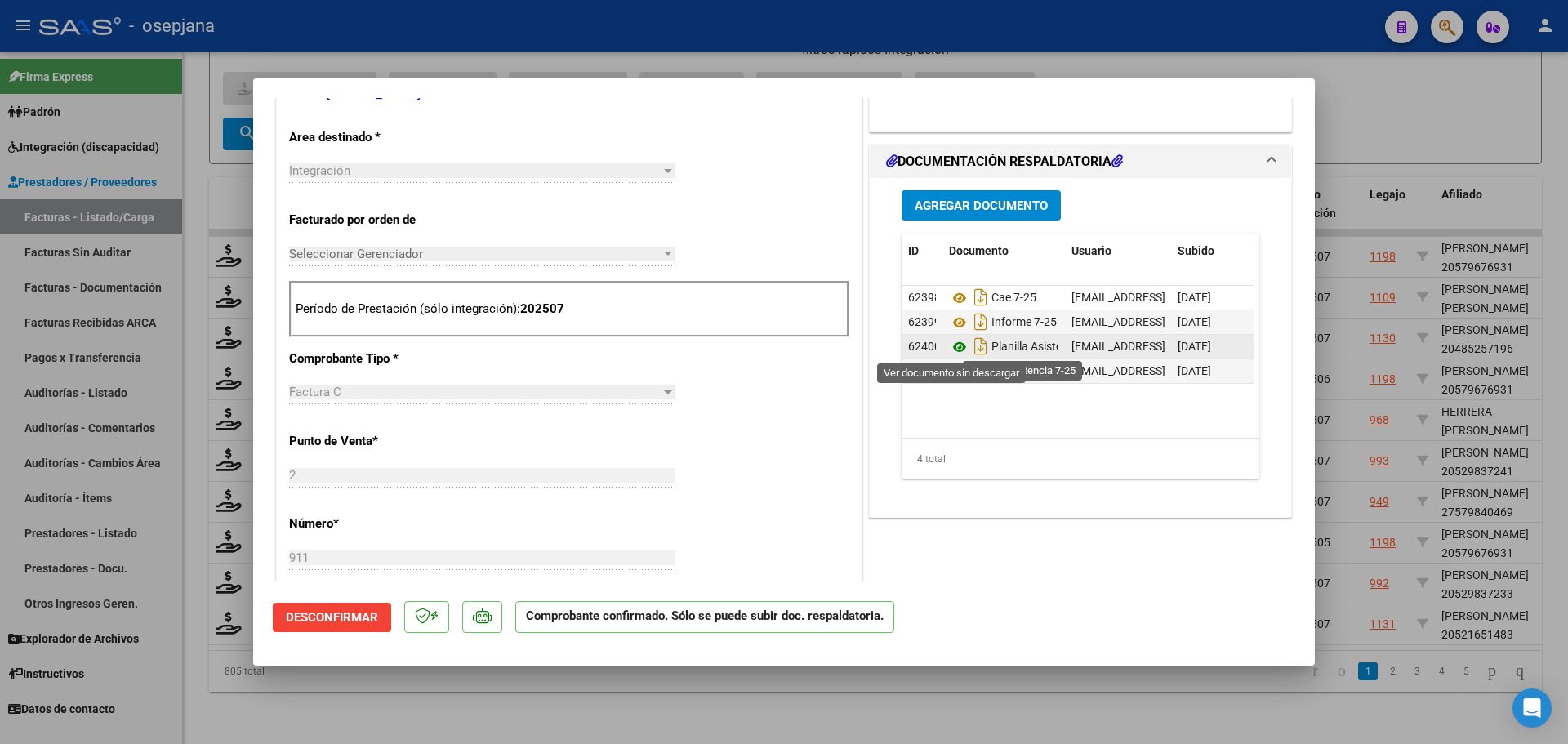
click at [952, 348] on icon at bounding box center [959, 347] width 21 height 20
click at [1327, 118] on div at bounding box center [784, 372] width 1568 height 744
type input "$ 0,00"
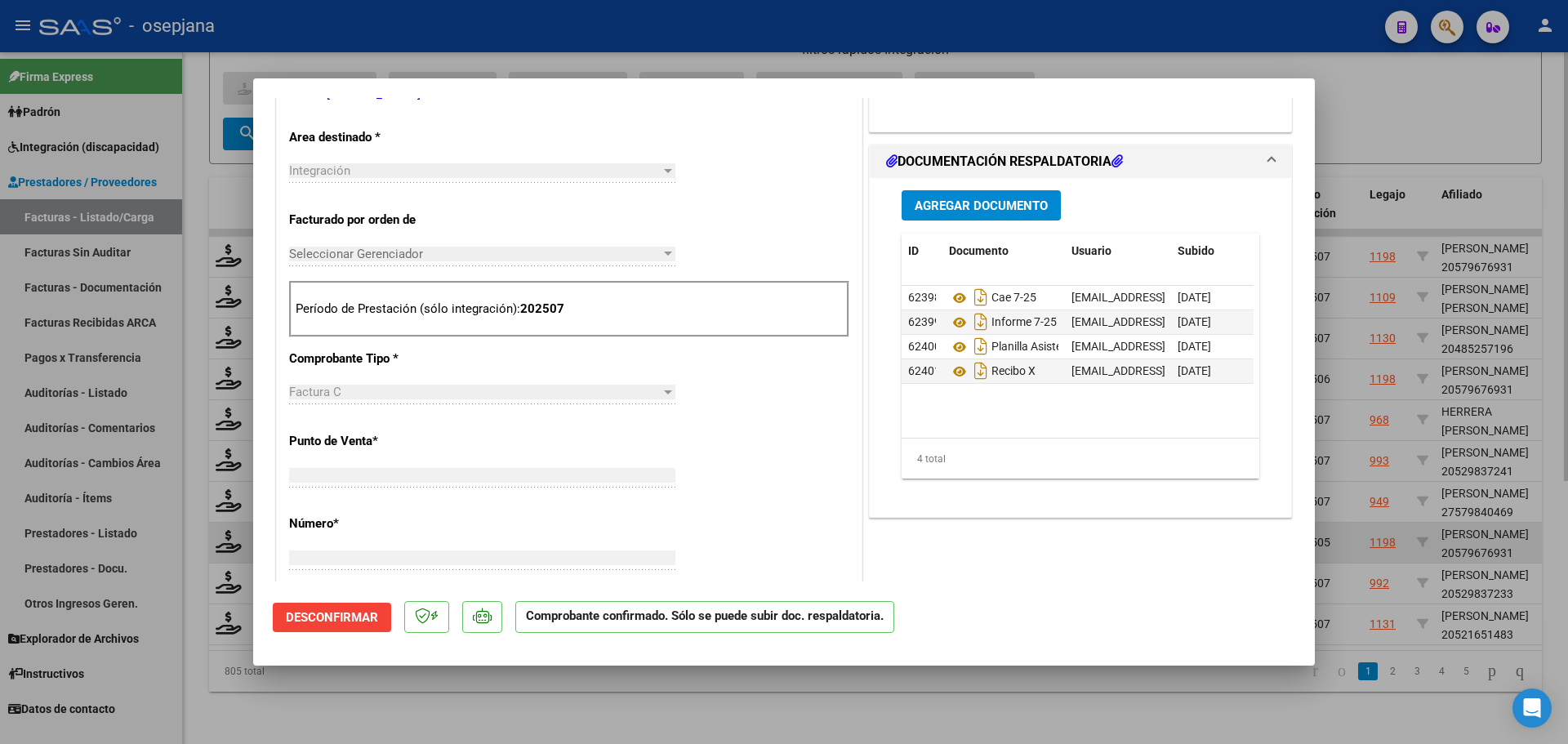
scroll to position [314, 0]
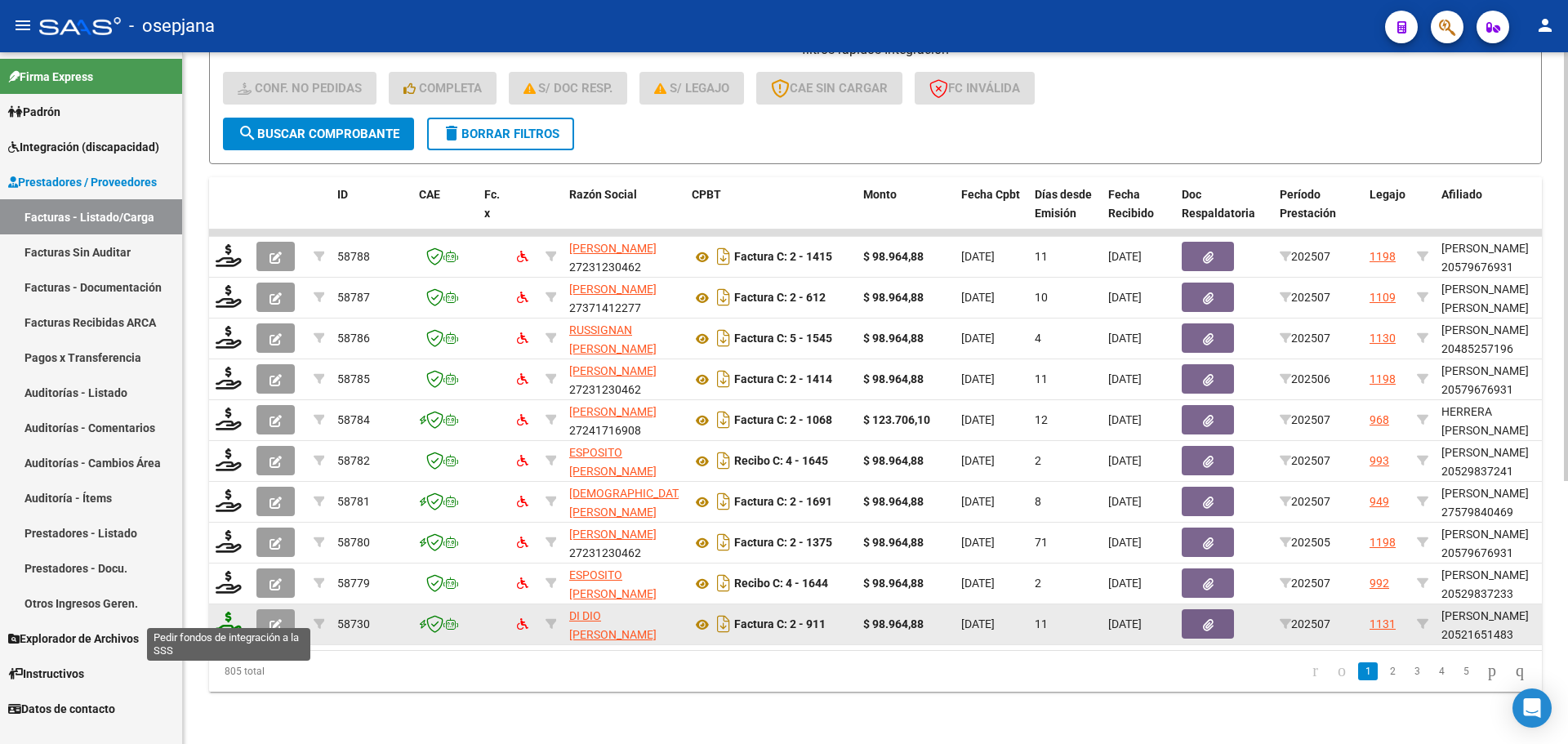
click at [225, 611] on icon at bounding box center [229, 622] width 26 height 23
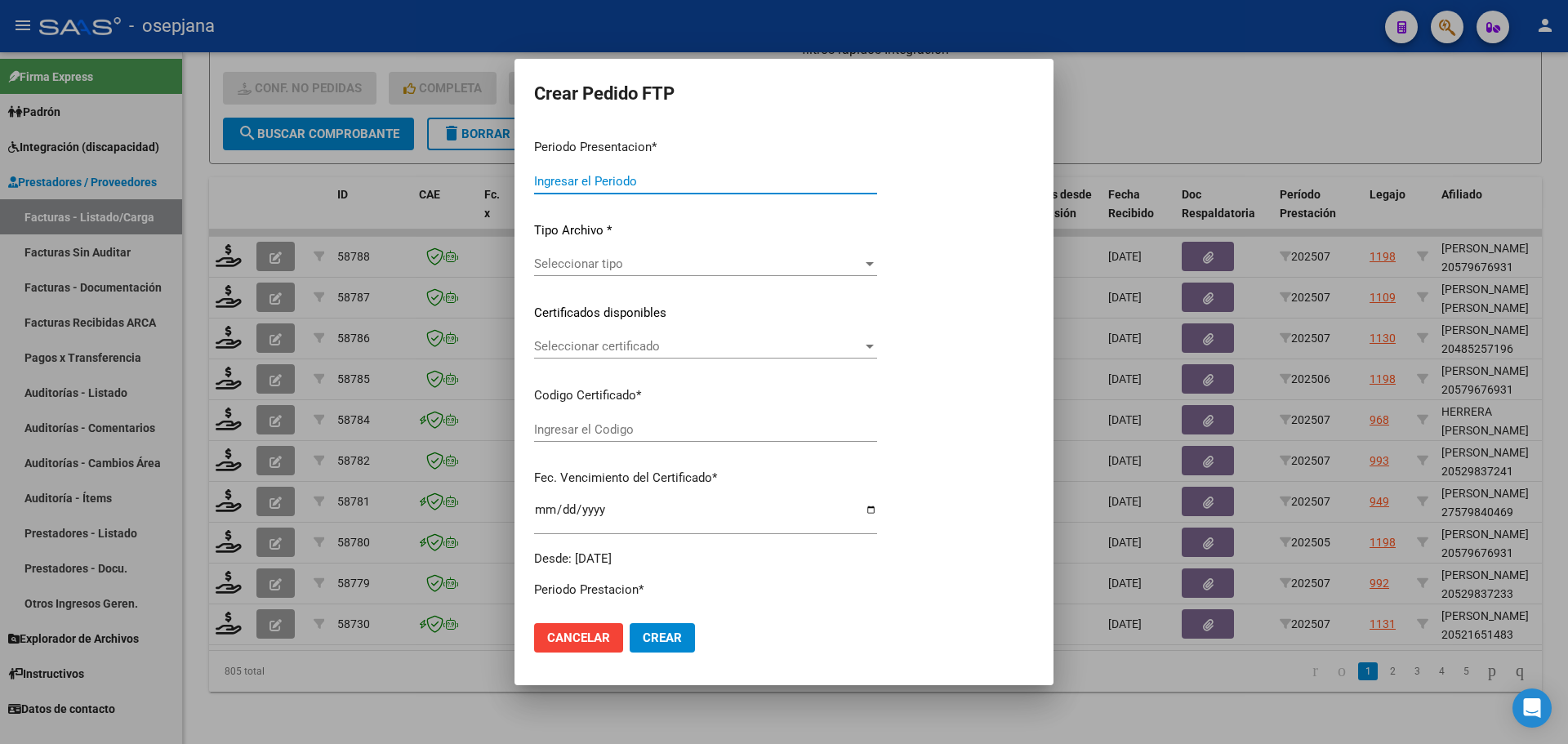
type input "202507"
type input "$ 98.964,88"
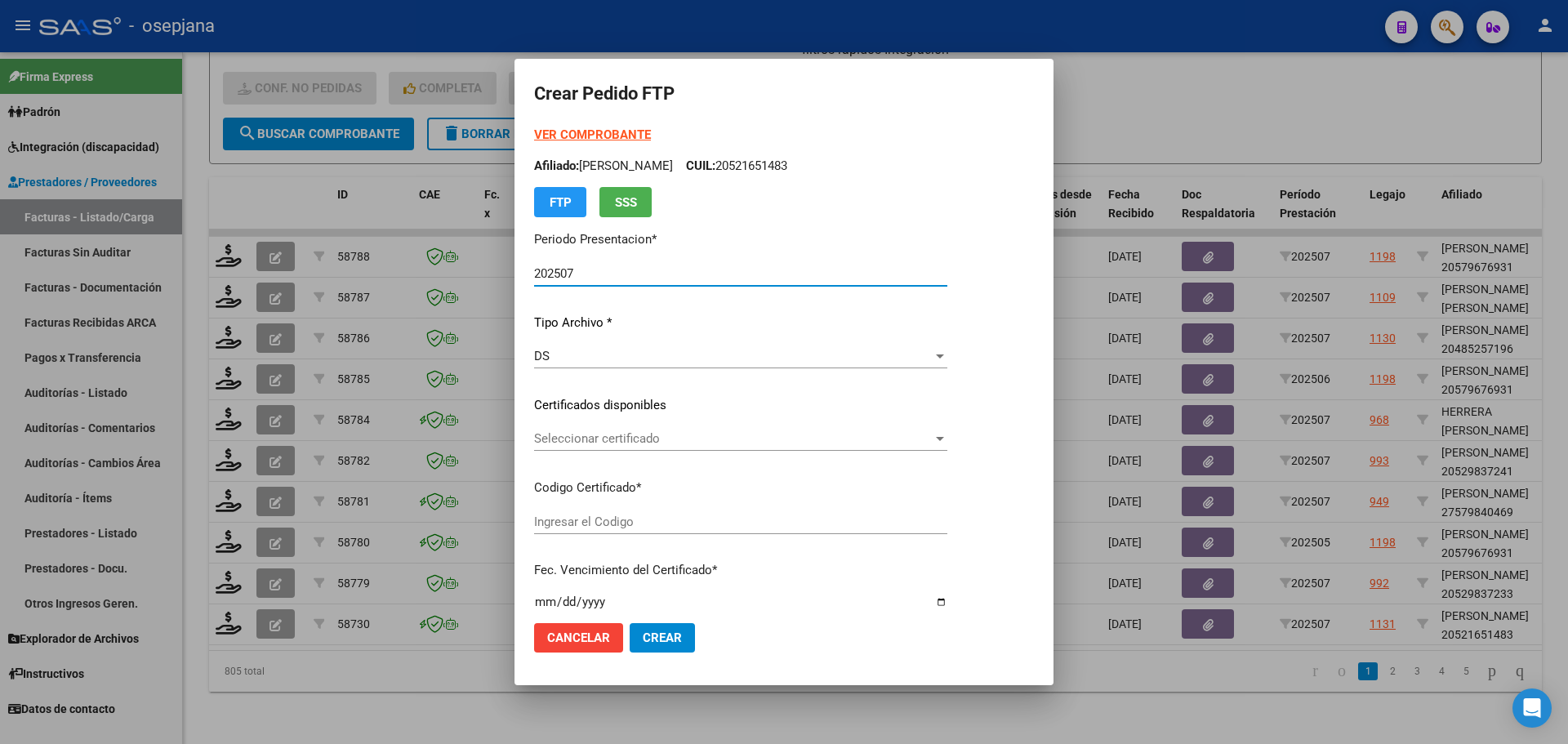
type input "ARG02000521651482023051820260518BS313"
type input "2026-05-06"
click at [614, 443] on span "Seleccionar certificado" at bounding box center [732, 438] width 398 height 14
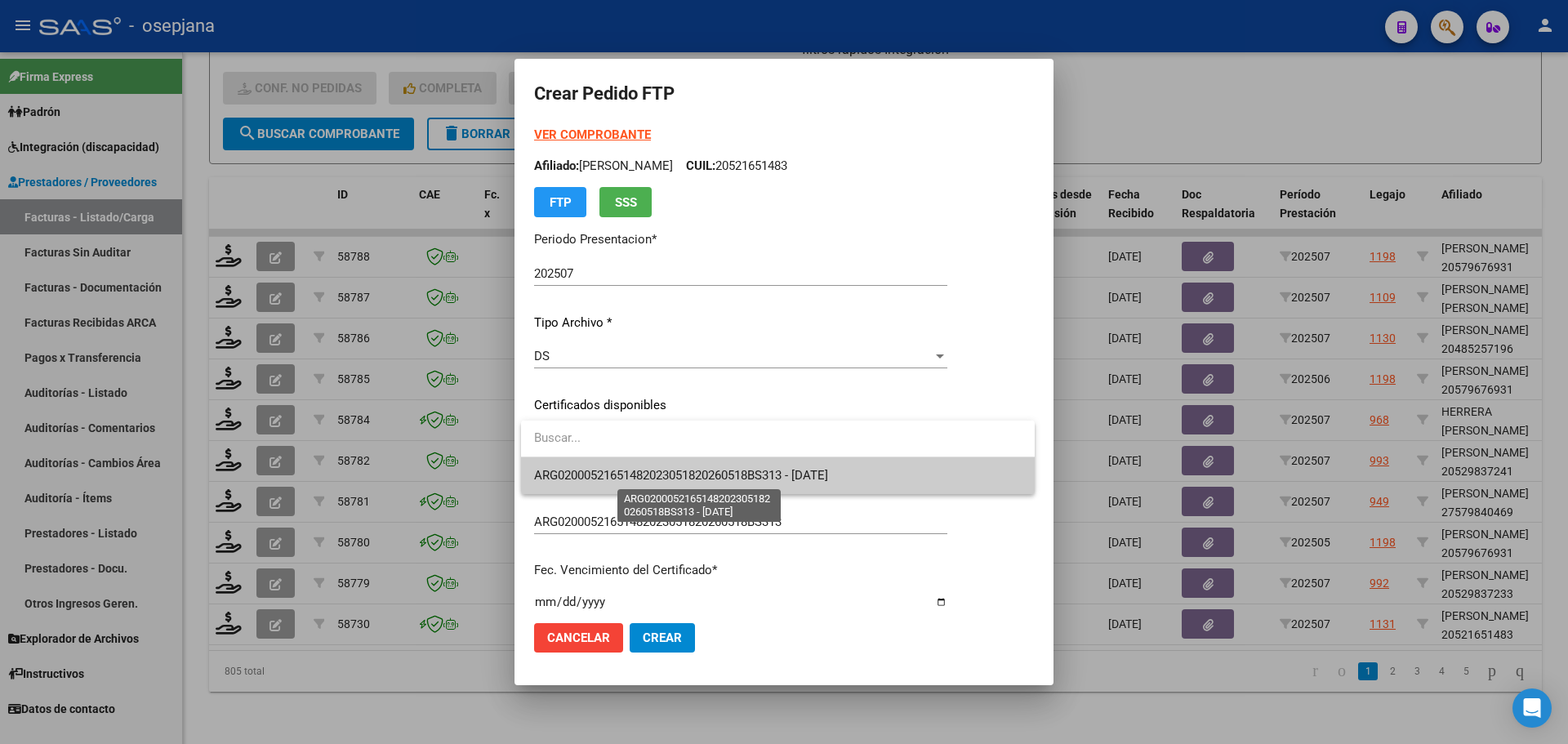
click at [622, 475] on span "ARG02000521651482023051820260518BS313 - 2026-05-06" at bounding box center [680, 475] width 294 height 14
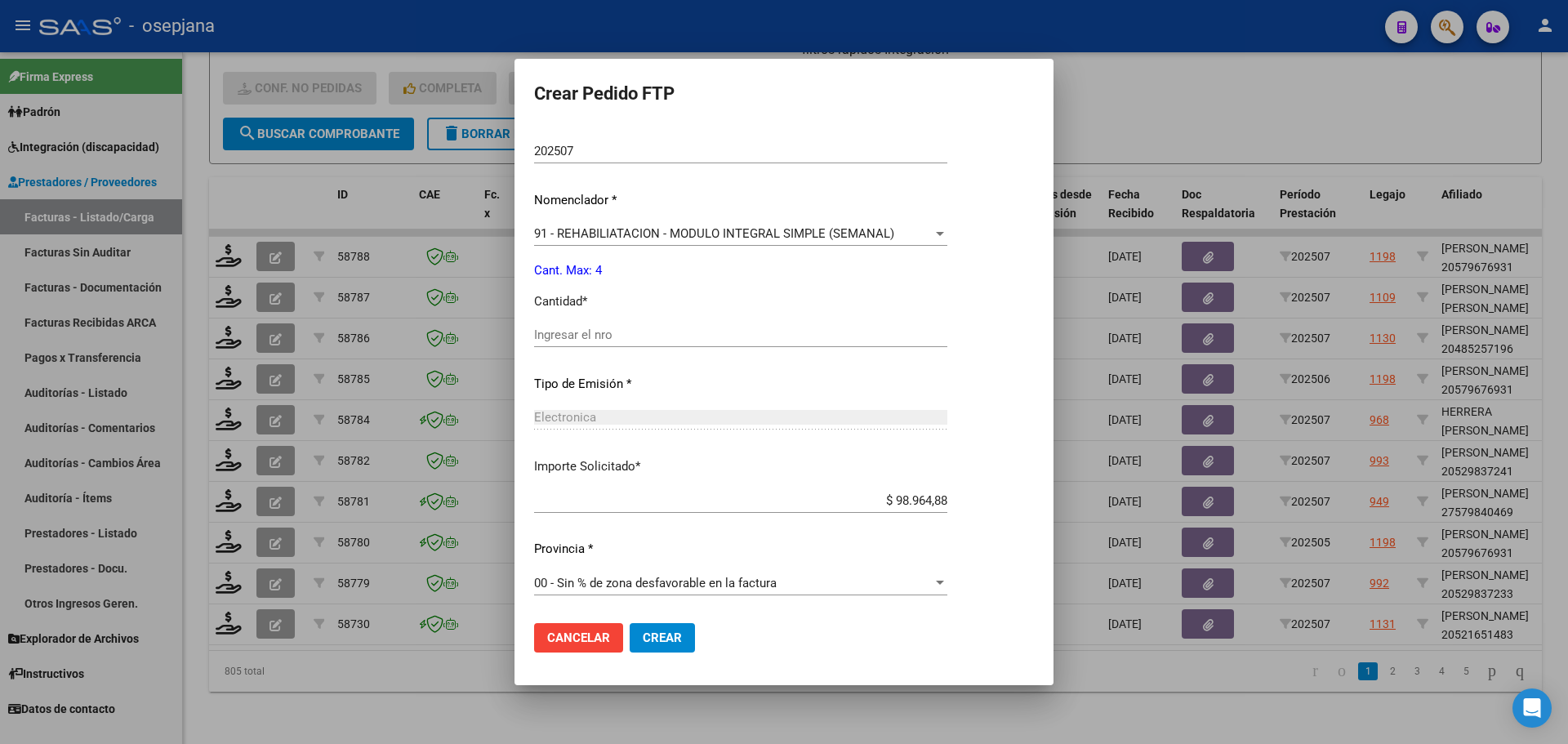
scroll to position [565, 0]
click at [609, 326] on input "Ingresar el nro" at bounding box center [740, 333] width 414 height 14
type input "4"
click at [1201, 110] on div at bounding box center [784, 372] width 1568 height 744
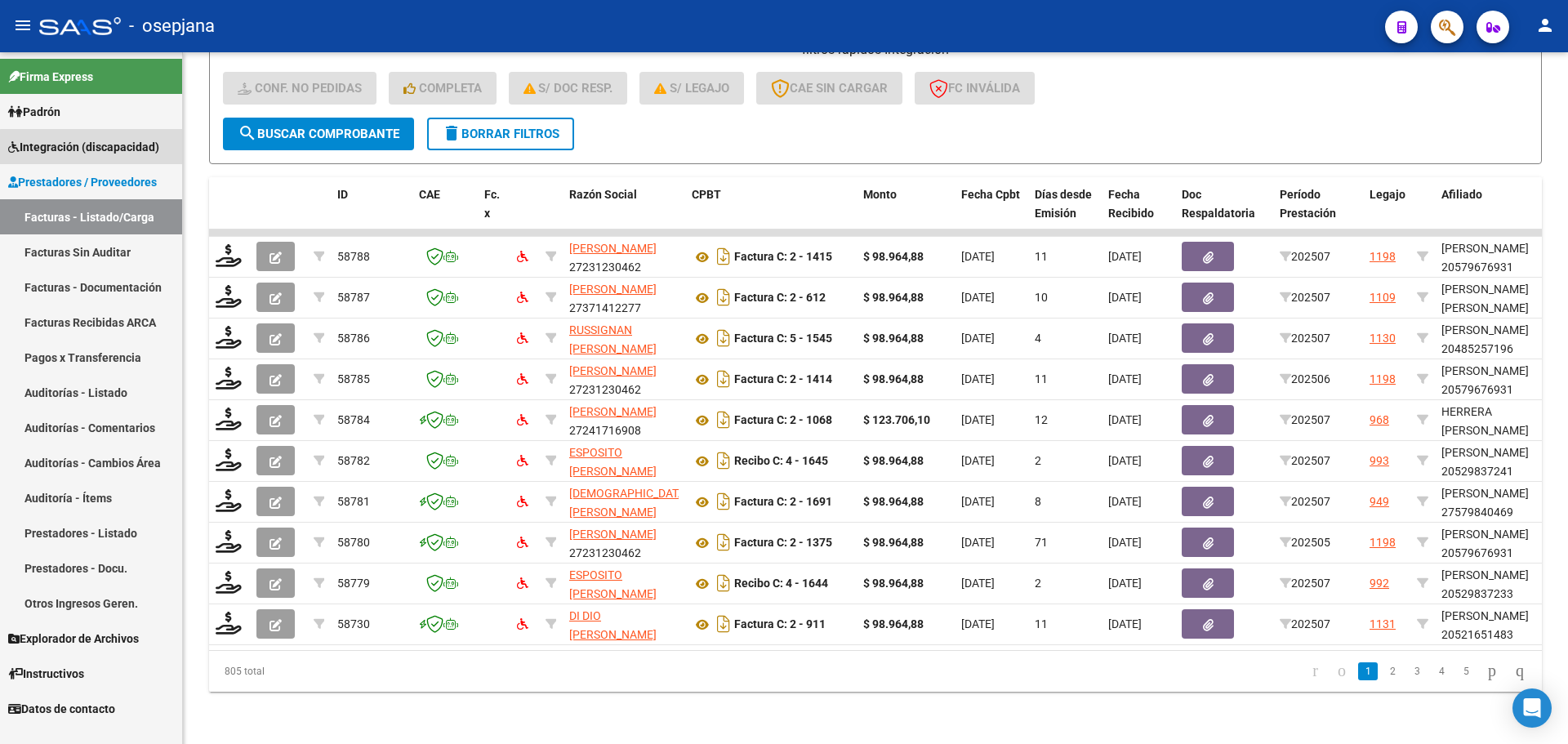
click at [94, 151] on span "Integración (discapacidad)" at bounding box center [84, 147] width 151 height 18
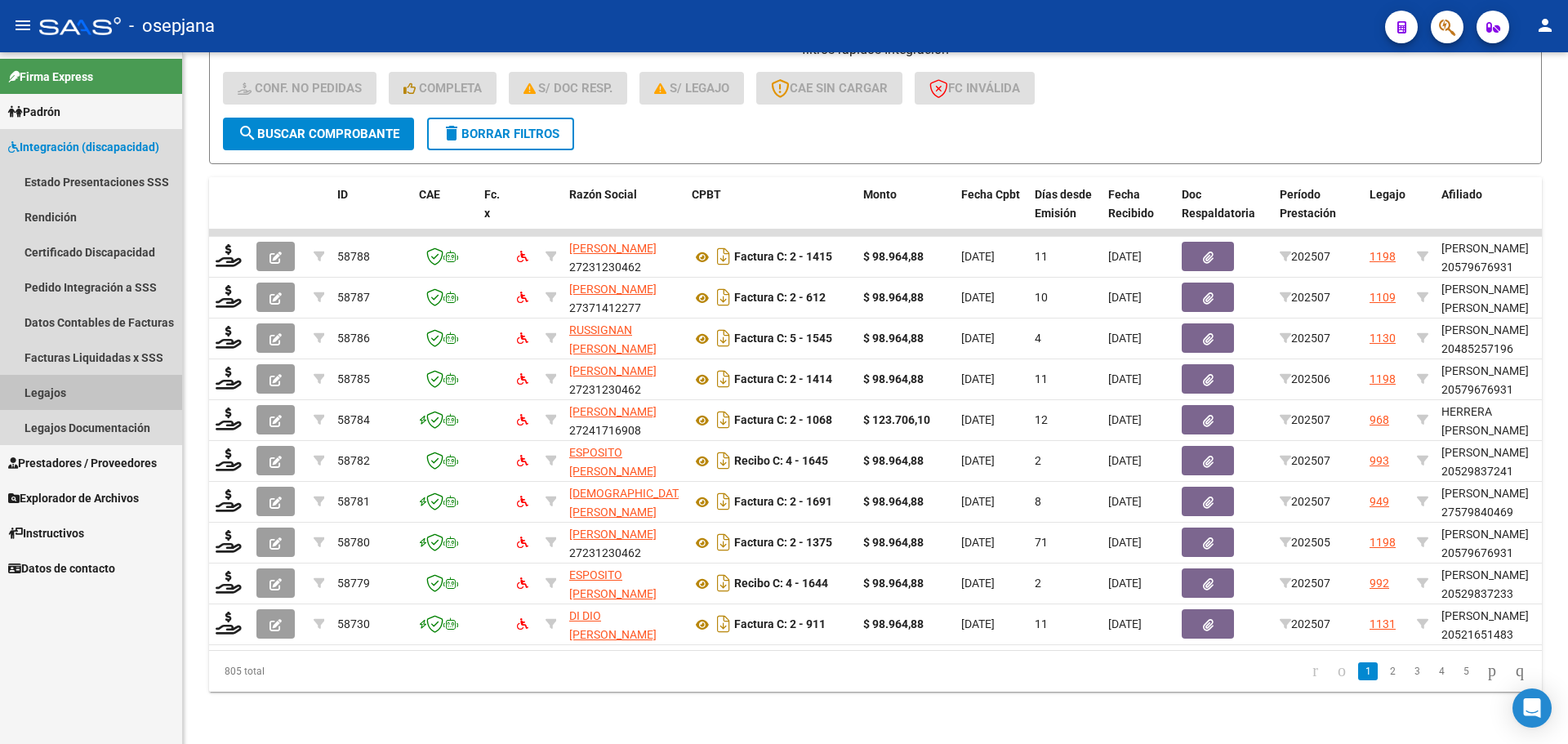
drag, startPoint x: 67, startPoint y: 392, endPoint x: 149, endPoint y: 389, distance: 82.1
click at [69, 392] on link "Legajos" at bounding box center [91, 392] width 182 height 35
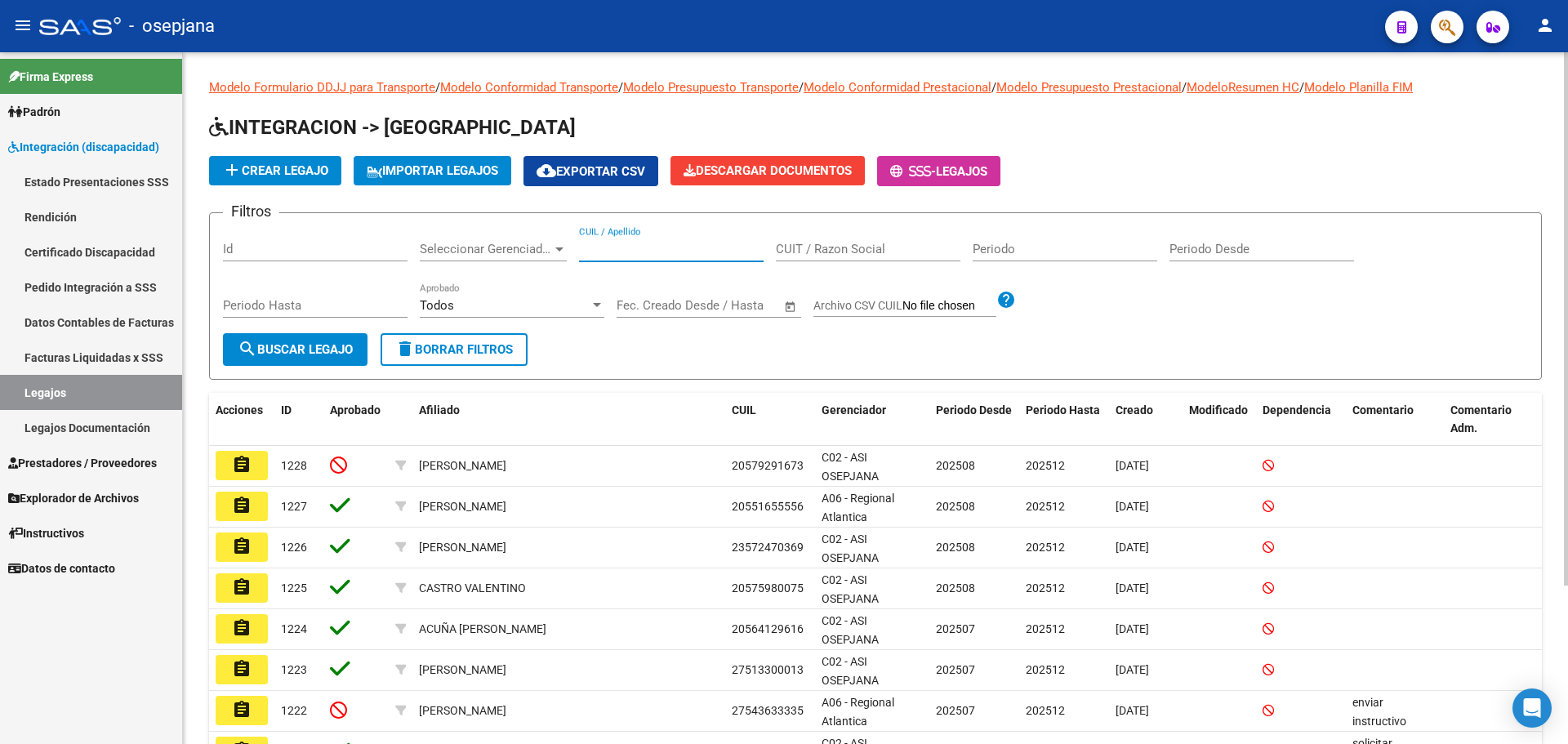
click at [695, 257] on input "CUIL / Apellido" at bounding box center [671, 249] width 184 height 14
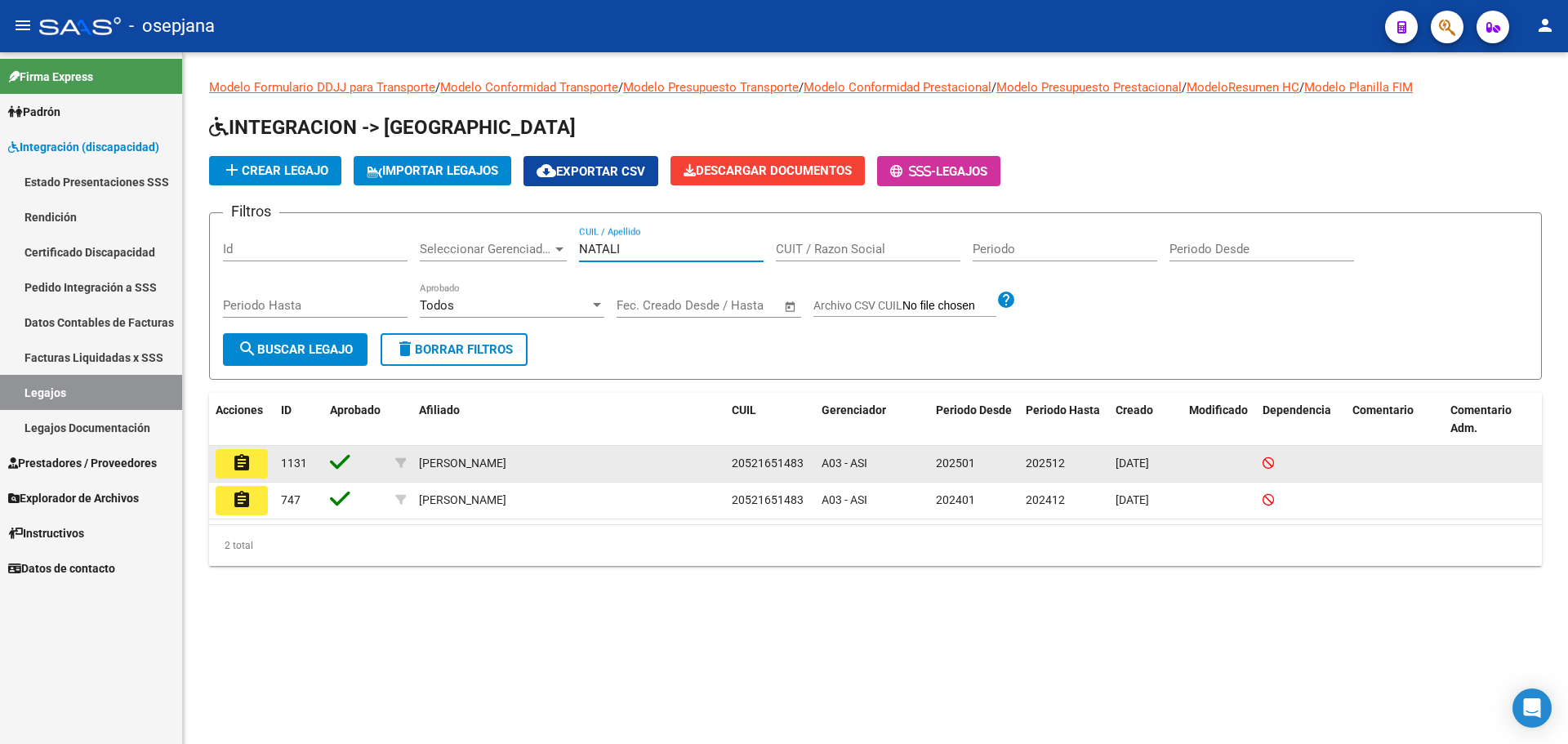
type input "NATALI"
click at [229, 455] on button "assignment" at bounding box center [241, 464] width 52 height 29
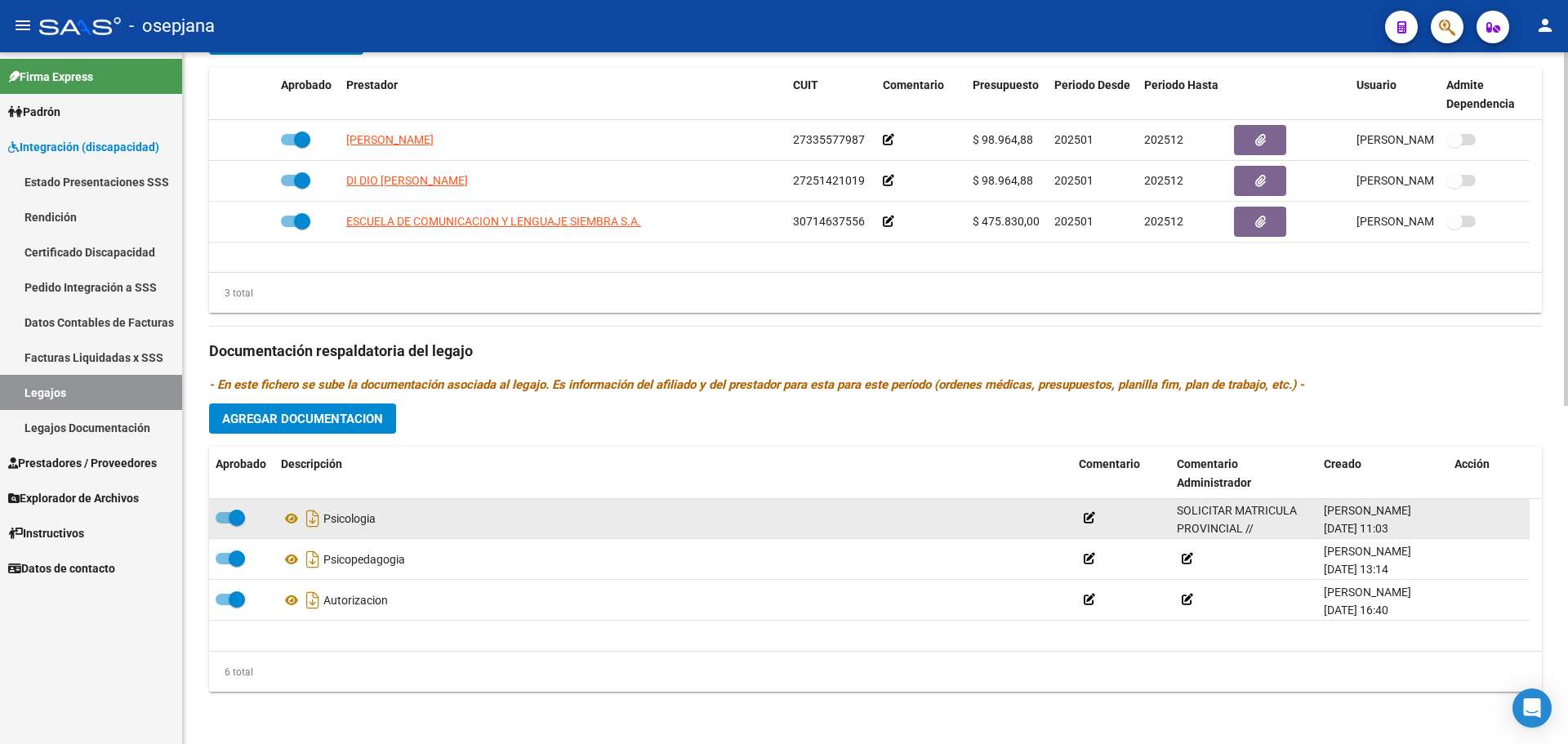
scroll to position [98, 0]
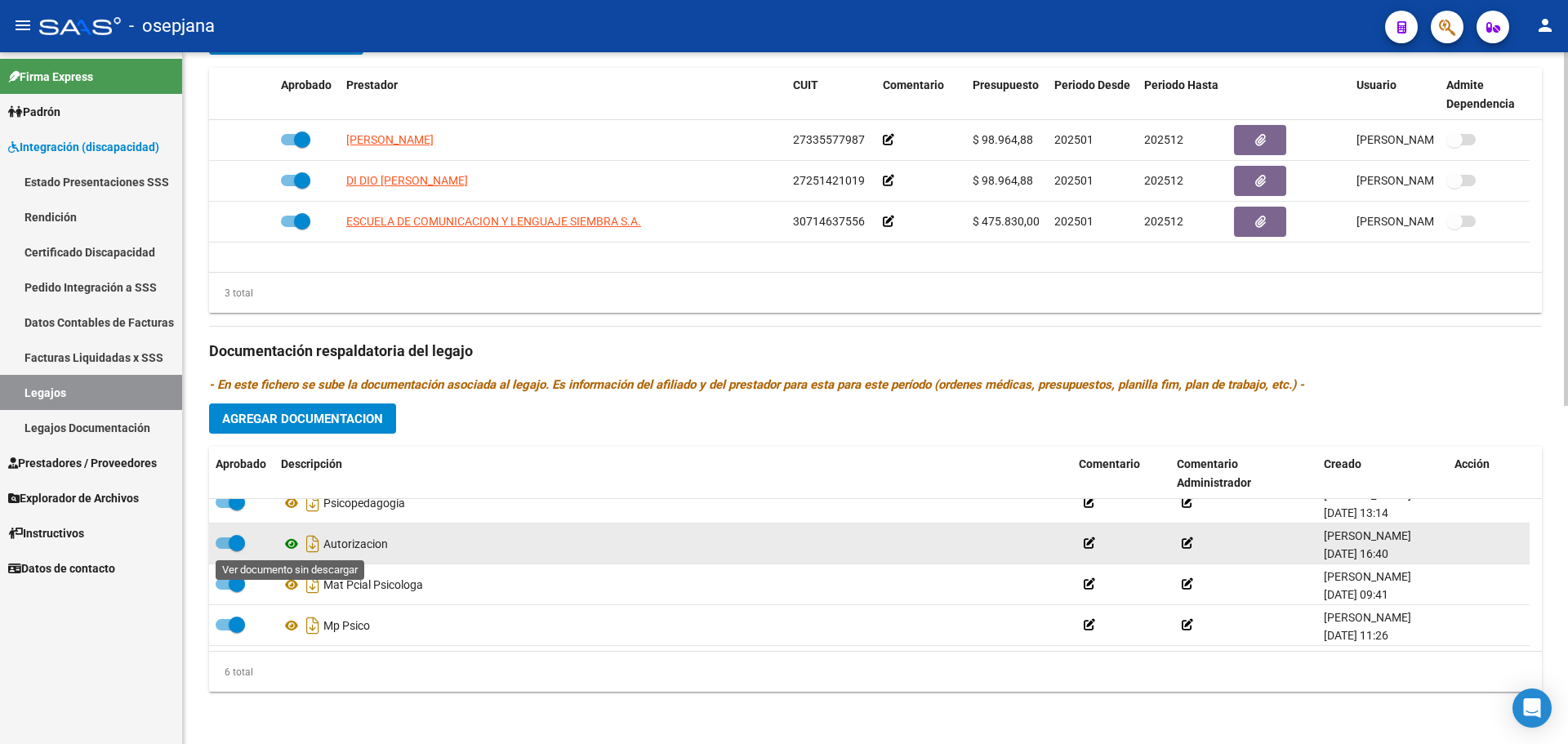
click at [293, 546] on icon at bounding box center [292, 543] width 21 height 20
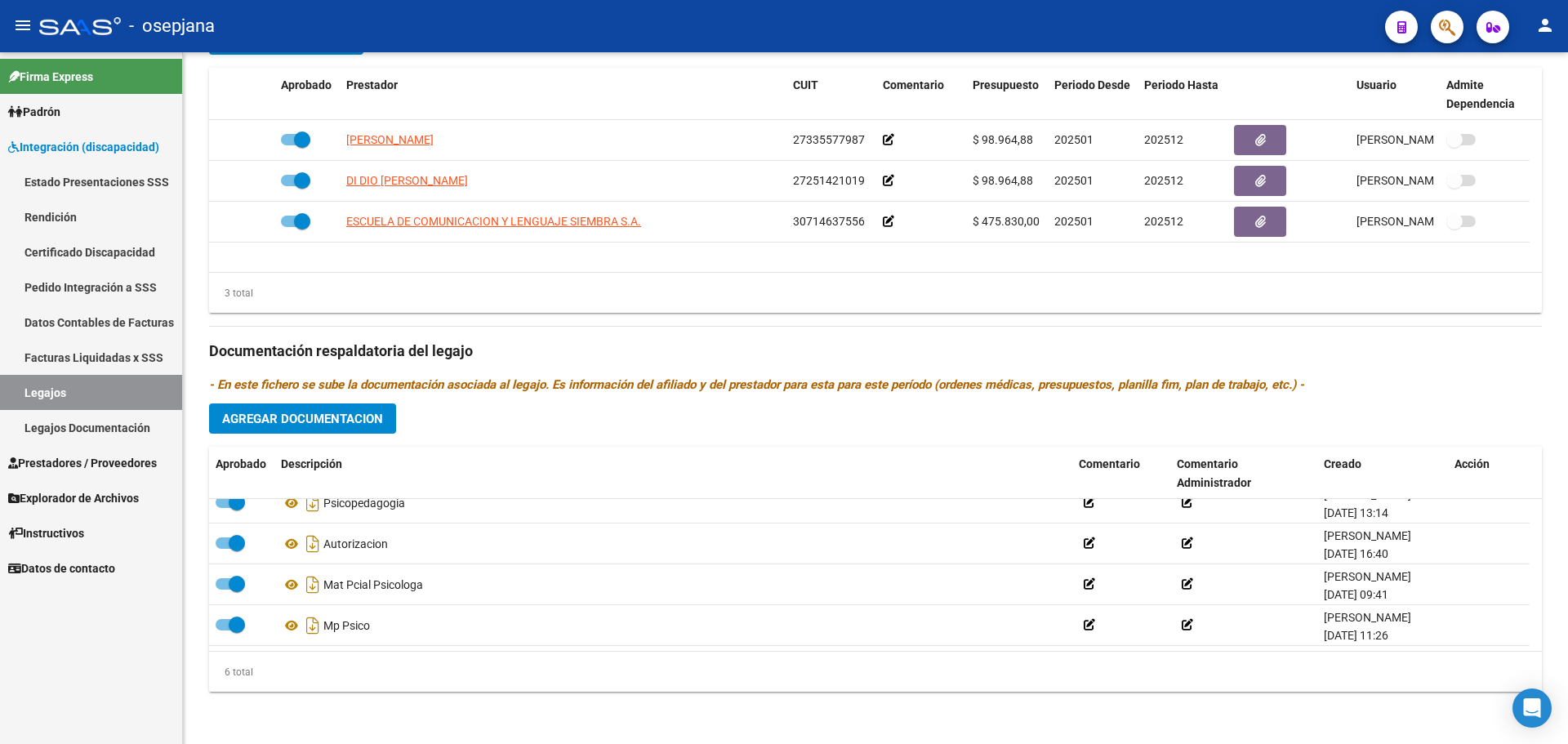
click at [81, 458] on span "Prestadores / Proveedores" at bounding box center [83, 463] width 148 height 18
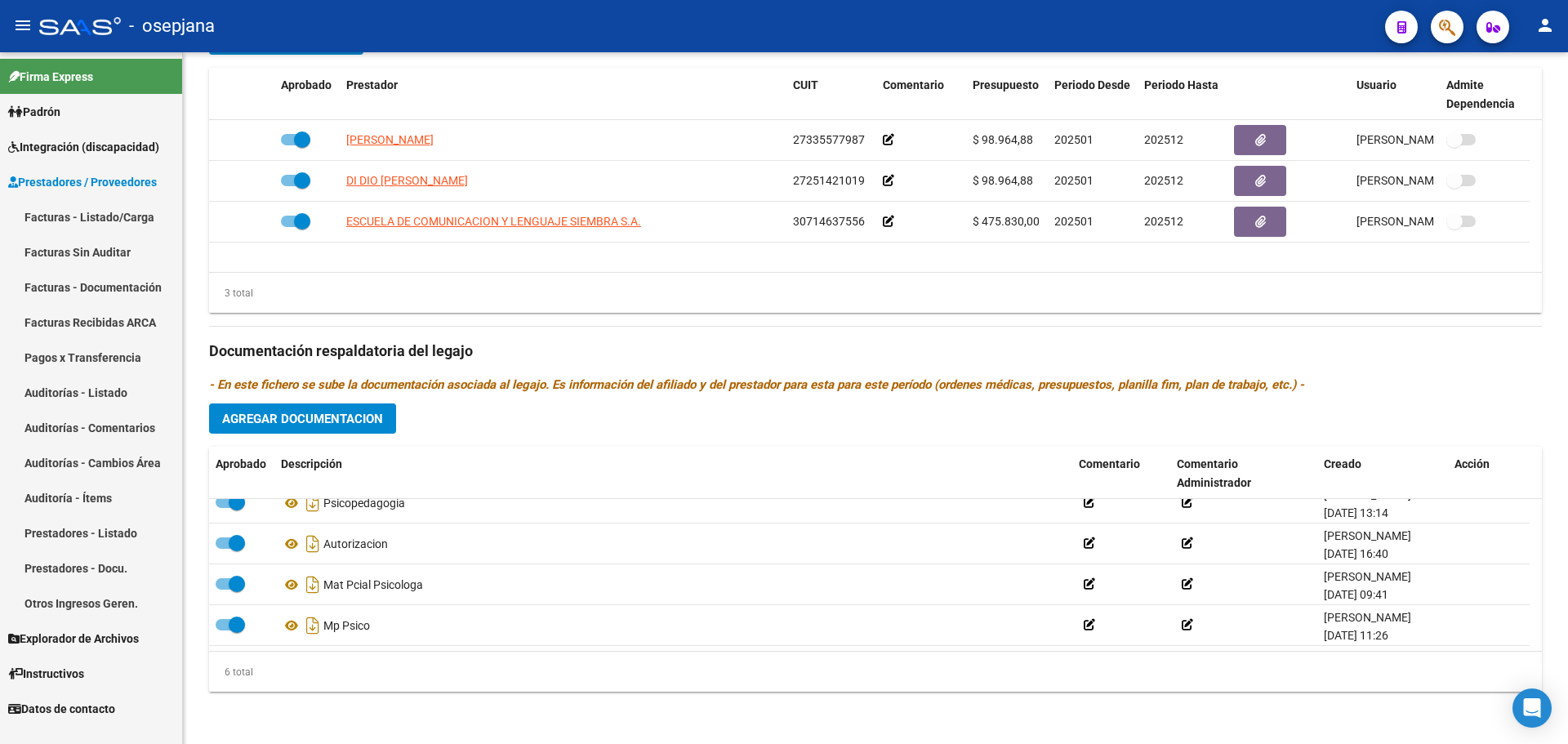
click at [81, 211] on link "Facturas - Listado/Carga" at bounding box center [91, 216] width 182 height 35
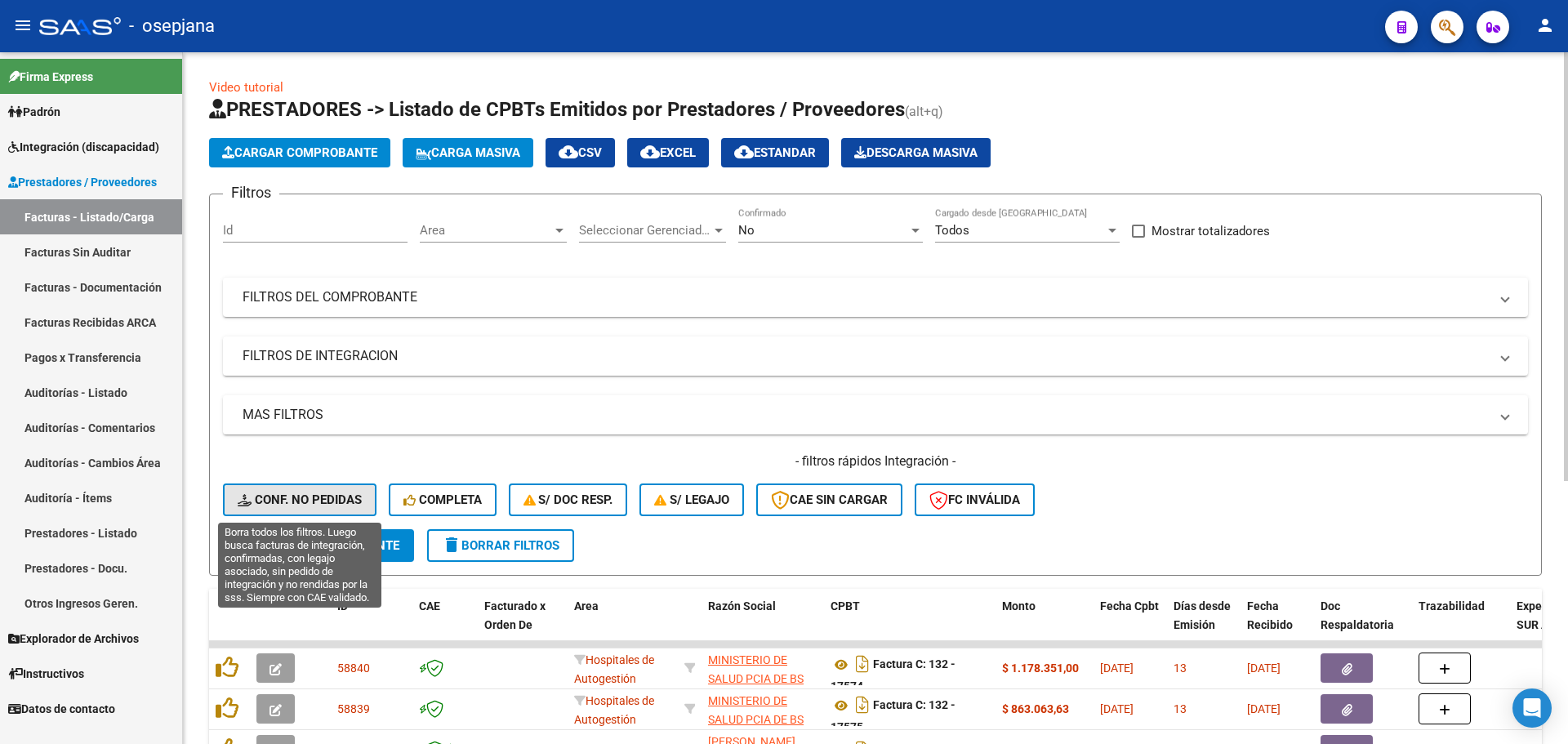
click at [333, 486] on button "Conf. no pedidas" at bounding box center [300, 499] width 153 height 32
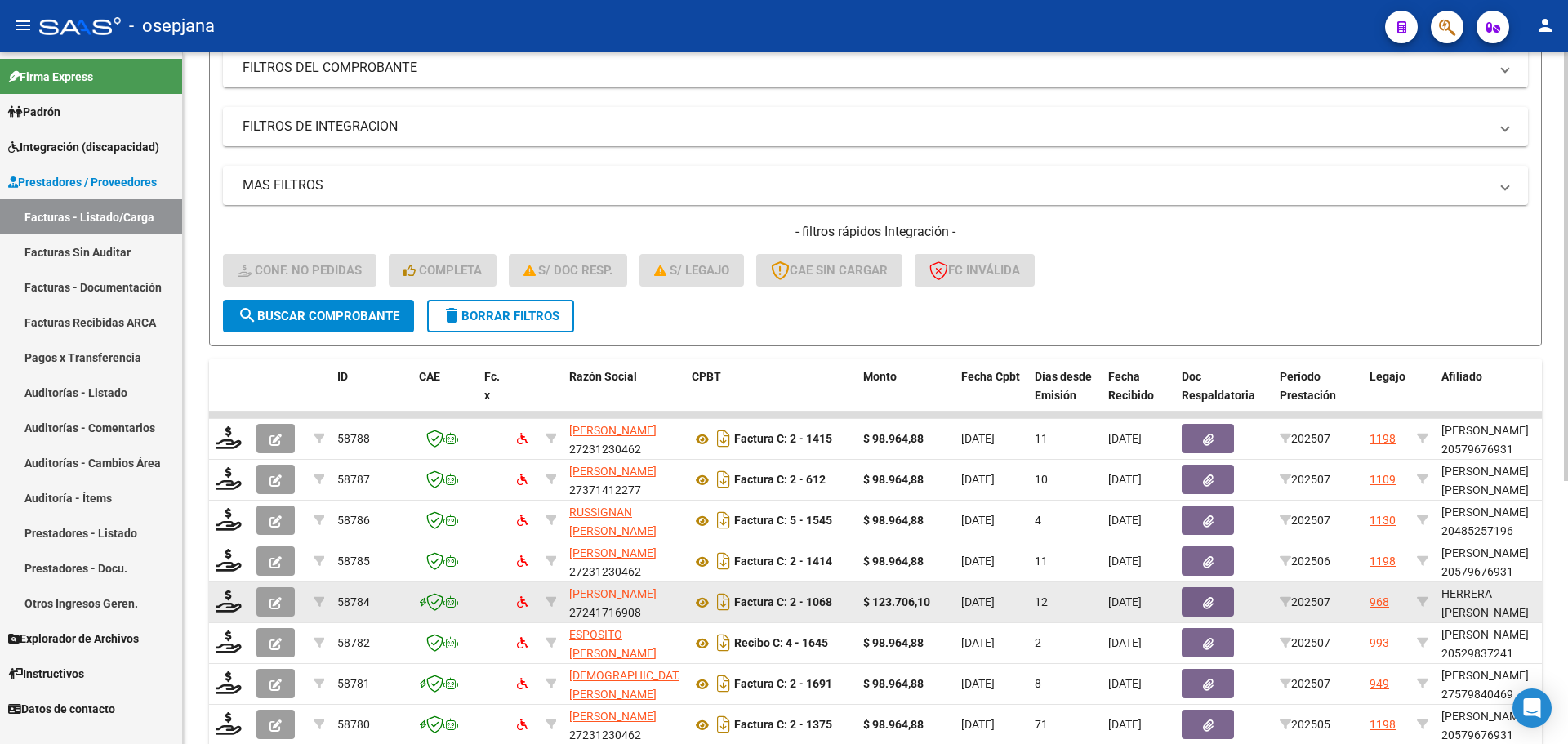
scroll to position [424, 0]
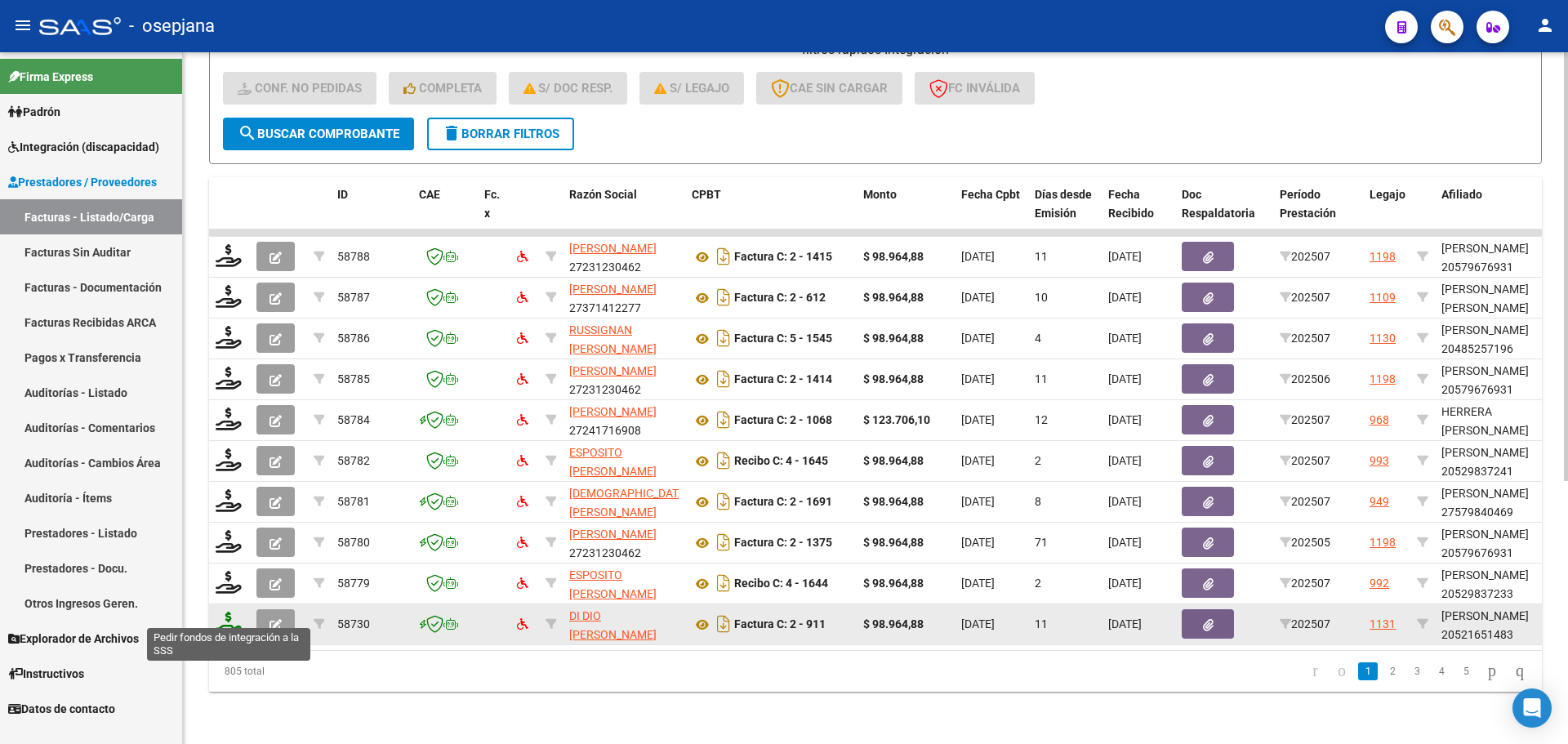
click at [226, 621] on icon at bounding box center [229, 622] width 26 height 23
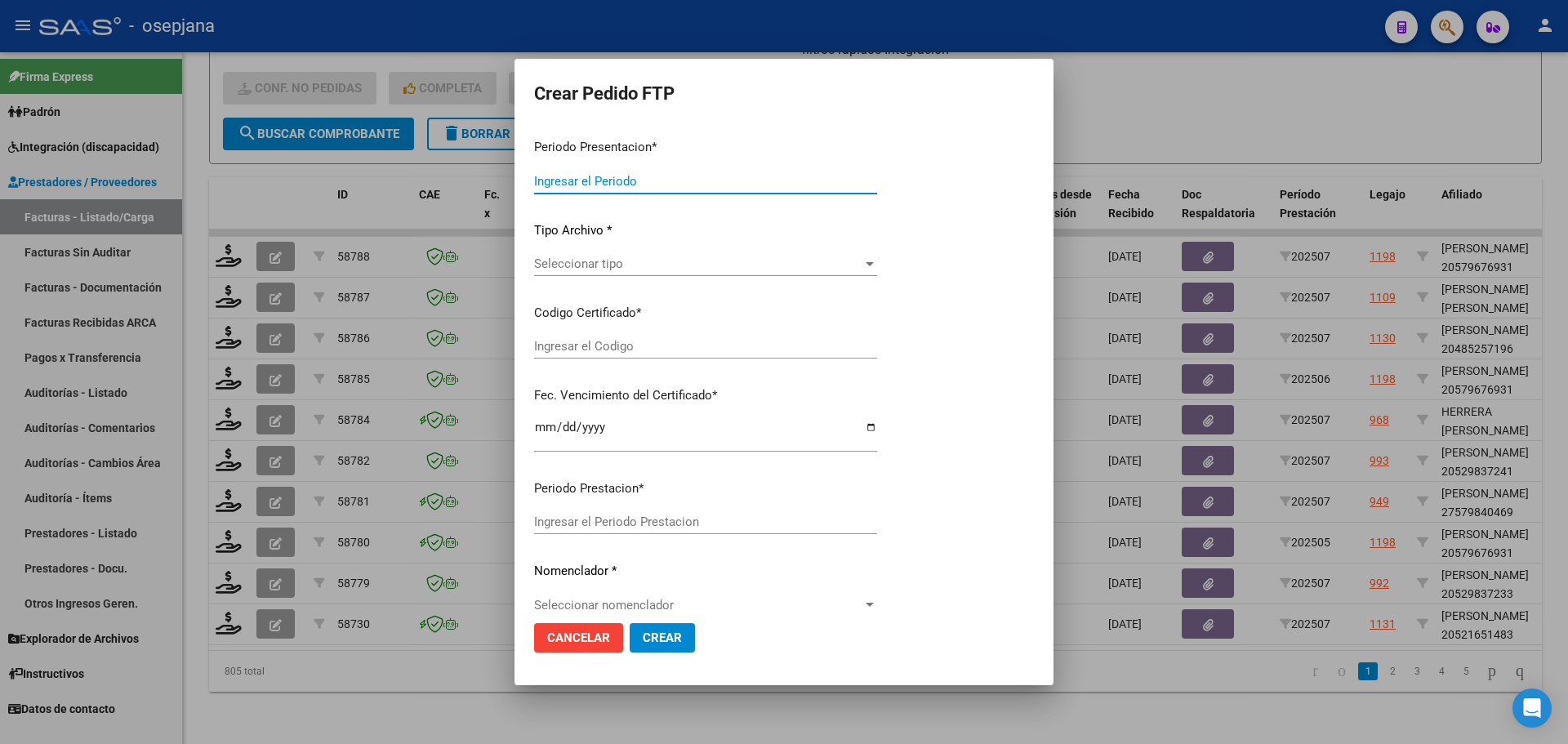
type input "202507"
type input "$ 98.964,88"
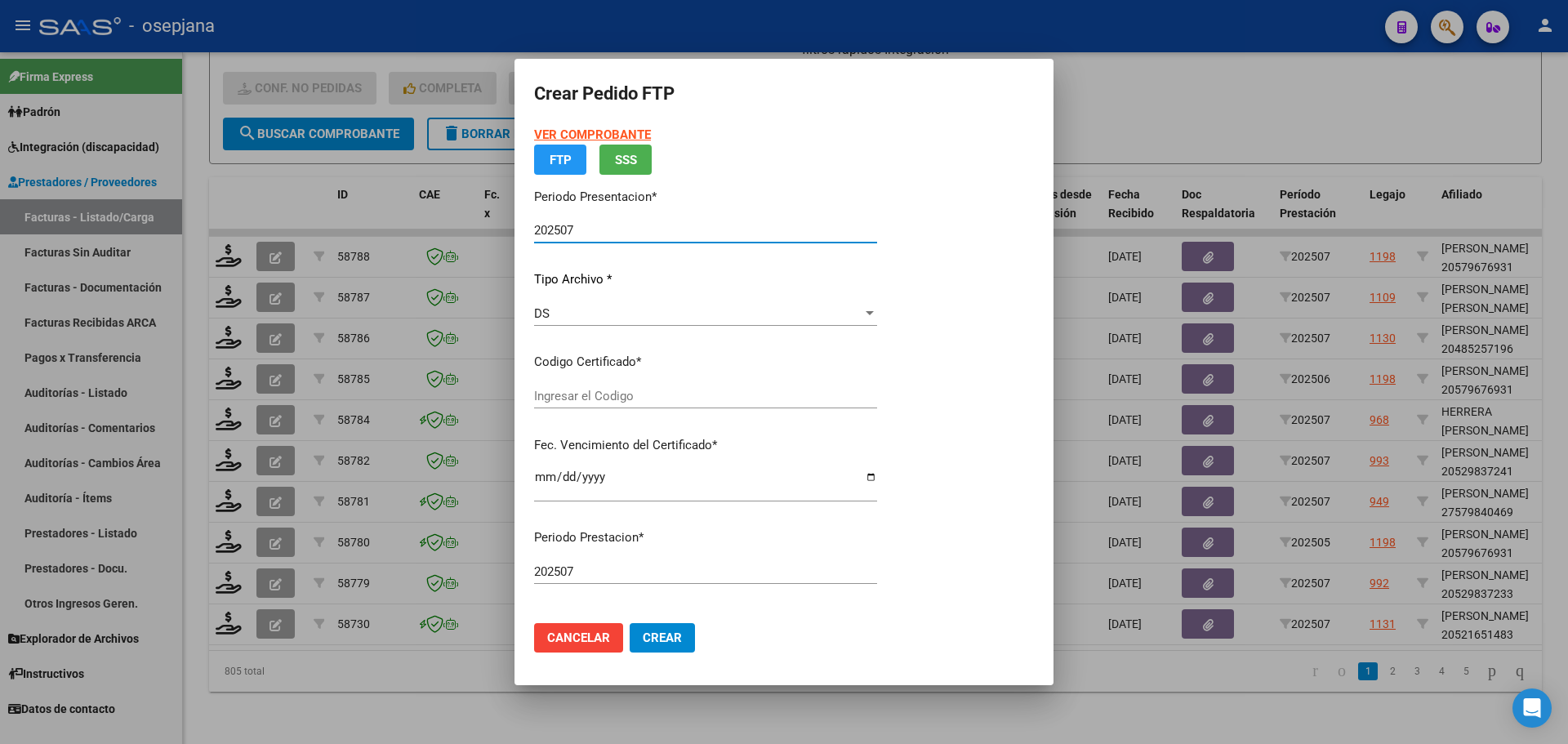
type input "ARG02000521651482023051820260518BS313"
type input "2026-05-06"
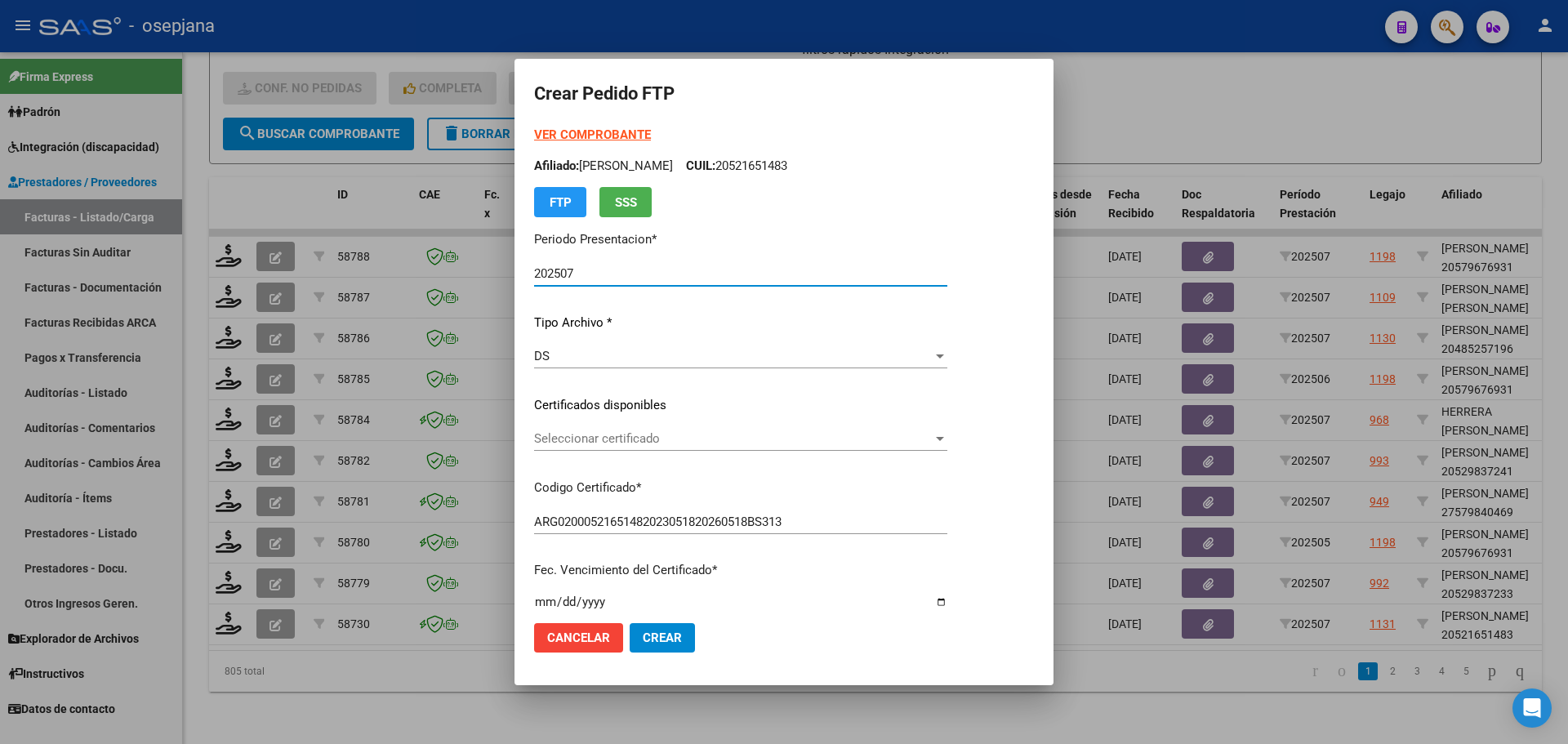
click at [593, 435] on span "Seleccionar certificado" at bounding box center [732, 438] width 398 height 14
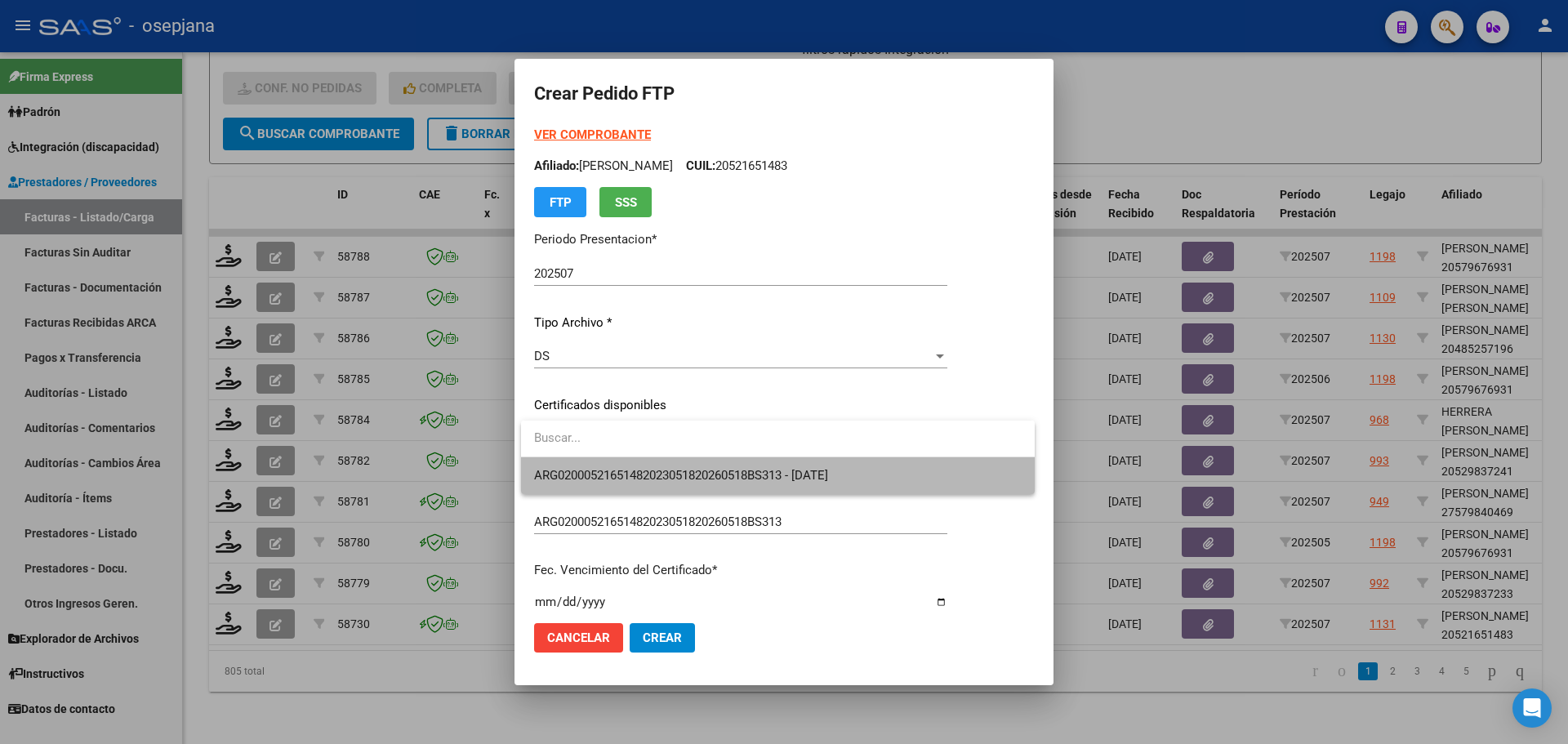
click at [598, 465] on span "ARG02000521651482023051820260518BS313 - 2026-05-06" at bounding box center [778, 475] width 488 height 37
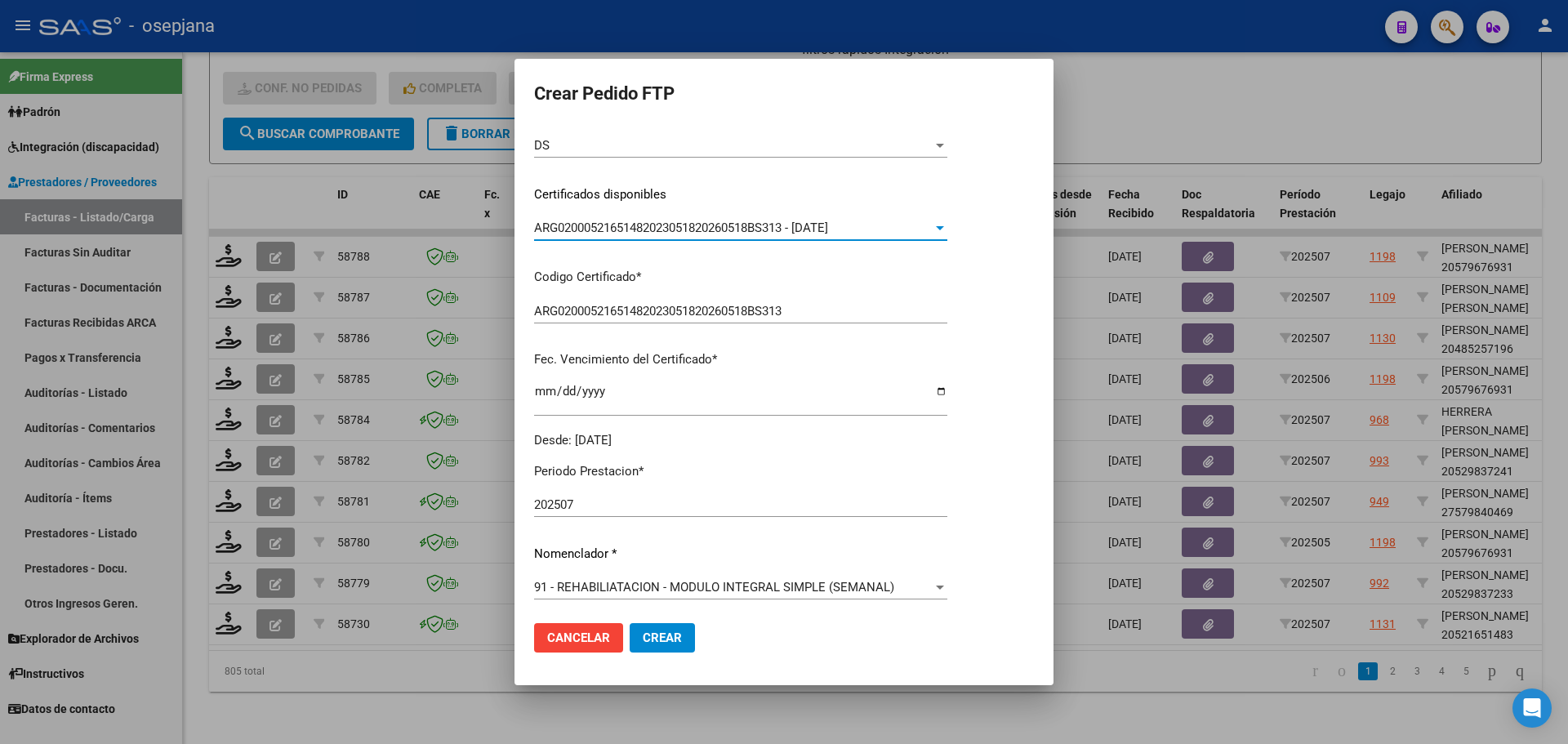
scroll to position [490, 0]
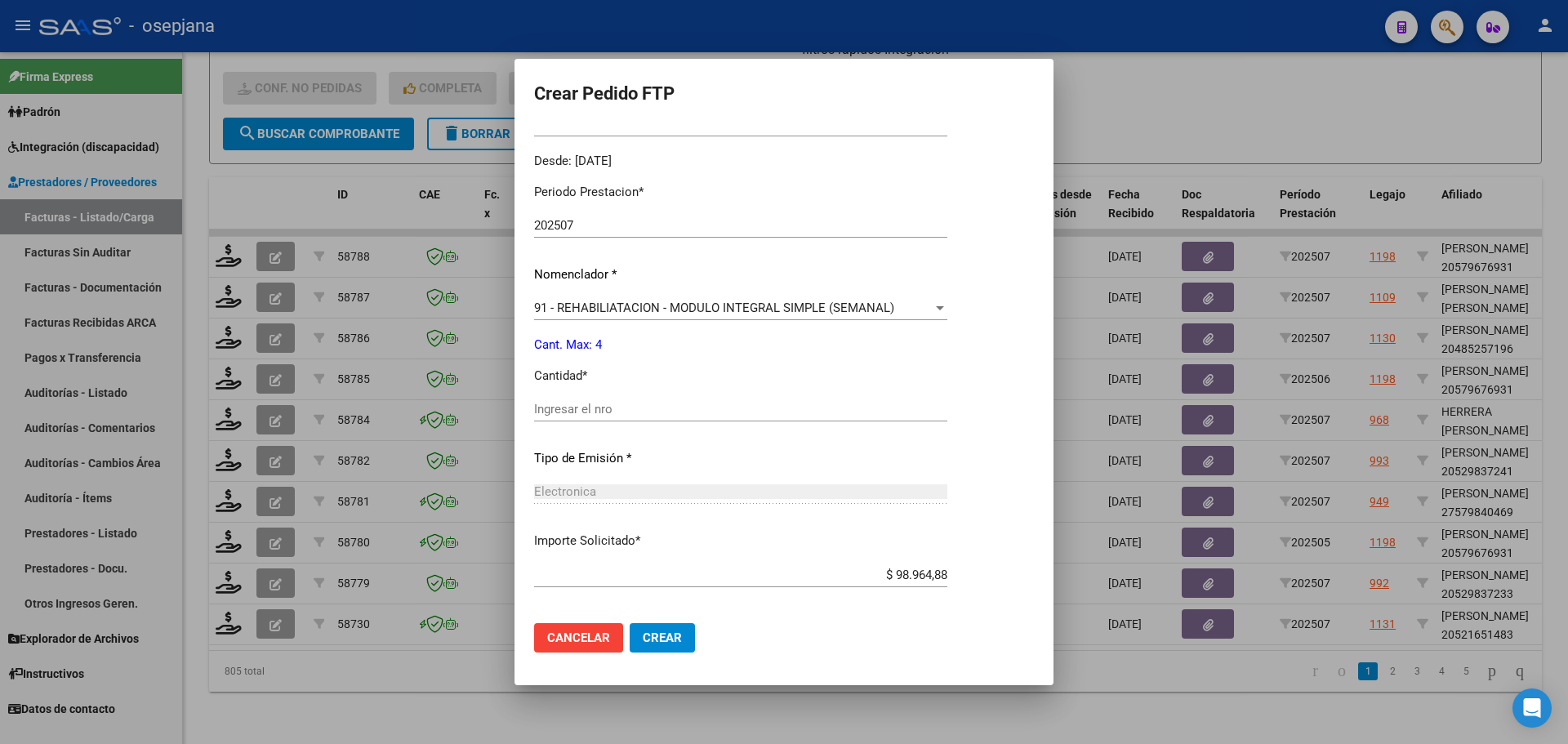
click at [582, 417] on div "Ingresar el nro" at bounding box center [740, 409] width 414 height 25
type input "4"
click at [649, 638] on span "Crear" at bounding box center [662, 637] width 39 height 14
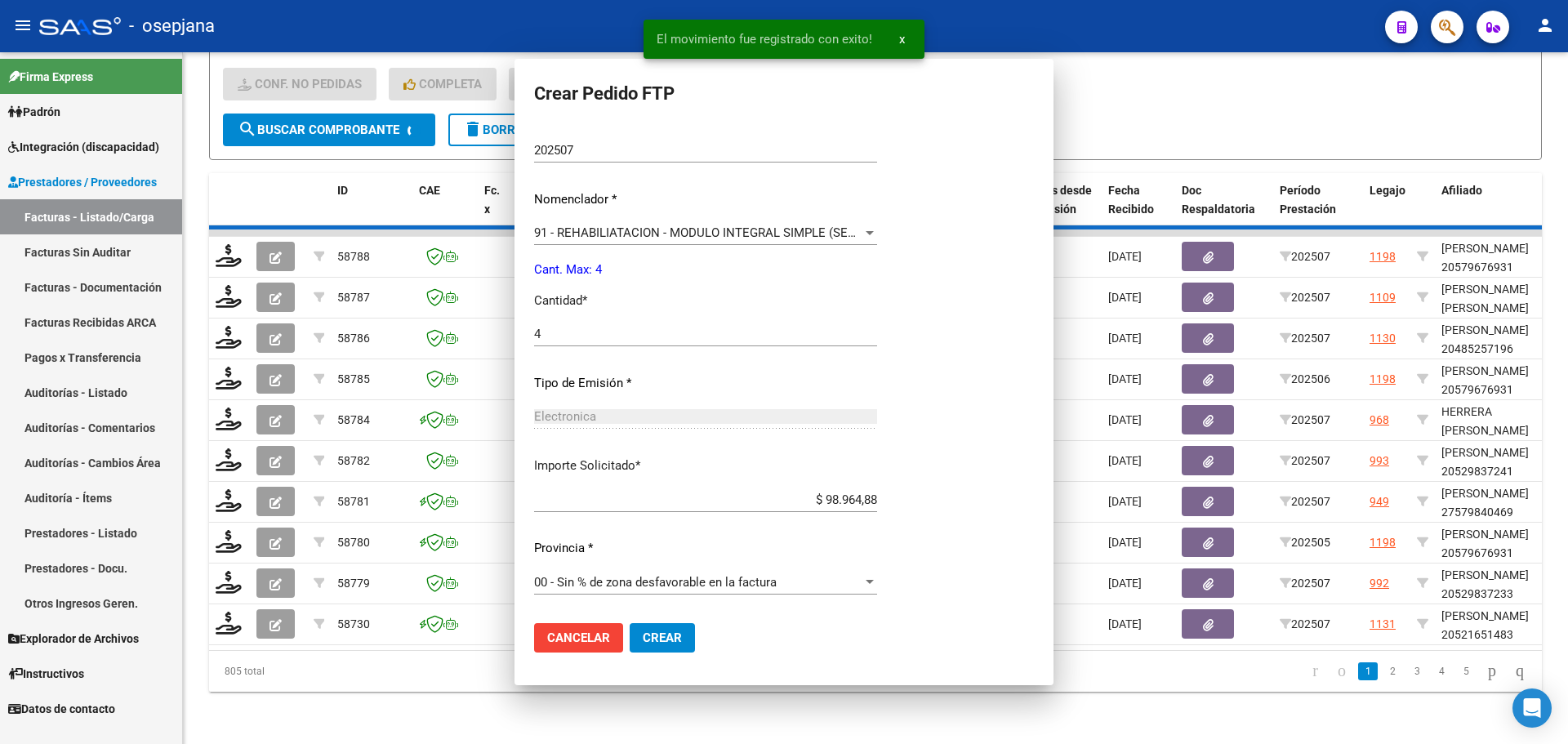
scroll to position [0, 0]
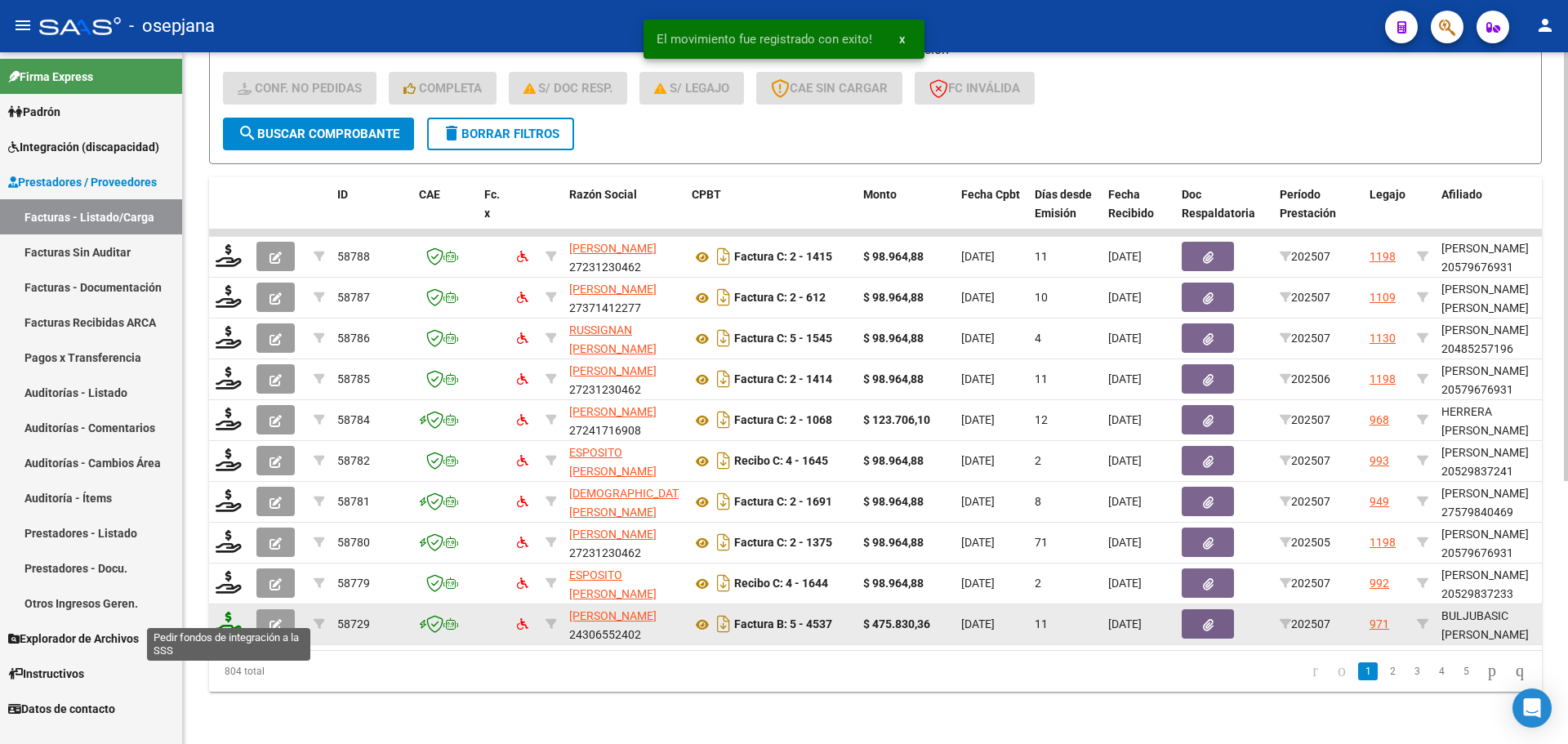
click at [229, 614] on icon at bounding box center [229, 622] width 26 height 23
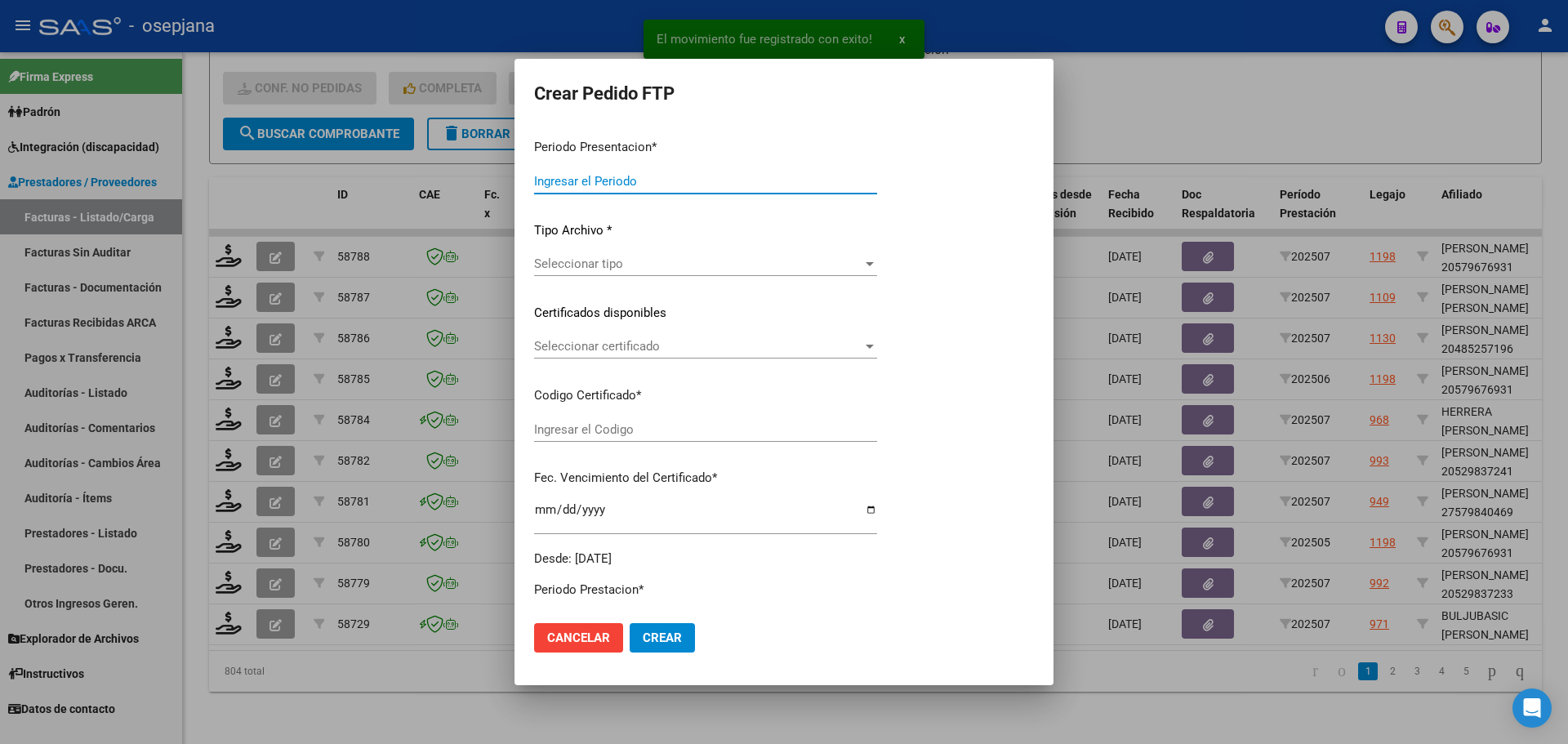
type input "202507"
type input "$ 475.830,36"
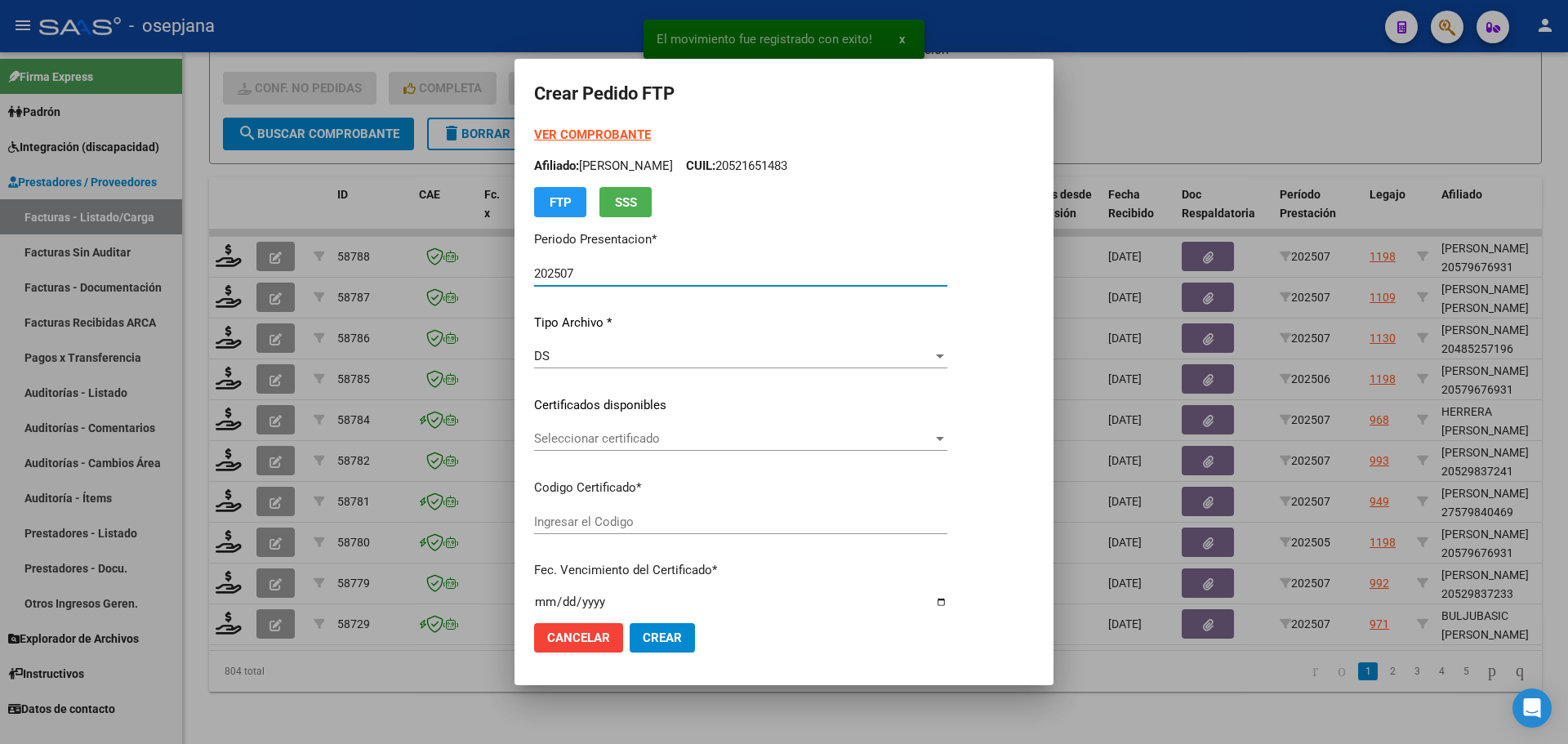
type input "ARG01000492395122022100520271005BSAS313"
type input "2027-10-05"
click at [709, 441] on span "Seleccionar certificado" at bounding box center [770, 438] width 473 height 14
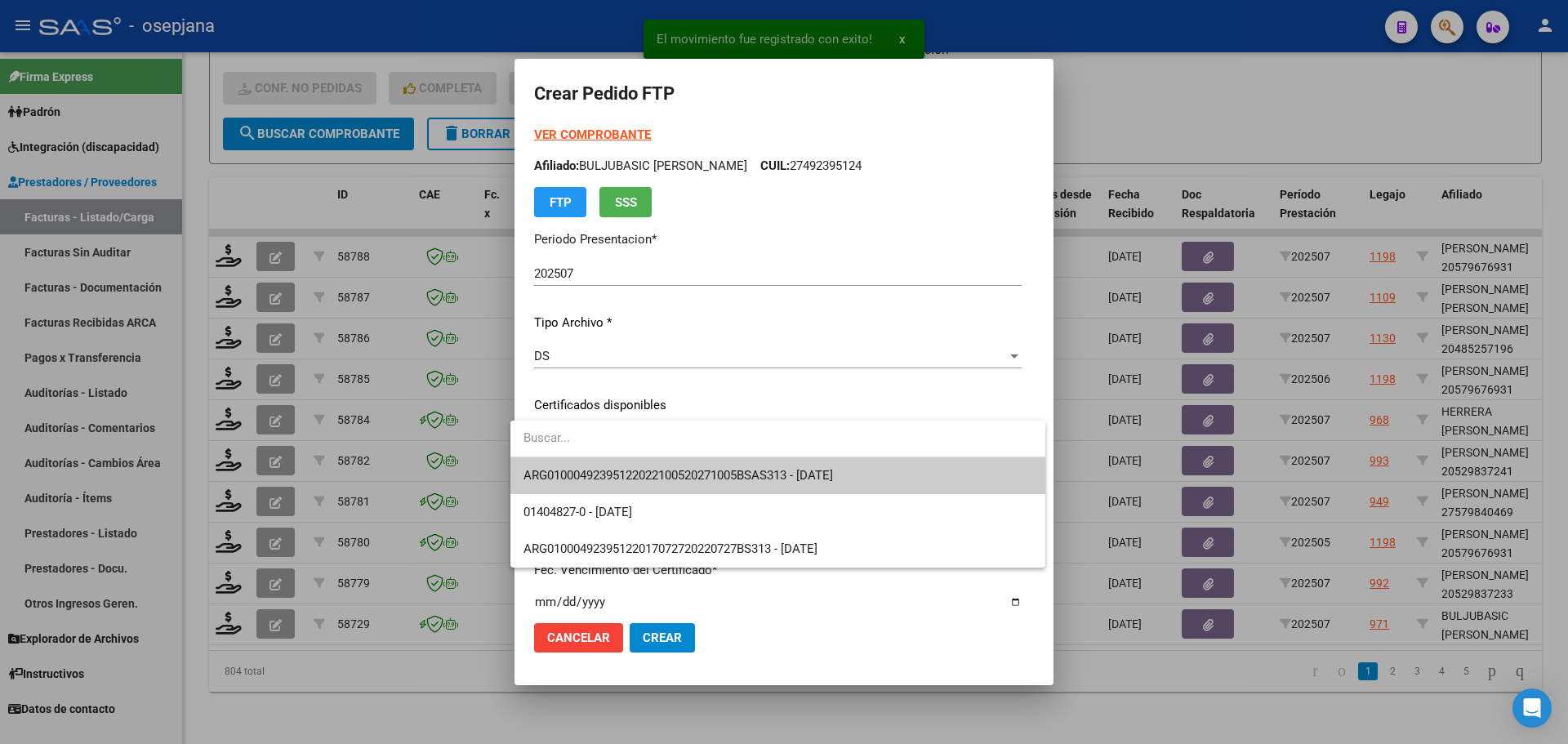
click at [710, 470] on span "ARG01000492395122022100520271005BSAS313 - 2027-10-05" at bounding box center [678, 475] width 310 height 14
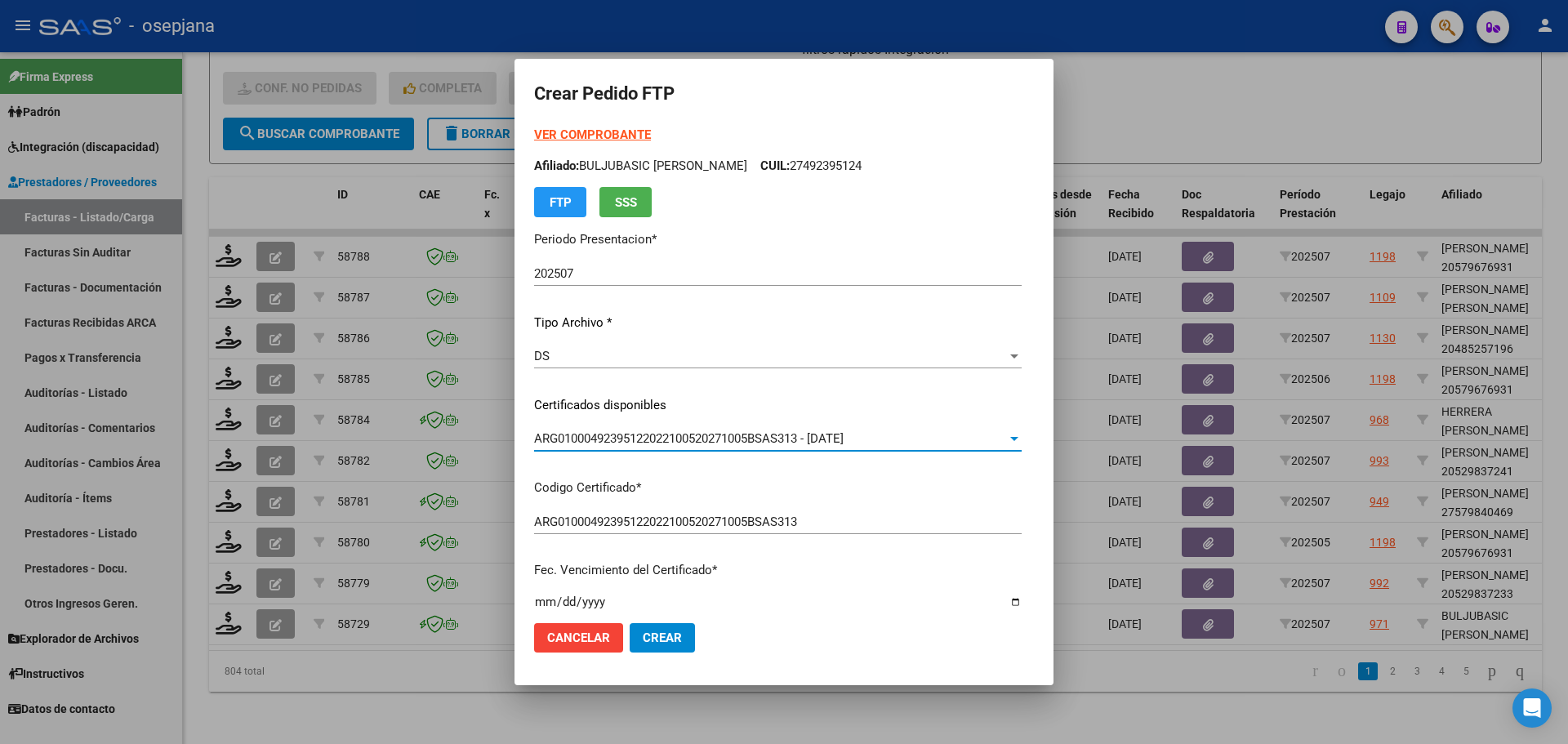
click at [575, 133] on strong "VER COMPROBANTE" at bounding box center [592, 134] width 117 height 14
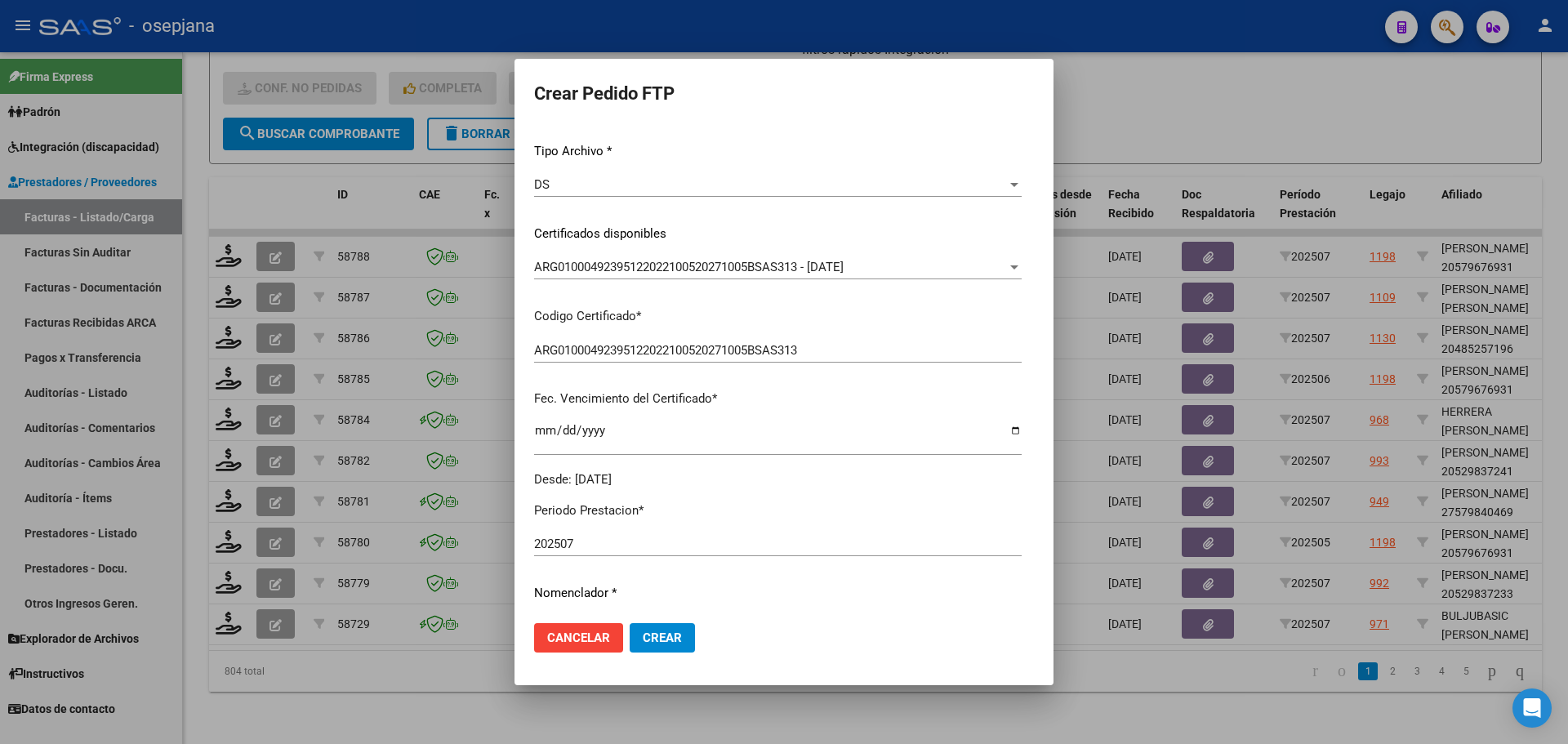
scroll to position [490, 0]
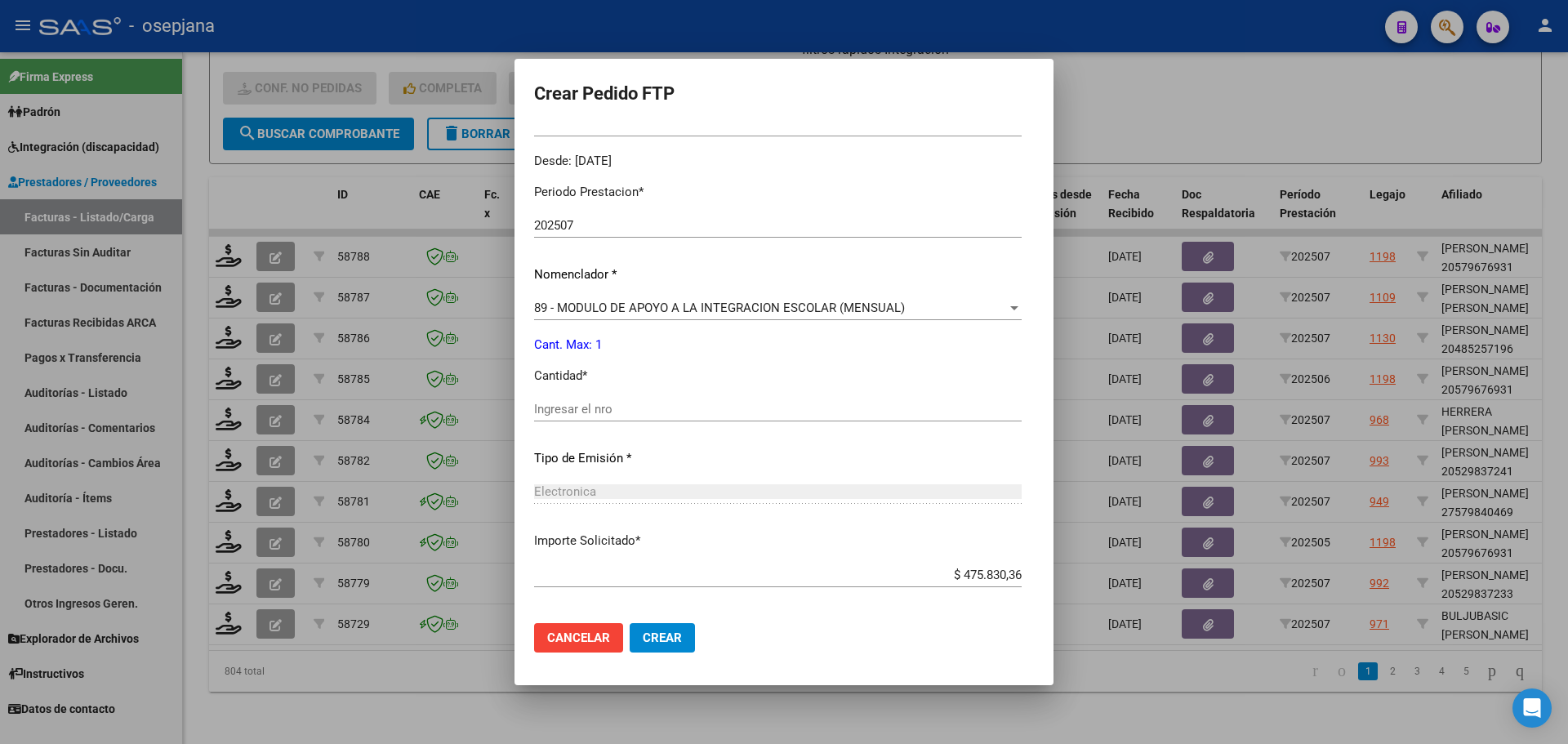
click at [570, 417] on div "Ingresar el nro" at bounding box center [778, 409] width 488 height 25
type input "1"
click at [650, 632] on span "Crear" at bounding box center [662, 637] width 39 height 14
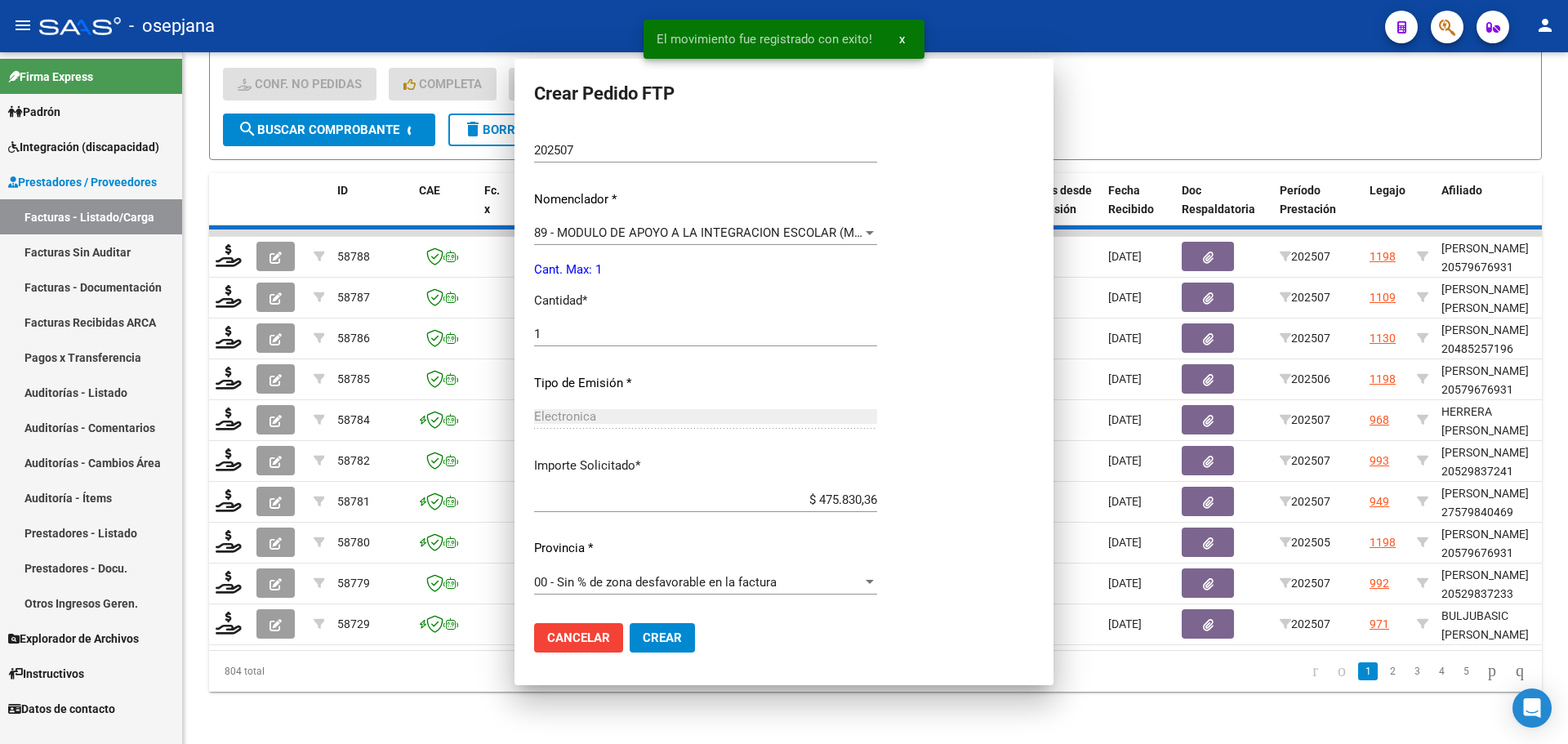
scroll to position [0, 0]
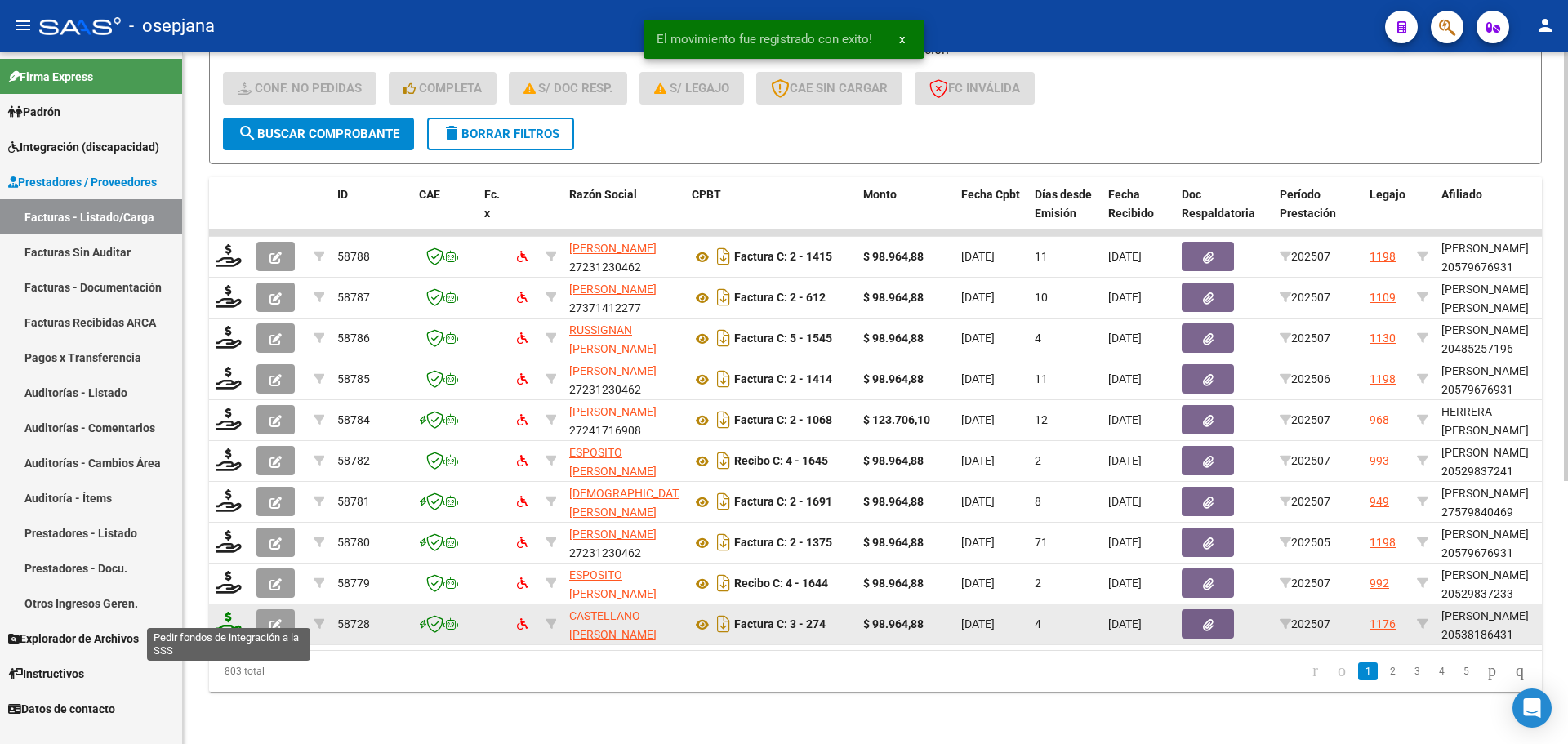
click at [226, 611] on icon at bounding box center [229, 622] width 26 height 23
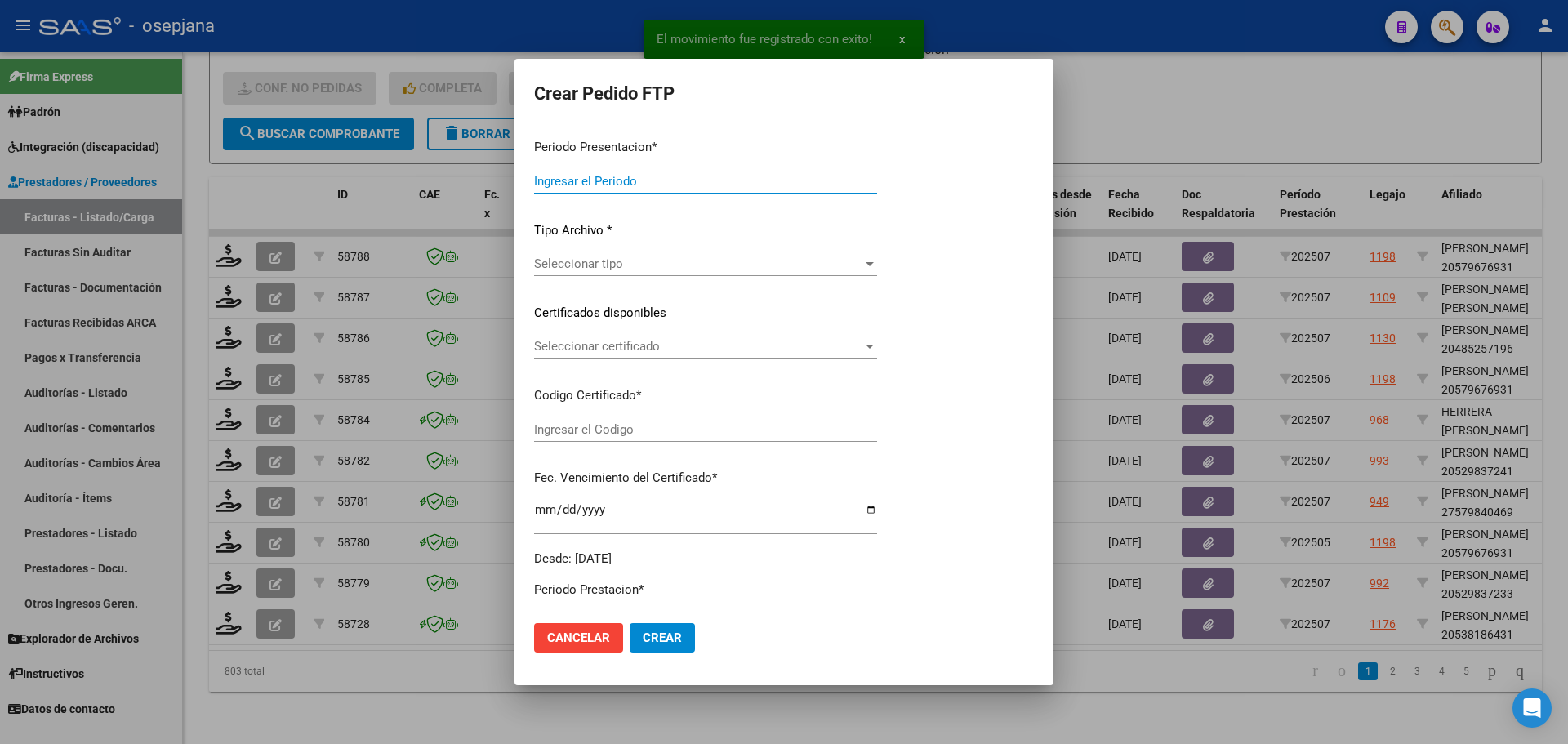
type input "202507"
type input "$ 98.964,88"
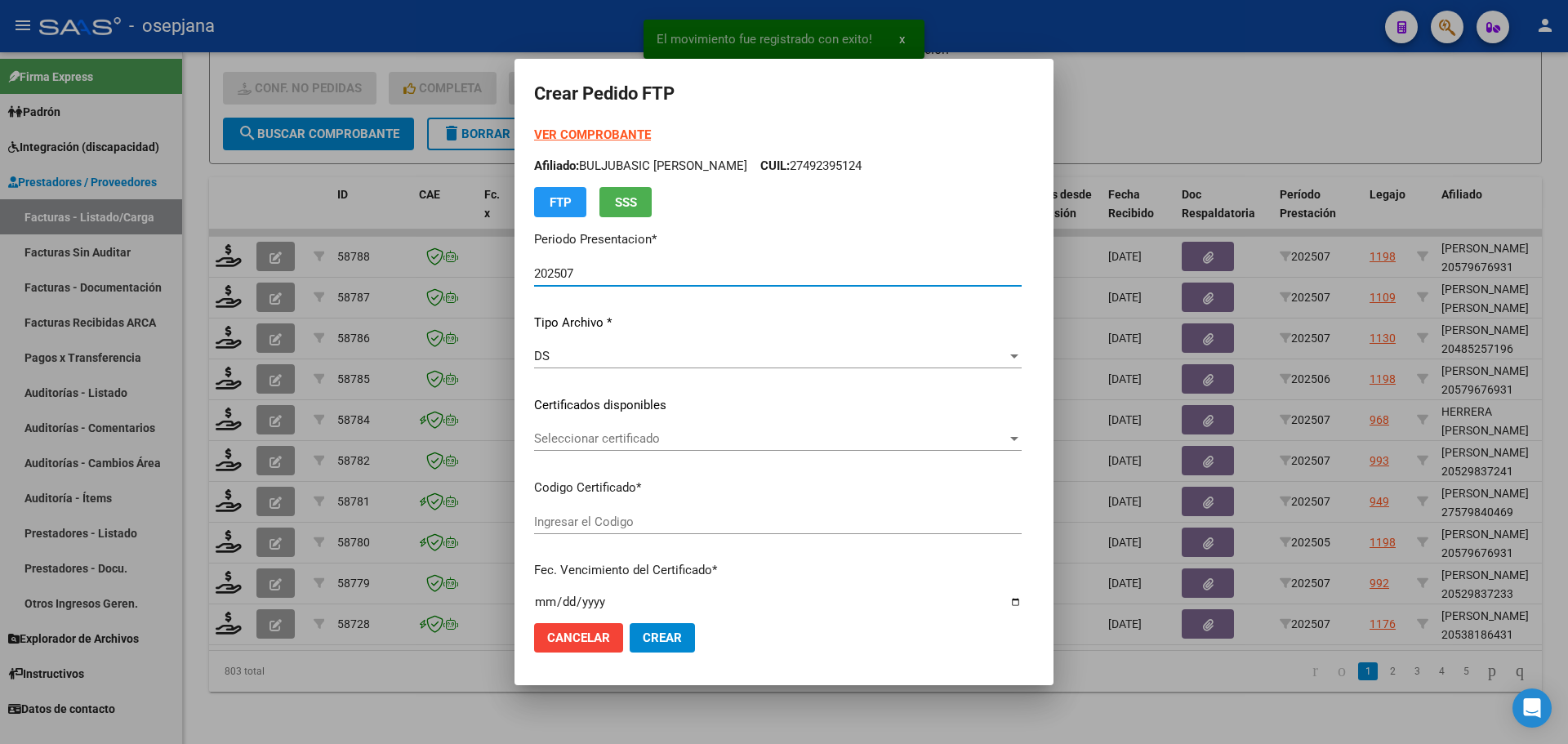
type input "ARG02000538186432024071020270710BSAS311"
type input "2027-07-10"
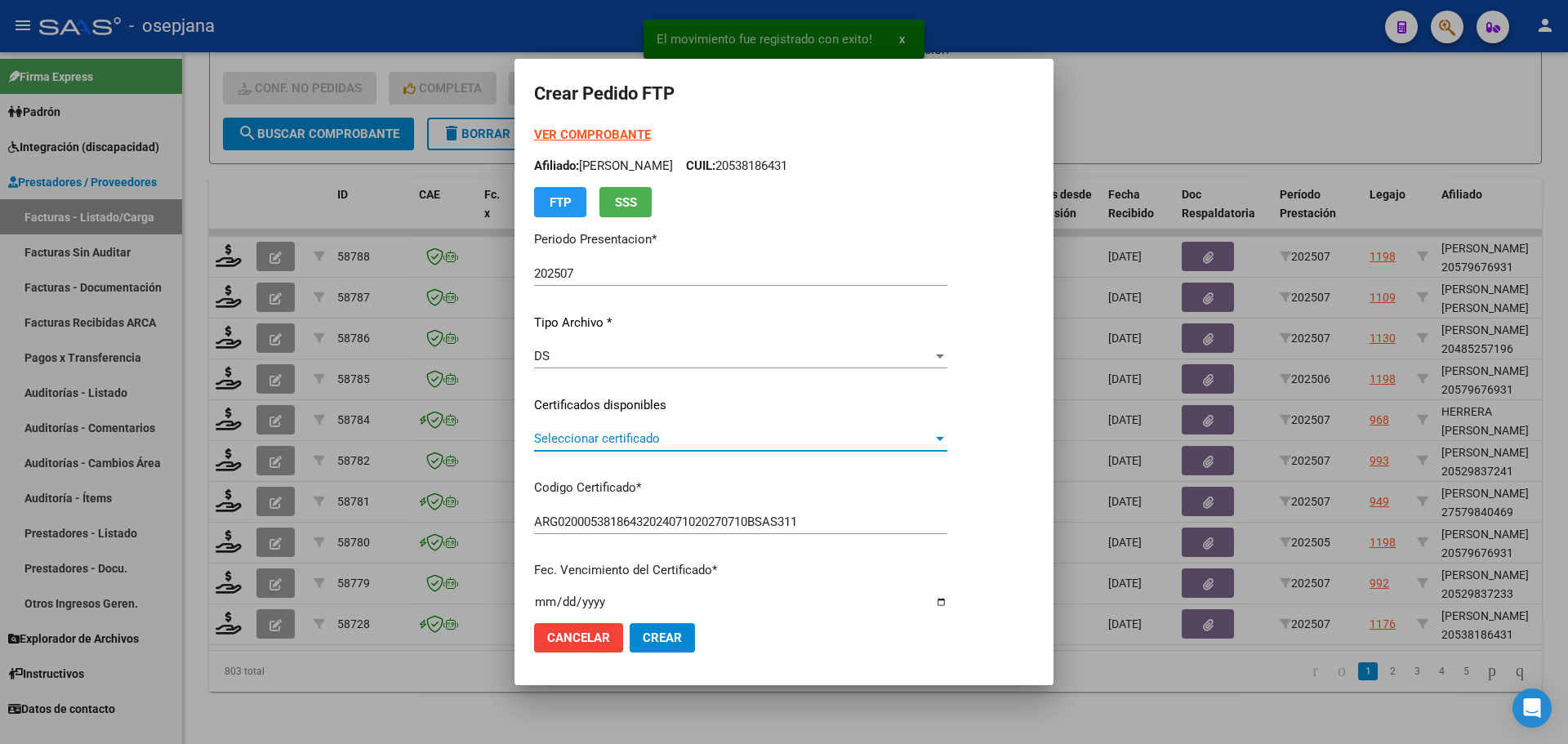
click at [628, 441] on span "Seleccionar certificado" at bounding box center [732, 438] width 398 height 14
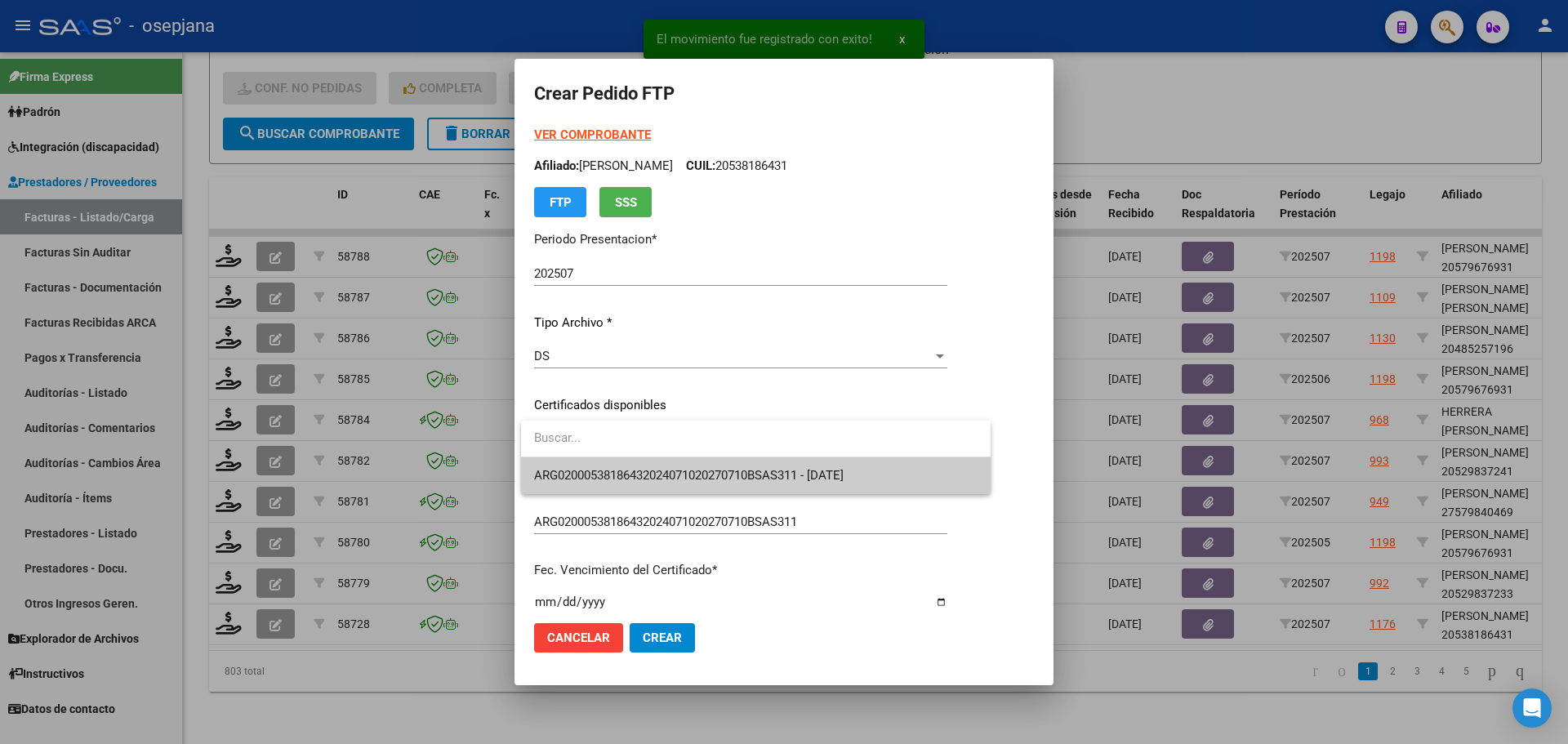
click at [634, 468] on span "ARG02000538186432024071020270710BSAS311 - 2027-07-10" at bounding box center [755, 475] width 443 height 37
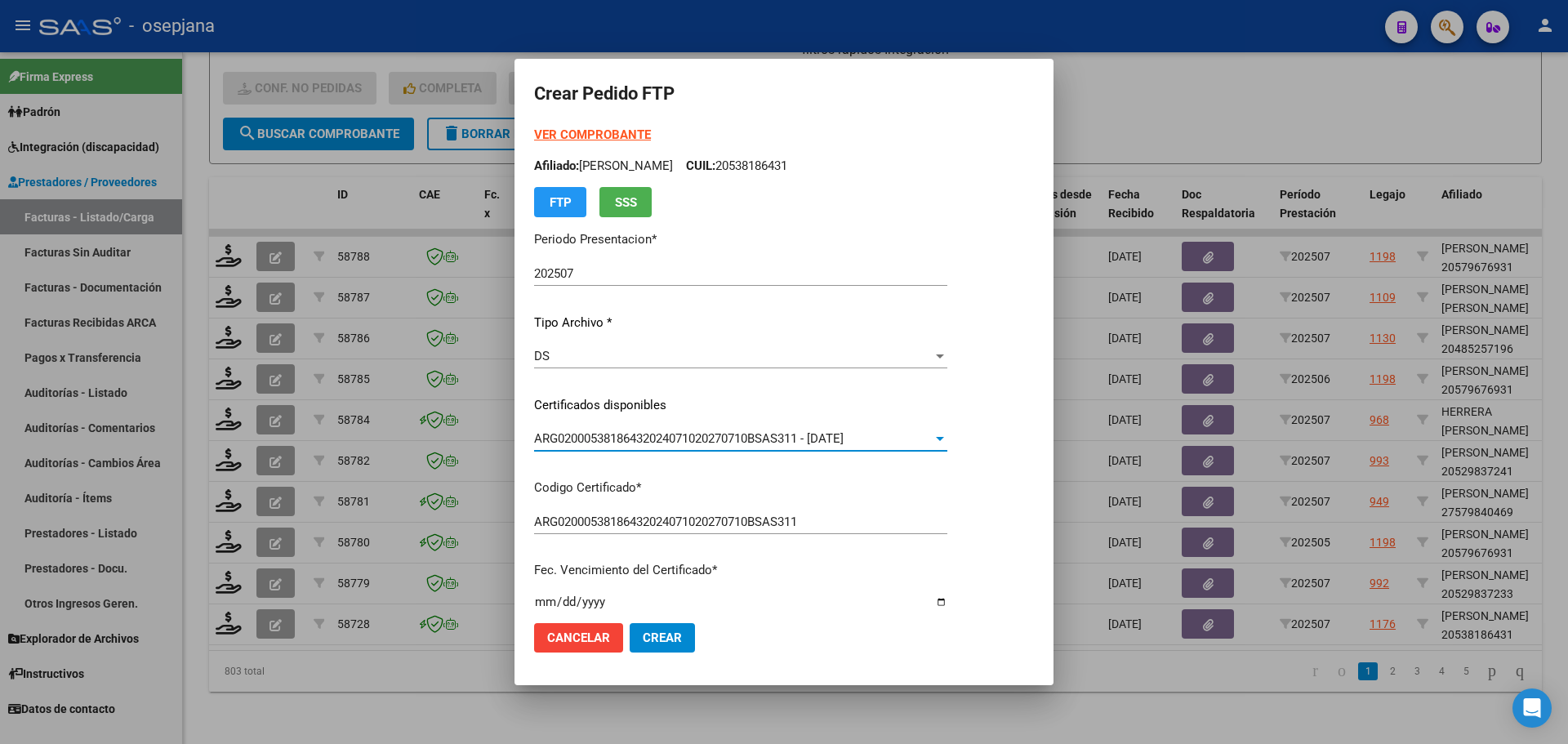
click at [577, 129] on strong "VER COMPROBANTE" at bounding box center [592, 134] width 117 height 14
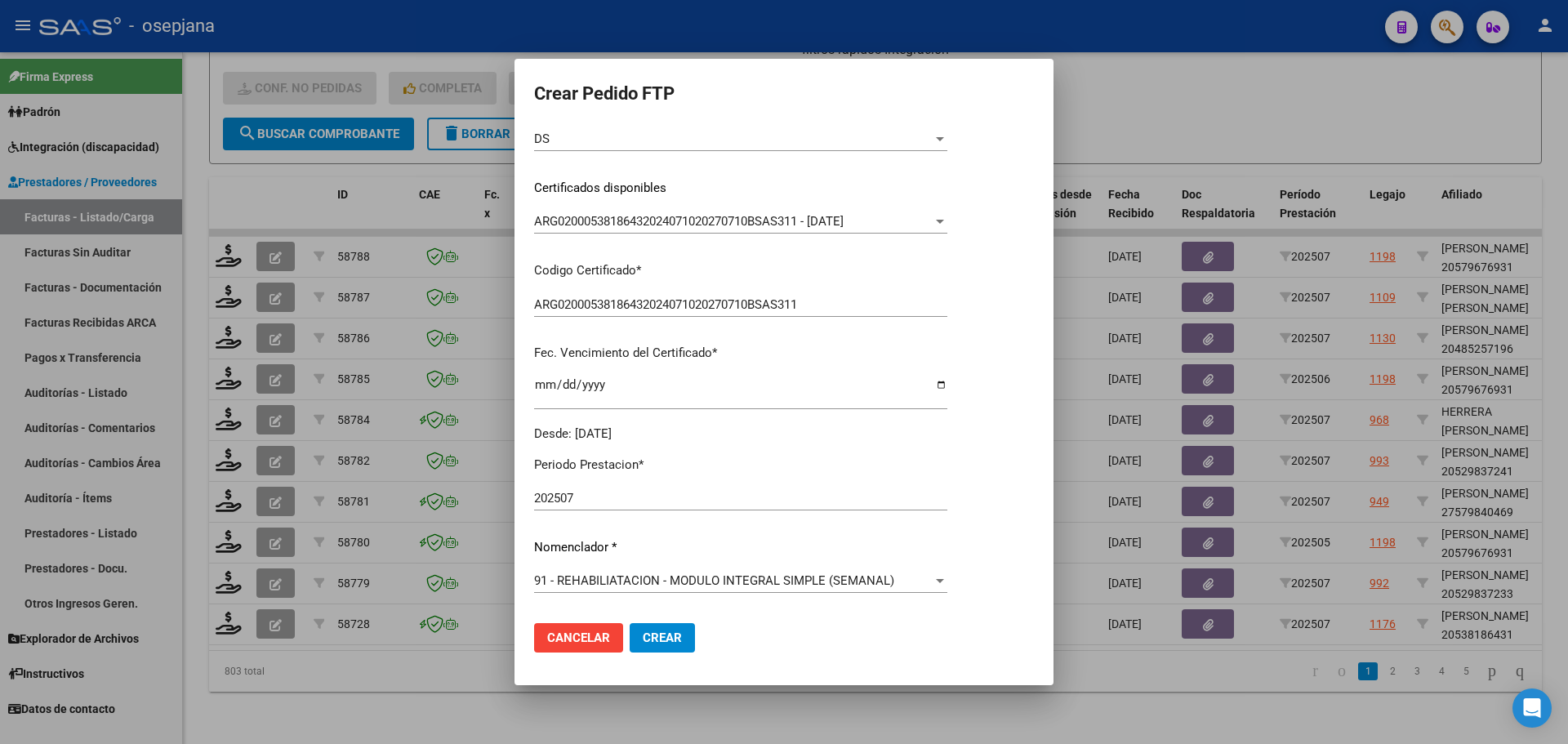
scroll to position [490, 0]
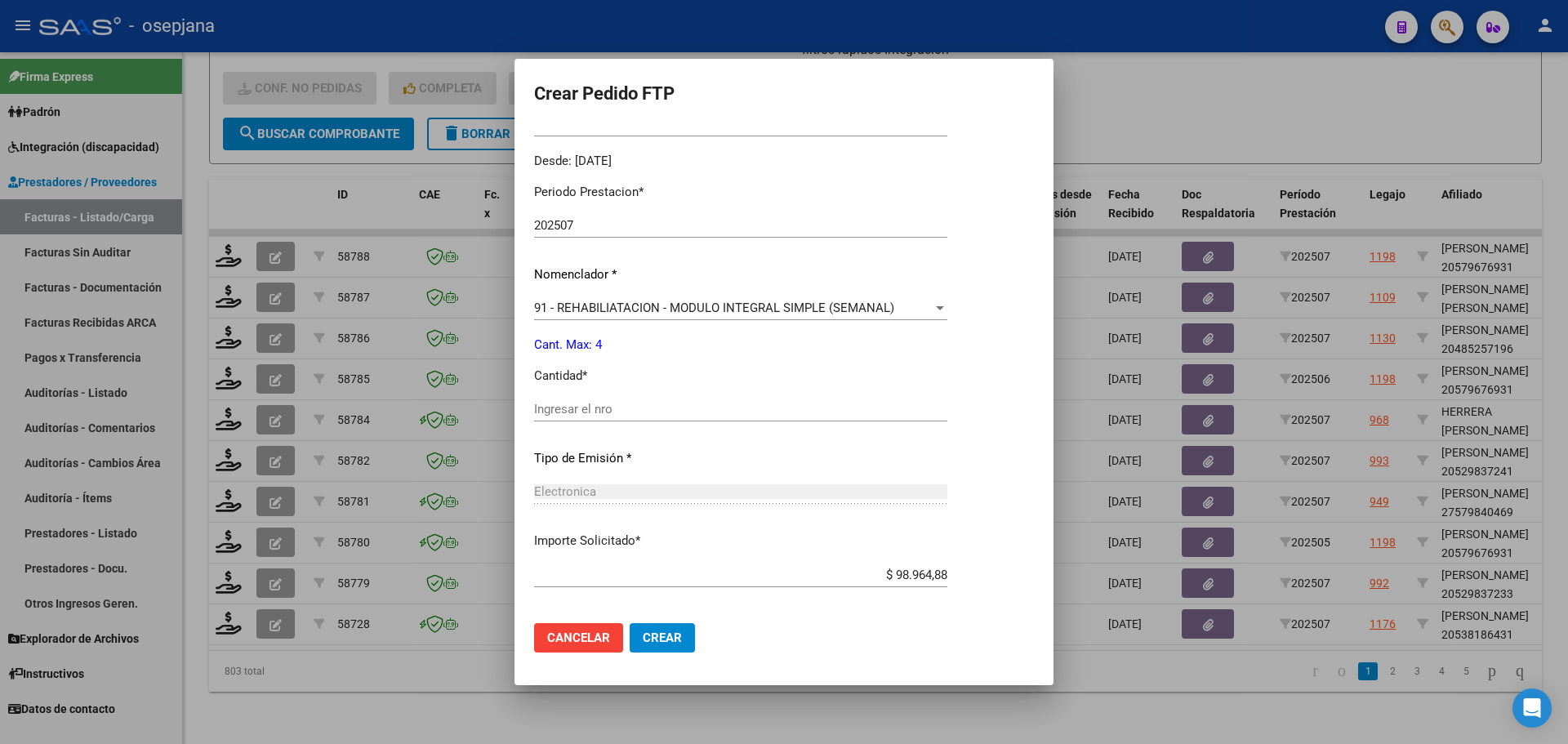
click at [583, 396] on div "Periodo Prestacion * 202507 Ingresar el Periodo Prestacion Nomenclador * 91 - R…" at bounding box center [740, 427] width 414 height 514
click at [583, 408] on input "Ingresar el nro" at bounding box center [740, 408] width 414 height 14
type input "4"
click at [677, 642] on span "Crear" at bounding box center [662, 637] width 39 height 14
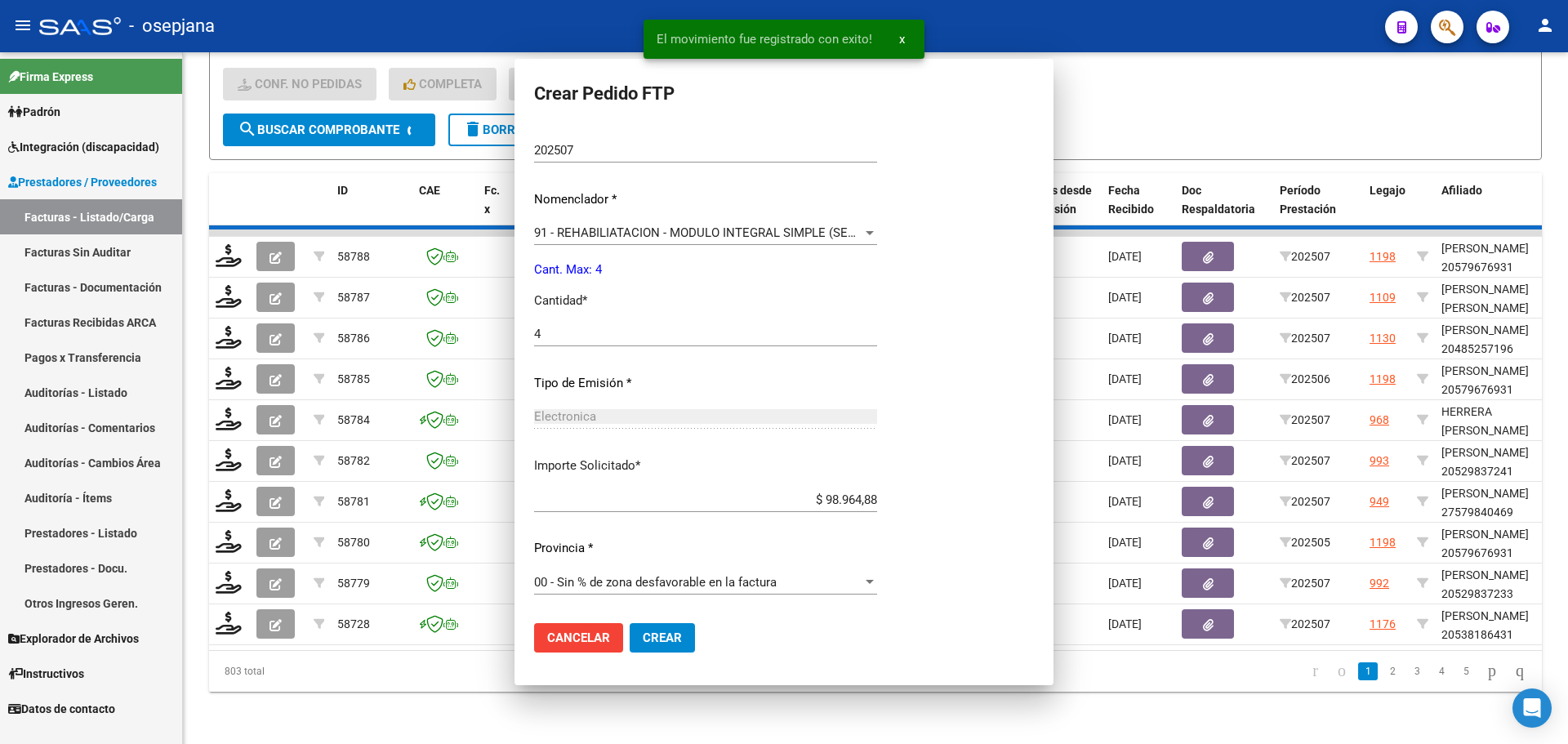
scroll to position [0, 0]
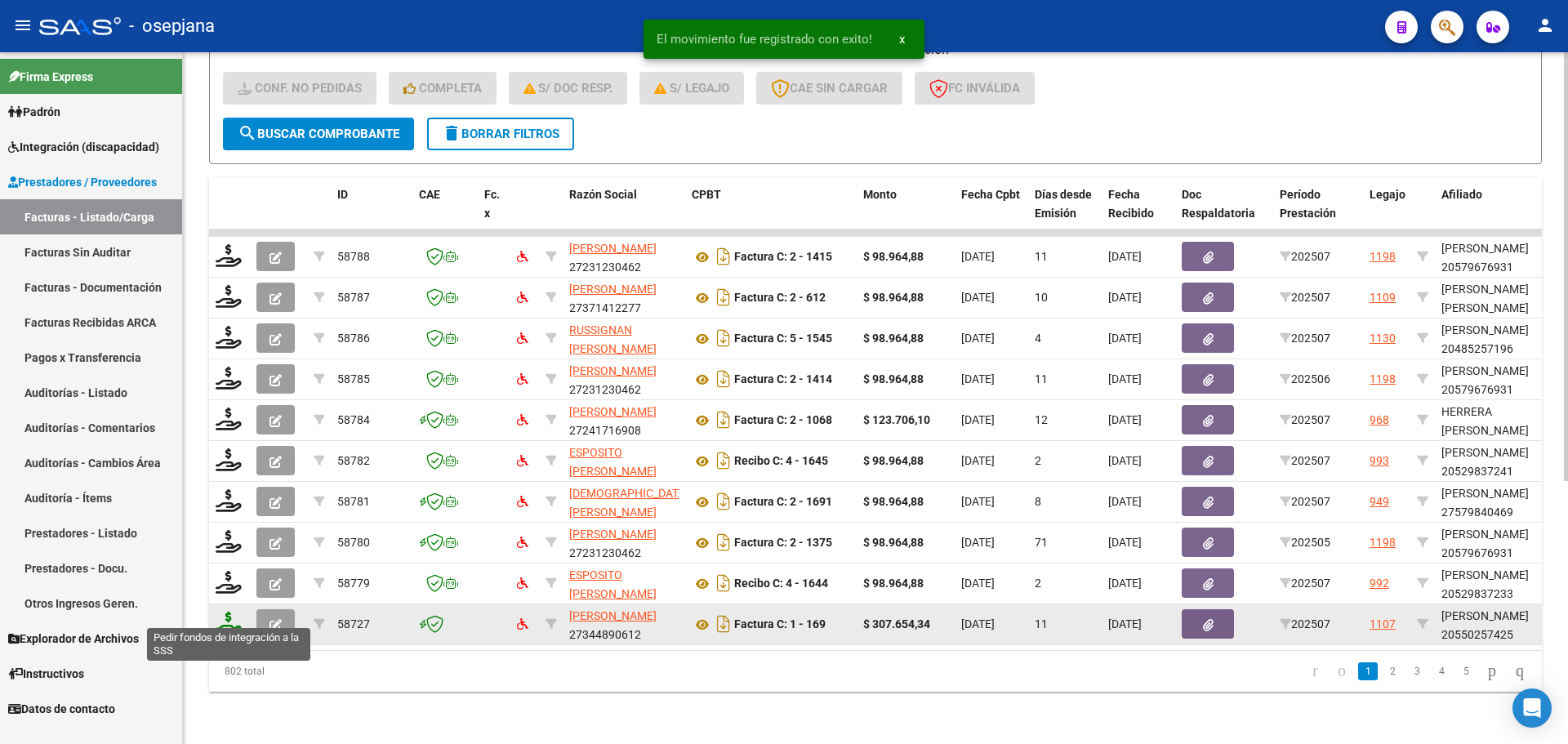
click at [231, 611] on icon at bounding box center [229, 622] width 26 height 23
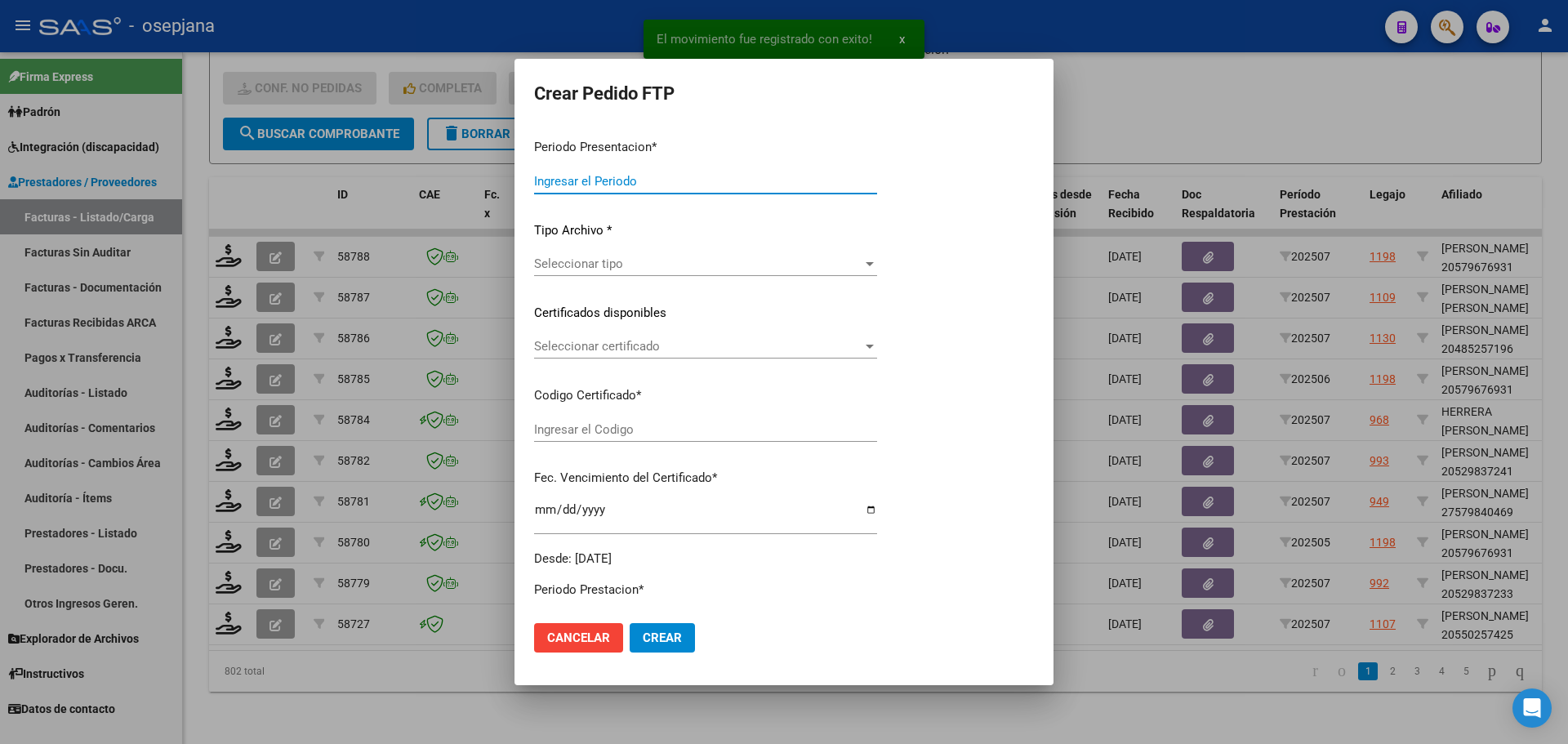
type input "202507"
type input "$ 307.654,34"
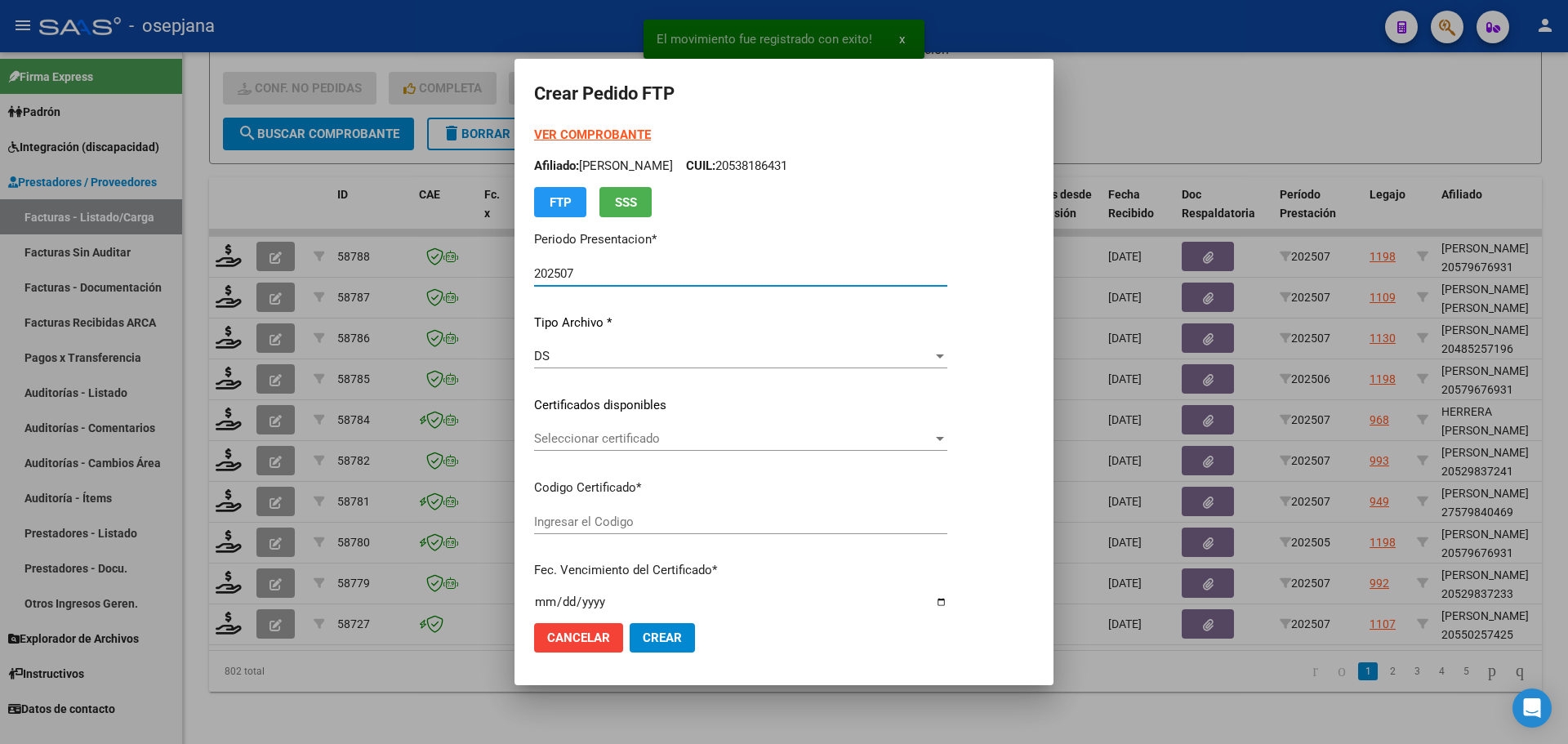
type input "ARG02000550257422018092020250920BSAS445"
type input "2025-09-20"
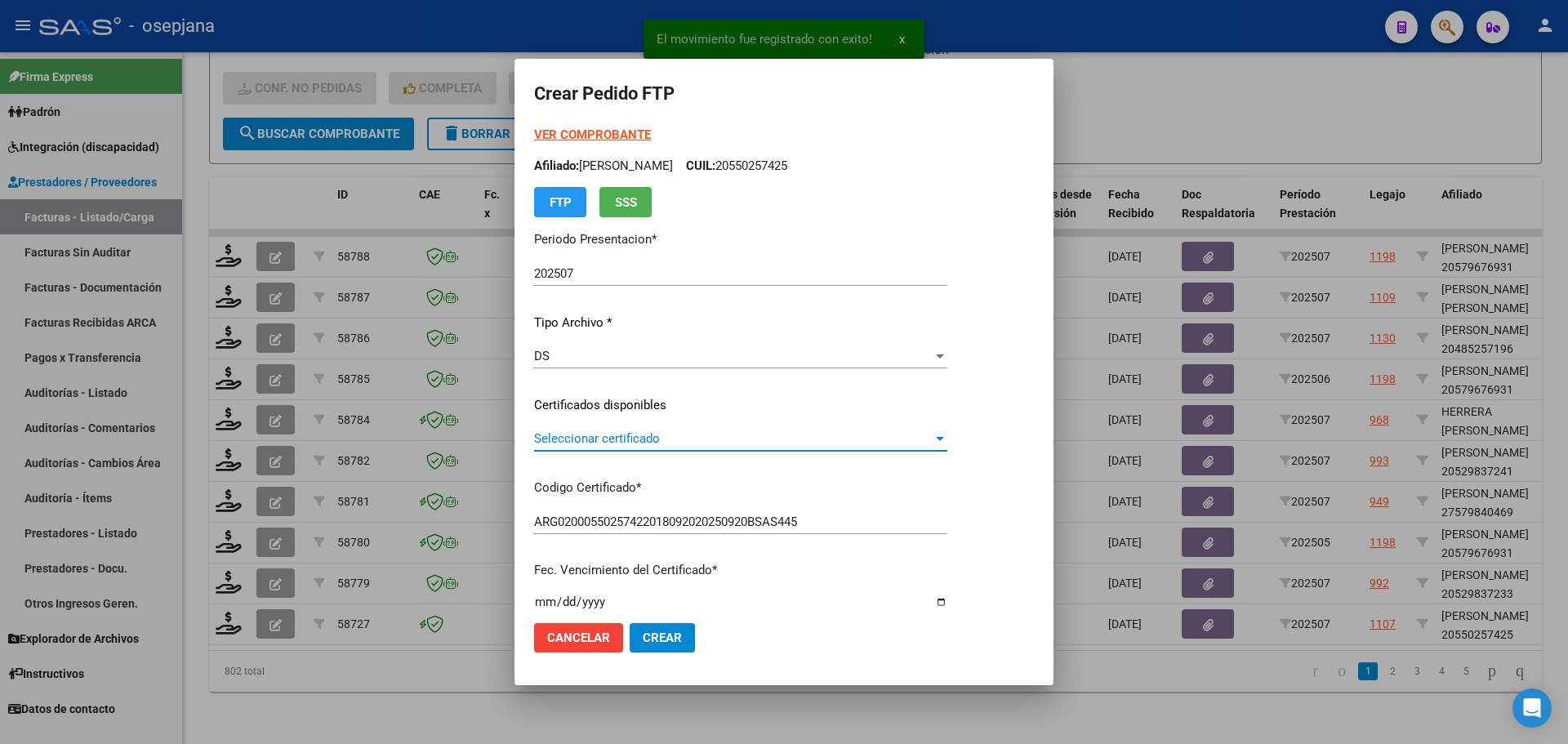
click at [593, 439] on span "Seleccionar certificado" at bounding box center [732, 438] width 398 height 14
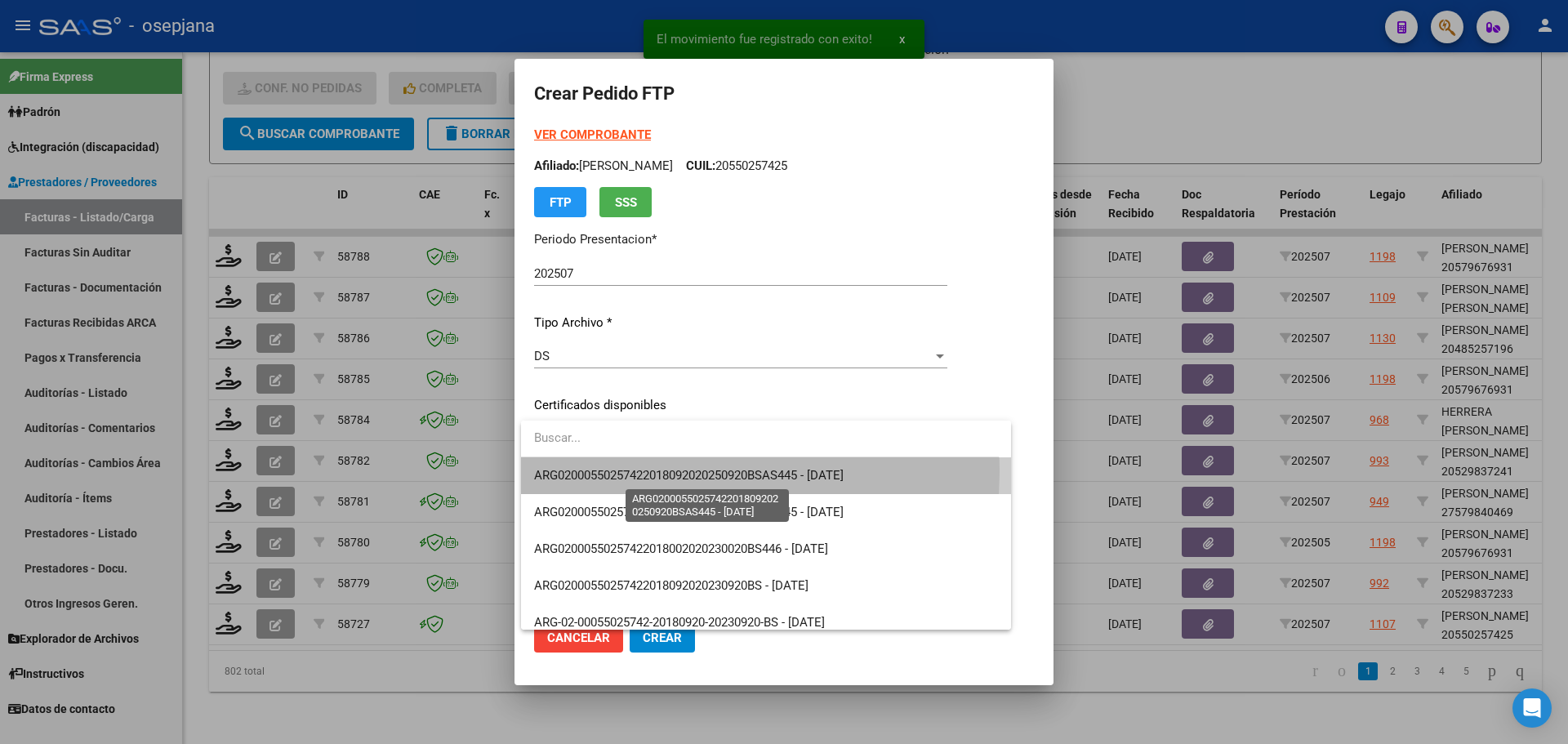
click at [592, 469] on span "ARG02000550257422018092020250920BSAS445 - 2025-09-20" at bounding box center [688, 475] width 310 height 14
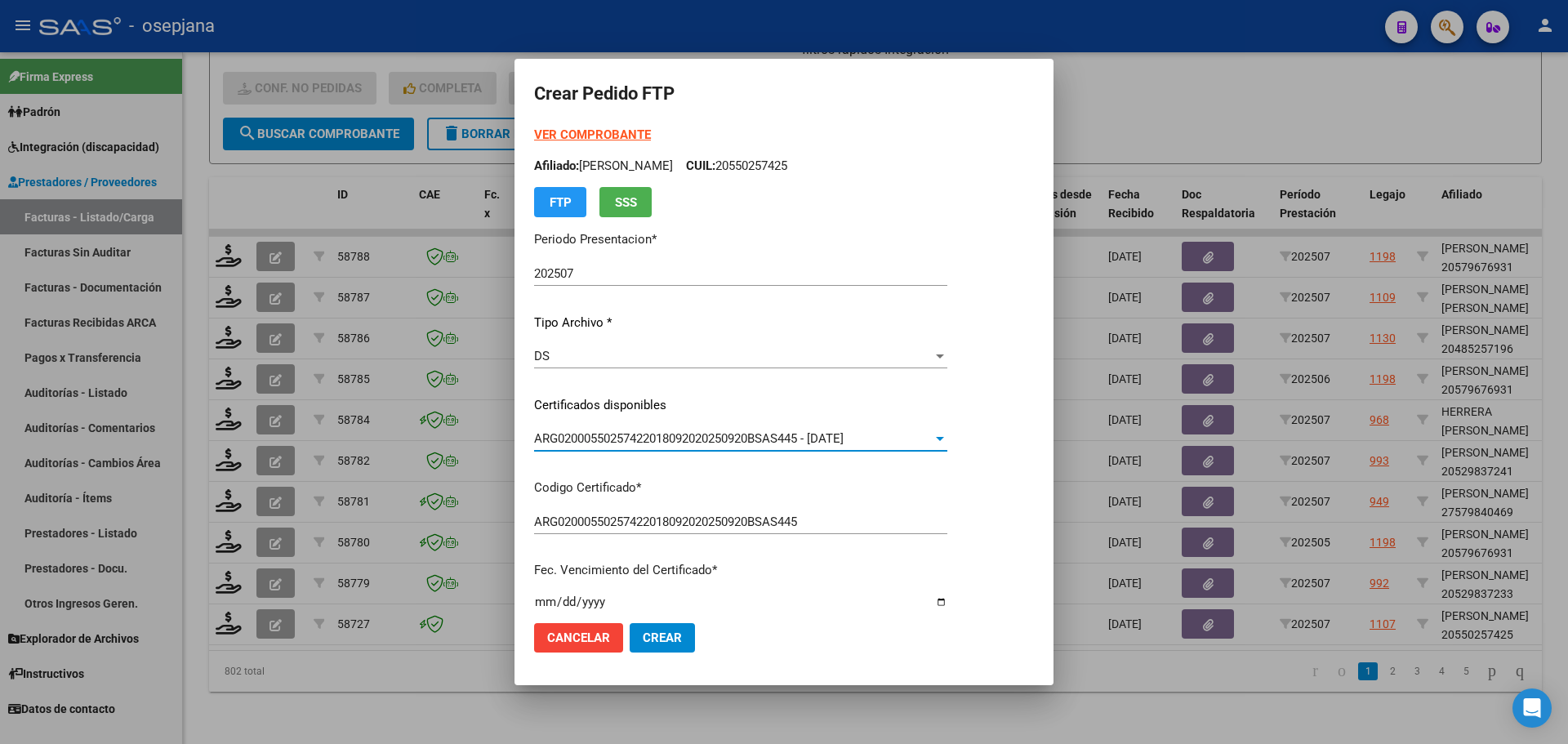
click at [583, 133] on strong "VER COMPROBANTE" at bounding box center [592, 134] width 117 height 14
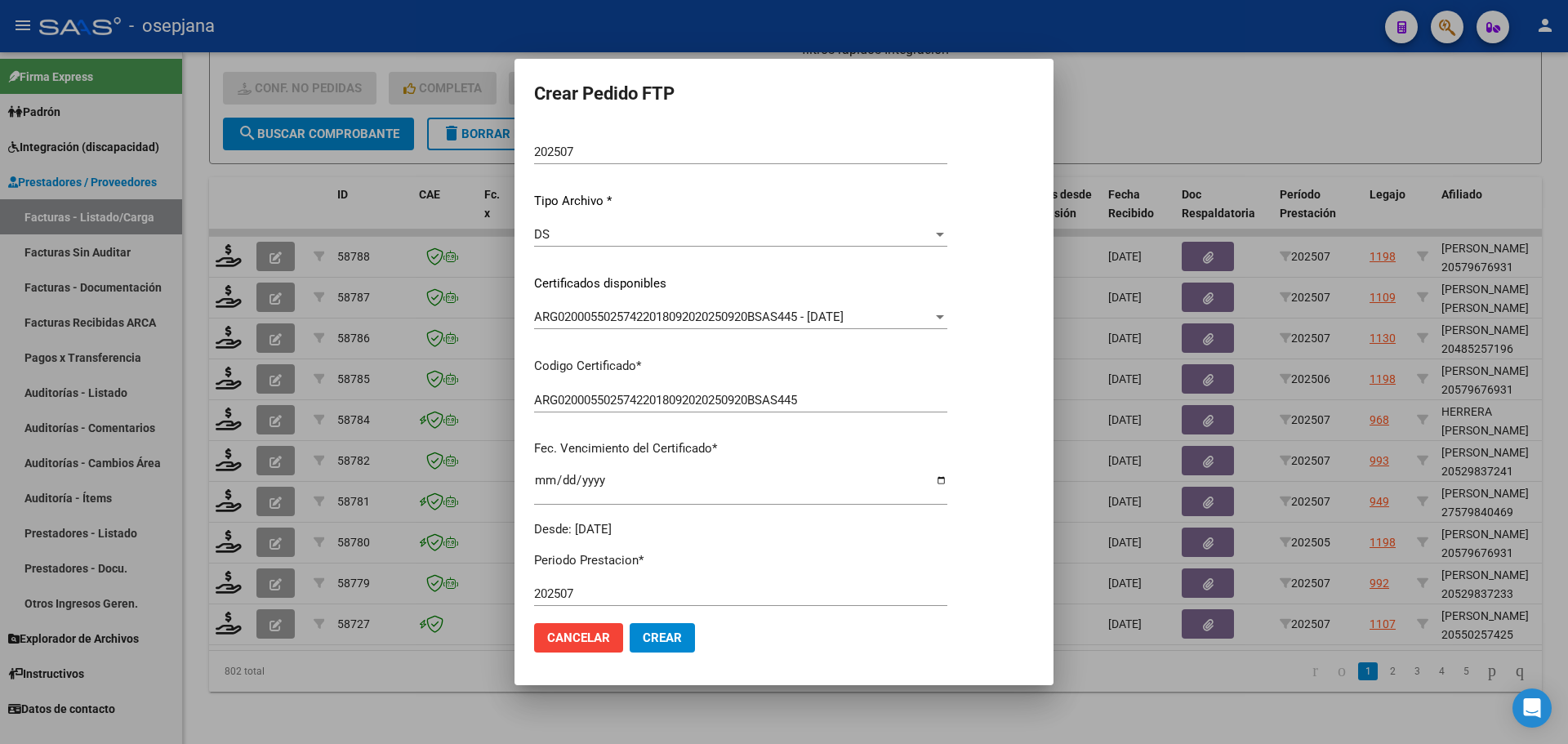
scroll to position [490, 0]
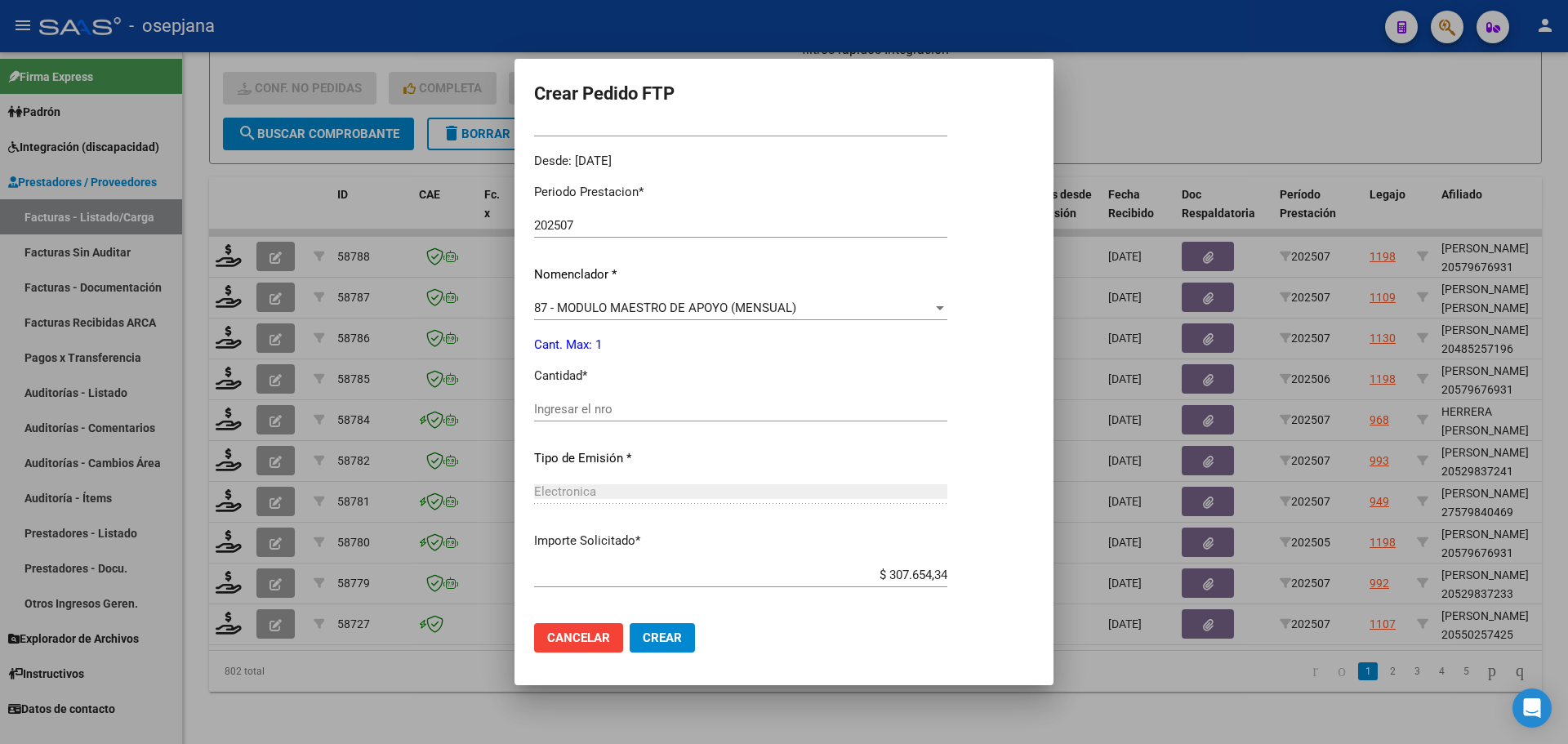
click at [576, 406] on input "Ingresar el nro" at bounding box center [740, 408] width 414 height 14
type input "1"
click at [680, 629] on button "Crear" at bounding box center [662, 637] width 66 height 29
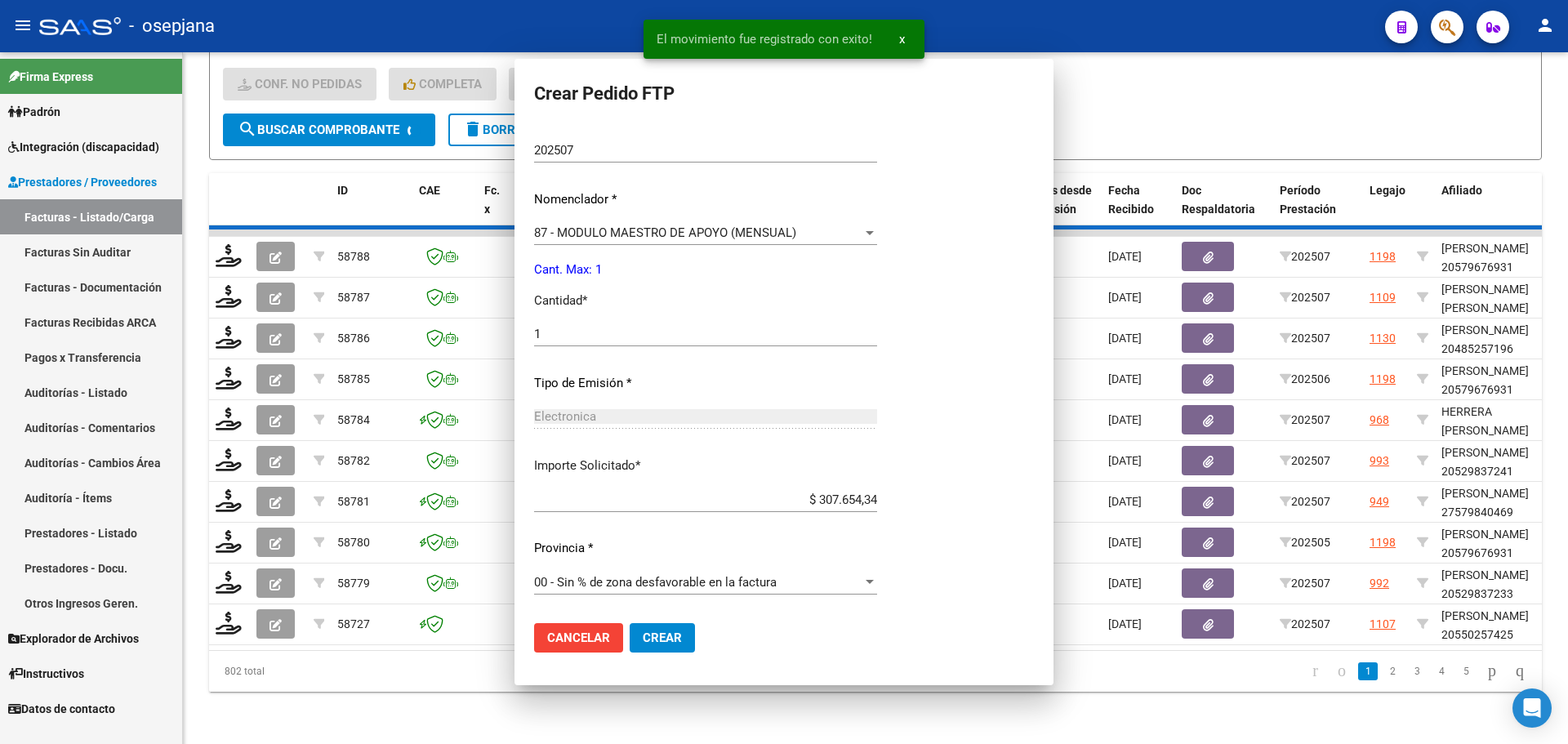
scroll to position [0, 0]
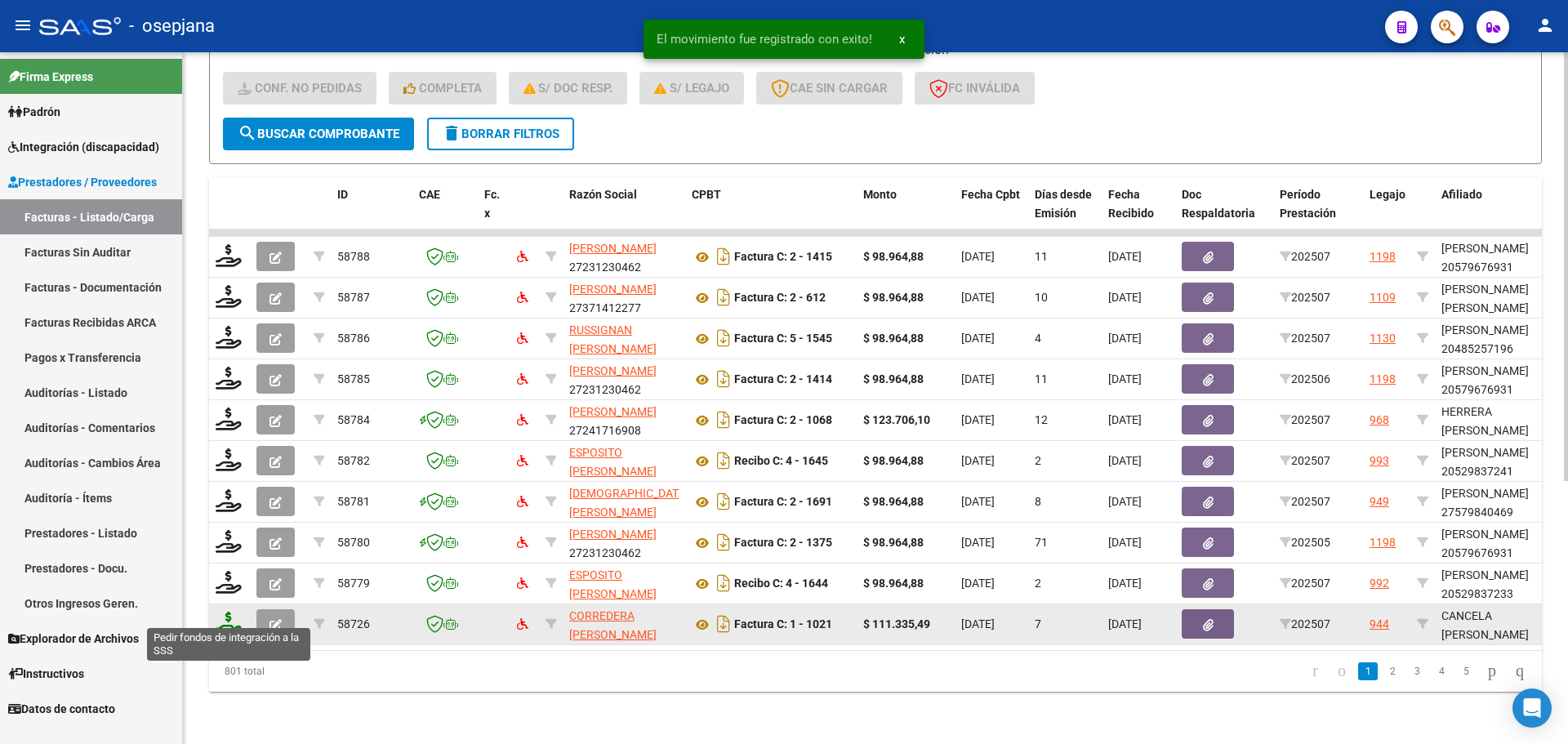
click at [225, 611] on icon at bounding box center [229, 622] width 26 height 23
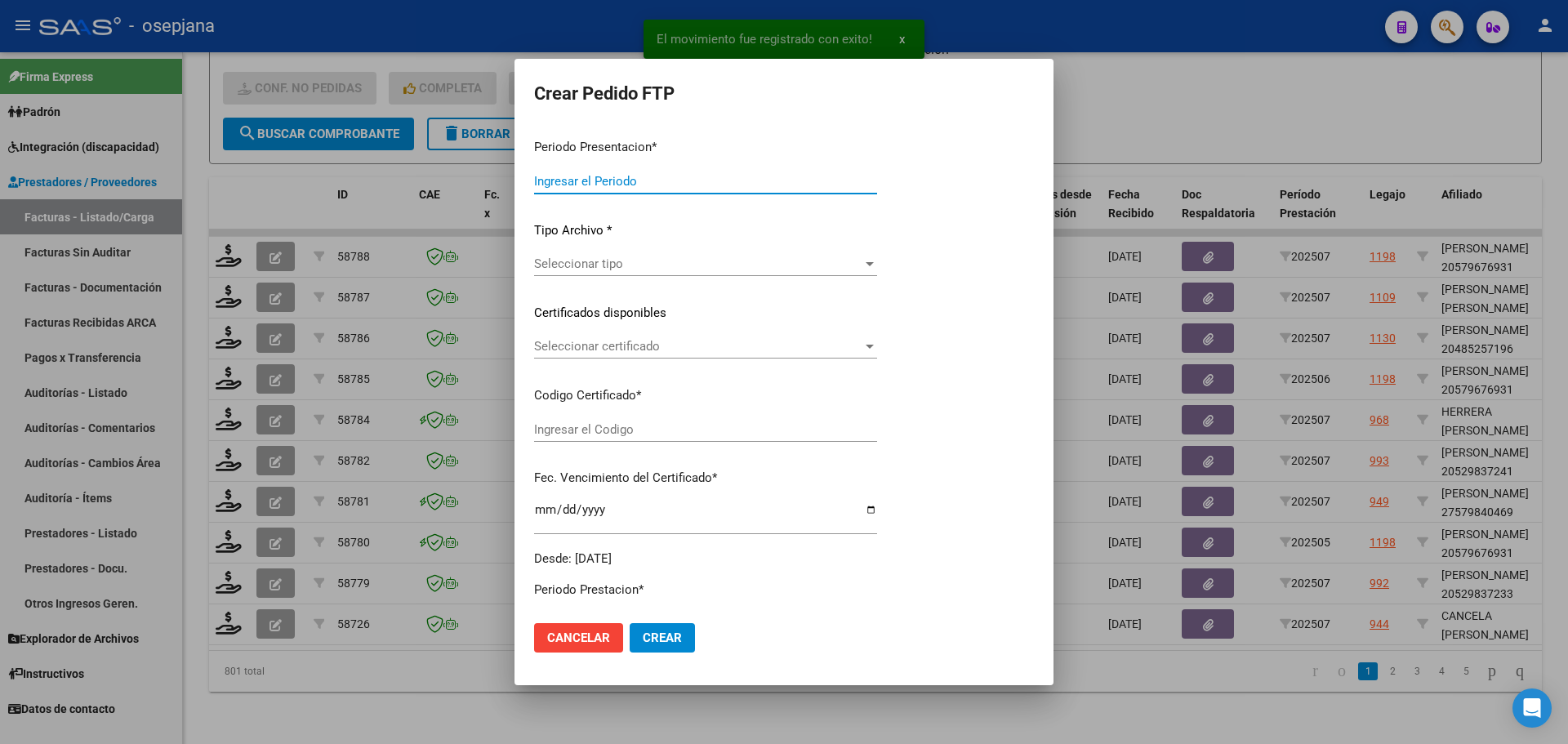
type input "202507"
type input "$ 111.335,49"
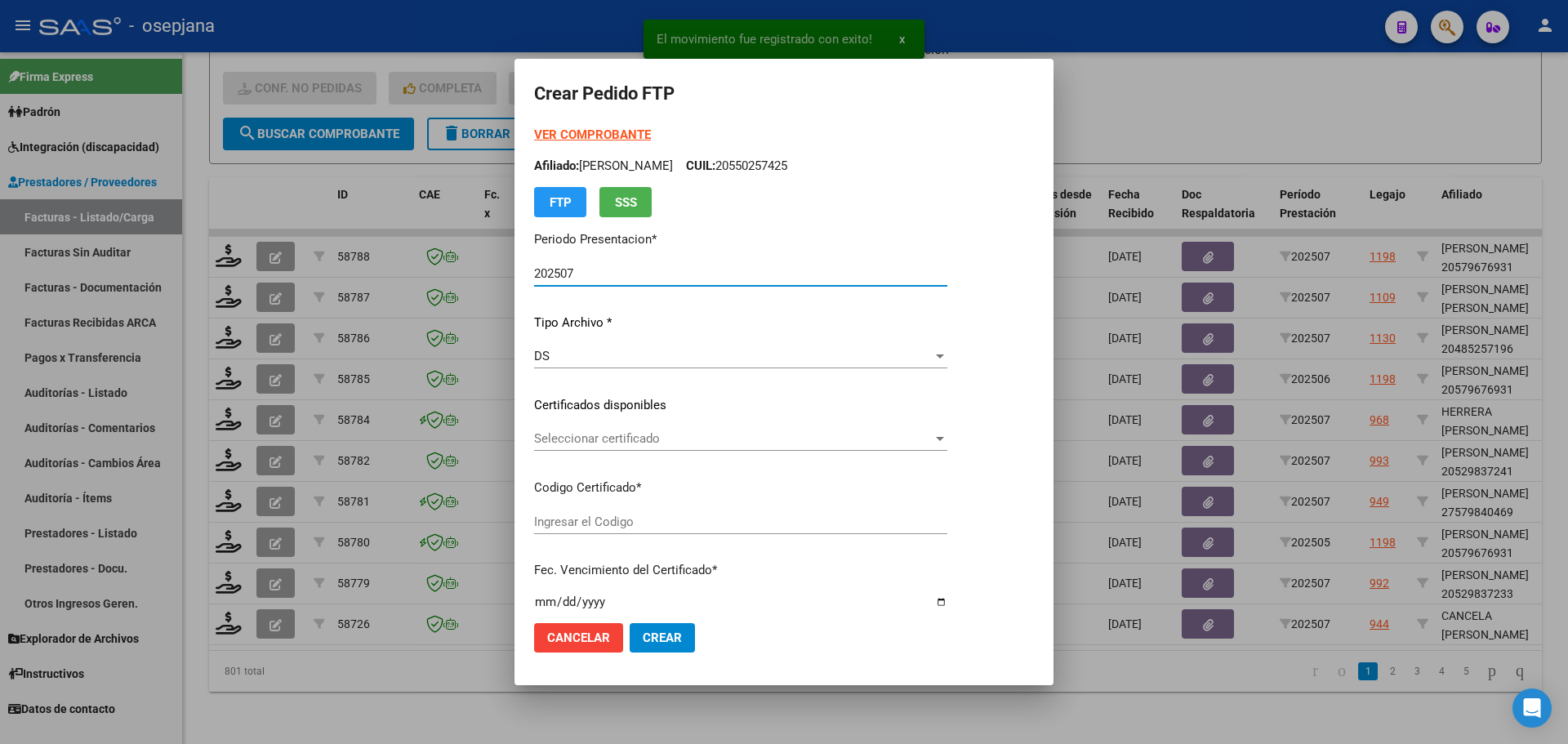
type input "ARG01000581992102024012920290129BSAS311"
type input "2029-01-29"
click at [576, 434] on span "Seleccionar certificado" at bounding box center [762, 438] width 457 height 14
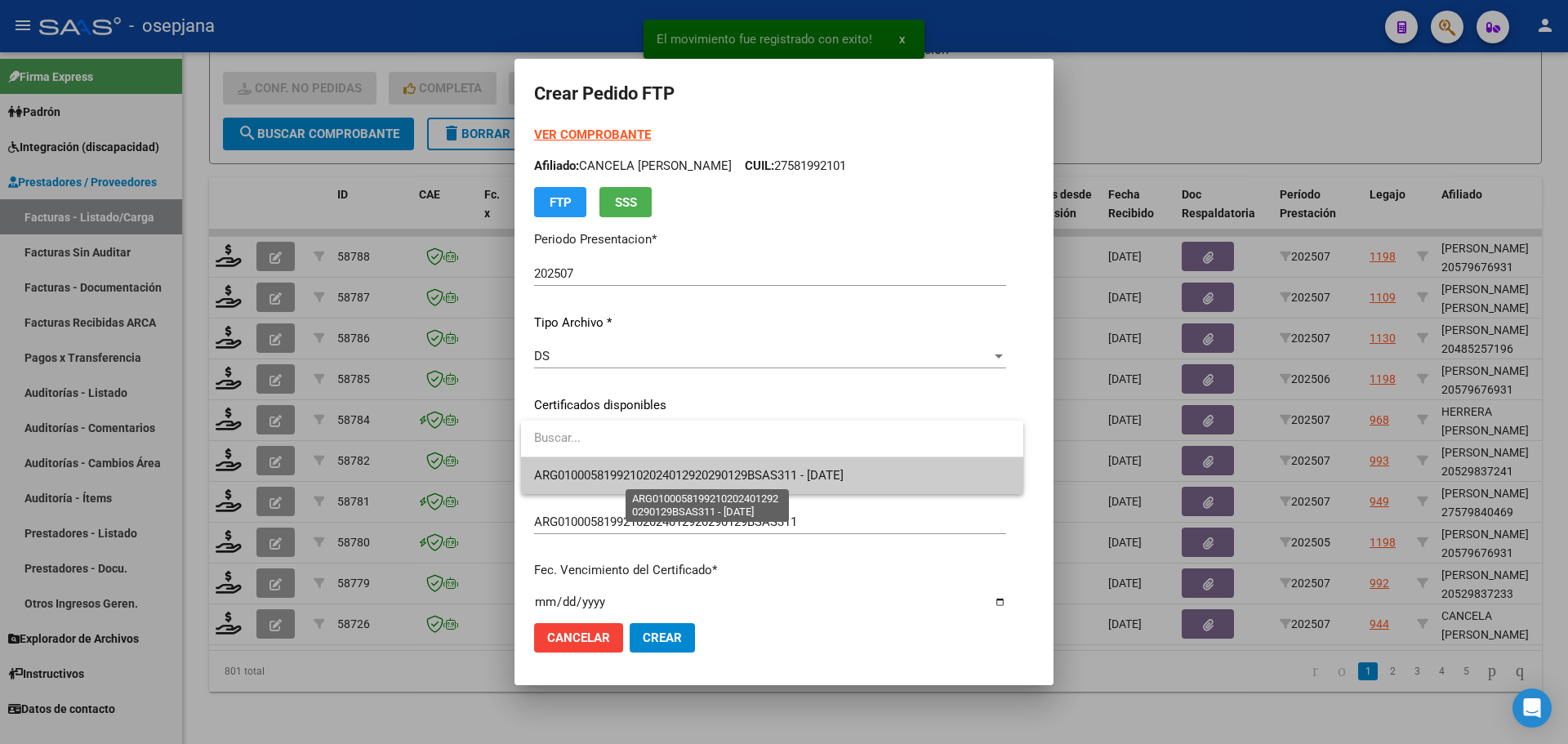
click at [576, 469] on span "ARG01000581992102024012920290129BSAS311 - 2029-01-29" at bounding box center [688, 475] width 310 height 14
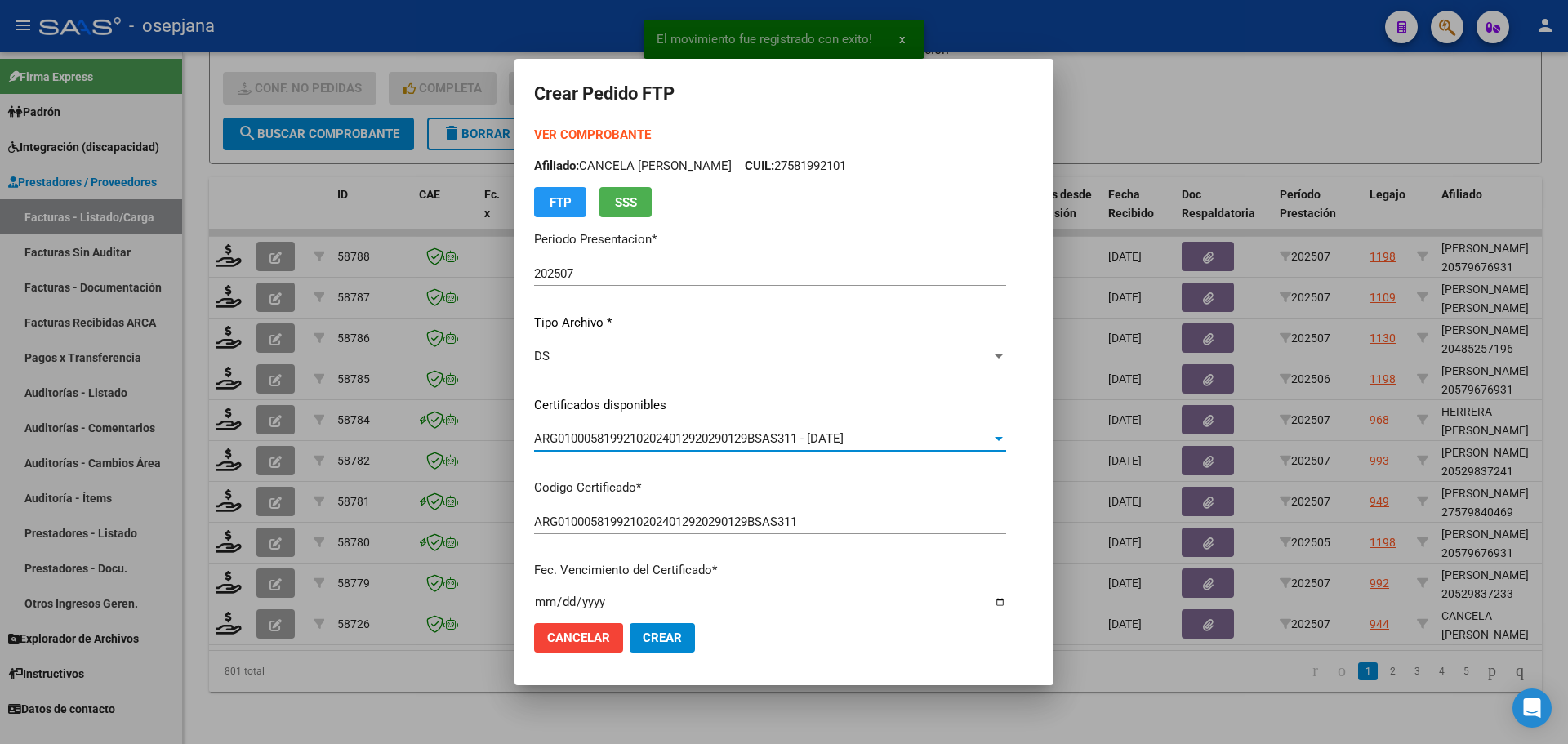
click at [589, 130] on strong "VER COMPROBANTE" at bounding box center [592, 134] width 117 height 14
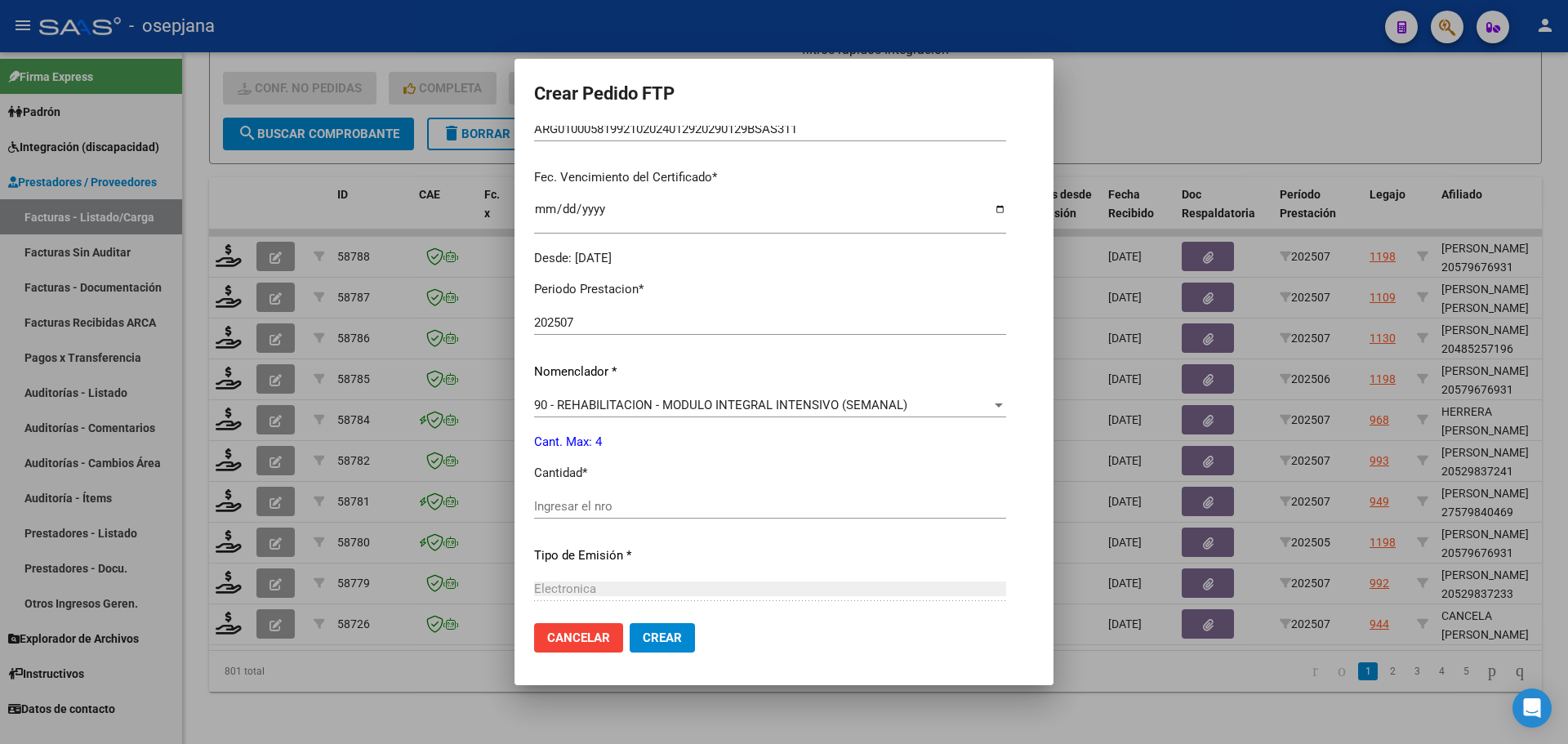
scroll to position [490, 0]
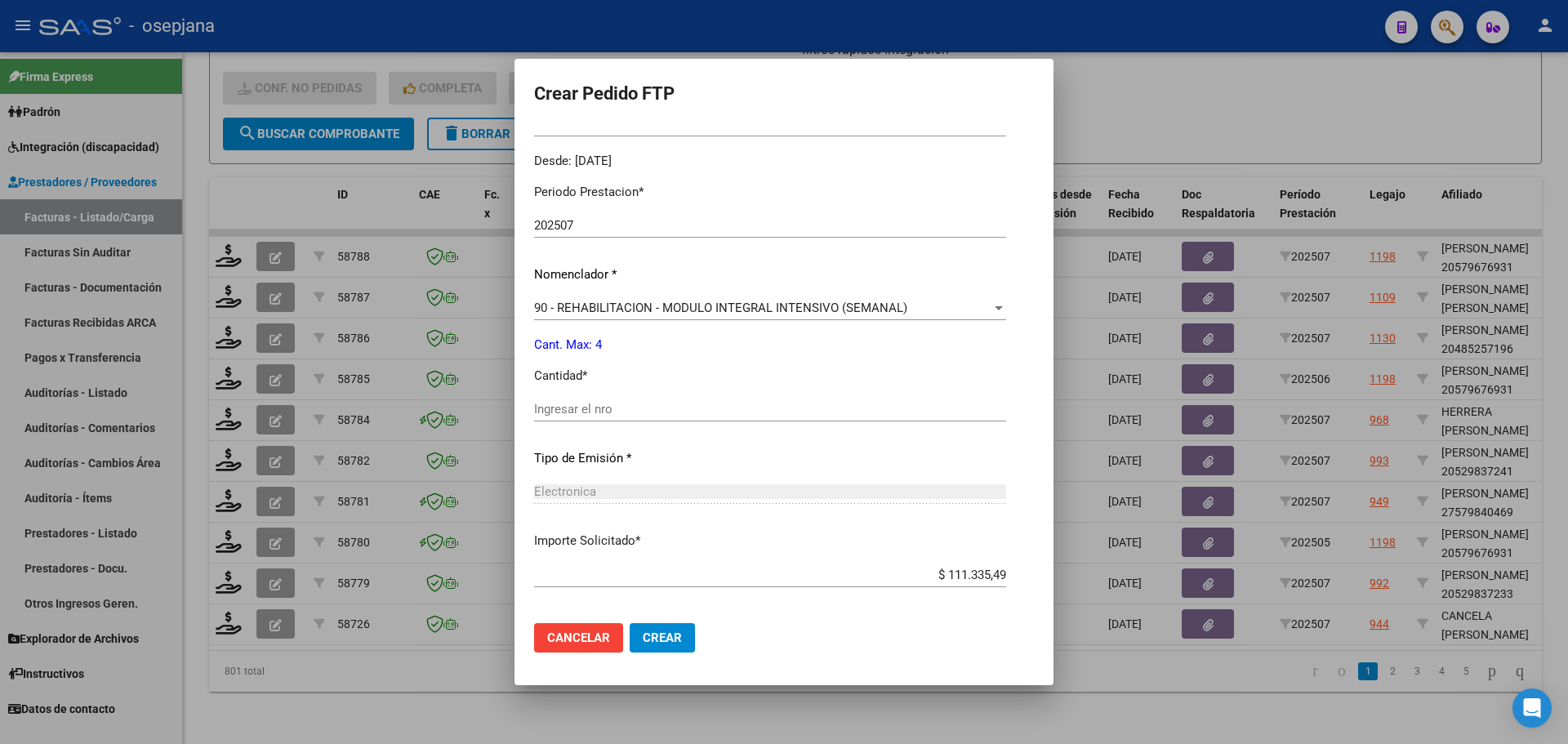
click at [592, 425] on div "Ingresar el nro" at bounding box center [770, 417] width 472 height 40
click at [599, 400] on div "Ingresar el nro" at bounding box center [770, 409] width 472 height 25
type input "4"
click at [686, 631] on button "Crear" at bounding box center [662, 637] width 66 height 29
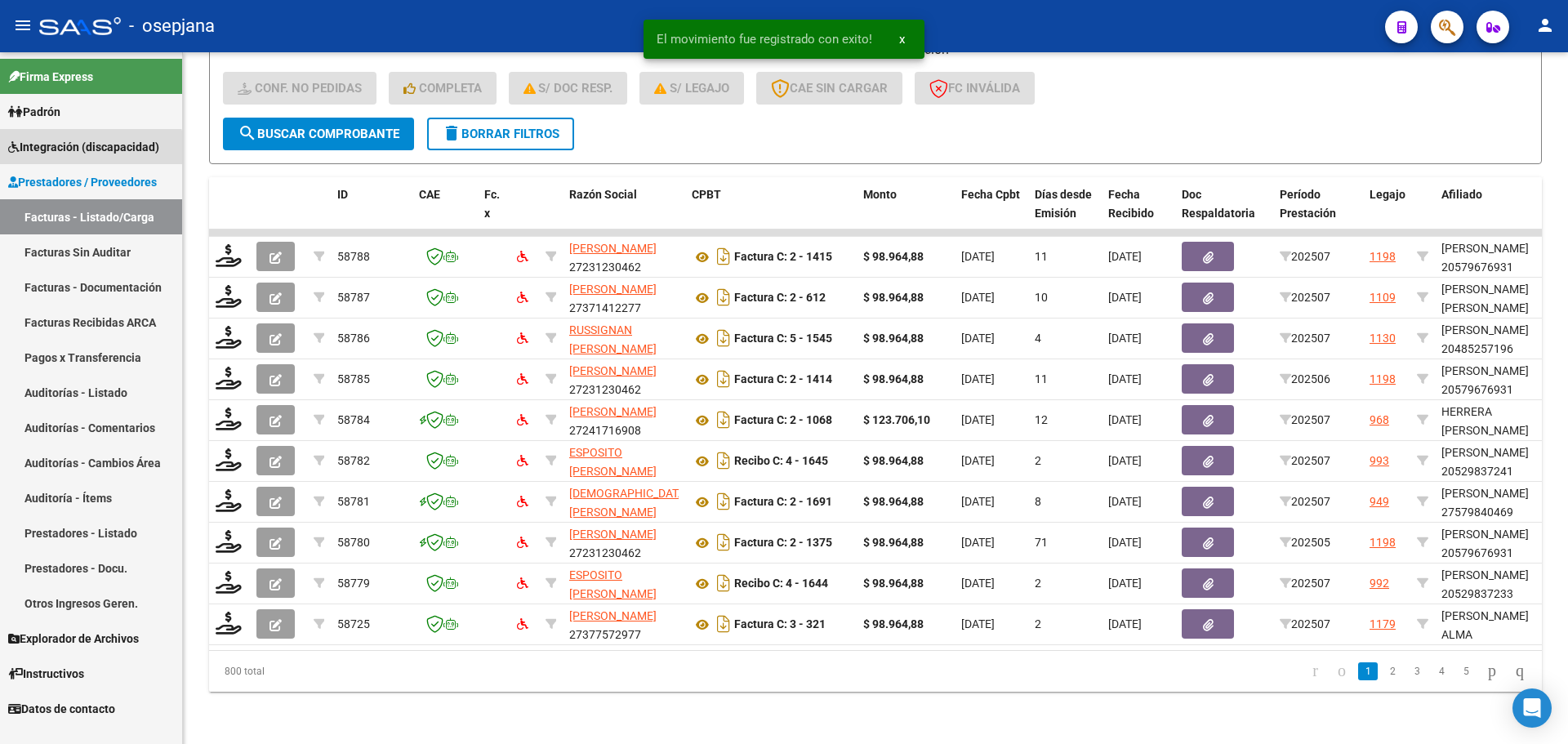
click at [77, 153] on span "Integración (discapacidad)" at bounding box center [84, 147] width 151 height 18
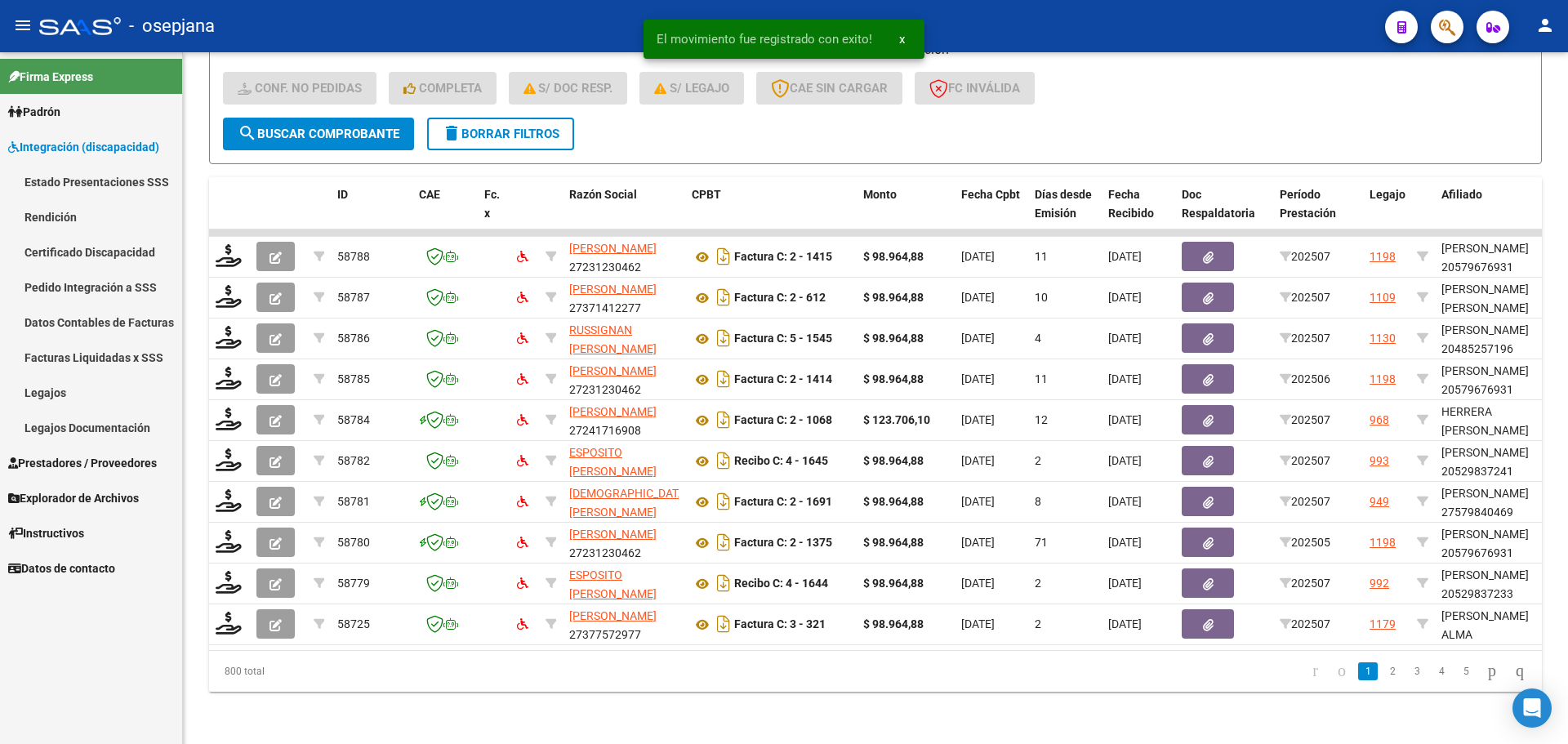
click at [81, 281] on link "Pedido Integración a SSS" at bounding box center [91, 286] width 182 height 35
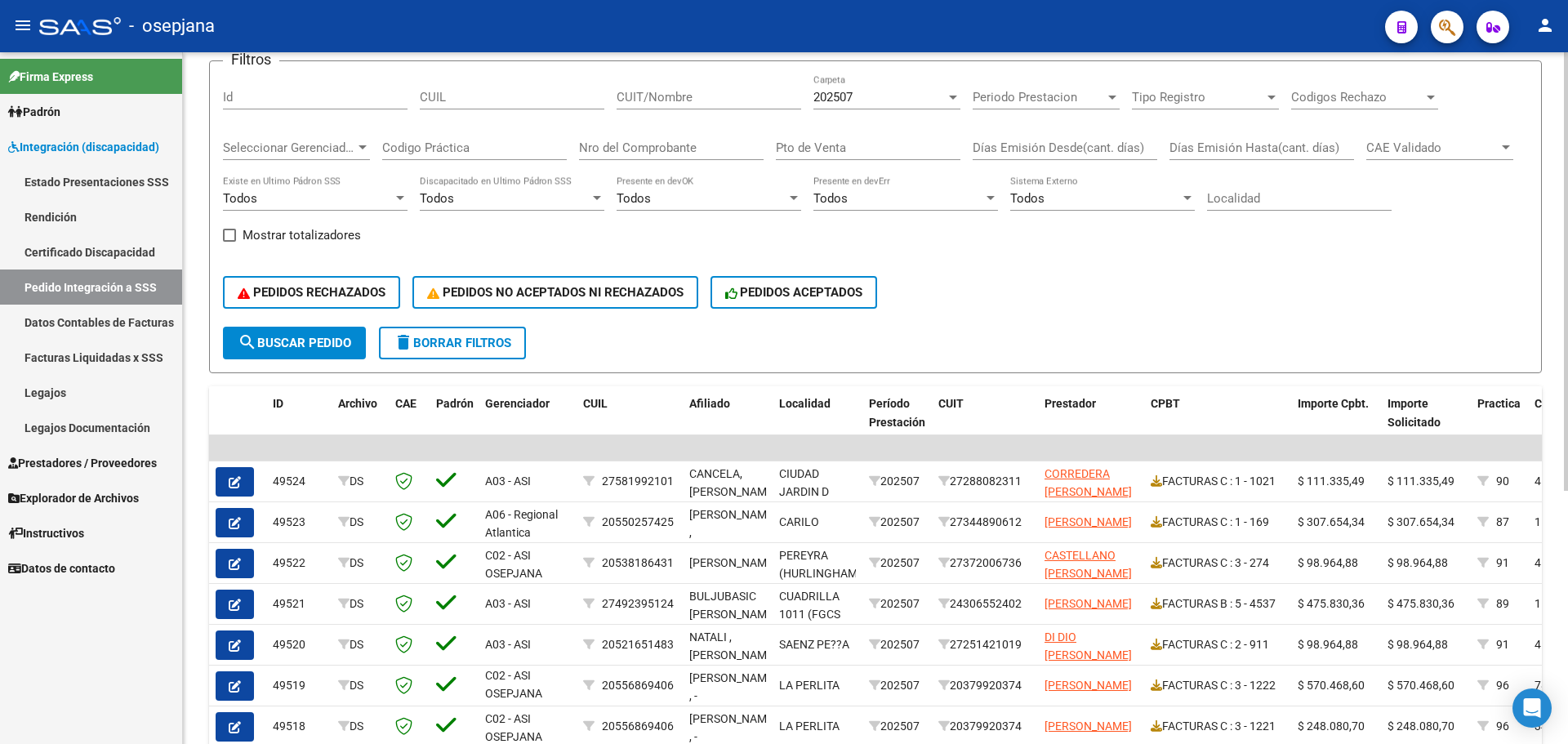
scroll to position [155, 0]
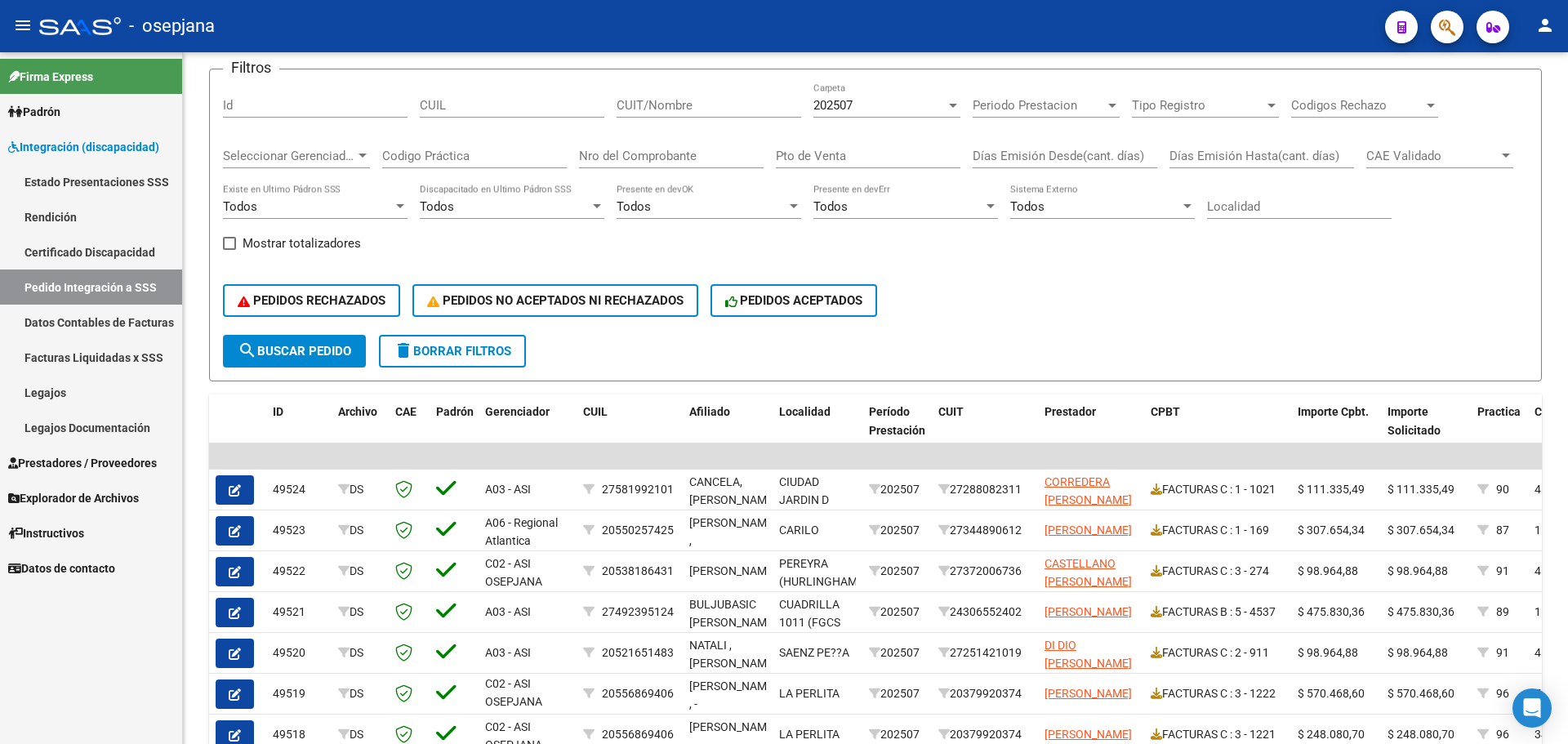
click at [65, 140] on span "Integración (discapacidad)" at bounding box center [84, 147] width 151 height 18
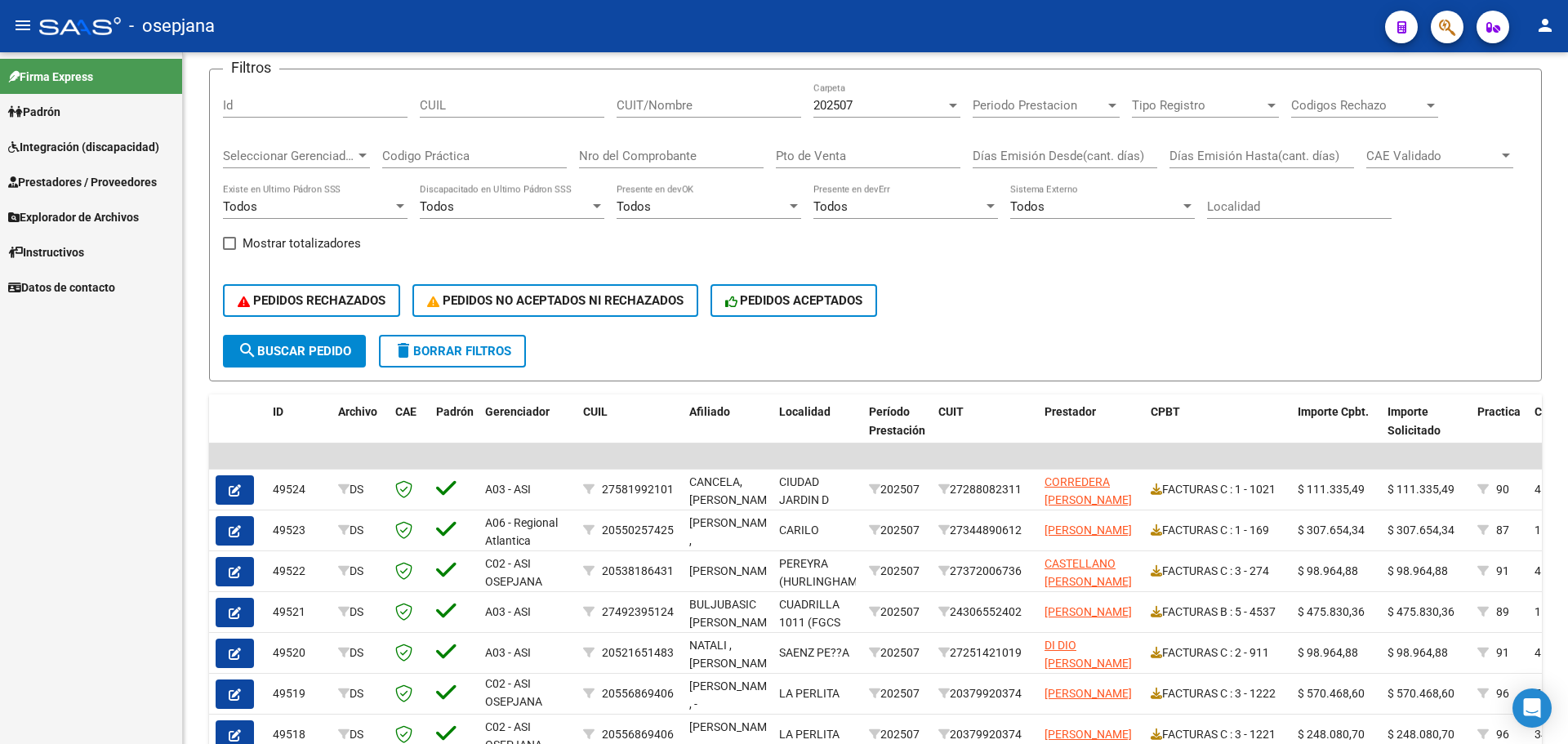
click at [65, 140] on span "Integración (discapacidad)" at bounding box center [84, 147] width 151 height 18
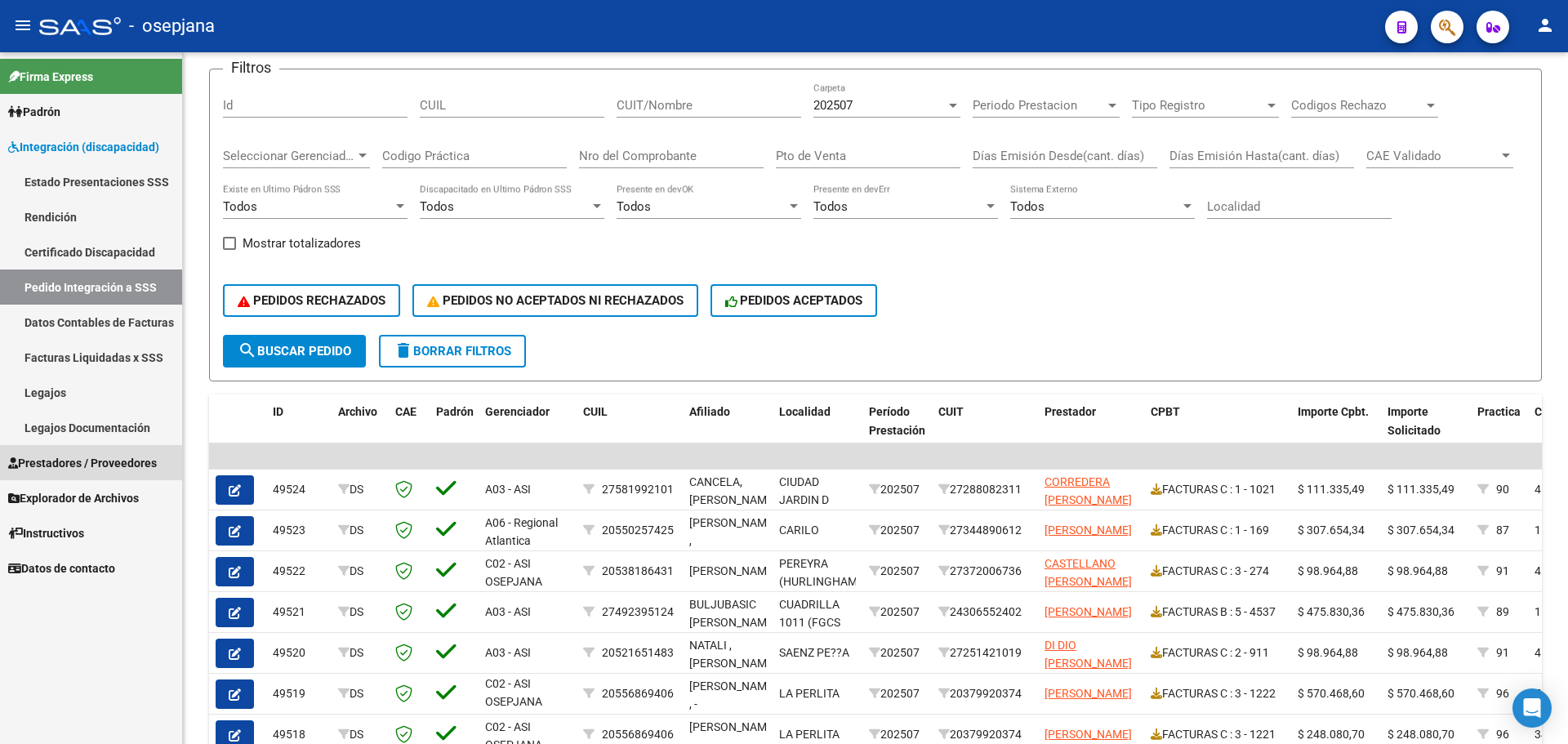
click at [73, 462] on span "Prestadores / Proveedores" at bounding box center [83, 463] width 148 height 18
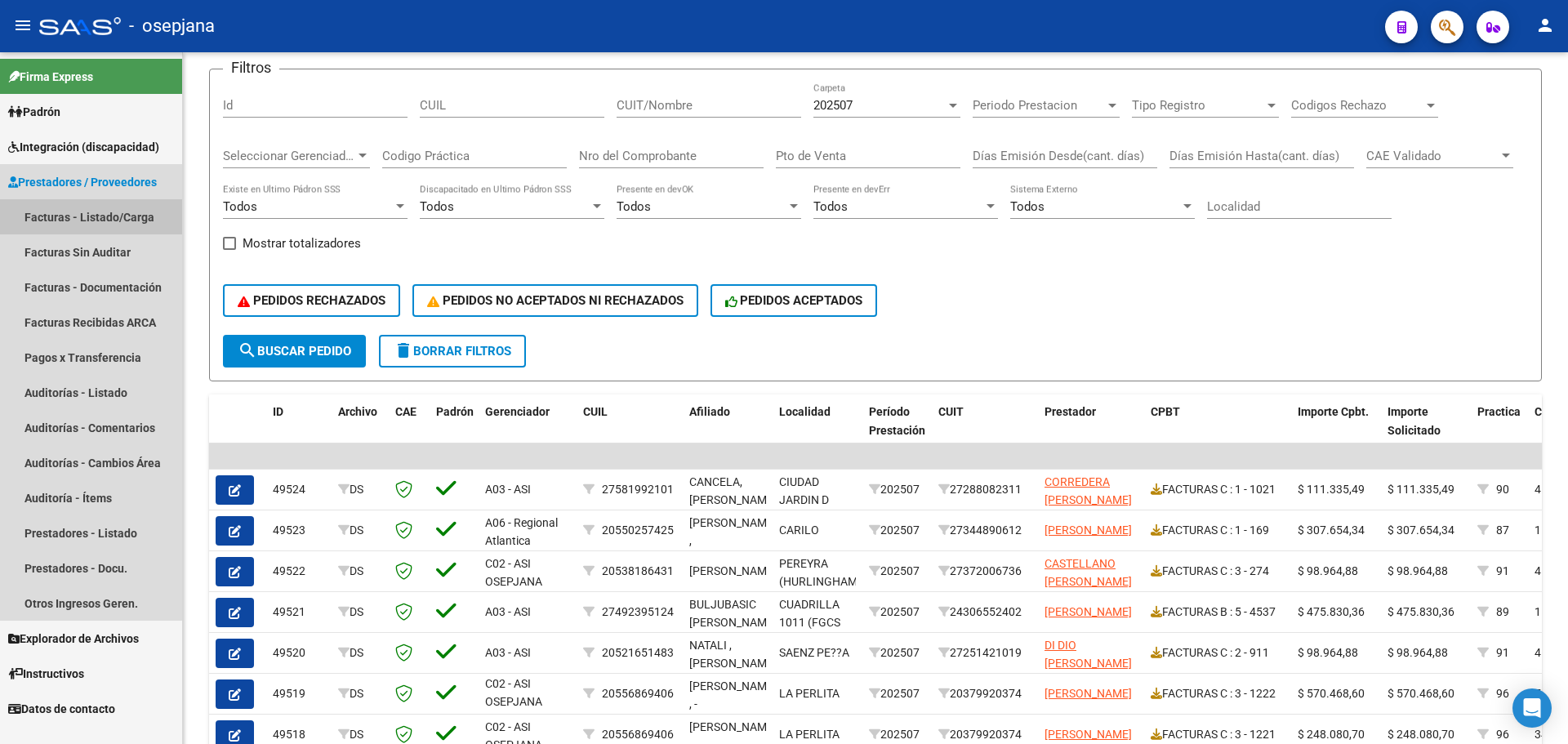
click at [88, 214] on link "Facturas - Listado/Carga" at bounding box center [91, 216] width 182 height 35
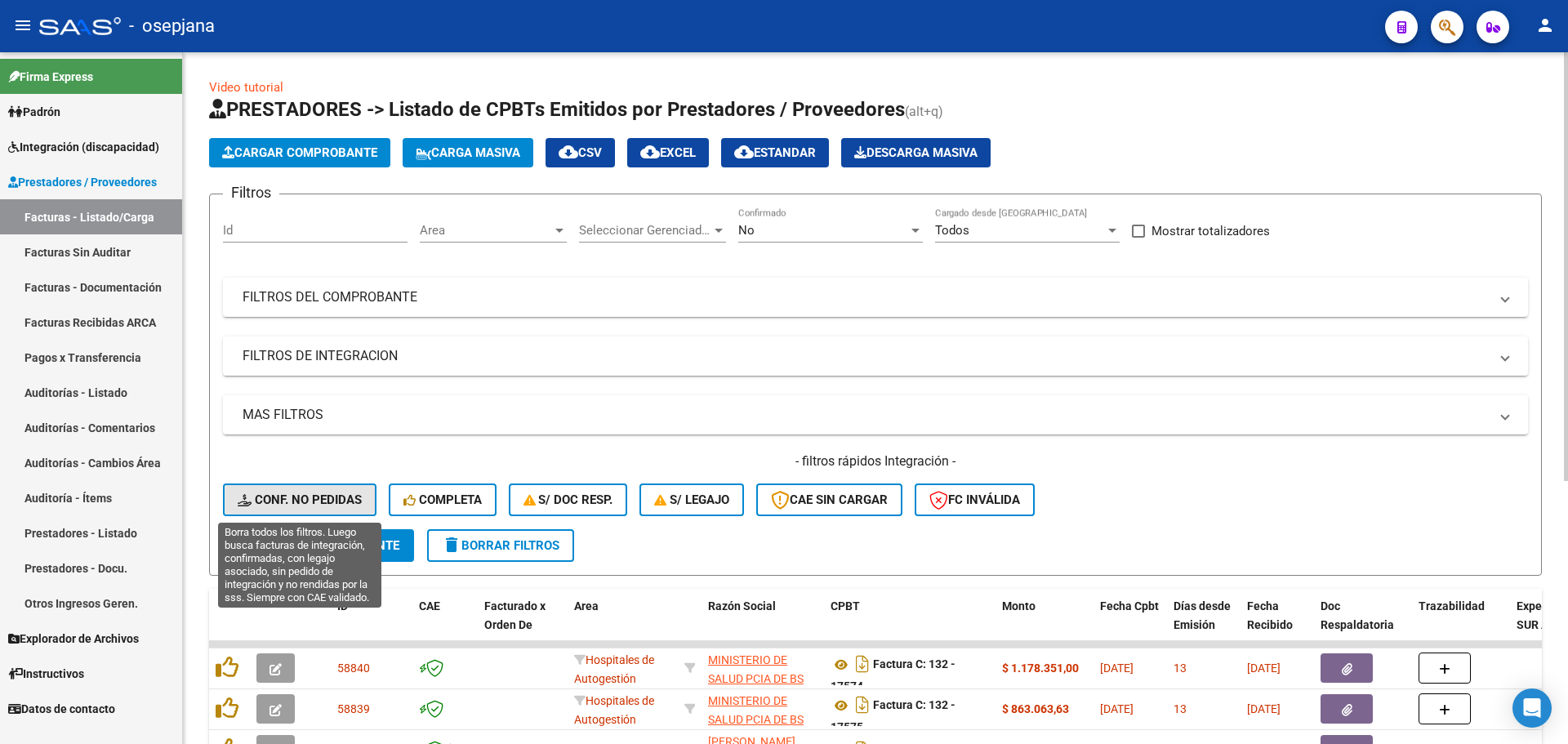
click at [303, 499] on span "Conf. no pedidas" at bounding box center [300, 499] width 124 height 14
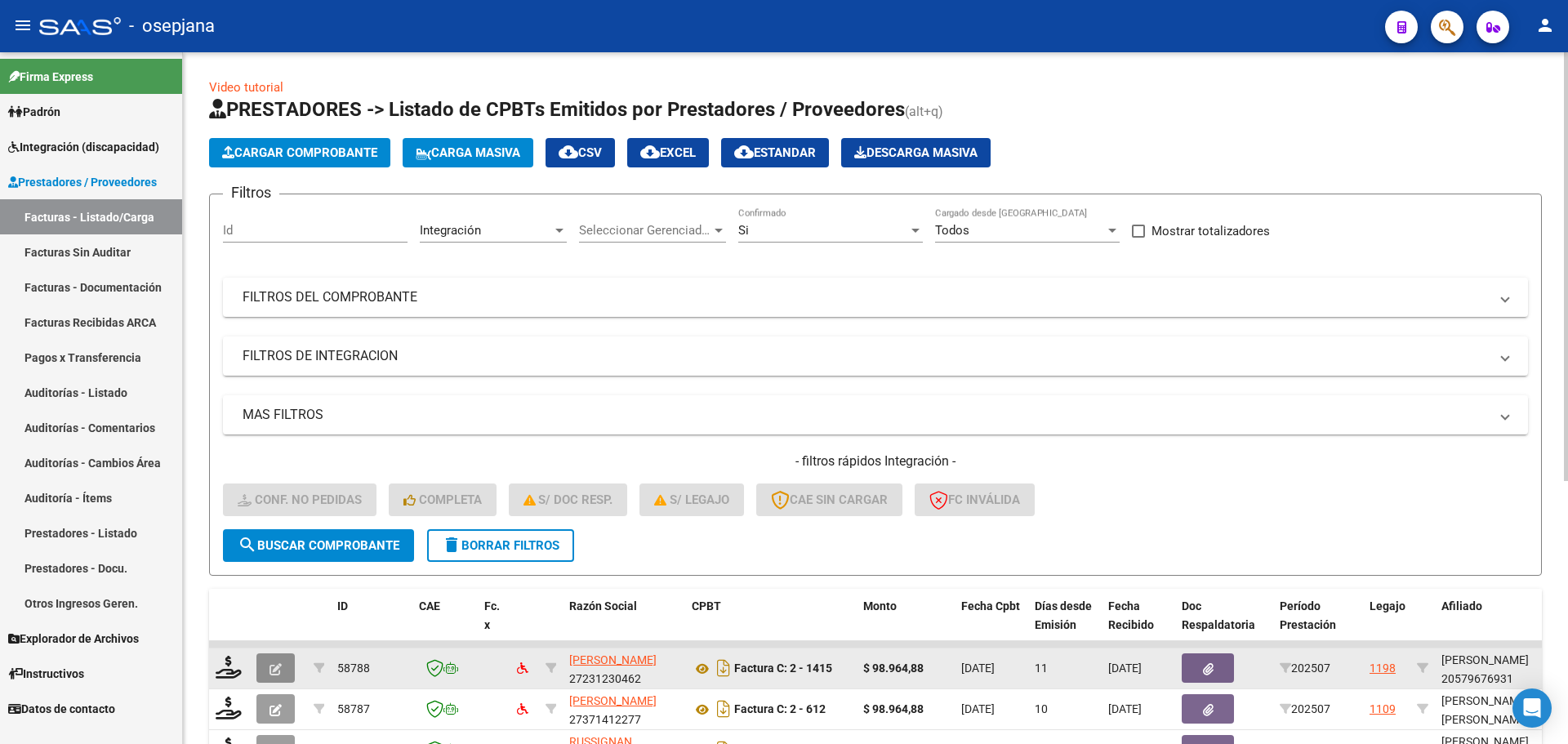
click at [269, 660] on button "button" at bounding box center [275, 667] width 38 height 29
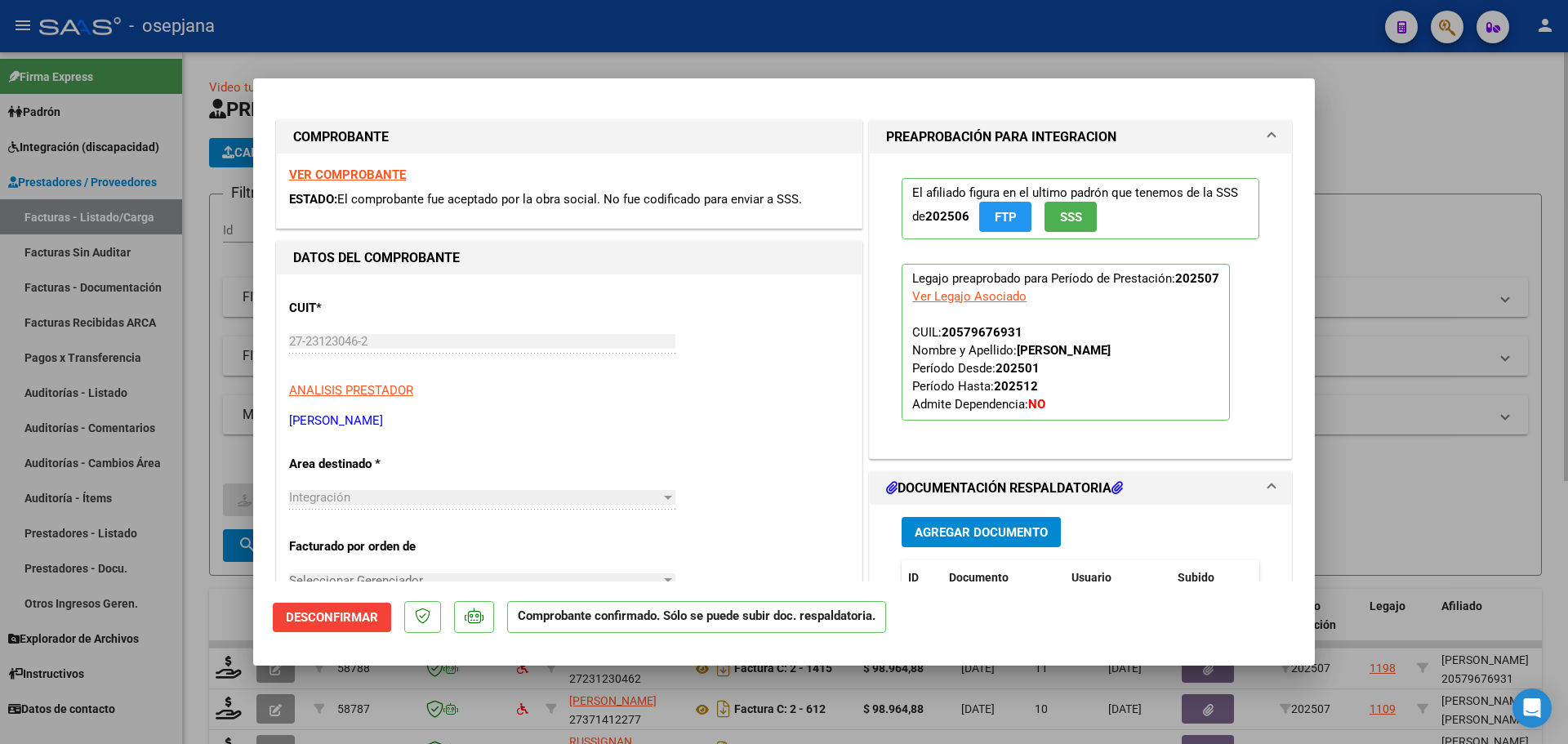
drag, startPoint x: 1436, startPoint y: 135, endPoint x: 857, endPoint y: 73, distance: 582.3
click at [1433, 136] on div at bounding box center [784, 372] width 1568 height 744
type input "$ 0,00"
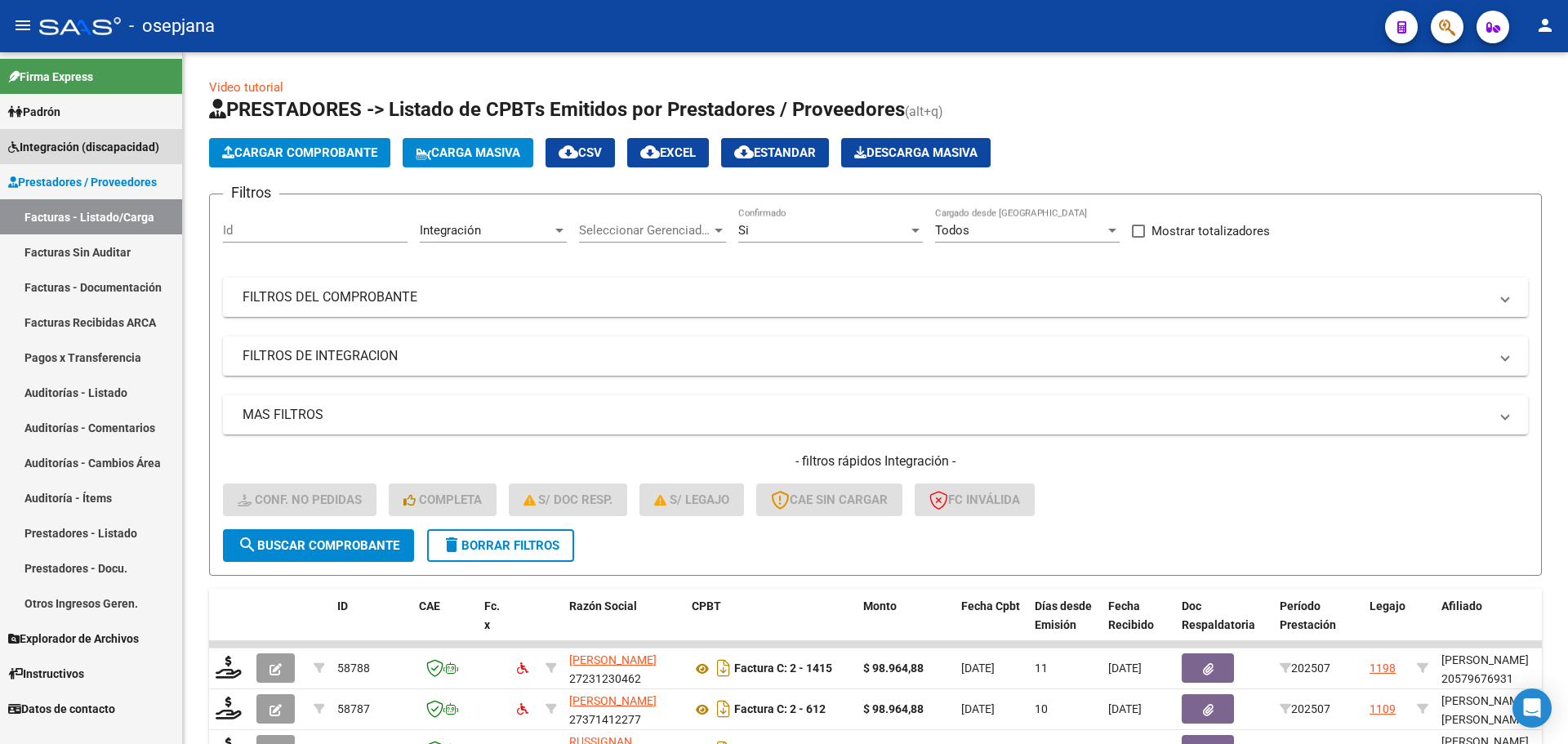
click at [69, 142] on span "Integración (discapacidad)" at bounding box center [84, 147] width 151 height 18
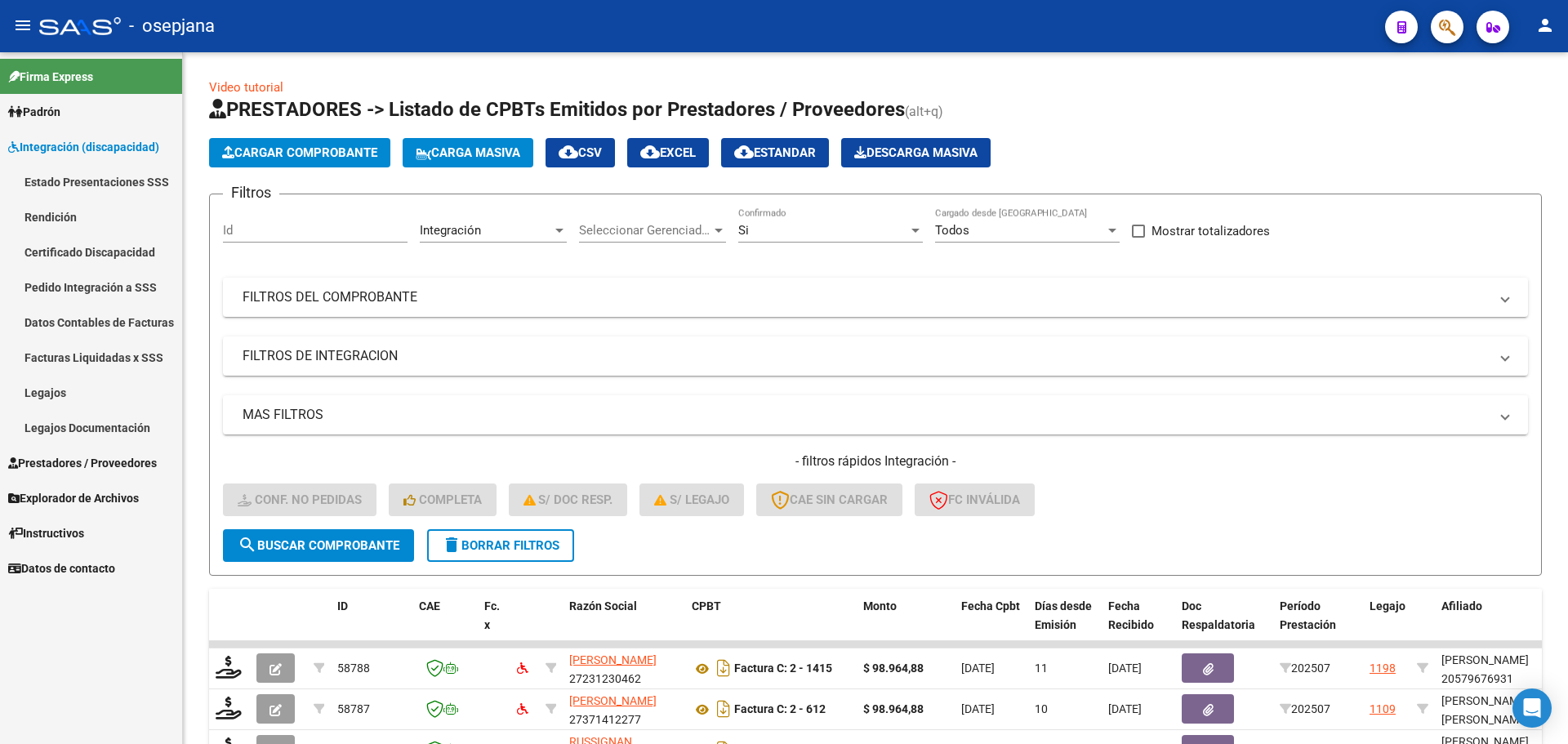
click at [59, 394] on link "Legajos" at bounding box center [91, 392] width 182 height 35
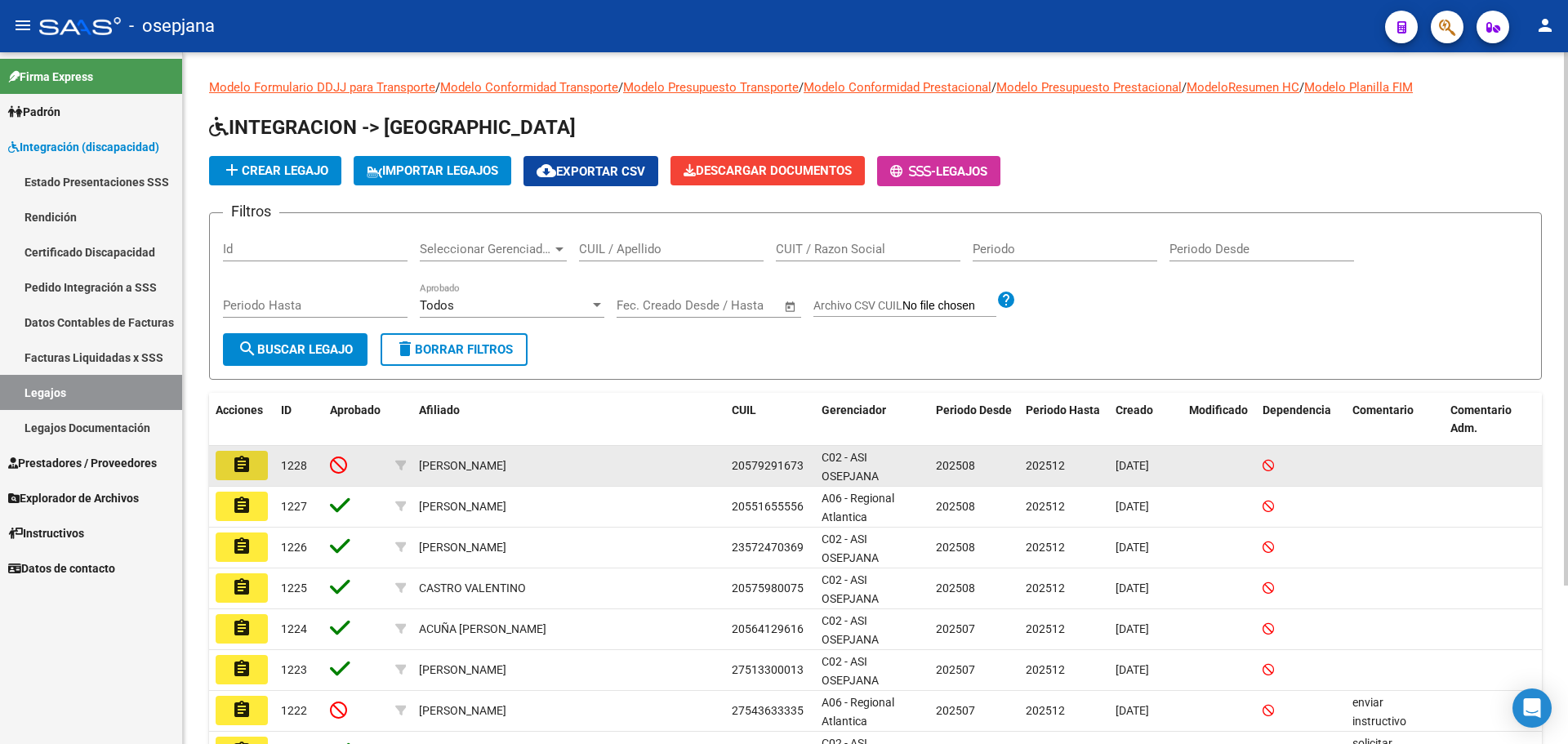
click at [248, 462] on mat-icon "assignment" at bounding box center [241, 464] width 20 height 20
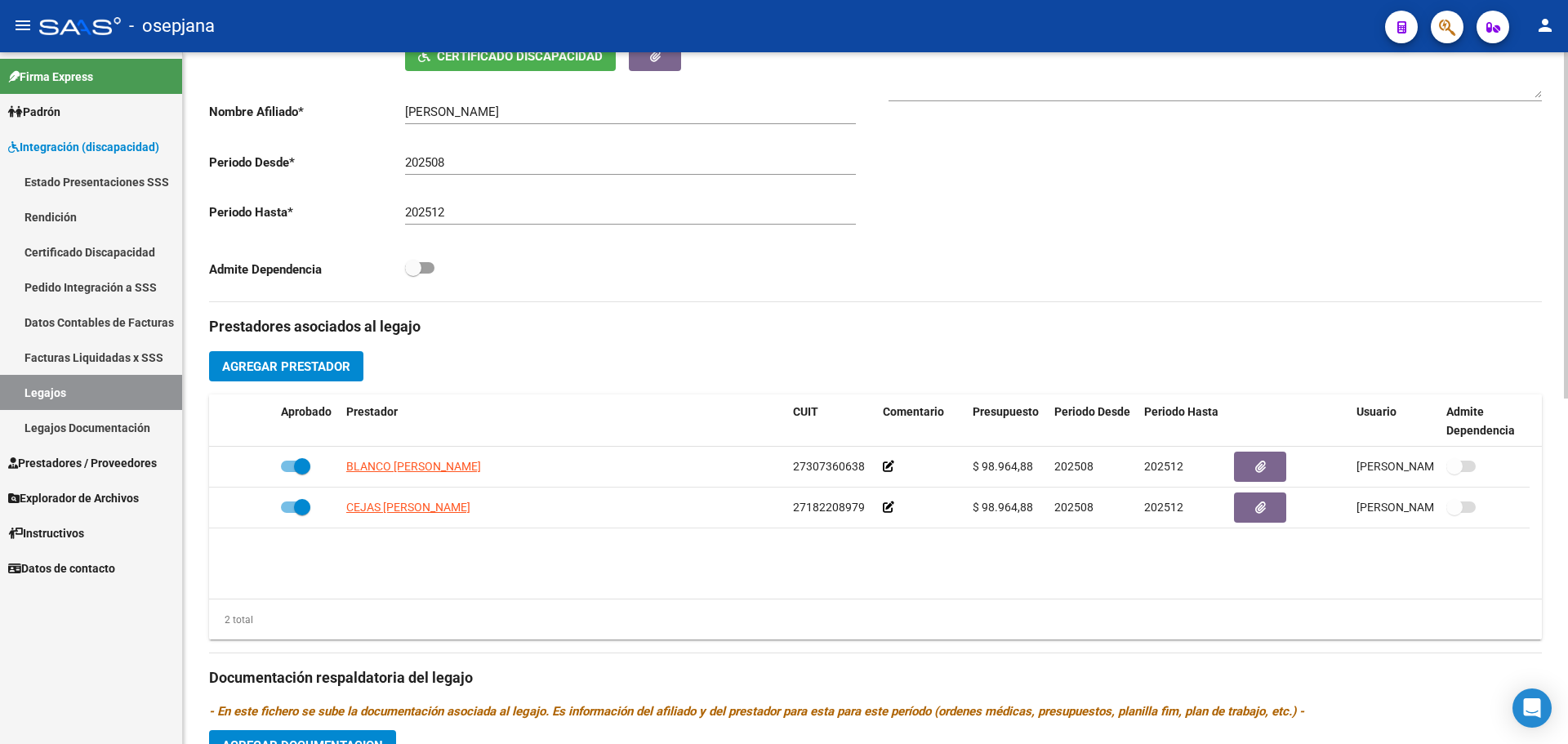
scroll to position [326, 0]
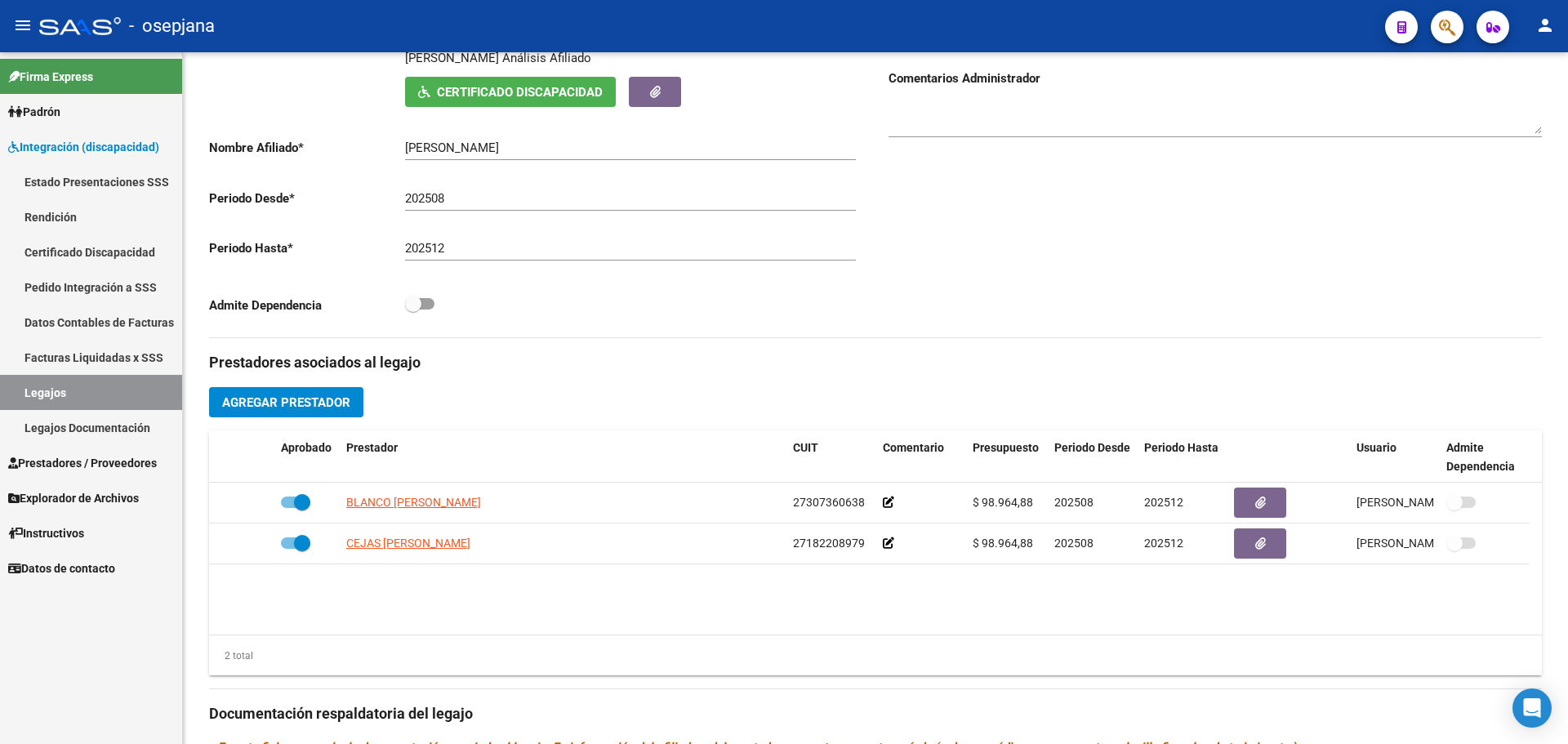
click at [1550, 16] on mat-icon "person" at bounding box center [1545, 25] width 20 height 20
click at [1513, 114] on button "exit_to_app Salir" at bounding box center [1512, 107] width 100 height 39
